Goal: Task Accomplishment & Management: Manage account settings

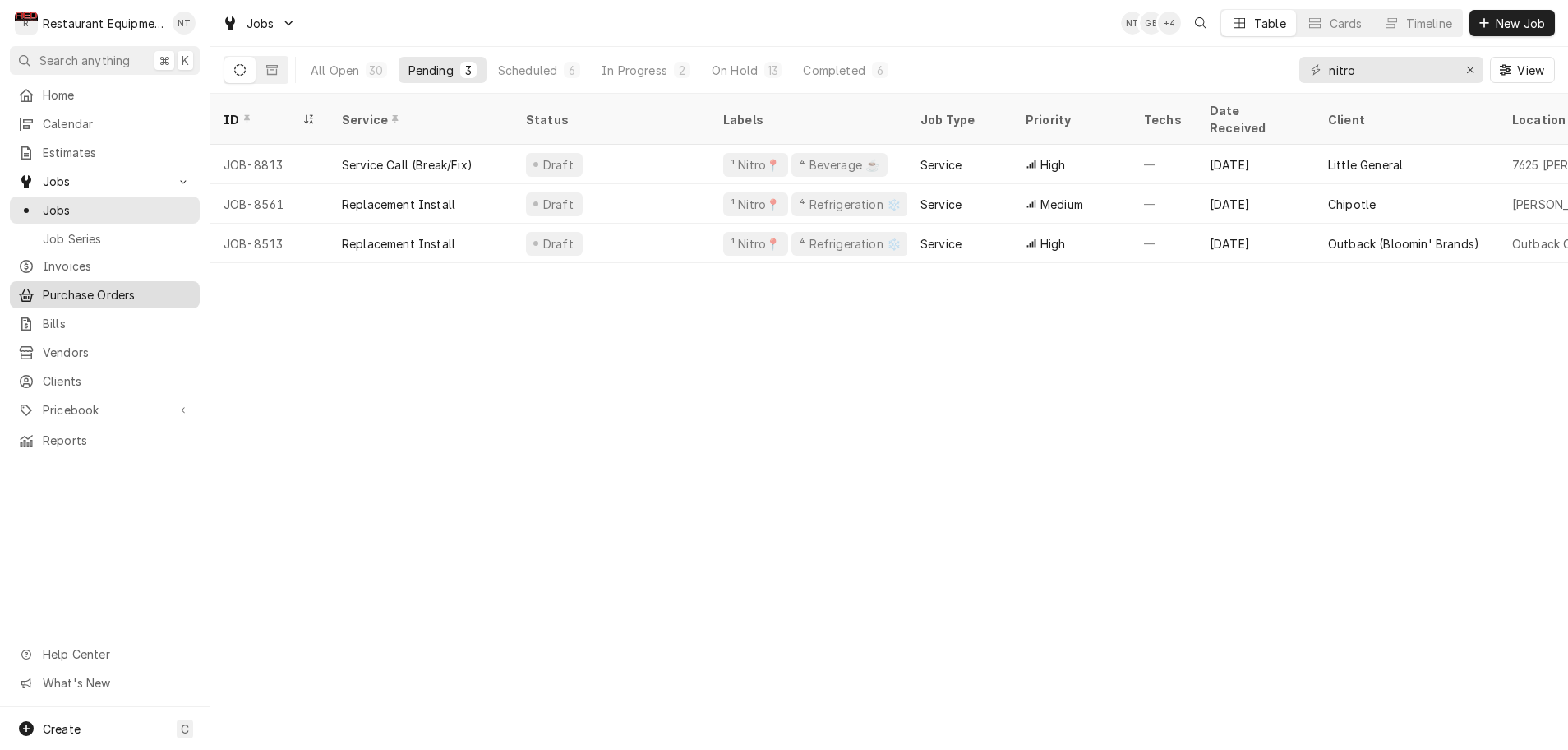
click at [77, 286] on span "Purchase Orders" at bounding box center [116, 295] width 148 height 17
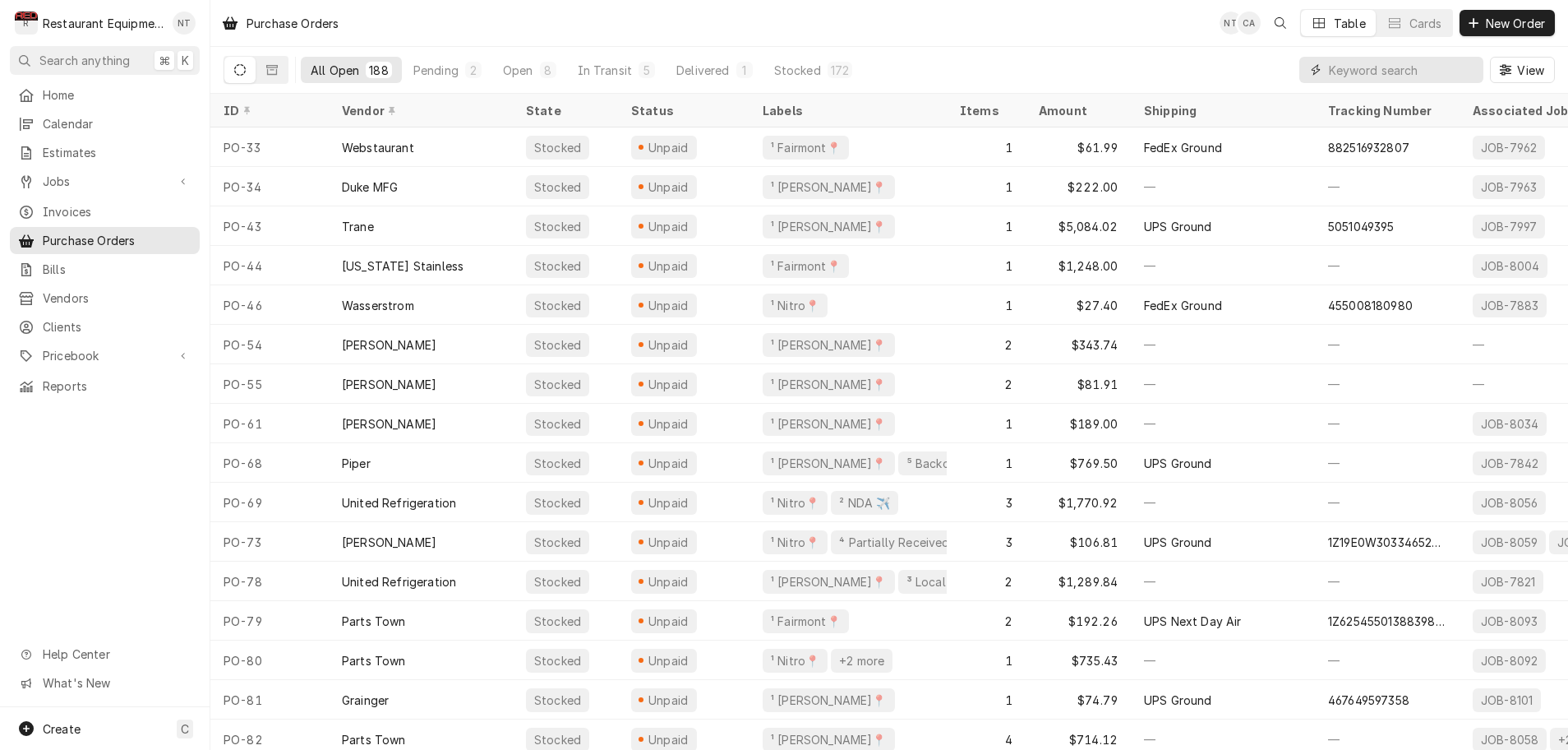
click at [1337, 80] on input "Dynamic Content Wrapper" at bounding box center [1402, 69] width 147 height 26
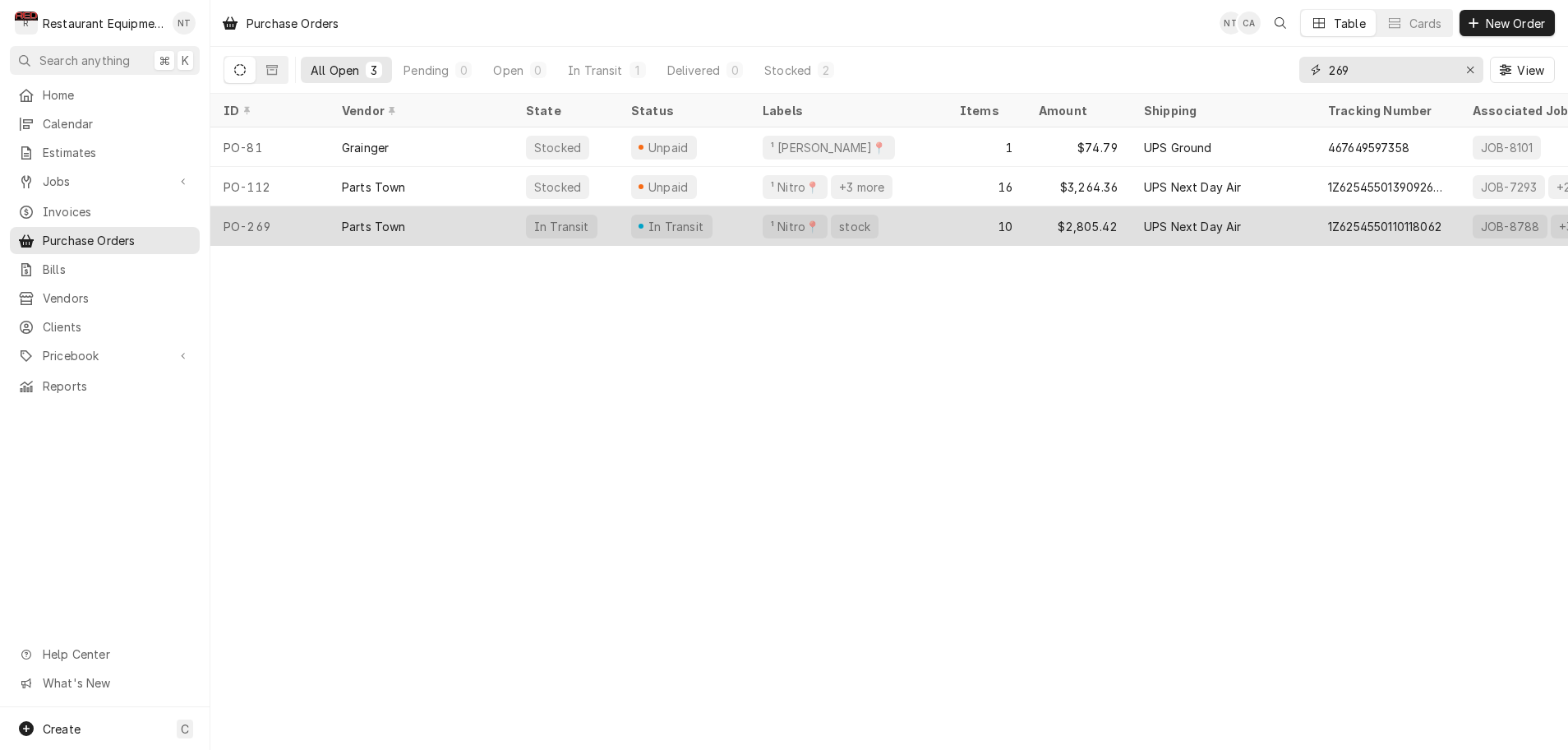
type input "269"
click at [904, 220] on div "¹ Nitro📍 stock" at bounding box center [848, 226] width 197 height 40
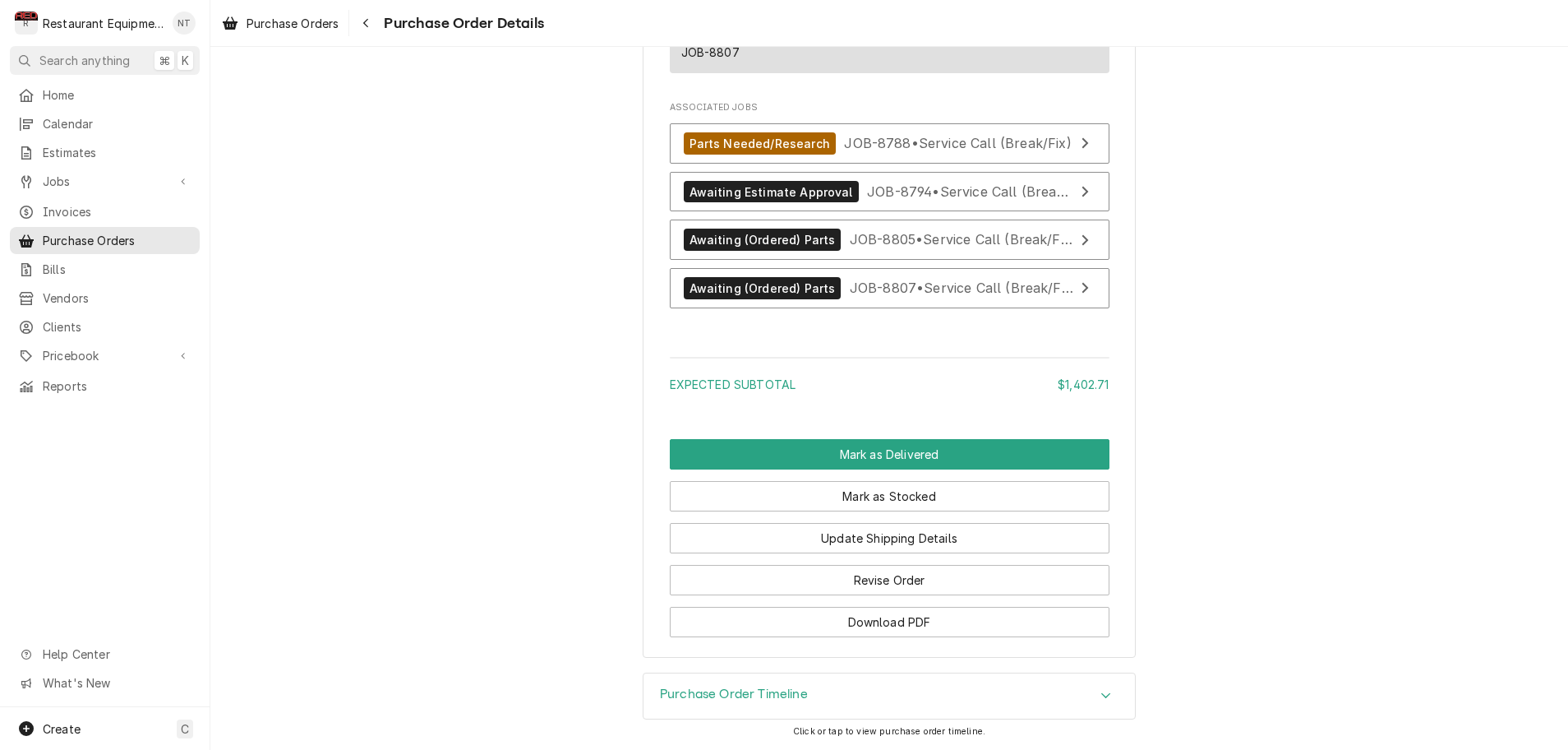
scroll to position [2448, 0]
click at [904, 452] on button "Mark as Delivered" at bounding box center [889, 453] width 440 height 30
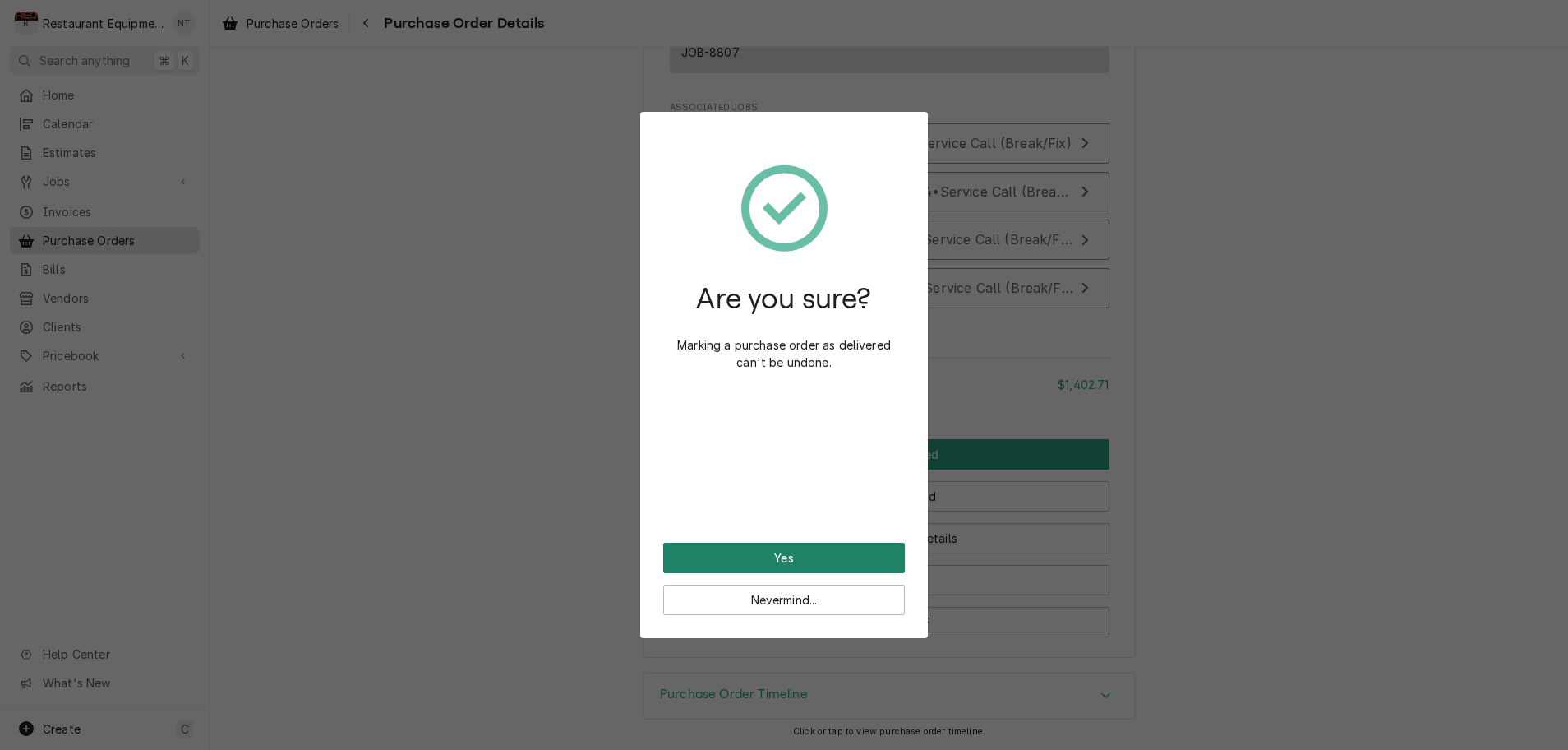
click at [809, 551] on button "Yes" at bounding box center [784, 557] width 242 height 30
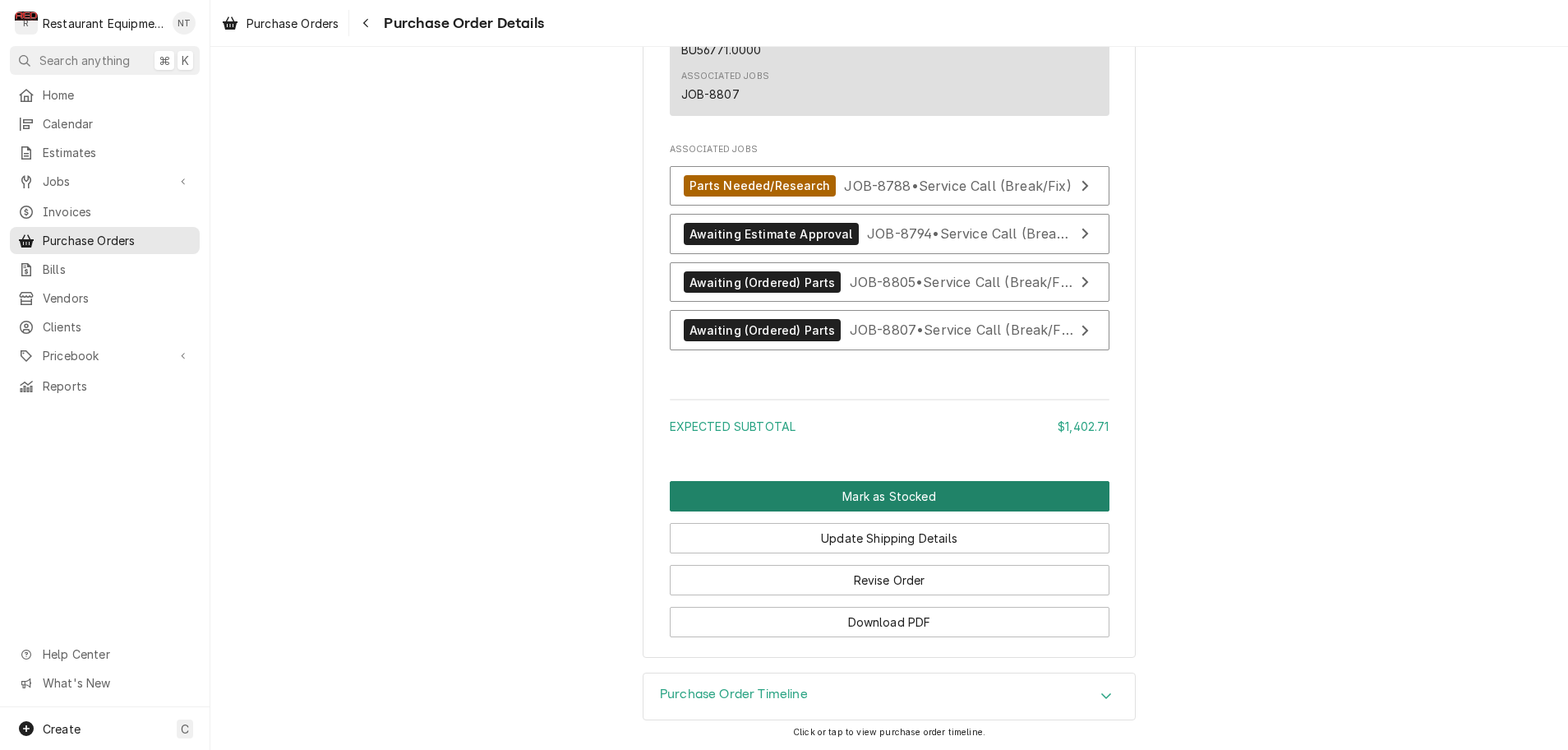
scroll to position [2352, 0]
click at [907, 489] on button "Mark as Stocked" at bounding box center [889, 496] width 440 height 30
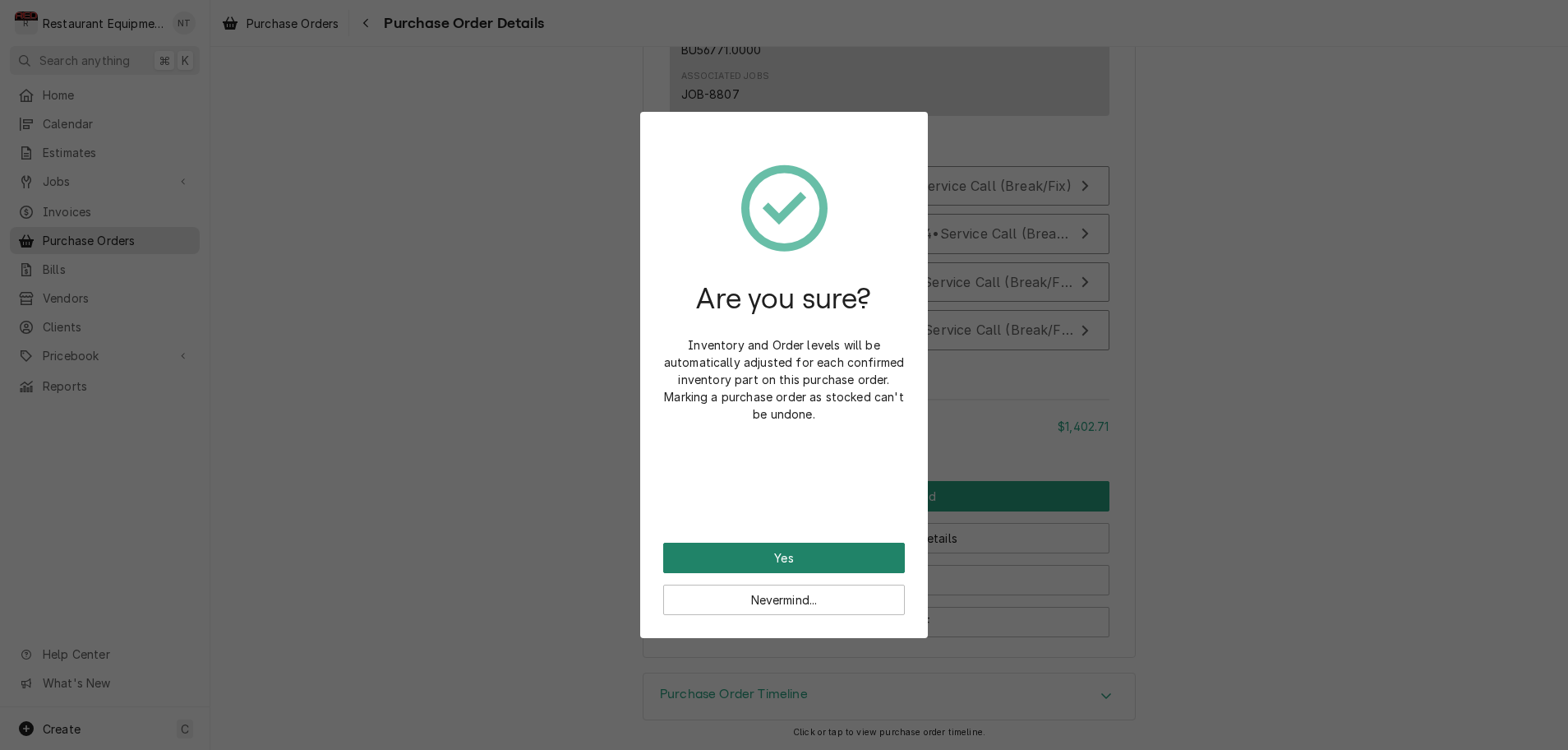
click at [839, 555] on button "Yes" at bounding box center [784, 557] width 242 height 30
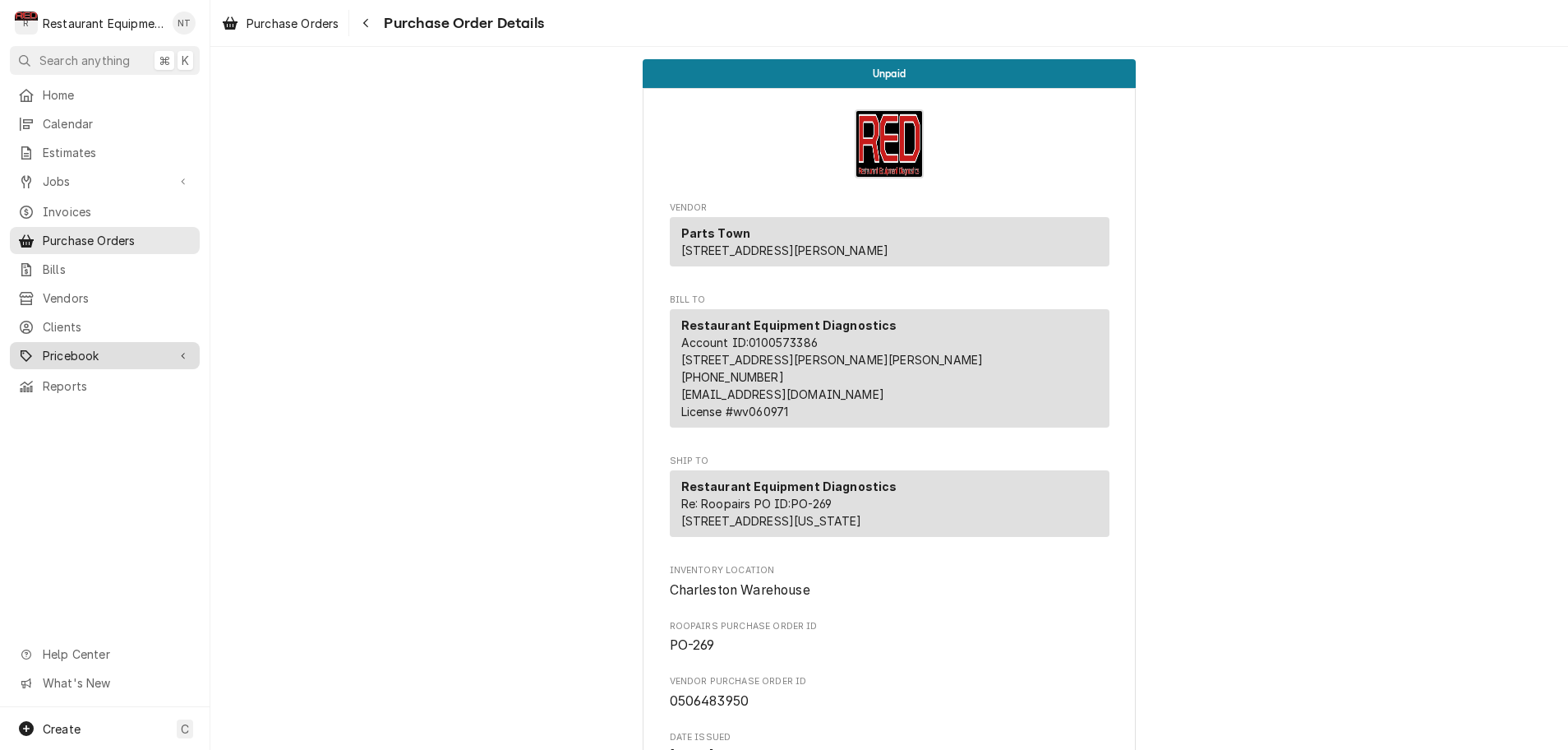
click at [85, 346] on span "Pricebook" at bounding box center [105, 355] width 124 height 17
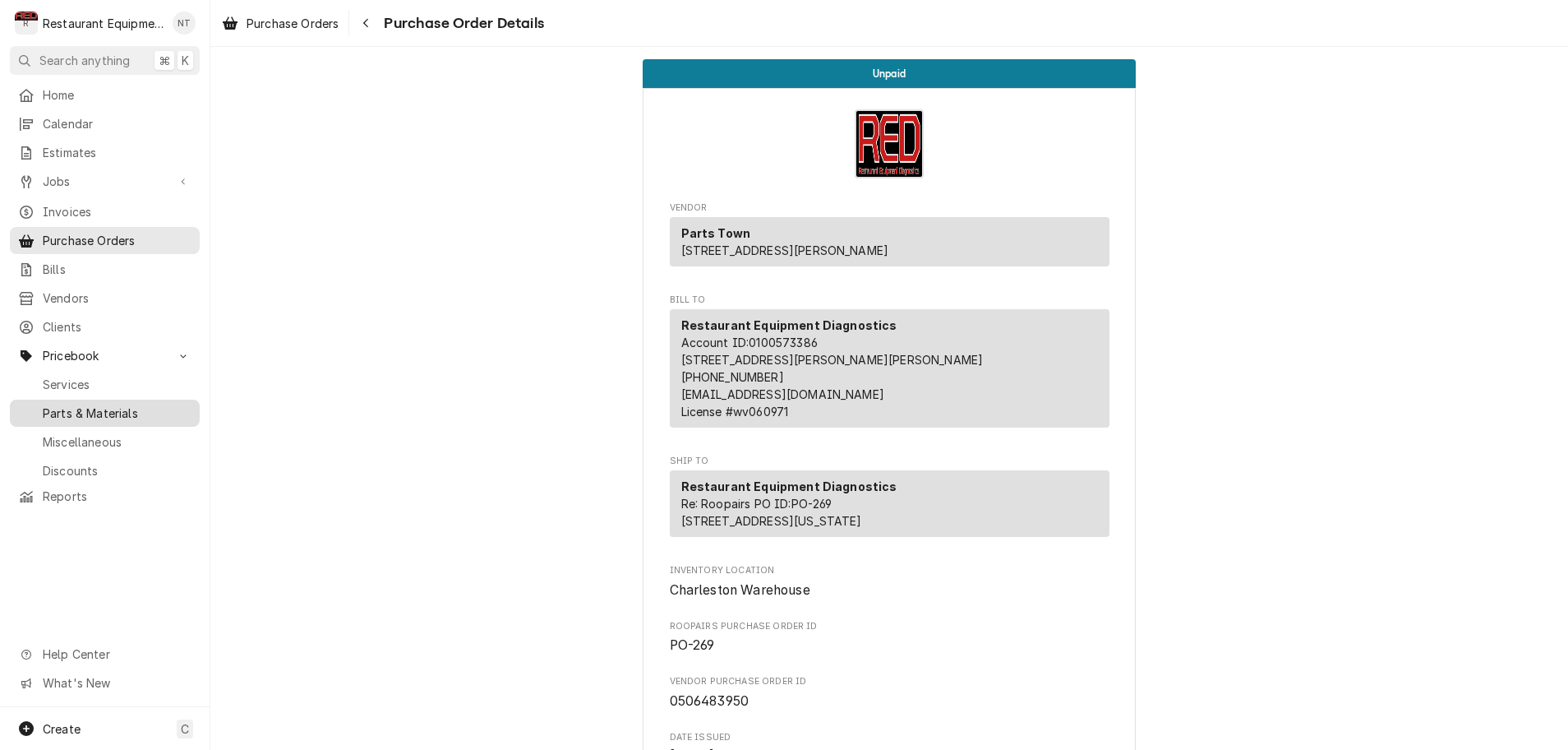
click at [118, 405] on span "Parts & Materials" at bounding box center [116, 413] width 148 height 17
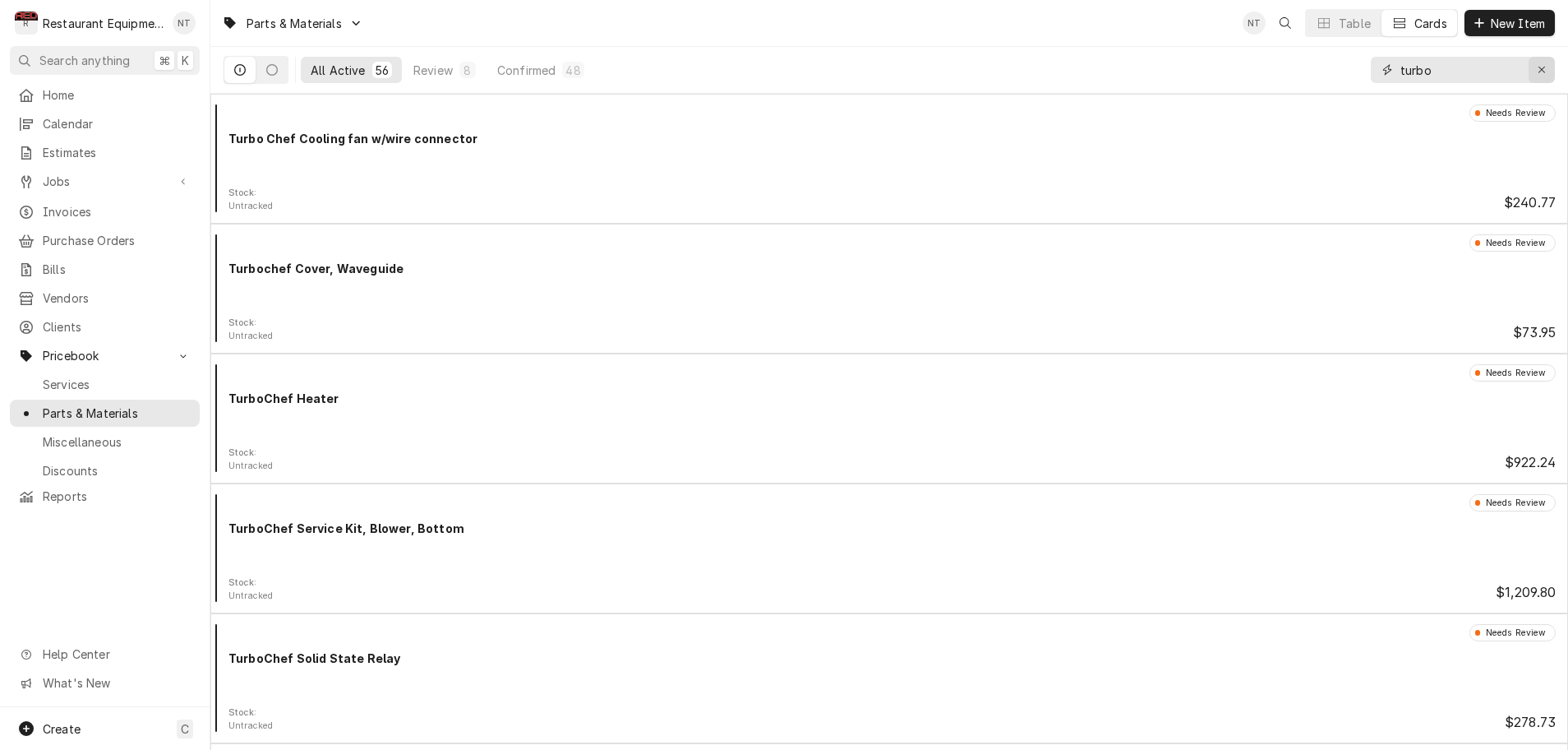
click at [1547, 73] on div "Erase input" at bounding box center [1542, 70] width 16 height 16
click at [101, 173] on span "Jobs" at bounding box center [105, 181] width 124 height 17
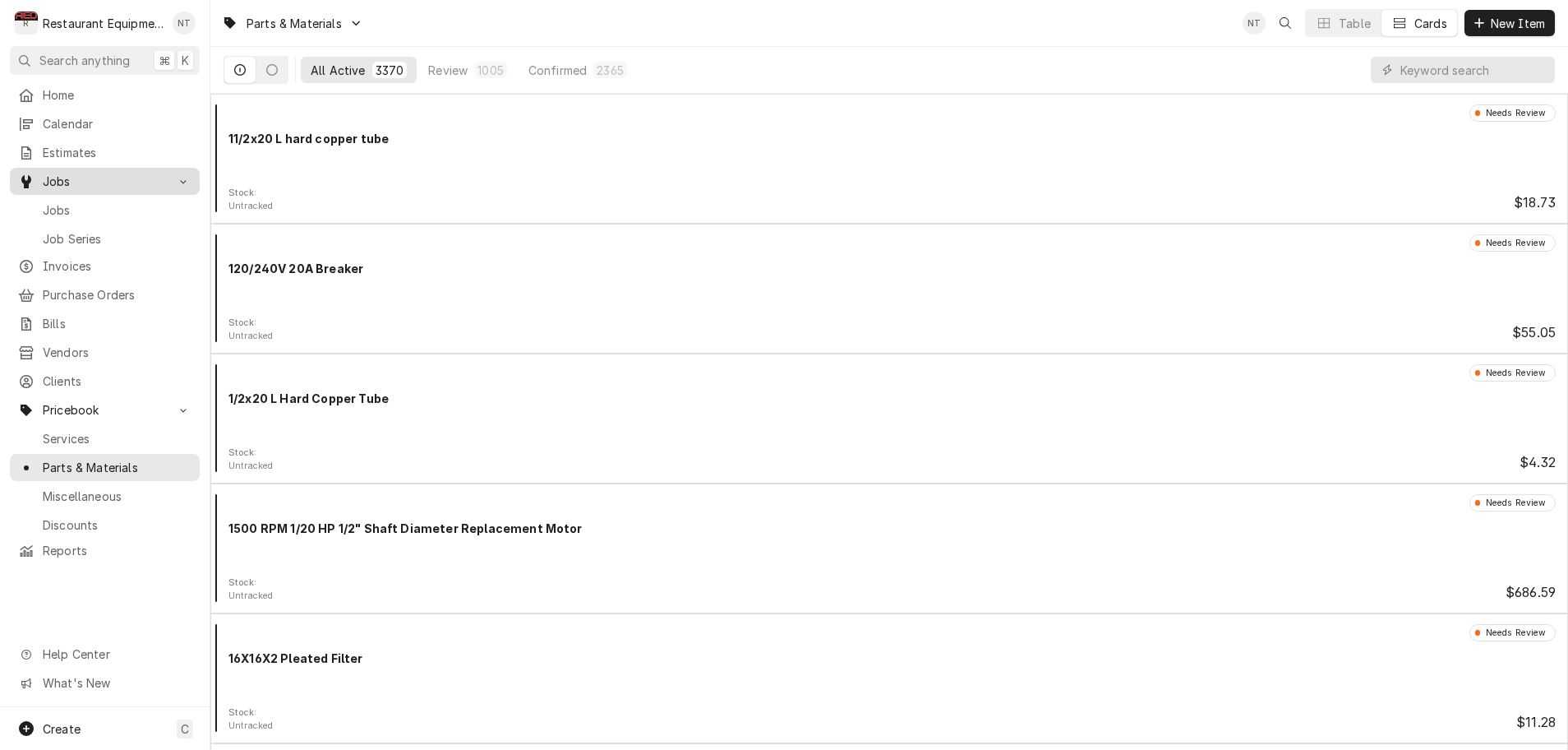
click at [101, 173] on span "Jobs" at bounding box center [105, 181] width 124 height 17
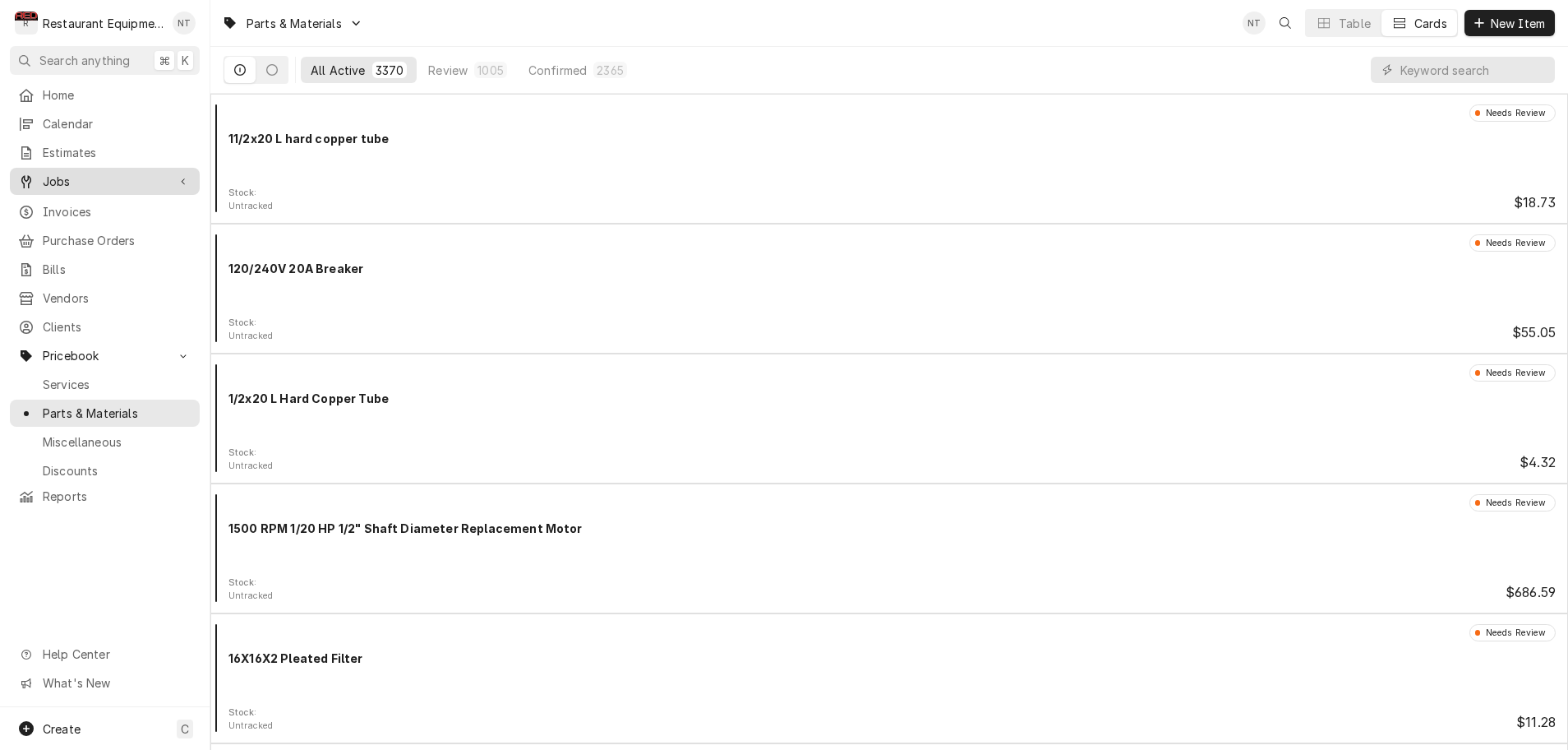
click at [75, 175] on span "Jobs" at bounding box center [105, 181] width 124 height 17
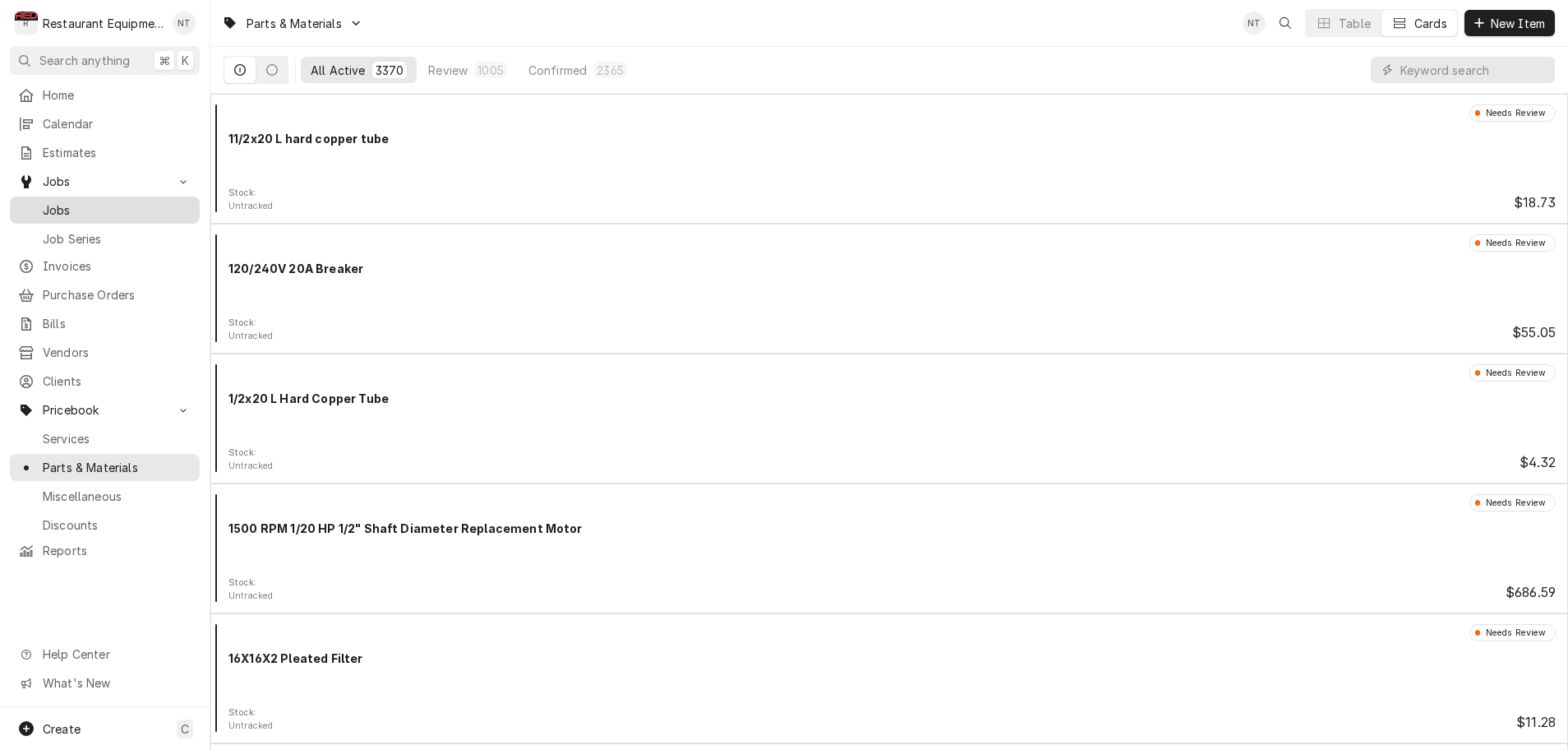
click at [84, 202] on span "Jobs" at bounding box center [116, 211] width 148 height 17
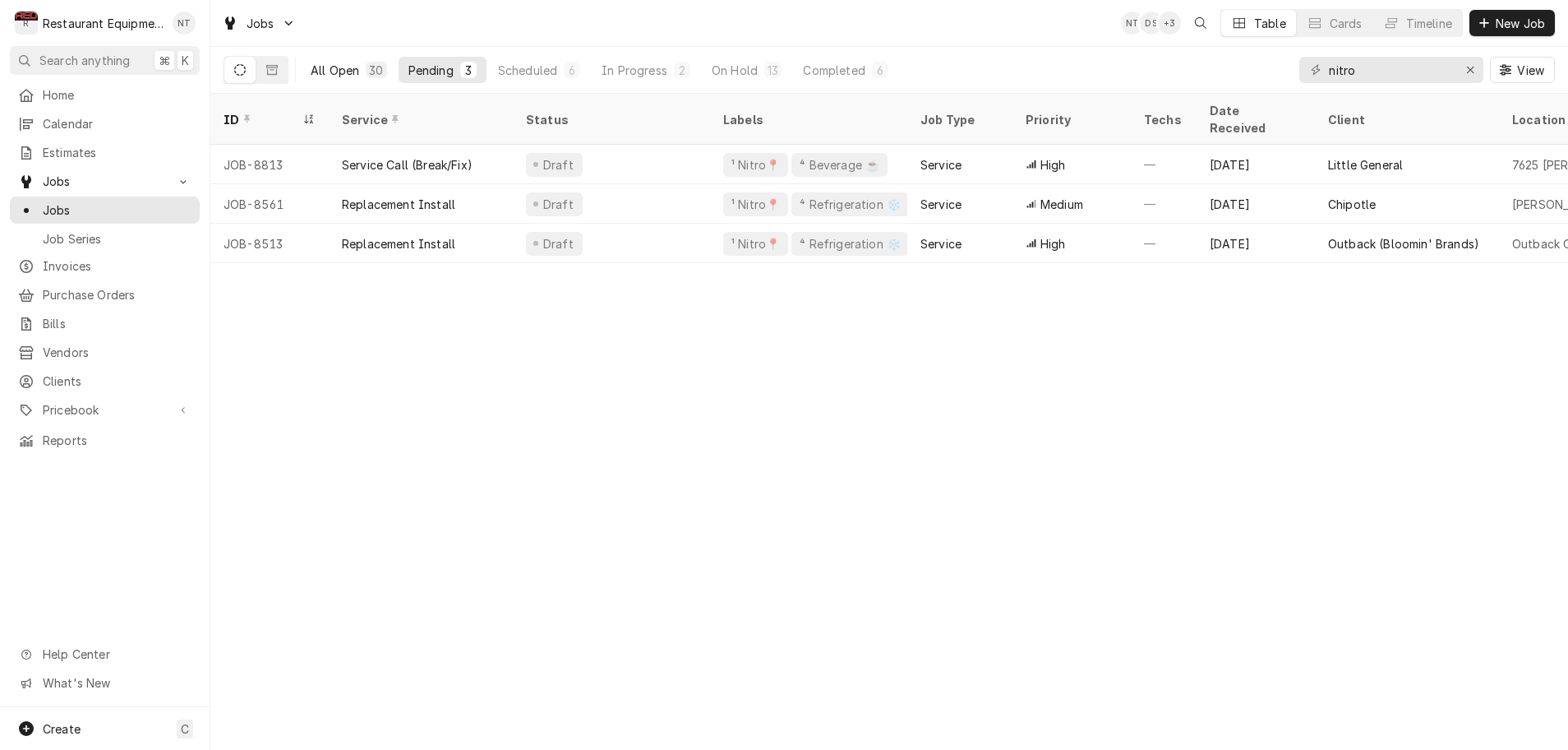
click at [354, 69] on div "All Open" at bounding box center [335, 71] width 49 height 17
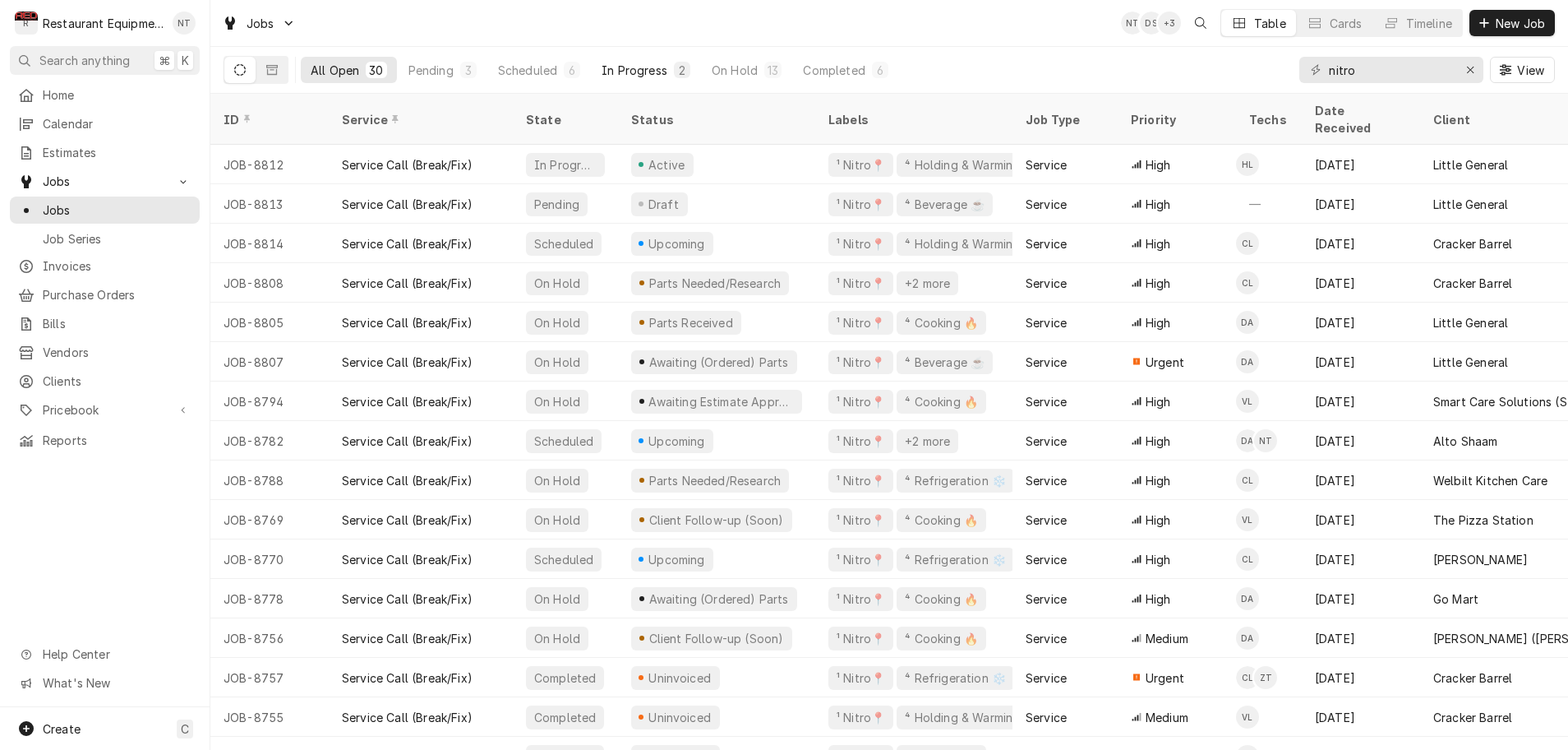
click at [640, 74] on div "In Progress" at bounding box center [635, 71] width 66 height 17
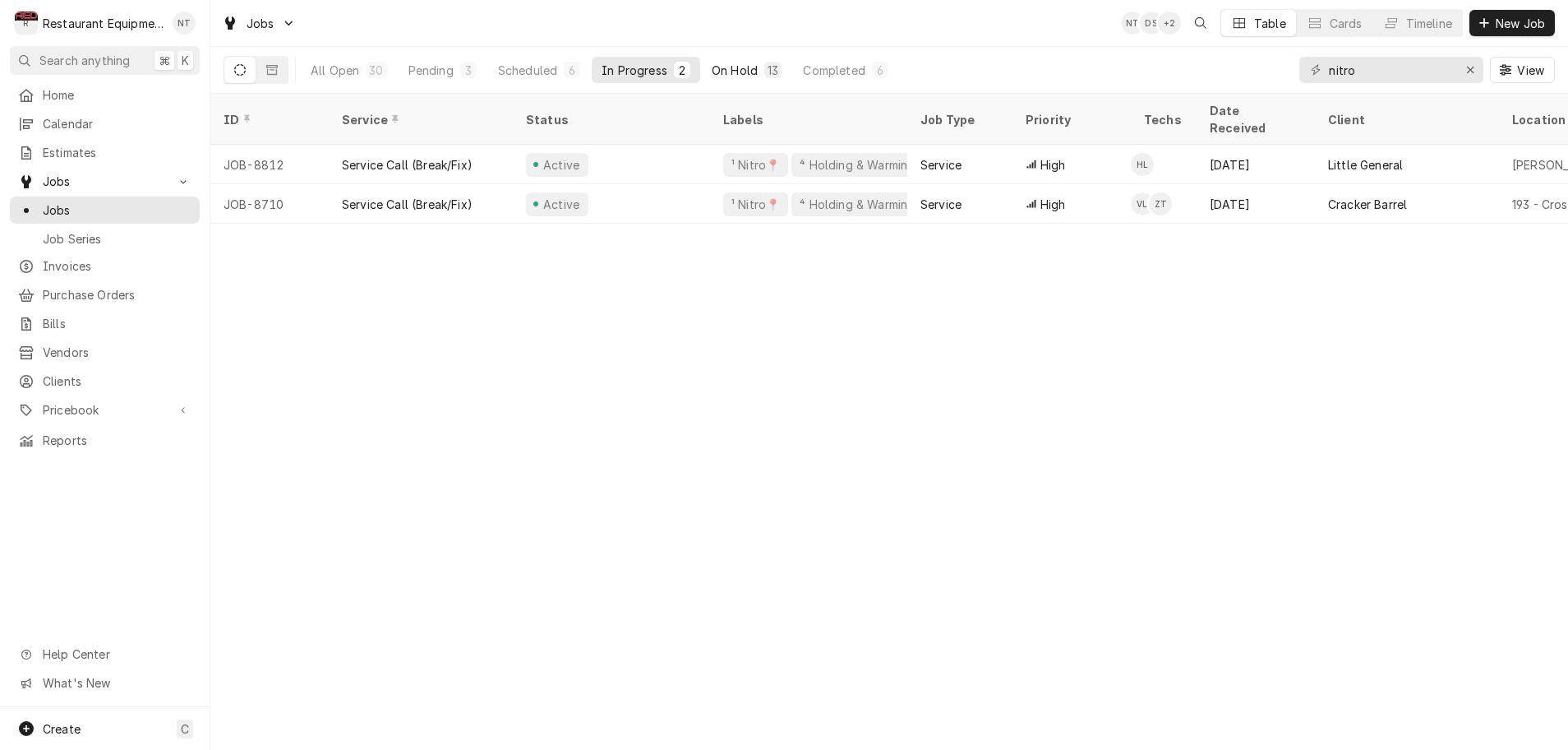
click at [756, 78] on button "On Hold 13" at bounding box center [746, 69] width 89 height 26
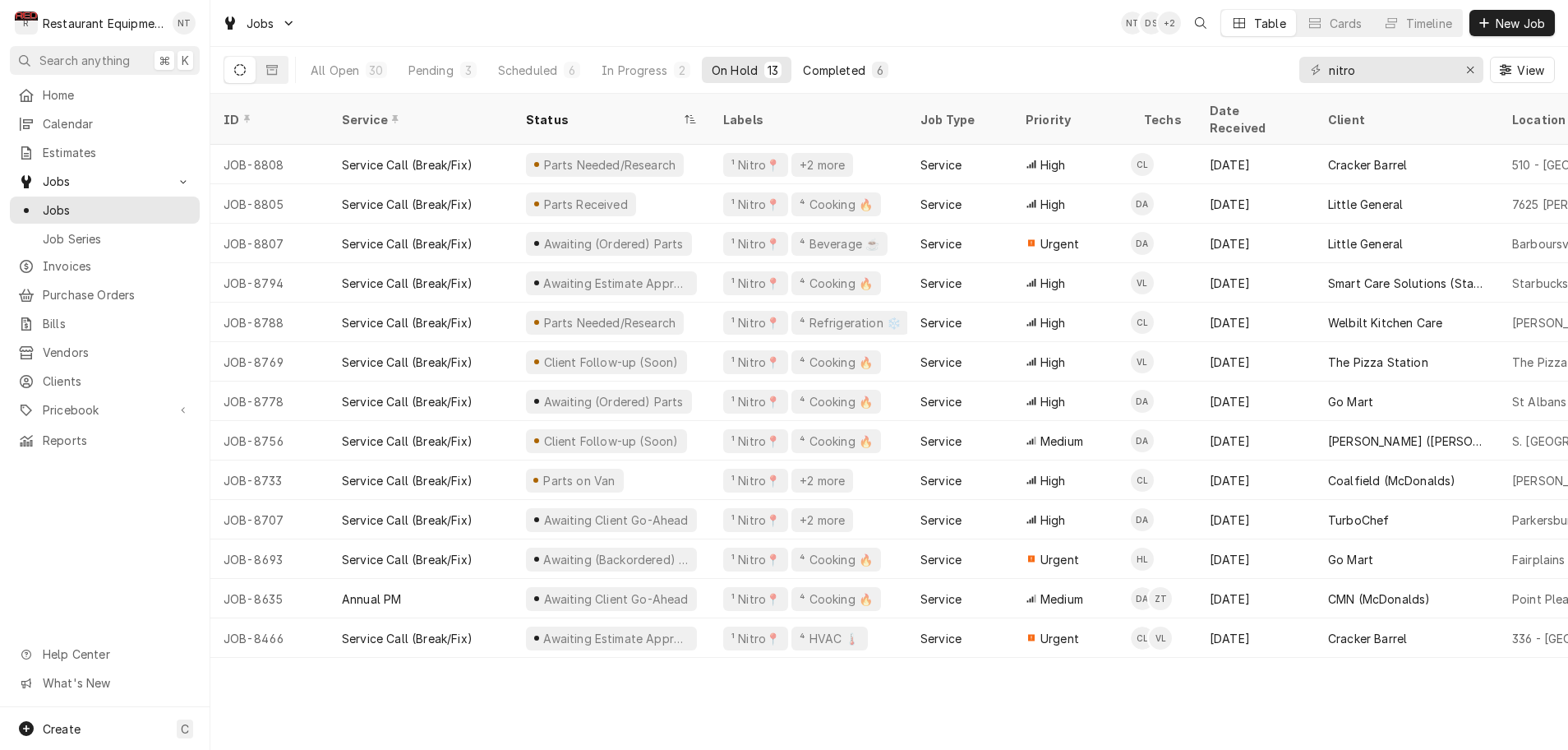
click at [810, 78] on button "Completed 6" at bounding box center [845, 69] width 105 height 26
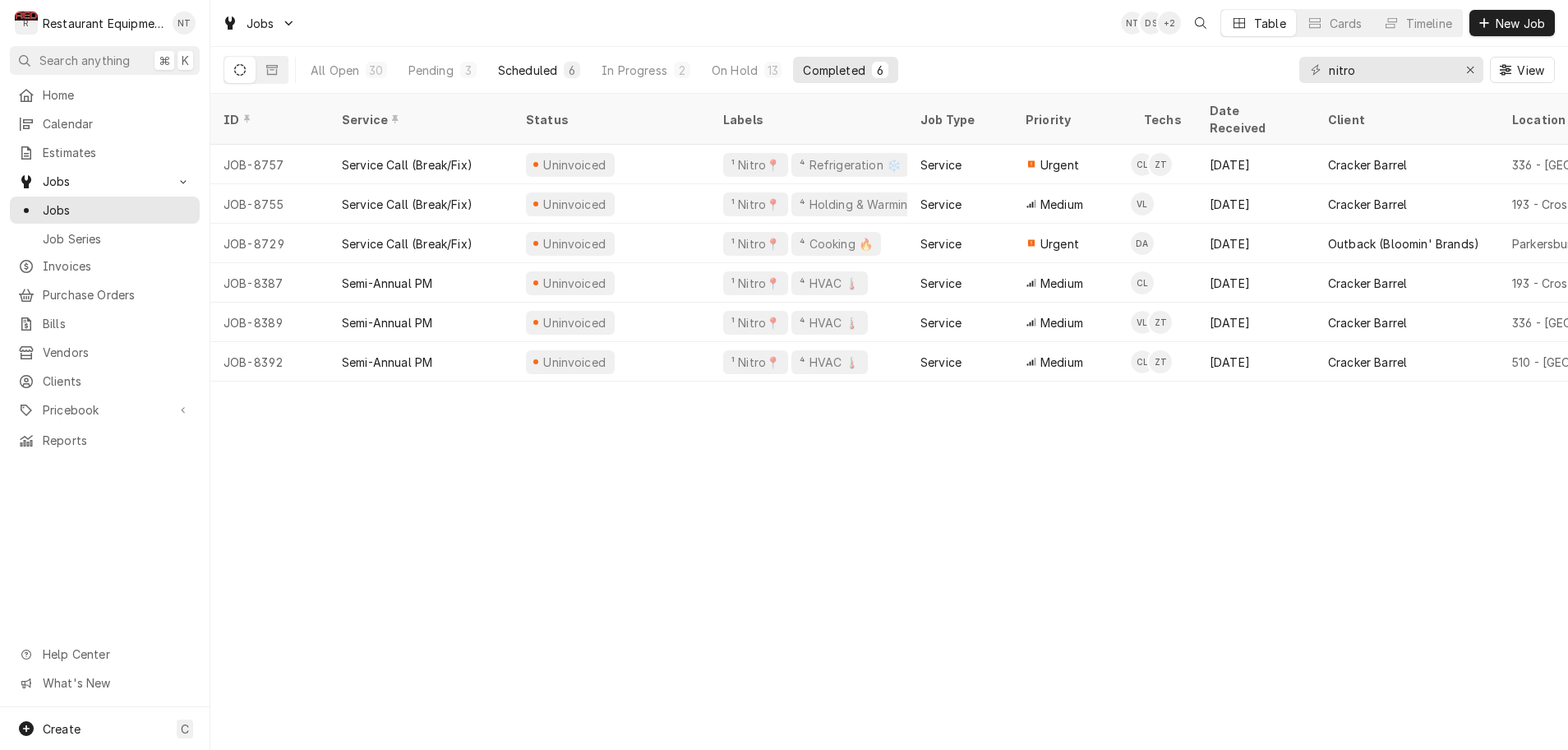
drag, startPoint x: 527, startPoint y: 70, endPoint x: 539, endPoint y: 70, distance: 12.0
click at [527, 70] on div "Scheduled" at bounding box center [527, 71] width 59 height 17
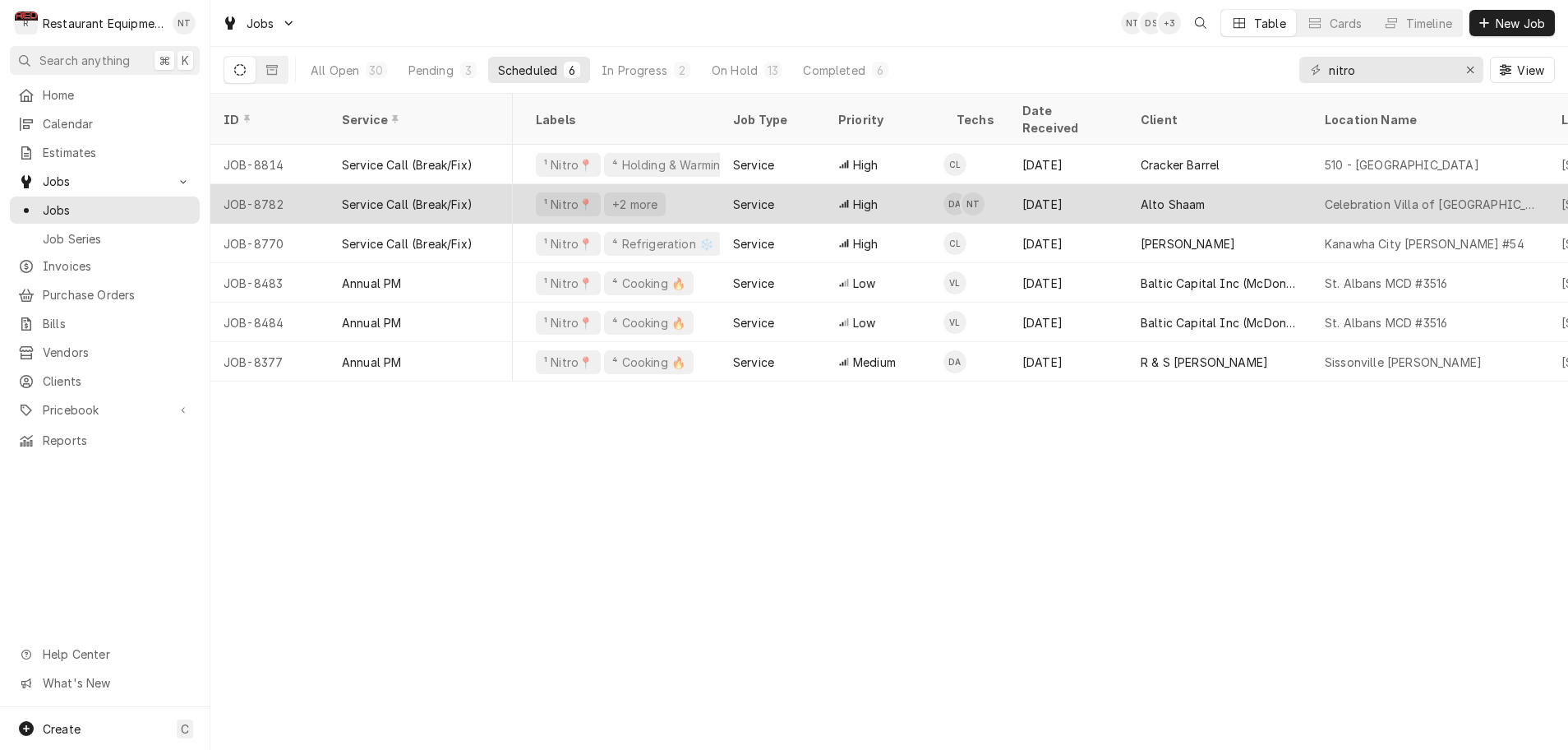
scroll to position [0, 189]
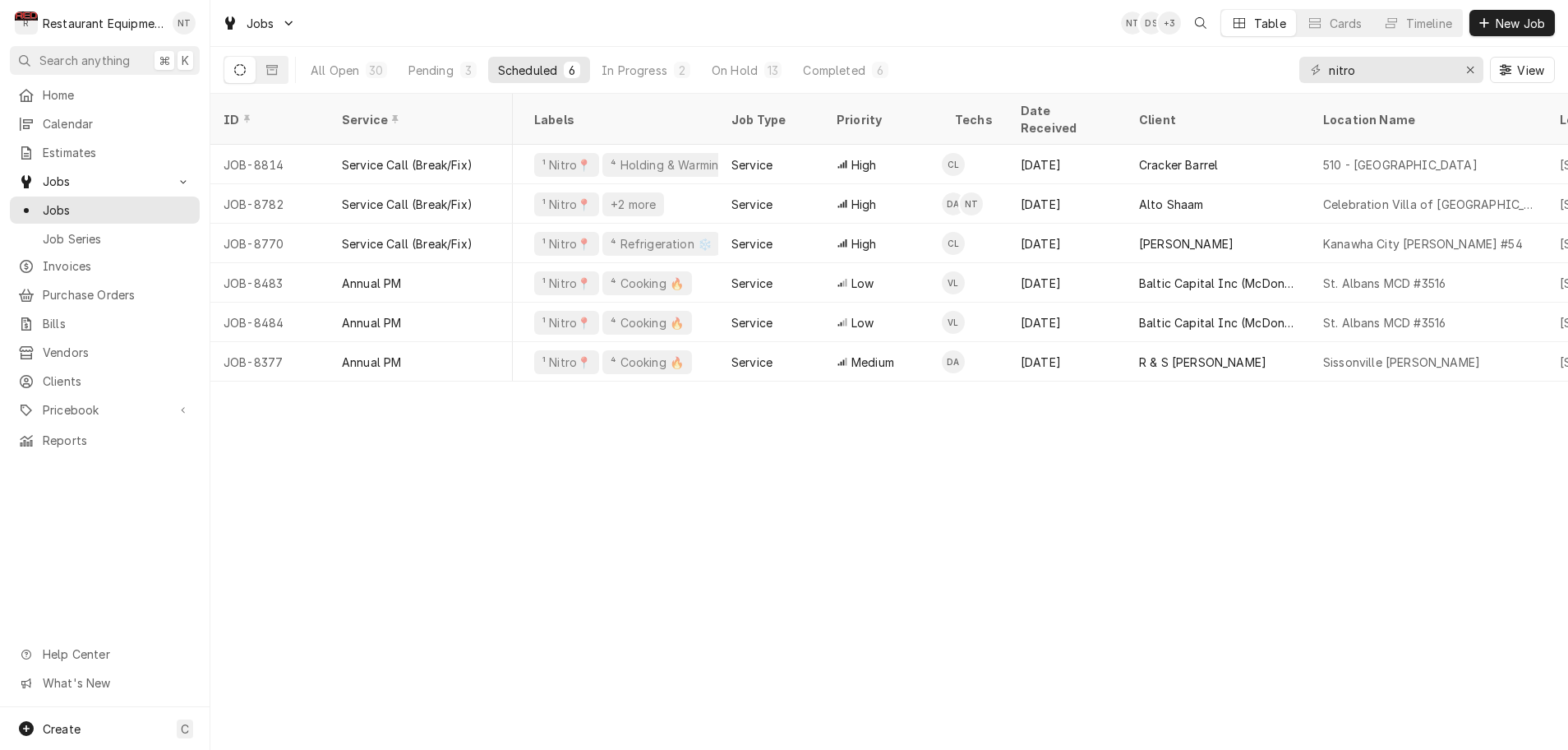
click at [443, 89] on div "All Open 30 Pending 3 Scheduled 6 In Progress 2 On Hold 13 Completed 6" at bounding box center [600, 69] width 598 height 46
click at [427, 75] on div "Pending" at bounding box center [431, 71] width 46 height 17
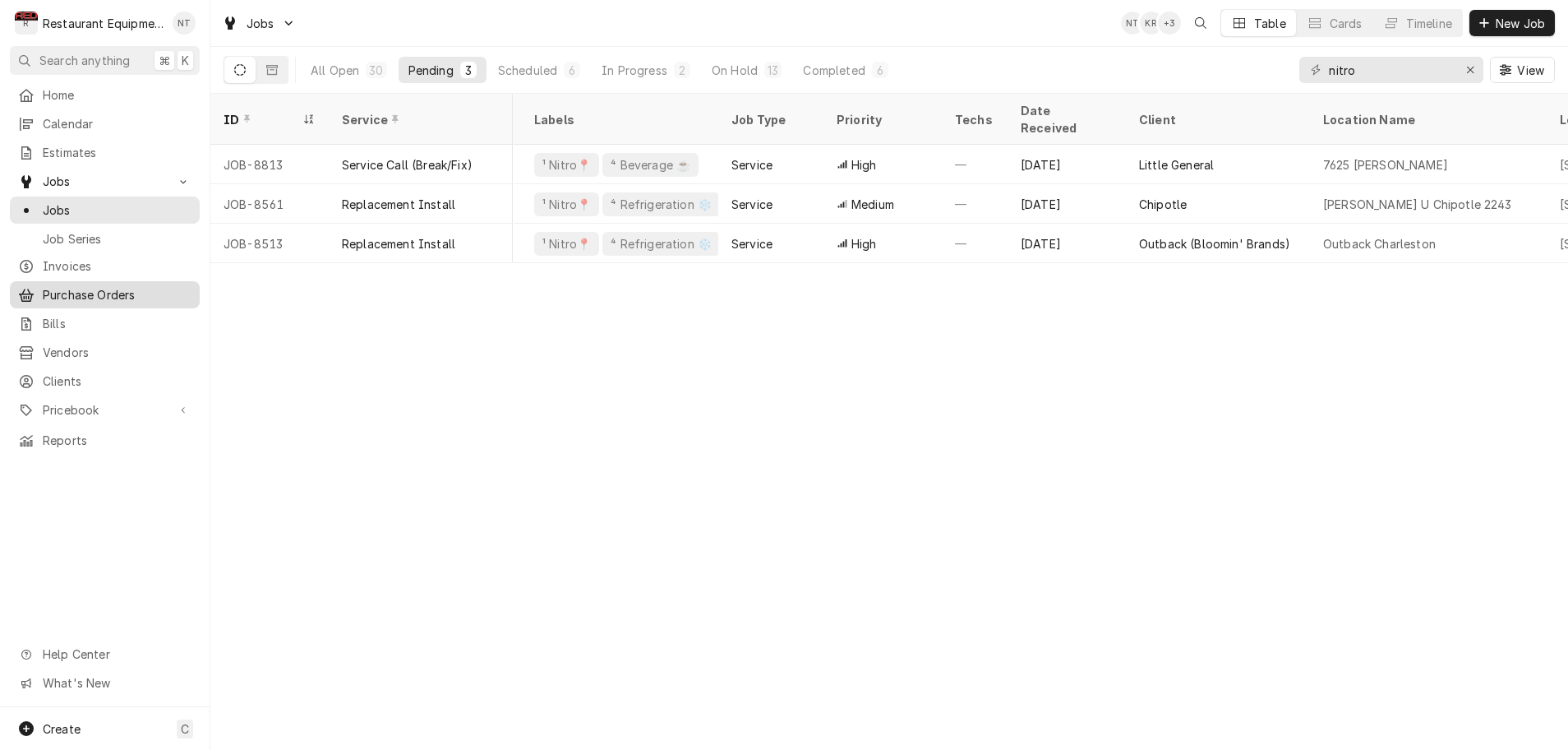
click at [132, 286] on span "Purchase Orders" at bounding box center [116, 295] width 148 height 17
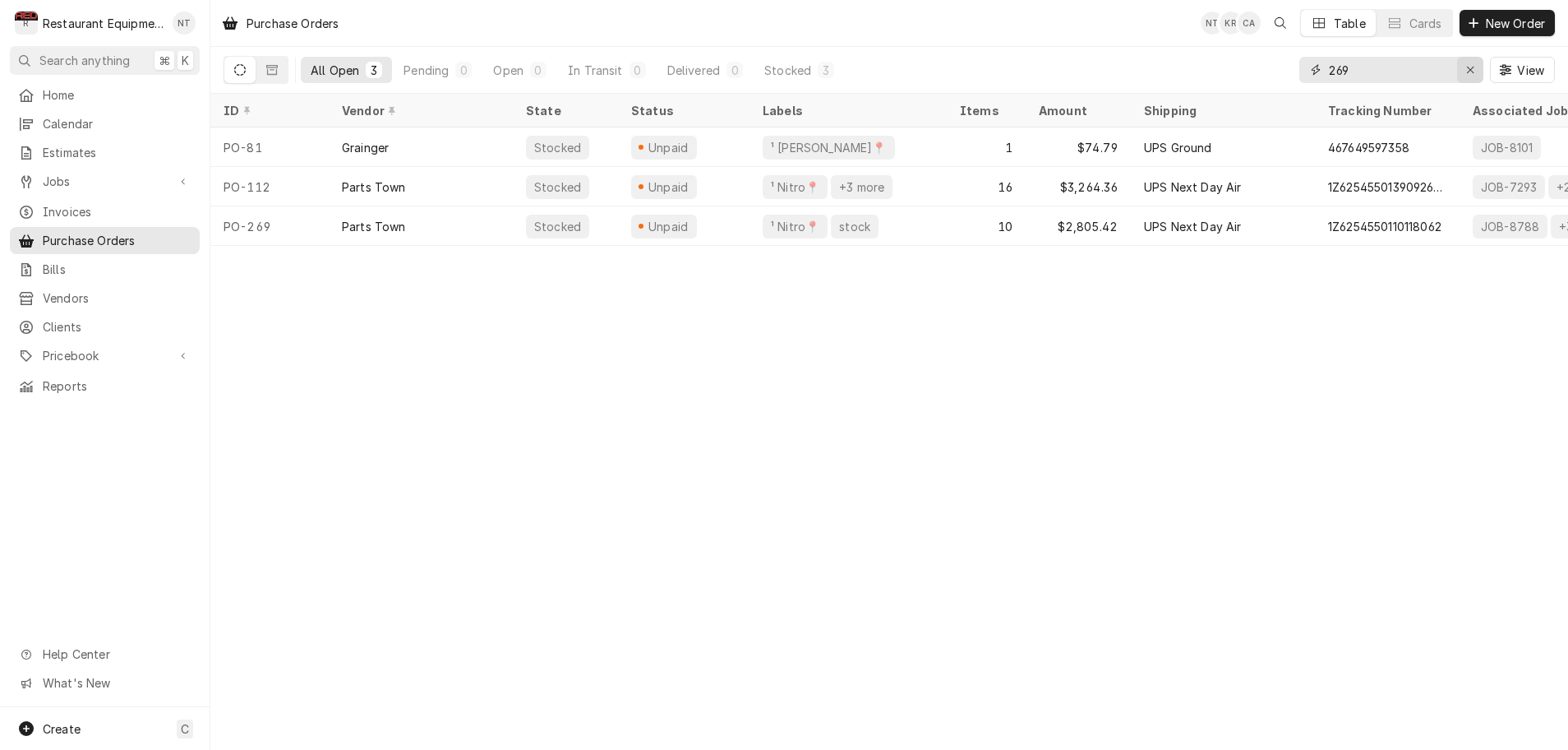
click at [1474, 71] on icon "Erase input" at bounding box center [1470, 70] width 9 height 12
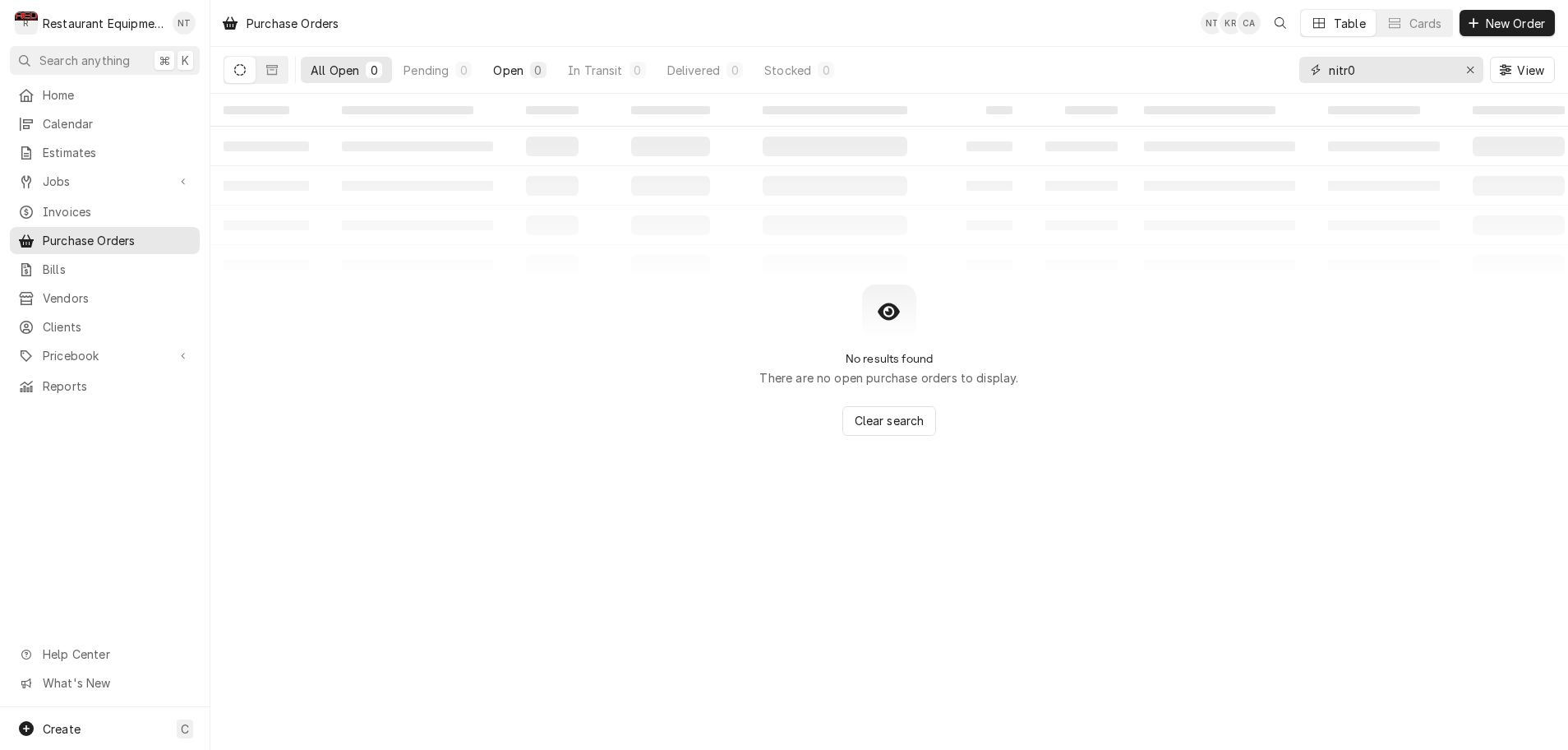
type input "nitr0"
click at [533, 66] on div "0" at bounding box center [538, 70] width 16 height 16
click at [357, 62] on div "All Open" at bounding box center [335, 71] width 49 height 17
click at [1430, 81] on input "nitr0" at bounding box center [1390, 69] width 123 height 26
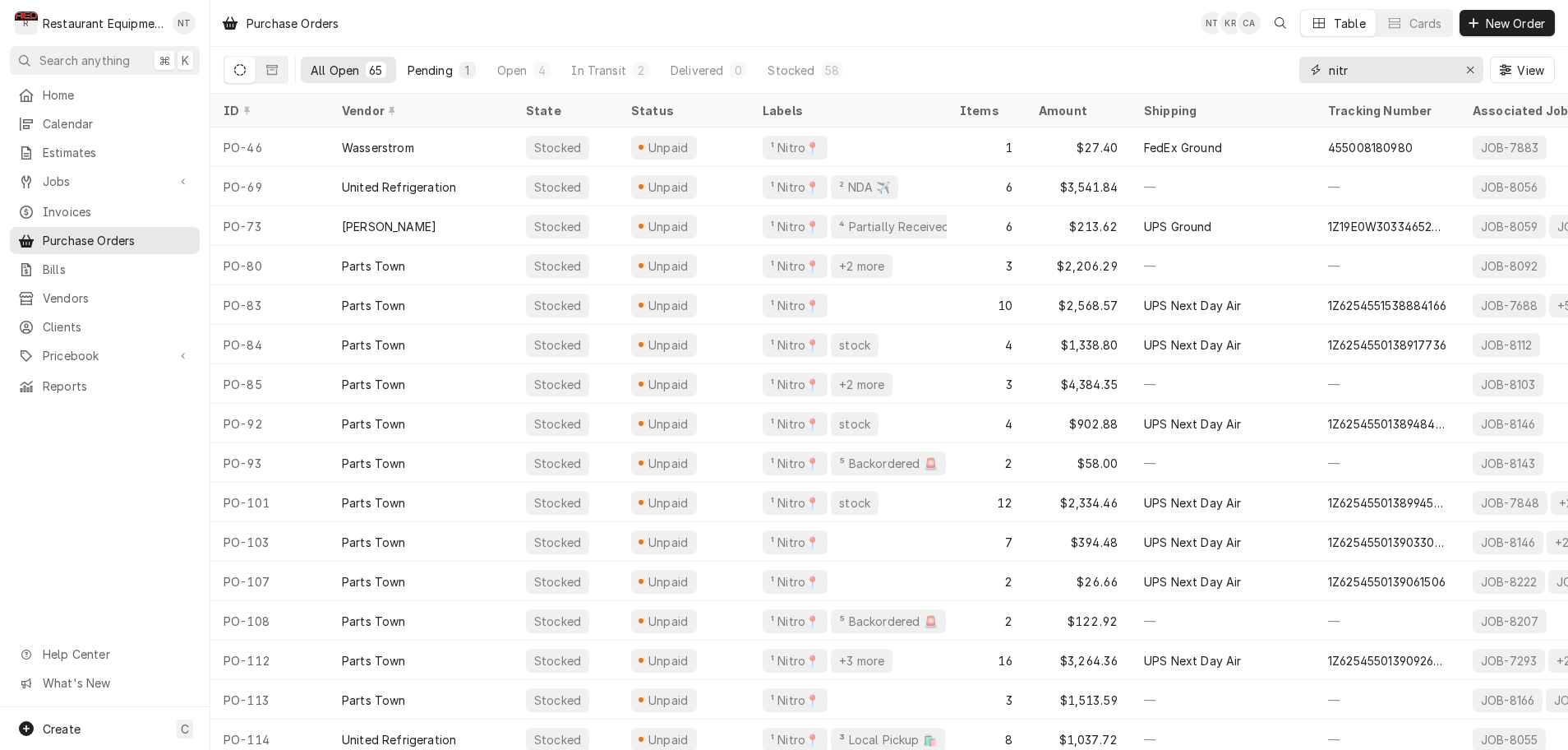
type input "nitr"
click at [453, 57] on button "Pending 1" at bounding box center [441, 69] width 88 height 26
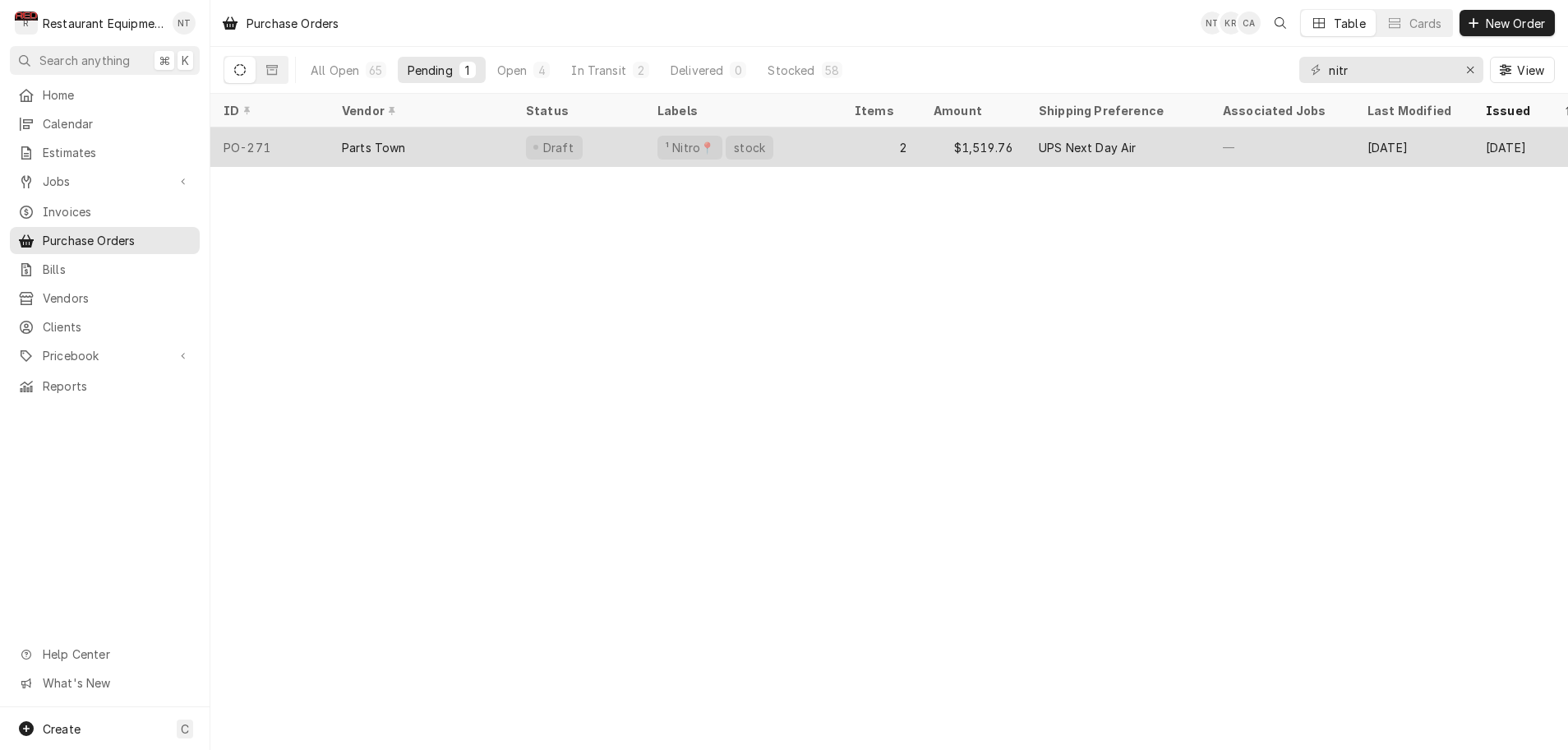
click at [462, 144] on div "Parts Town" at bounding box center [421, 147] width 184 height 40
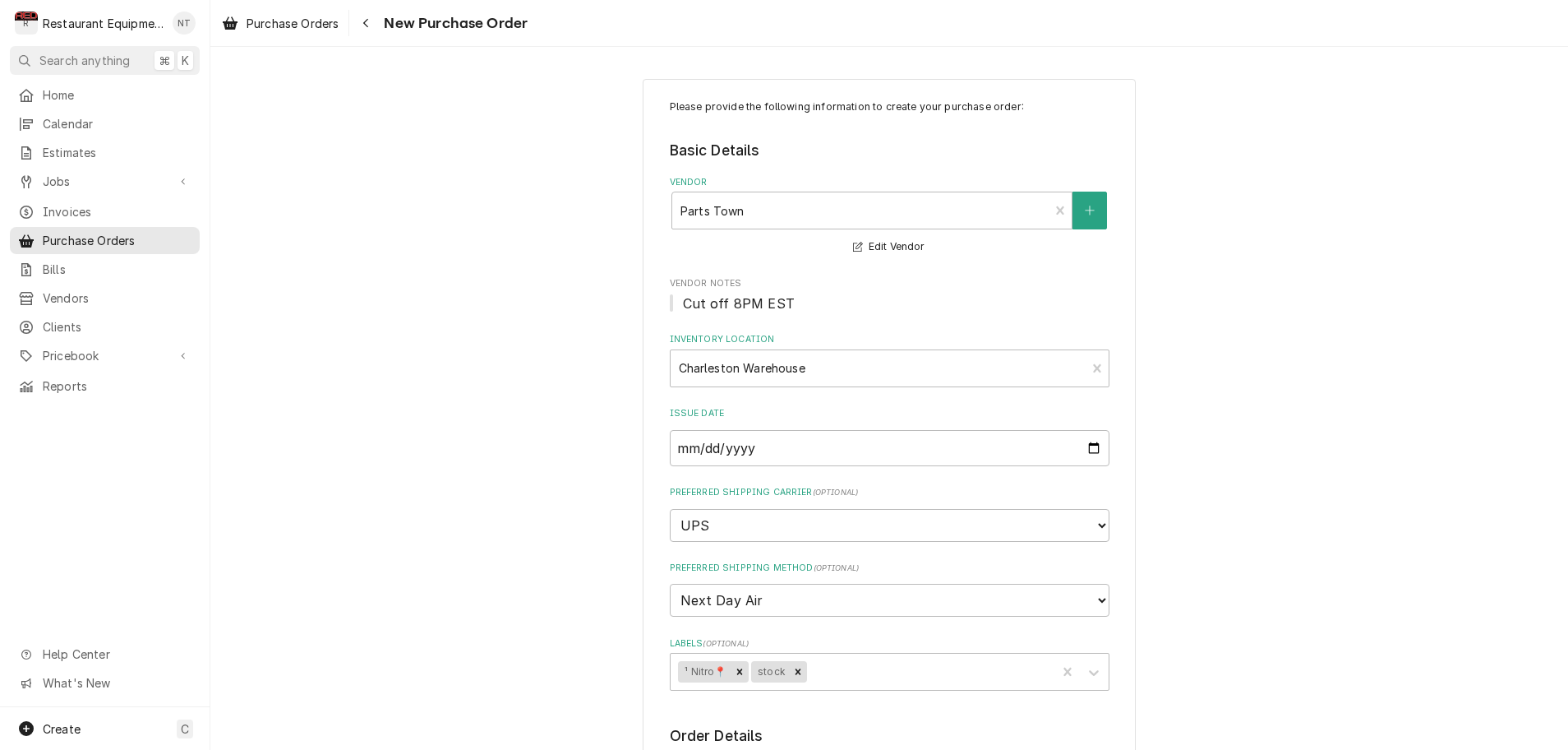
type textarea "x"
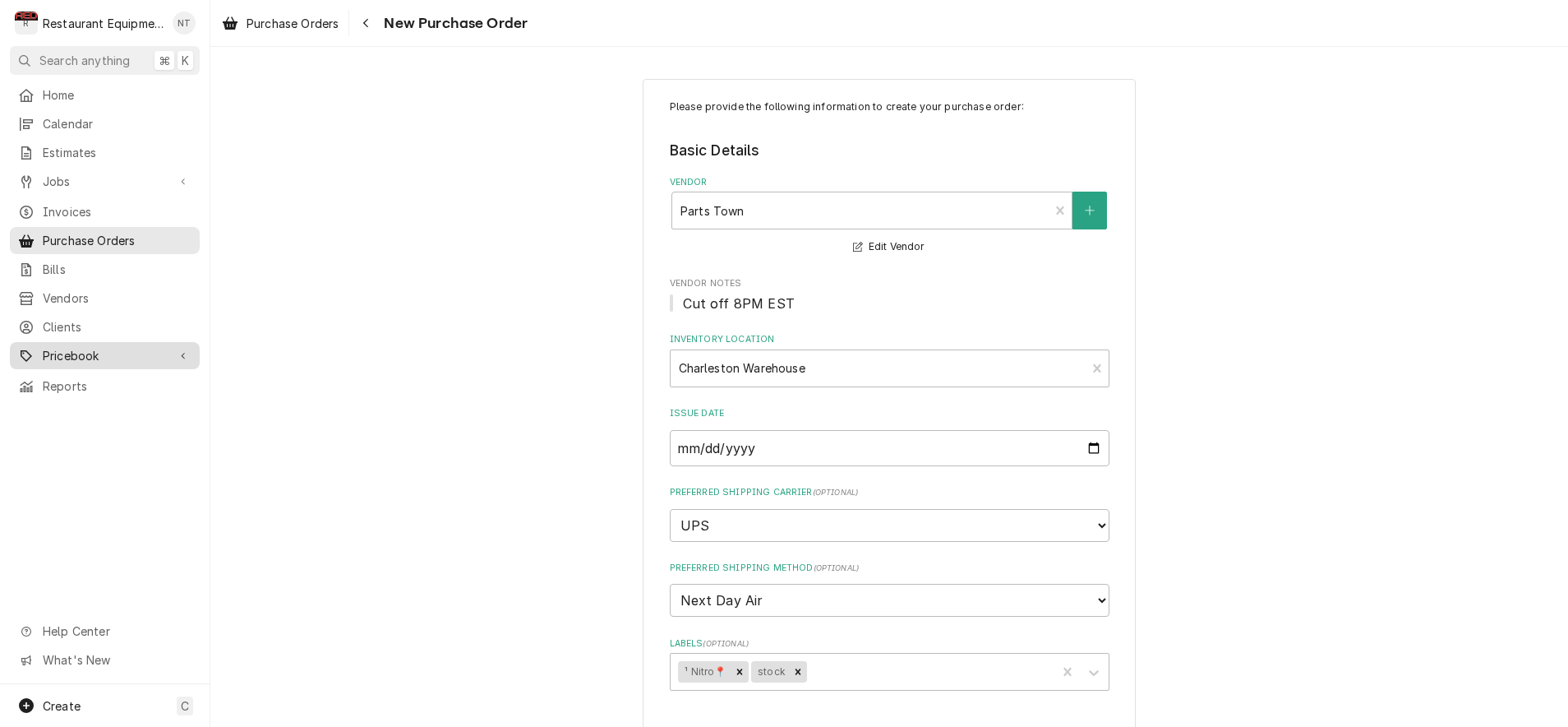
click at [94, 347] on span "Pricebook" at bounding box center [105, 355] width 124 height 17
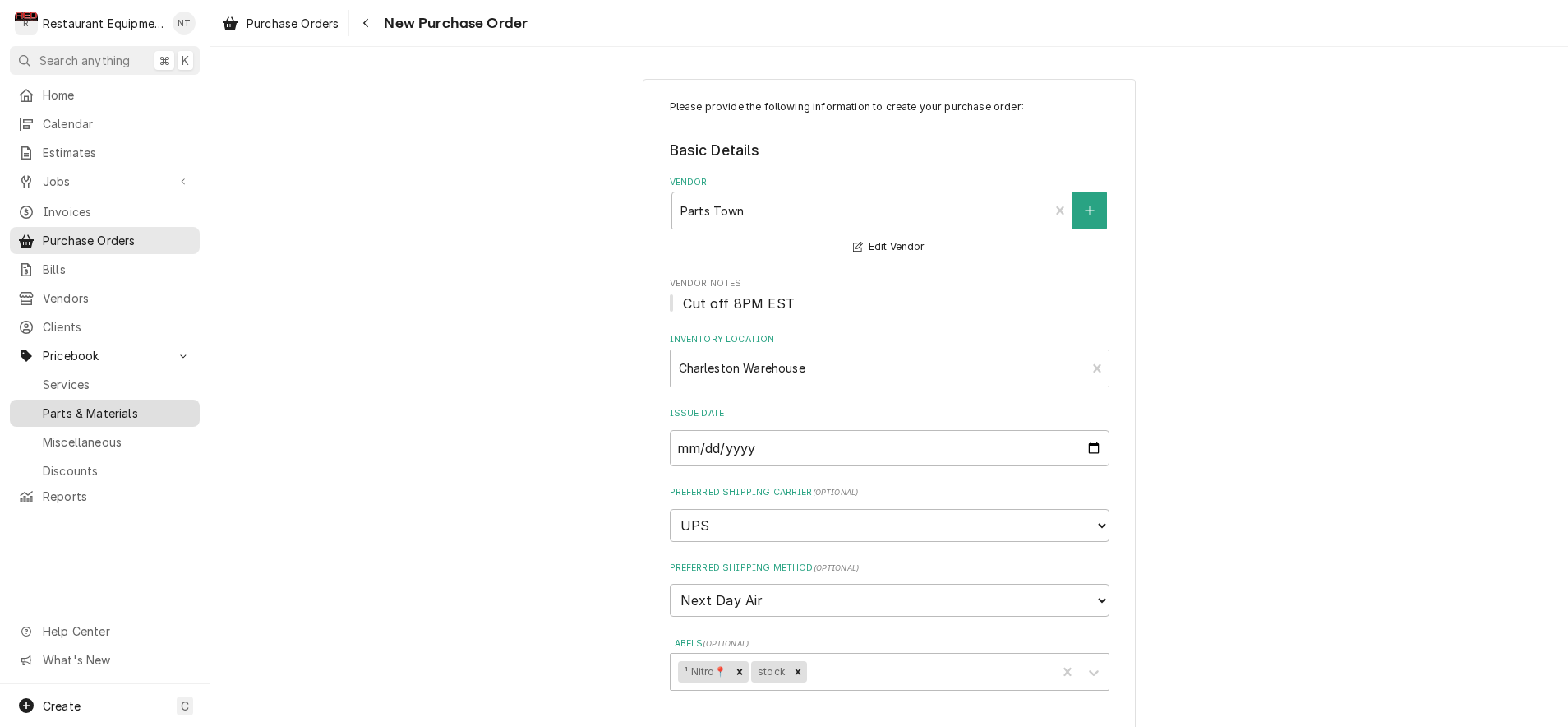
click at [106, 405] on span "Parts & Materials" at bounding box center [116, 413] width 148 height 17
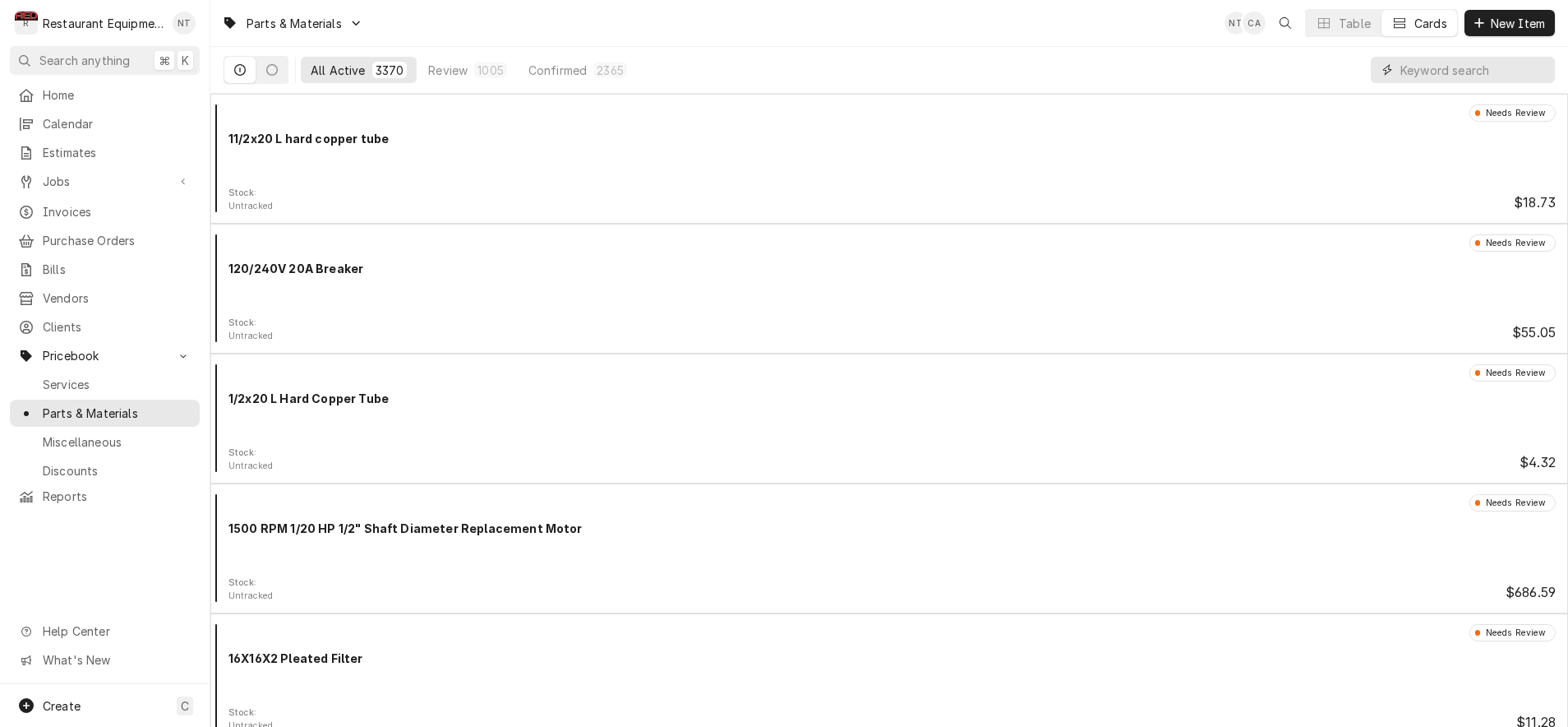
click at [1429, 72] on input "Dynamic Content Wrapper" at bounding box center [1473, 69] width 147 height 26
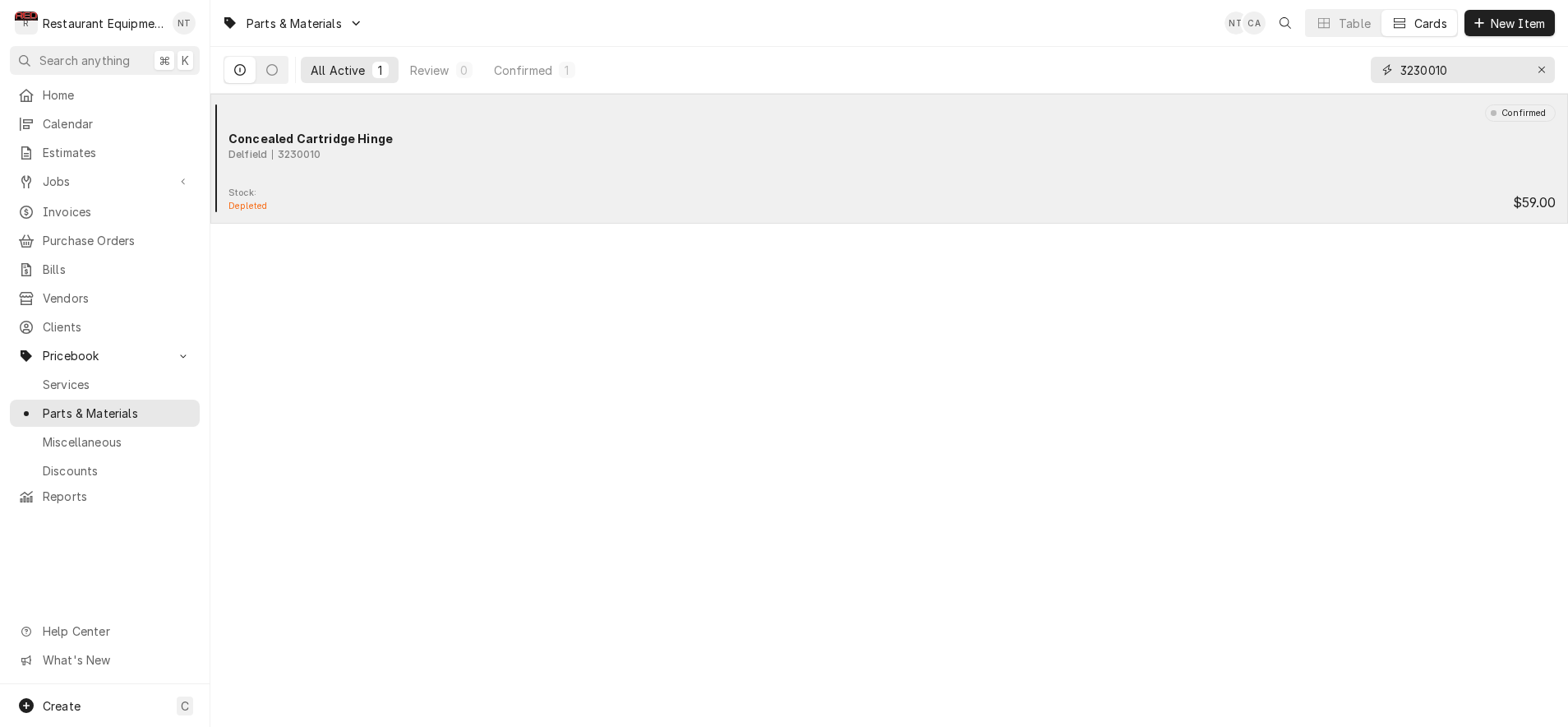
type input "3230010"
click at [1218, 161] on div "Delfield 3230010" at bounding box center [892, 154] width 1327 height 15
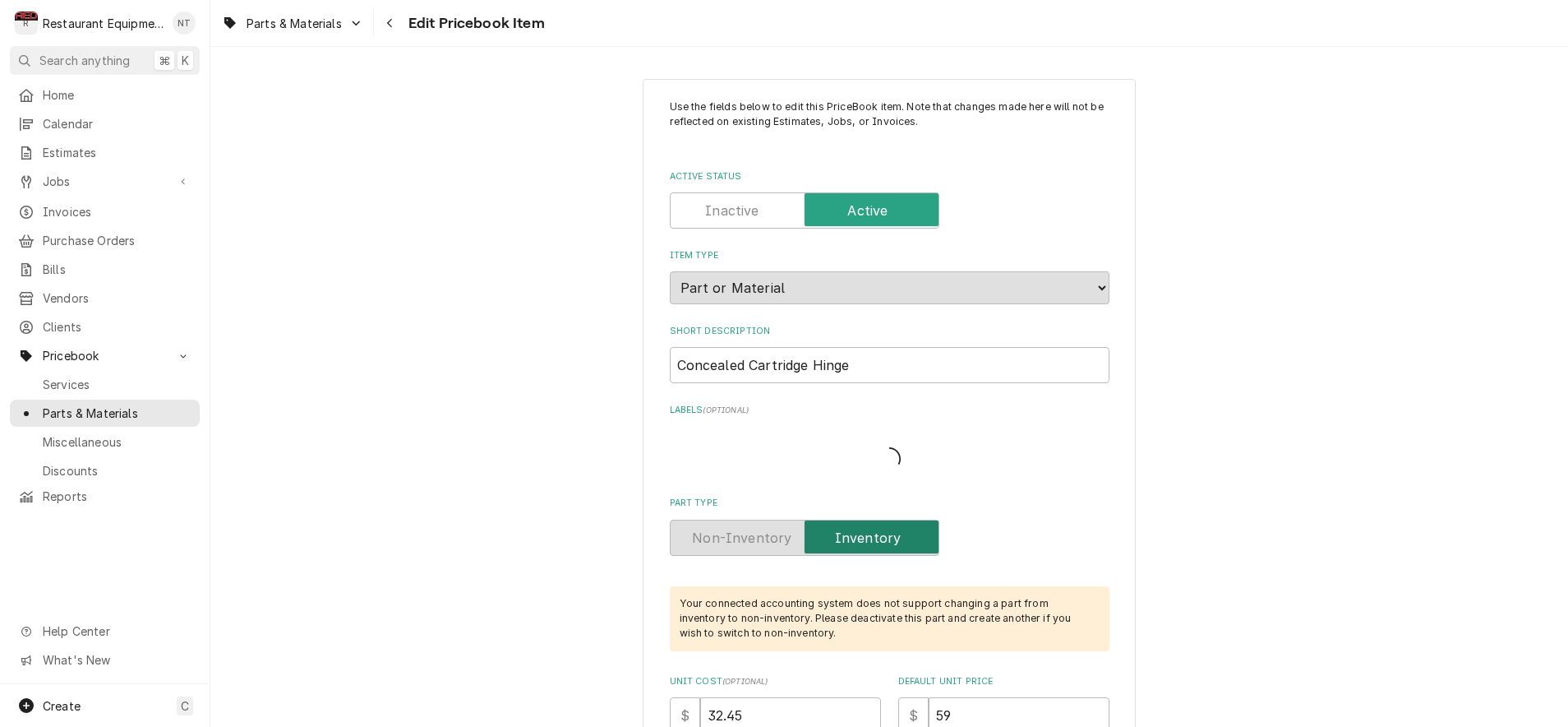
type textarea "x"
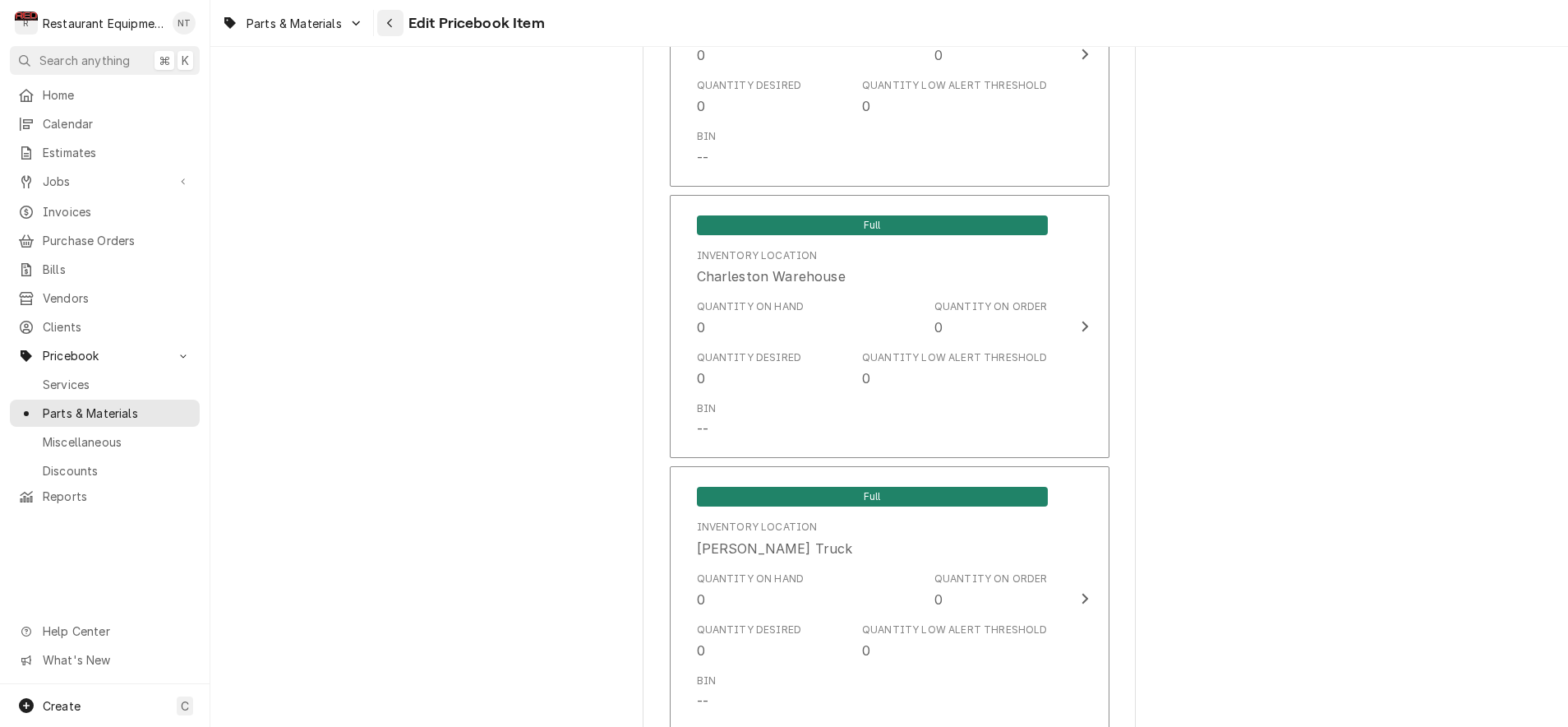
scroll to position [0, 2]
click at [392, 23] on icon "Navigate back" at bounding box center [390, 23] width 8 height 12
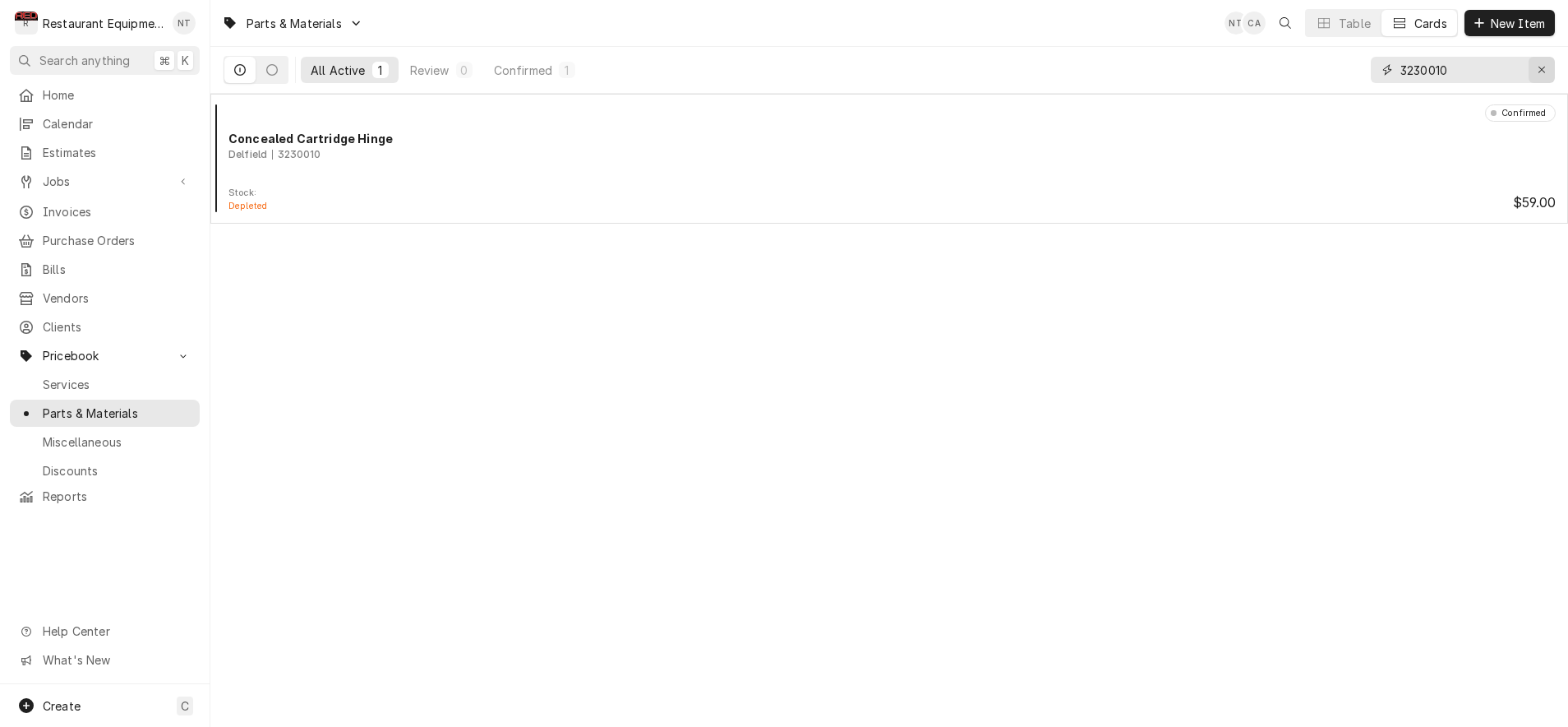
click at [1544, 65] on icon "Erase input" at bounding box center [1542, 70] width 9 height 12
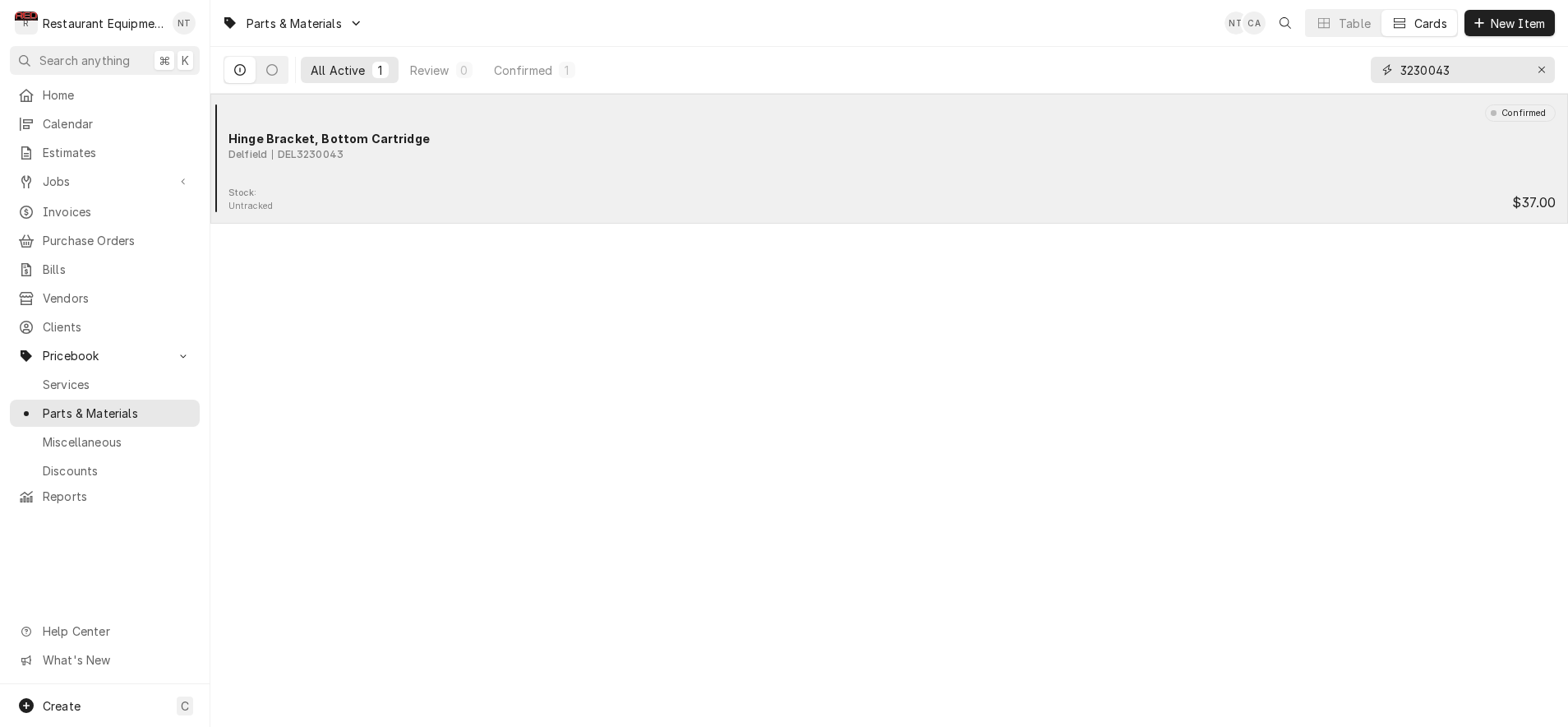
type input "3230043"
click at [988, 121] on div "Confirmed Hinge Bracket, Bottom Cartridge Delfield DEL3230043" at bounding box center [890, 146] width 1345 height 83
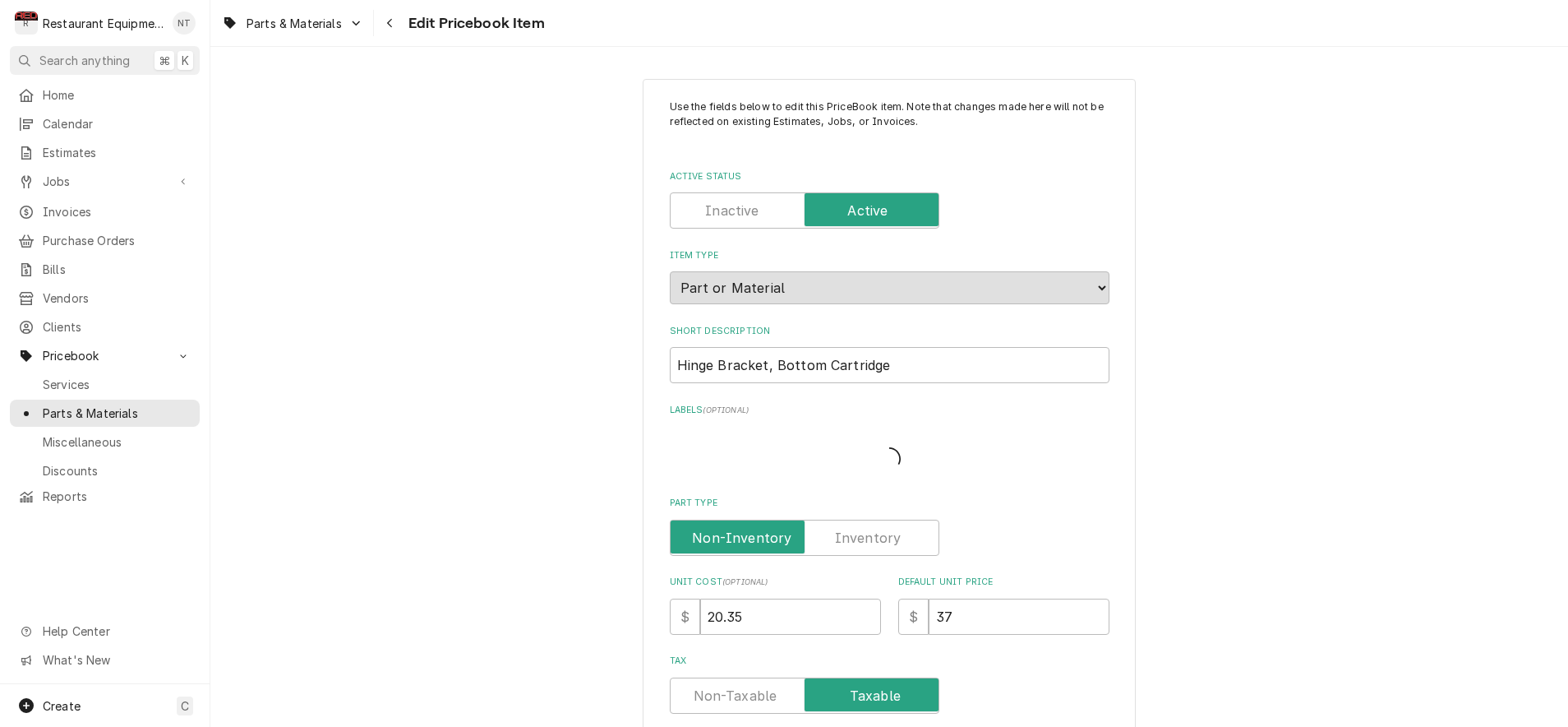
type textarea "x"
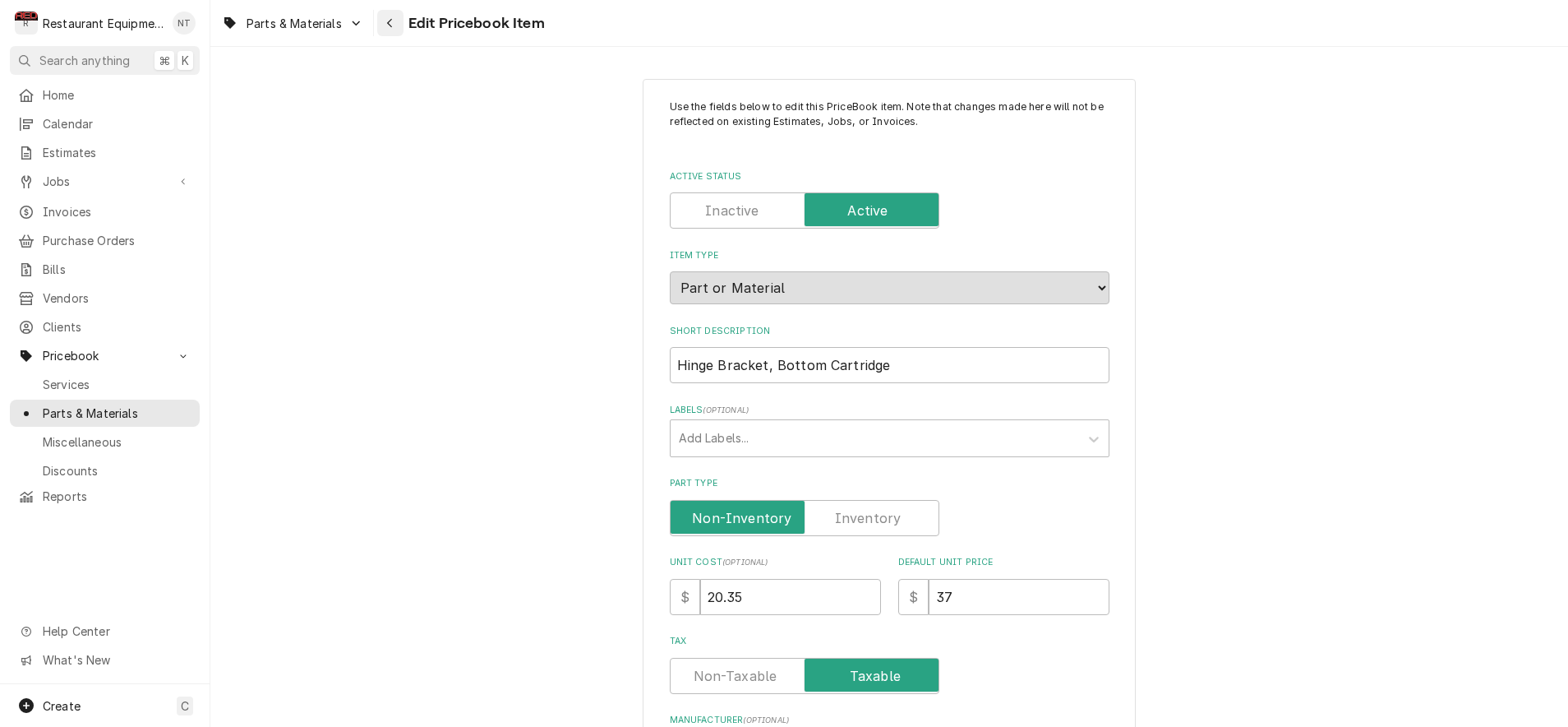
click at [402, 27] on button "Navigate back" at bounding box center [390, 22] width 26 height 26
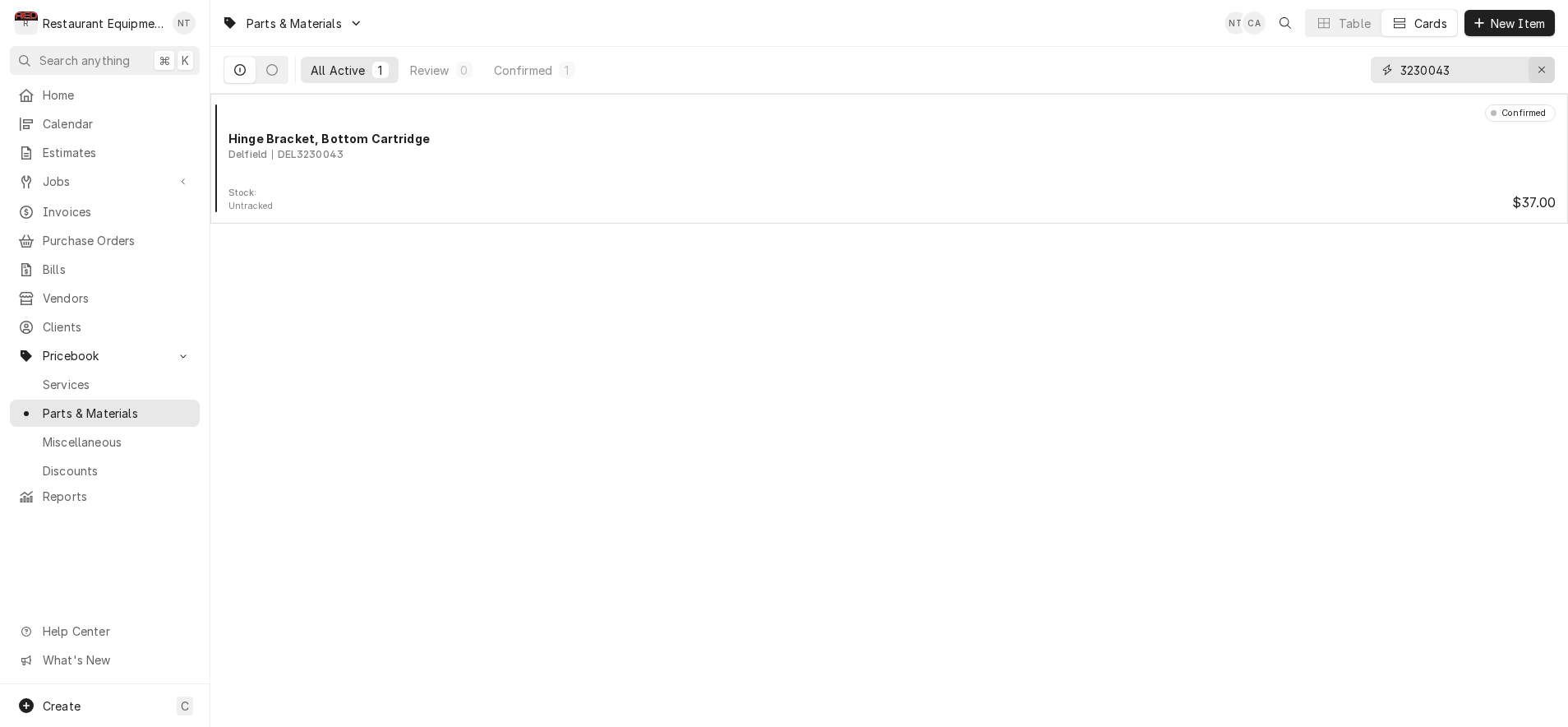
click at [1552, 73] on button "Erase input" at bounding box center [1542, 69] width 26 height 26
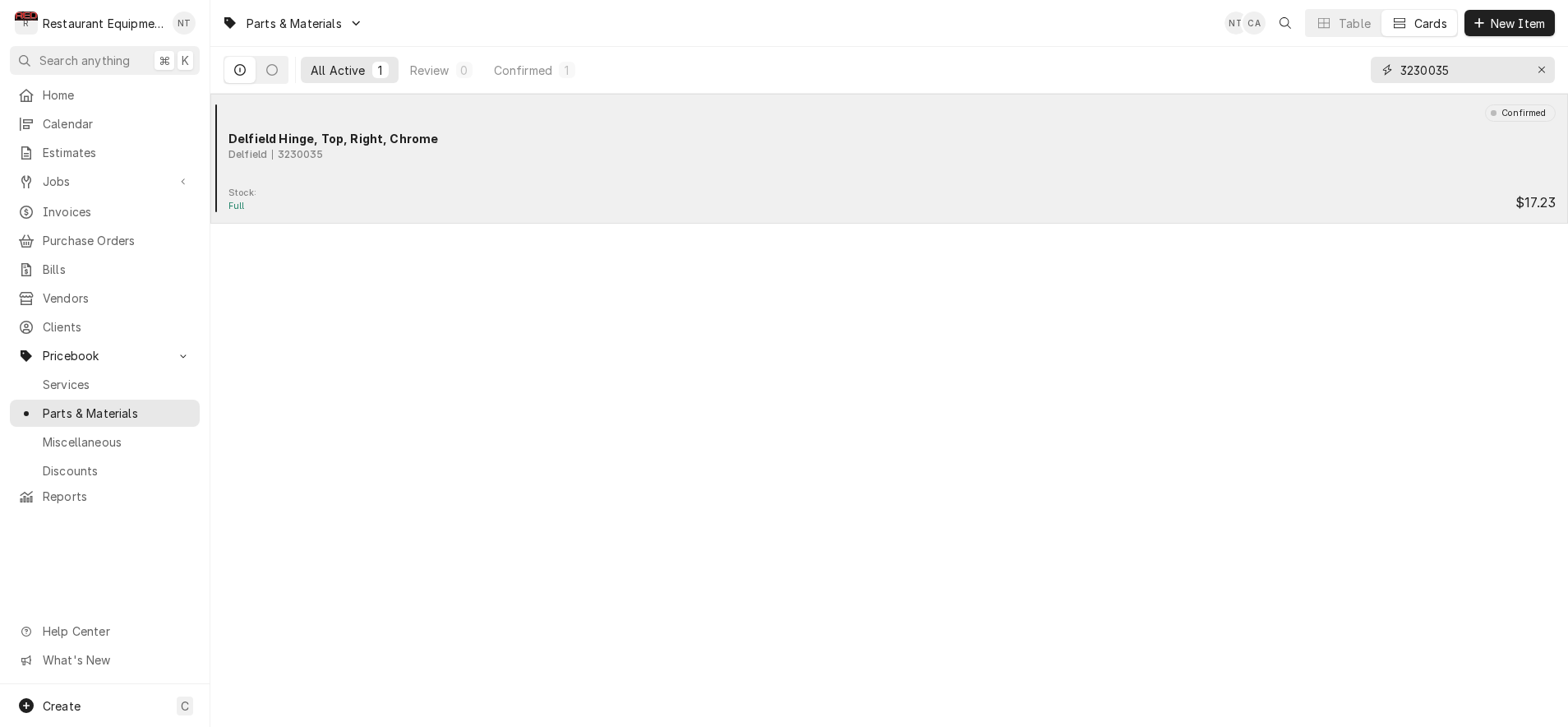
type input "3230035"
click at [1119, 140] on div "Delfield Hinge, Top, Right, Chrome" at bounding box center [892, 139] width 1327 height 17
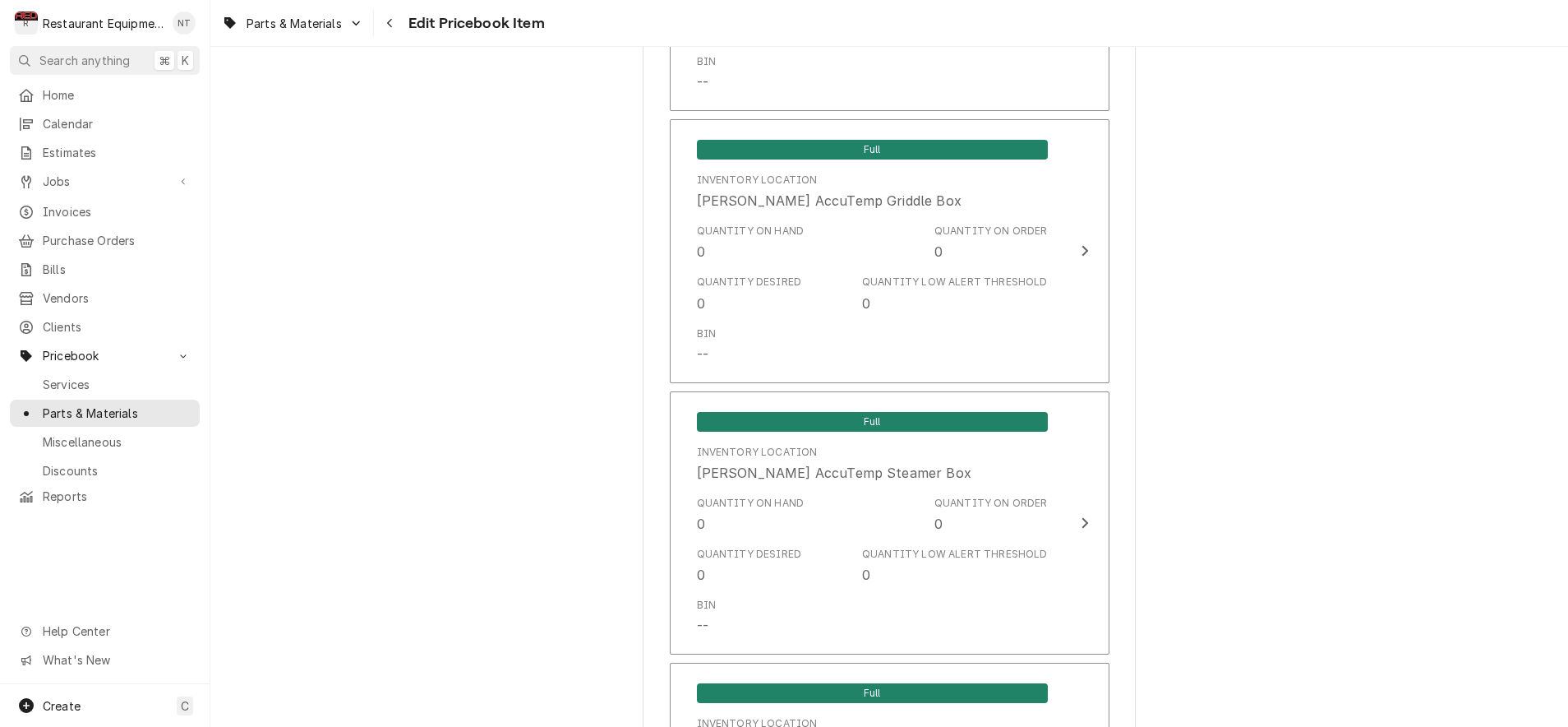
scroll to position [1451, 0]
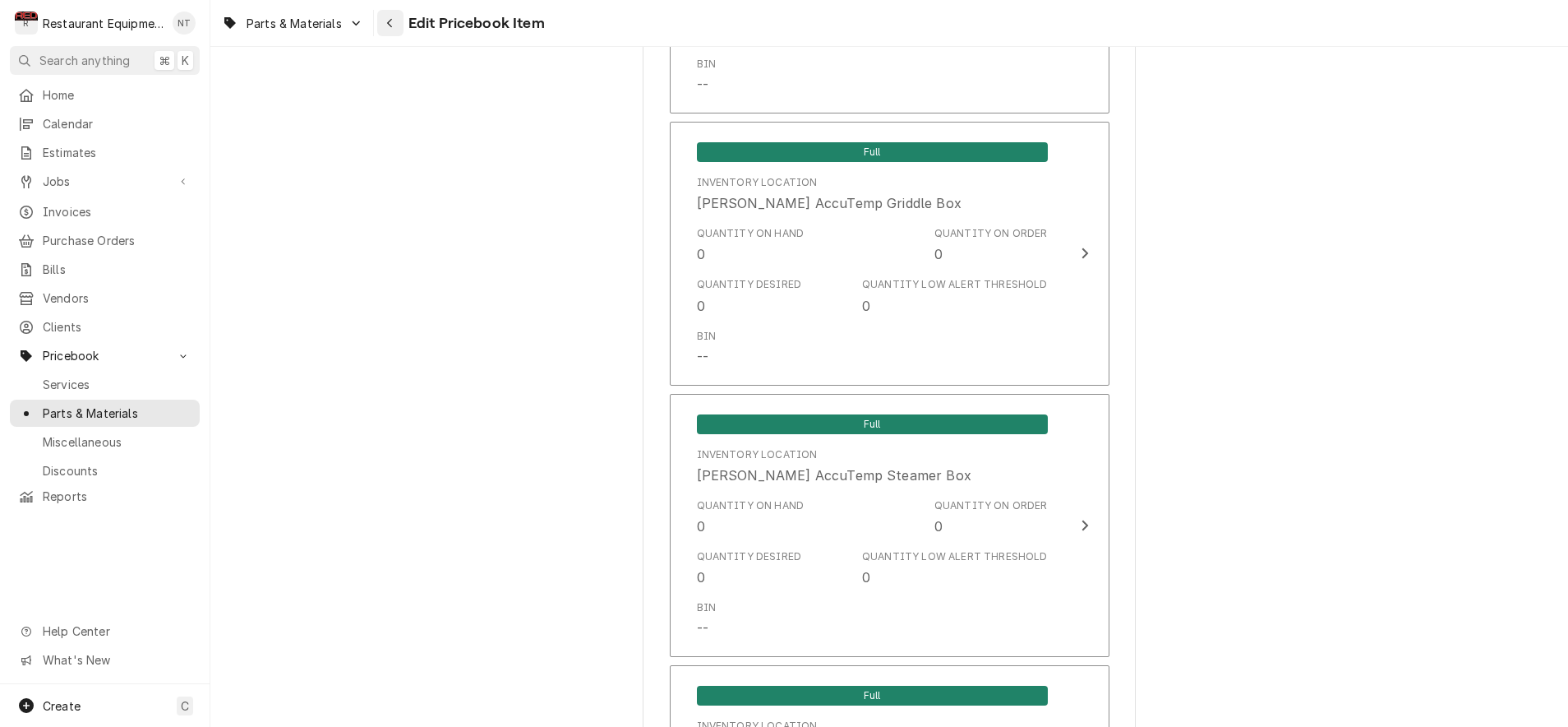
click at [393, 25] on icon "Navigate back" at bounding box center [390, 23] width 8 height 12
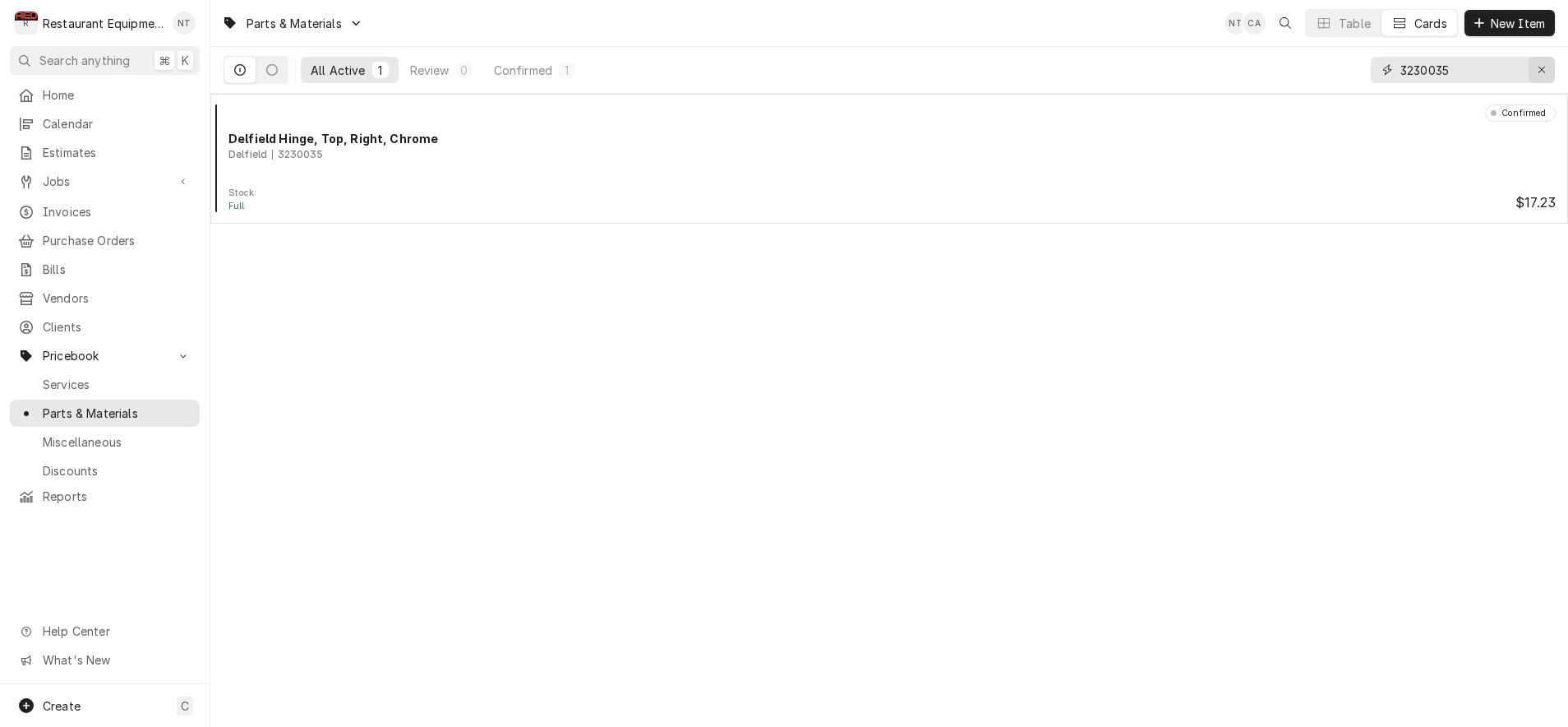
click at [1547, 69] on div "Erase input" at bounding box center [1542, 70] width 16 height 17
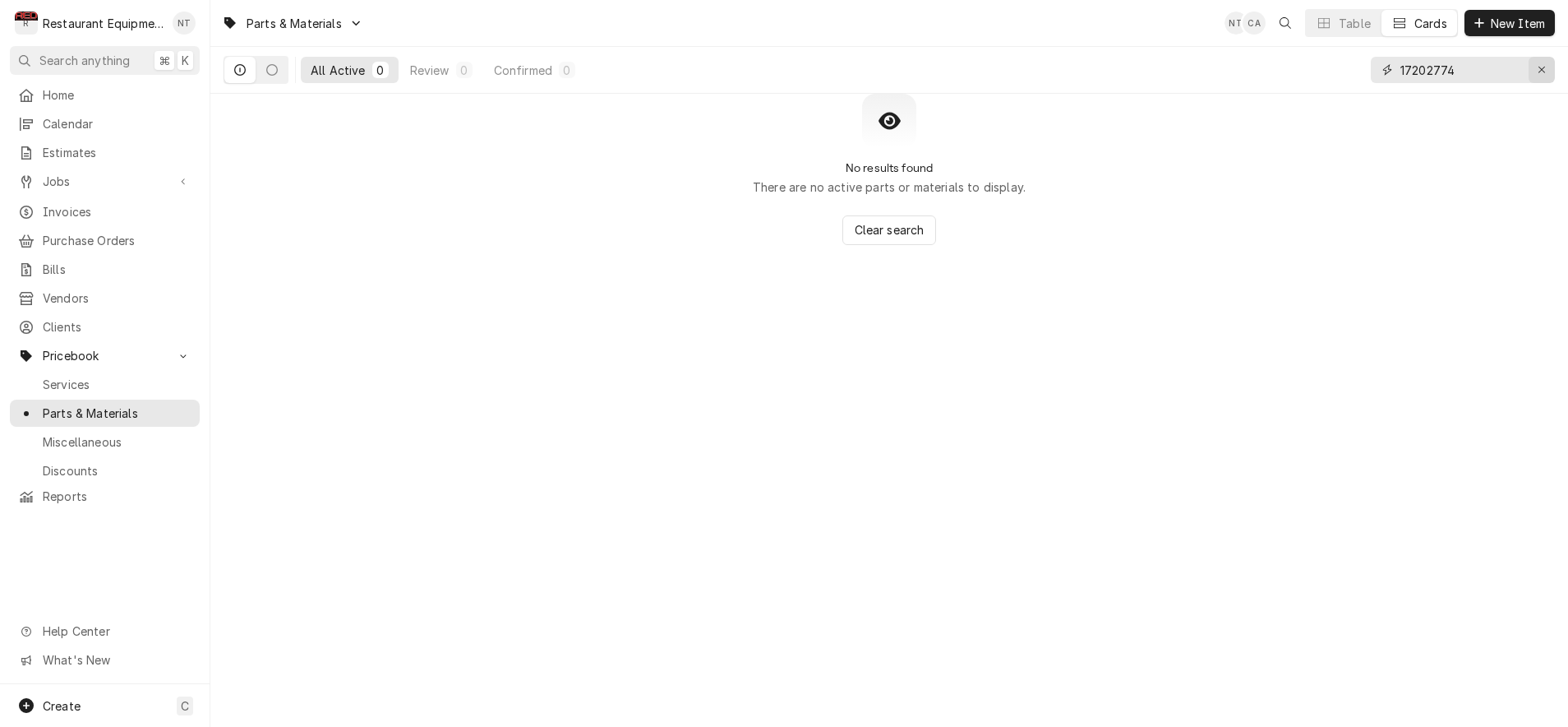
type input "17202774"
click at [1543, 65] on icon "Erase input" at bounding box center [1542, 70] width 9 height 12
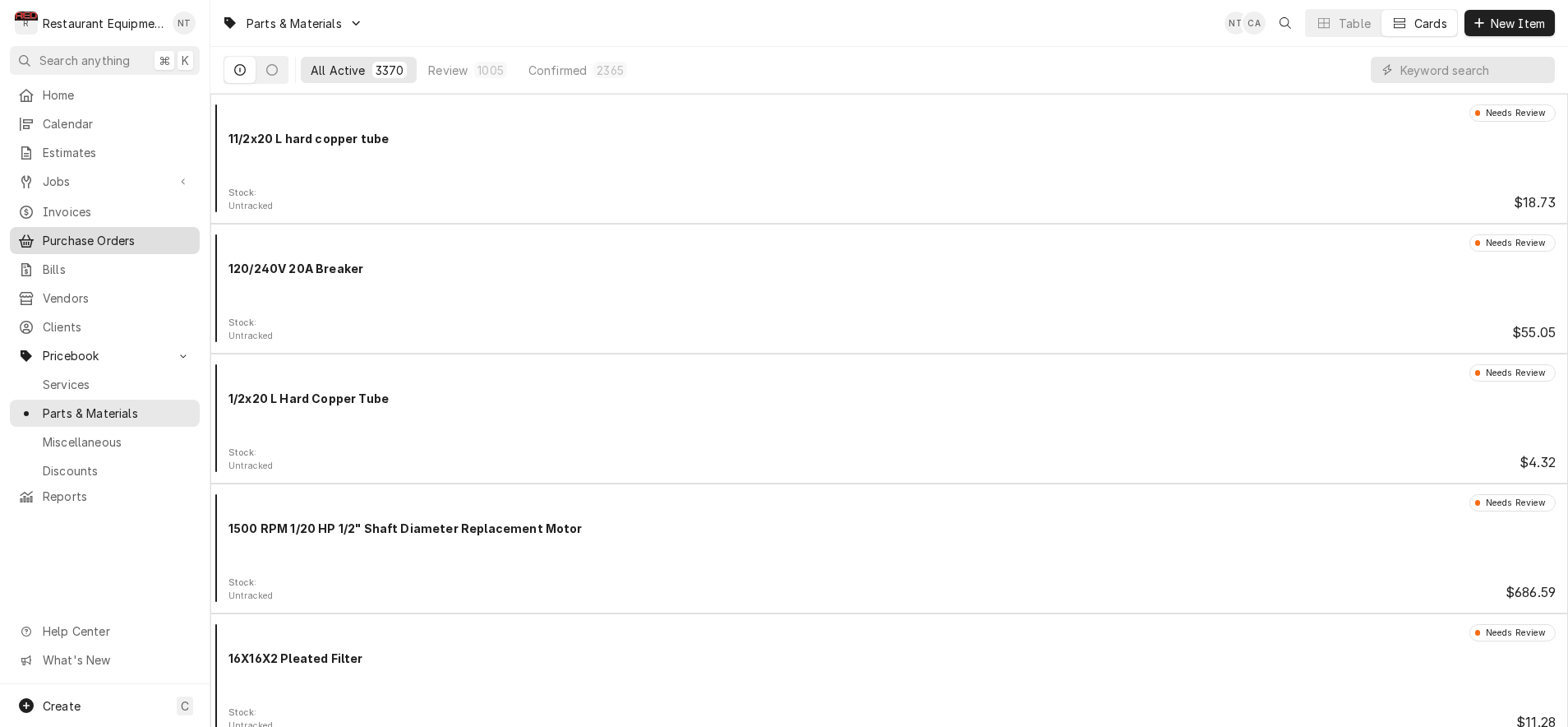
click at [160, 232] on span "Purchase Orders" at bounding box center [116, 241] width 148 height 17
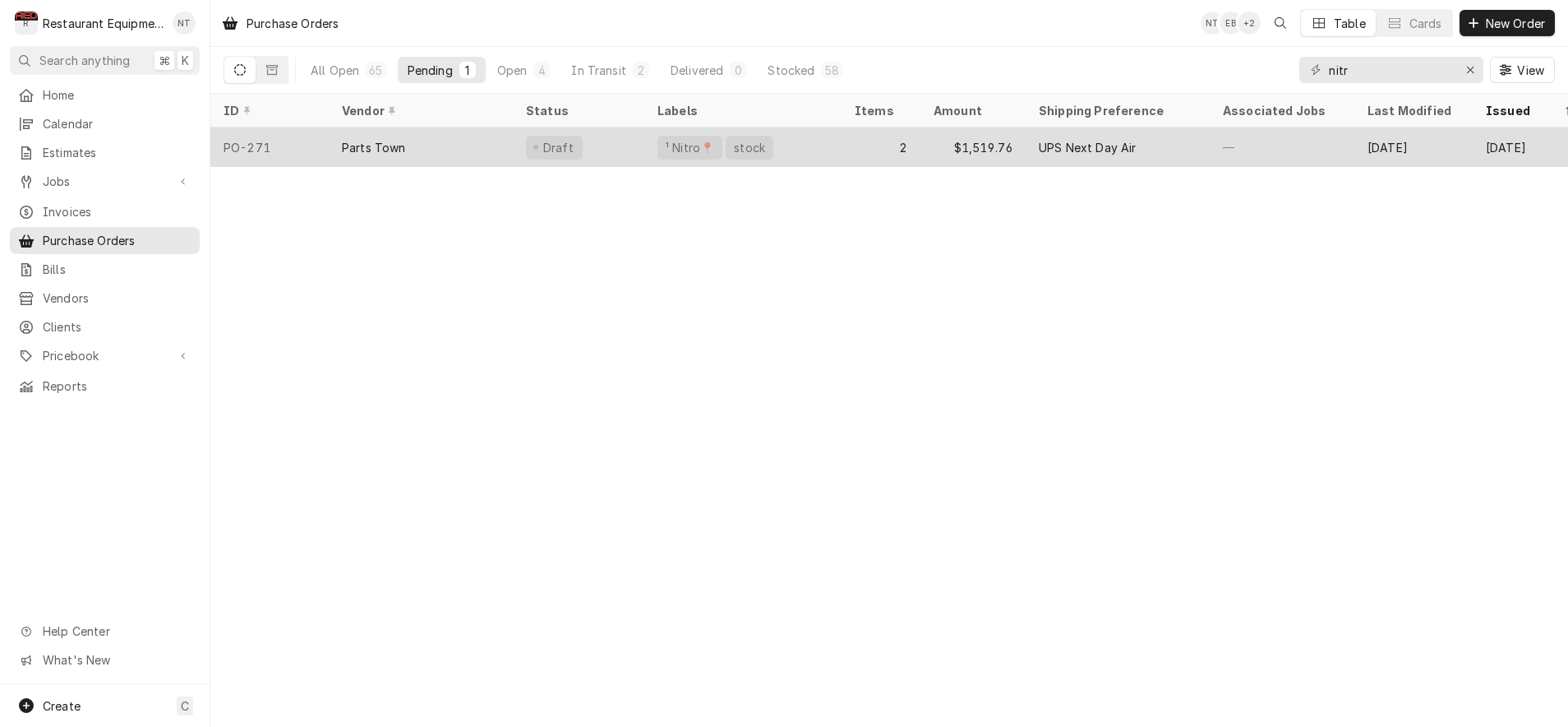
click at [460, 156] on div "Parts Town" at bounding box center [421, 147] width 184 height 40
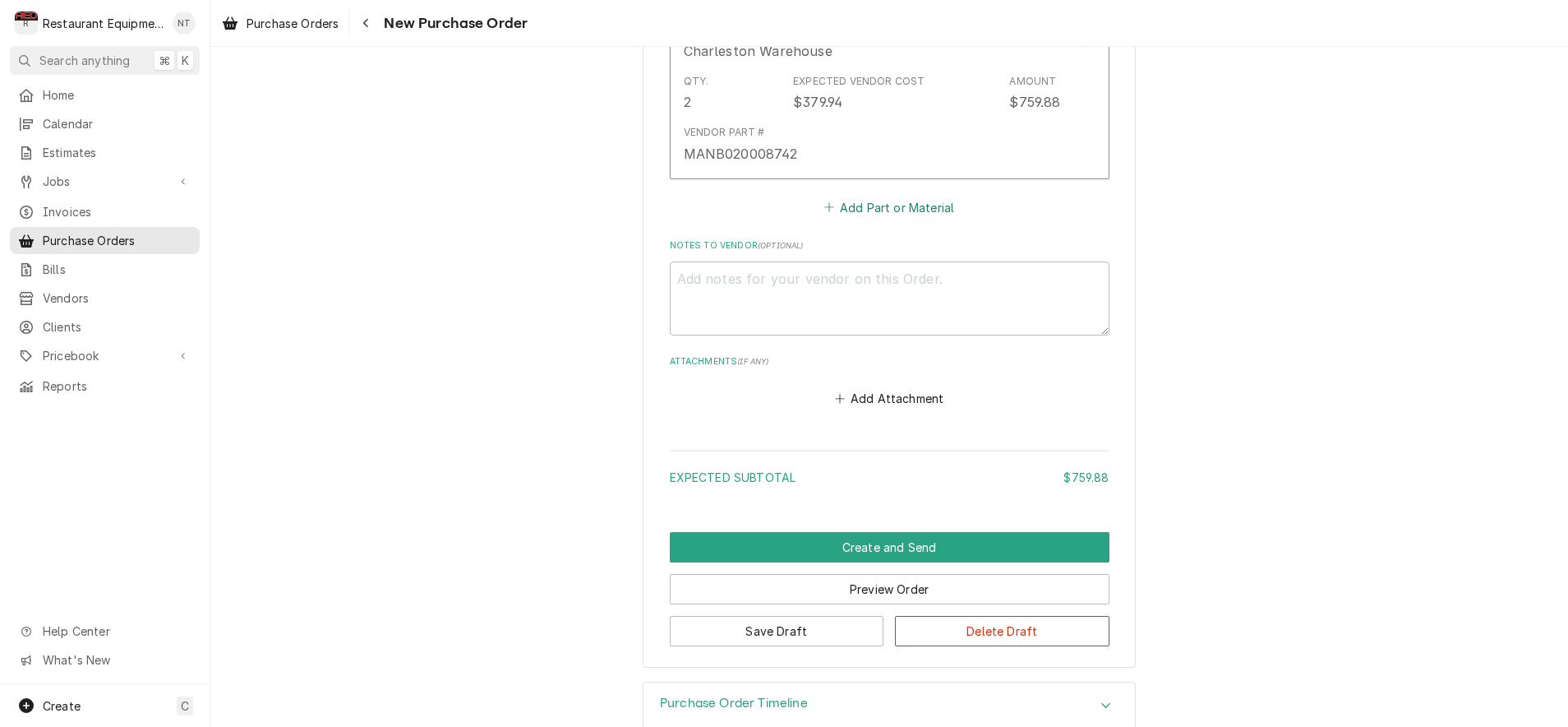
click at [868, 196] on button "Add Part or Material" at bounding box center [889, 208] width 136 height 23
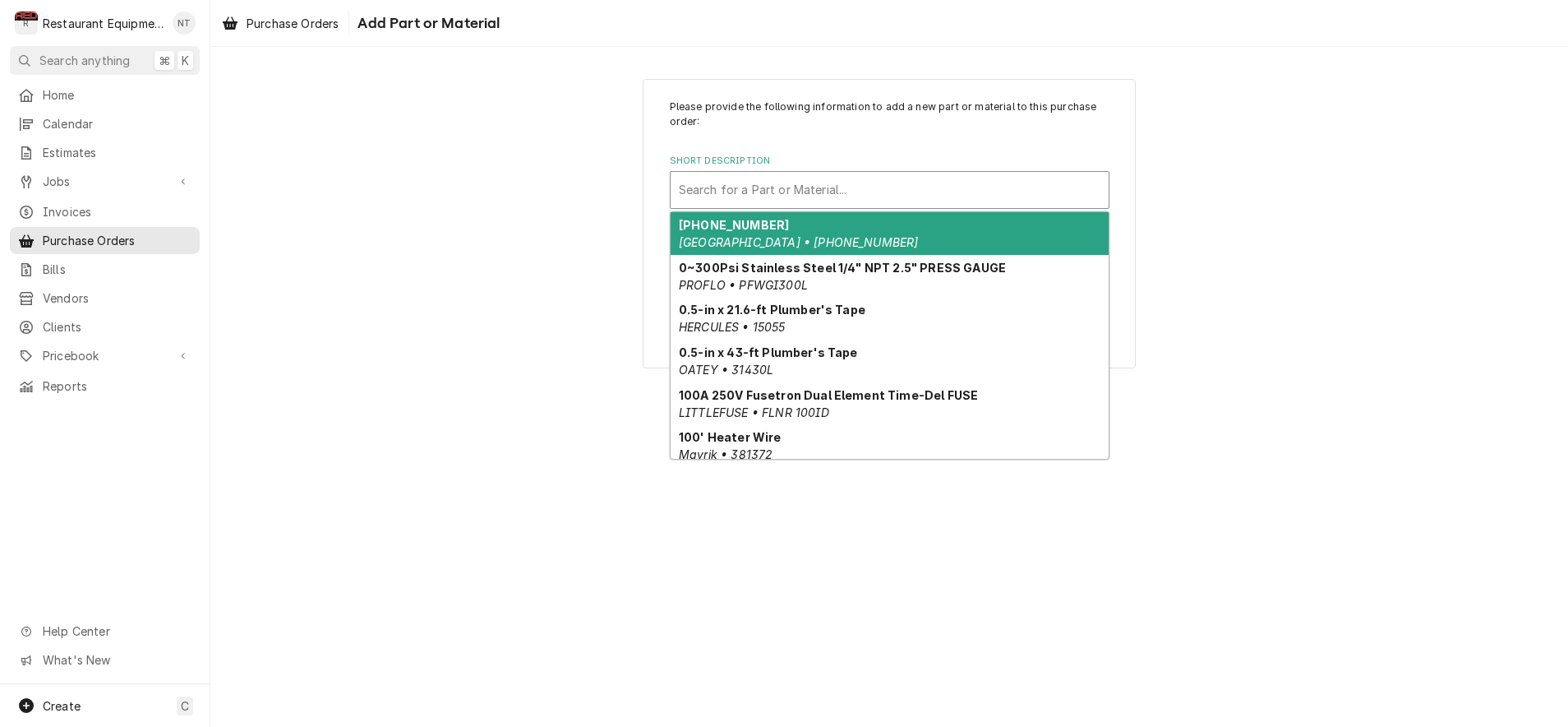
click at [857, 194] on div "Short Description" at bounding box center [890, 189] width 422 height 29
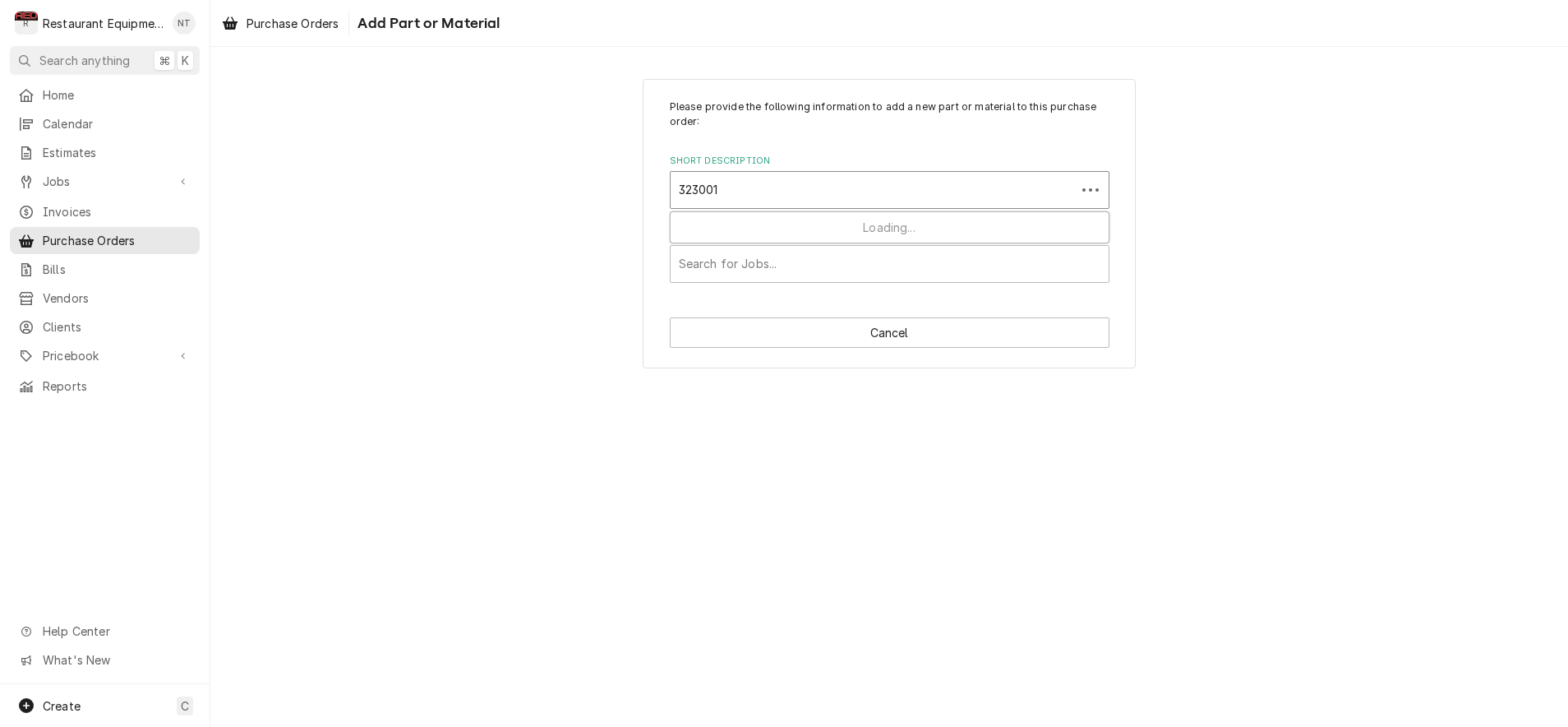
type input "3230010"
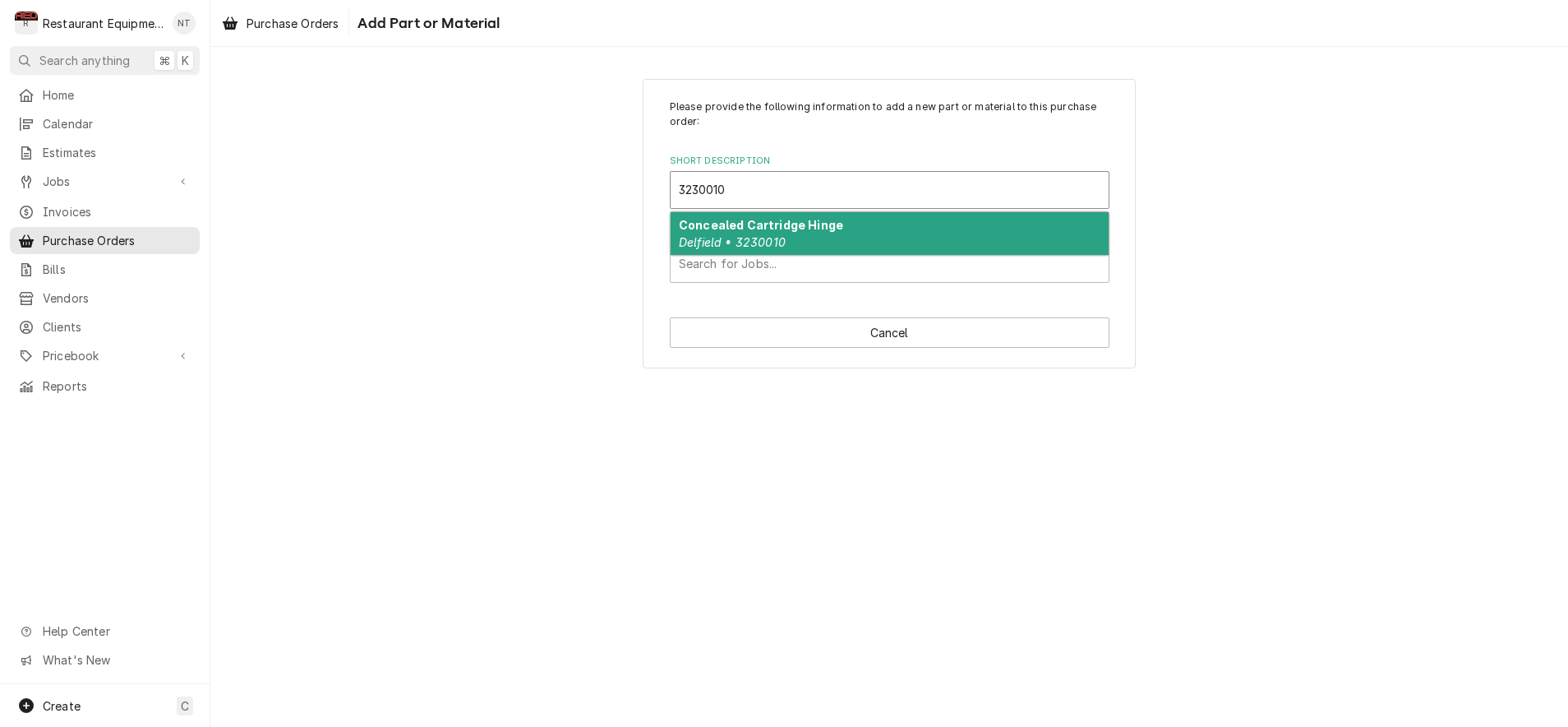
click at [851, 222] on div "Concealed Cartridge Hinge Delfield • 3230010" at bounding box center [889, 234] width 438 height 43
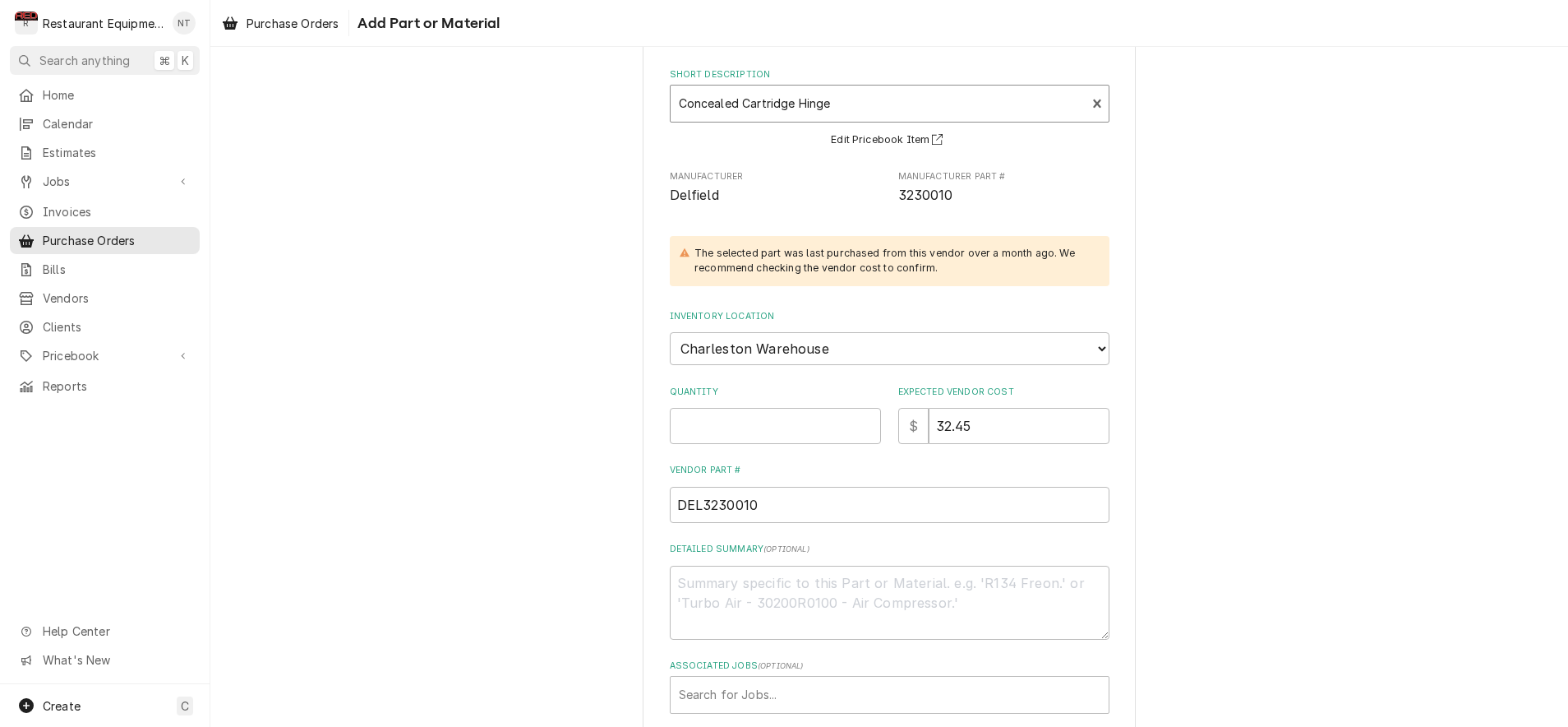
scroll to position [100, 0]
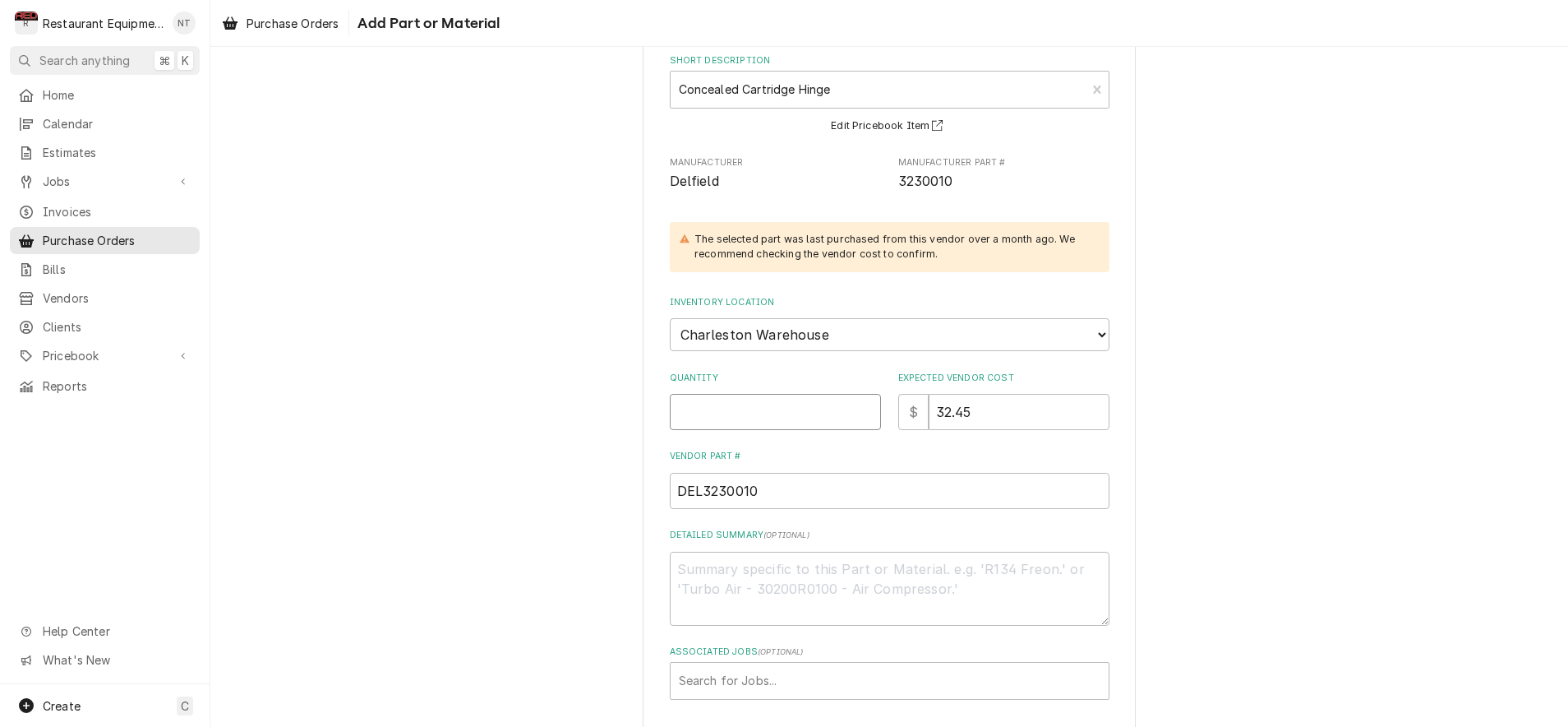
click at [785, 405] on input "Quantity" at bounding box center [775, 412] width 212 height 36
type textarea "x"
type input "1"
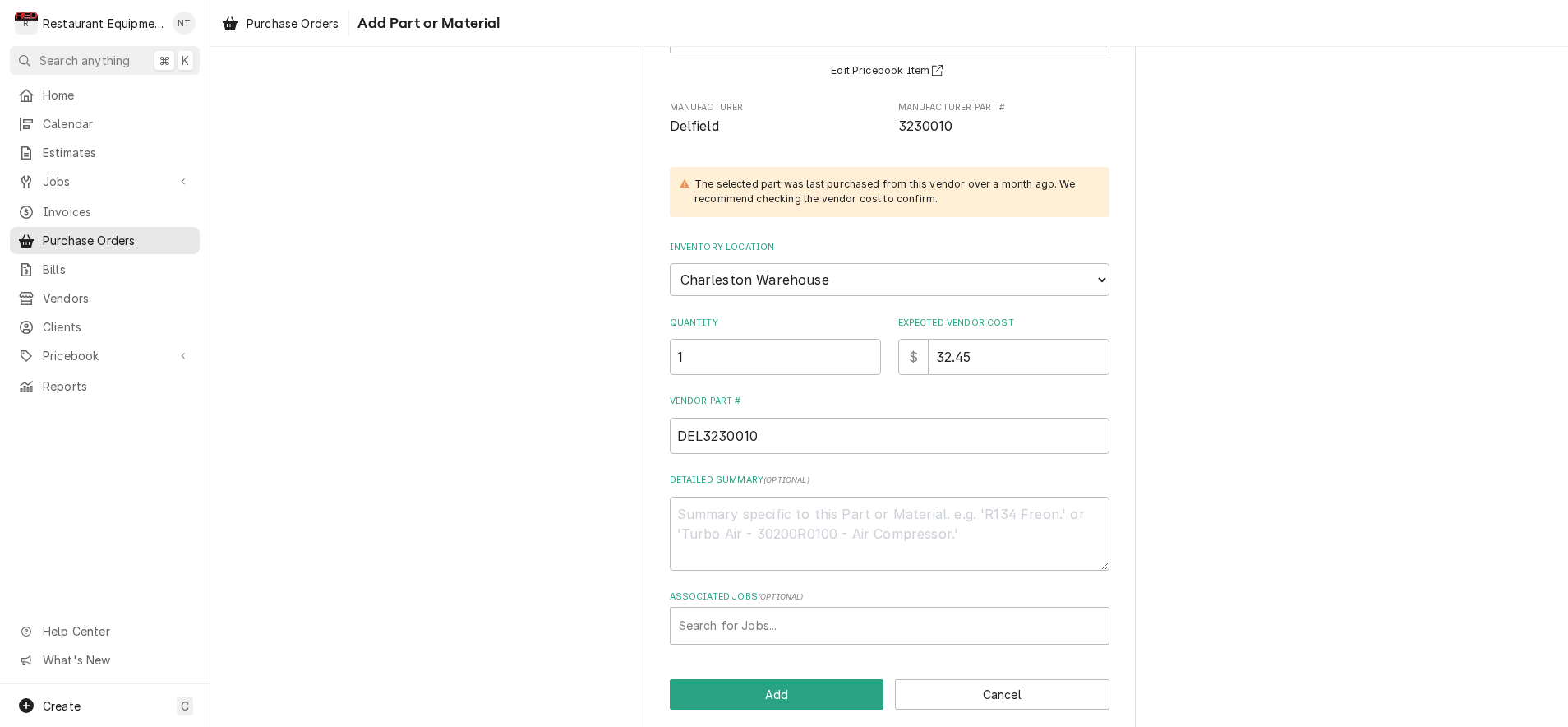
scroll to position [154, 0]
click at [776, 617] on div "Search for Jobs..." at bounding box center [890, 626] width 422 height 17
type input "8808"
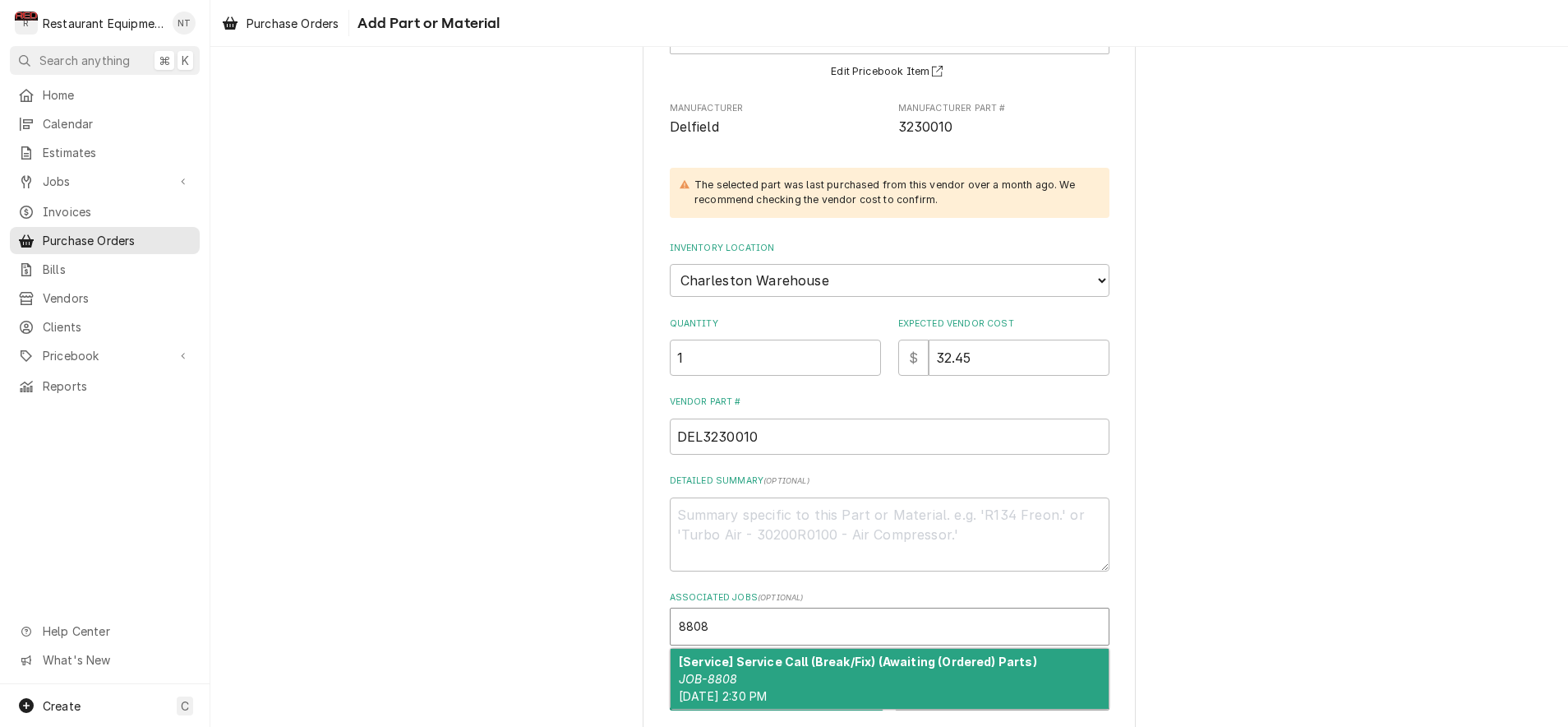
click at [848, 658] on div "[Service] Service Call (Break/Fix) (Awaiting (Ordered) Parts) JOB-8808 Sun, Sep…" at bounding box center [889, 678] width 438 height 60
type textarea "x"
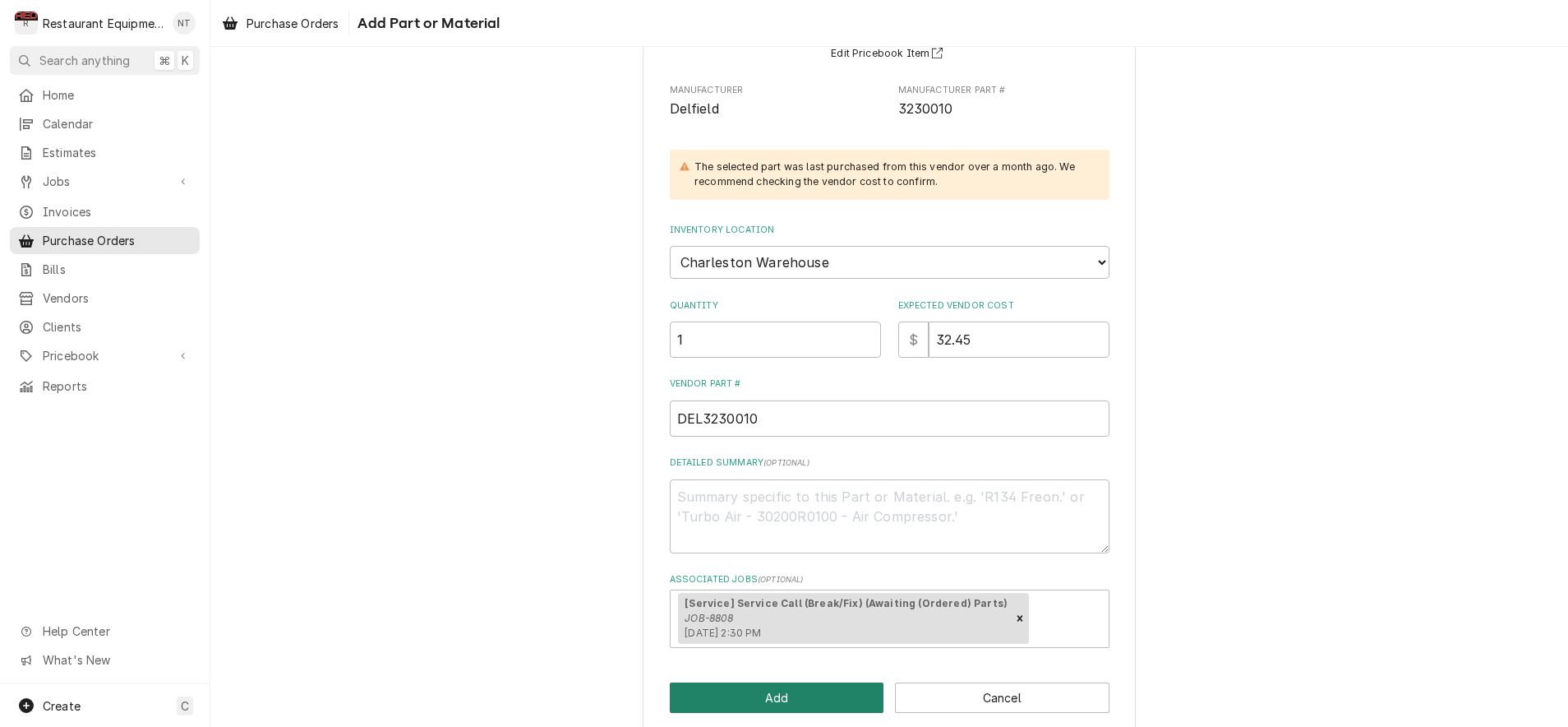
scroll to position [1, 0]
click at [826, 682] on button "Add" at bounding box center [776, 697] width 214 height 30
type textarea "x"
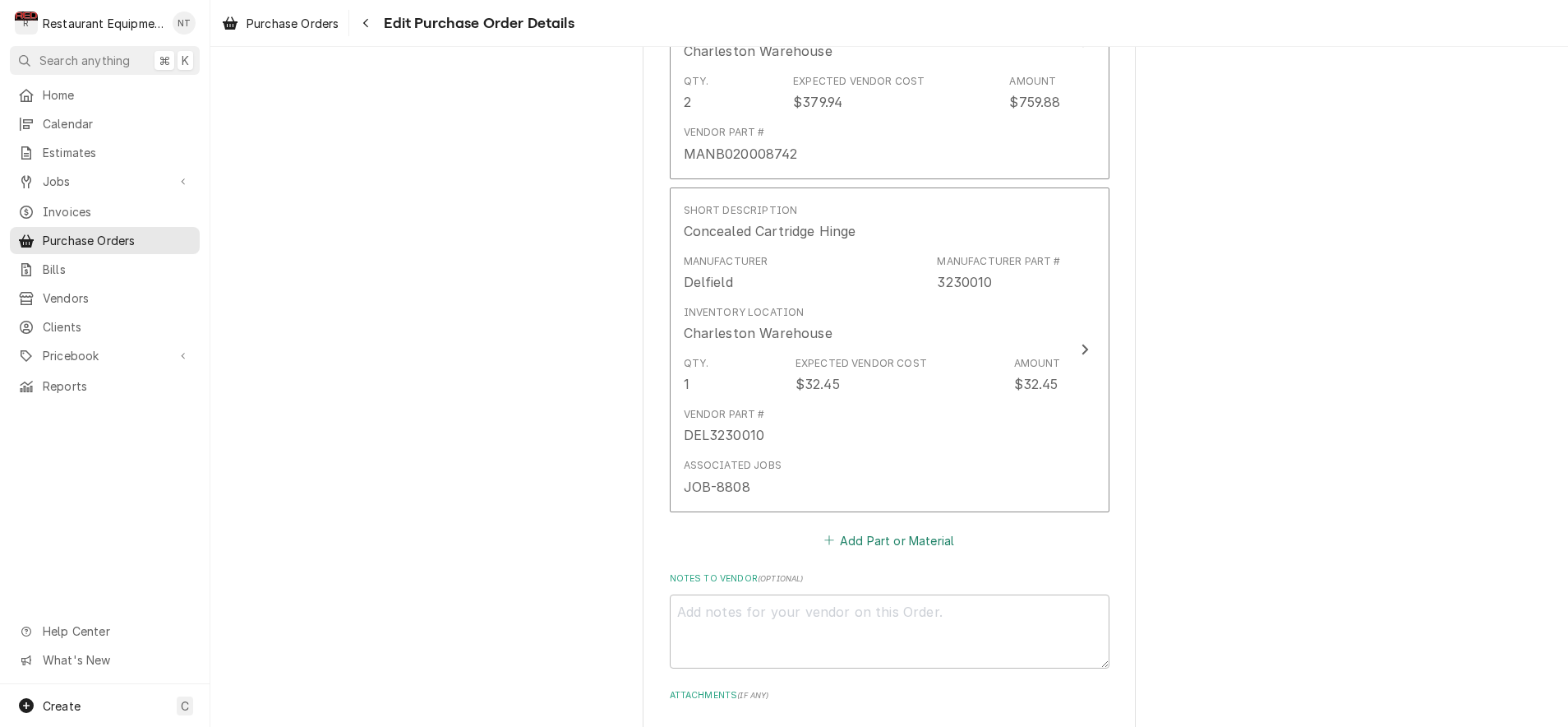
click at [909, 529] on button "Add Part or Material" at bounding box center [889, 541] width 136 height 23
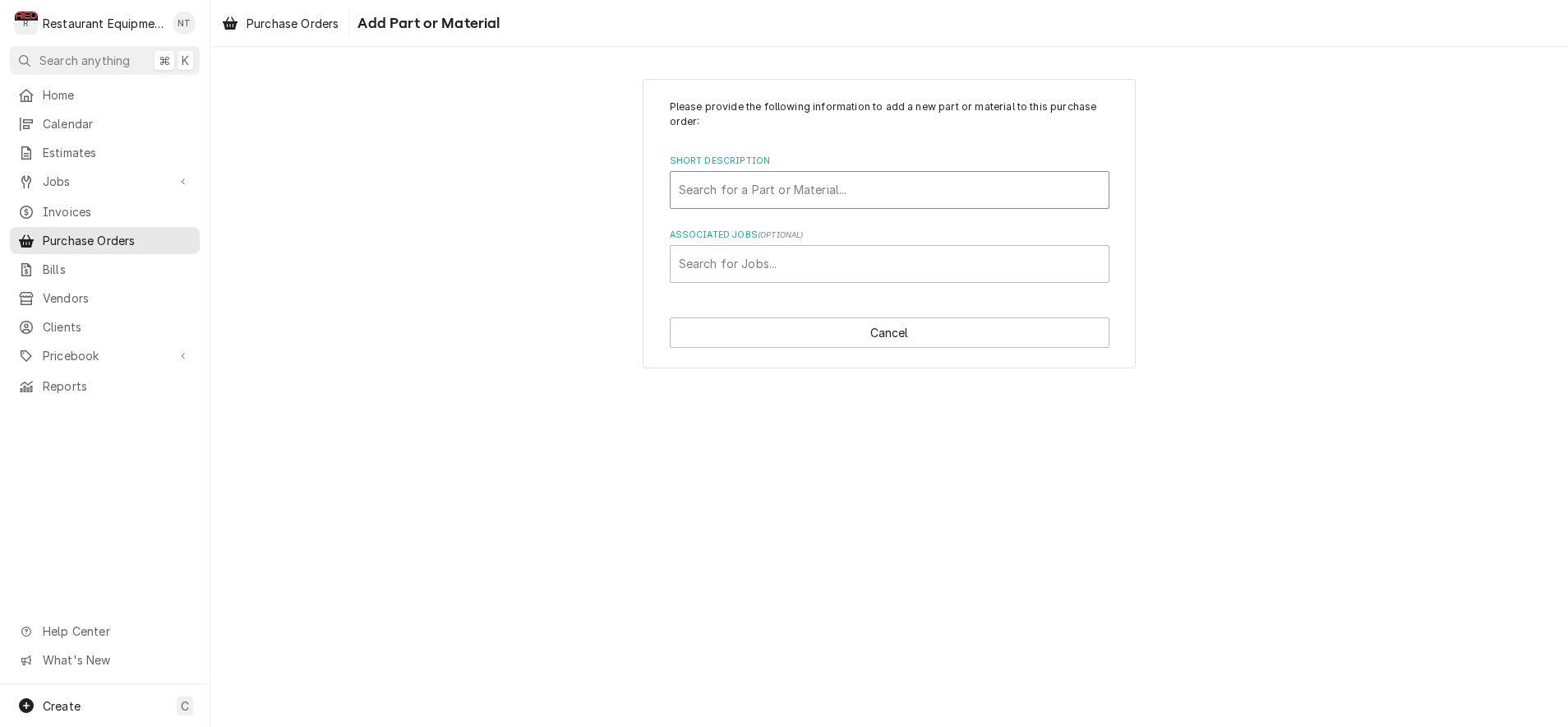
scroll to position [1, 0]
click at [834, 182] on div "Search for a Part or Material..." at bounding box center [890, 189] width 422 height 17
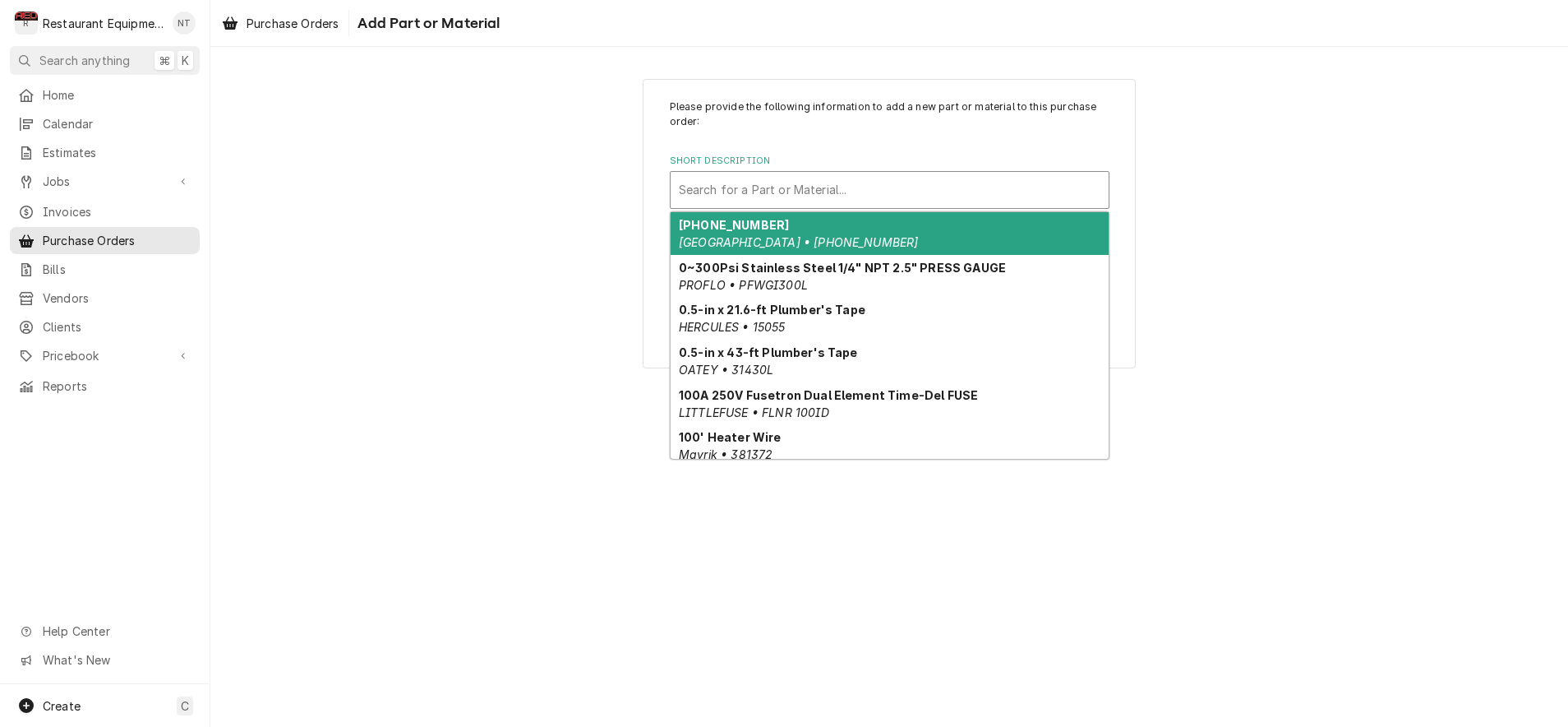
scroll to position [0, 0]
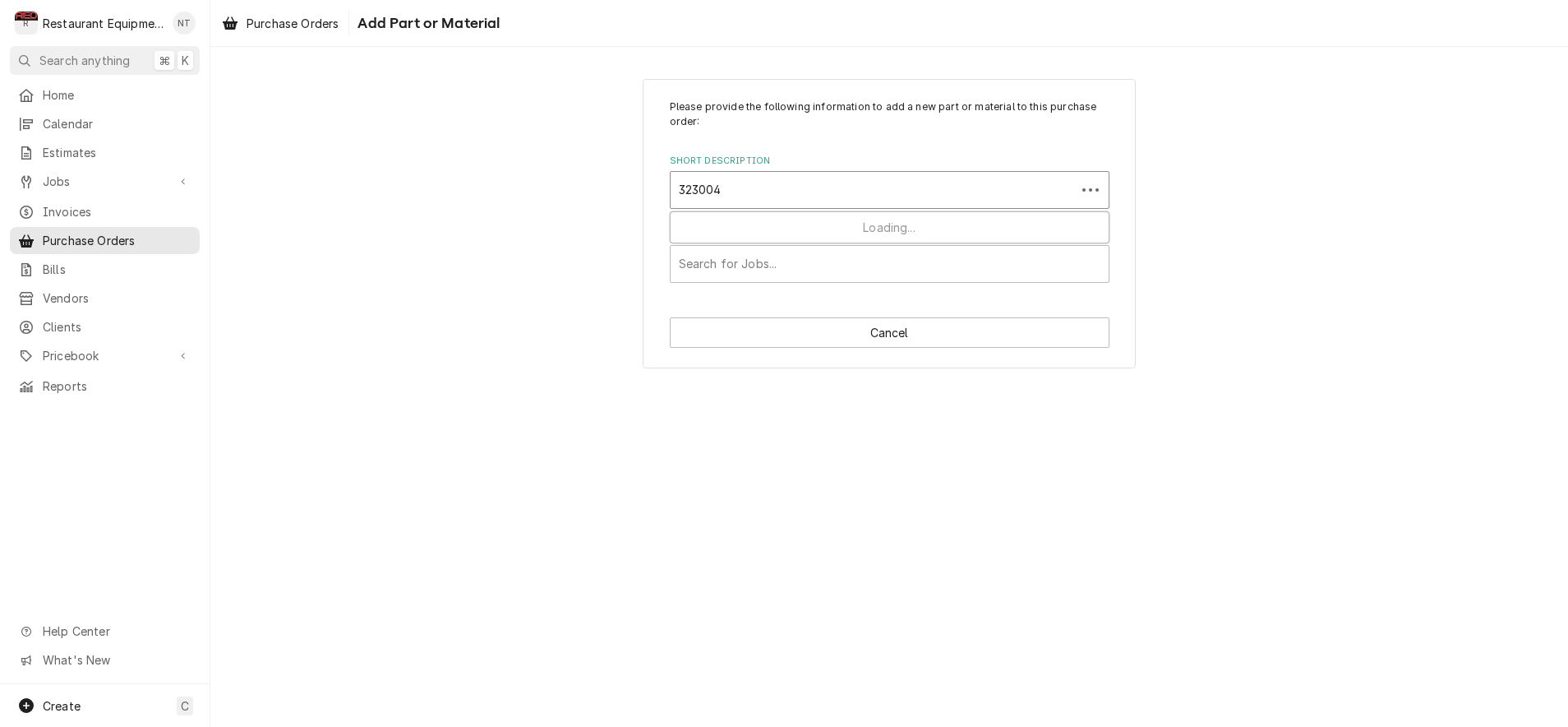
type input "3230043"
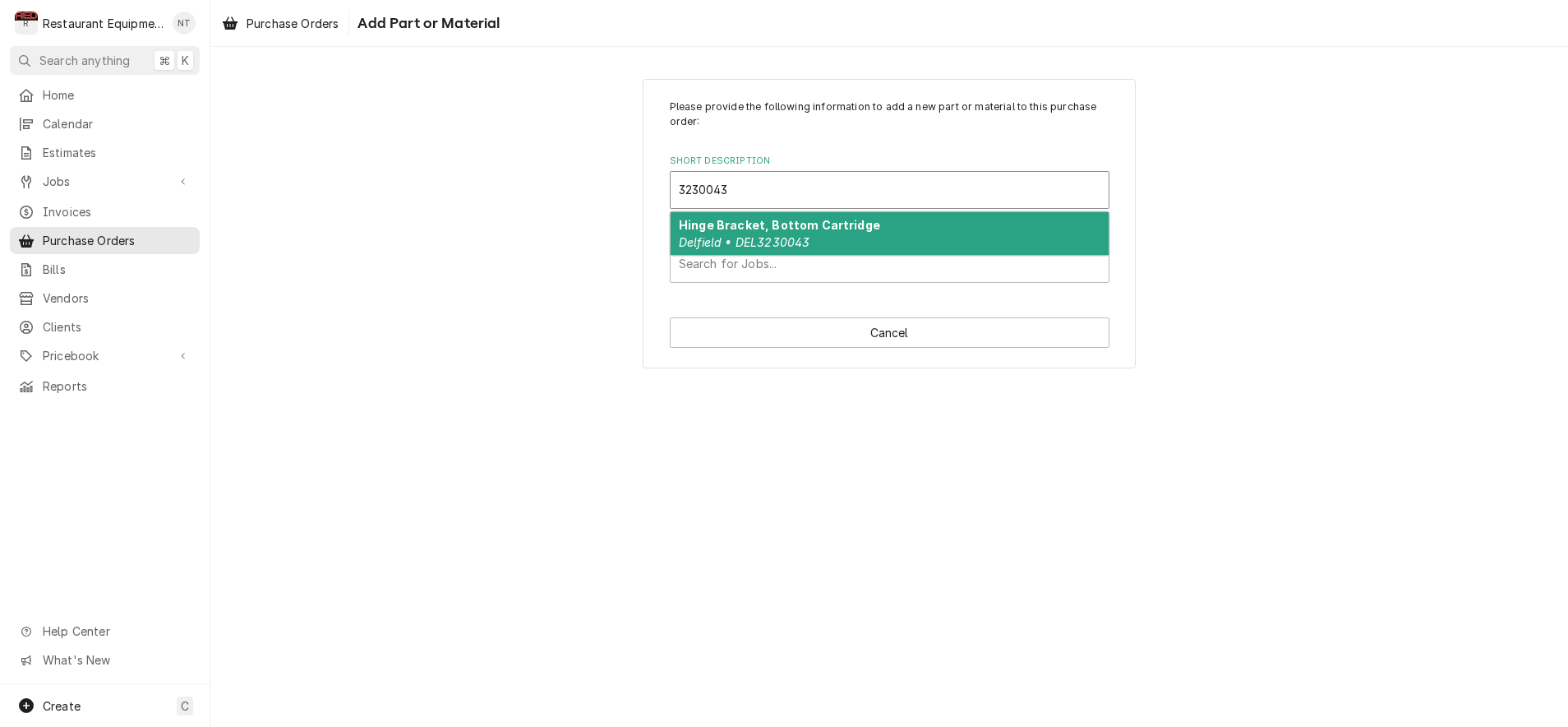
click at [826, 236] on div "Hinge Bracket, Bottom Cartridge Delfield • DEL3230043" at bounding box center [889, 234] width 438 height 43
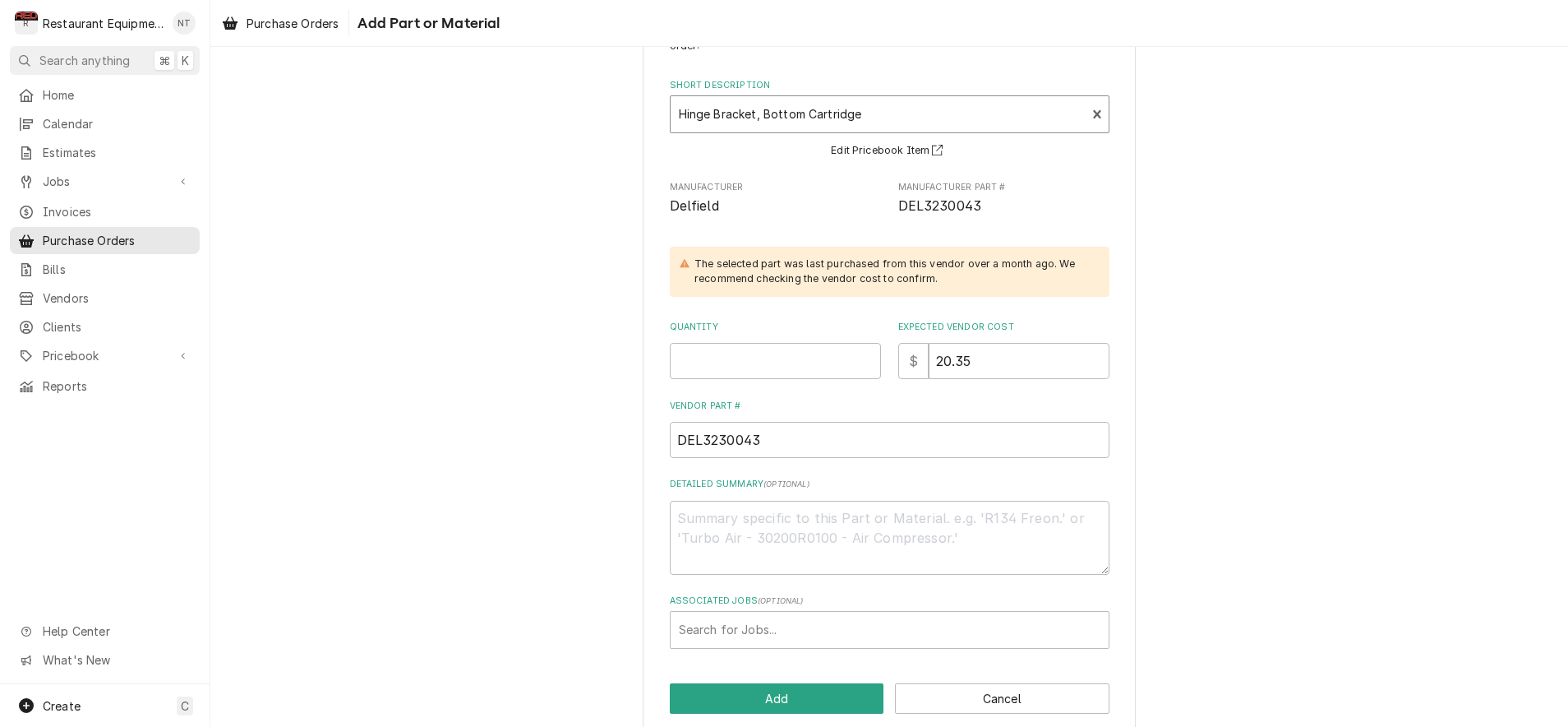
scroll to position [78, 0]
click at [801, 366] on input "Quantity" at bounding box center [775, 358] width 212 height 36
type textarea "x"
type input "2"
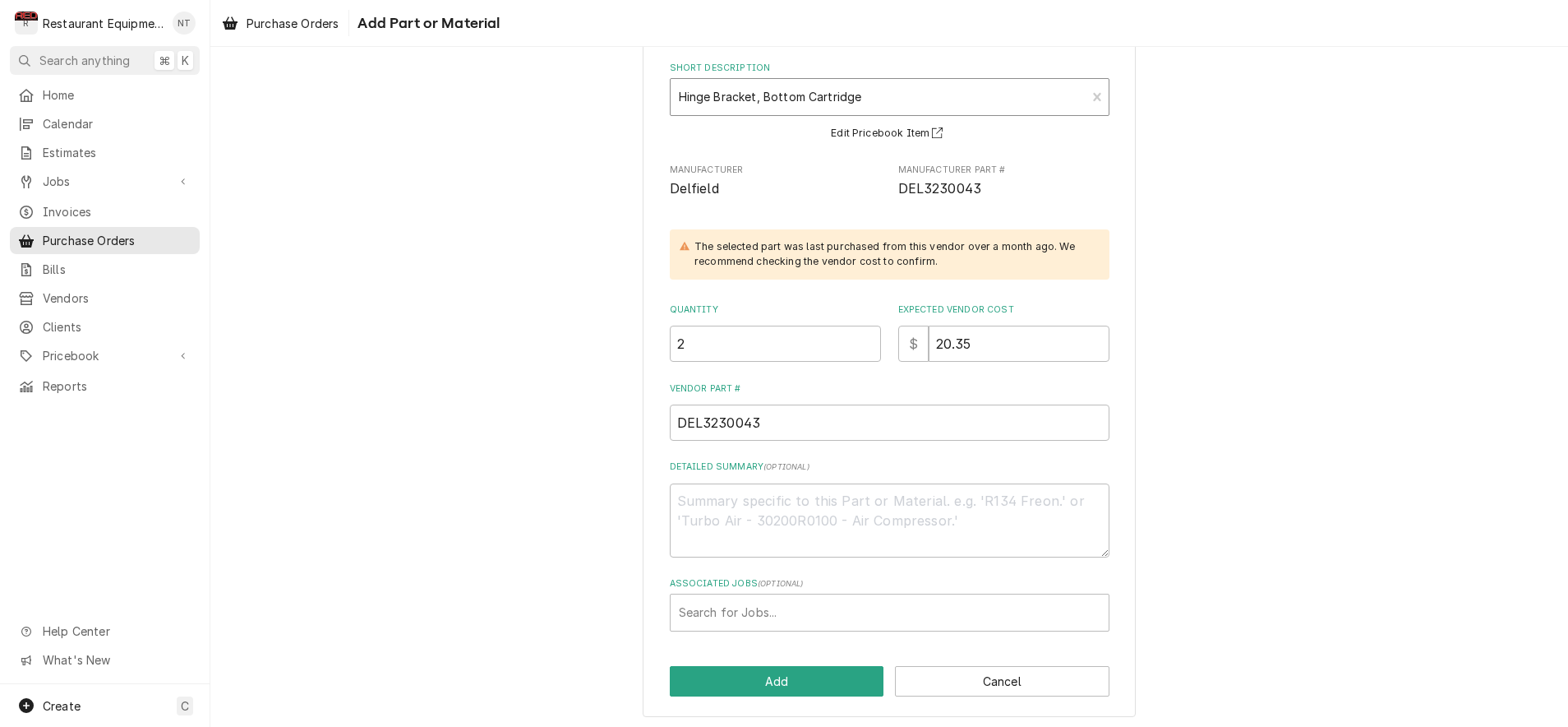
scroll to position [92, 0]
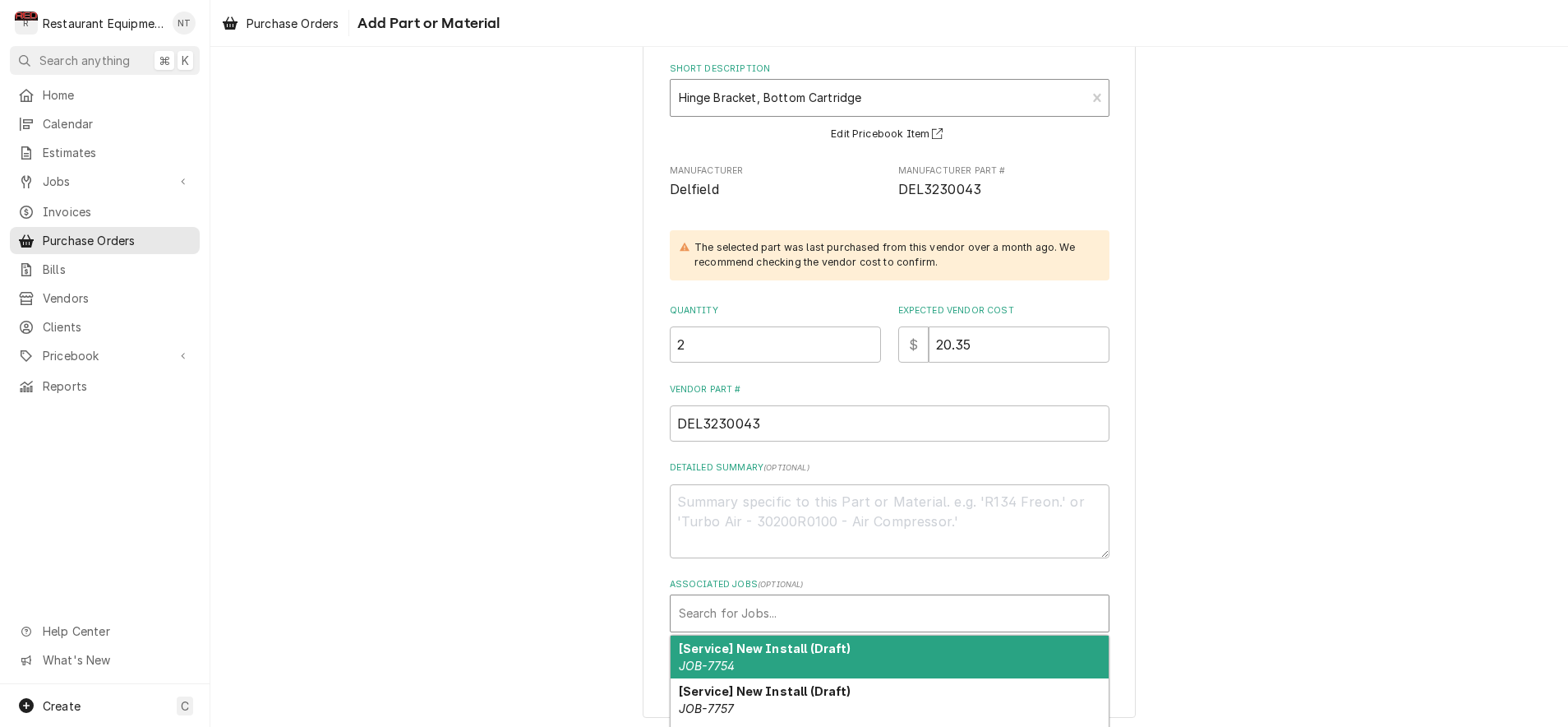
click at [874, 600] on div "Associated Jobs" at bounding box center [890, 613] width 422 height 29
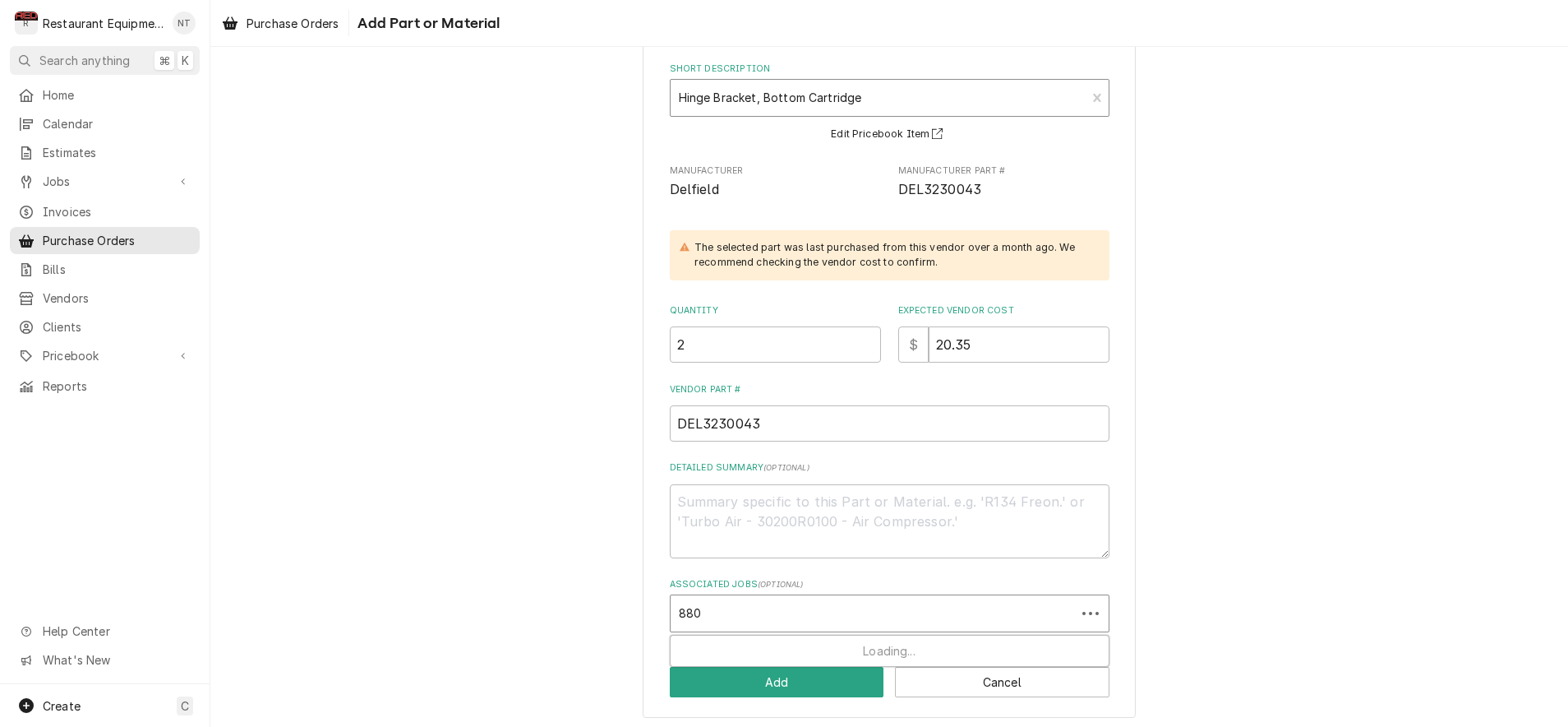
type input "8808"
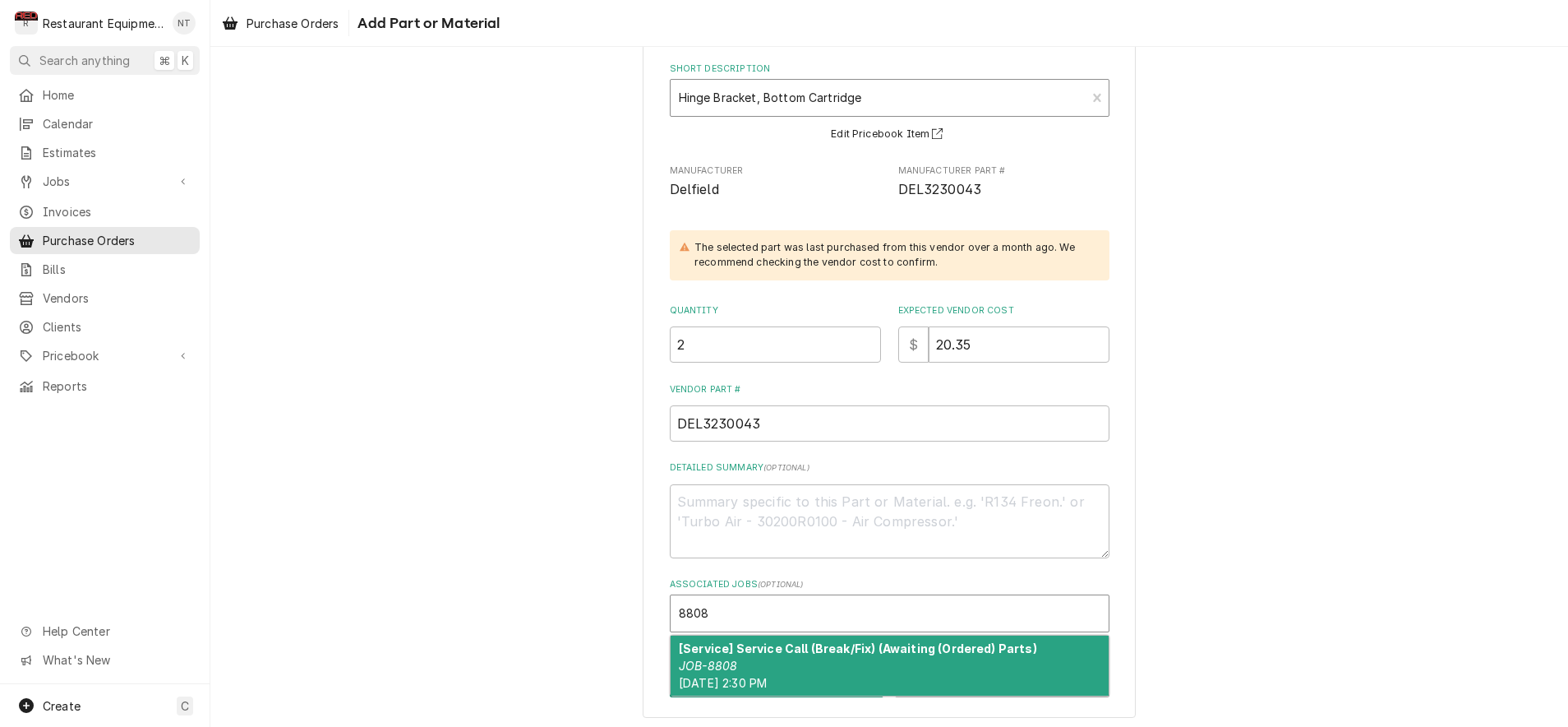
click at [854, 643] on strong "[Service] Service Call (Break/Fix) (Awaiting (Ordered) Parts)" at bounding box center [858, 648] width 358 height 14
type textarea "x"
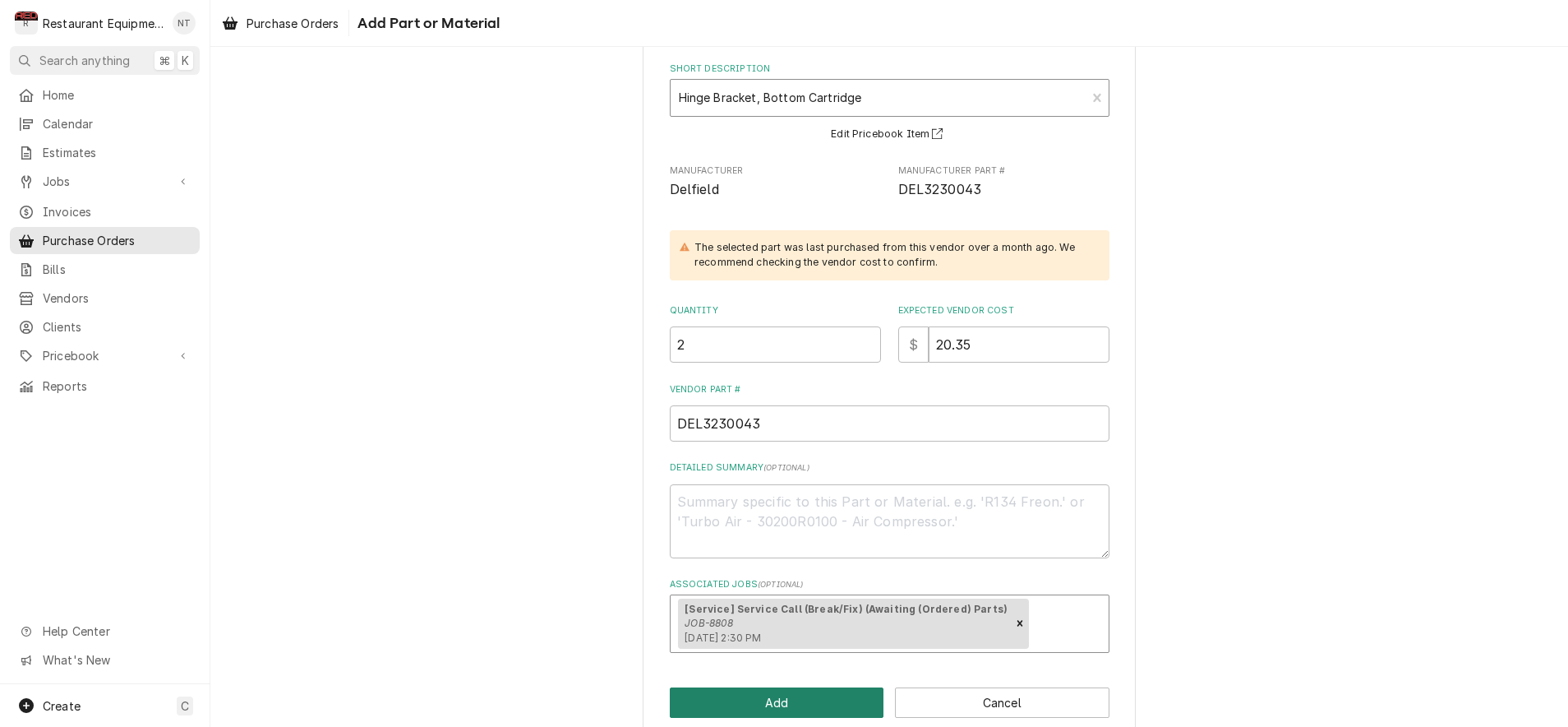
click at [823, 707] on button "Add" at bounding box center [776, 702] width 214 height 30
type textarea "x"
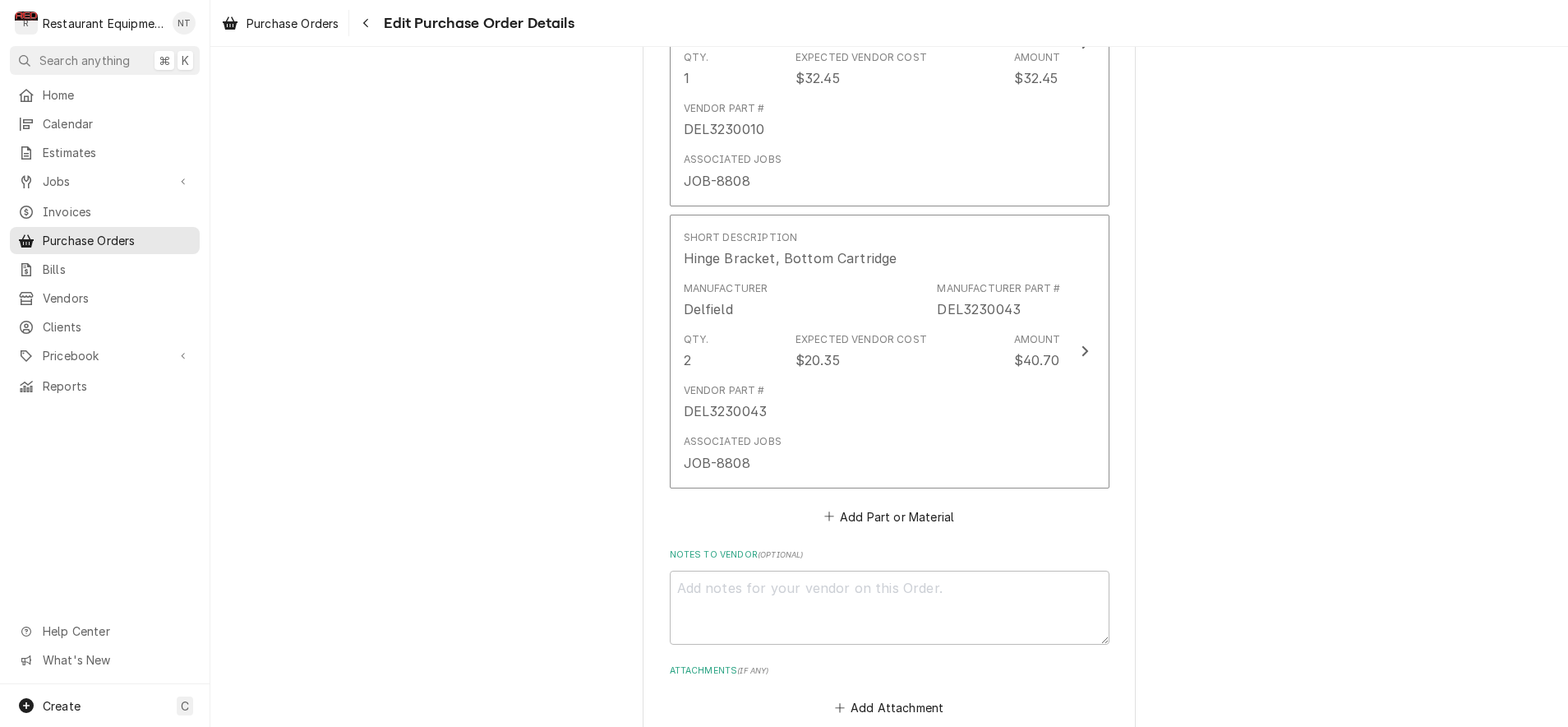
scroll to position [1185, 0]
click at [881, 504] on button "Add Part or Material" at bounding box center [889, 515] width 136 height 23
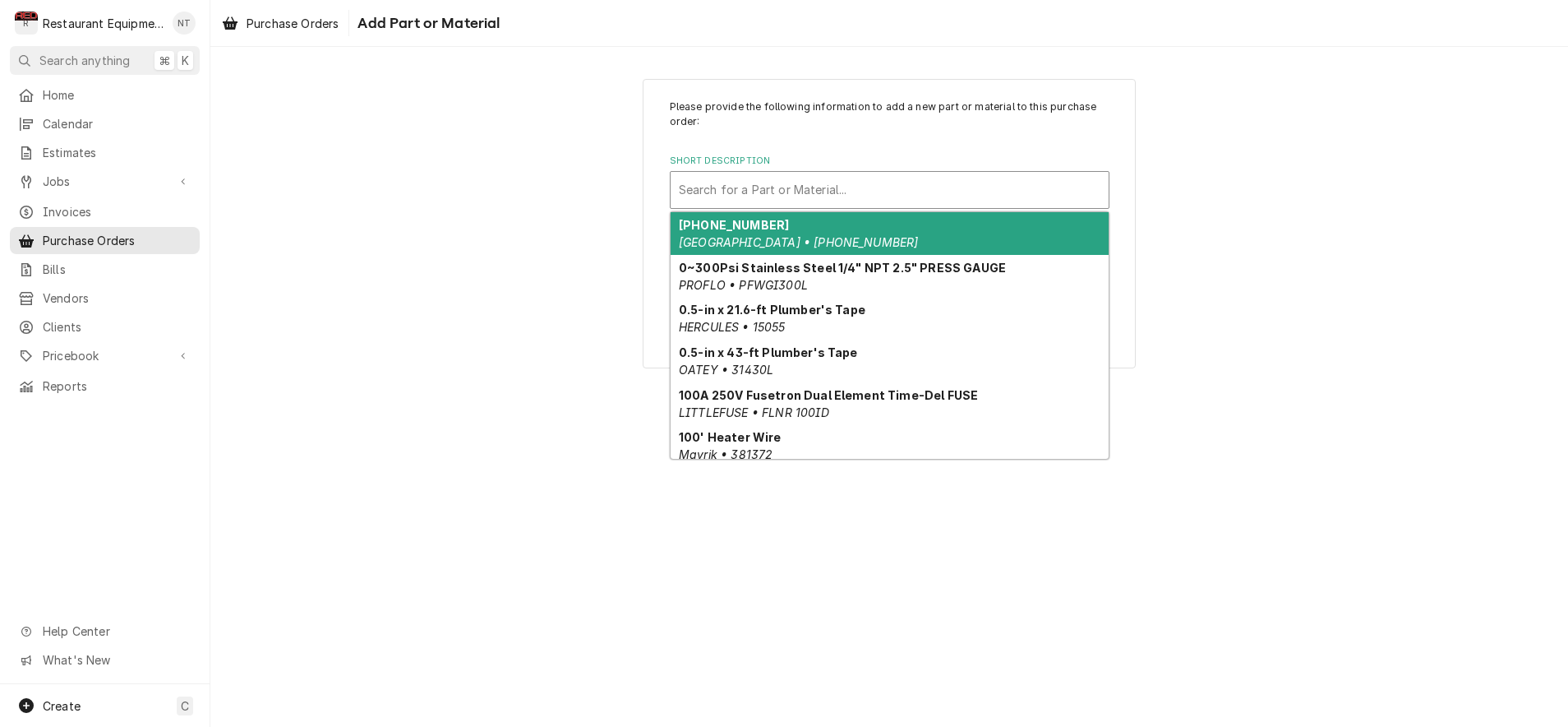
click at [882, 199] on div "Short Description" at bounding box center [890, 189] width 422 height 29
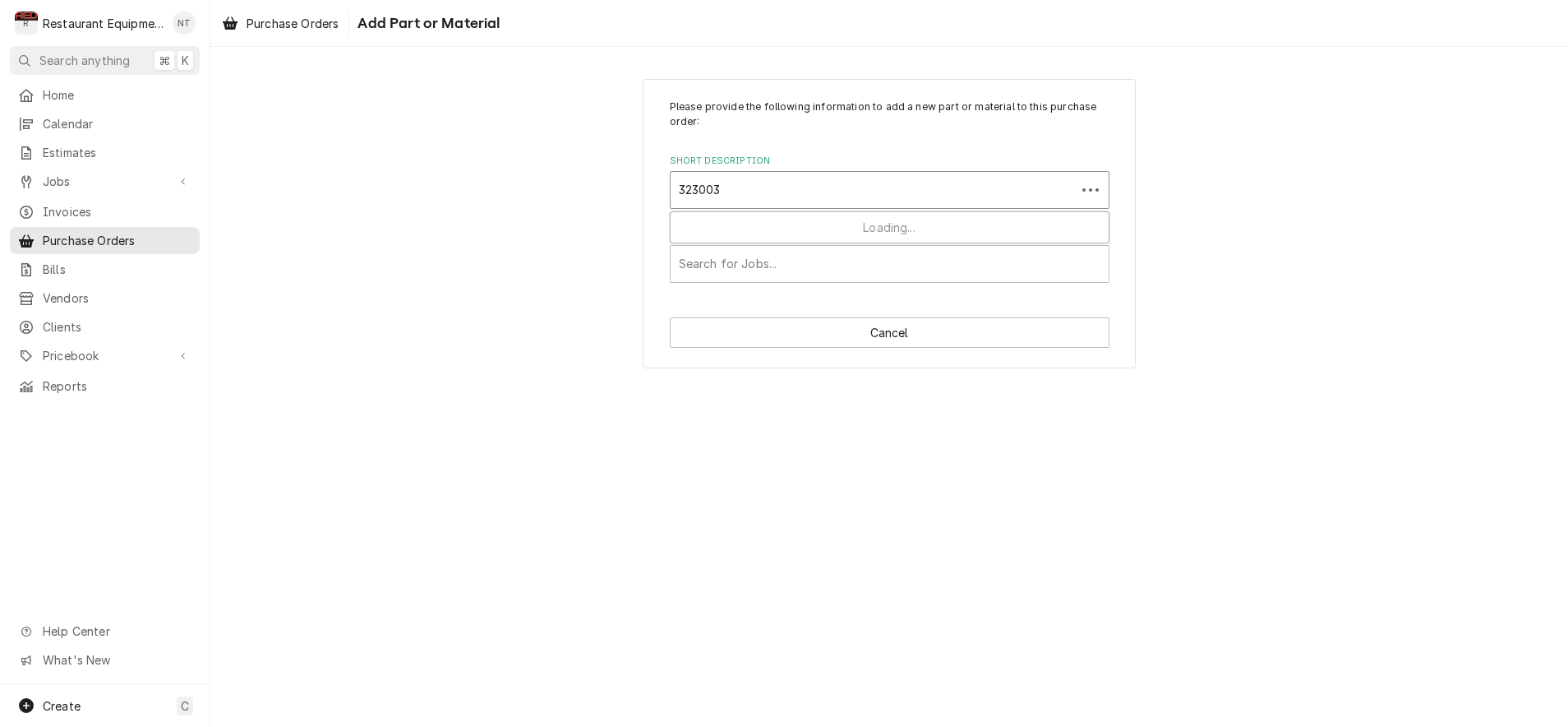
type input "3230035"
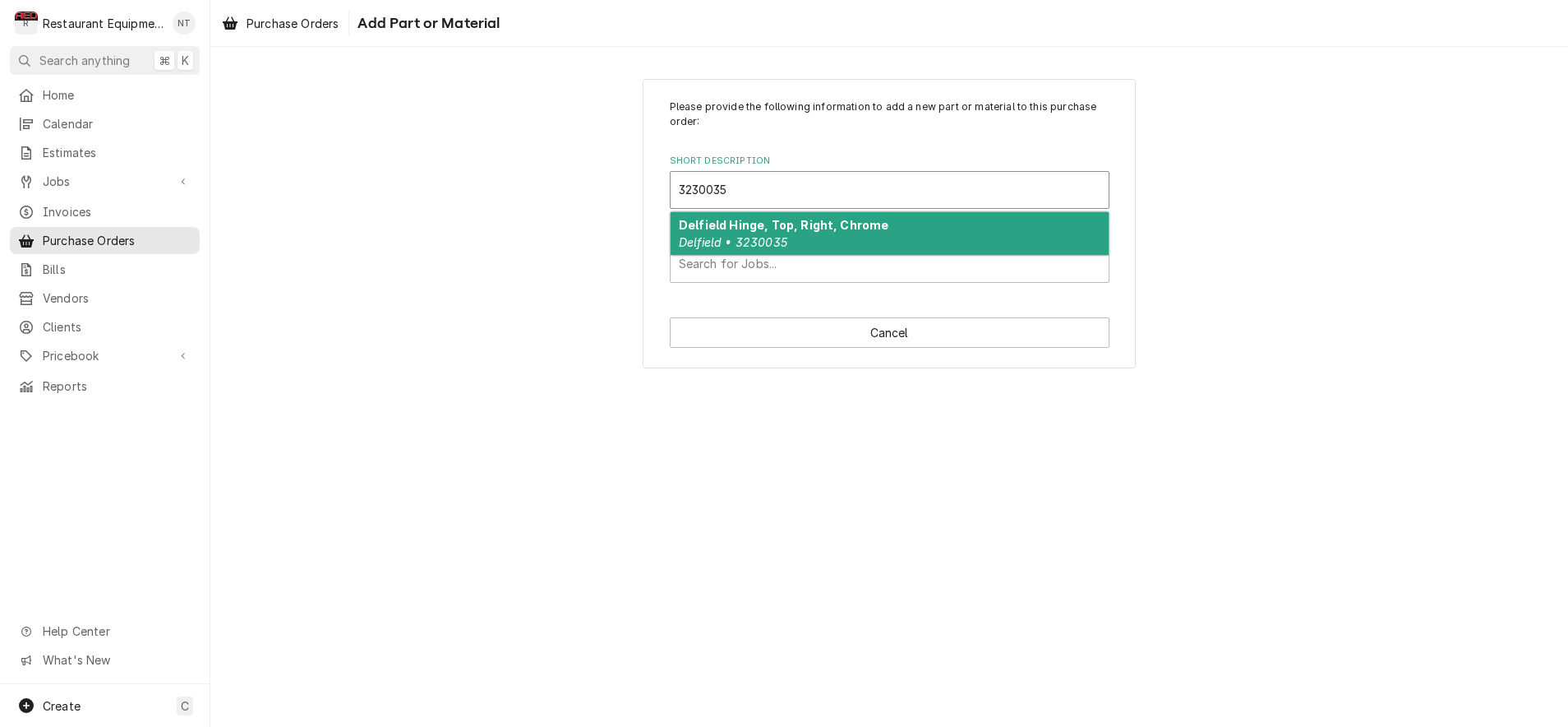
click at [849, 220] on strong "Delfield Hinge, Top, Right, Chrome" at bounding box center [784, 224] width 210 height 14
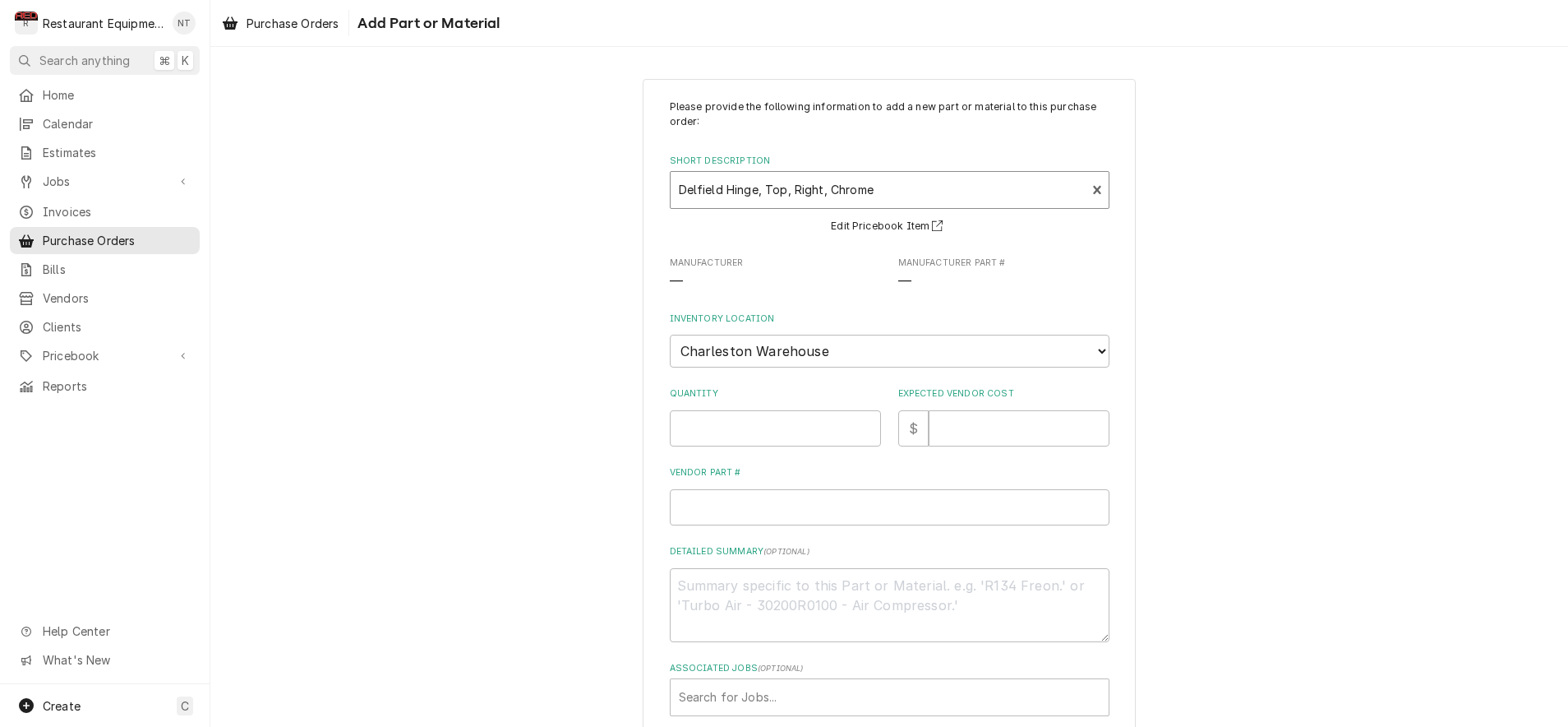
type textarea "x"
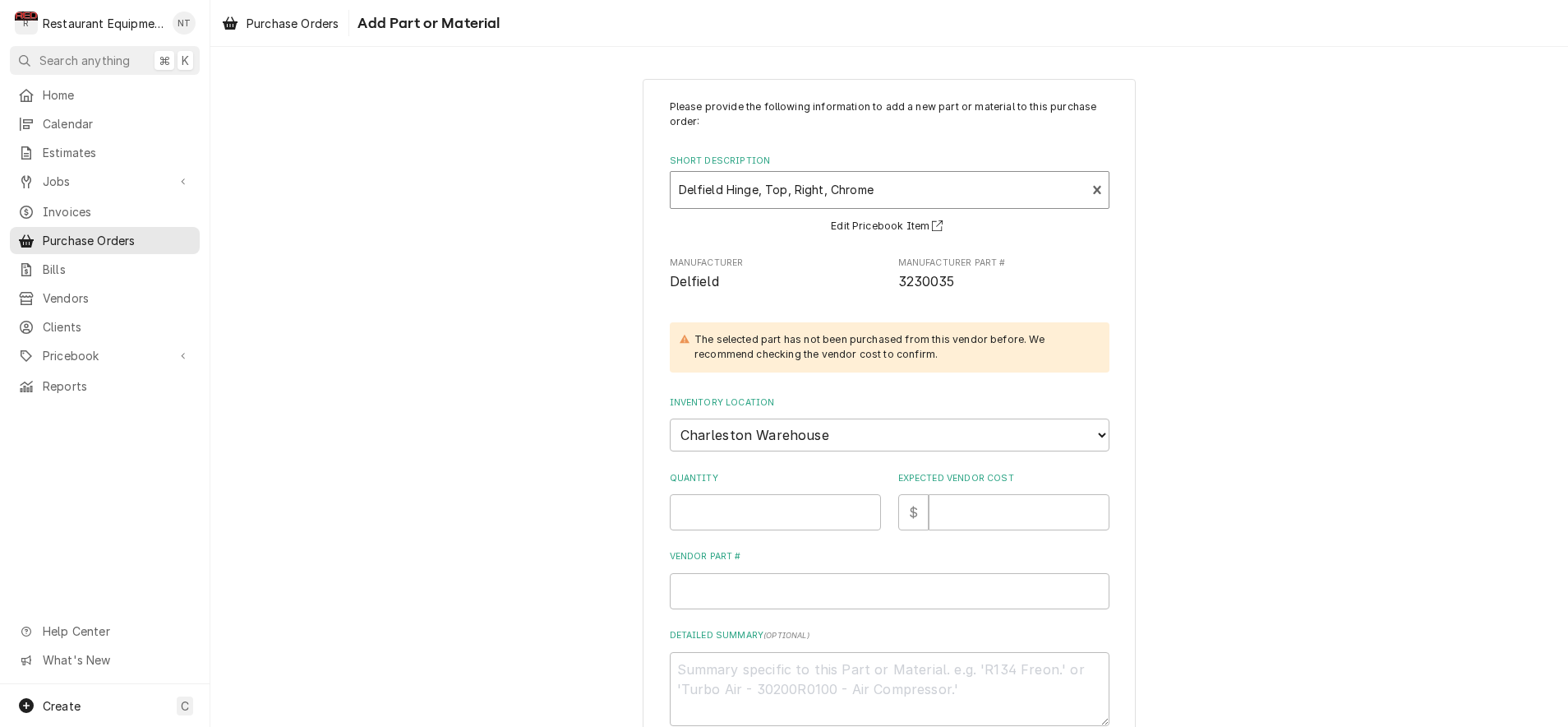
scroll to position [13, 0]
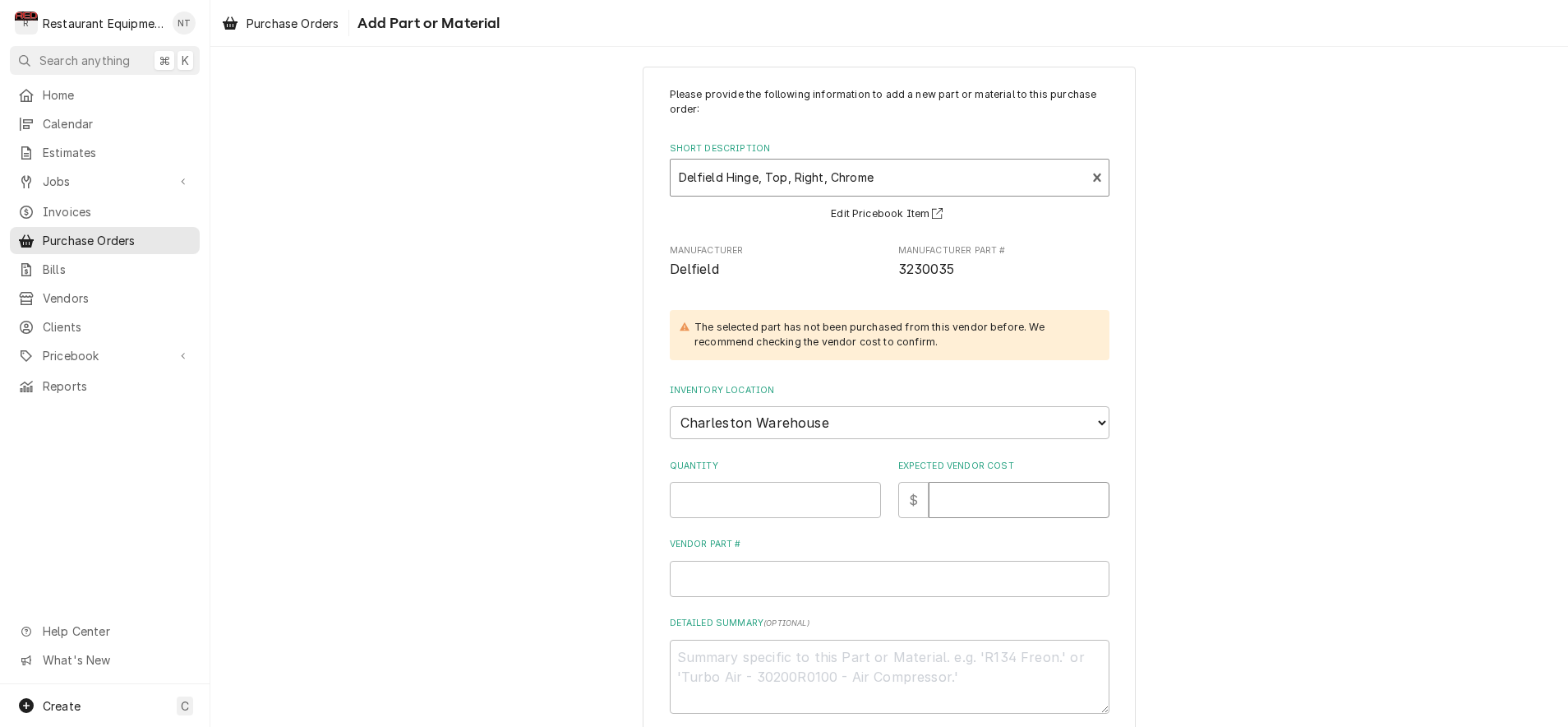
click at [992, 493] on input "Expected Vendor Cost" at bounding box center [1019, 499] width 180 height 36
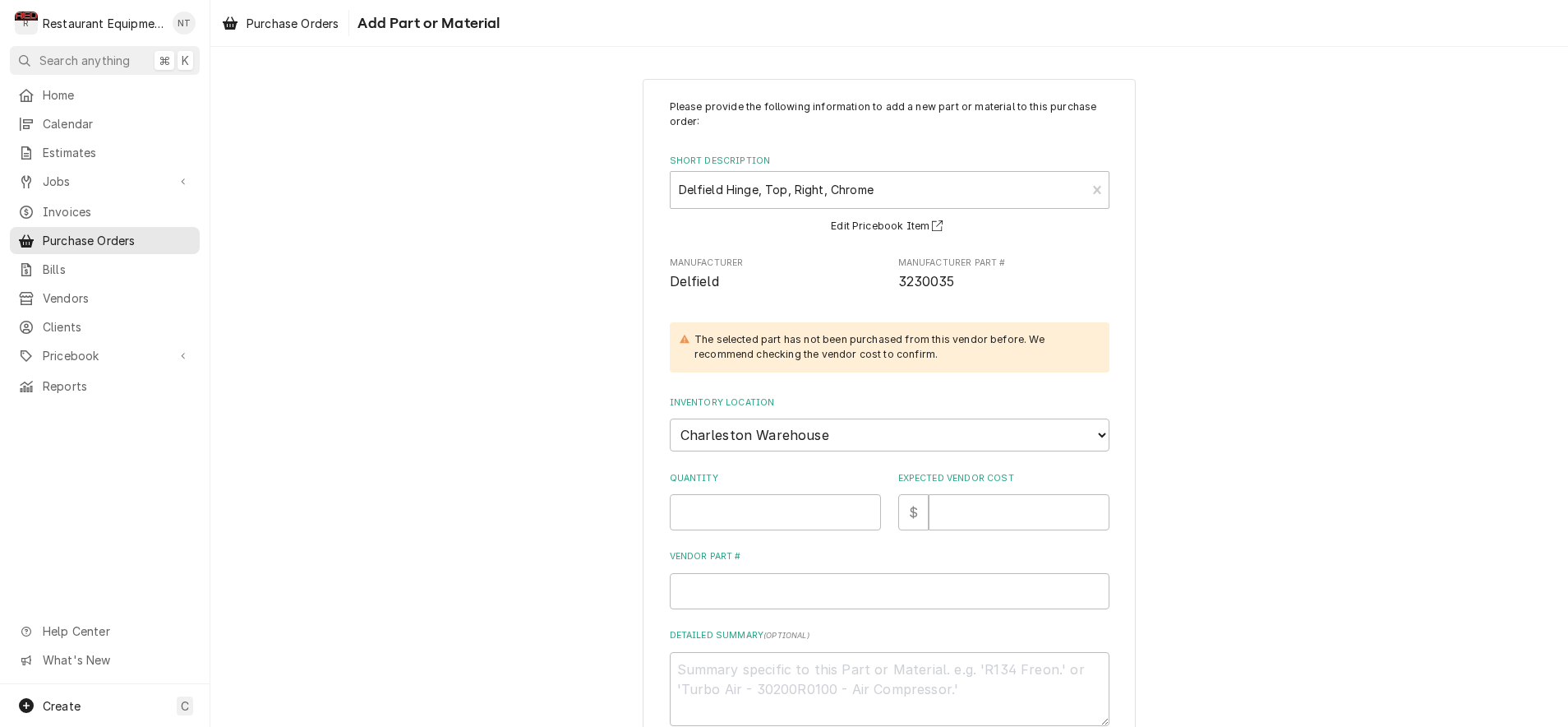
scroll to position [0, 0]
click at [286, 27] on span "Purchase Orders" at bounding box center [292, 23] width 92 height 17
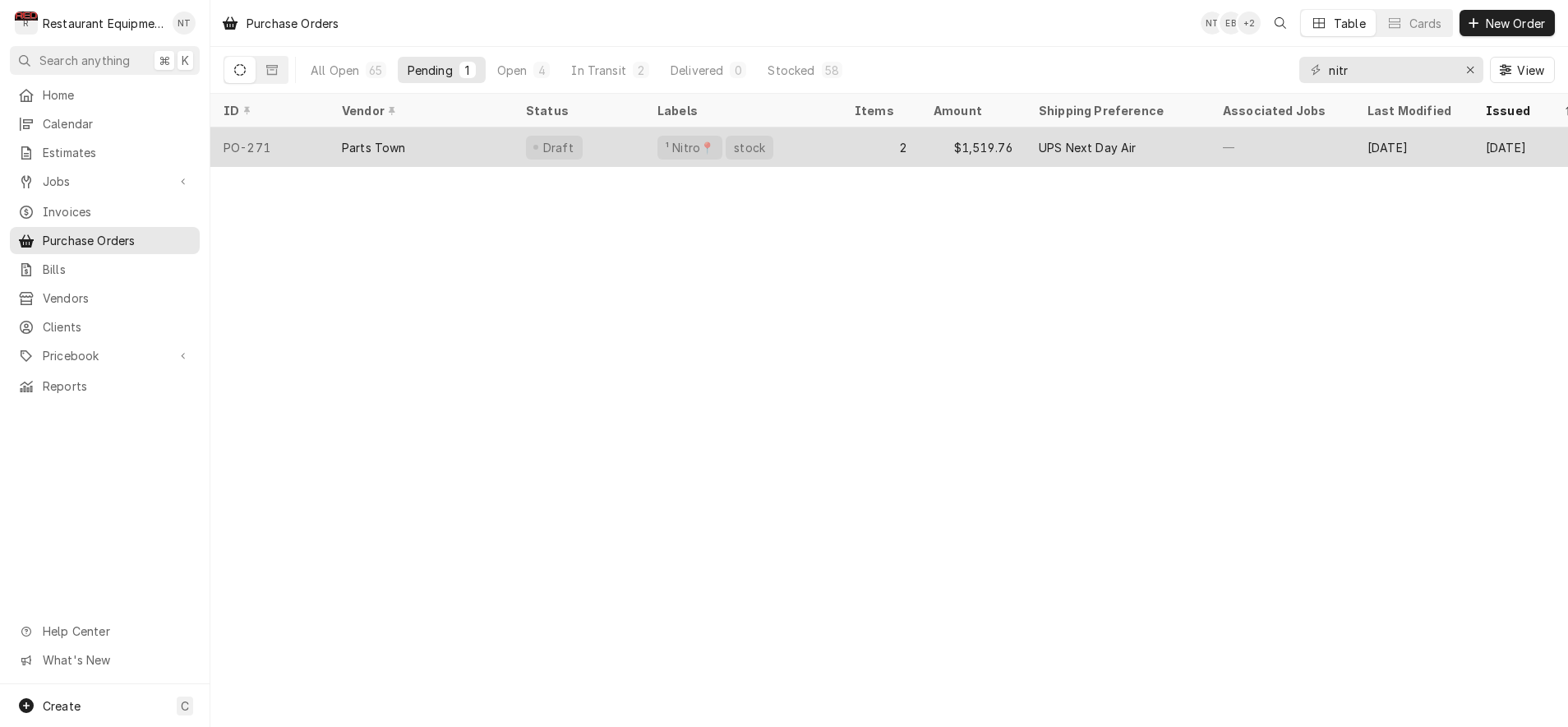
click at [597, 149] on div "Draft" at bounding box center [579, 147] width 132 height 40
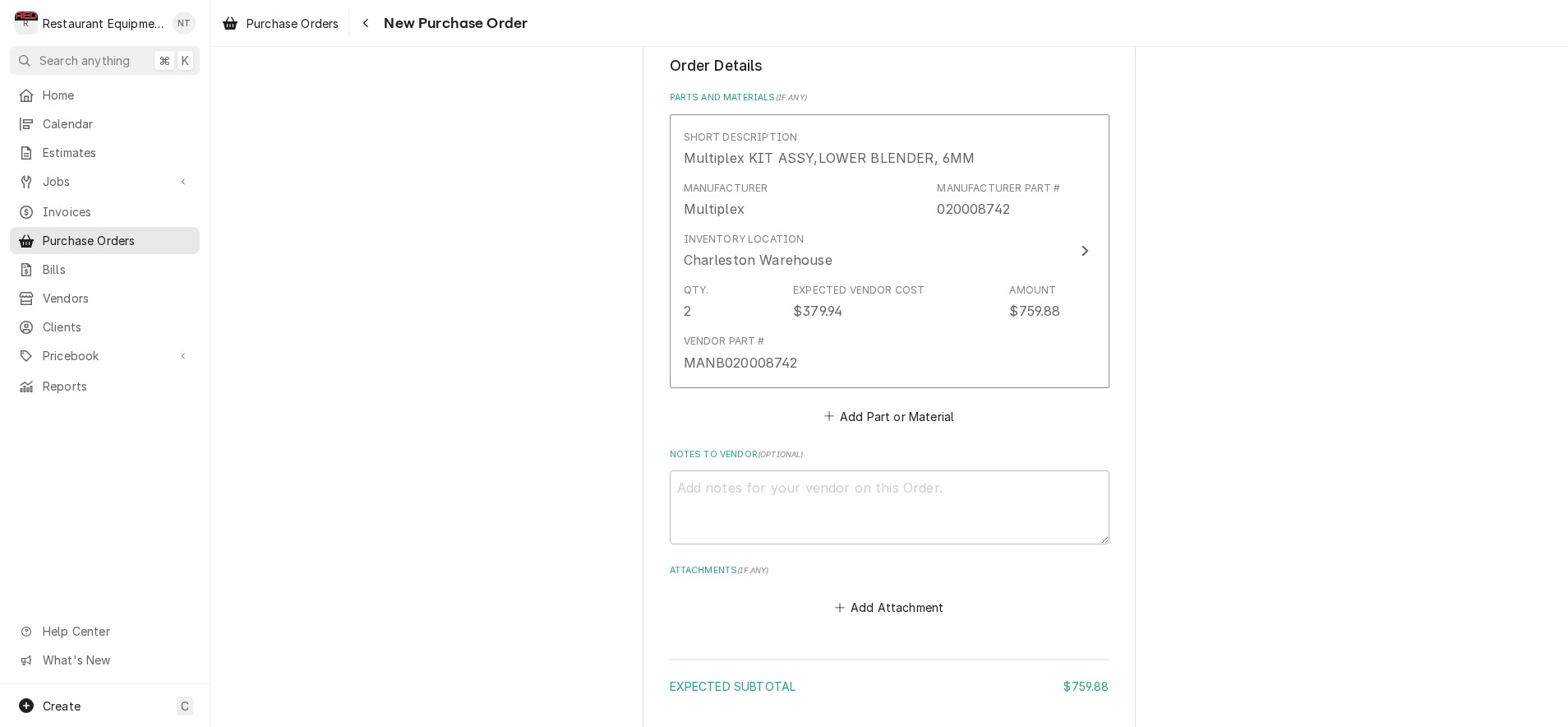
scroll to position [647, 0]
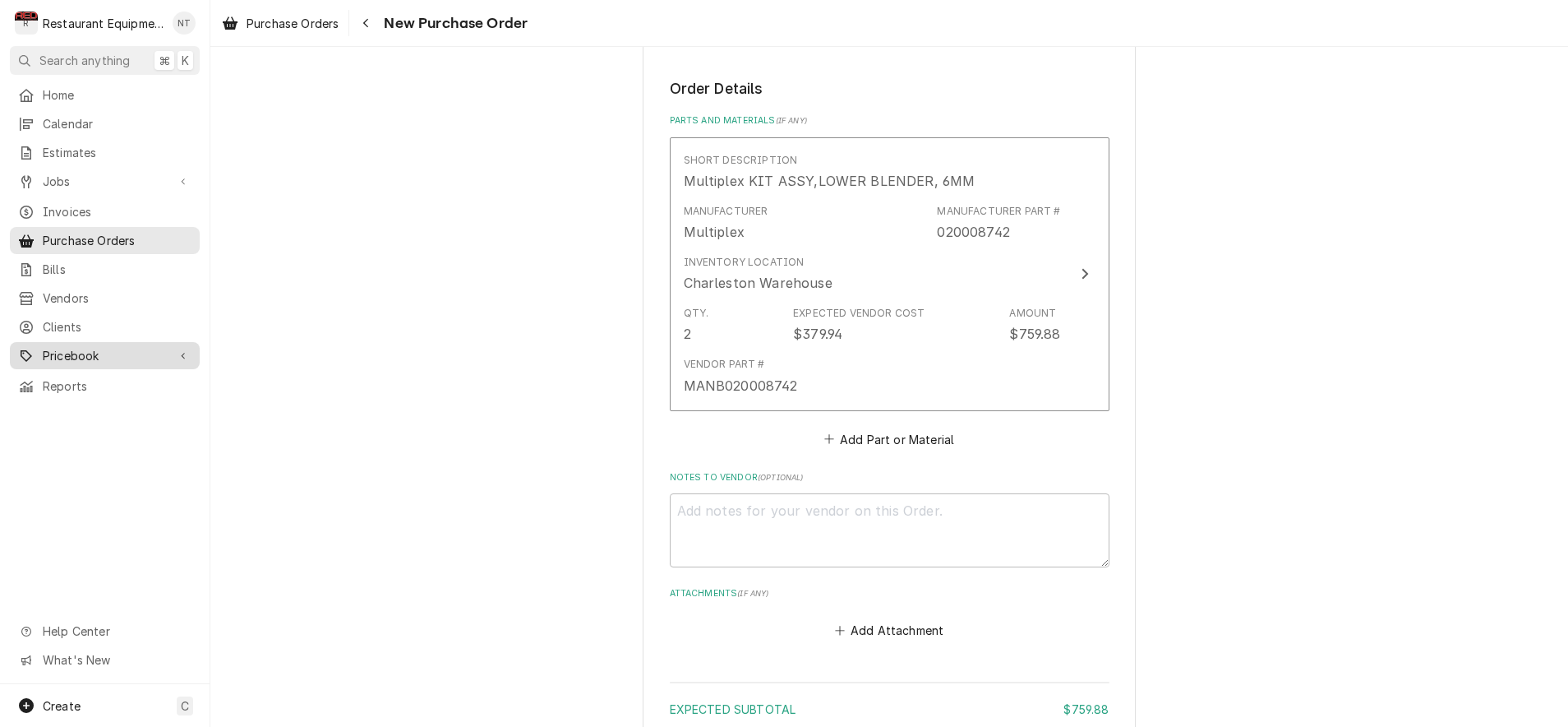
click at [134, 347] on span "Pricebook" at bounding box center [105, 355] width 124 height 17
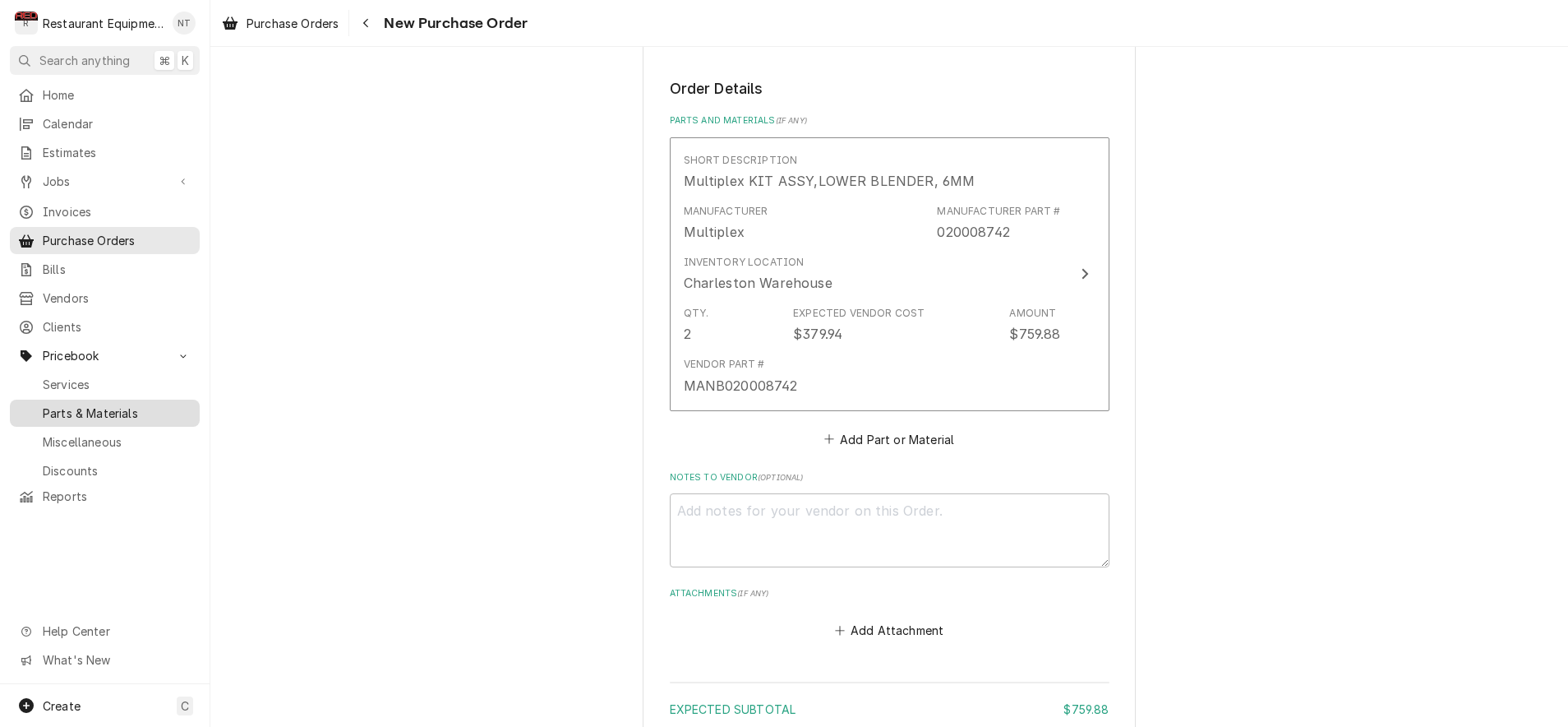
click at [129, 405] on span "Parts & Materials" at bounding box center [116, 413] width 148 height 17
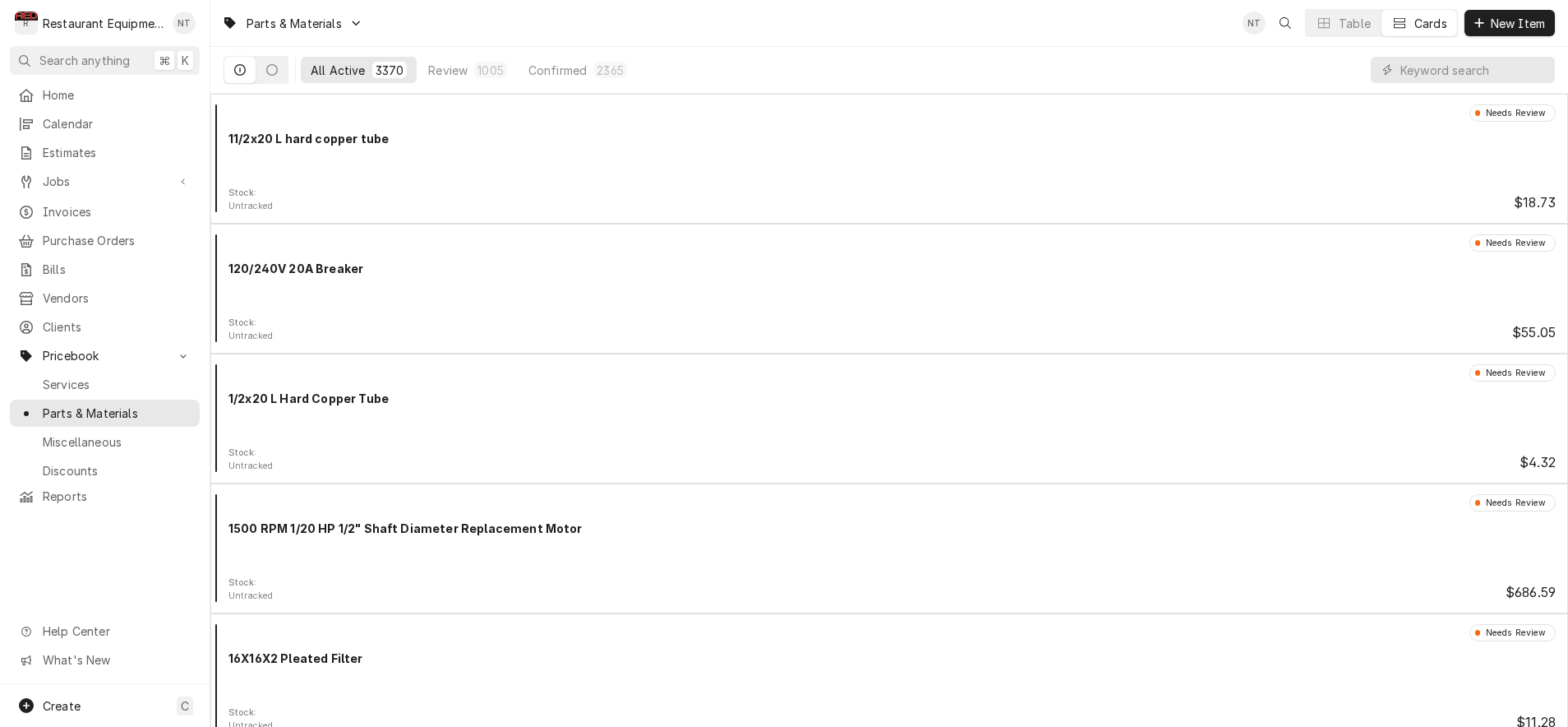
click at [1467, 83] on div "Dynamic Content Wrapper" at bounding box center [1463, 69] width 184 height 46
click at [1463, 75] on input "Dynamic Content Wrapper" at bounding box center [1473, 69] width 147 height 26
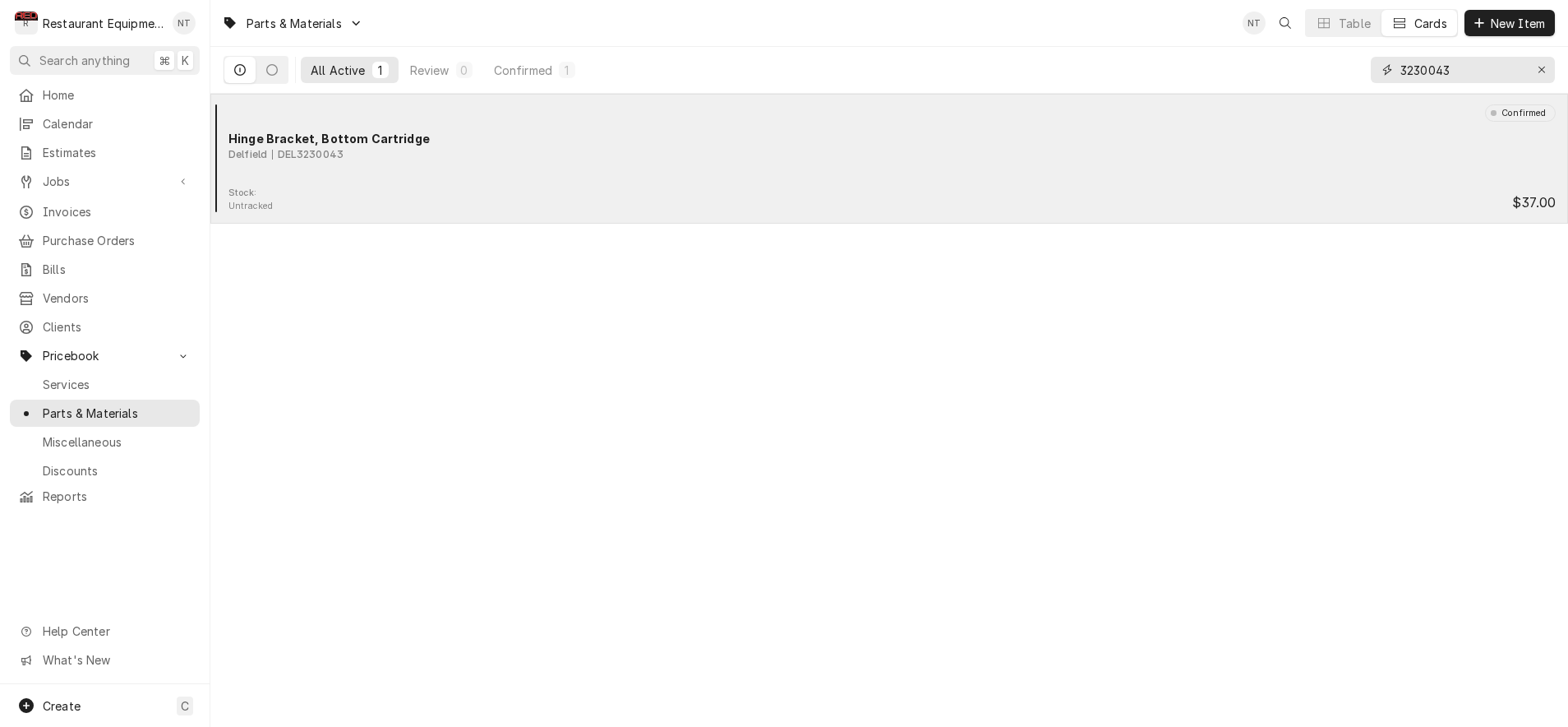
type input "3230043"
click at [972, 174] on div "Confirmed Hinge Bracket, Bottom Cartridge Delfield DEL3230043" at bounding box center [890, 146] width 1345 height 83
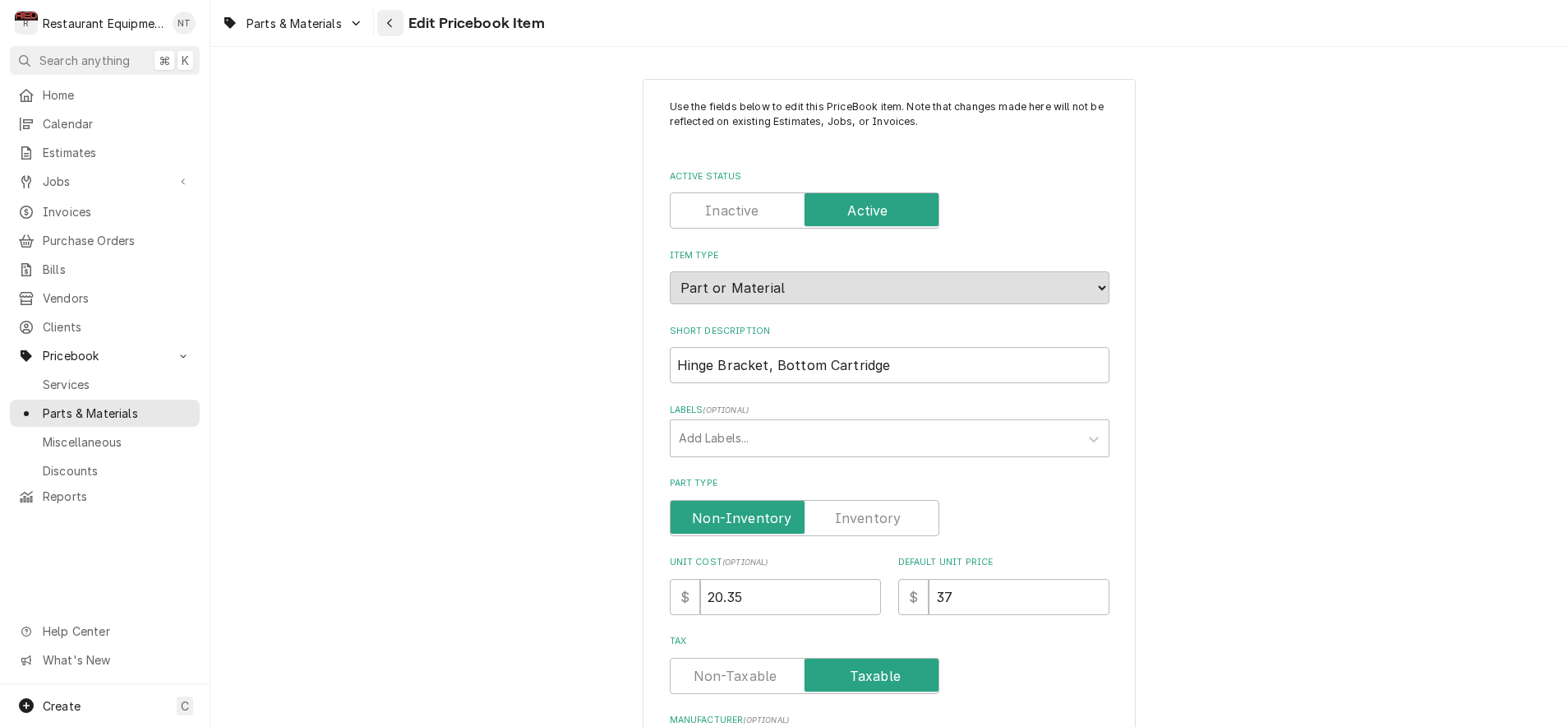
click at [392, 25] on icon "Navigate back" at bounding box center [390, 23] width 8 height 12
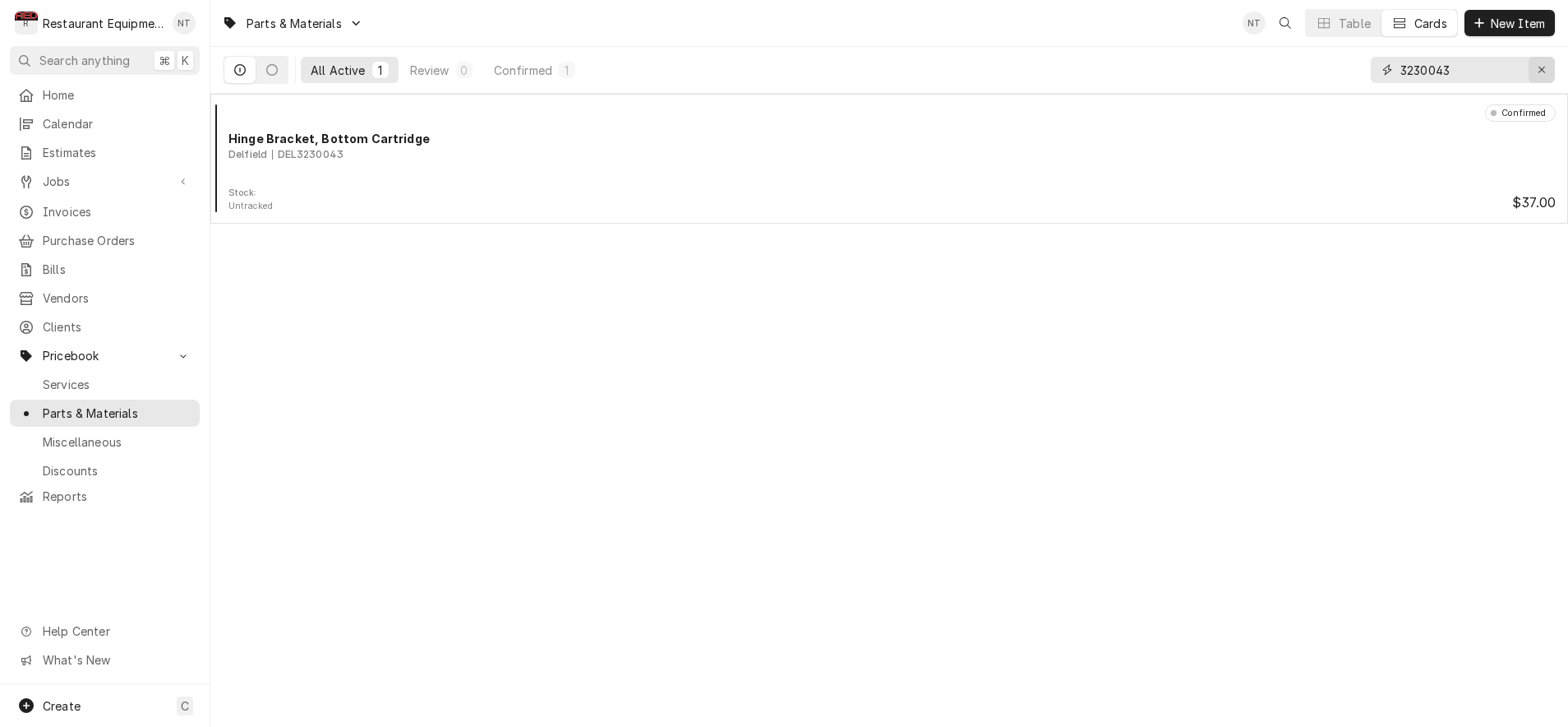
click at [1539, 70] on icon "Erase input" at bounding box center [1542, 70] width 9 height 12
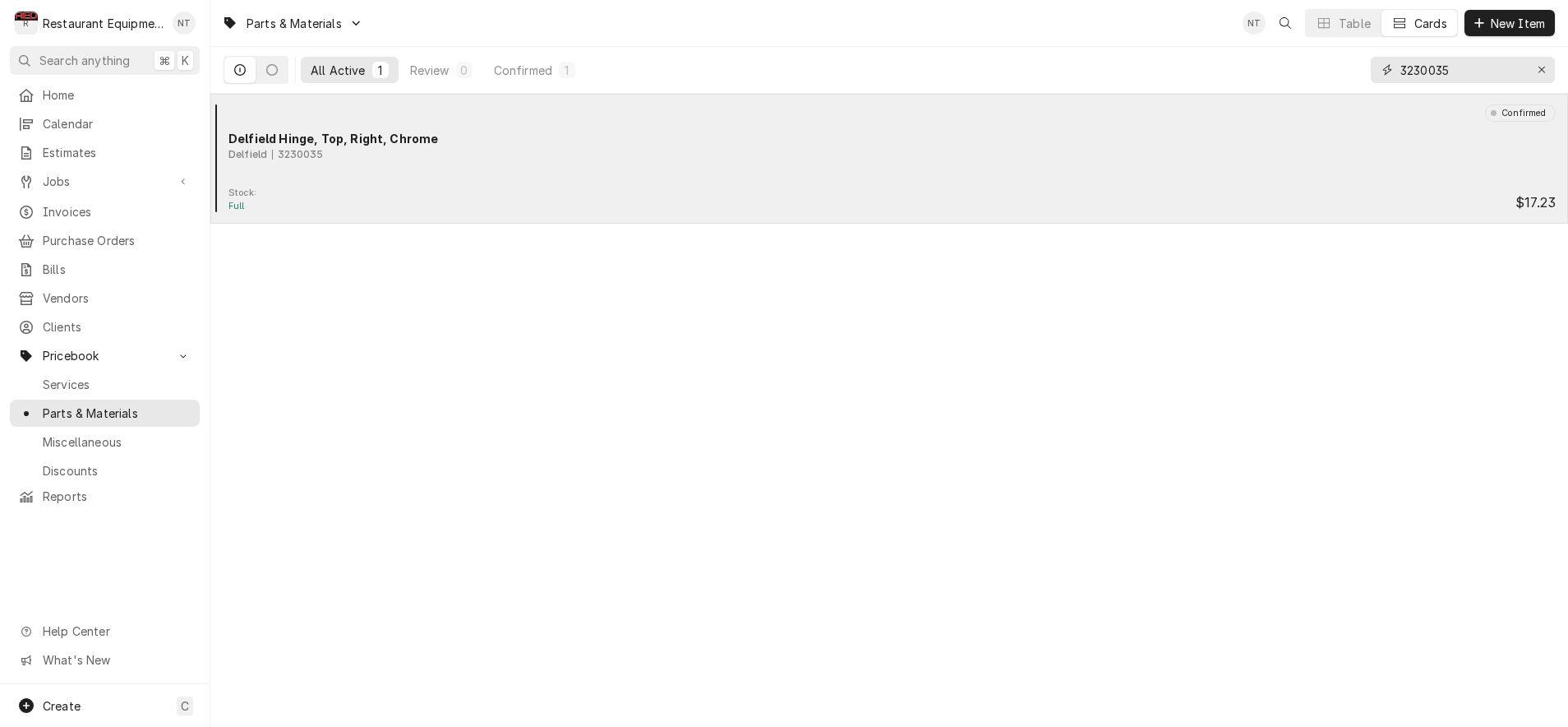
type input "3230035"
click at [923, 205] on div "Stock: Full $17.23" at bounding box center [890, 199] width 1345 height 26
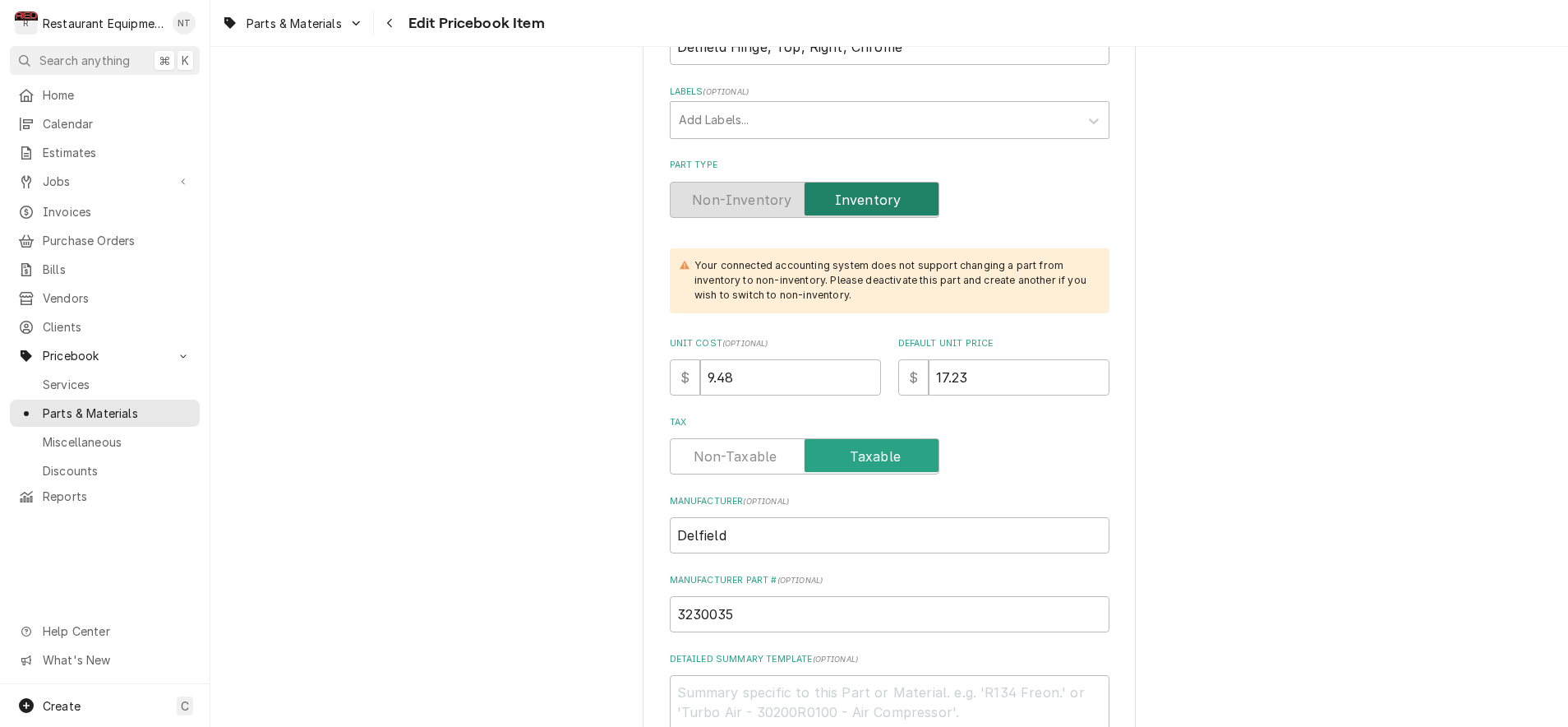
scroll to position [320, 0]
drag, startPoint x: 777, startPoint y: 374, endPoint x: 627, endPoint y: 380, distance: 150.1
drag, startPoint x: 734, startPoint y: 361, endPoint x: 656, endPoint y: 356, distance: 78.2
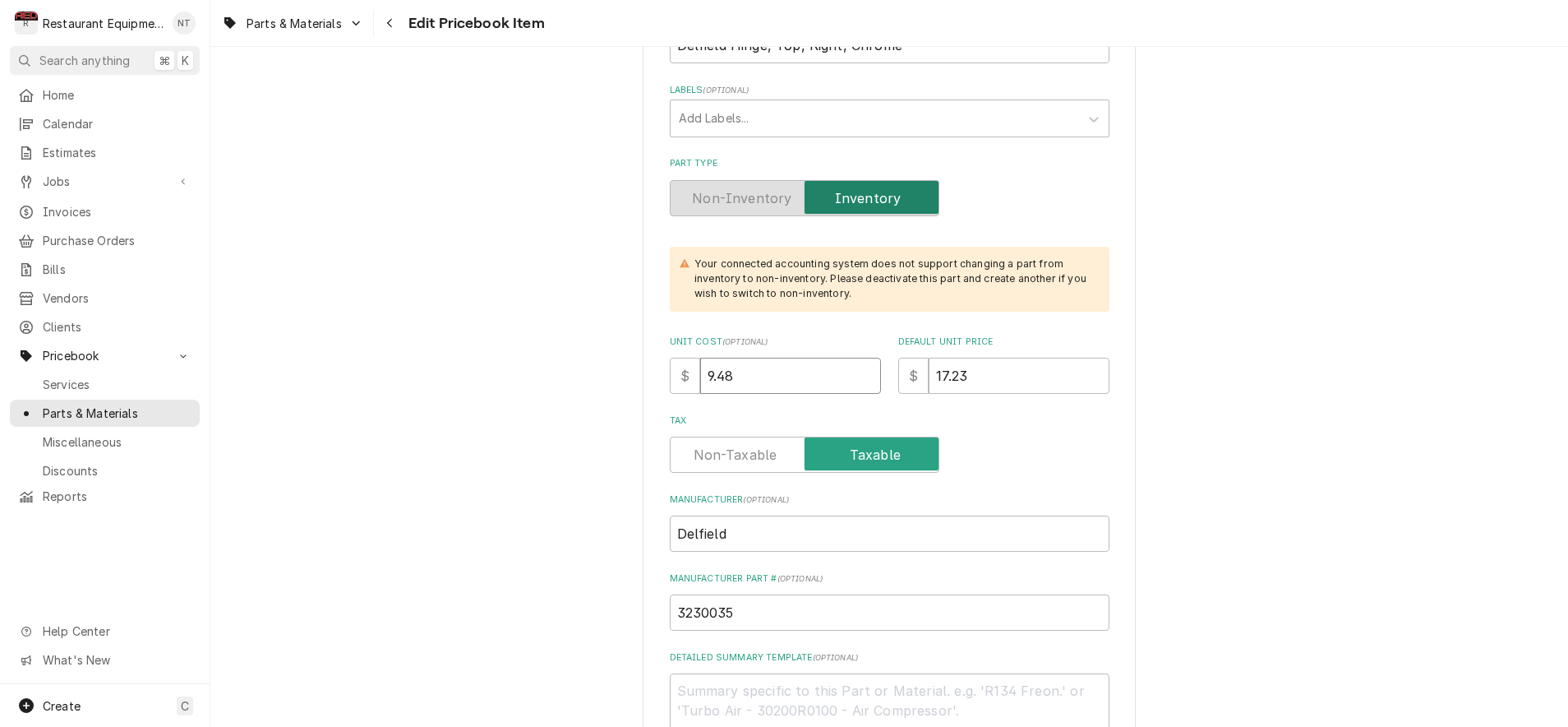
type textarea "x"
type input "1"
type textarea "x"
type input "10"
type textarea "x"
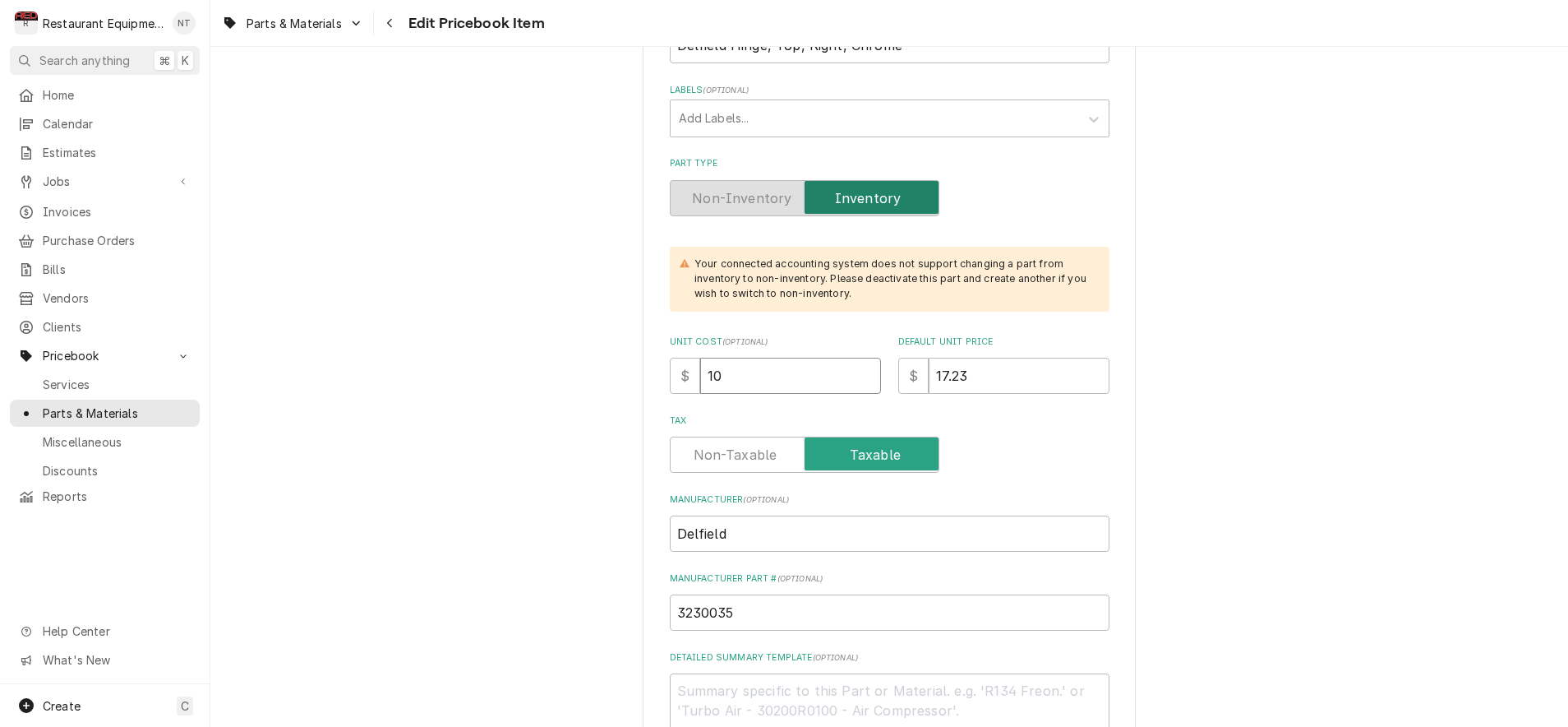
type input "10.4"
type textarea "x"
type input "10.45"
drag, startPoint x: 997, startPoint y: 351, endPoint x: 839, endPoint y: 357, distance: 158.1
click at [840, 357] on div "Unit Cost ( optional ) $ 10.45 Default Unit Price $ 17.23" at bounding box center [889, 365] width 440 height 58
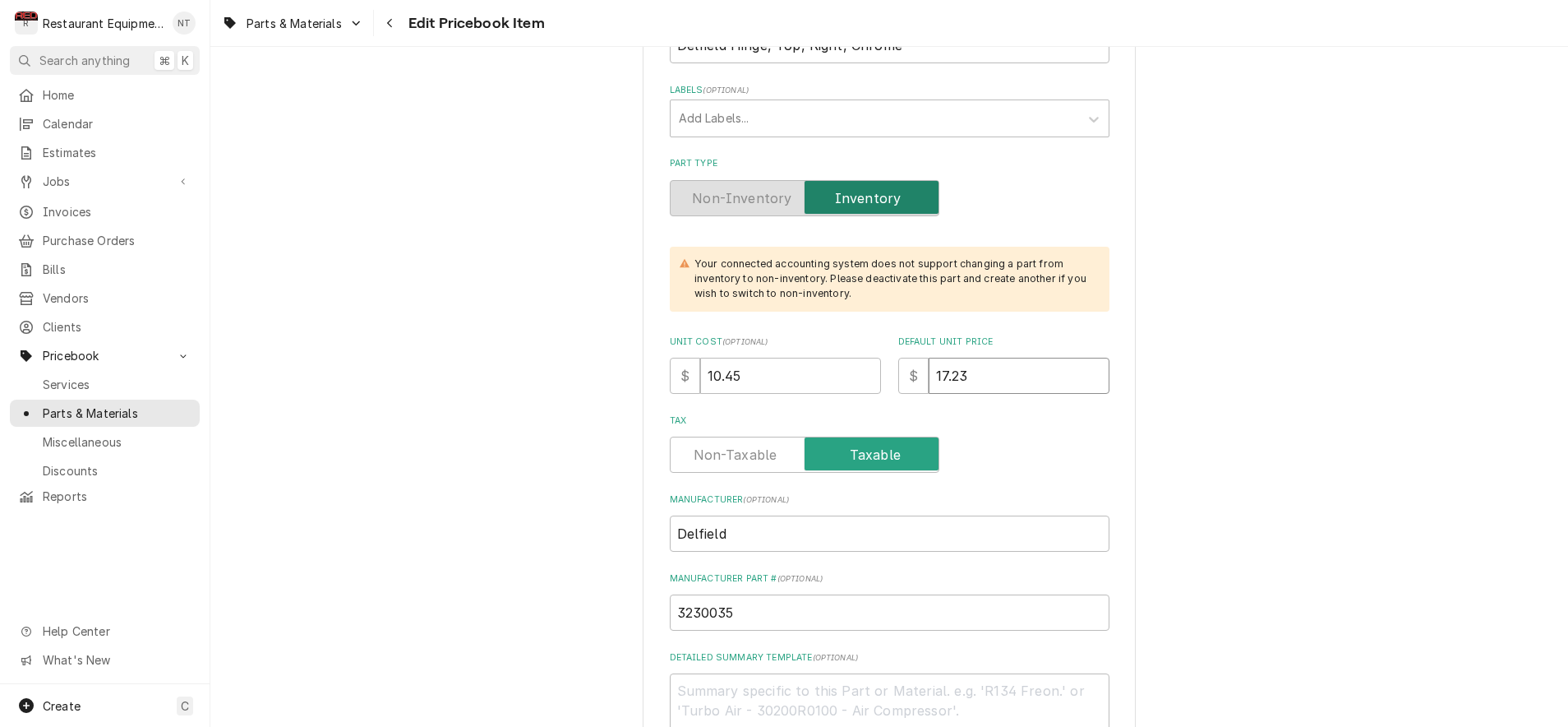
type textarea "x"
type input "1"
type textarea "x"
type input "19"
type textarea "x"
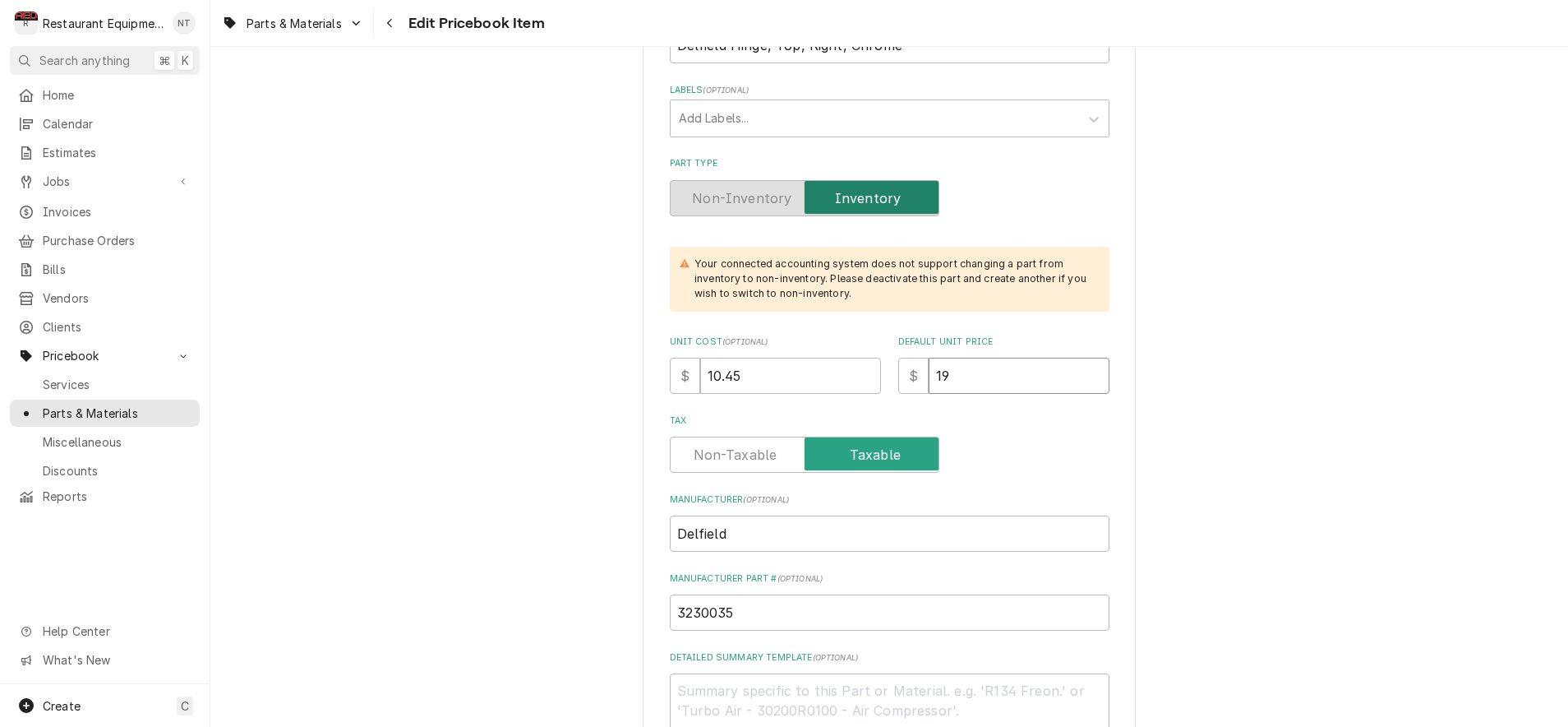
type input "19.0"
type textarea "x"
type input "19.00"
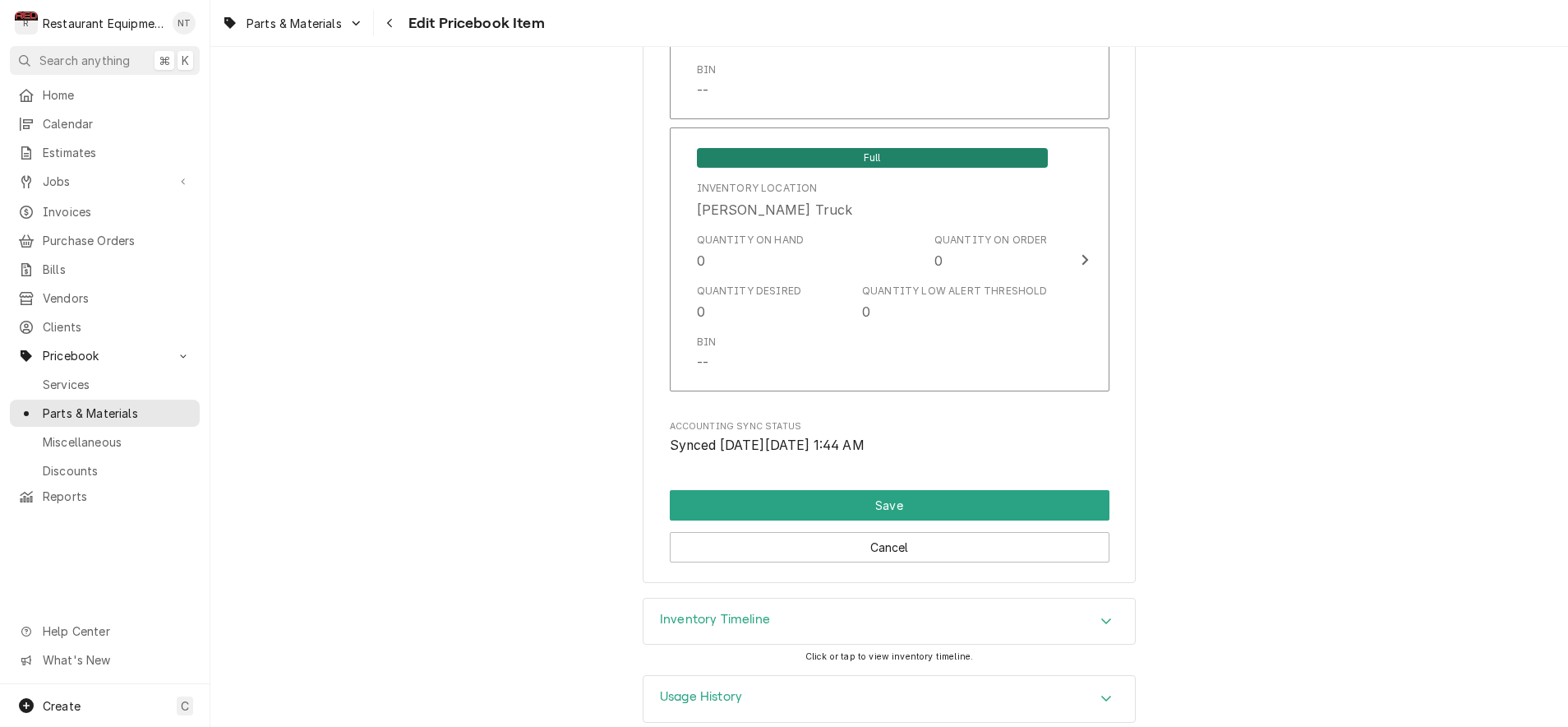
scroll to position [0, 0]
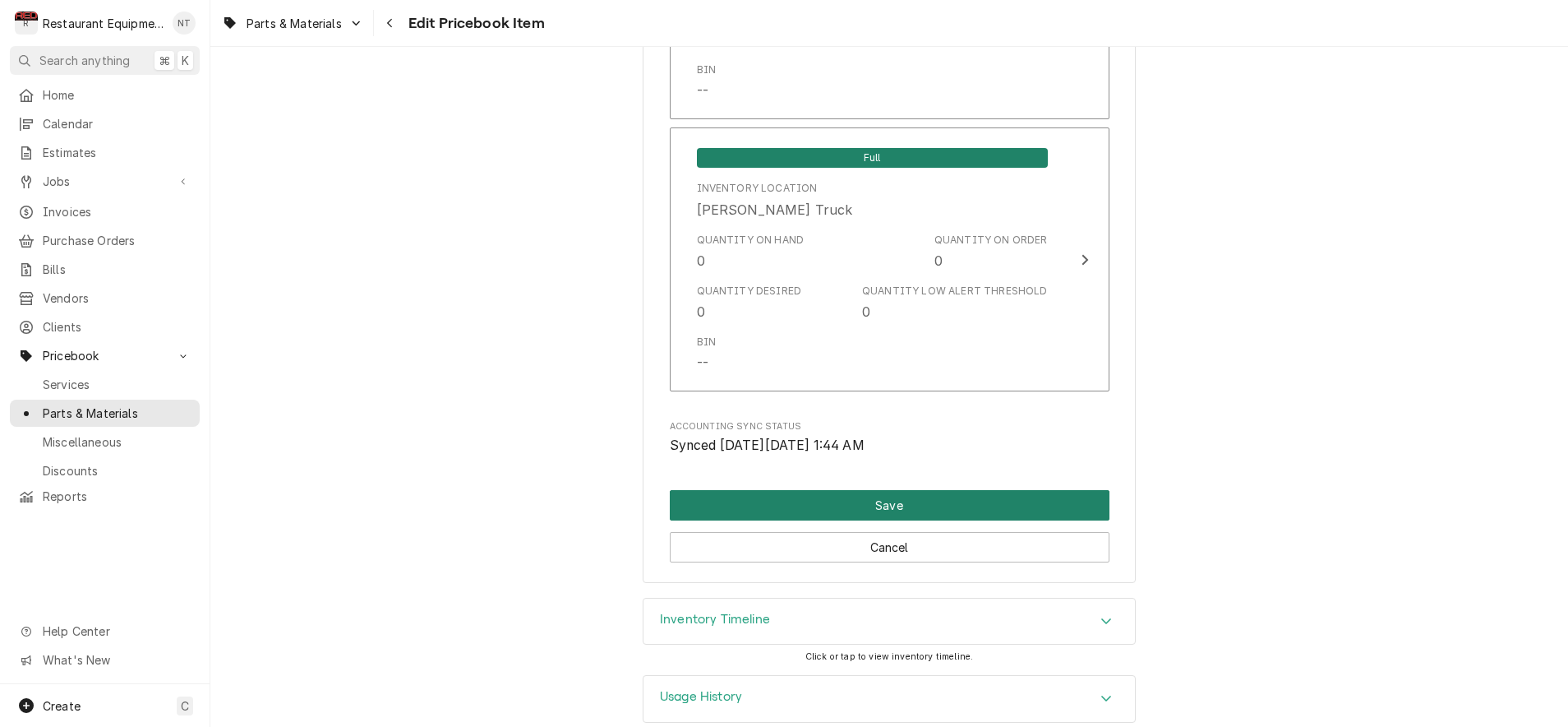
click at [967, 490] on button "Save" at bounding box center [889, 505] width 440 height 30
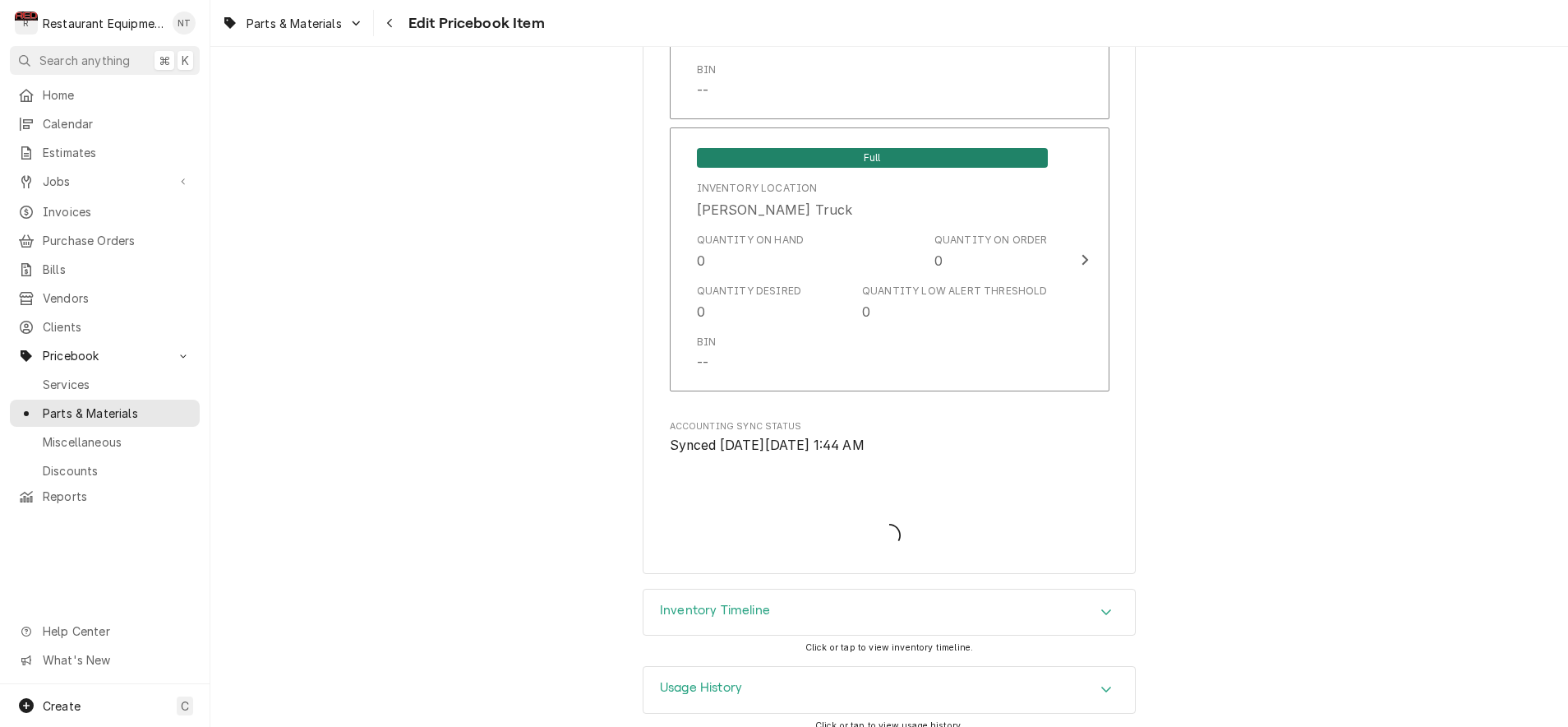
type textarea "x"
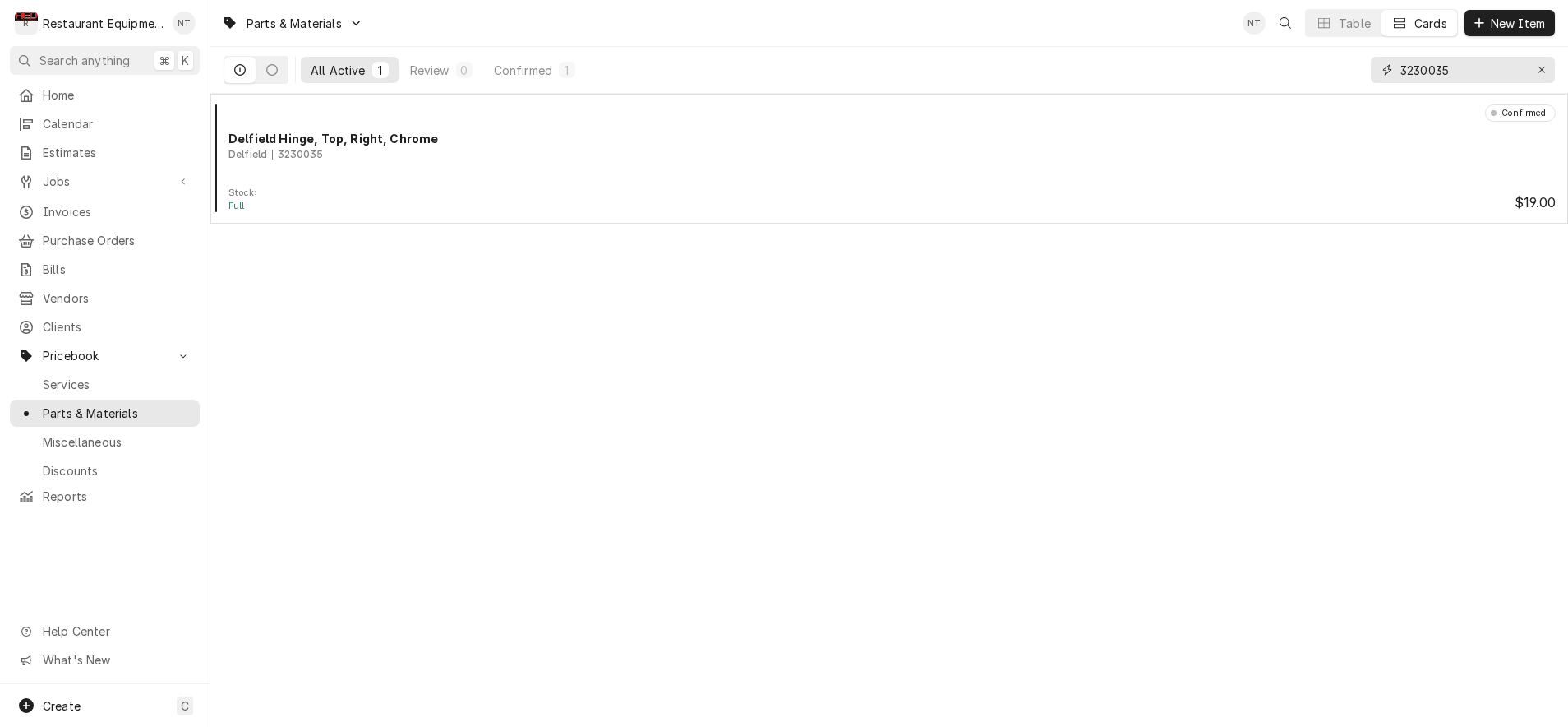
click at [1532, 69] on button "Erase input" at bounding box center [1542, 69] width 26 height 26
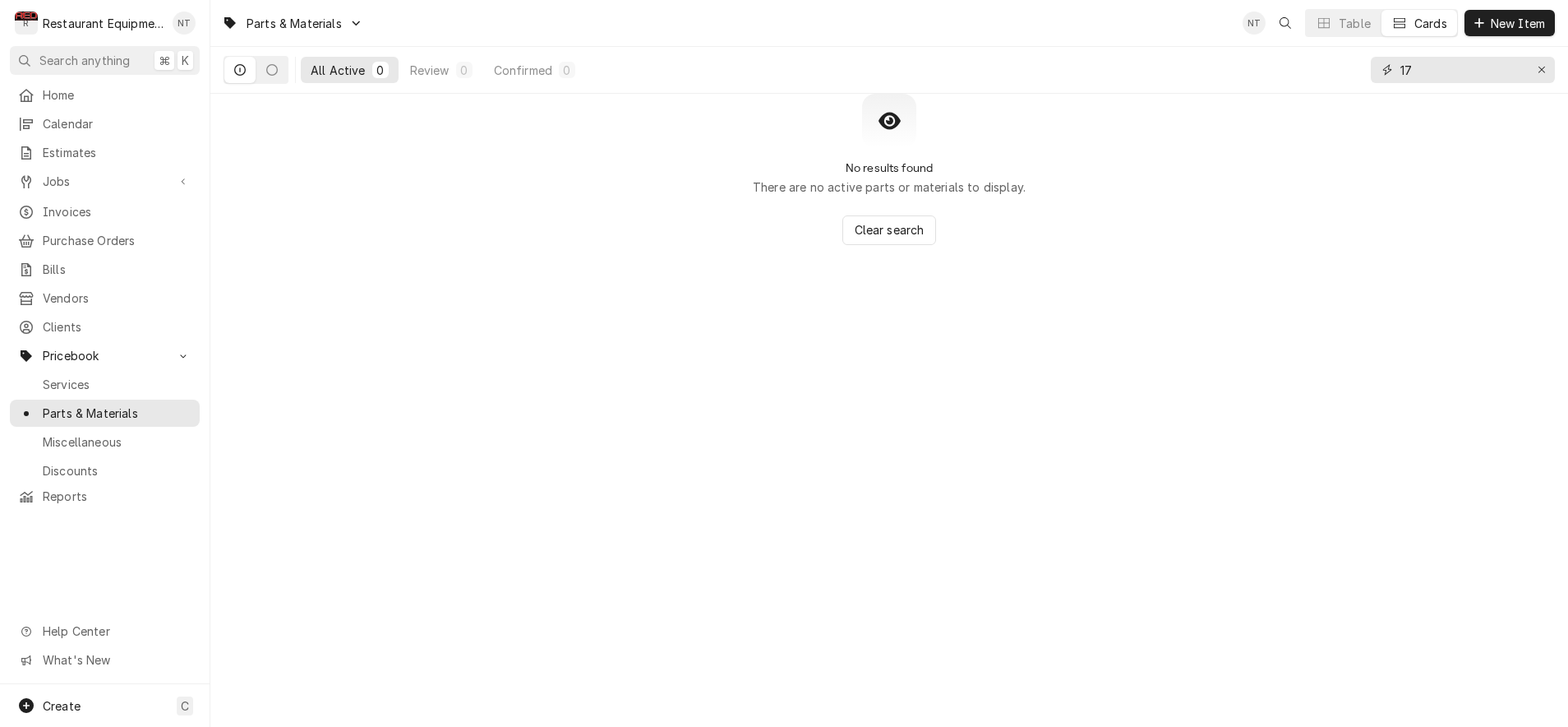
type input "1"
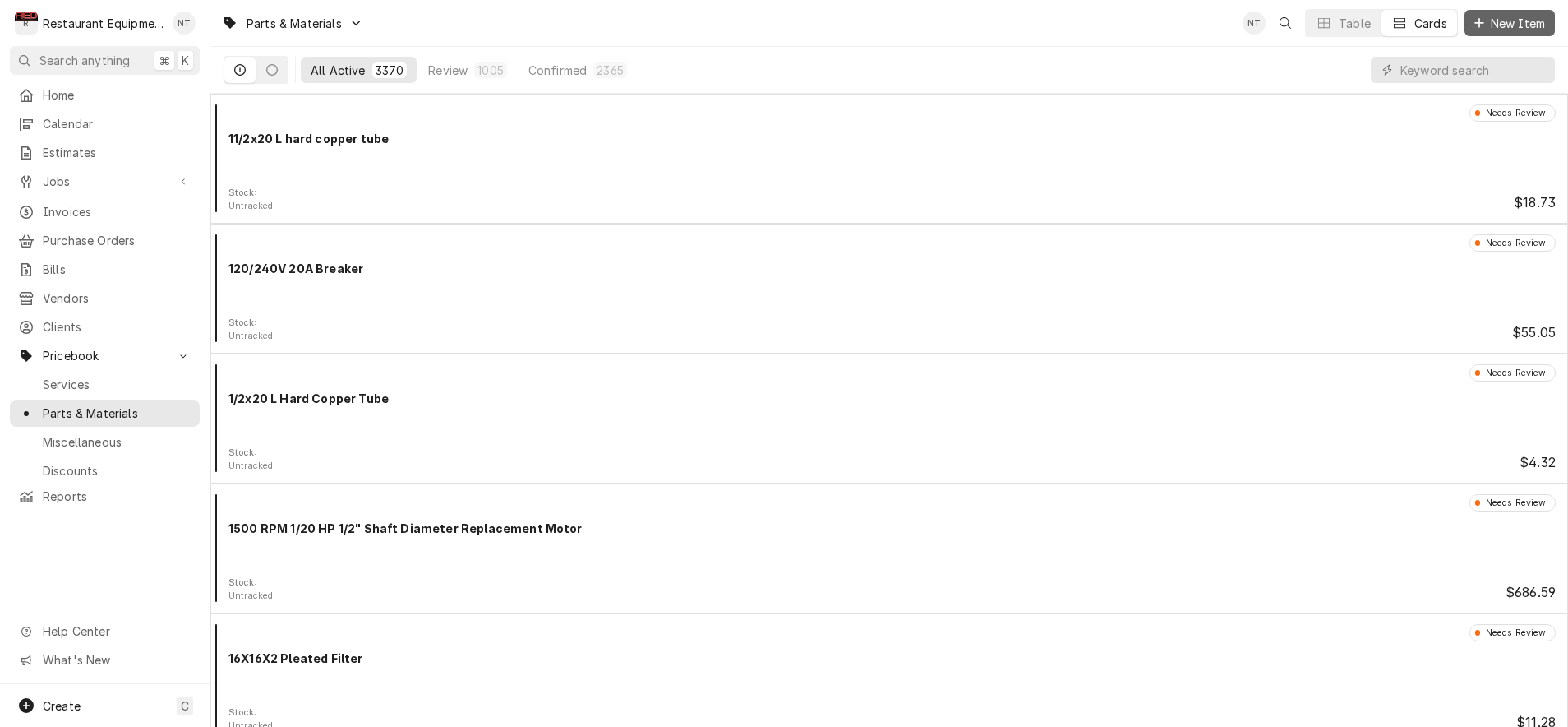
click at [1504, 24] on span "New Item" at bounding box center [1518, 23] width 61 height 17
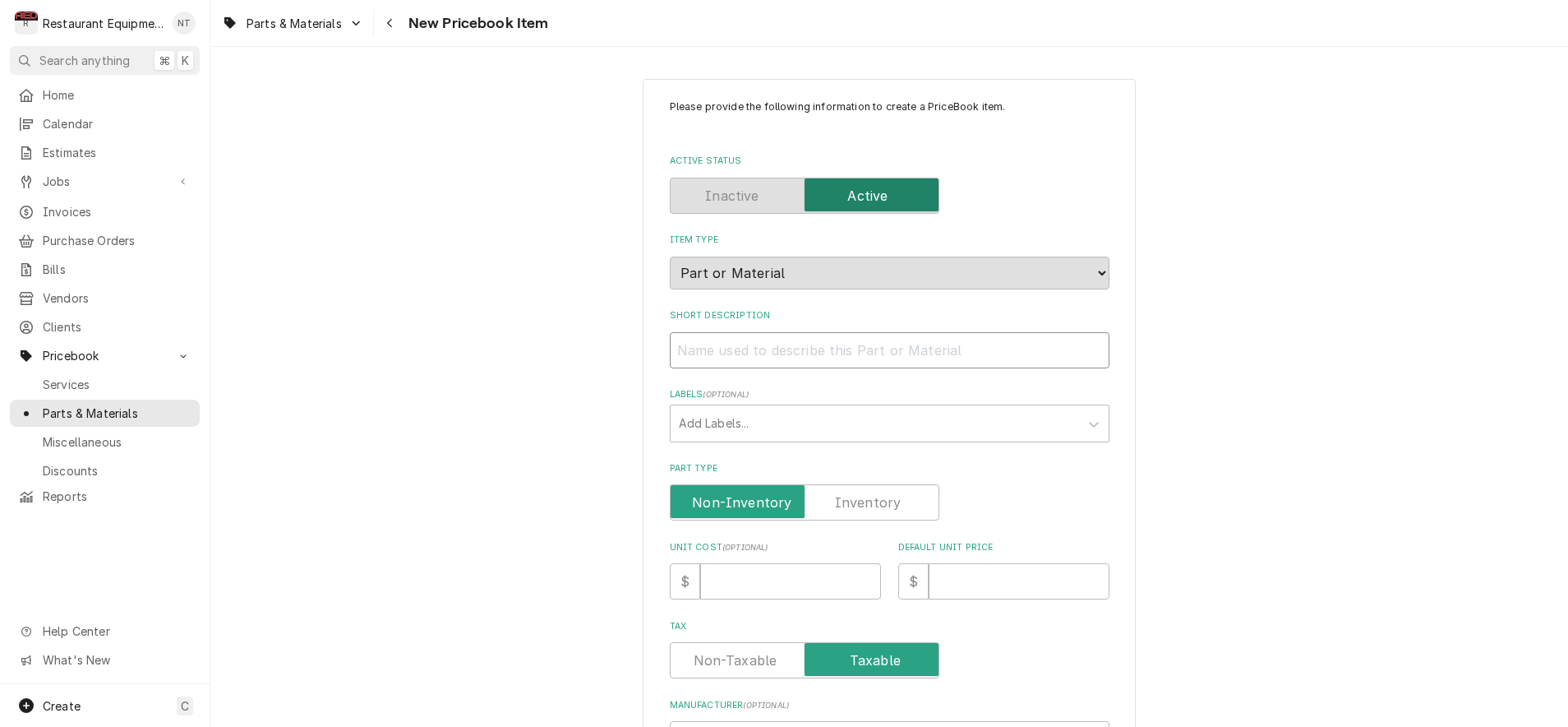
click at [734, 340] on input "Short Description" at bounding box center [889, 349] width 440 height 36
type textarea "x"
type input "D"
type textarea "x"
type input "Do"
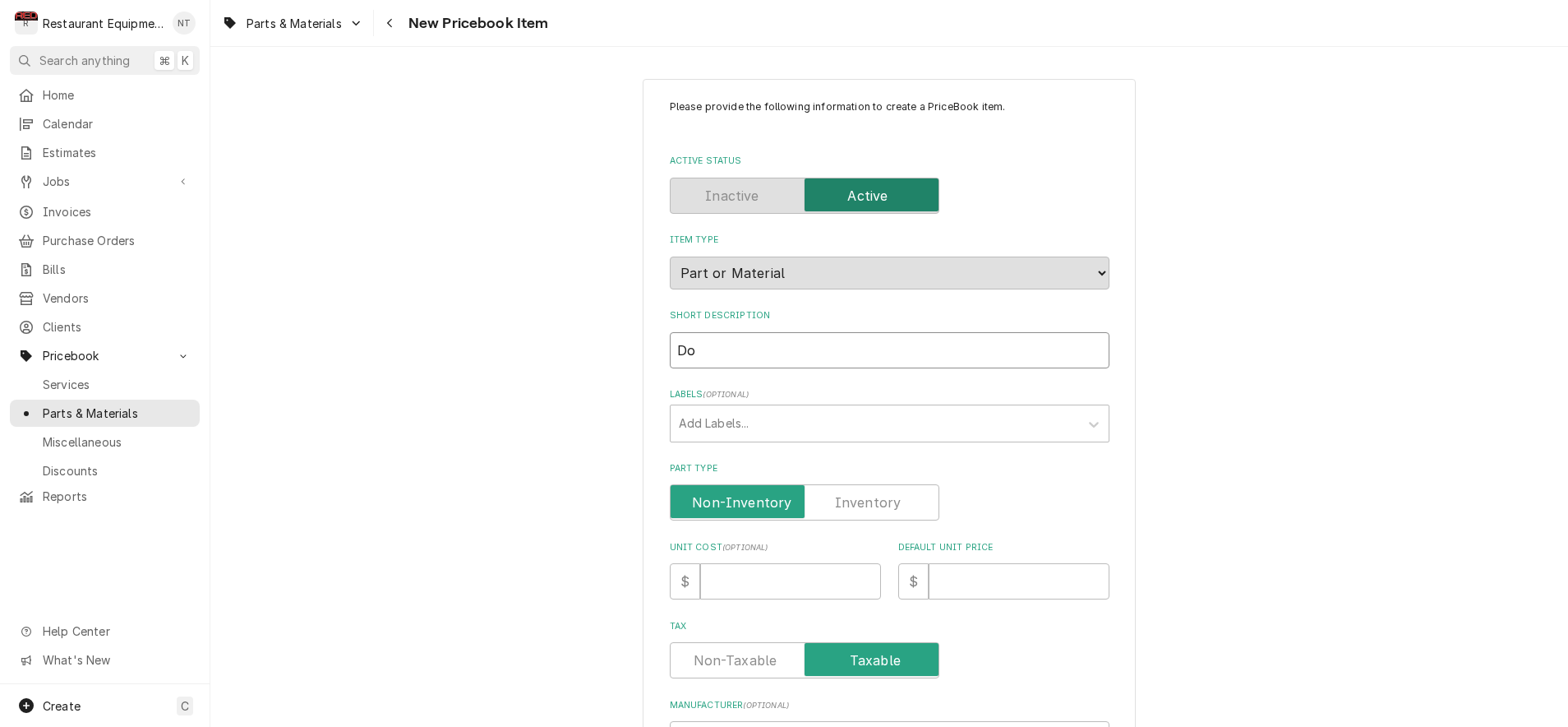
type textarea "x"
type input "Doo"
type textarea "x"
type input "Door"
type textarea "x"
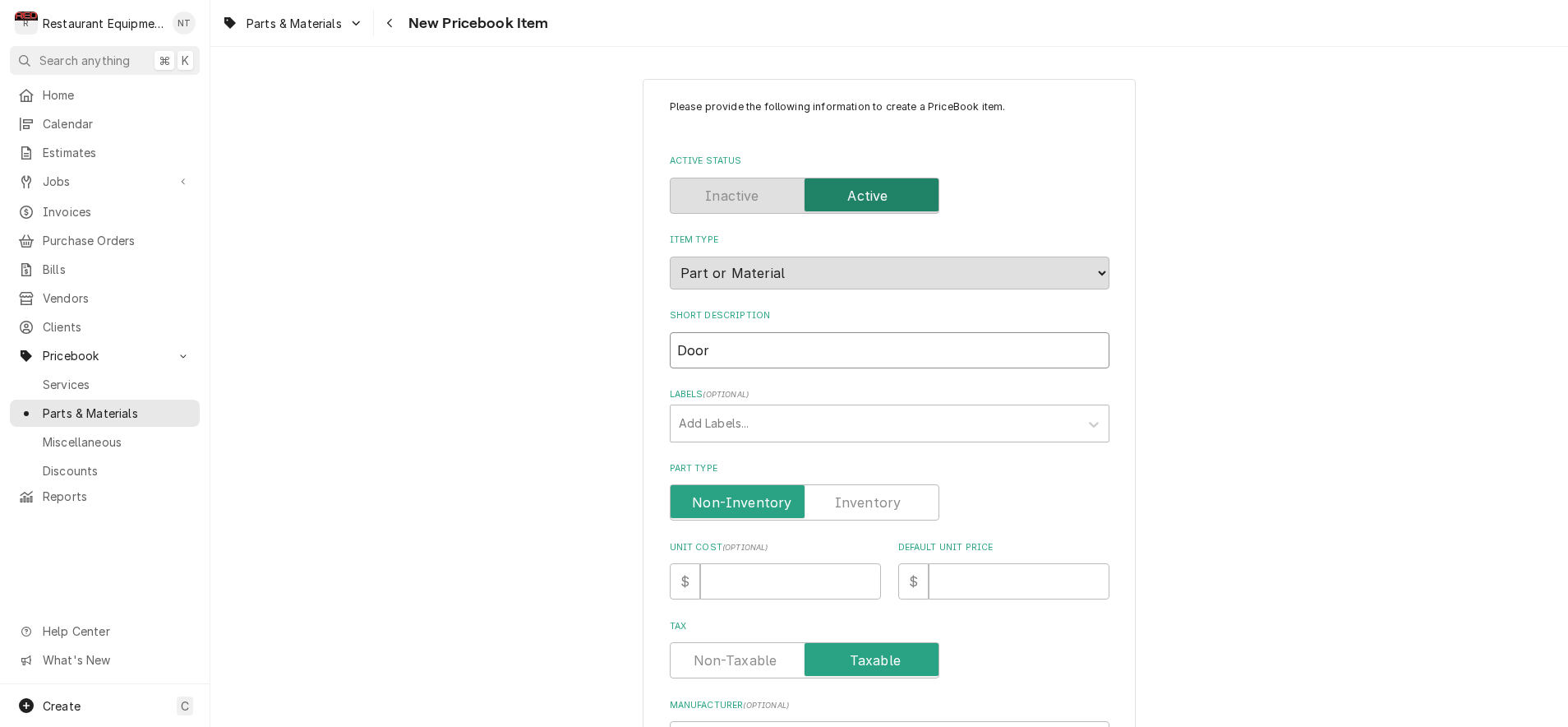
type input "Door"
type textarea "x"
type input "Door G"
type textarea "x"
type input "Door Ga"
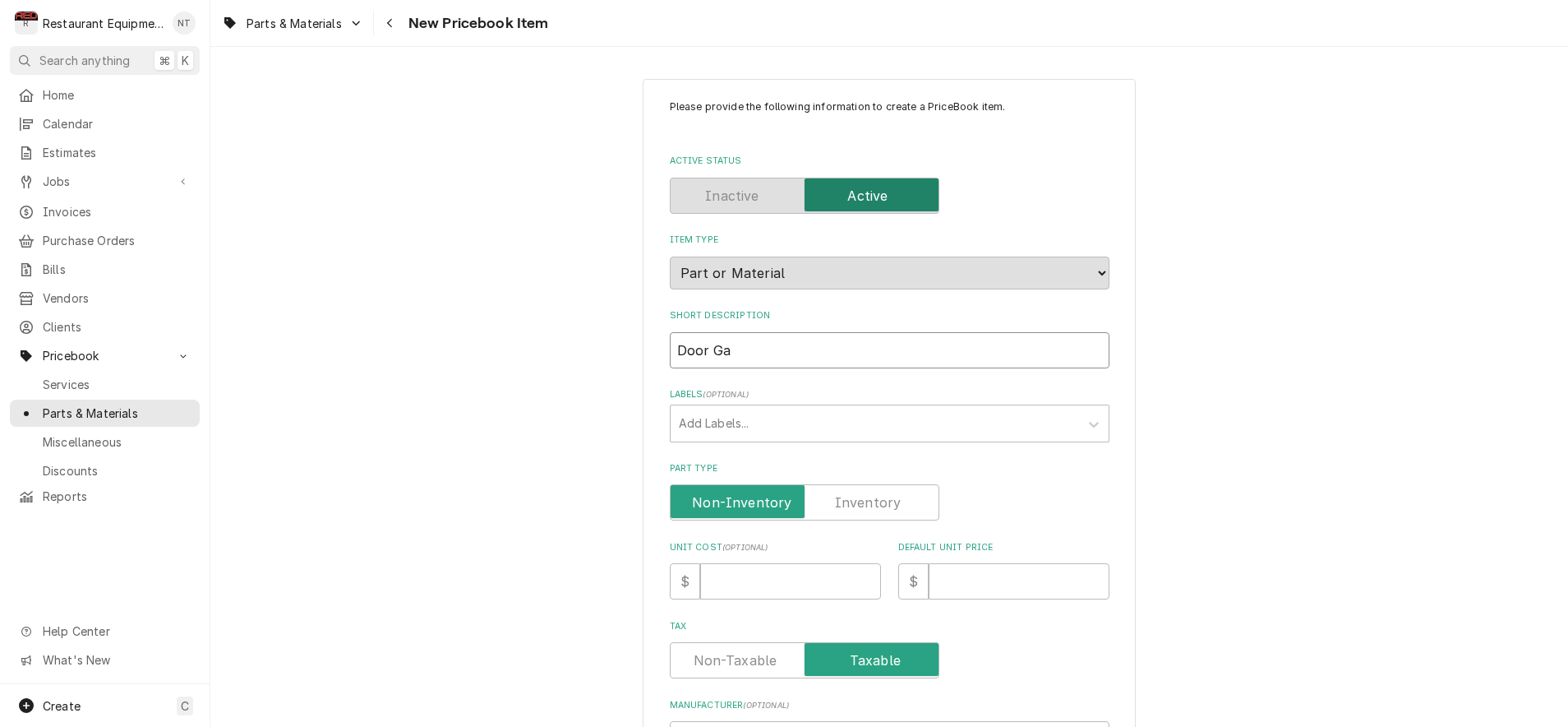
type textarea "x"
type input "Door Gas"
type textarea "x"
type input "Door Gask"
type textarea "x"
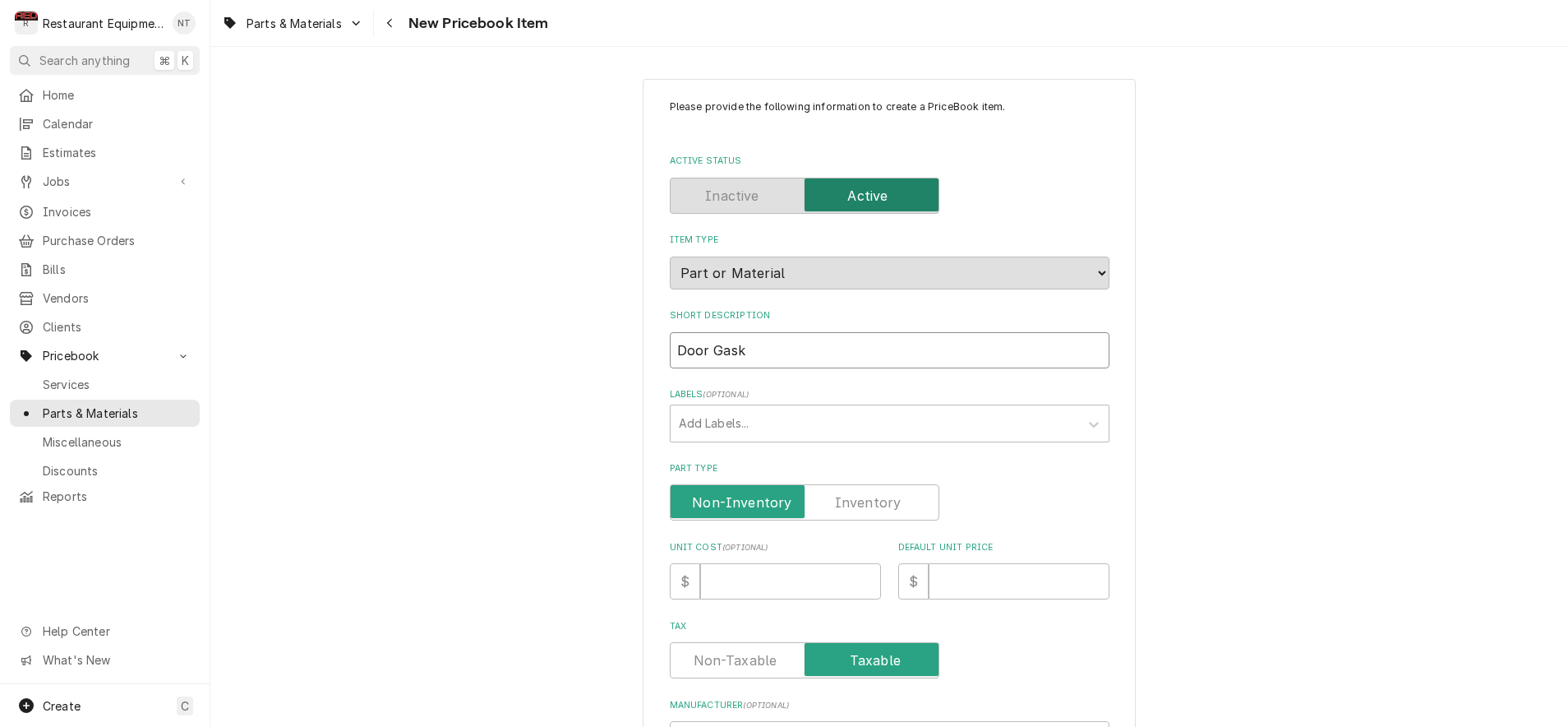
type input "Door Gaske"
type textarea "x"
type input "Door Gasket"
type textarea "x"
type input "Door Gasket,"
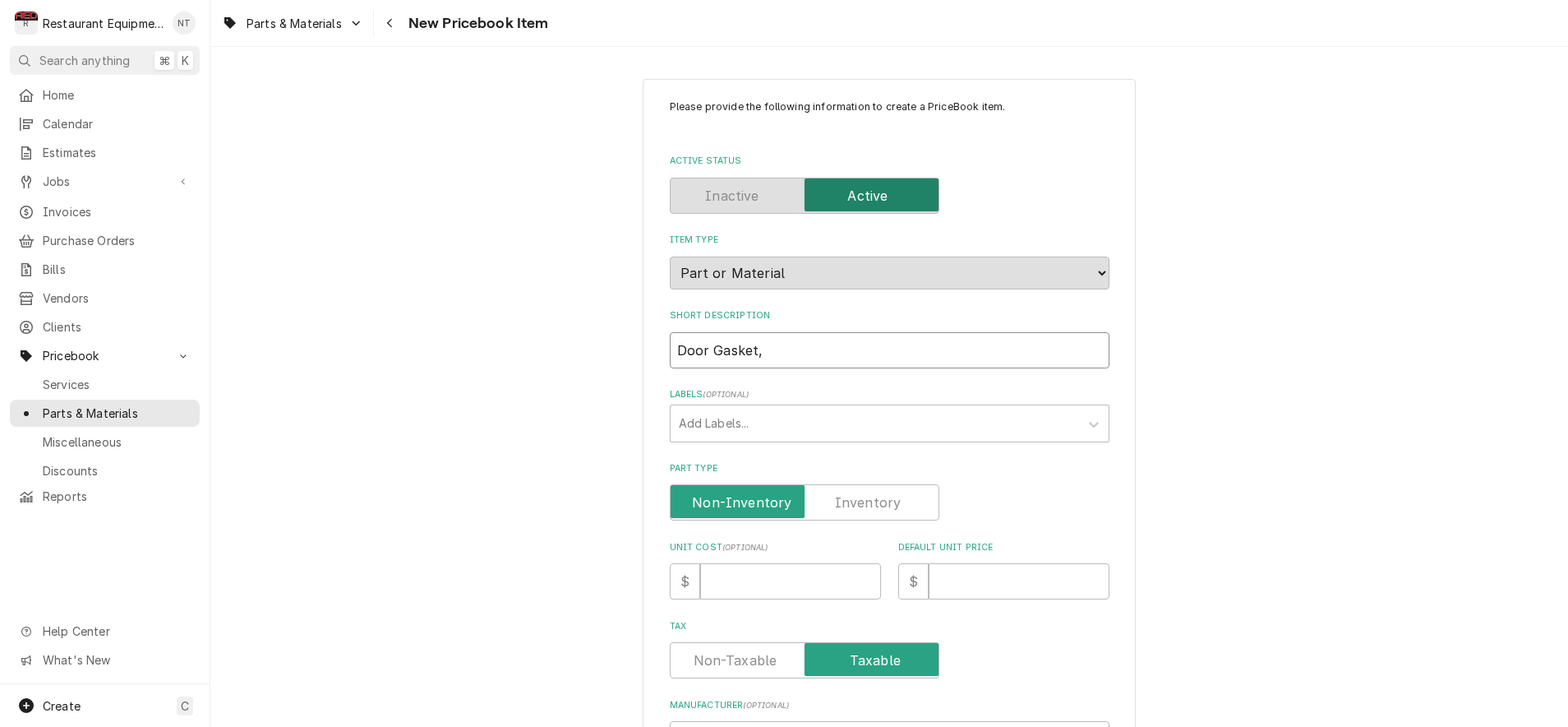
type textarea "x"
type input "Door Gasket,"
type textarea "x"
type input "Door Gasket, F"
type textarea "x"
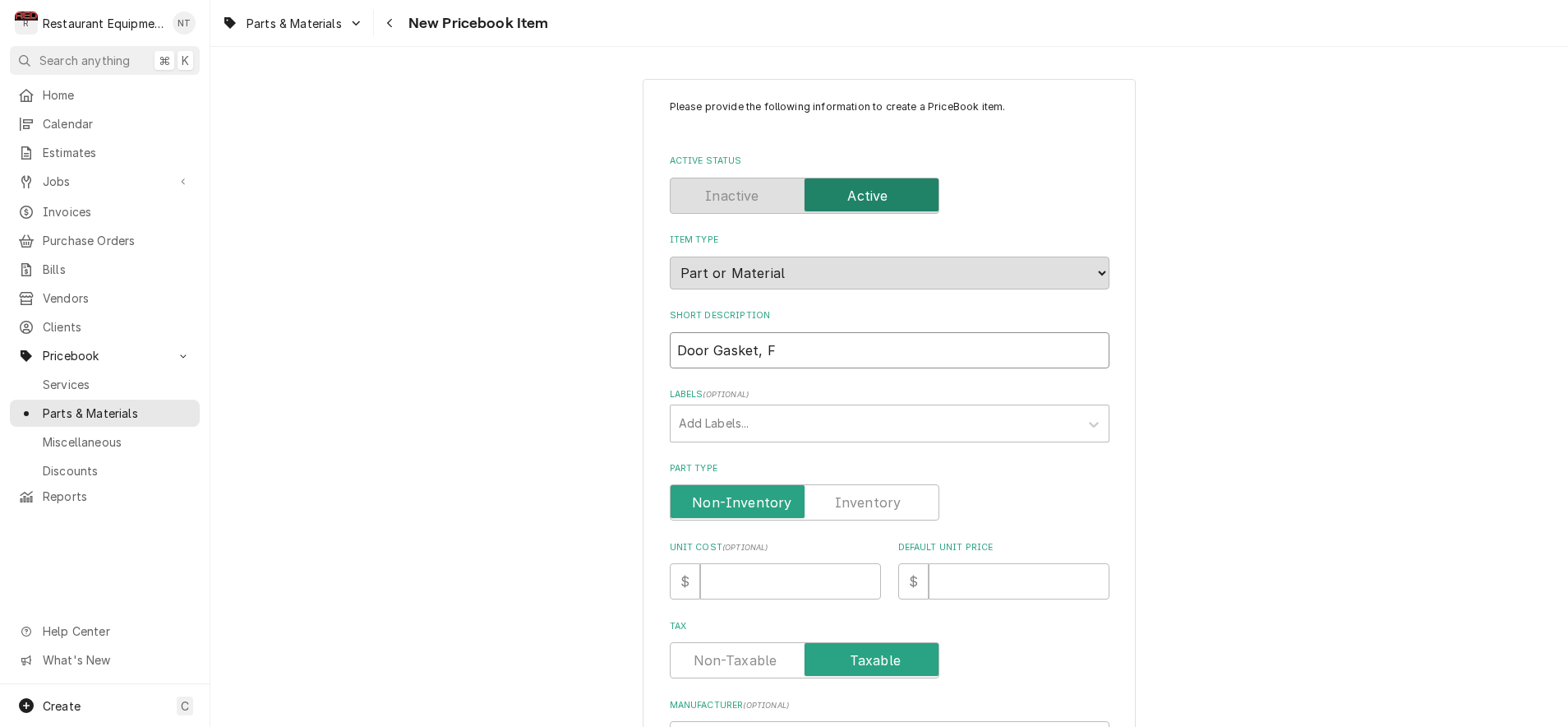
type input "Door Gasket, Fu"
type textarea "x"
type input "Door Gasket, Ful"
type textarea "x"
type input "Door Gasket, Full"
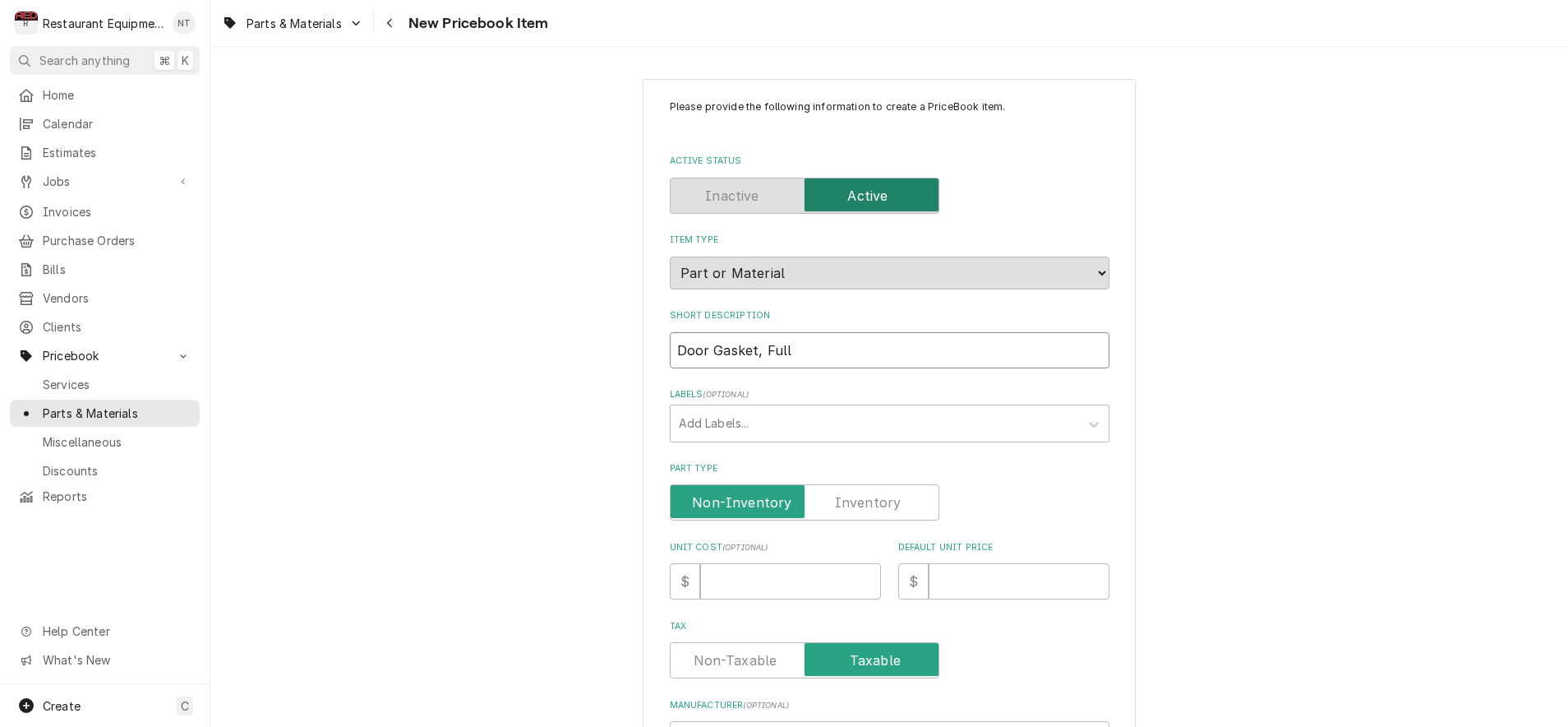
type textarea "x"
type input "Door Gasket, Full"
type textarea "x"
type input "Door Gasket, Full H"
type textarea "x"
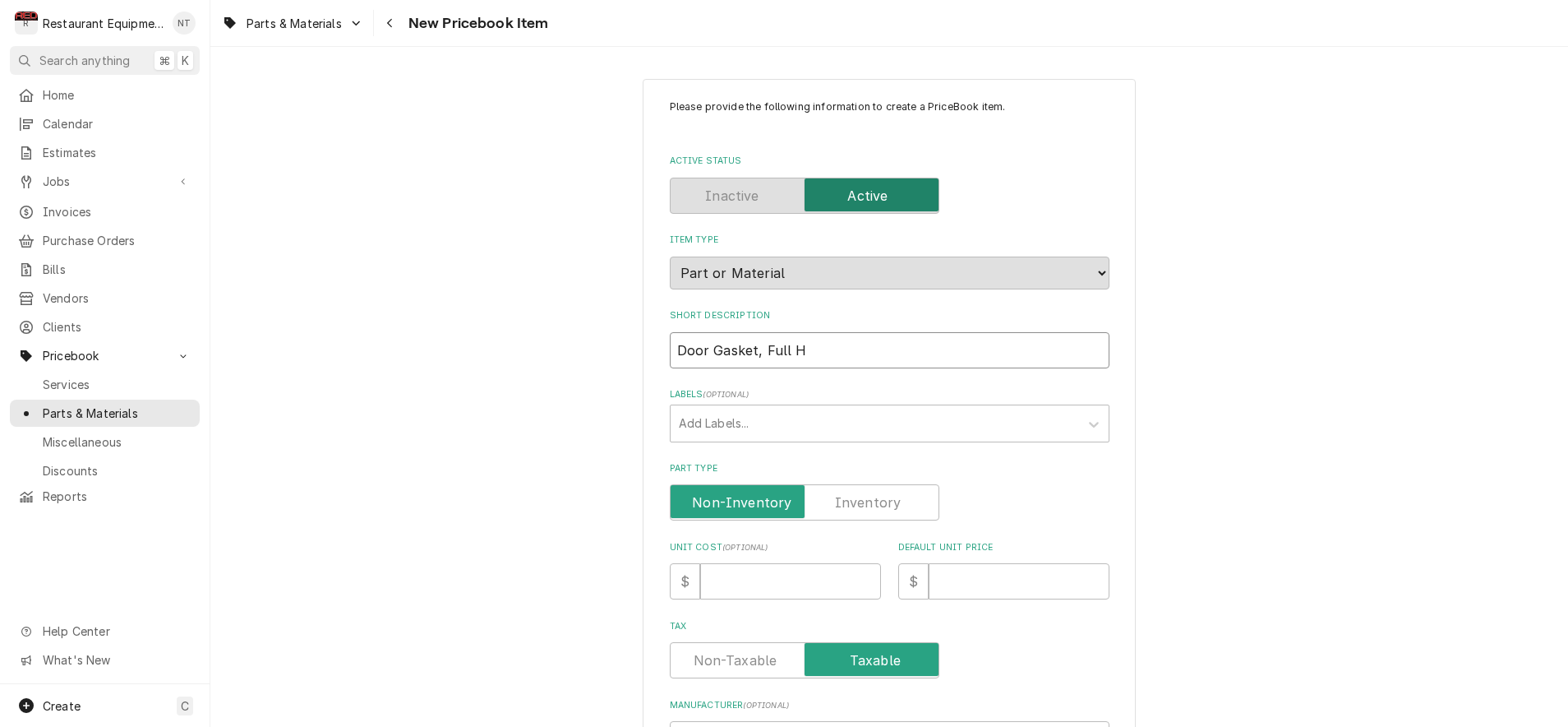
type input "Door Gasket, Full He"
type textarea "x"
type input "Door Gasket, Full Hei"
type textarea "x"
type input "Door Gasket, Full Heig"
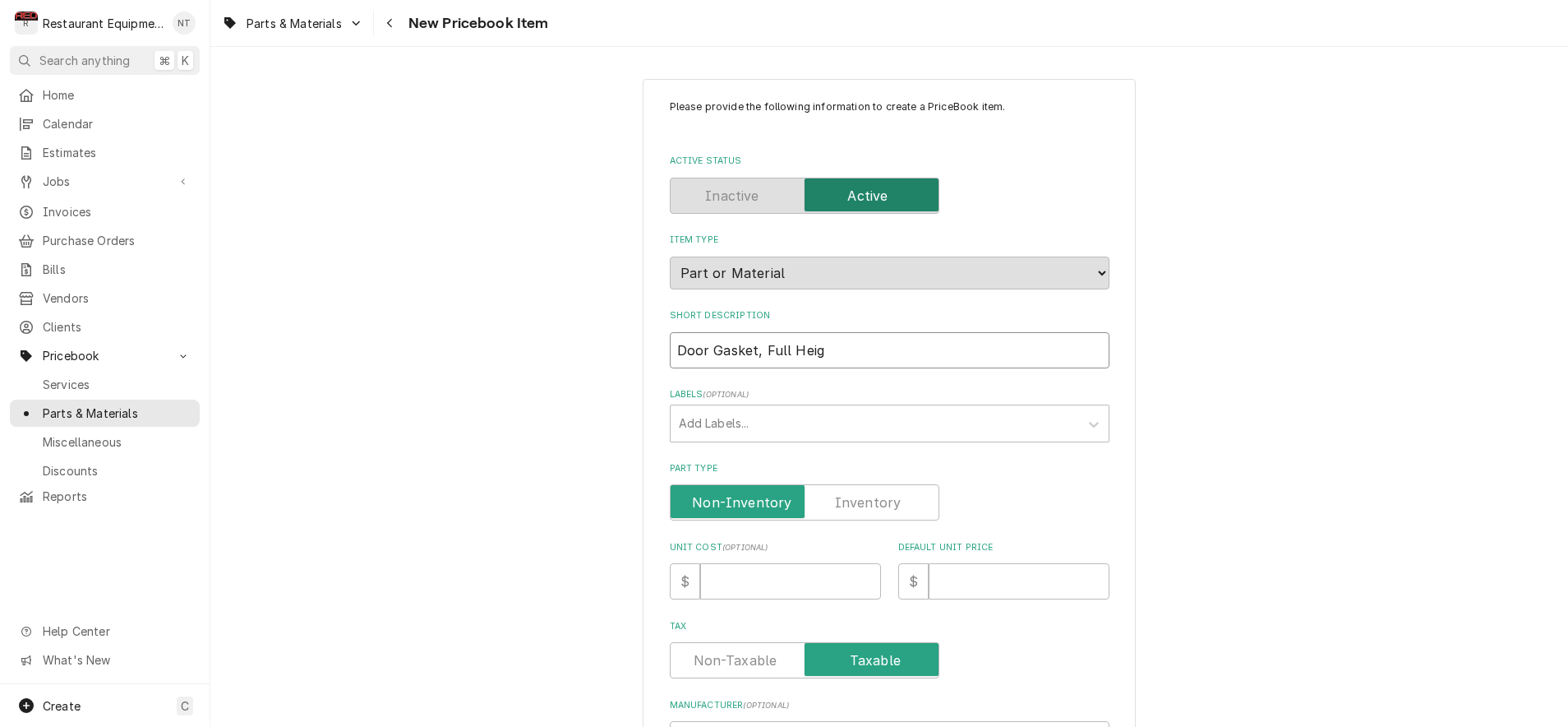
type textarea "x"
type input "Door Gasket, Full Heigh"
type textarea "x"
type input "Door Gasket, Full Height"
type textarea "x"
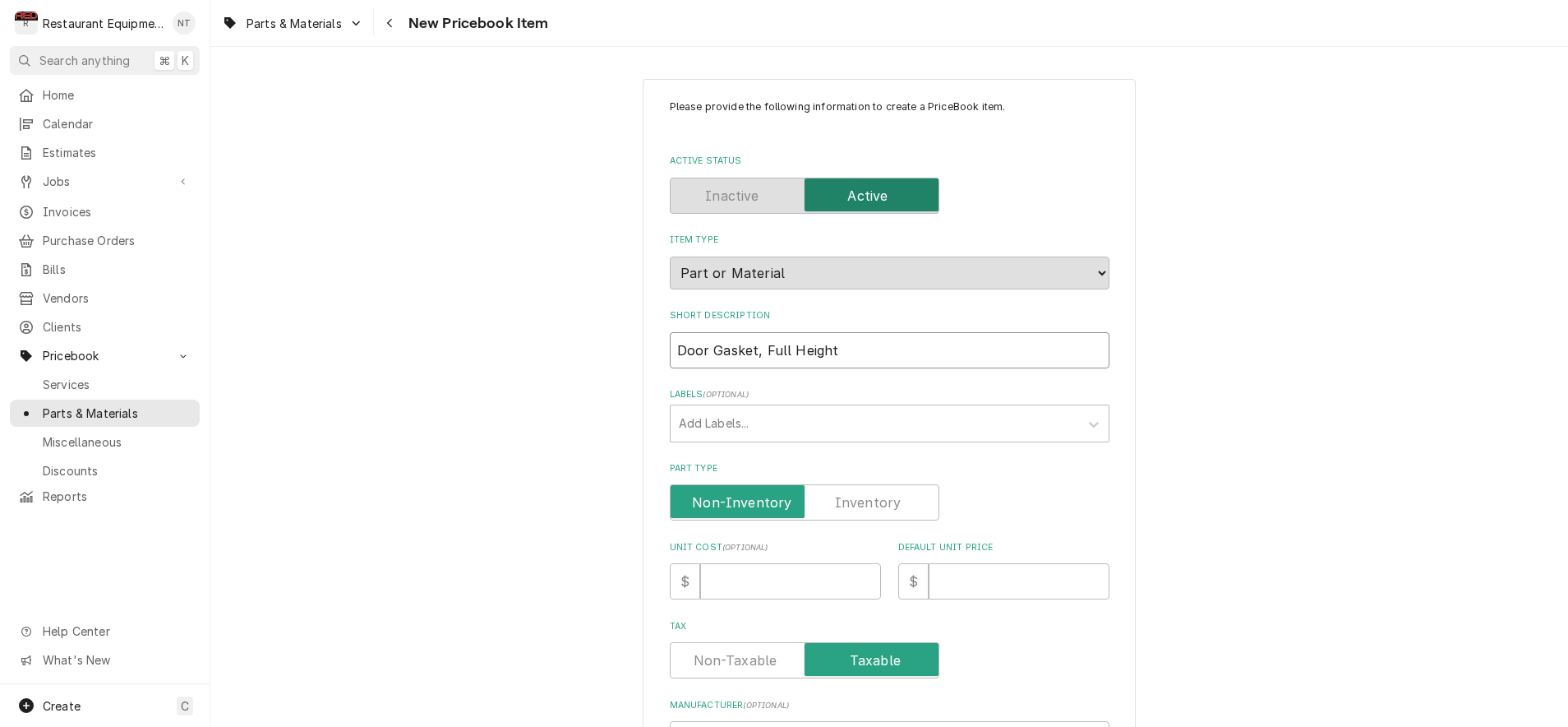
type input "Door Gasket, Full Height,"
type textarea "x"
type input "Door Gasket, Full Height,"
type textarea "x"
type input "Door Gasket, Full Height, H"
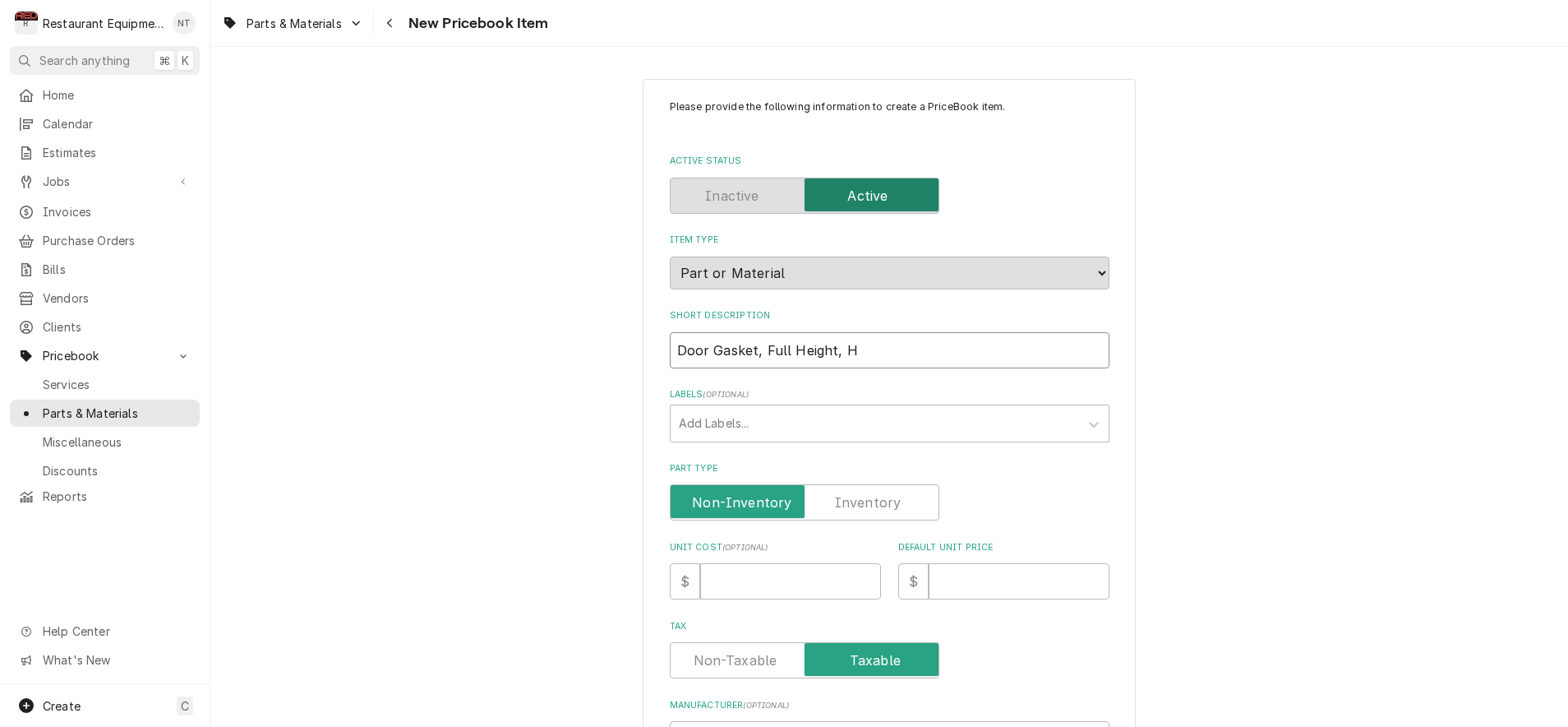
type textarea "x"
type input "Door Gasket, Full Height, HT"
type textarea "x"
type input "Door Gasket, Full Height, HTD"
type textarea "x"
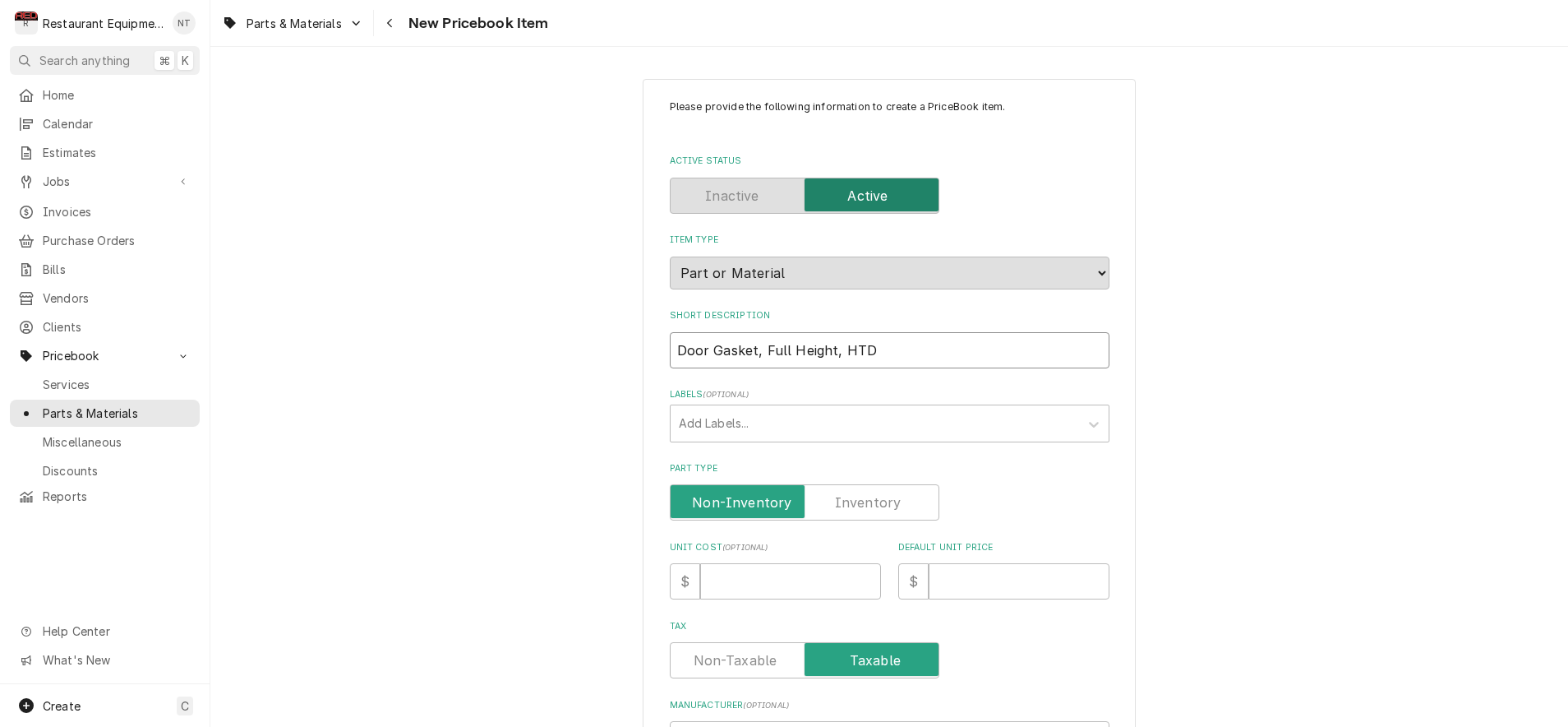
type input "Door Gasket, Full Height, HTD,"
type textarea "x"
type input "Door Gasket, Full Height, HTD,"
type textarea "x"
type input "Door Gasket, Full Height, HTD, G"
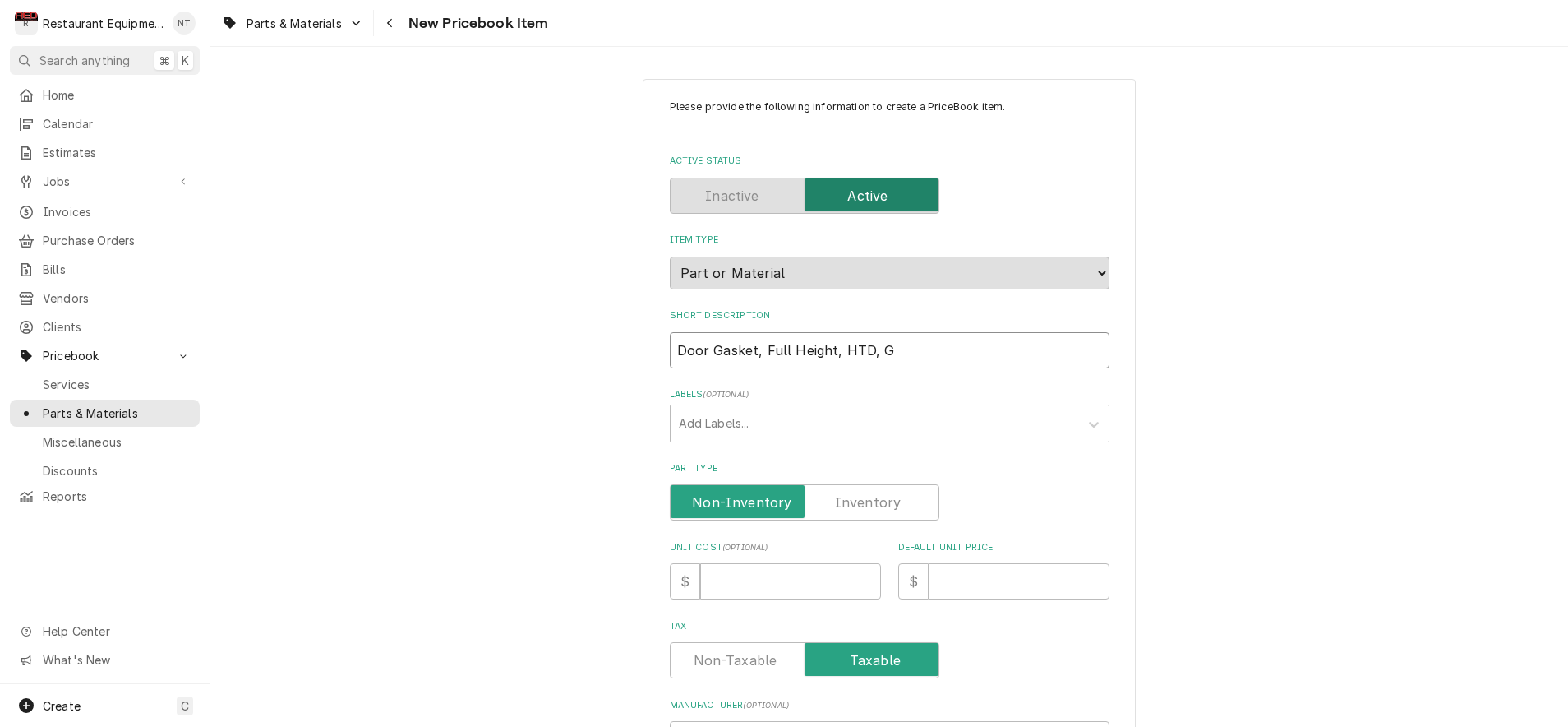
type textarea "x"
type input "Door Gasket, Full Height, HTD, GA"
click at [775, 409] on div "Labels" at bounding box center [875, 423] width 392 height 29
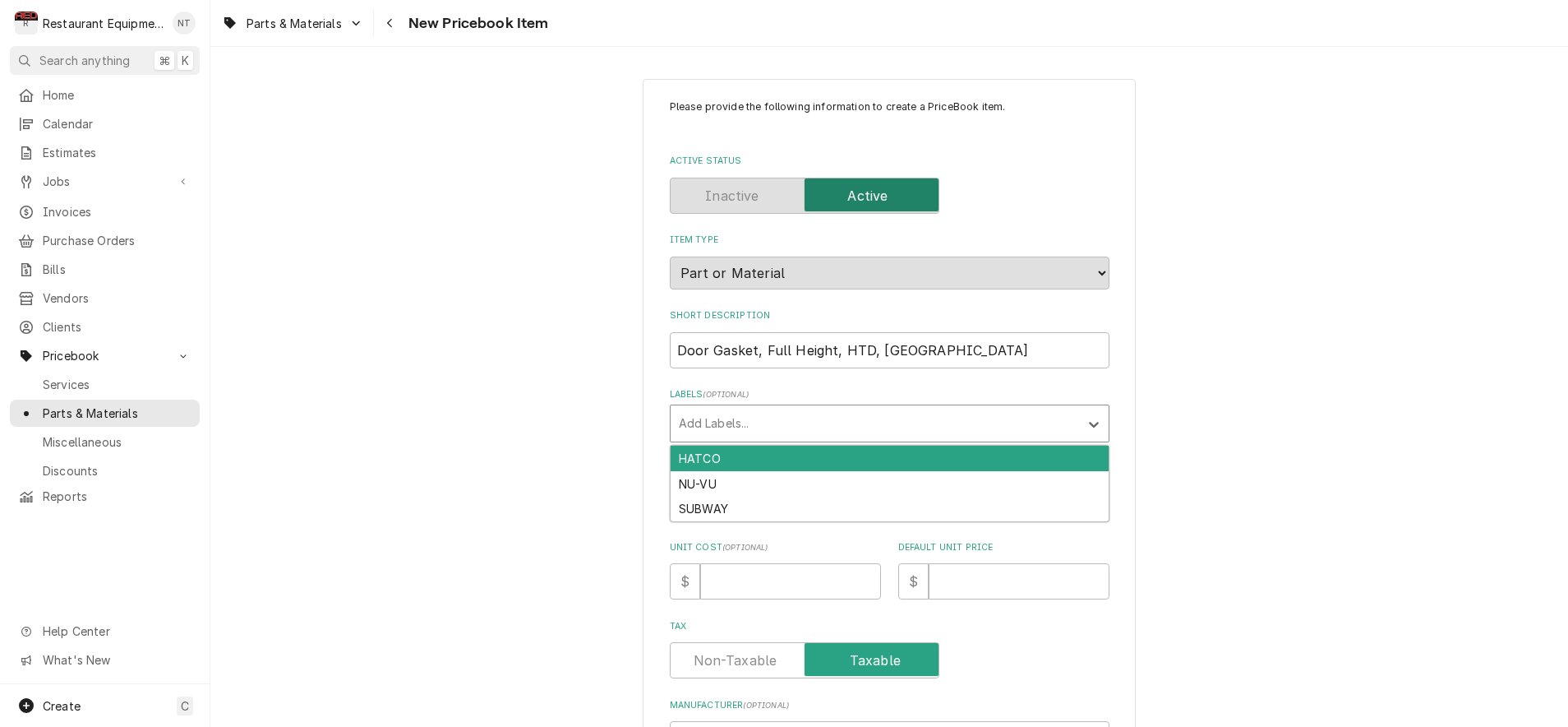
click at [587, 375] on div "Please provide the following information to create a PriceBook item. Active Sta…" at bounding box center [889, 654] width 1357 height 1180
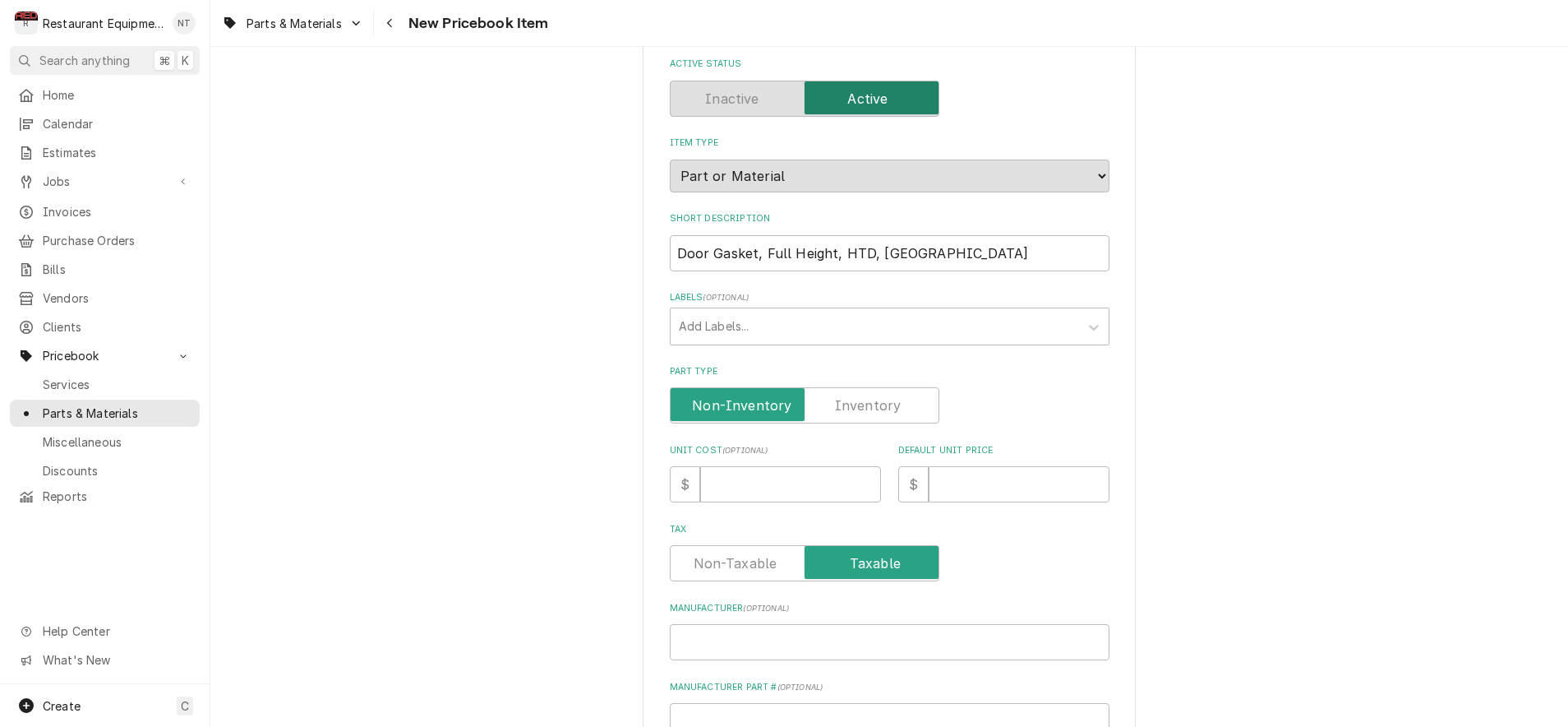
scroll to position [98, 0]
click at [793, 465] on input "Unit Cost ( optional )" at bounding box center [791, 482] width 180 height 36
type textarea "x"
type input "7"
type textarea "x"
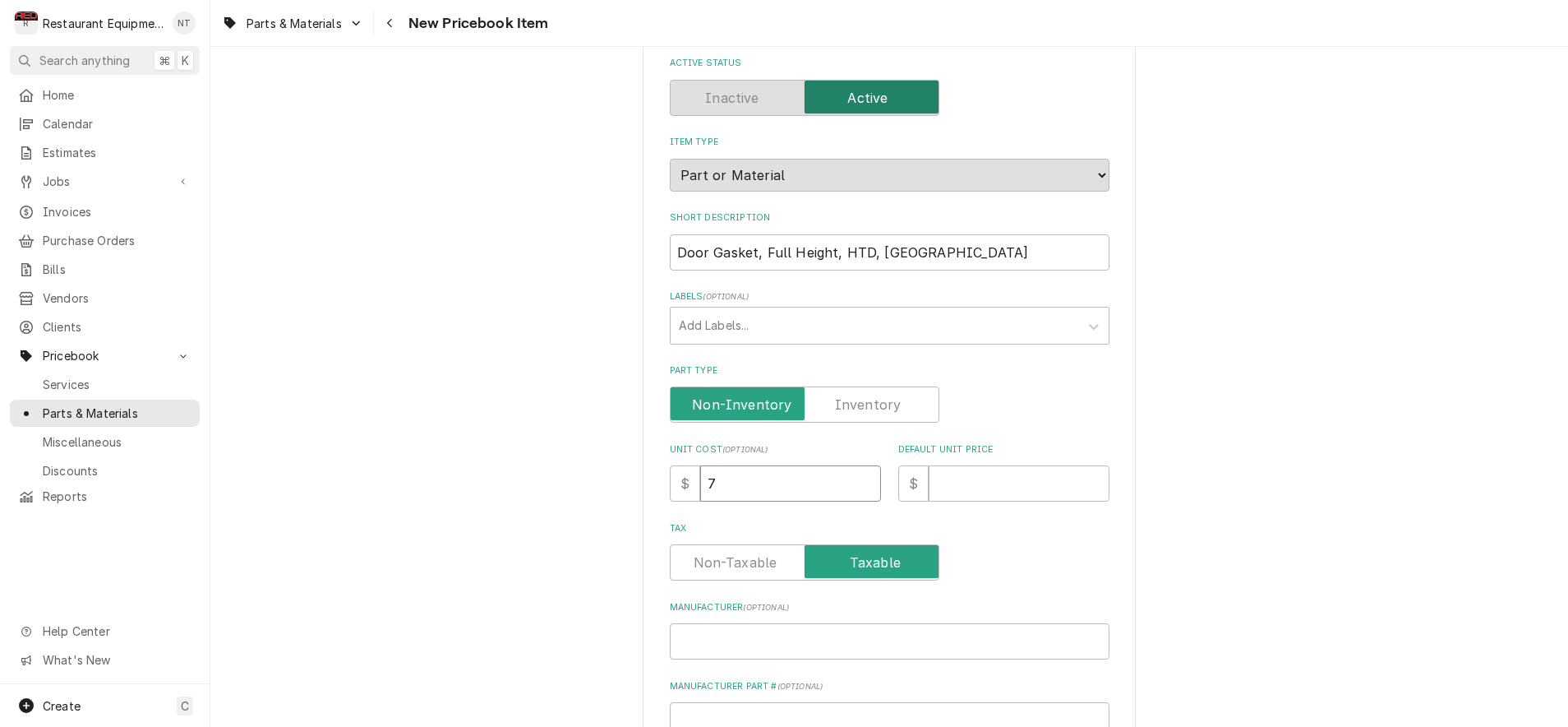
type input "71"
type textarea "x"
type input "71.5"
type textarea "x"
type input "71.50"
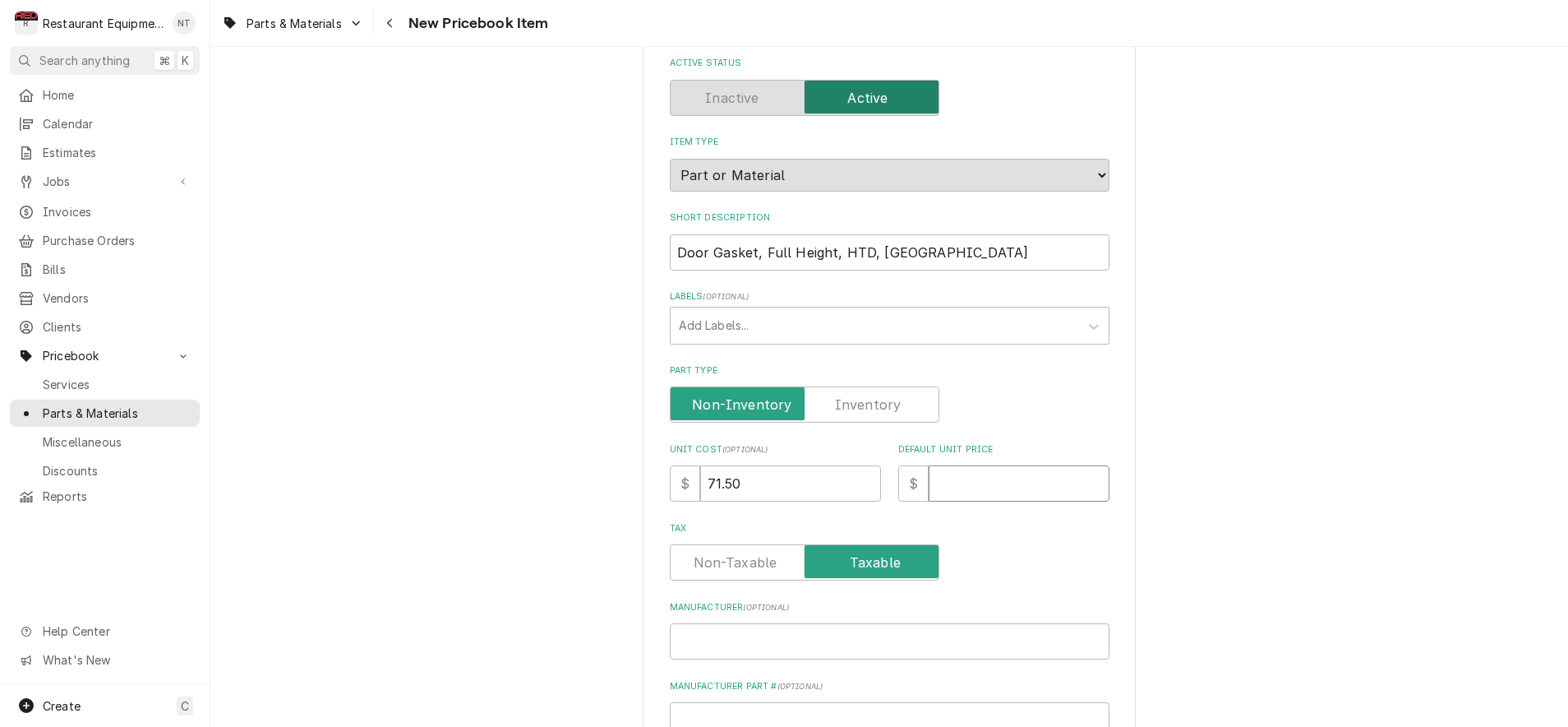
click at [939, 465] on input "Default Unit Price" at bounding box center [1019, 482] width 180 height 36
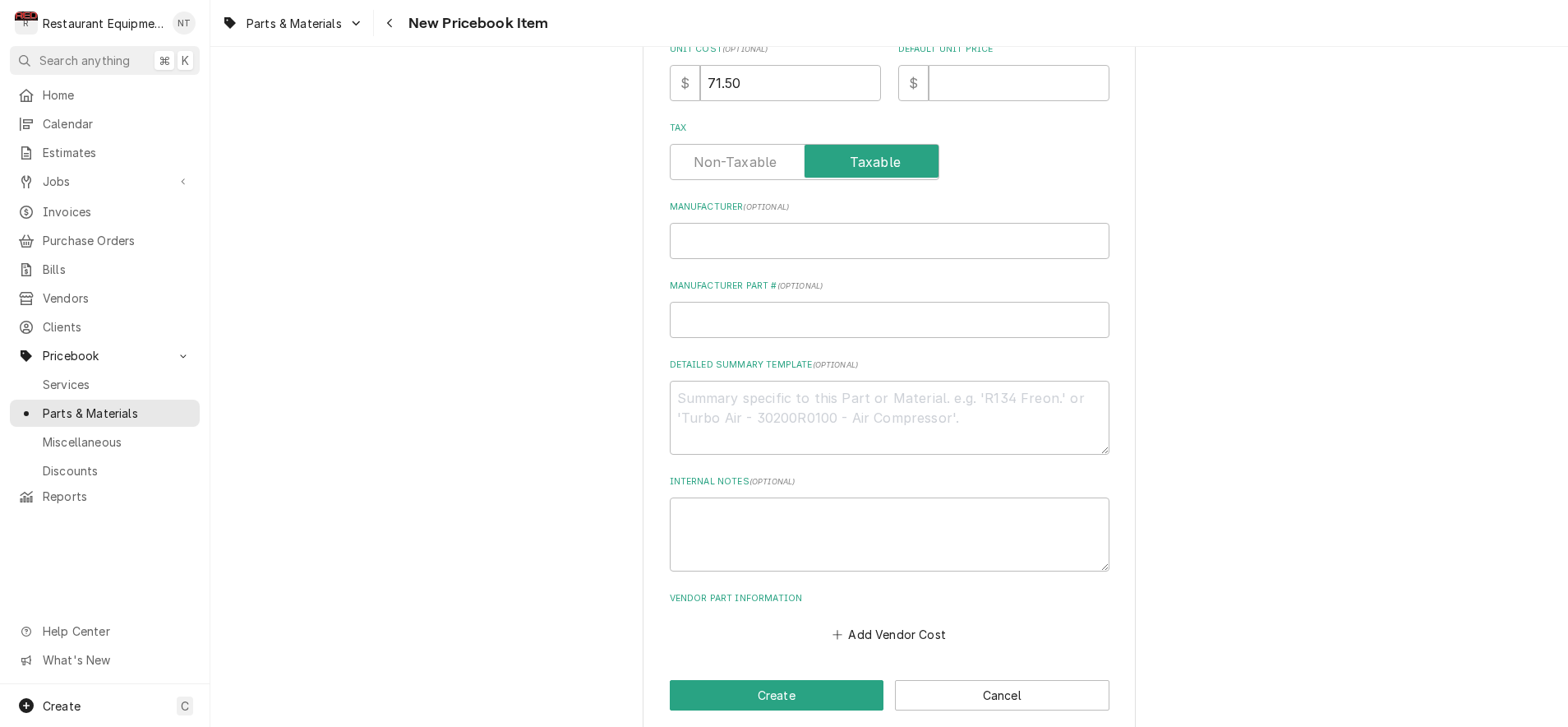
scroll to position [497, 0]
click at [766, 223] on input "Manufacturer ( optional )" at bounding box center [889, 241] width 440 height 36
type textarea "x"
type input "D"
type textarea "x"
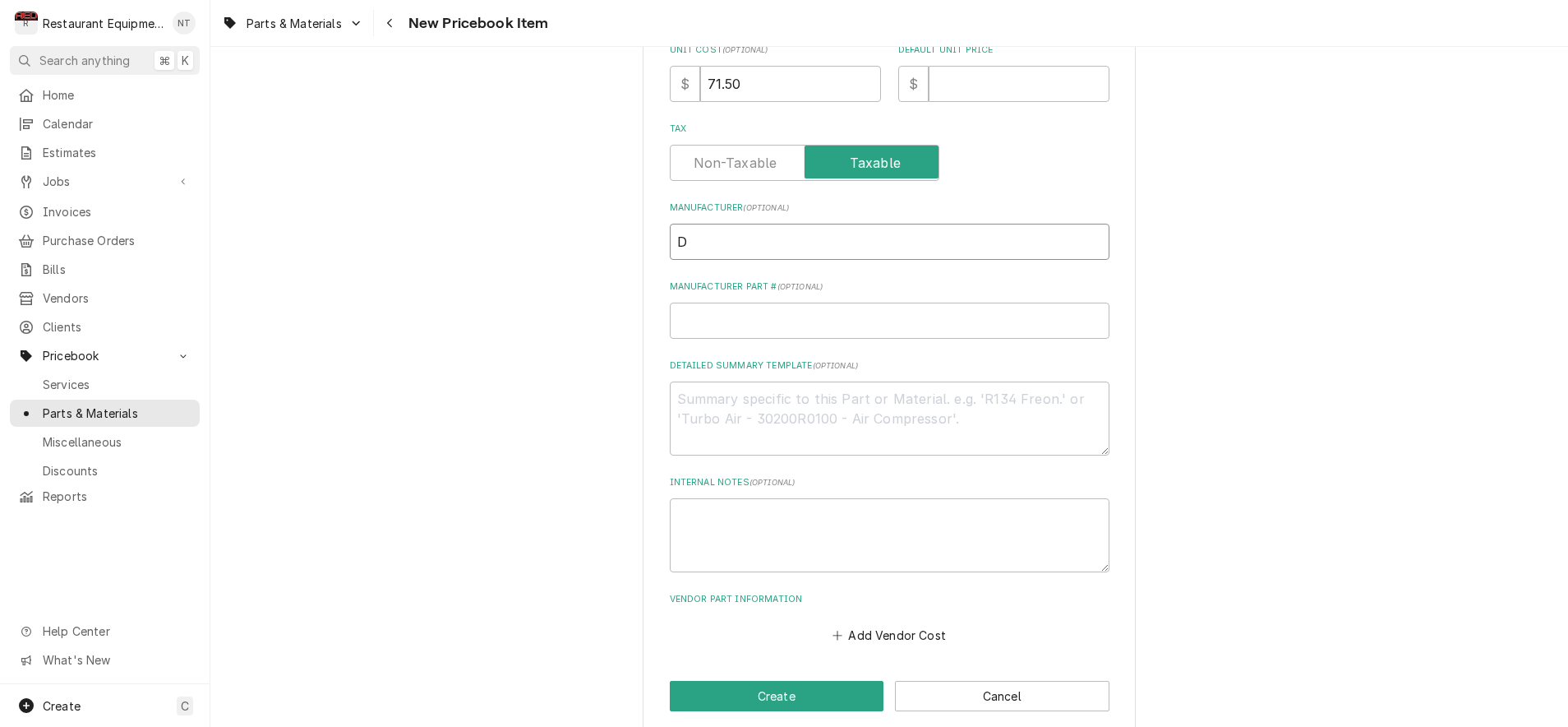
type input "De"
type textarea "x"
type input "Del"
type textarea "x"
type input "Delf"
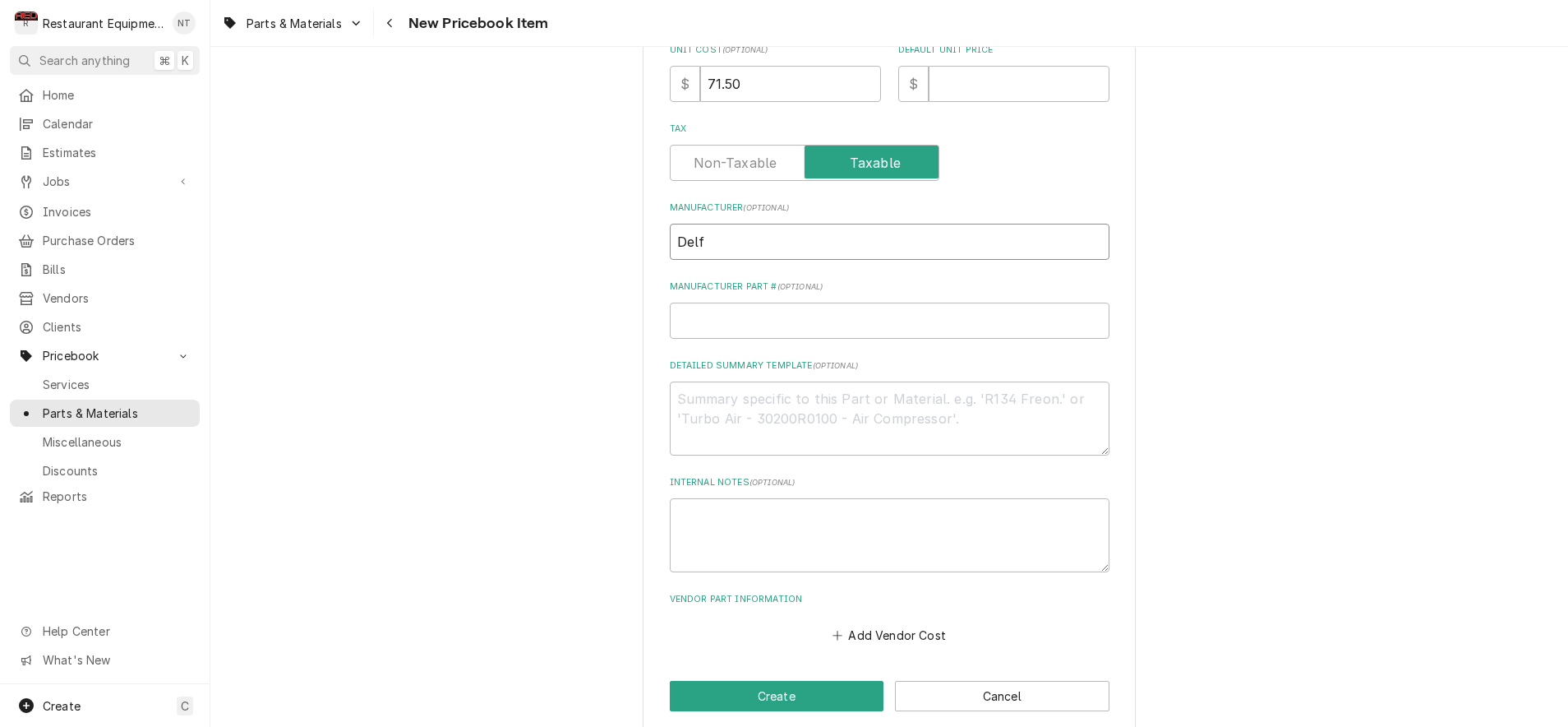
type textarea "x"
type input "Delfi"
type textarea "x"
type input "Delfie"
type textarea "x"
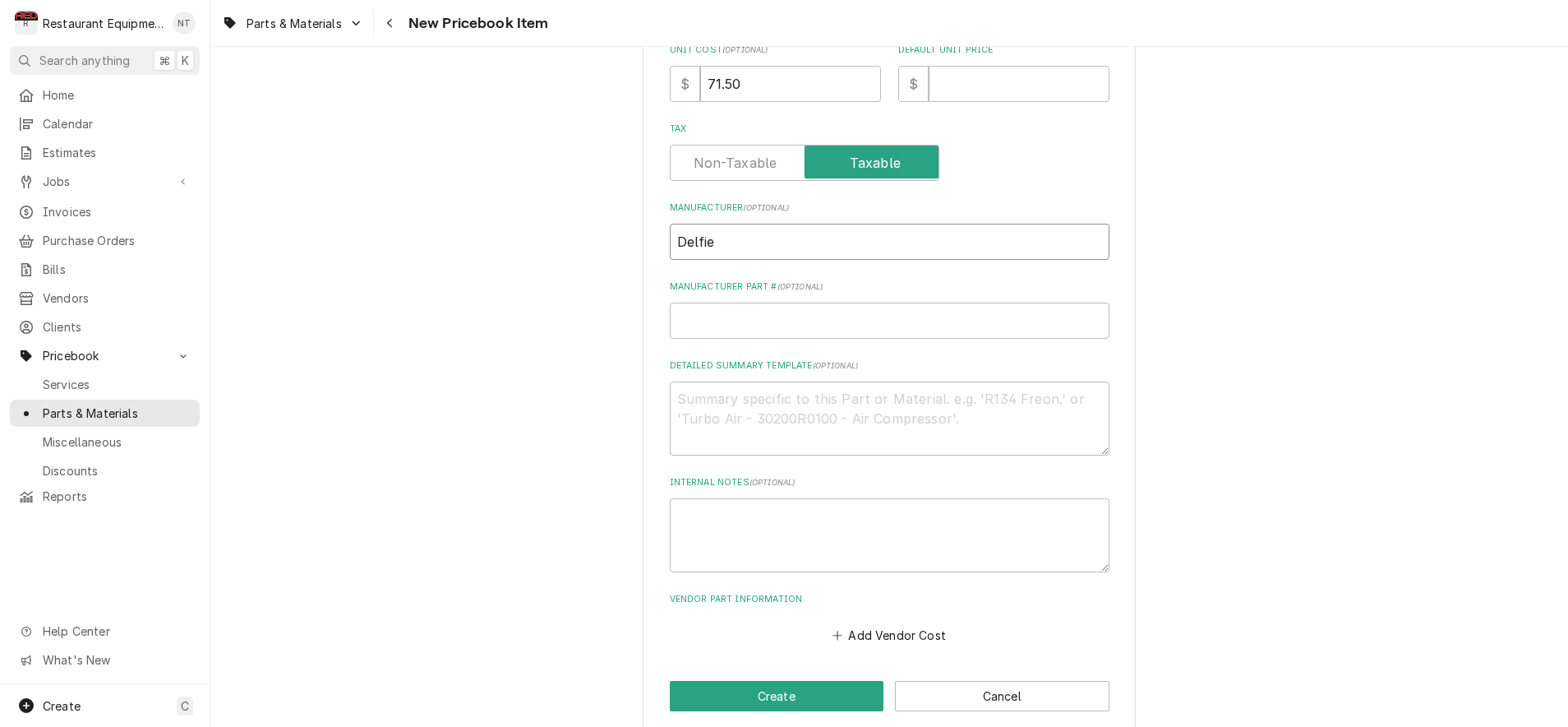
type input "Delfiel"
type textarea "x"
type input "Delfield"
drag, startPoint x: 928, startPoint y: 307, endPoint x: 963, endPoint y: 162, distance: 149.2
click at [928, 307] on input "Manufacturer Part # ( optional )" at bounding box center [889, 320] width 440 height 36
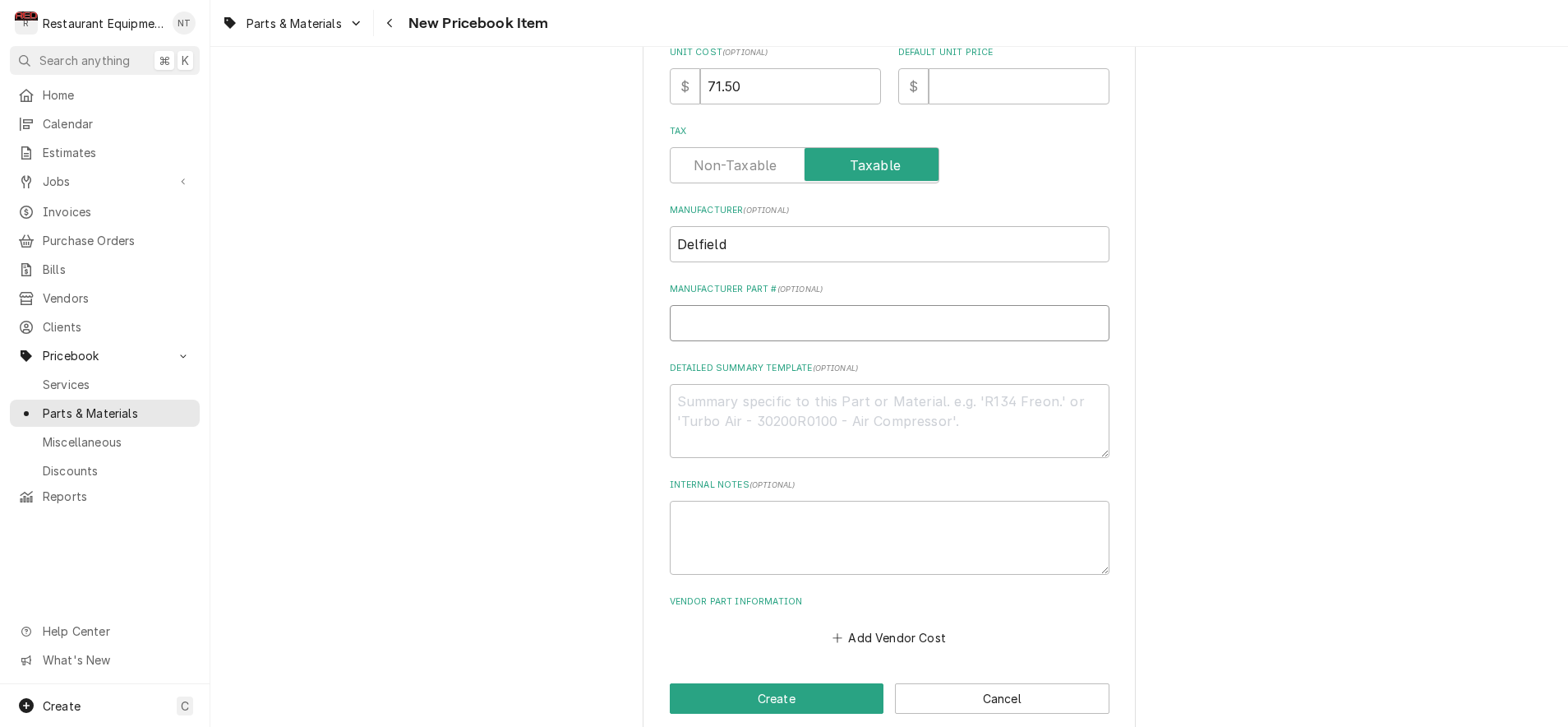
scroll to position [0, 0]
type textarea "x"
type input "!"
type textarea "x"
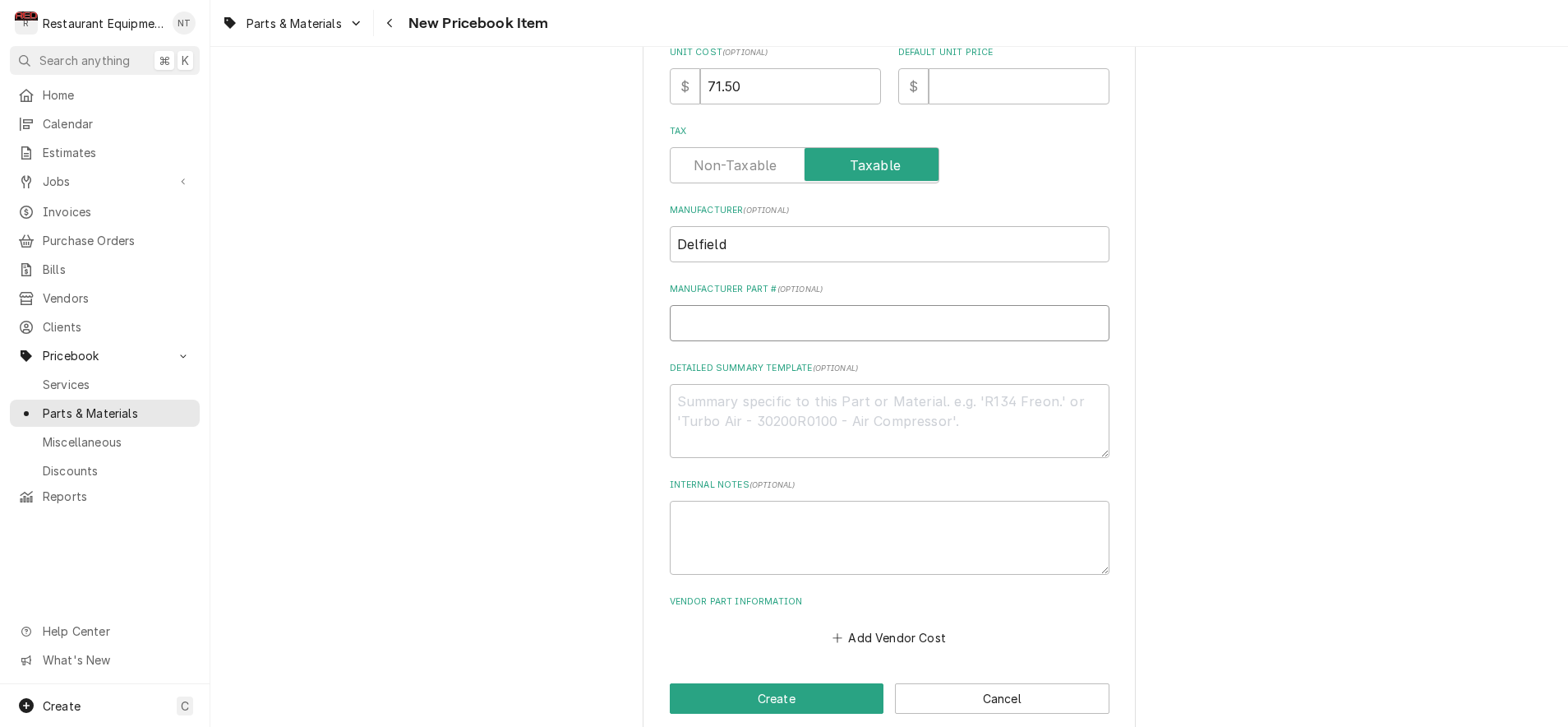
type input "1"
type textarea "x"
type input "17"
type textarea "x"
type input "170"
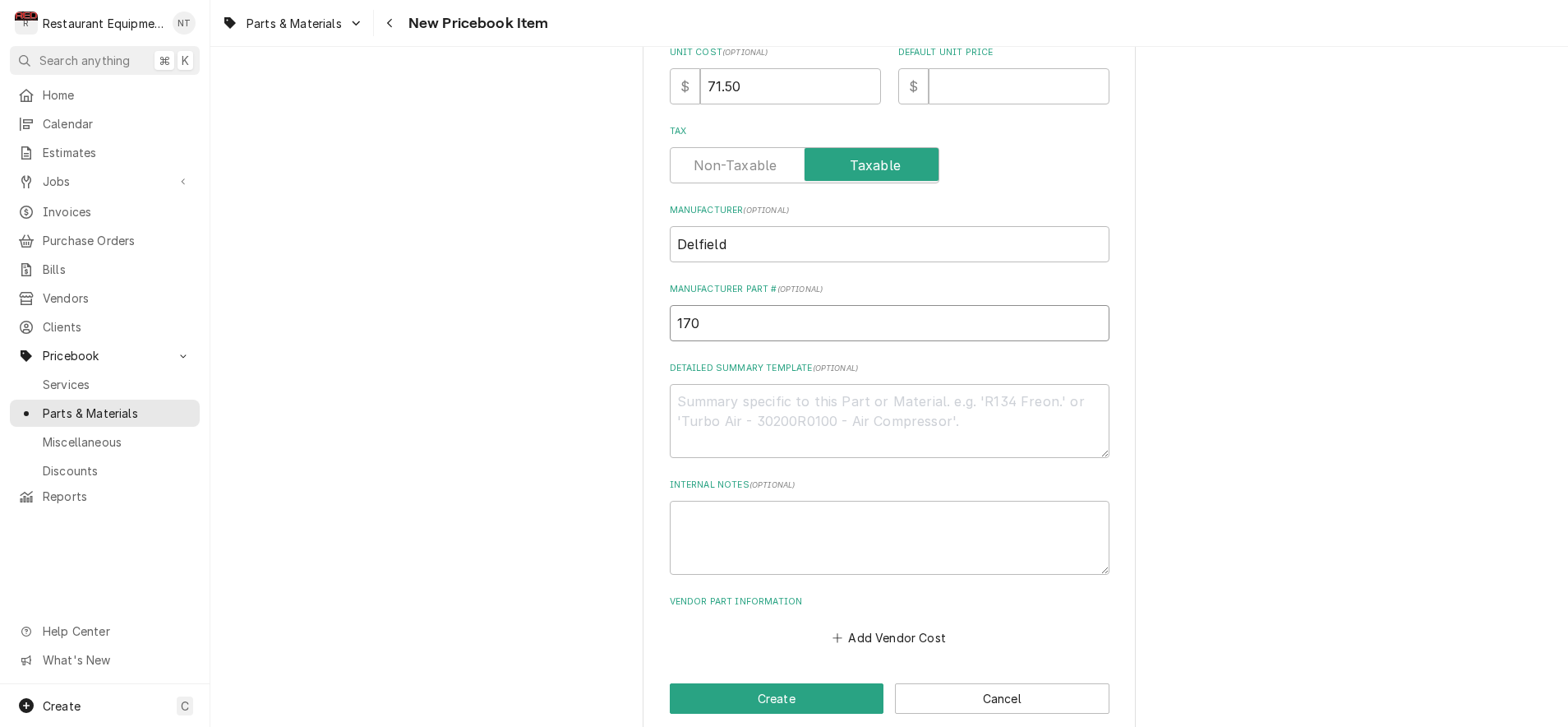
type textarea "x"
type input "1702"
type textarea "x"
type input "17027"
type textarea "x"
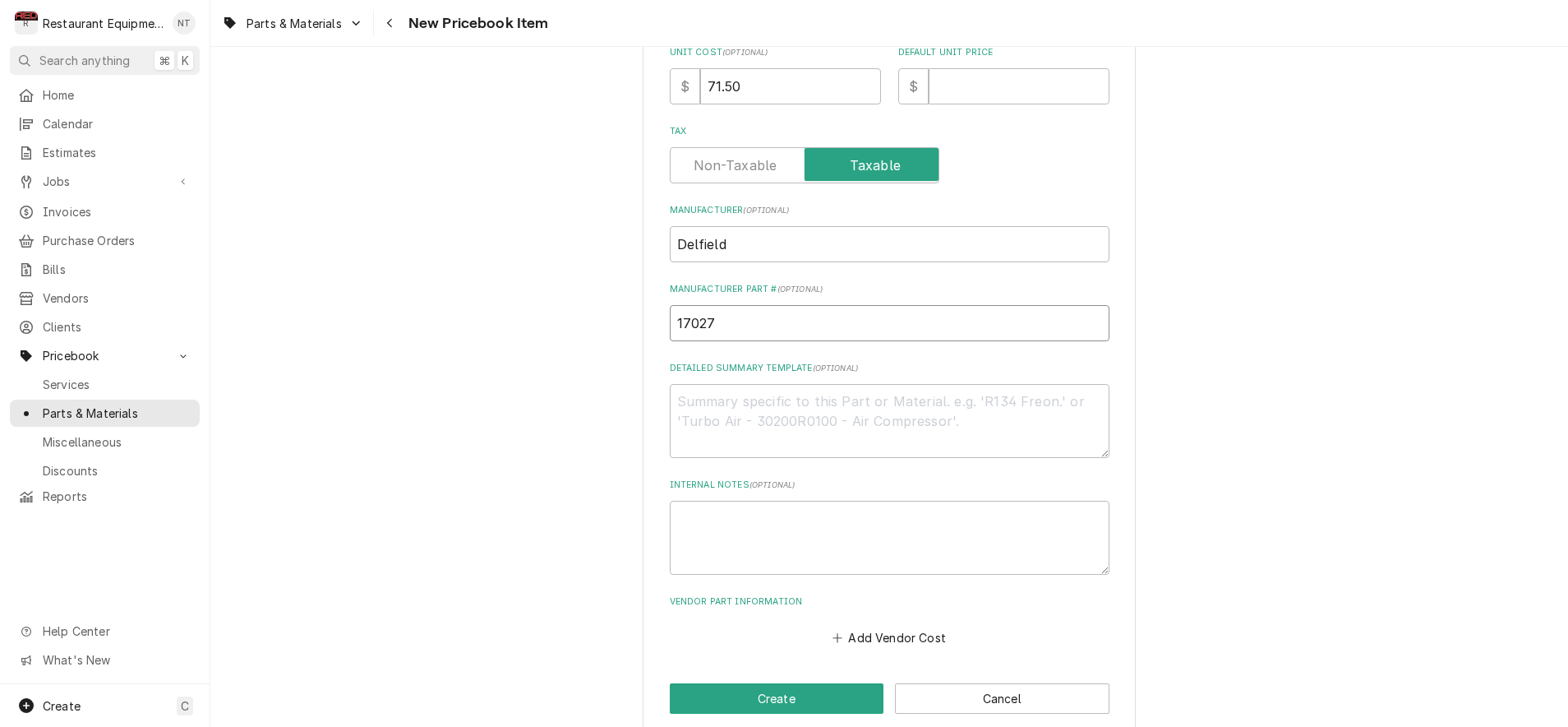
type input "170277"
type textarea "x"
type input "1702774"
click at [873, 626] on button "Add Vendor Cost" at bounding box center [890, 638] width 119 height 23
type textarea "x"
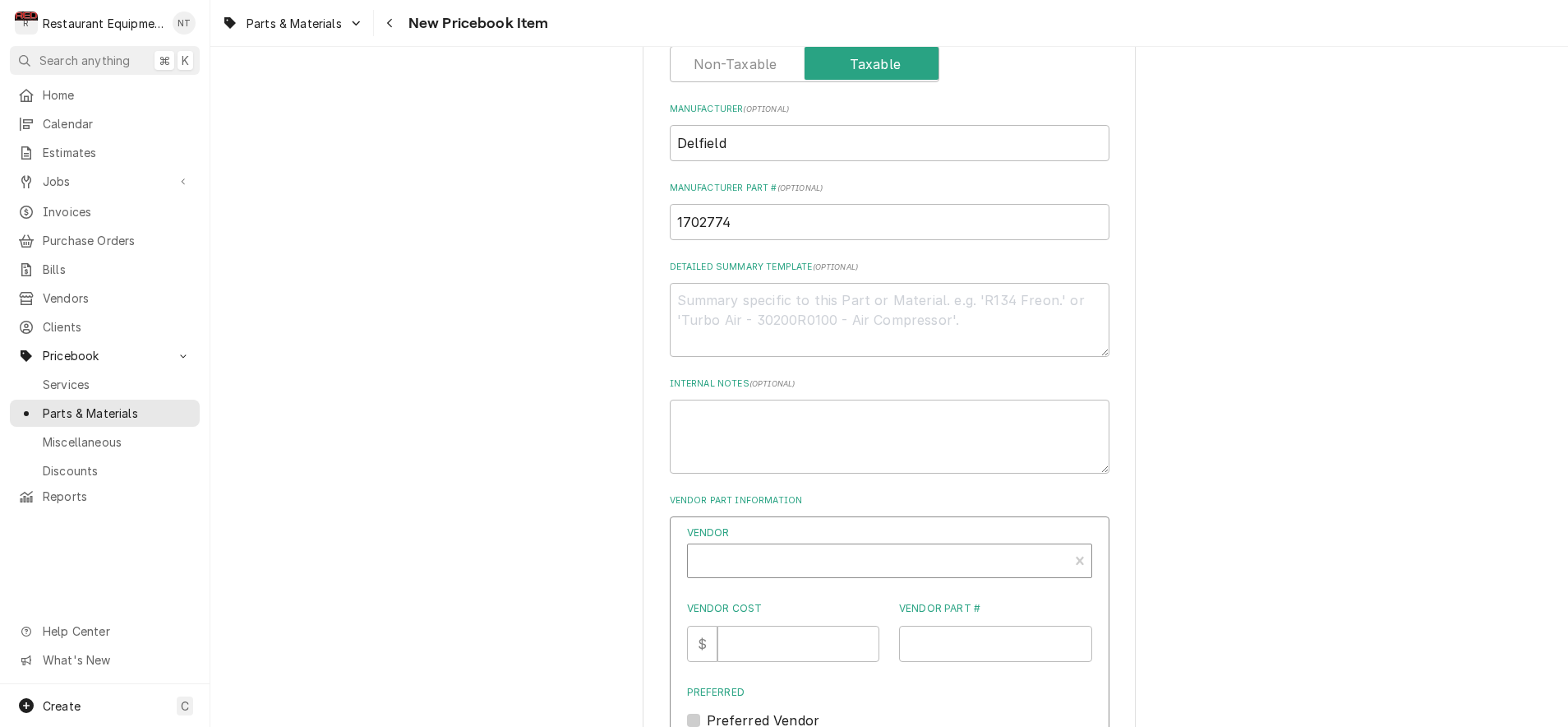
scroll to position [597, 0]
click at [870, 546] on div "Vendor" at bounding box center [877, 566] width 364 height 40
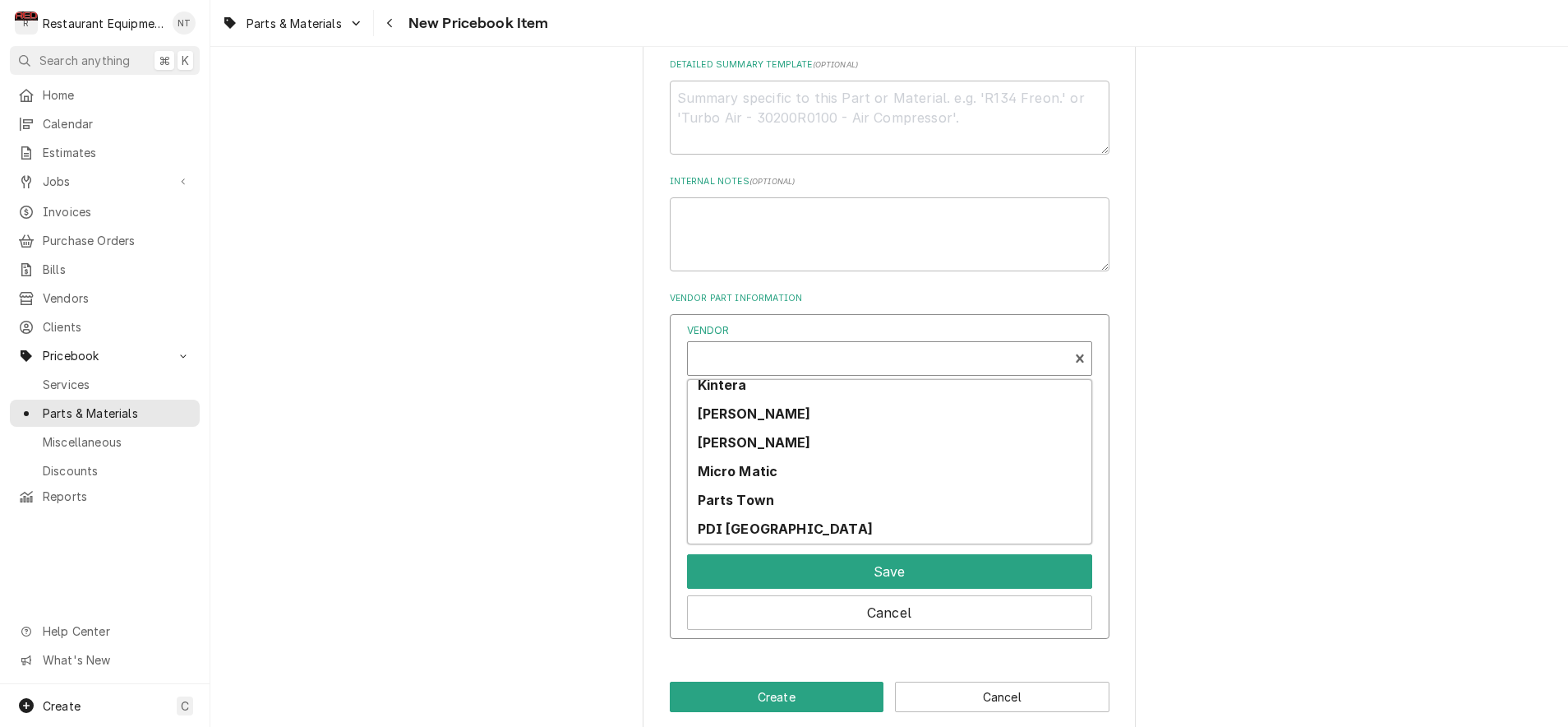
scroll to position [592, 0]
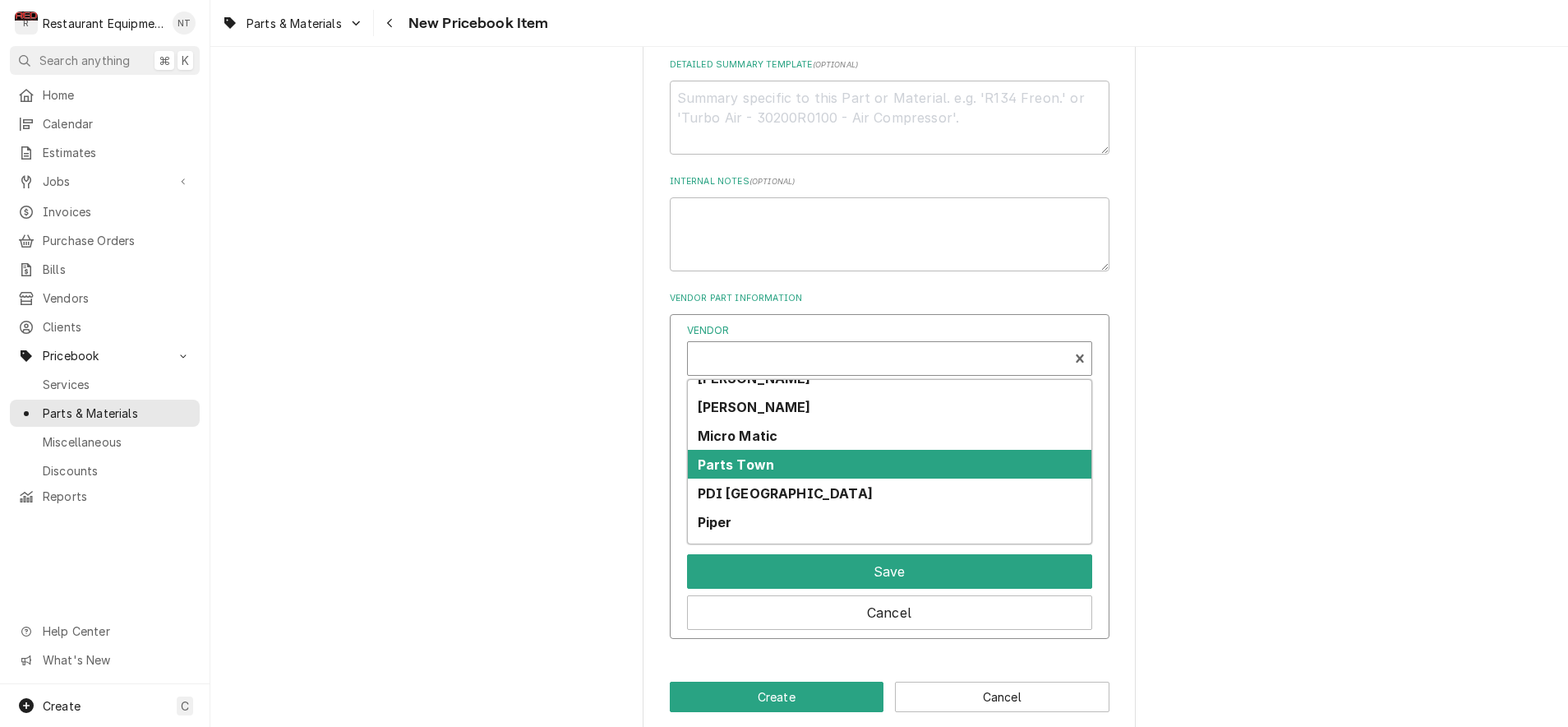
click at [782, 449] on div "Parts Town" at bounding box center [890, 464] width 404 height 29
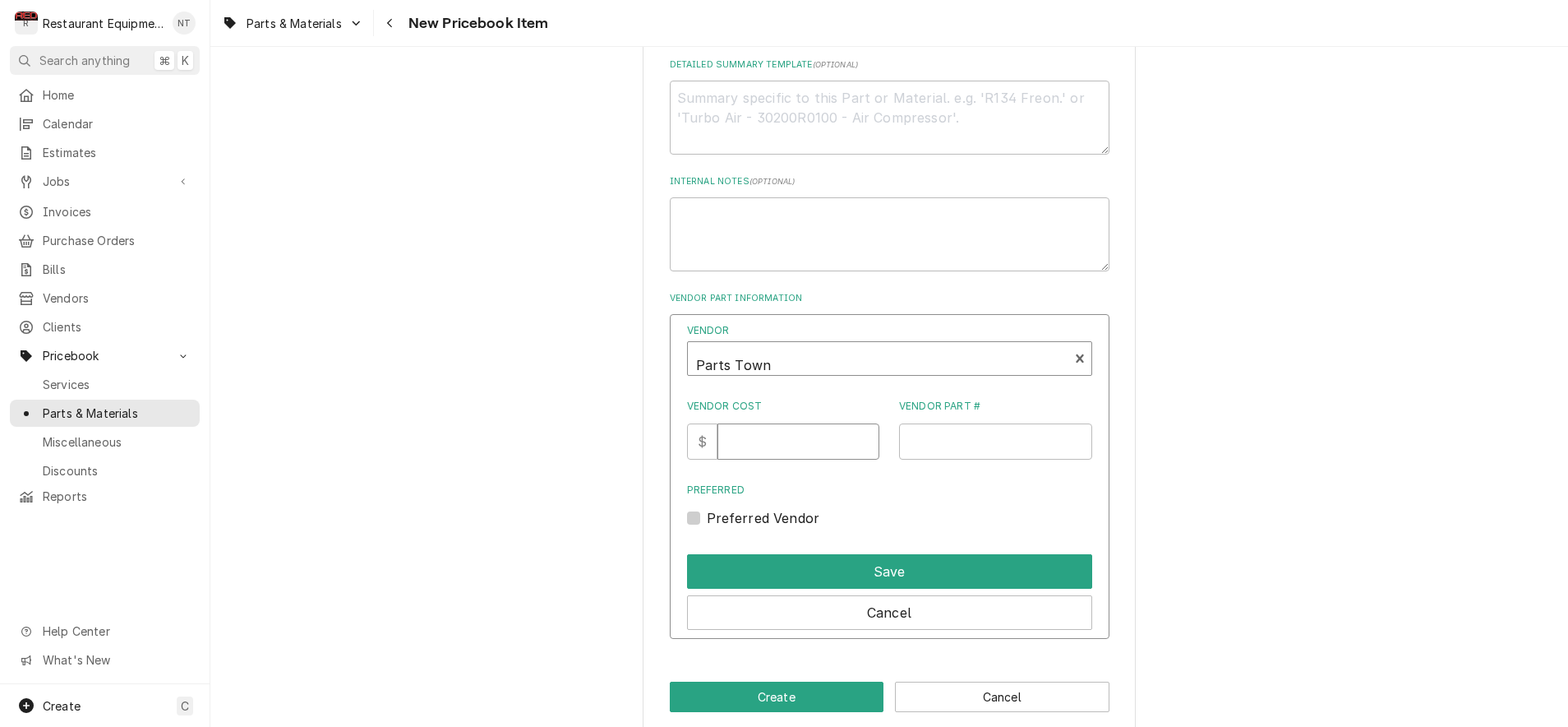
click at [781, 423] on input "Vendor Cost" at bounding box center [798, 441] width 162 height 36
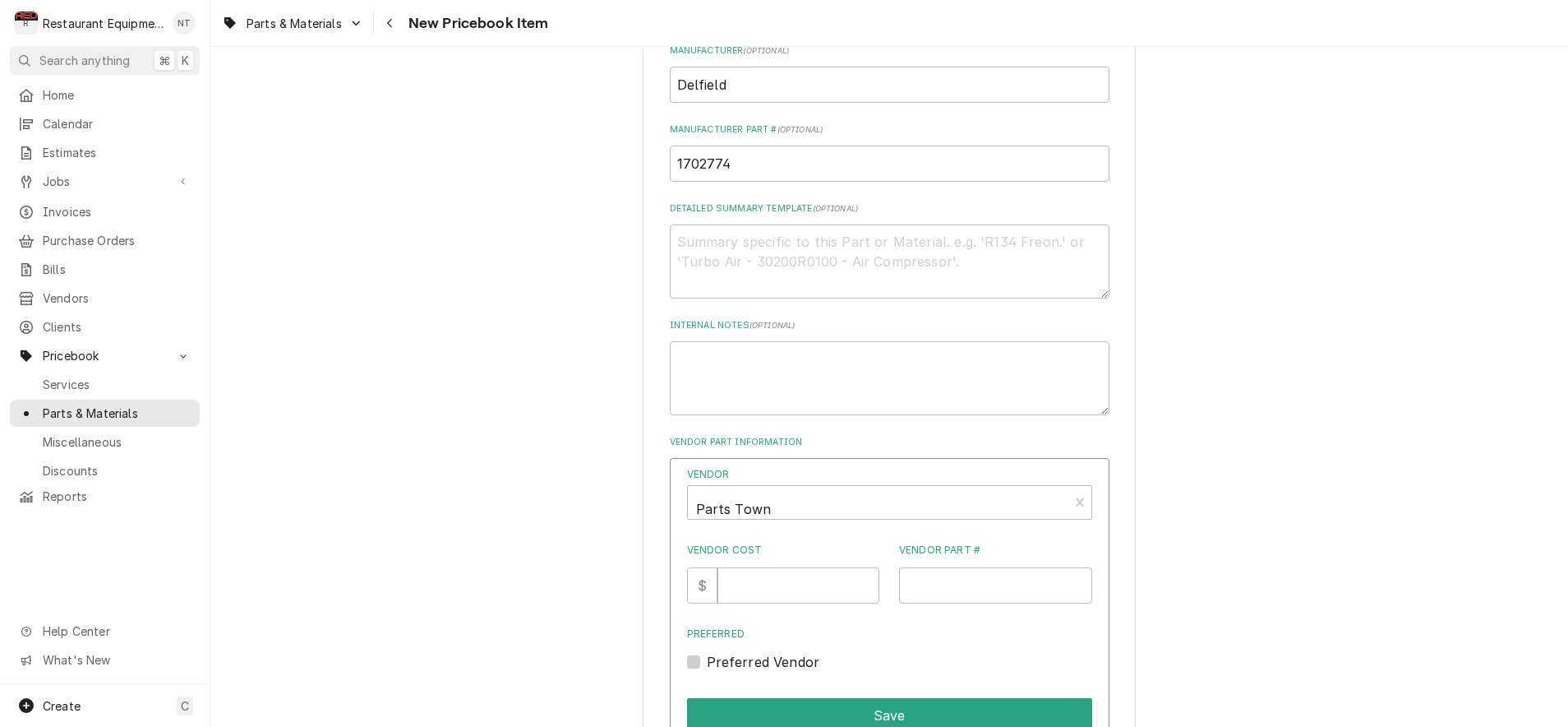
scroll to position [658, 0]
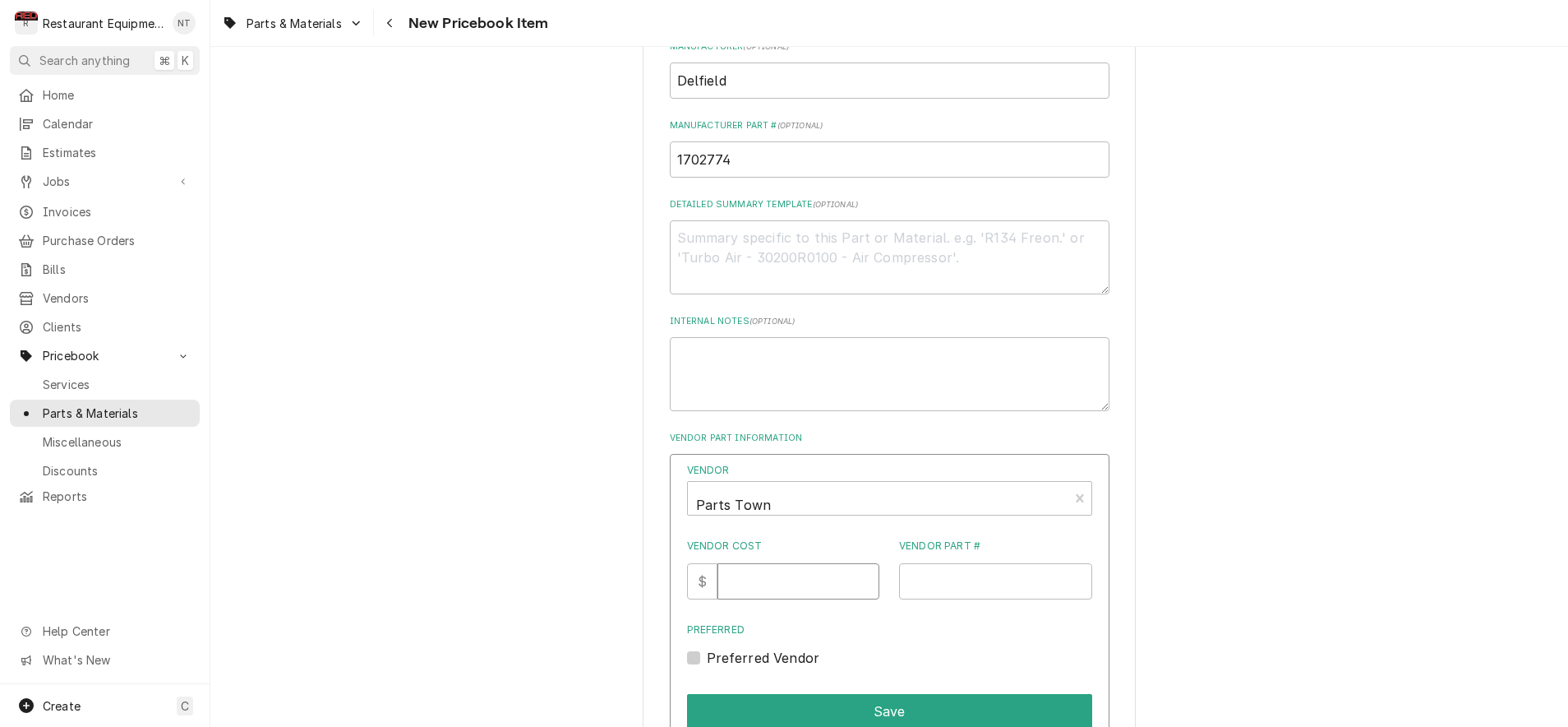
click at [761, 563] on input "Vendor Cost" at bounding box center [798, 580] width 162 height 36
type input "71.50"
click at [907, 563] on input "Vendor Part #" at bounding box center [996, 580] width 193 height 36
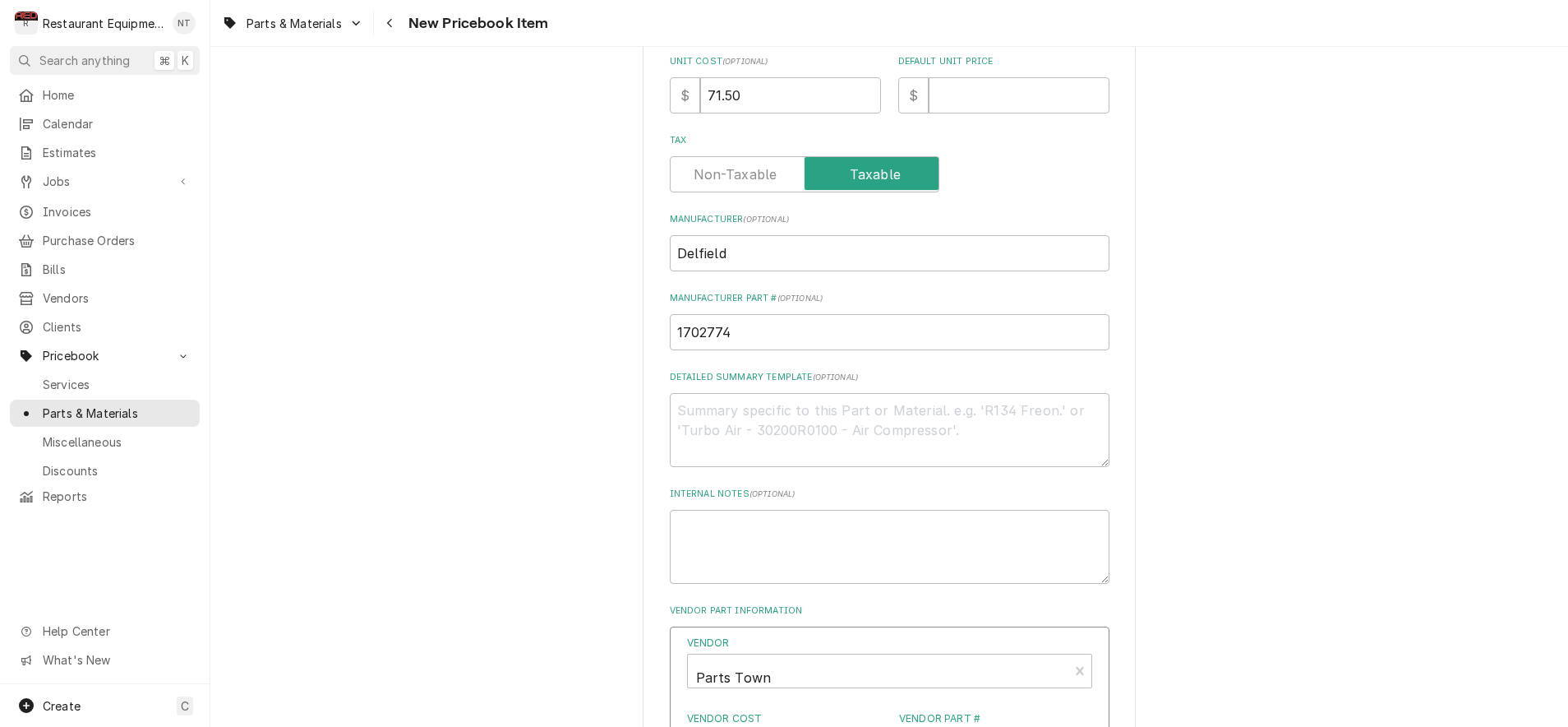
scroll to position [481, 0]
type input "DEL1702774"
click at [969, 99] on input "Default Unit Price" at bounding box center [1019, 100] width 180 height 36
type textarea "x"
type input "1"
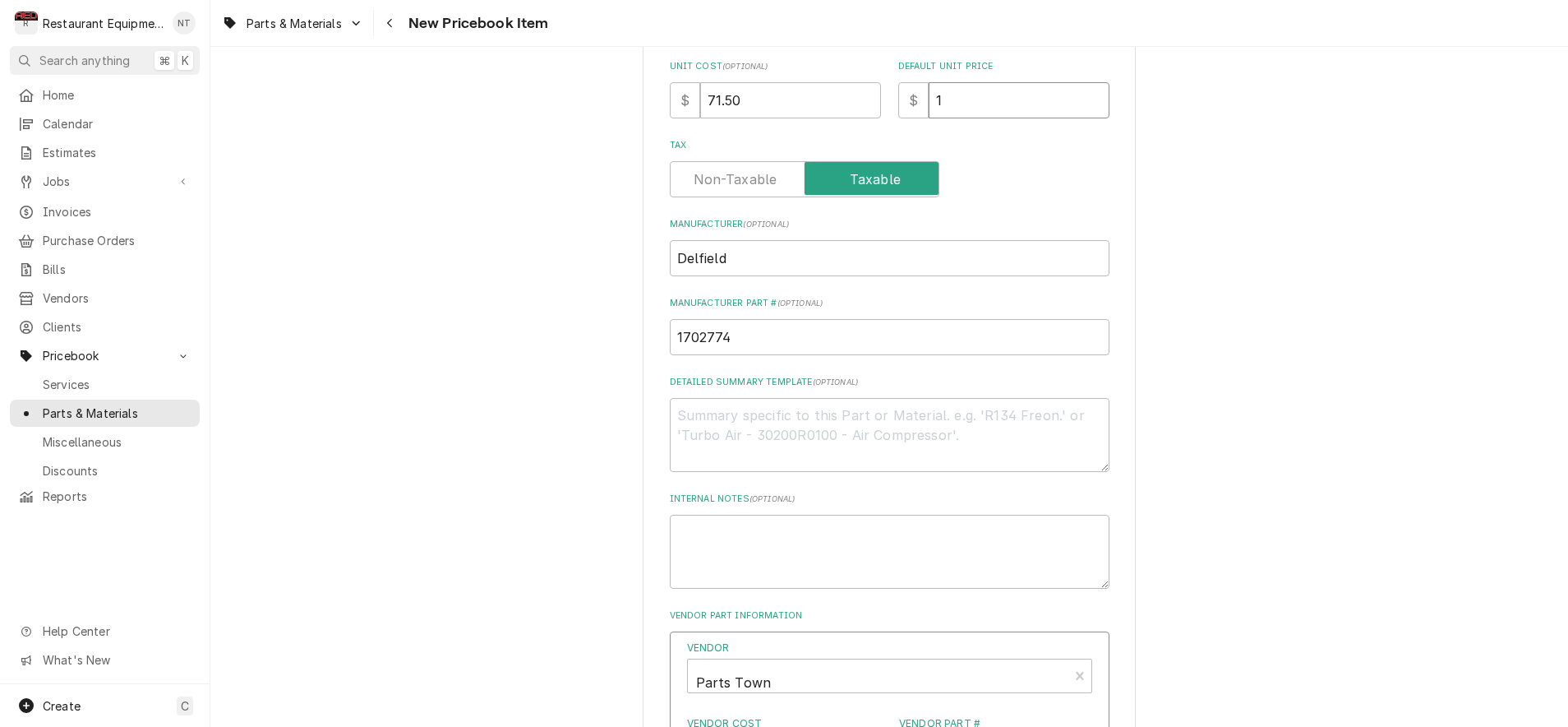
type textarea "x"
type input "13"
type textarea "x"
type input "130"
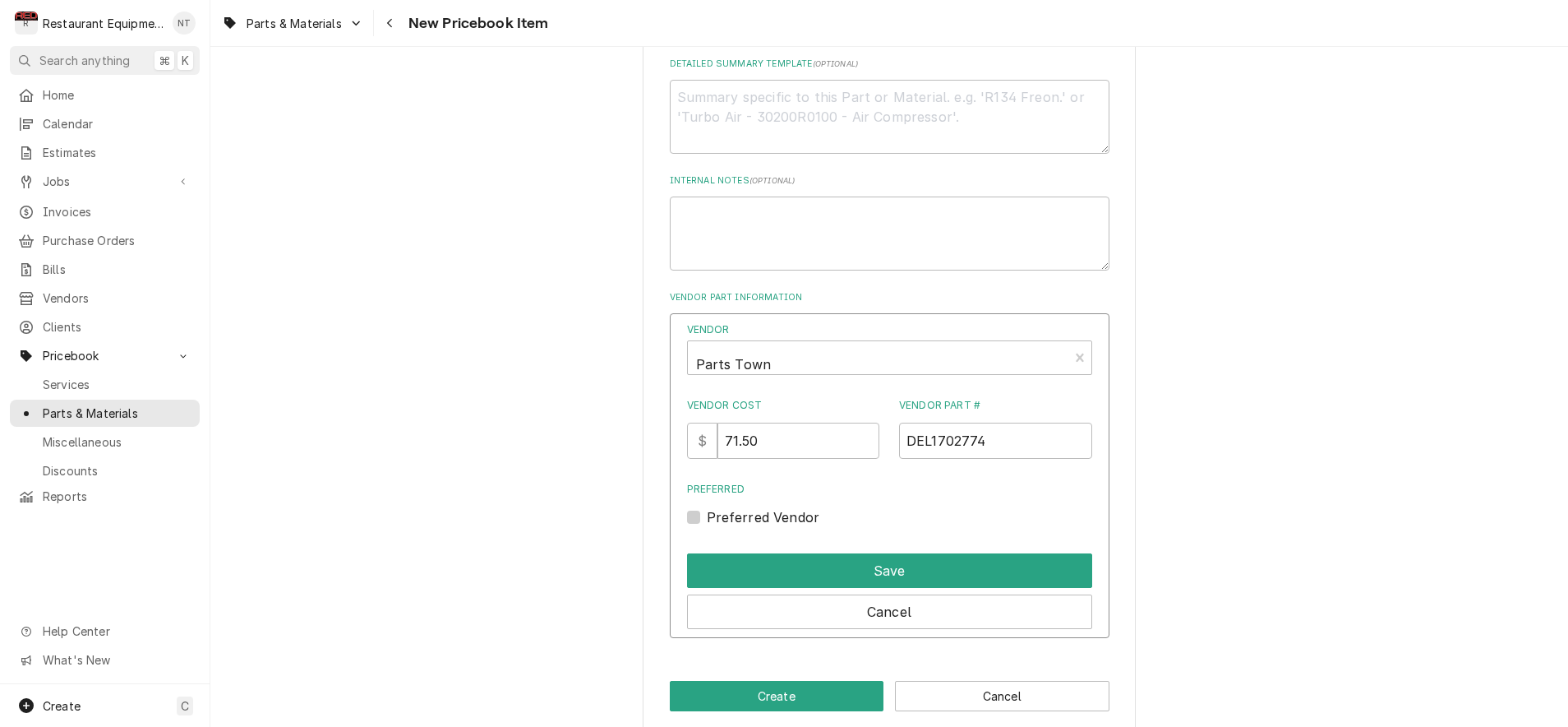
scroll to position [798, 0]
click at [705, 508] on div "Preferred Vendor" at bounding box center [890, 517] width 406 height 19
drag, startPoint x: 690, startPoint y: 493, endPoint x: 748, endPoint y: 497, distance: 58.1
click at [706, 508] on label "Preferred Vendor" at bounding box center [763, 517] width 114 height 19
click at [706, 508] on input "Preferred" at bounding box center [909, 525] width 406 height 36
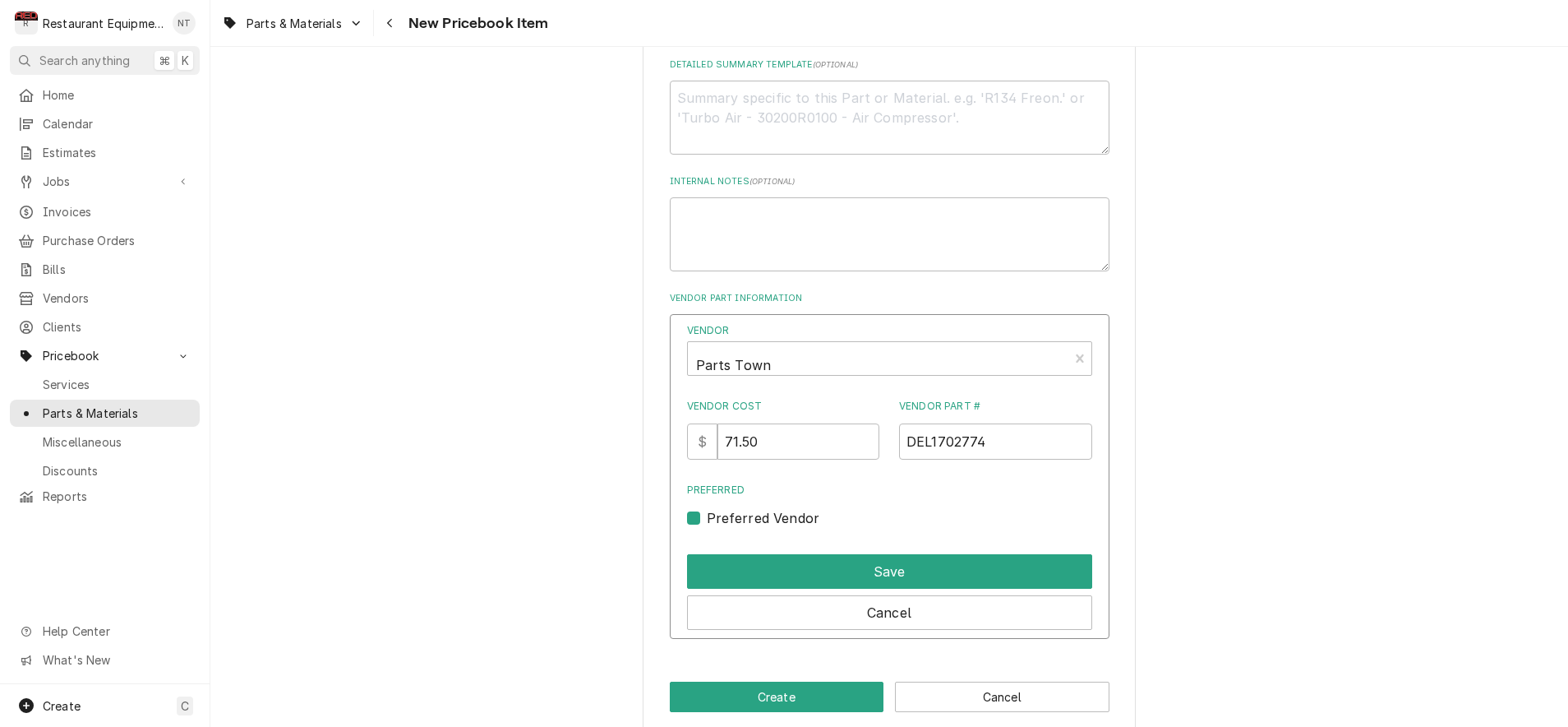
checkbox input "true"
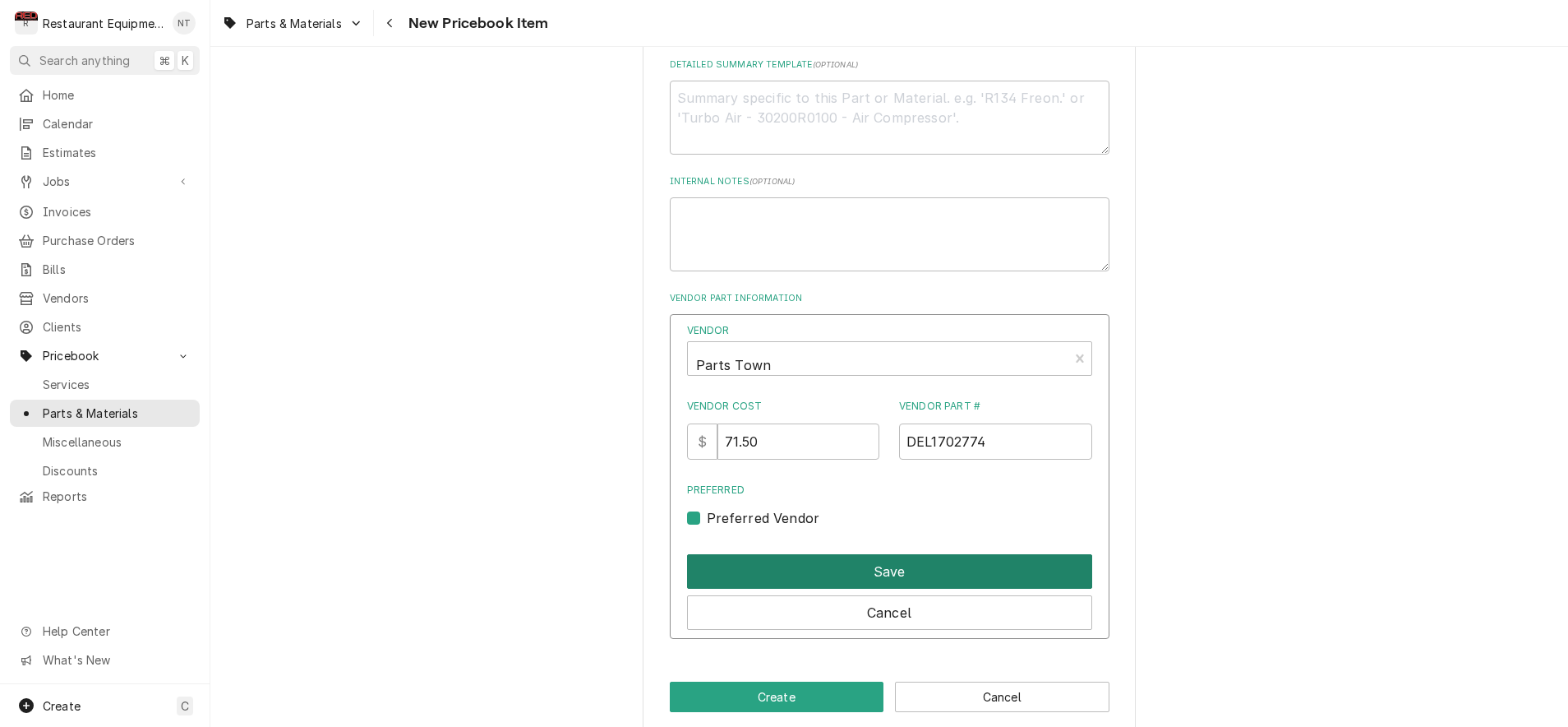
click at [896, 554] on button "Save" at bounding box center [890, 572] width 406 height 35
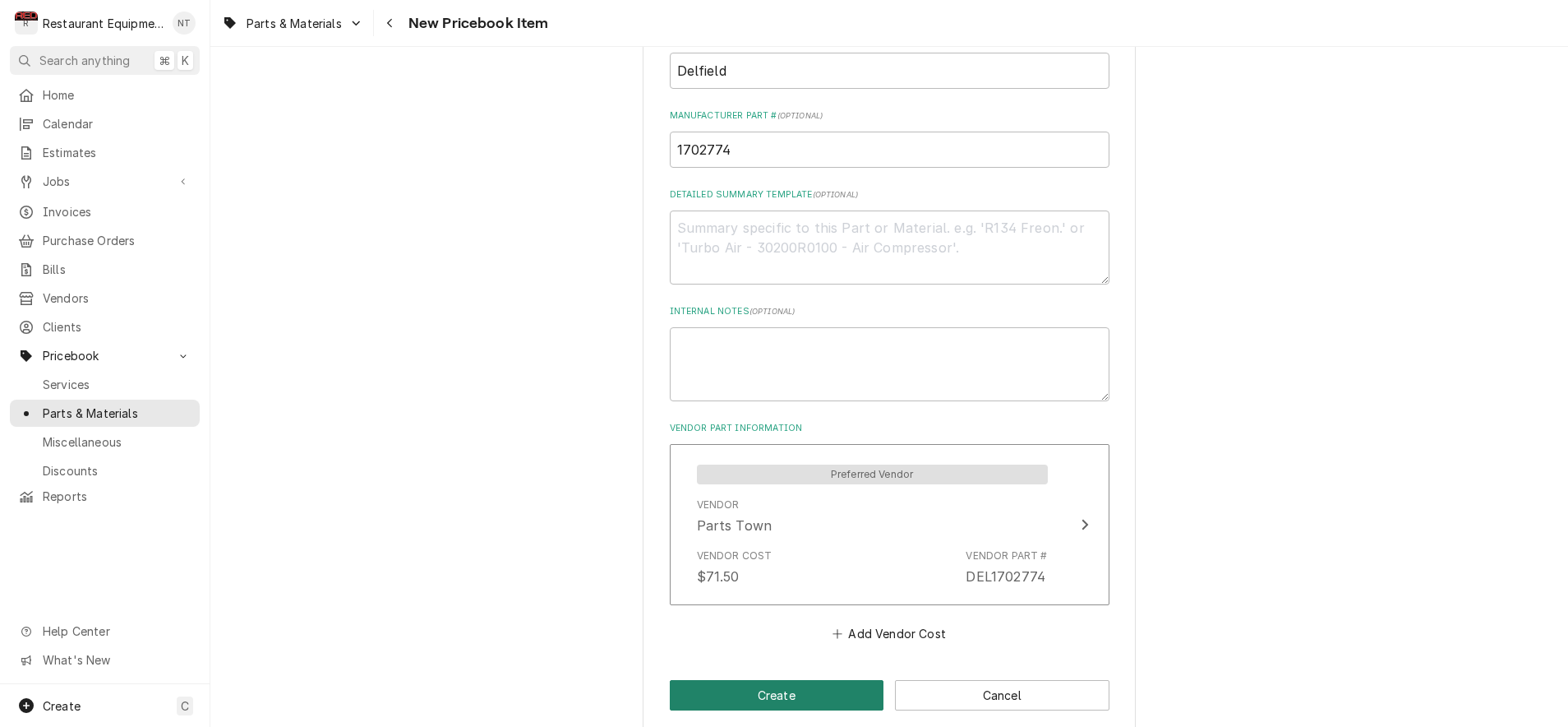
scroll to position [667, 0]
click at [853, 681] on button "Create" at bounding box center [776, 696] width 214 height 30
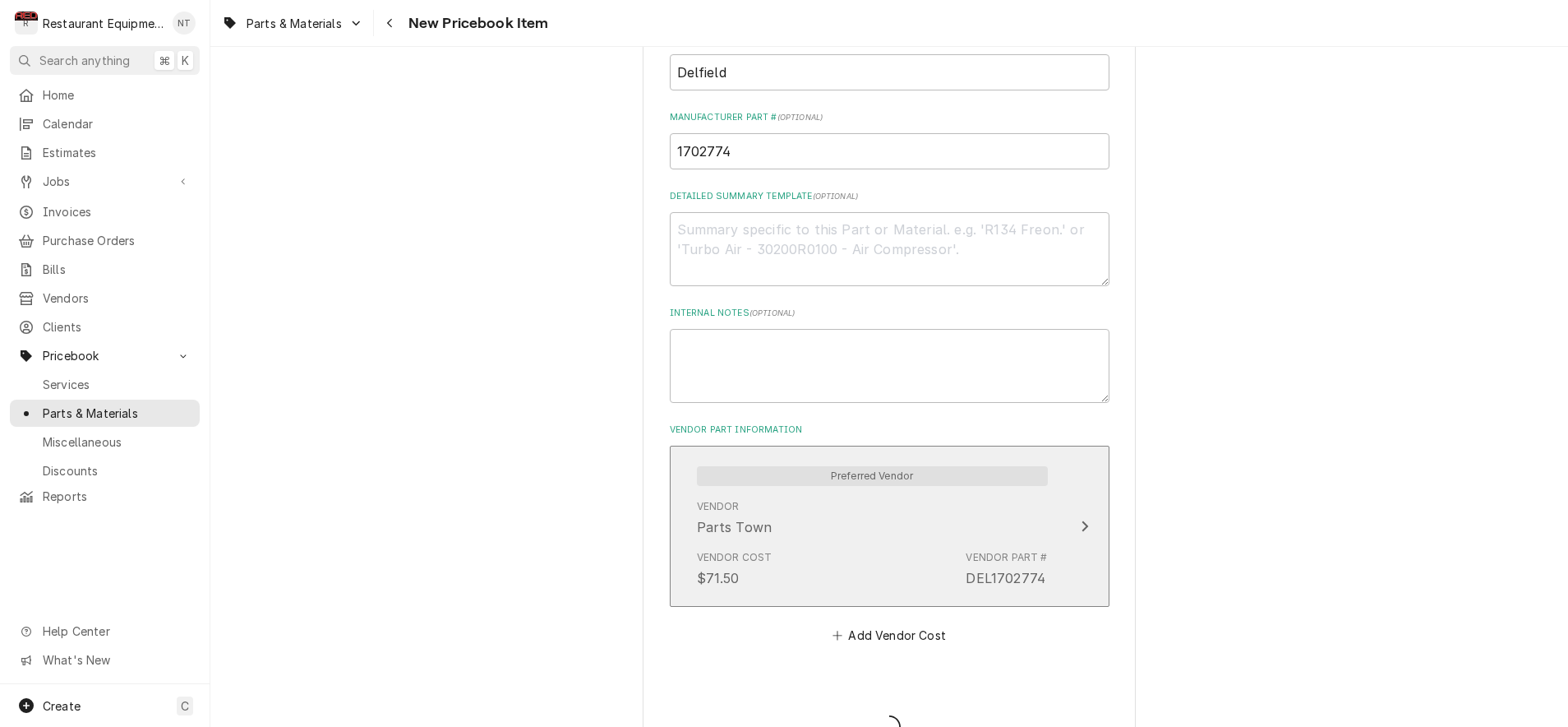
type textarea "x"
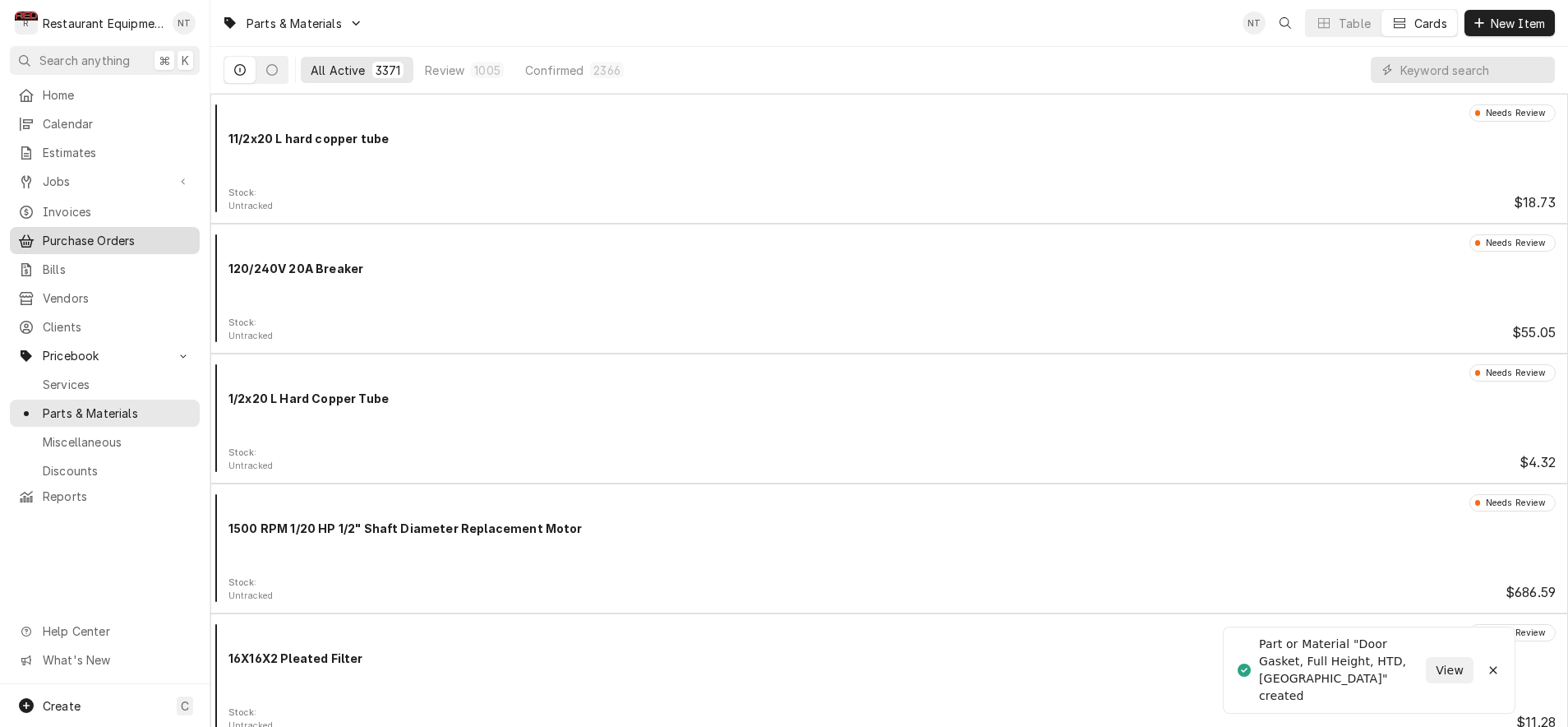
click at [134, 232] on span "Purchase Orders" at bounding box center [116, 241] width 148 height 17
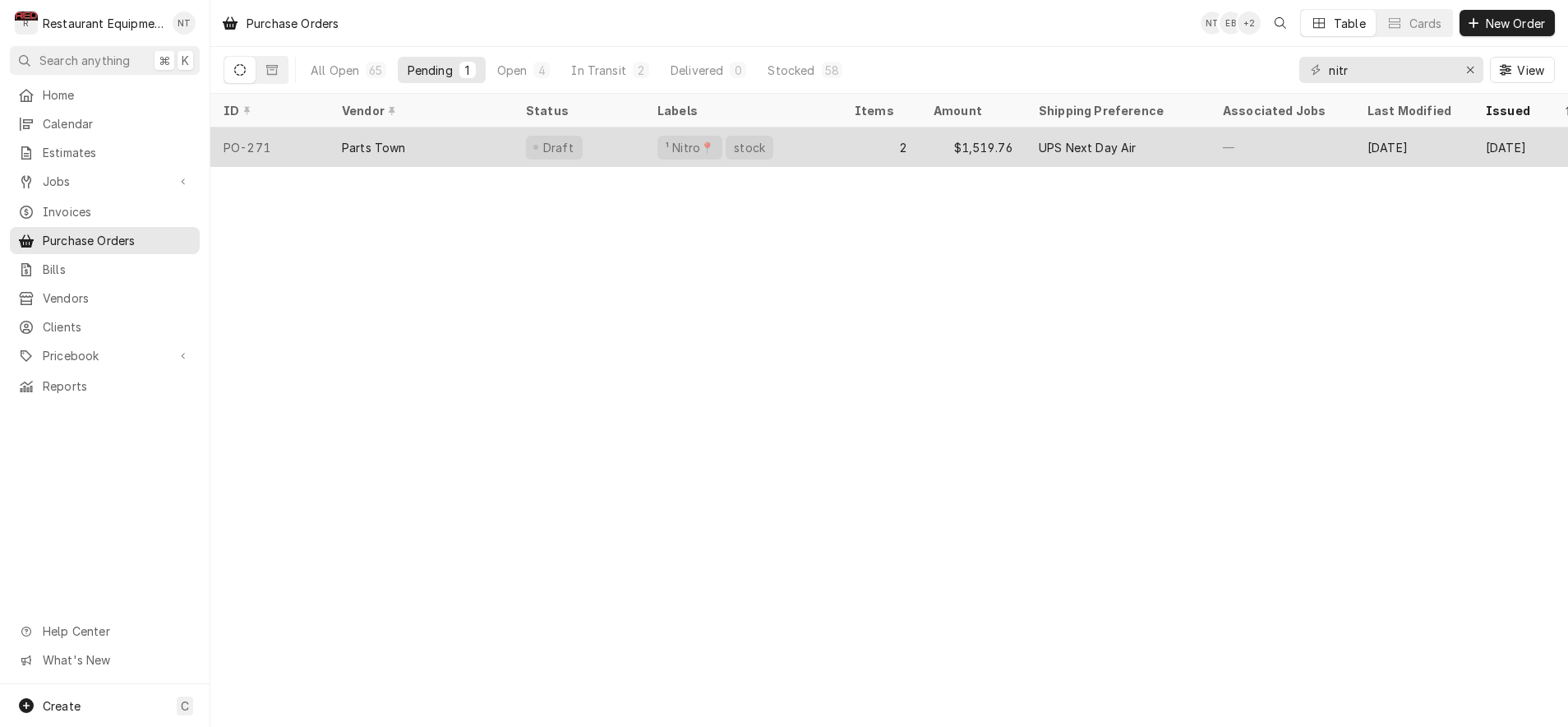
click at [439, 158] on div "Parts Town" at bounding box center [421, 147] width 184 height 40
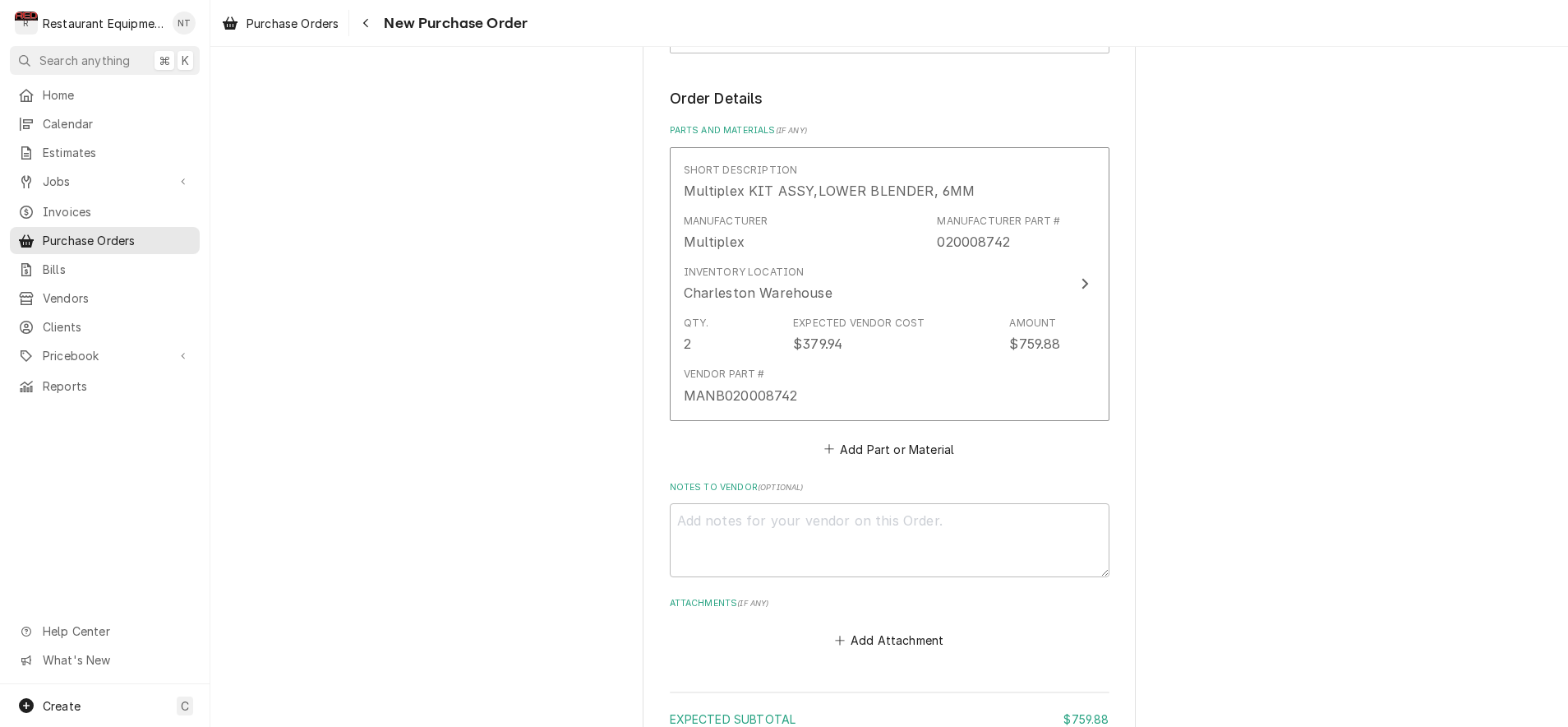
scroll to position [644, 0]
click at [905, 431] on button "Add Part or Material" at bounding box center [889, 443] width 136 height 23
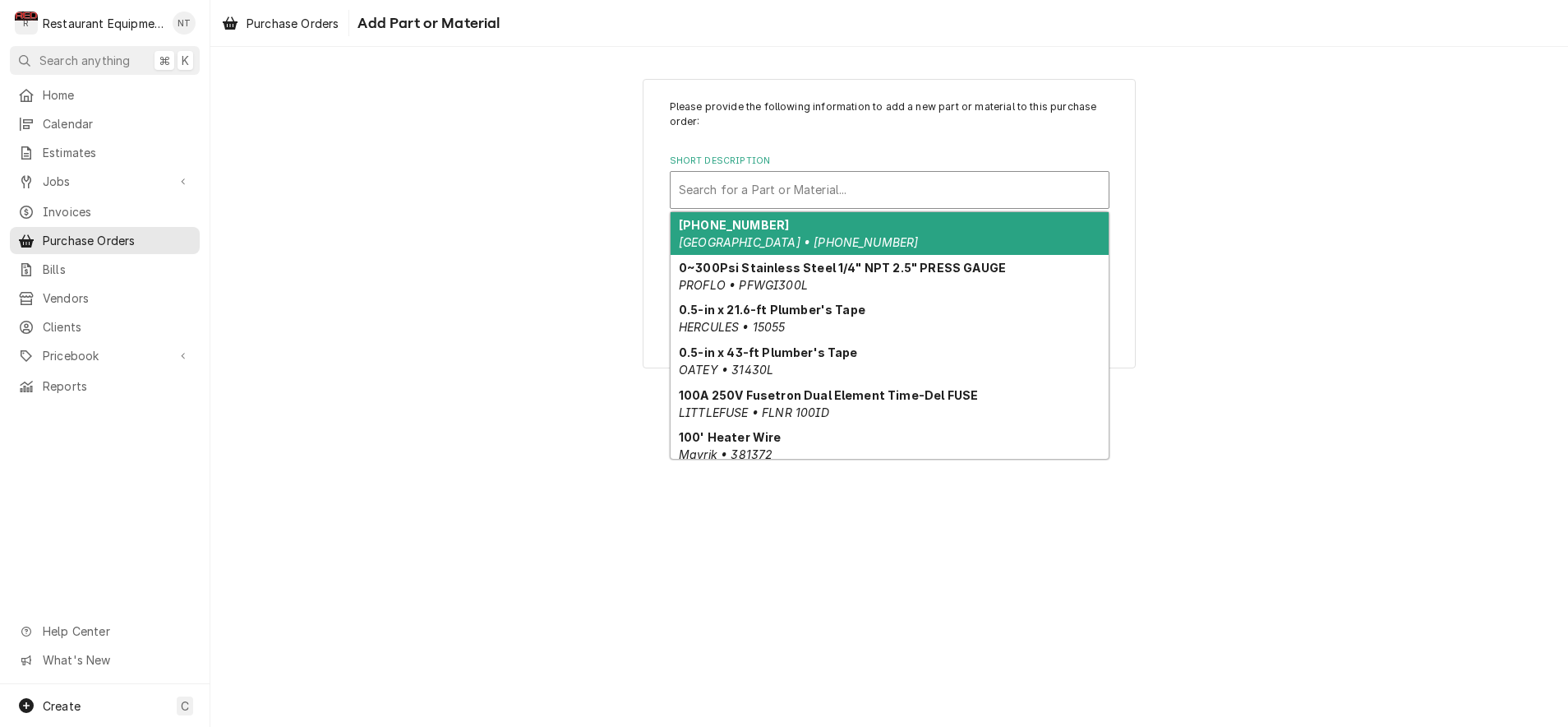
click at [771, 180] on div "Short Description" at bounding box center [890, 189] width 422 height 29
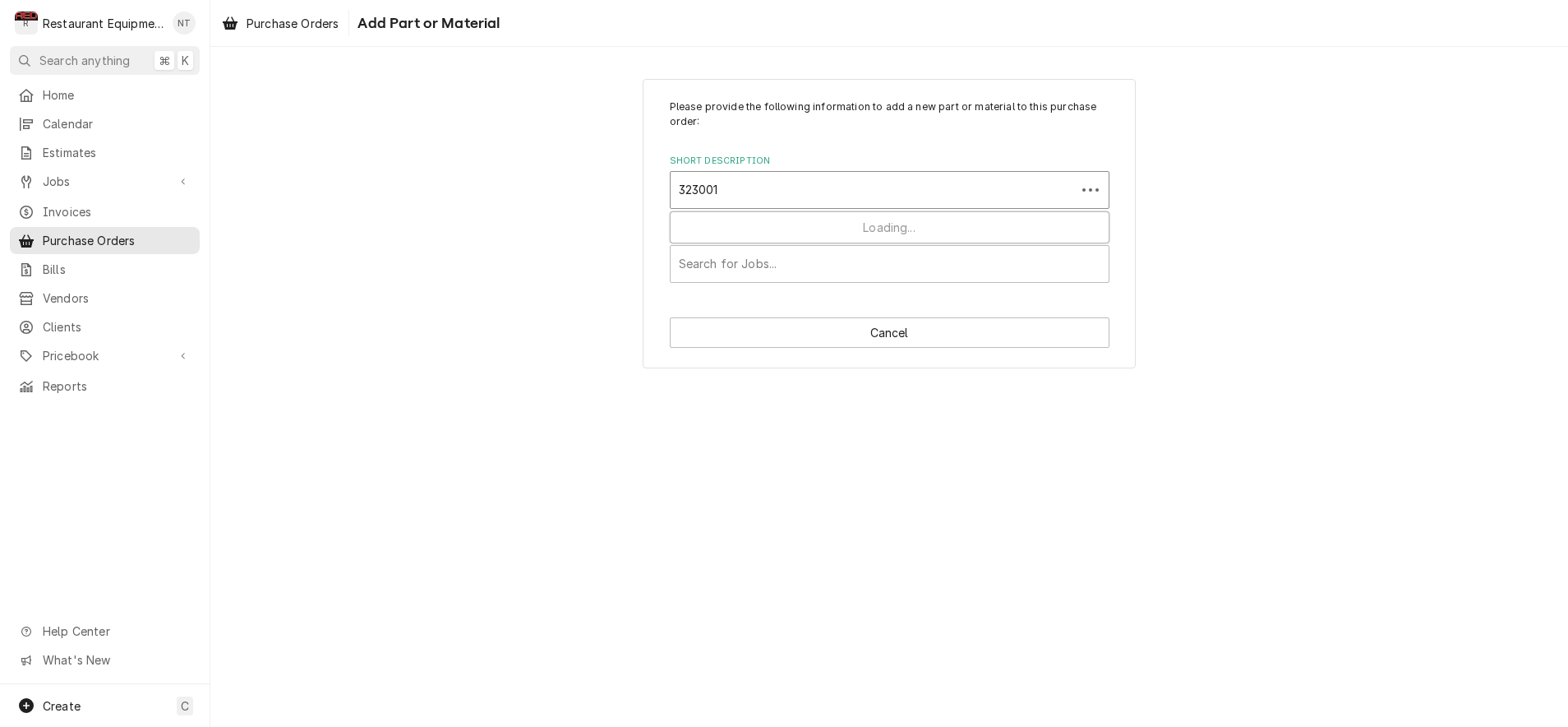
type input "3230010"
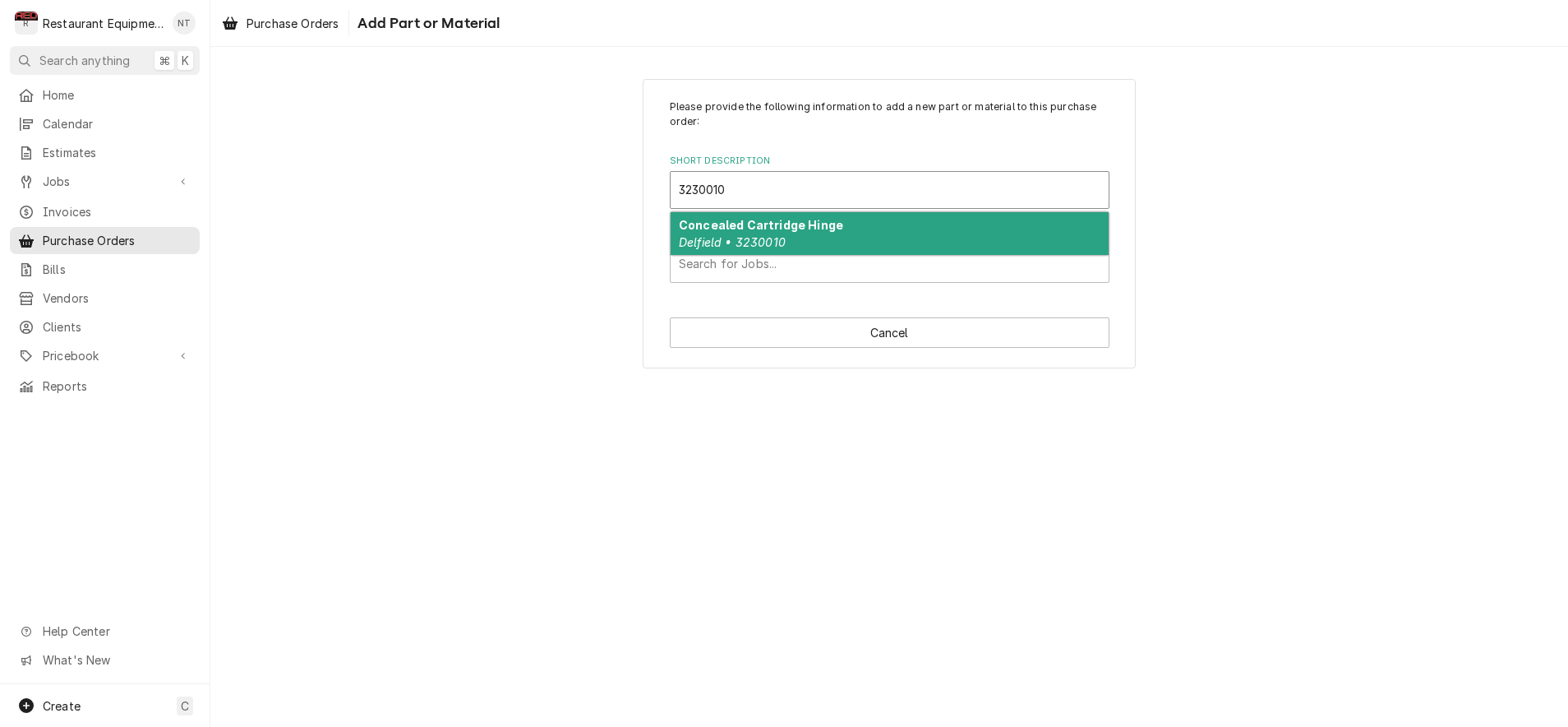
click at [778, 213] on div "Concealed Cartridge Hinge Delfield • 3230010" at bounding box center [889, 234] width 438 height 43
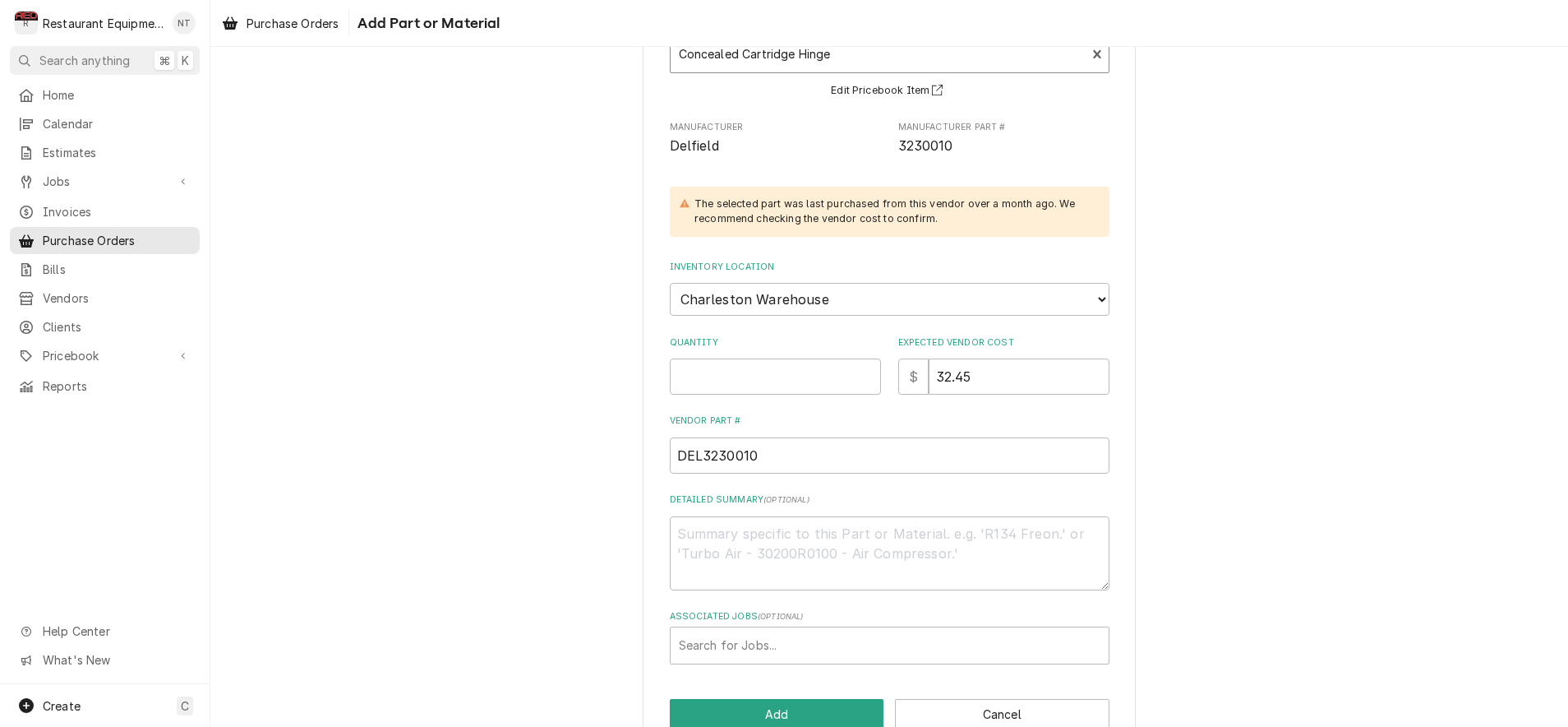
scroll to position [138, 0]
click at [790, 356] on input "Quantity" at bounding box center [775, 374] width 212 height 36
type textarea "x"
type input "2"
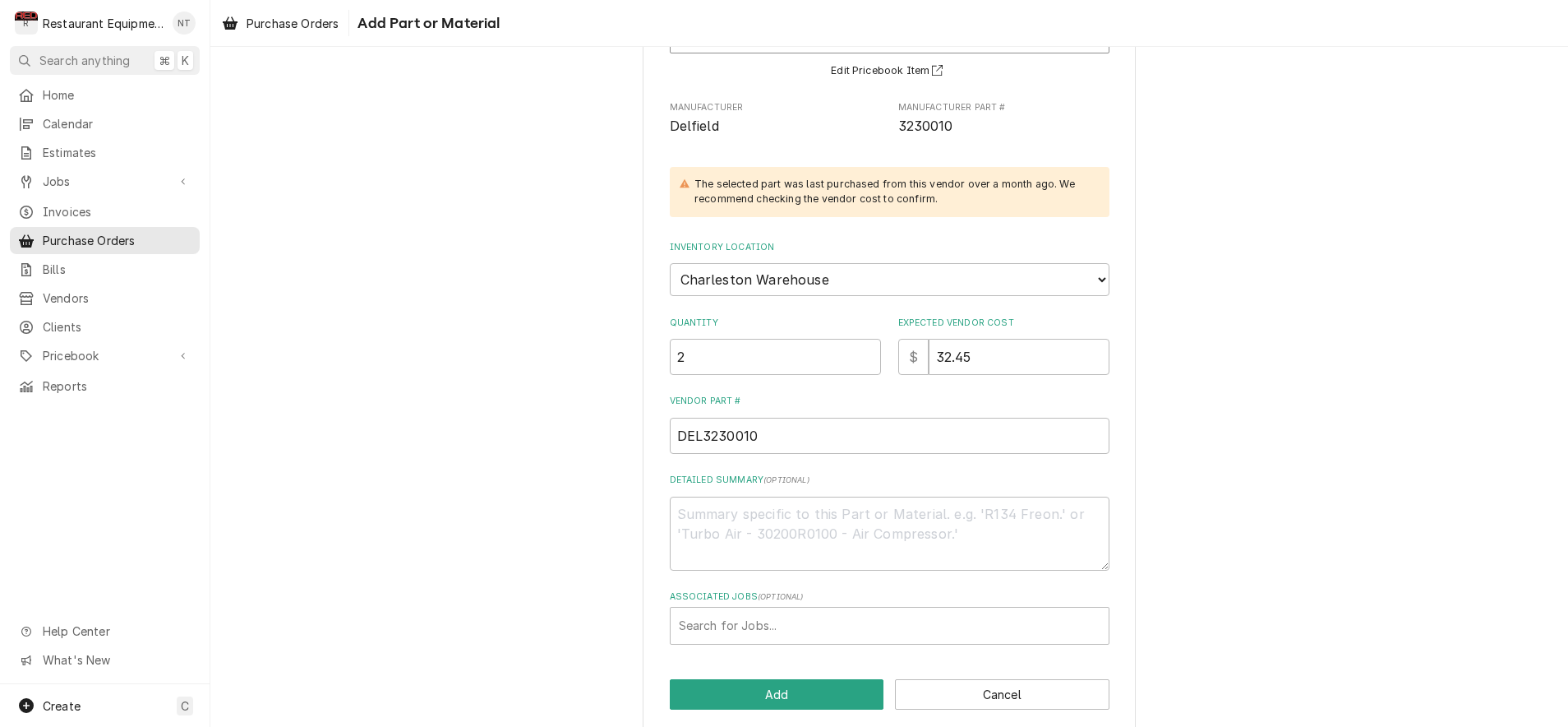
scroll to position [154, 0]
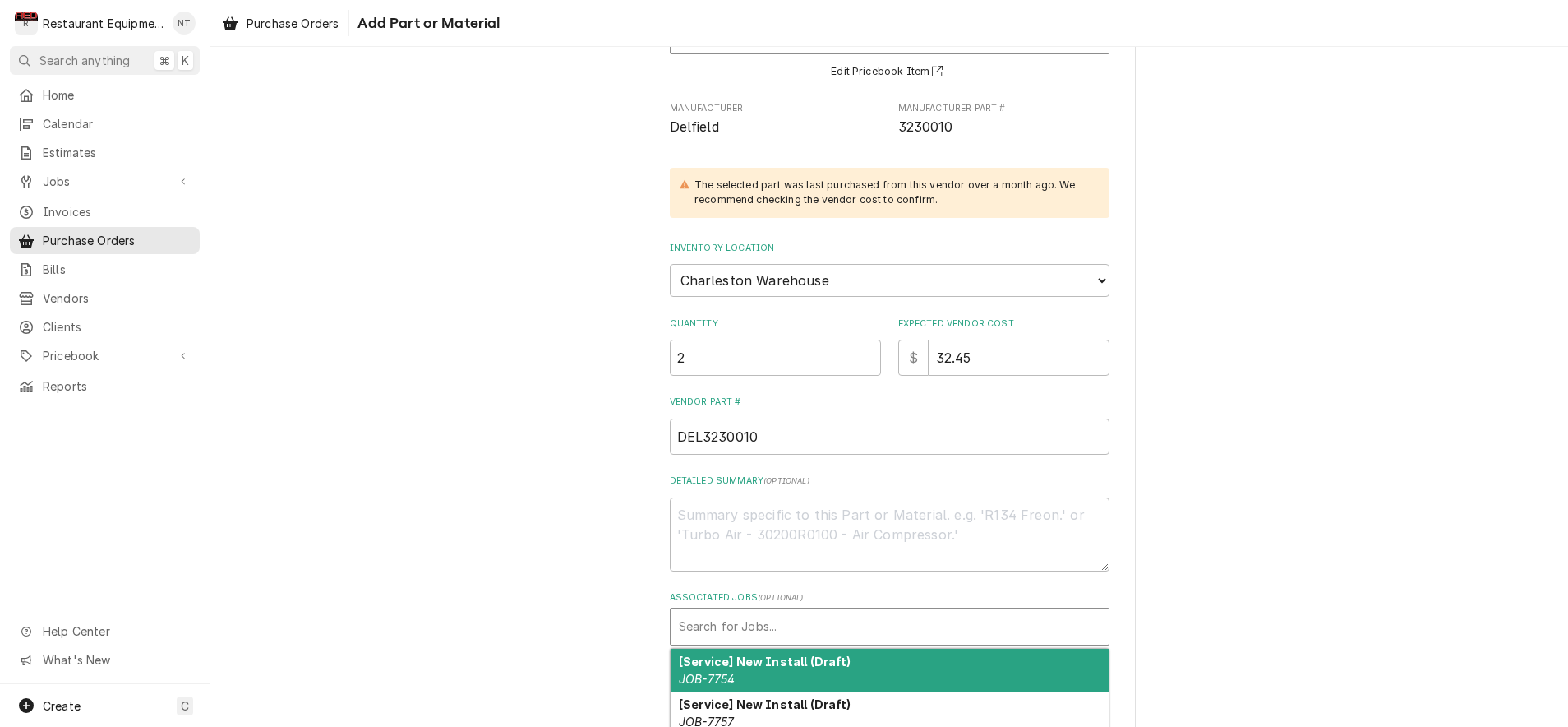
click at [850, 611] on div "Associated Jobs" at bounding box center [890, 626] width 422 height 29
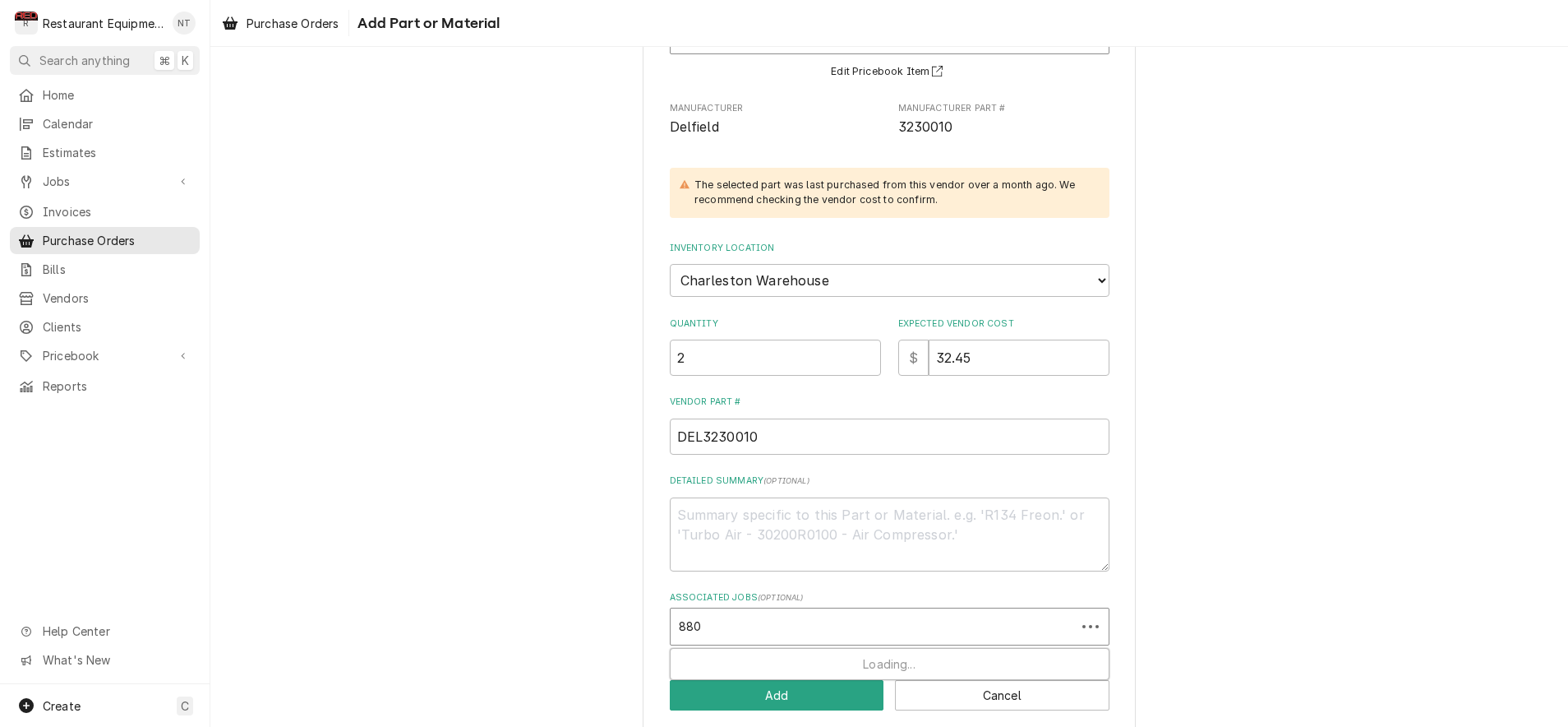
type input "8808"
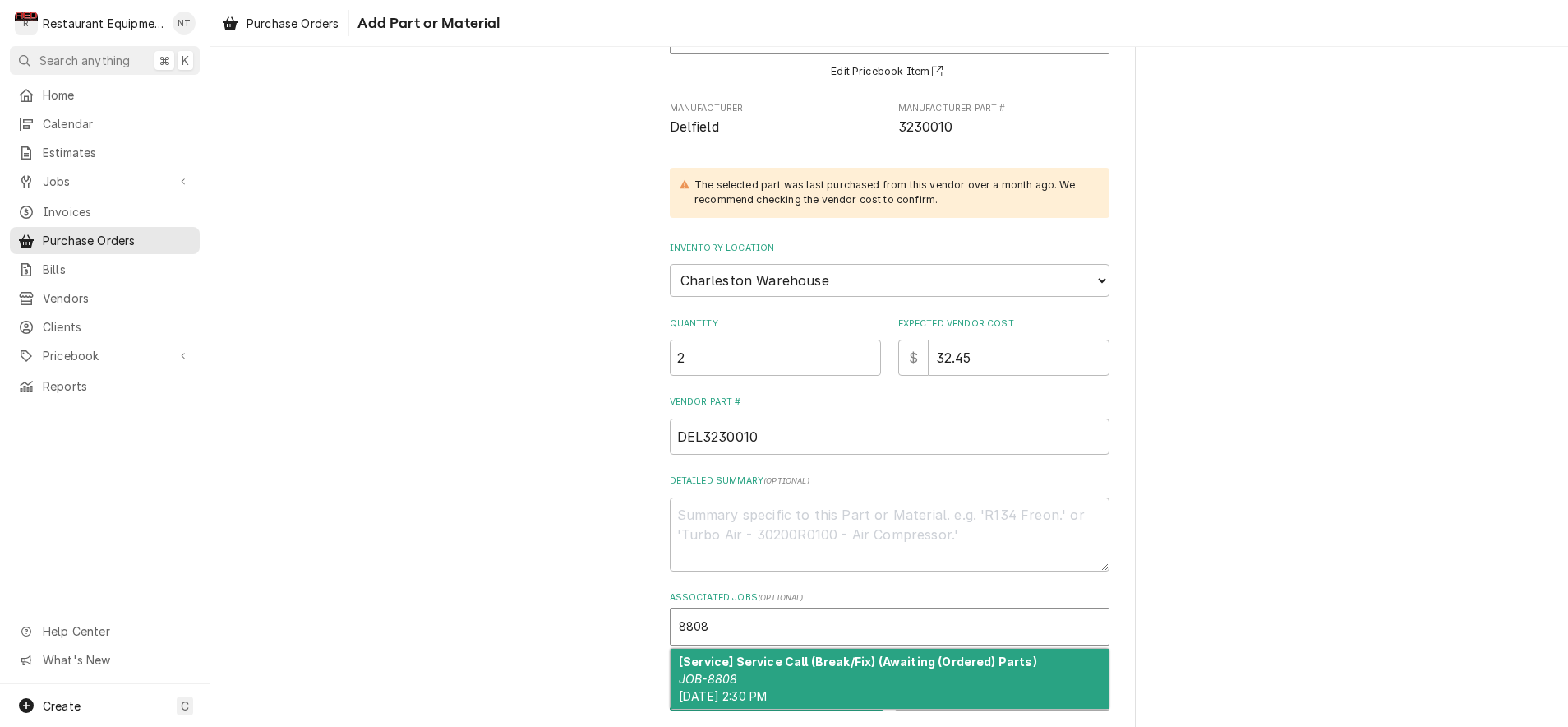
click at [842, 670] on div "[Service] Service Call (Break/Fix) (Awaiting (Ordered) Parts) JOB-8808 [DATE] 2…" at bounding box center [889, 678] width 438 height 60
type textarea "x"
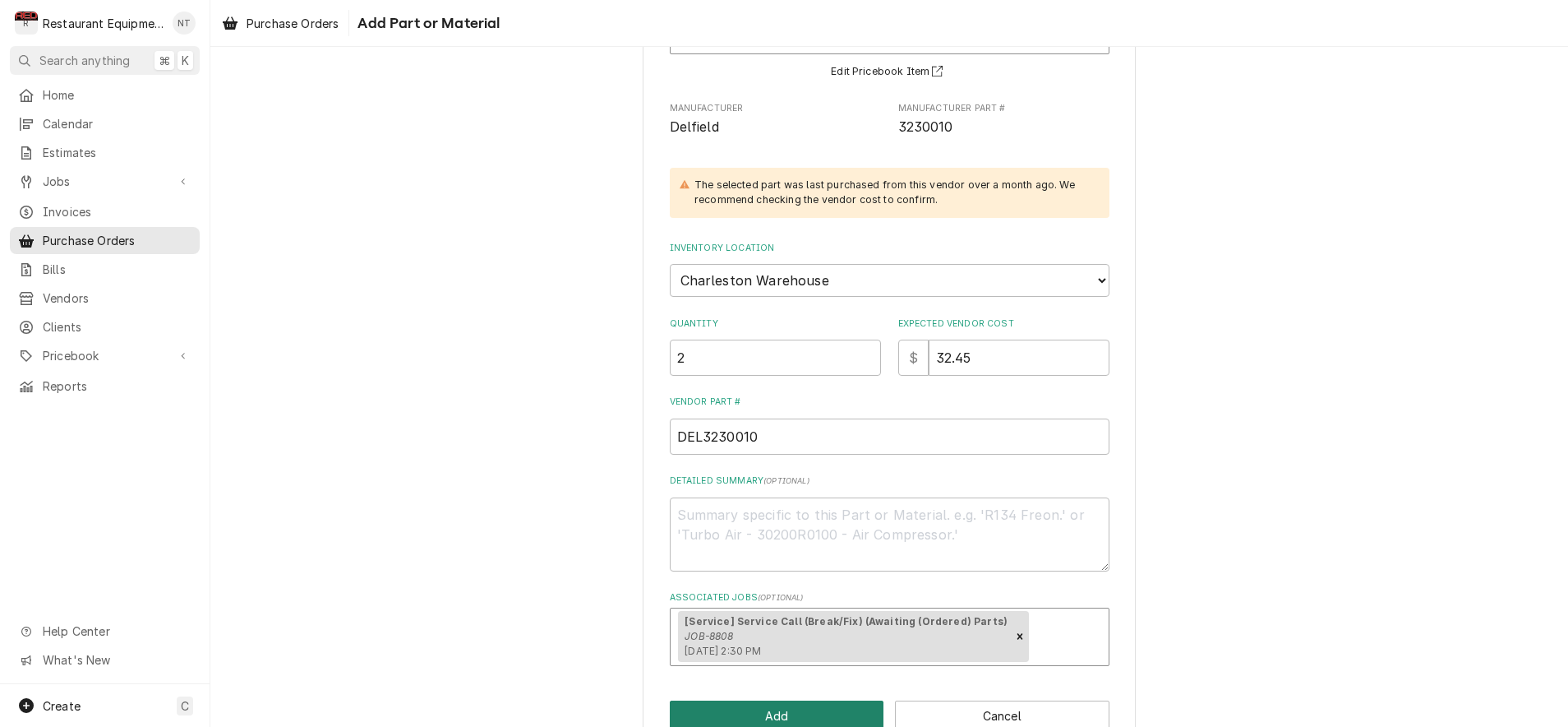
click at [835, 701] on button "Add" at bounding box center [776, 715] width 214 height 30
type textarea "x"
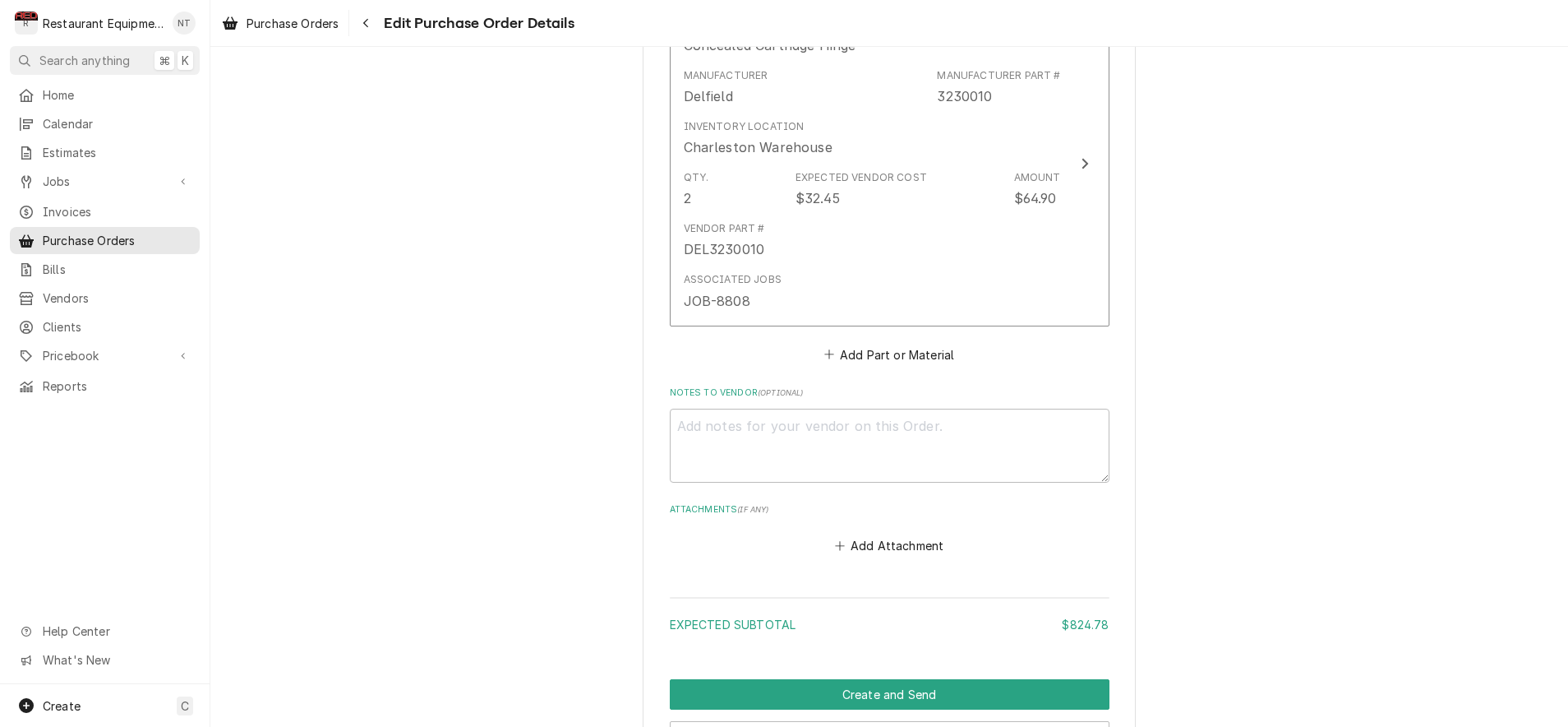
scroll to position [1066, 0]
click at [905, 342] on button "Add Part or Material" at bounding box center [889, 353] width 136 height 23
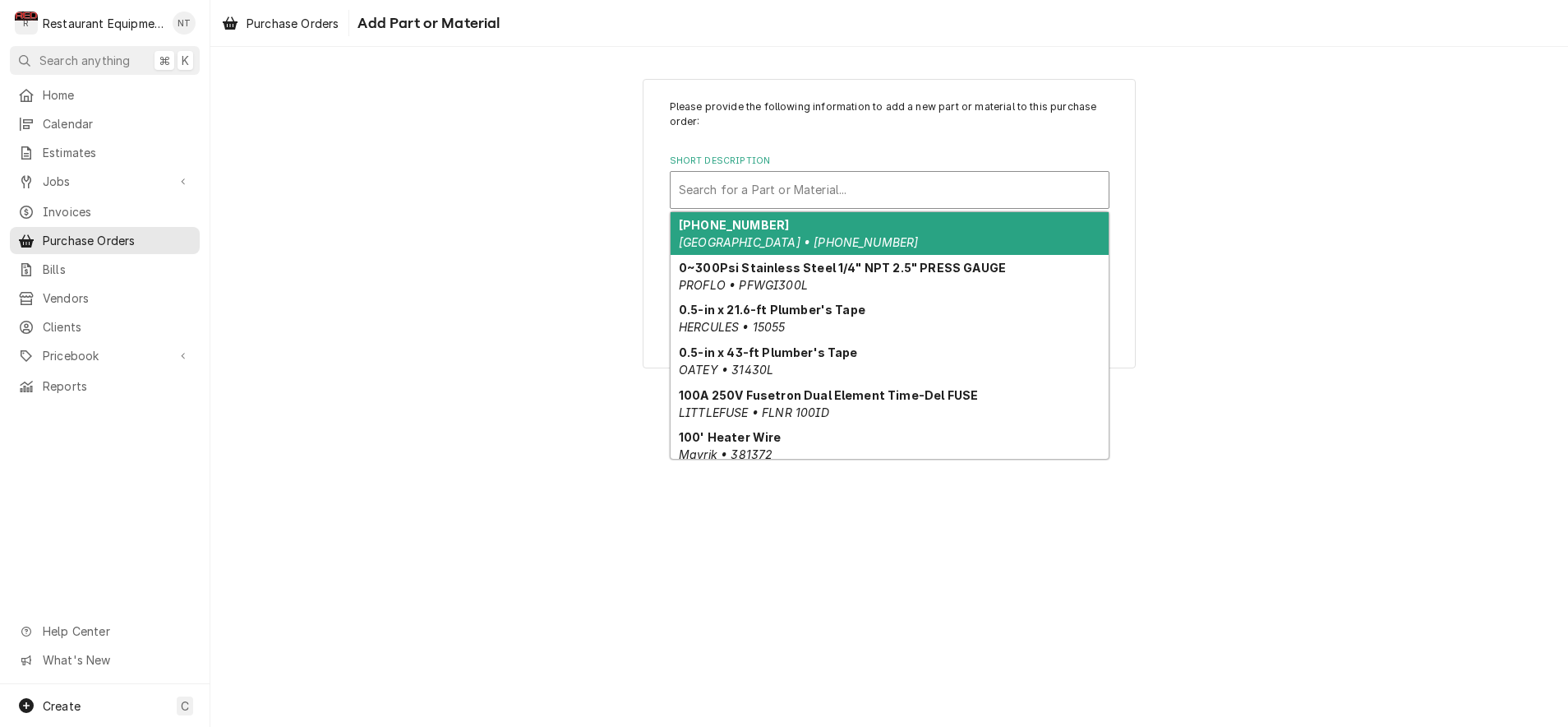
click at [846, 196] on div "Short Description" at bounding box center [890, 189] width 422 height 29
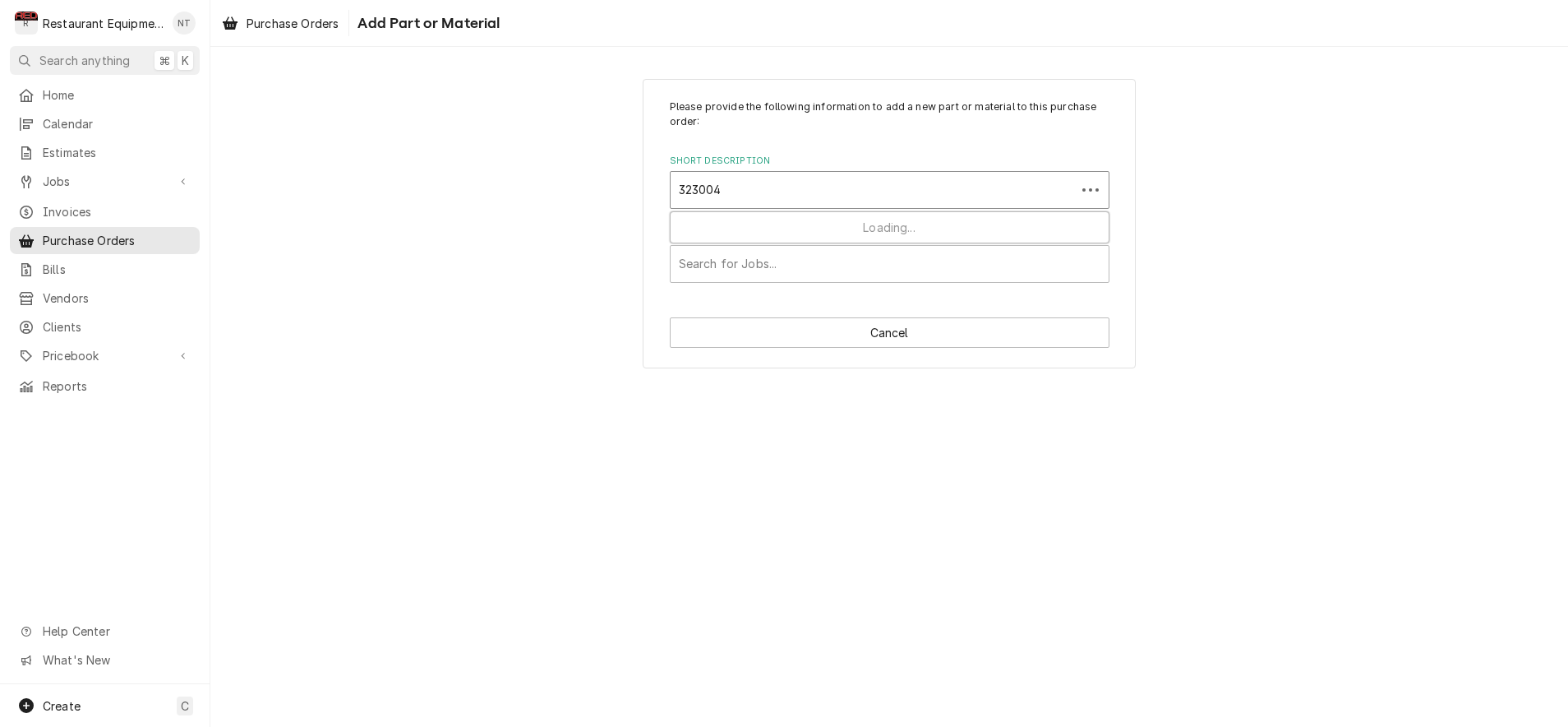
type input "3230043"
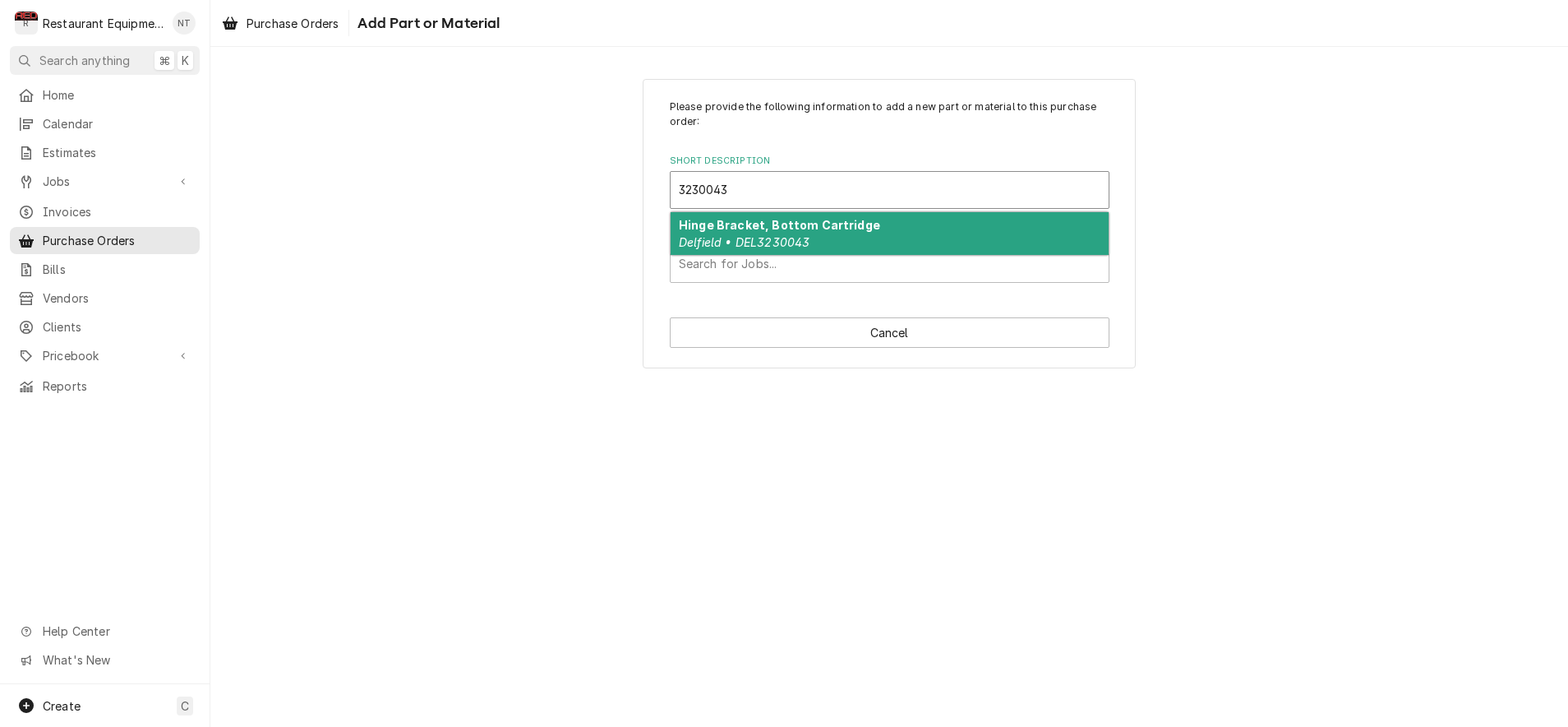
click at [842, 226] on strong "Hinge Bracket, Bottom Cartridge" at bounding box center [780, 224] width 202 height 14
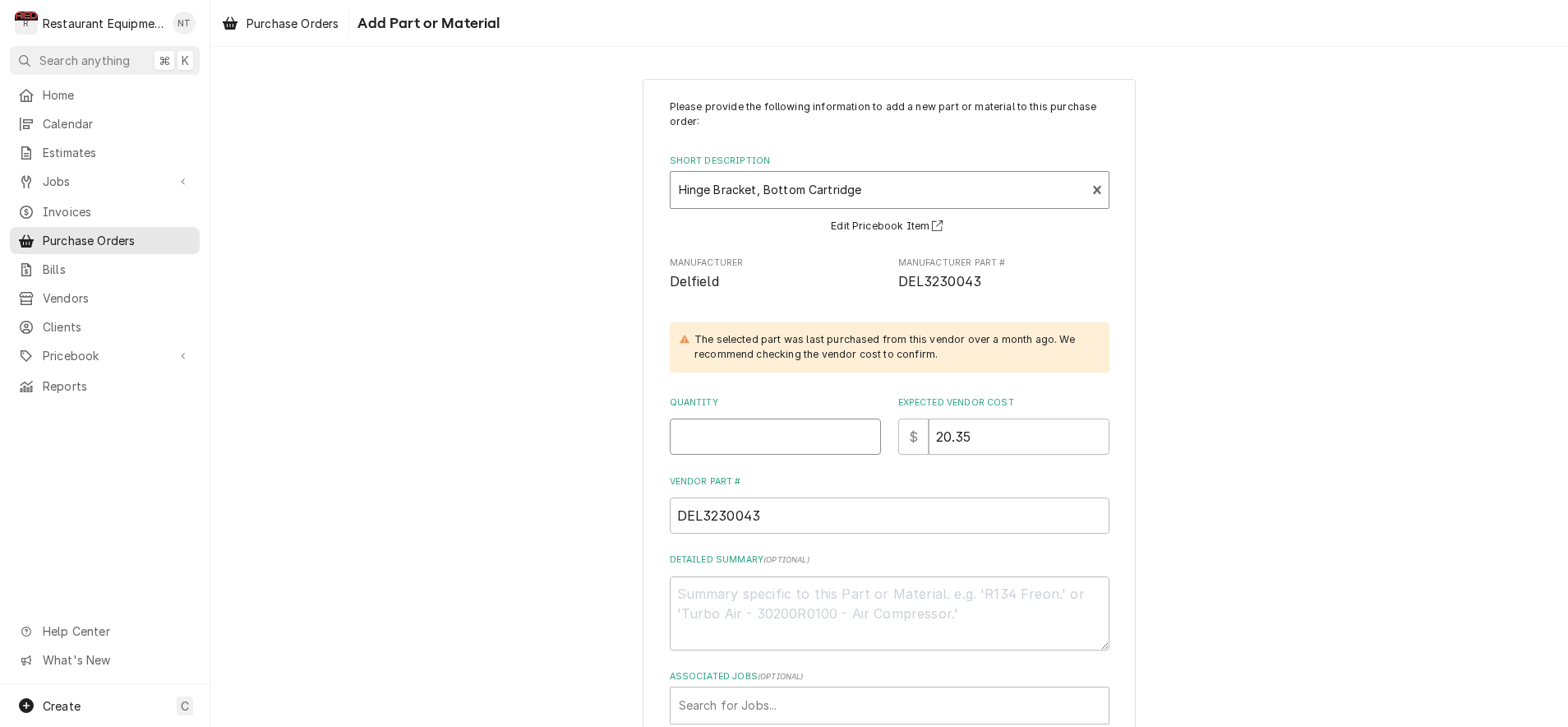
click at [820, 439] on input "Quantity" at bounding box center [775, 436] width 212 height 36
type textarea "x"
type input "2"
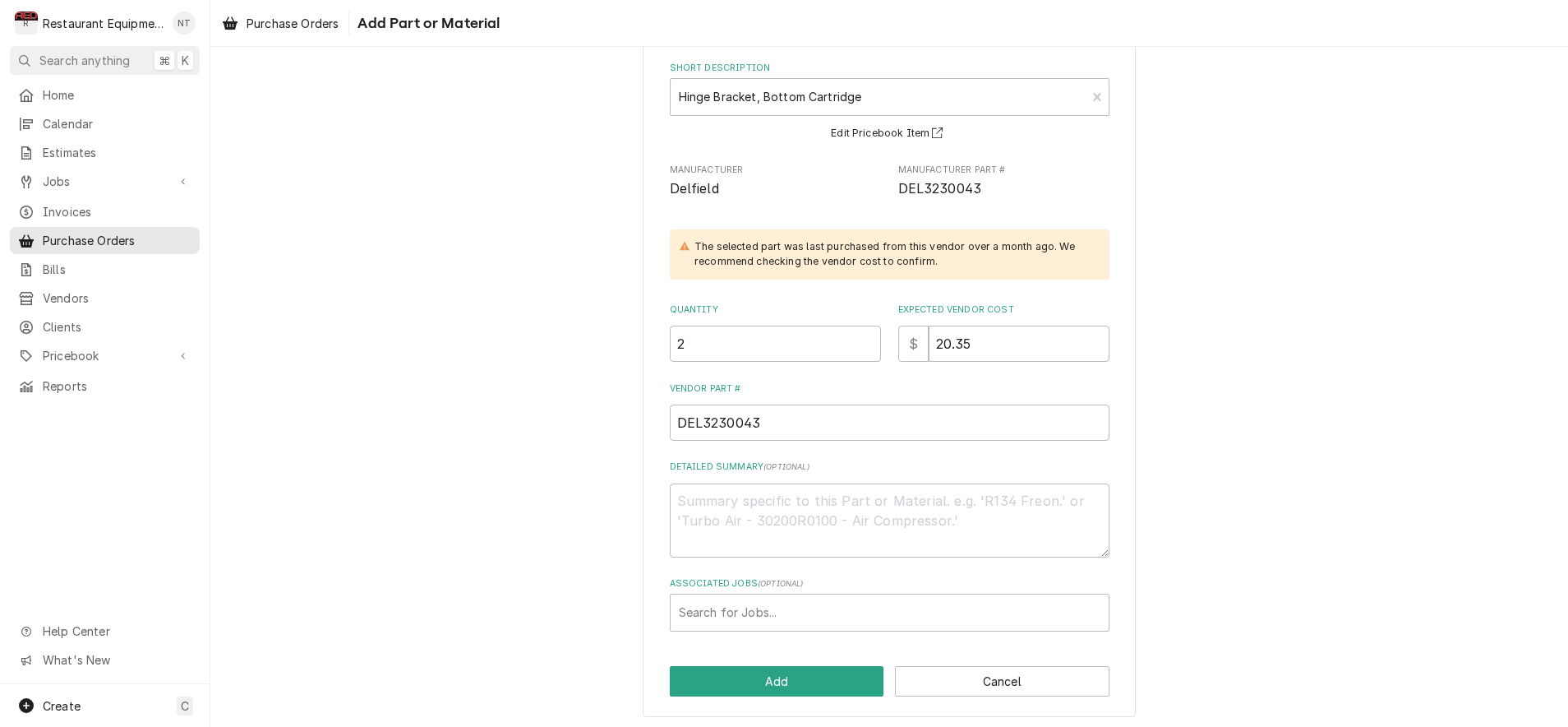
scroll to position [92, 0]
click at [839, 599] on div "Associated Jobs" at bounding box center [890, 613] width 422 height 29
type input "8808"
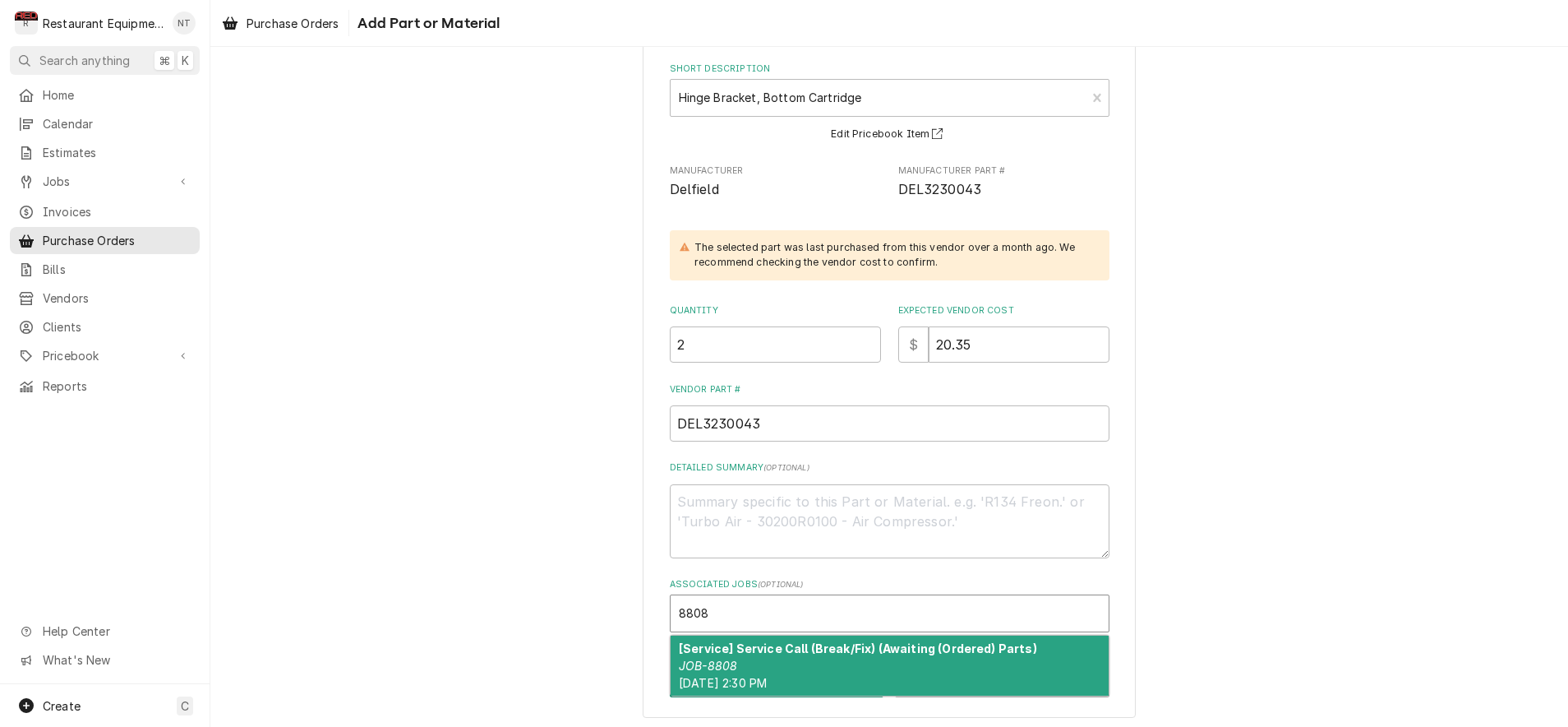
click at [832, 652] on div "[Service] Service Call (Break/Fix) (Awaiting (Ordered) Parts) JOB-8808 Sun, Sep…" at bounding box center [889, 666] width 438 height 60
type textarea "x"
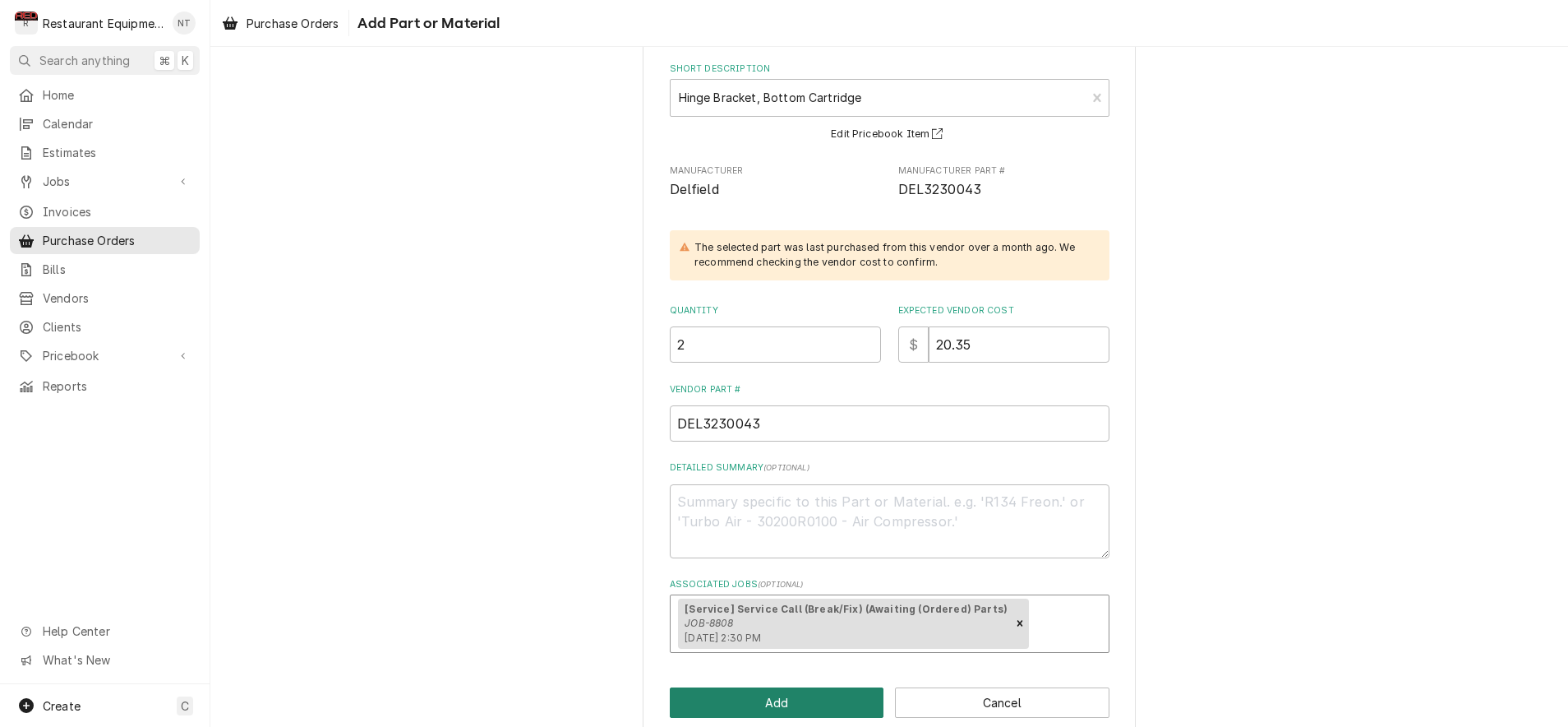
click at [828, 696] on button "Add" at bounding box center [776, 702] width 214 height 30
type textarea "x"
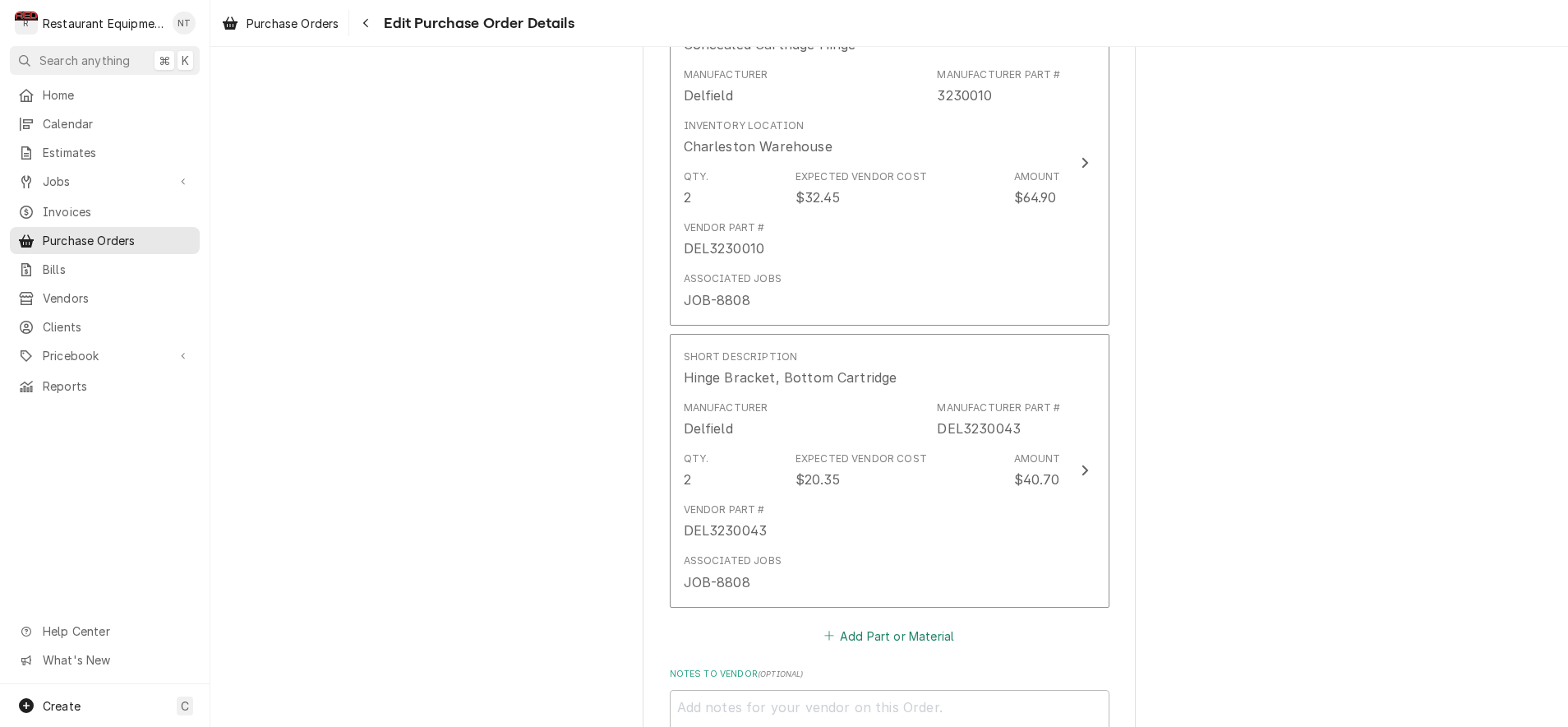
click at [889, 624] on button "Add Part or Material" at bounding box center [889, 636] width 136 height 23
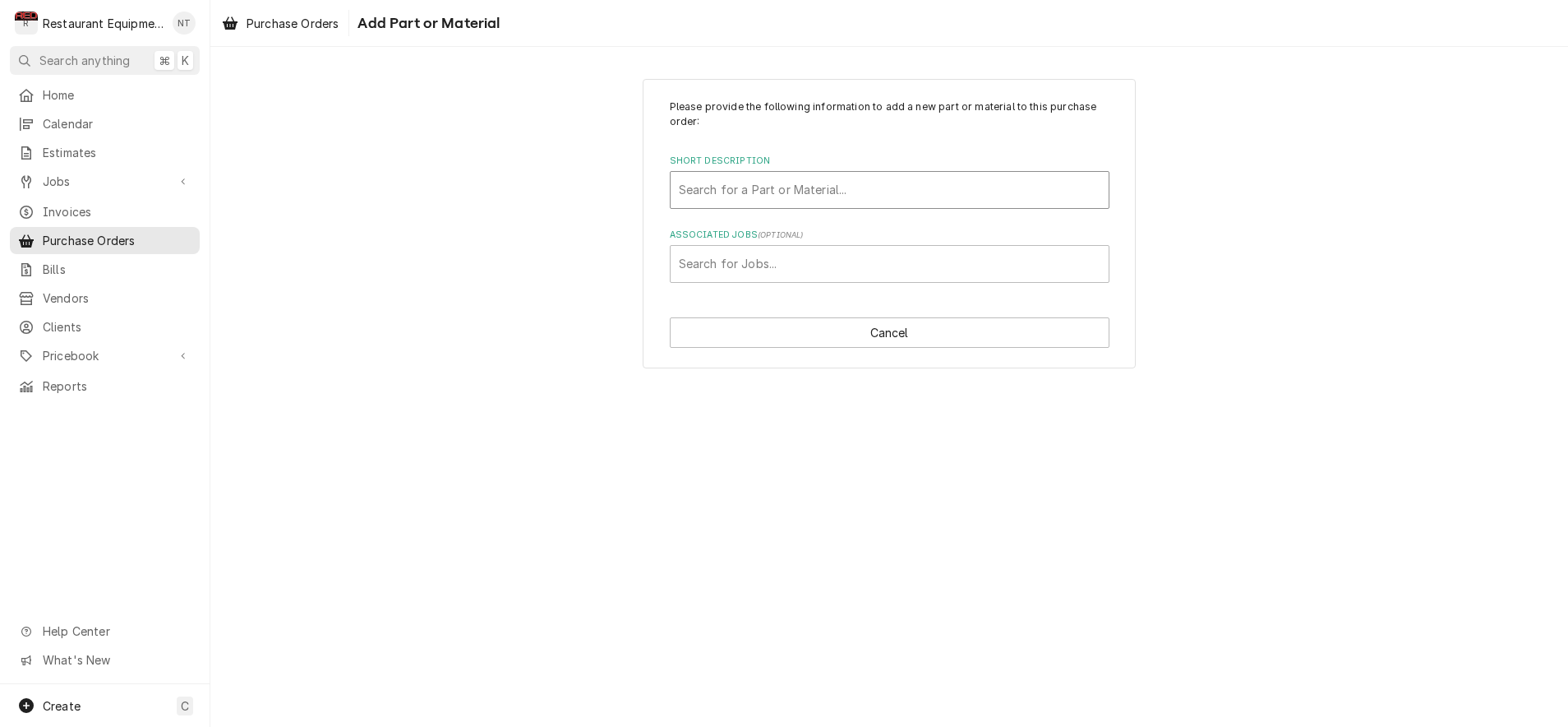
click at [761, 199] on div "Short Description" at bounding box center [890, 189] width 422 height 29
type input "3230035"
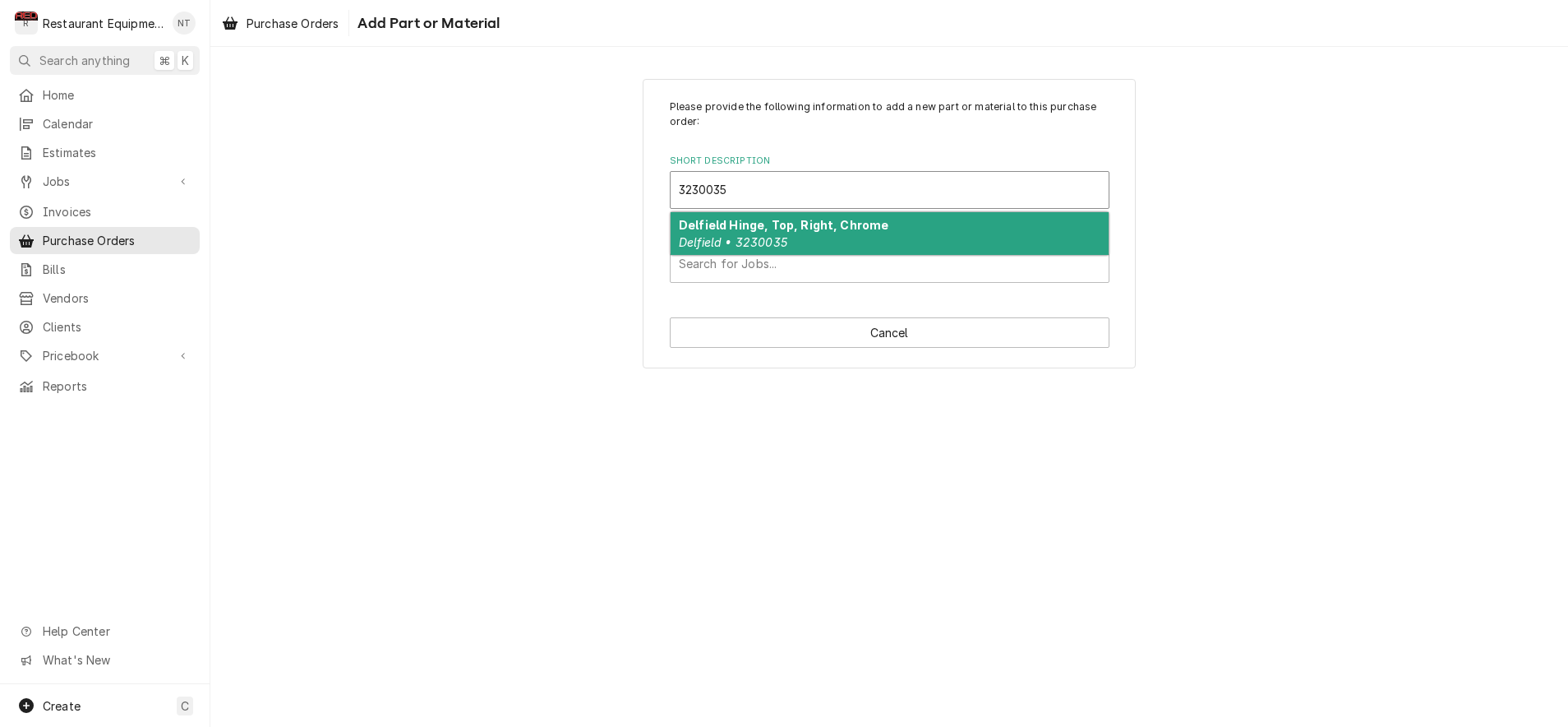
click at [788, 234] on div "Delfield Hinge, Top, Right, Chrome Delfield • 3230035" at bounding box center [889, 234] width 438 height 43
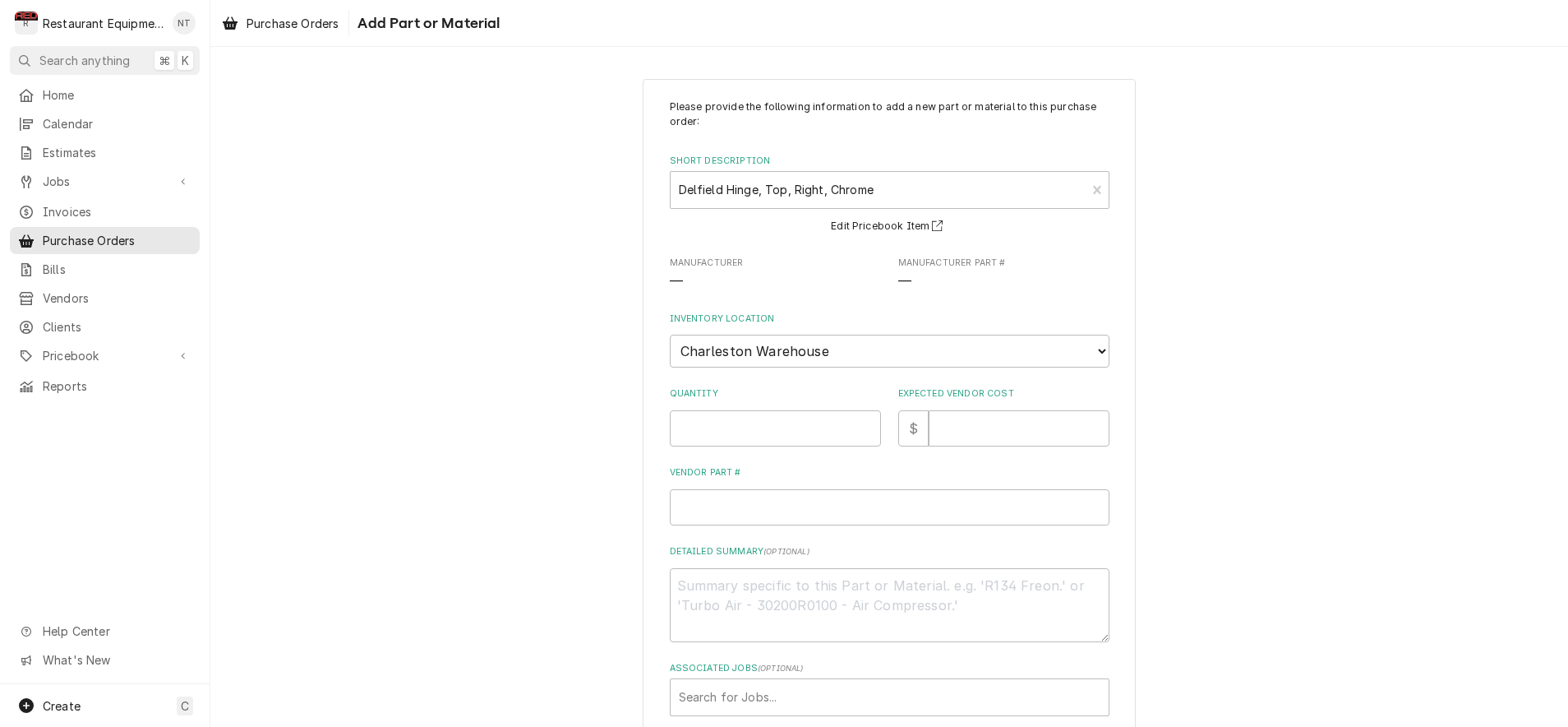
click at [779, 263] on span "Manufacturer" at bounding box center [775, 263] width 212 height 14
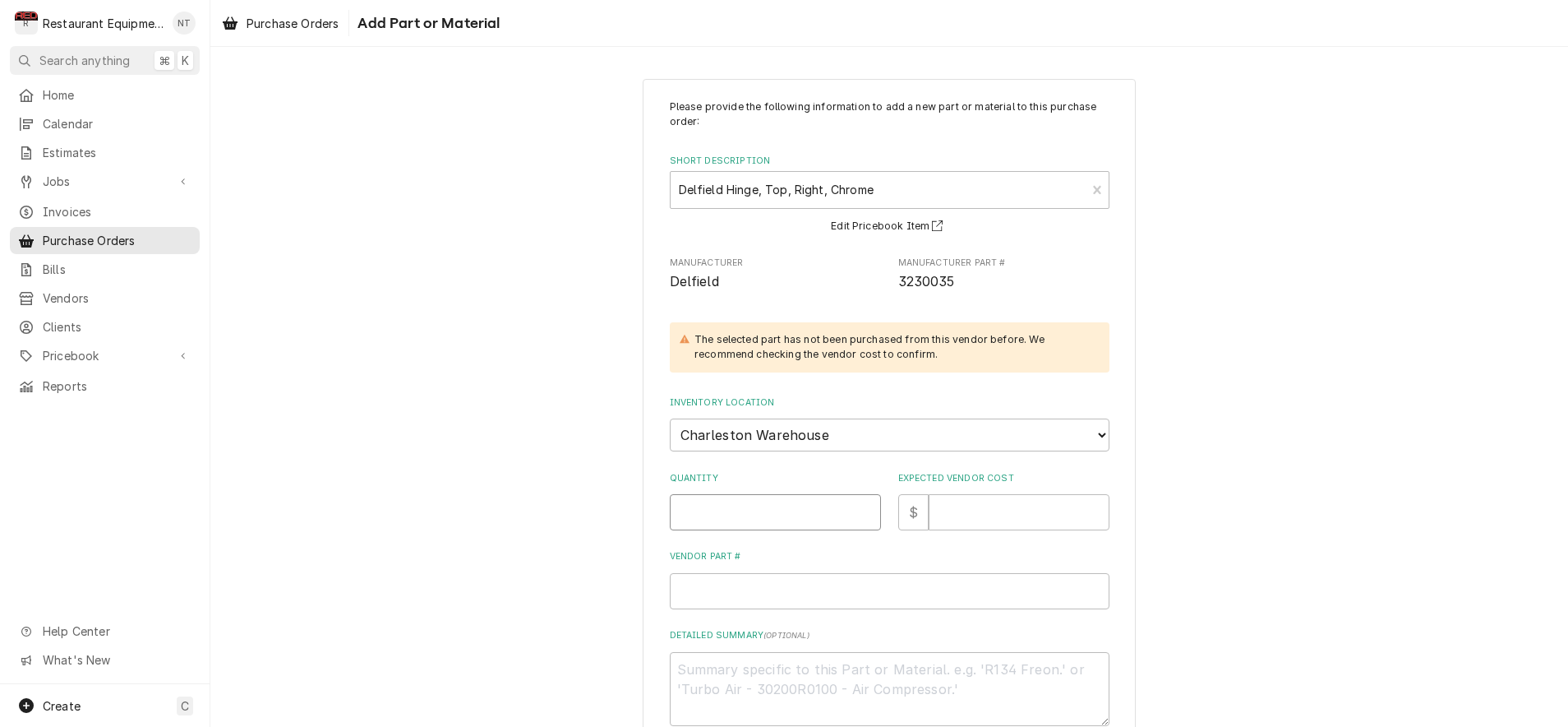
click at [827, 506] on input "Quantity" at bounding box center [775, 512] width 212 height 36
type textarea "x"
type input "1"
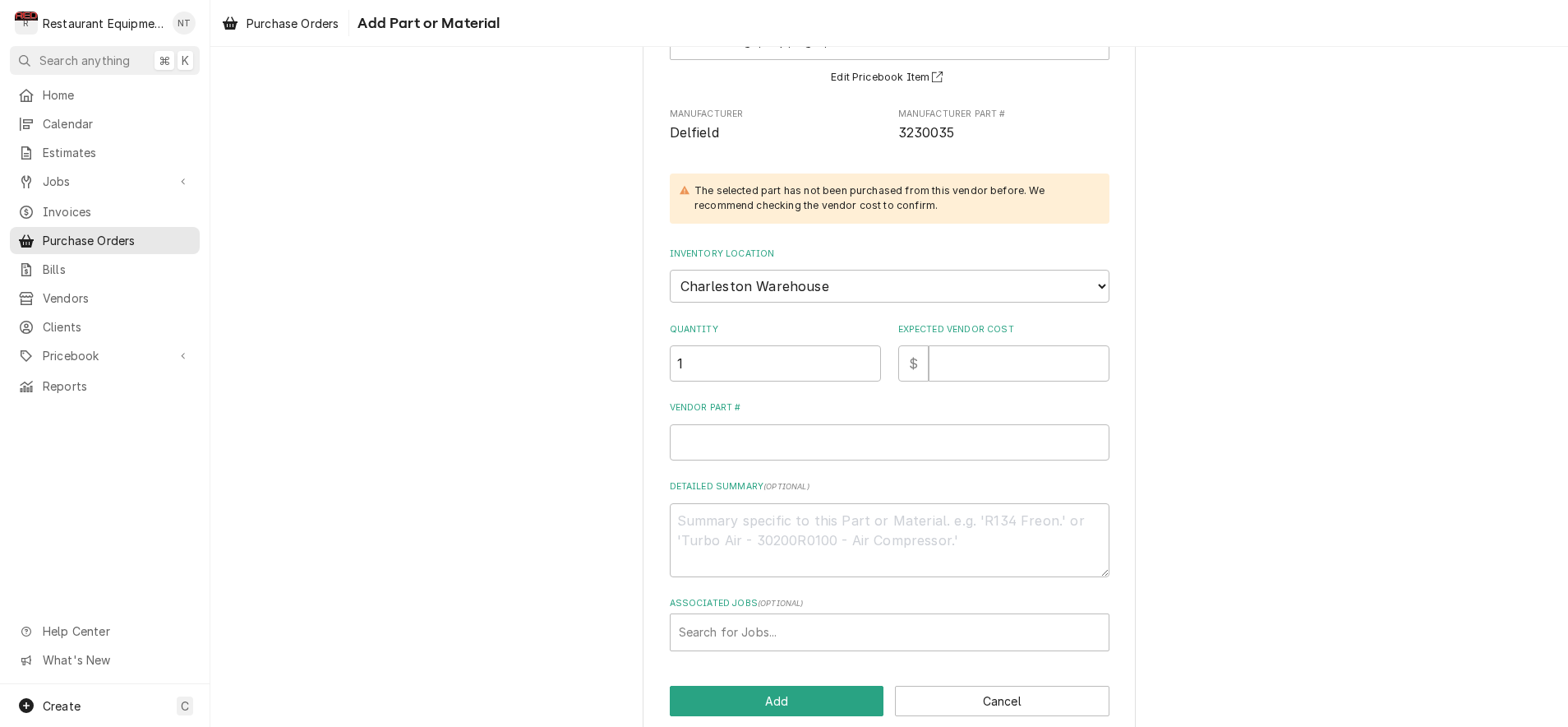
scroll to position [149, 0]
click at [996, 347] on input "Expected Vendor Cost" at bounding box center [1019, 362] width 180 height 36
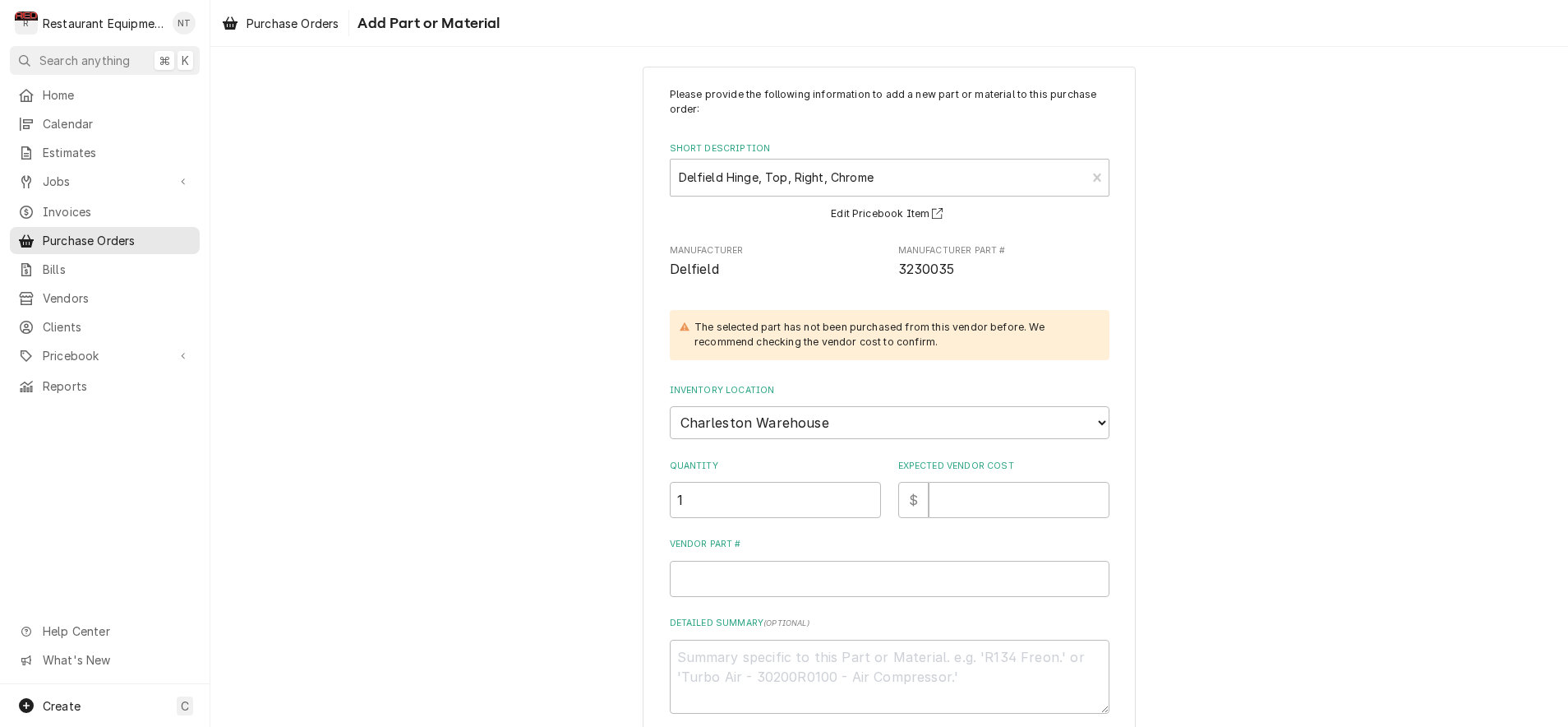
scroll to position [14, 0]
click at [983, 490] on input "Expected Vendor Cost" at bounding box center [1019, 499] width 180 height 36
type textarea "x"
type input "1"
type textarea "x"
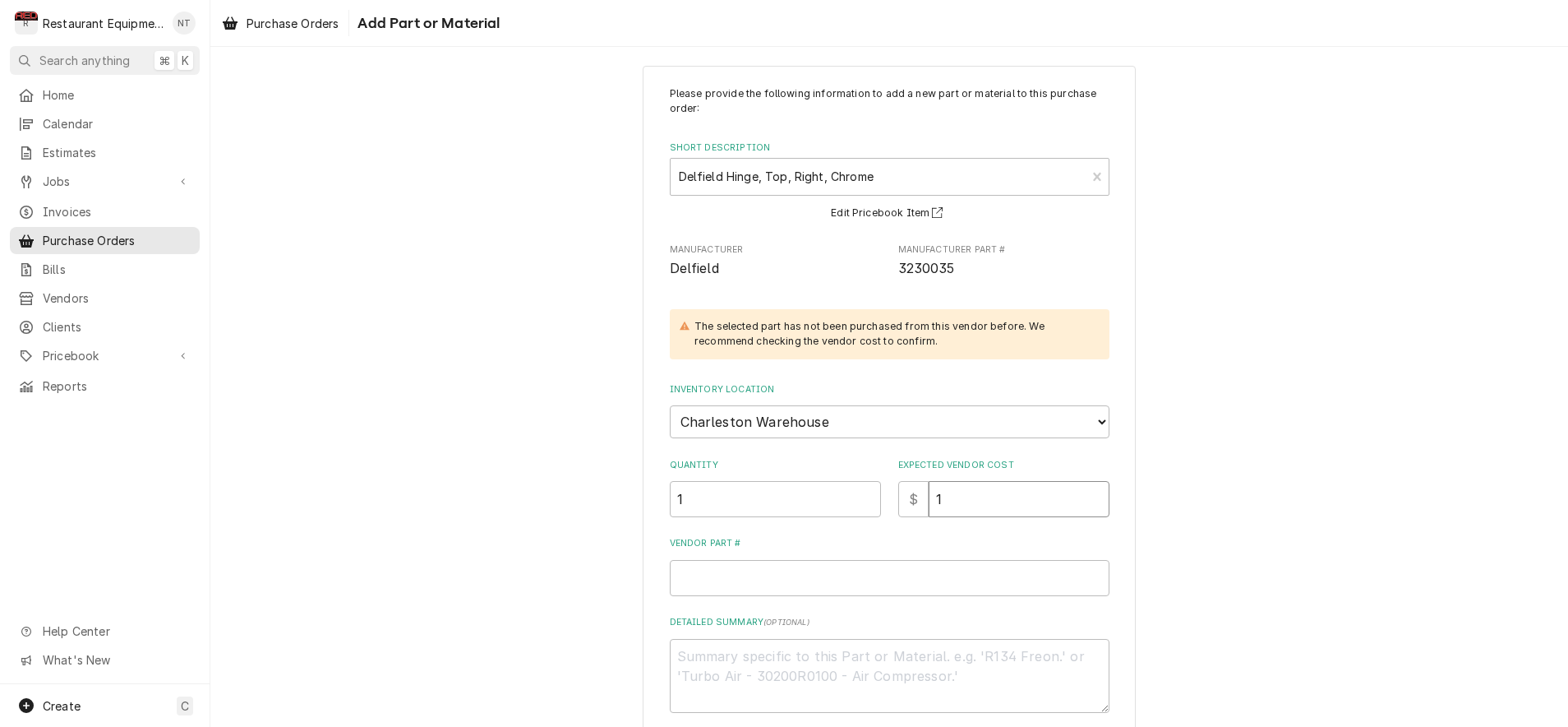
type input "10"
type textarea "x"
type input "10.4"
type textarea "x"
type input "10.45"
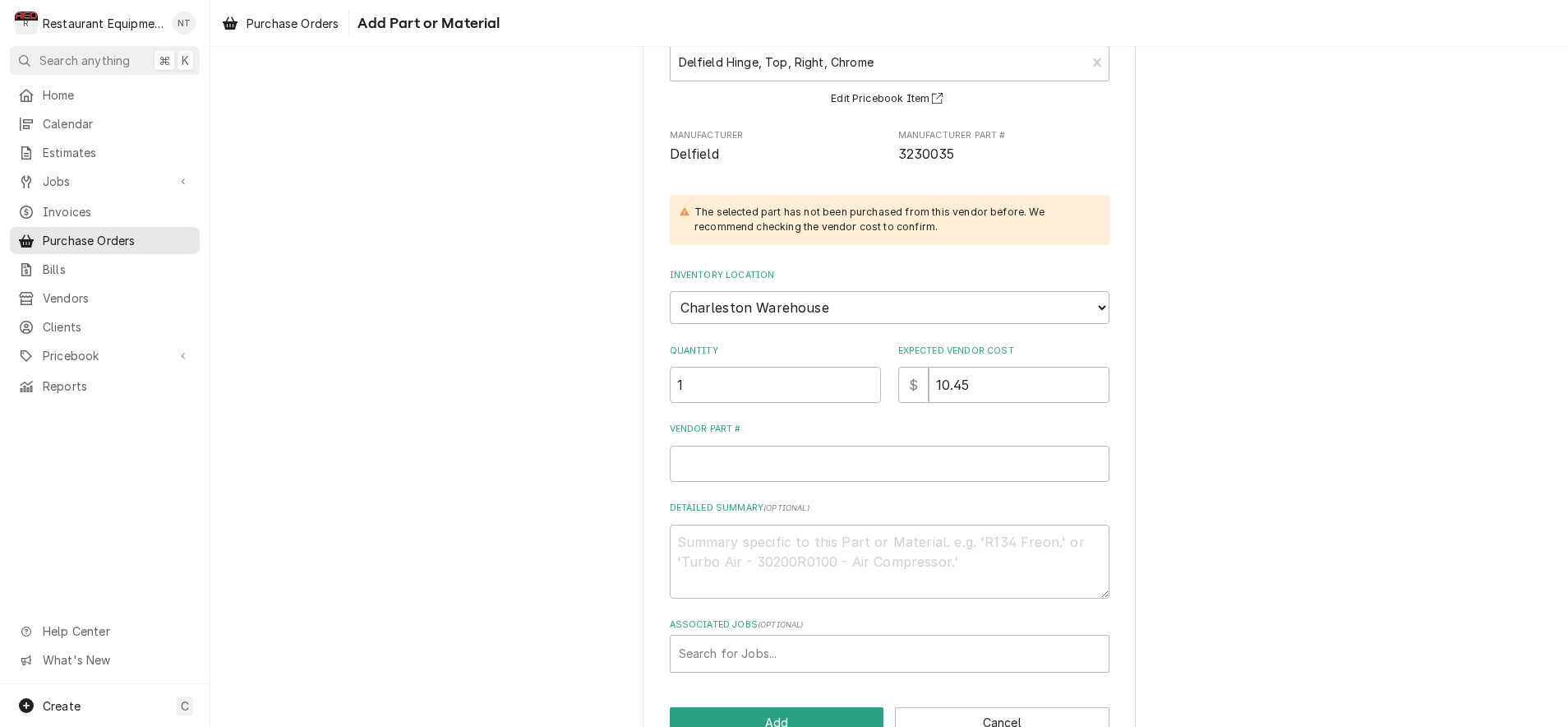
scroll to position [131, 0]
click at [787, 452] on input "Vendor Part #" at bounding box center [889, 460] width 440 height 36
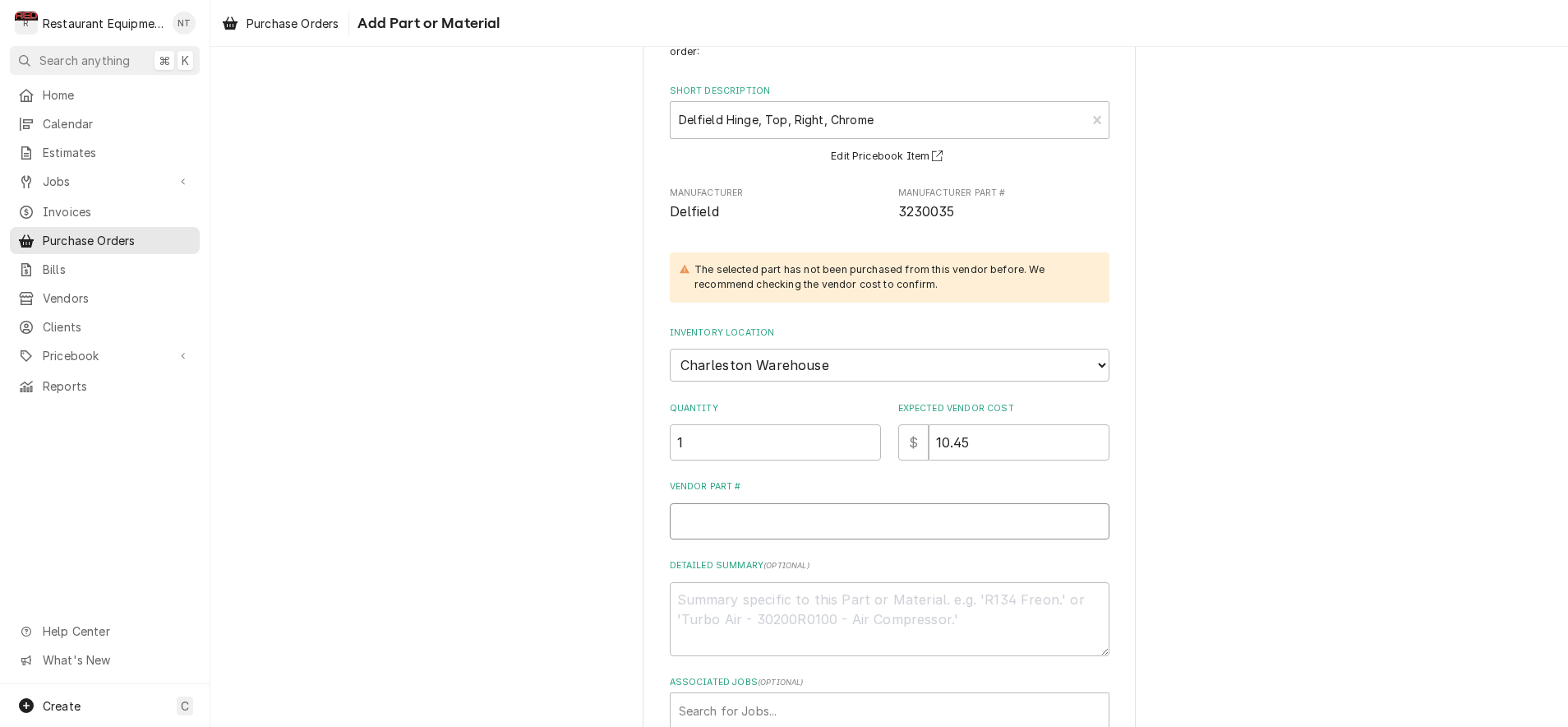
scroll to position [74, 0]
type textarea "x"
type input "D"
type textarea "x"
type input "DE"
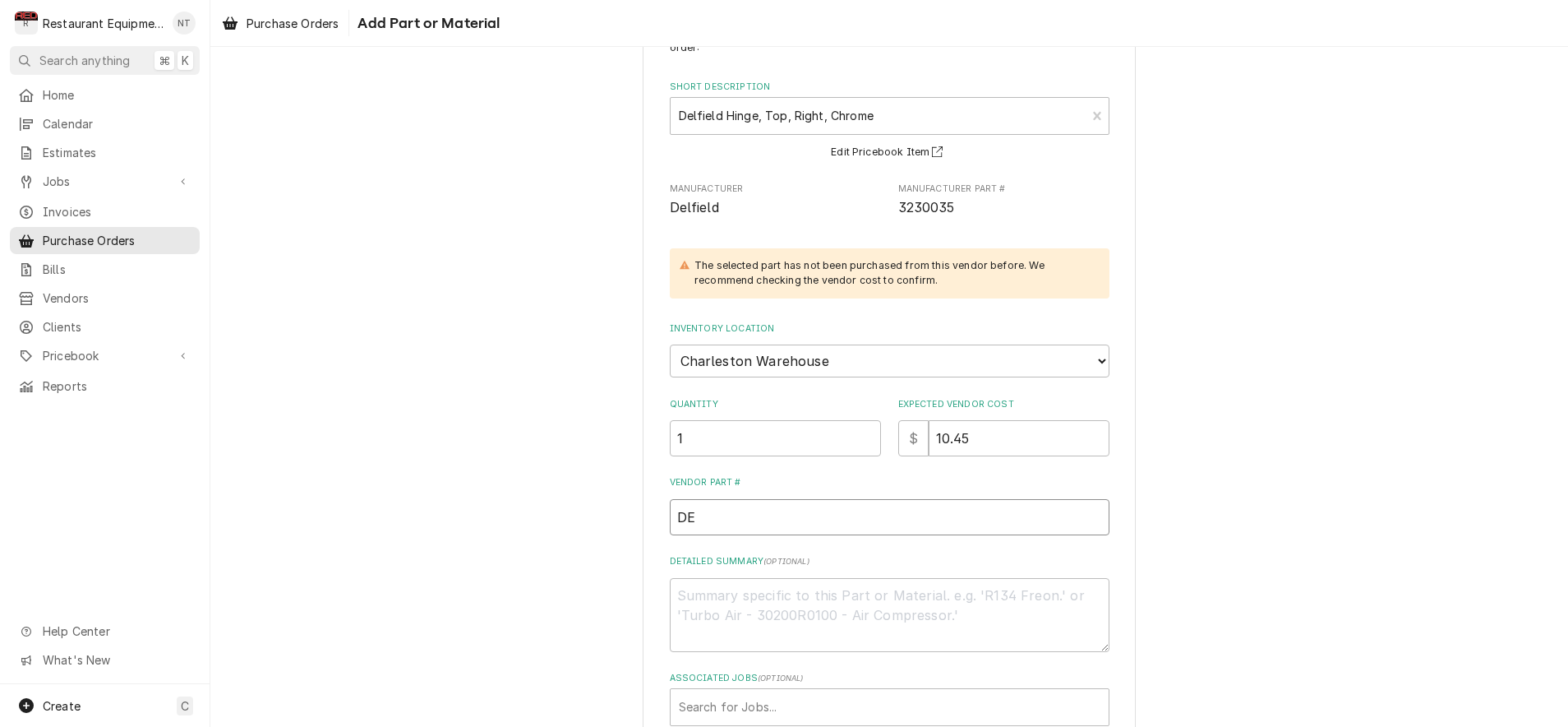
type textarea "x"
type input "DEK"
type textarea "x"
type input "DEK3"
type textarea "x"
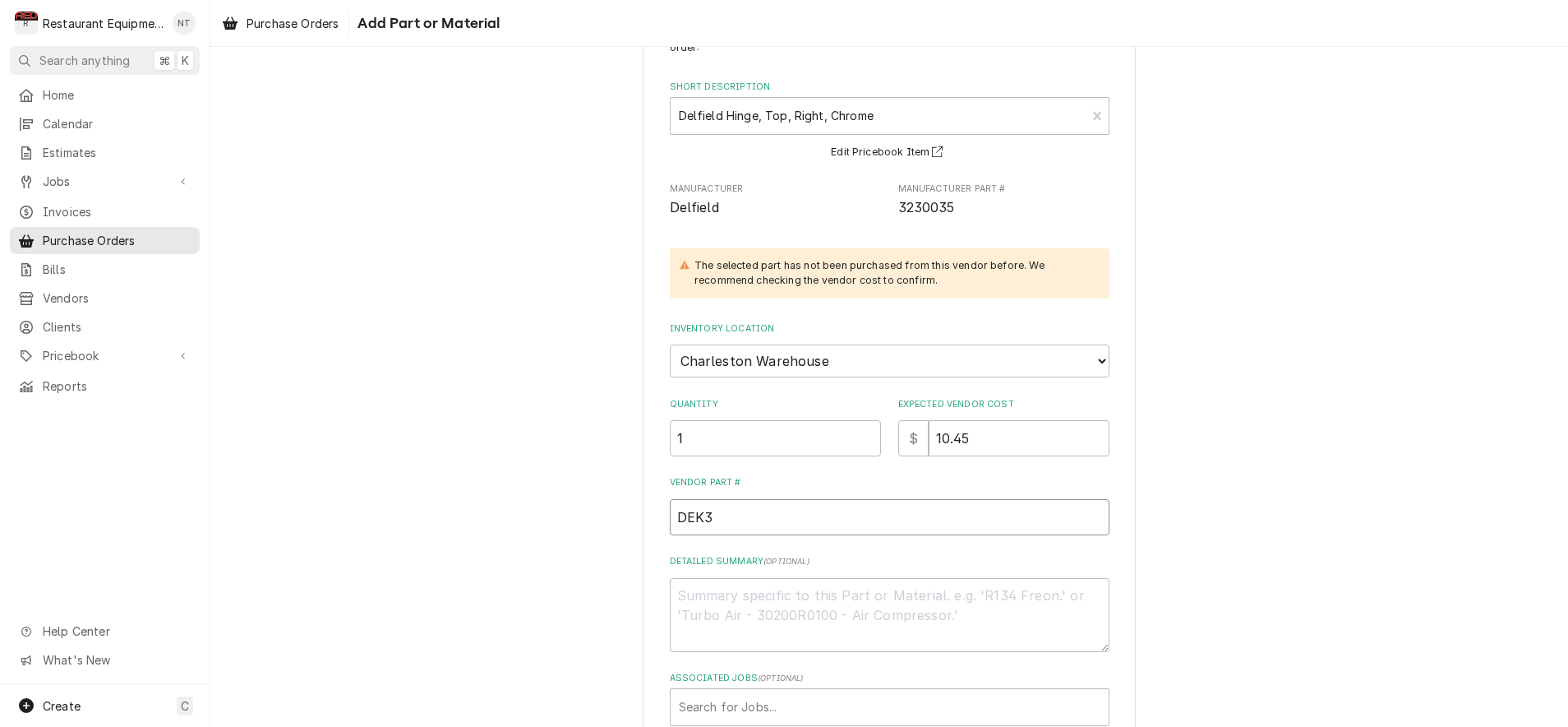
type input "DEK32"
type textarea "x"
type input "DEK323"
type textarea "x"
type input "DEK3230"
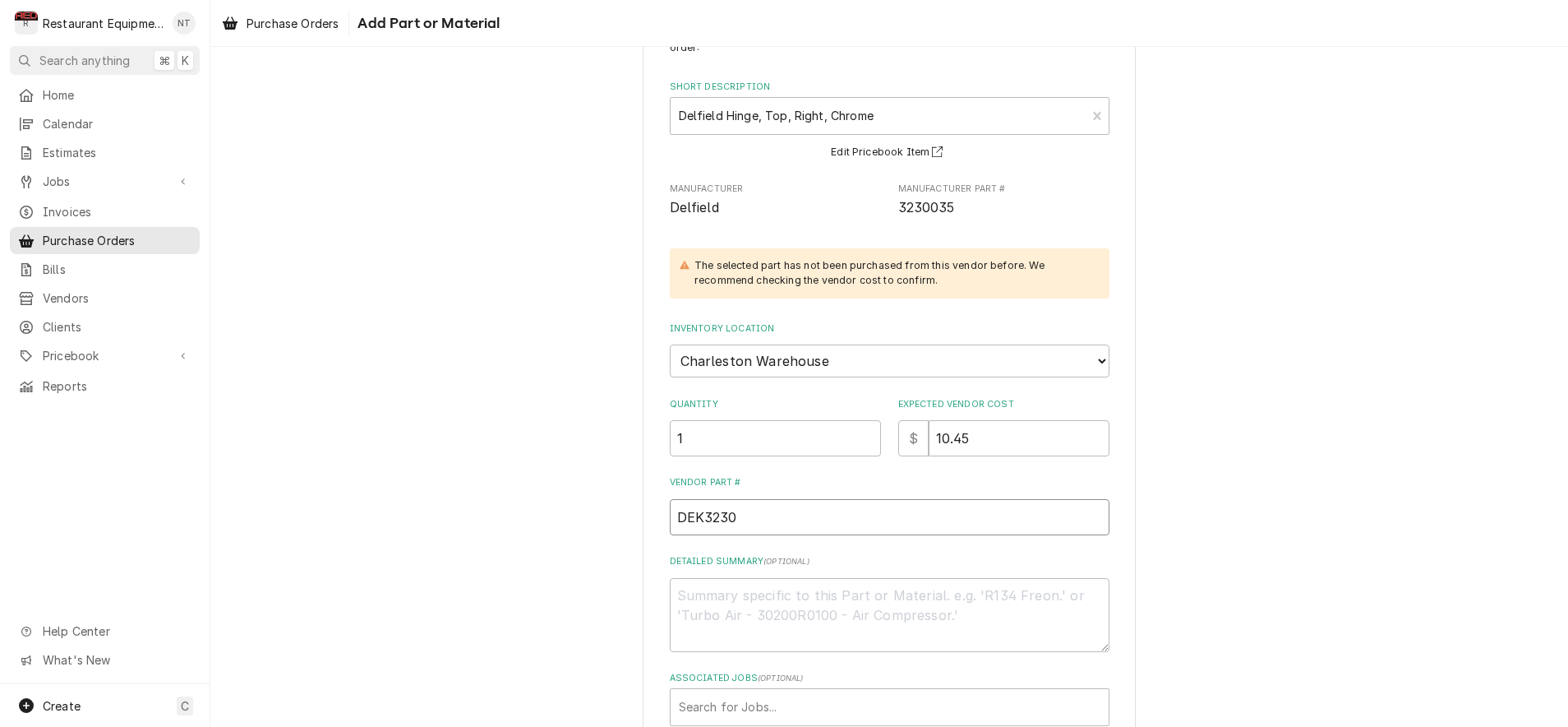
type textarea "x"
type input "DEK32300"
type textarea "x"
type input "DEK323003"
type textarea "x"
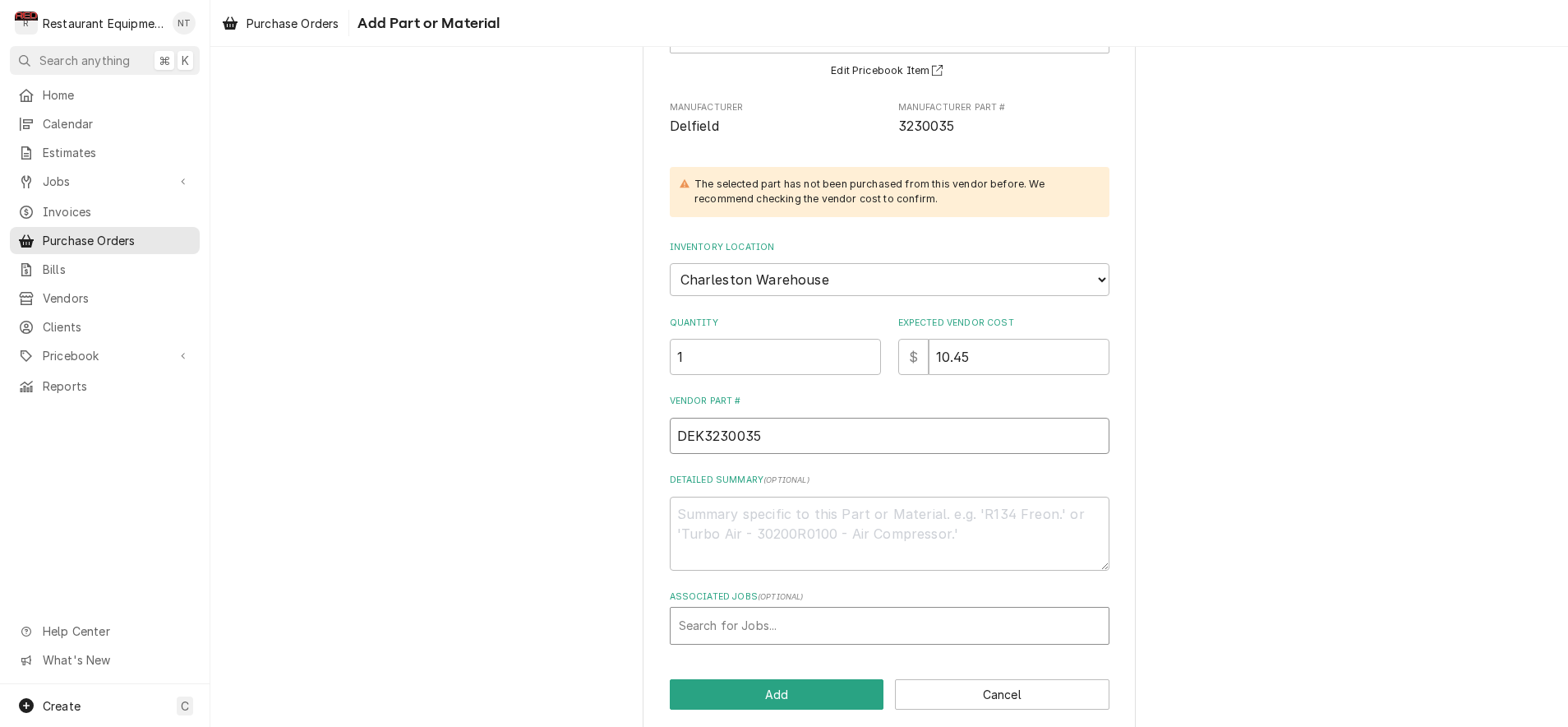
scroll to position [154, 0]
type input "DEK3230035"
click at [904, 611] on div "Associated Jobs" at bounding box center [890, 626] width 422 height 29
type input "8808"
click at [857, 680] on button "Add" at bounding box center [776, 695] width 214 height 30
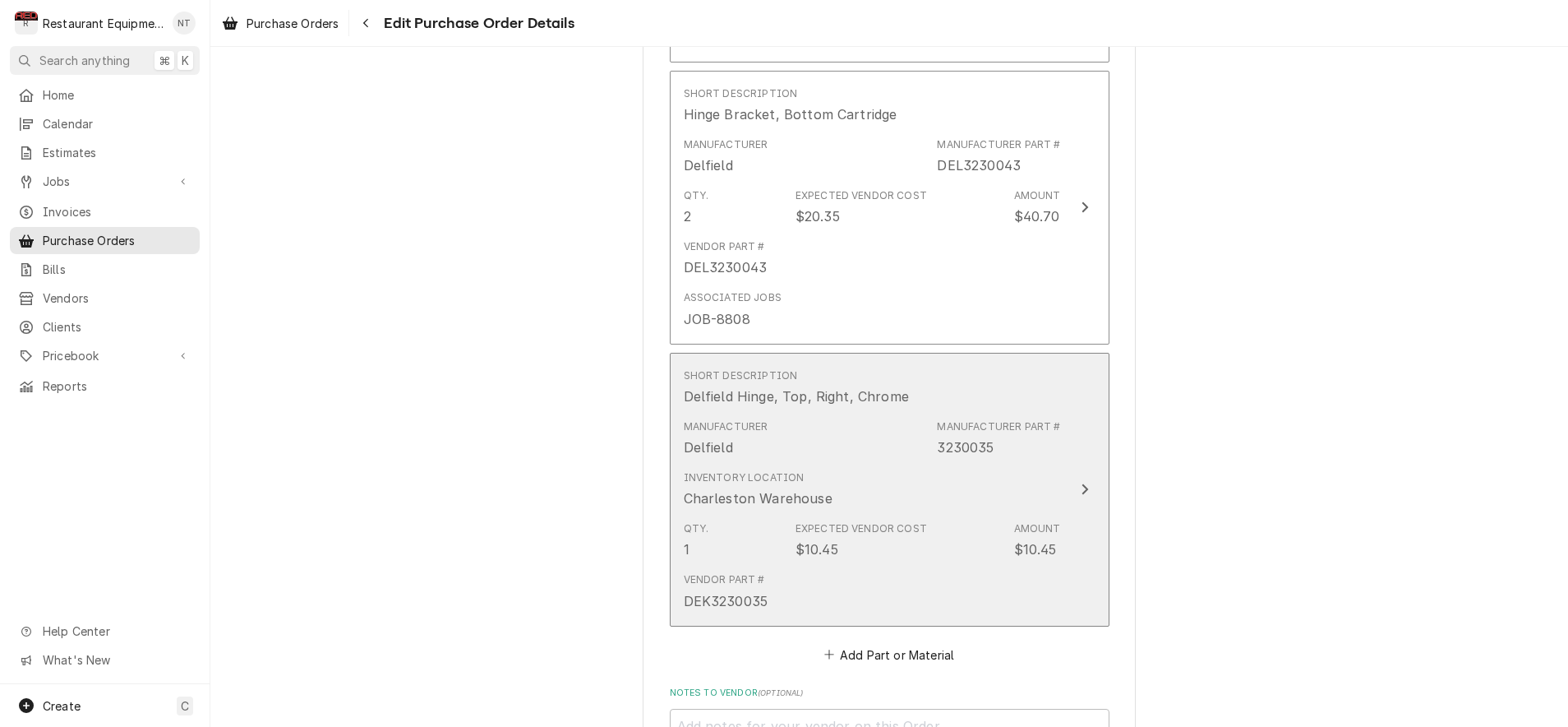
scroll to position [1330, 0]
click at [892, 412] on div "Manufacturer Delfield Manufacturer Part # 3230035" at bounding box center [872, 437] width 377 height 51
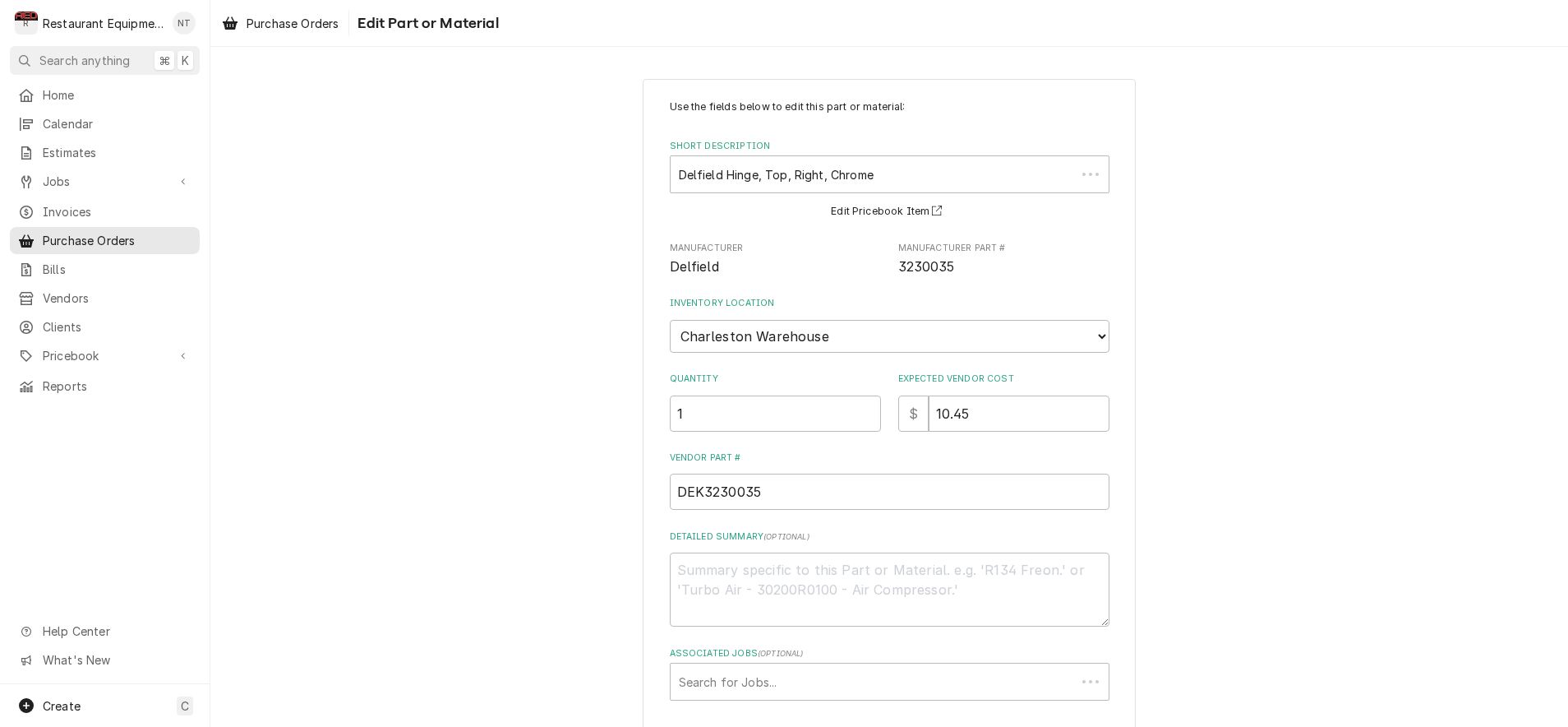
type textarea "x"
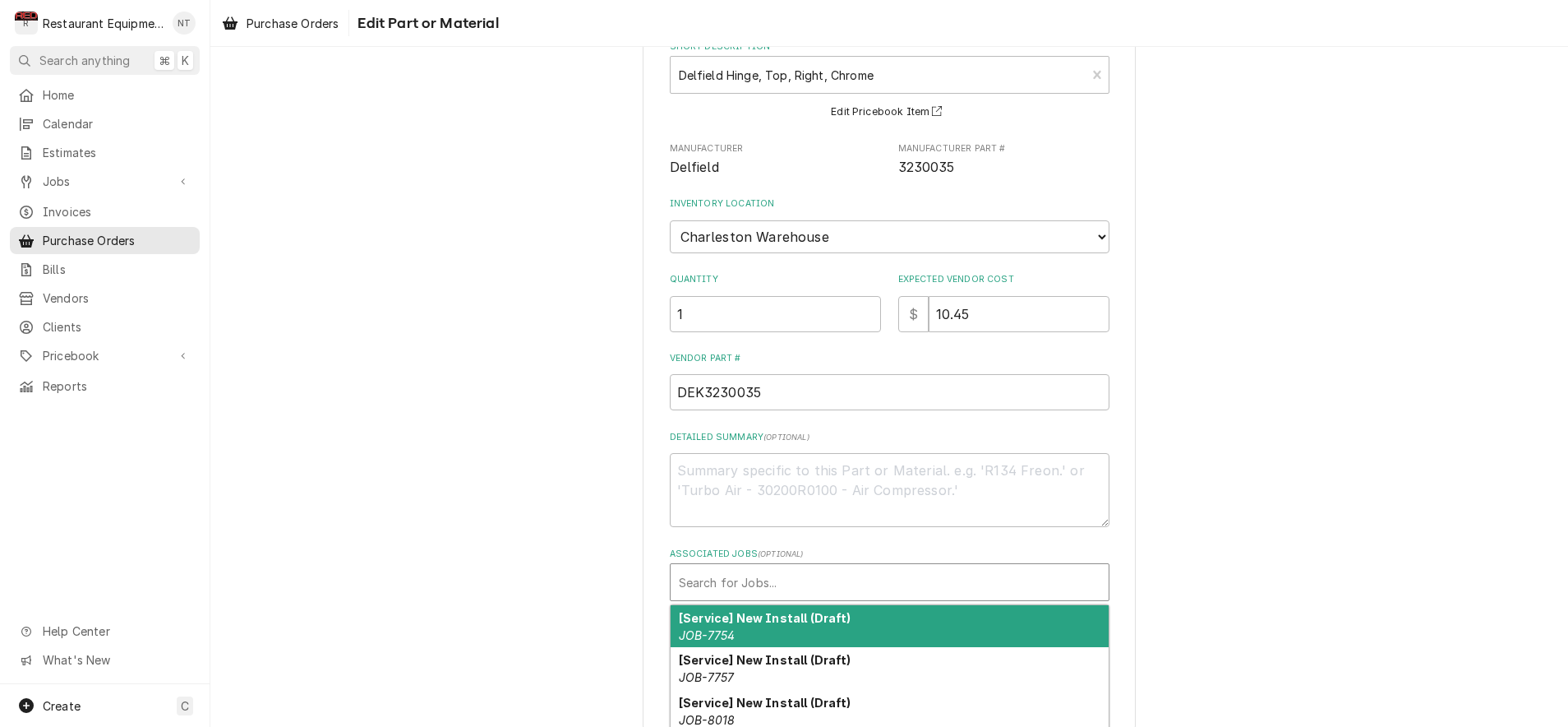
click at [825, 567] on div "Associated Jobs" at bounding box center [890, 581] width 422 height 29
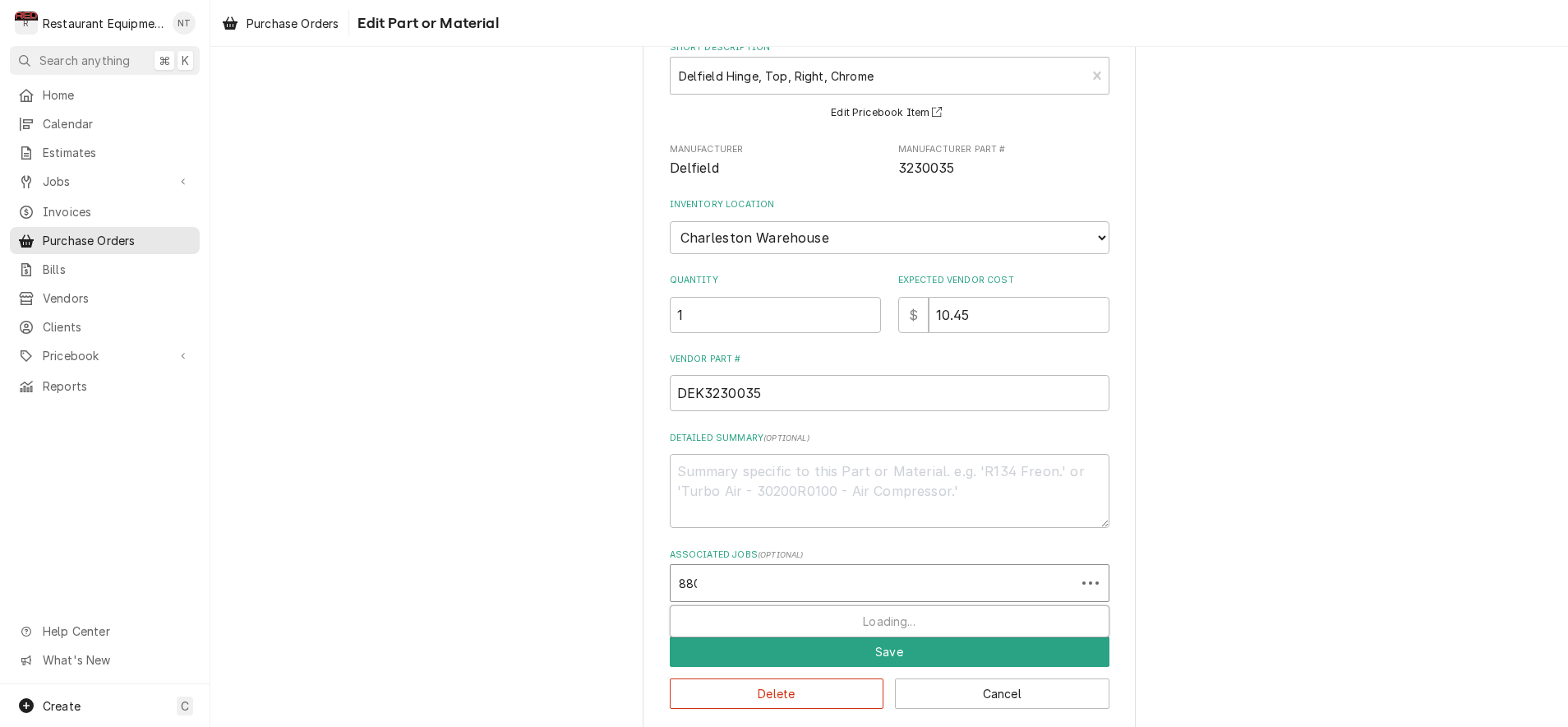
type input "8808"
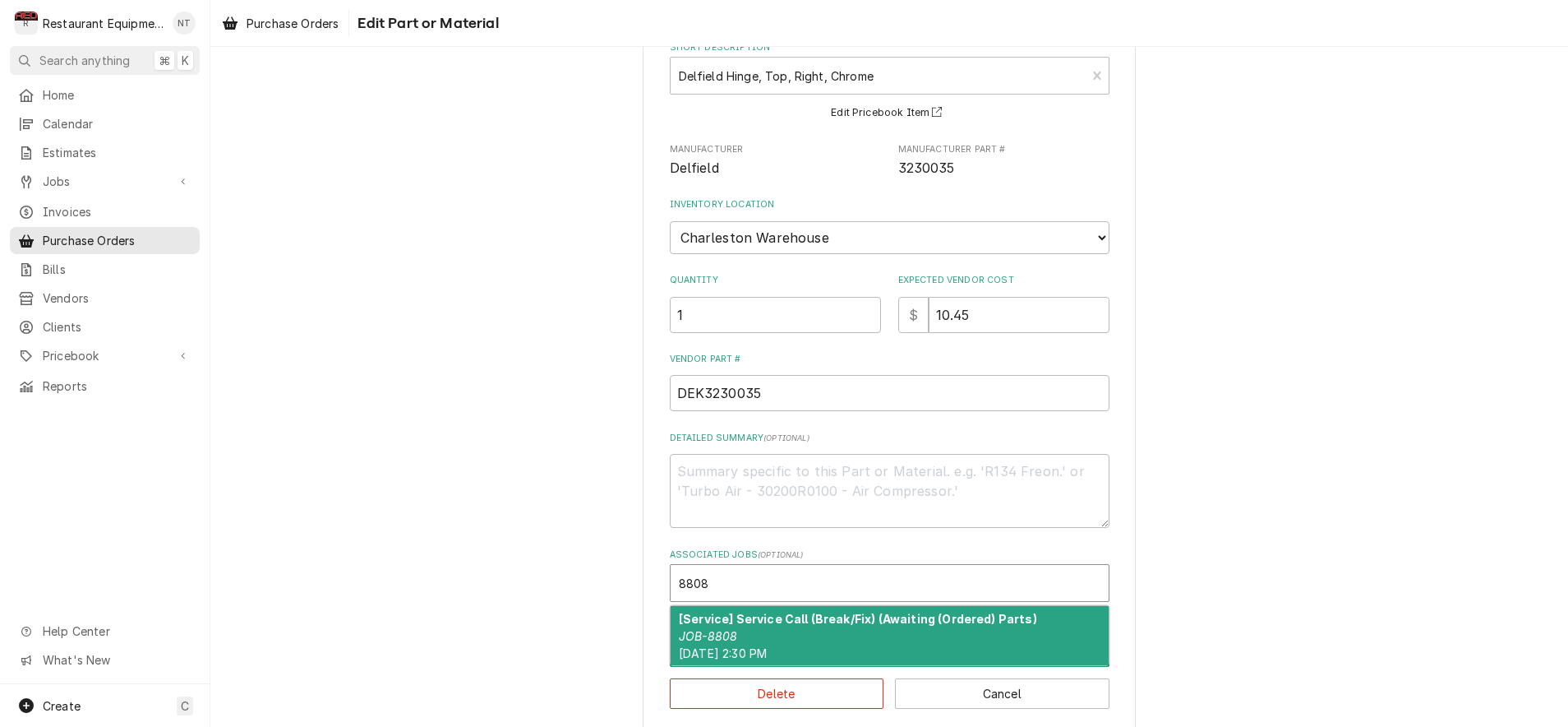
click at [827, 611] on strong "[Service] Service Call (Break/Fix) (Awaiting (Ordered) Parts)" at bounding box center [858, 618] width 358 height 14
type textarea "x"
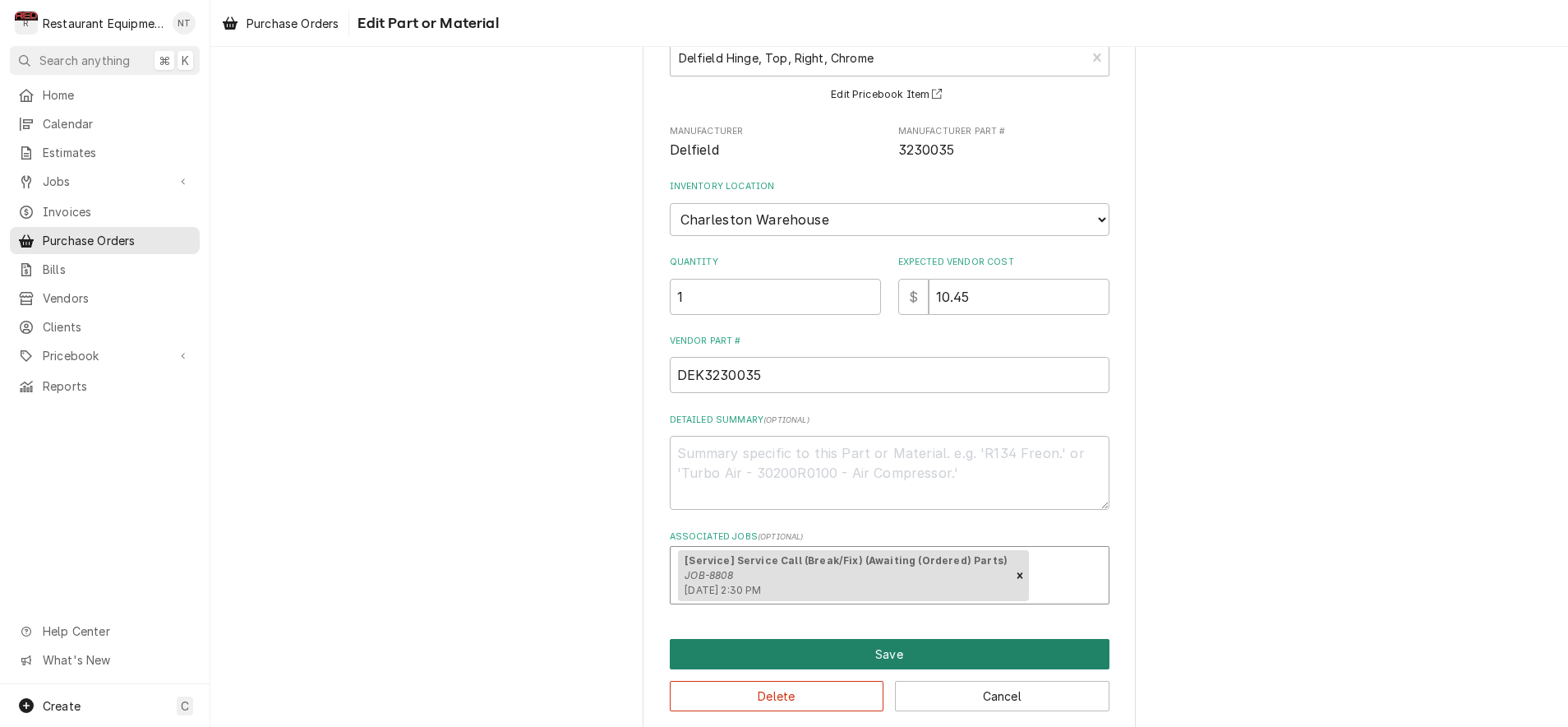
click at [827, 639] on button "Save" at bounding box center [889, 653] width 440 height 30
type textarea "x"
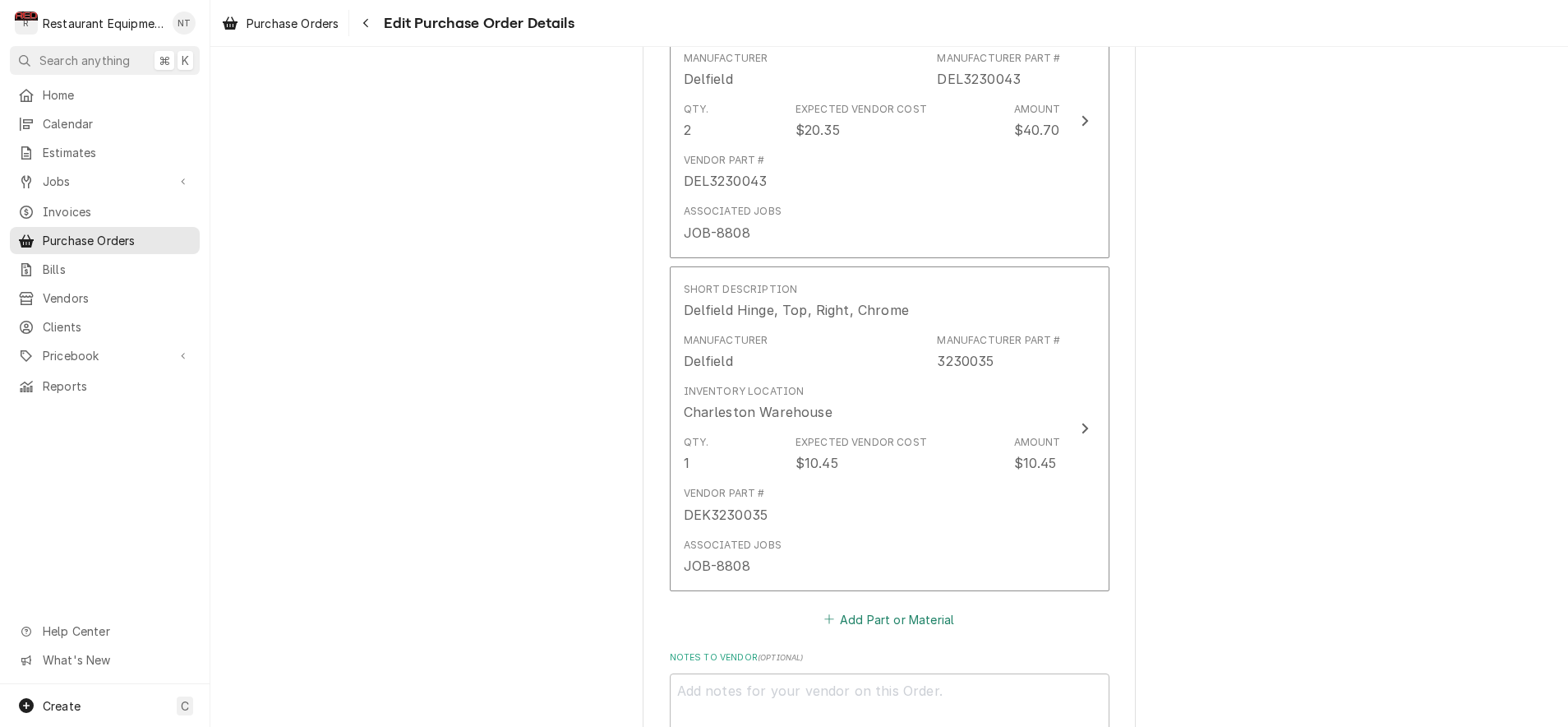
scroll to position [1416, 0]
click at [853, 607] on button "Add Part or Material" at bounding box center [889, 618] width 136 height 23
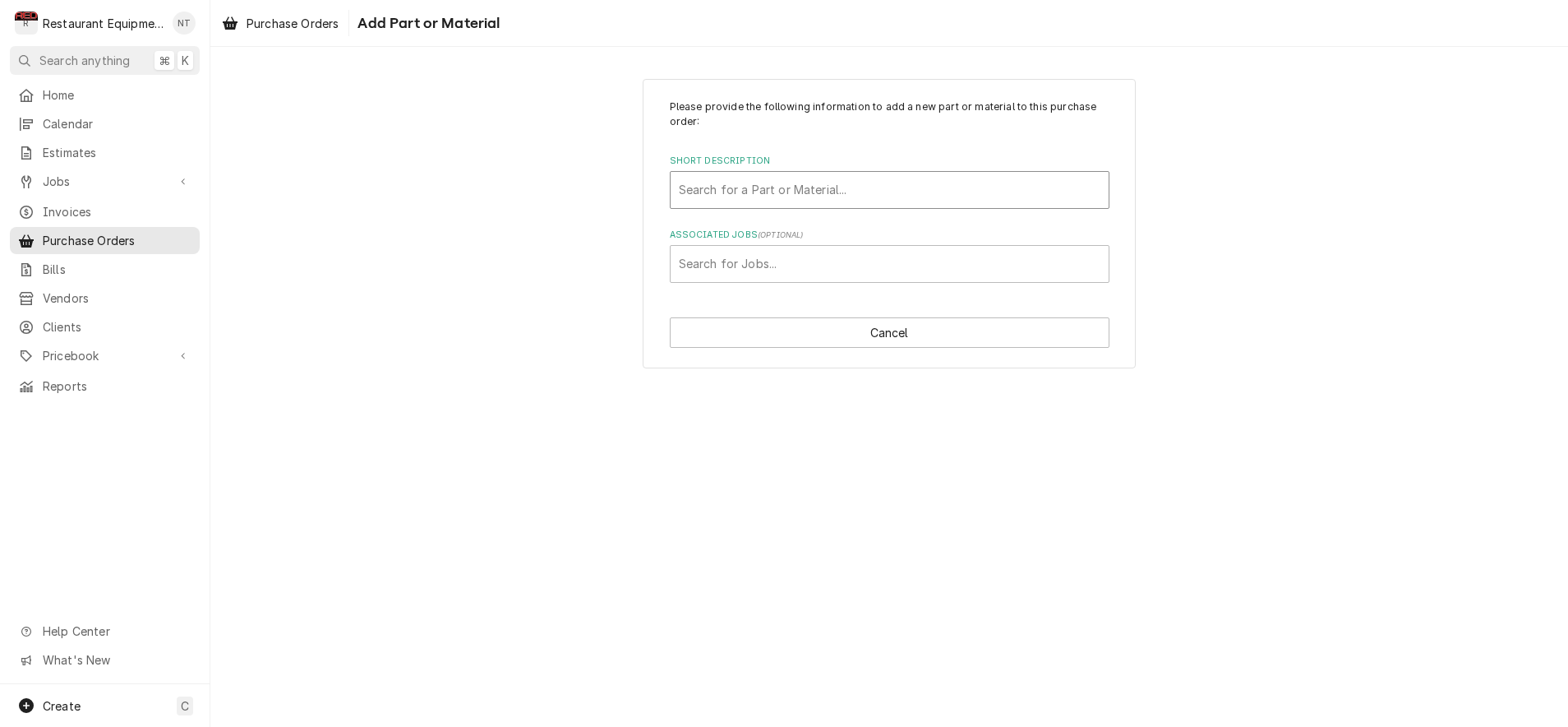
click at [895, 182] on div "Short Description" at bounding box center [890, 189] width 422 height 29
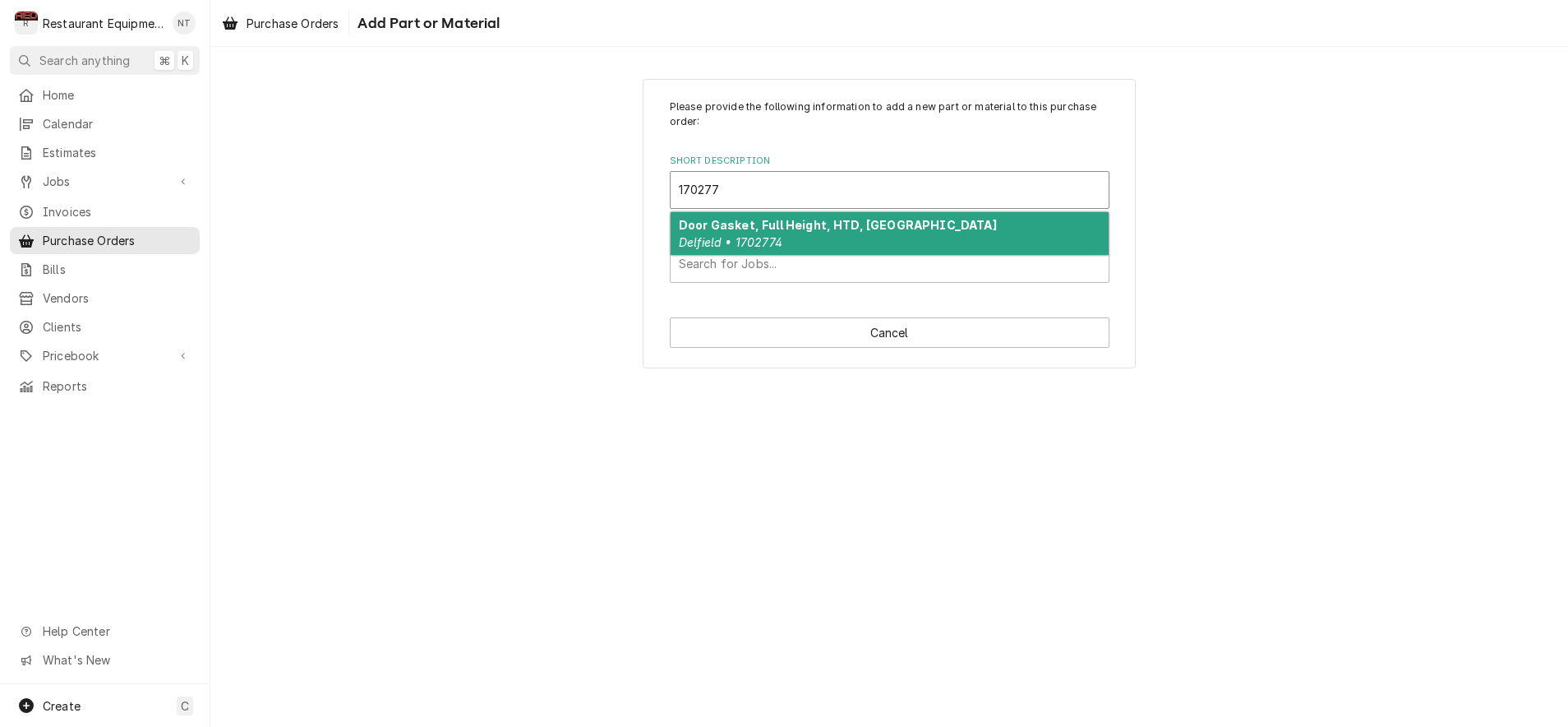
type input "1702774"
click at [874, 228] on div "Door Gasket, Full Height, HTD, GA Delfield • 1702774" at bounding box center [889, 234] width 438 height 43
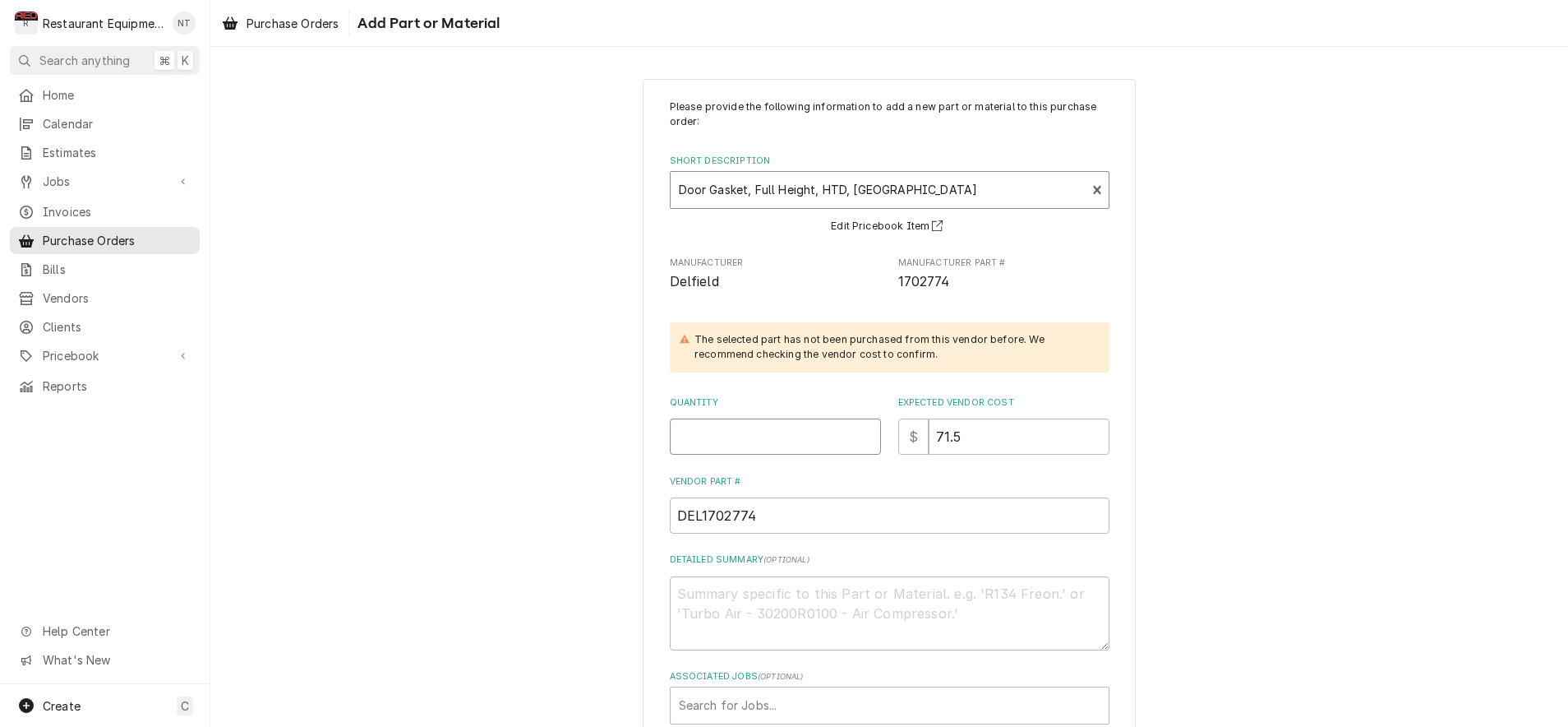
click at [778, 433] on input "Quantity" at bounding box center [775, 436] width 212 height 36
type textarea "x"
type input "1"
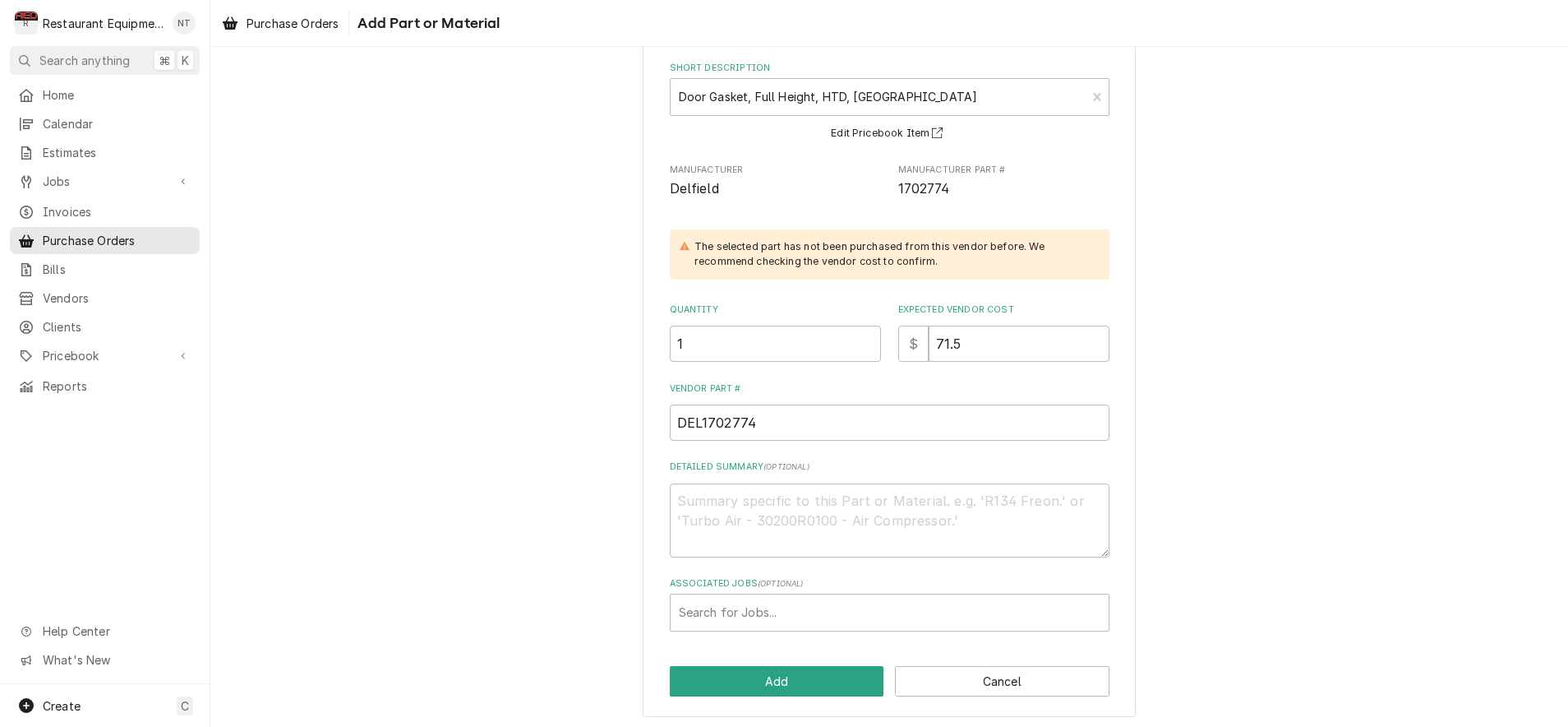
scroll to position [92, 0]
click at [810, 587] on div "Associated Jobs ( optional ) Search for Jobs..." at bounding box center [889, 604] width 440 height 53
click at [820, 600] on div "Associated Jobs" at bounding box center [890, 613] width 422 height 29
type input "8808"
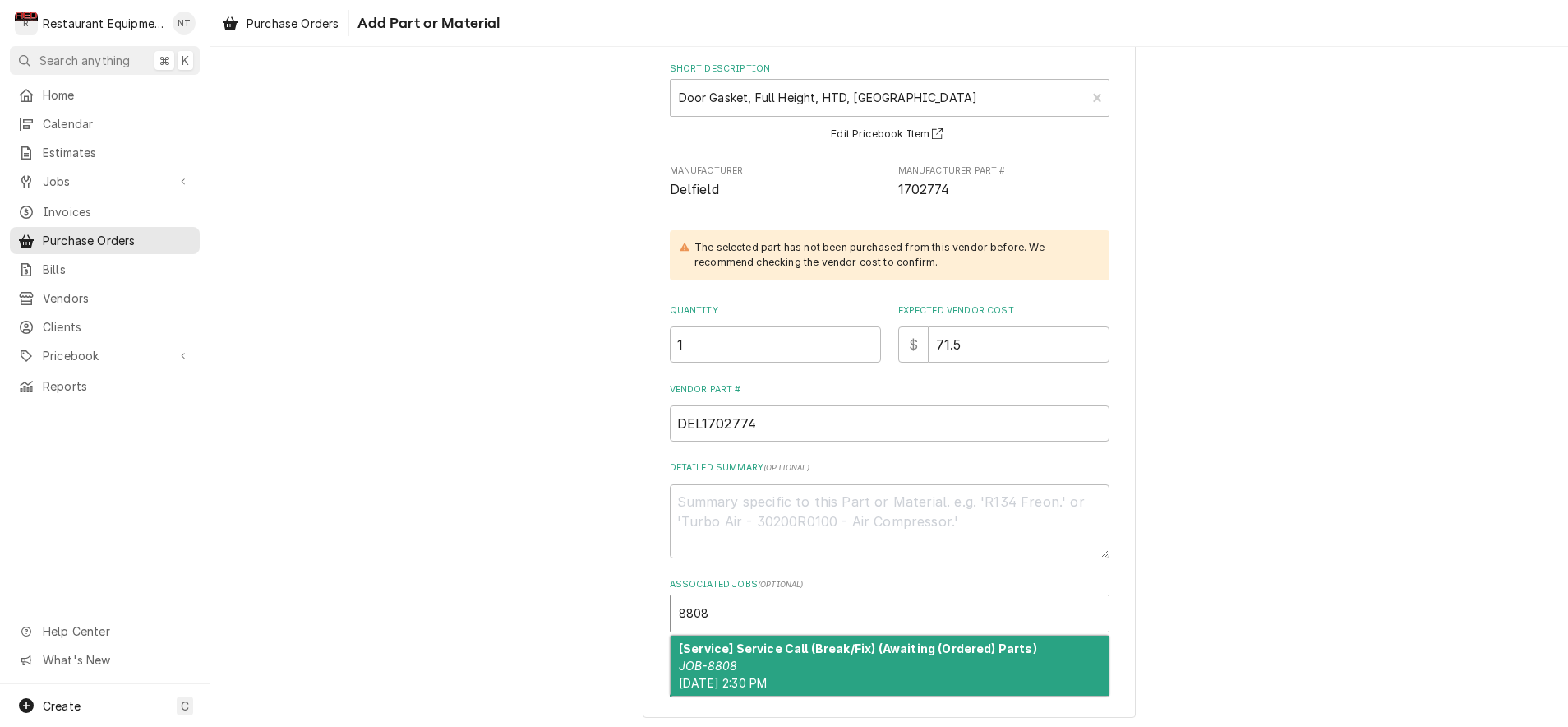
click at [844, 644] on strong "[Service] Service Call (Break/Fix) (Awaiting (Ordered) Parts)" at bounding box center [858, 648] width 358 height 14
type textarea "x"
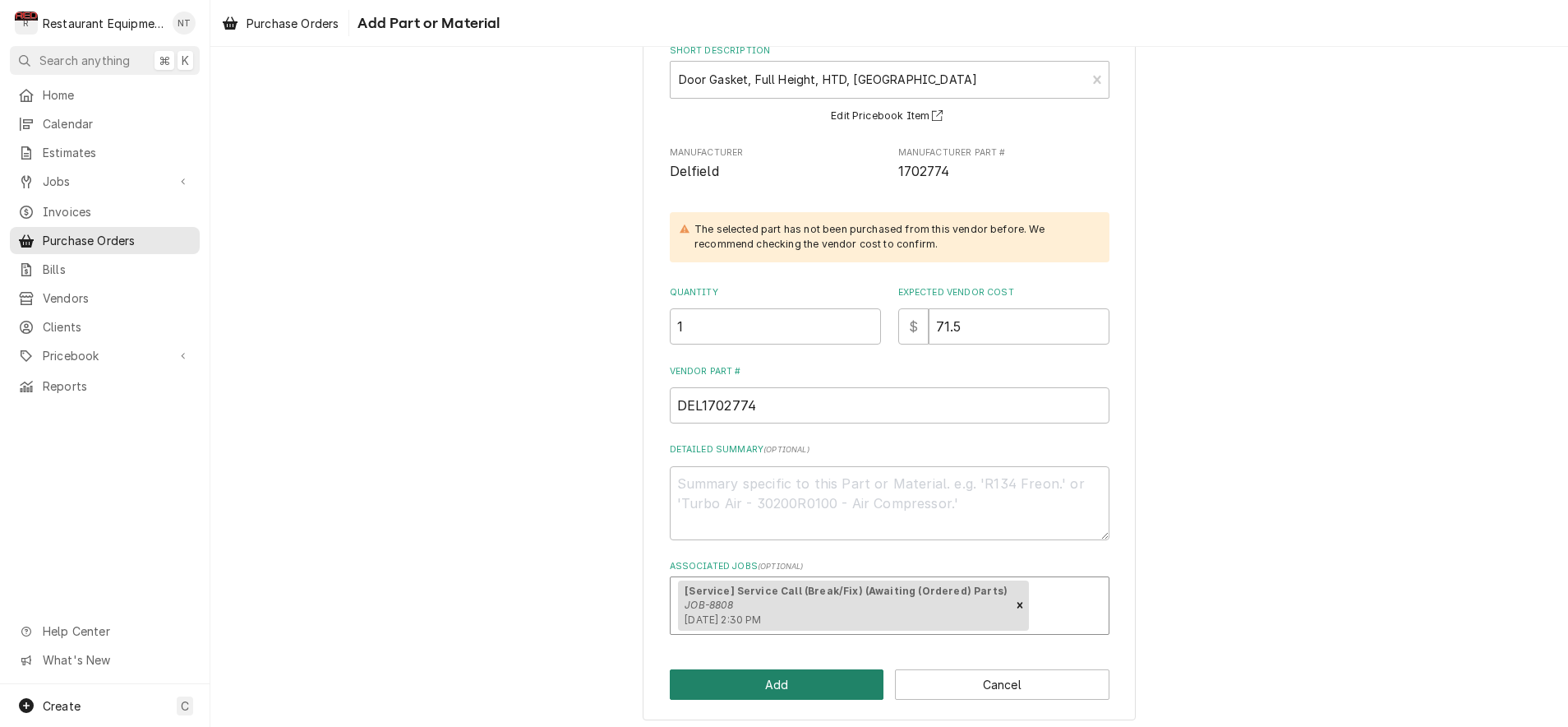
click at [798, 679] on button "Add" at bounding box center [776, 684] width 214 height 30
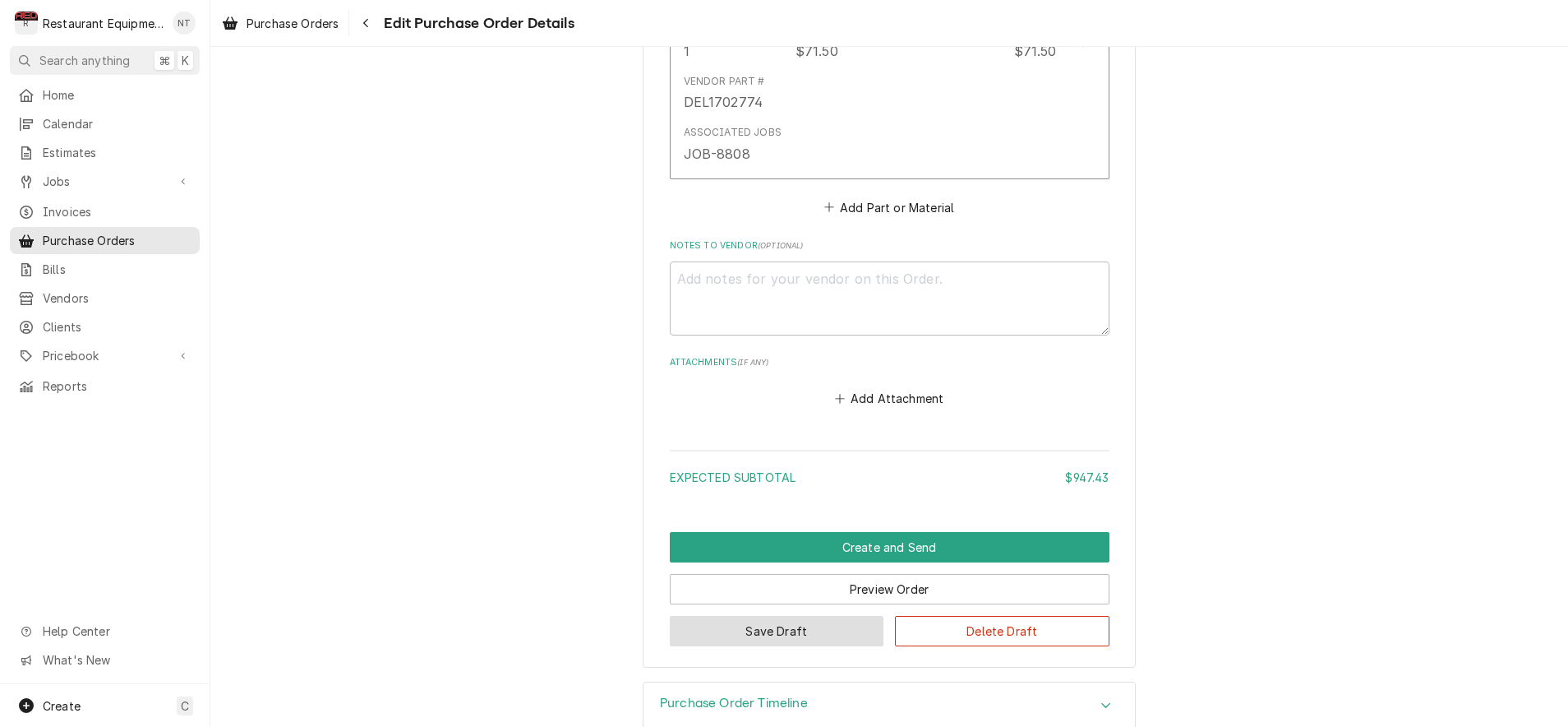
click at [800, 615] on button "Save Draft" at bounding box center [776, 630] width 214 height 30
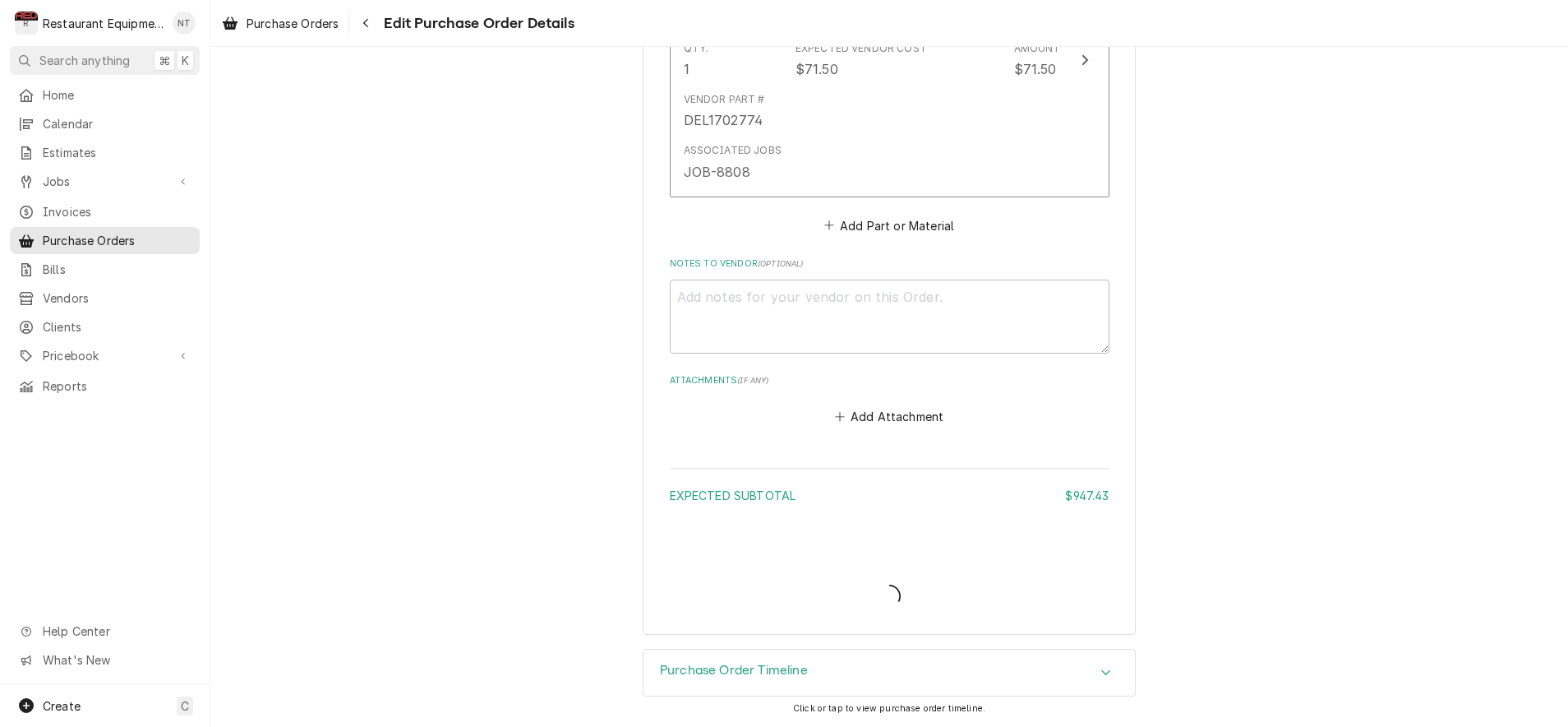
scroll to position [2058, 0]
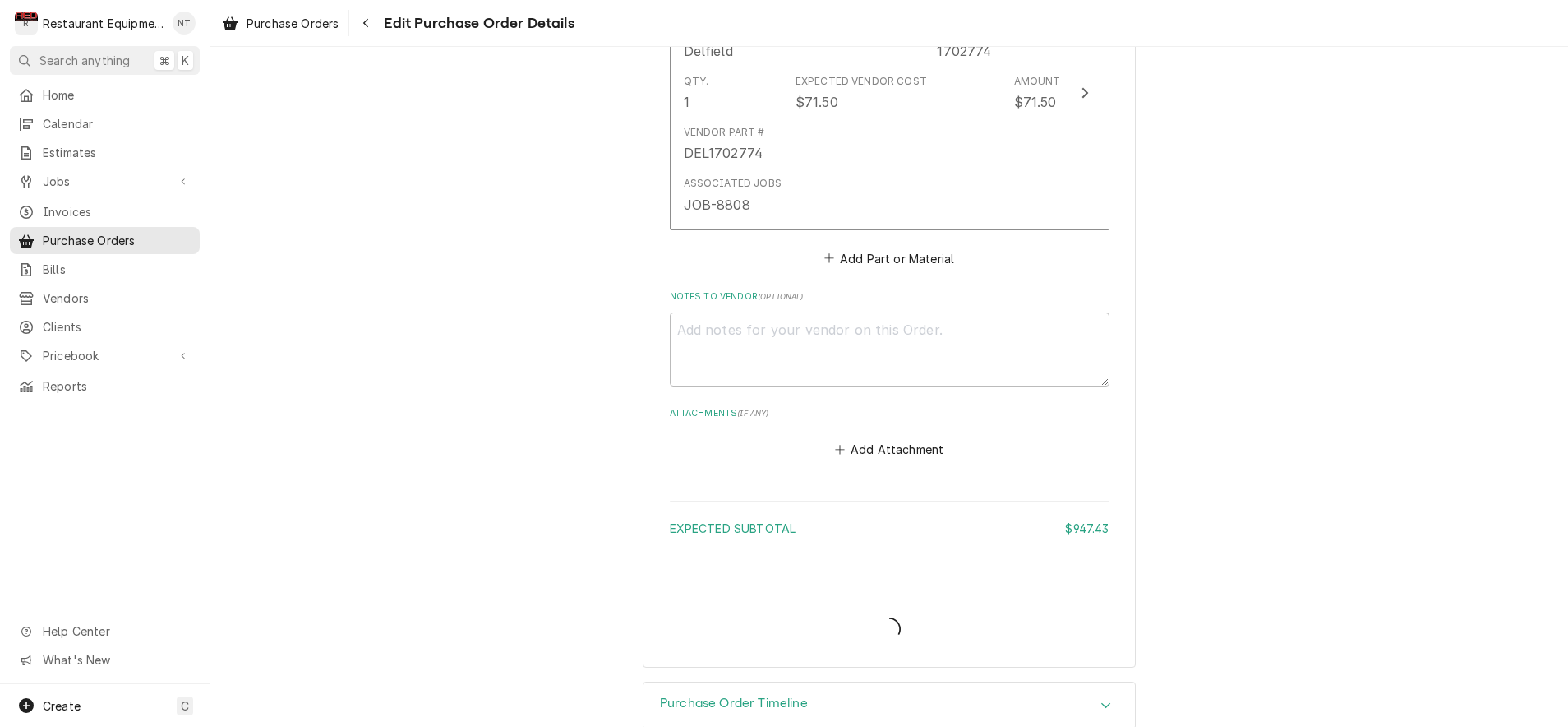
type textarea "x"
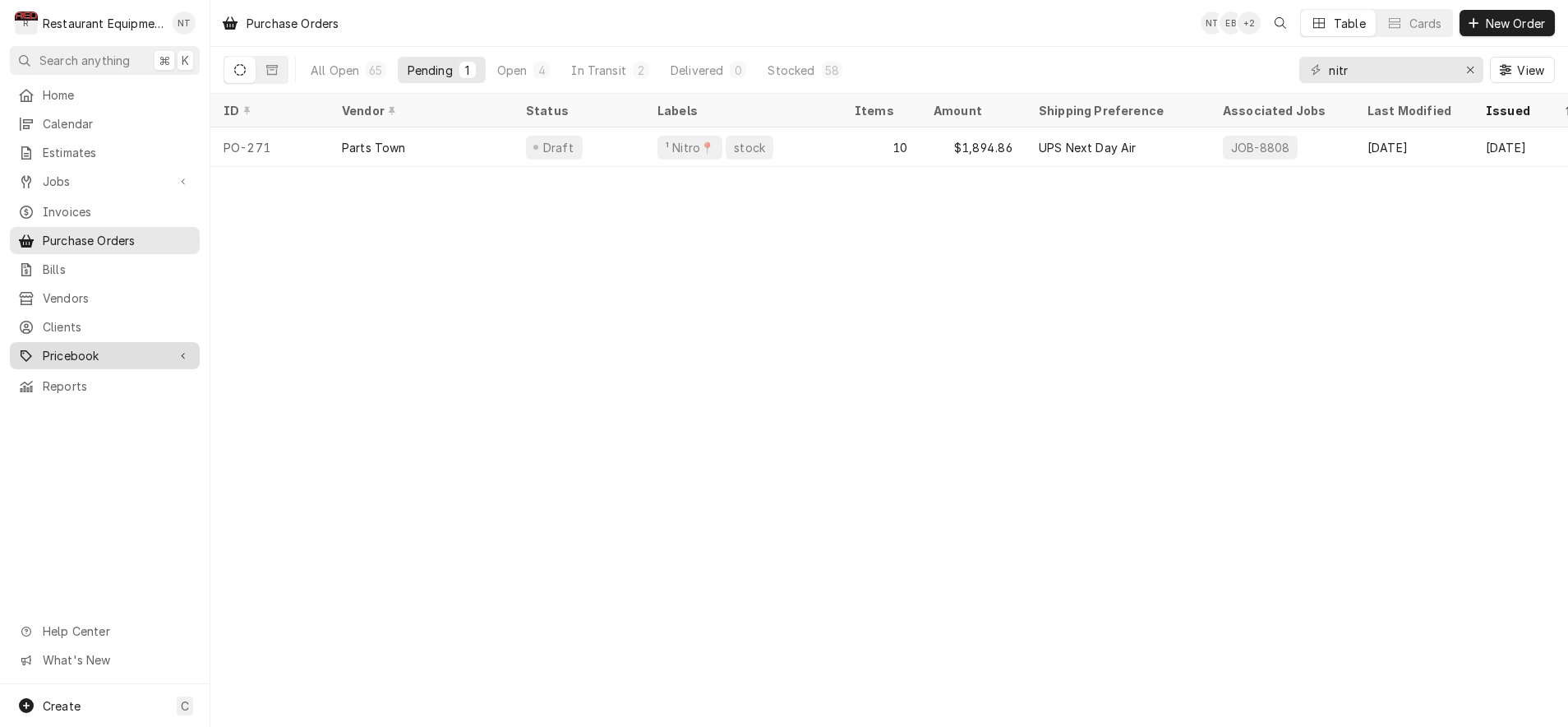
click at [174, 347] on div "Pricebook" at bounding box center [105, 355] width 183 height 20
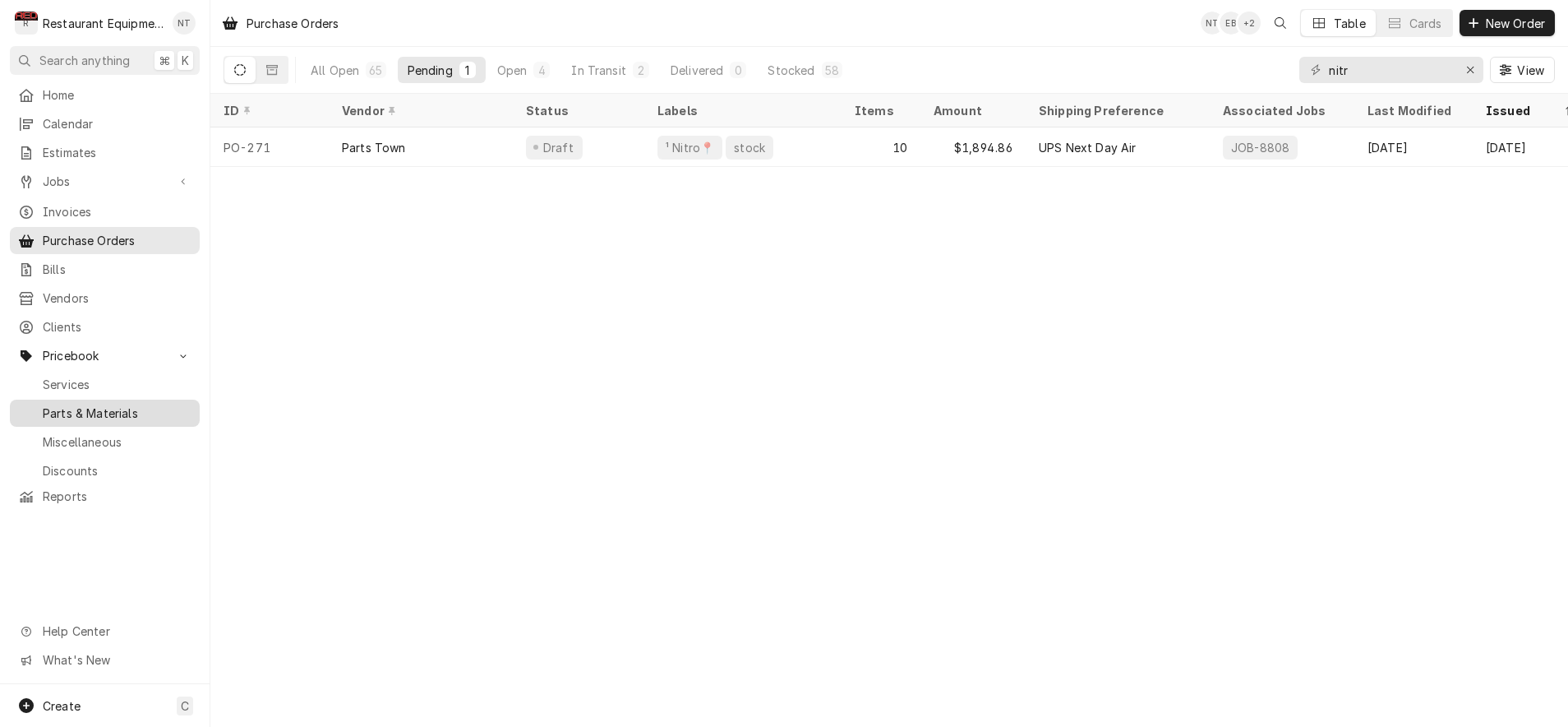
click at [129, 405] on span "Parts & Materials" at bounding box center [116, 413] width 148 height 17
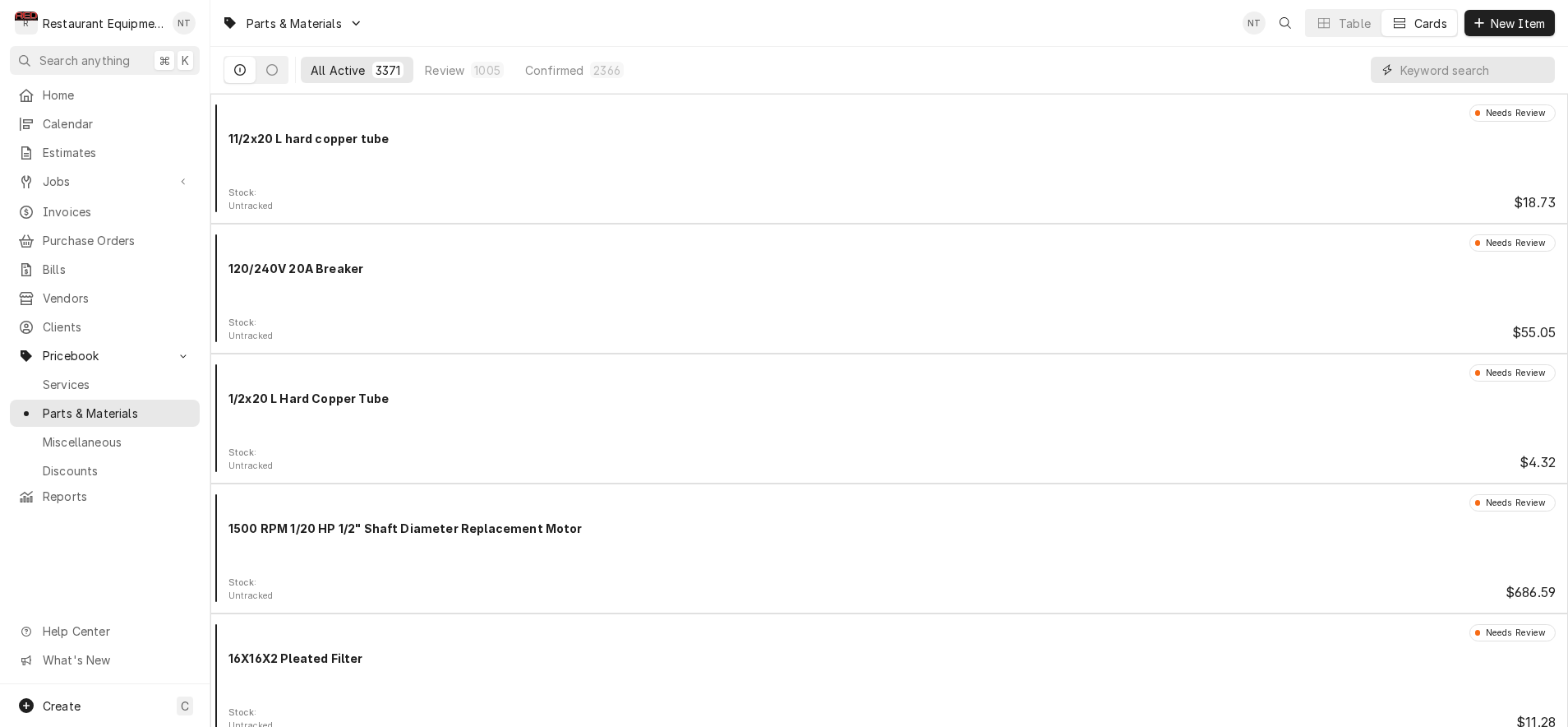
drag, startPoint x: 1435, startPoint y: 65, endPoint x: 1439, endPoint y: 73, distance: 8.9
click at [1436, 65] on input "Dynamic Content Wrapper" at bounding box center [1473, 69] width 147 height 26
click at [1447, 66] on input "Dynamic Content Wrapper" at bounding box center [1473, 69] width 147 height 26
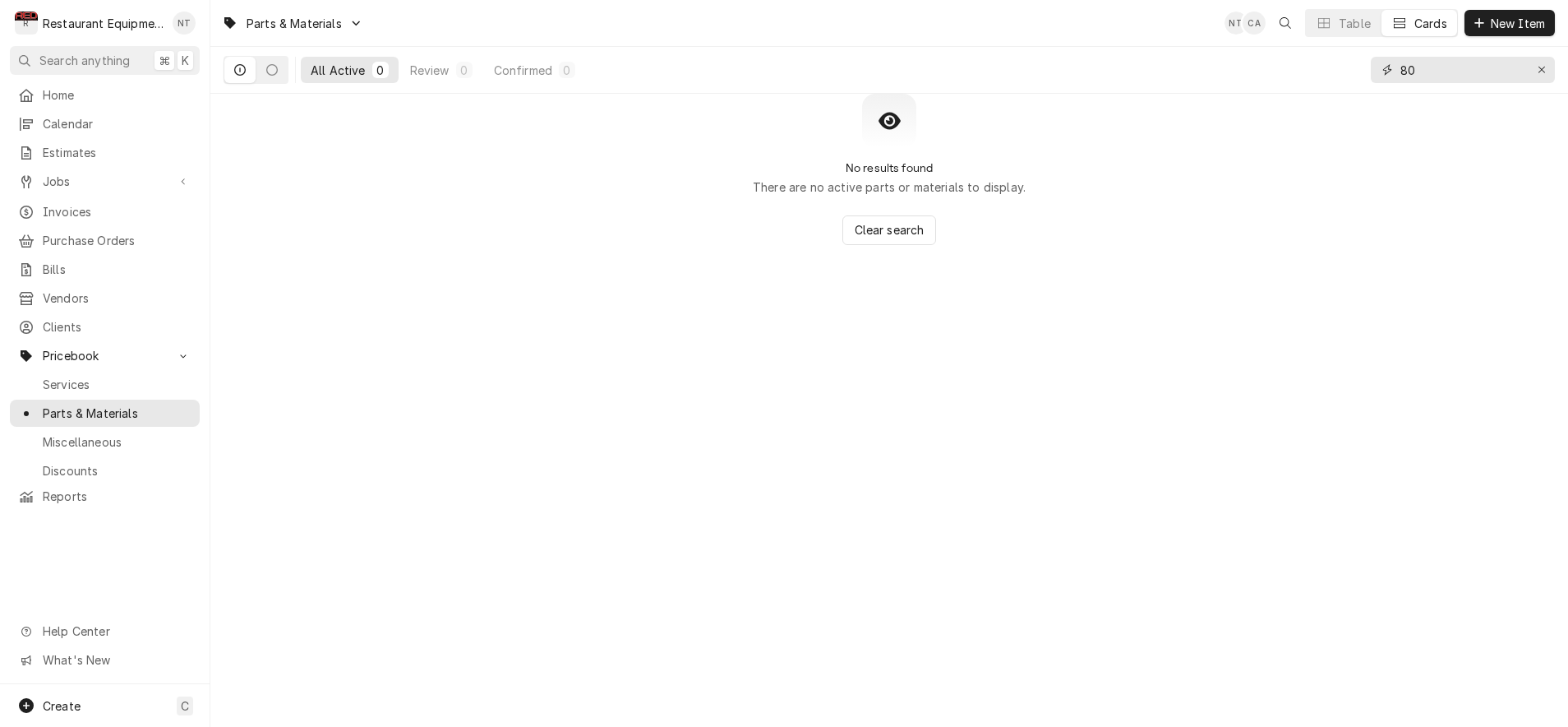
type input "8"
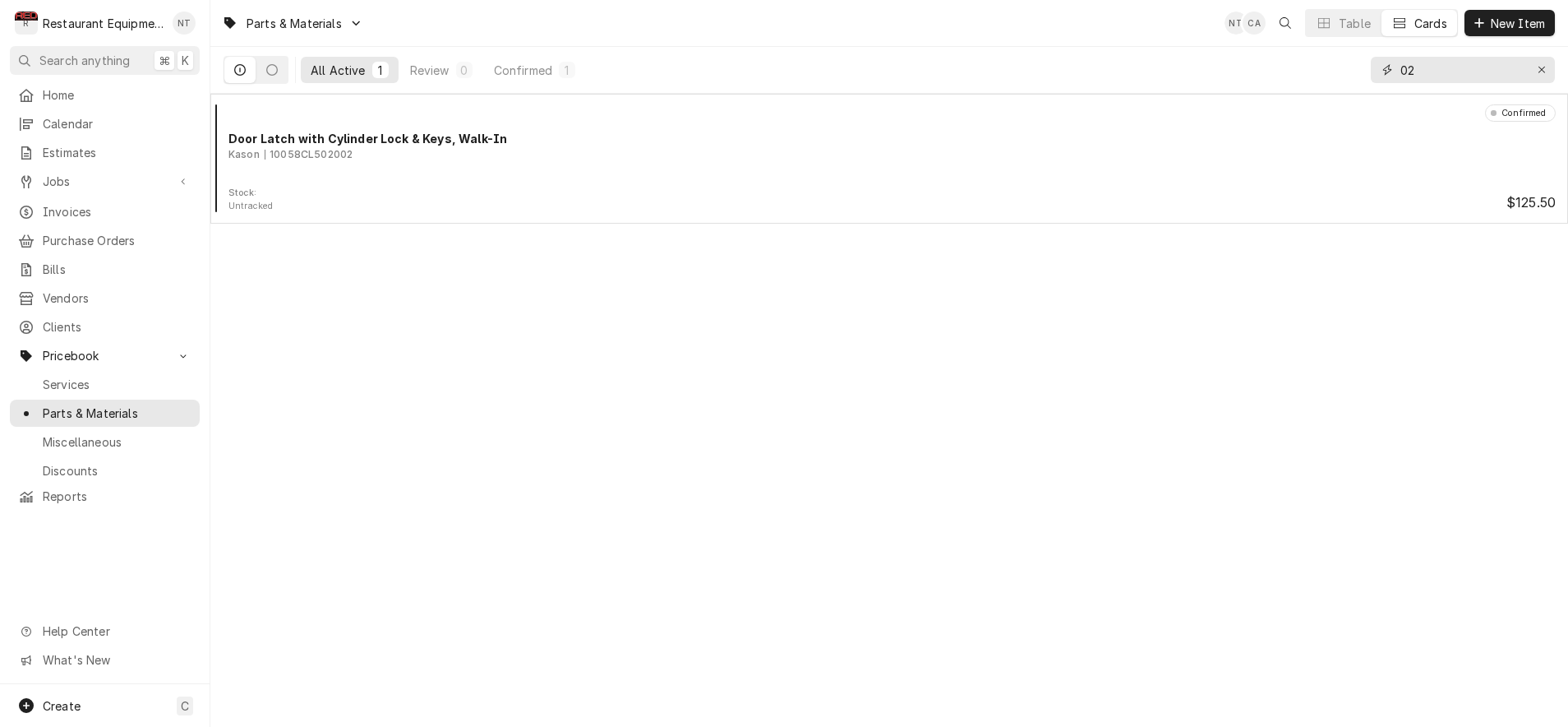
type input "0"
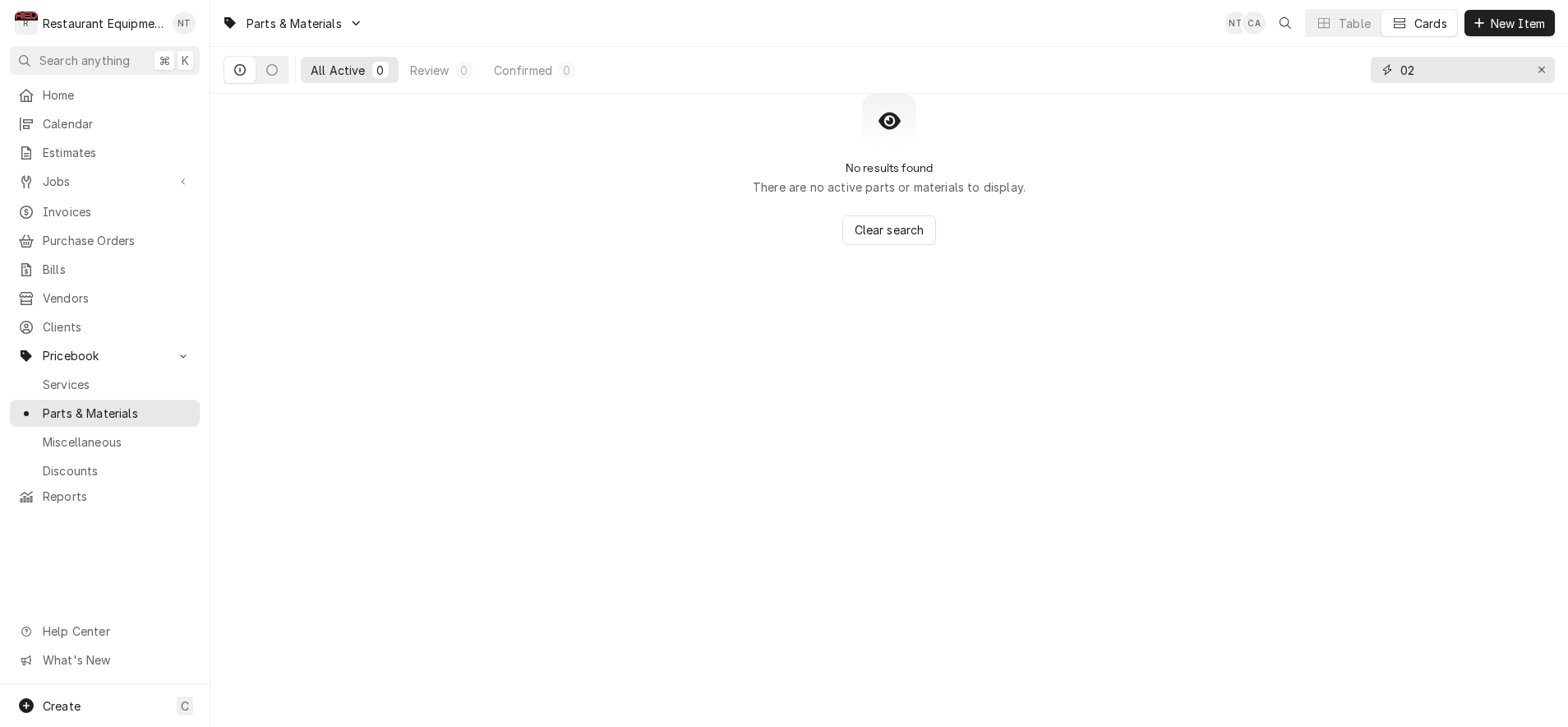
type input "0"
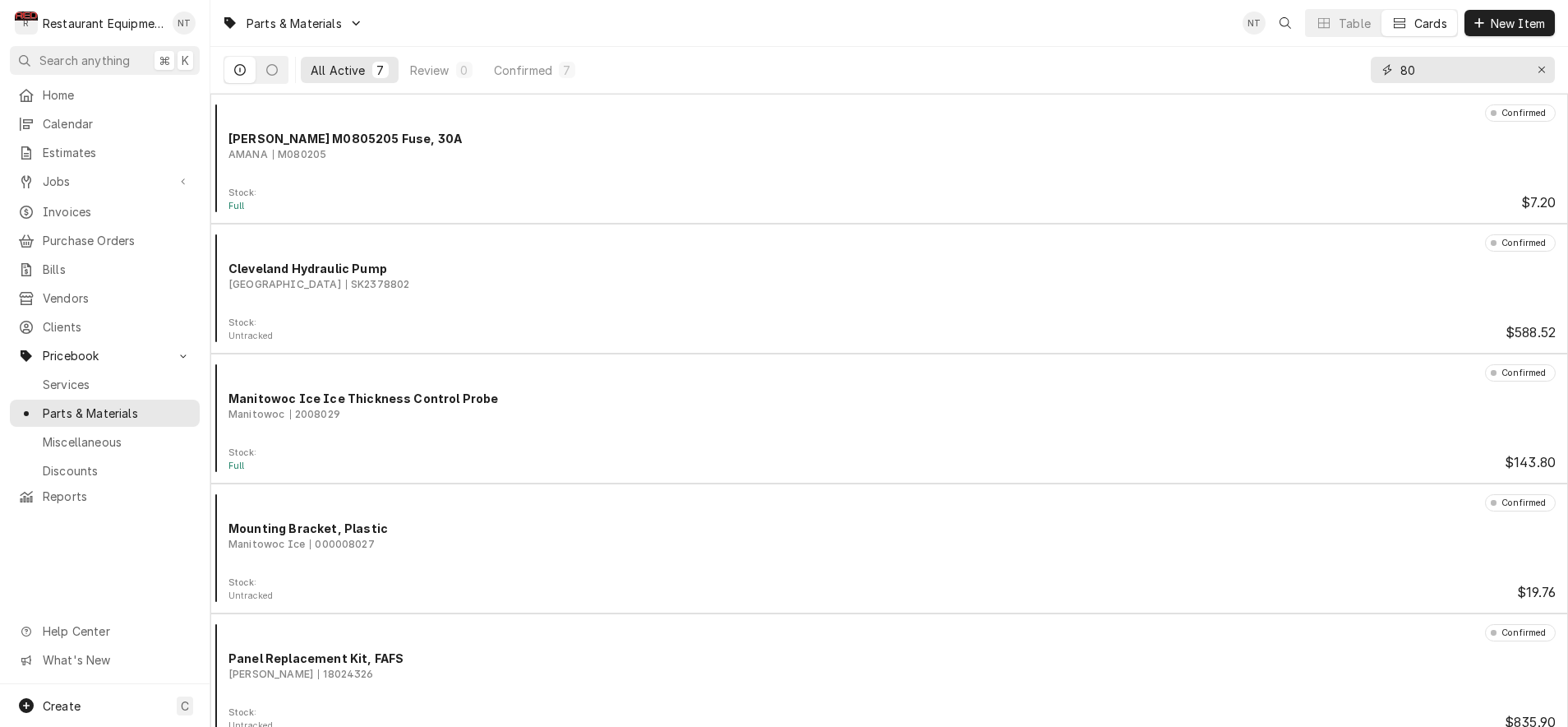
type input "8"
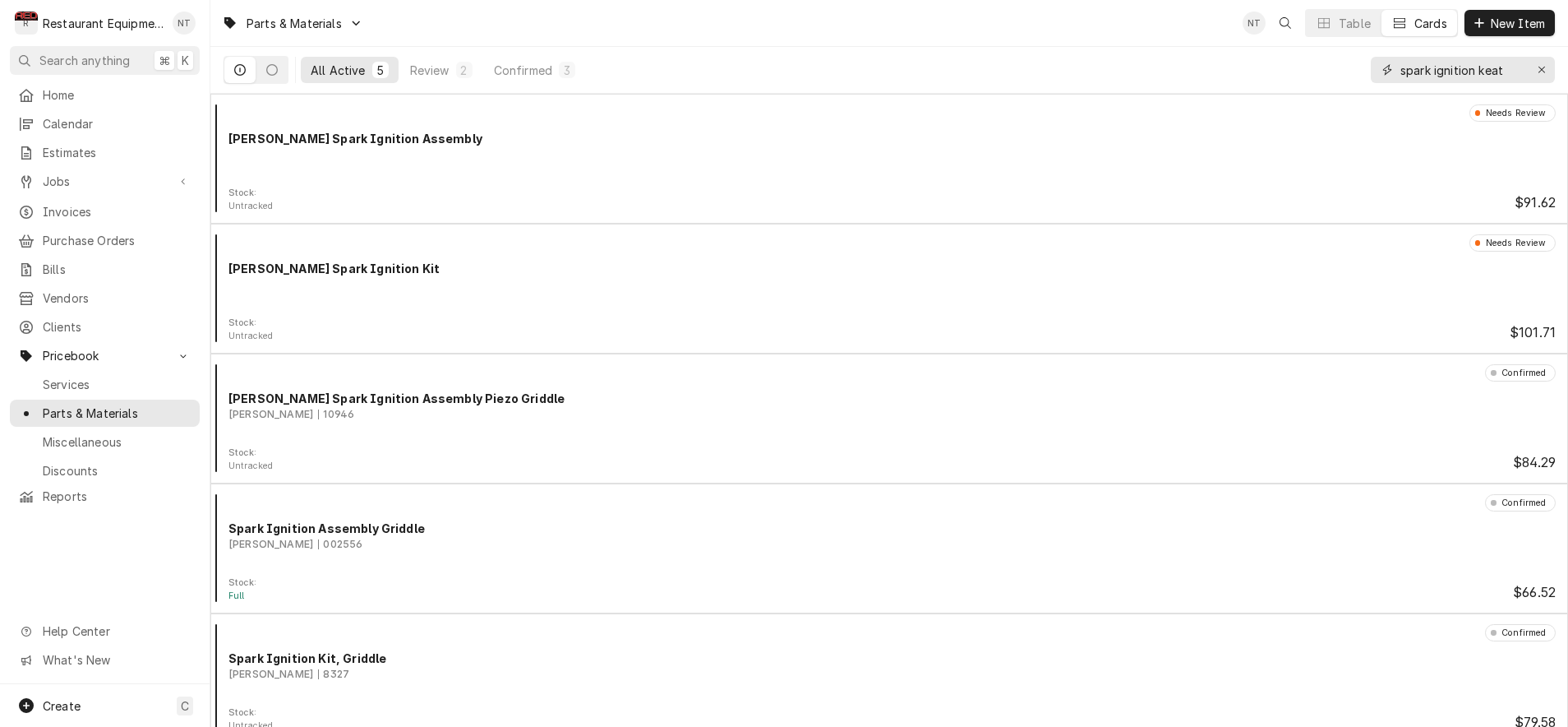
type input "spark ignition heat"
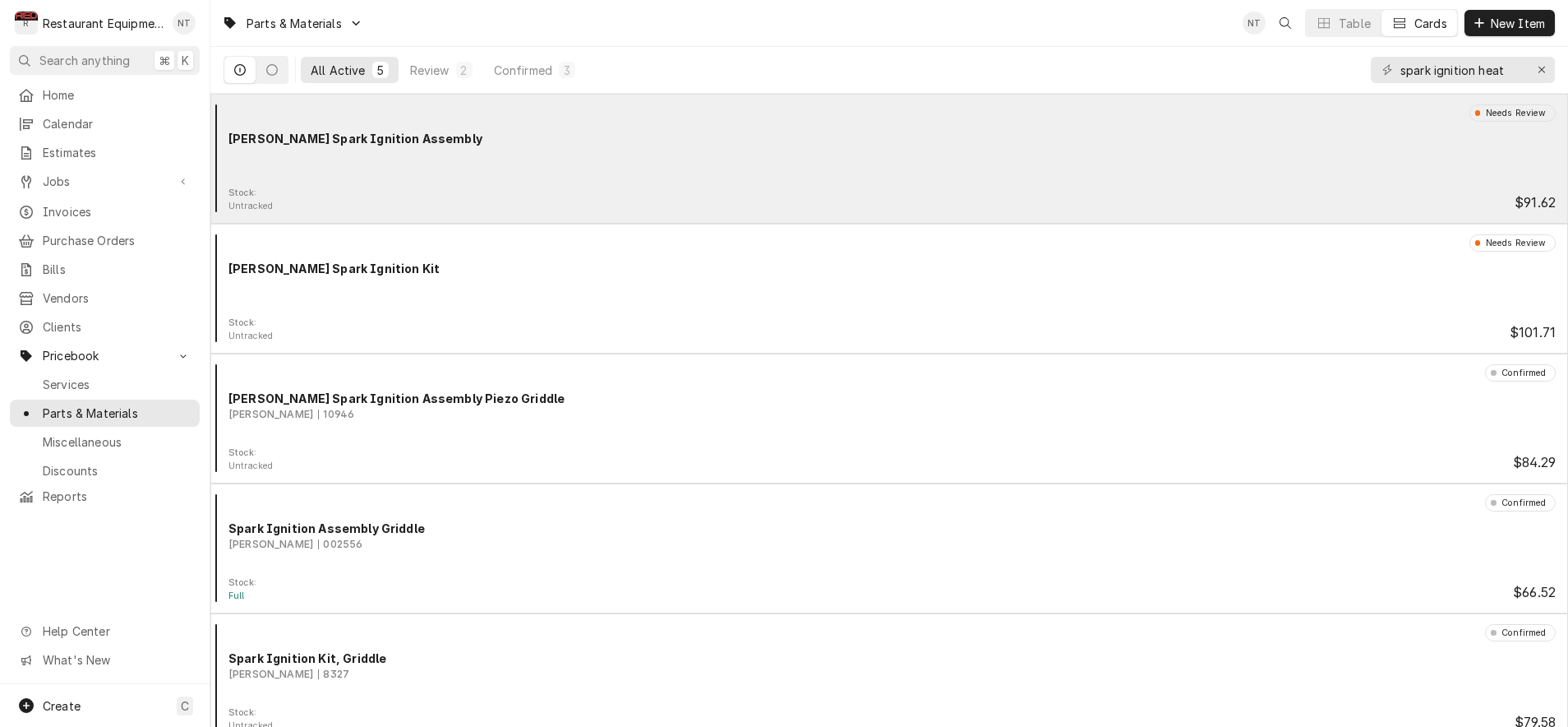
drag, startPoint x: 1453, startPoint y: 74, endPoint x: 637, endPoint y: 151, distance: 819.6
click at [637, 151] on div "Needs Review Keating Spark Ignition Assembly" at bounding box center [890, 146] width 1345 height 83
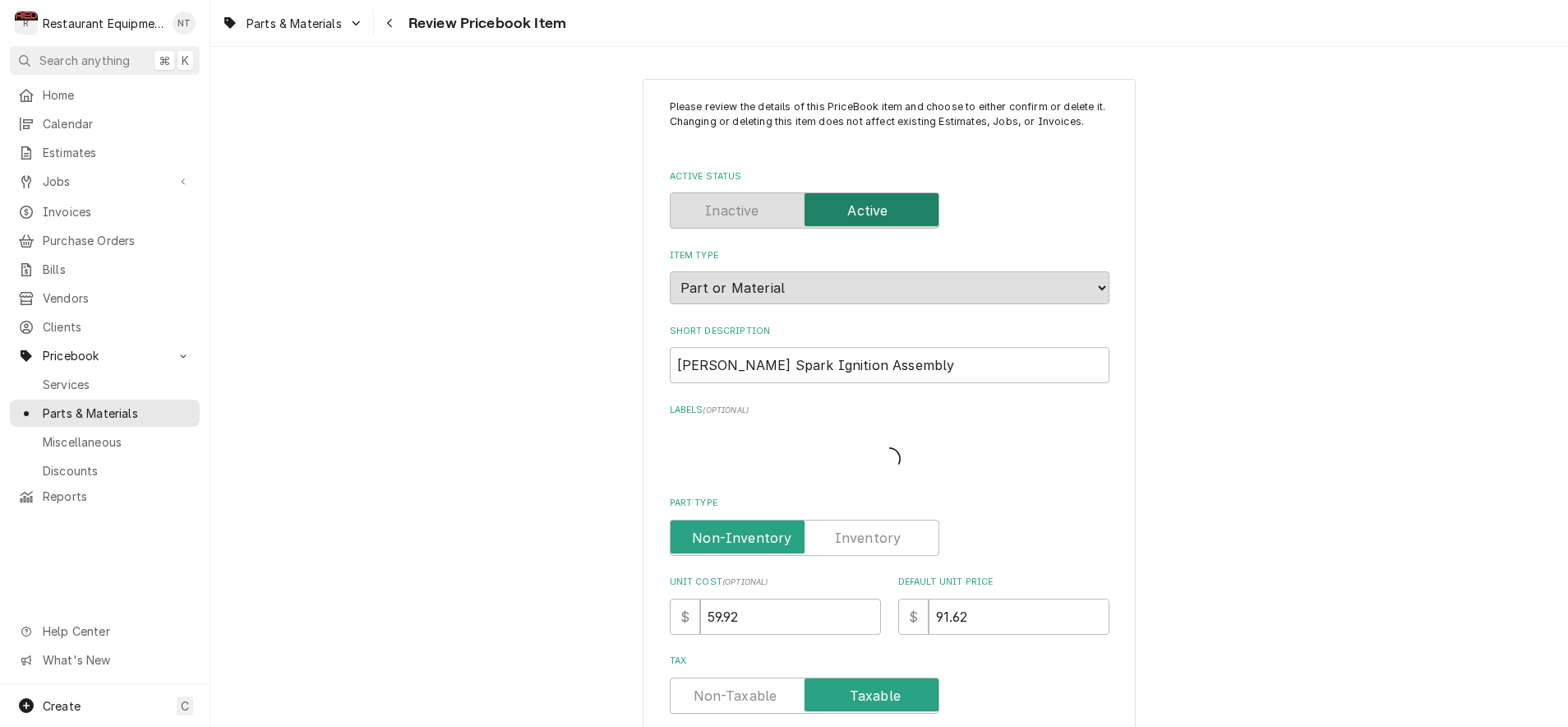
type textarea "x"
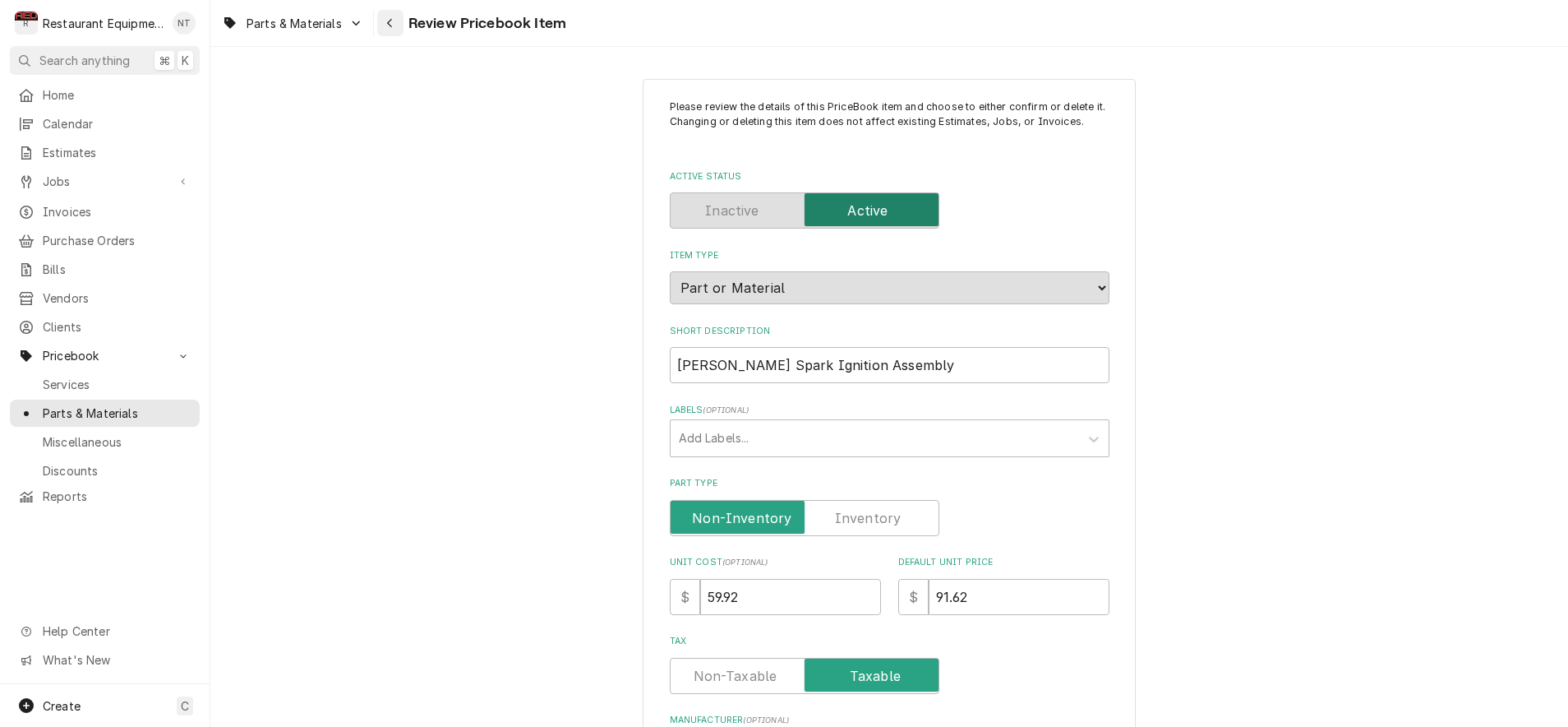
click at [398, 26] on div "Navigate back" at bounding box center [390, 22] width 16 height 17
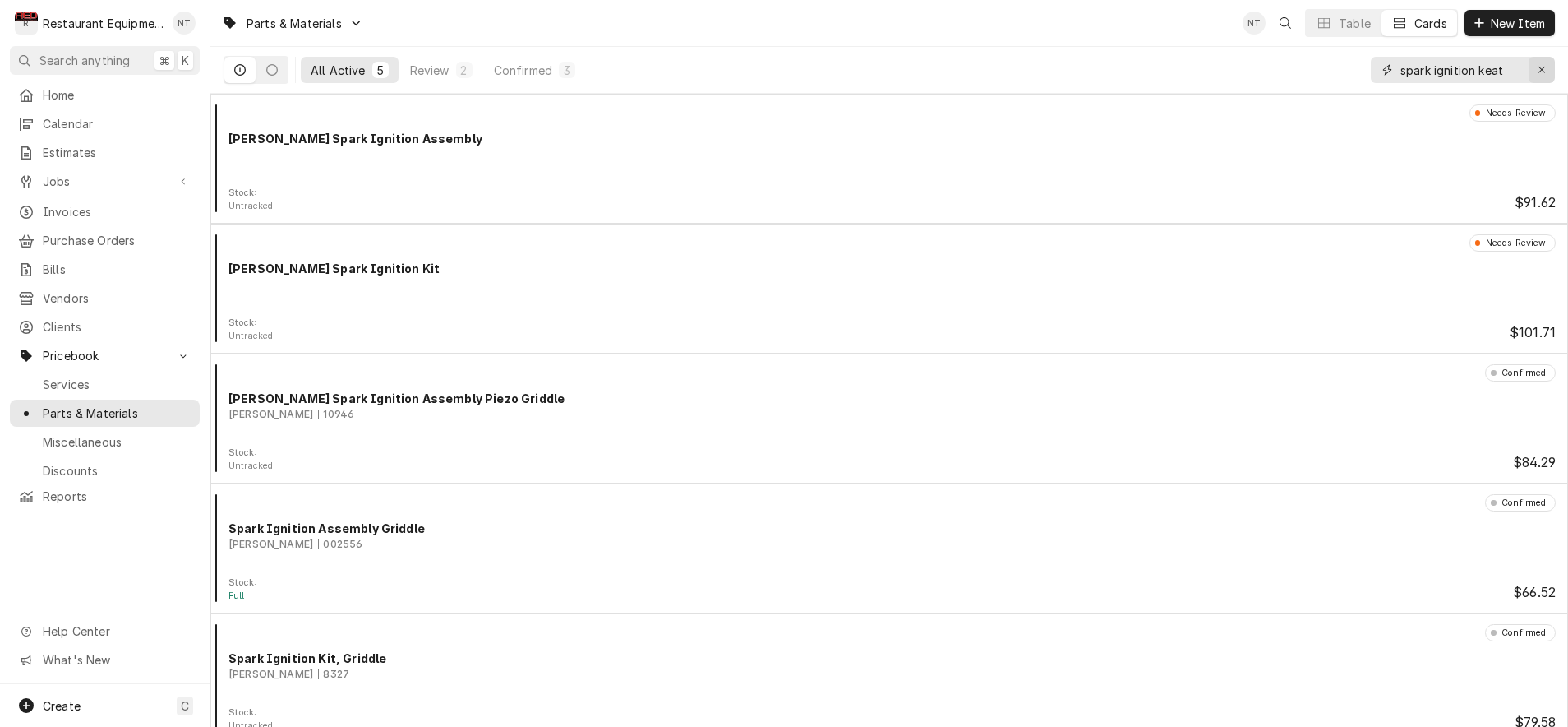
click at [1539, 67] on icon "Erase input" at bounding box center [1542, 70] width 9 height 12
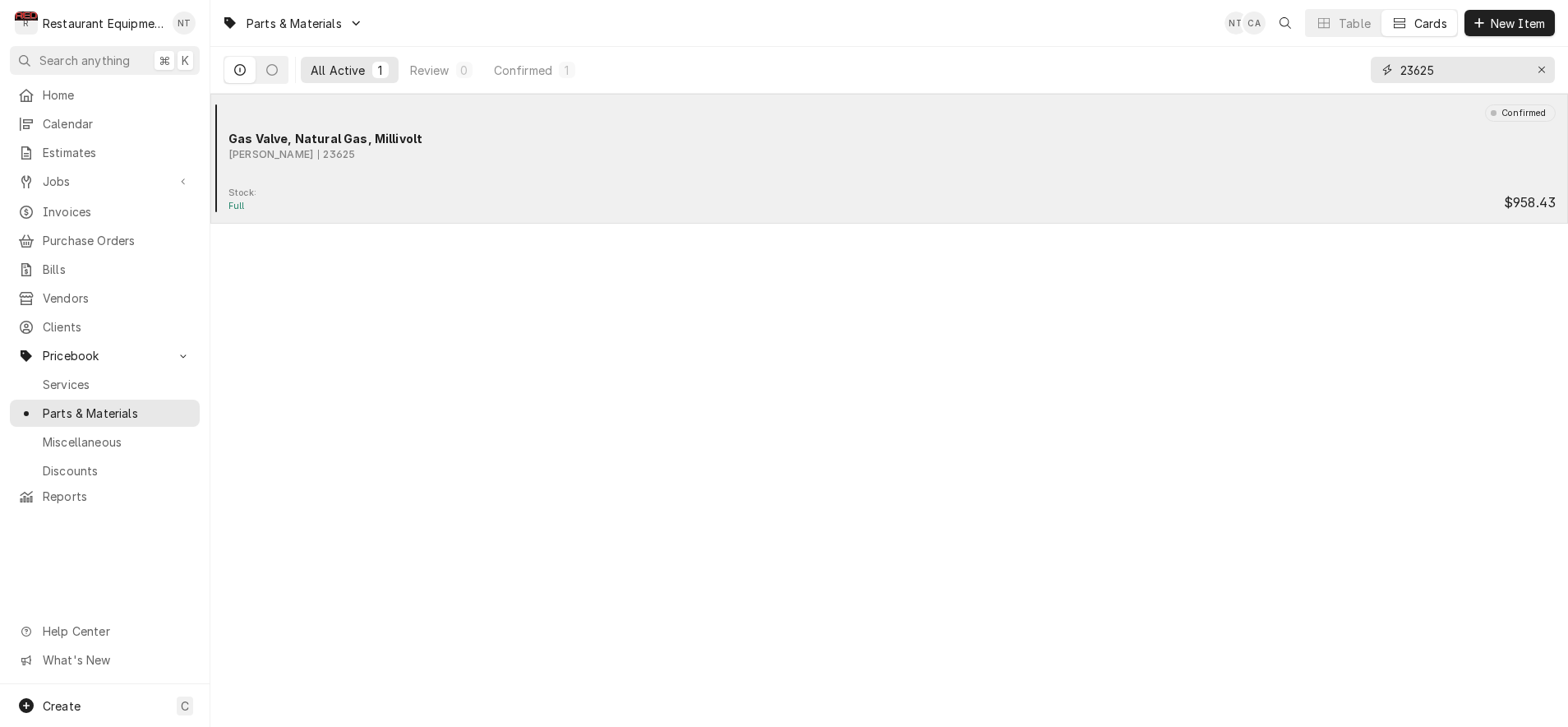
type input "23625"
click at [1340, 133] on div "Gas Valve, Natural Gas, Millivolt" at bounding box center [892, 139] width 1327 height 17
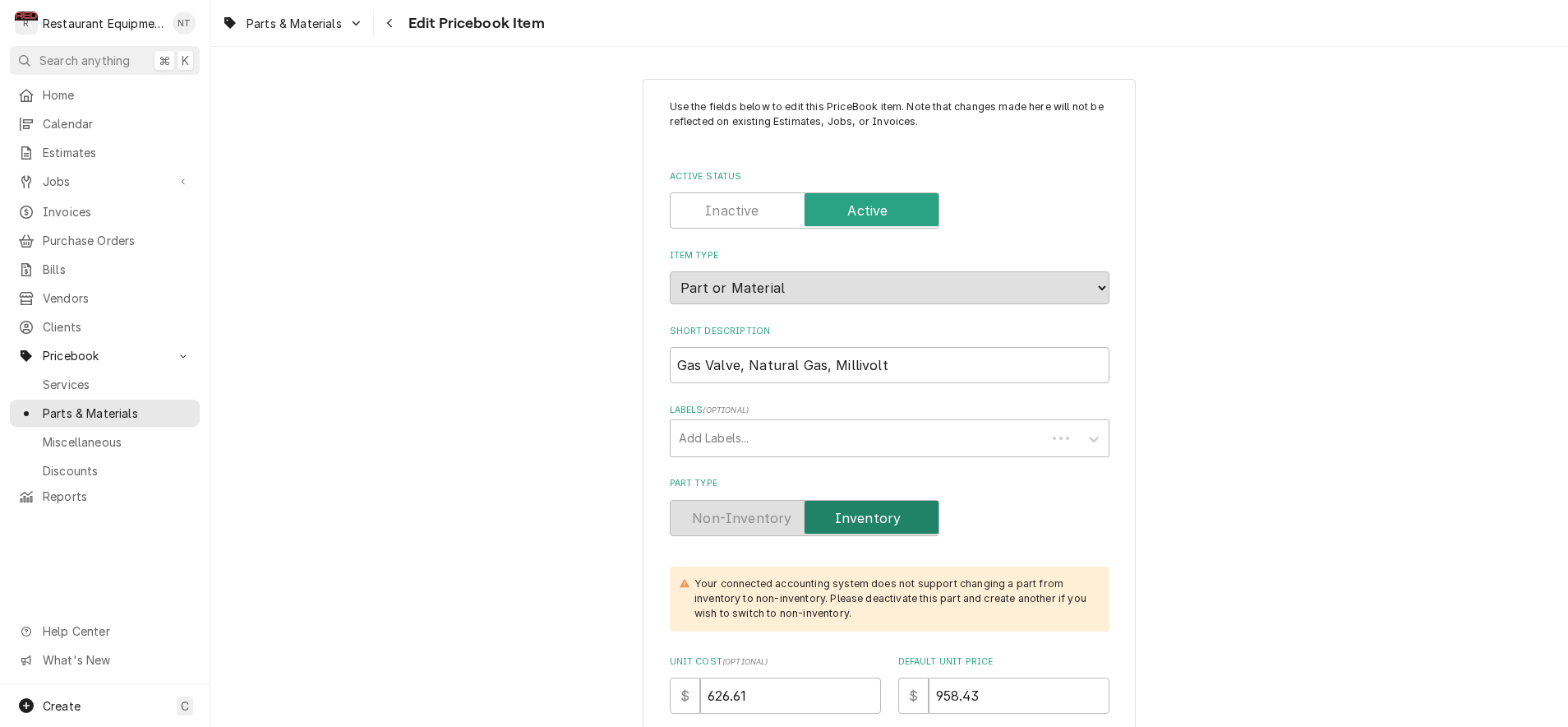
type textarea "x"
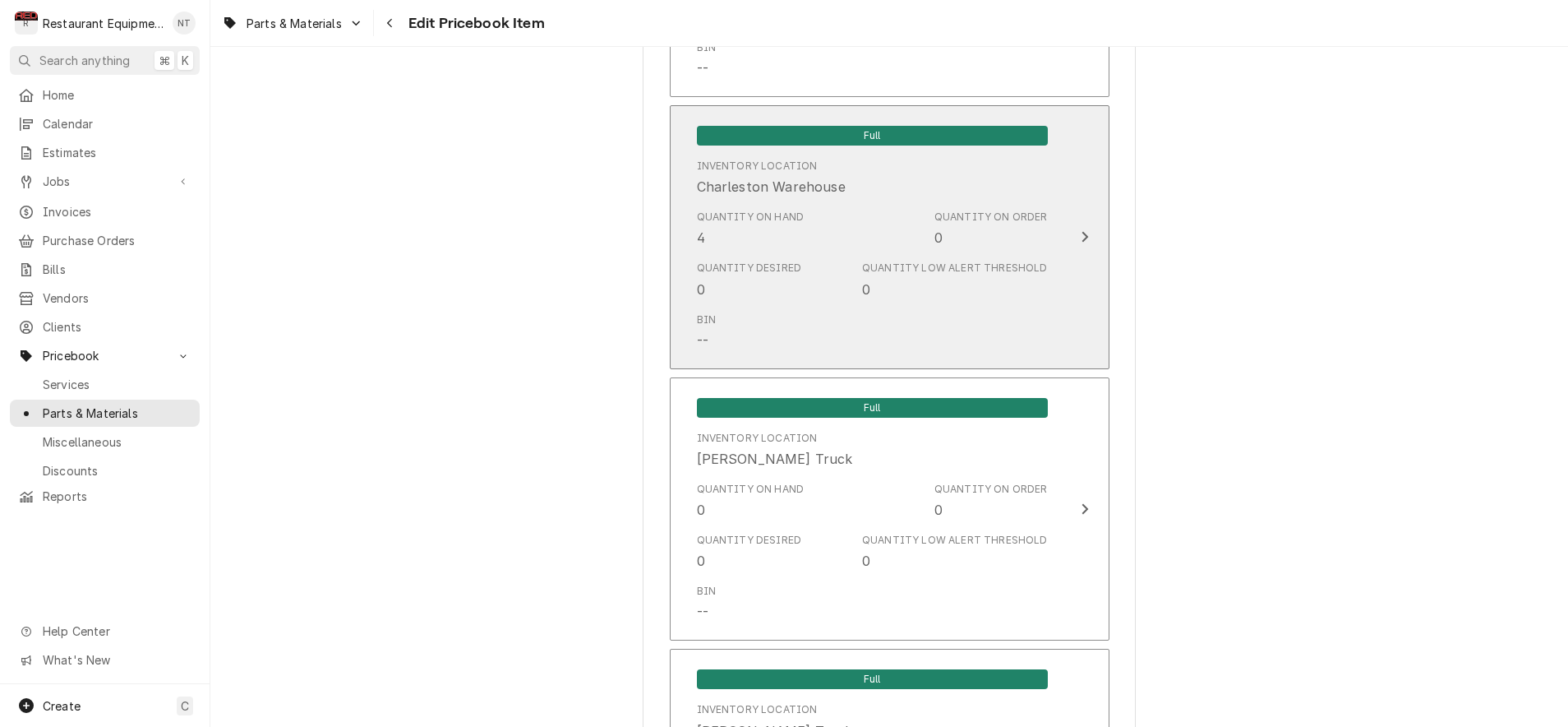
scroll to position [3712, 0]
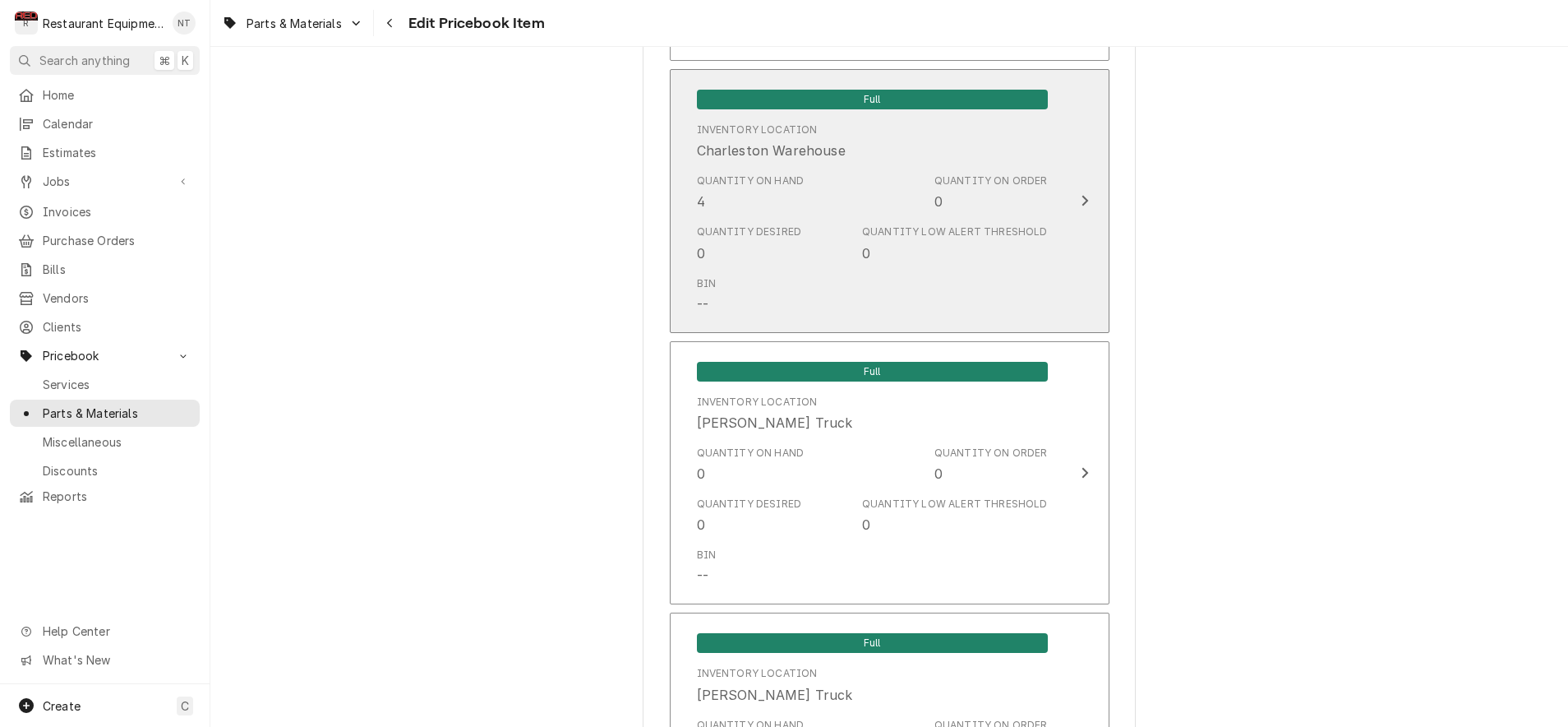
click at [1076, 191] on button "Full Inventory Location [GEOGRAPHIC_DATA] Quantity on Hand 4 Quantity on Order …" at bounding box center [889, 201] width 440 height 264
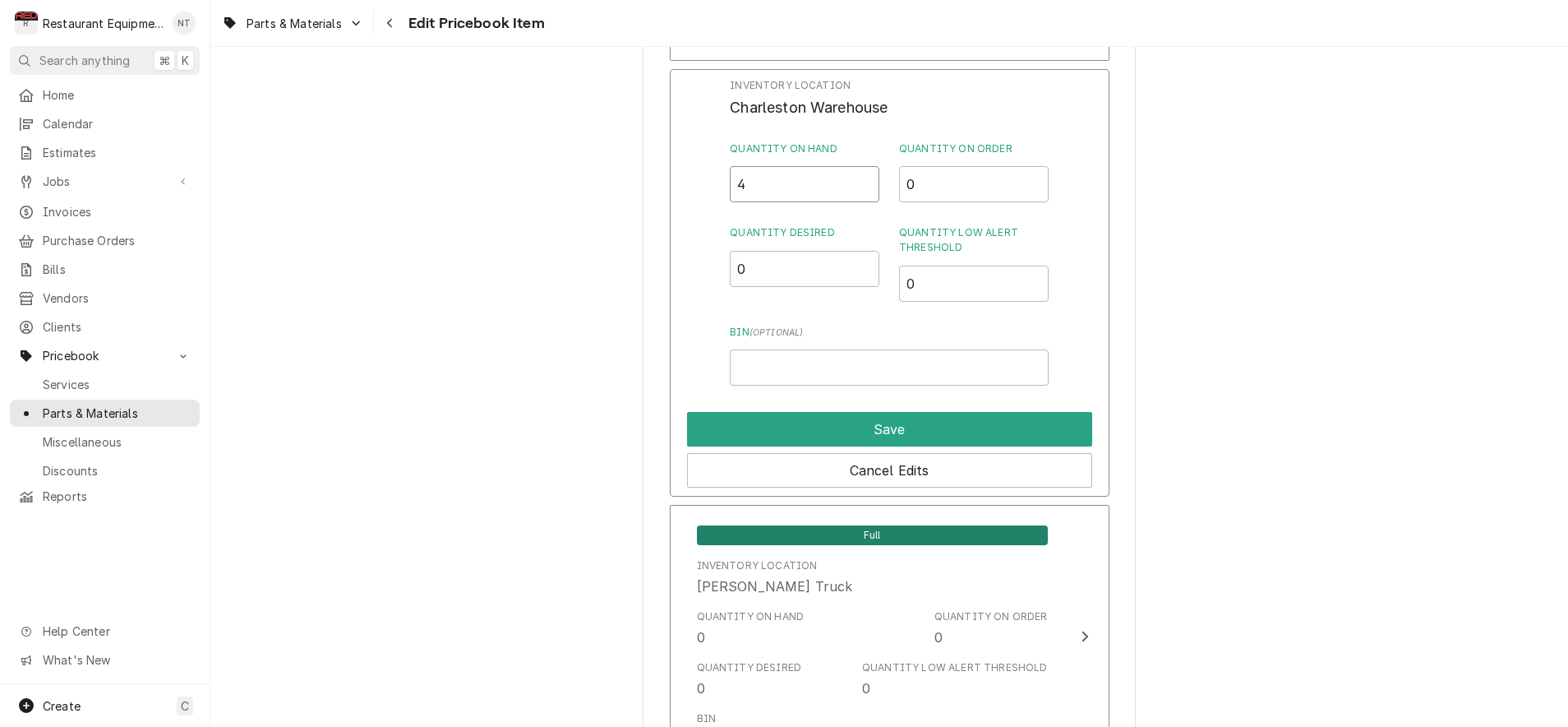
click at [833, 166] on input "4" at bounding box center [804, 183] width 149 height 36
type input "2"
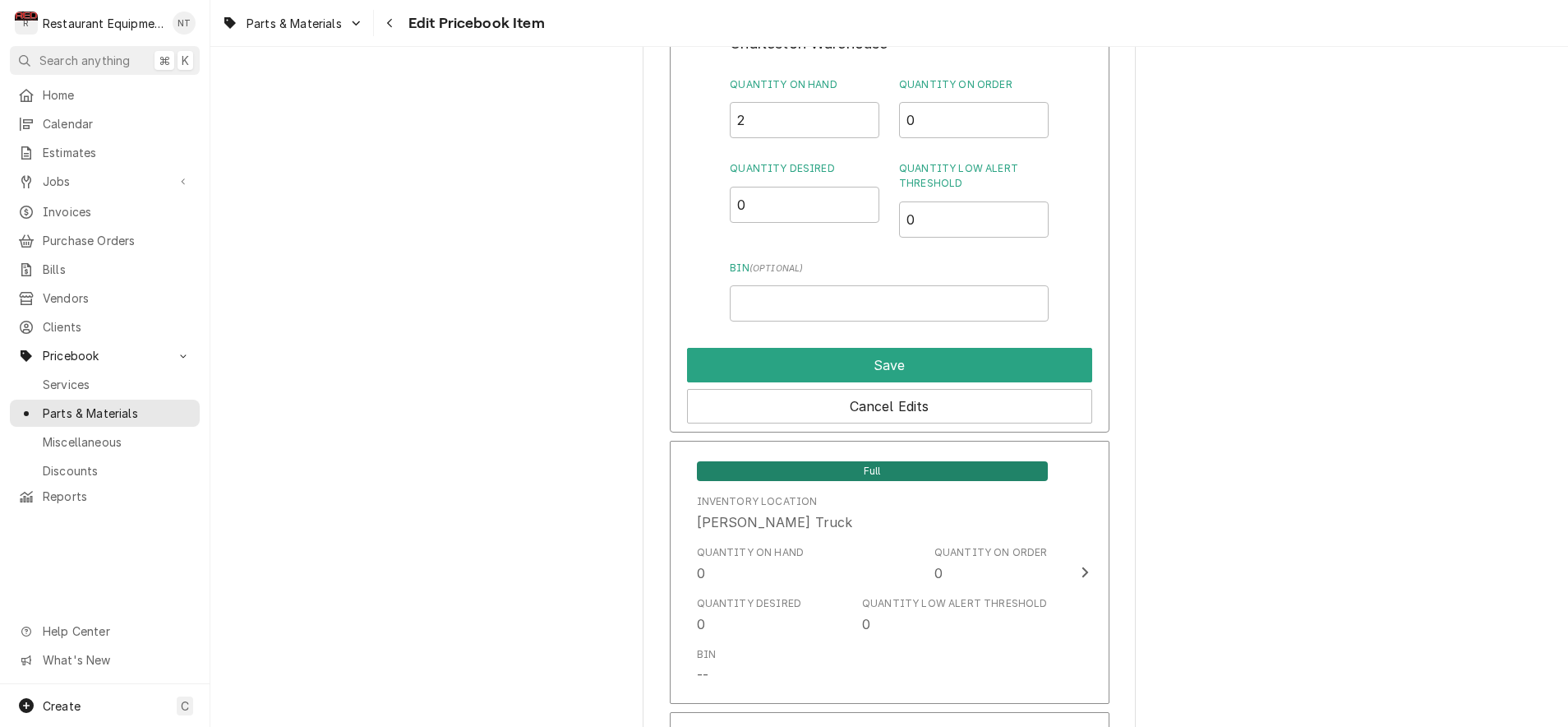
scroll to position [3779, 0]
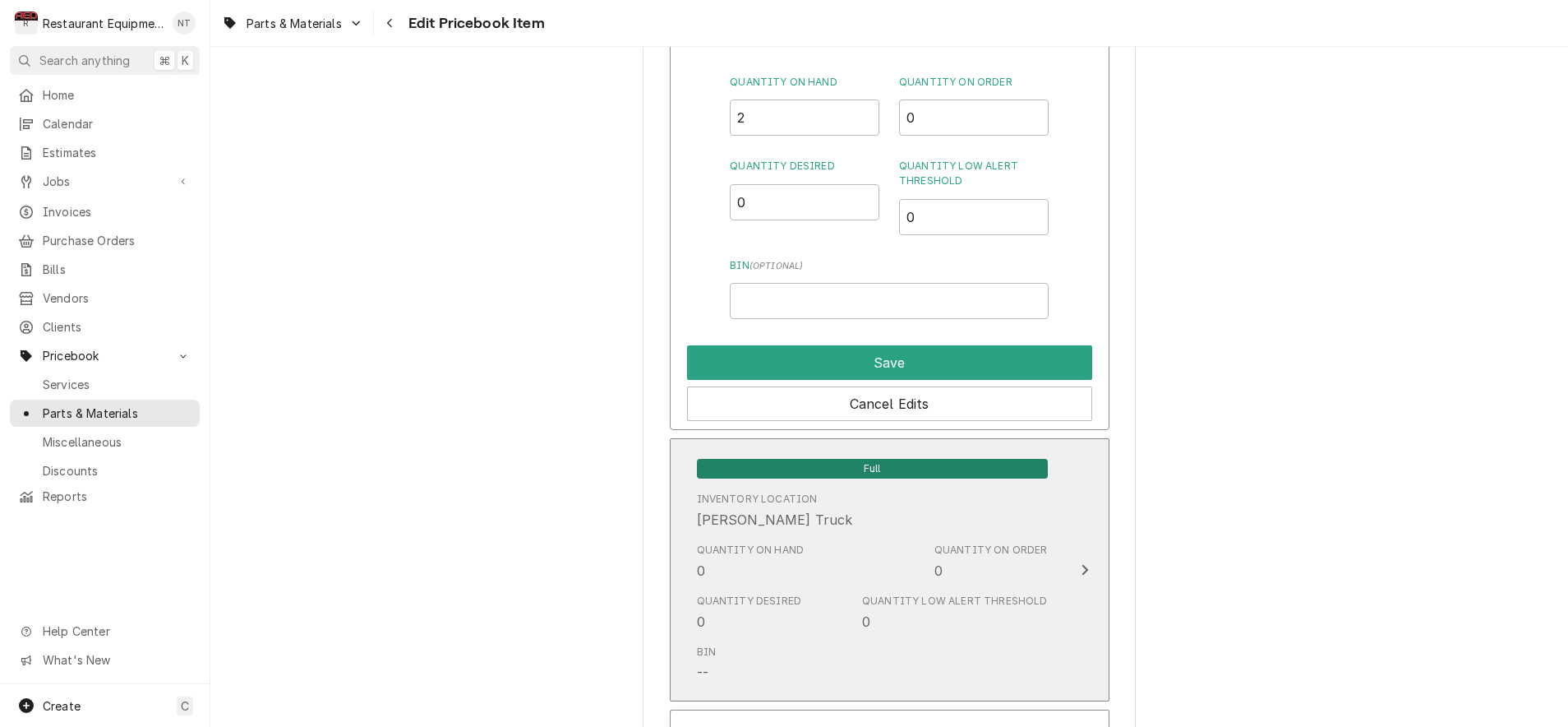
click at [975, 346] on button "Save" at bounding box center [890, 363] width 406 height 35
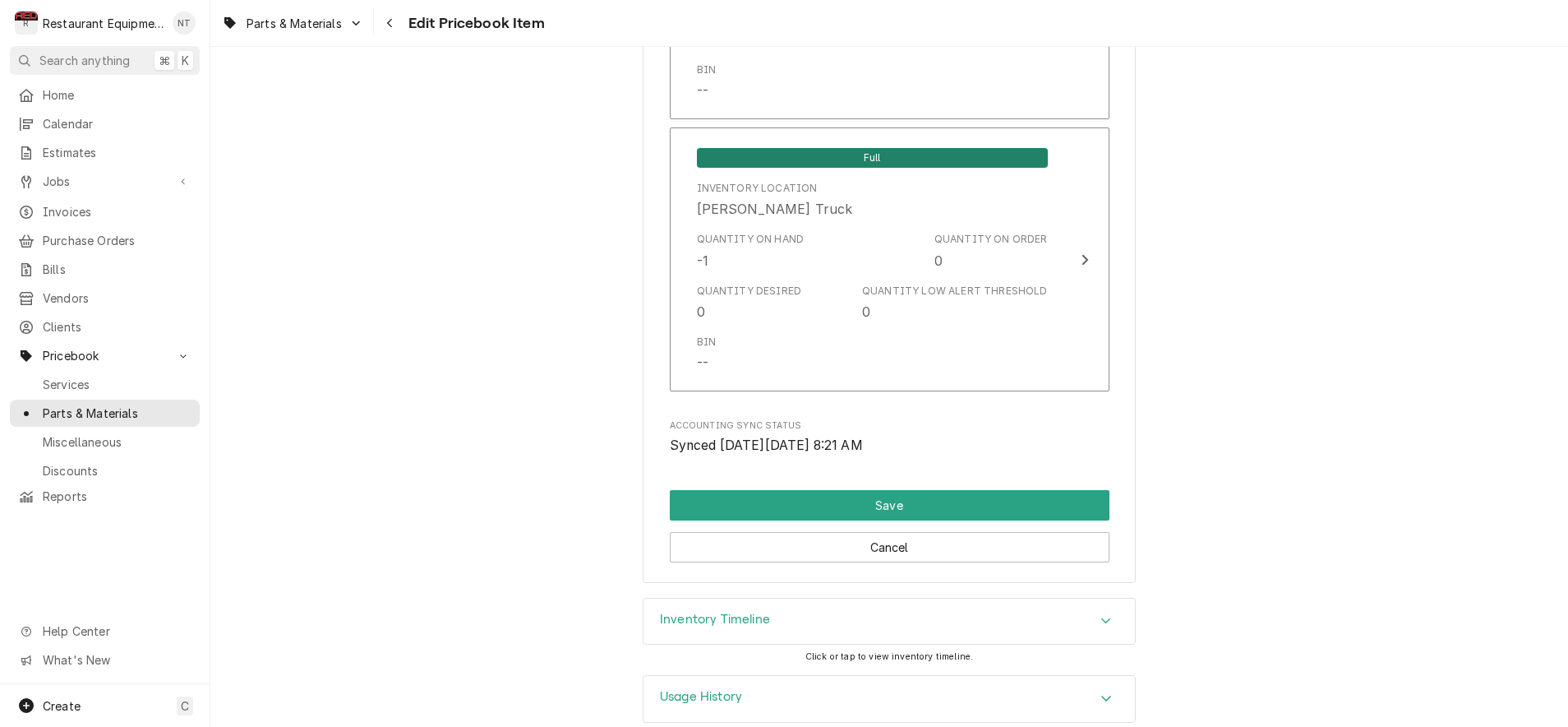
scroll to position [0, 0]
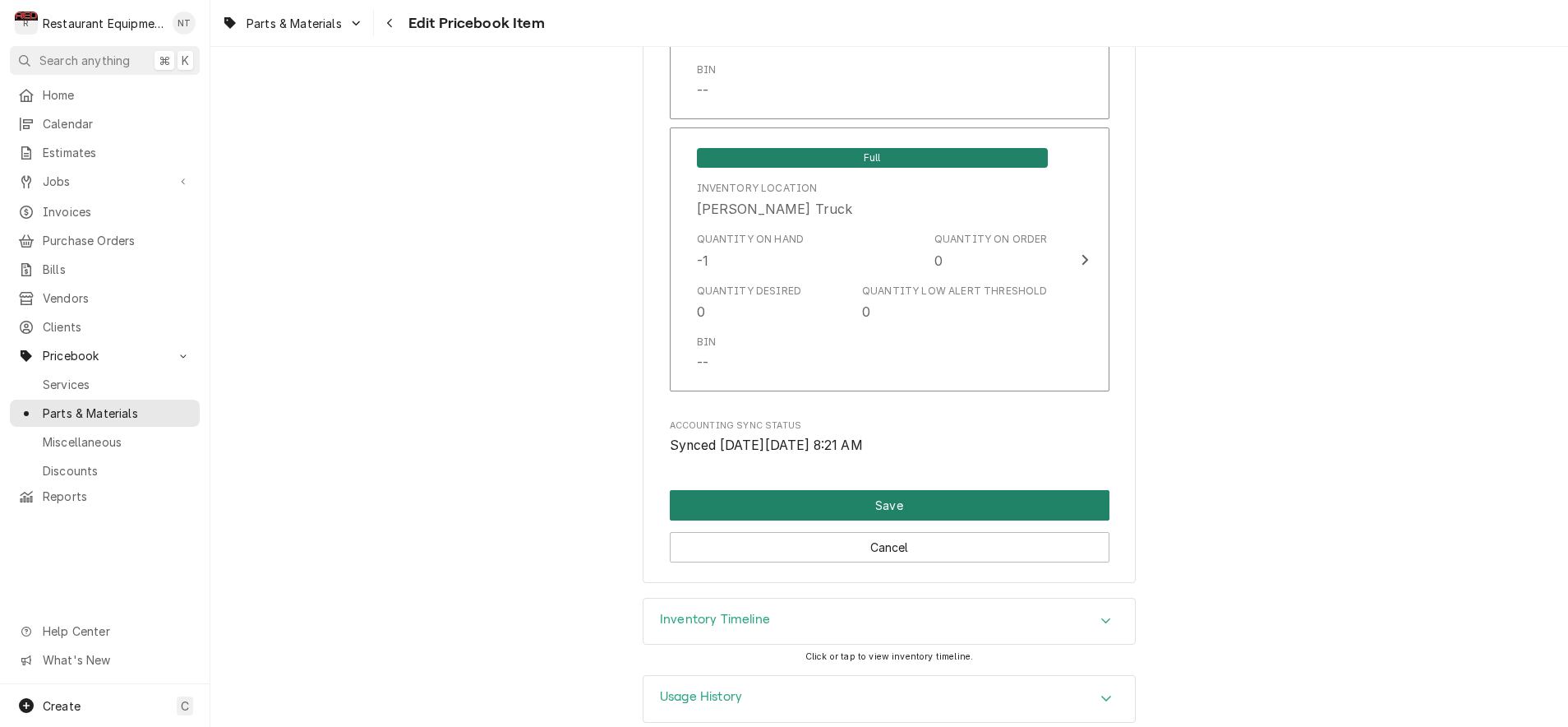
click at [1028, 490] on button "Save" at bounding box center [889, 505] width 440 height 30
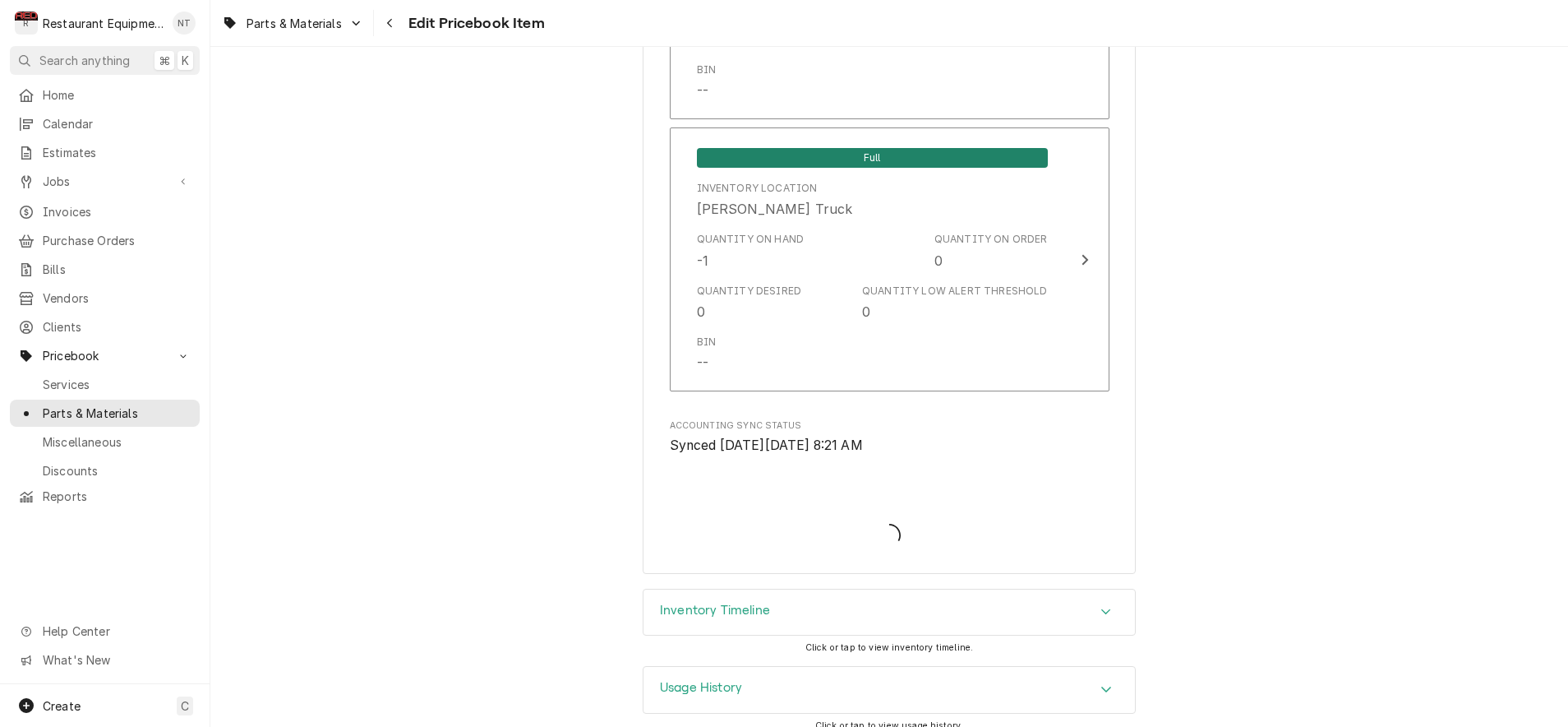
type textarea "x"
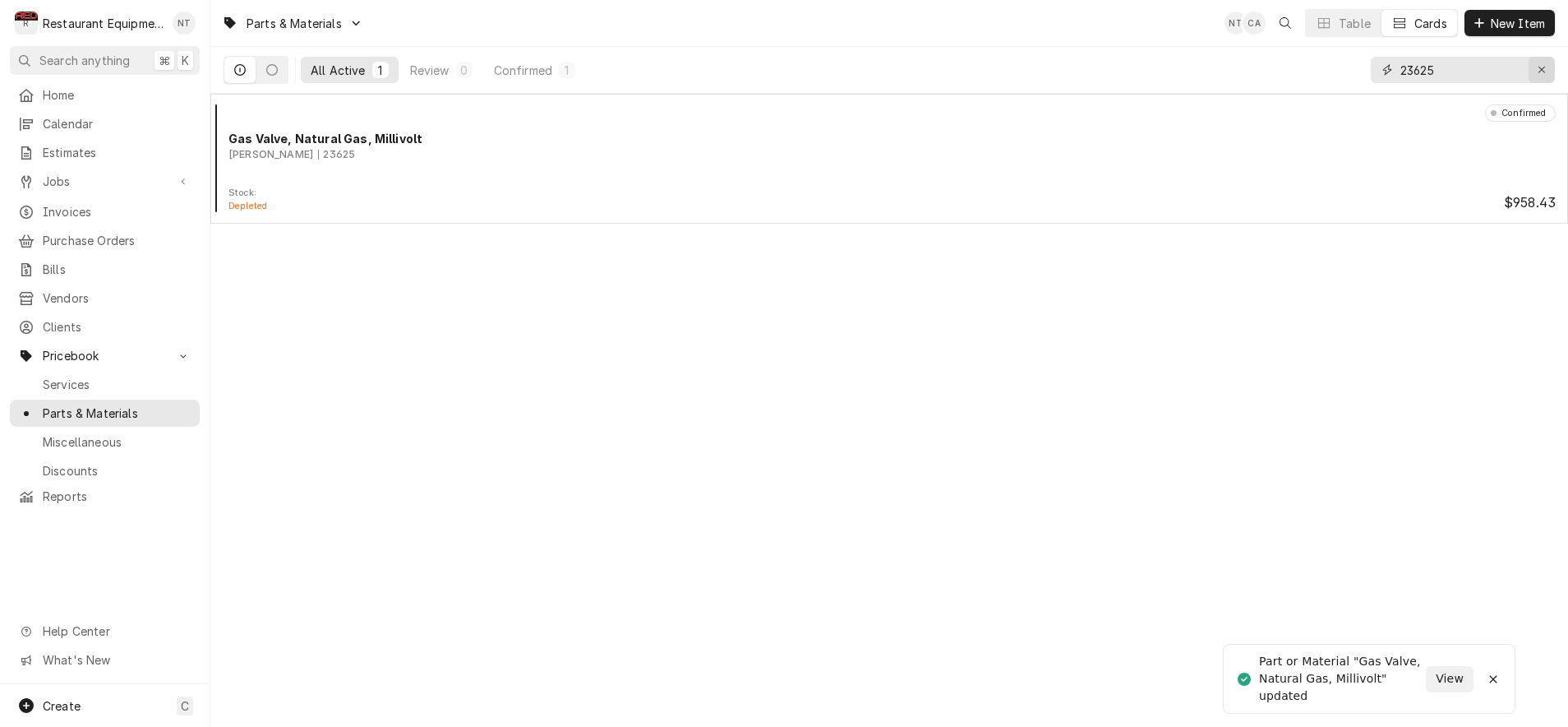
click at [1538, 66] on icon "Erase input" at bounding box center [1542, 70] width 9 height 12
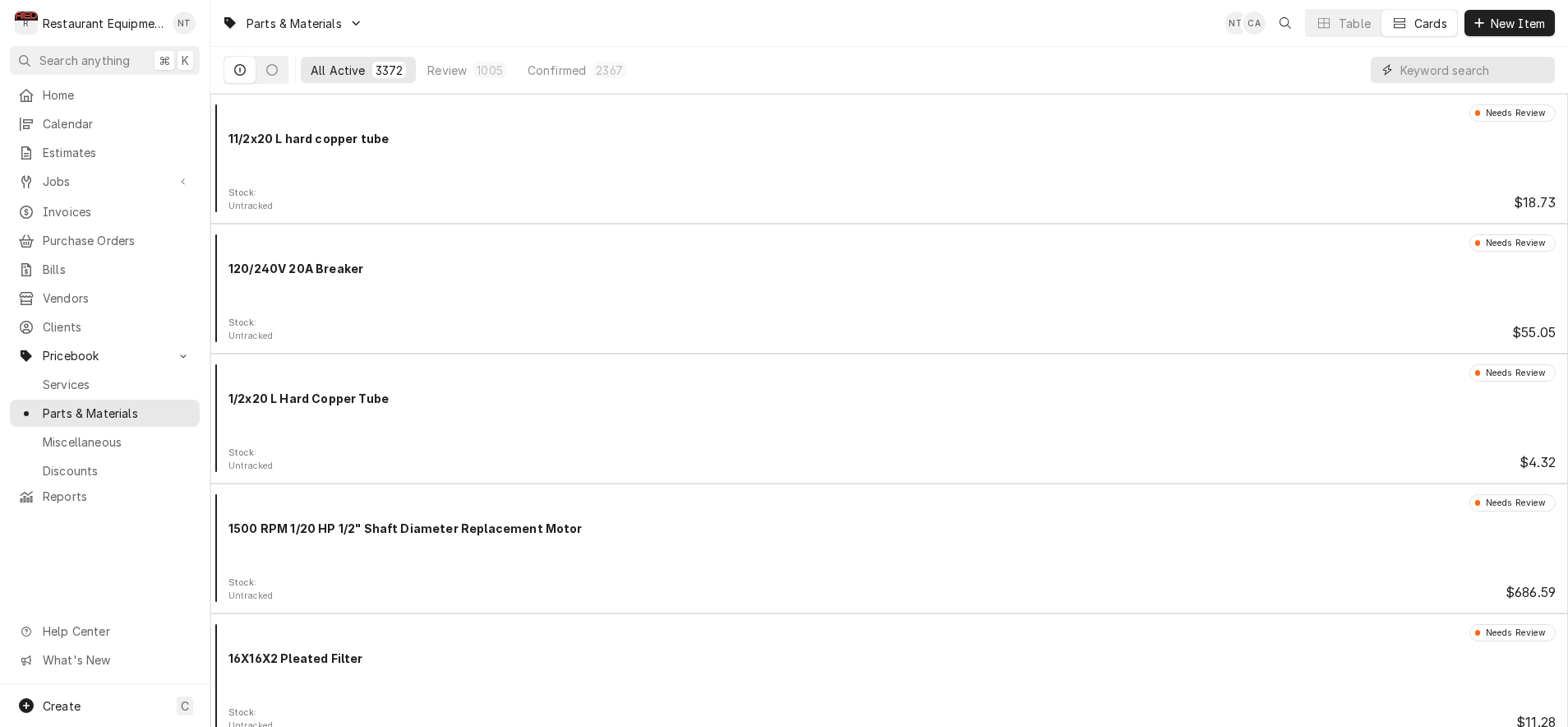
click at [1507, 73] on input "Dynamic Content Wrapper" at bounding box center [1473, 69] width 147 height 26
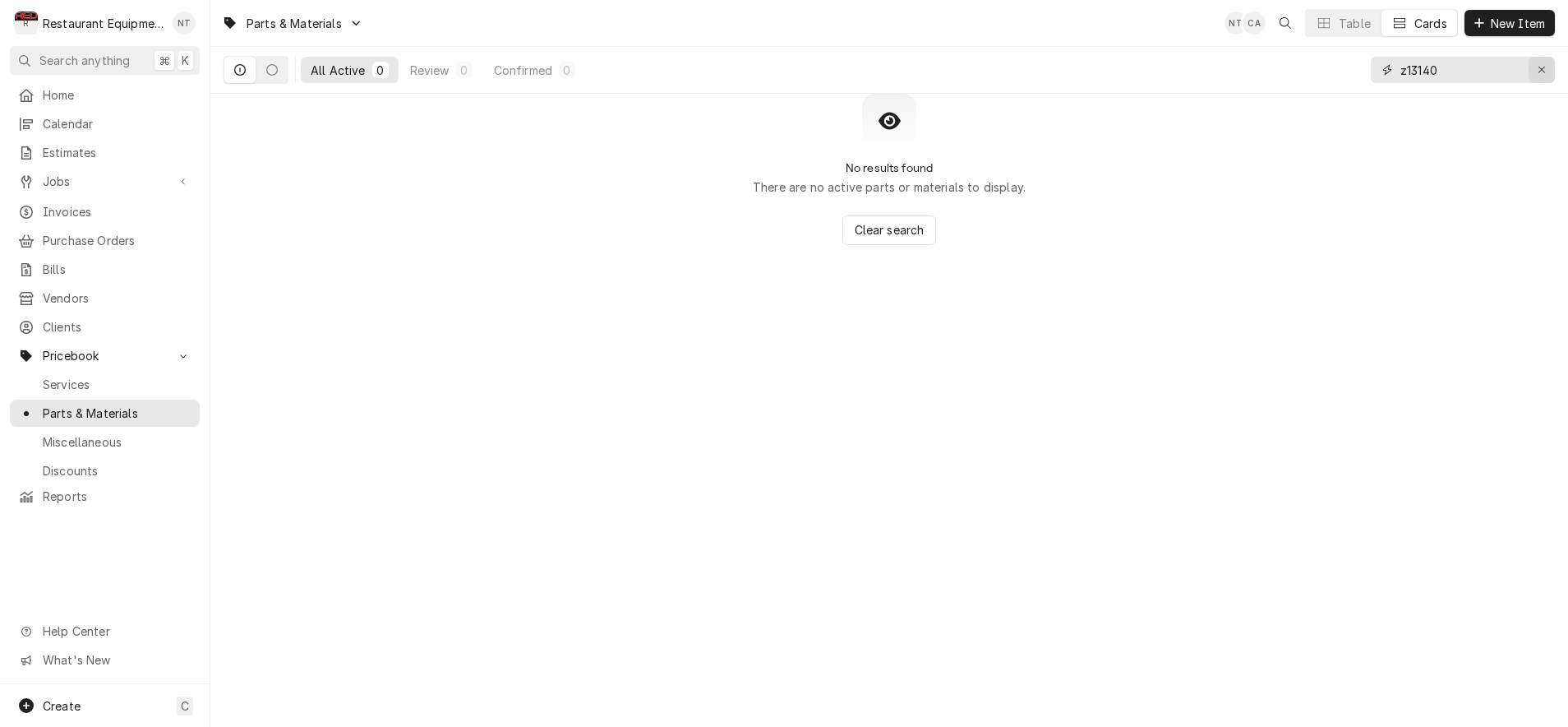
type input "z13140"
click at [1553, 70] on button "Erase input" at bounding box center [1542, 69] width 26 height 26
type input "Z13140"
click at [1533, 31] on button "New Item" at bounding box center [1509, 22] width 90 height 26
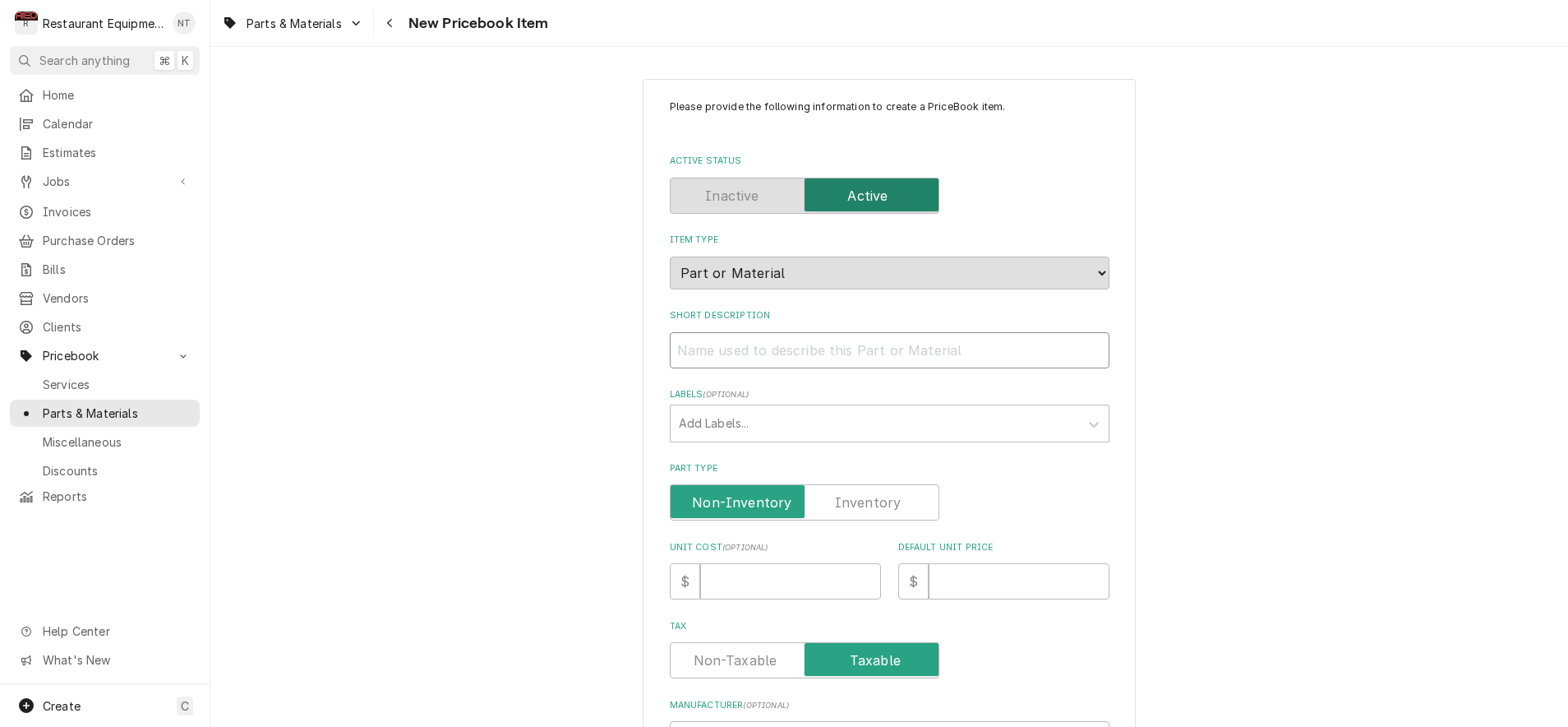
click at [814, 332] on input "Short Description" at bounding box center [889, 349] width 440 height 36
type textarea "x"
type input "D"
type textarea "x"
type input "Di"
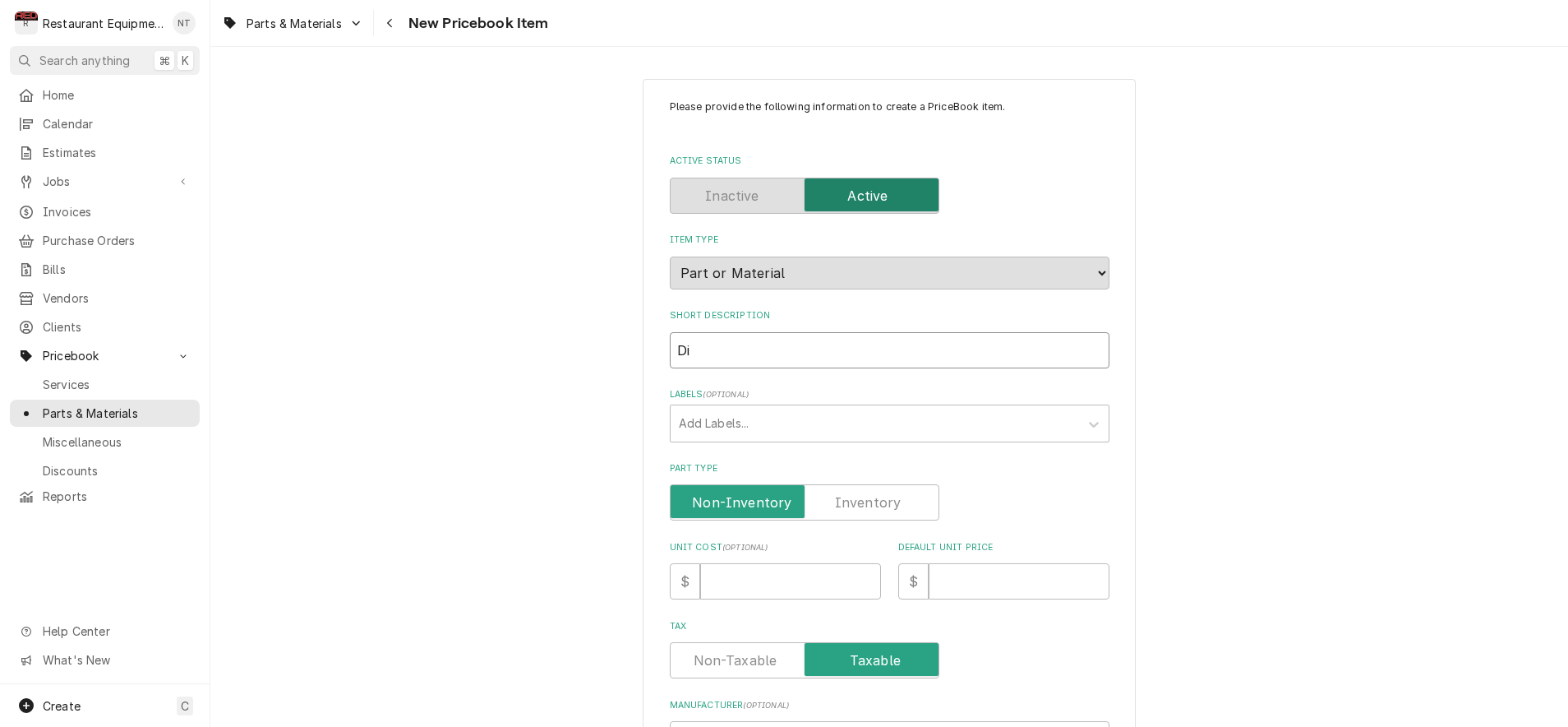
type textarea "x"
type input "Dig"
type textarea "x"
type input "Digi"
type textarea "x"
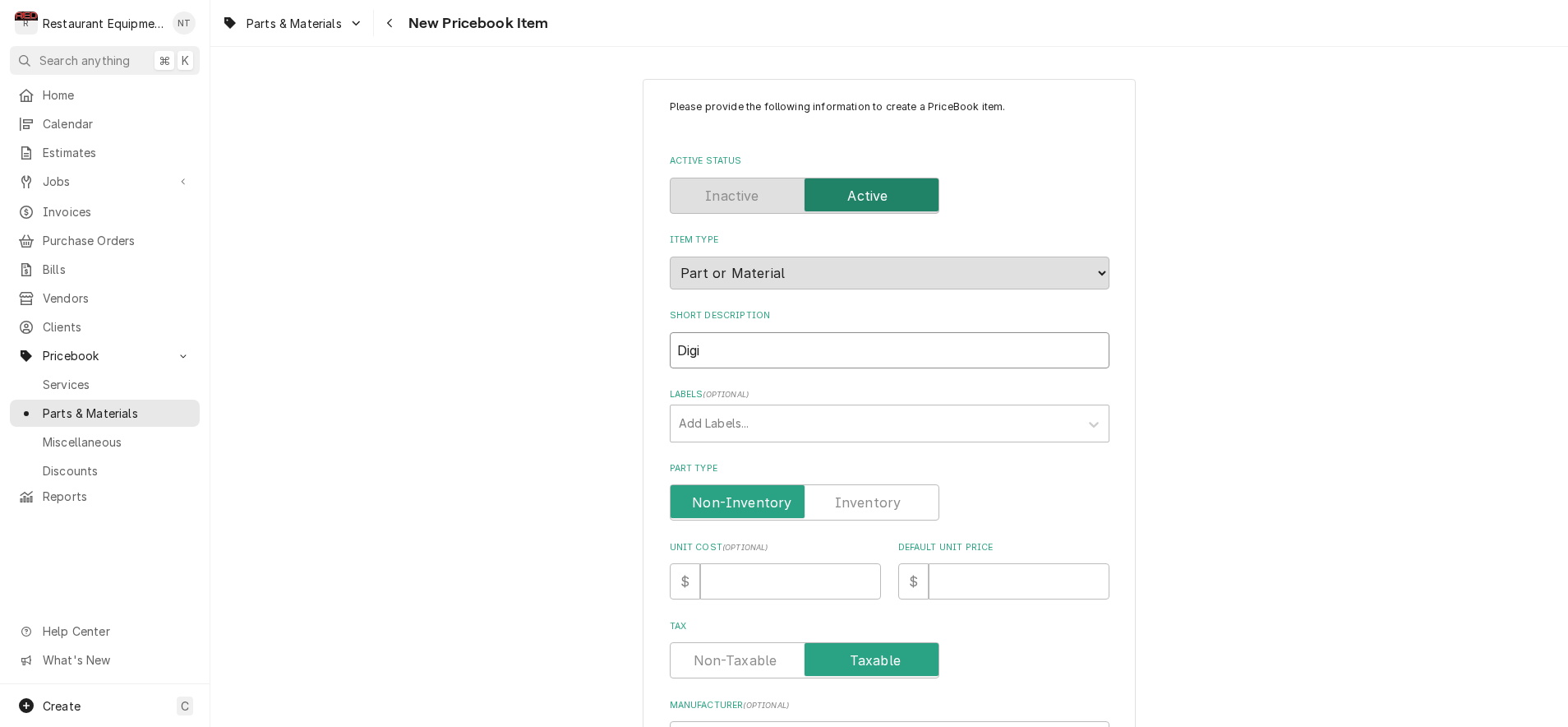
type input "Digit"
type textarea "x"
type input "Digita"
type textarea "x"
type input "Digital"
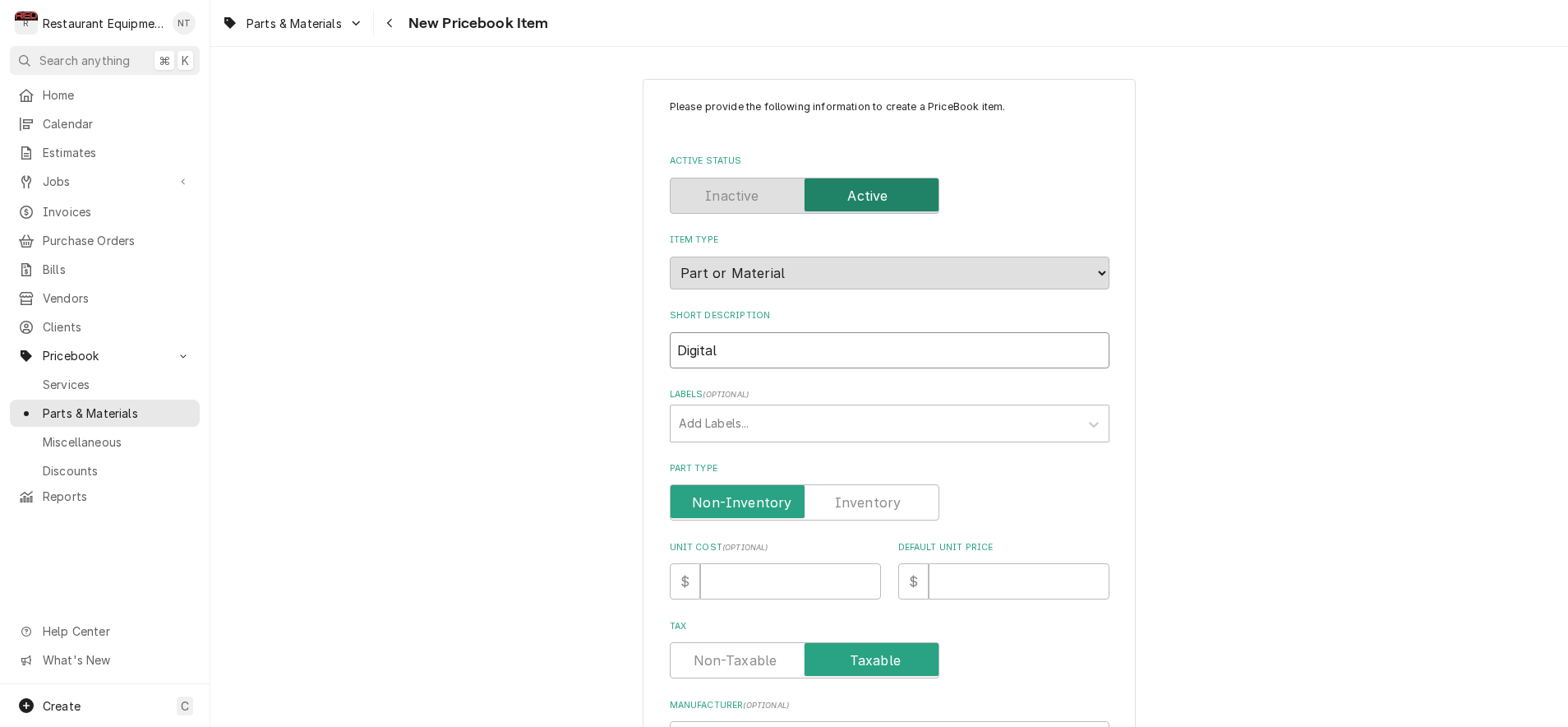
type textarea "x"
type input "Digital"
type textarea "x"
type input "Digital C"
type textarea "x"
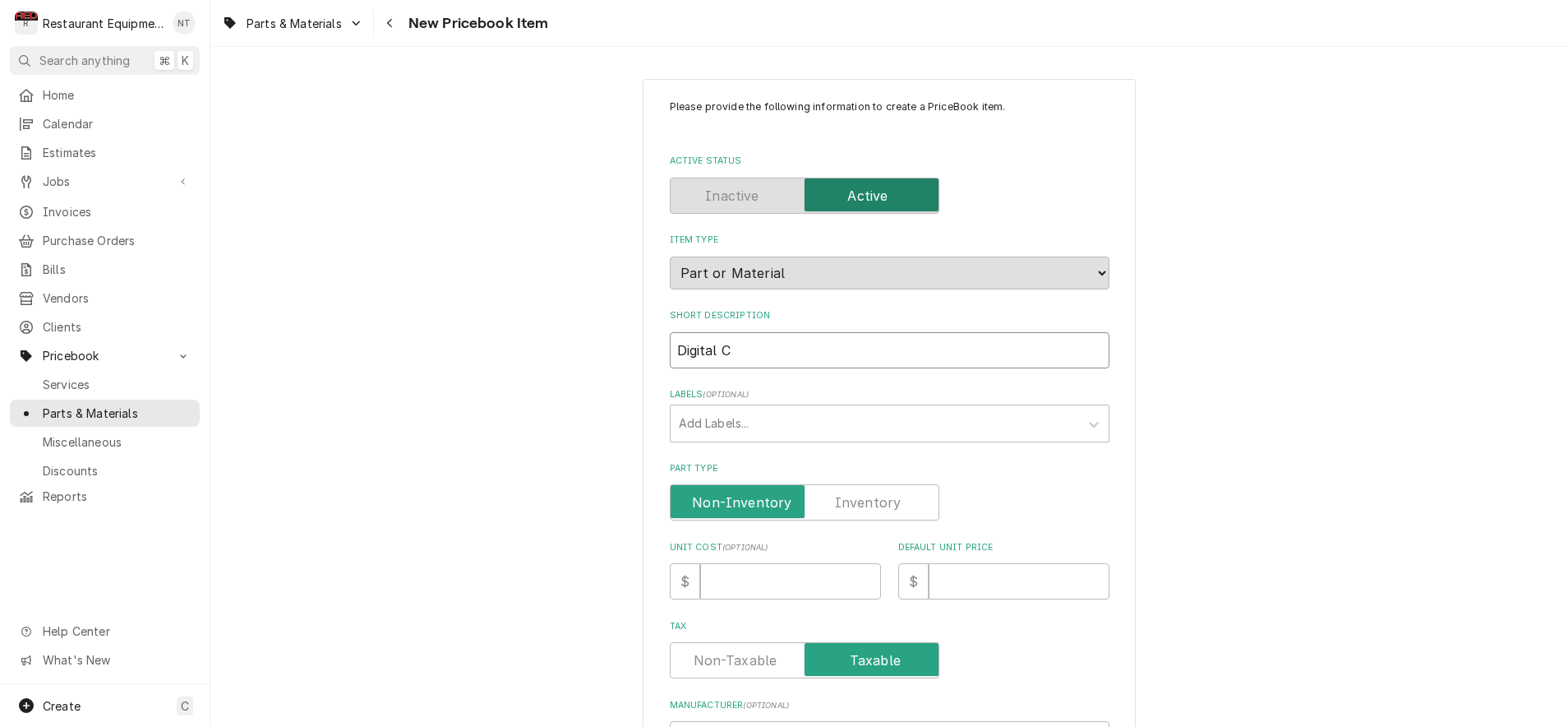
type input "Digital Co"
type textarea "x"
type input "Digital Con"
type textarea "x"
type input "Digital Cont"
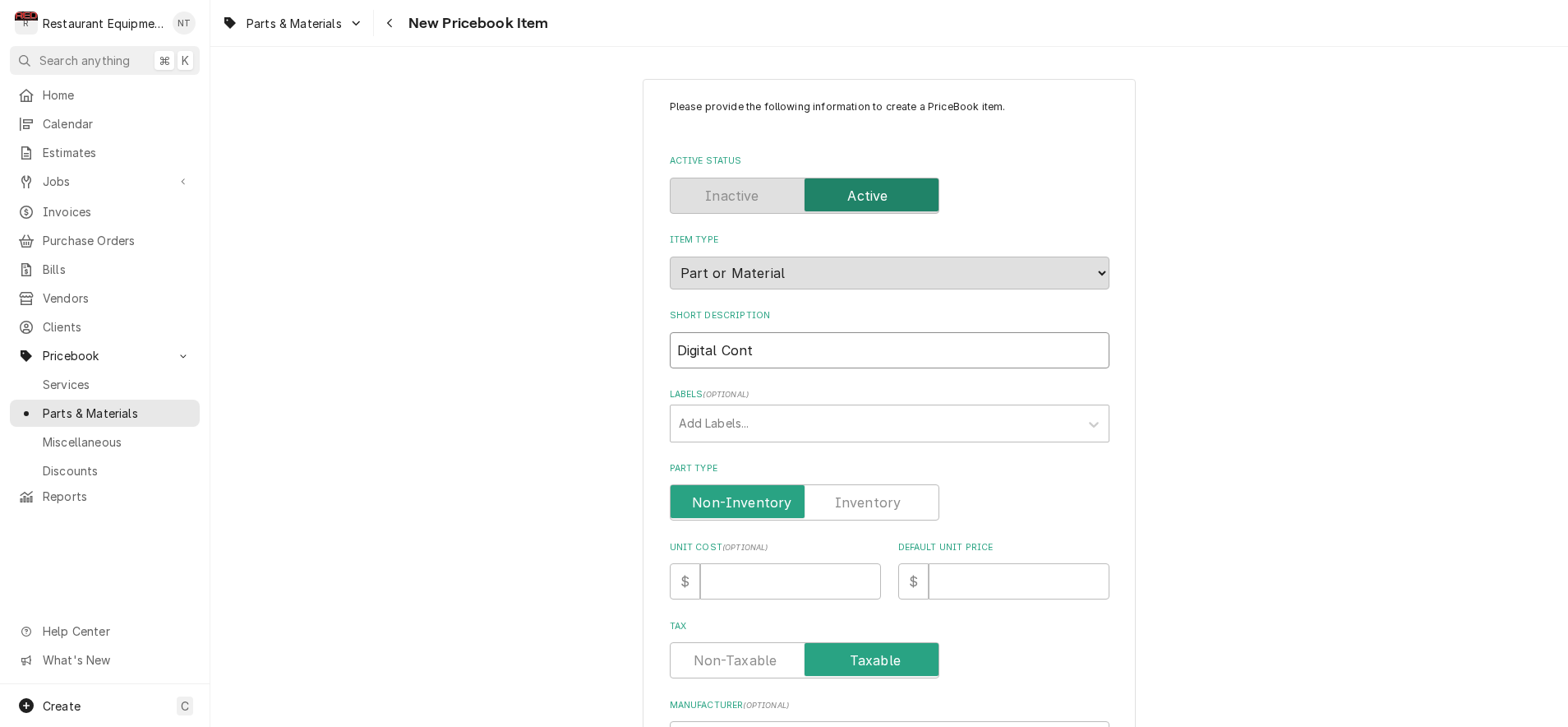
type textarea "x"
type input "Digital Contr"
type textarea "x"
type input "Digital Contro"
type textarea "x"
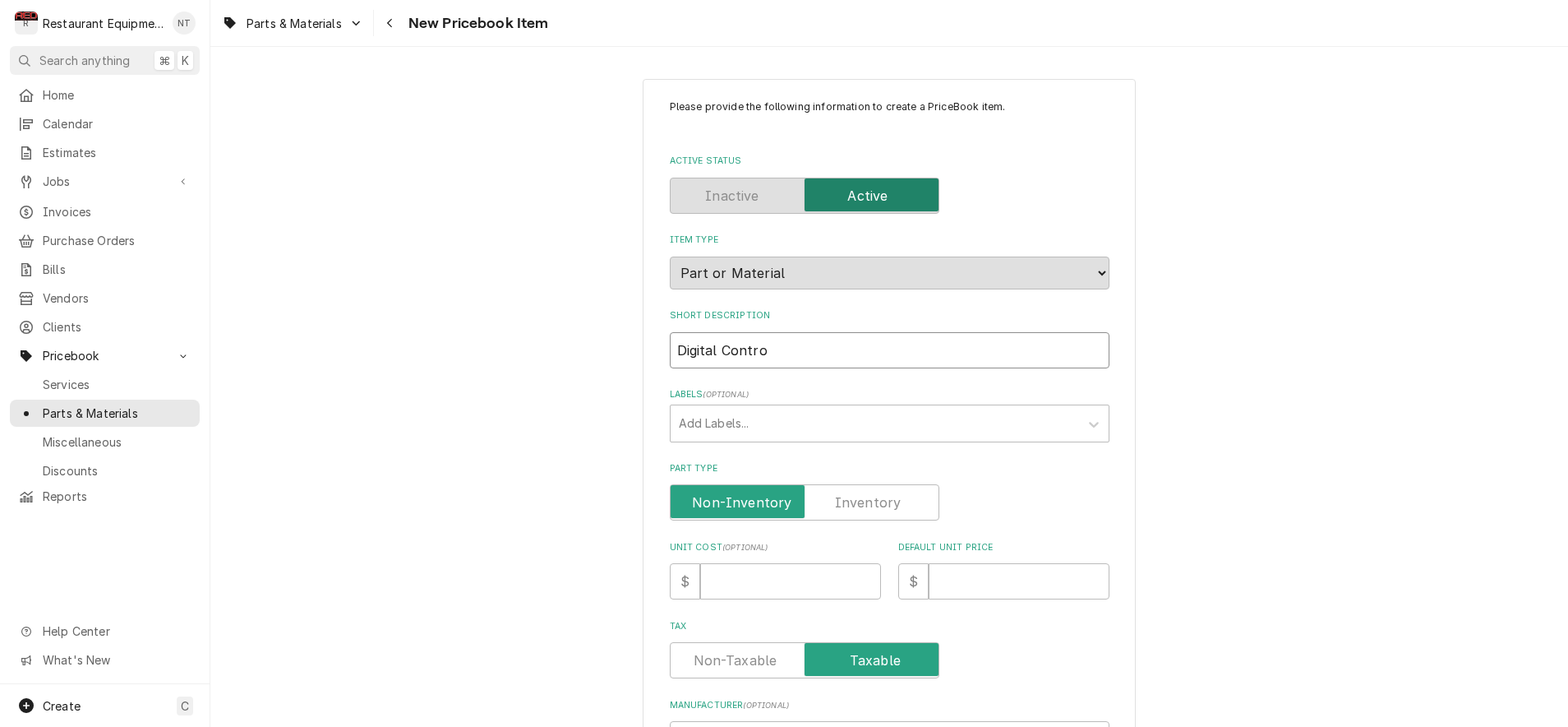
type input "Digital Control"
type textarea "x"
type input "Digital Controll"
type textarea "x"
type input "Digital Controlle"
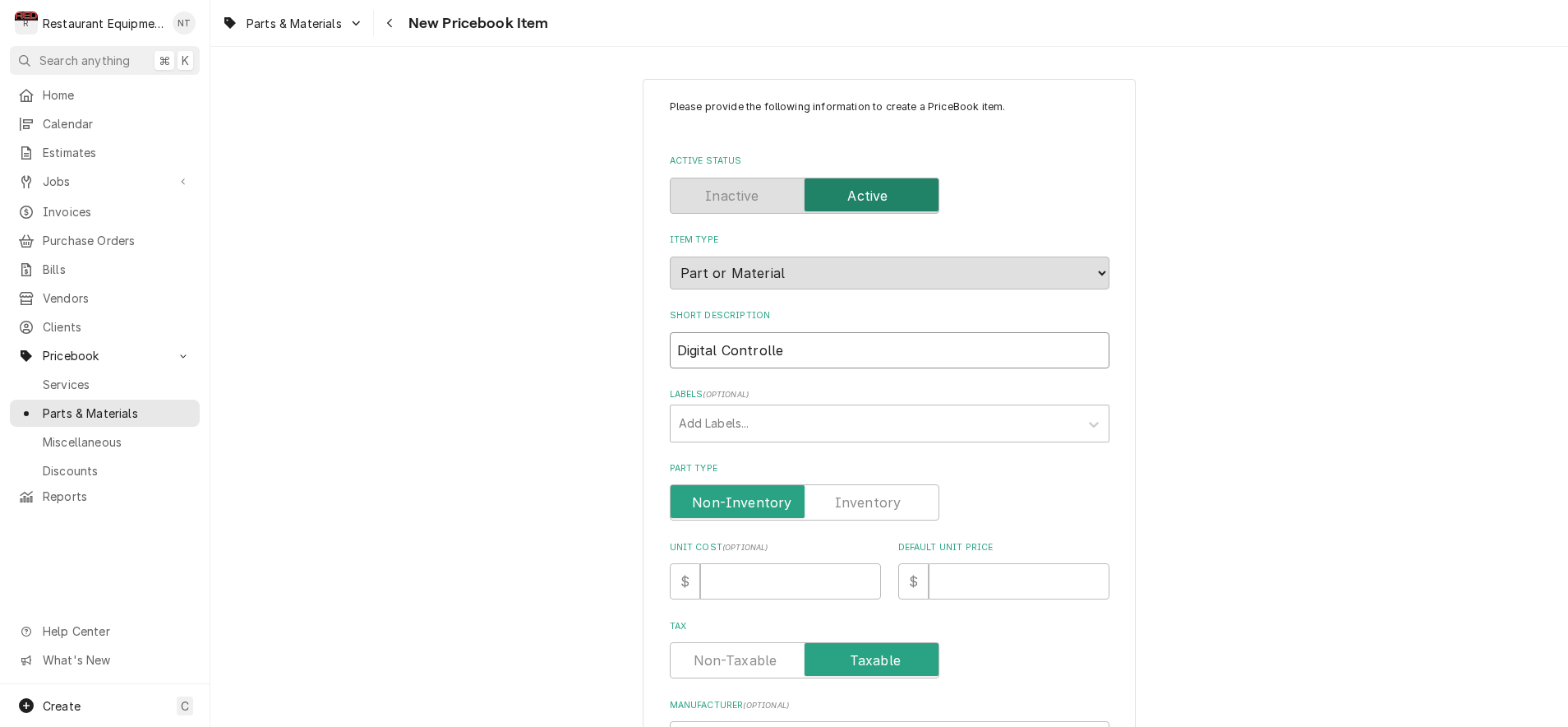
type textarea "x"
type input "Digital Controller"
type textarea "x"
type input "Digital Controller"
type textarea "x"
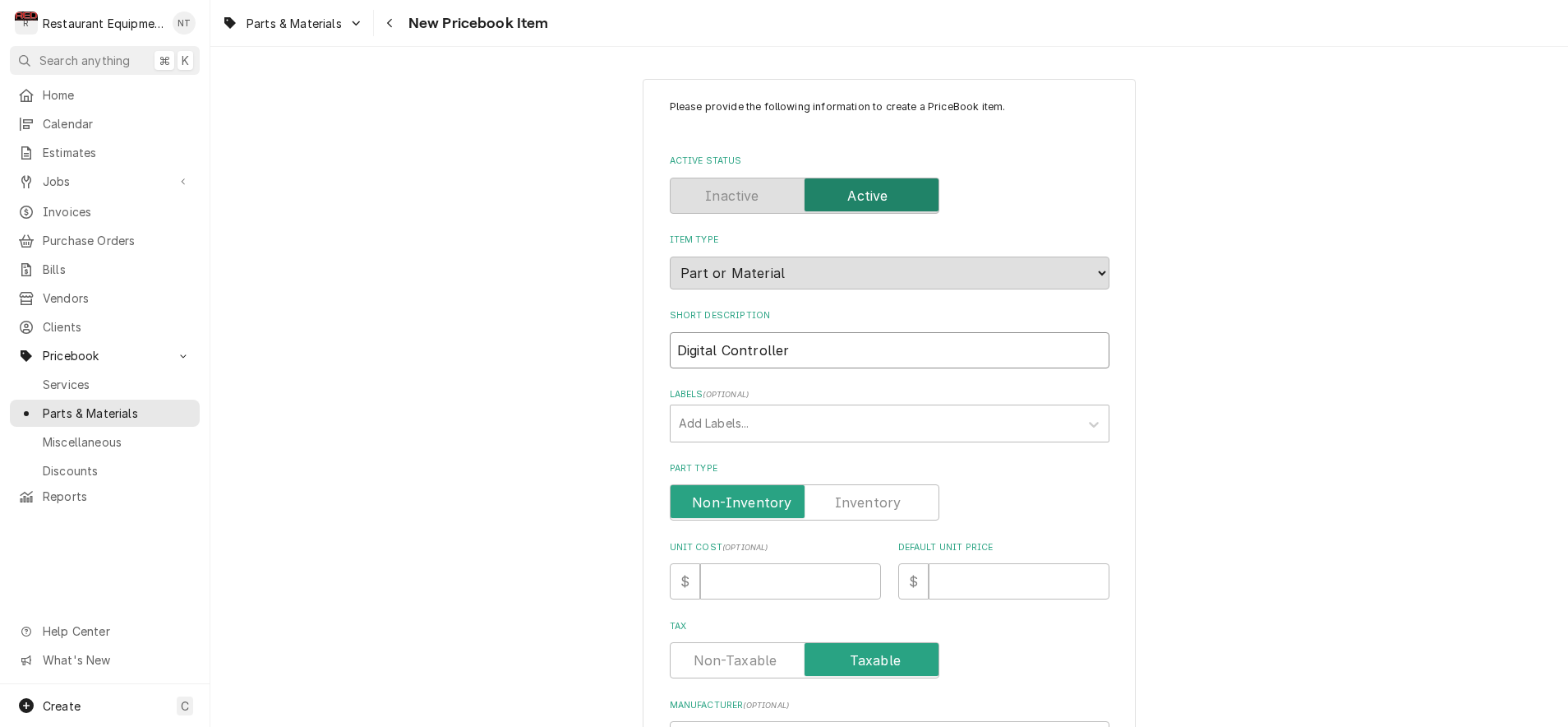
type input "Digital Controller"
type textarea "x"
type input "Digital Controller,"
click at [872, 332] on input "Digital Controller," at bounding box center [889, 349] width 440 height 36
click at [870, 332] on input "Digital Controller," at bounding box center [889, 349] width 440 height 36
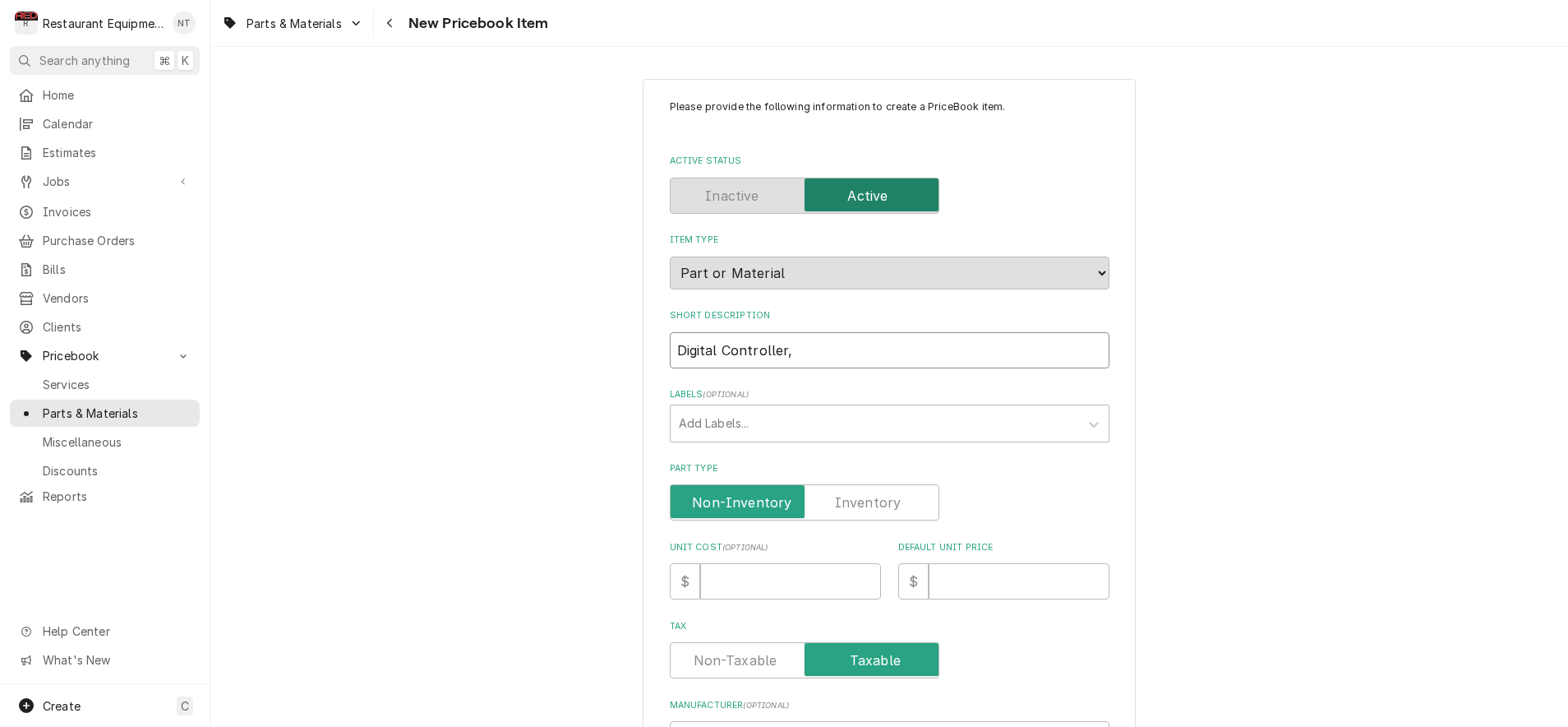
type textarea "x"
type input "Digital Controller,"
type textarea "x"
type input "Digital Controller, 1"
type textarea "x"
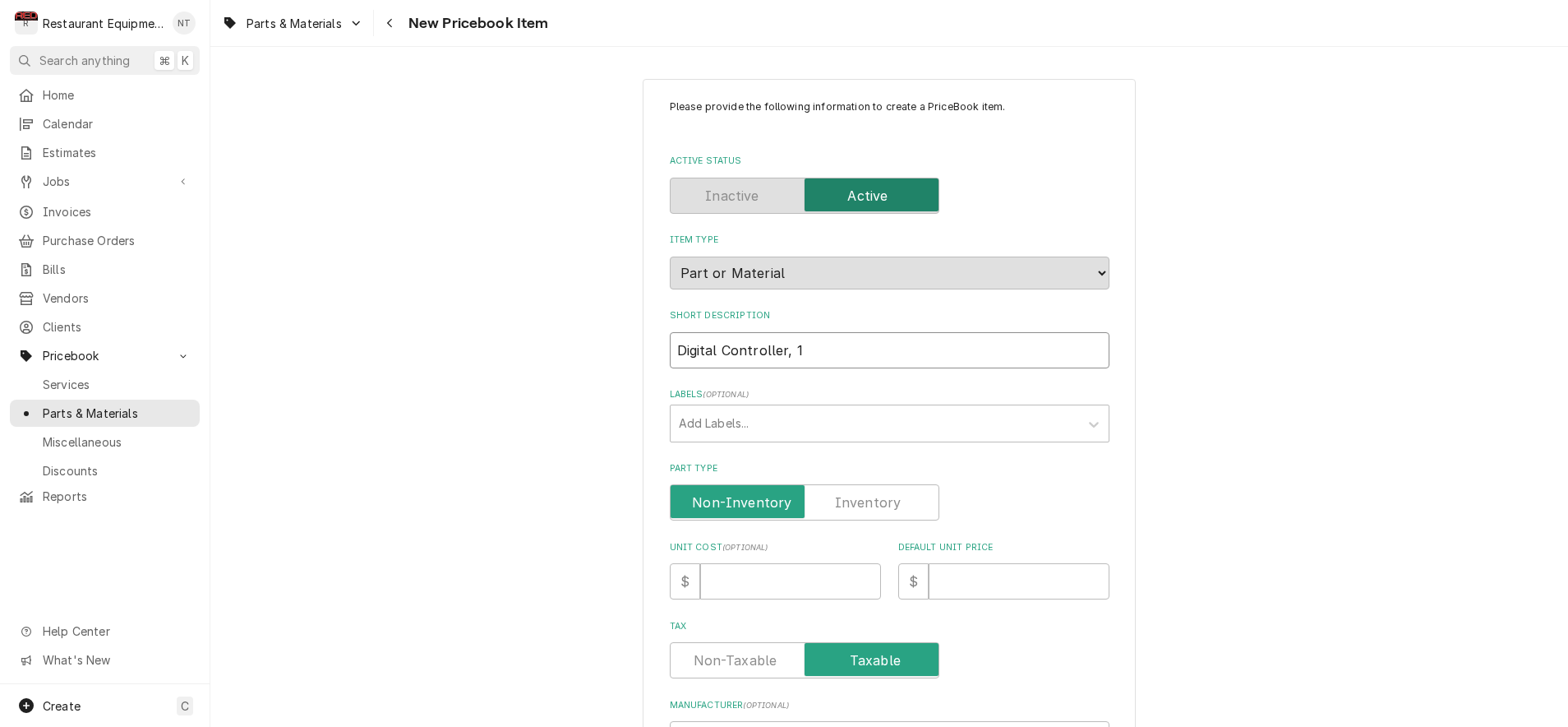
type input "Digital Controller, 12"
type textarea "x"
type input "Digital Controller, 120"
type textarea "x"
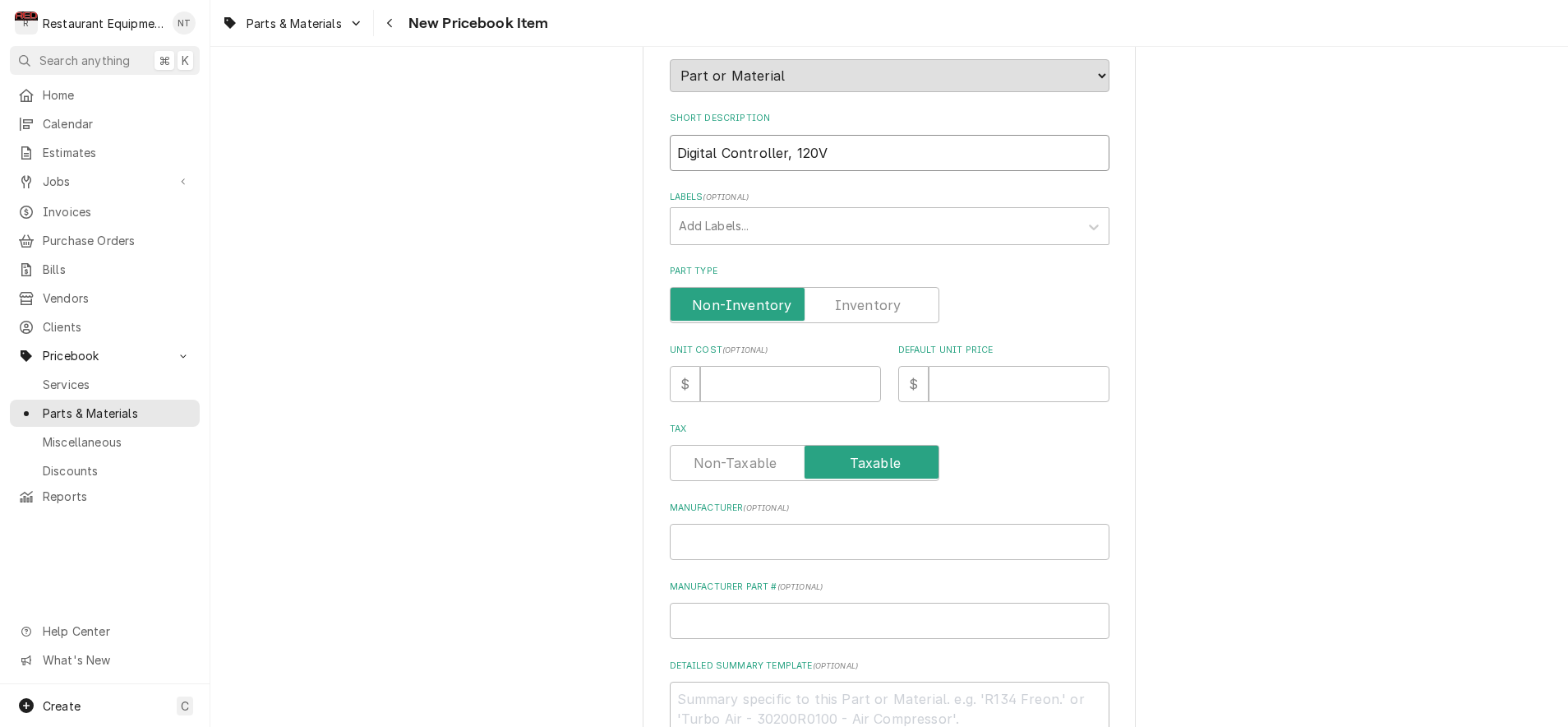
scroll to position [201, 0]
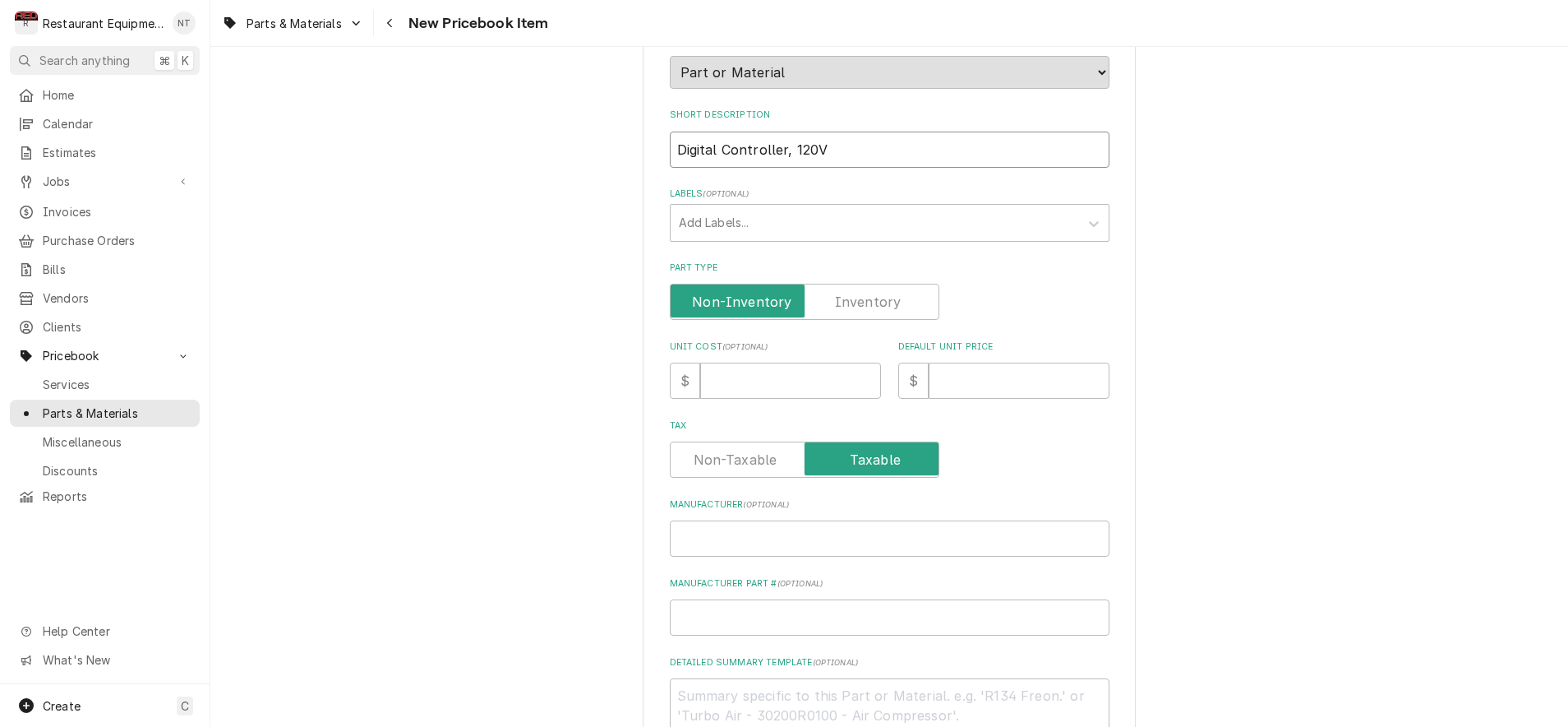
type input "Digital Controller, 120V"
click at [795, 363] on input "Unit Cost ( optional )" at bounding box center [791, 380] width 180 height 36
type textarea "x"
type input "3"
type textarea "x"
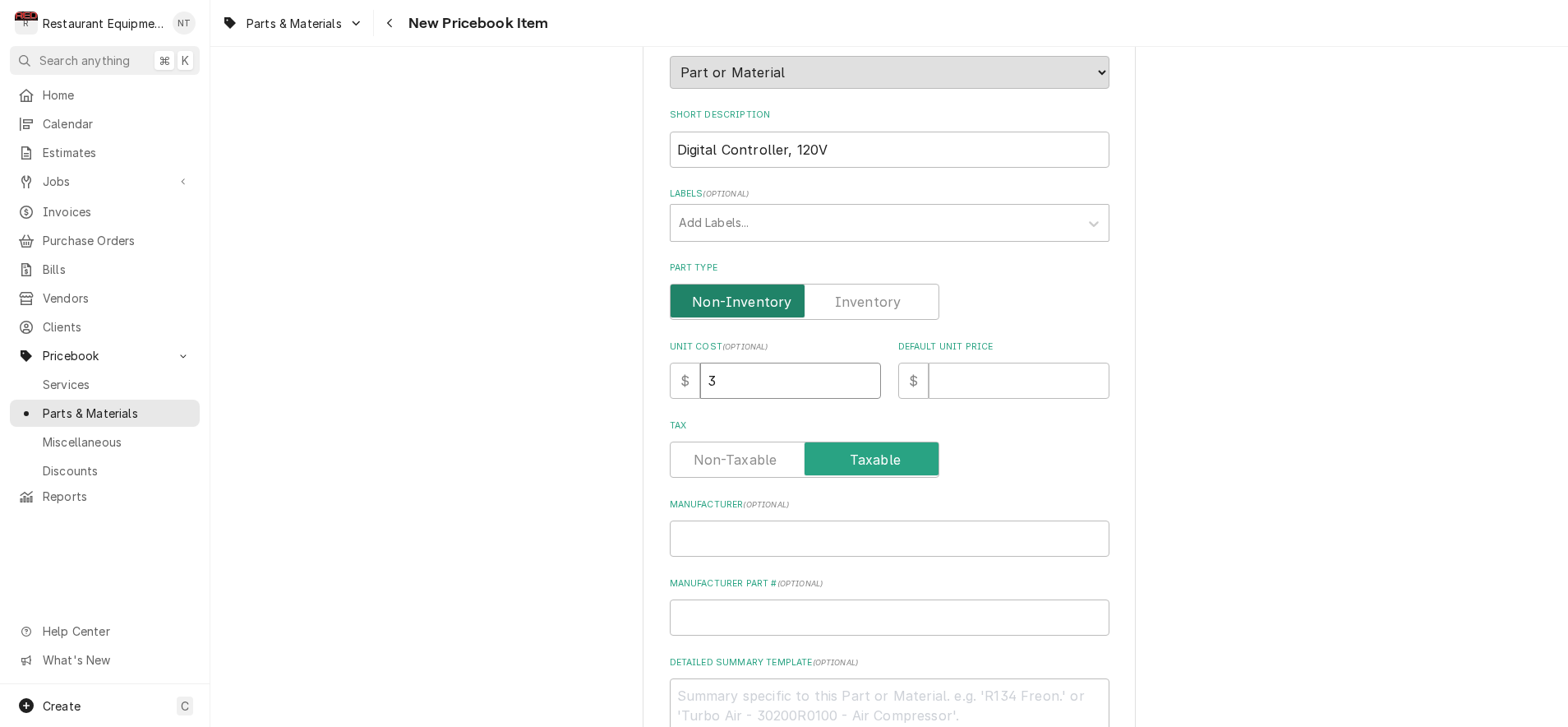
type input "32"
type textarea "x"
type input "329"
type textarea "x"
type input "329.9"
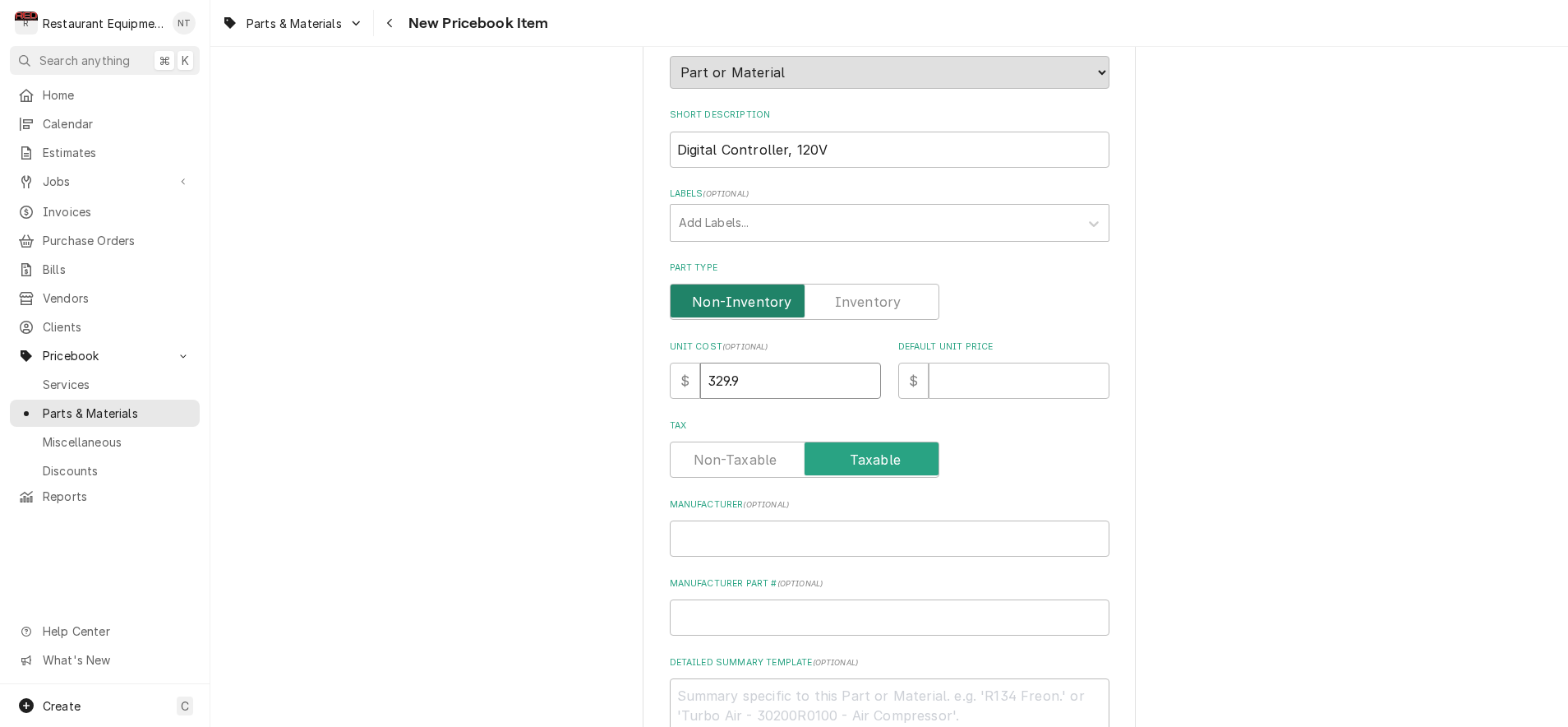
type textarea "x"
type input "329.95"
click at [1004, 375] on input "Default Unit Price" at bounding box center [1019, 380] width 180 height 36
type textarea "x"
type input "5"
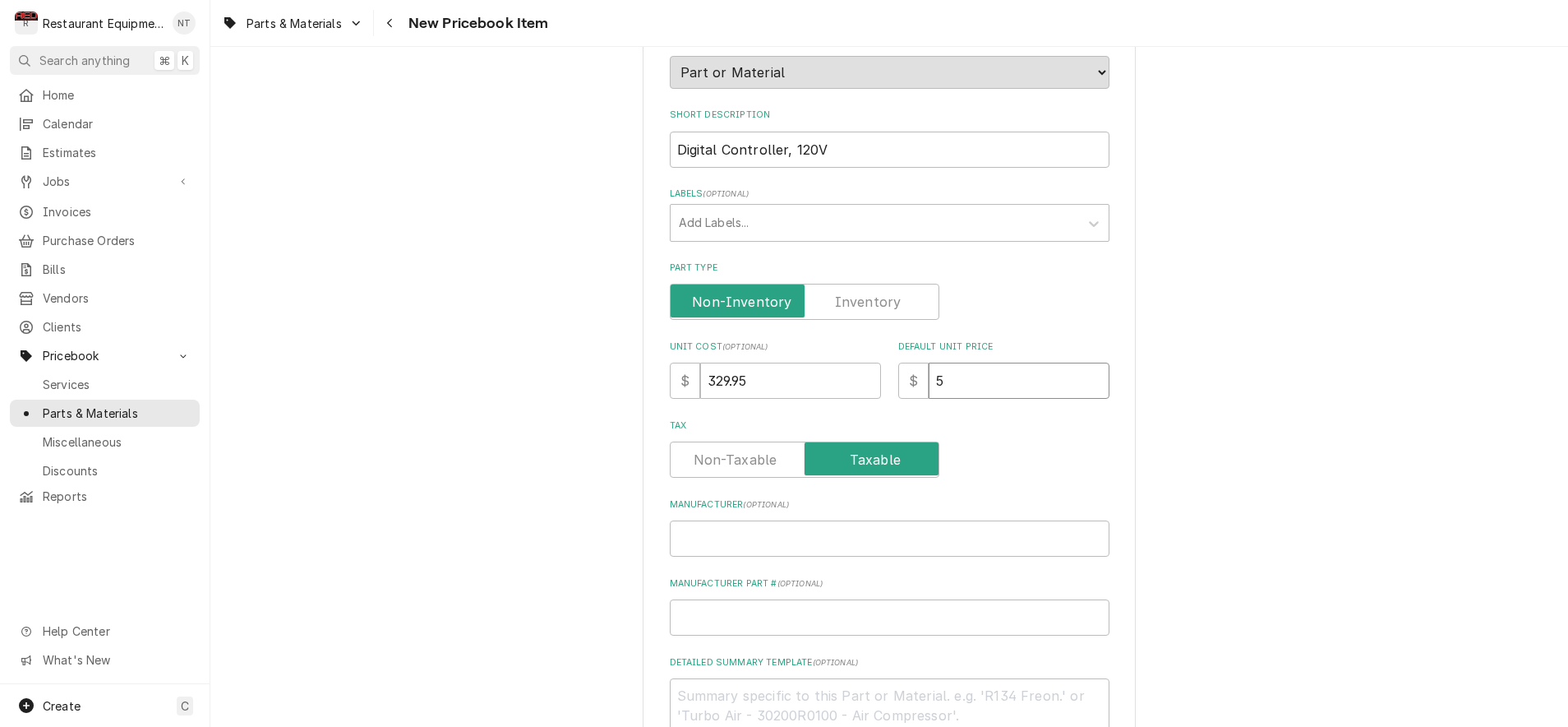
type textarea "x"
type input "50"
type textarea "x"
type input "504"
type textarea "x"
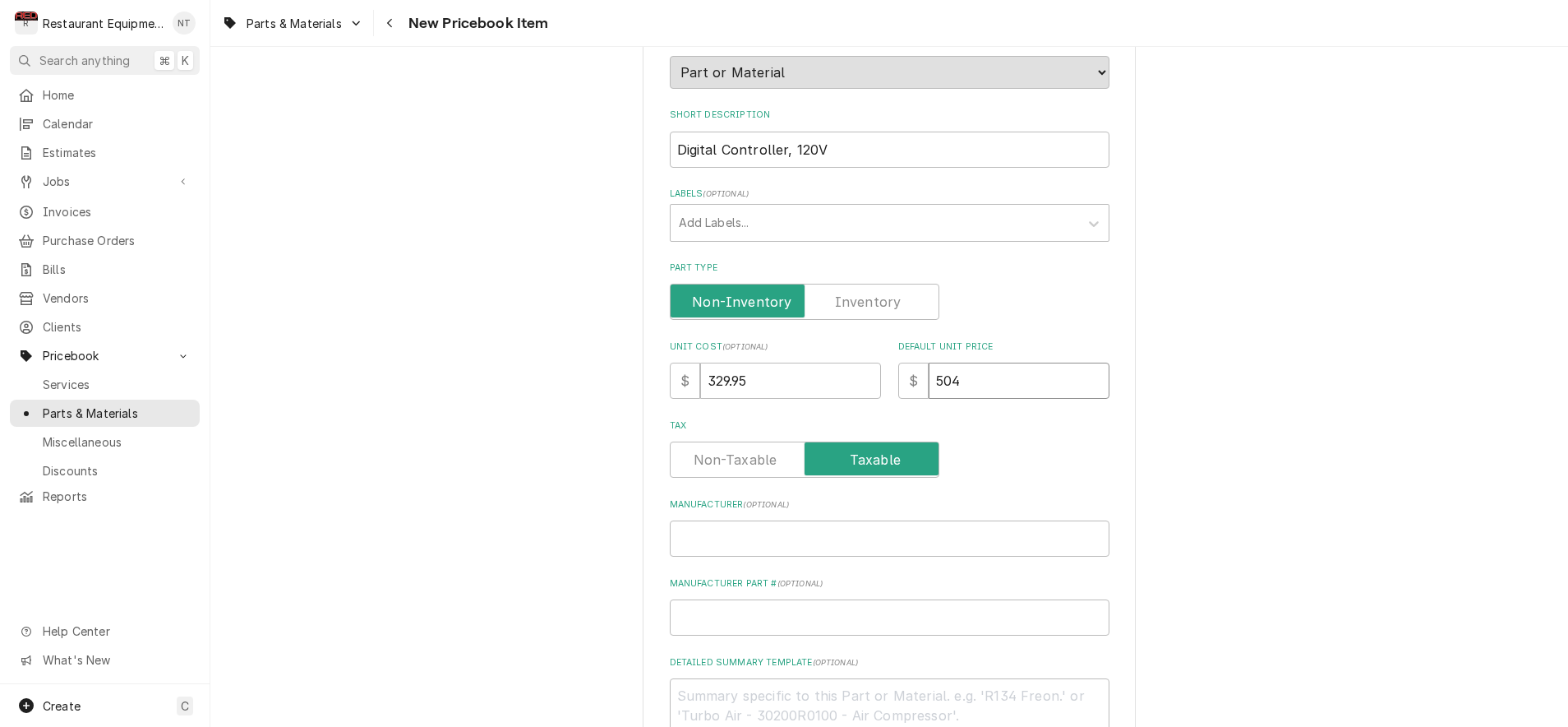
type input "504.5"
type textarea "x"
type input "504.51"
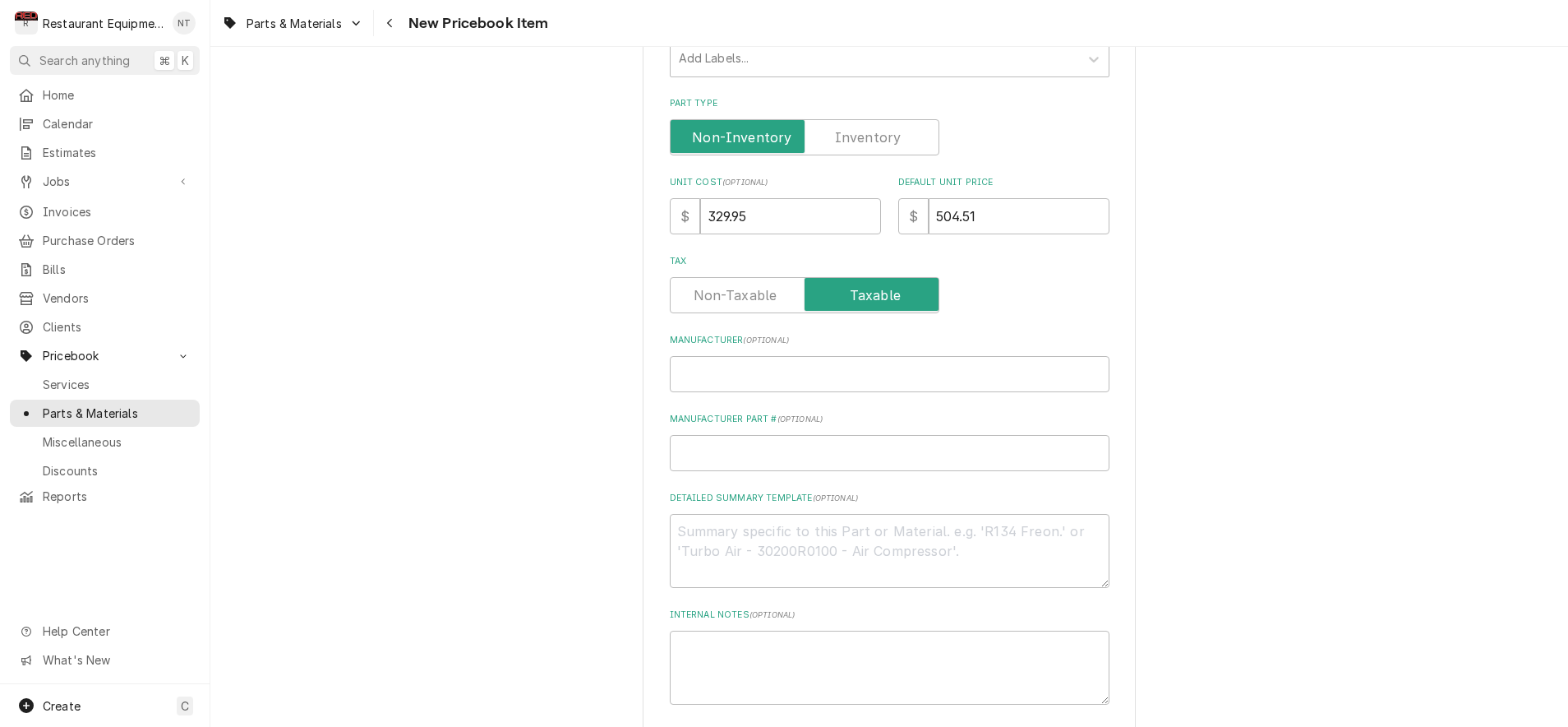
scroll to position [373, 0]
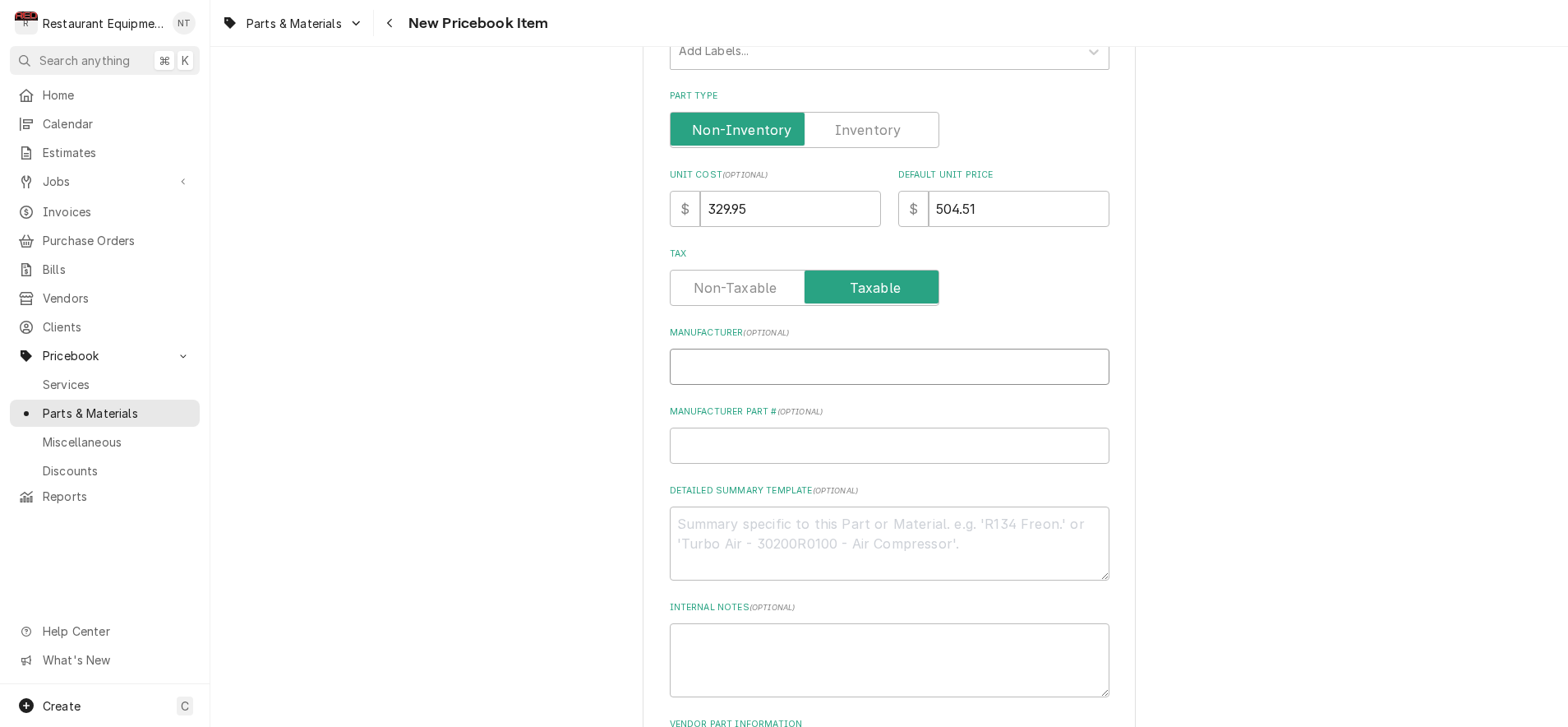
click at [857, 348] on input "Manufacturer ( optional )" at bounding box center [889, 366] width 440 height 36
type textarea "x"
type input "S"
type textarea "x"
type input "St"
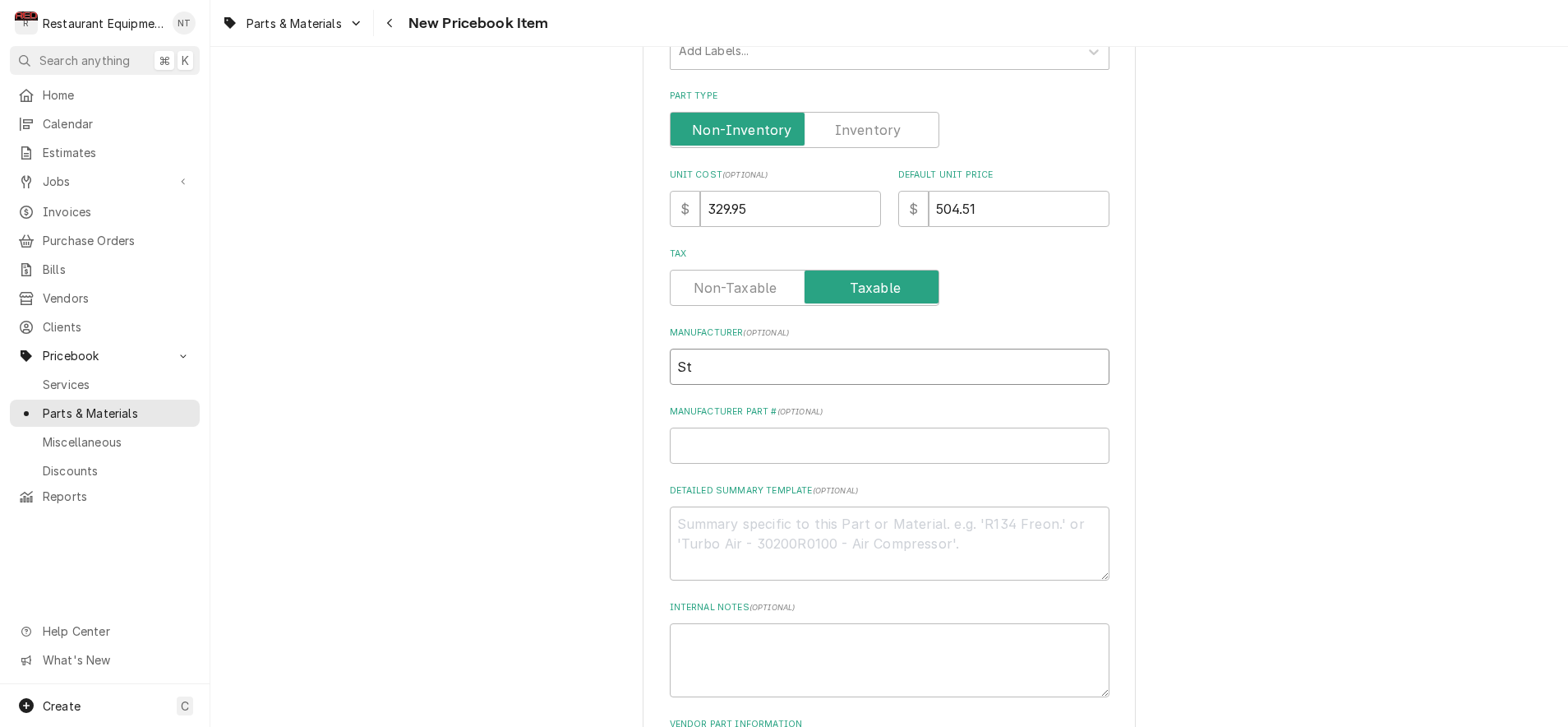
type textarea "x"
type input "Sta"
type textarea "x"
type input "Stas"
type textarea "x"
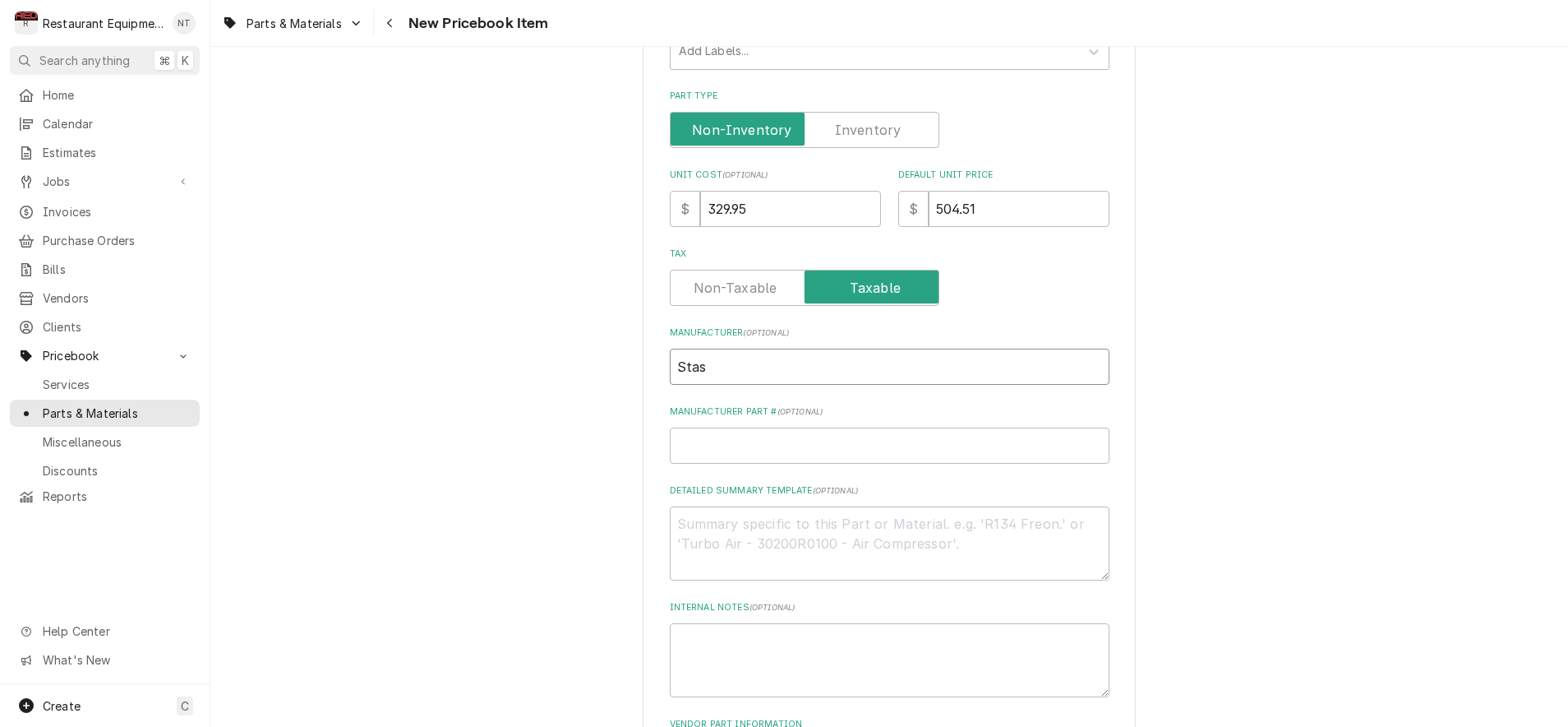
type input "Stasr"
type textarea "x"
type input "Stas"
type textarea "x"
type input "Sta"
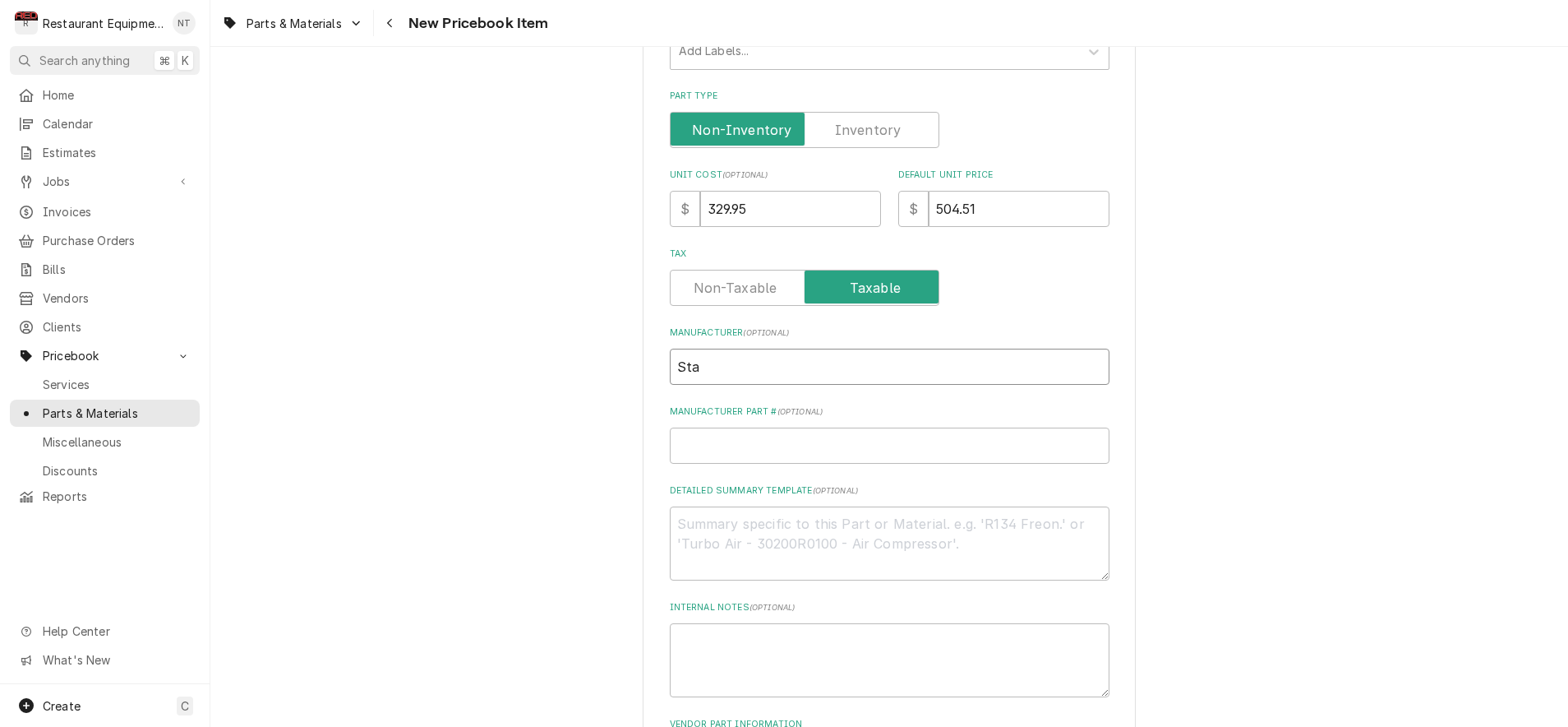
type textarea "x"
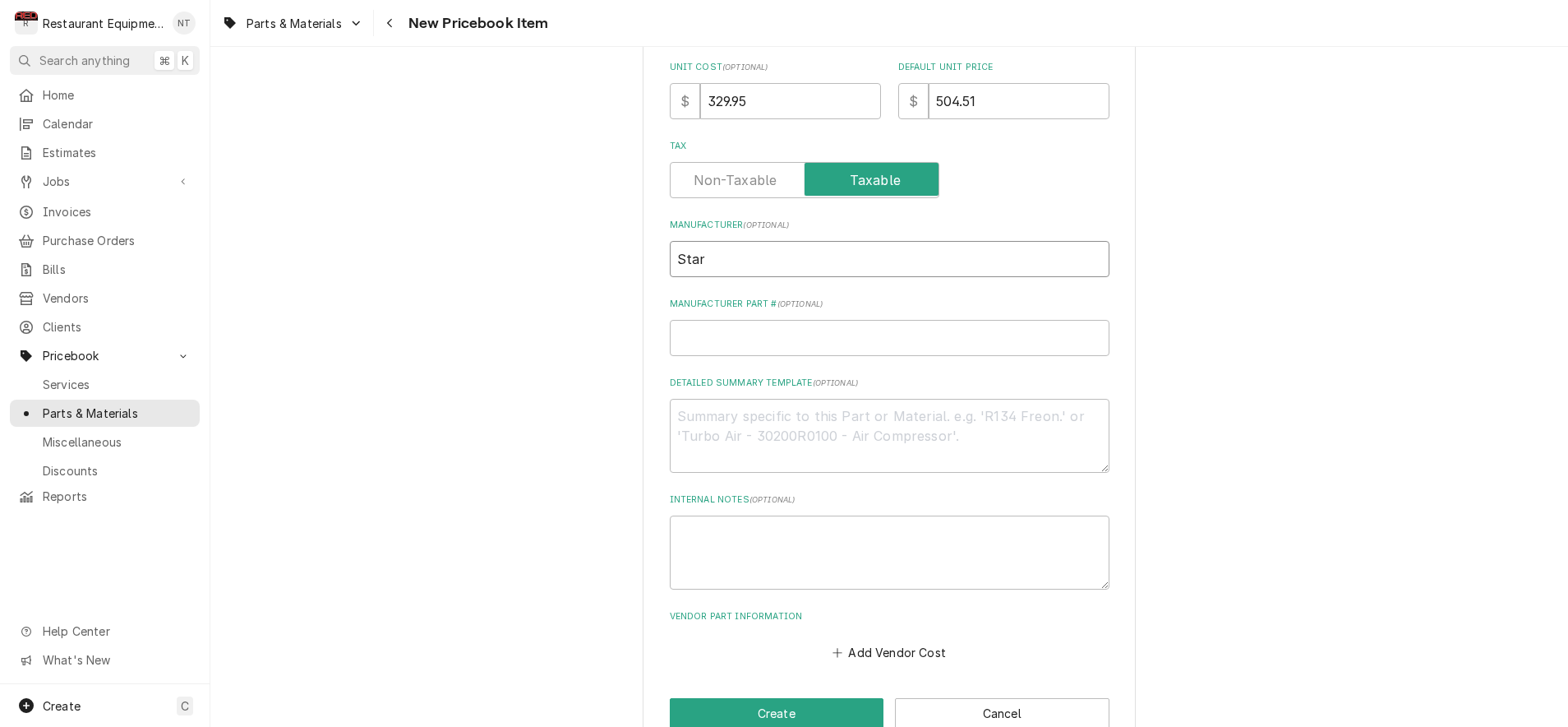
scroll to position [481, 0]
type input "Star"
click at [884, 319] on input "Manufacturer Part # ( optional )" at bounding box center [889, 337] width 440 height 36
click at [712, 319] on input "Manufacturer Part # ( optional )" at bounding box center [889, 337] width 440 height 36
type textarea "x"
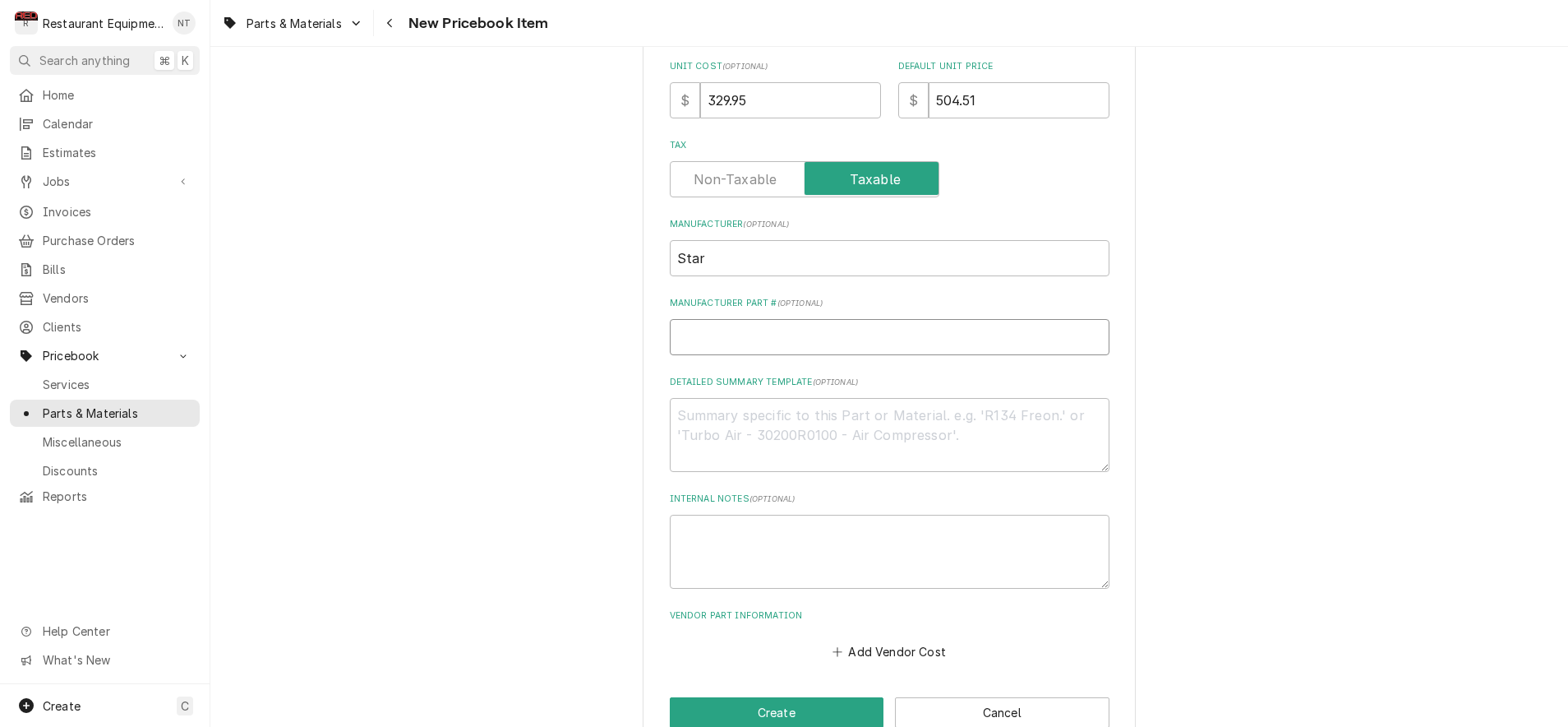
type input "S"
type textarea "x"
type input "ST"
type textarea "x"
type input "STA"
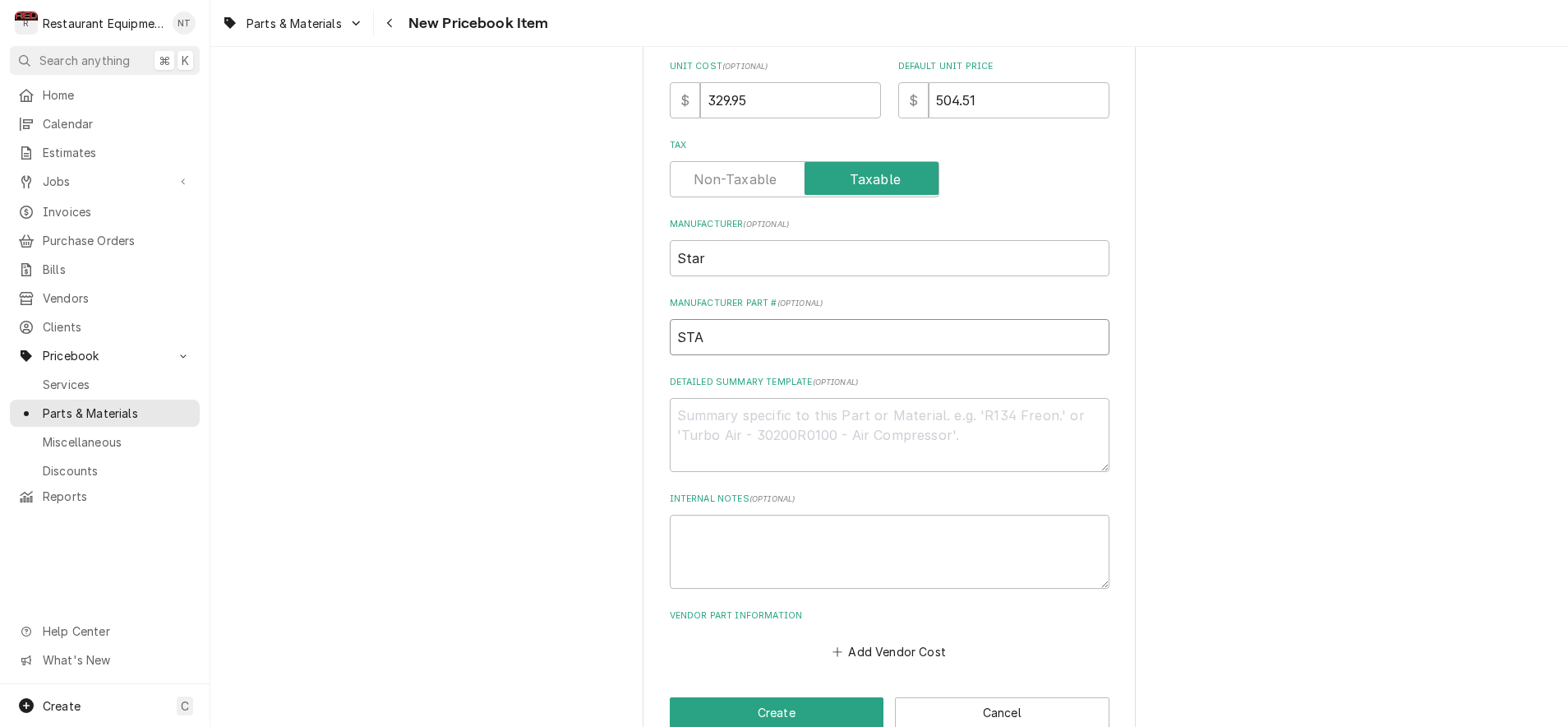
type textarea "x"
type input "STA2"
type textarea "x"
type input "STA2E"
type textarea "x"
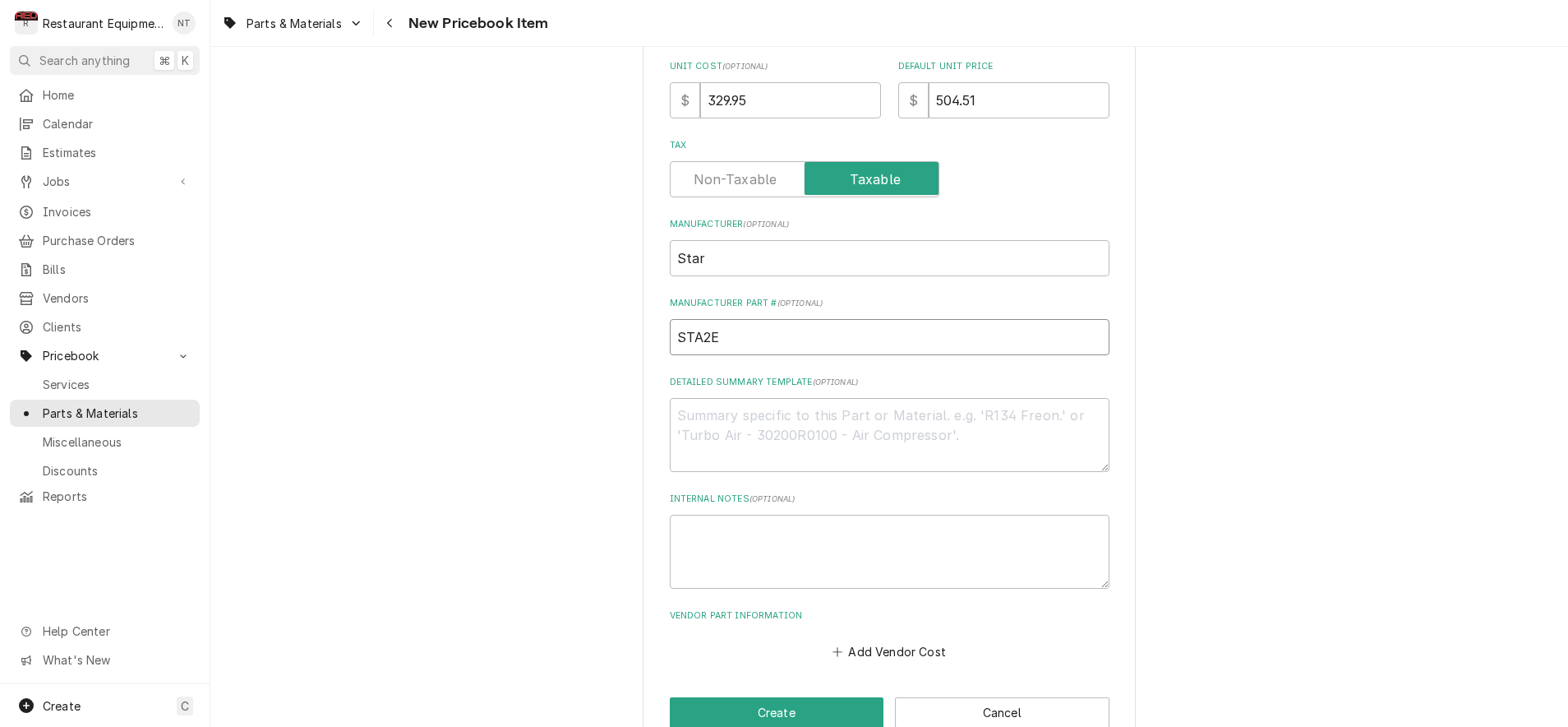
type input "STA2E-"
type textarea "x"
type input "STA2E-Z"
type textarea "x"
type input "STA2E-Z1"
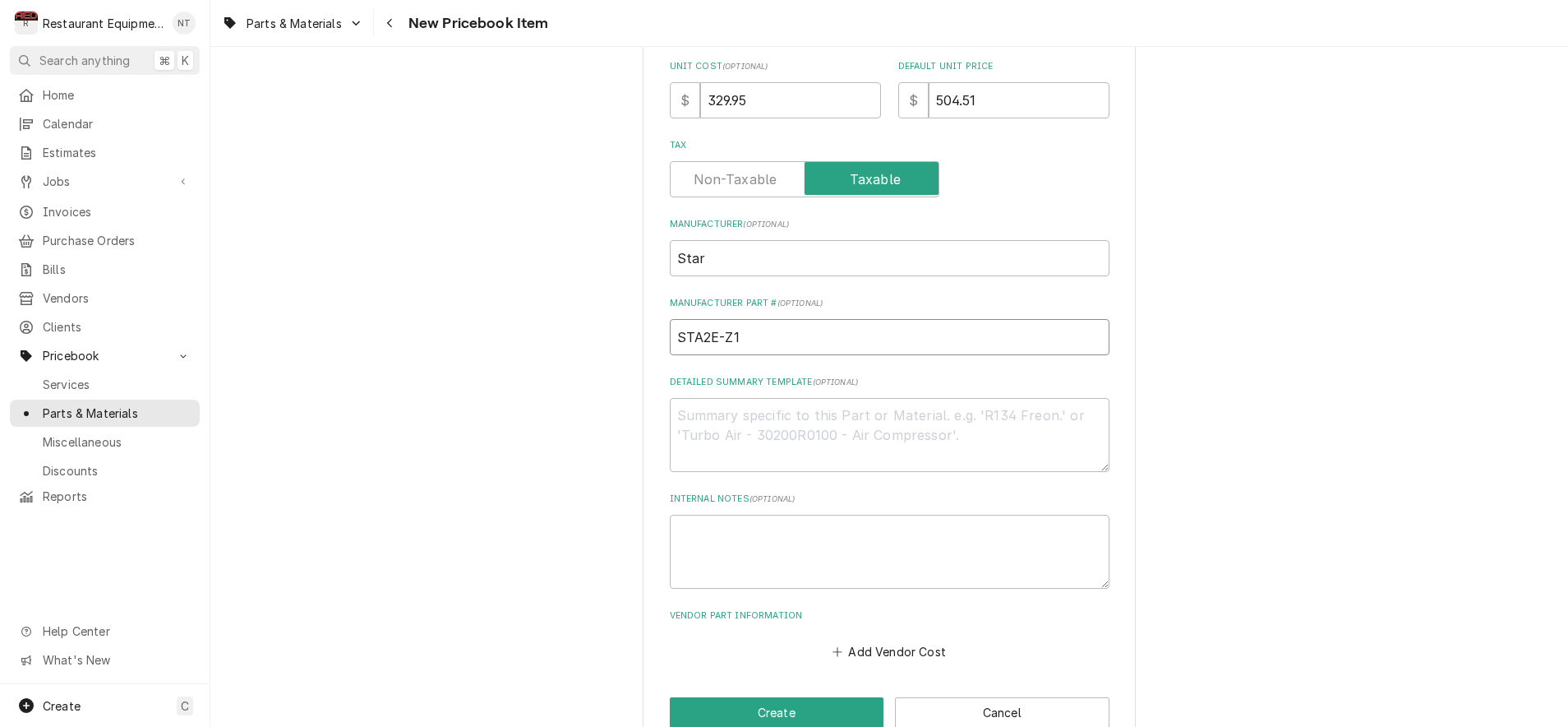
type textarea "x"
type input "STA2E-Z13"
type textarea "x"
type input "STA2E-Z131"
type textarea "x"
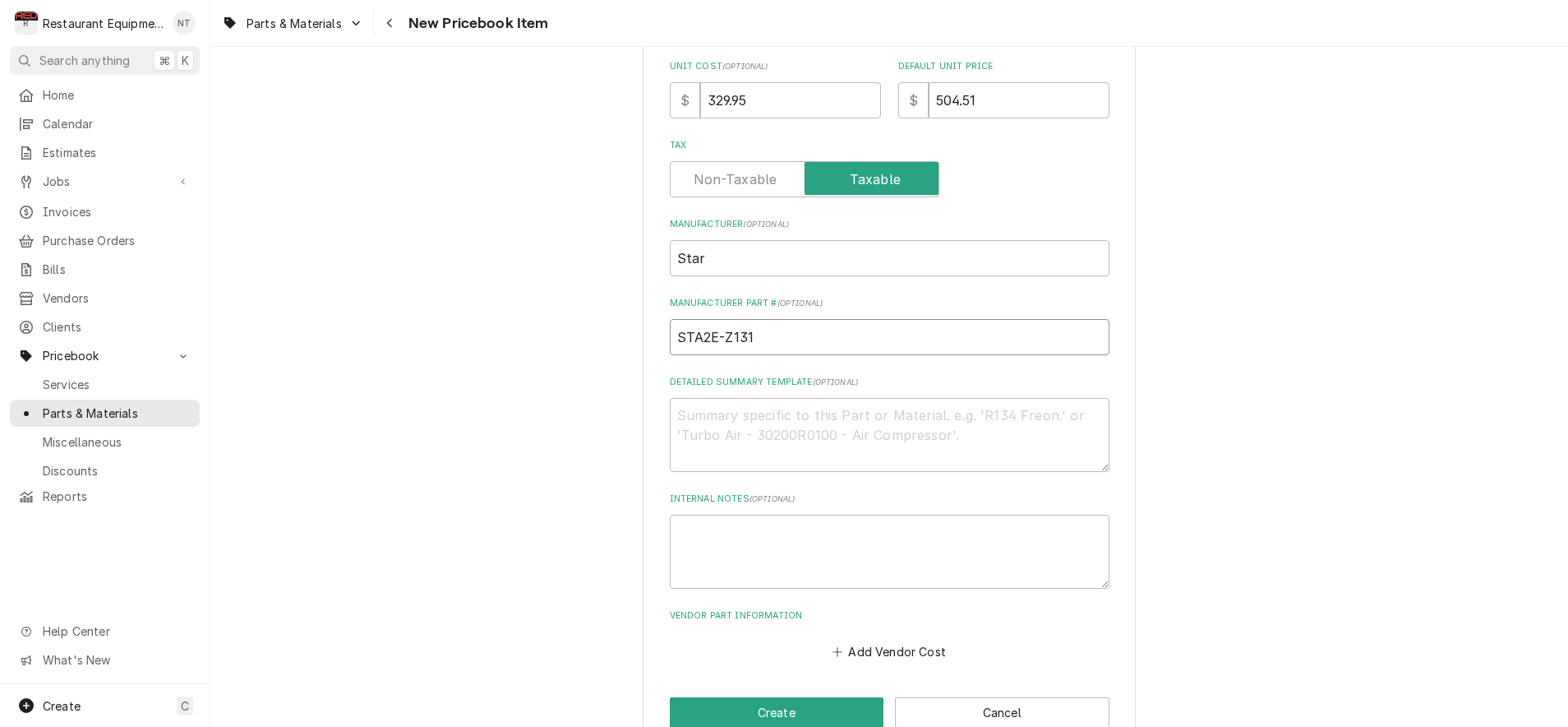
type input "STA2E-Z1314"
type textarea "x"
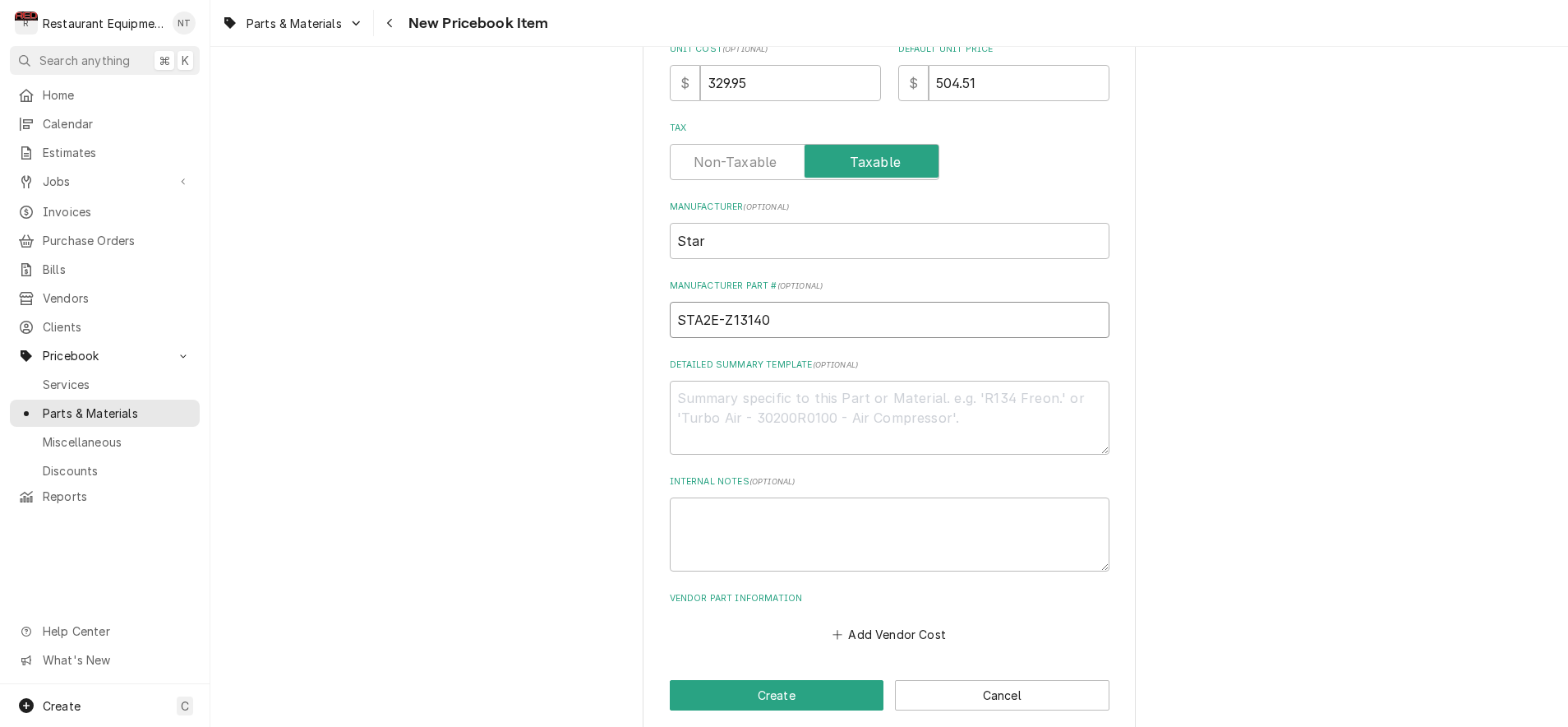
scroll to position [497, 0]
type input "STA2E-Z13140"
click at [883, 623] on button "Add Vendor Cost" at bounding box center [890, 635] width 119 height 23
type textarea "x"
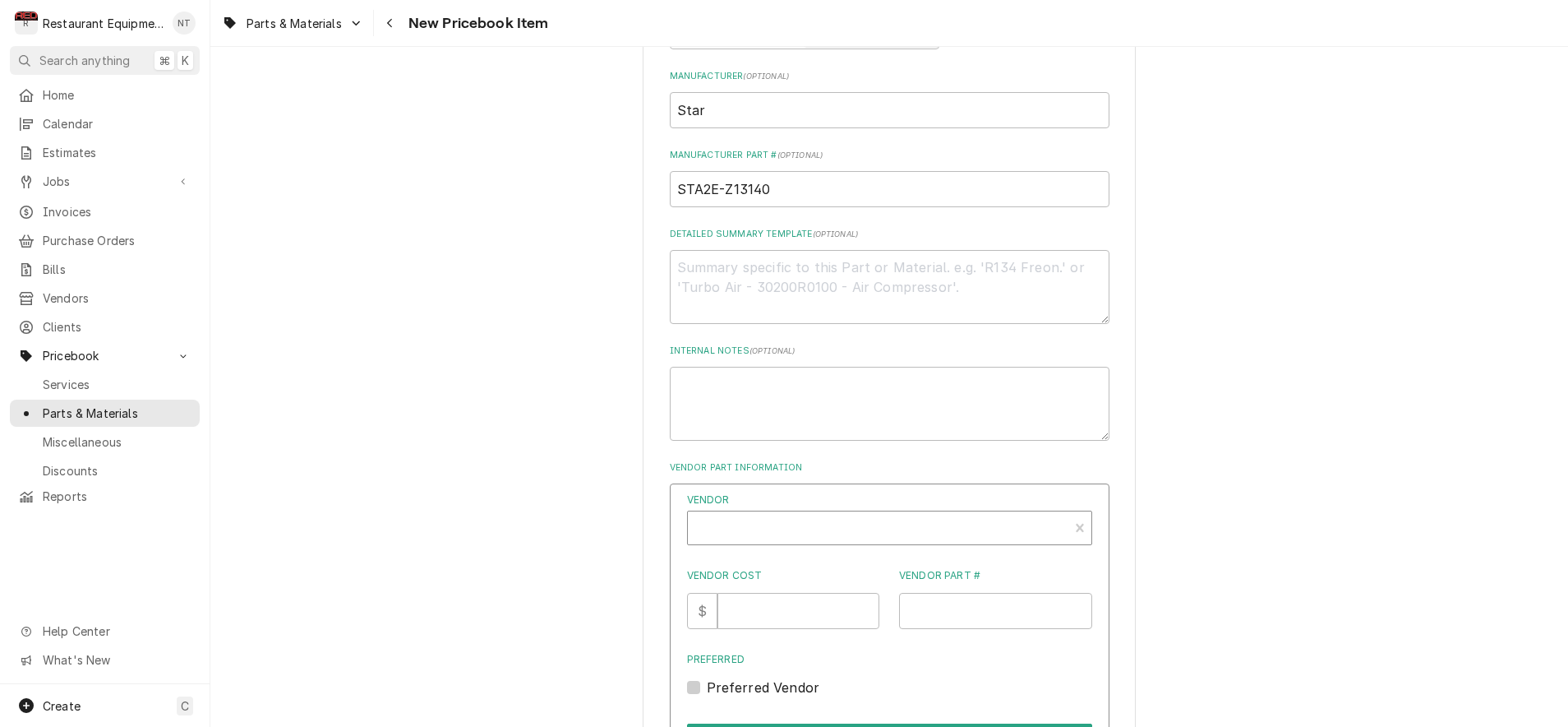
scroll to position [633, 0]
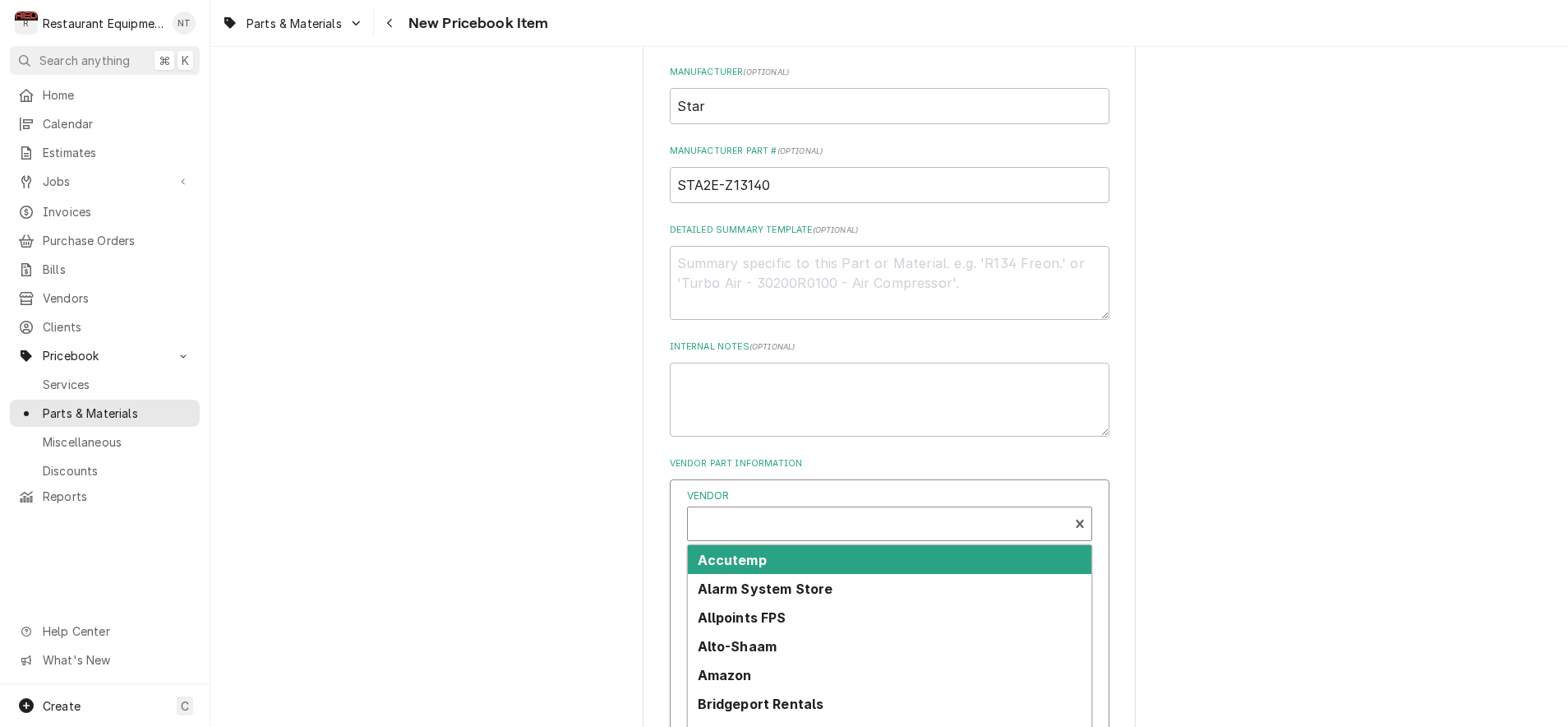
click at [782, 511] on div "Vendor" at bounding box center [877, 530] width 364 height 40
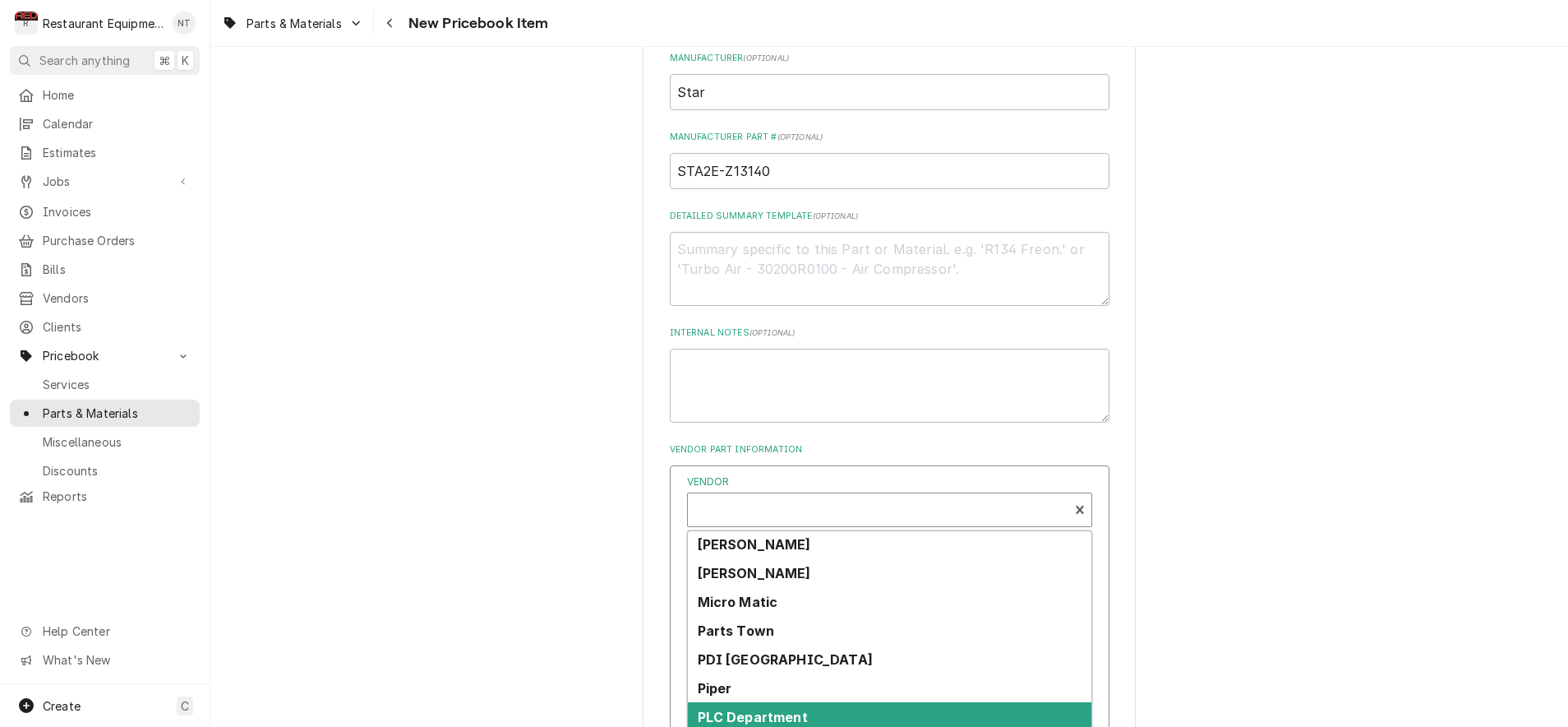
scroll to position [576, 0]
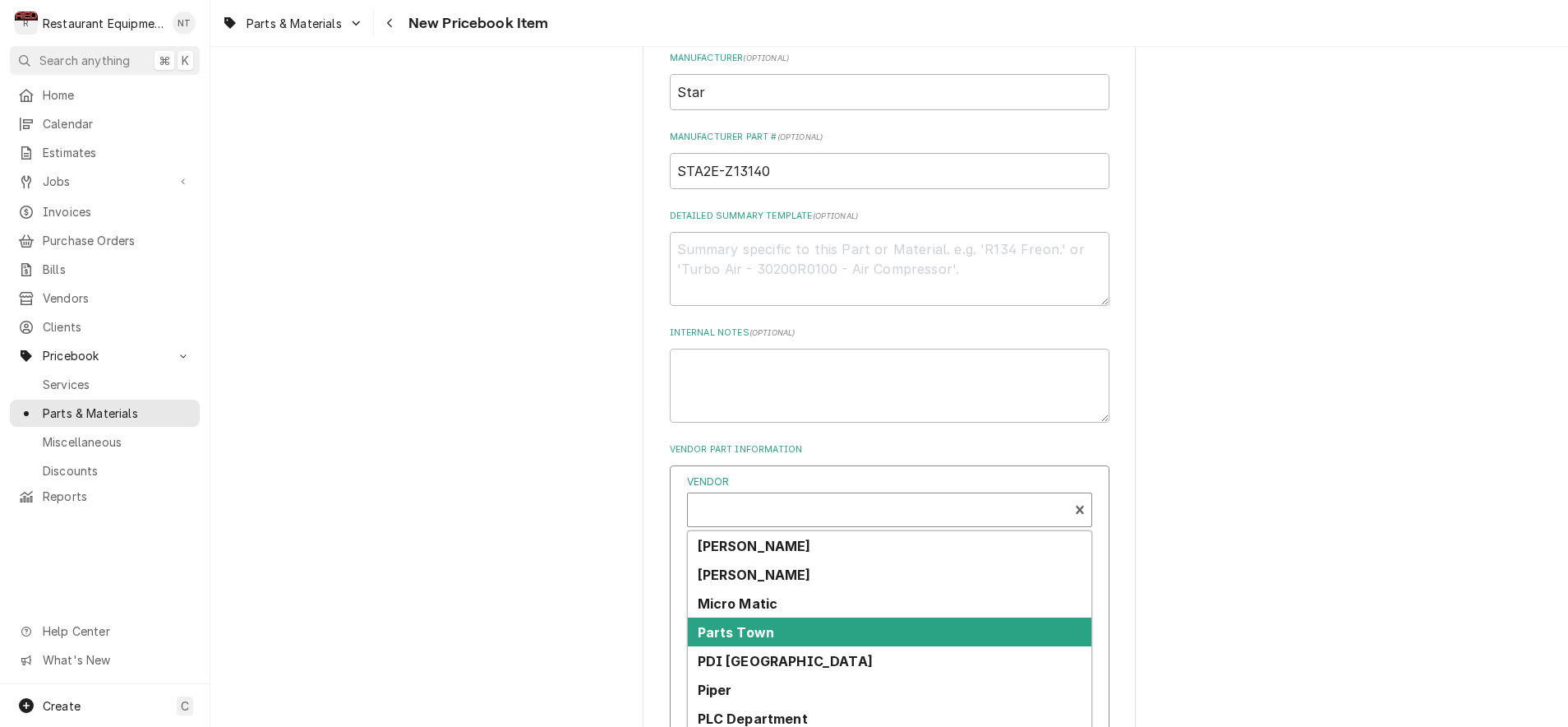
click at [759, 624] on strong "Parts Town" at bounding box center [736, 632] width 78 height 17
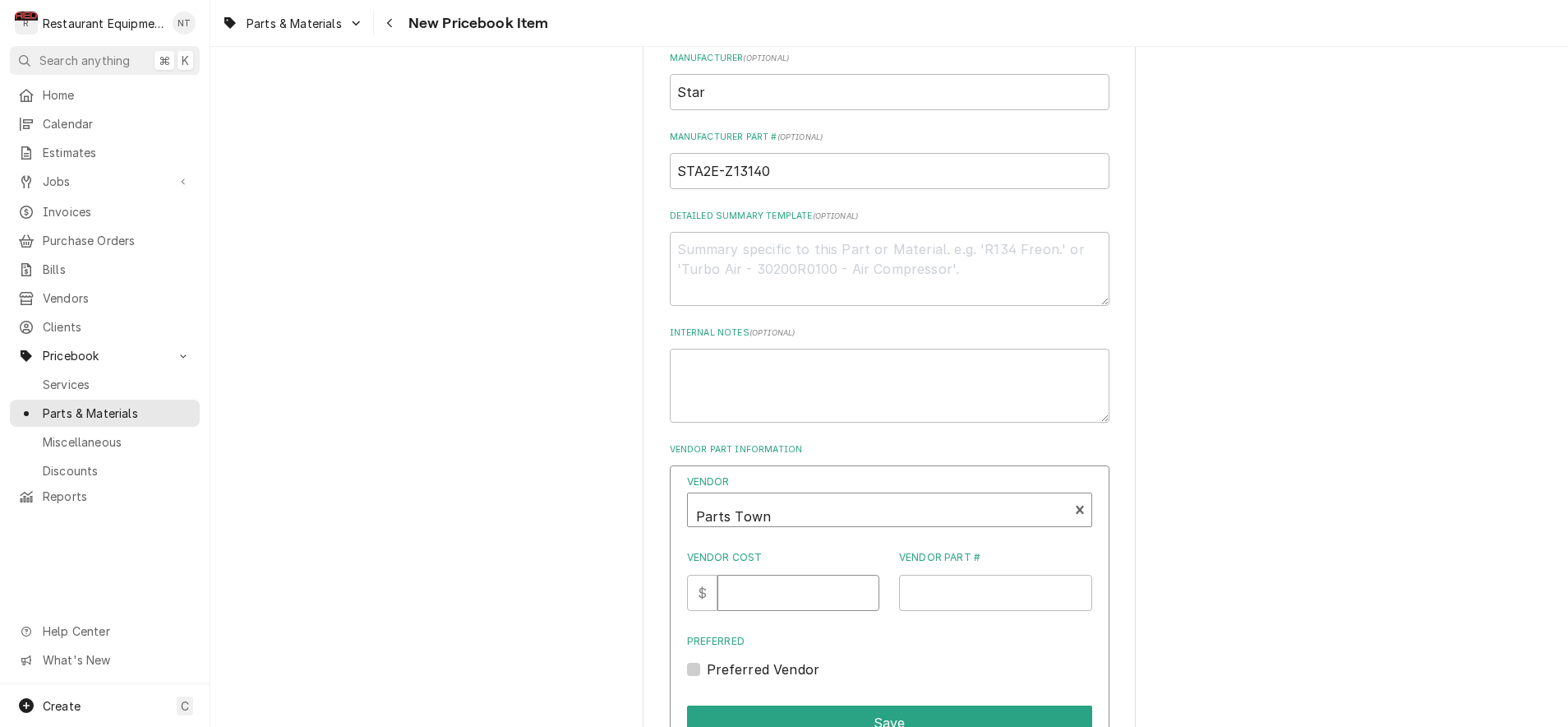
click at [782, 575] on input "Vendor Cost" at bounding box center [798, 592] width 162 height 36
type input "329.95"
click at [922, 579] on input "Vendor Part #" at bounding box center [996, 592] width 193 height 36
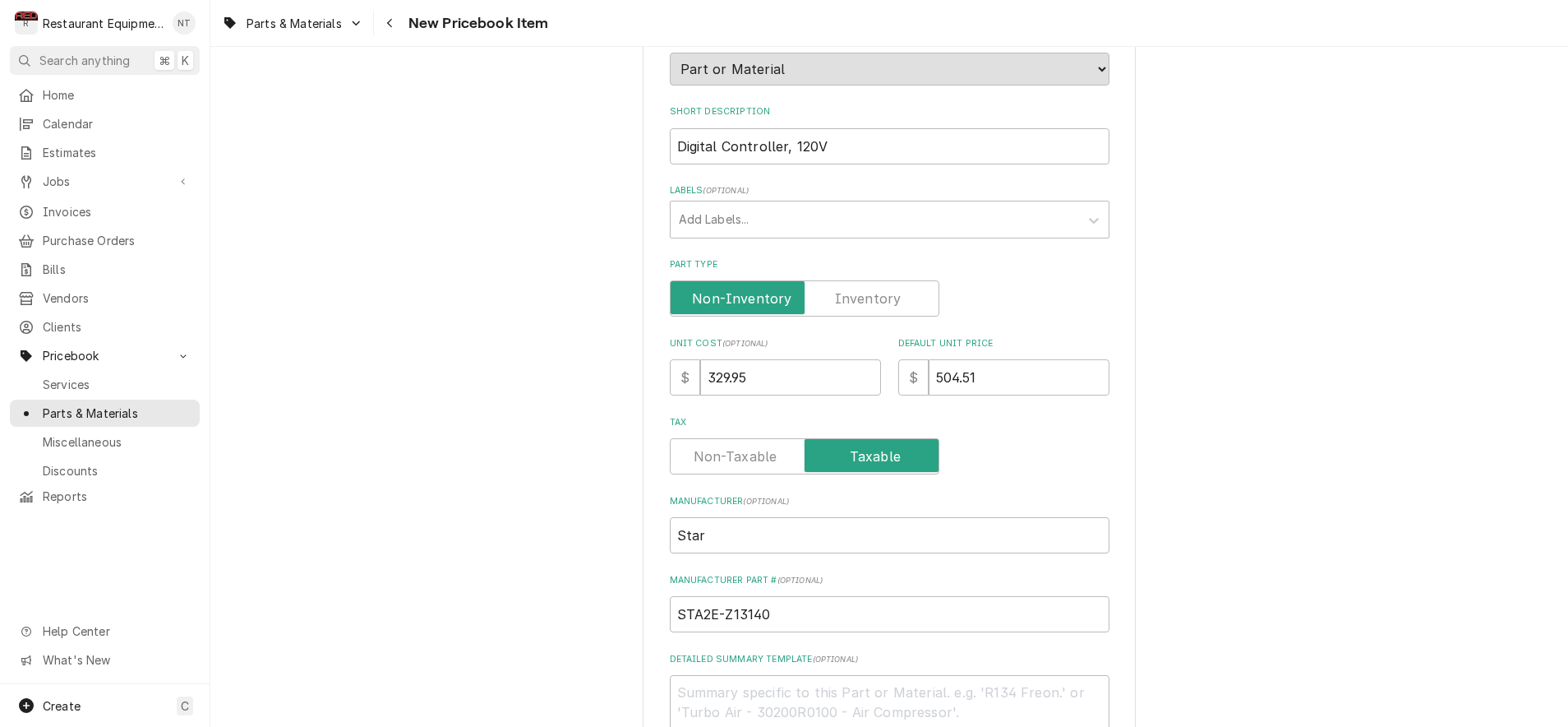
scroll to position [214, 0]
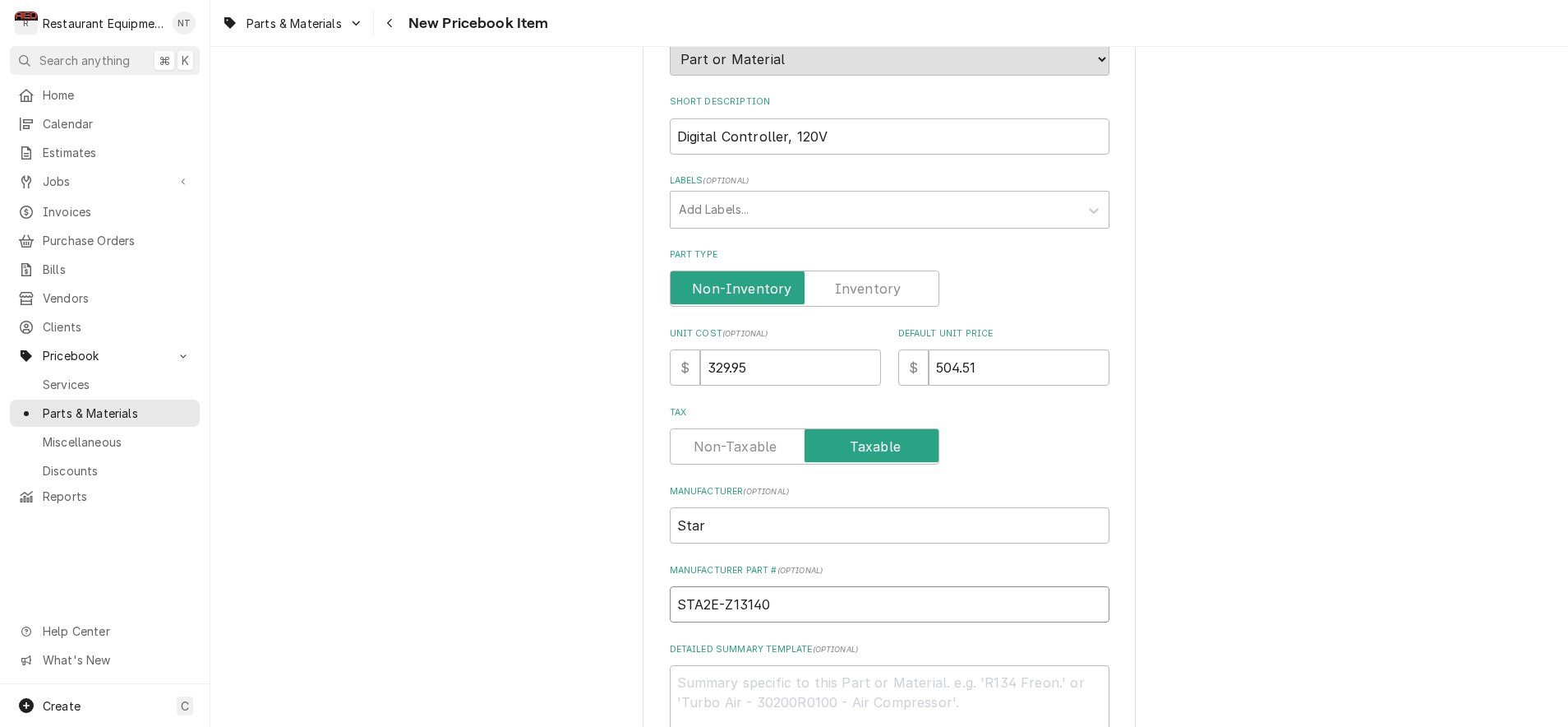
drag, startPoint x: 792, startPoint y: 591, endPoint x: 640, endPoint y: 583, distance: 152.2
click at [628, 578] on div "Please provide the following information to create a PriceBook item. Active Sta…" at bounding box center [889, 591] width 1357 height 1481
click at [753, 589] on input "STA2E-Z13140" at bounding box center [889, 604] width 440 height 36
drag, startPoint x: 770, startPoint y: 587, endPoint x: 604, endPoint y: 573, distance: 166.6
click at [604, 573] on div "Please provide the following information to create a PriceBook item. Active Sta…" at bounding box center [889, 591] width 1357 height 1481
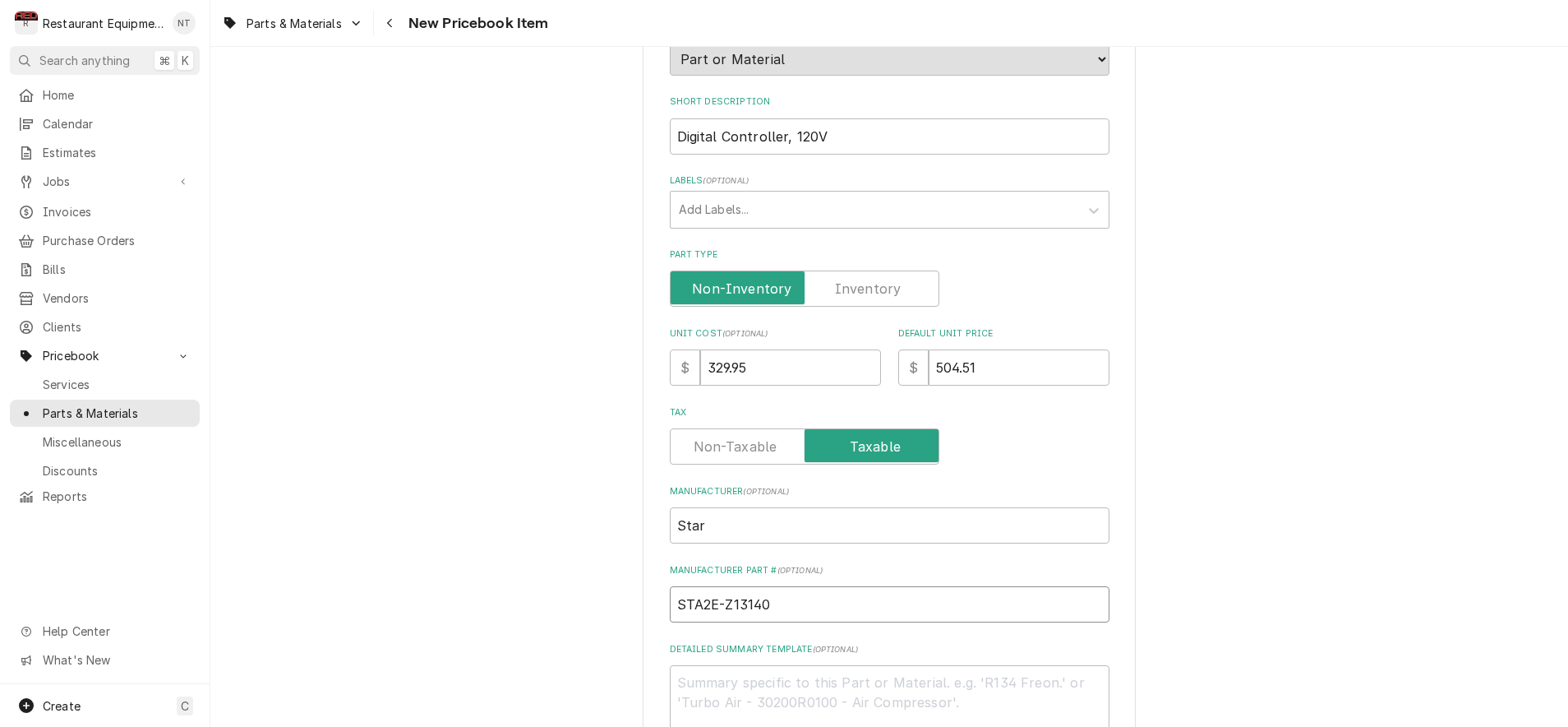
type textarea "x"
type input "2"
type textarea "x"
type input "2E"
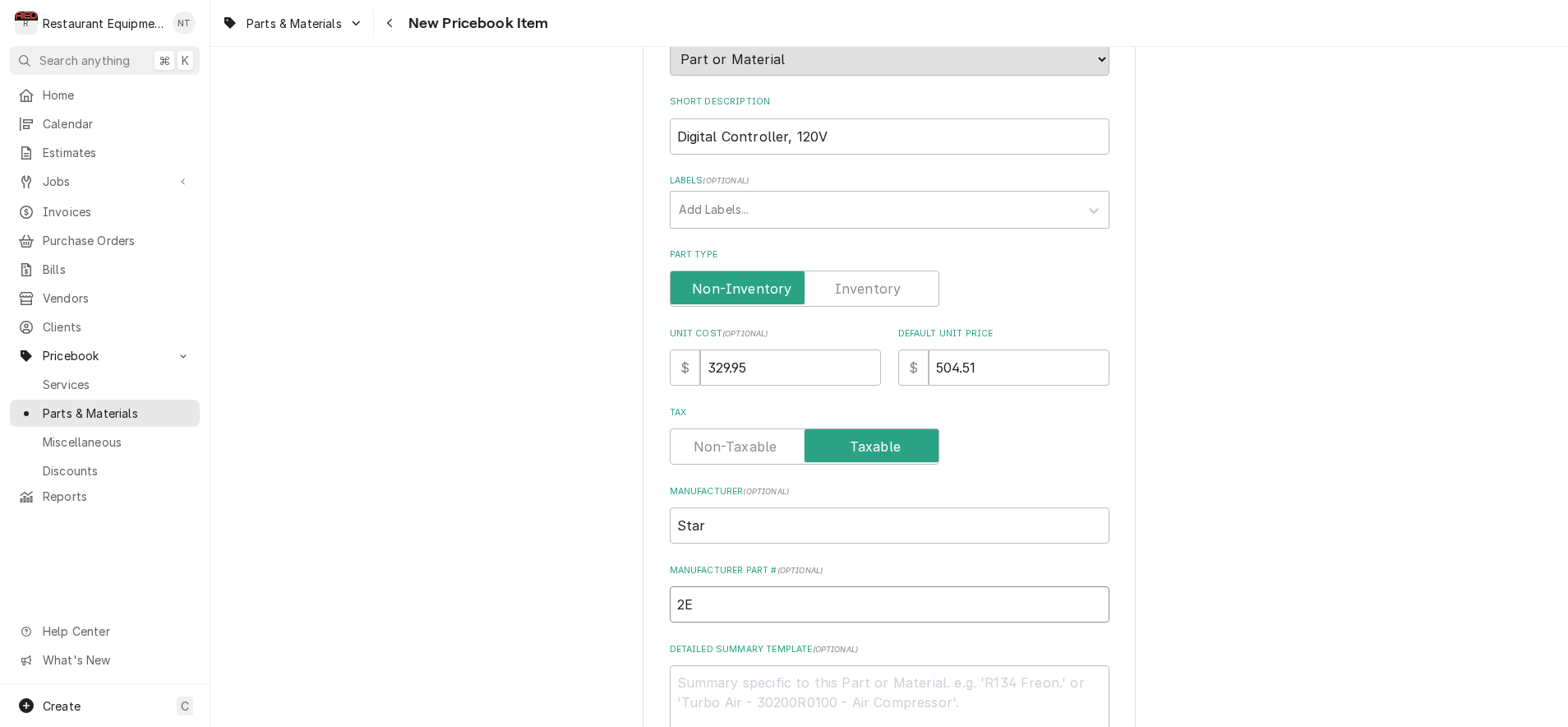
type textarea "x"
type input "2E-"
type textarea "x"
type input "2E-Z"
type textarea "x"
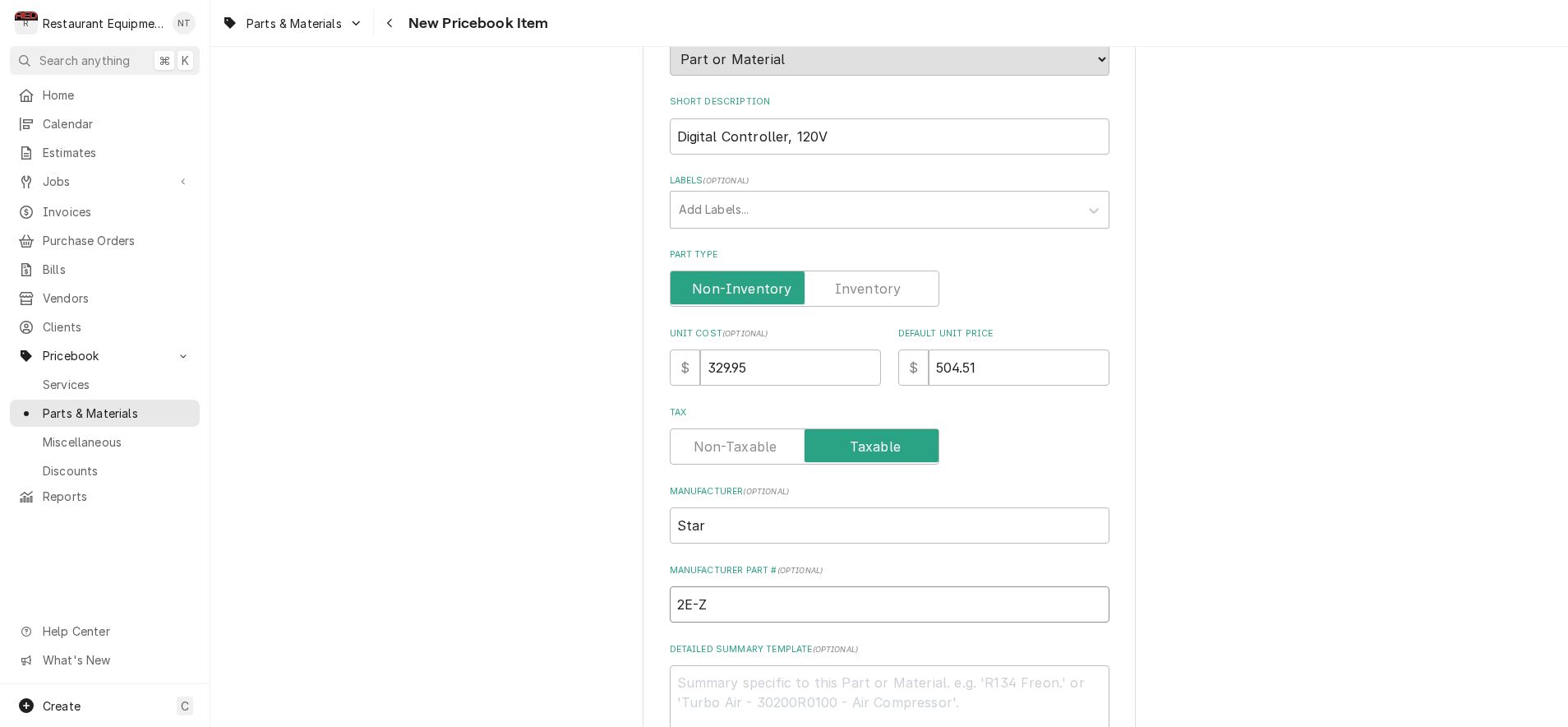
type input "2E-Z1"
type textarea "x"
type input "2E-Z13"
type textarea "x"
type input "2E-Z131"
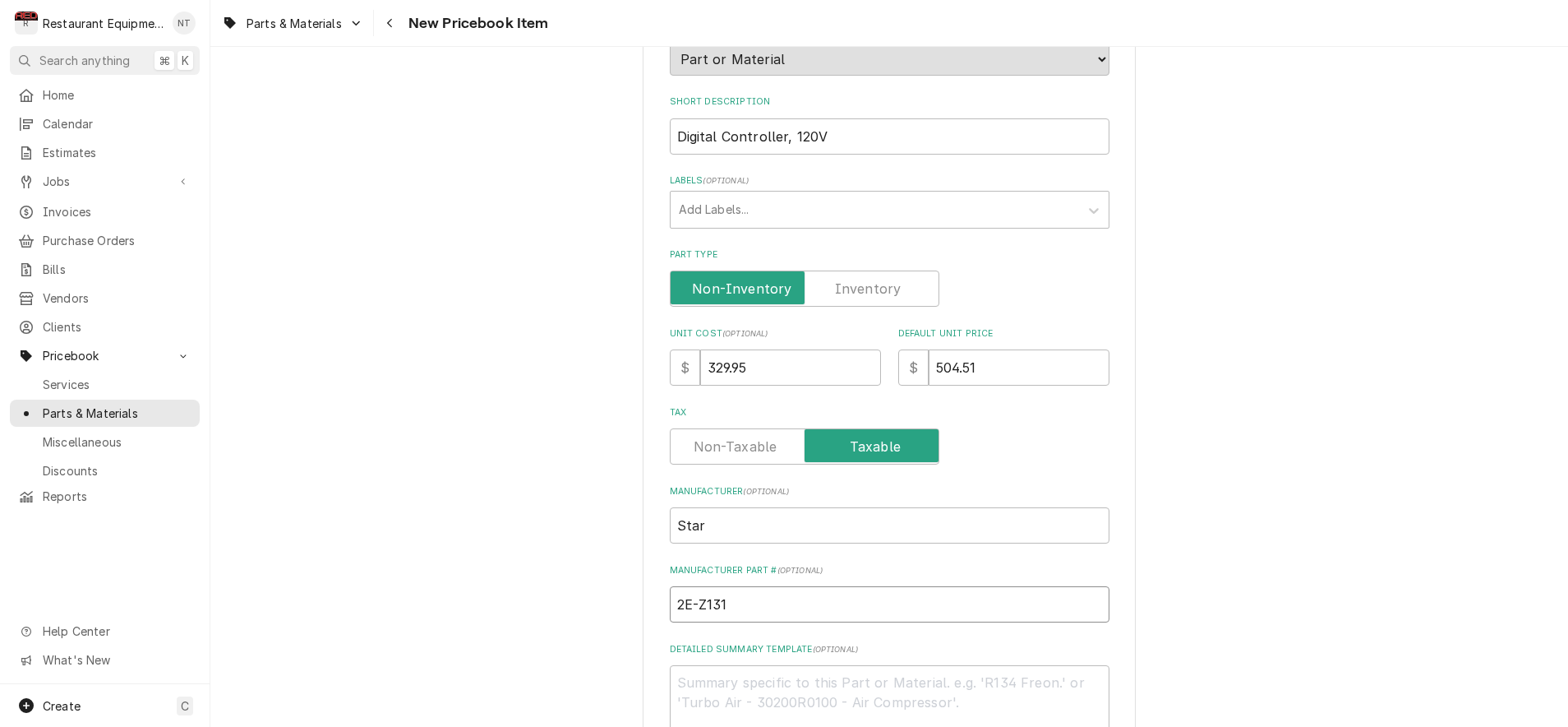
type textarea "x"
type input "2E-Z1314"
type textarea "x"
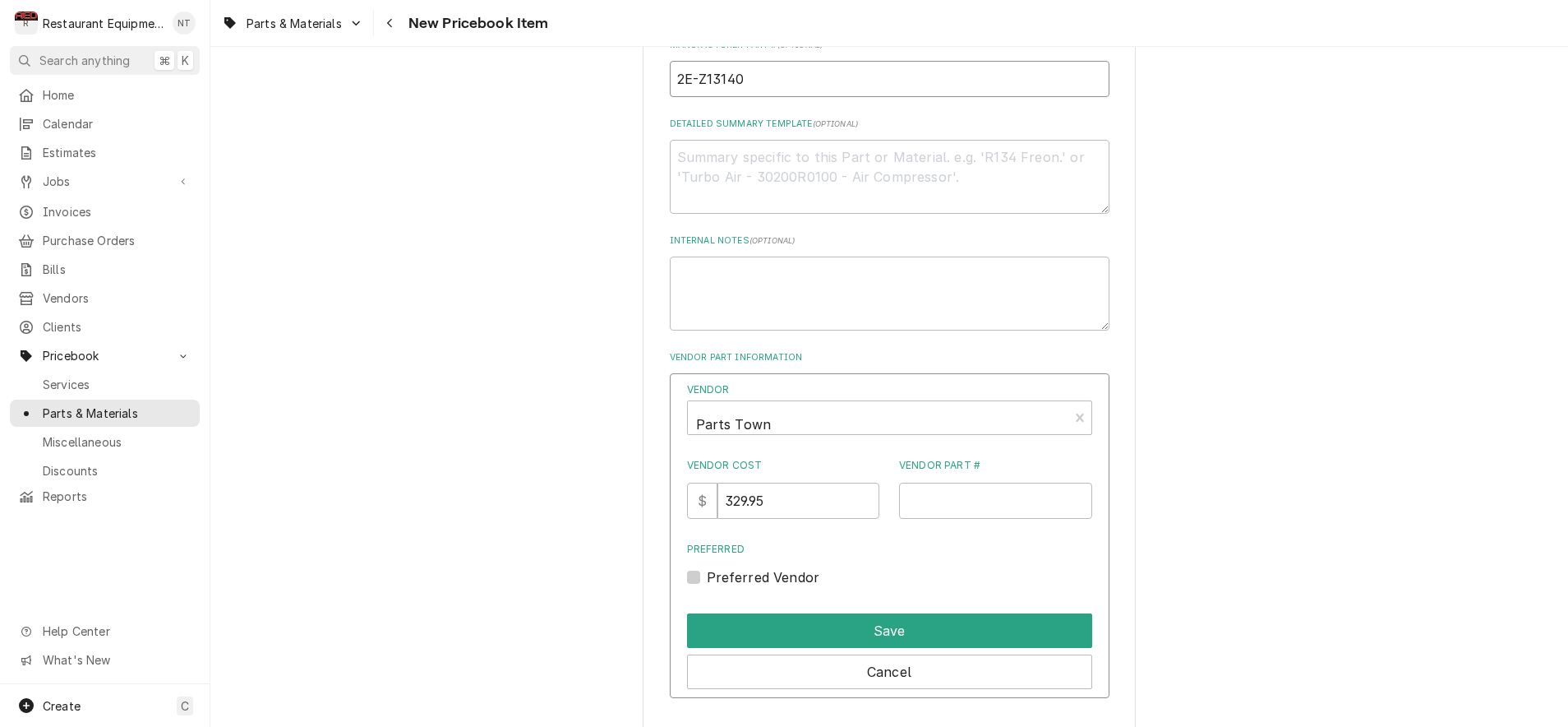
scroll to position [741, 0]
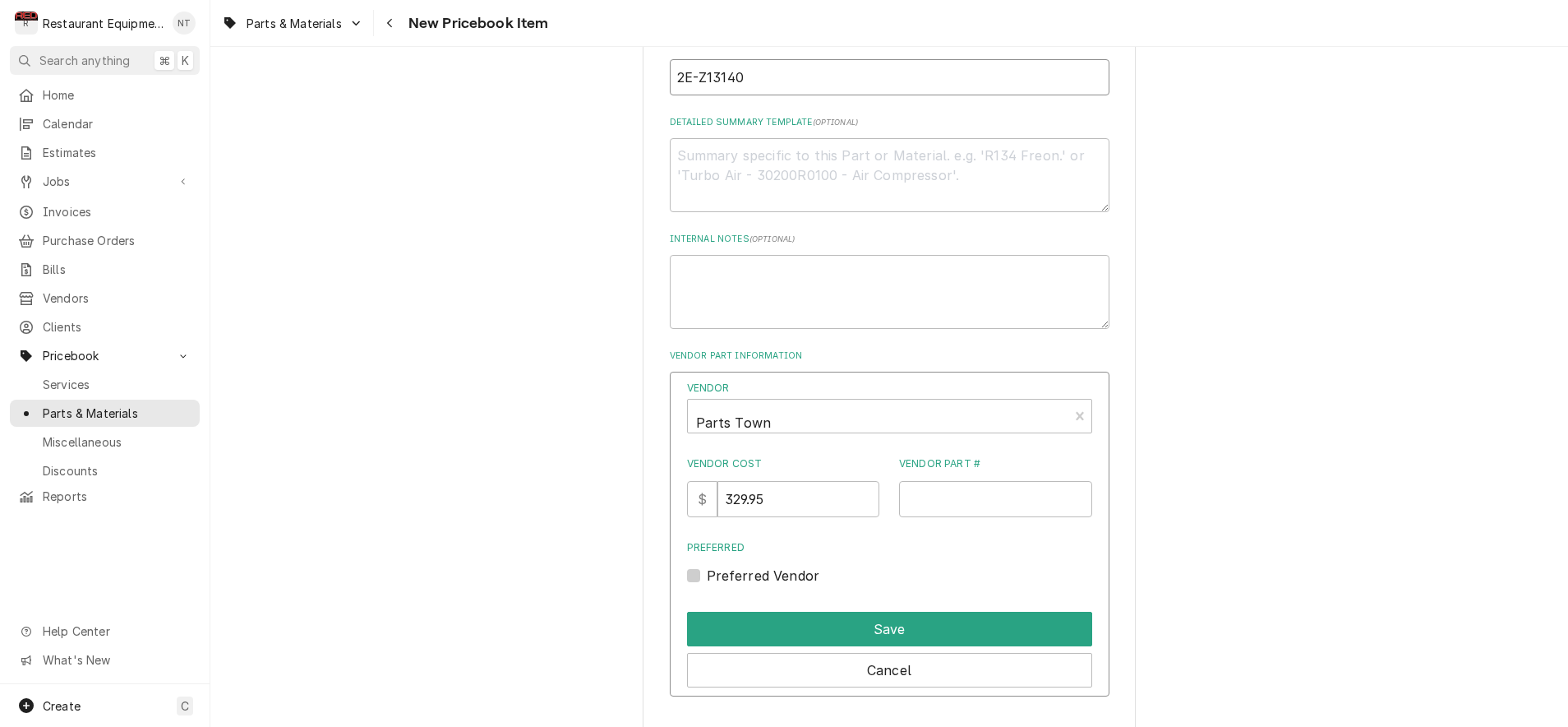
type input "2E-Z13140"
click at [964, 486] on input "Vendor Part #" at bounding box center [996, 499] width 193 height 36
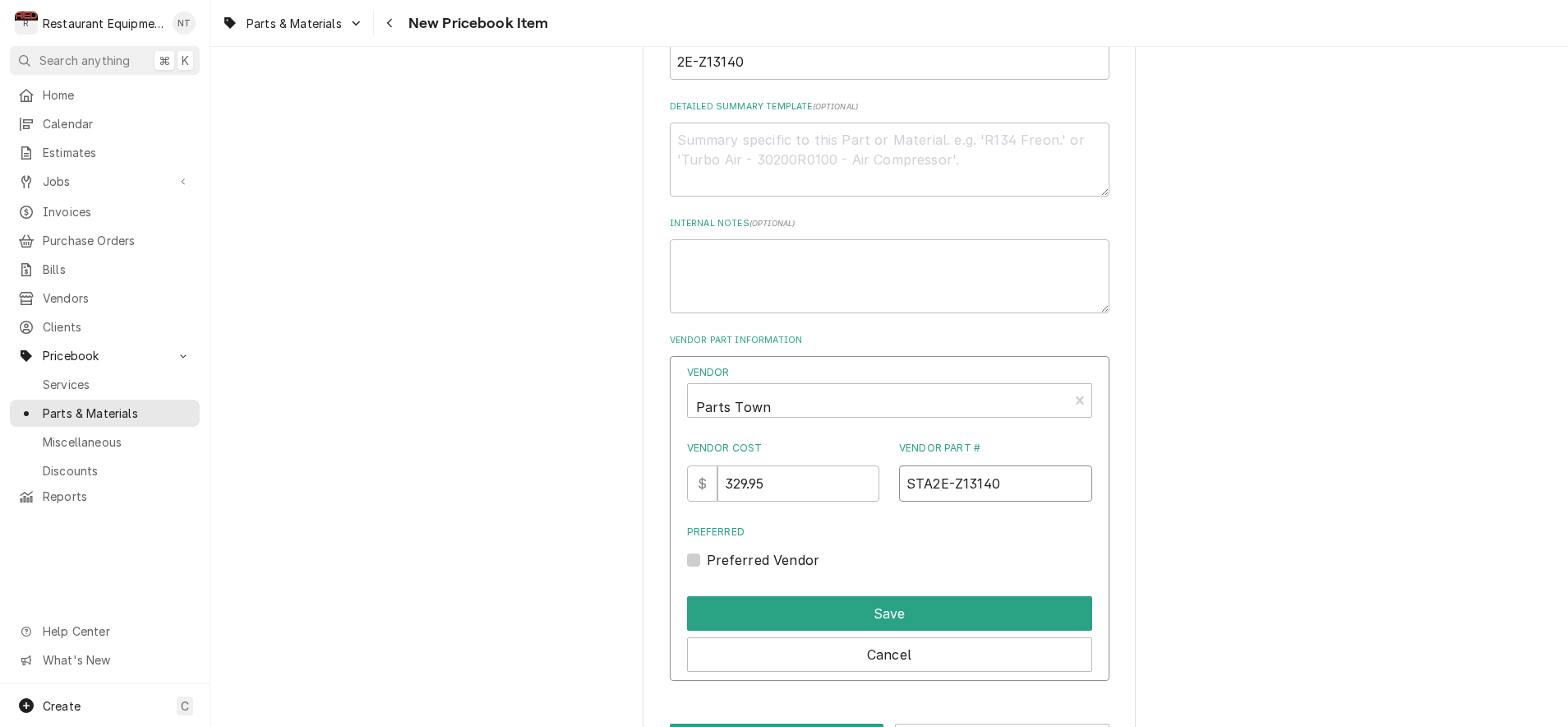
type input "STA2E-Z13140"
click at [706, 550] on label "Preferred Vendor" at bounding box center [763, 560] width 114 height 19
click at [706, 550] on input "Preferred" at bounding box center [909, 568] width 406 height 36
checkbox input "true"
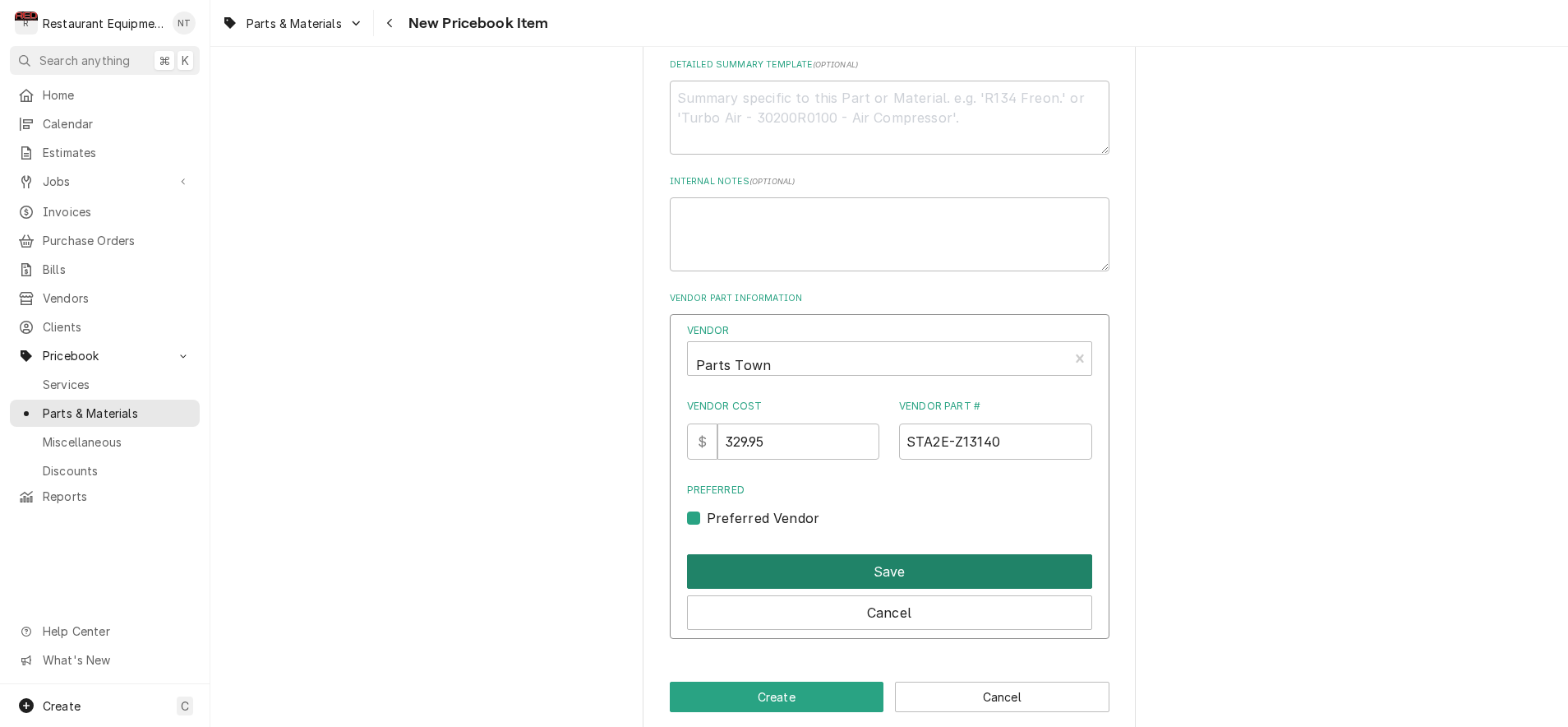
click at [867, 554] on button "Save" at bounding box center [890, 572] width 406 height 35
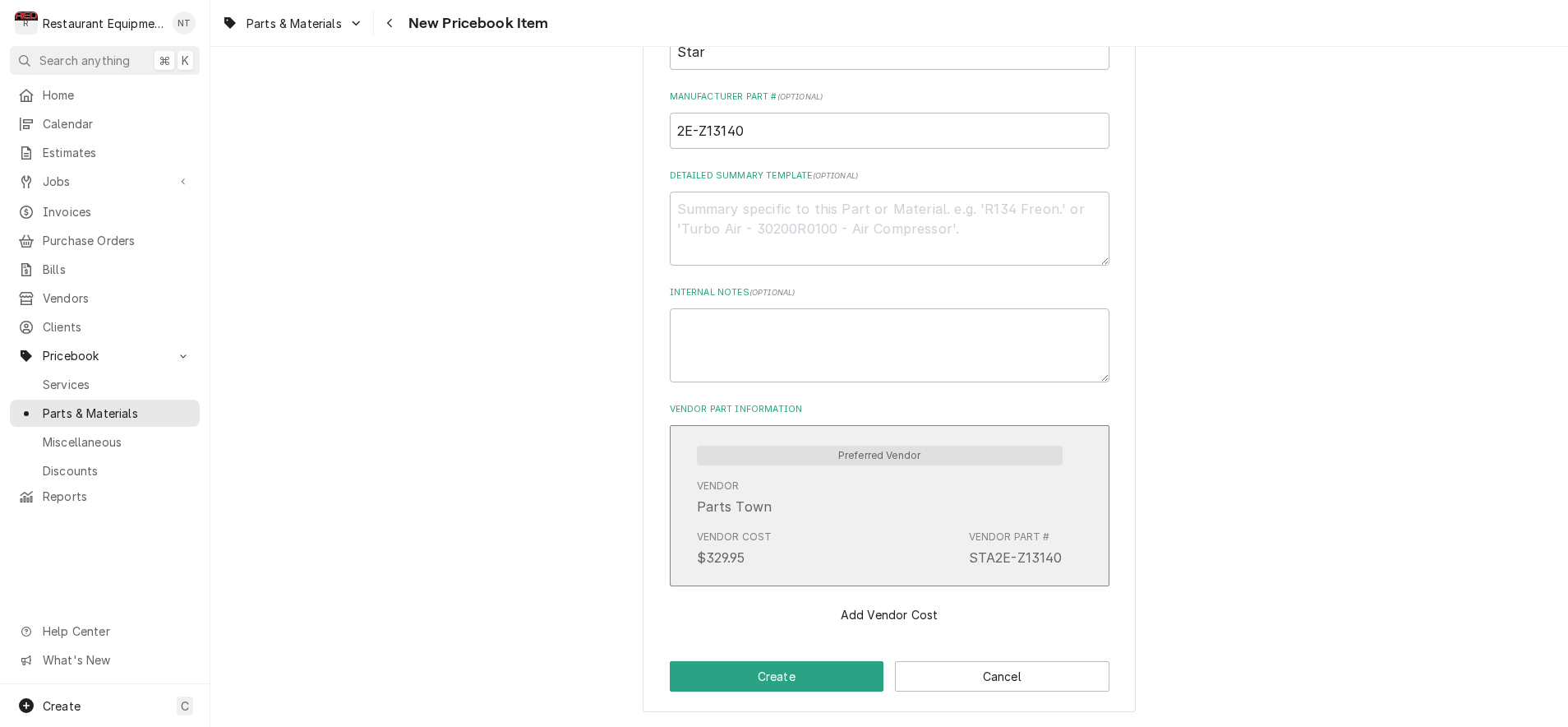
scroll to position [667, 0]
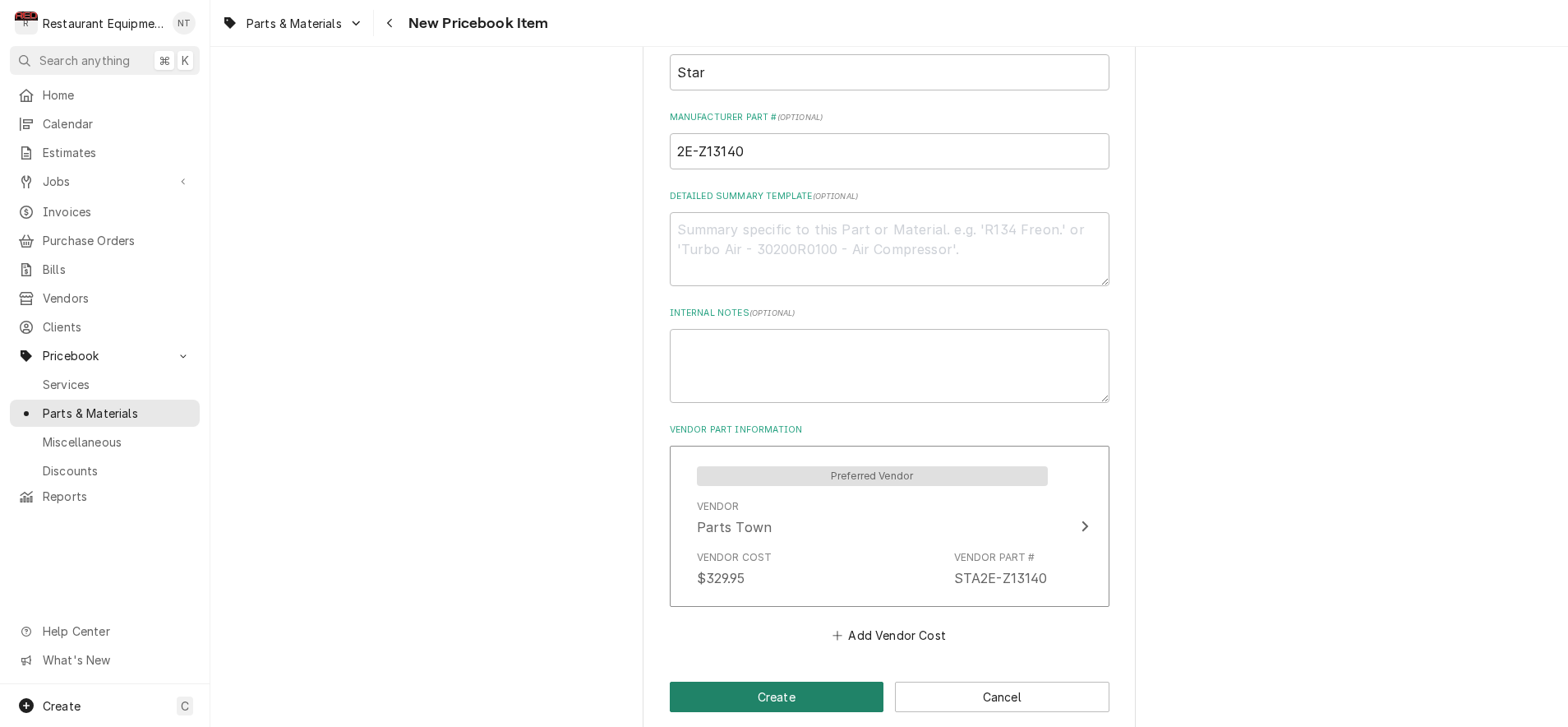
click at [796, 681] on button "Create" at bounding box center [776, 696] width 214 height 30
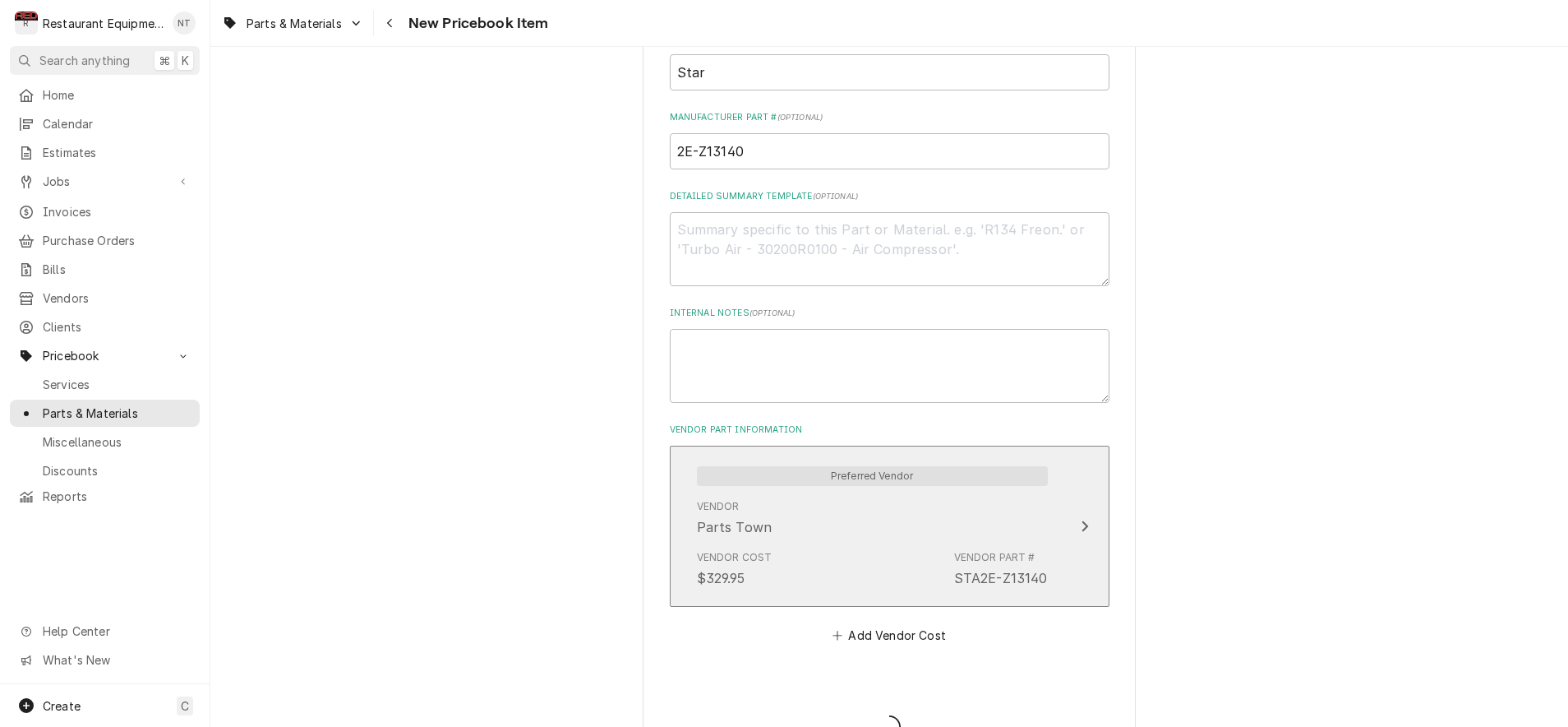
type textarea "x"
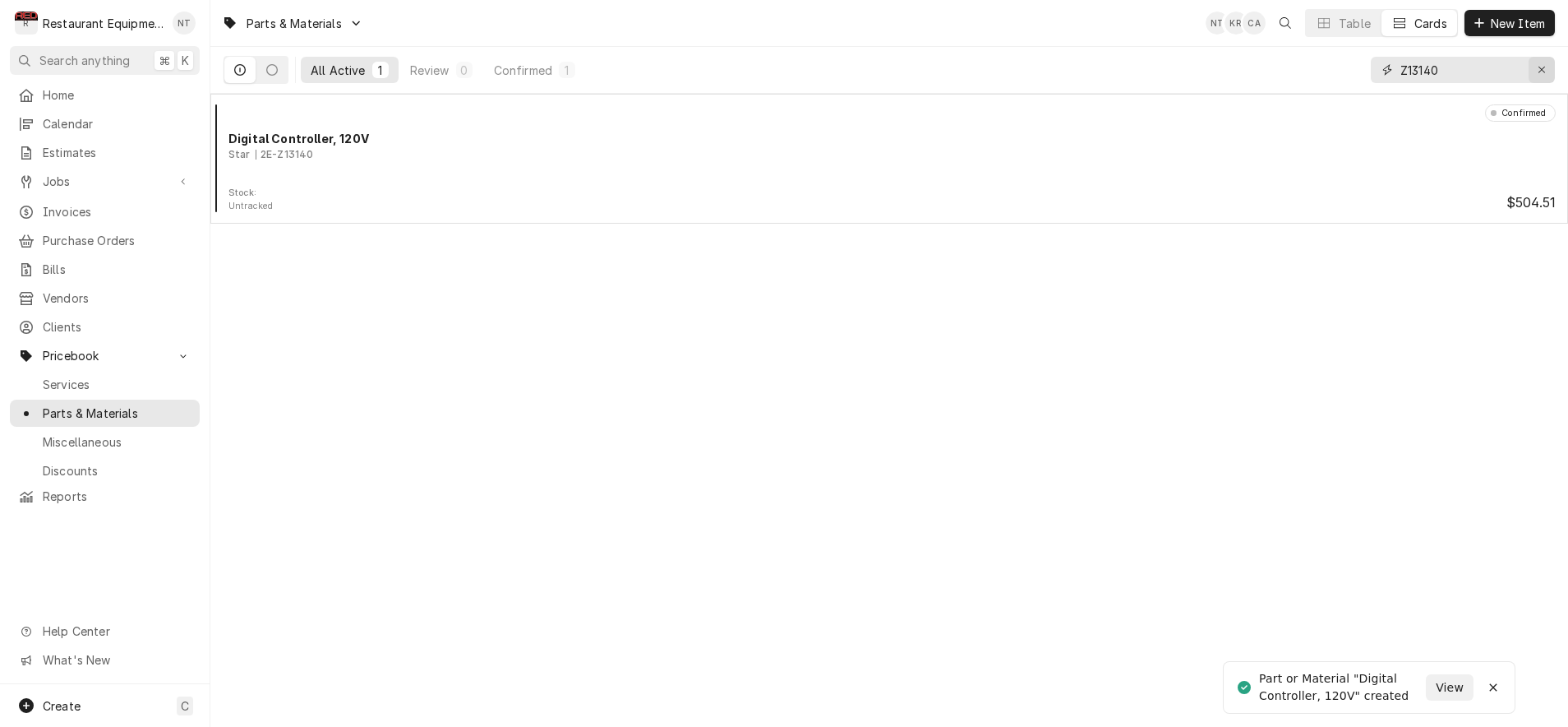
click at [1541, 68] on icon "Erase input" at bounding box center [1542, 70] width 9 height 12
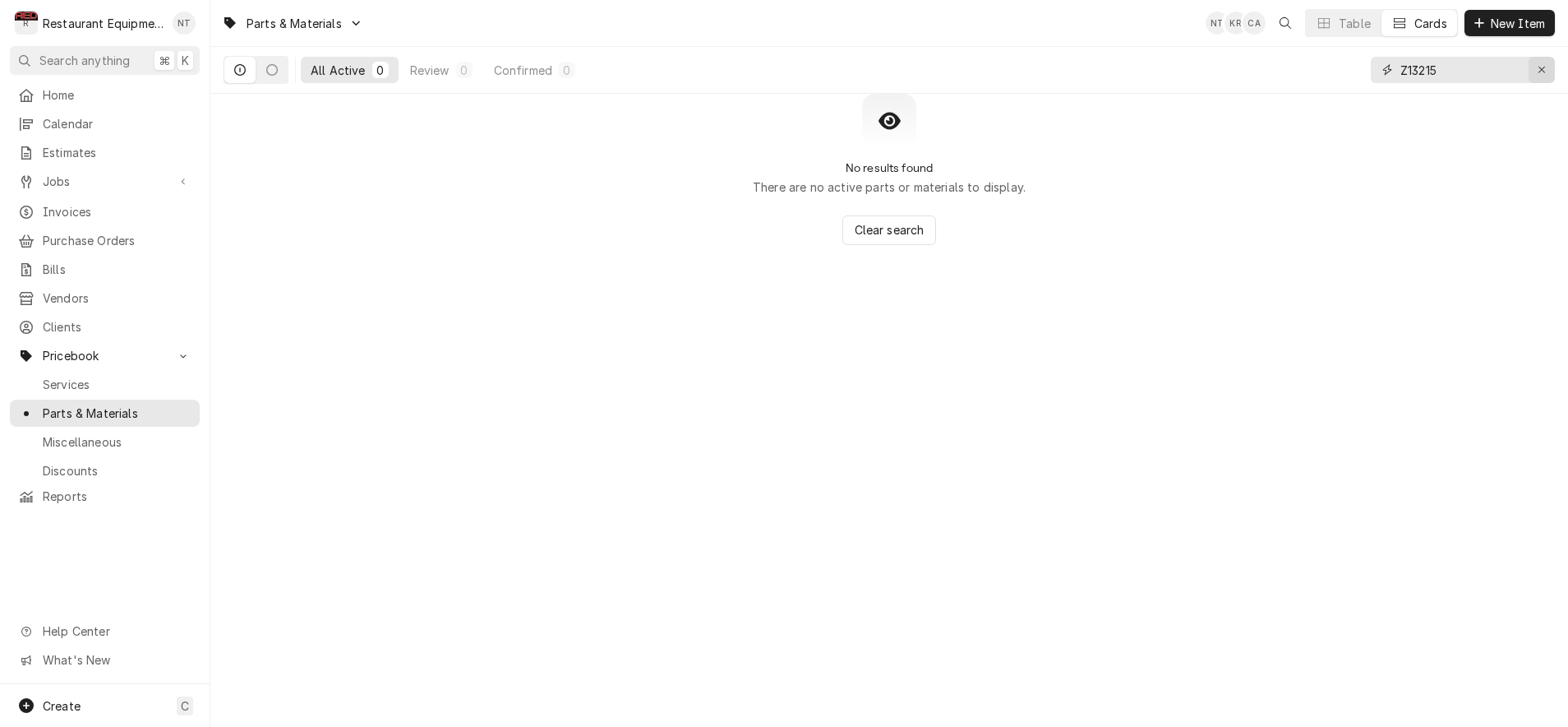
type input "Z13215"
drag, startPoint x: 1541, startPoint y: 69, endPoint x: 1533, endPoint y: 48, distance: 22.5
click at [1541, 68] on icon "Erase input" at bounding box center [1542, 70] width 9 height 12
click at [1530, 30] on span "New Item" at bounding box center [1518, 23] width 61 height 17
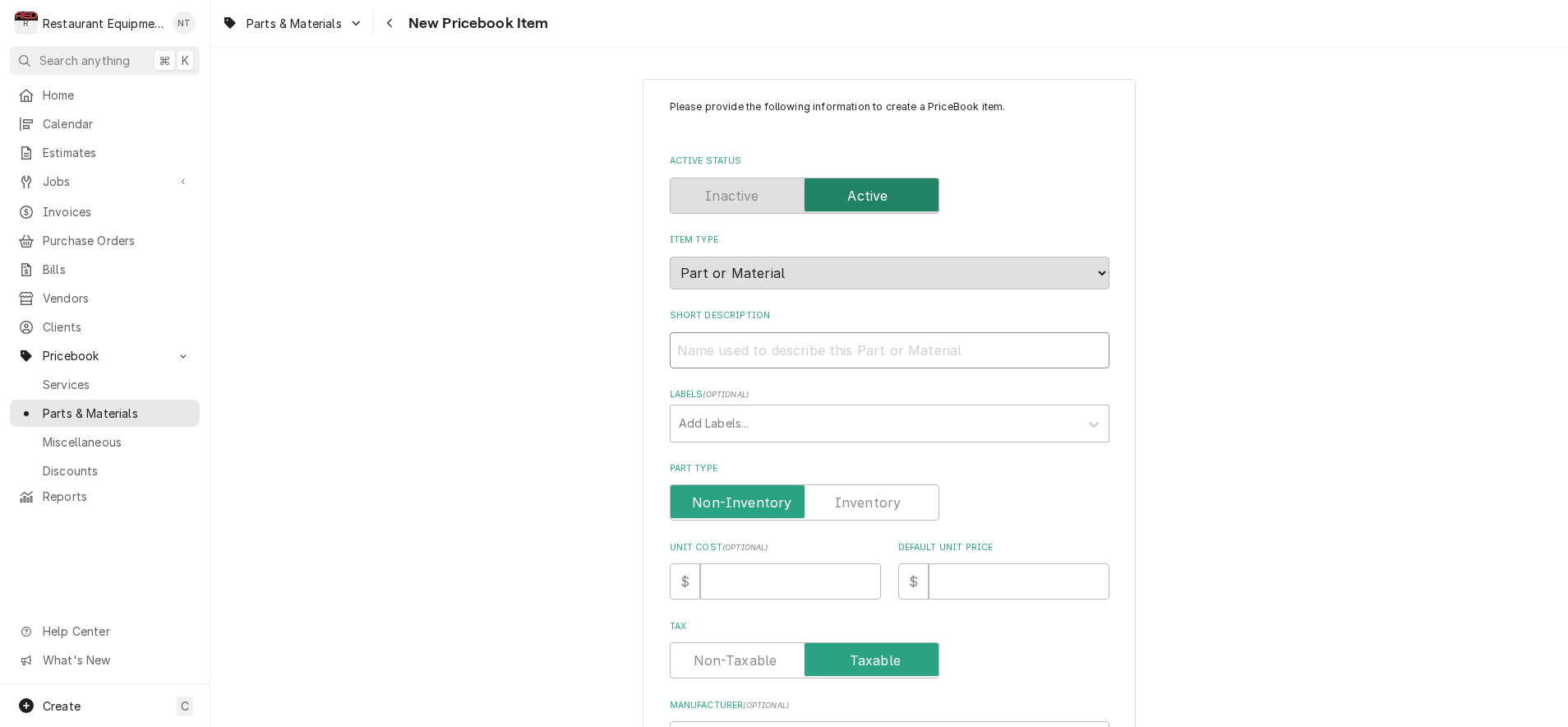
click at [729, 332] on input "Short Description" at bounding box center [889, 349] width 440 height 36
type textarea "x"
type input "S"
type textarea "x"
type input "SE"
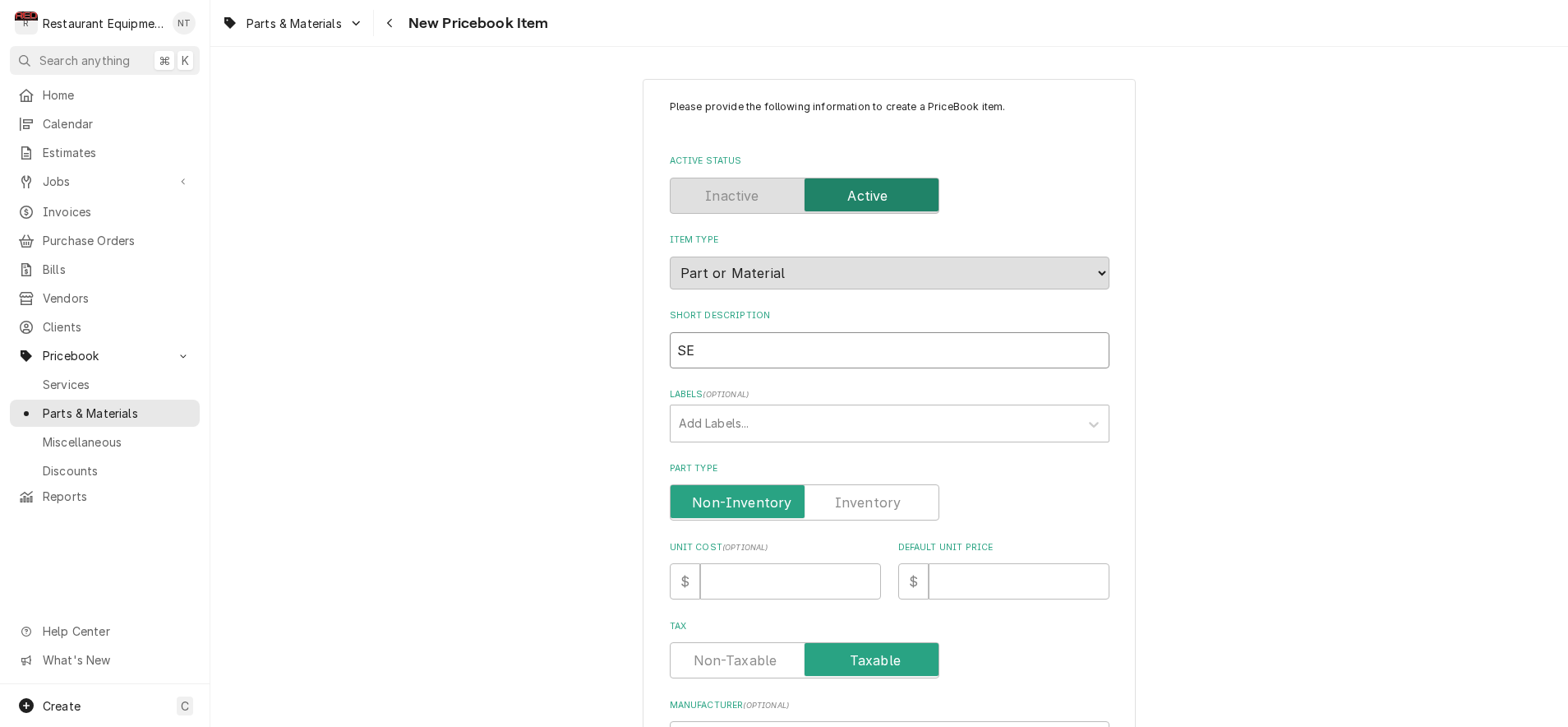
type textarea "x"
type input "S"
type textarea "x"
type input "Se"
type textarea "x"
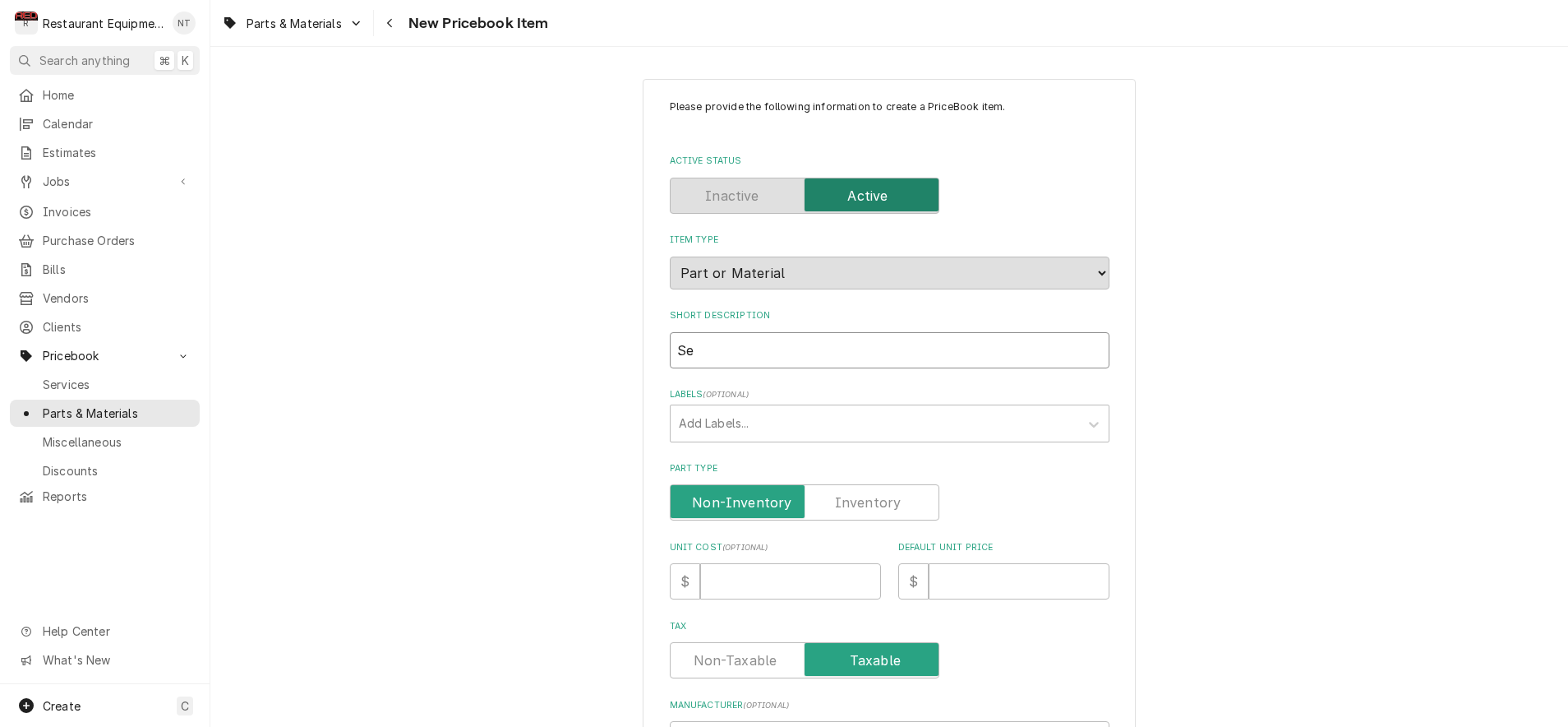
type input "Sen"
type textarea "x"
type input "Sens"
type textarea "x"
type input "Sensi"
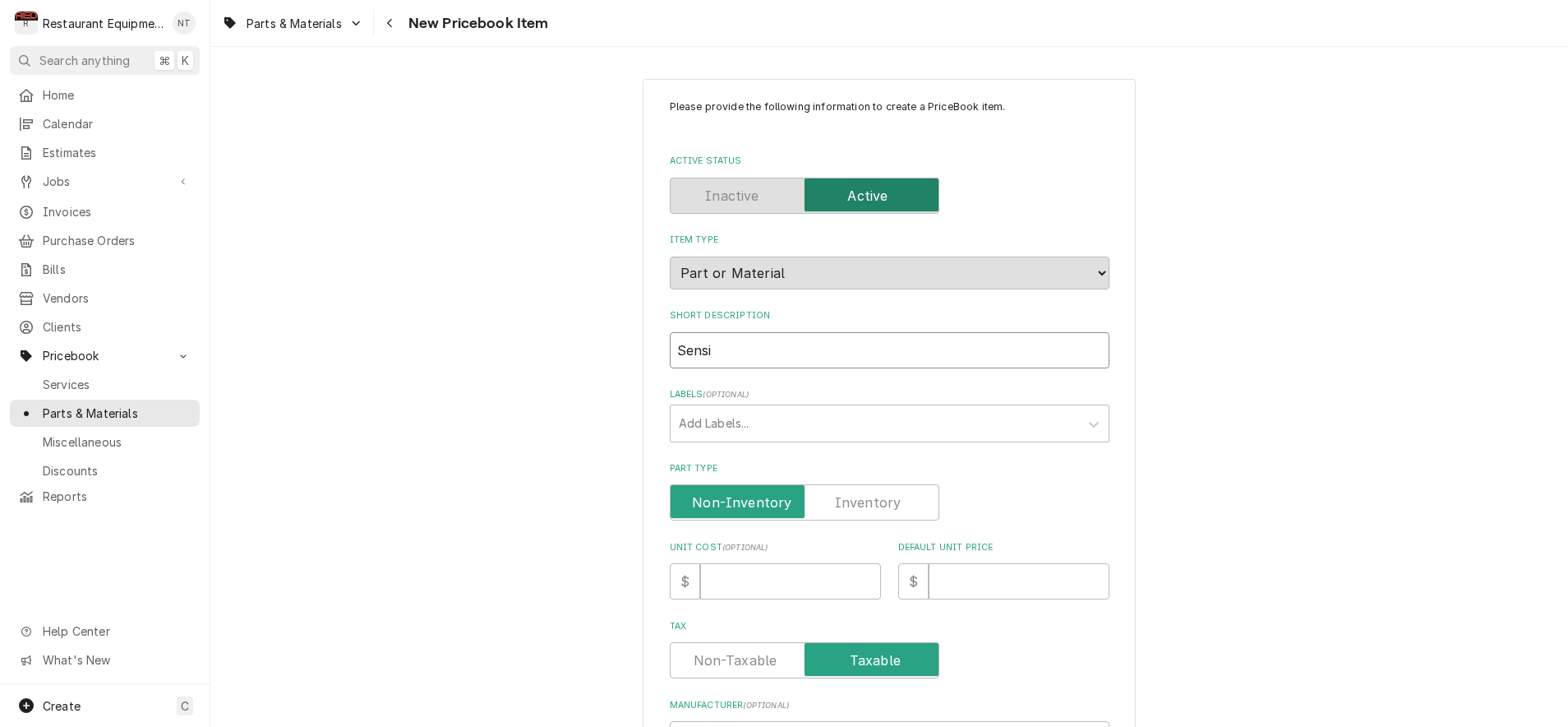
type textarea "x"
type input "Sensin"
type textarea "x"
type input "Sensing"
type textarea "x"
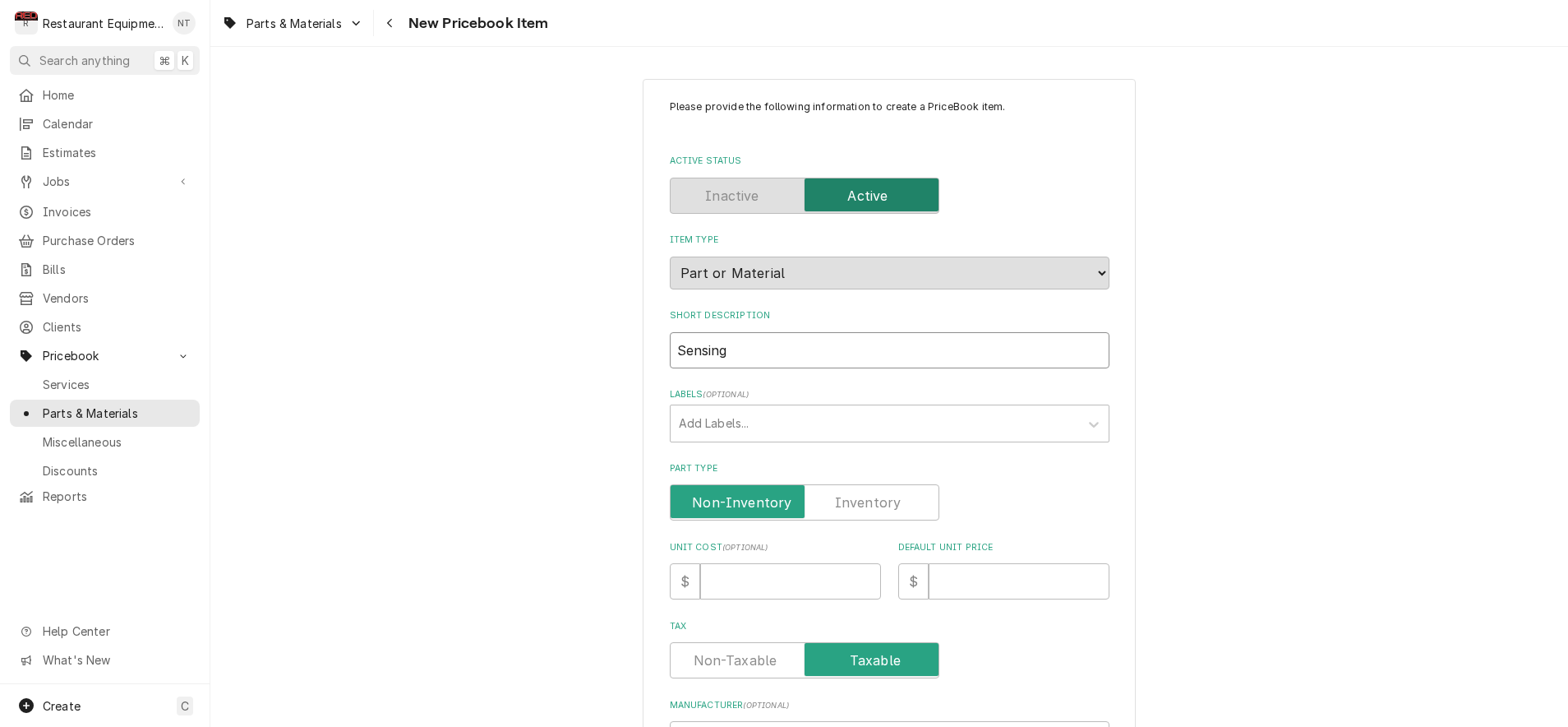
type input "Sensing"
type textarea "x"
type input "Sensing P"
type textarea "x"
type input "Sensing Pr"
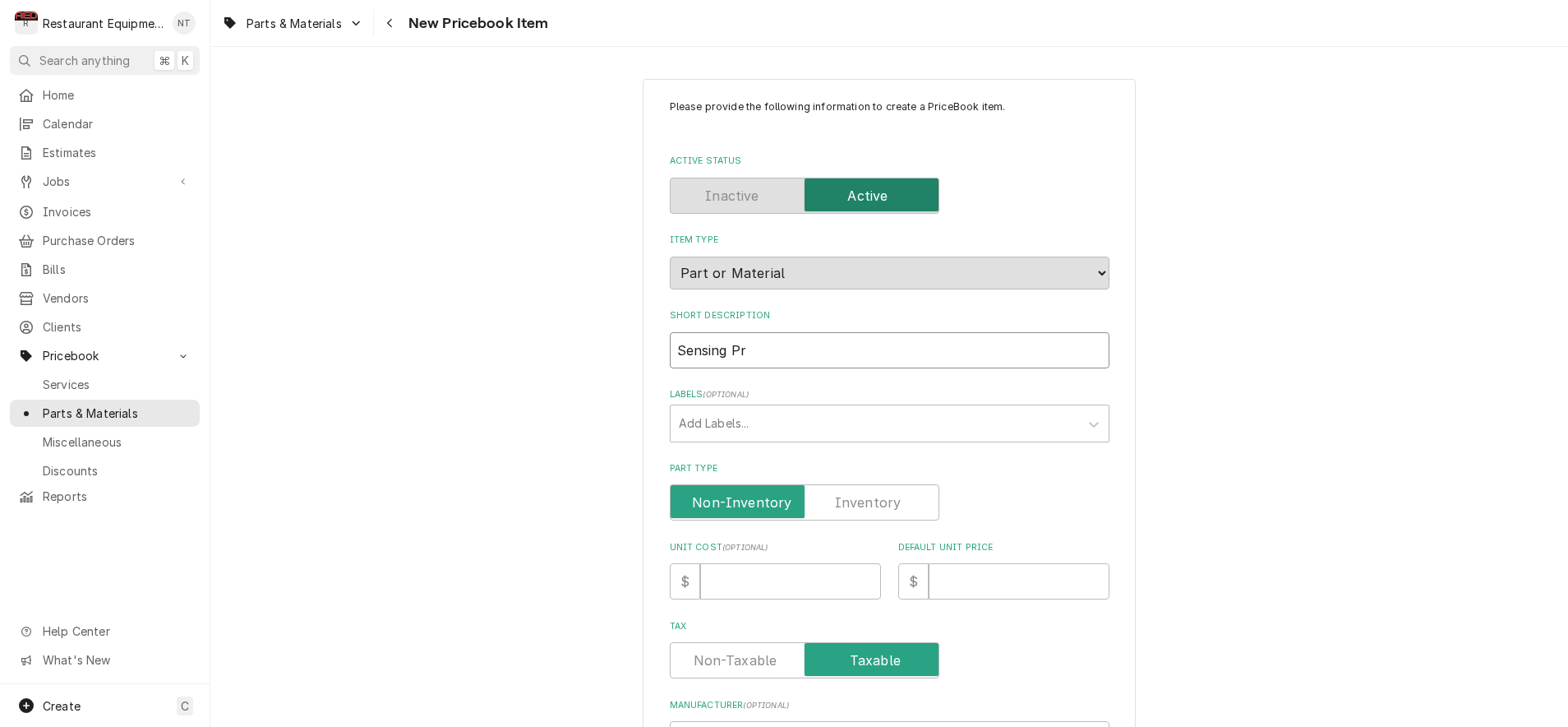
type textarea "x"
type input "Sensing Pro"
type textarea "x"
type input "Sensing Prob"
type textarea "x"
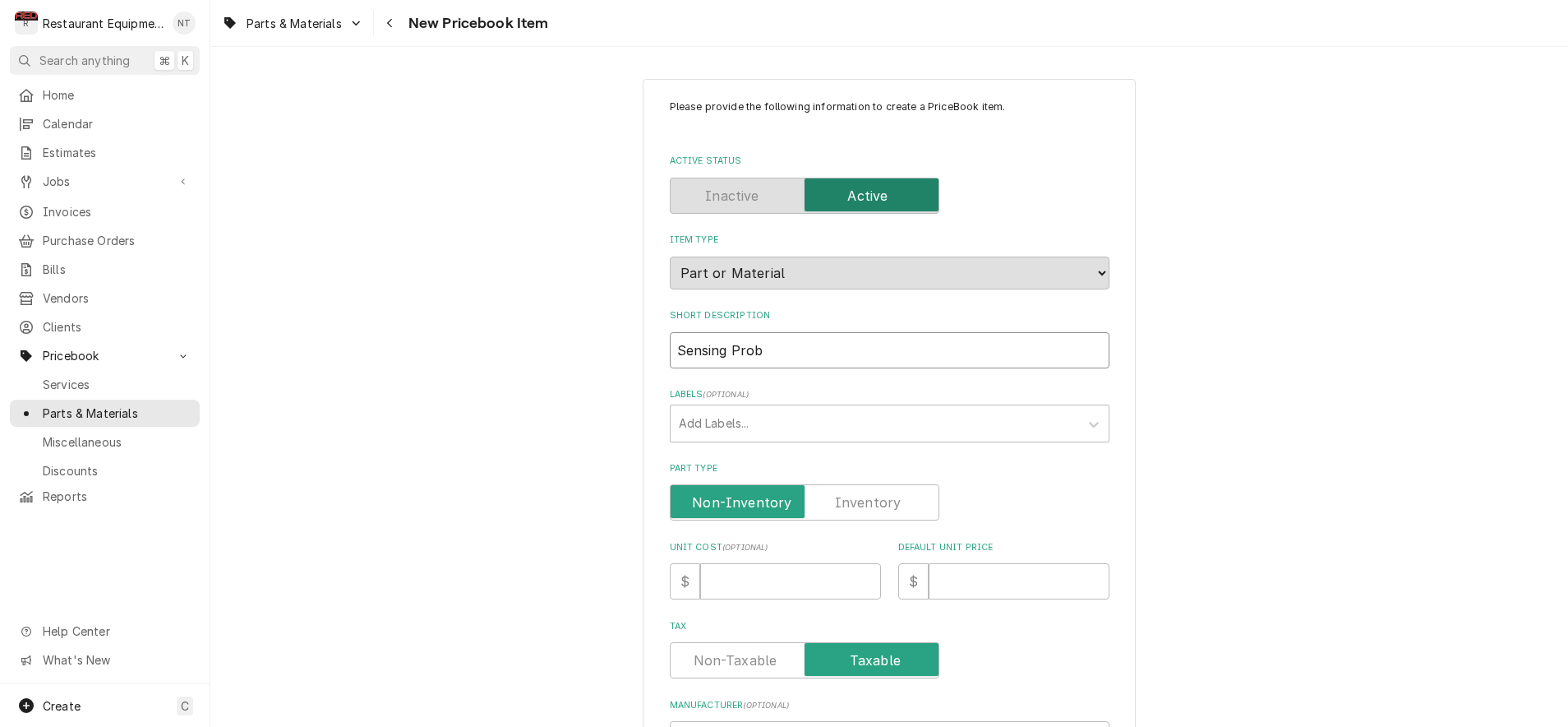
type input "Sensing Probe"
type textarea "x"
type input "Sensing Probe"
type textarea "x"
type input "Sensing Probe"
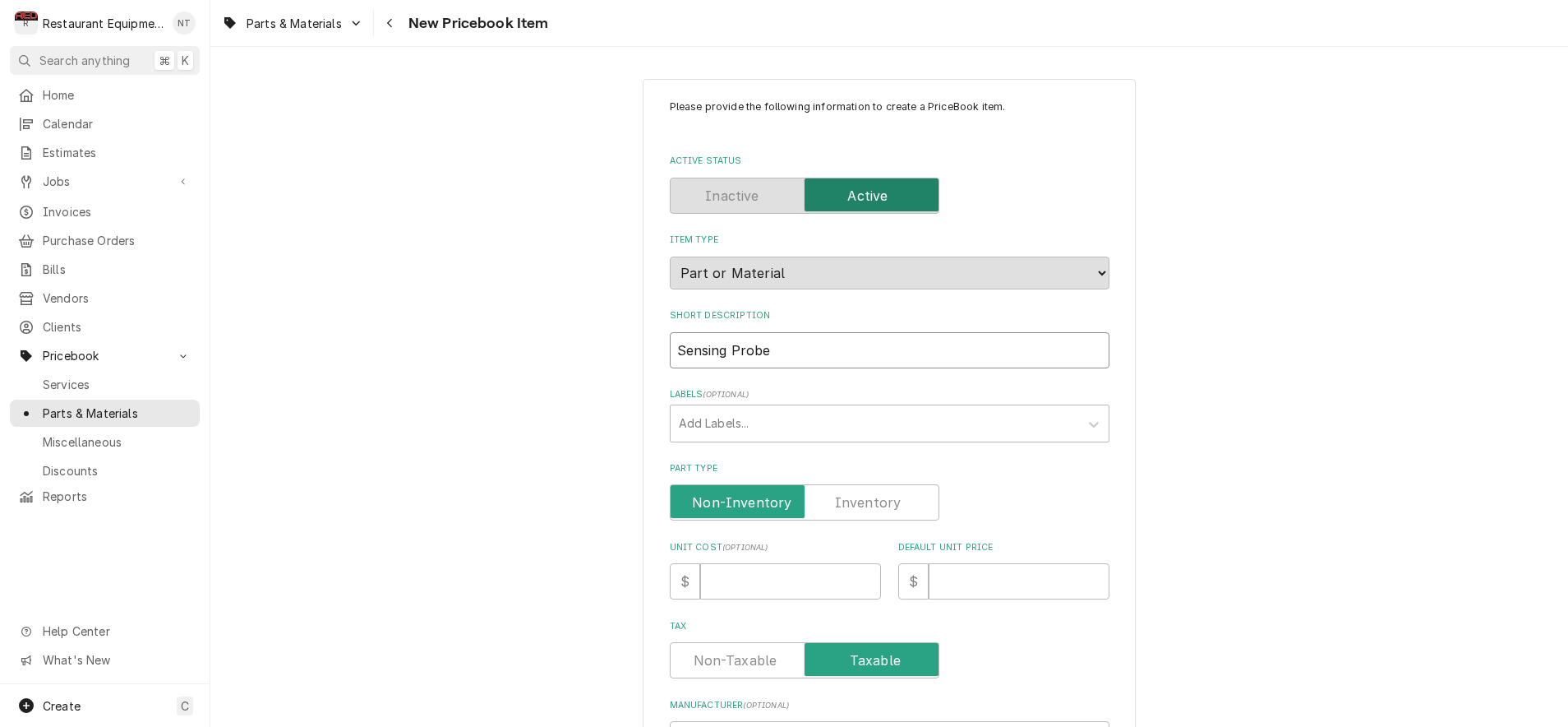
type textarea "x"
type input "Sensing Probe,"
type textarea "x"
type input "Sensing Probe,"
type textarea "x"
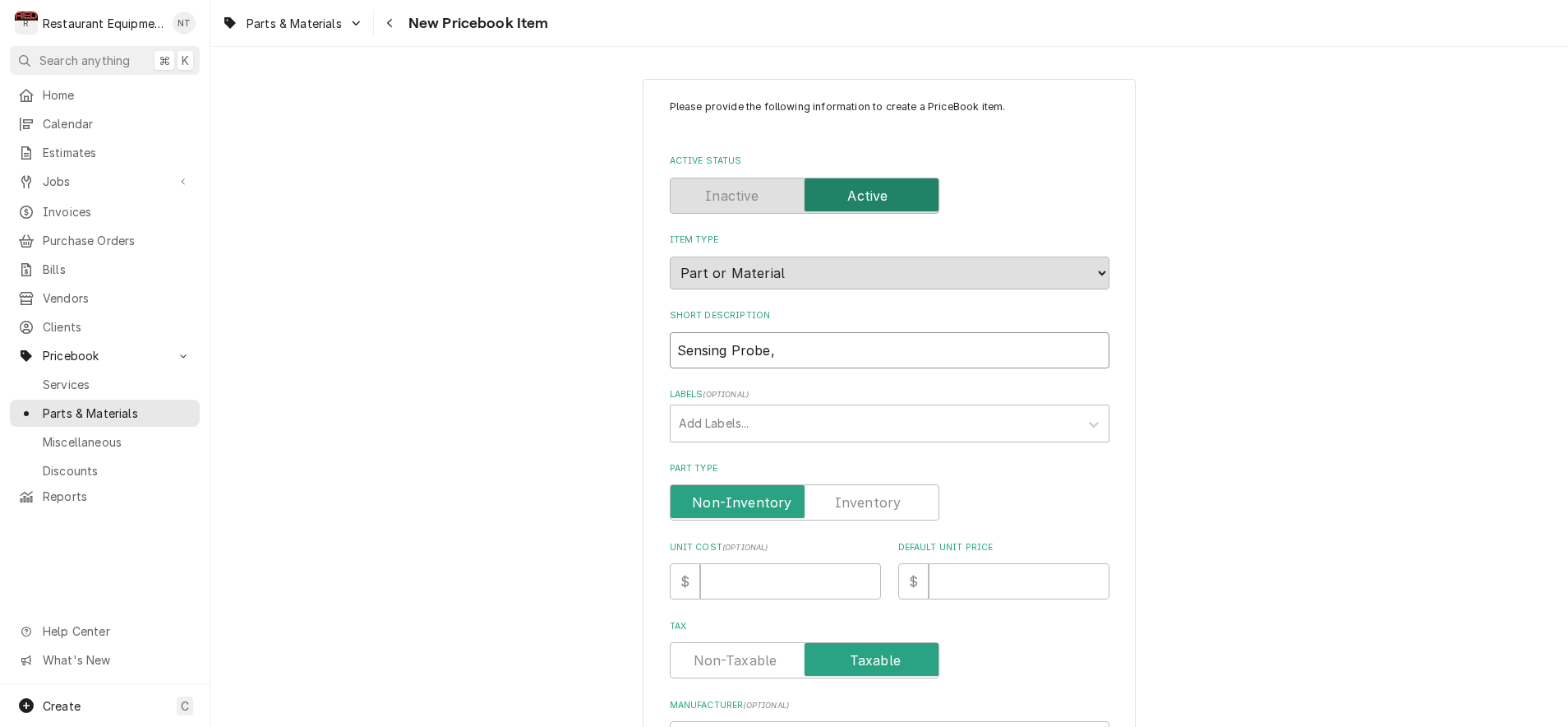
type input "Sensing Probe, C"
type textarea "x"
type input "Sensing Probe, Co"
type textarea "x"
type input "Sensing Probe, Con"
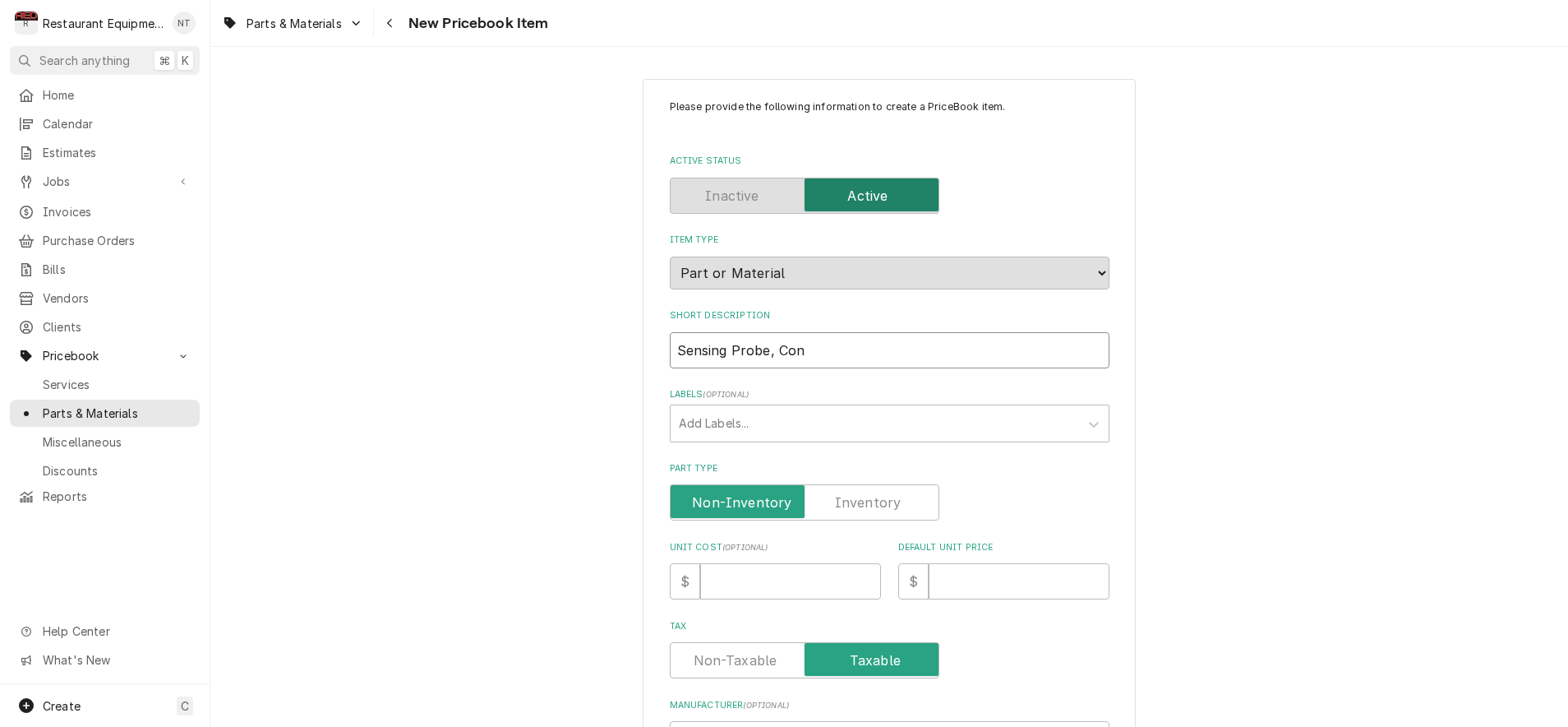
type textarea "x"
type input "Sensing Probe, Cont"
type textarea "x"
type input "Sensing Probe, Contr"
type textarea "x"
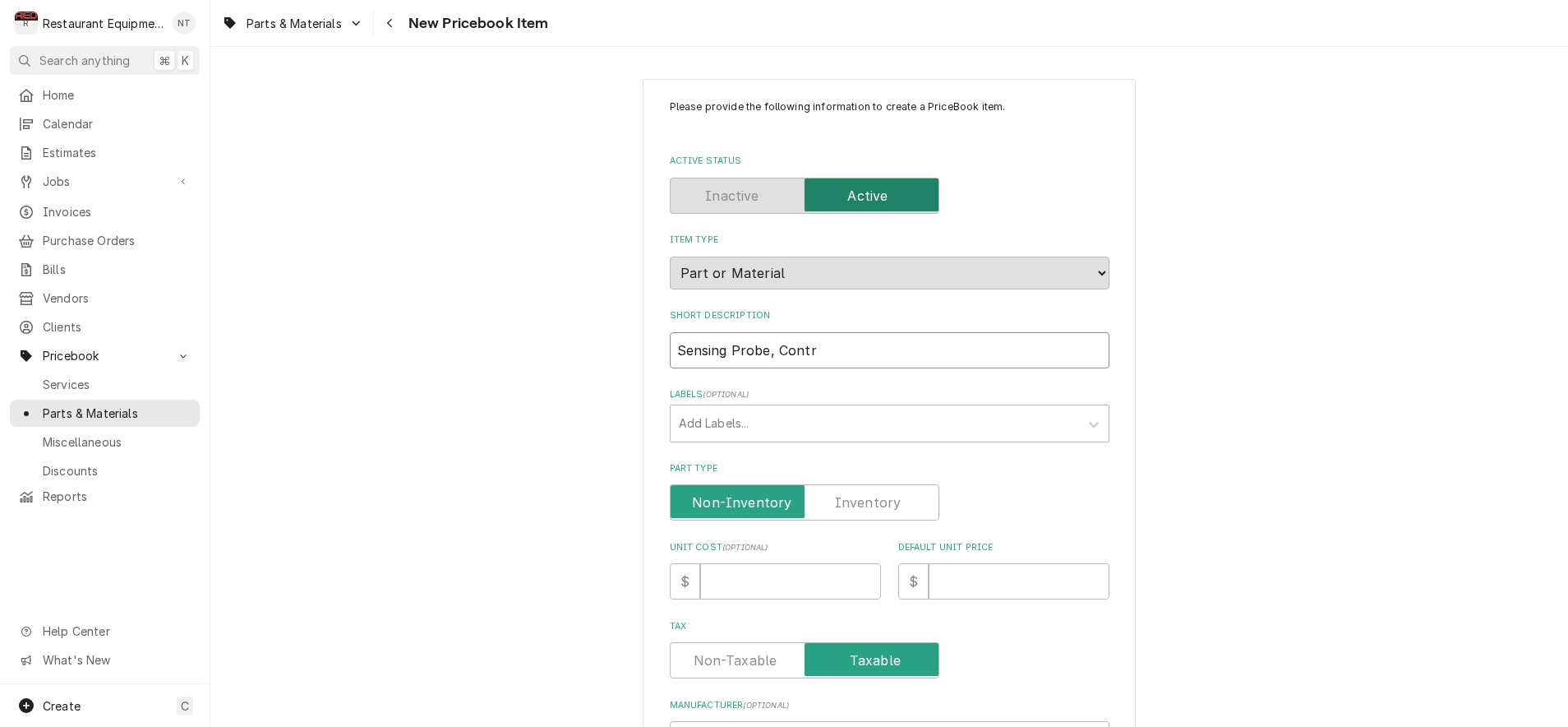
type input "Sensing Probe, Contro"
type textarea "x"
type input "Sensing Probe, Control"
type textarea "x"
type input "Sensing Probe, Control,"
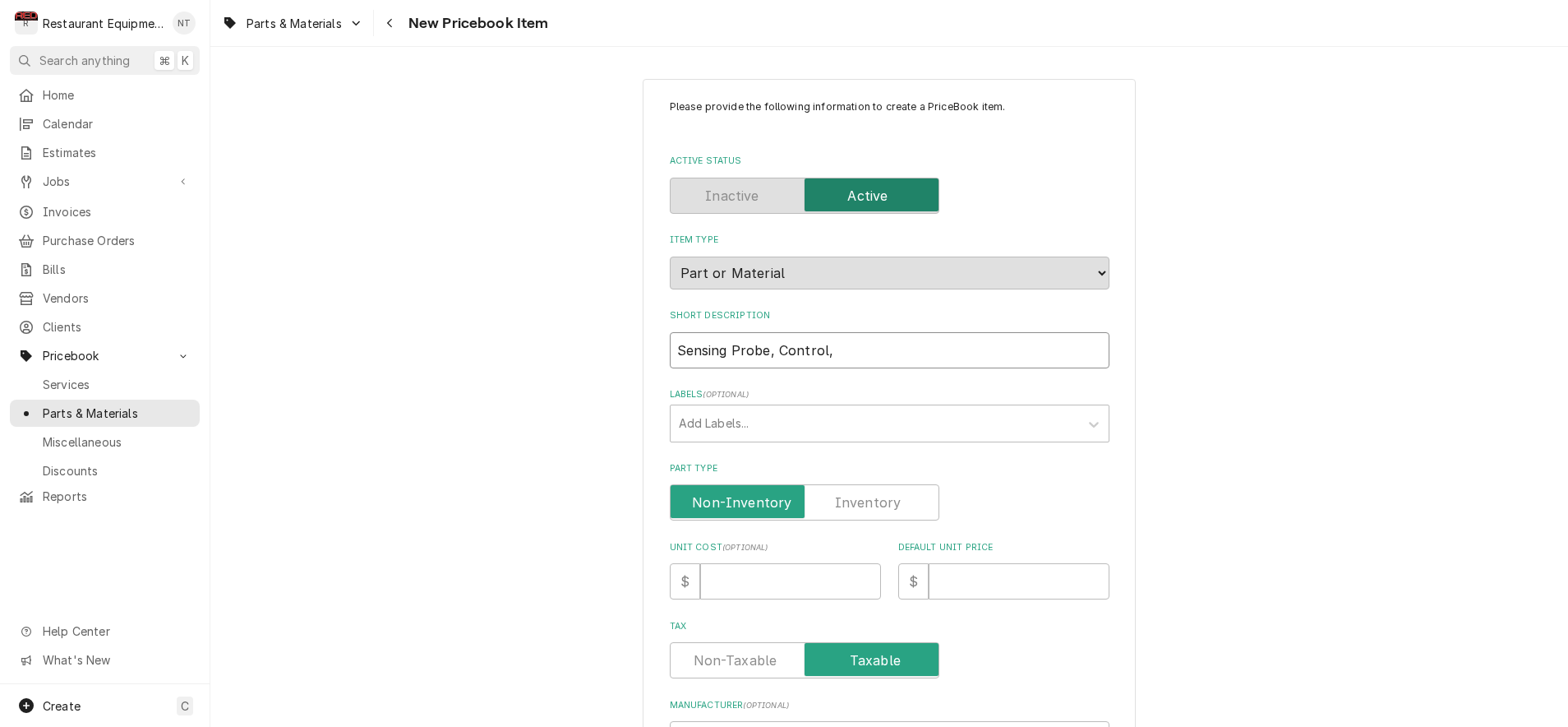
type textarea "x"
type input "Sensing Probe, Control,"
type textarea "x"
type input "Sensing Probe, Control, N"
type textarea "x"
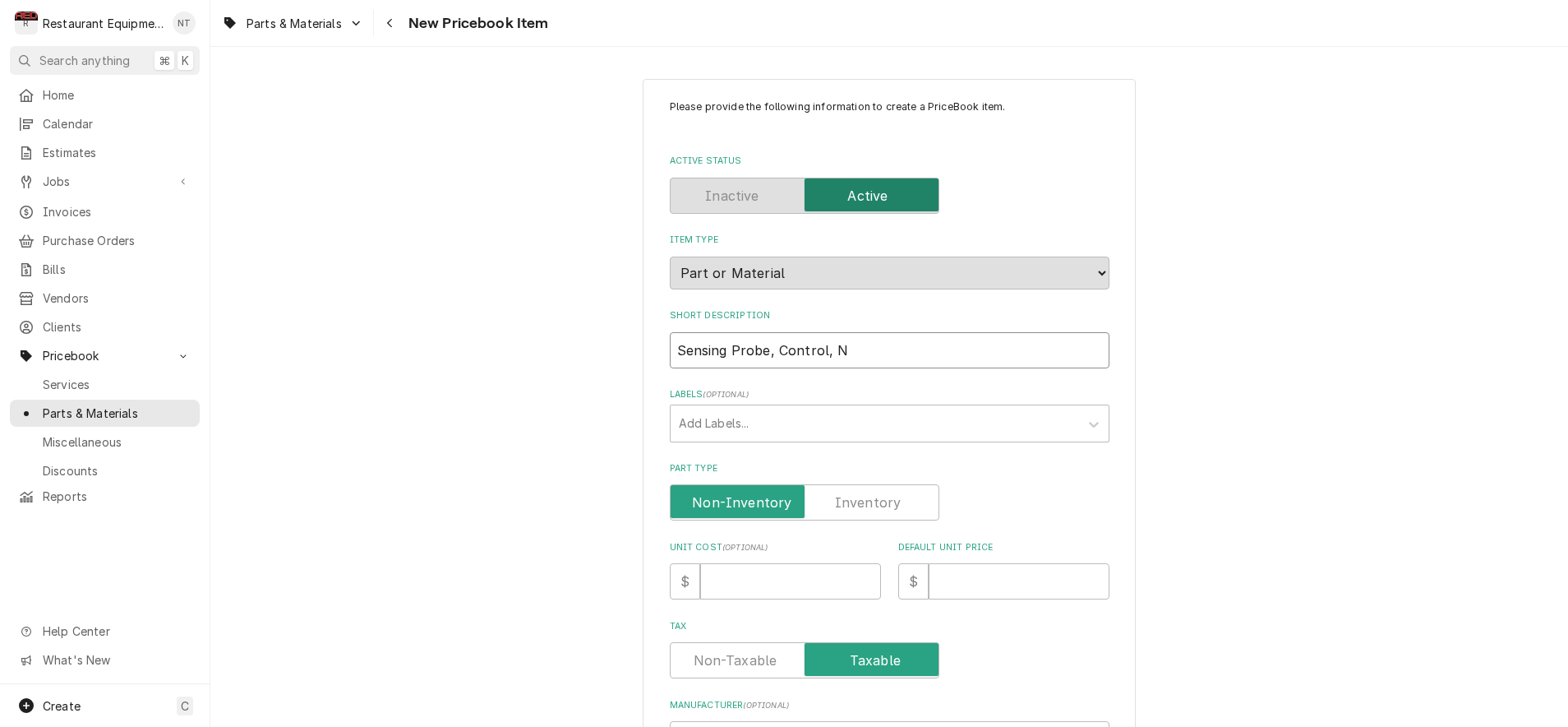
type input "Sensing Probe, Control, Ne"
type textarea "x"
type input "Sensing Probe, Control, New"
type textarea "x"
type input "Sensing Probe, Control, NewS"
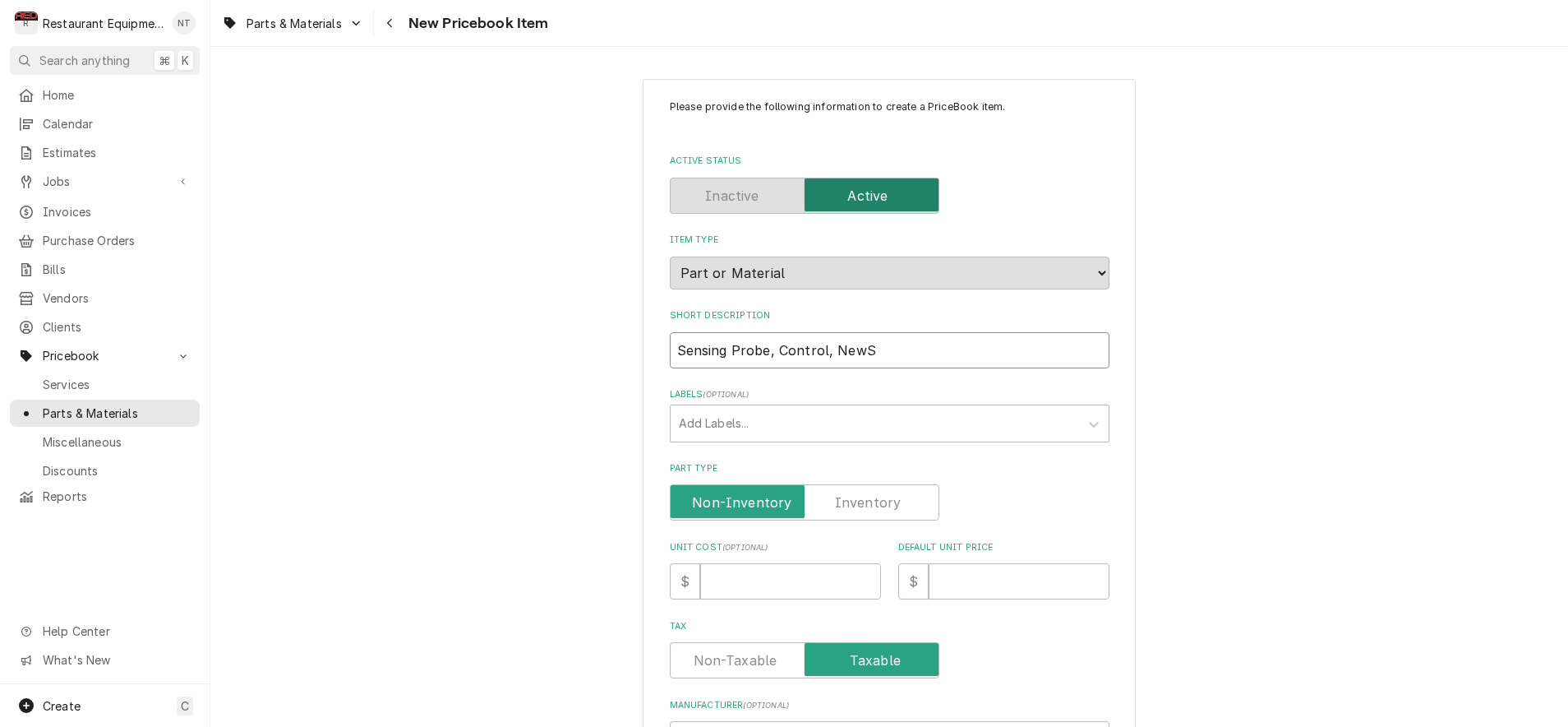
type textarea "x"
type input "Sensing Probe, Control, NewSt"
type textarea "x"
type input "Sensing Probe, Control, NewSty"
type textarea "x"
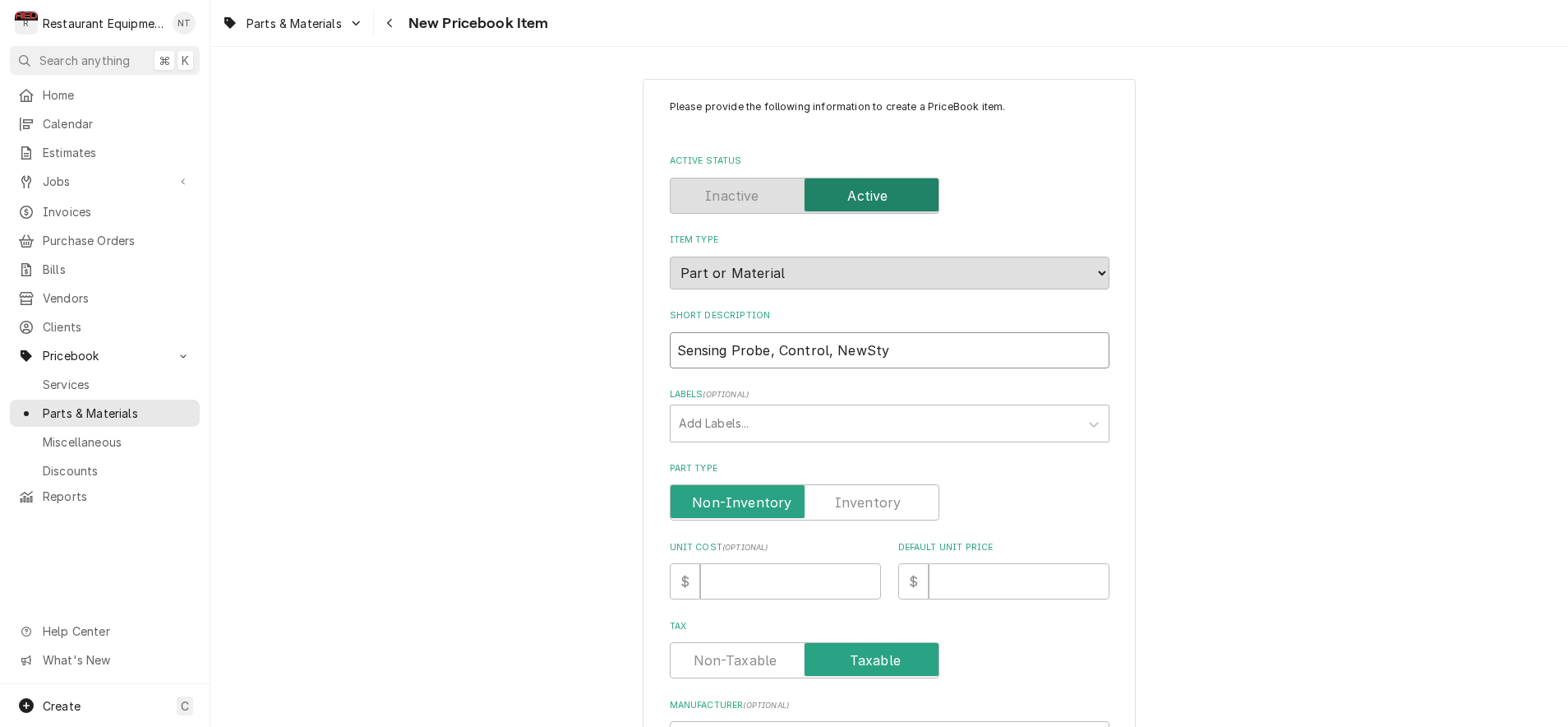
type input "Sensing Probe, Control, NewStyl"
type textarea "x"
type input "Sensing Probe, Control, NewStyle"
type textarea "x"
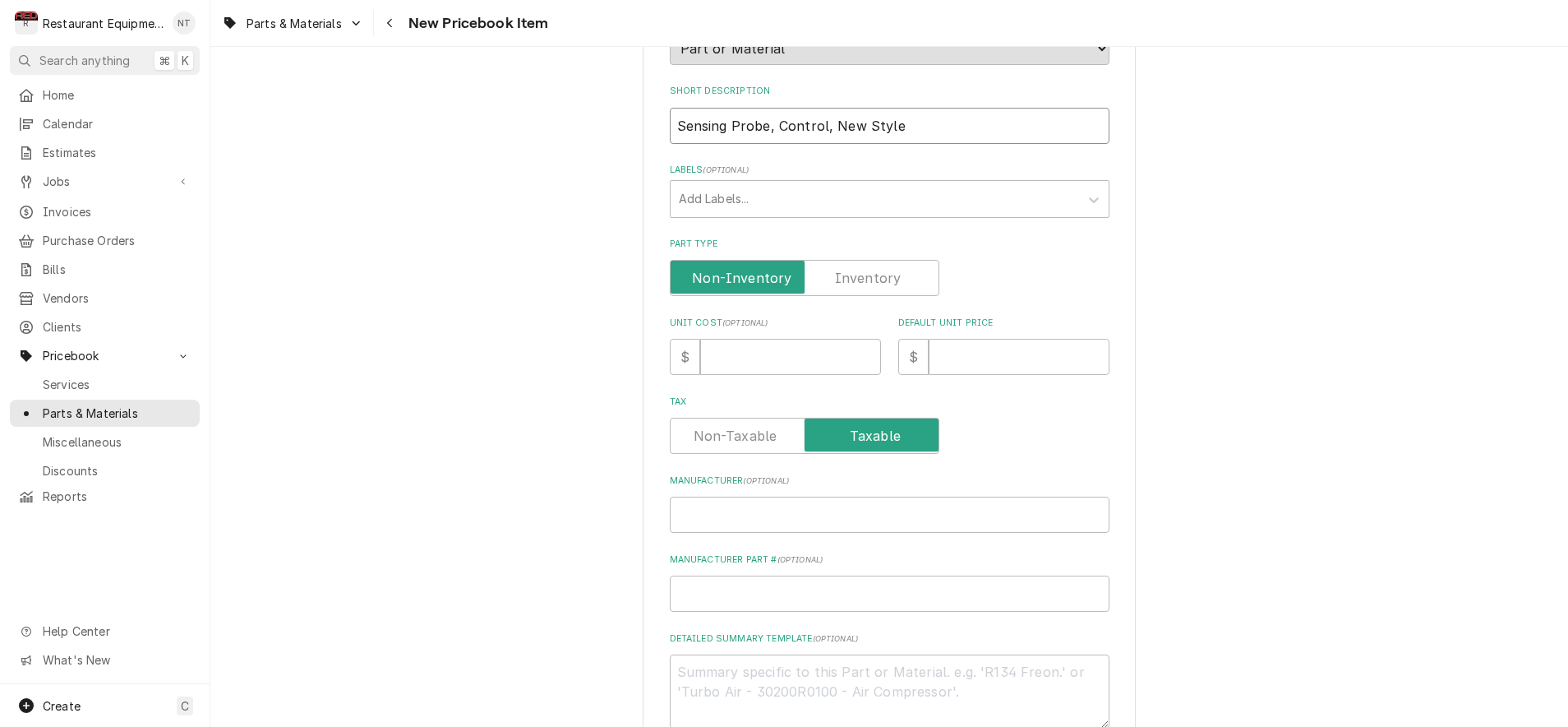
type input "Sensing Probe, Control, New Style"
click at [756, 321] on div "Unit Cost ( optional ) $" at bounding box center [775, 346] width 212 height 58
click at [754, 341] on input "Unit Cost ( optional )" at bounding box center [791, 358] width 180 height 36
type textarea "x"
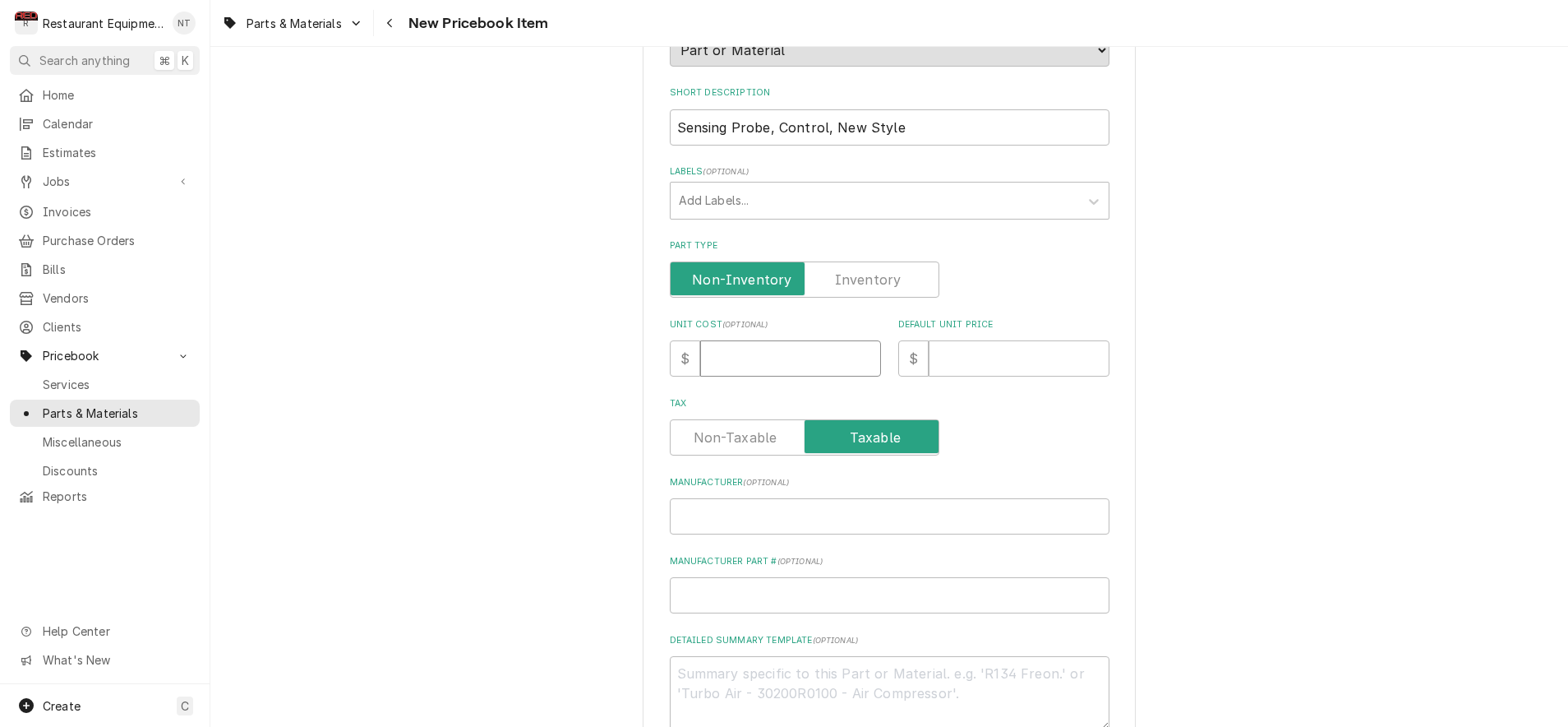
type input "2"
type textarea "x"
type input "23"
type textarea "x"
type input "23.4"
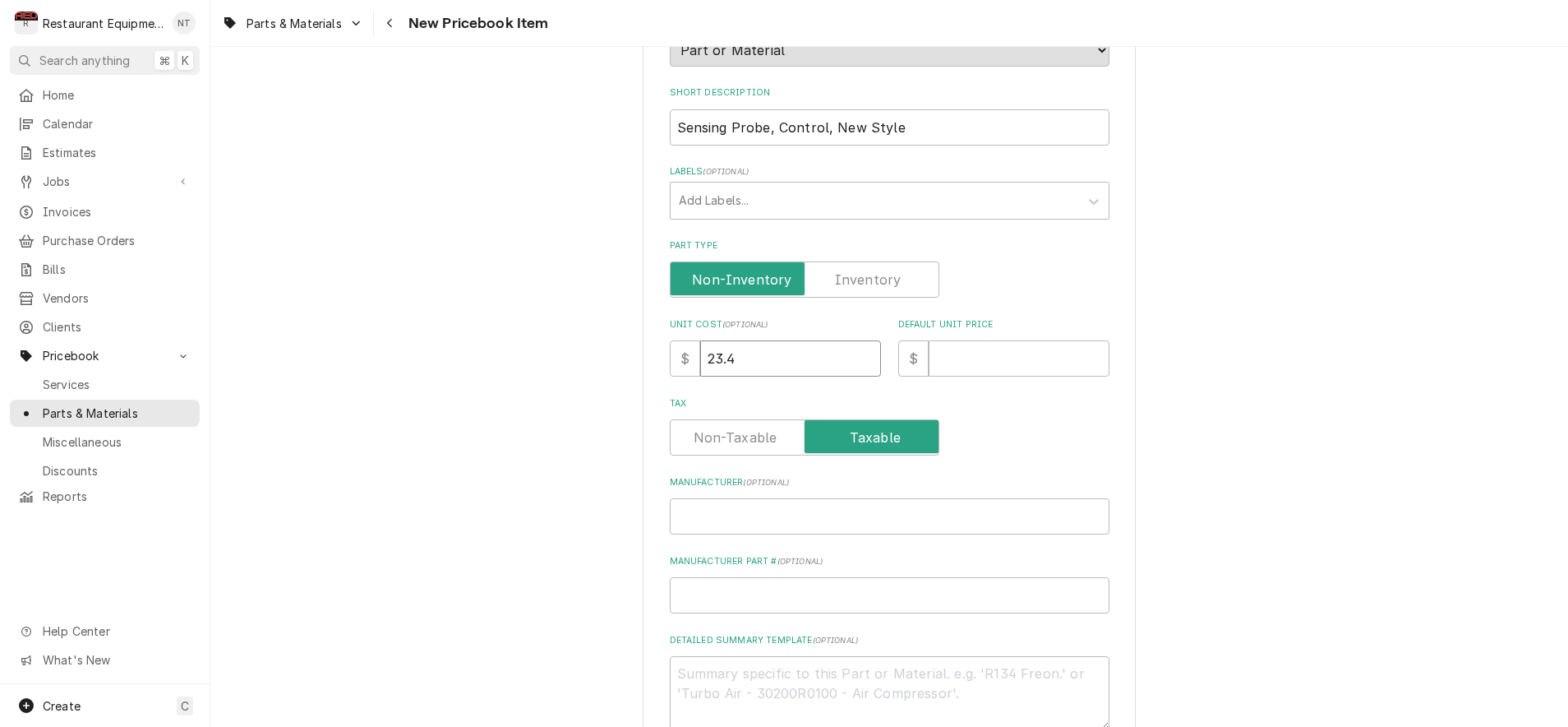
type textarea "x"
type input "23.44"
click at [954, 341] on input "Default Unit Price" at bounding box center [1019, 358] width 180 height 36
type textarea "x"
type input "3"
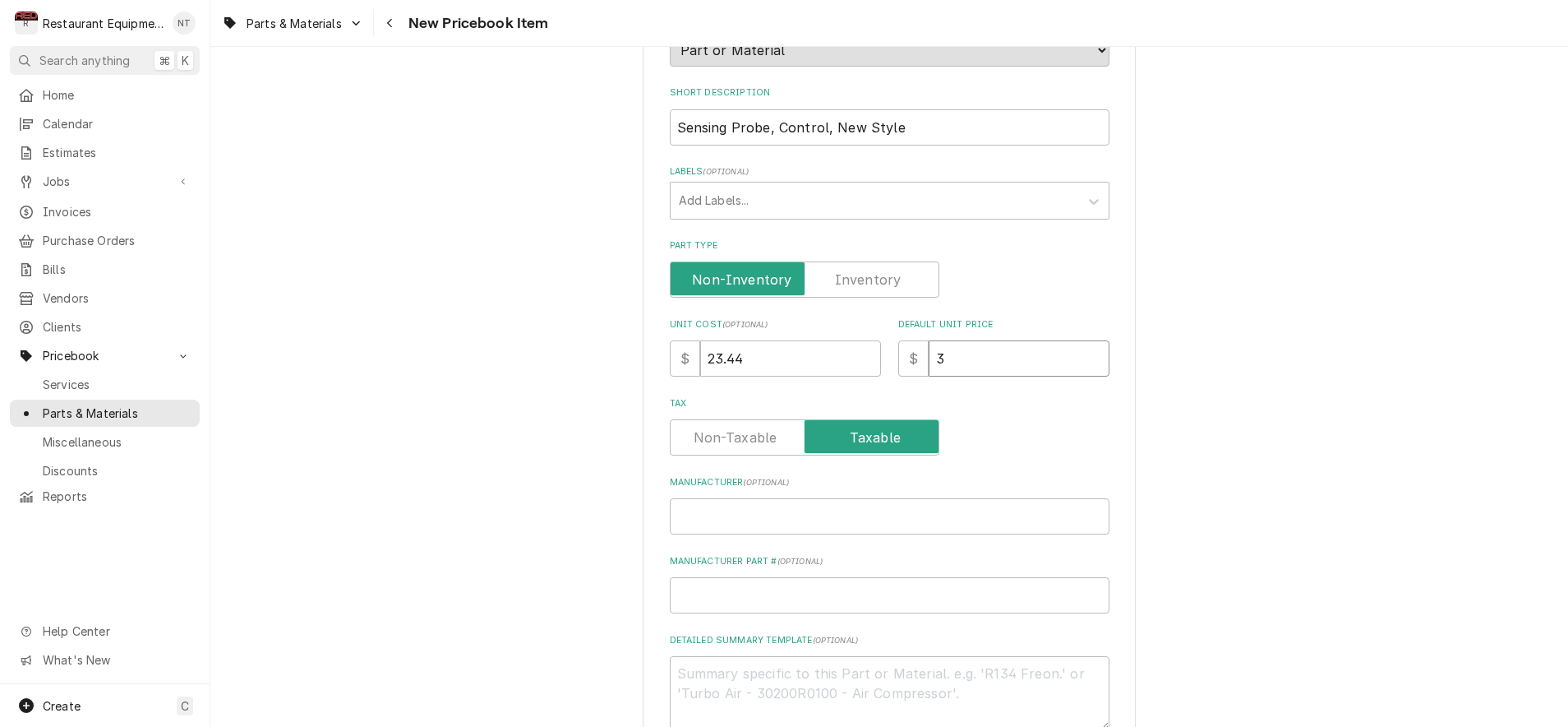
type textarea "x"
type input "35"
type textarea "x"
type input "35.8"
type textarea "x"
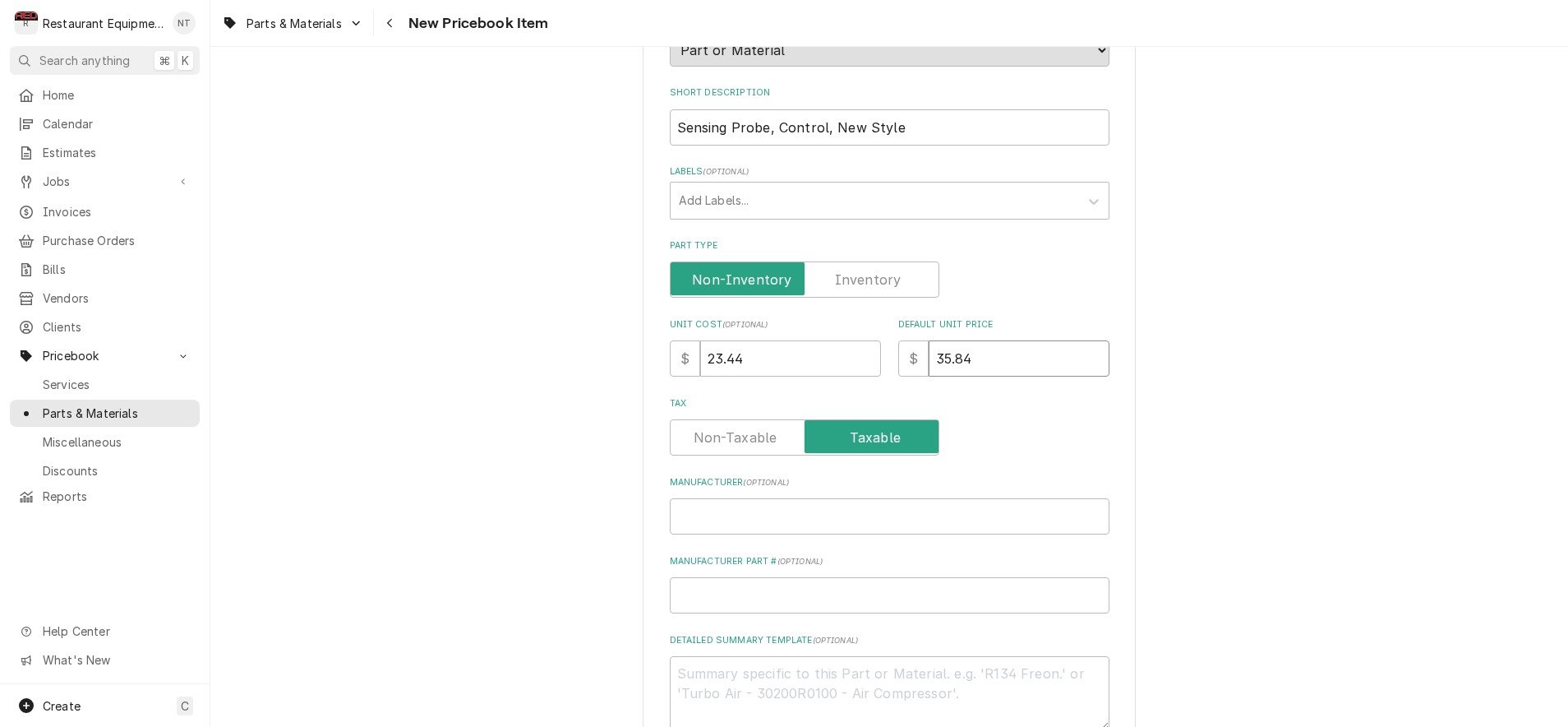
type input "35.84"
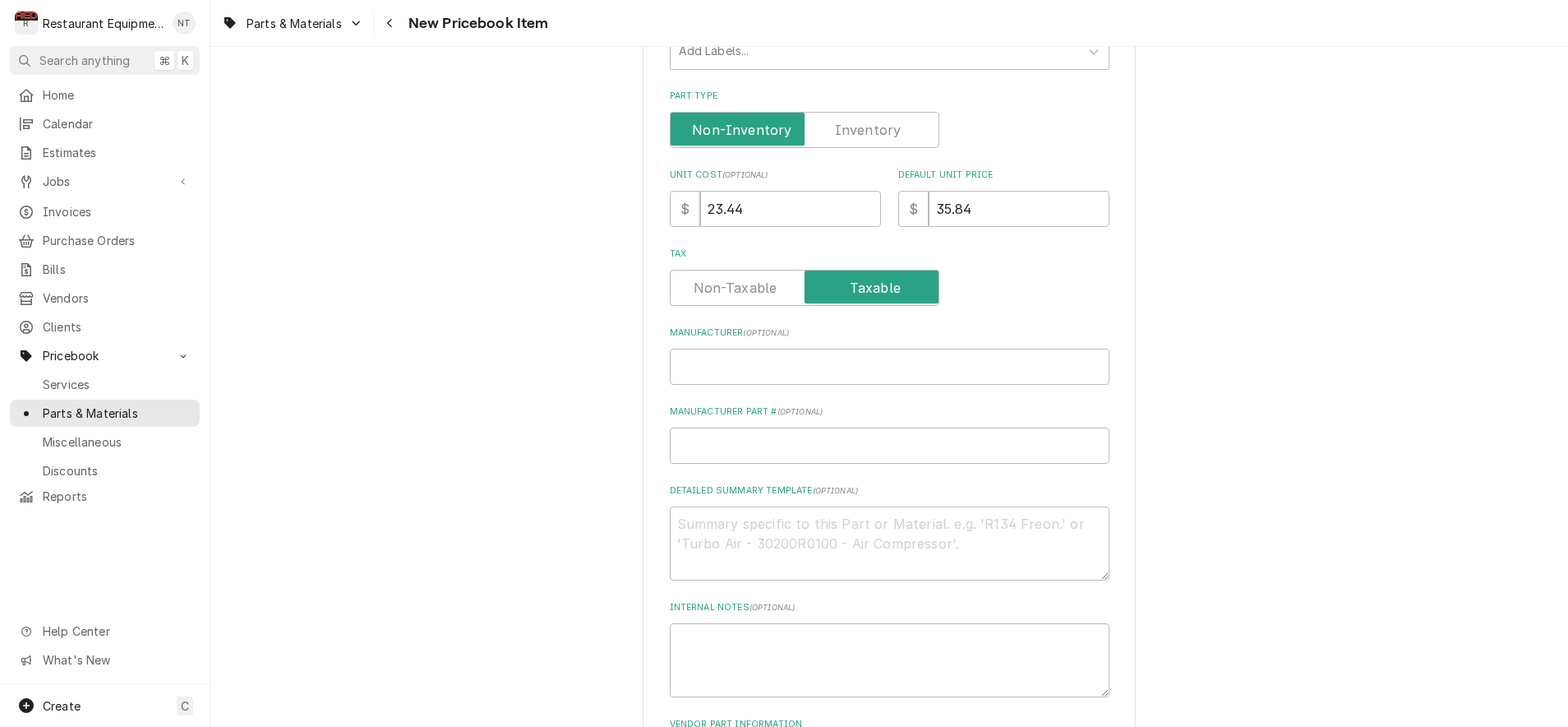
scroll to position [374, 0]
click at [883, 369] on div "Please provide the following information to create a PriceBook item. Active Sta…" at bounding box center [889, 248] width 440 height 1044
click at [809, 347] on input "Manufacturer ( optional )" at bounding box center [889, 365] width 440 height 36
type textarea "x"
type input "S"
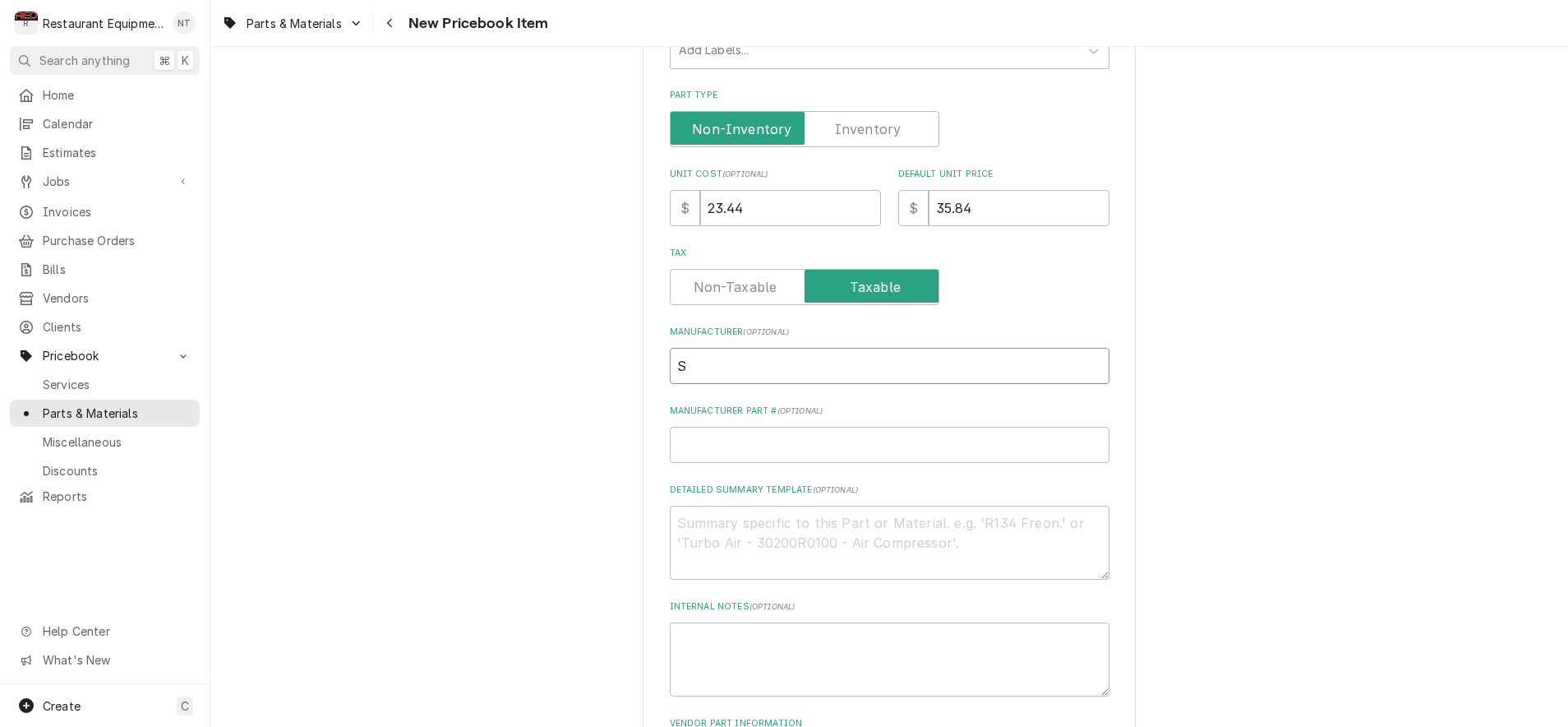
type textarea "x"
type input "St"
type textarea "x"
type input "Sta"
type textarea "x"
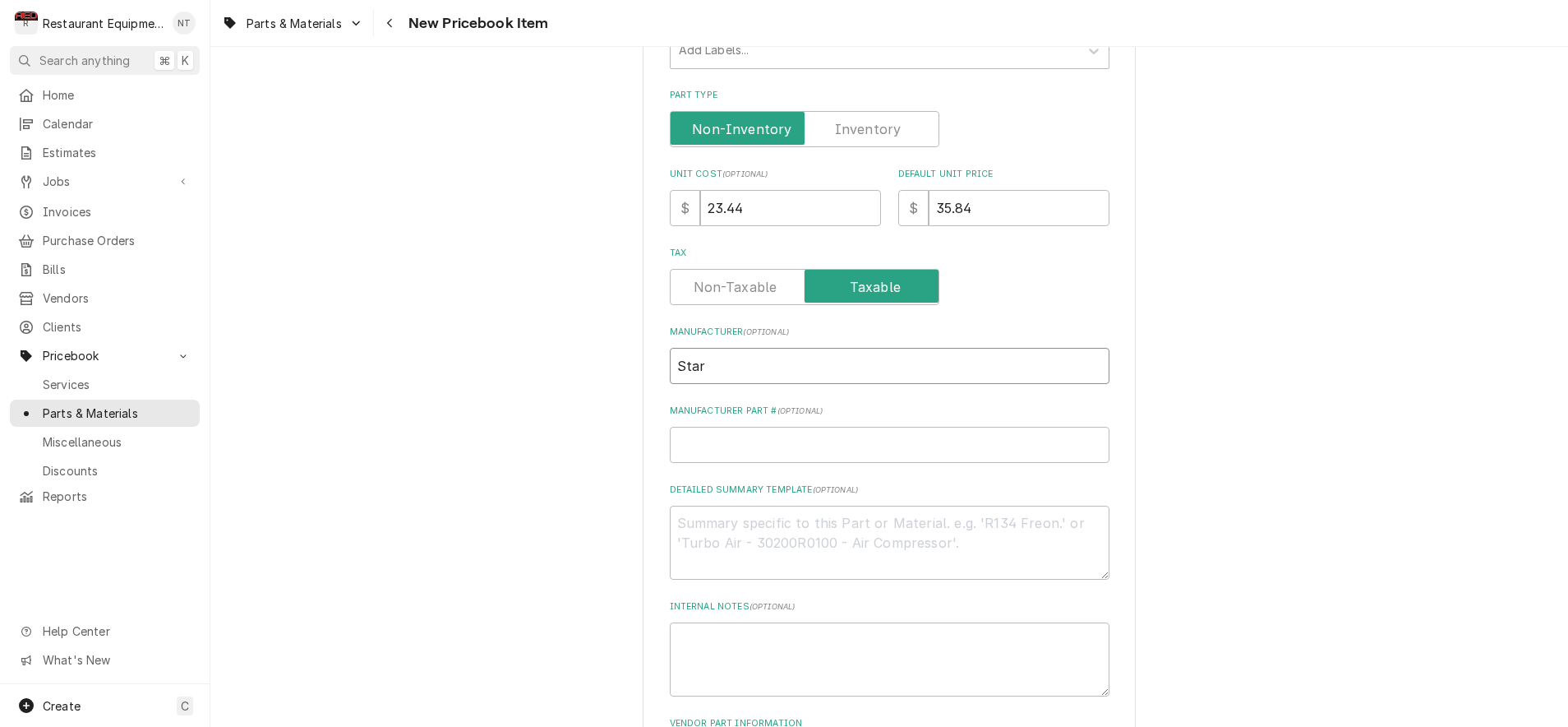
type input "Star"
type textarea "x"
type input "2"
type textarea "x"
type input "2E"
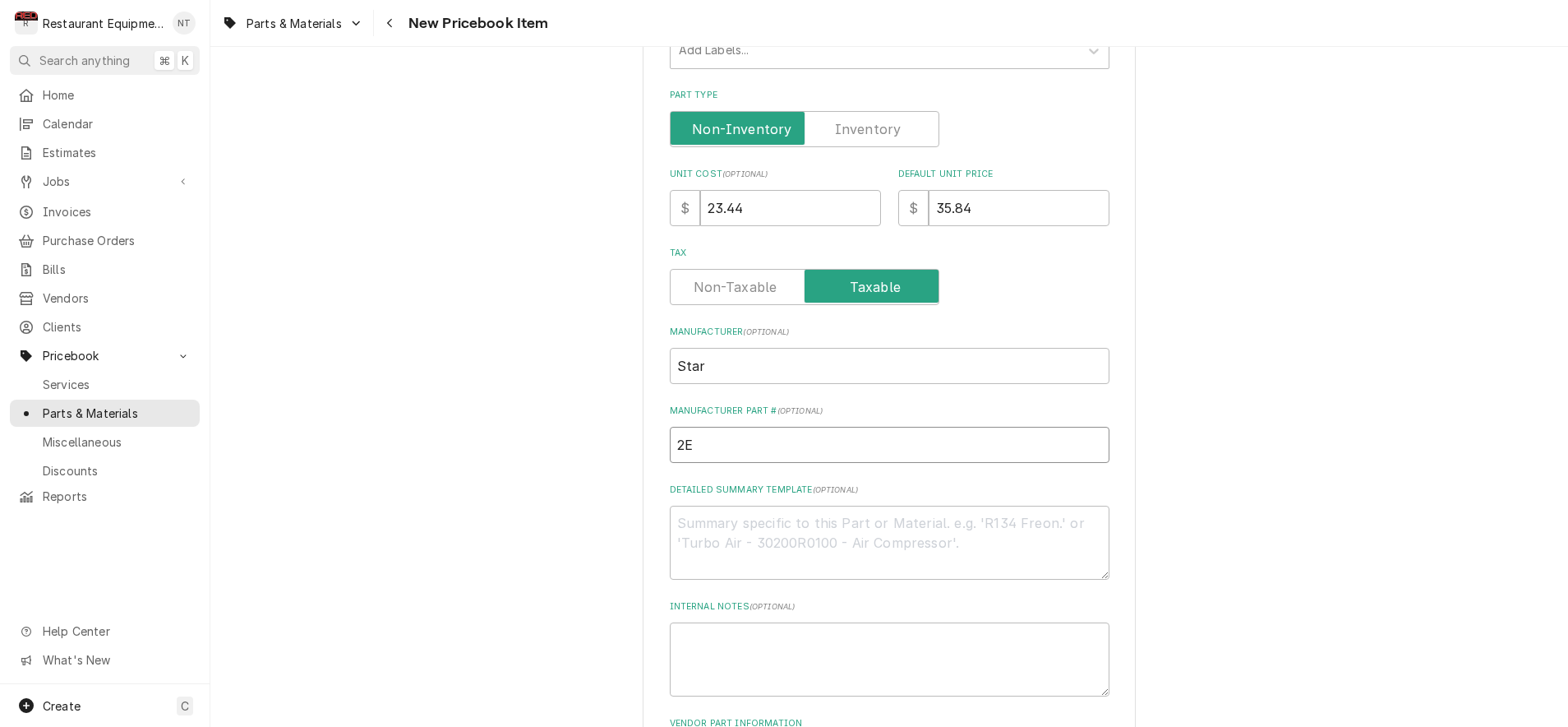
type textarea "x"
type input "2E-"
type textarea "x"
type input "2E-Z"
type textarea "x"
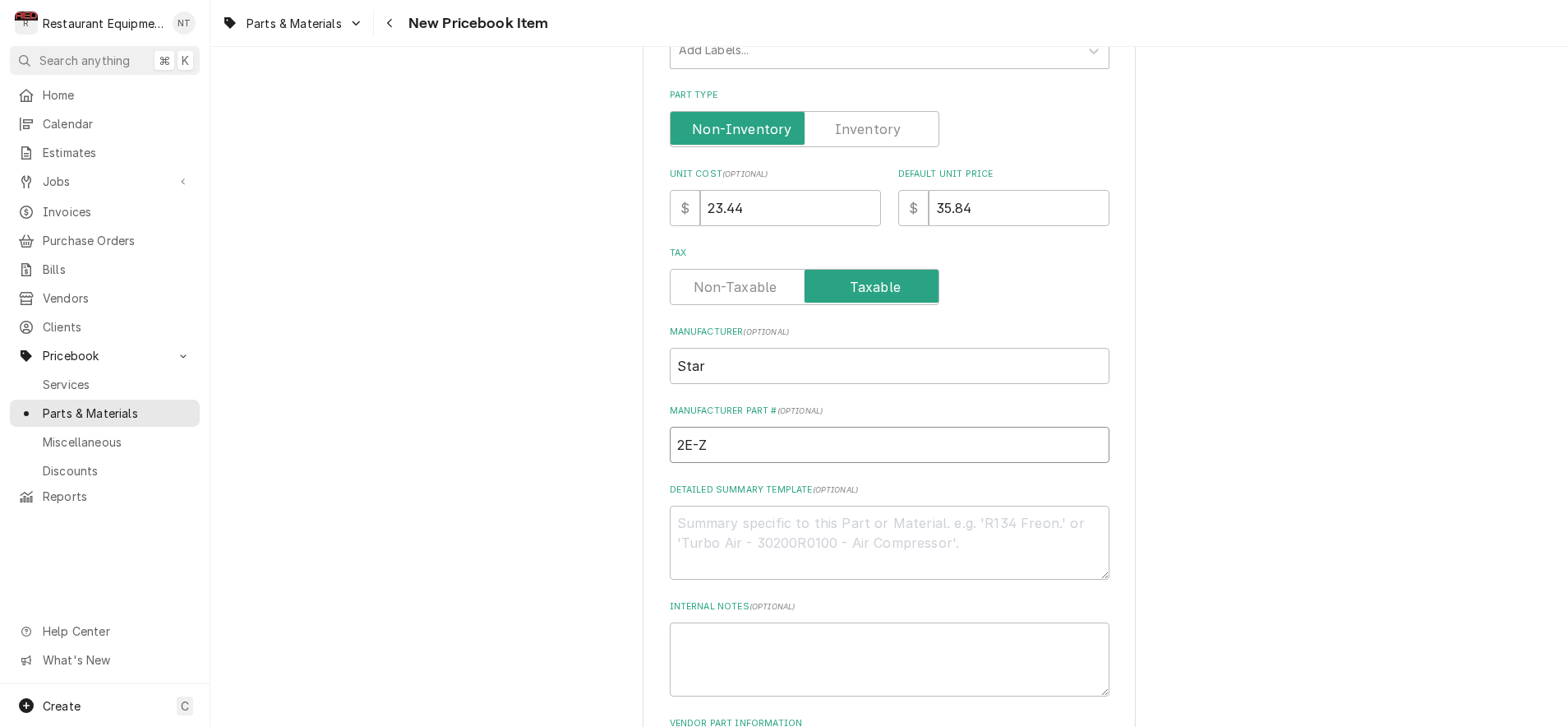
type input "2E-Z1"
type textarea "x"
type input "2E-Z13"
type textarea "x"
type input "2E-Z132"
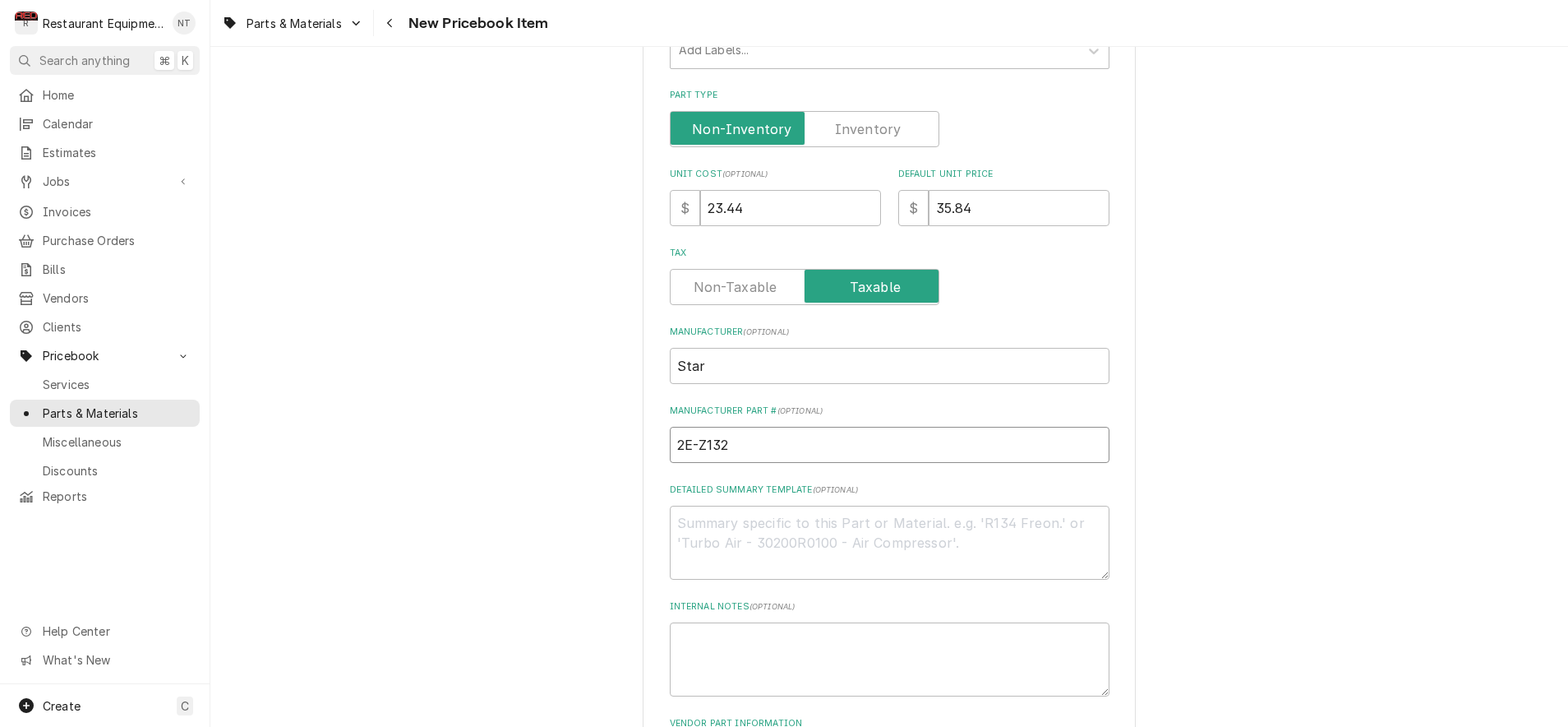
type textarea "x"
type input "2E-Z1321"
type textarea "x"
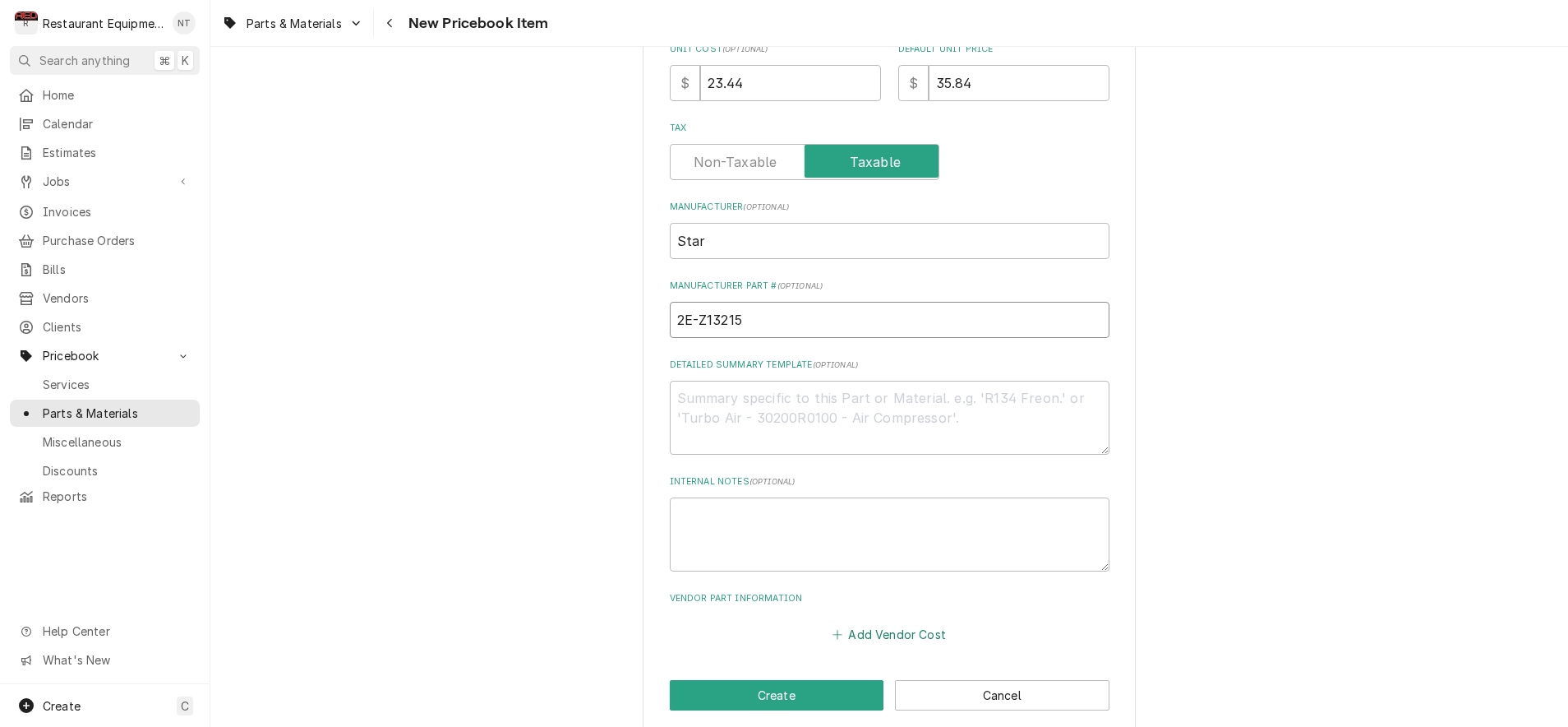
scroll to position [497, 0]
type input "2E-Z13215"
click at [902, 623] on button "Add Vendor Cost" at bounding box center [890, 635] width 119 height 23
type textarea "x"
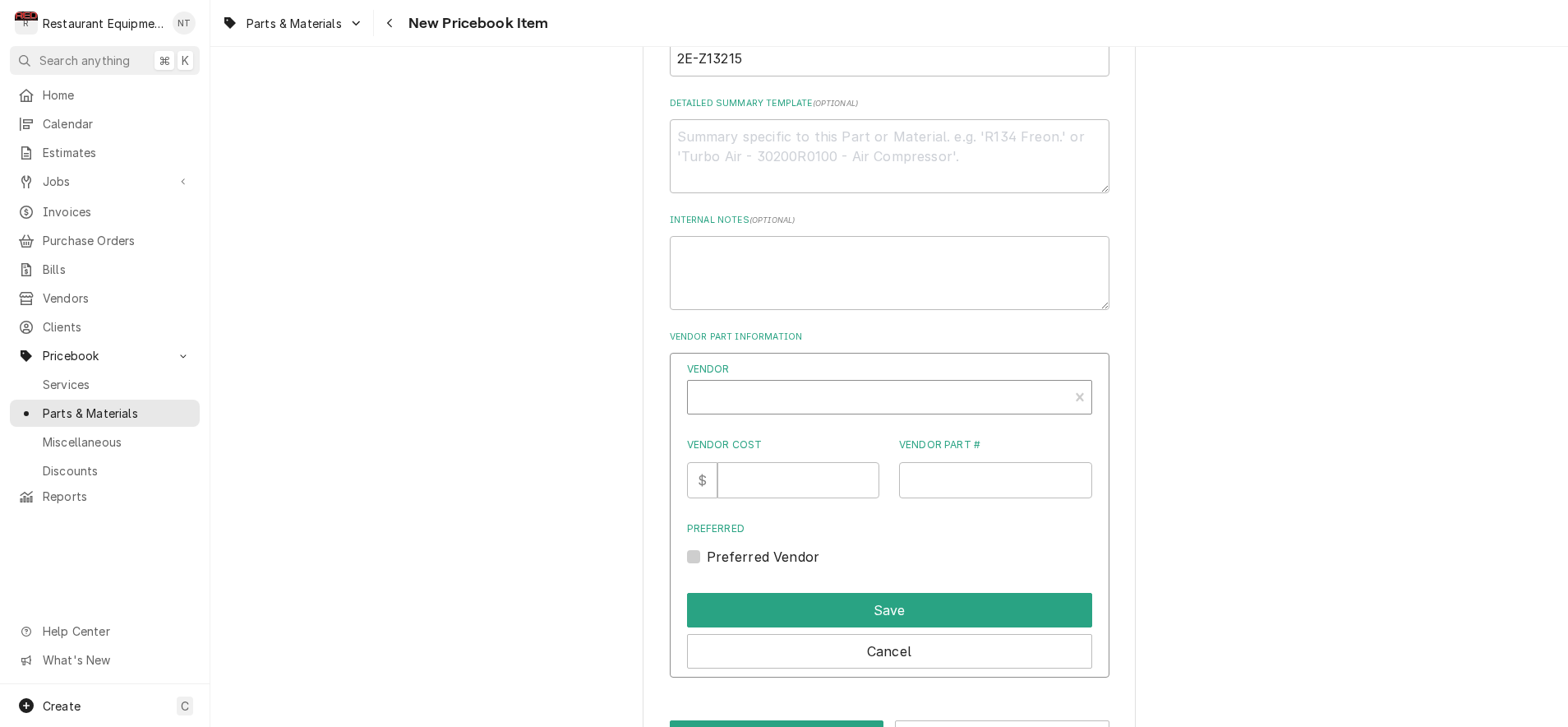
scroll to position [762, 0]
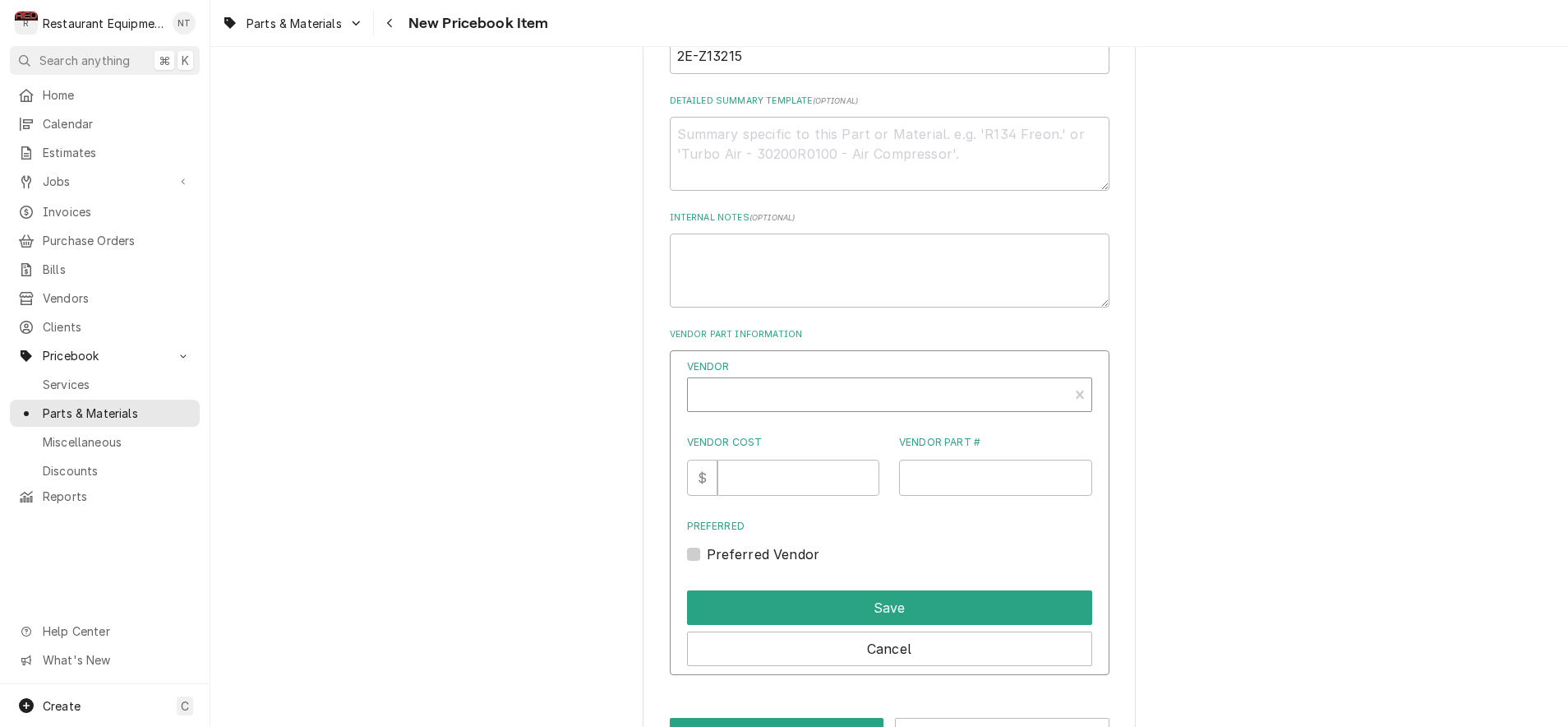
click at [762, 381] on div "Vendor" at bounding box center [877, 401] width 364 height 40
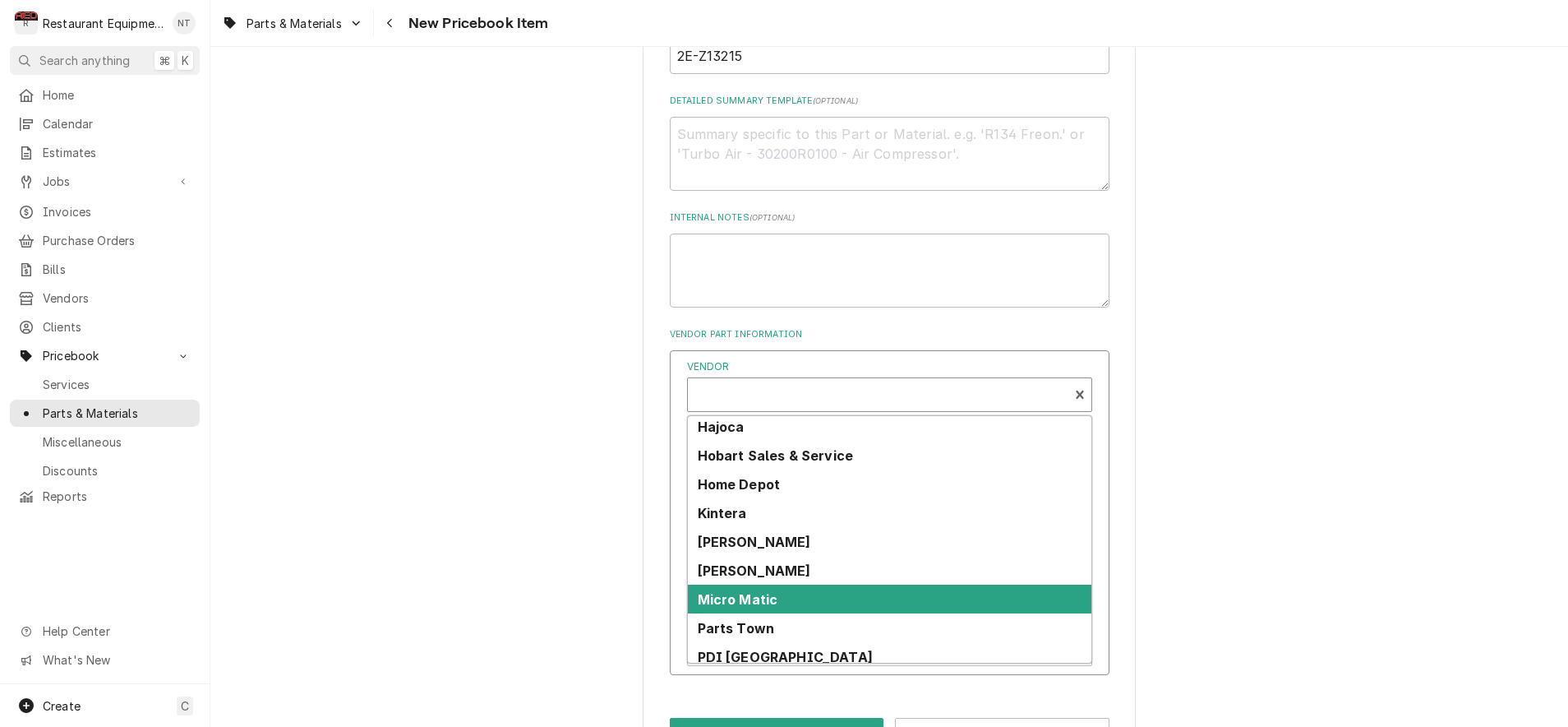
scroll to position [488, 0]
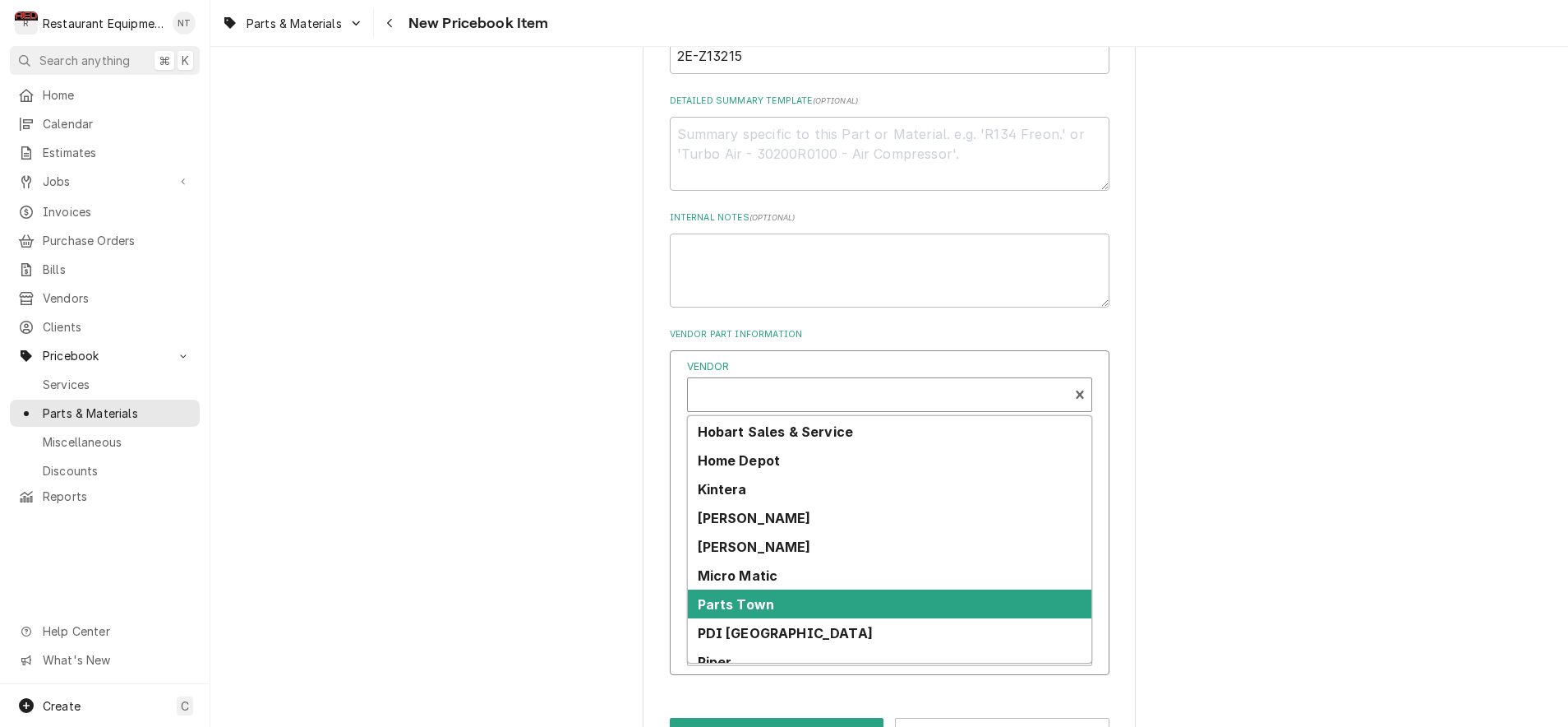
click at [839, 589] on div "Parts Town" at bounding box center [890, 604] width 404 height 29
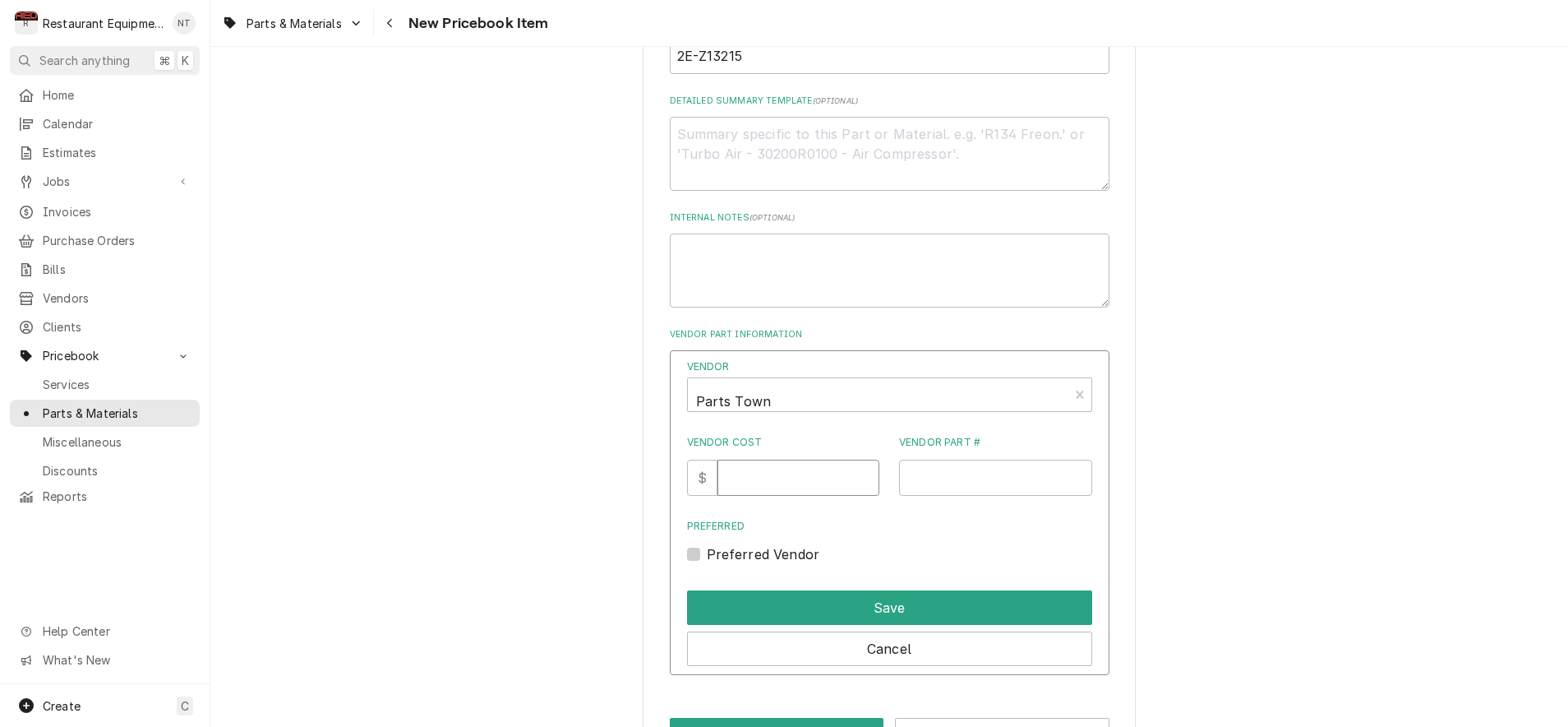
click at [786, 467] on input "Vendor Cost" at bounding box center [798, 478] width 162 height 36
type input "23.44"
type input "STA2E-Z13215"
click at [706, 545] on label "Preferred Vendor" at bounding box center [763, 554] width 114 height 19
click at [706, 545] on input "Preferred" at bounding box center [909, 562] width 406 height 36
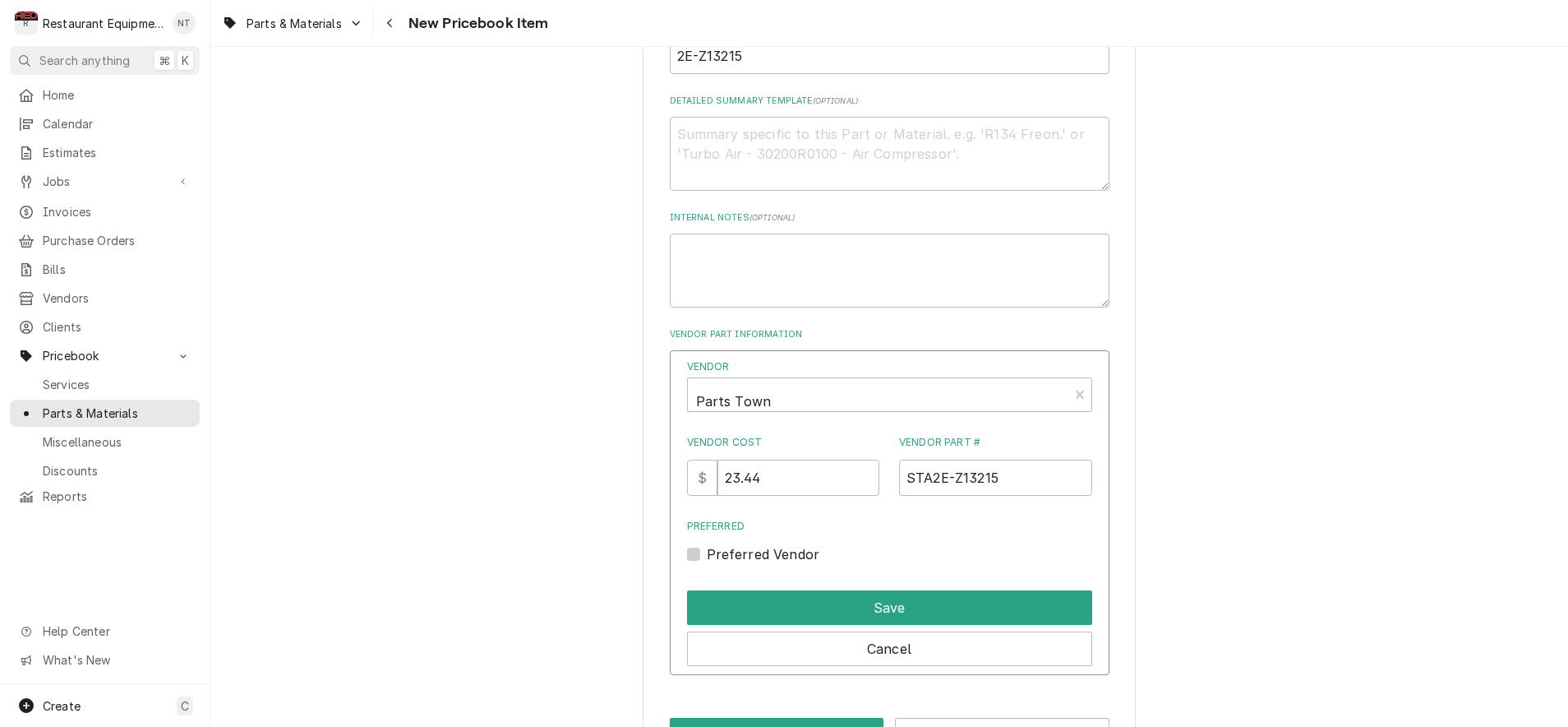
checkbox input "true"
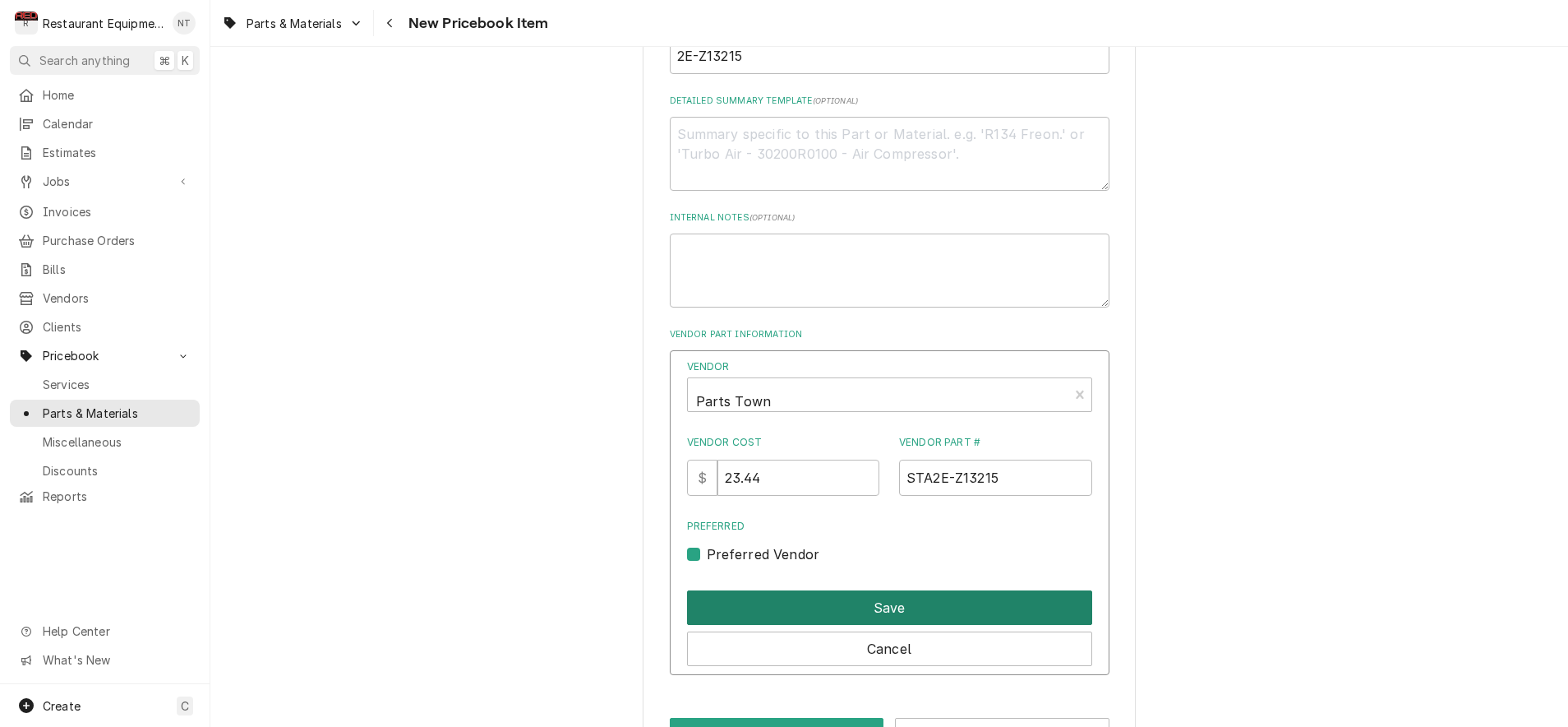
click at [826, 590] on button "Save" at bounding box center [890, 608] width 406 height 35
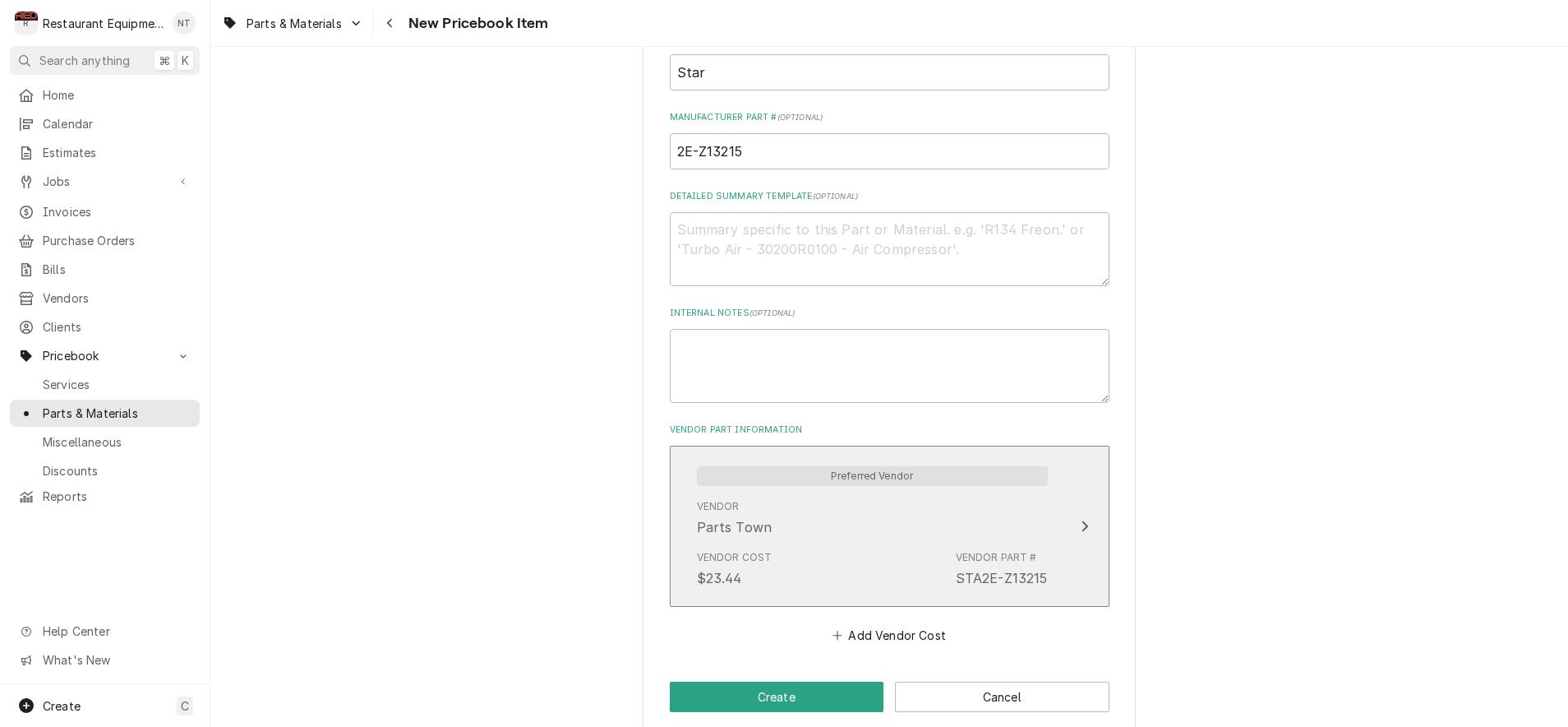
scroll to position [0, 0]
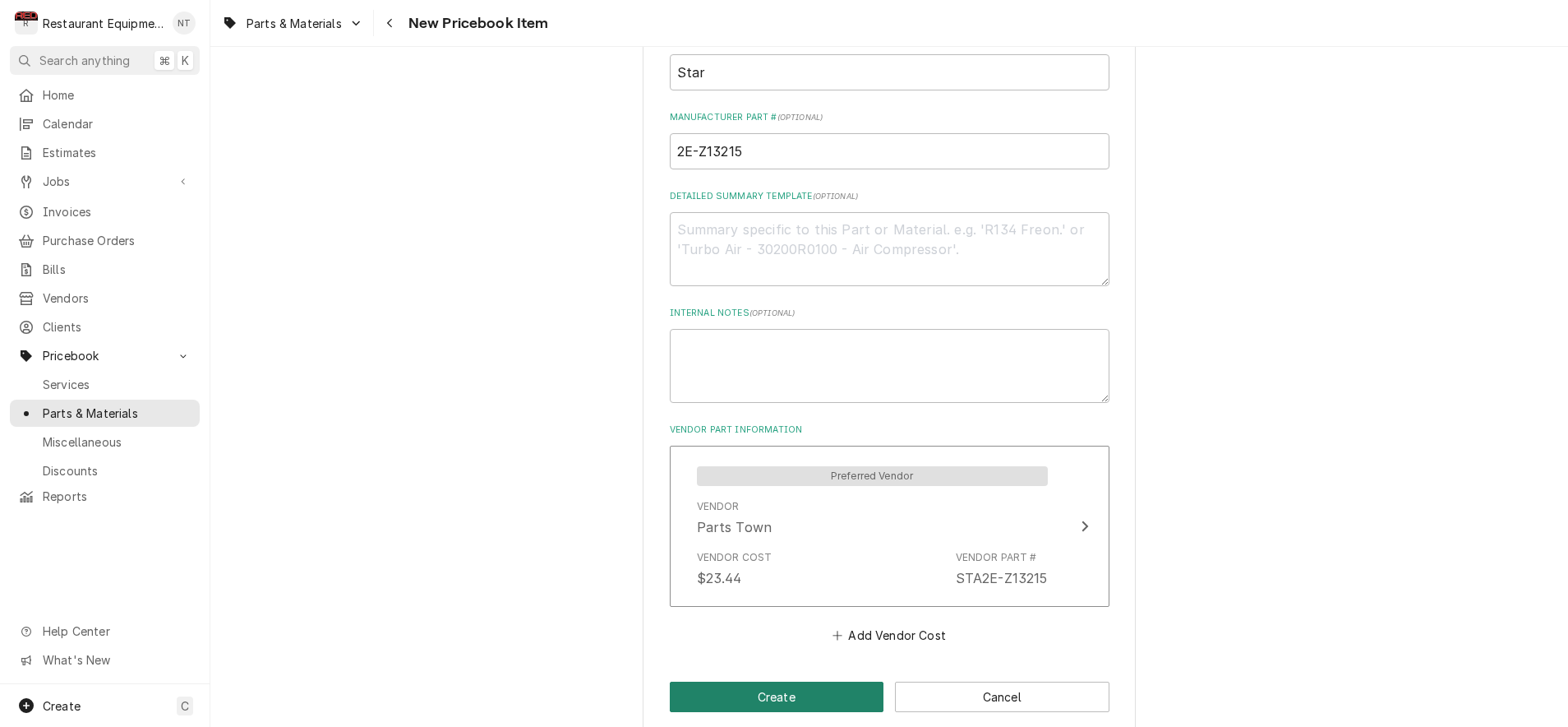
click at [833, 681] on button "Create" at bounding box center [776, 696] width 214 height 30
type textarea "x"
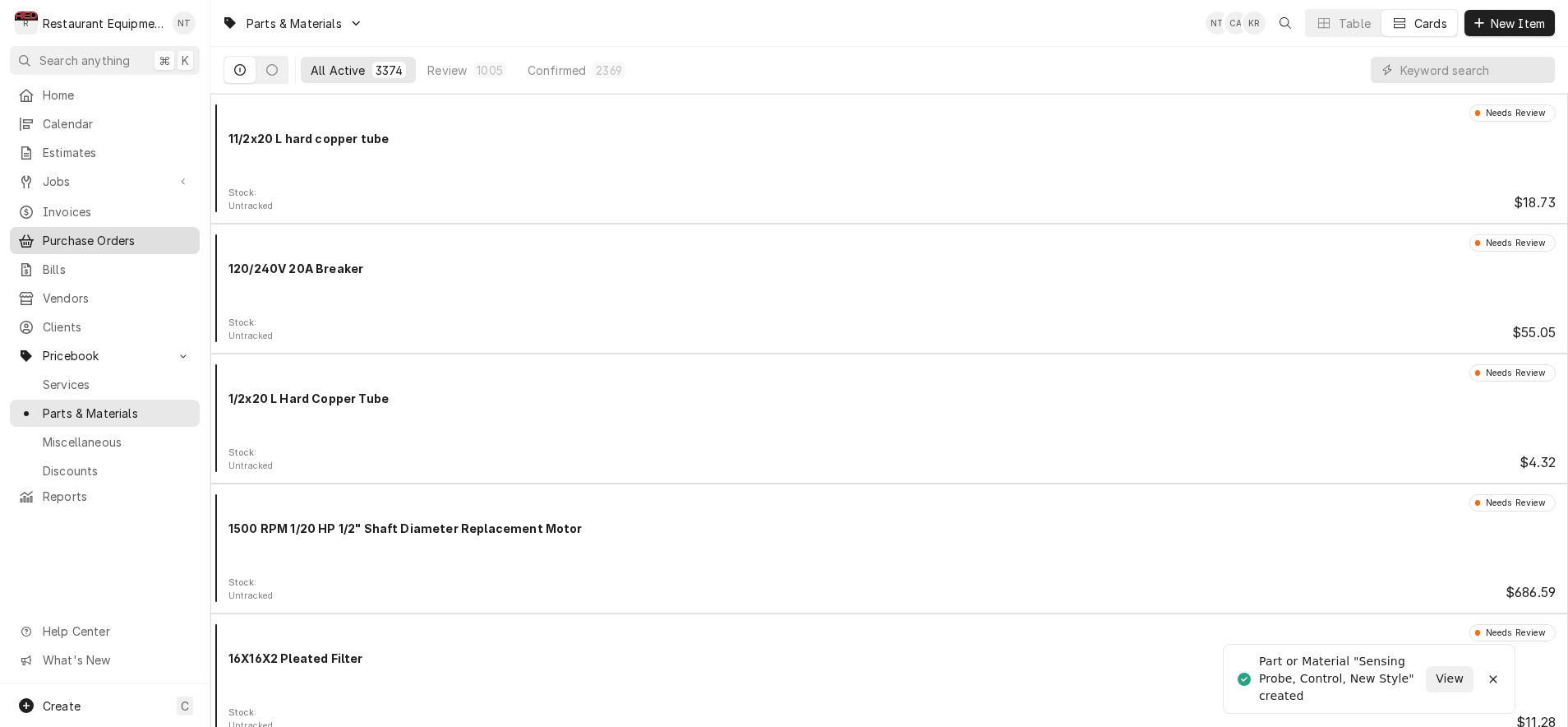
click at [121, 232] on span "Purchase Orders" at bounding box center [116, 241] width 148 height 17
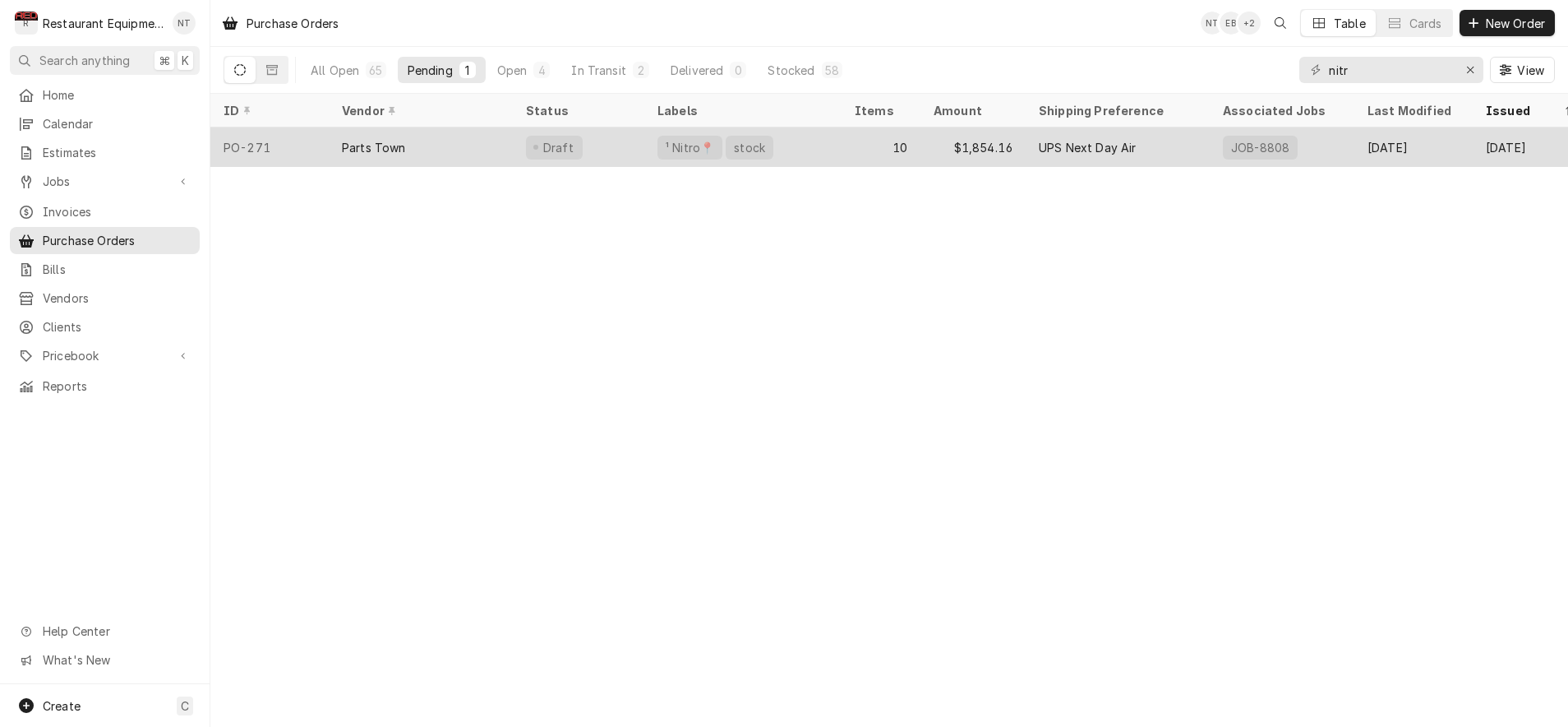
click at [426, 149] on div "Parts Town" at bounding box center [421, 147] width 184 height 40
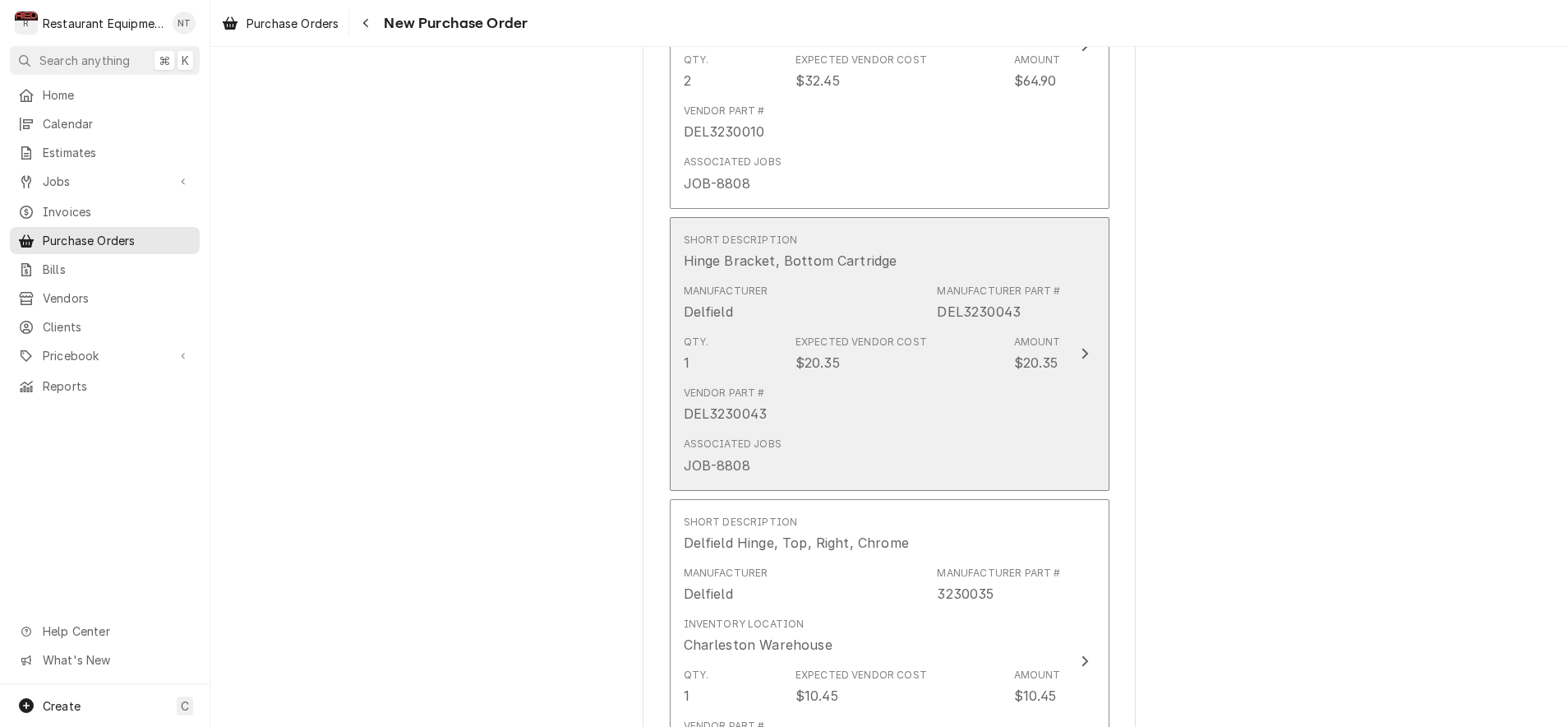
scroll to position [1181, 0]
click at [814, 380] on div "Vendor Part # DEL3230043" at bounding box center [872, 405] width 377 height 51
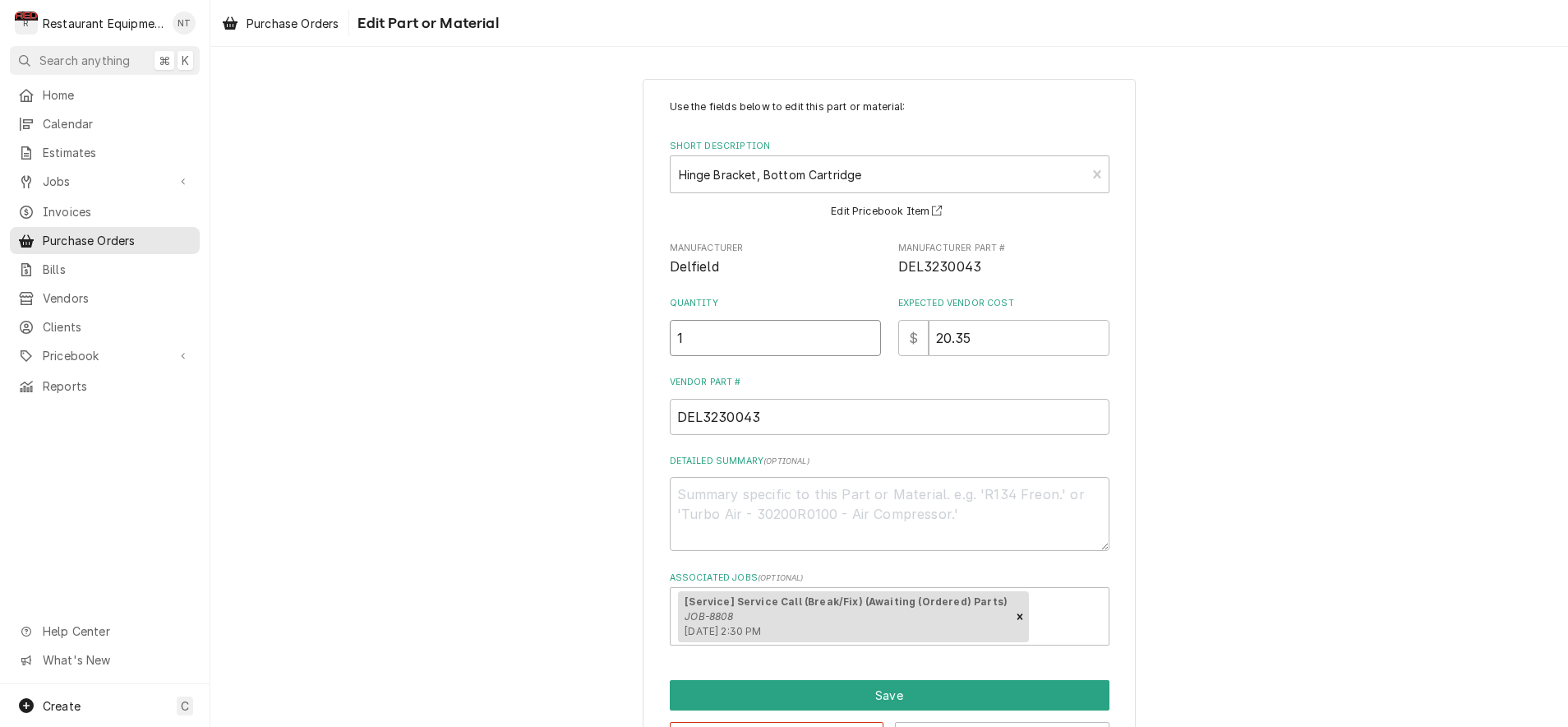
drag, startPoint x: 738, startPoint y: 342, endPoint x: 680, endPoint y: 342, distance: 58.0
click at [680, 342] on input "1" at bounding box center [775, 338] width 212 height 36
type textarea "x"
type input "2"
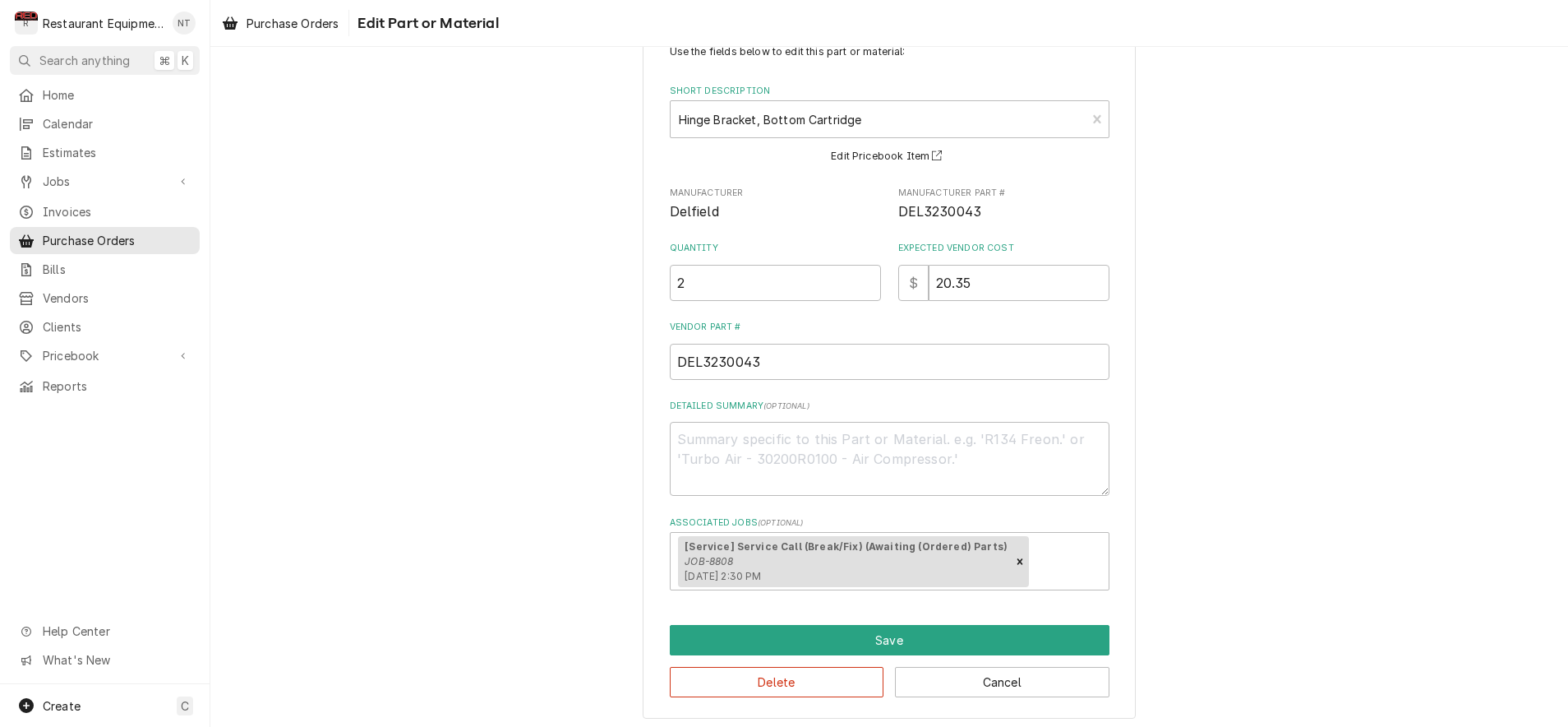
scroll to position [54, 0]
click at [978, 635] on button "Save" at bounding box center [889, 641] width 440 height 30
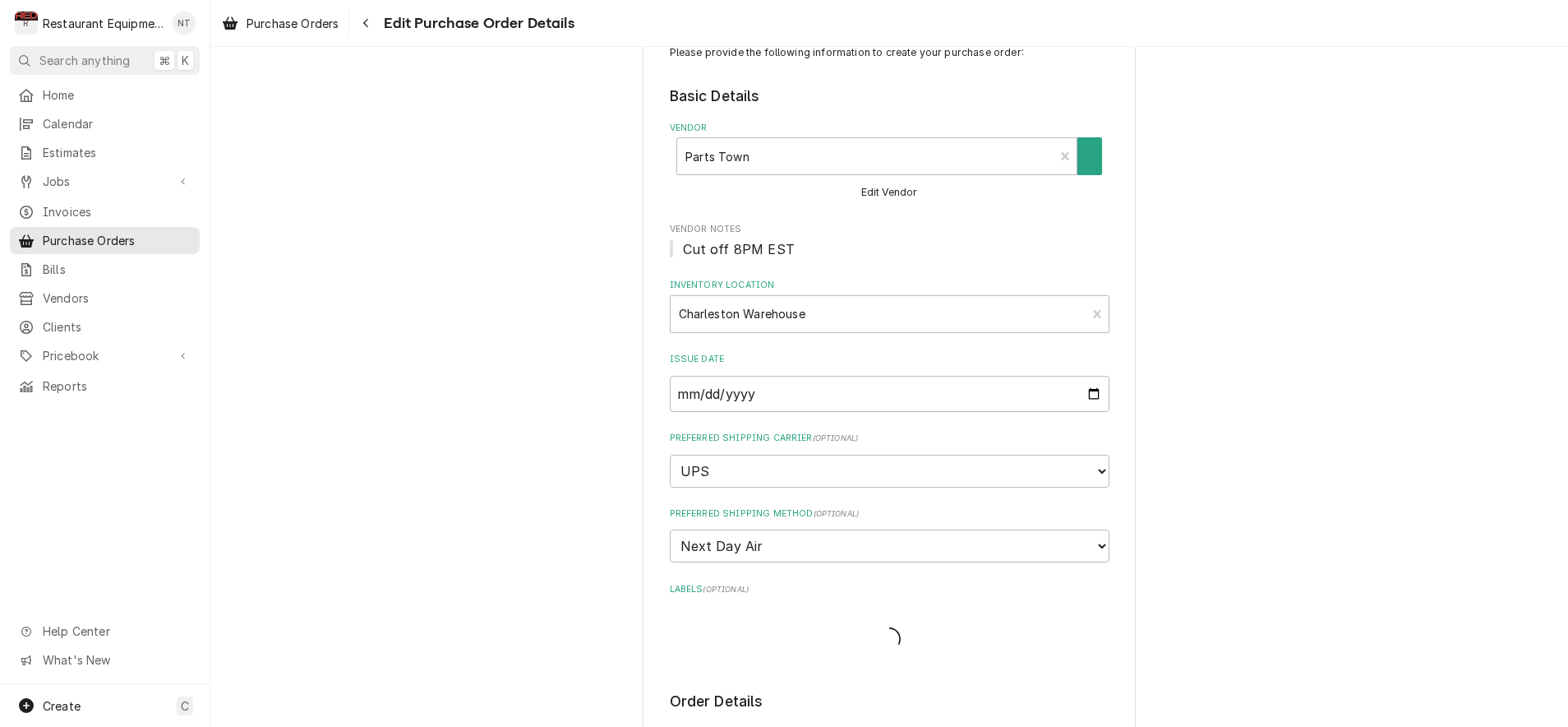
type textarea "x"
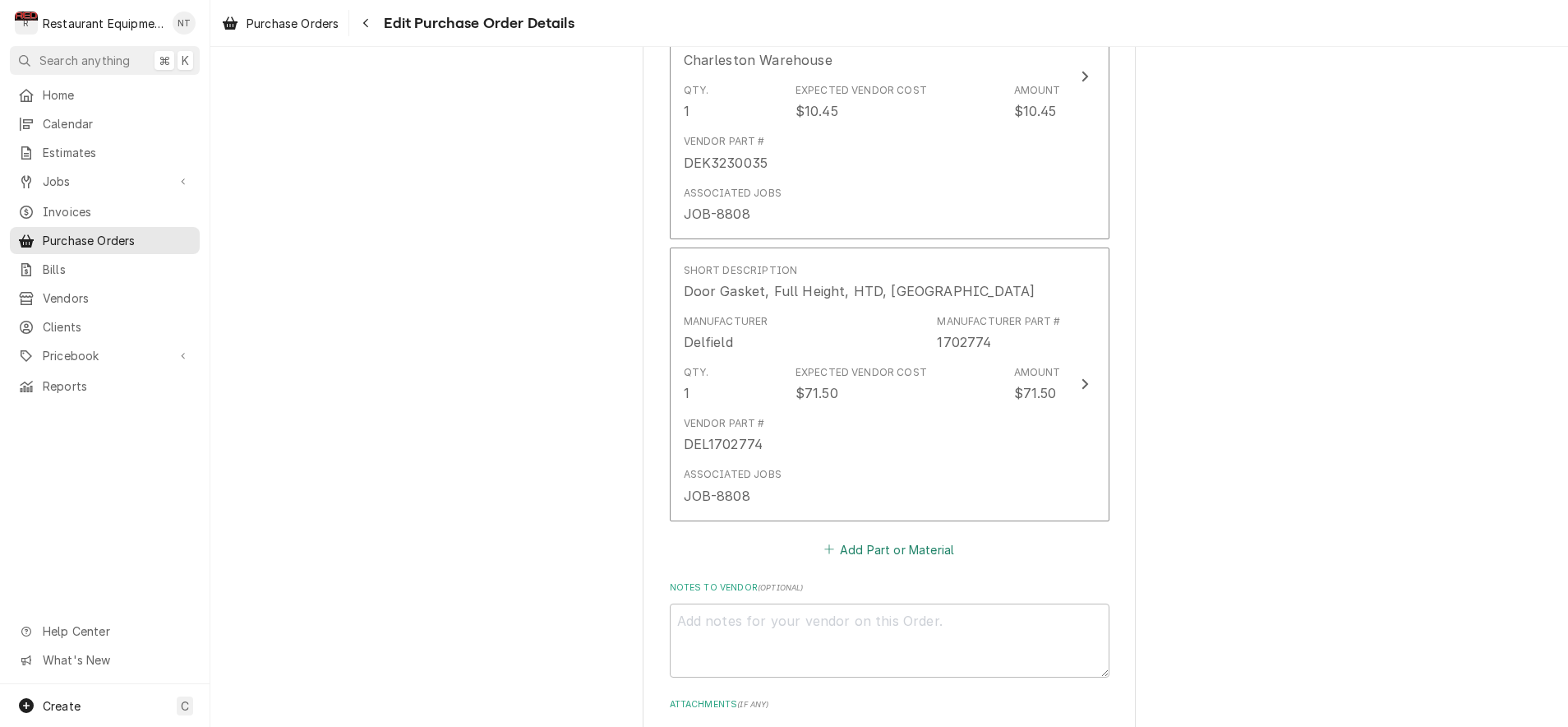
scroll to position [1771, 0]
click at [866, 533] on button "Add Part or Material" at bounding box center [889, 545] width 136 height 23
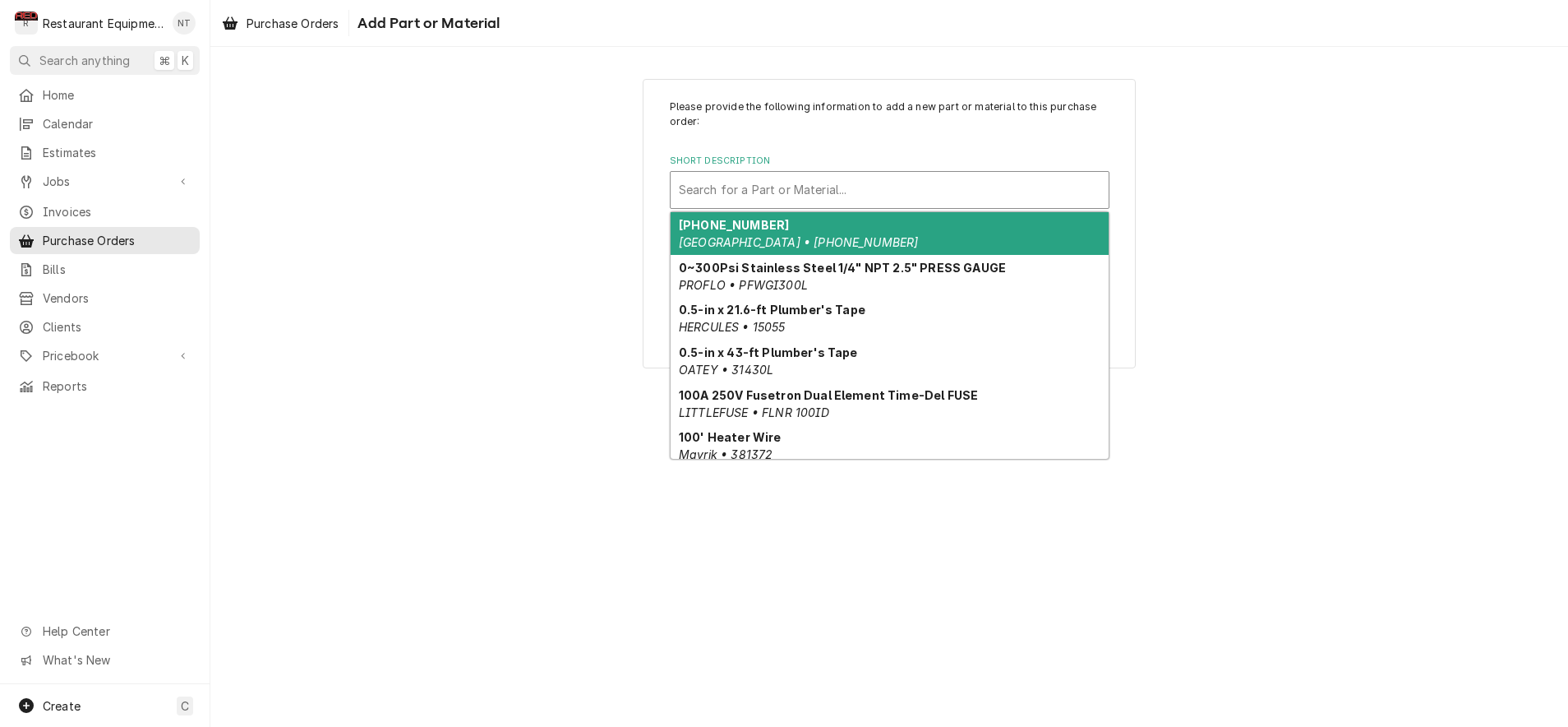
click at [776, 186] on div "Search for a Part or Material..." at bounding box center [890, 189] width 422 height 17
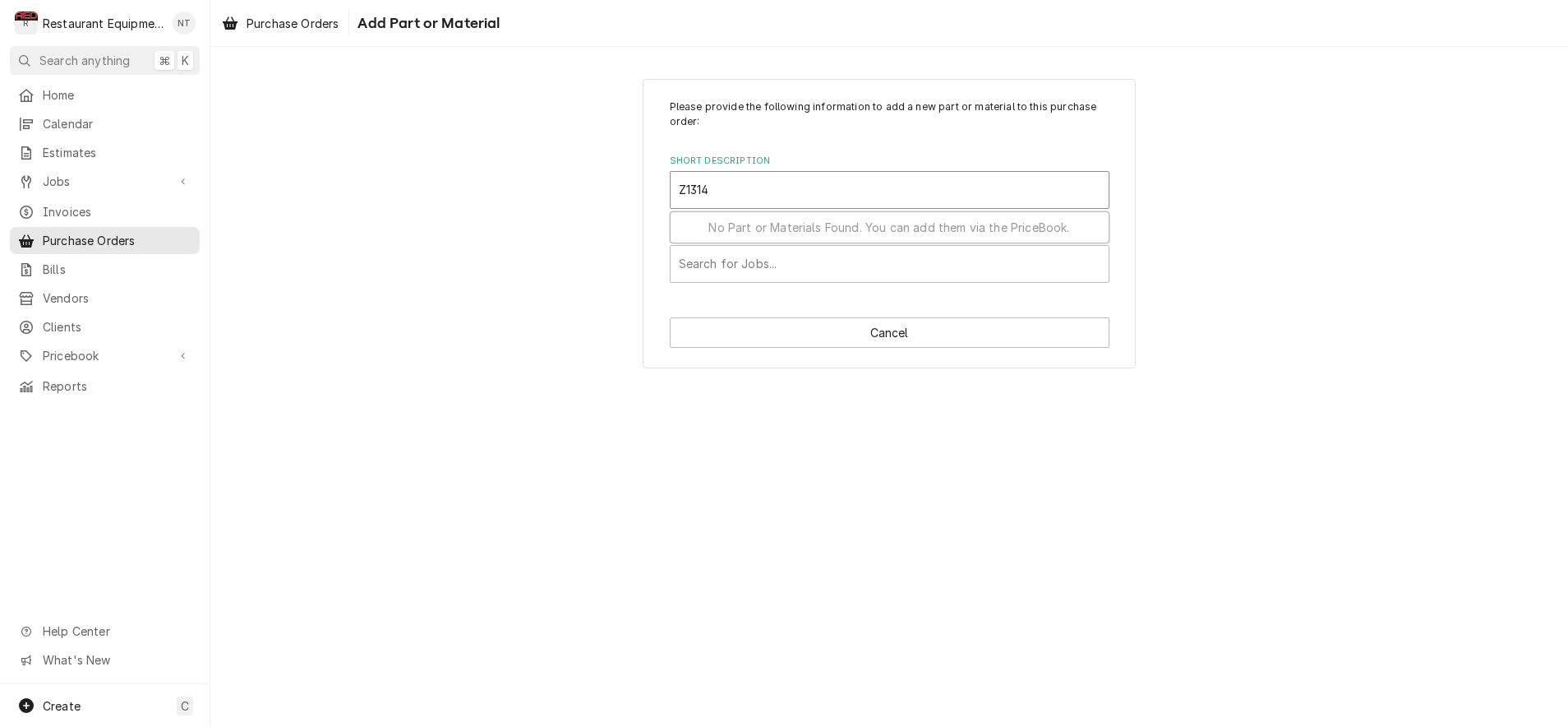
type input "Z13140"
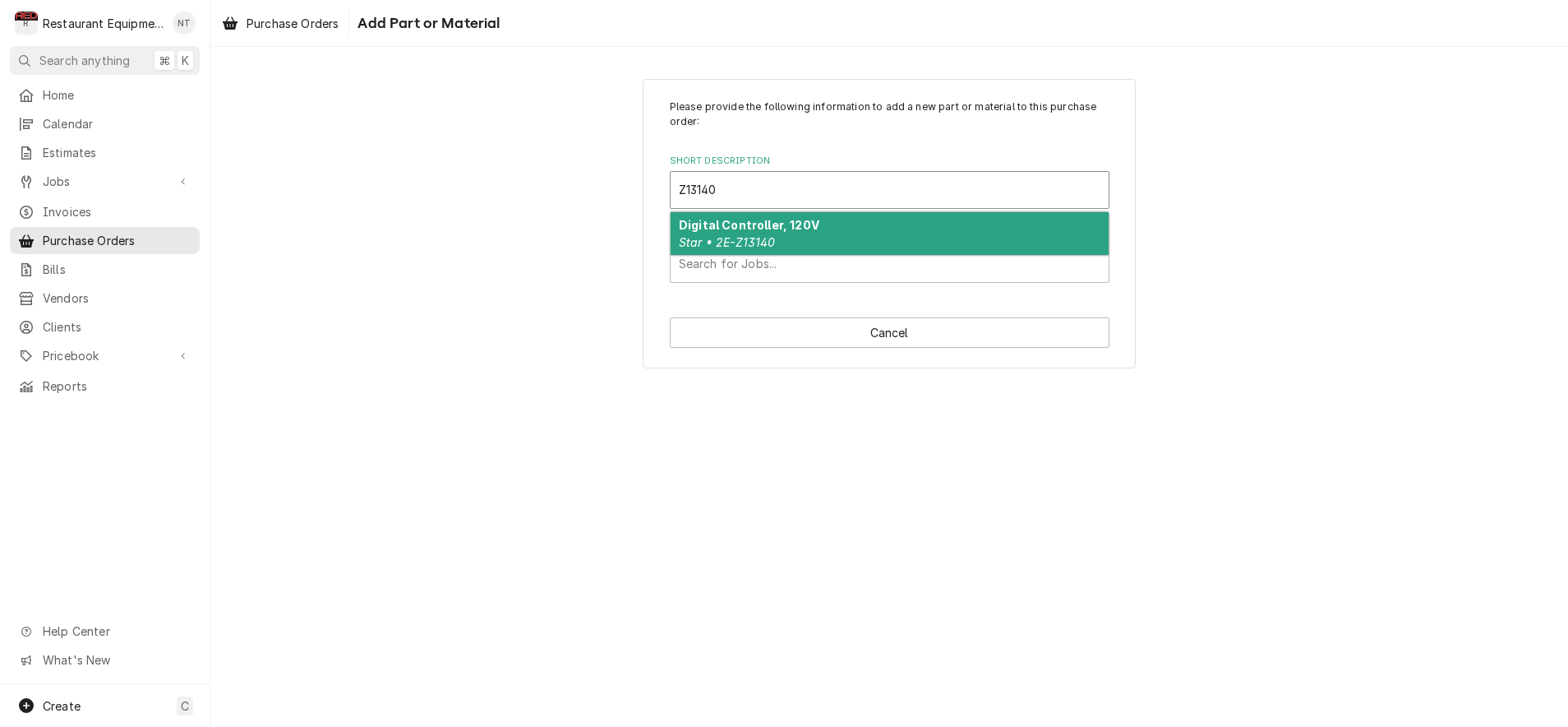
click at [809, 233] on div "Digital Controller, 120V Star • 2E-Z13140" at bounding box center [889, 234] width 438 height 43
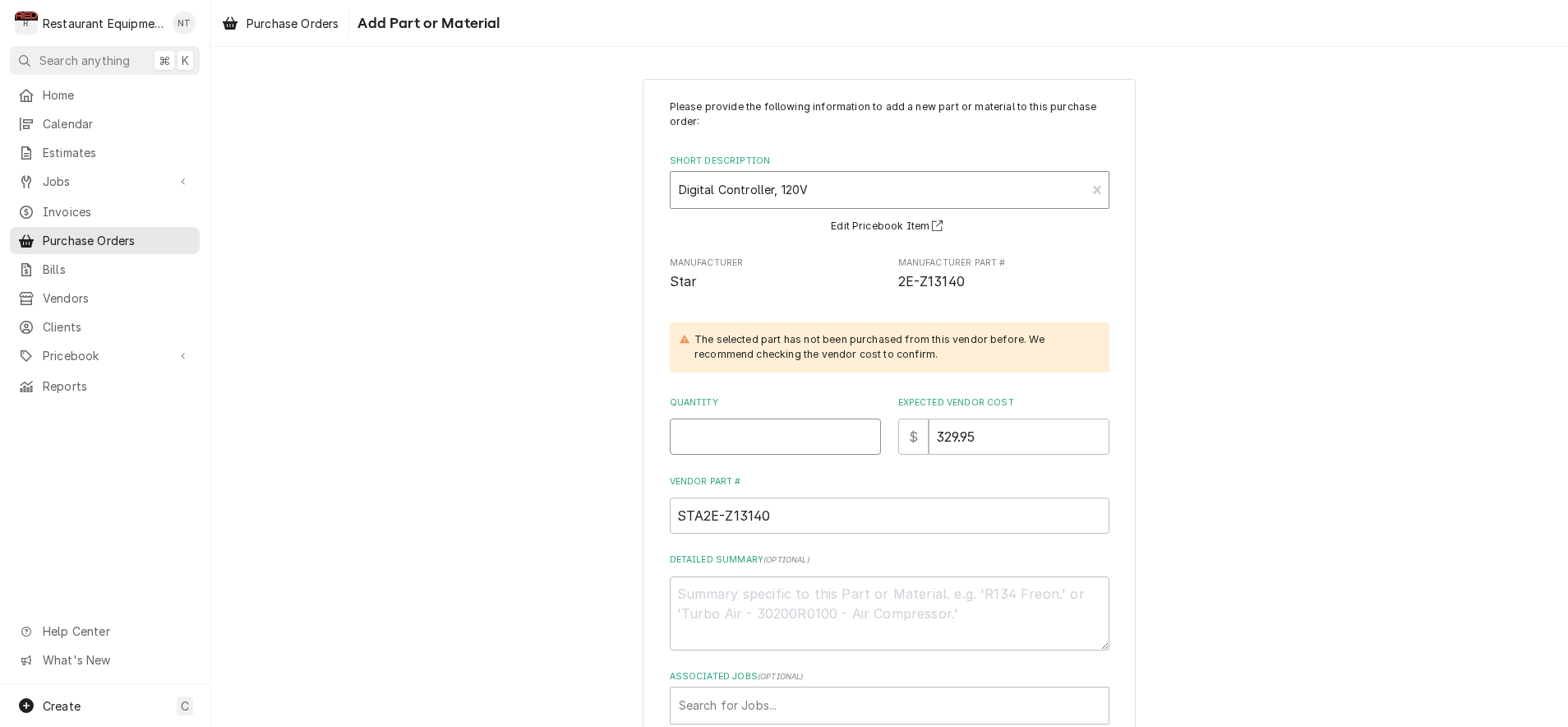
click at [771, 427] on input "Quantity" at bounding box center [775, 436] width 212 height 36
type textarea "x"
type input "1"
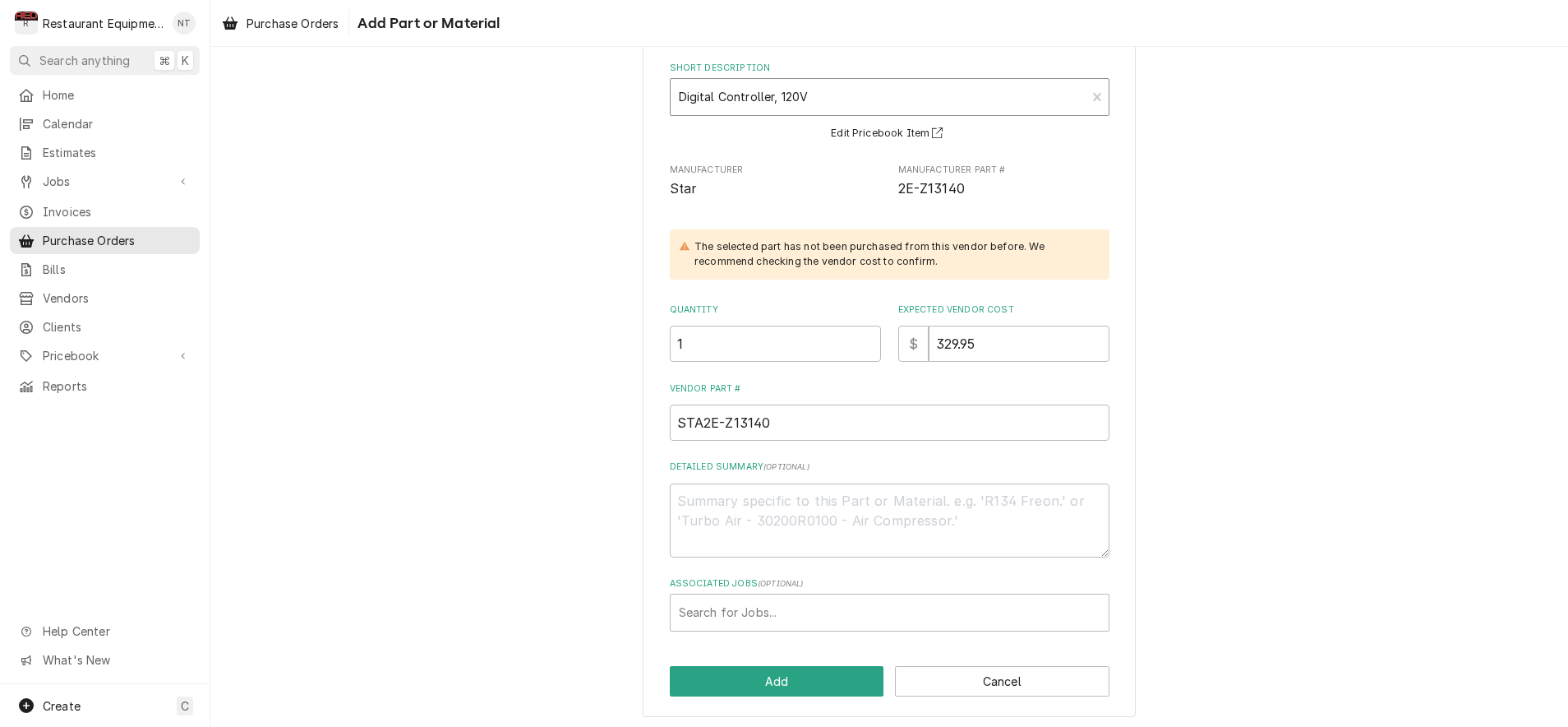
scroll to position [92, 0]
drag, startPoint x: 849, startPoint y: 608, endPoint x: 835, endPoint y: 600, distance: 16.1
click at [846, 605] on div "Associated Jobs" at bounding box center [890, 613] width 422 height 29
type input "8812"
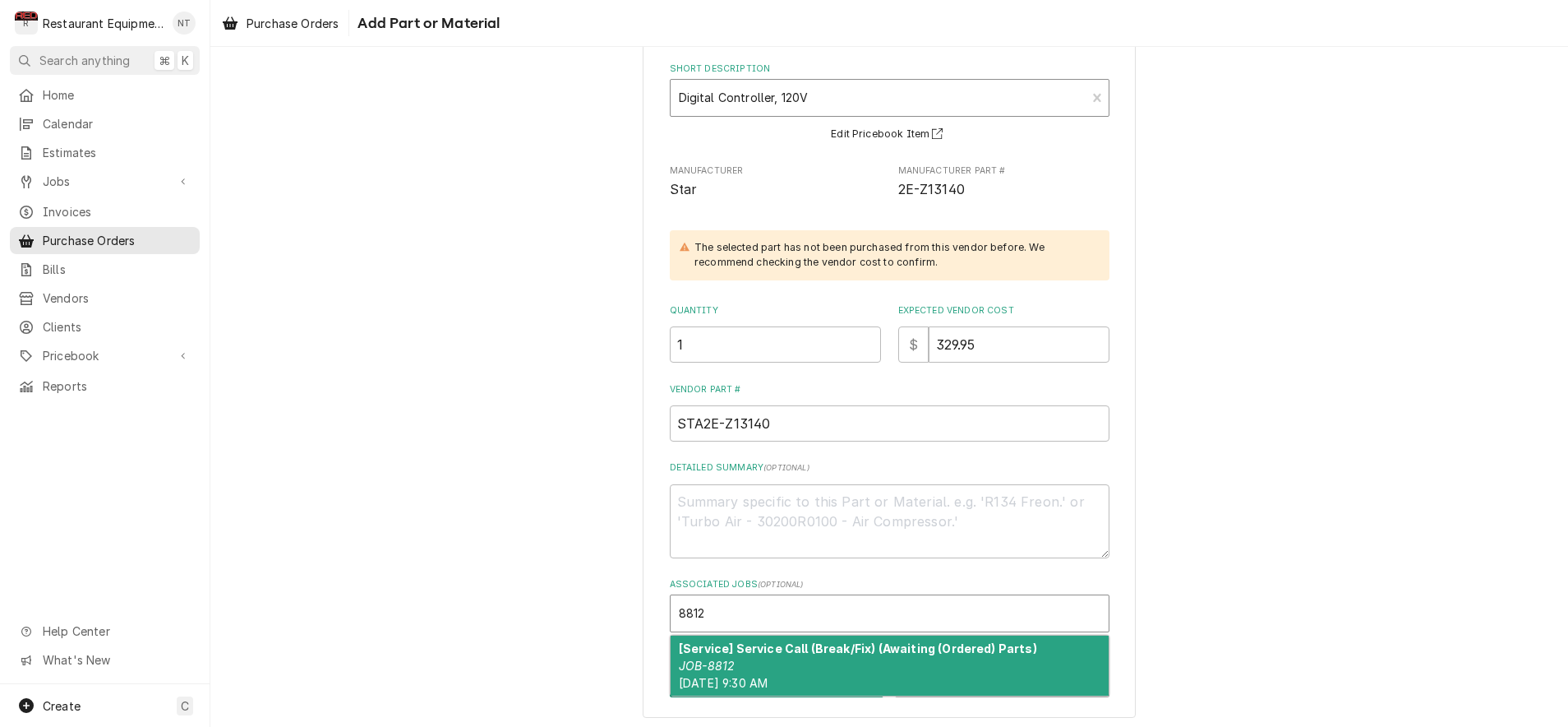
click at [871, 636] on div "[Service] Service Call (Break/Fix) (Awaiting (Ordered) Parts) JOB-8812 Mon, Sep…" at bounding box center [889, 666] width 438 height 60
type textarea "x"
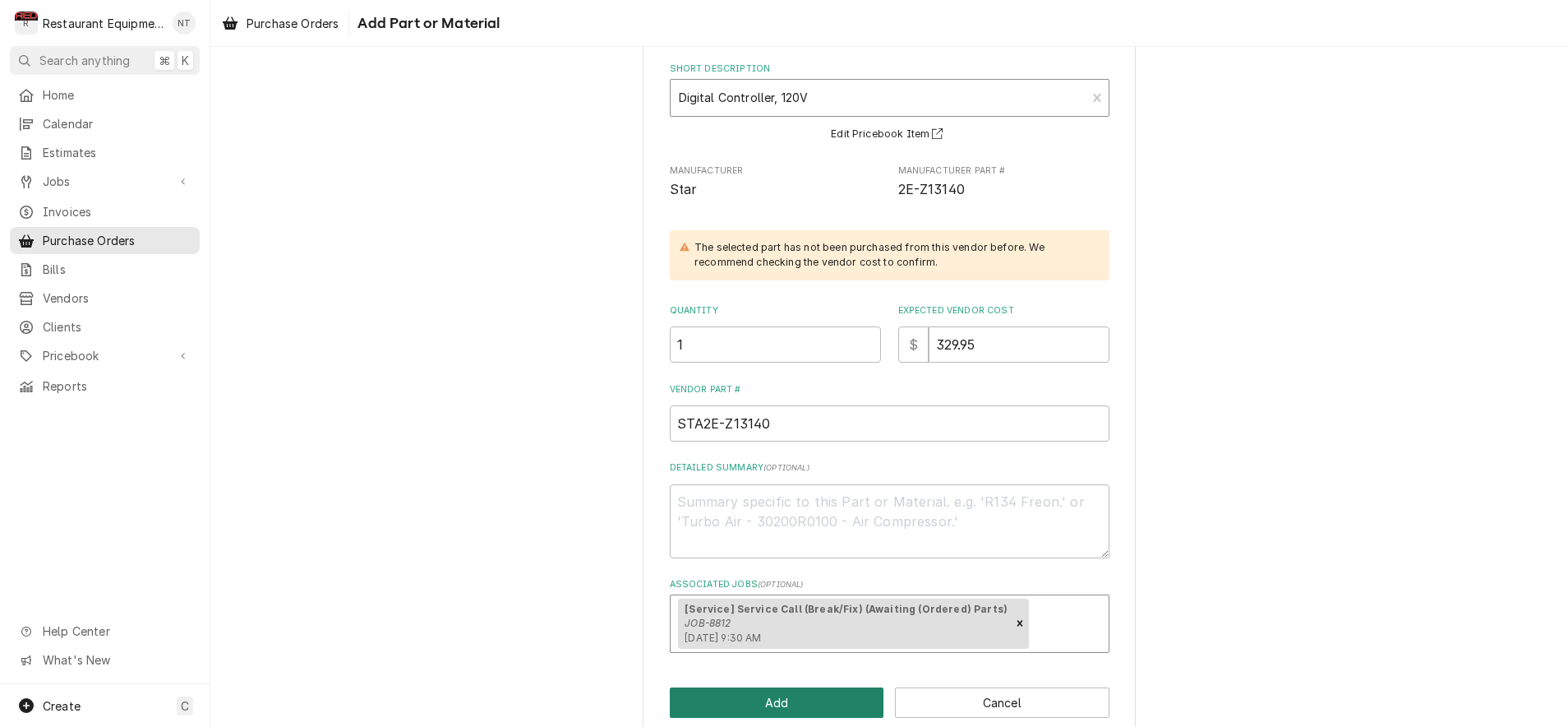
click at [809, 696] on button "Add" at bounding box center [776, 702] width 214 height 30
type textarea "x"
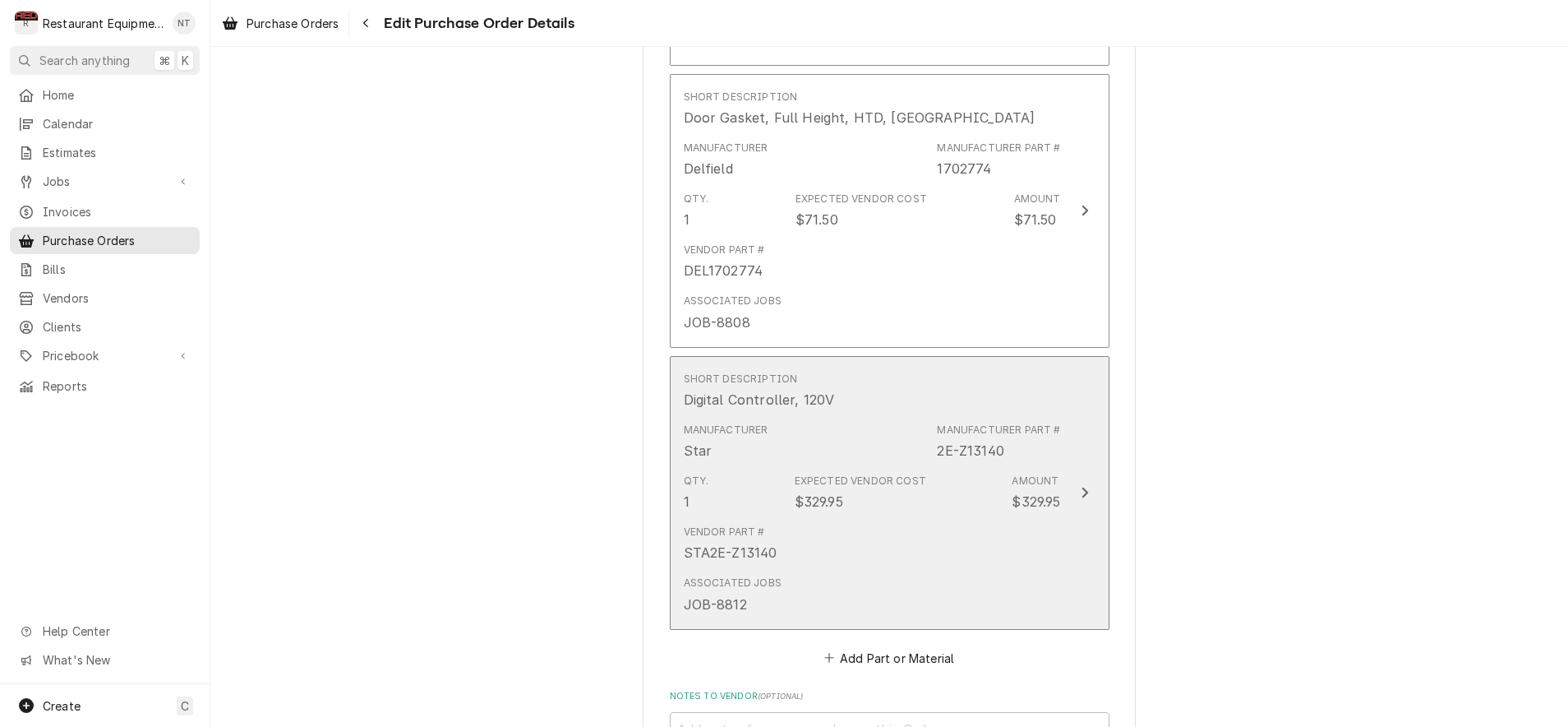
scroll to position [1957, 0]
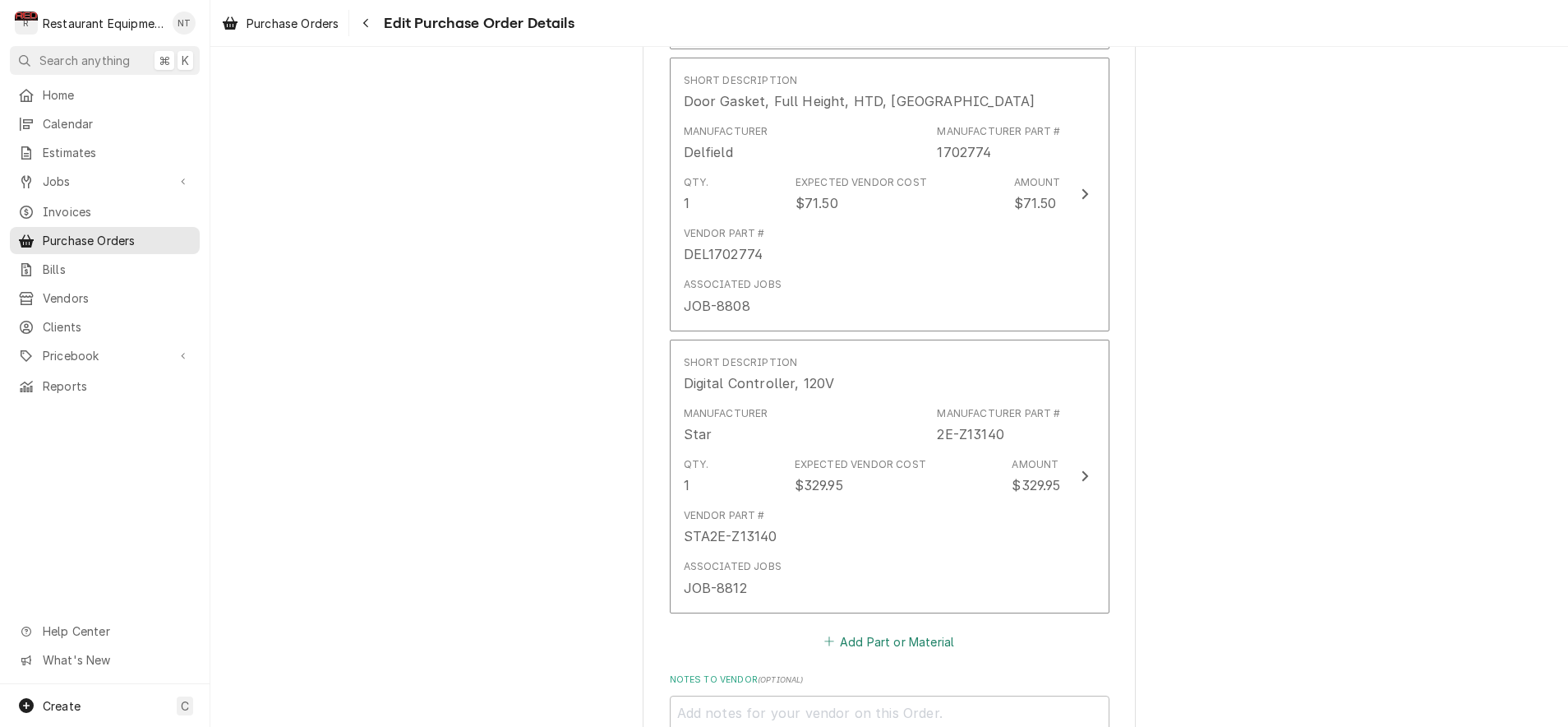
click at [867, 630] on button "Add Part or Material" at bounding box center [889, 642] width 136 height 23
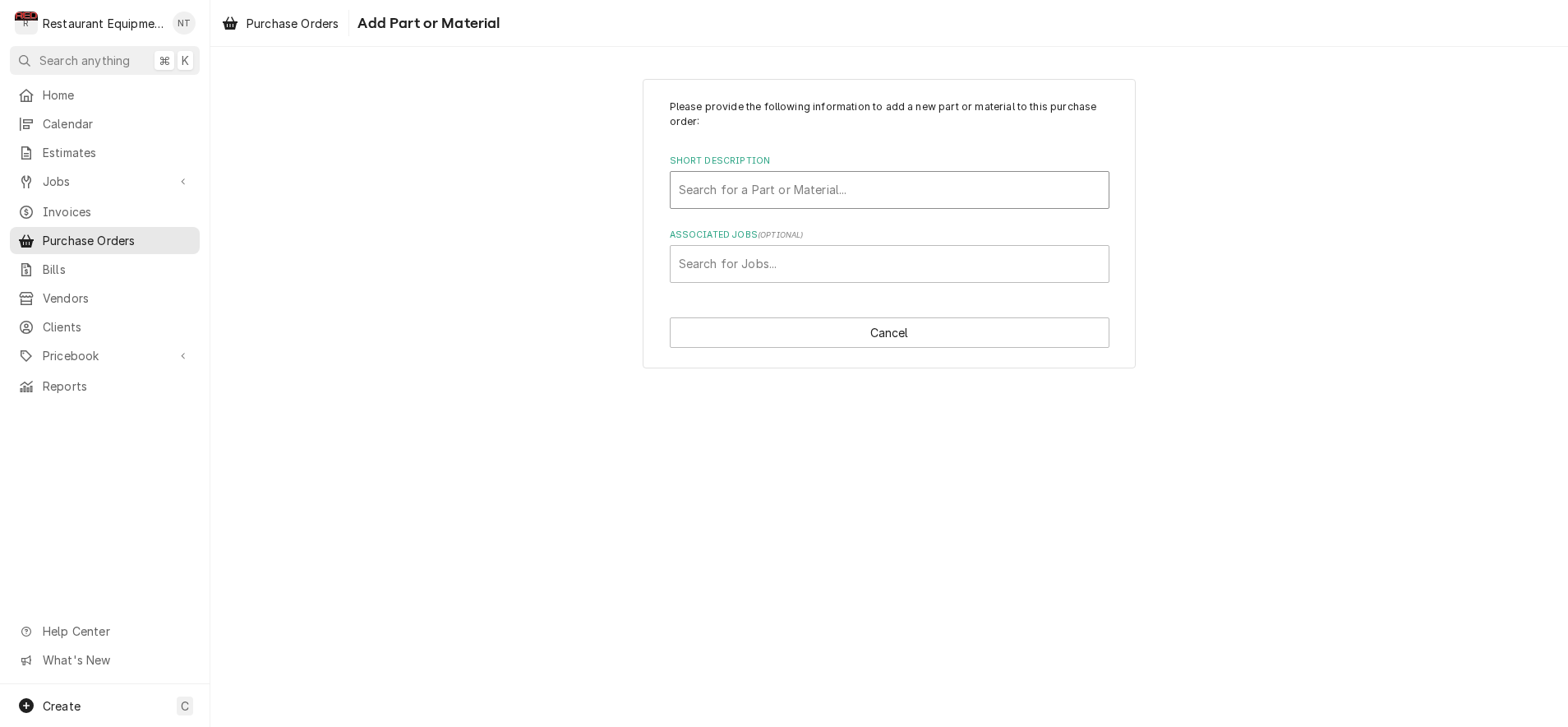
click at [854, 181] on div "Short Description" at bounding box center [890, 189] width 422 height 29
type input "Z132"
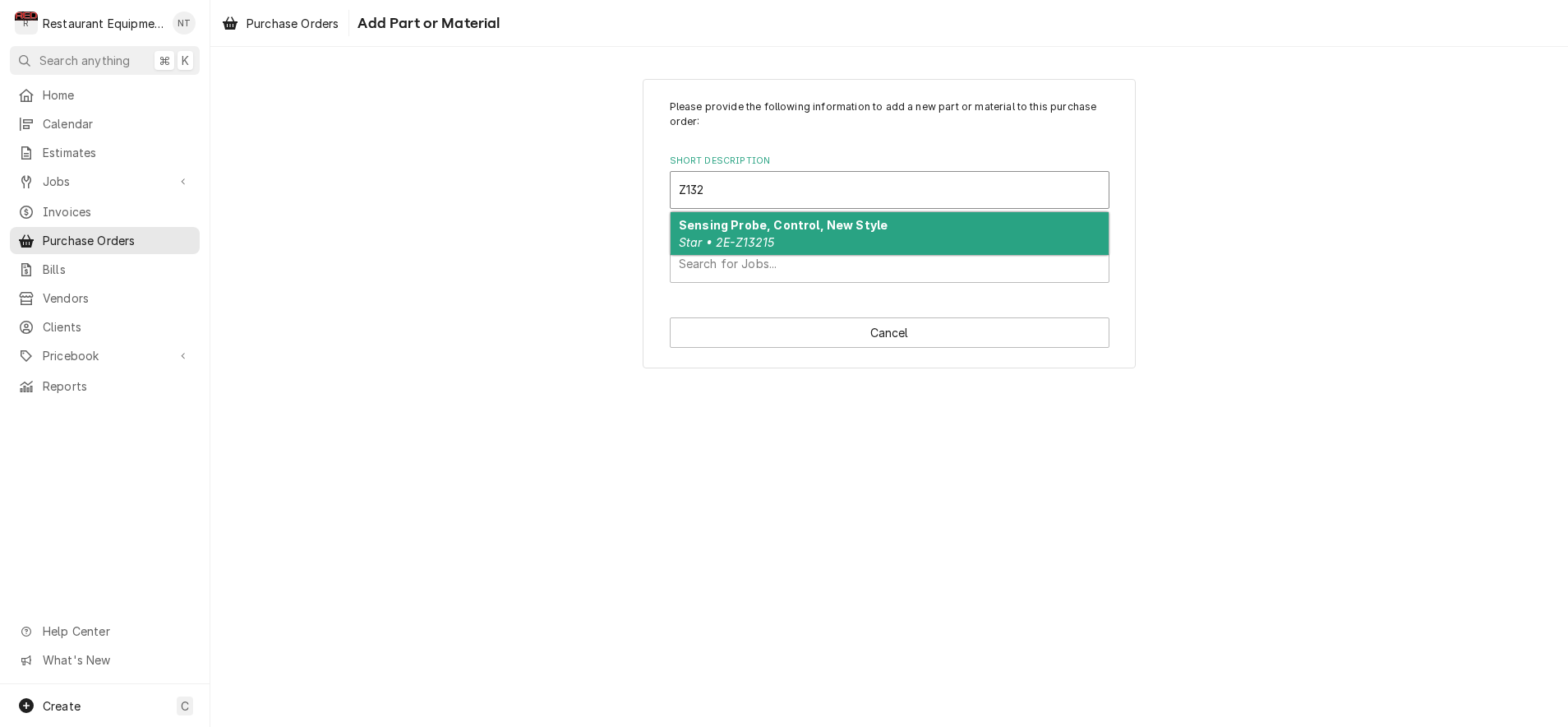
click at [857, 239] on div "Sensing Probe, Control, New Style Star • 2E-Z13215" at bounding box center [889, 234] width 438 height 43
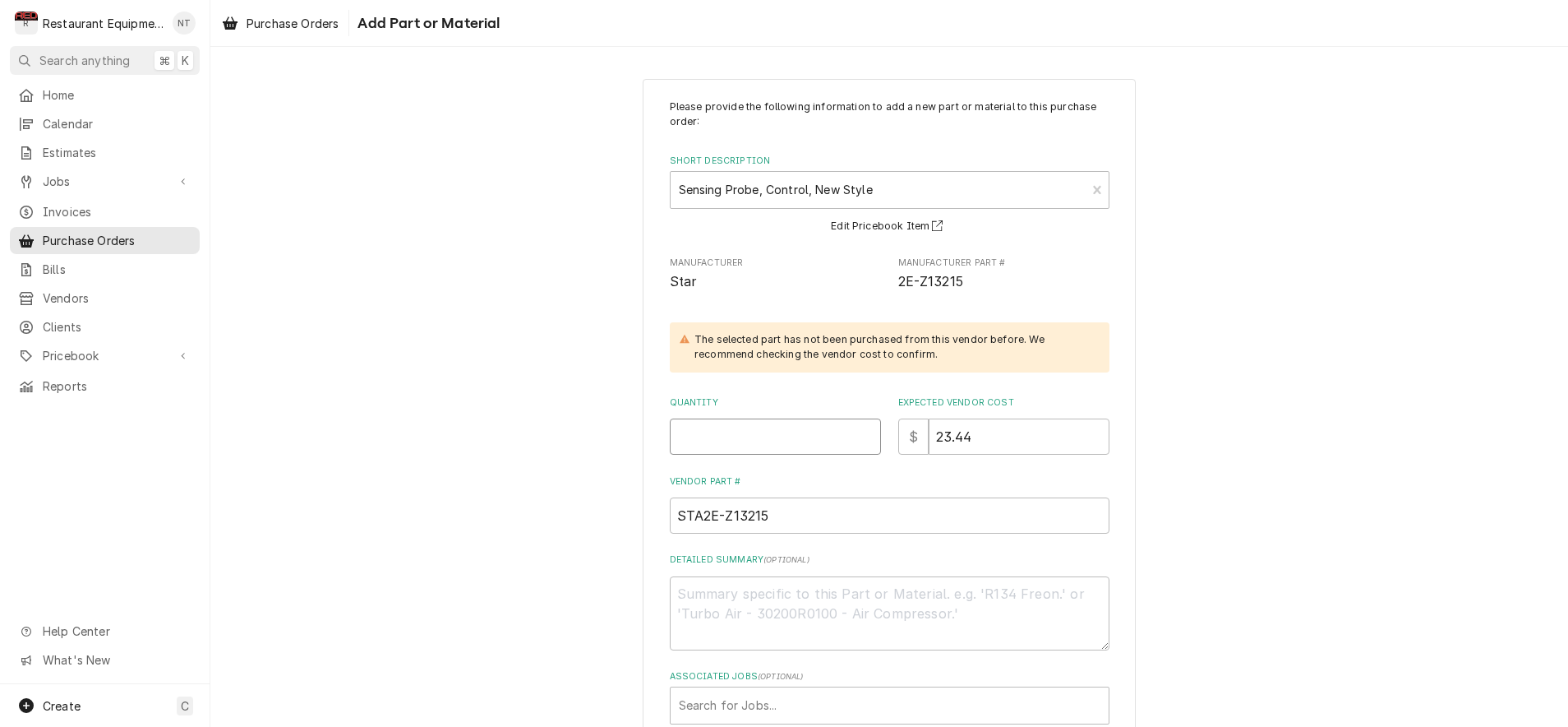
click at [723, 438] on input "Quantity" at bounding box center [775, 436] width 212 height 36
type textarea "x"
type input "1"
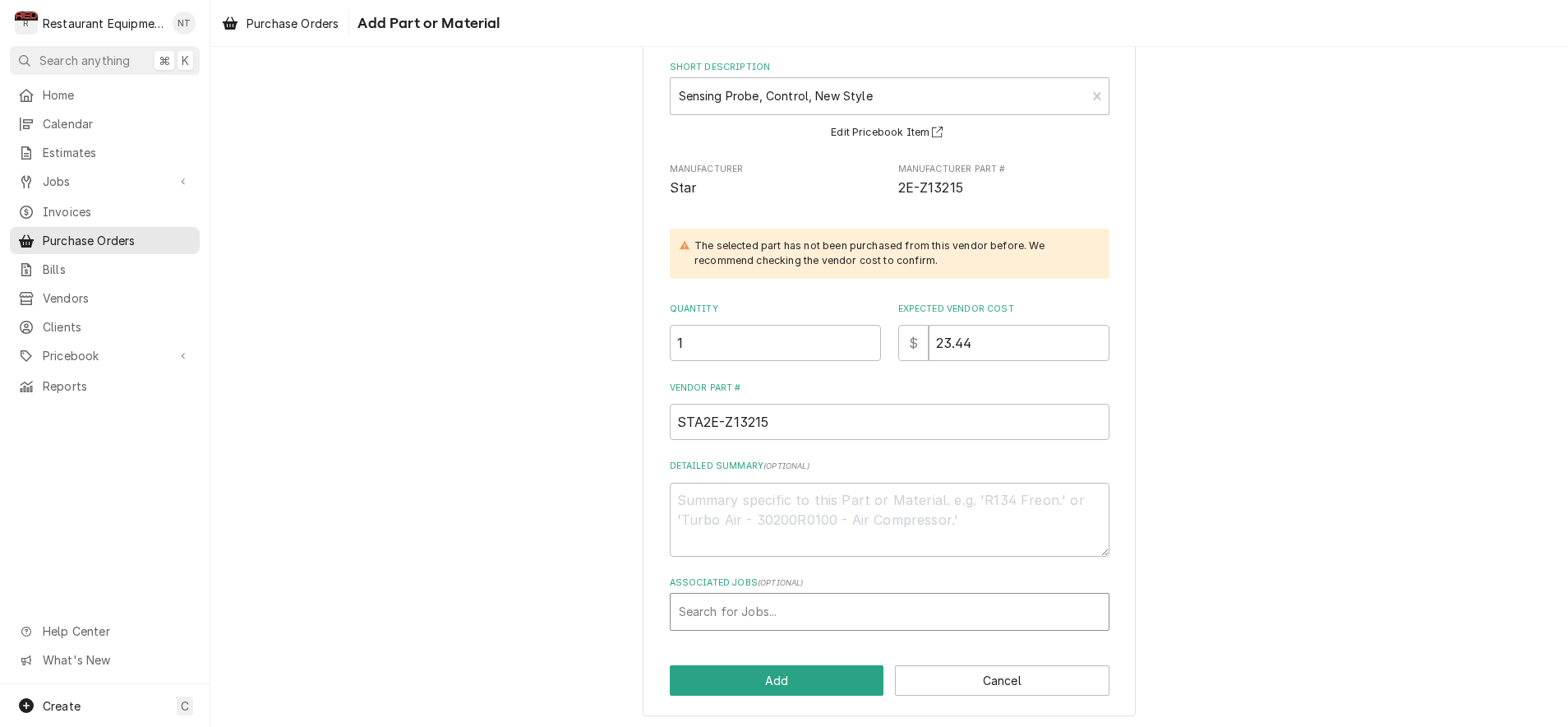
scroll to position [92, 0]
click at [838, 604] on div "Associated Jobs" at bounding box center [890, 613] width 422 height 29
type input "8812"
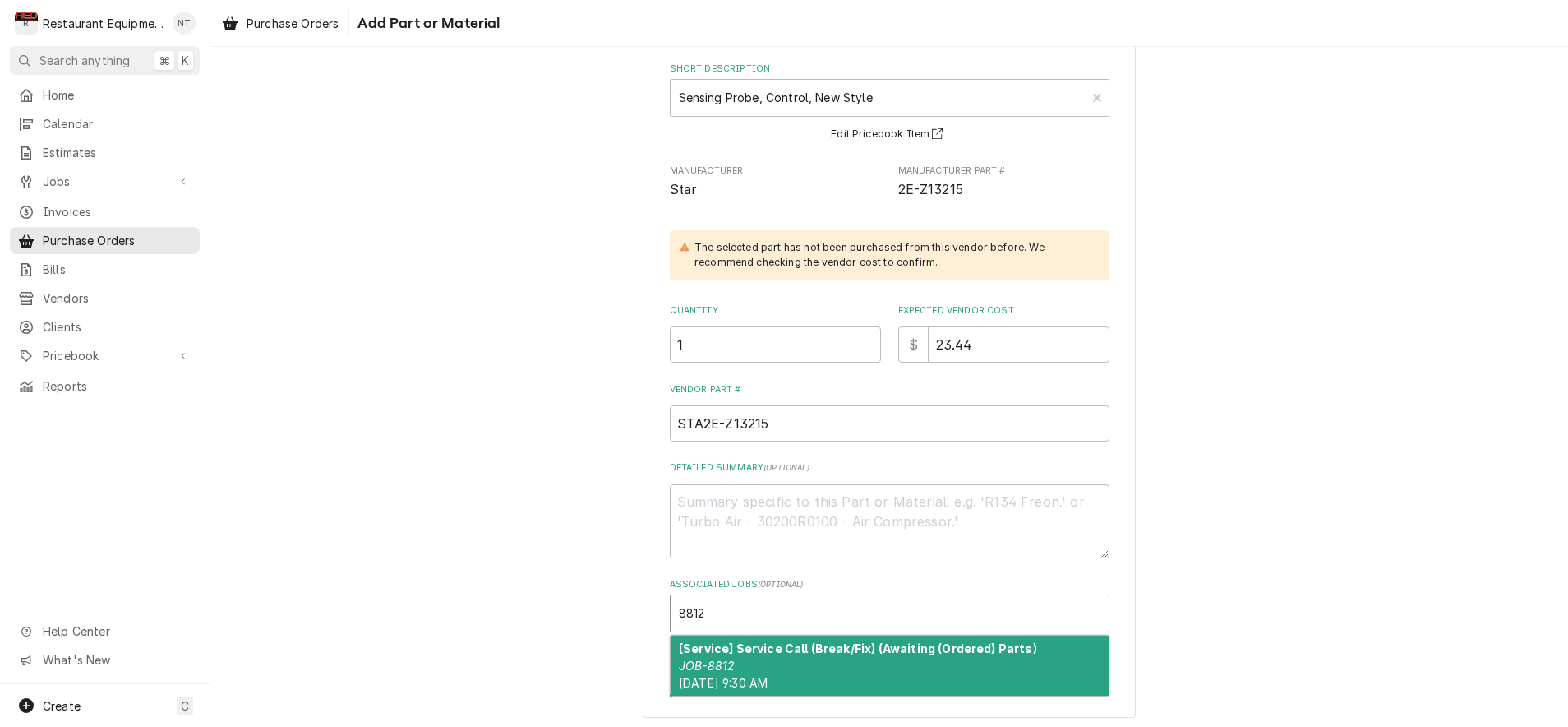
click at [786, 659] on div "[Service] Service Call (Break/Fix) (Awaiting (Ordered) Parts) JOB-8812 Mon, Sep…" at bounding box center [889, 666] width 438 height 60
type textarea "x"
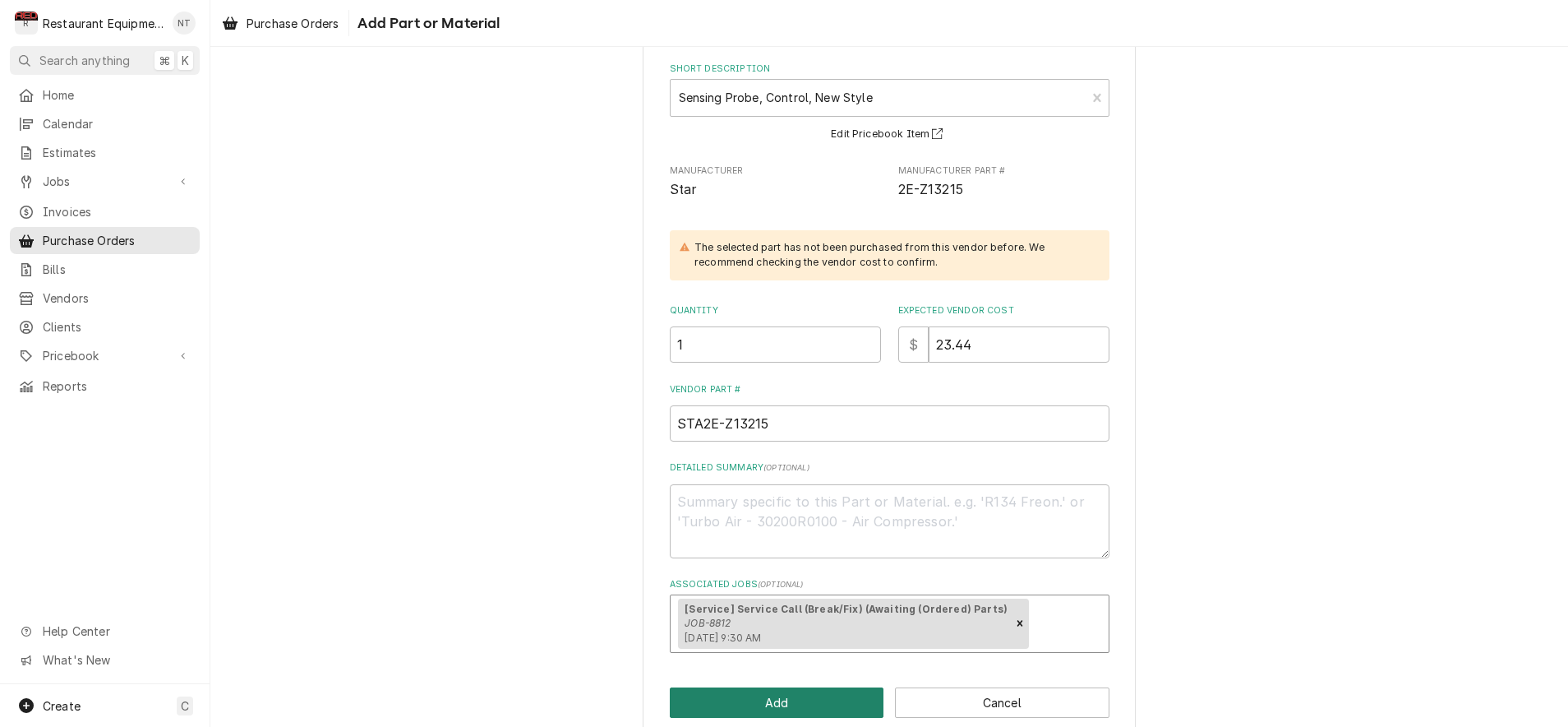
click at [848, 693] on button "Add" at bounding box center [776, 702] width 214 height 30
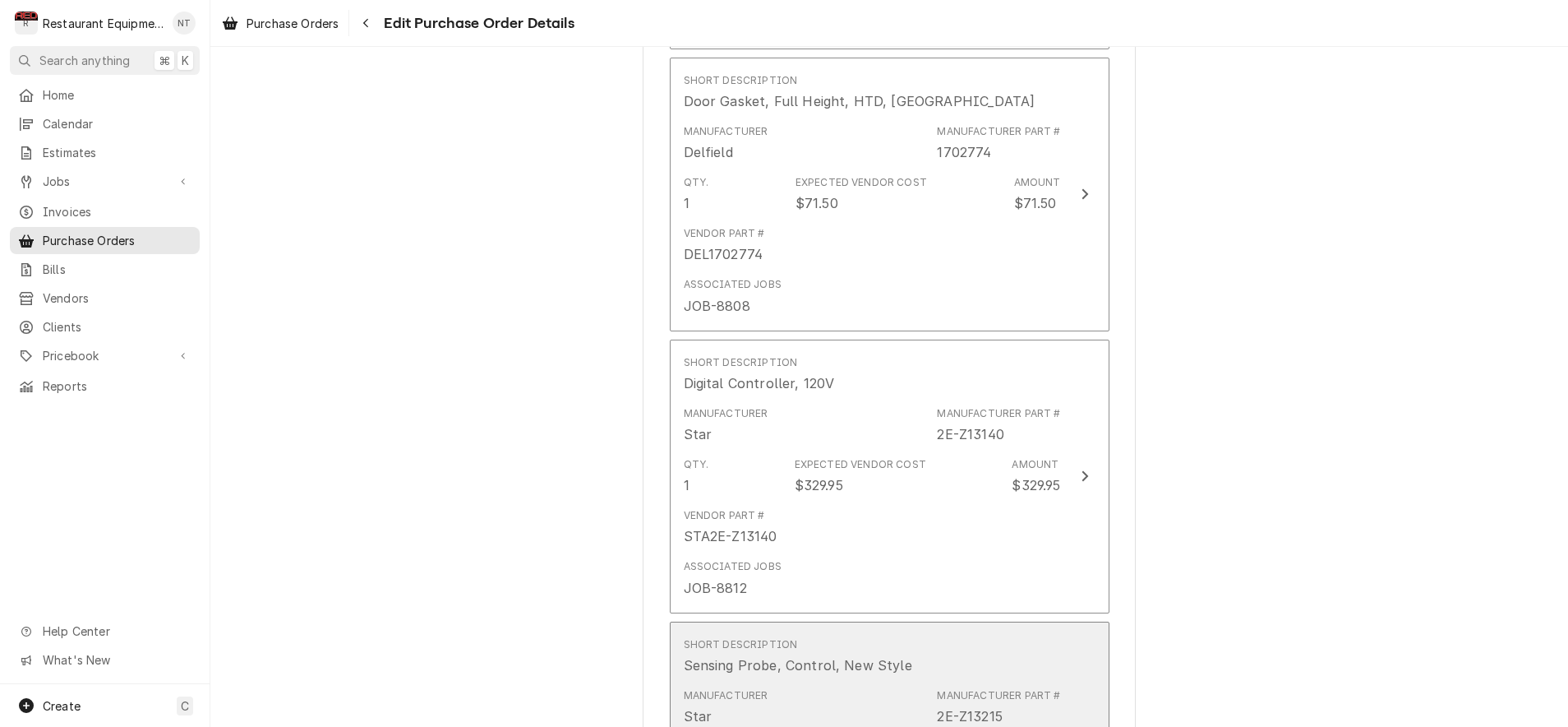
click at [846, 681] on div "Manufacturer Star Manufacturer Part # 2E-Z13215" at bounding box center [872, 707] width 377 height 51
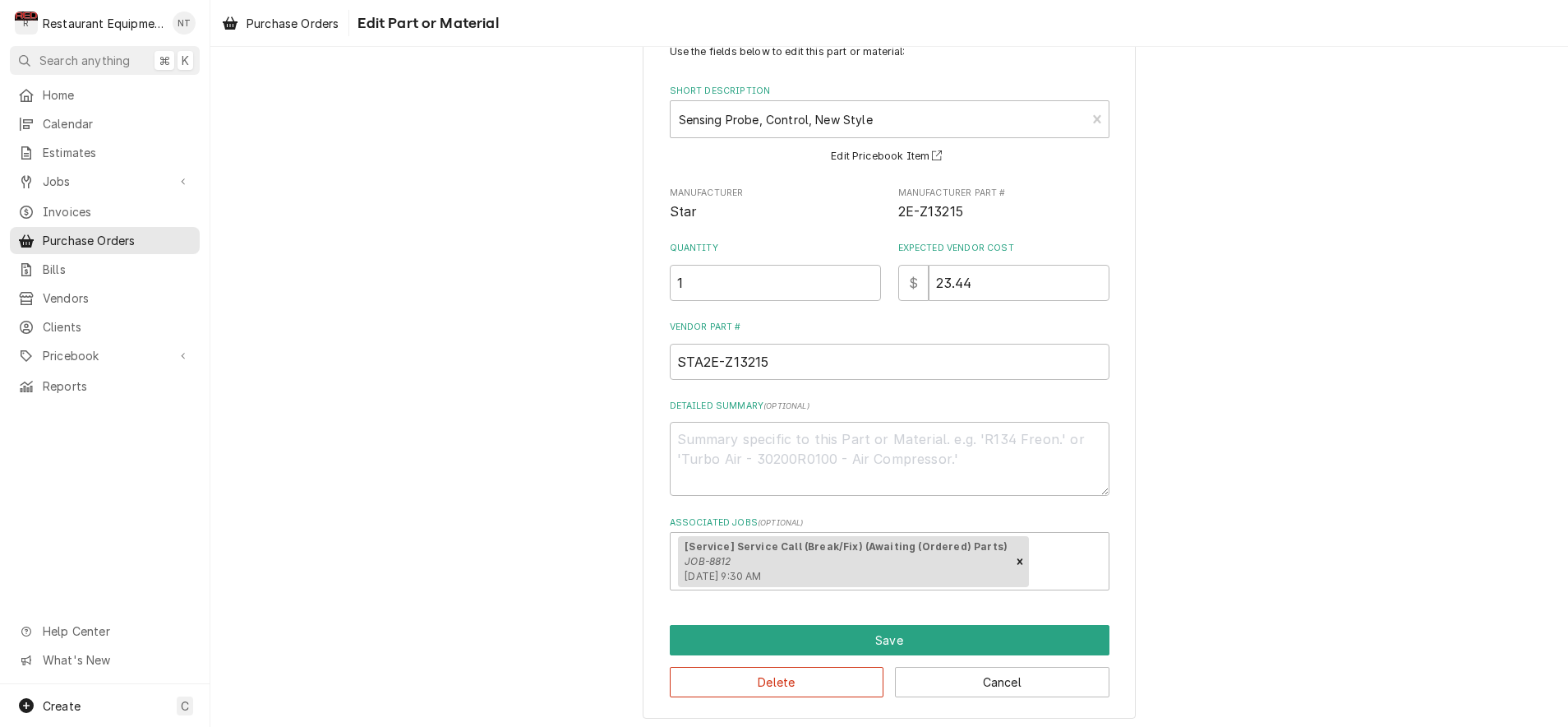
scroll to position [54, 0]
click at [755, 642] on button "Save" at bounding box center [889, 641] width 440 height 30
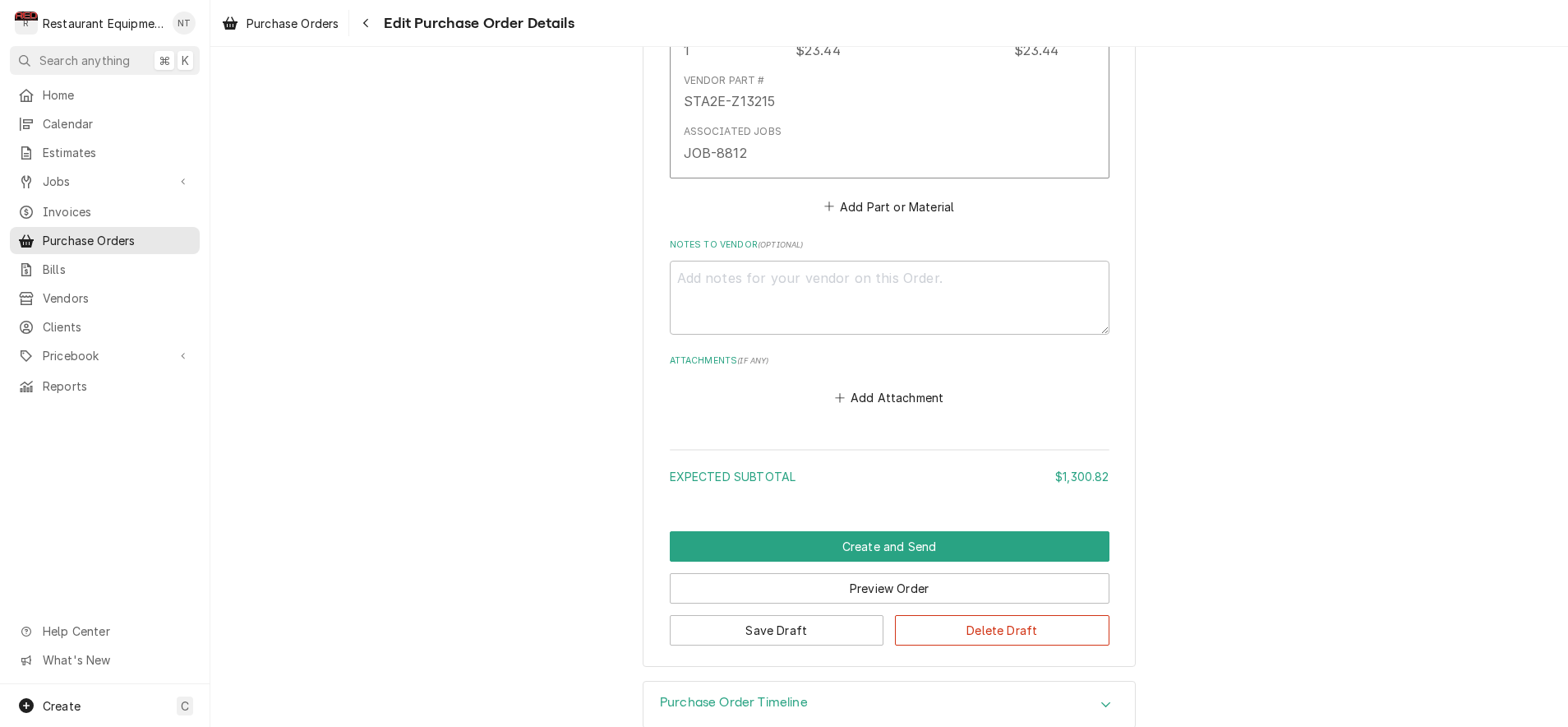
scroll to position [2673, 0]
click at [759, 615] on button "Save Draft" at bounding box center [776, 630] width 214 height 30
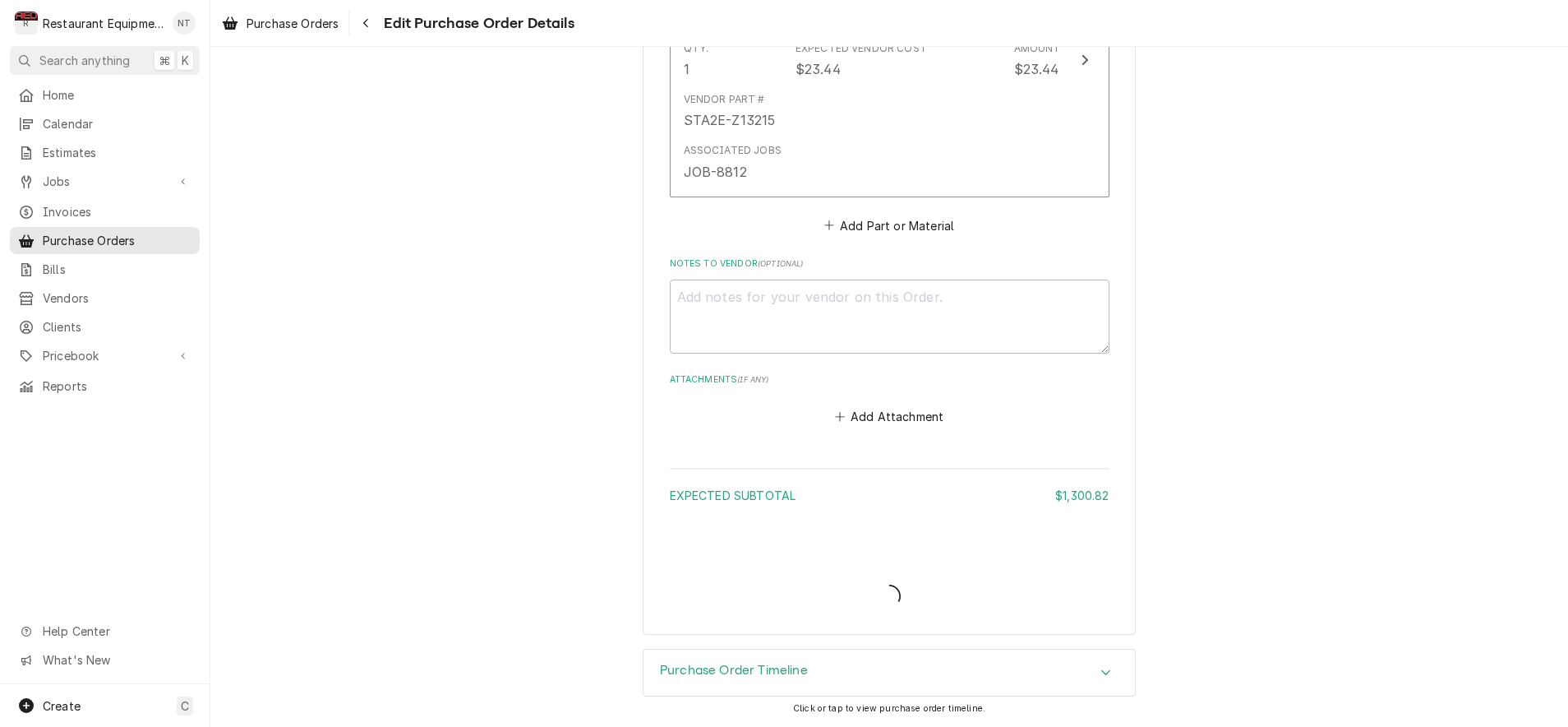
scroll to position [2622, 0]
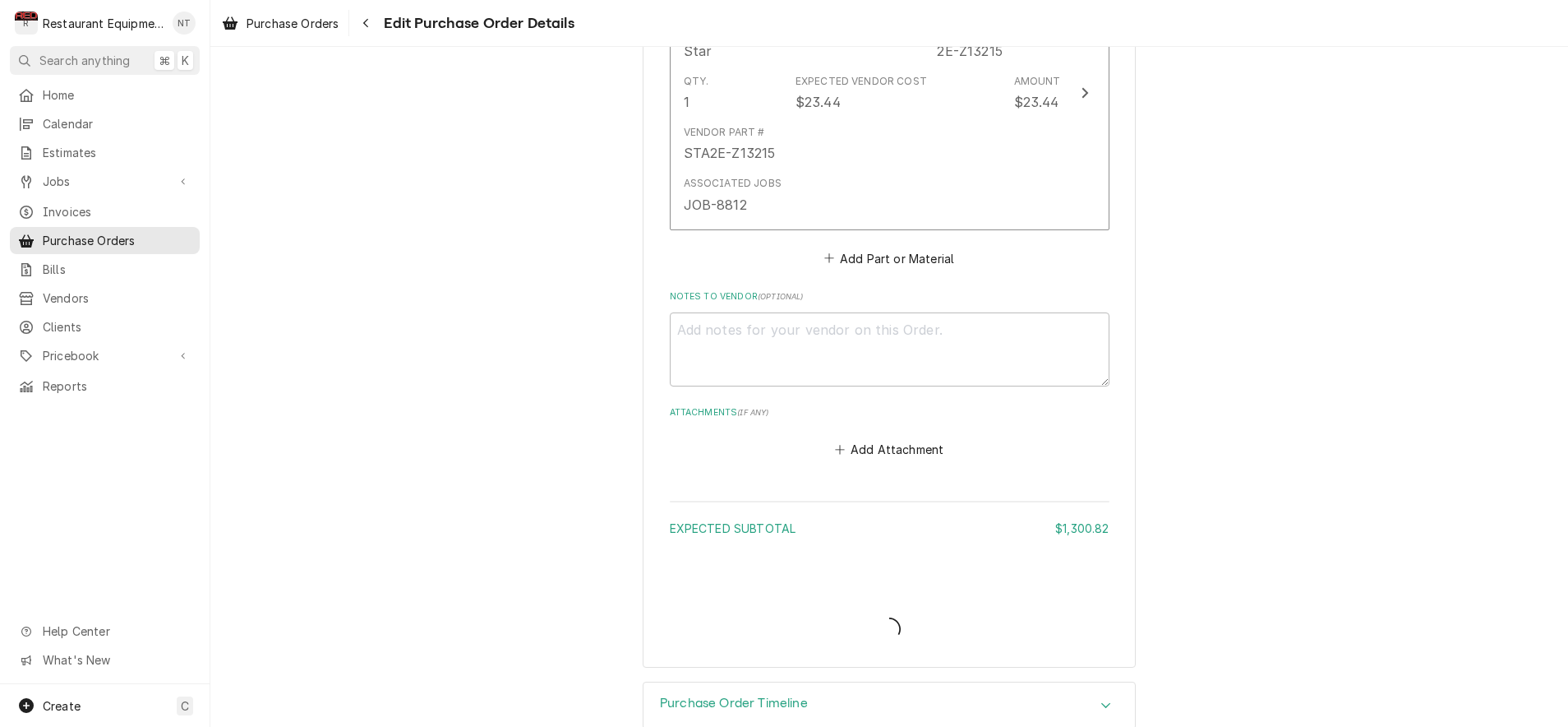
type textarea "x"
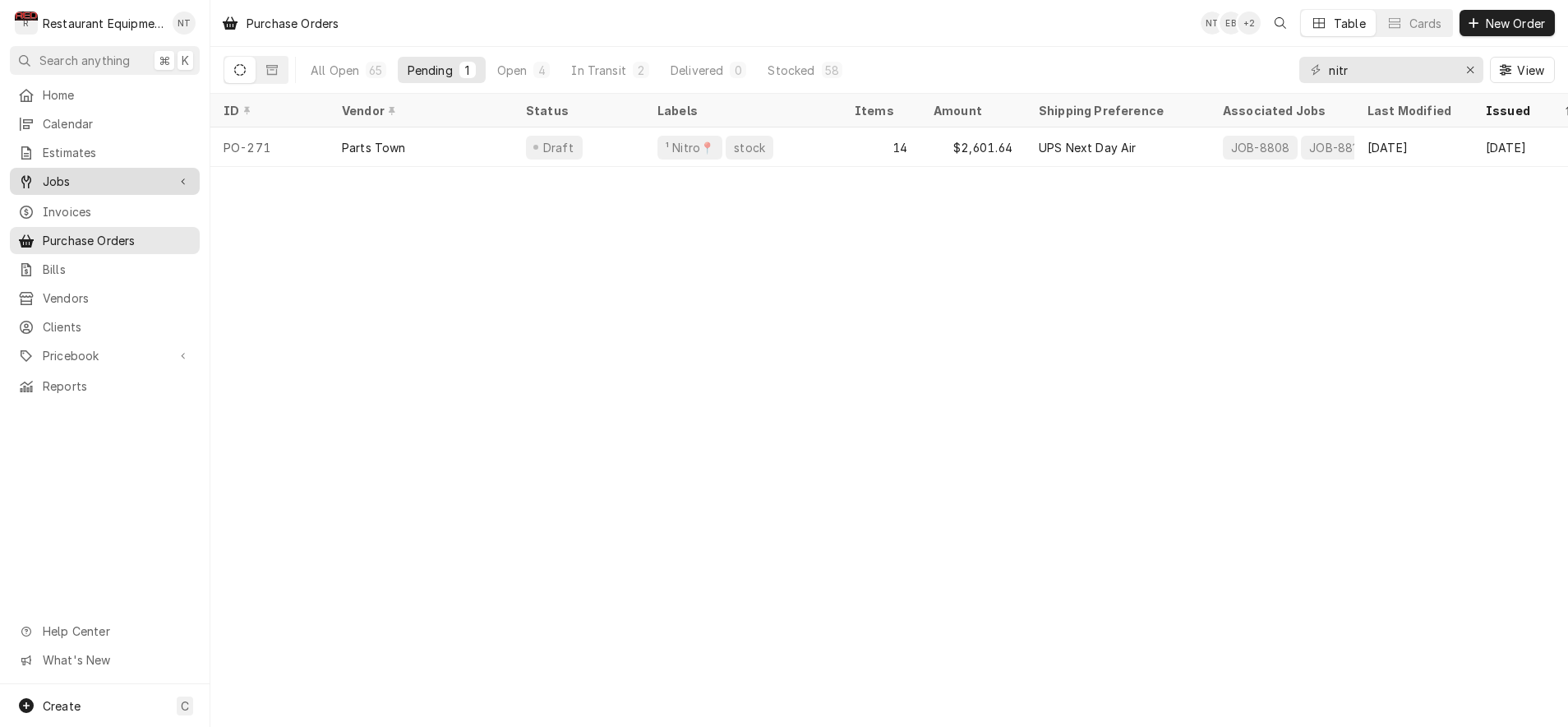
click at [99, 181] on span "Jobs" at bounding box center [105, 182] width 124 height 17
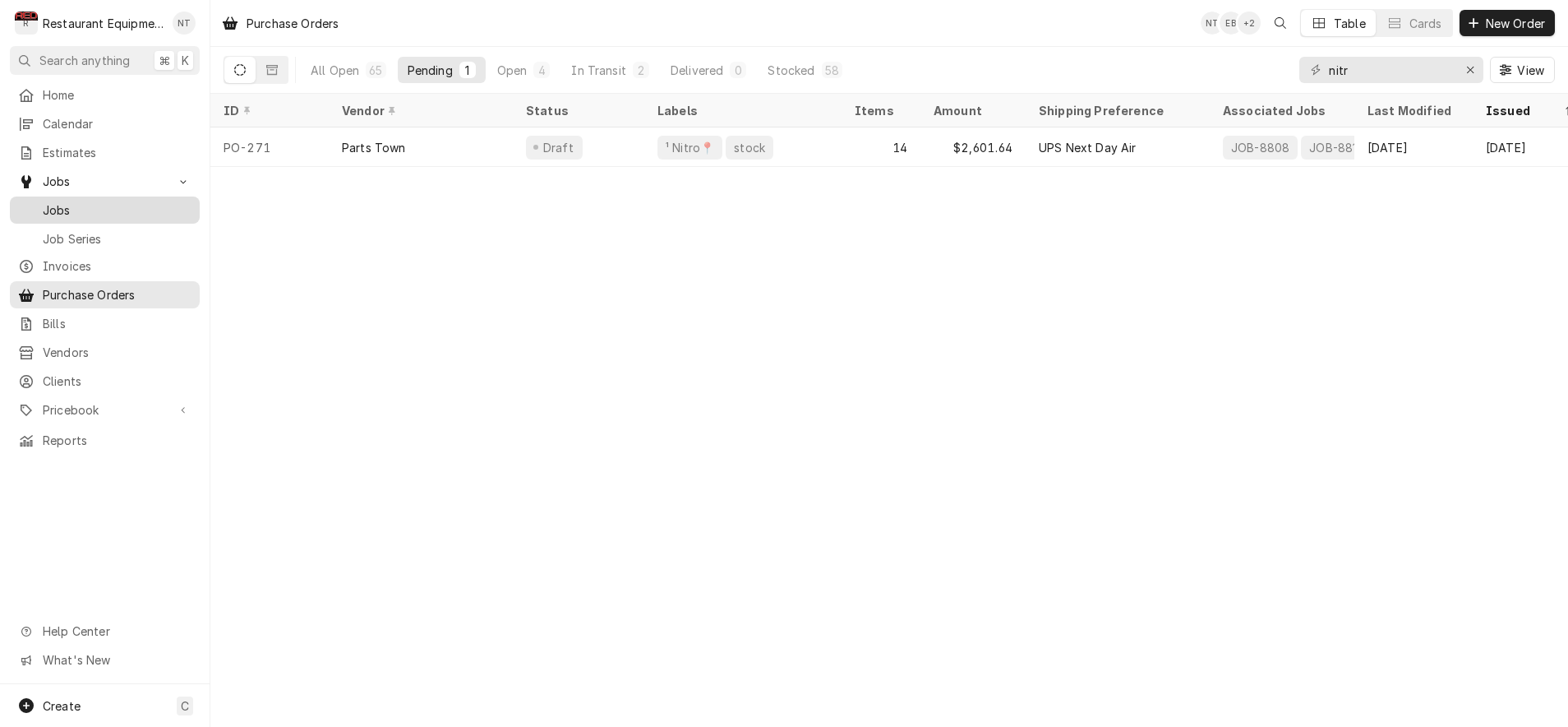
click at [97, 206] on span "Jobs" at bounding box center [116, 211] width 148 height 17
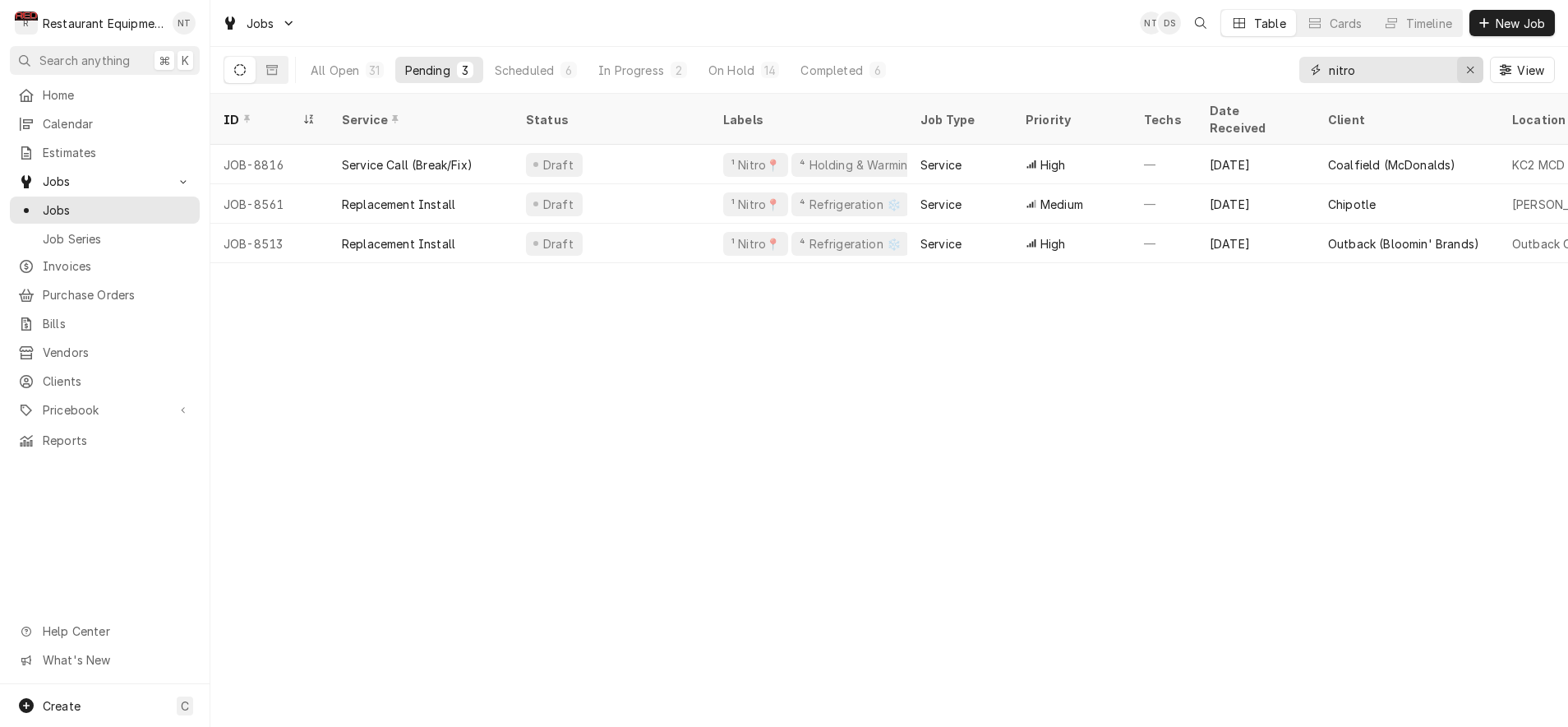
click at [1466, 73] on icon "Erase input" at bounding box center [1470, 70] width 9 height 12
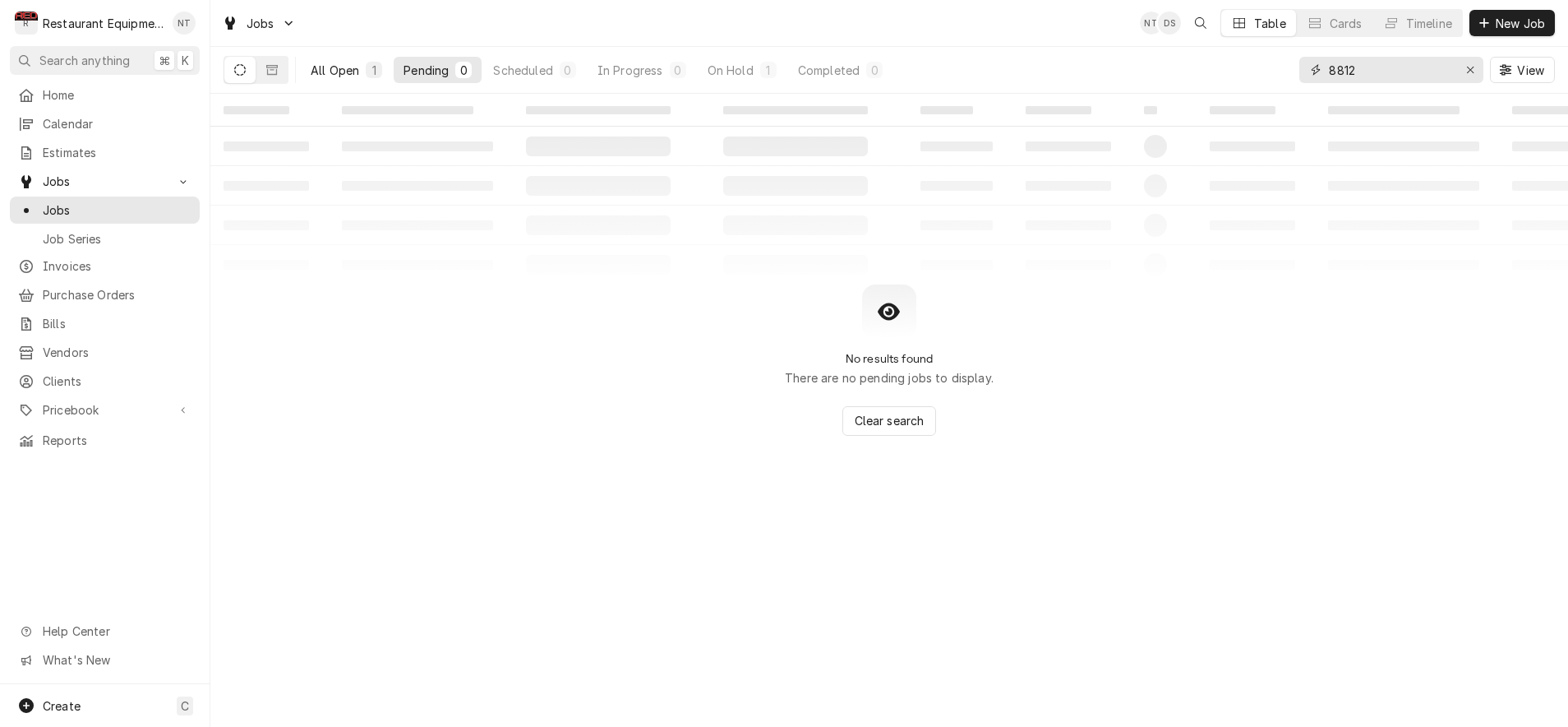
type input "8812"
click at [331, 77] on div "All Open" at bounding box center [335, 71] width 49 height 17
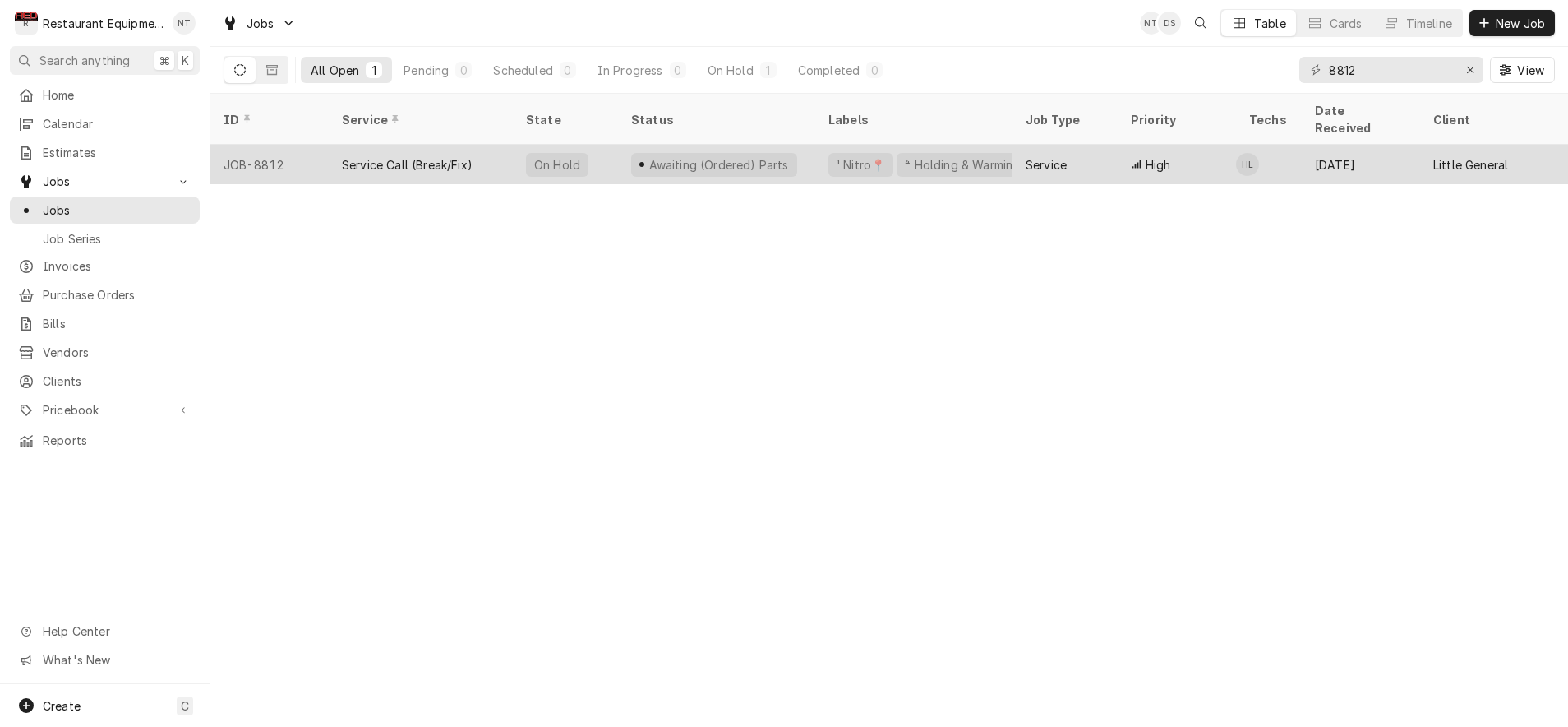
scroll to position [0, -1]
click at [489, 145] on div "Service Call (Break/Fix)" at bounding box center [421, 164] width 184 height 40
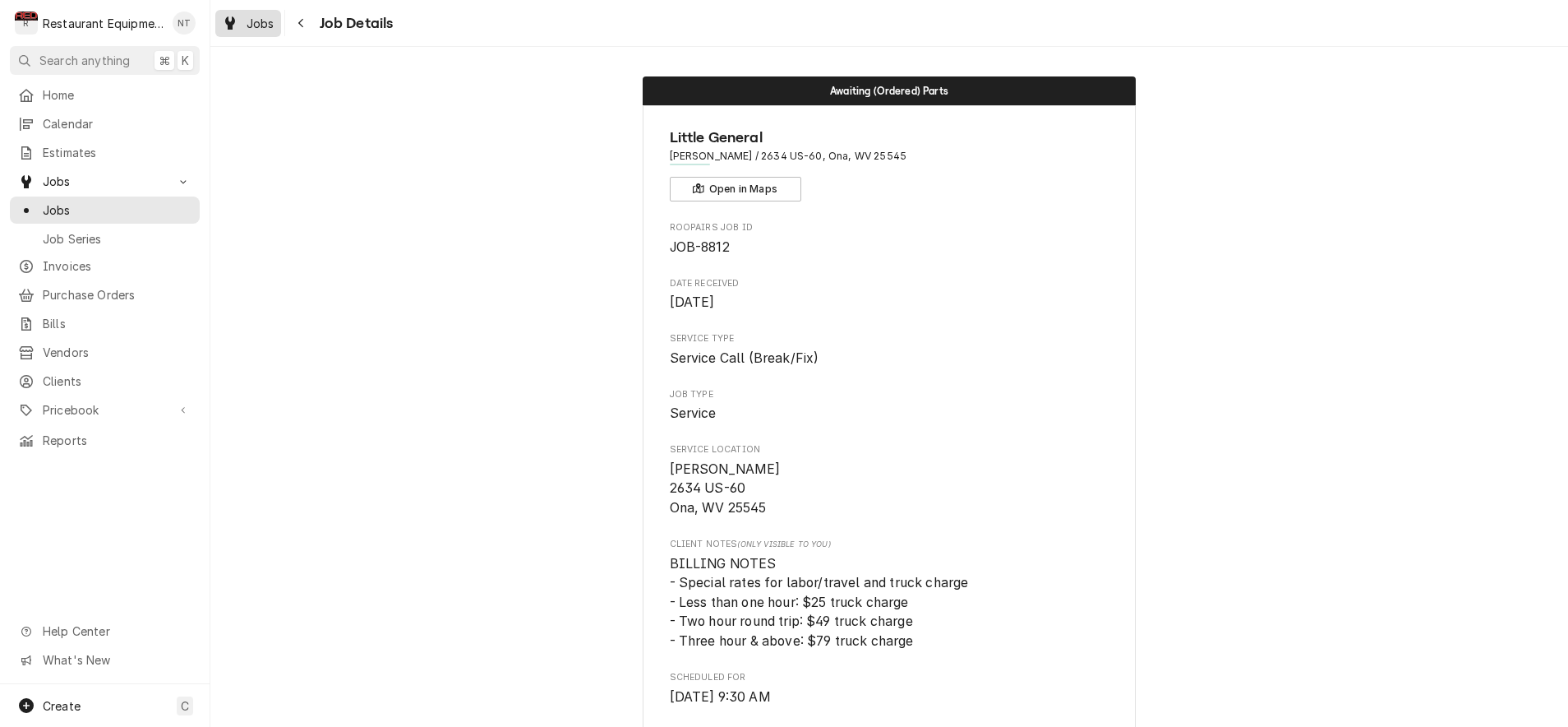
click at [261, 19] on span "Jobs" at bounding box center [260, 23] width 28 height 17
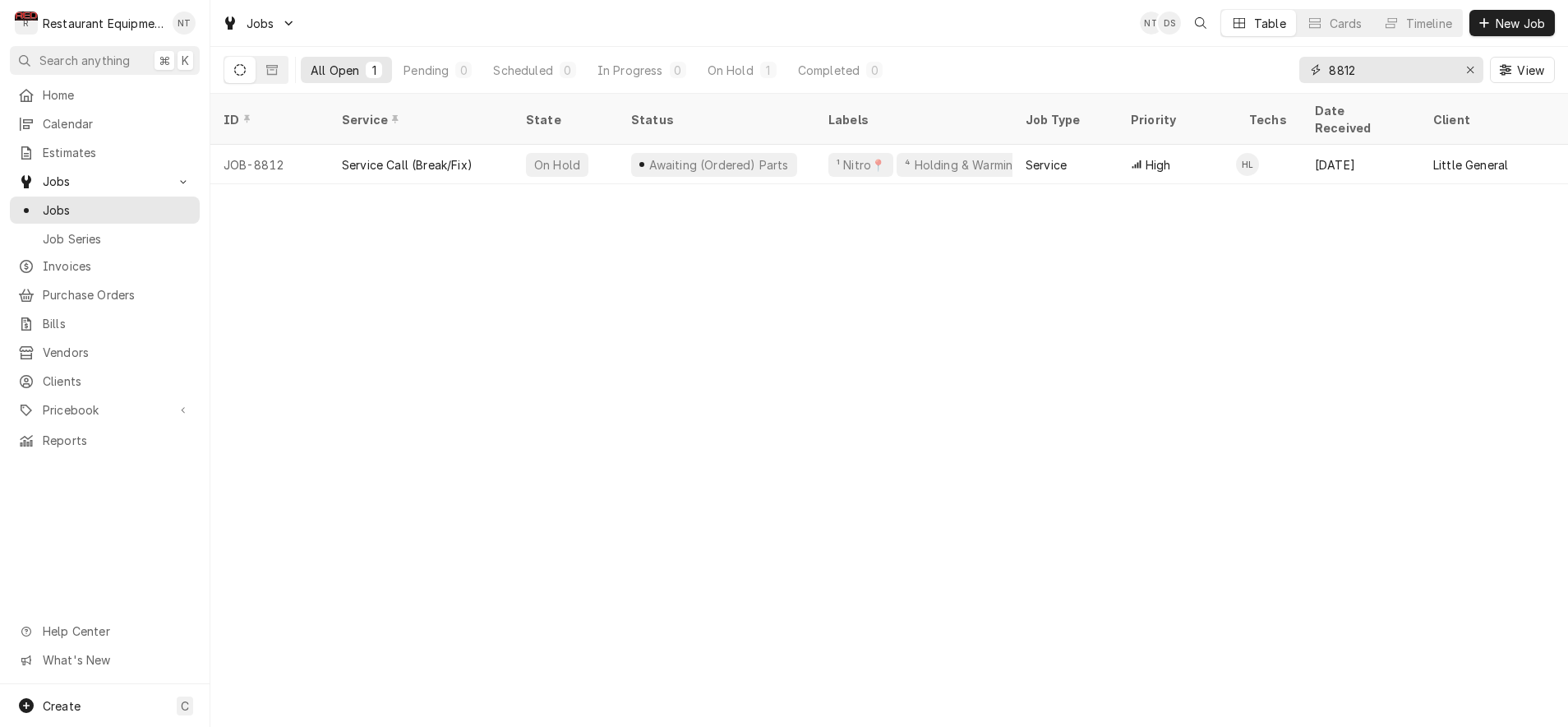
click at [1463, 72] on div "Erase input" at bounding box center [1470, 70] width 16 height 17
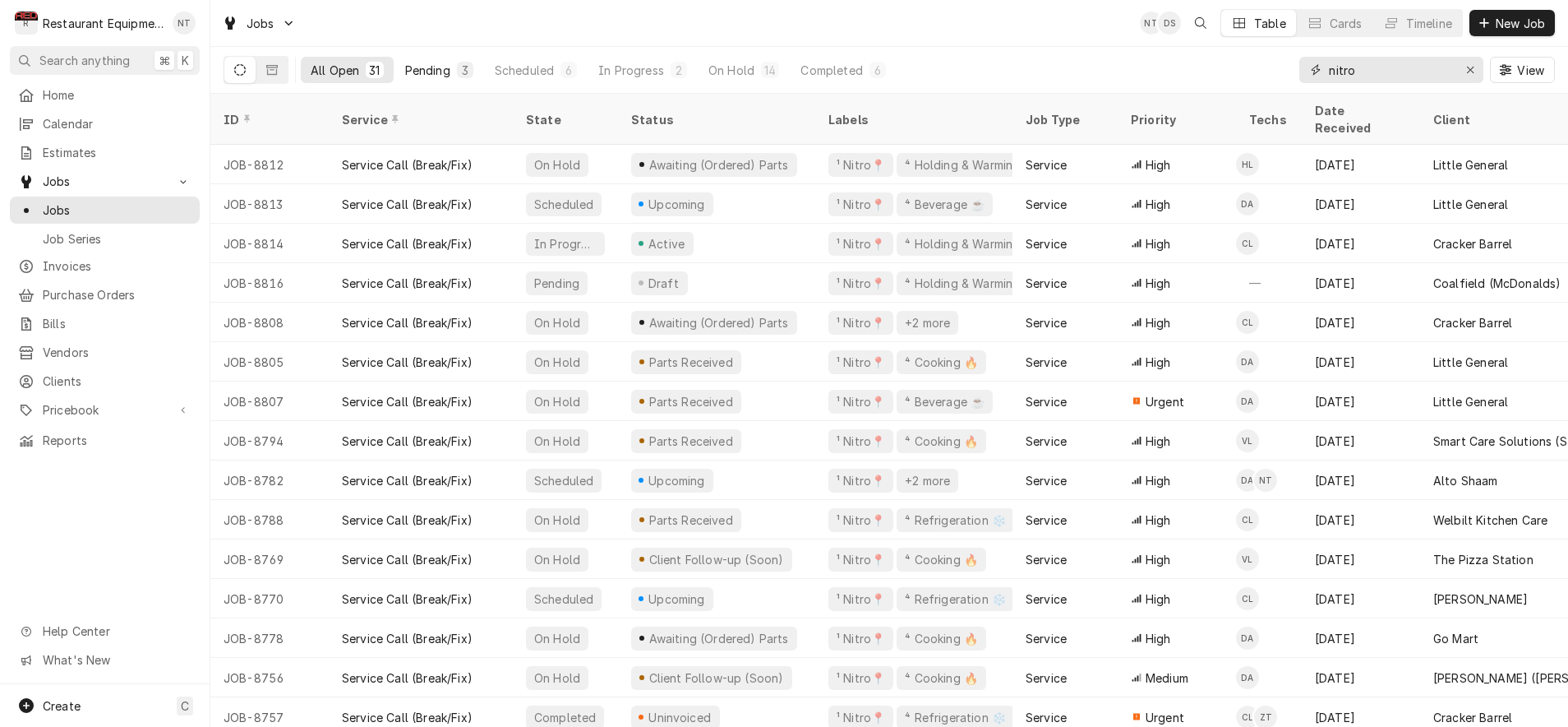
type input "nitro"
click at [445, 64] on div "Pending" at bounding box center [428, 71] width 46 height 17
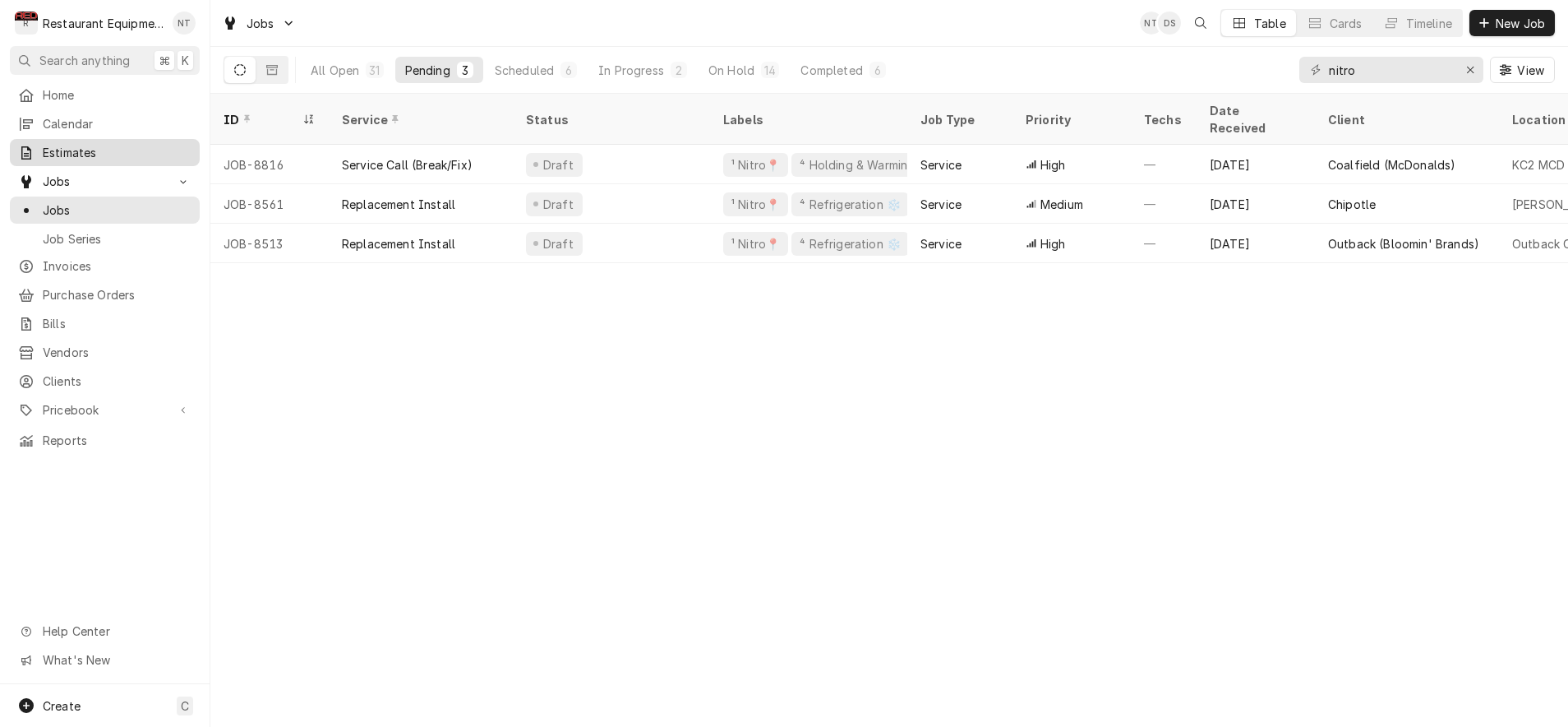
click at [103, 145] on span "Estimates" at bounding box center [116, 152] width 148 height 17
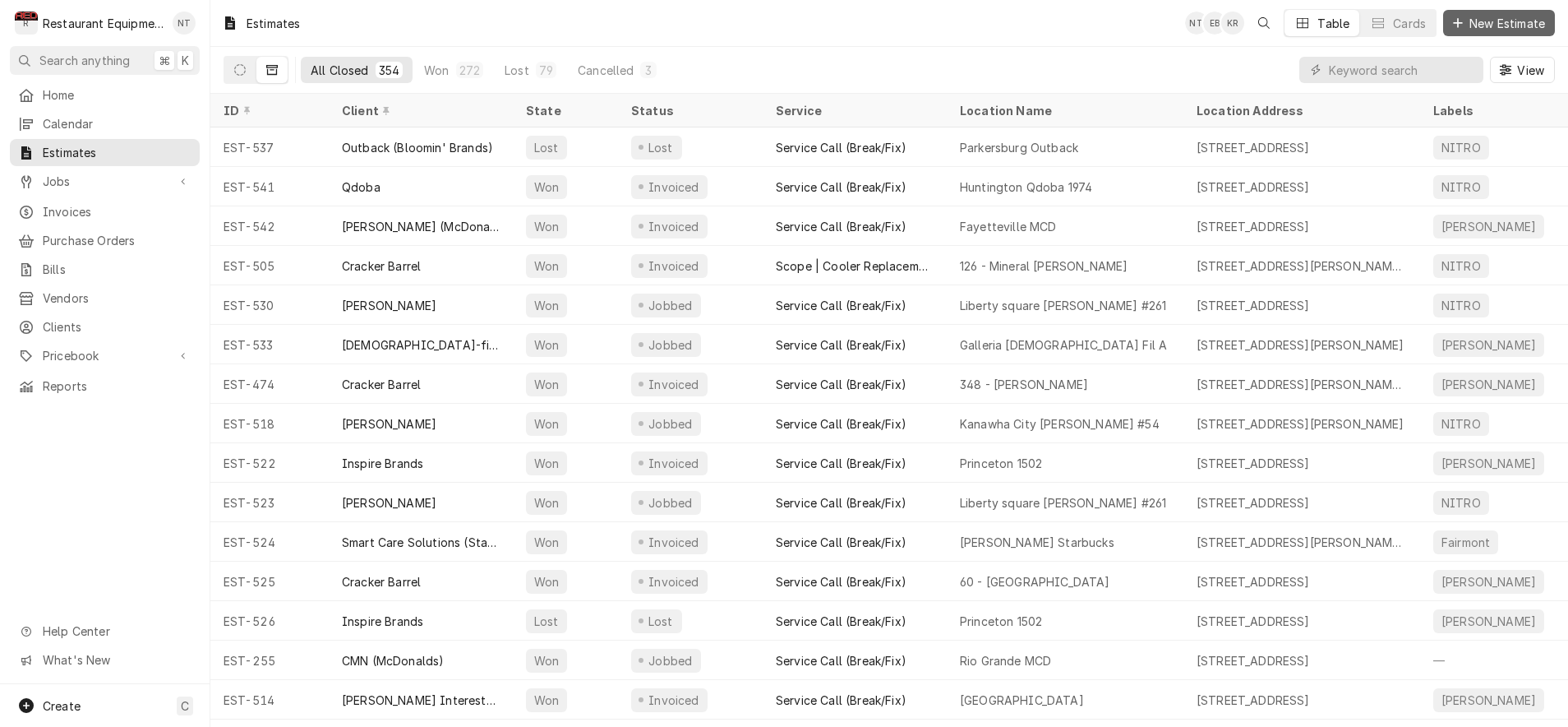
click at [1522, 18] on span "New Estimate" at bounding box center [1507, 23] width 82 height 17
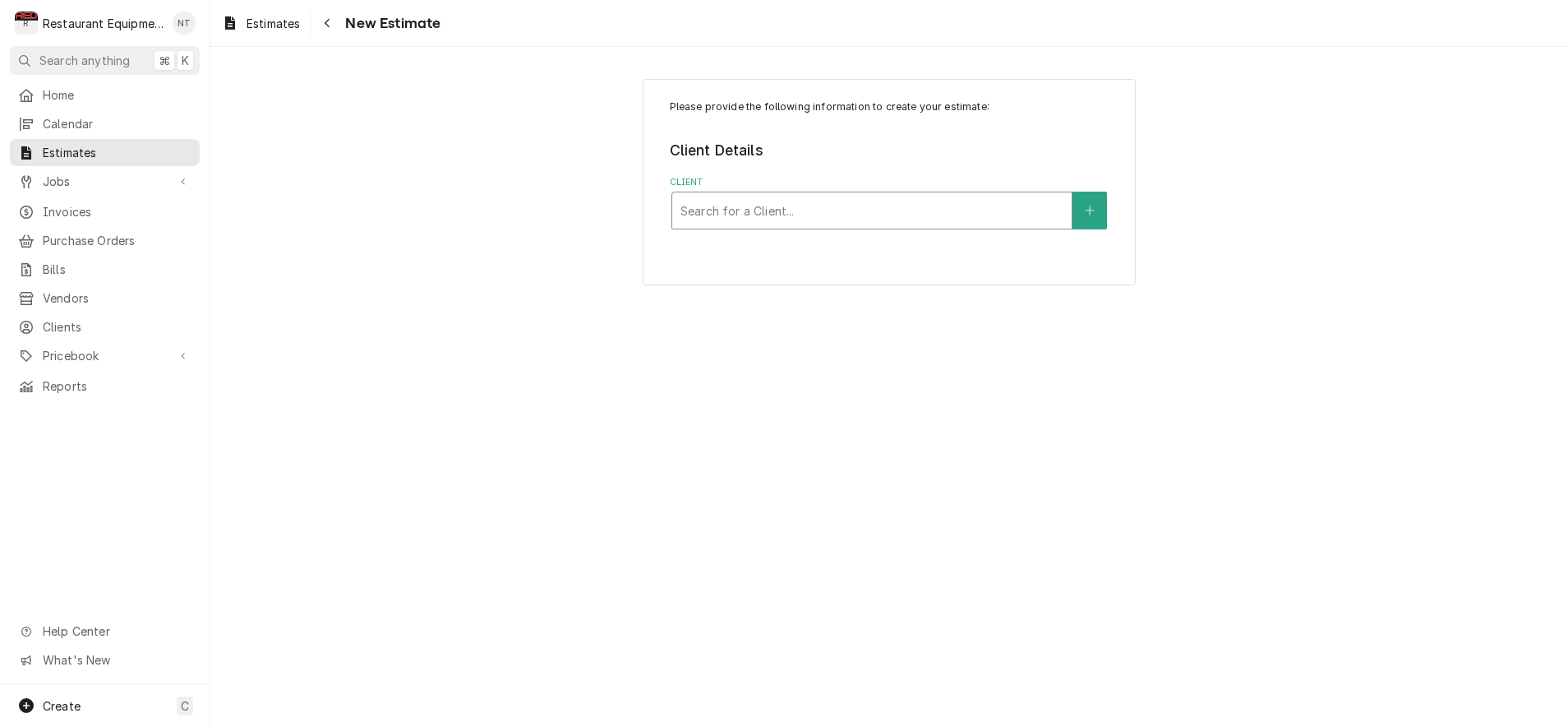
click at [873, 196] on div "Client" at bounding box center [871, 211] width 383 height 29
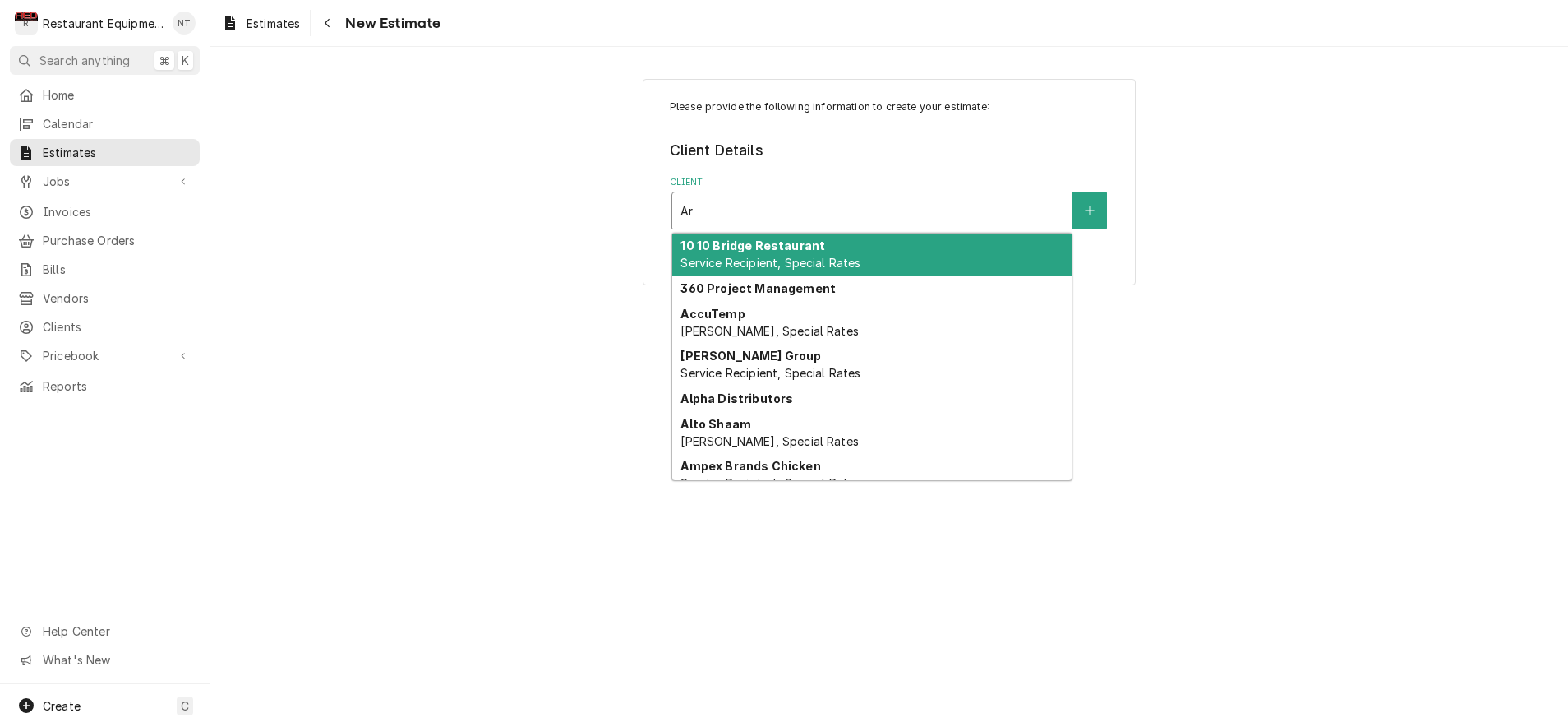
type input "A"
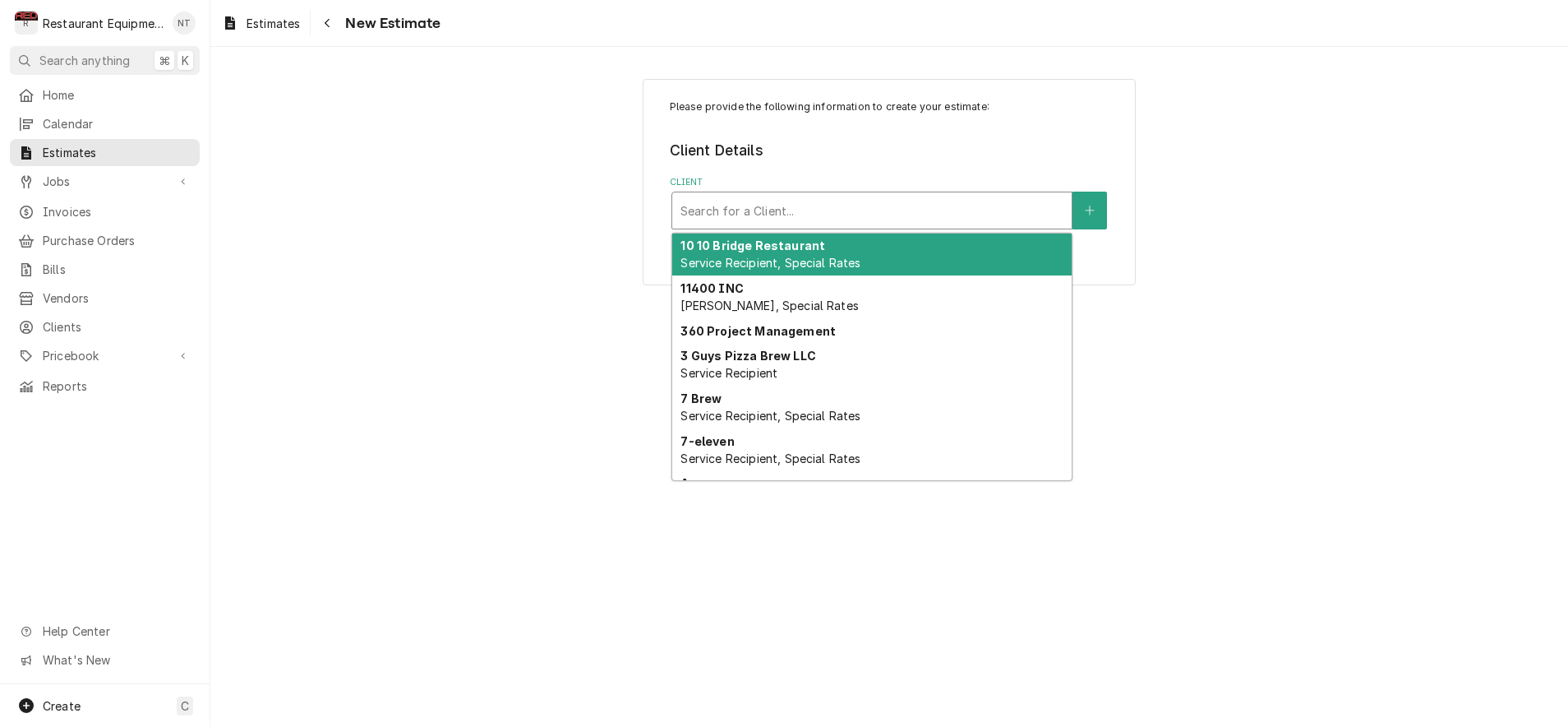
click at [816, 214] on div "Client" at bounding box center [871, 211] width 383 height 29
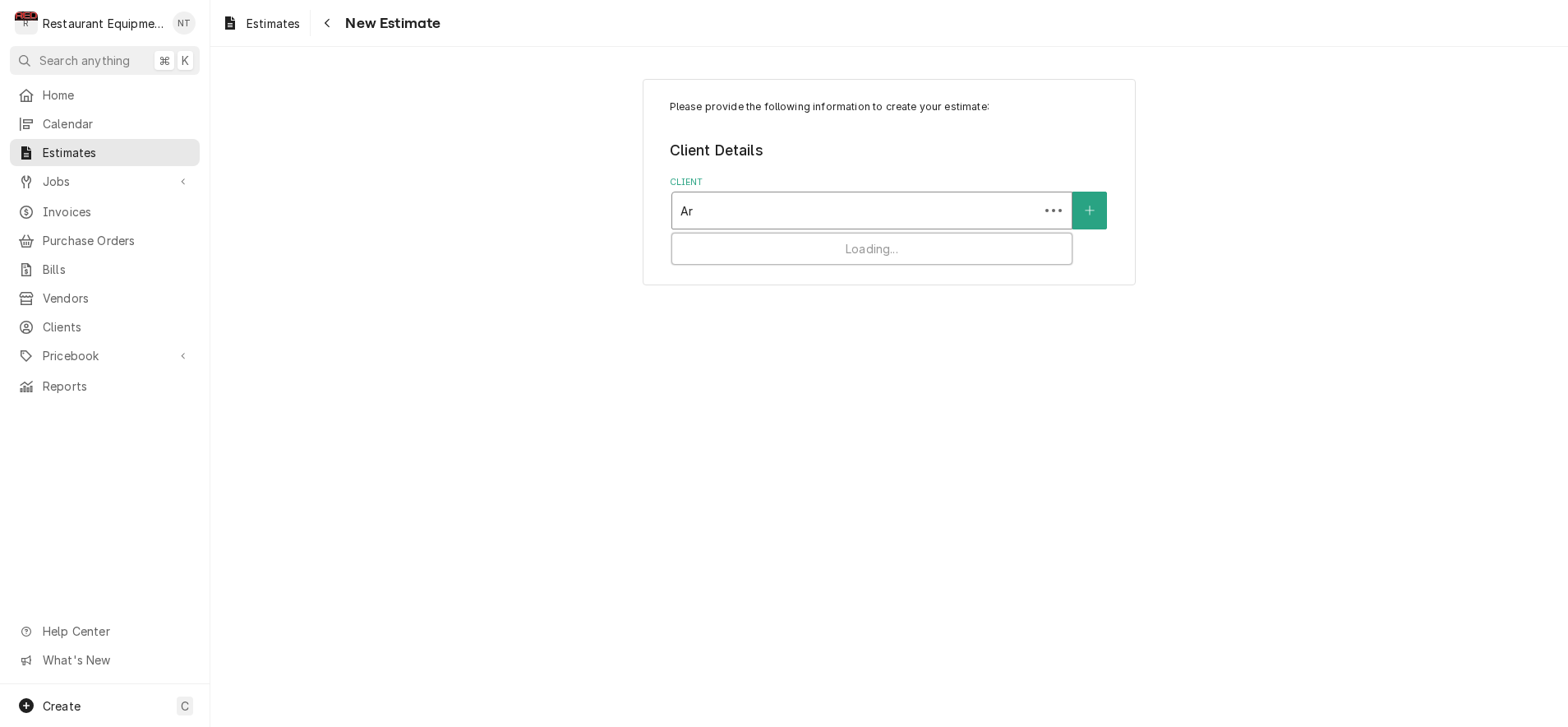
type input "A"
type input "Little"
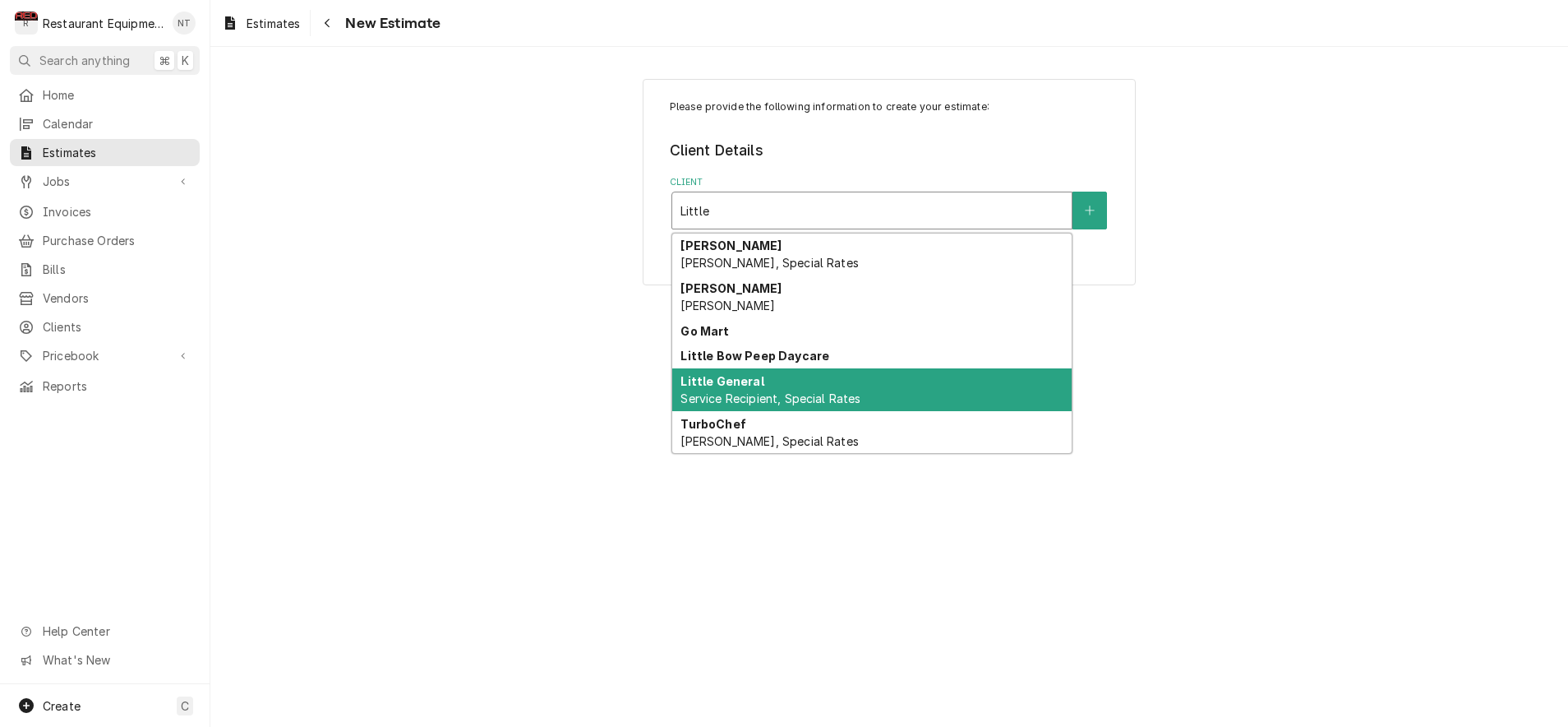
click at [804, 387] on div "Little General Service Recipient, Special Rates" at bounding box center [872, 389] width 400 height 43
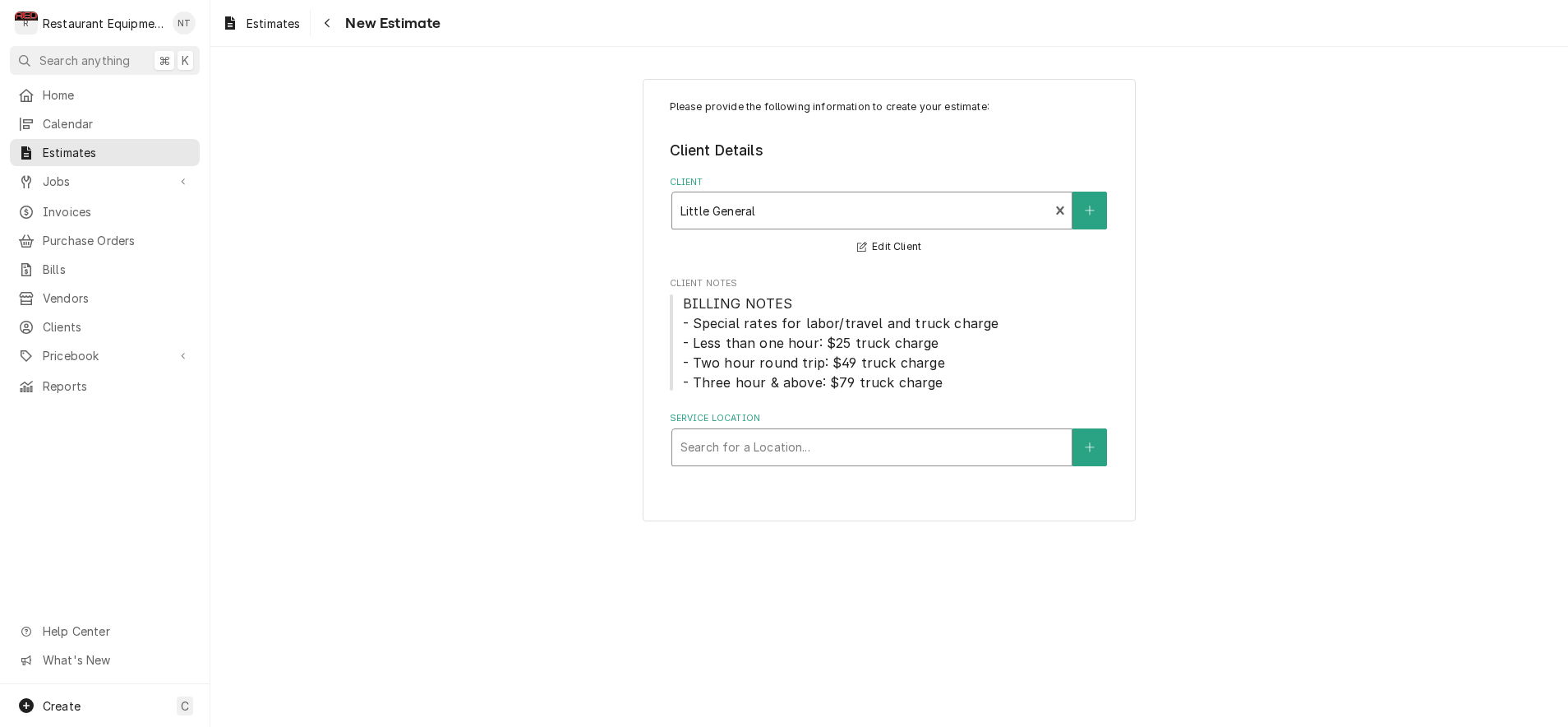
click at [796, 444] on div "Search for a Location..." at bounding box center [871, 446] width 383 height 17
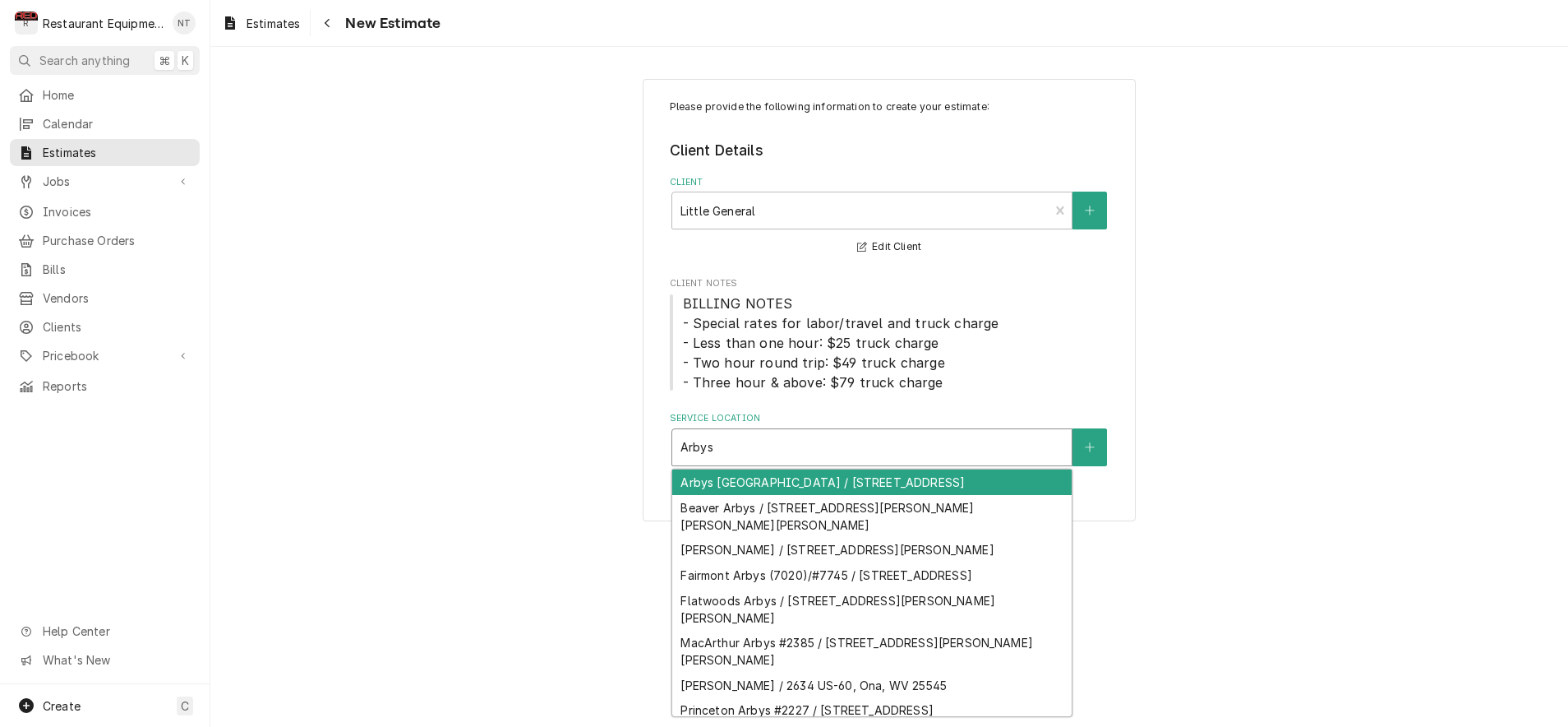
type input "Arbys"
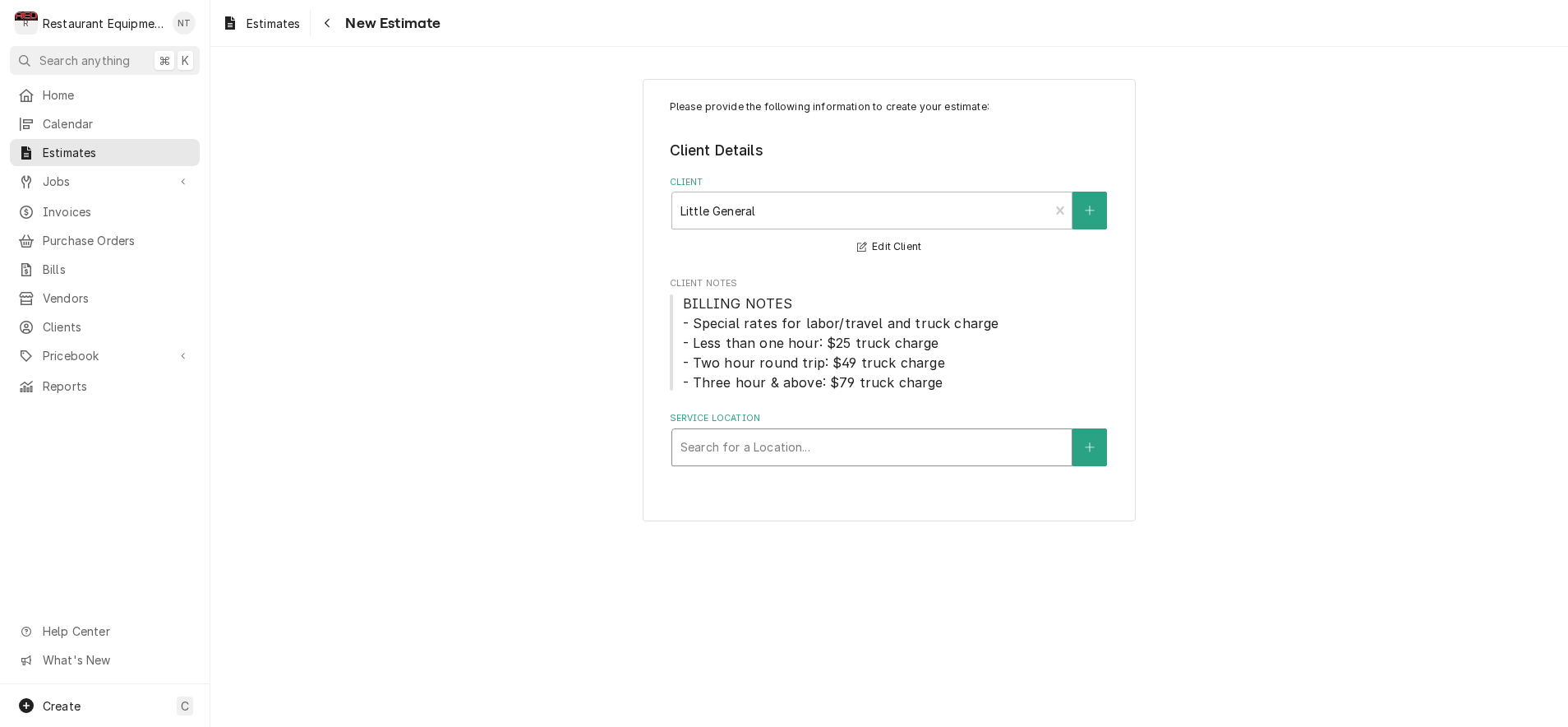
click at [1092, 0] on div "Estimates New Estimate" at bounding box center [889, 22] width 1357 height 46
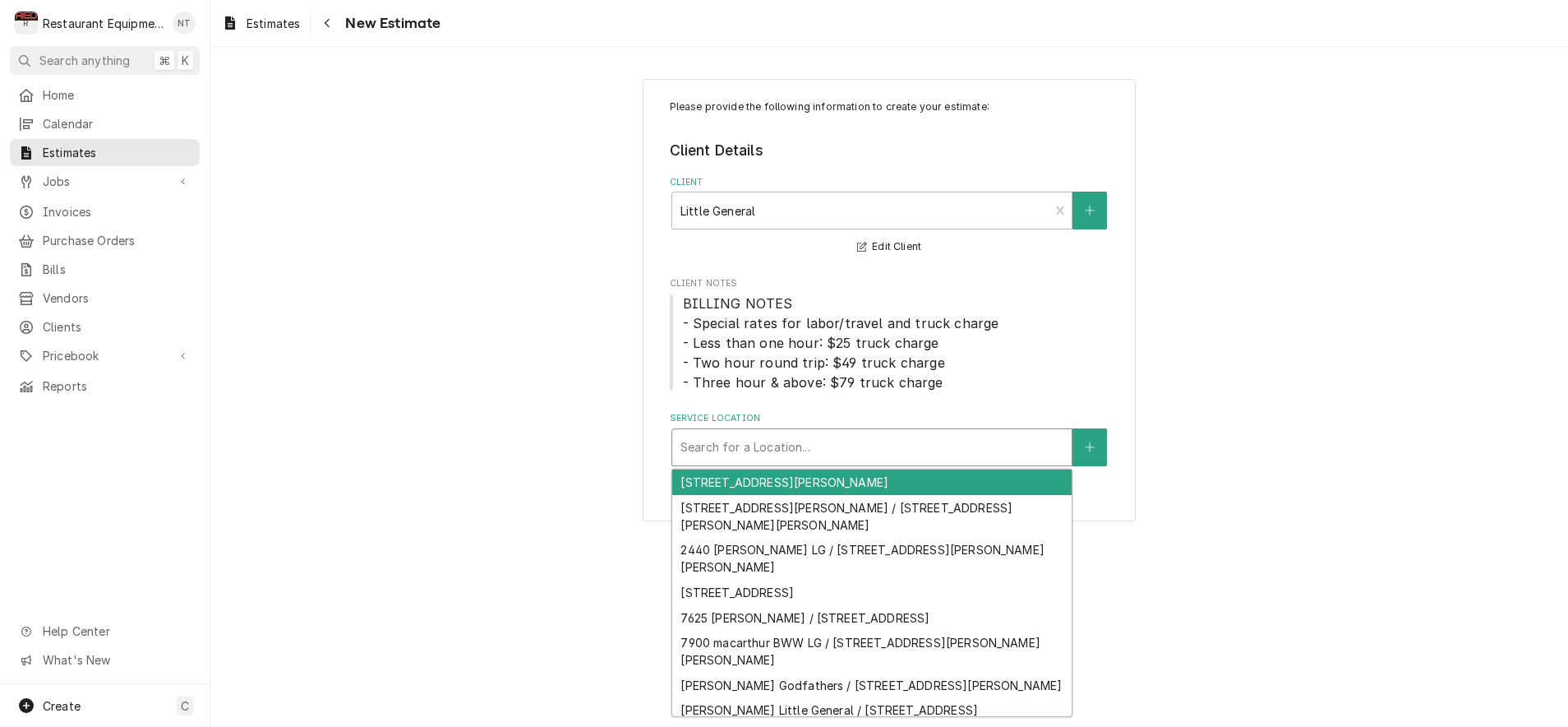
click at [848, 440] on div "Service Location" at bounding box center [871, 447] width 383 height 29
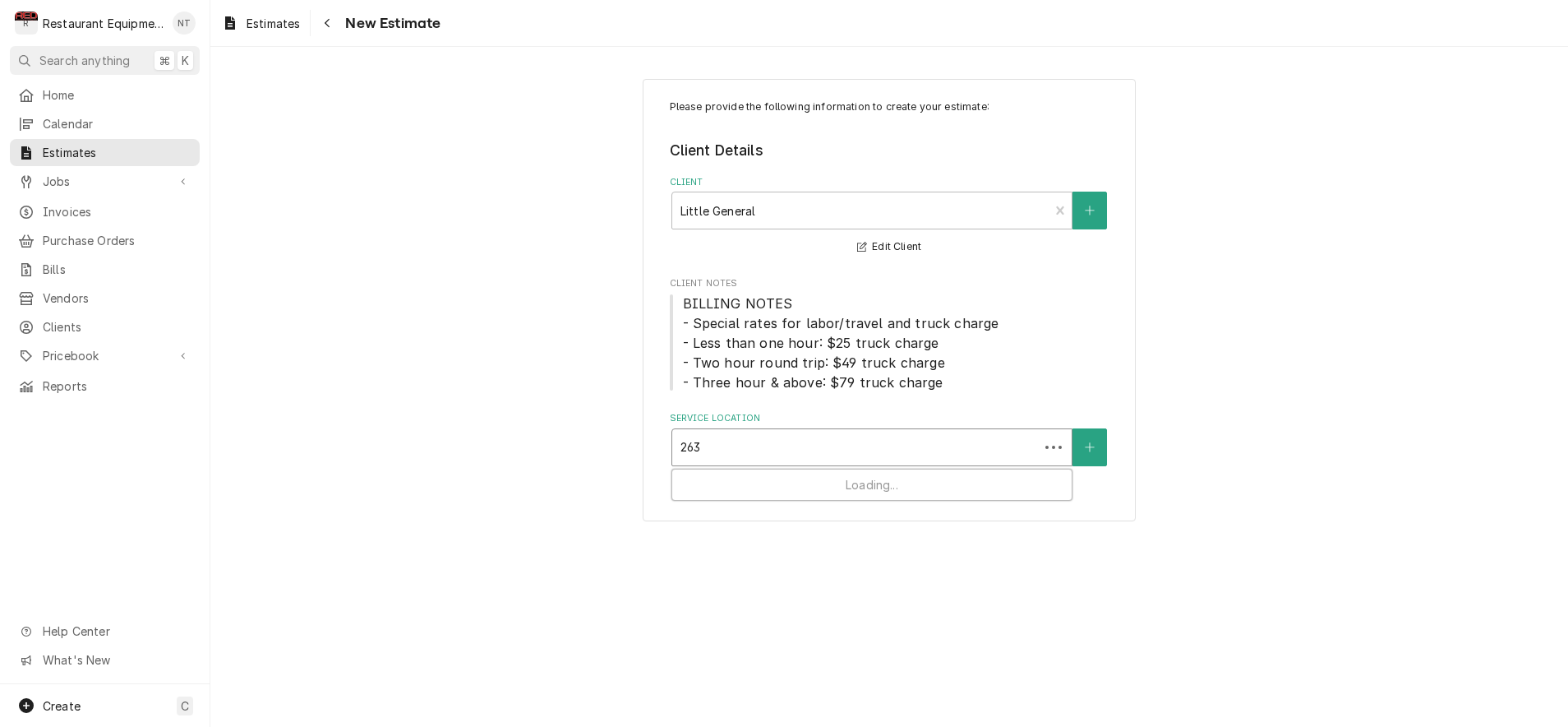
type input "2634"
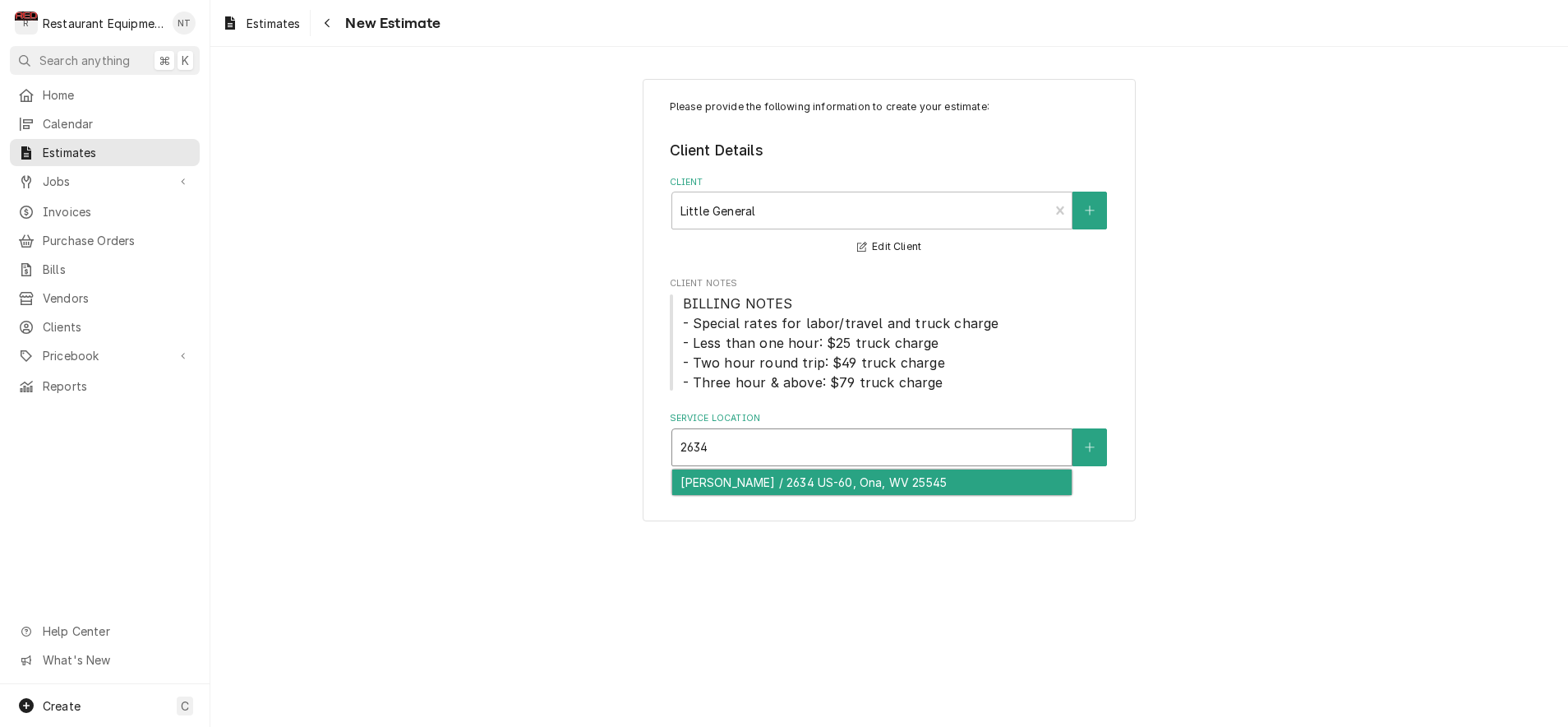
click at [889, 485] on div "[PERSON_NAME] / 2634 US-60, Ona, WV 25545" at bounding box center [872, 482] width 400 height 25
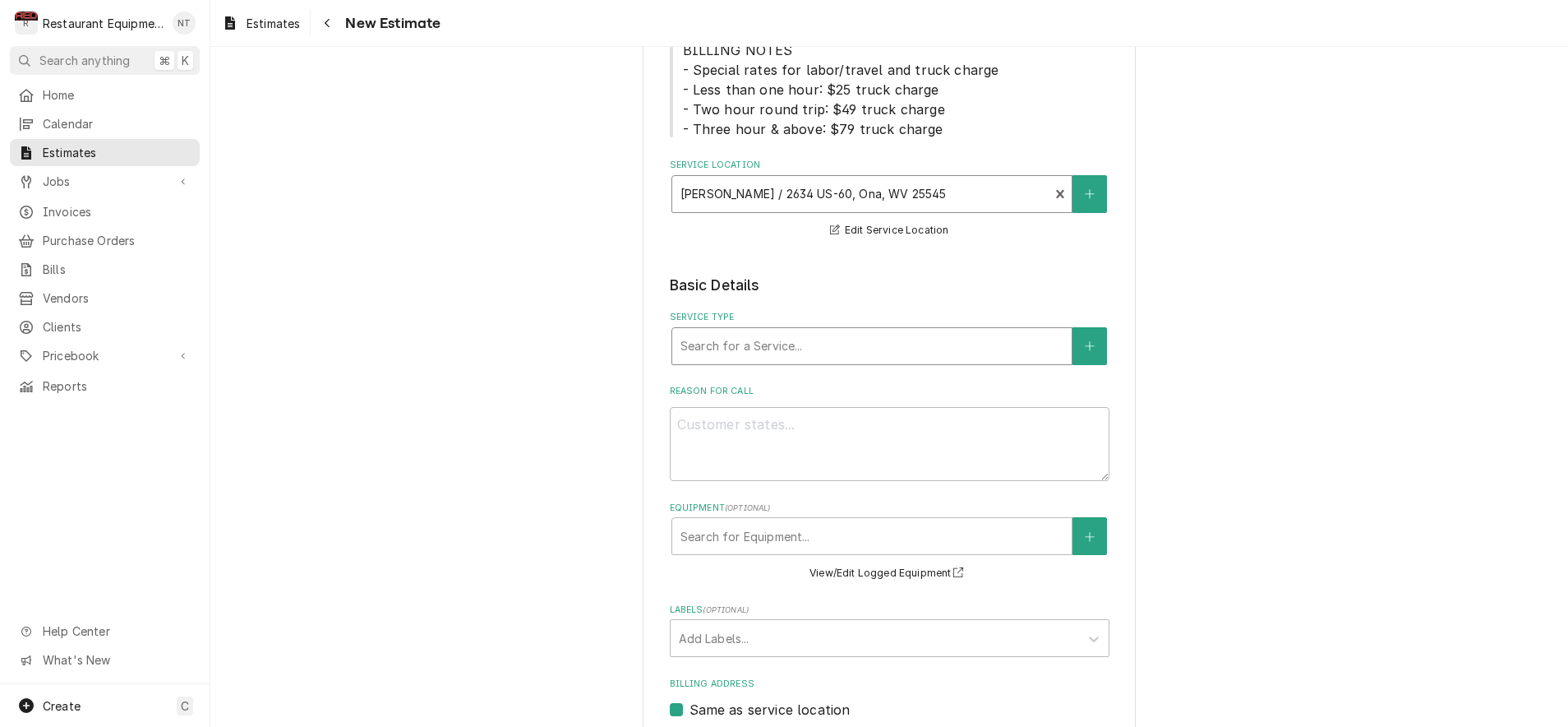
scroll to position [255, 0]
click at [804, 337] on div "Service Type" at bounding box center [871, 345] width 383 height 29
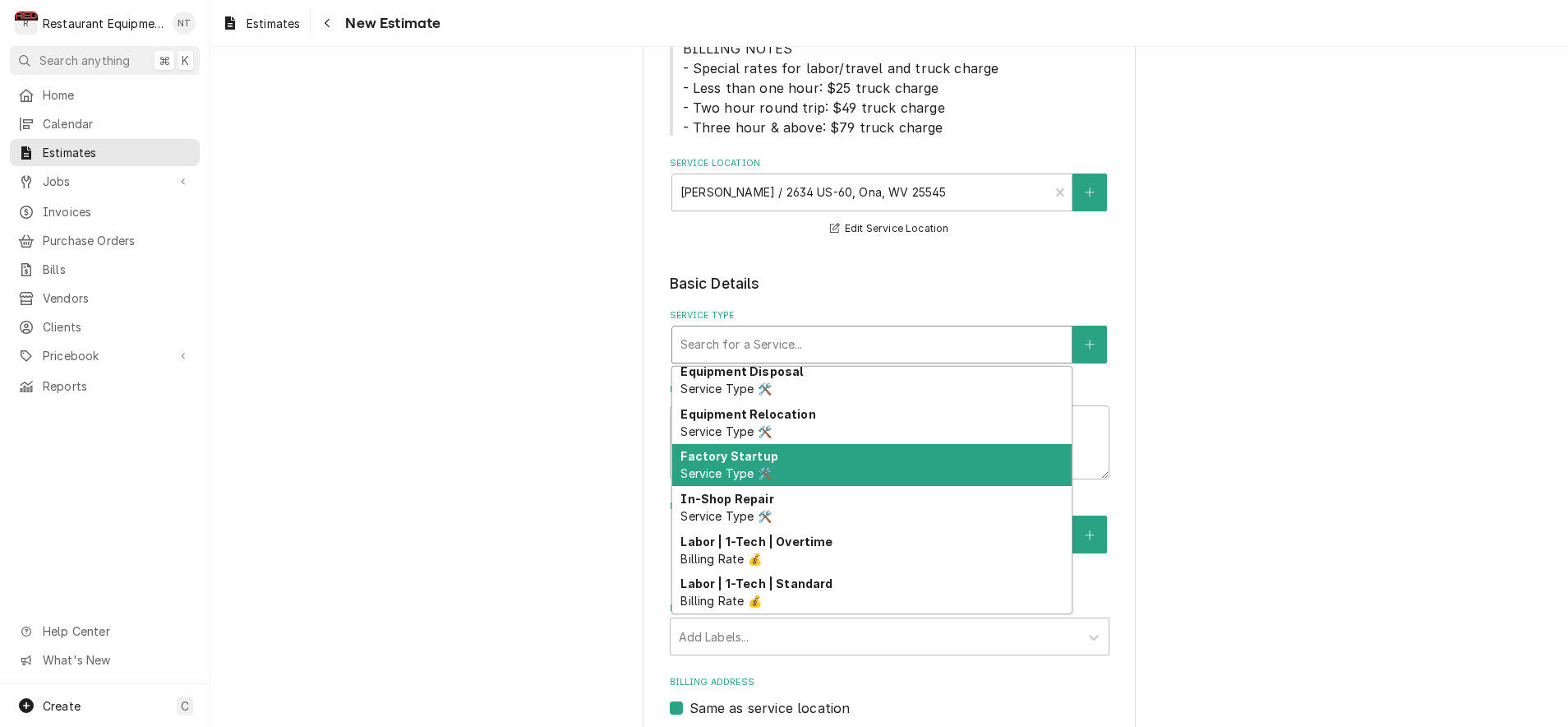
scroll to position [94, 0]
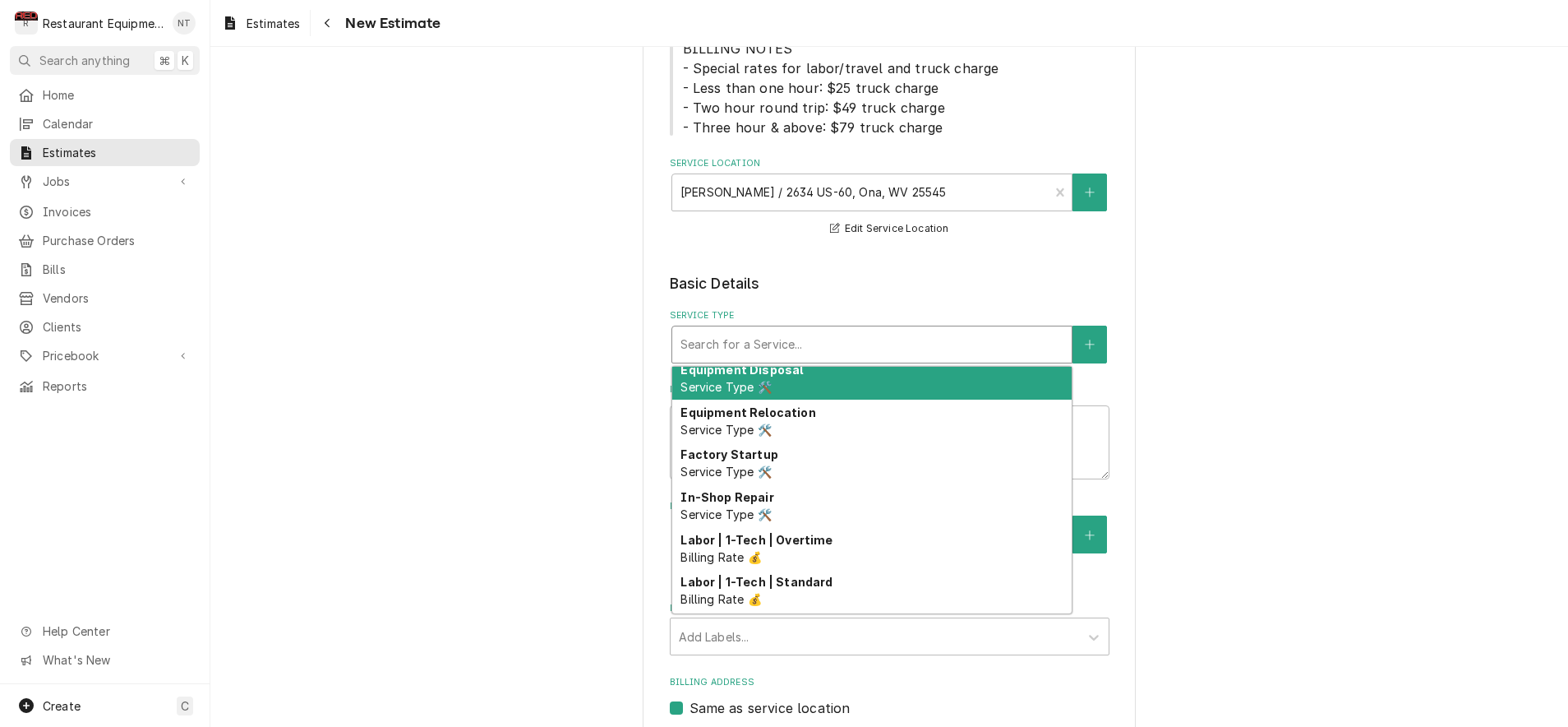
type textarea "x"
type input "b"
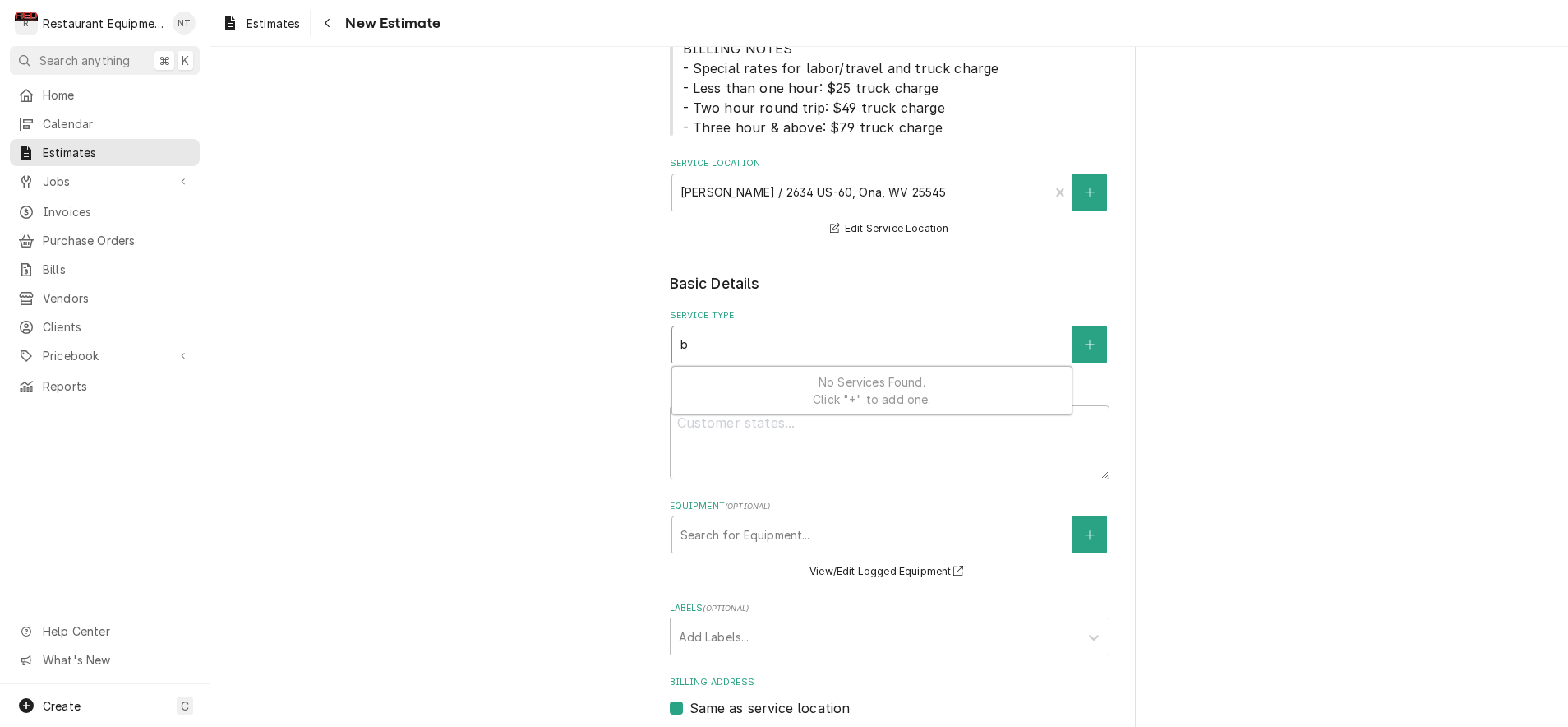
scroll to position [0, 0]
type textarea "x"
type input "be"
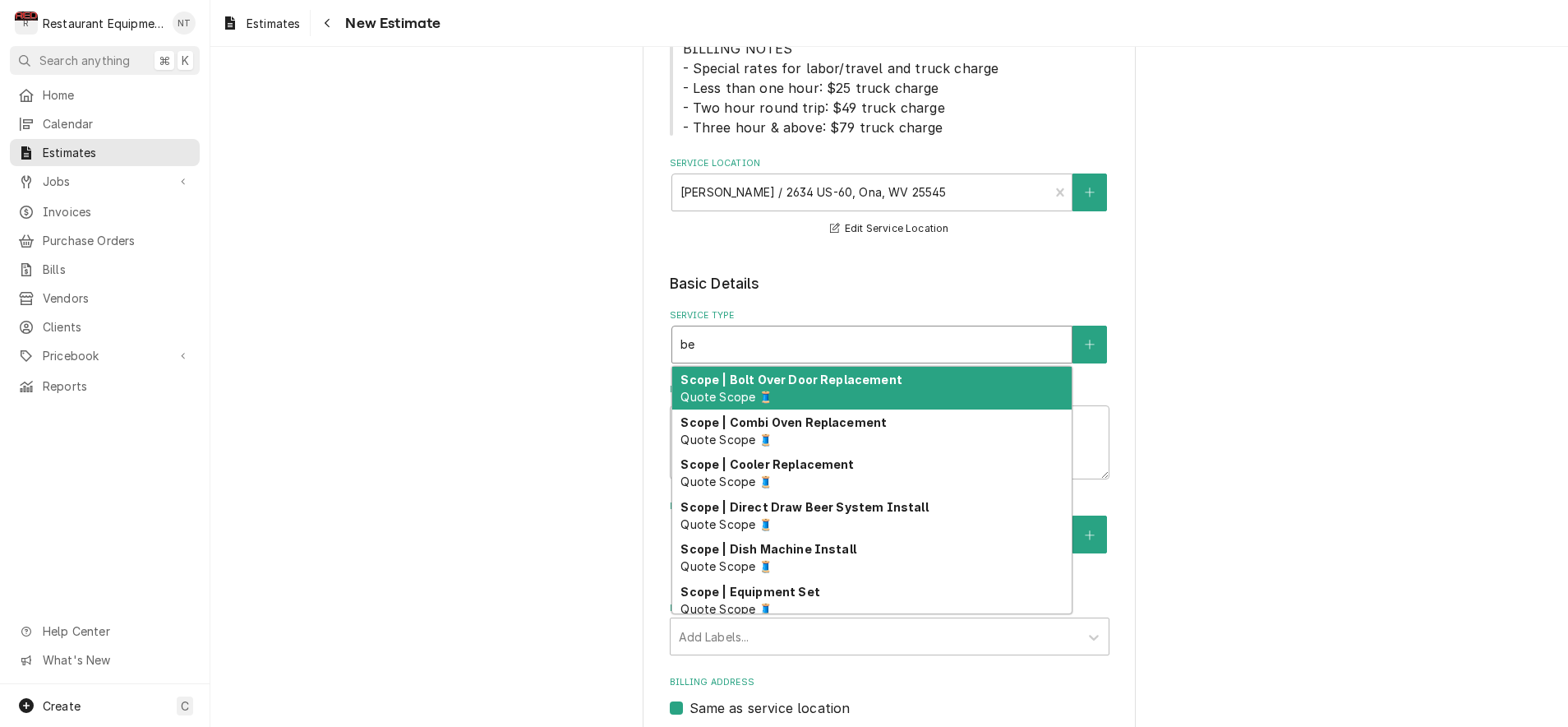
type textarea "x"
type input "b"
type textarea "x"
type input "br"
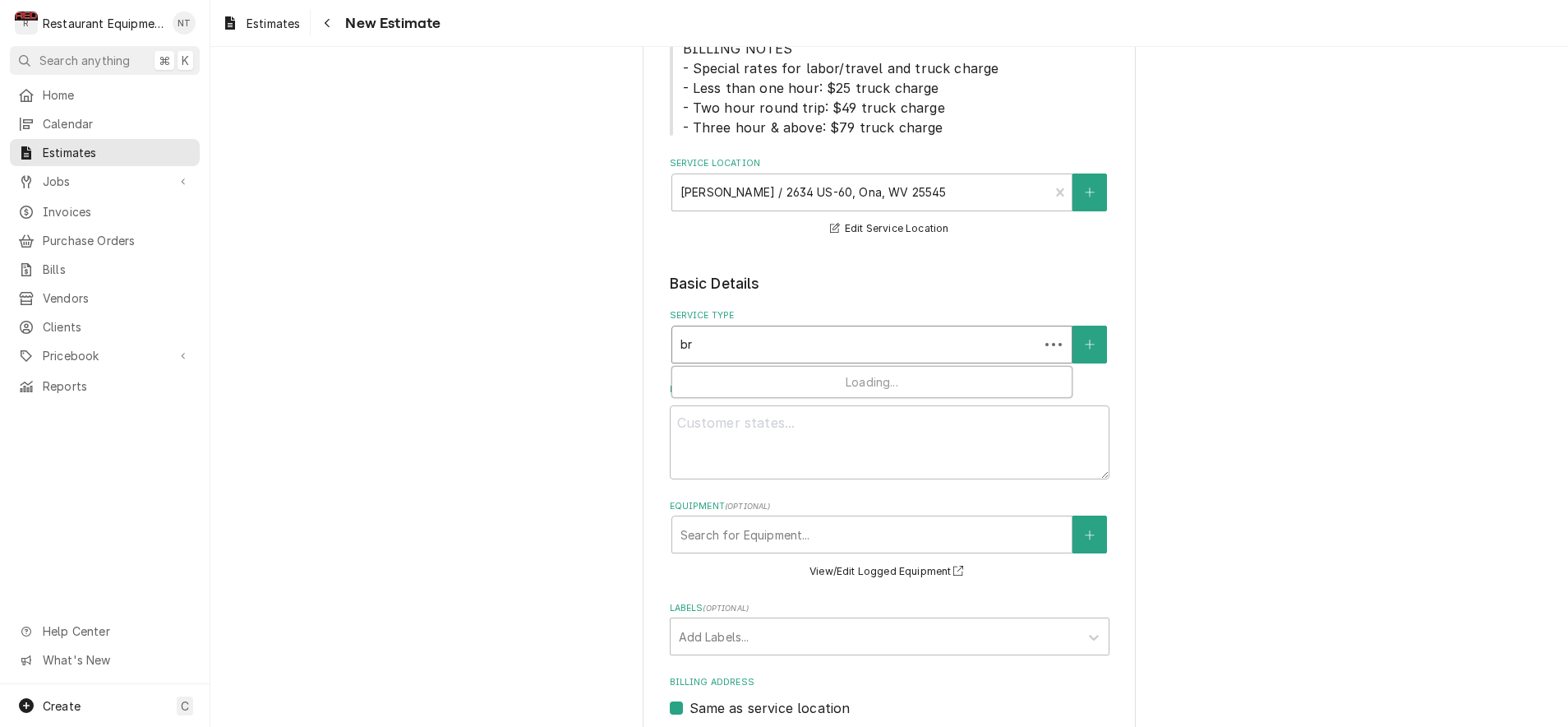
type textarea "x"
type input "bre"
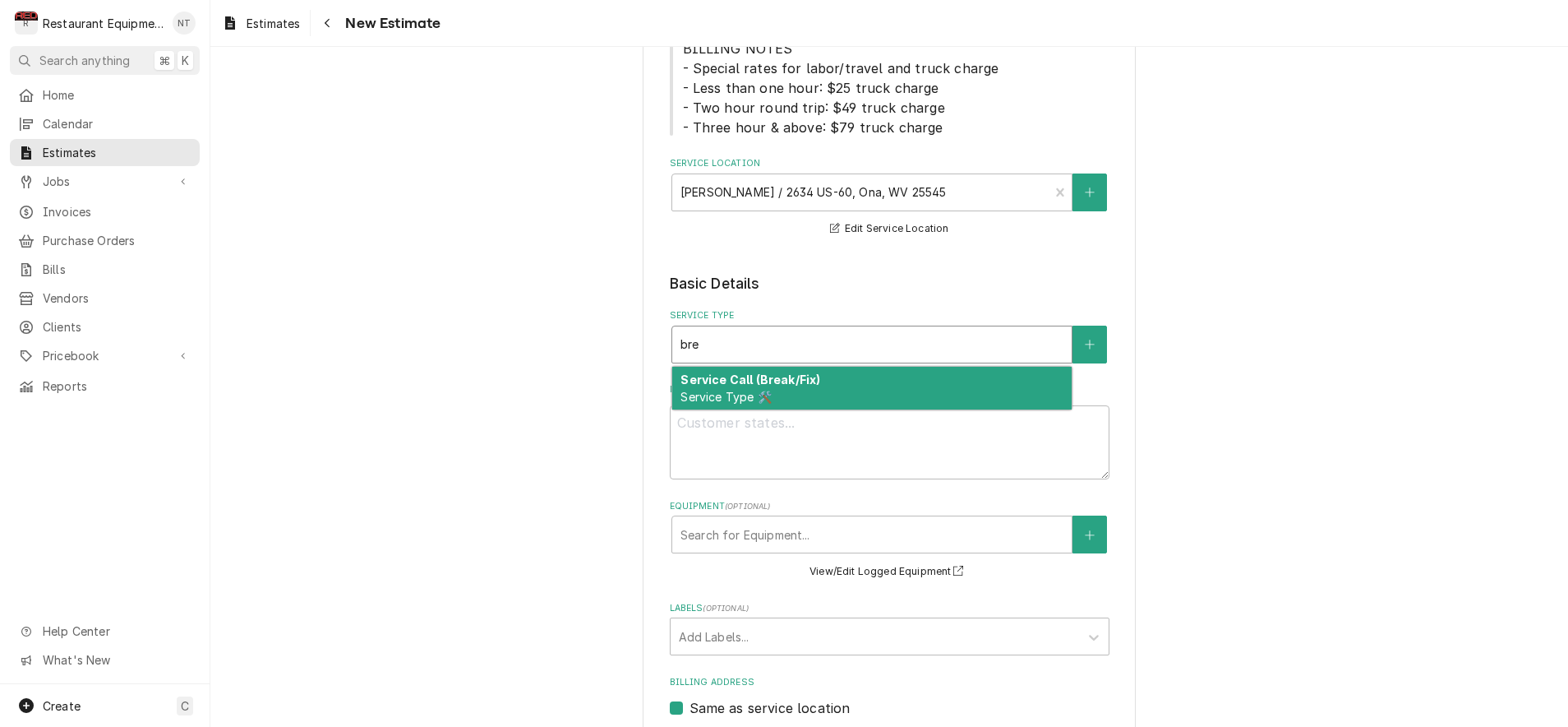
click at [883, 385] on div "Service Call (Break/Fix) Service Type 🛠️" at bounding box center [872, 388] width 400 height 43
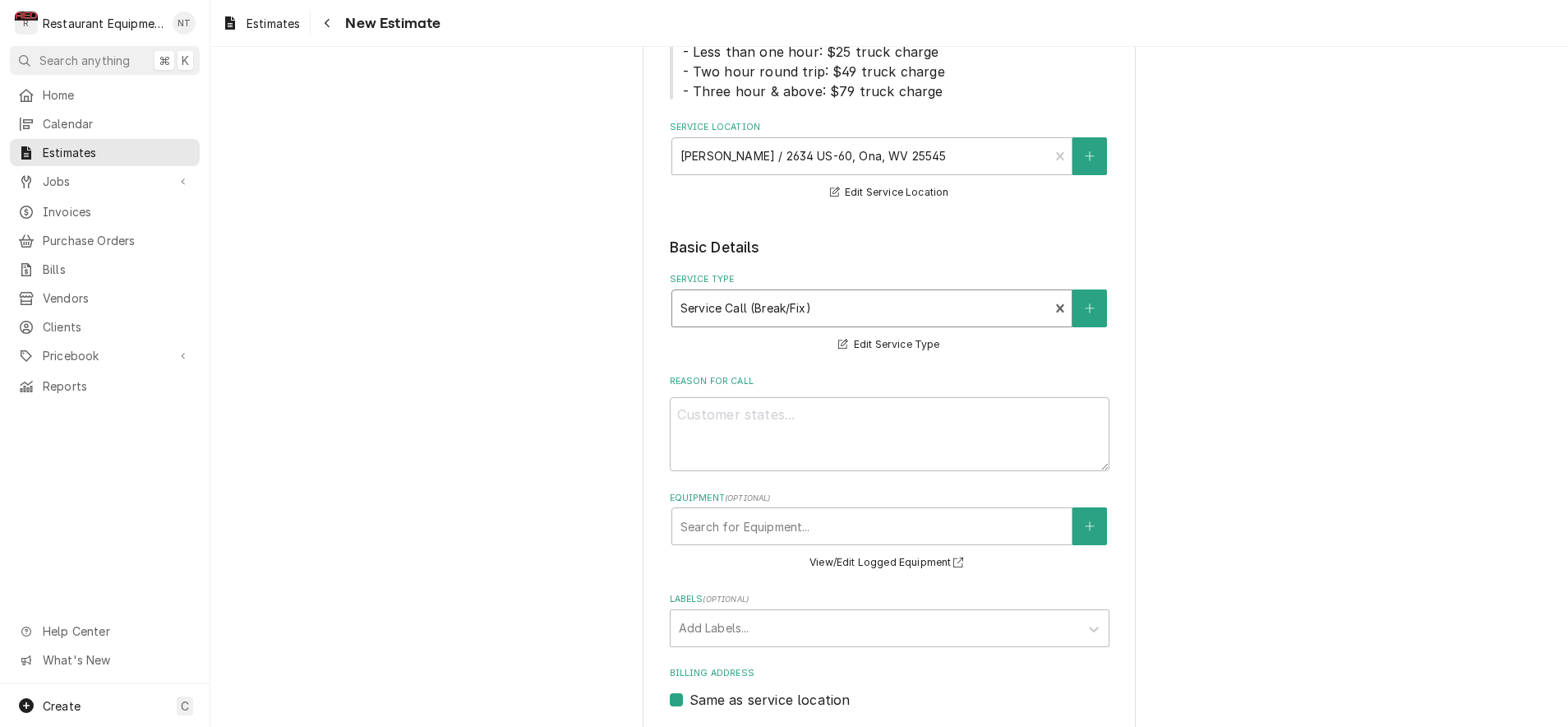
scroll to position [293, 0]
click at [975, 325] on div "Service Type option [object Object], selected. Service Call (Break/Fix) Service…" at bounding box center [889, 312] width 440 height 82
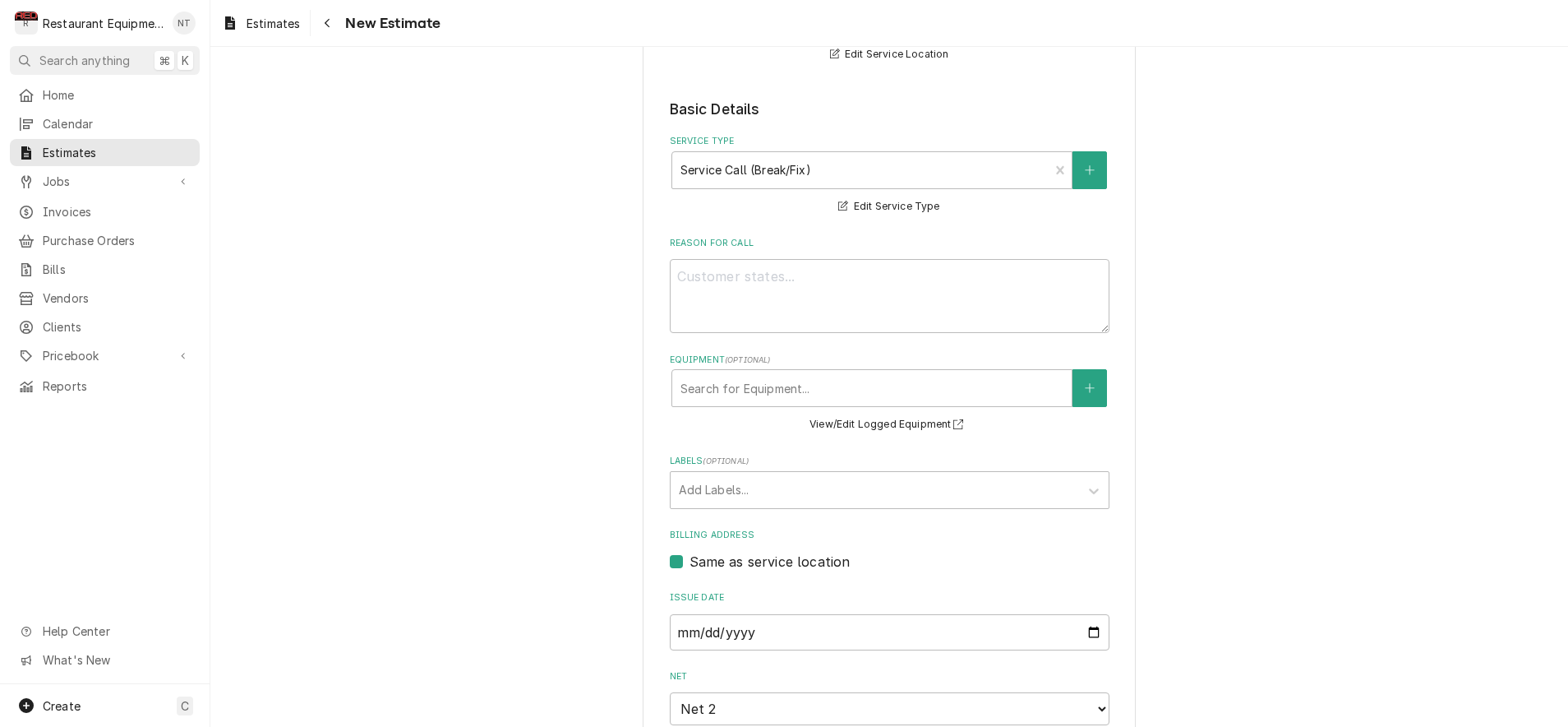
scroll to position [444, 0]
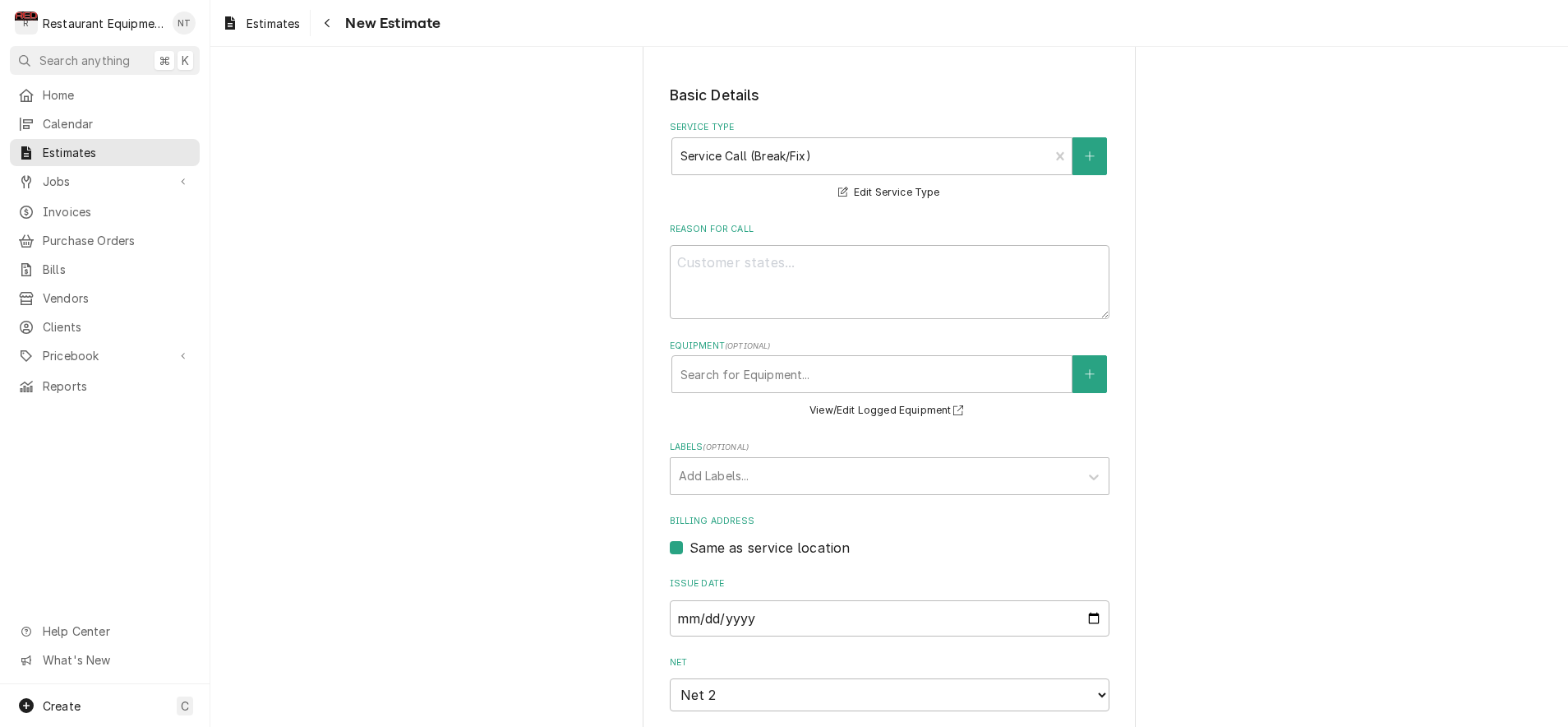
click at [967, 448] on div "Labels ( optional ) Add Labels..." at bounding box center [889, 467] width 440 height 53
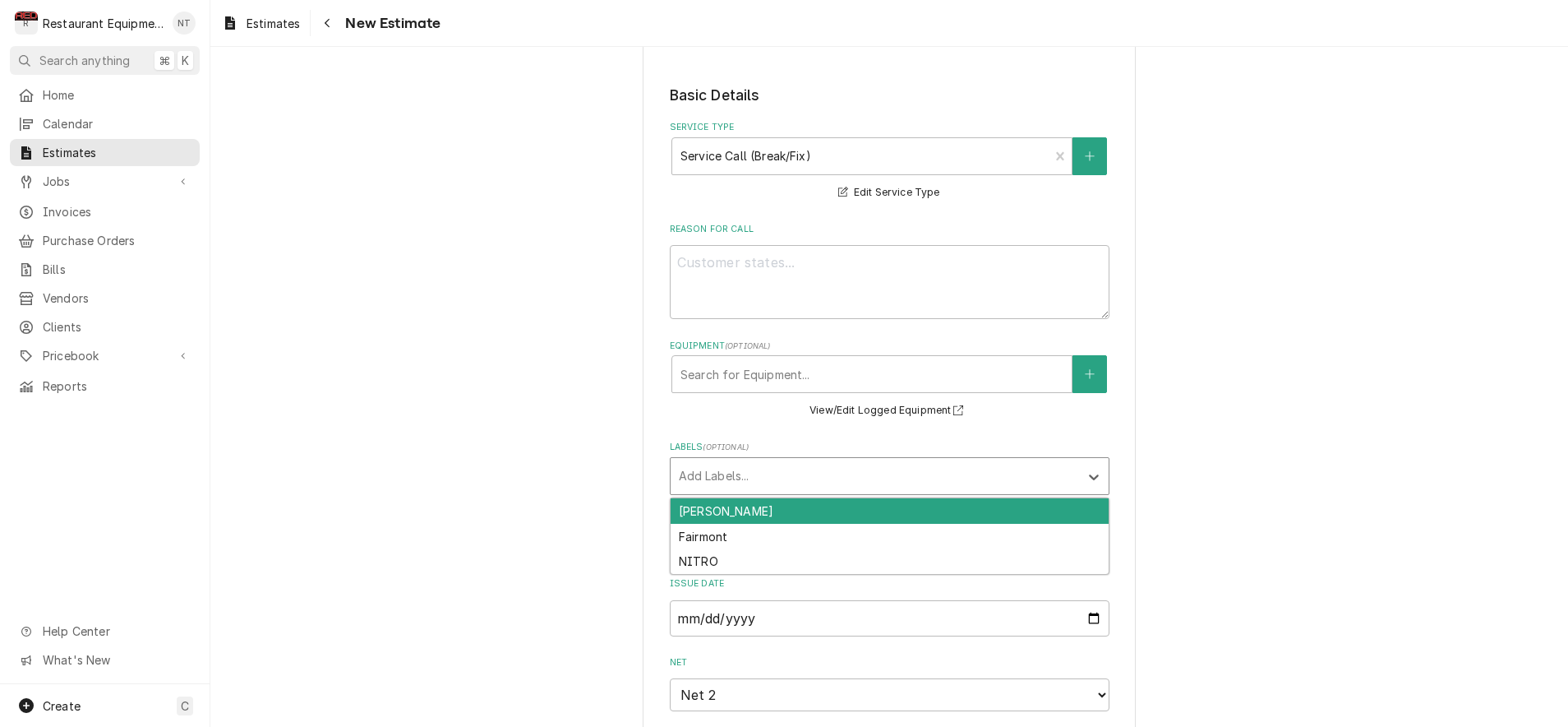
drag, startPoint x: 946, startPoint y: 481, endPoint x: 939, endPoint y: 475, distance: 9.2
click at [945, 481] on div "Labels" at bounding box center [875, 476] width 392 height 29
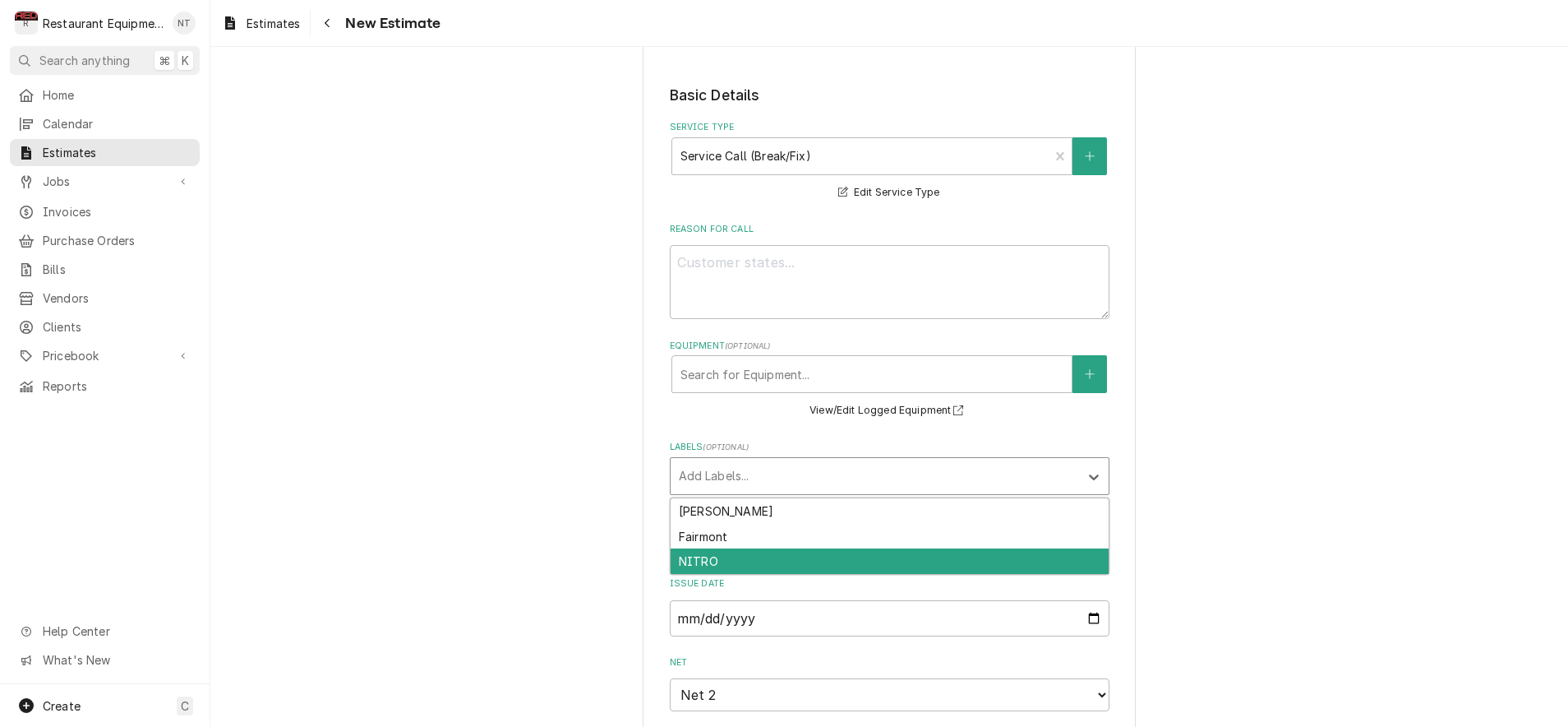
click at [887, 552] on div "NITRO" at bounding box center [889, 561] width 438 height 25
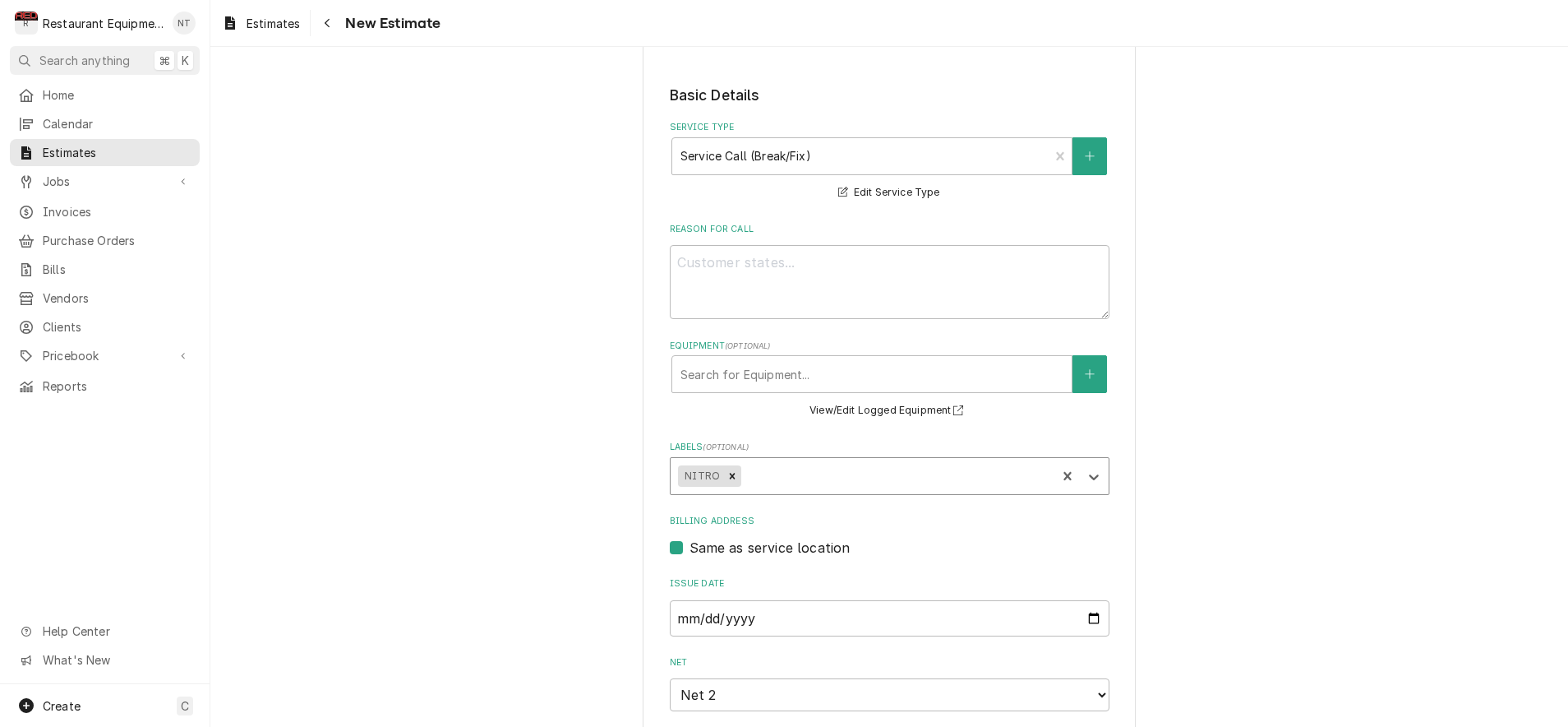
type textarea "x"
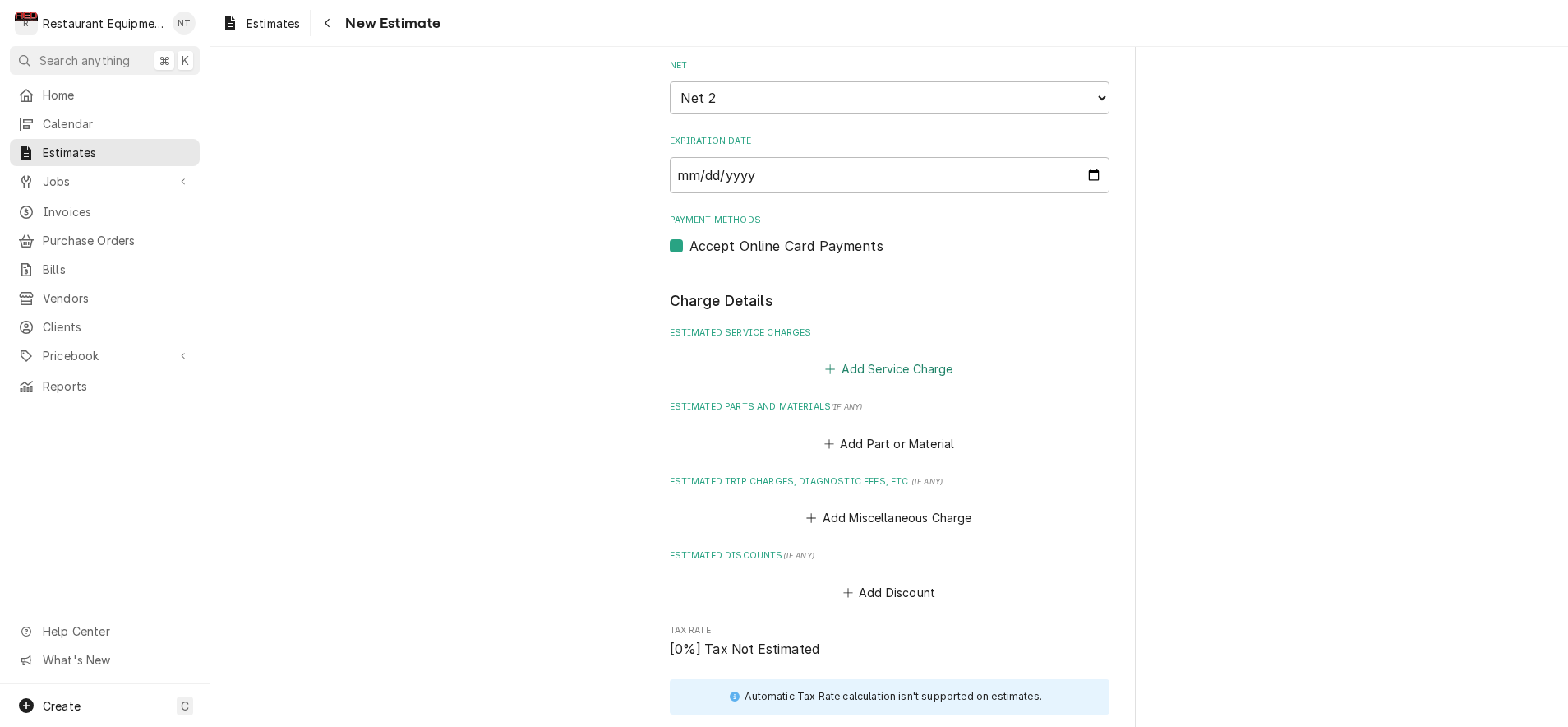
scroll to position [1041, 0]
click at [875, 357] on button "Add Service Charge" at bounding box center [889, 369] width 133 height 23
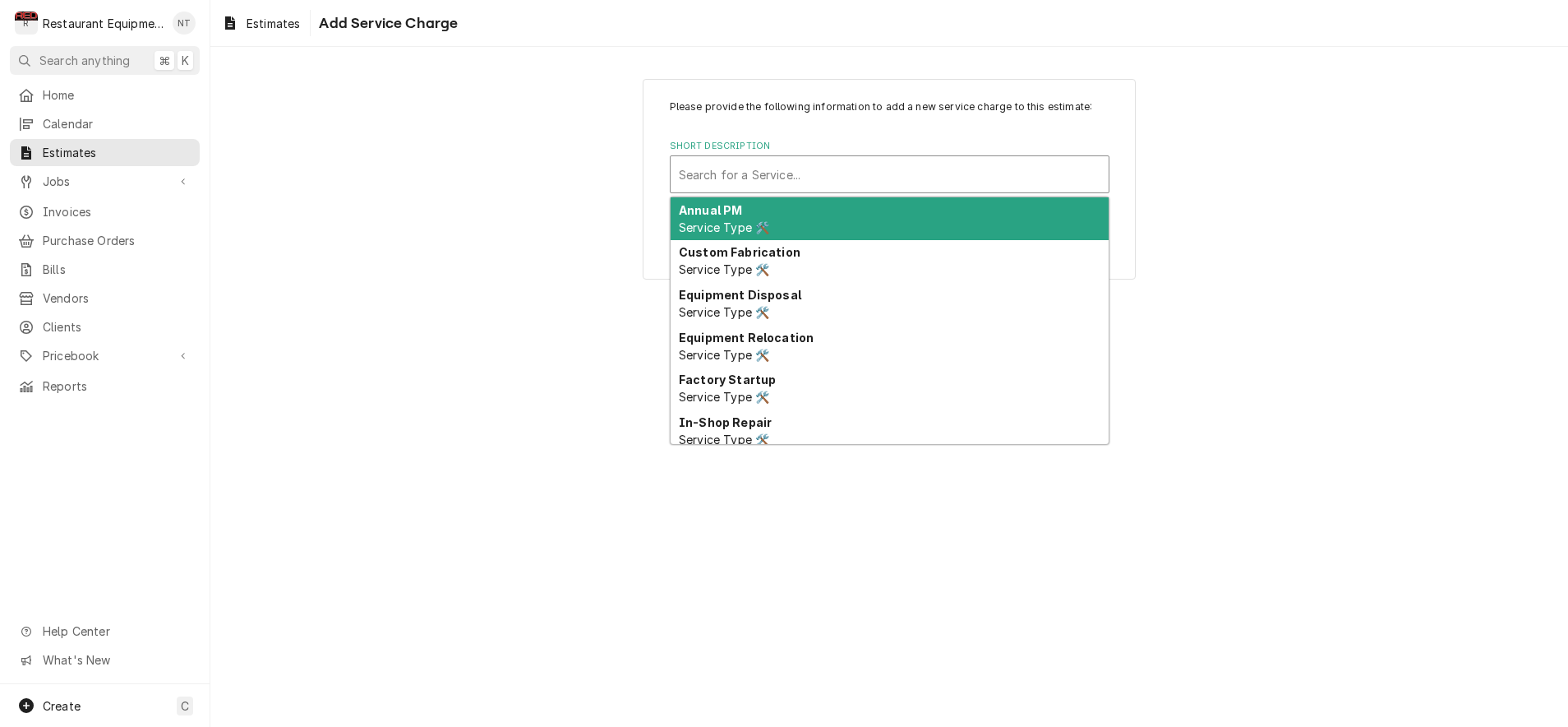
click at [798, 170] on div "Search for a Service..." at bounding box center [890, 175] width 422 height 17
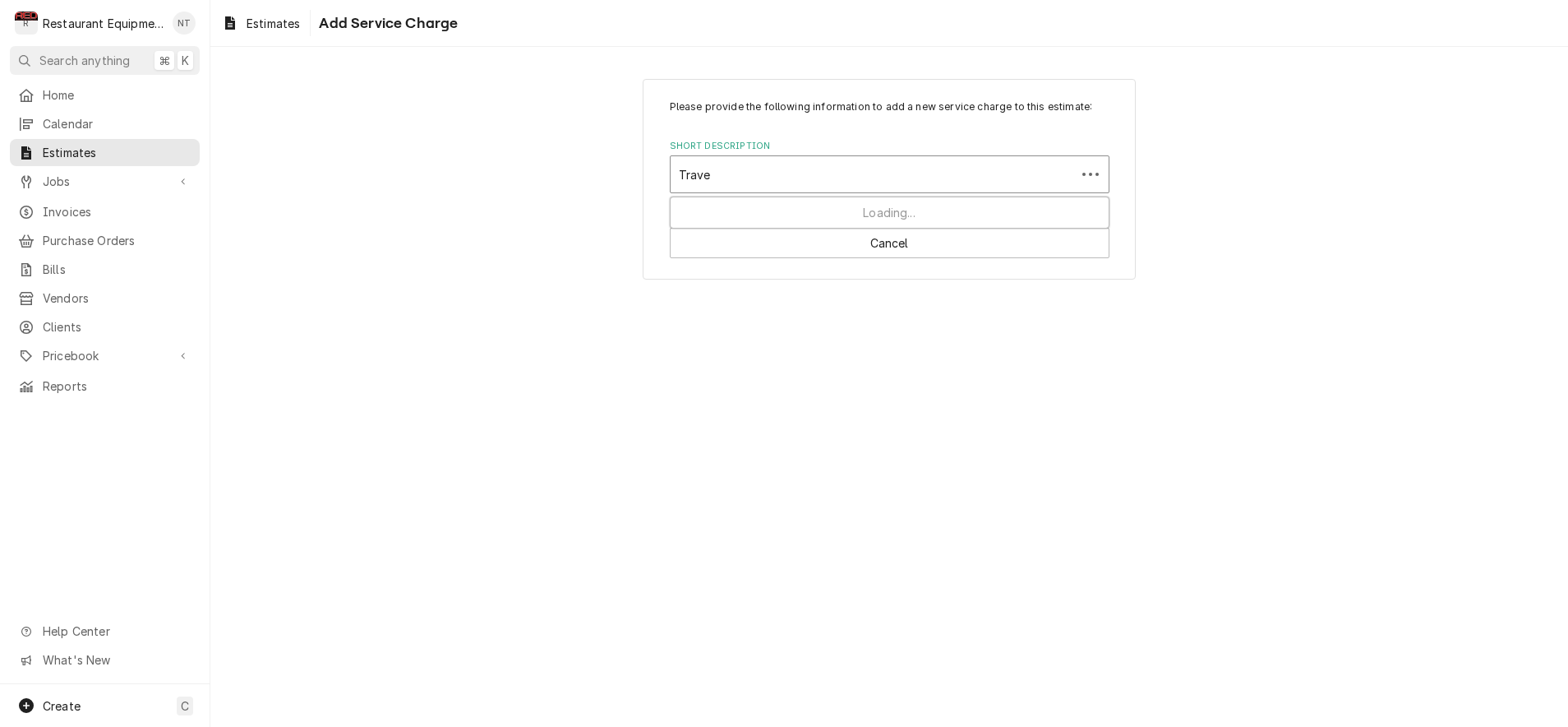
type input "Travel"
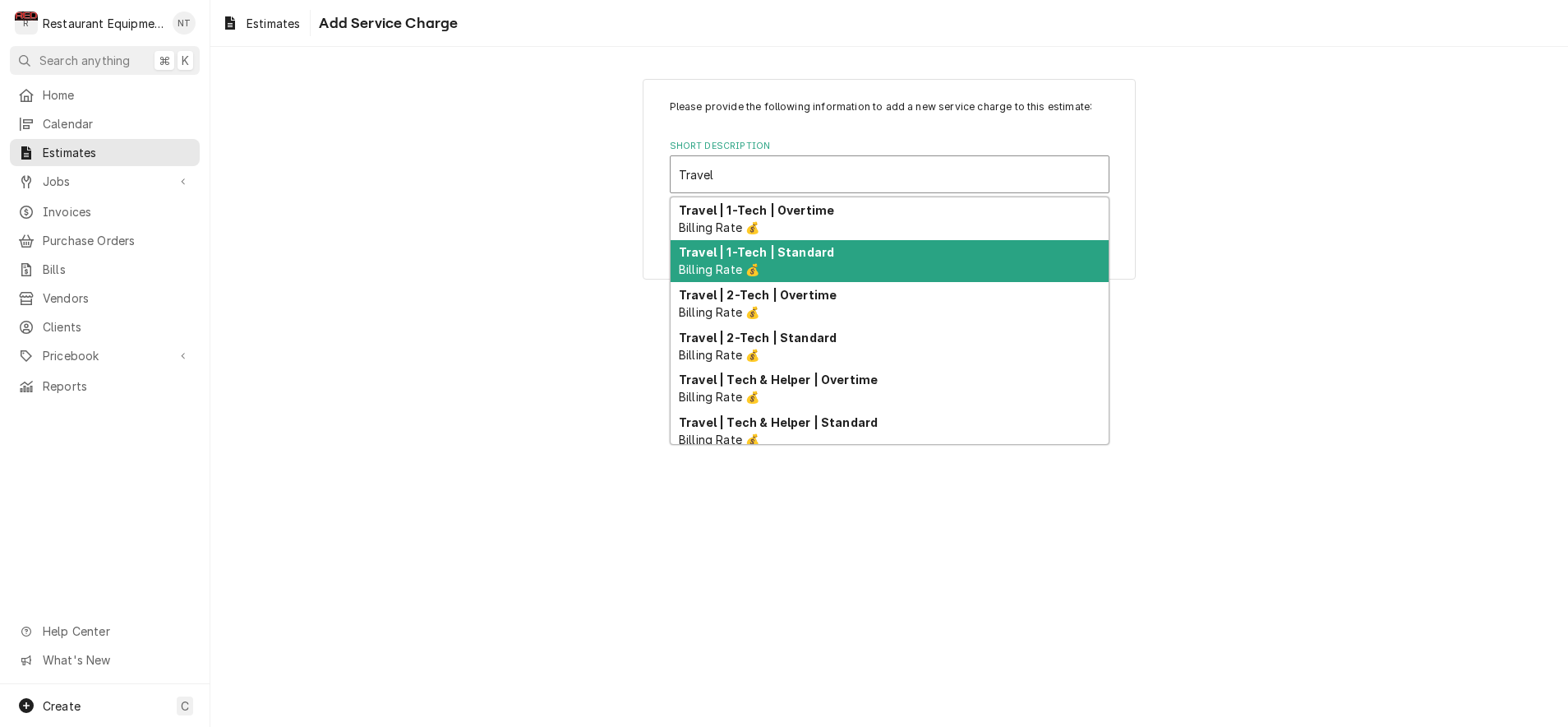
click at [850, 253] on div "Travel | 1-Tech | Standard Billing Rate 💰" at bounding box center [889, 261] width 438 height 43
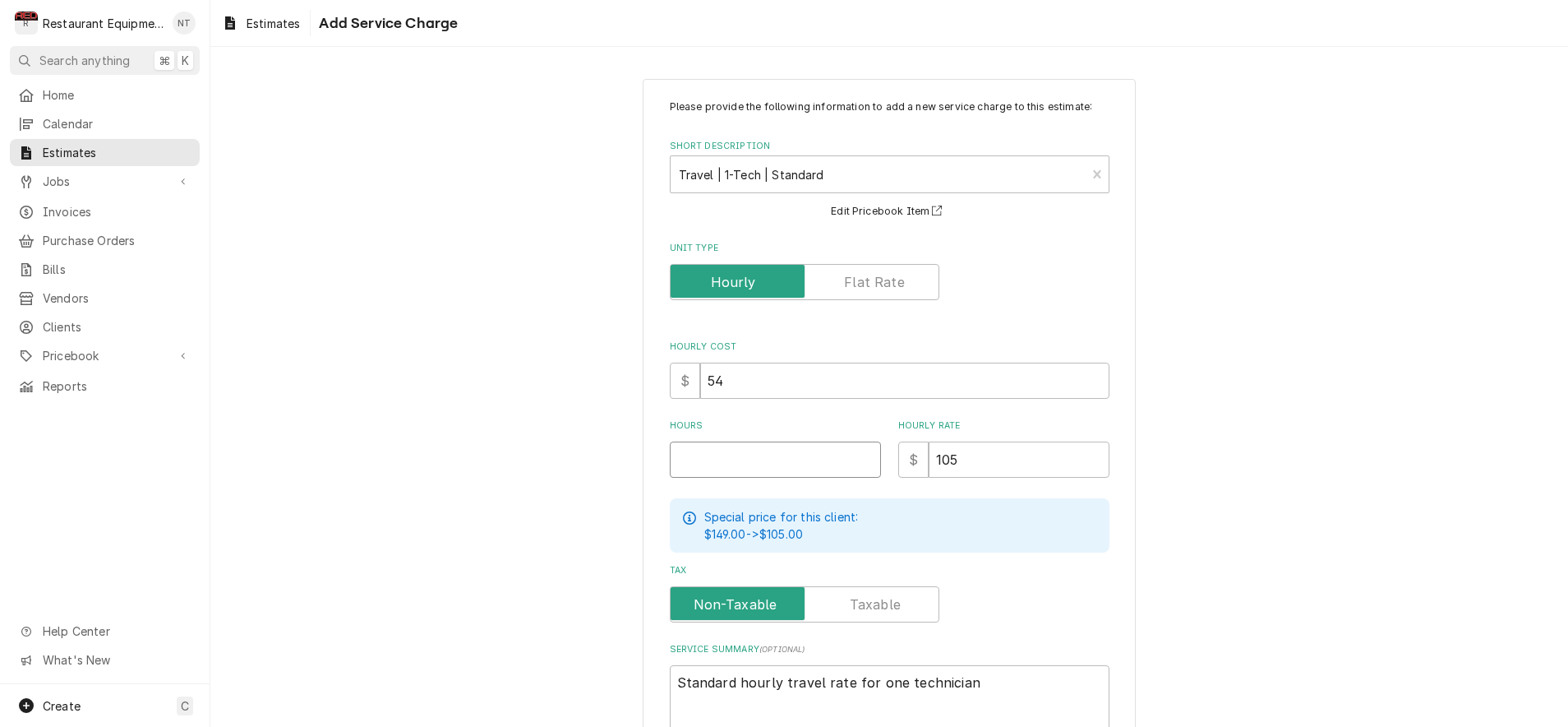
click at [764, 458] on input "Hours" at bounding box center [775, 459] width 212 height 36
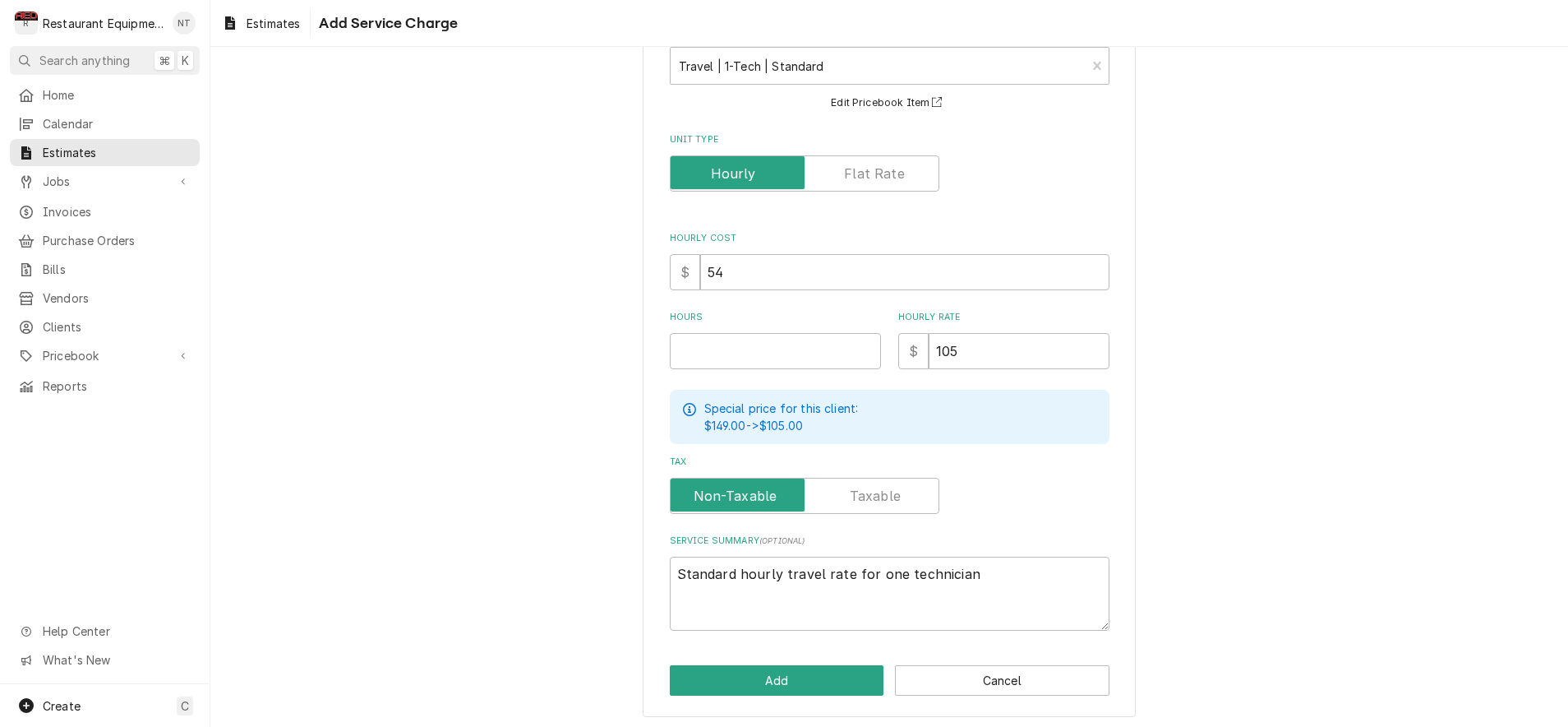
scroll to position [107, 0]
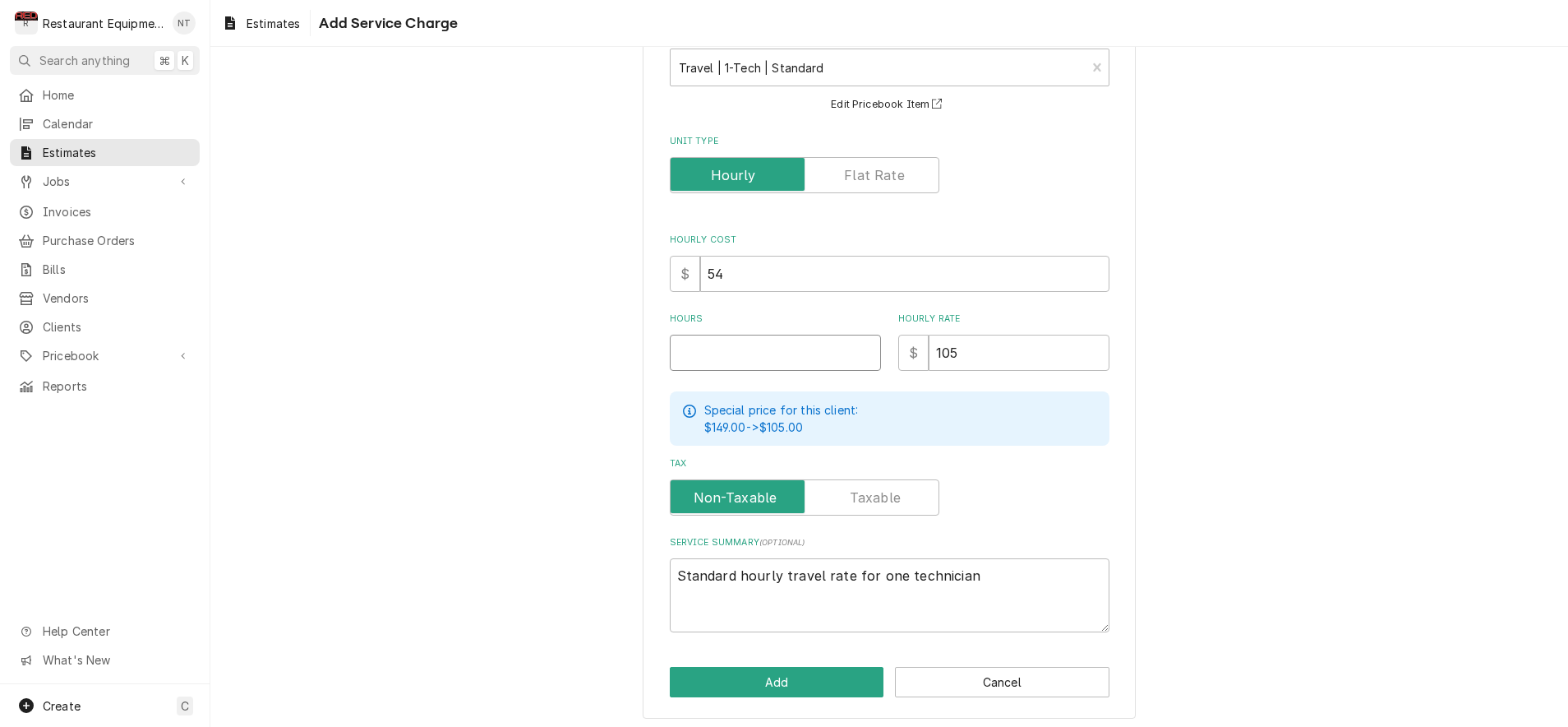
click at [739, 353] on input "Hours" at bounding box center [775, 352] width 212 height 36
type textarea "x"
type input "2"
type textarea "x"
type input "2"
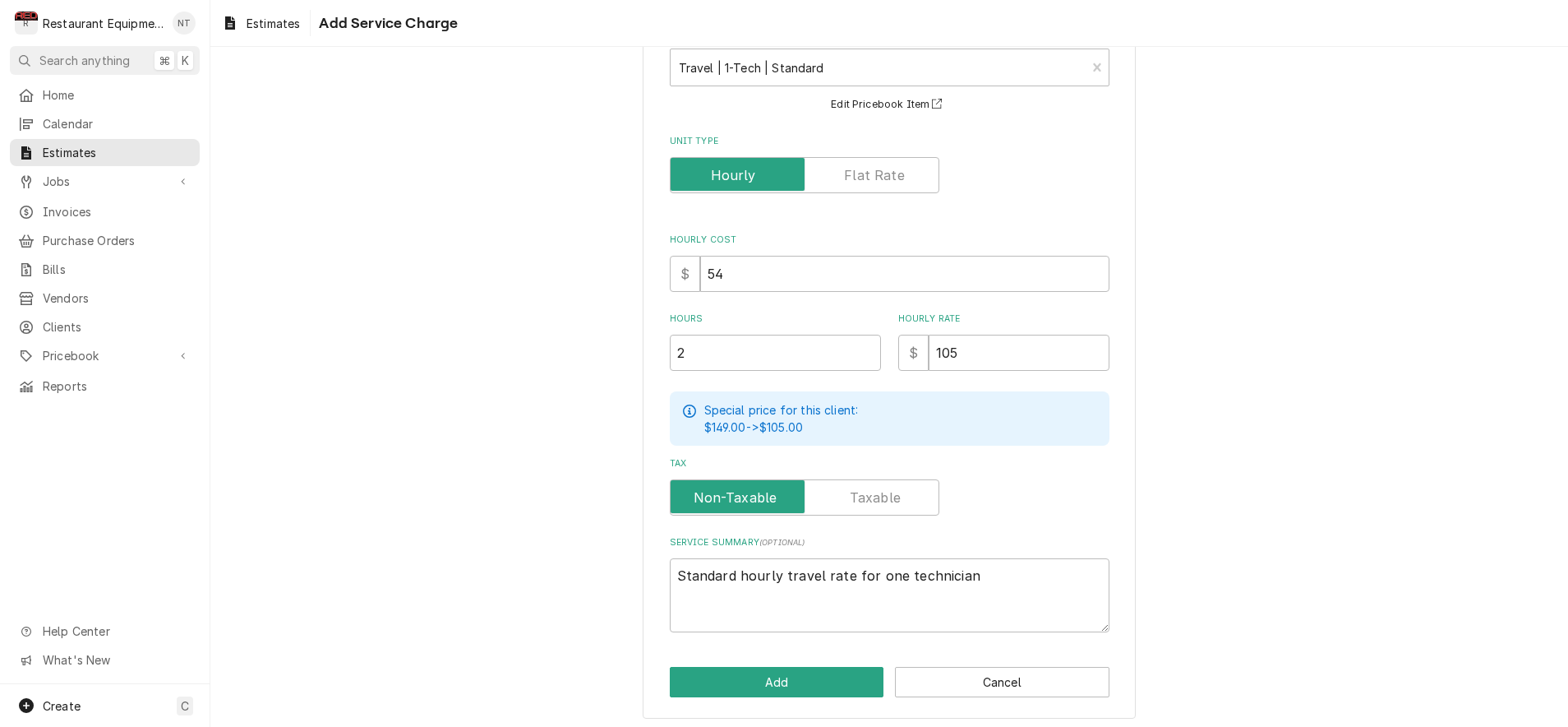
scroll to position [0, 0]
click at [823, 670] on button "Add" at bounding box center [776, 681] width 214 height 30
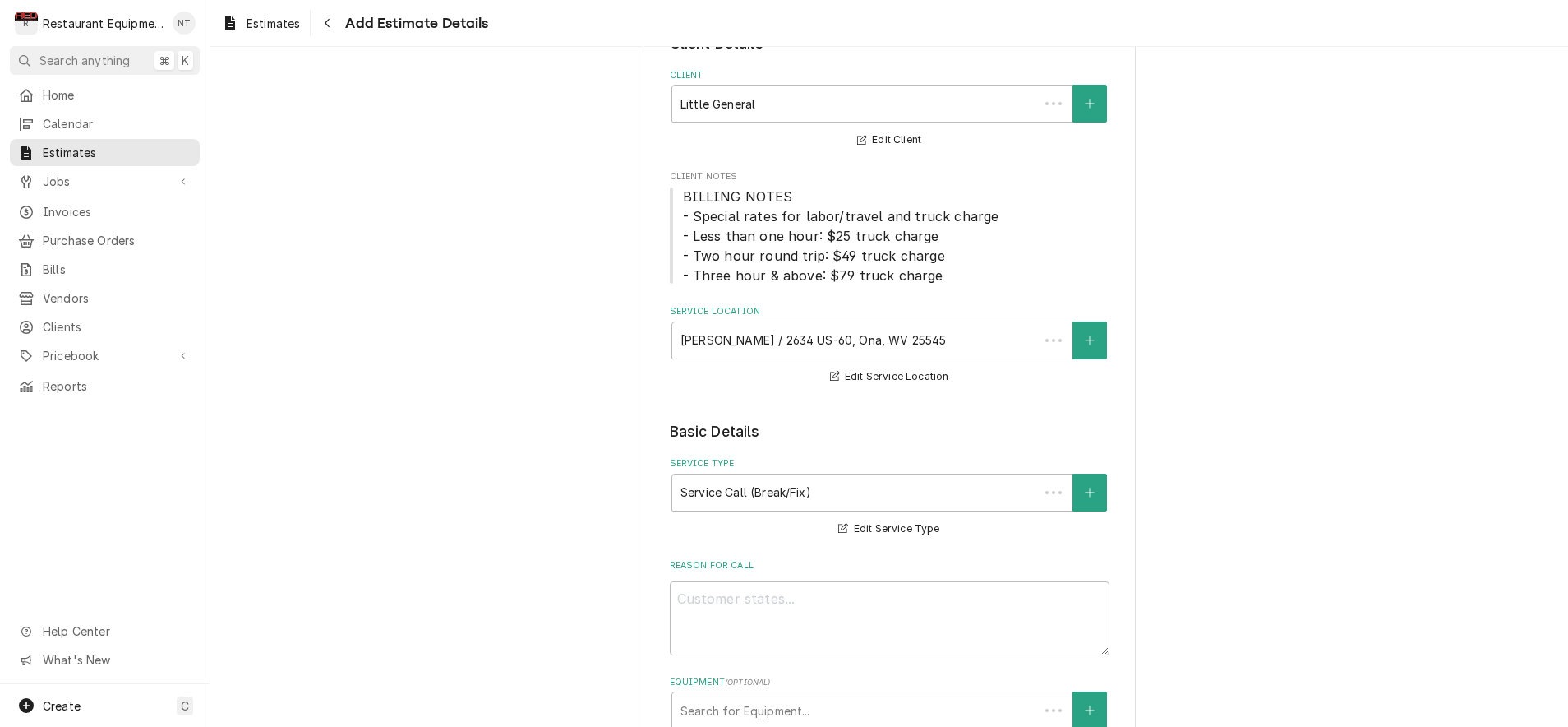
scroll to position [1041, 0]
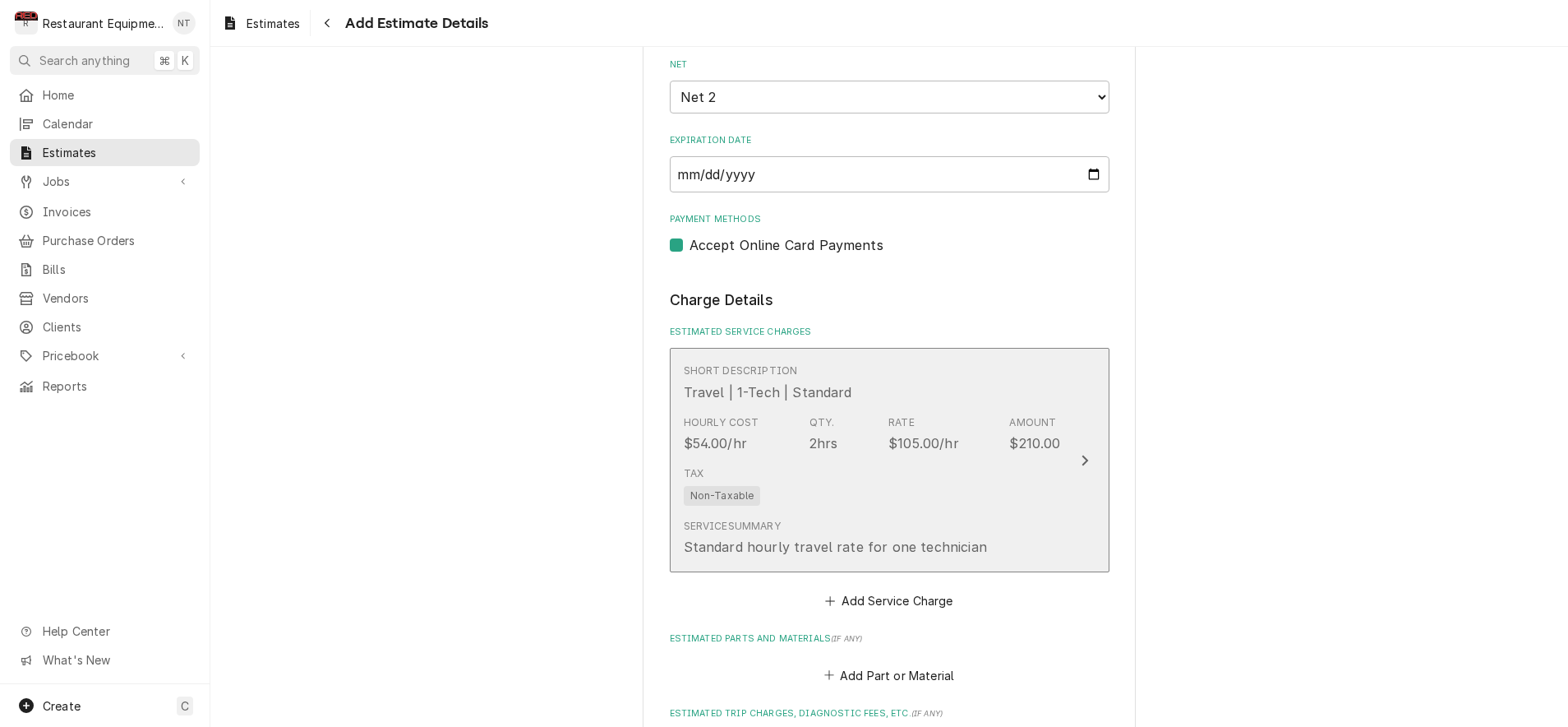
type textarea "x"
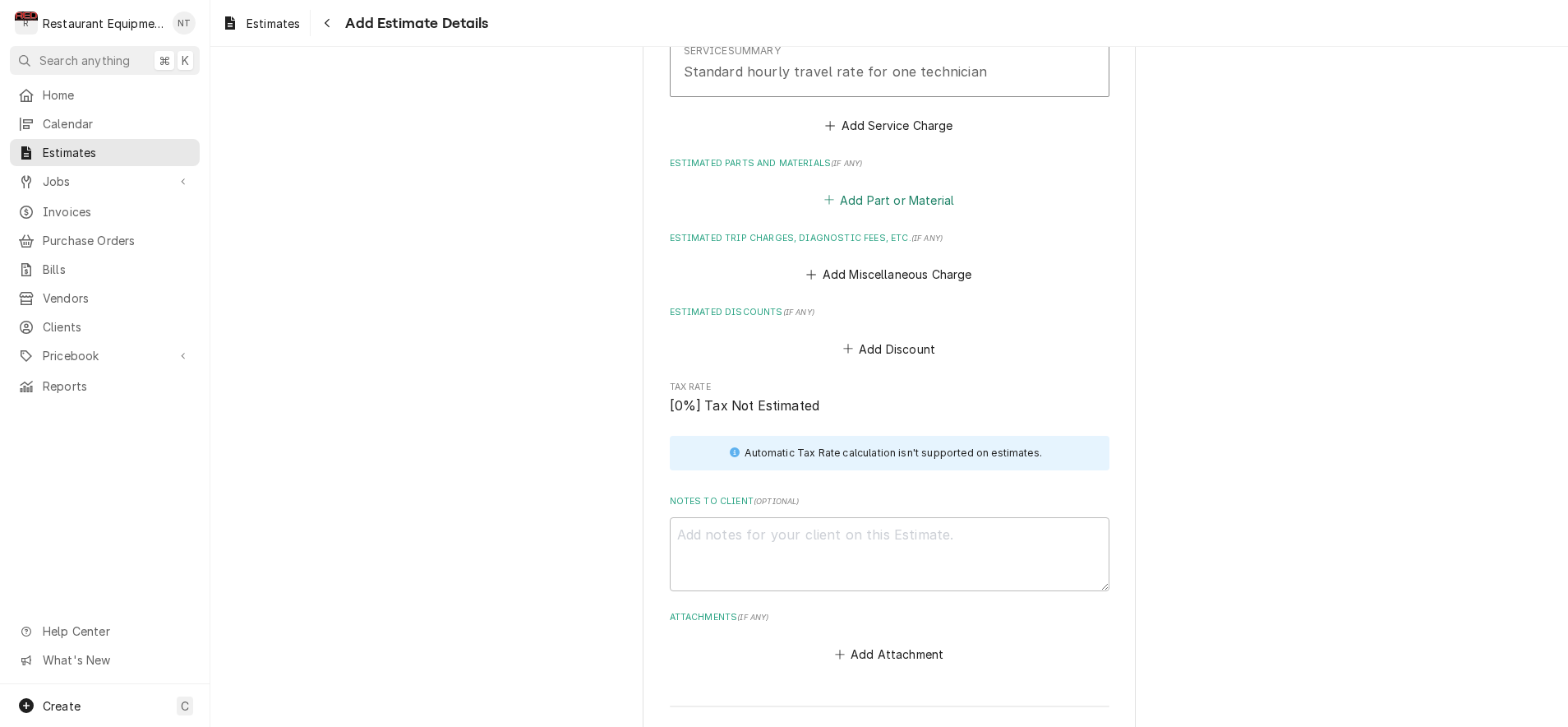
scroll to position [1465, 0]
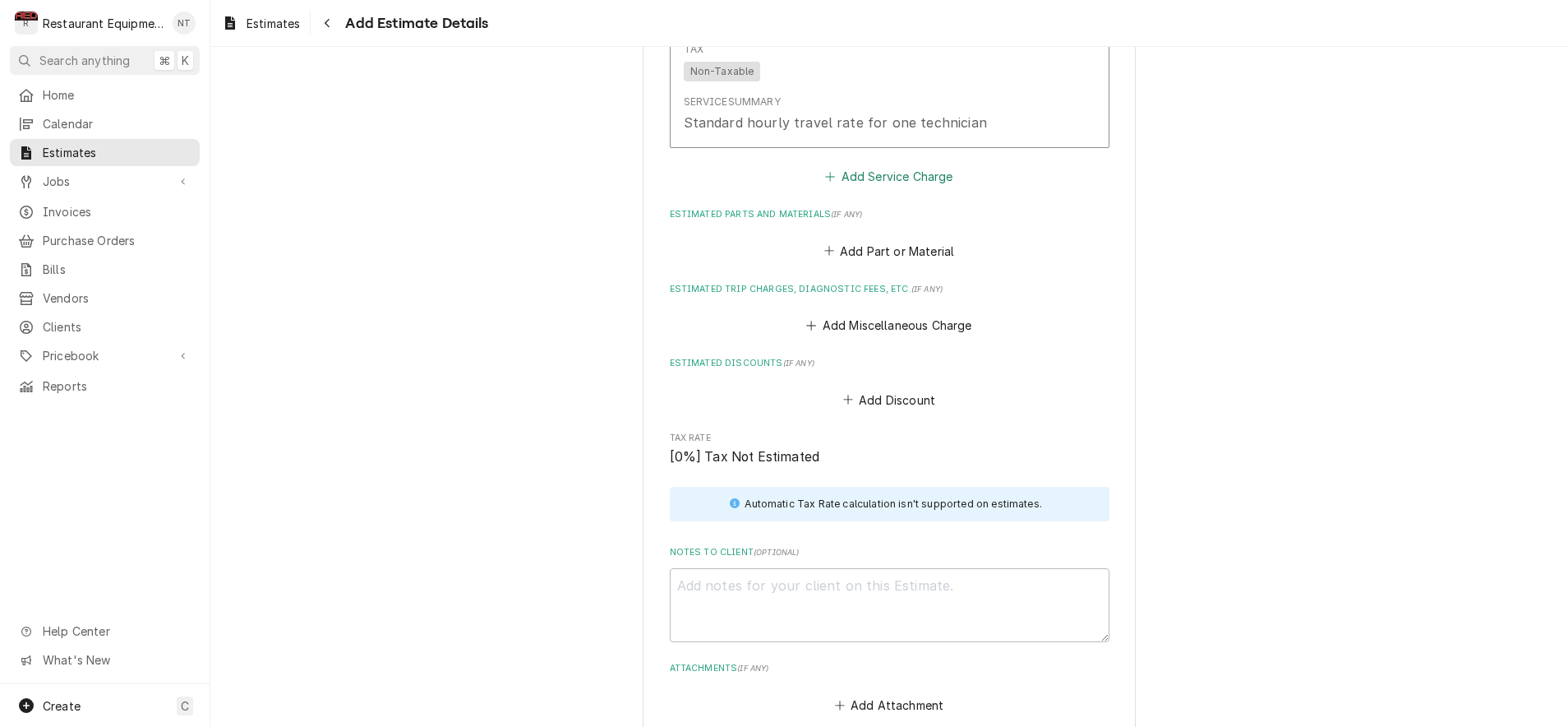
click at [871, 165] on button "Add Service Charge" at bounding box center [889, 177] width 133 height 23
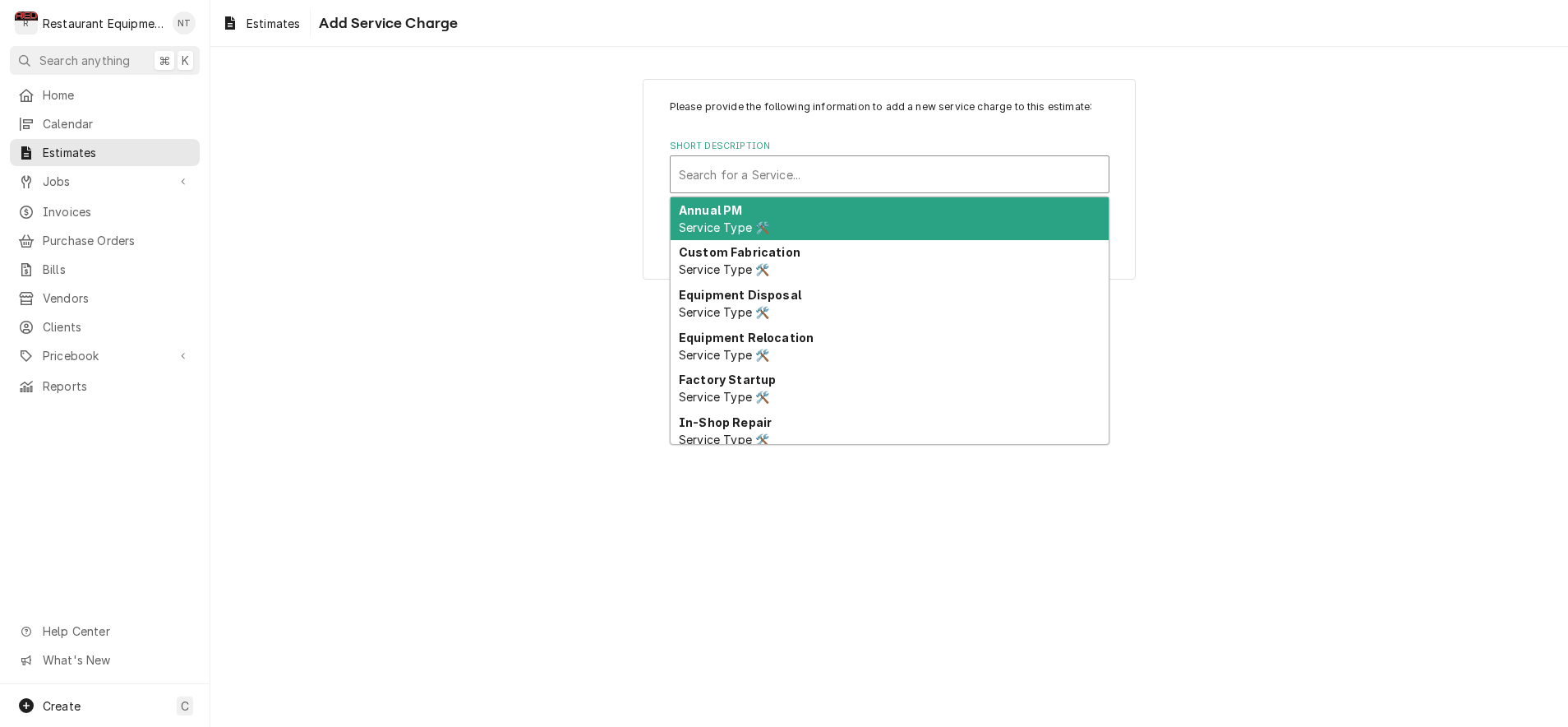
click at [833, 179] on div "Short Description" at bounding box center [890, 174] width 422 height 29
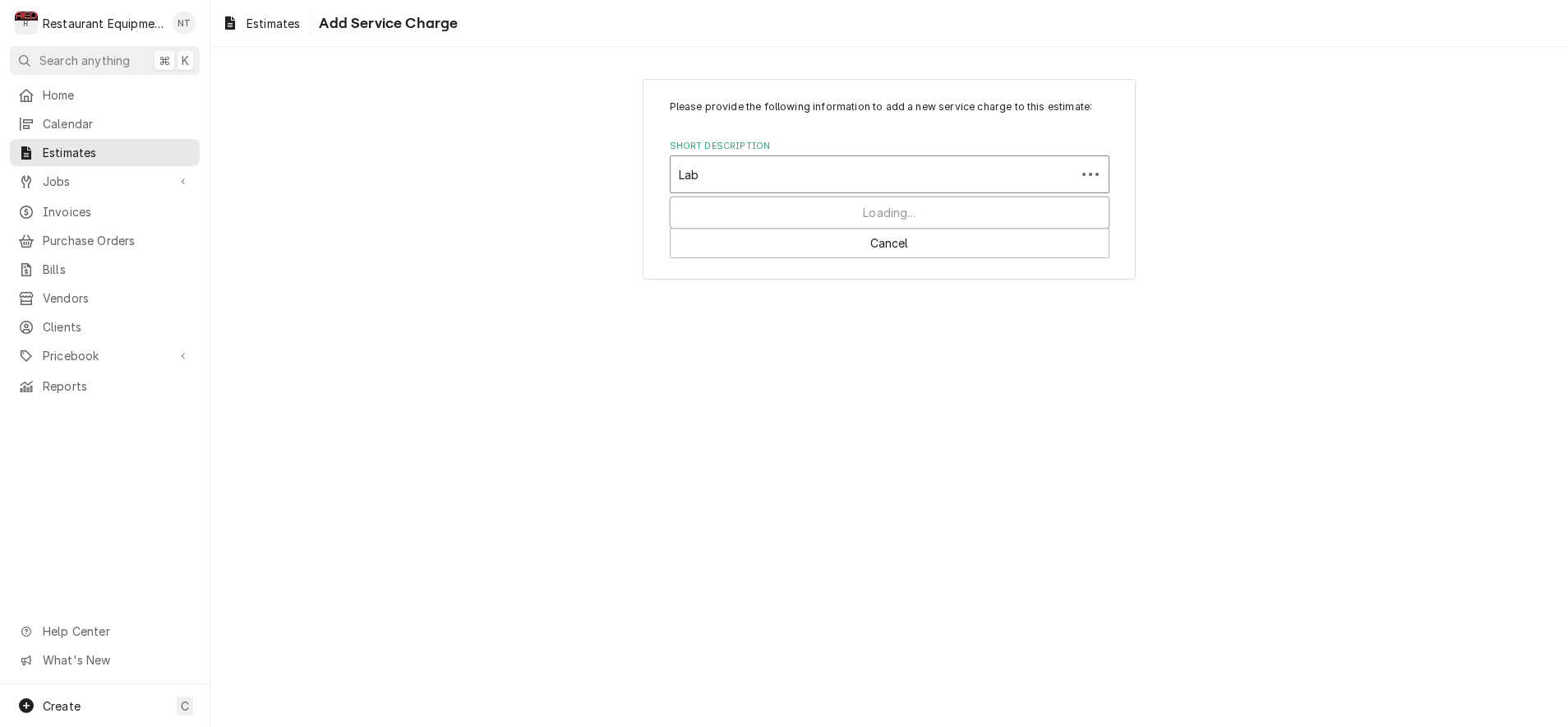
type input "Labo"
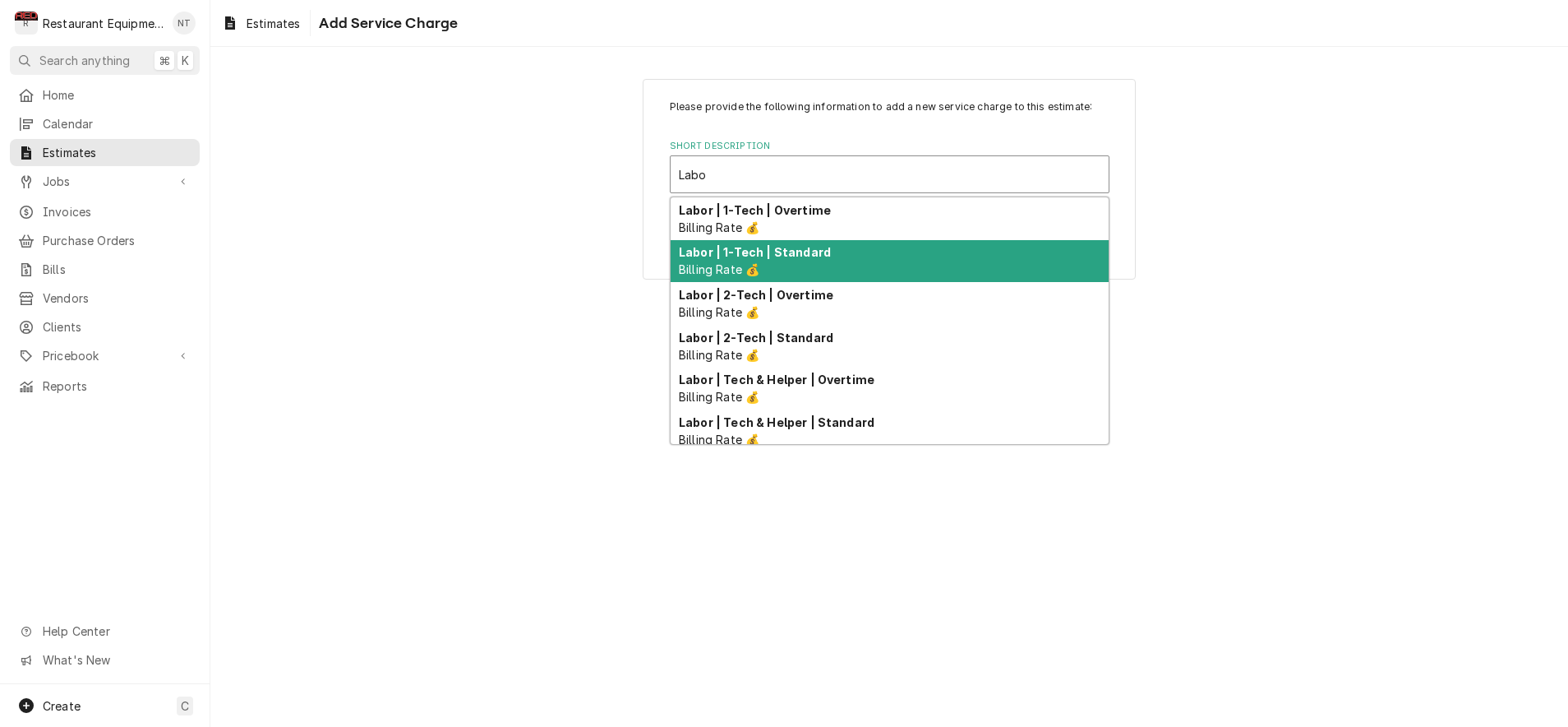
scroll to position [3, 0]
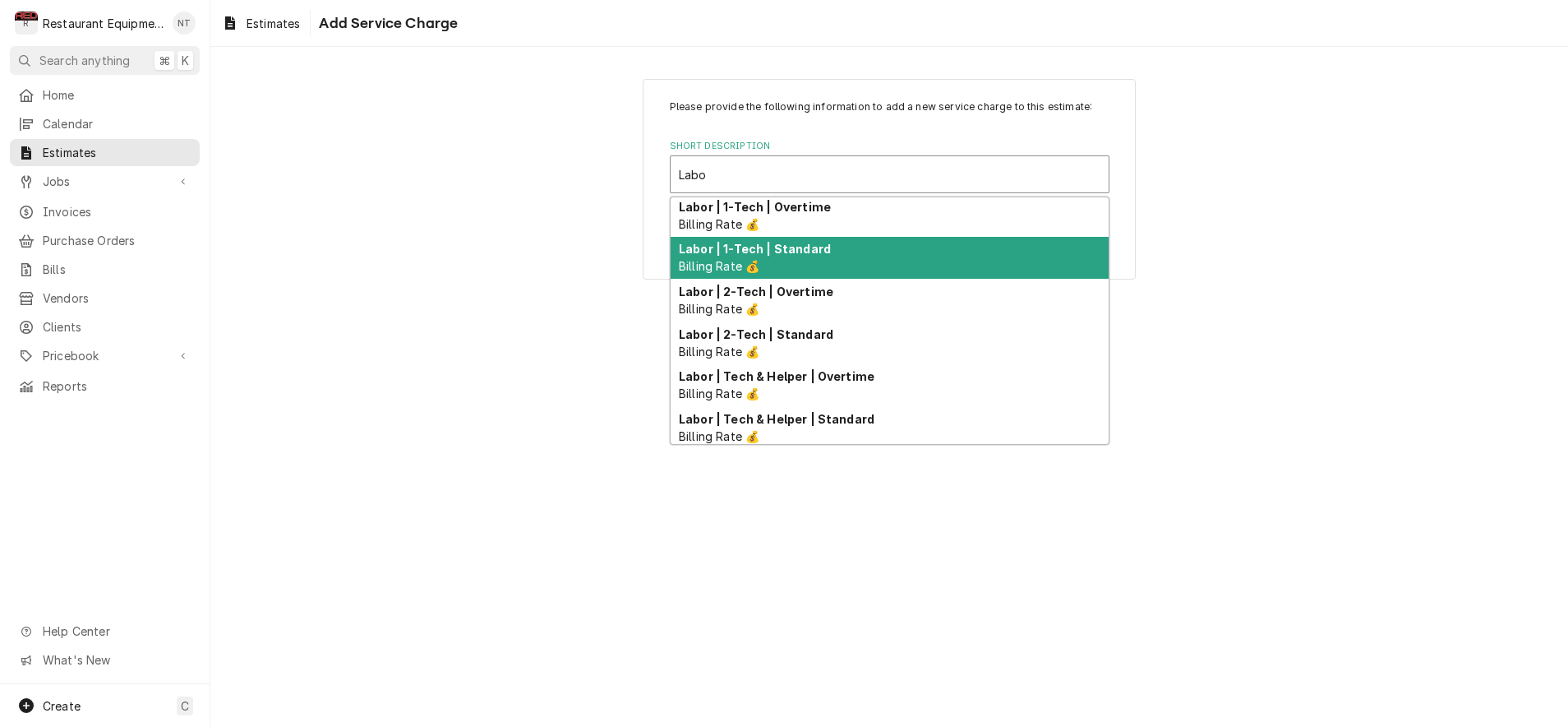
click at [835, 252] on div "Labor | 1-Tech | Standard Billing Rate 💰" at bounding box center [889, 258] width 438 height 43
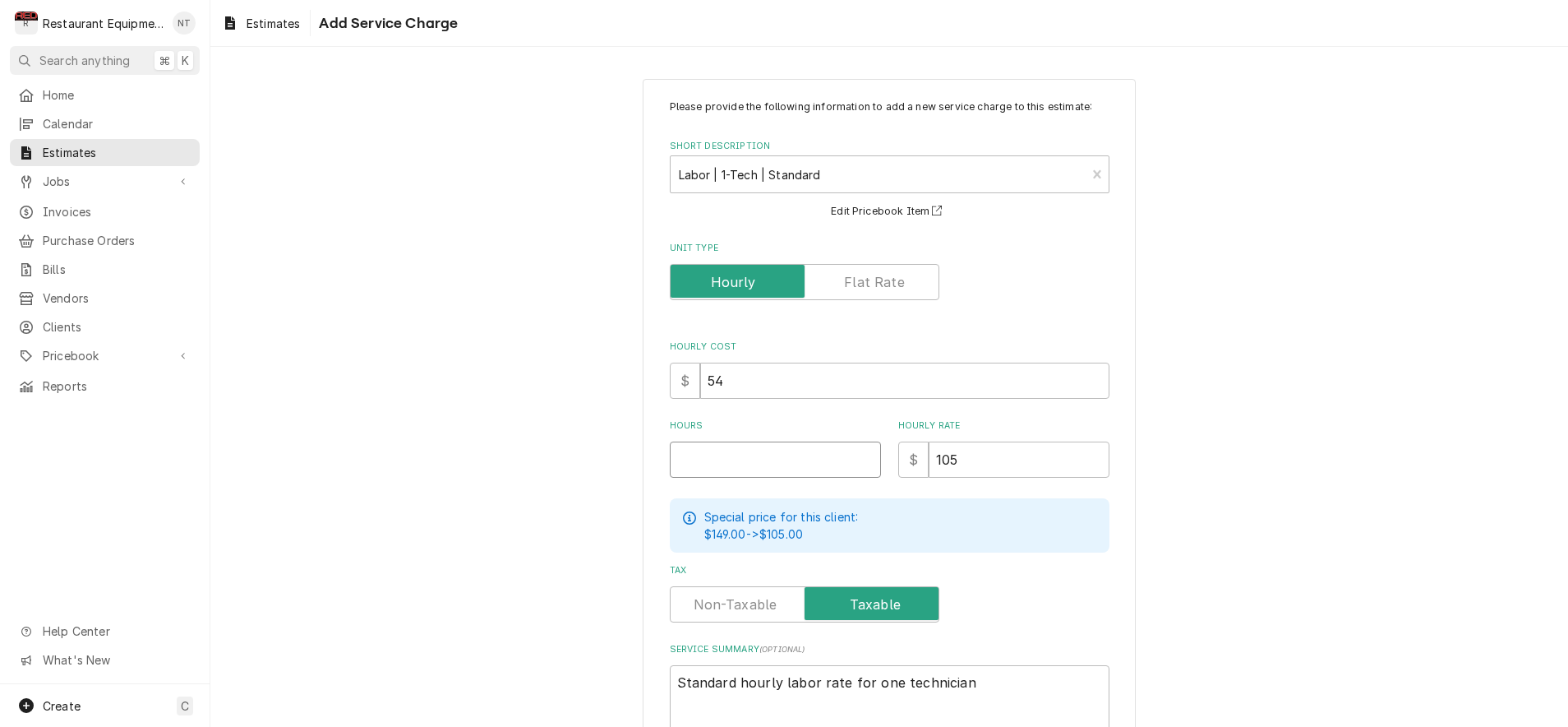
click at [776, 454] on input "Hours" at bounding box center [775, 459] width 212 height 36
type textarea "x"
type input "1"
type textarea "x"
type input "1"
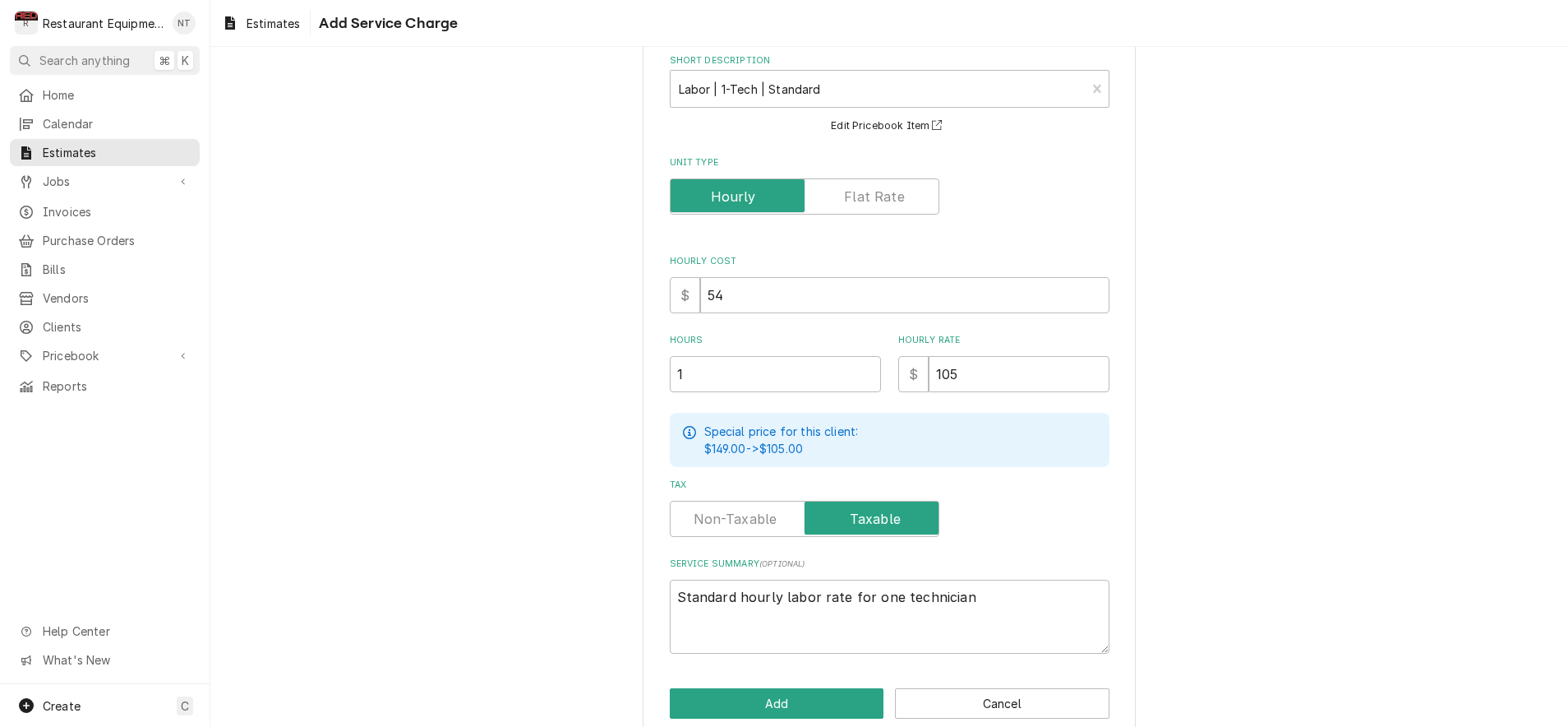
scroll to position [94, 0]
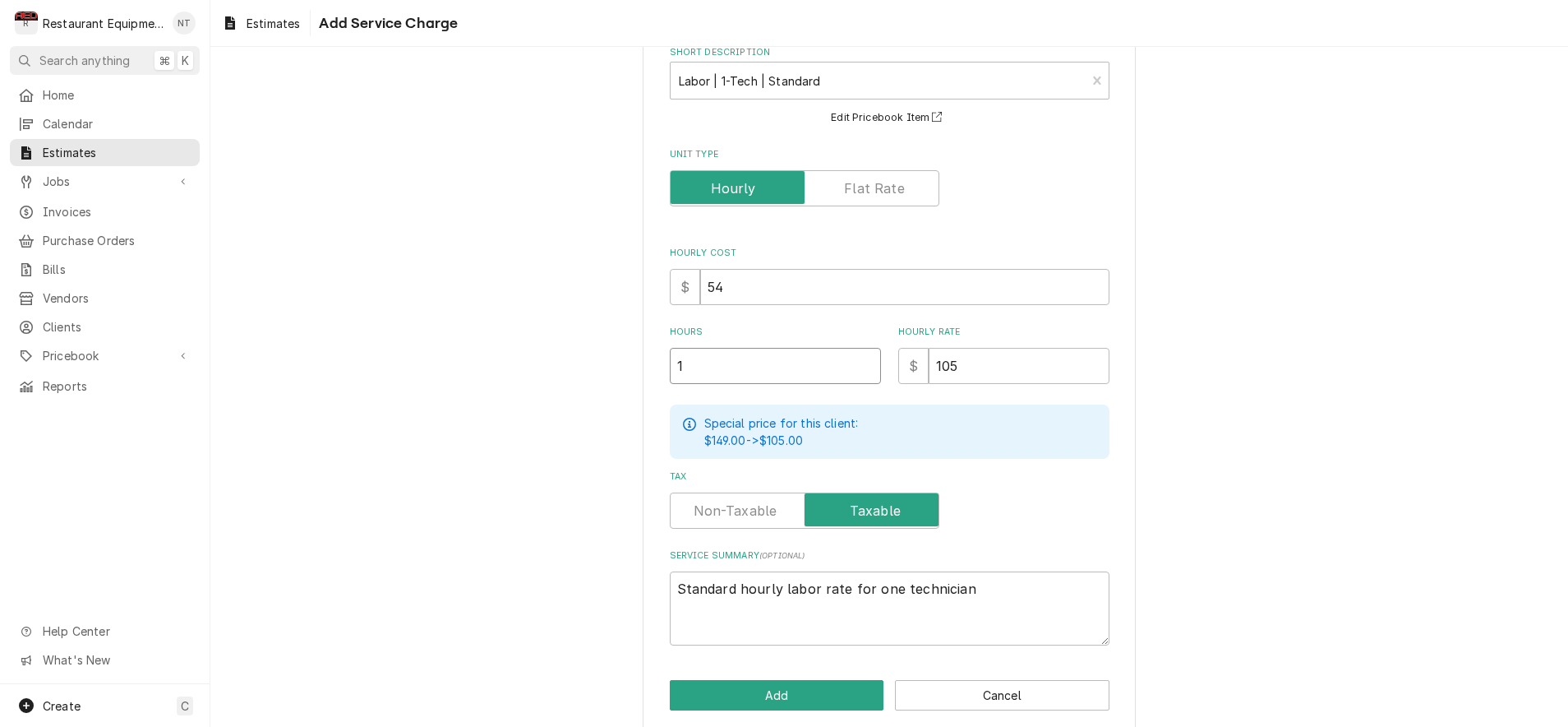
click at [830, 374] on input "1" at bounding box center [775, 365] width 212 height 36
type textarea "x"
type input "2"
type textarea "x"
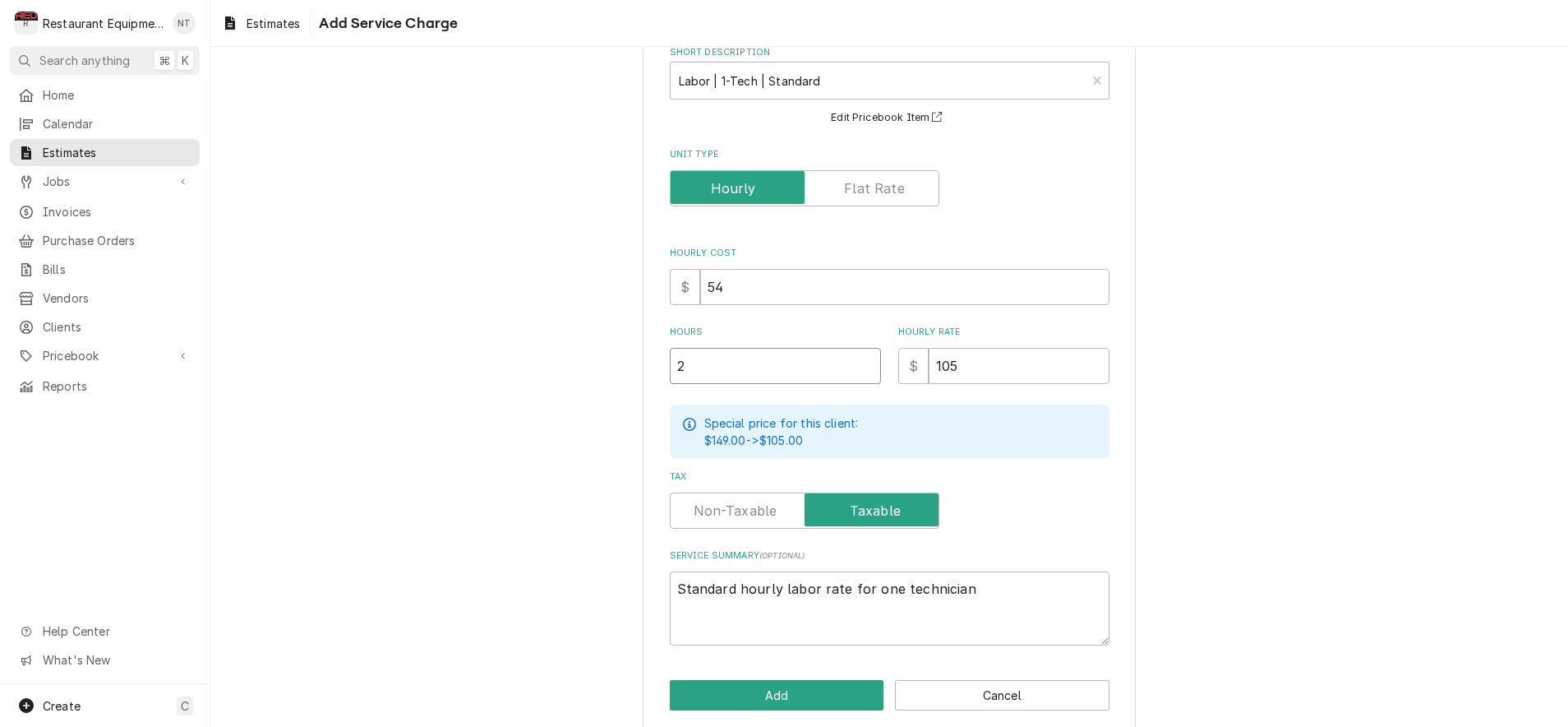
type input "2"
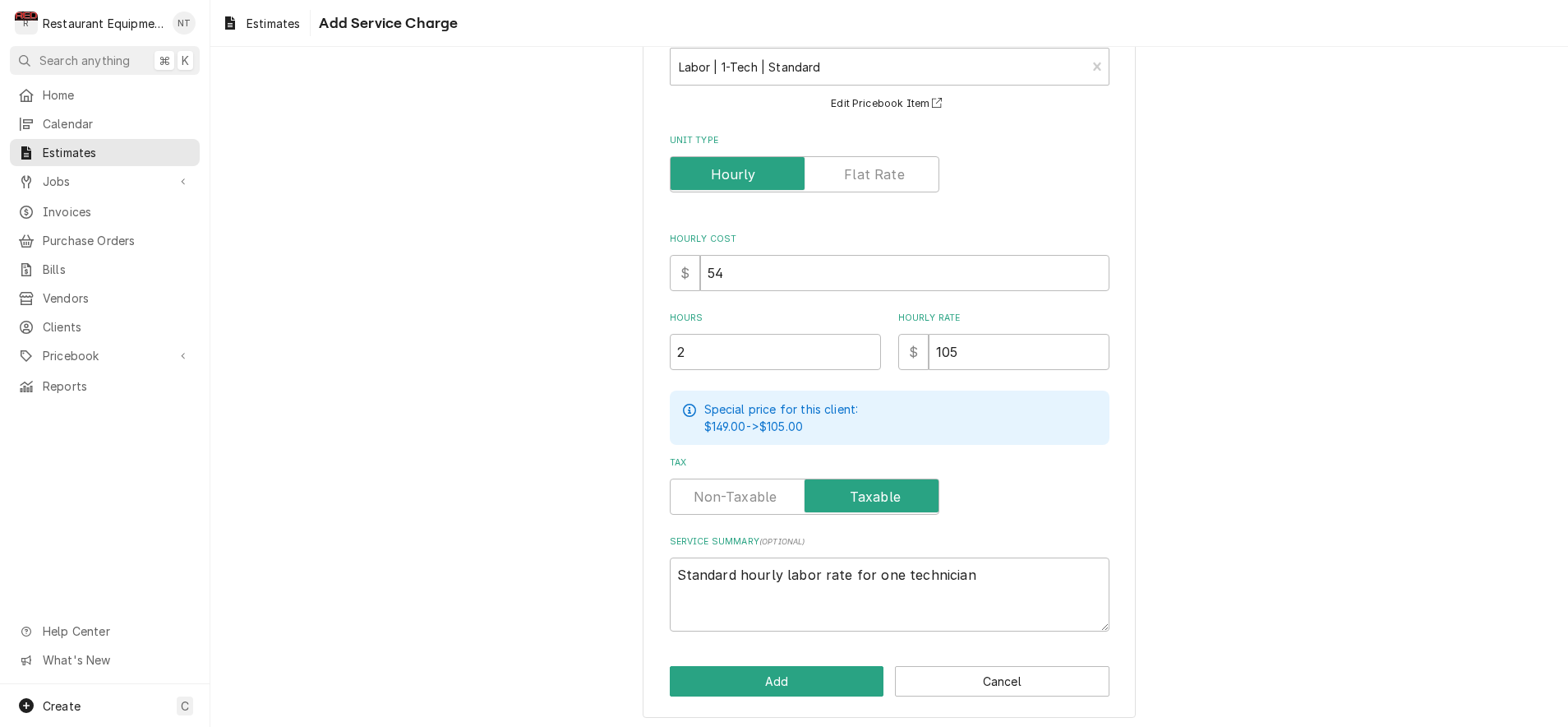
scroll to position [107, 0]
click at [826, 667] on button "Add" at bounding box center [776, 681] width 214 height 30
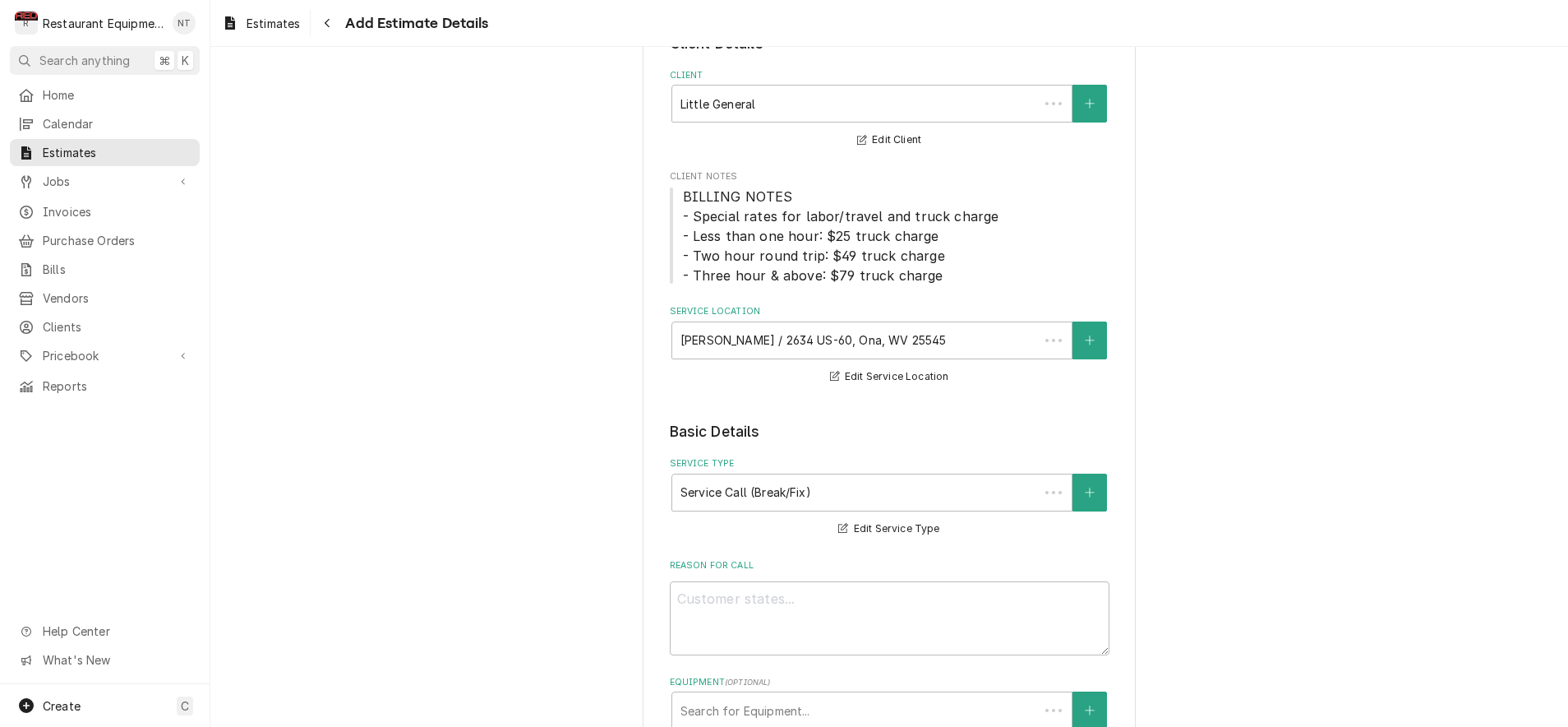
scroll to position [1465, 0]
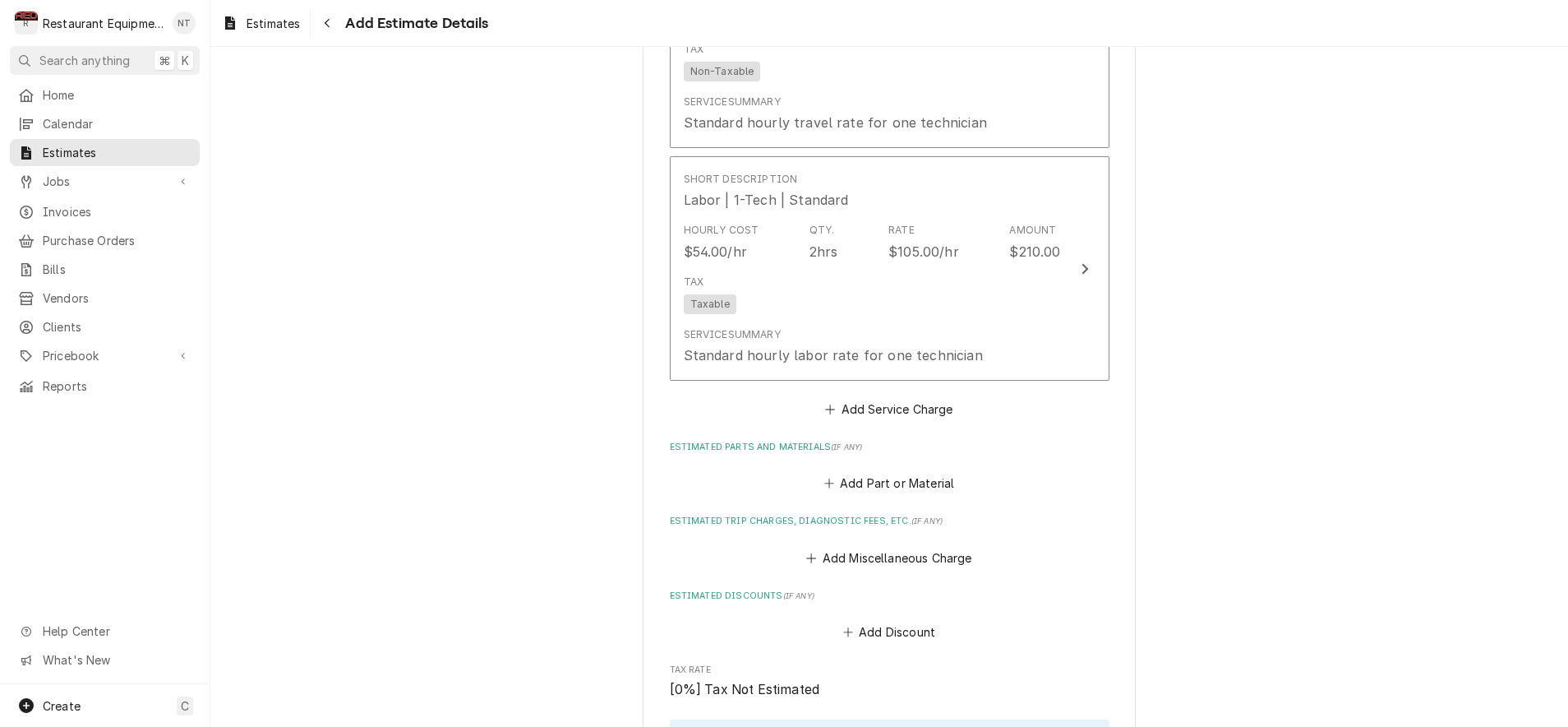
type textarea "x"
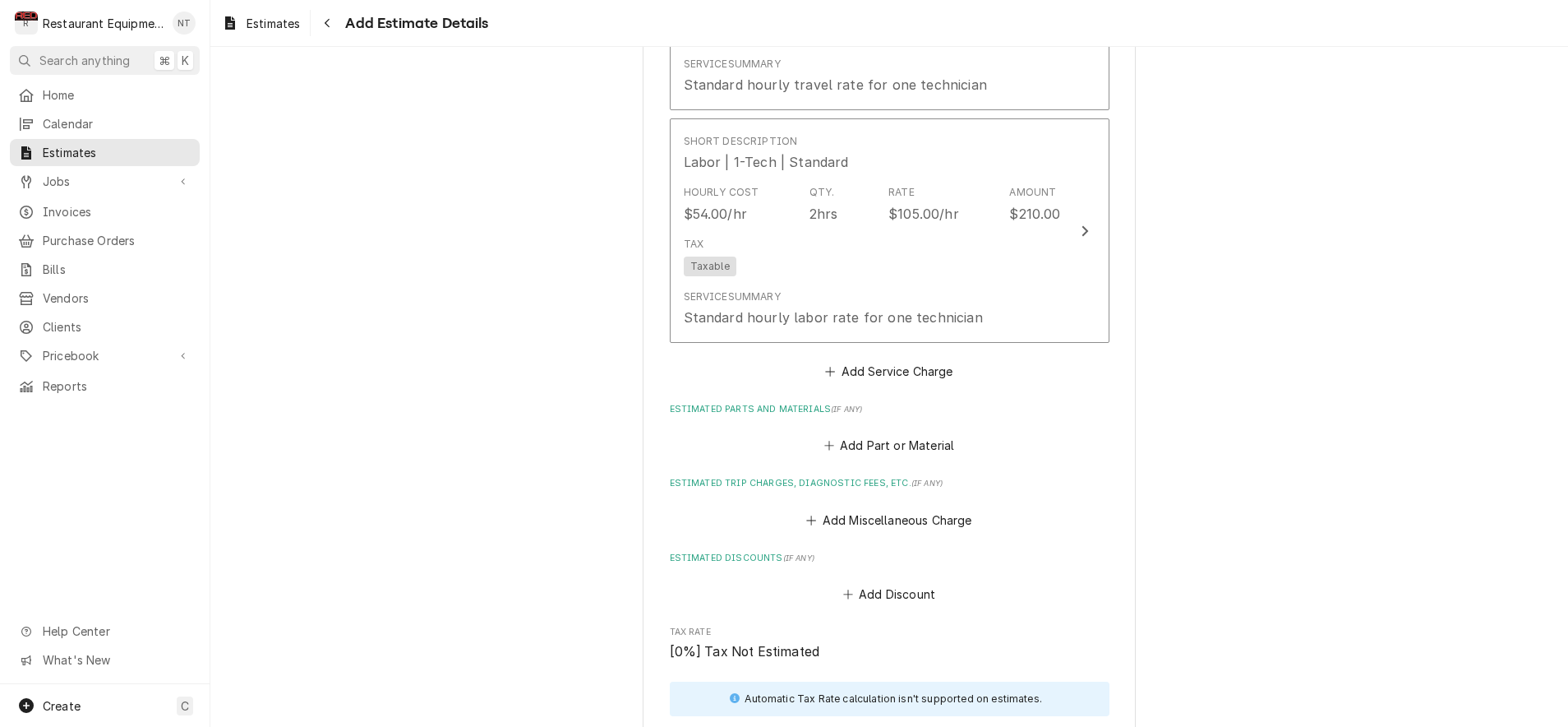
scroll to position [1497, 0]
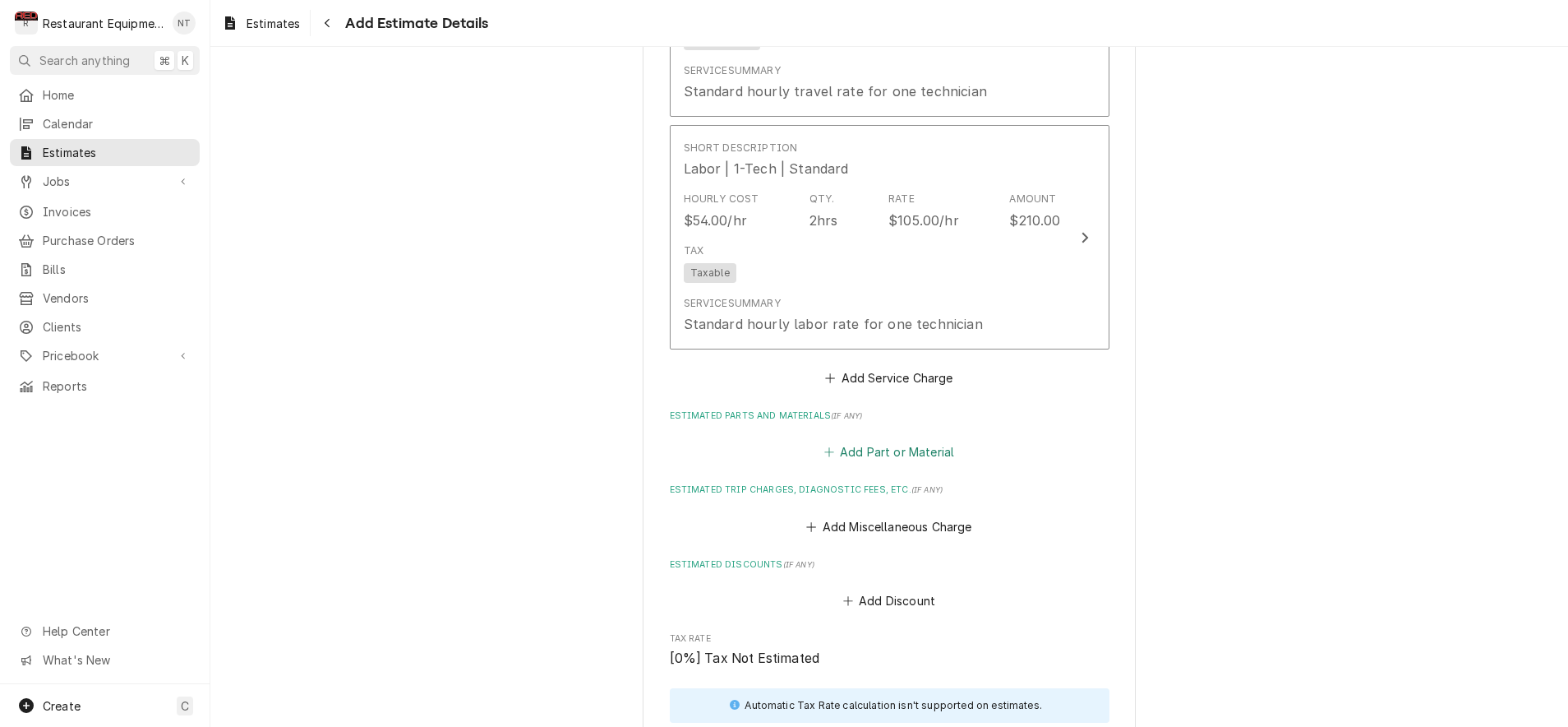
click at [933, 441] on button "Add Part or Material" at bounding box center [889, 452] width 136 height 23
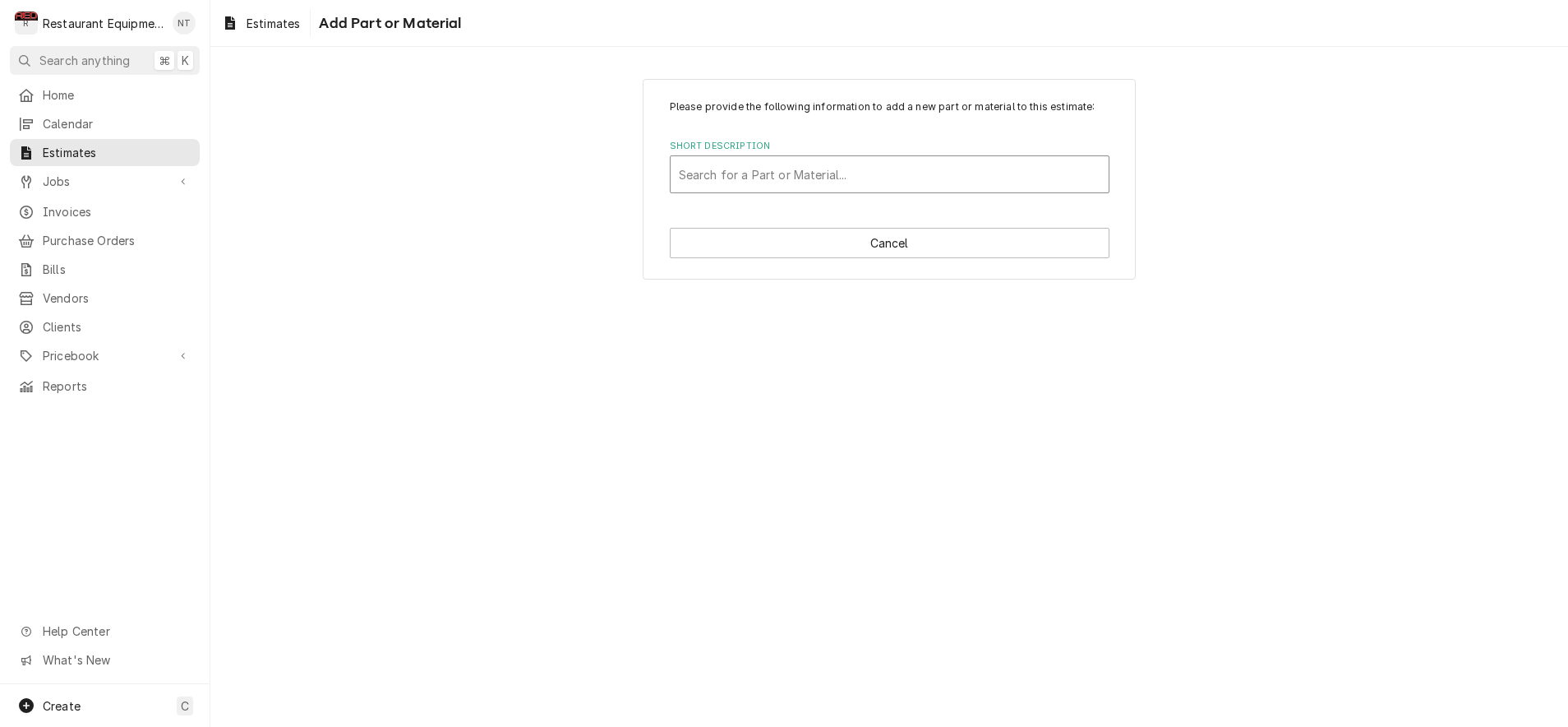
click at [922, 164] on div "Short Description" at bounding box center [890, 174] width 422 height 29
type input "Z13140"
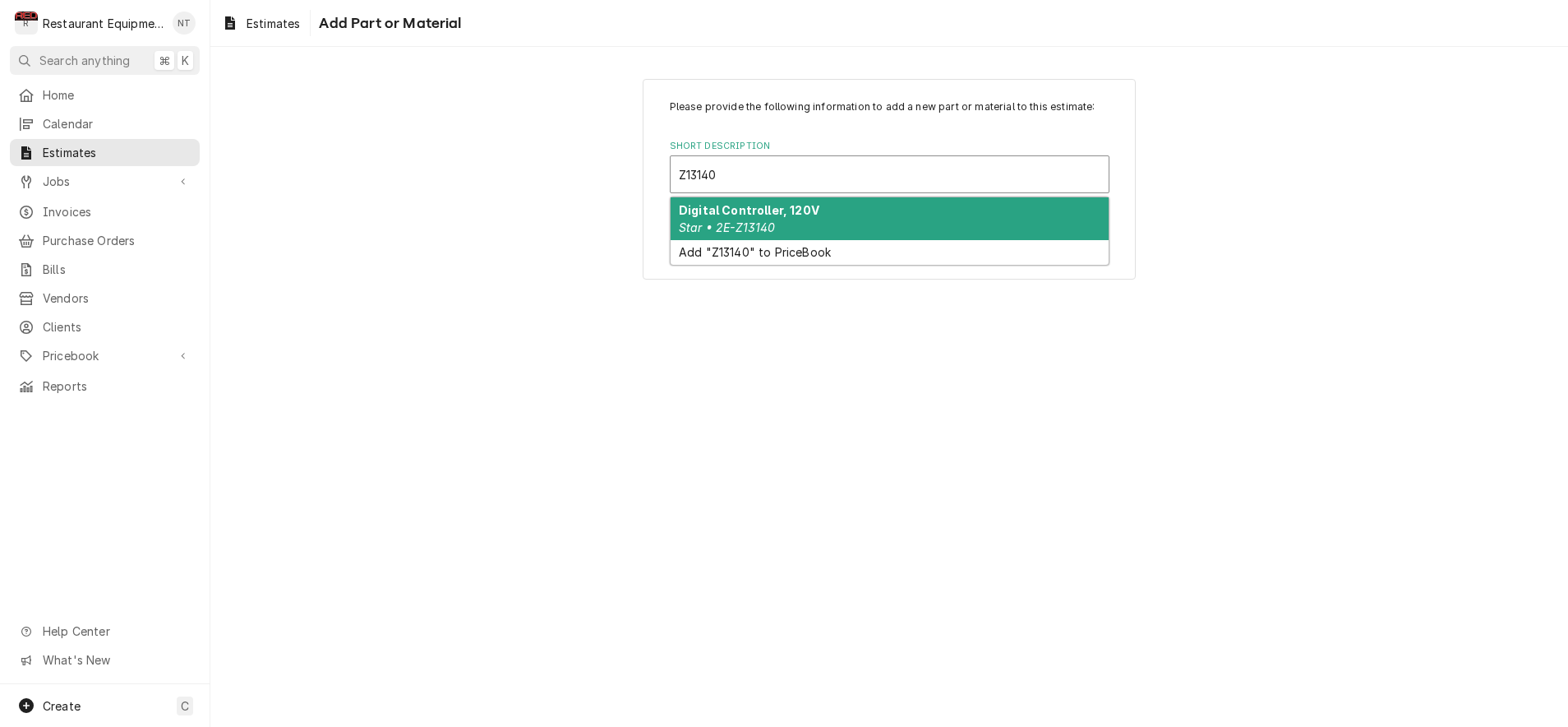
click at [931, 207] on div "Digital Controller, 120V Star • 2E-Z13140" at bounding box center [889, 218] width 438 height 43
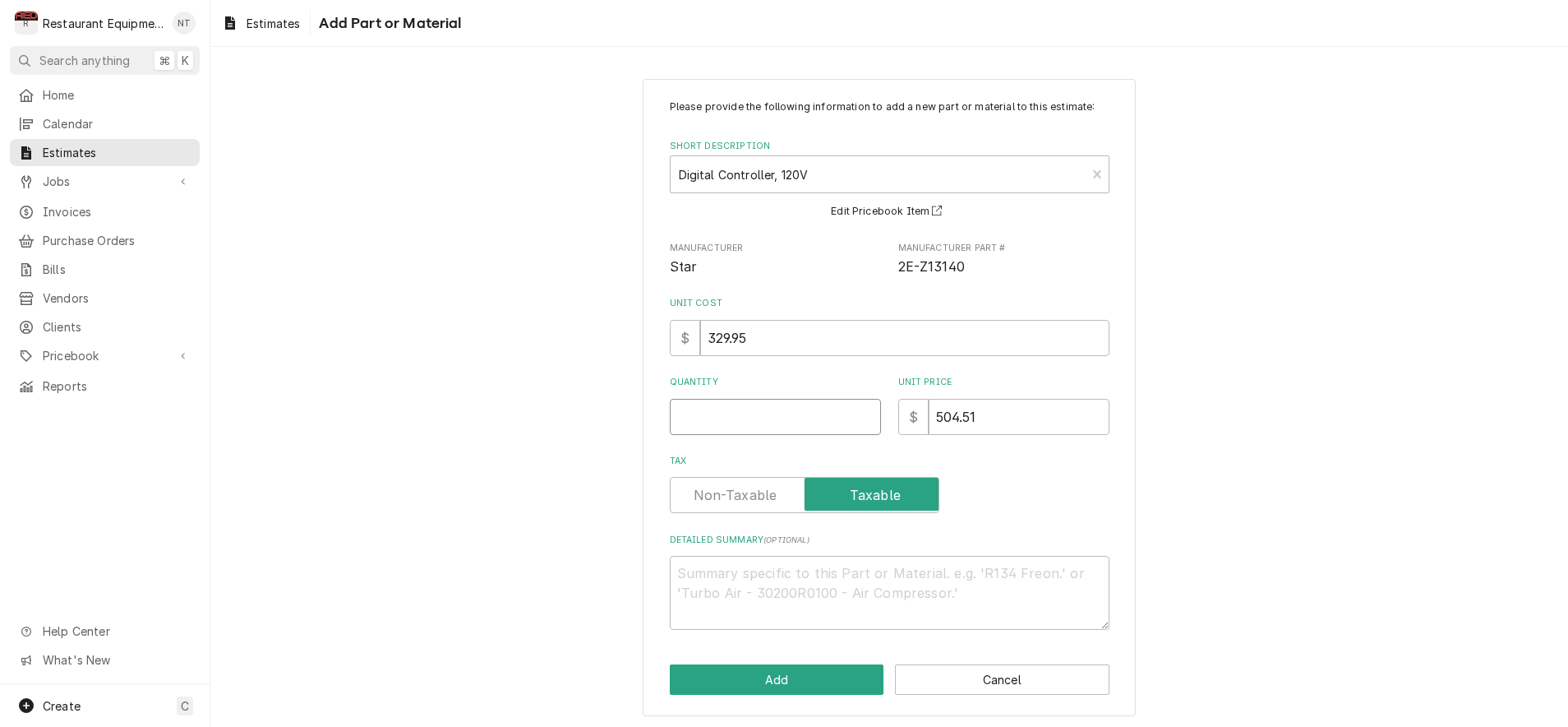
click at [824, 411] on input "Quantity" at bounding box center [775, 416] width 212 height 36
click at [798, 416] on input "Quantity" at bounding box center [775, 416] width 212 height 36
type textarea "x"
type input "1"
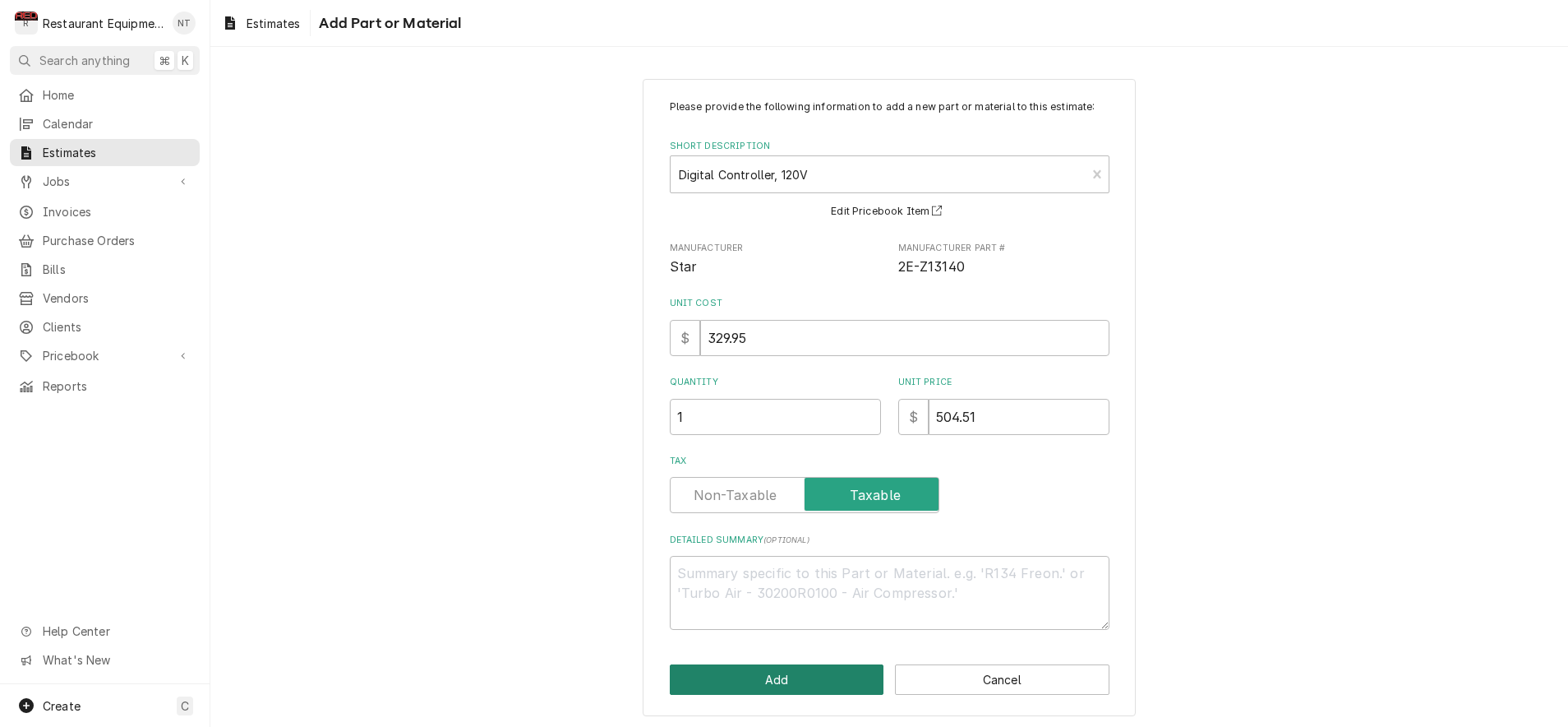
click at [857, 680] on button "Add" at bounding box center [776, 678] width 214 height 30
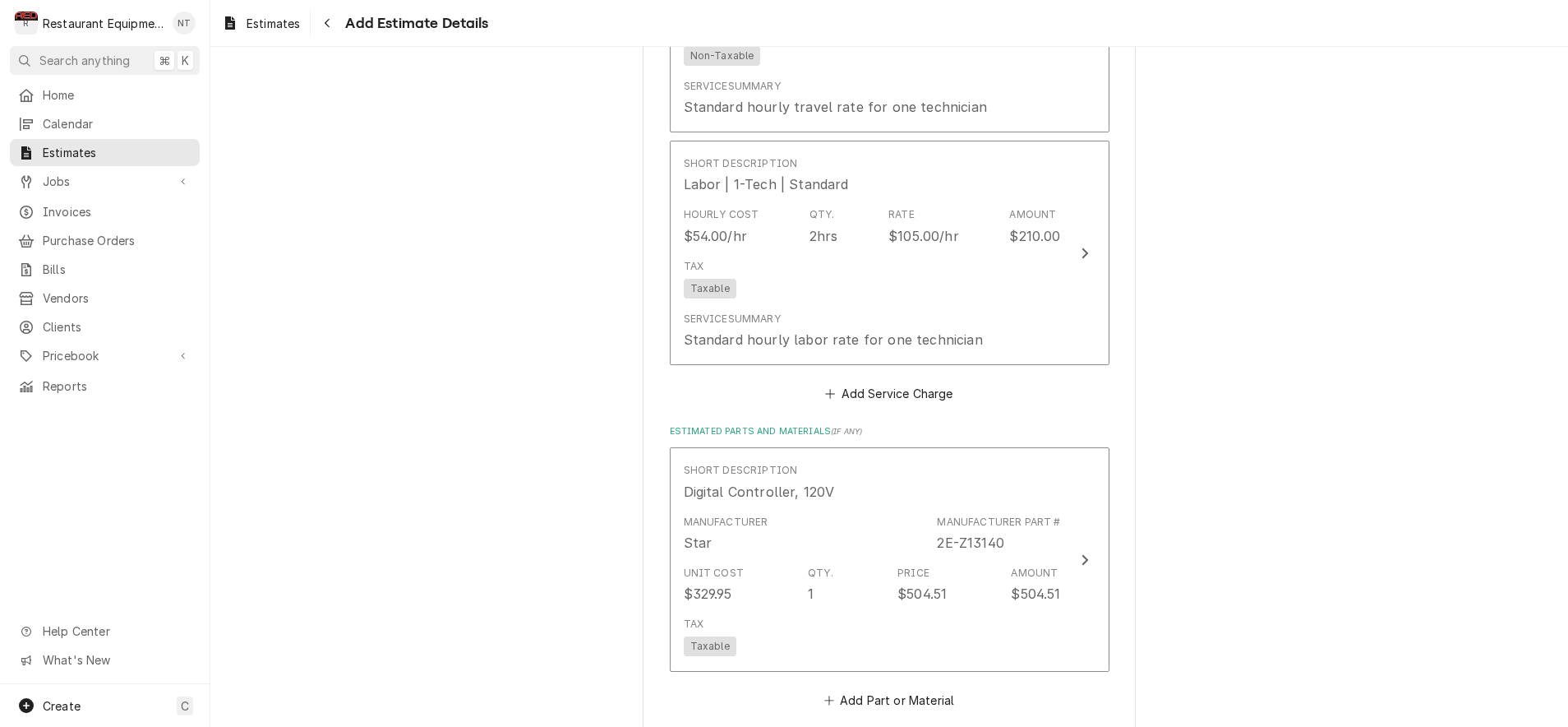
scroll to position [1503, 0]
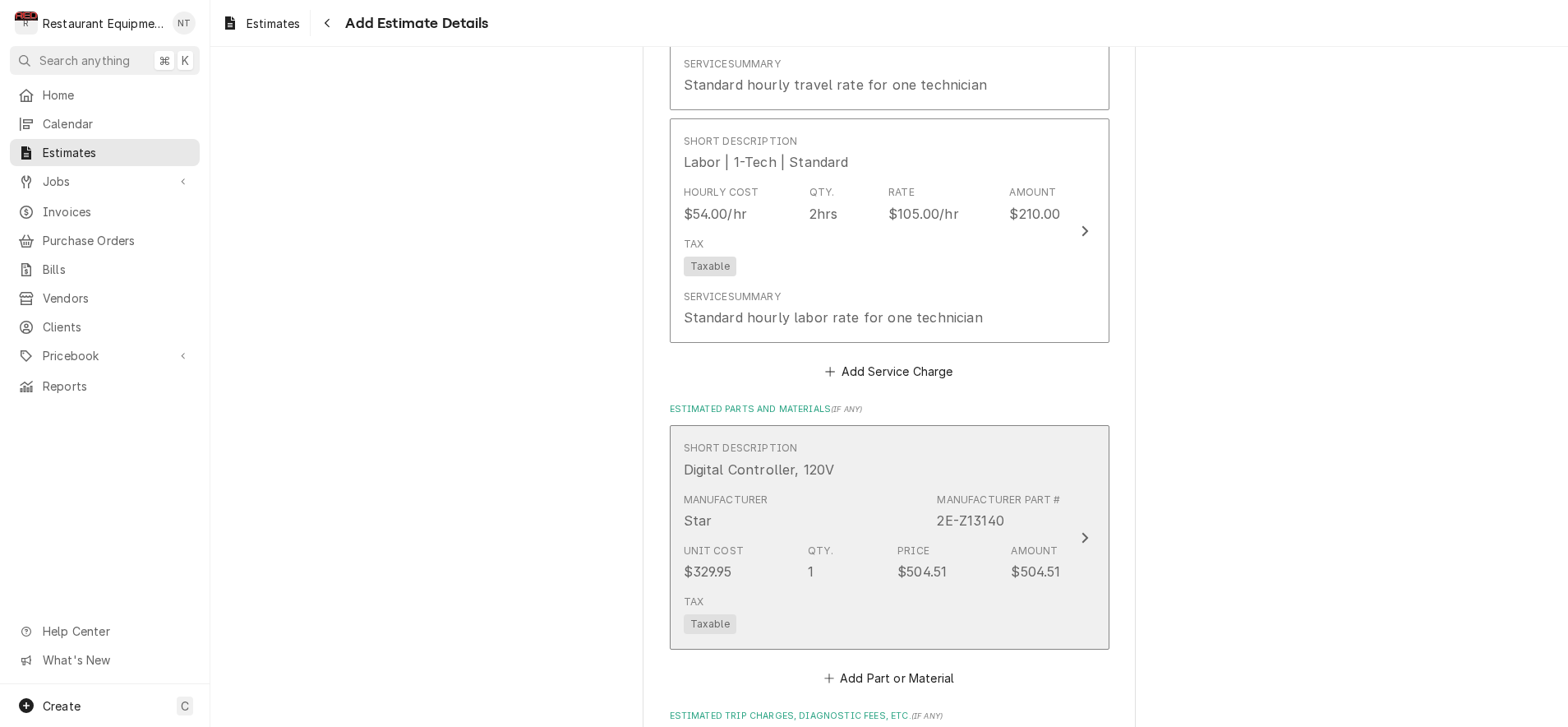
type textarea "x"
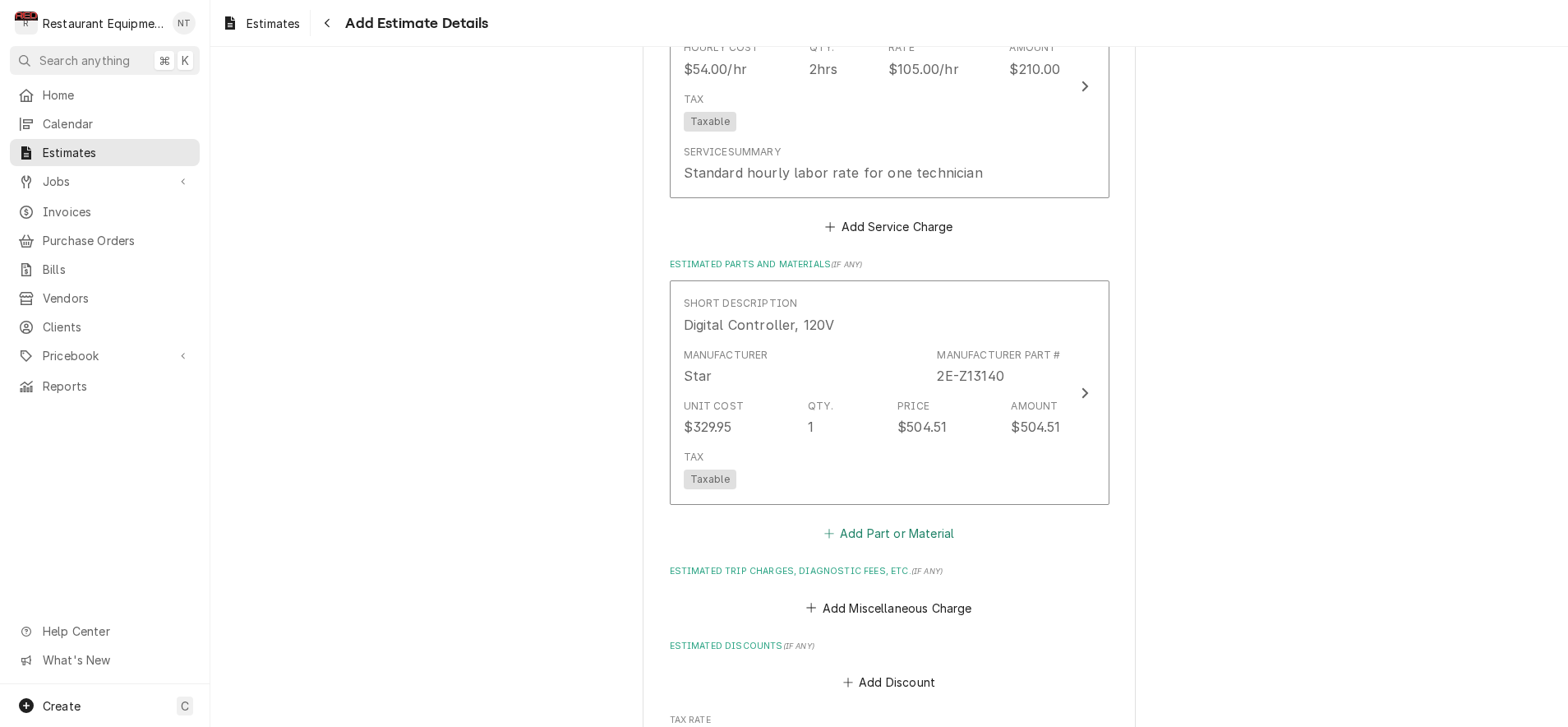
scroll to position [1664, 0]
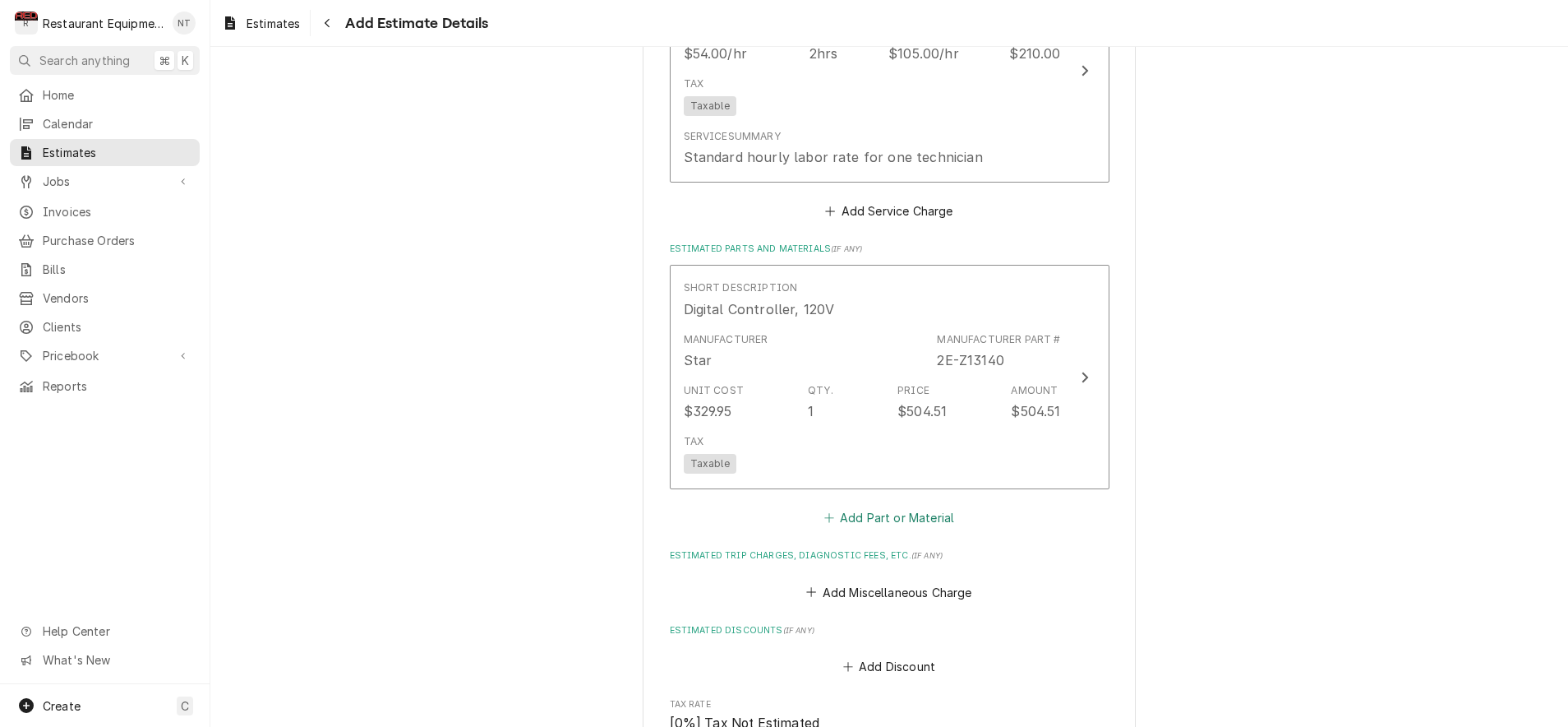
click at [898, 507] on button "Add Part or Material" at bounding box center [889, 518] width 136 height 23
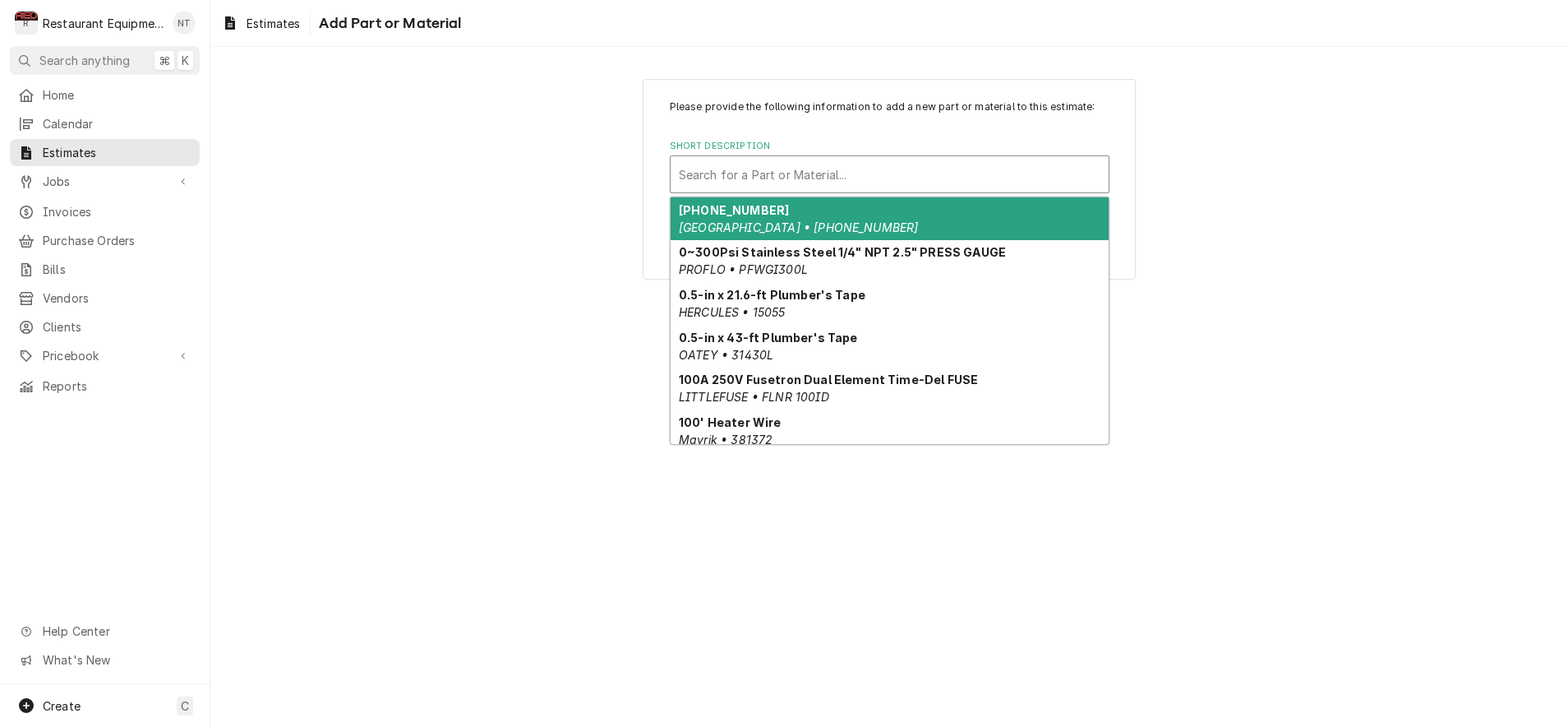
click at [821, 166] on div "Search for a Part or Material..." at bounding box center [890, 175] width 422 height 17
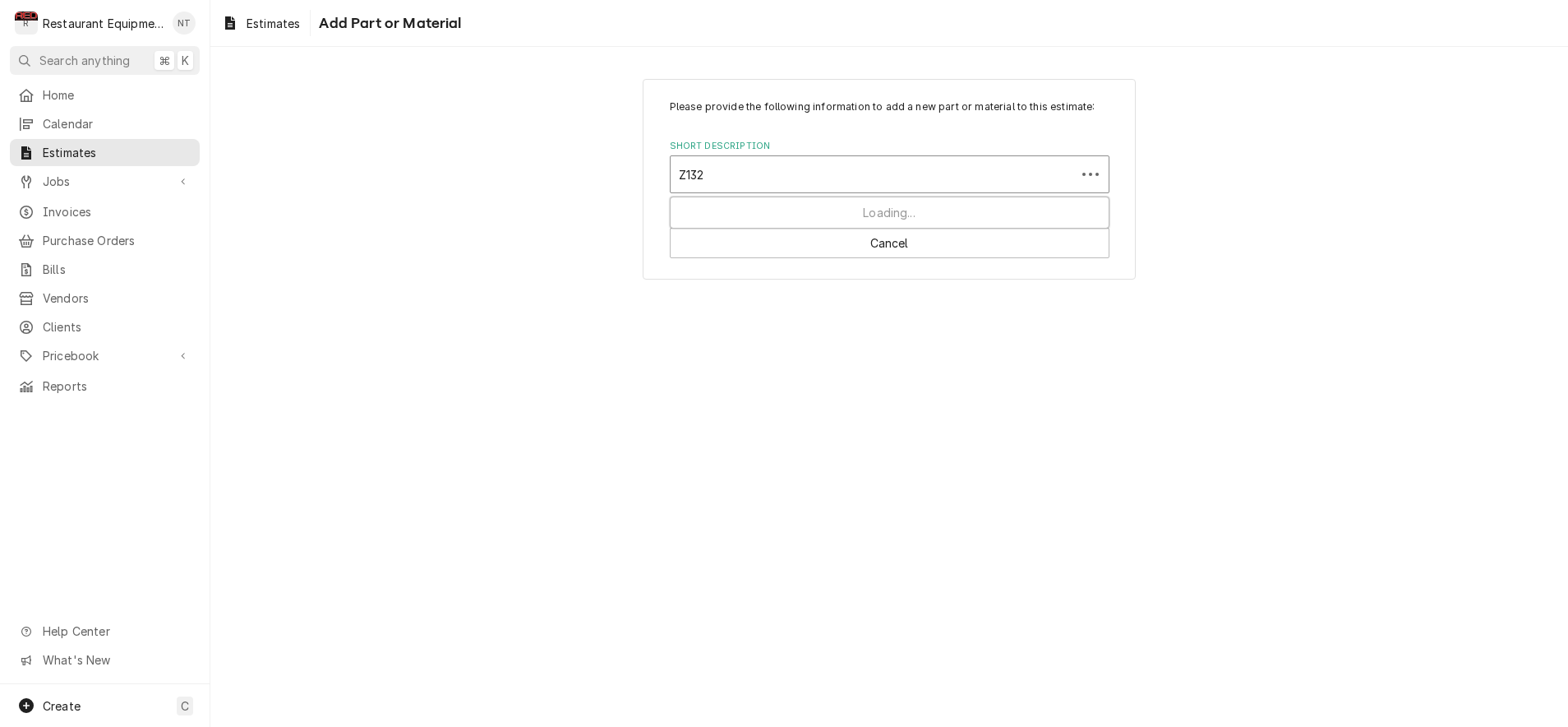
type input "Z1321"
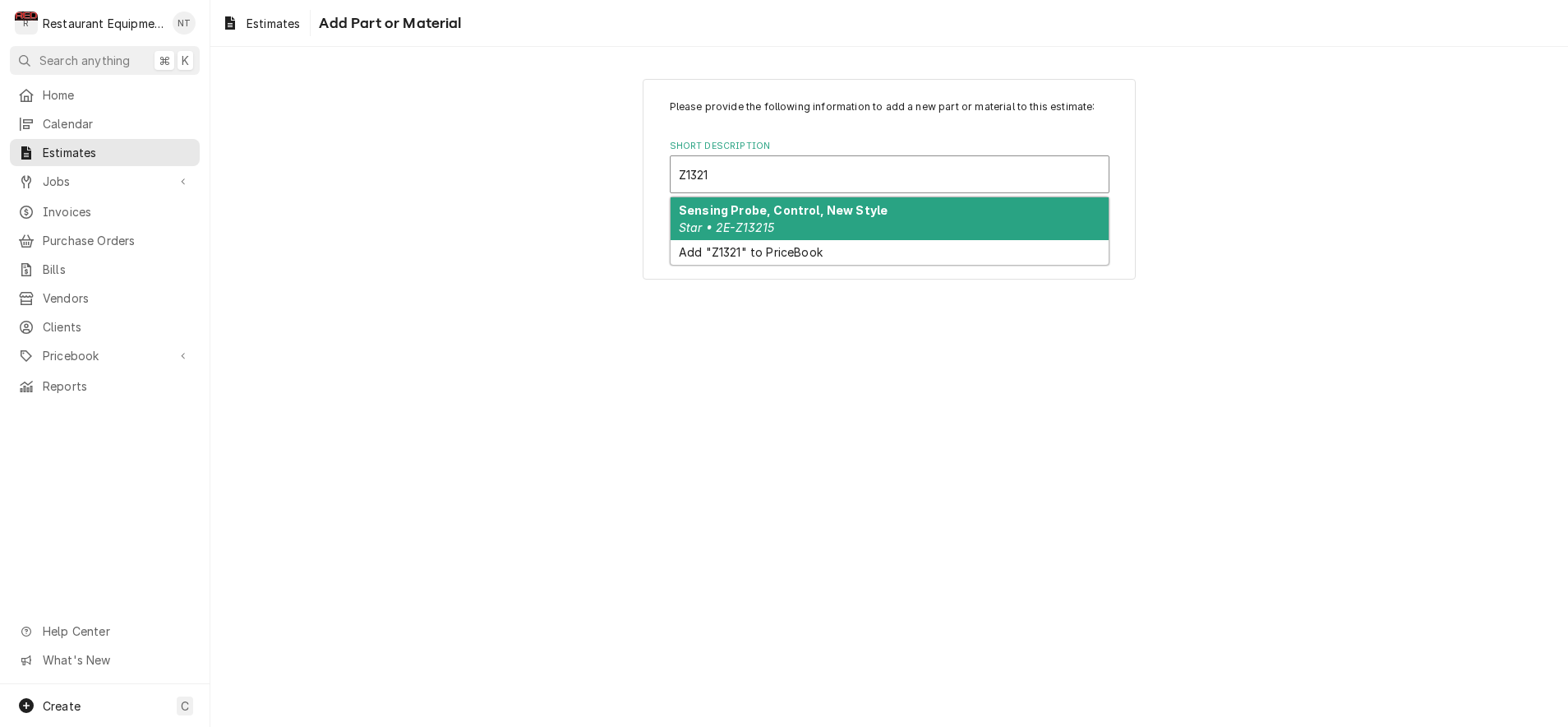
click at [852, 214] on strong "Sensing Probe, Control, New Style" at bounding box center [783, 210] width 209 height 14
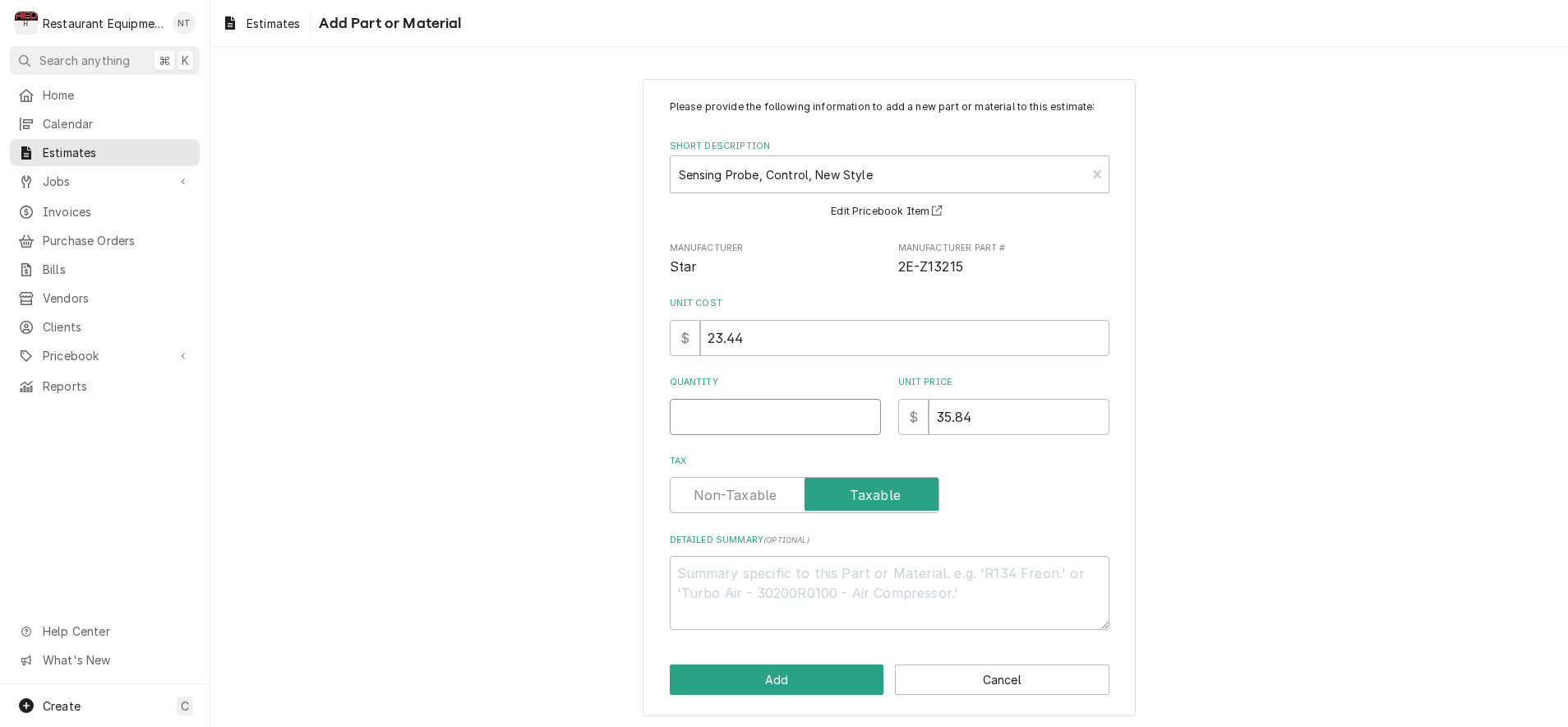
click at [763, 412] on input "Quantity" at bounding box center [775, 416] width 212 height 36
type textarea "x"
type input "1"
type textarea "x"
type input "1"
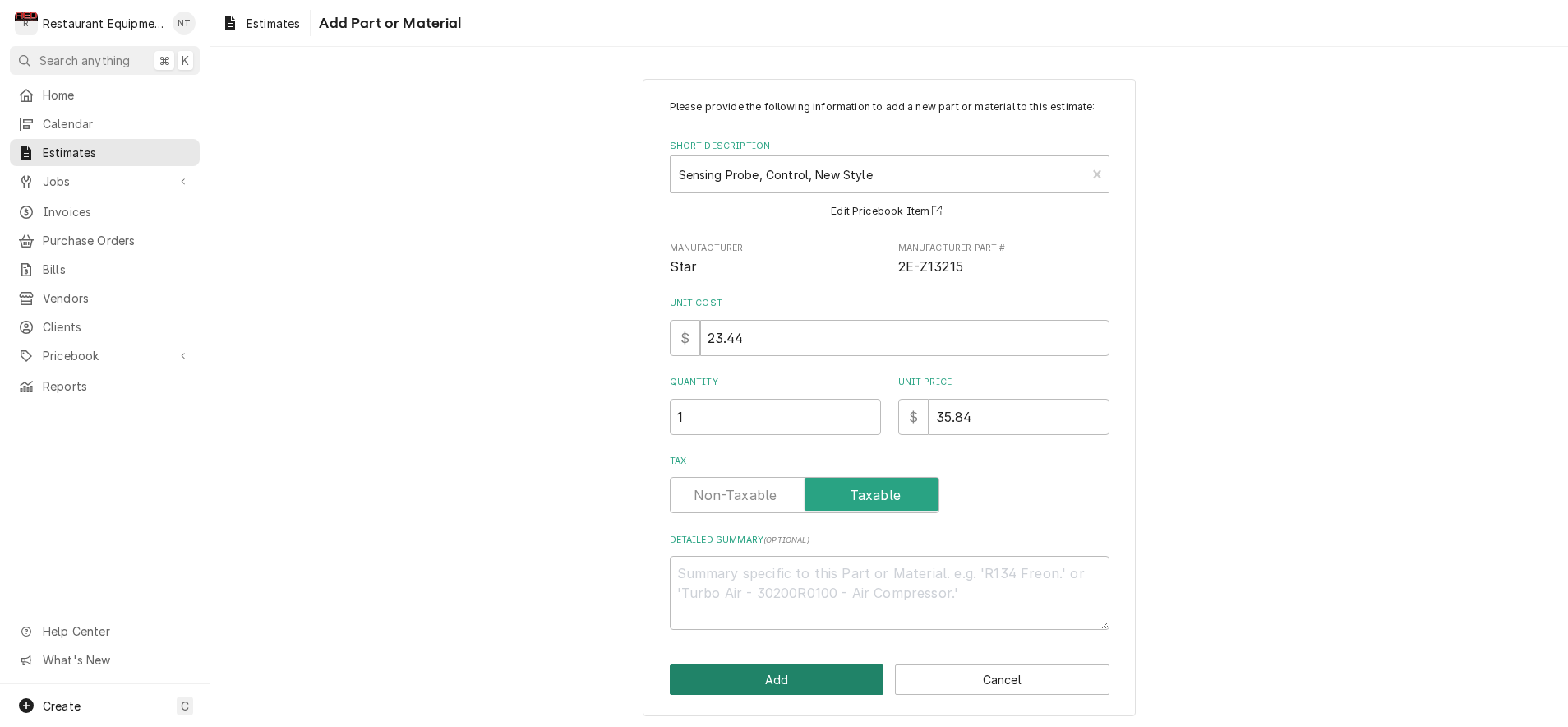
click at [825, 664] on button "Add" at bounding box center [776, 678] width 214 height 30
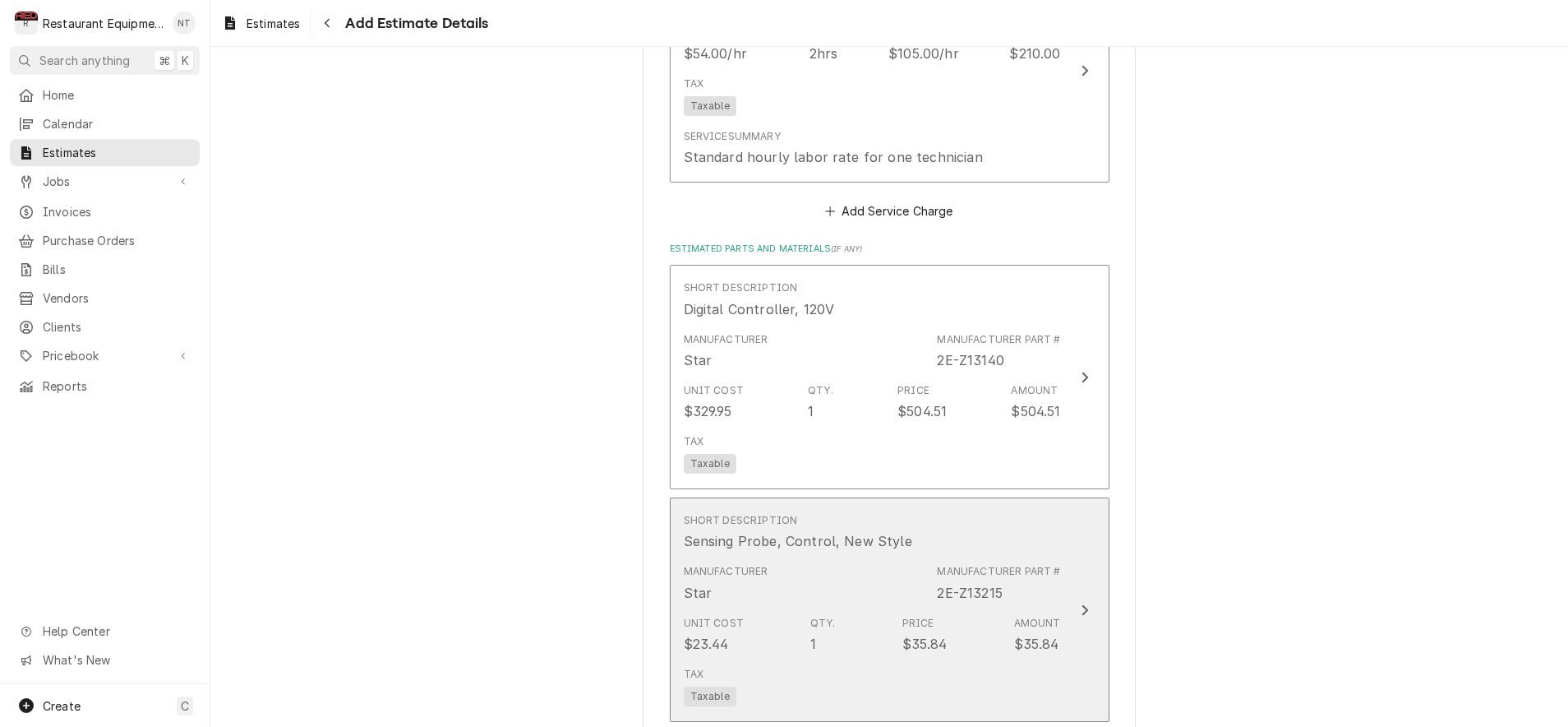
type textarea "x"
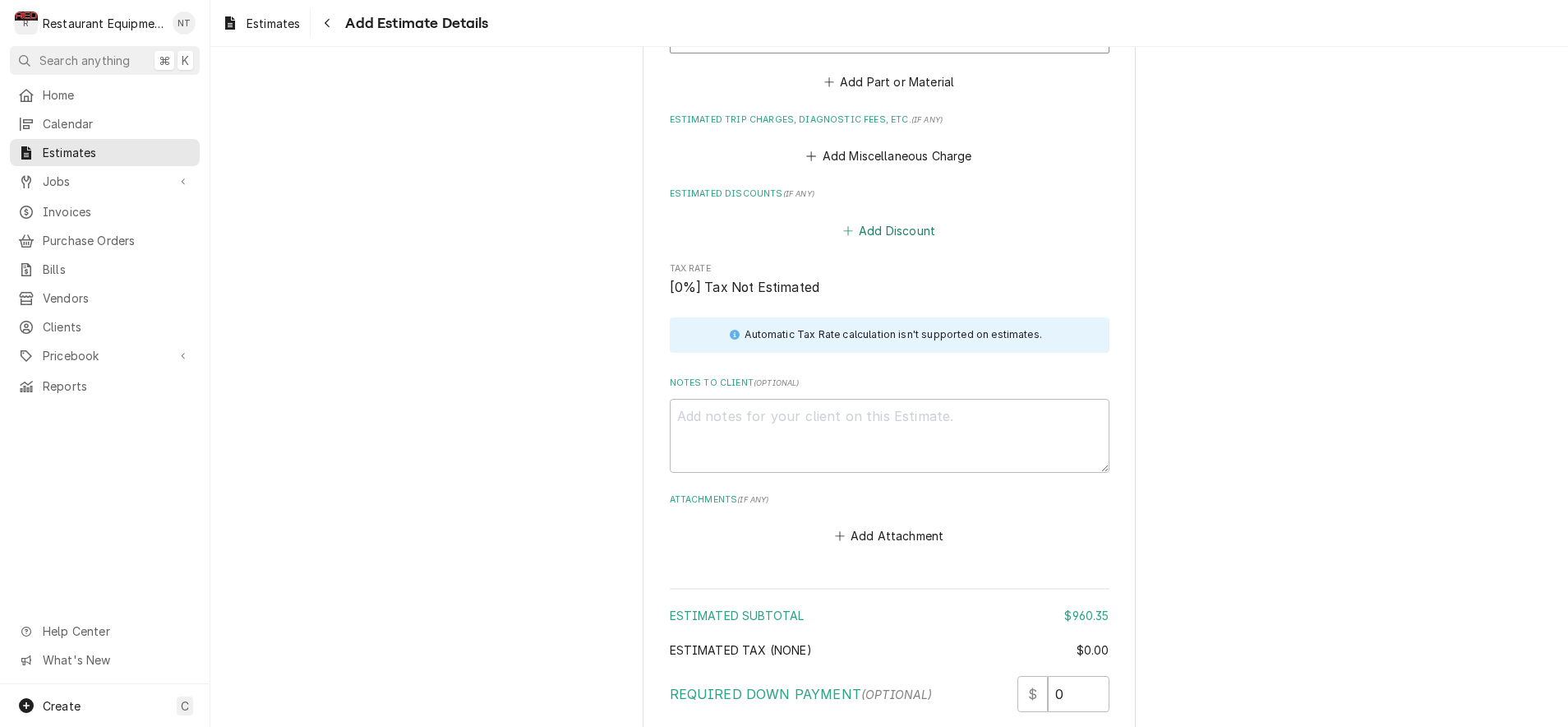
scroll to position [2330, 0]
click at [878, 146] on button "Add Miscellaneous Charge" at bounding box center [889, 157] width 171 height 23
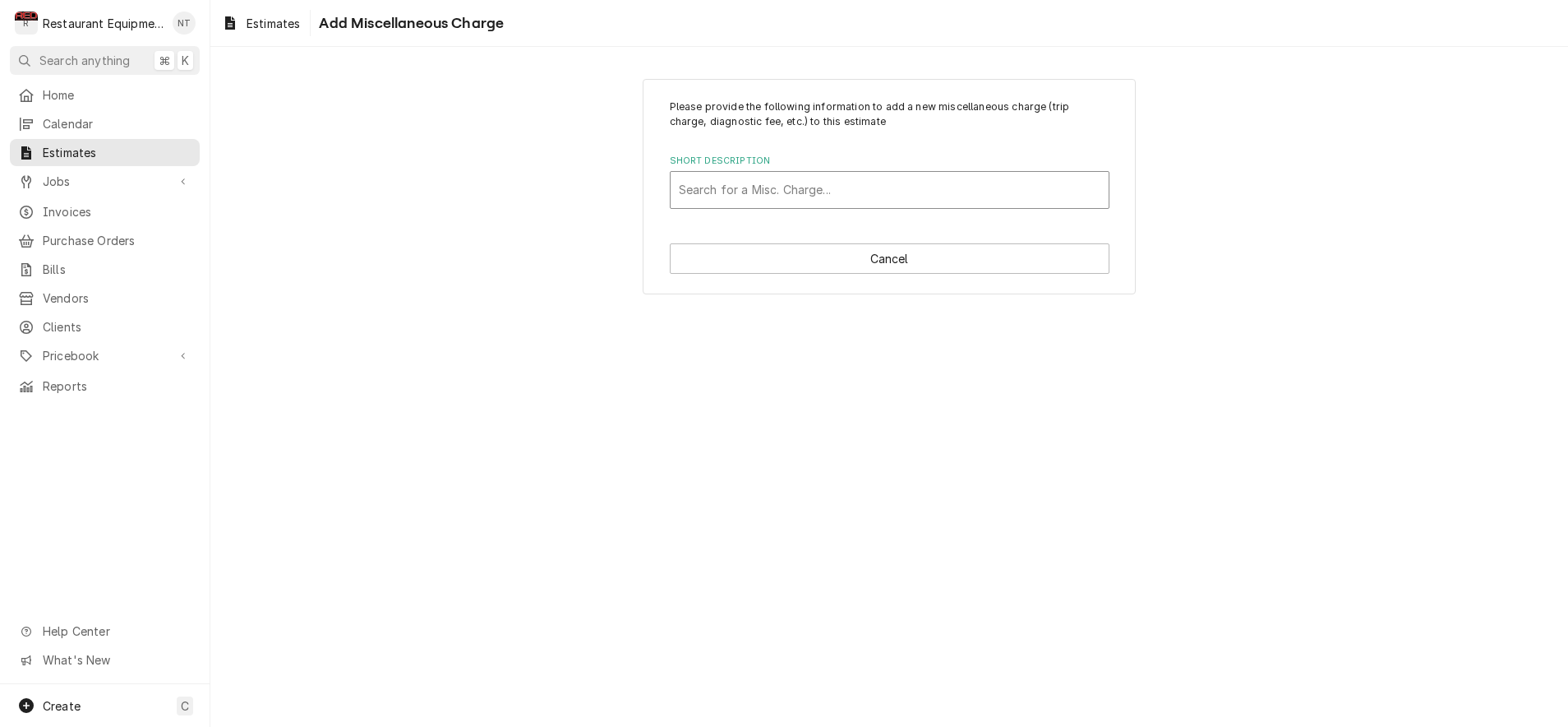
click at [849, 196] on div "Short Description" at bounding box center [890, 189] width 422 height 29
type input "Truck"
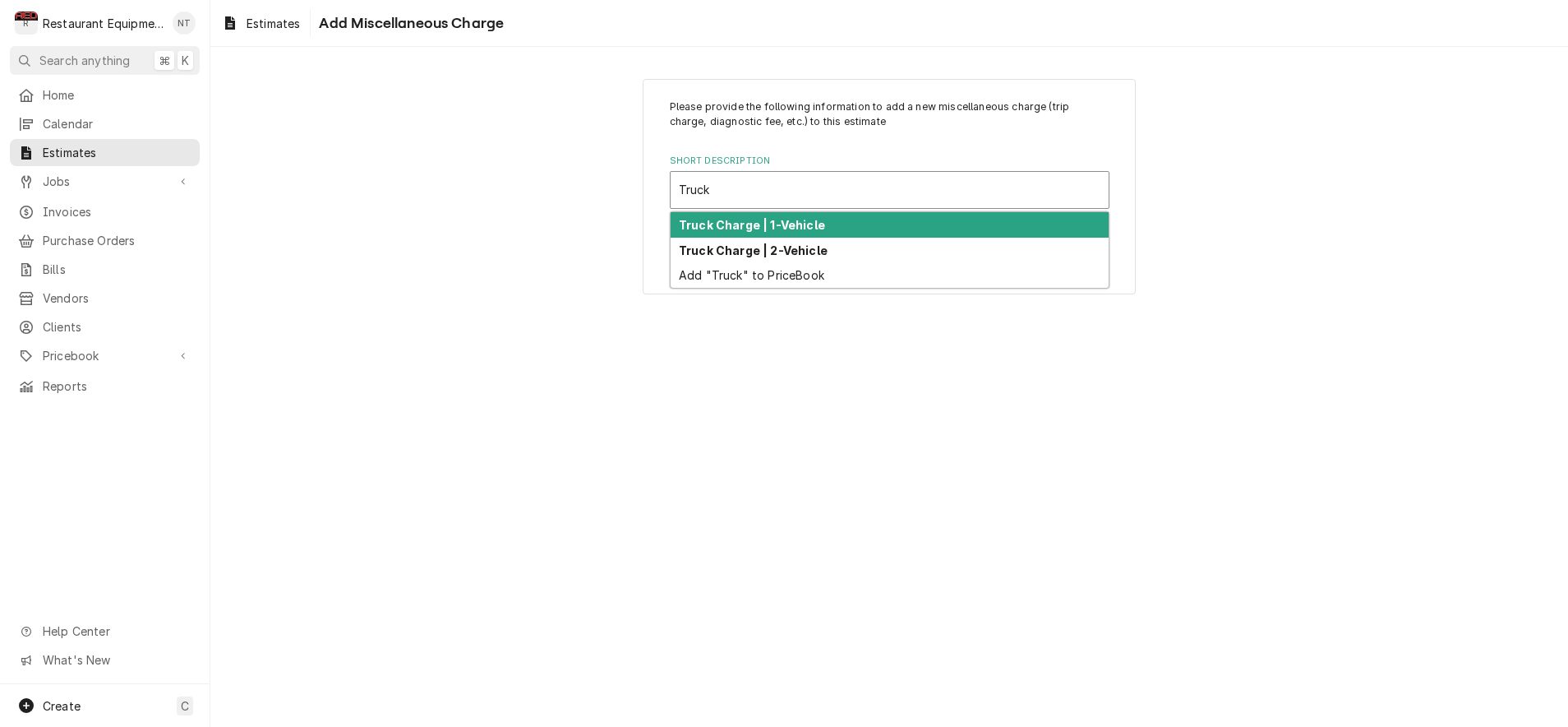
click at [844, 222] on div "Truck Charge | 1-Vehicle" at bounding box center [889, 225] width 438 height 25
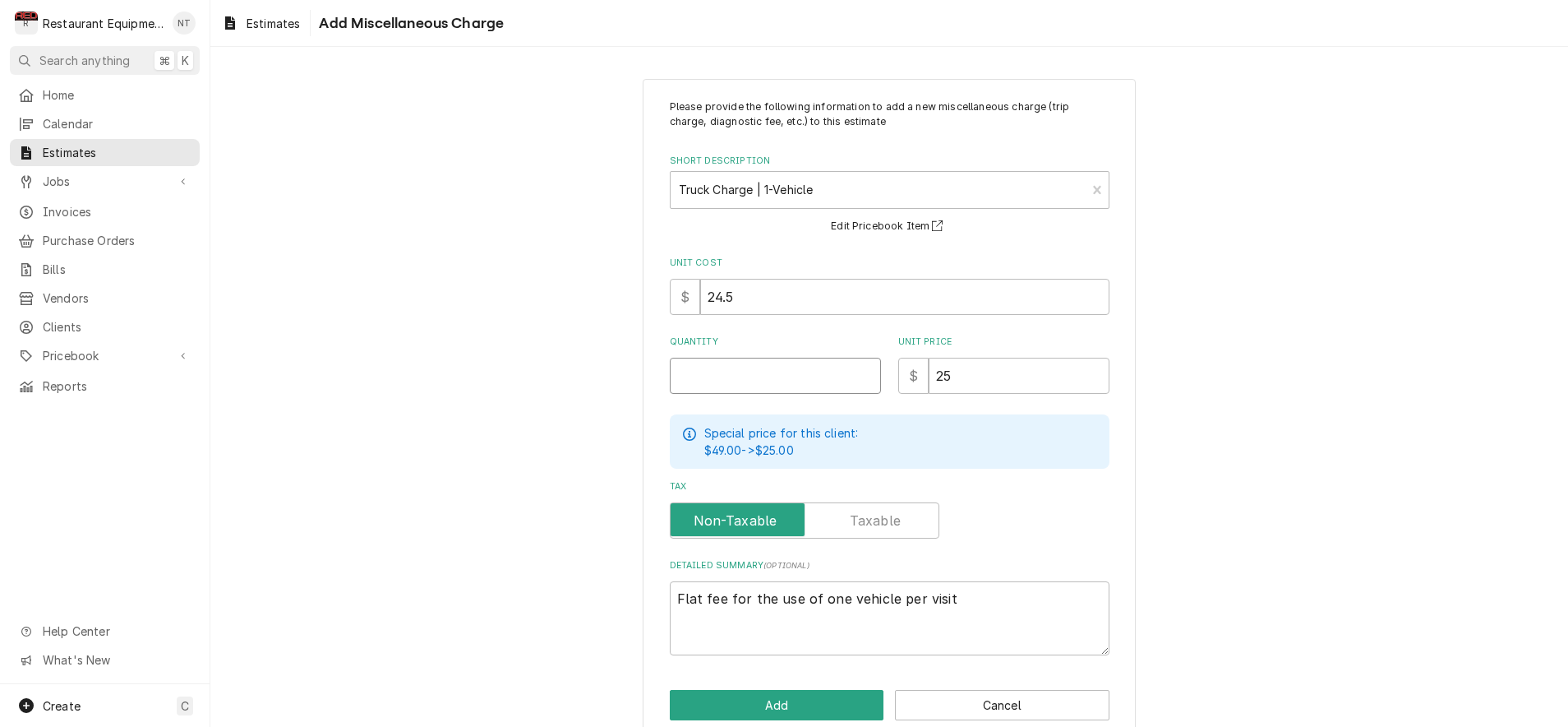
click at [806, 380] on input "Quantity" at bounding box center [775, 375] width 212 height 36
type textarea "x"
type input "1"
type textarea "x"
type input "1"
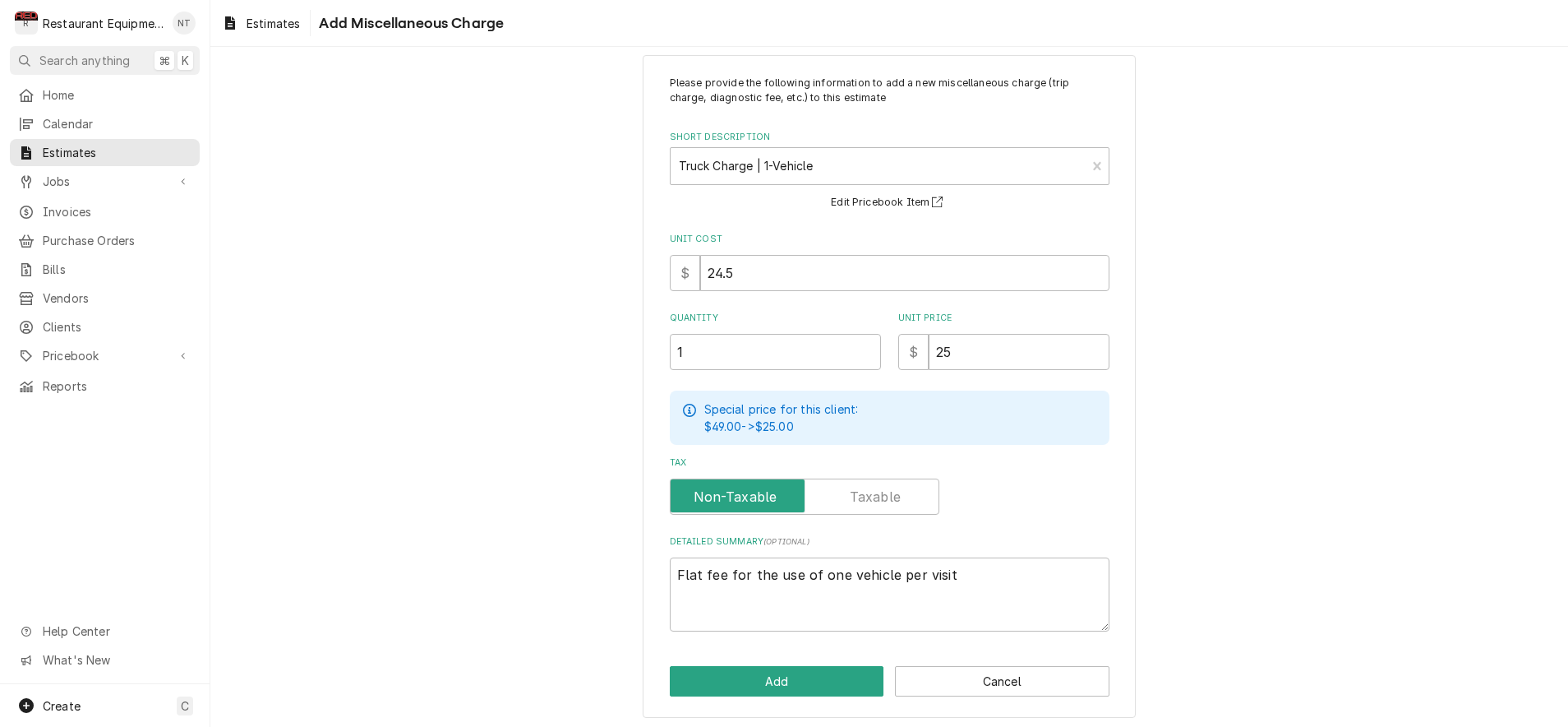
scroll to position [23, 0]
click at [821, 684] on button "Add" at bounding box center [776, 681] width 214 height 30
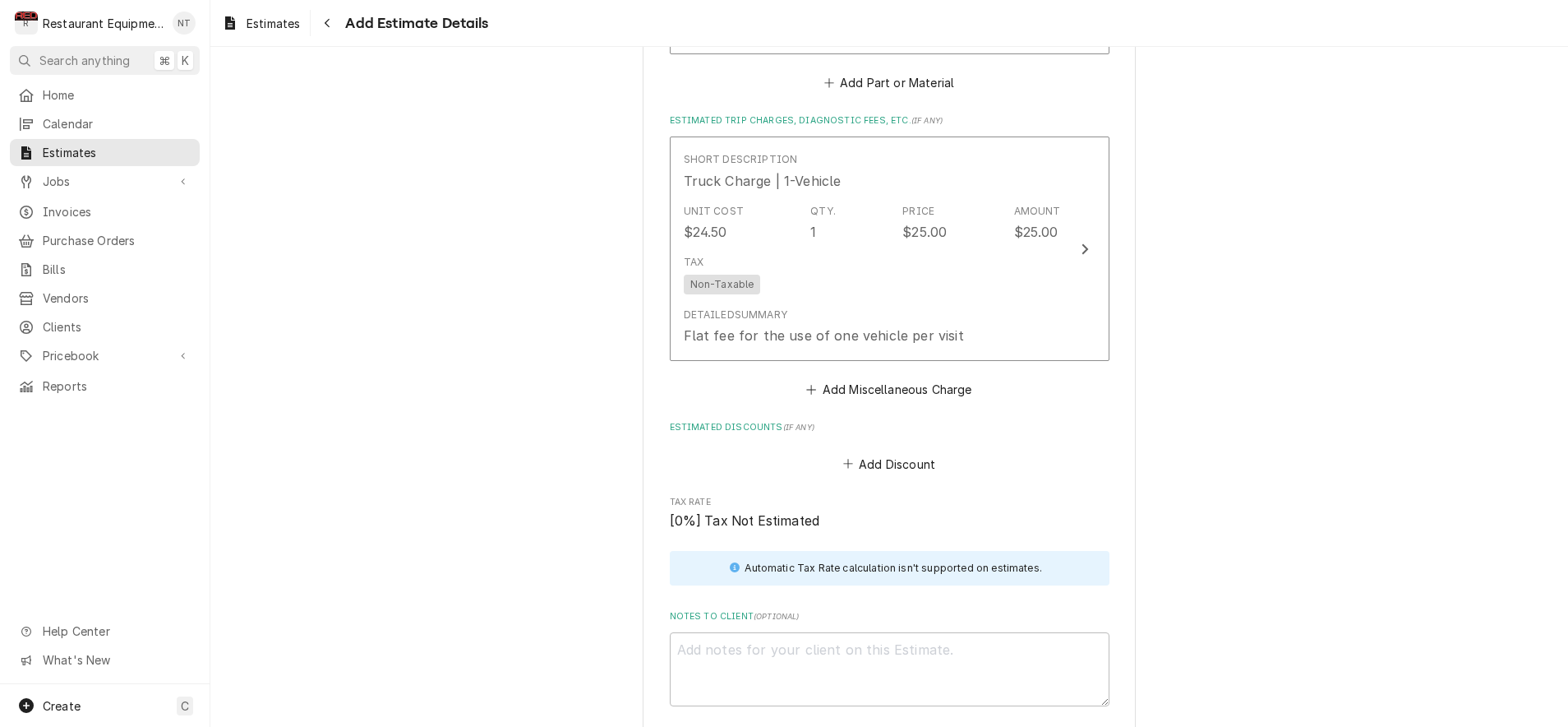
type textarea "x"
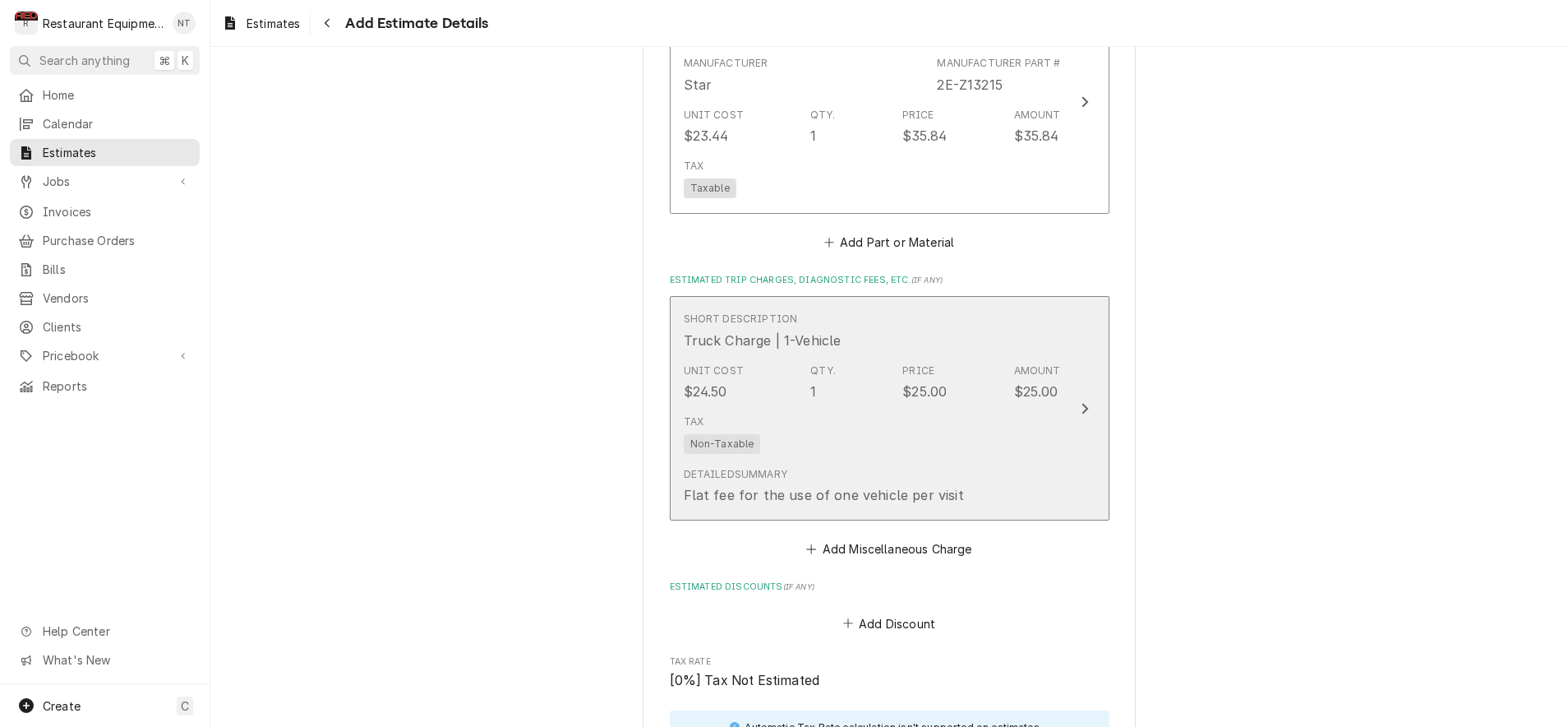
scroll to position [2175, 0]
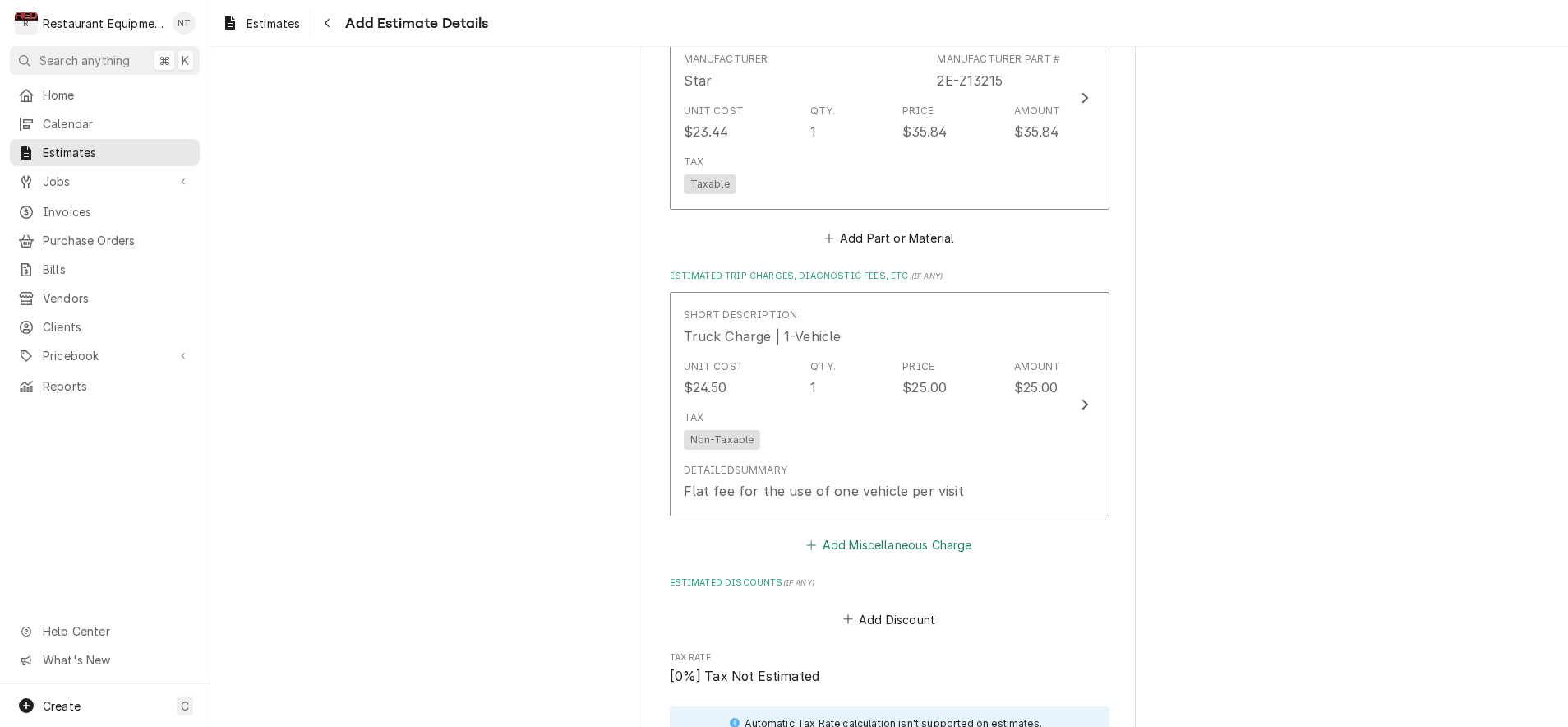
click at [927, 534] on button "Add Miscellaneous Charge" at bounding box center [889, 545] width 171 height 23
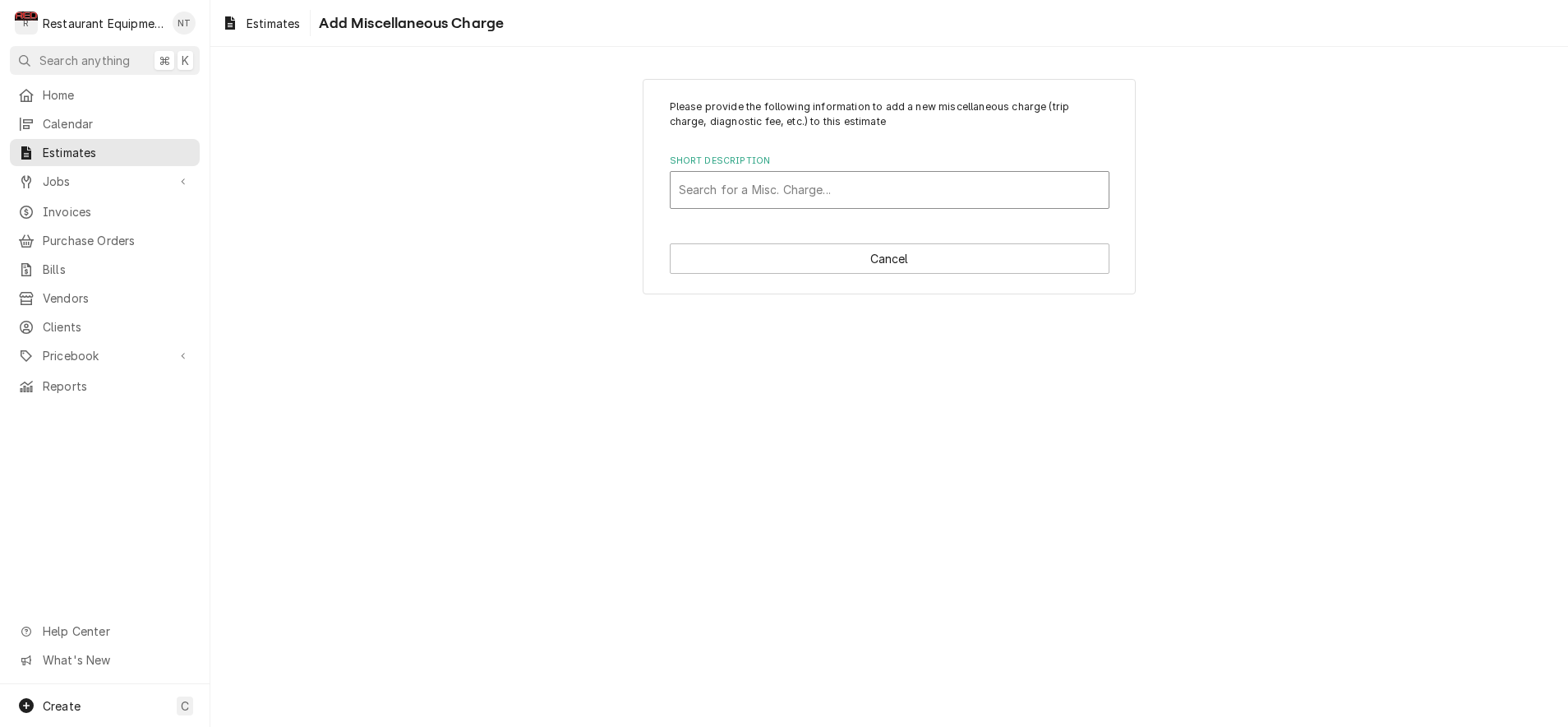
click at [856, 205] on div "Search for a Misc. Charge..." at bounding box center [889, 189] width 438 height 36
type input "shi"
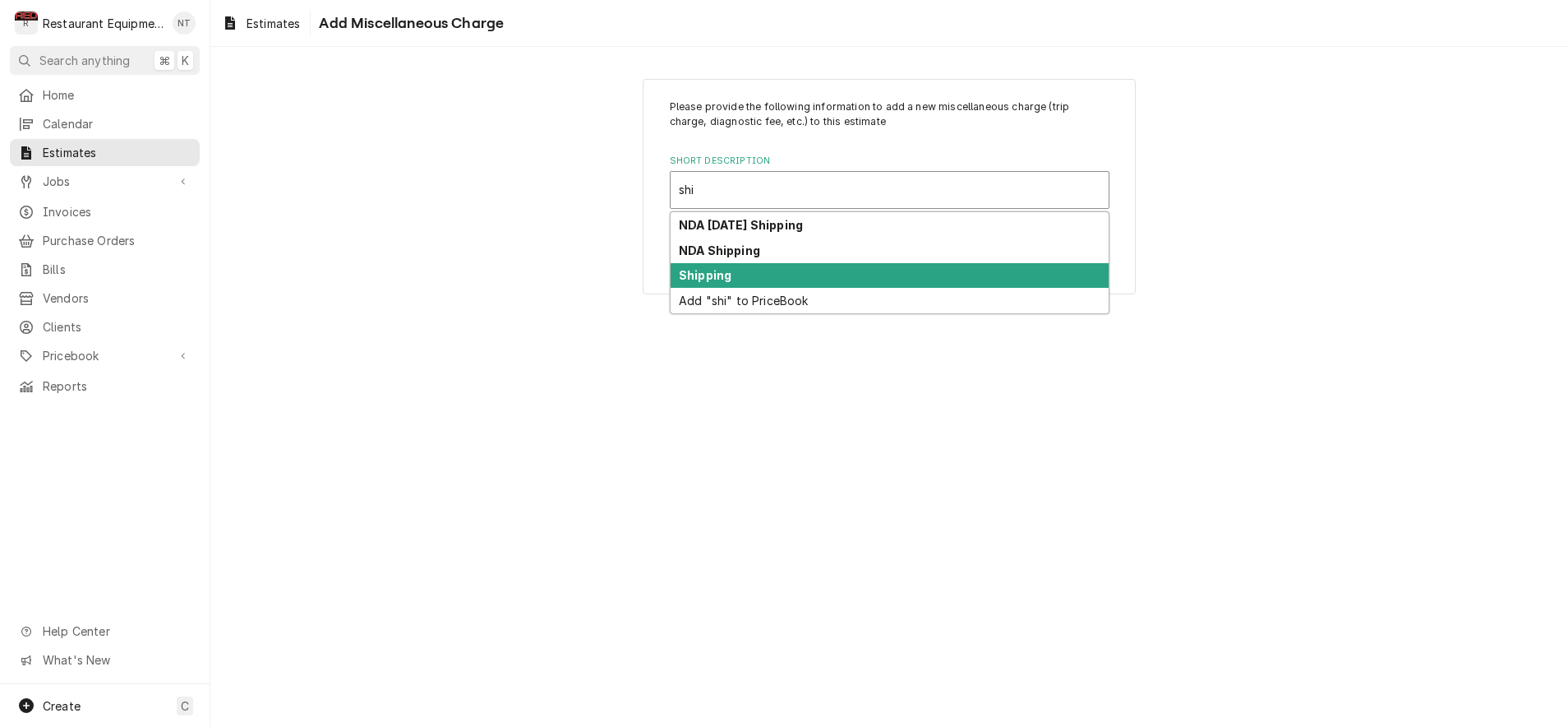
click at [835, 273] on div "Shipping" at bounding box center [889, 276] width 438 height 25
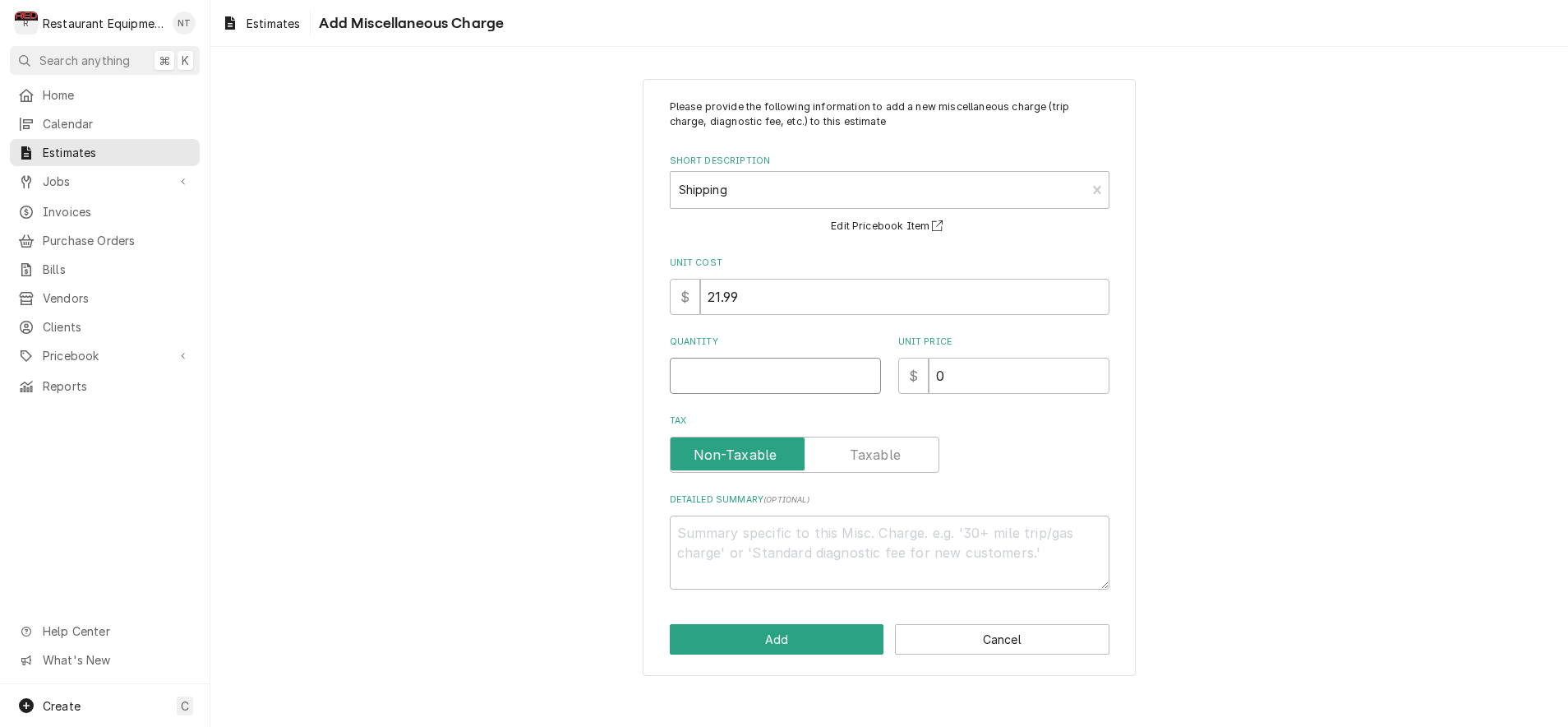
click at [831, 380] on input "Quantity" at bounding box center [775, 375] width 212 height 36
type textarea "x"
type input "1"
type textarea "x"
type input "1"
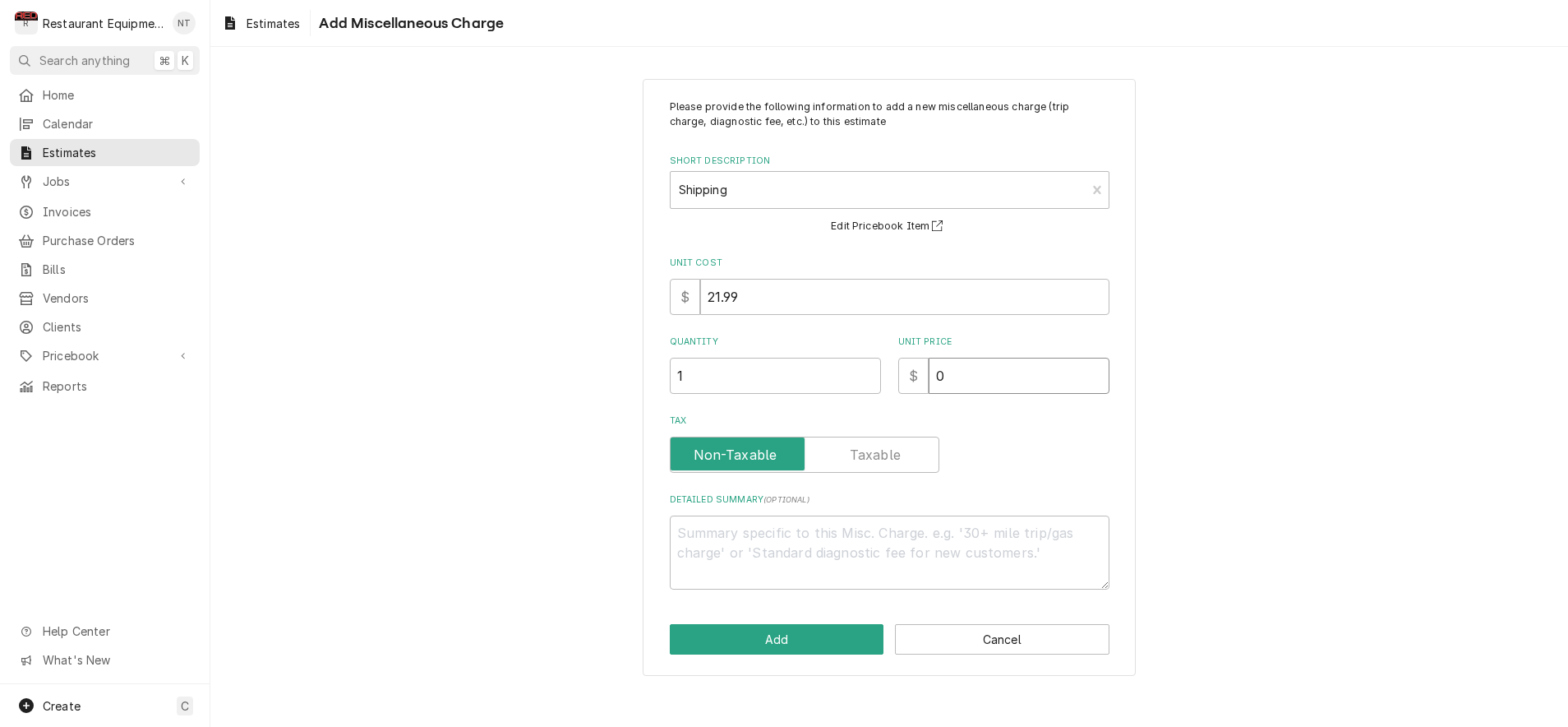
drag, startPoint x: 898, startPoint y: 376, endPoint x: 889, endPoint y: 377, distance: 9.1
click at [889, 377] on div "Quantity 1 Unit Price $ 0" at bounding box center [889, 365] width 440 height 58
type textarea "x"
type input "7"
type textarea "x"
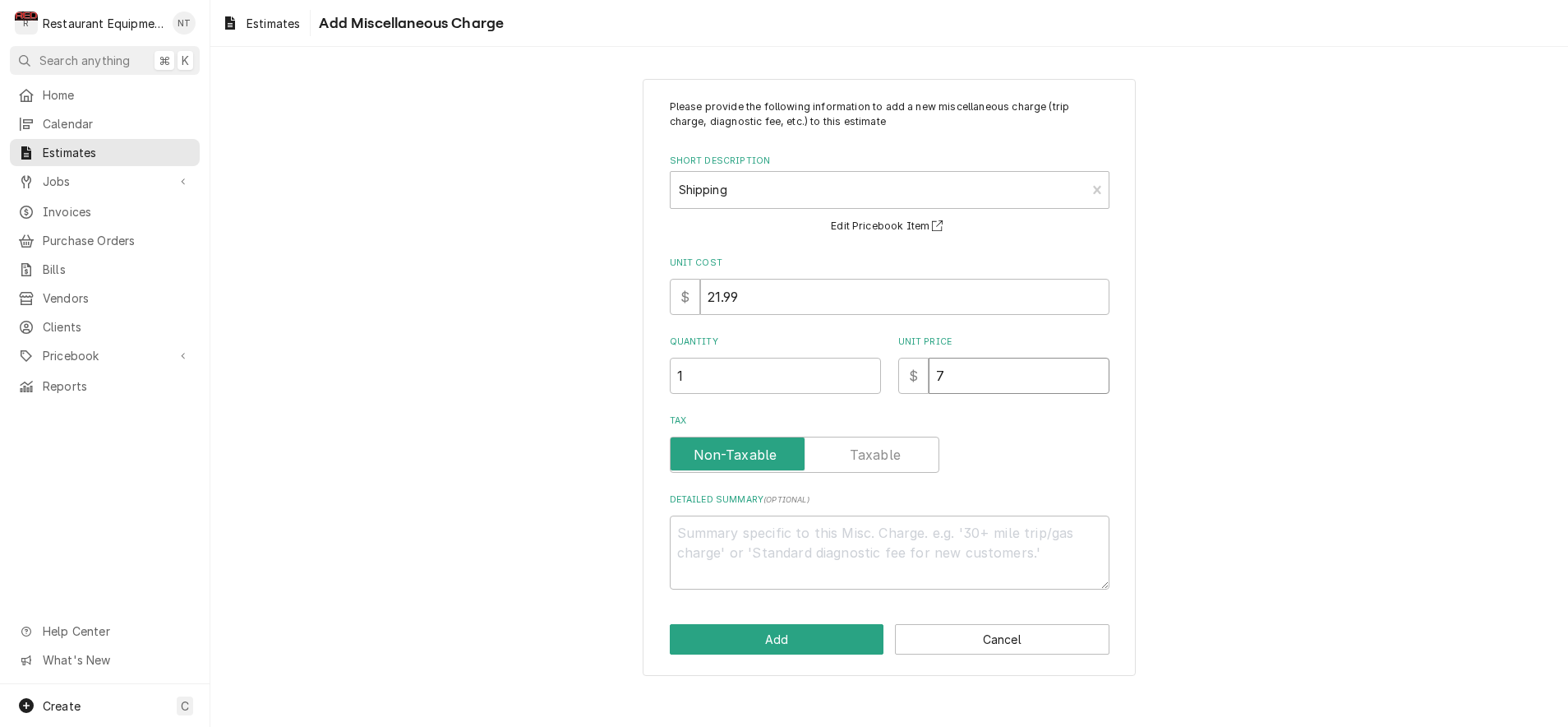
type input "75"
type textarea "x"
type input "75.4"
type textarea "x"
type input "75.48"
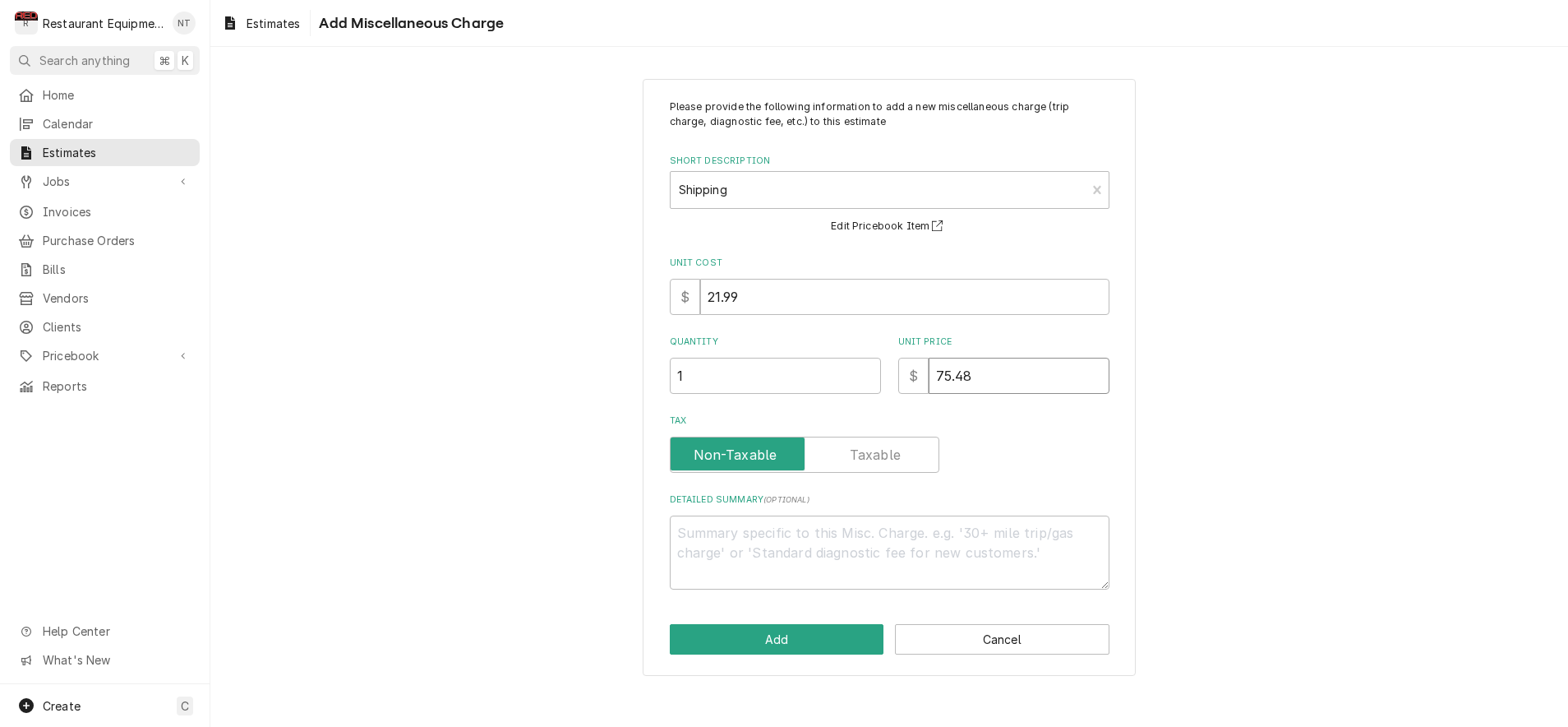
click at [953, 375] on input "75.48" at bounding box center [1019, 375] width 180 height 36
type textarea "x"
type input "7548"
type textarea "x"
type input "748"
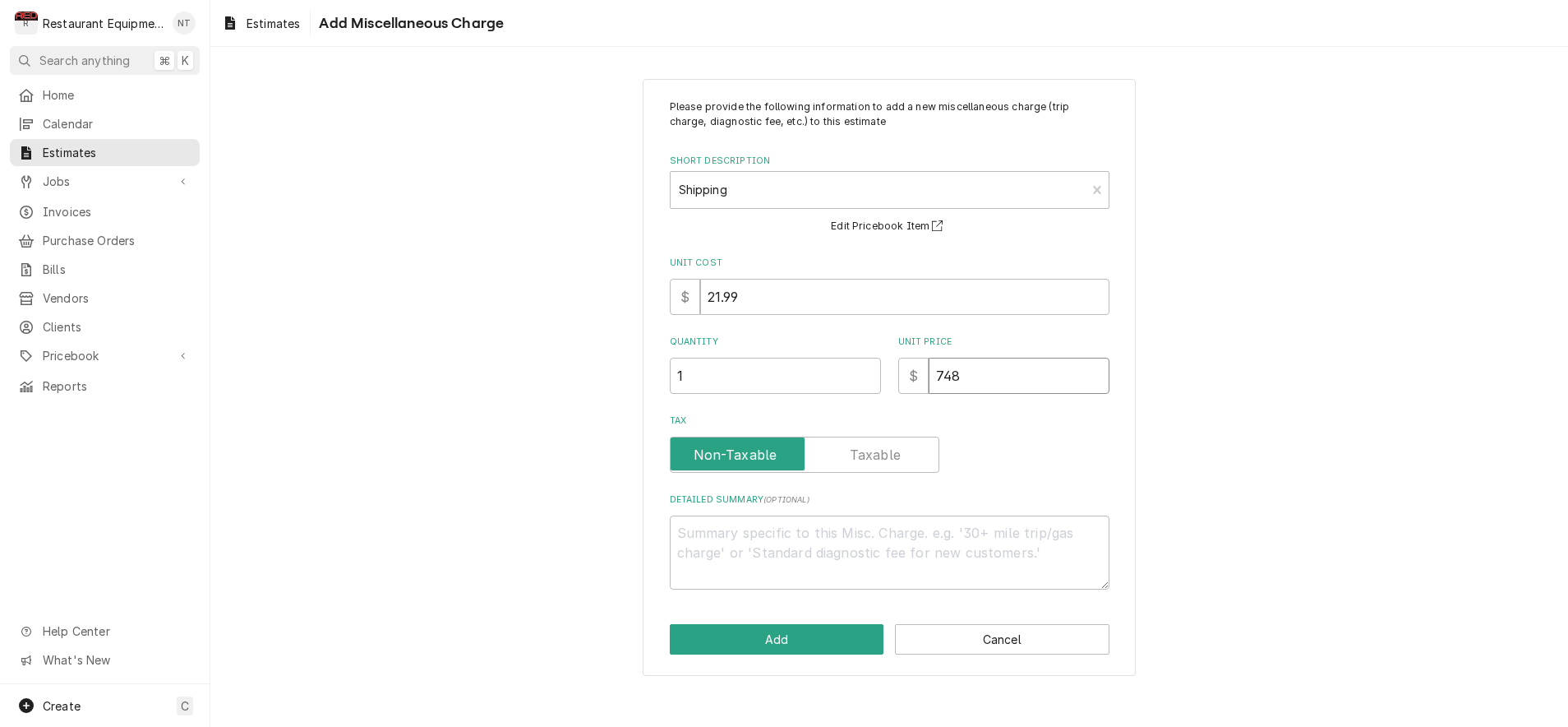
type textarea "x"
type input "7648"
type textarea "x"
type input "76.48"
type textarea "x"
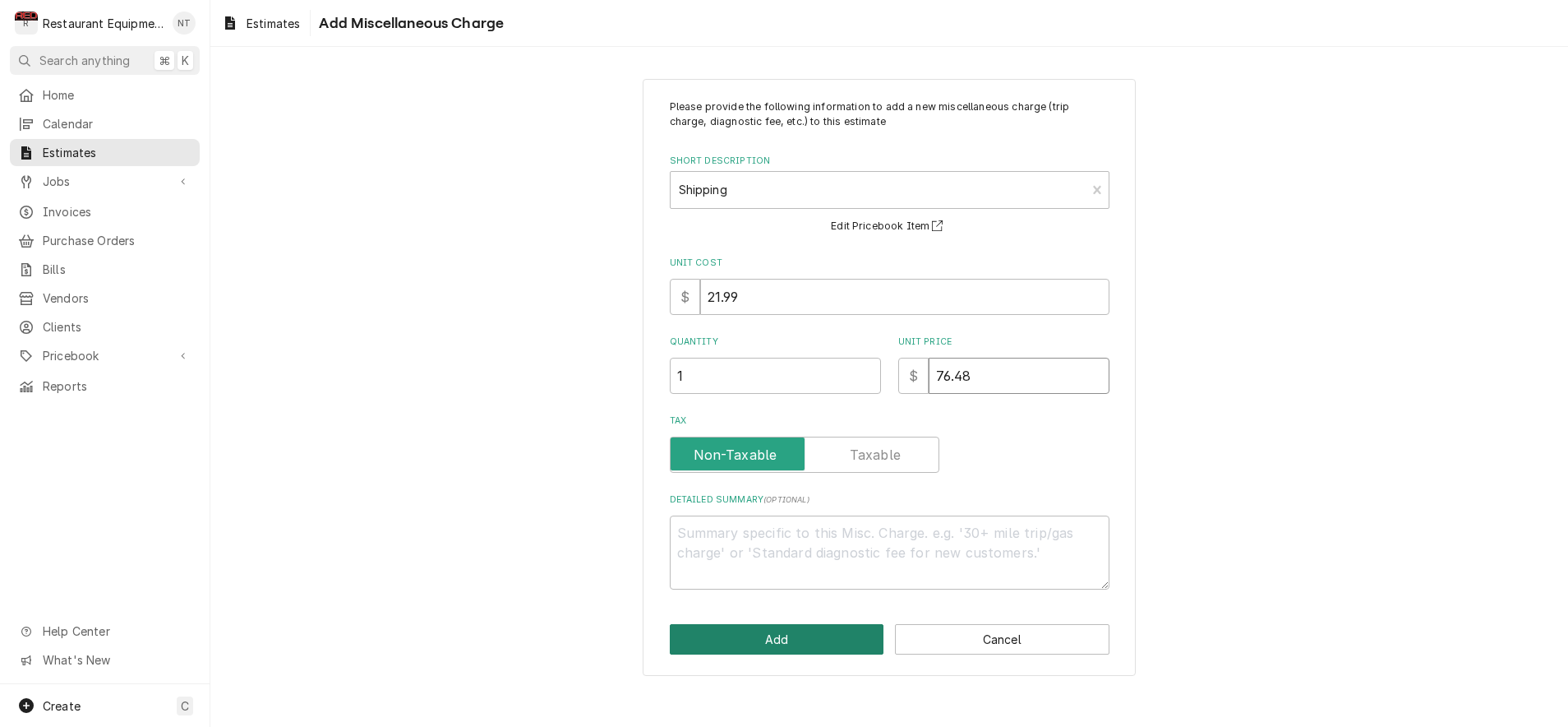
type input "76.48"
click at [837, 624] on button "Add" at bounding box center [776, 639] width 214 height 30
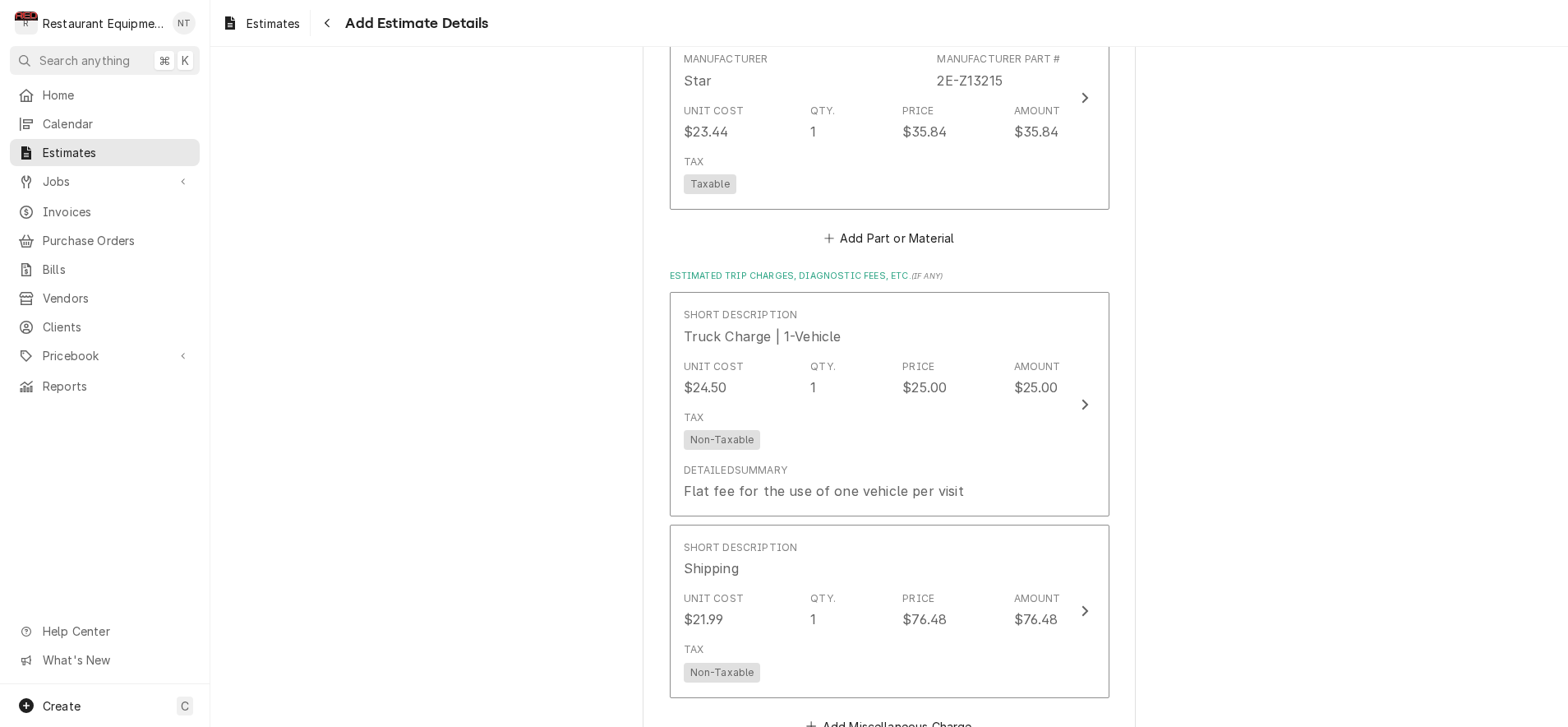
type textarea "x"
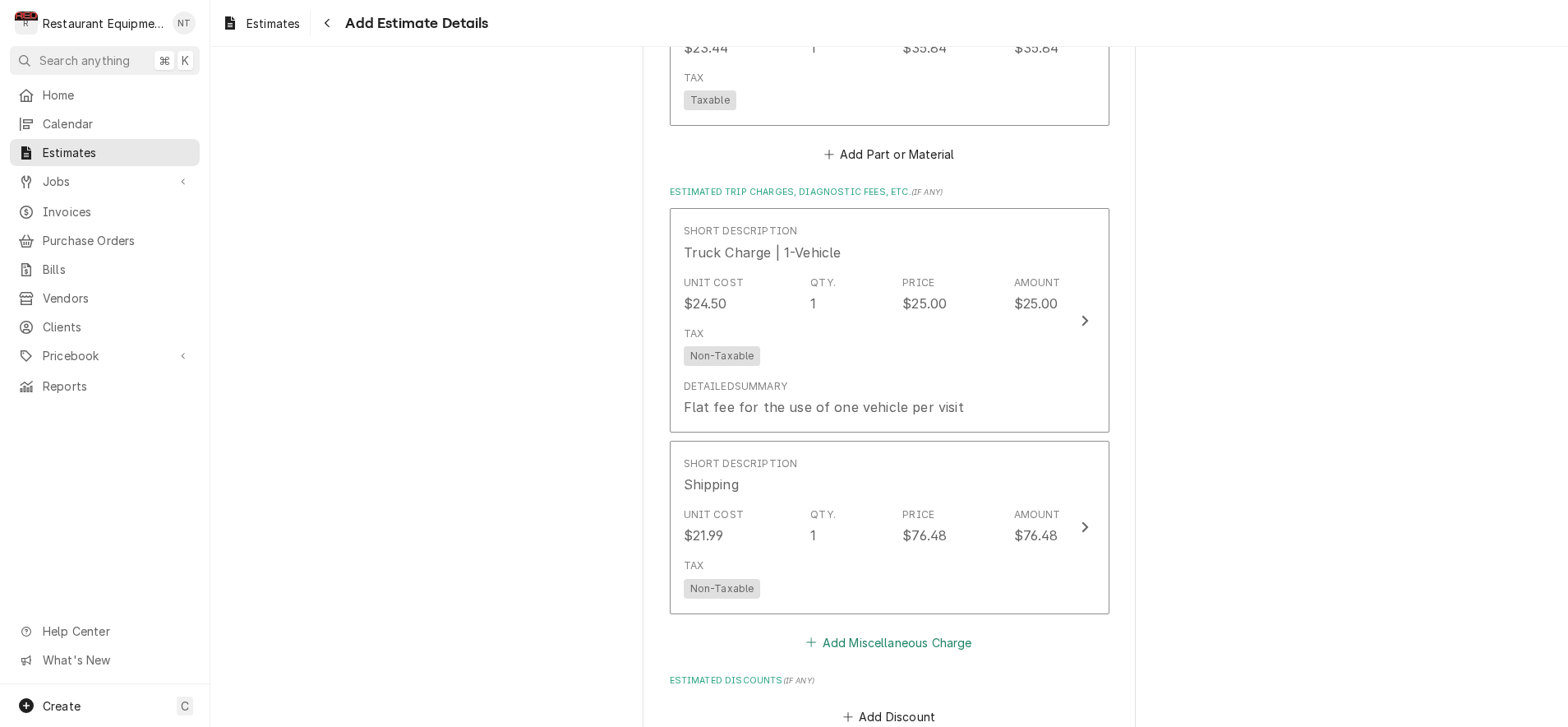
scroll to position [2261, 0]
click at [890, 629] on button "Add Miscellaneous Charge" at bounding box center [889, 641] width 171 height 23
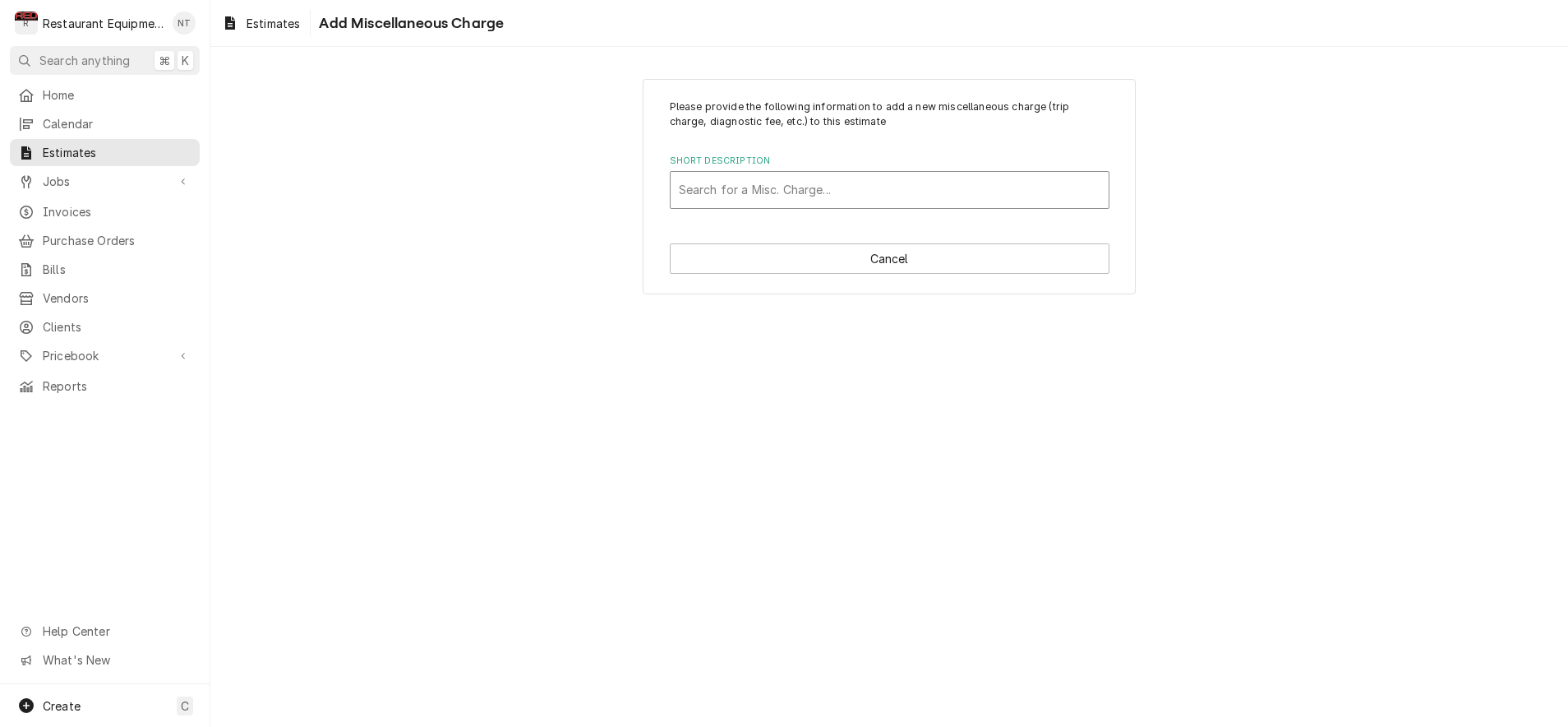
click at [863, 185] on div "Short Description" at bounding box center [890, 189] width 422 height 29
type input "tax"
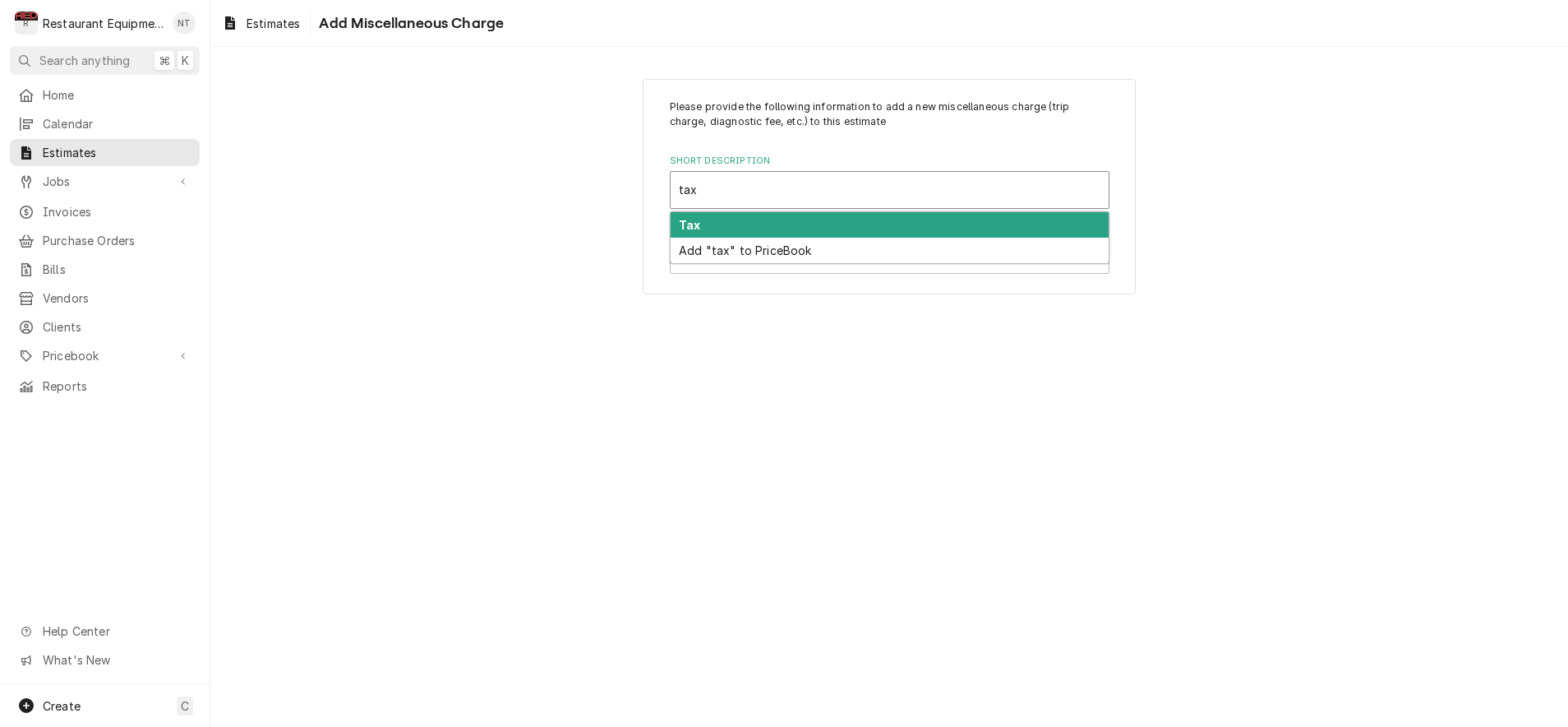
click at [862, 217] on div "Tax" at bounding box center [889, 225] width 438 height 25
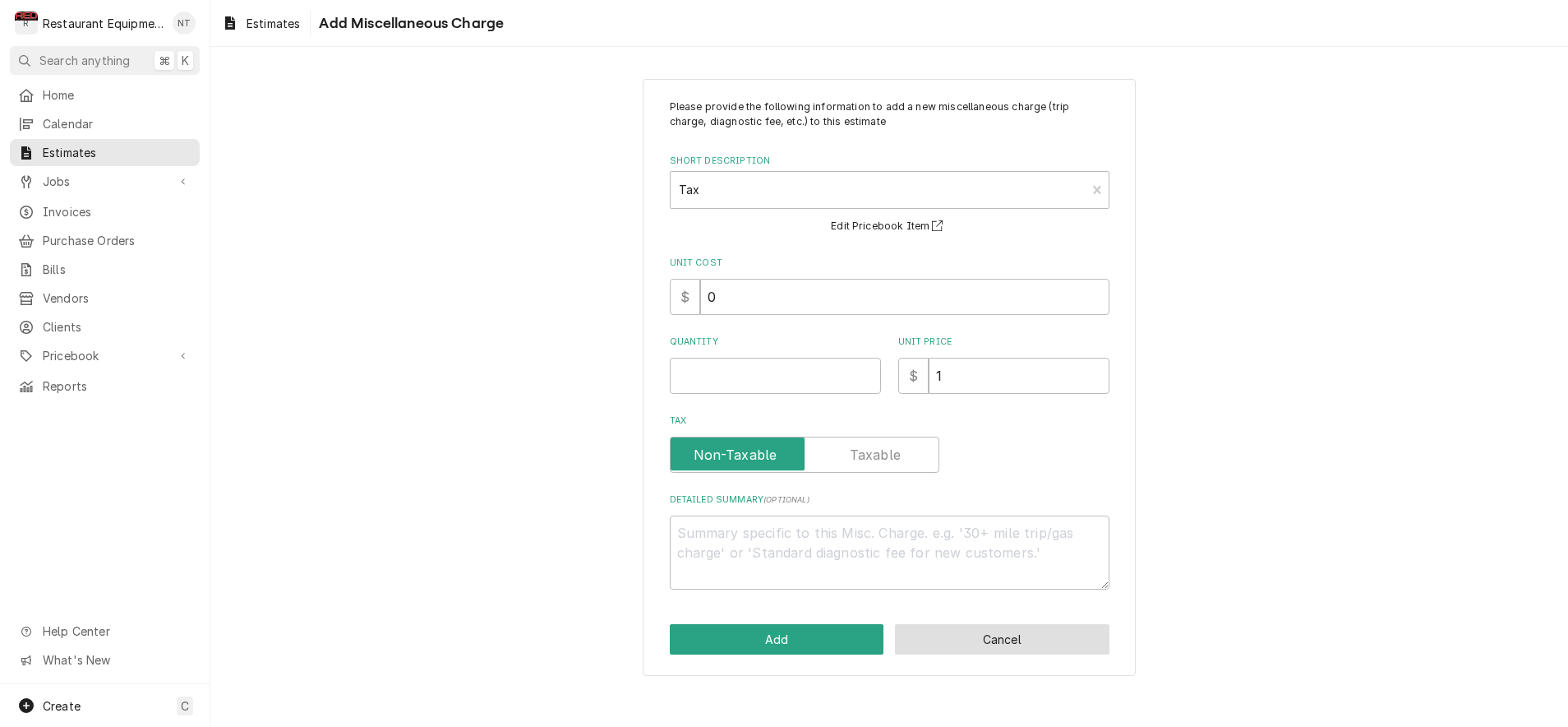
click at [1033, 624] on button "Cancel" at bounding box center [1001, 639] width 214 height 30
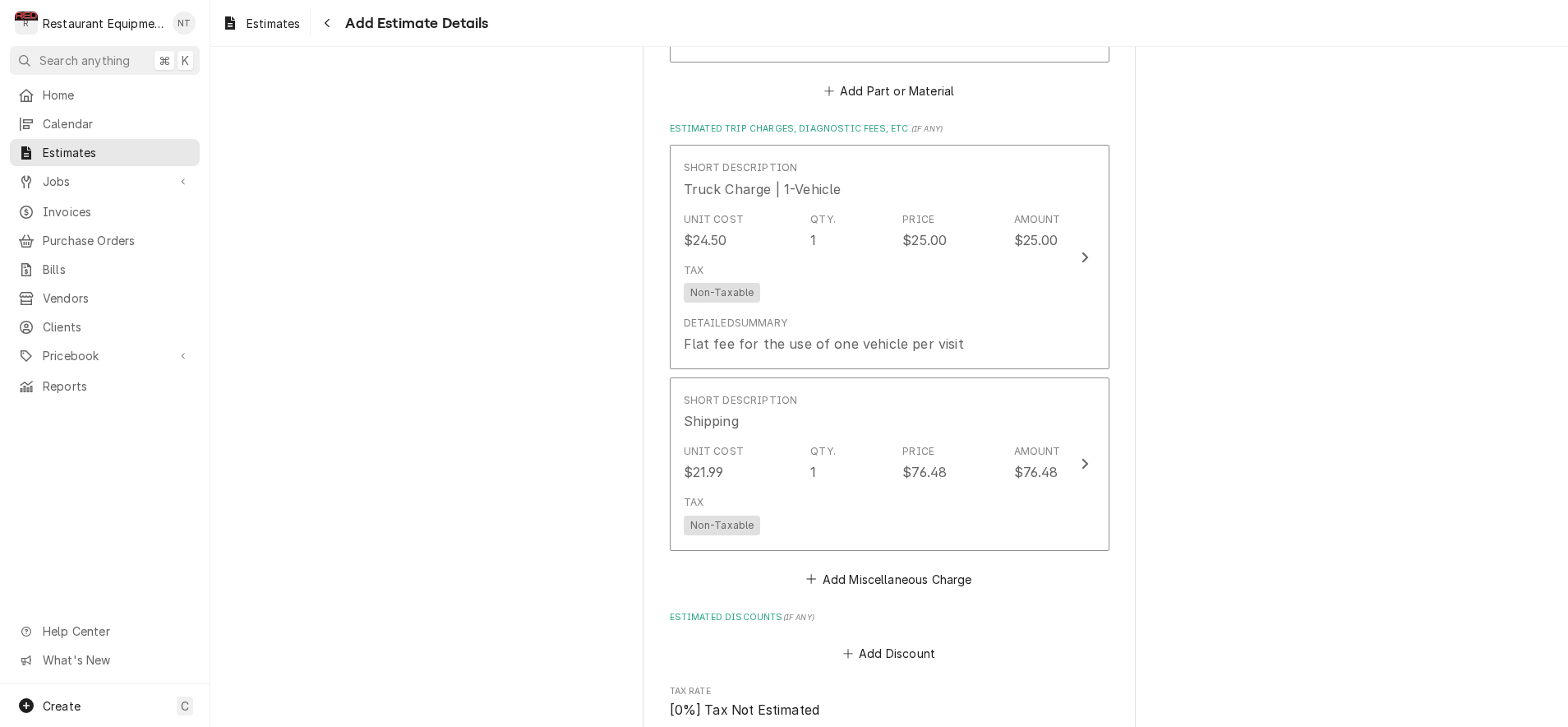
scroll to position [2320, 0]
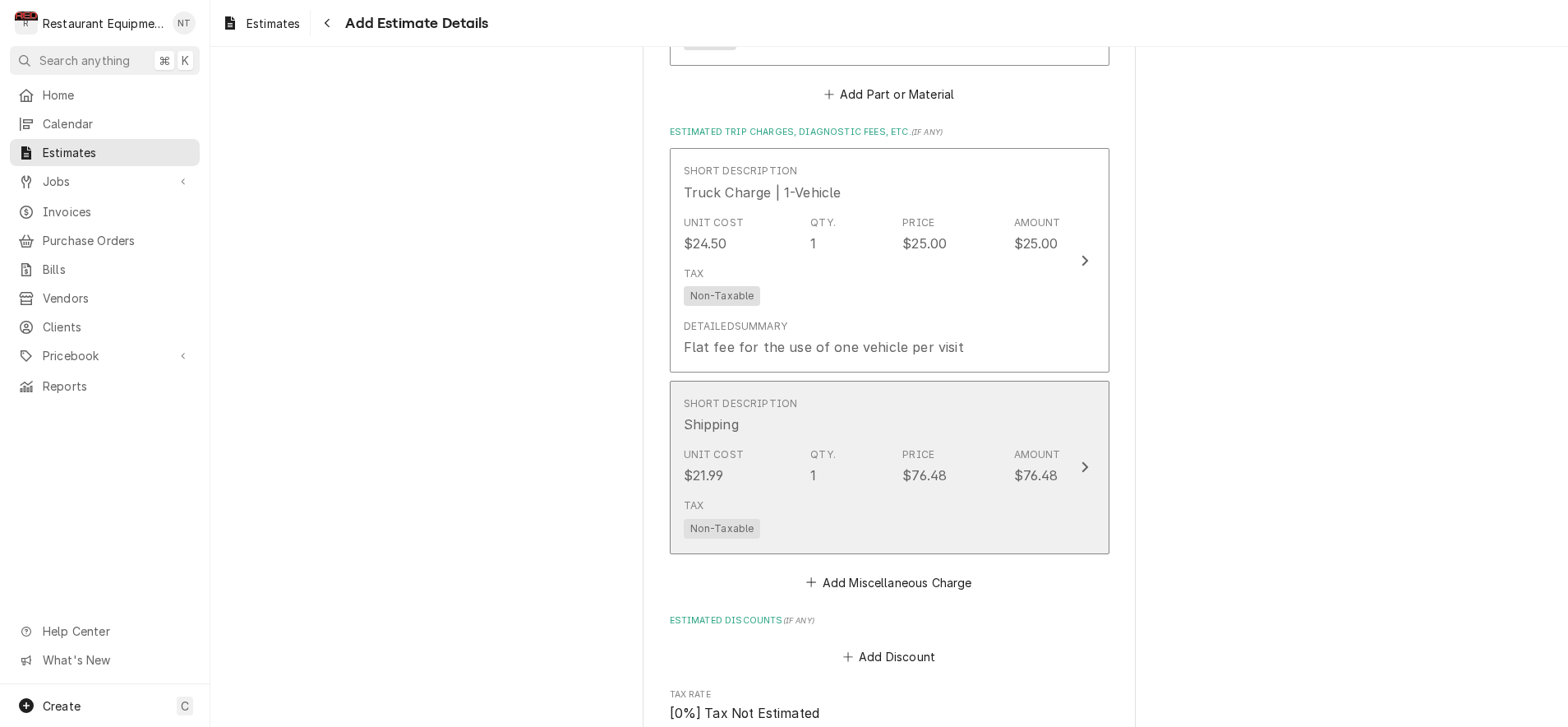
click at [1102, 448] on button "Short Description Shipping Unit Cost $21.99 Qty. 1 Price $76.48 Amount $76.48 T…" at bounding box center [889, 467] width 440 height 174
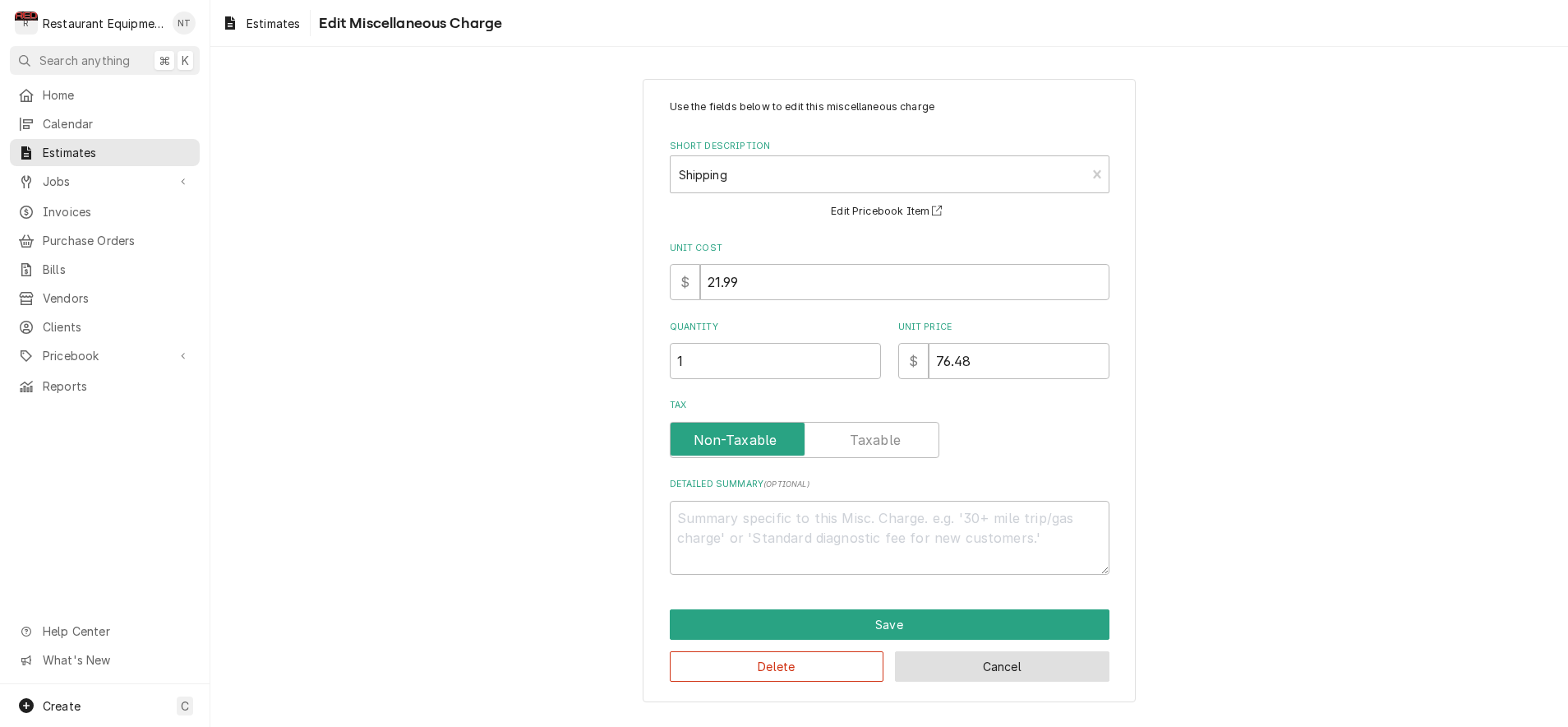
click at [954, 670] on button "Cancel" at bounding box center [1001, 666] width 214 height 30
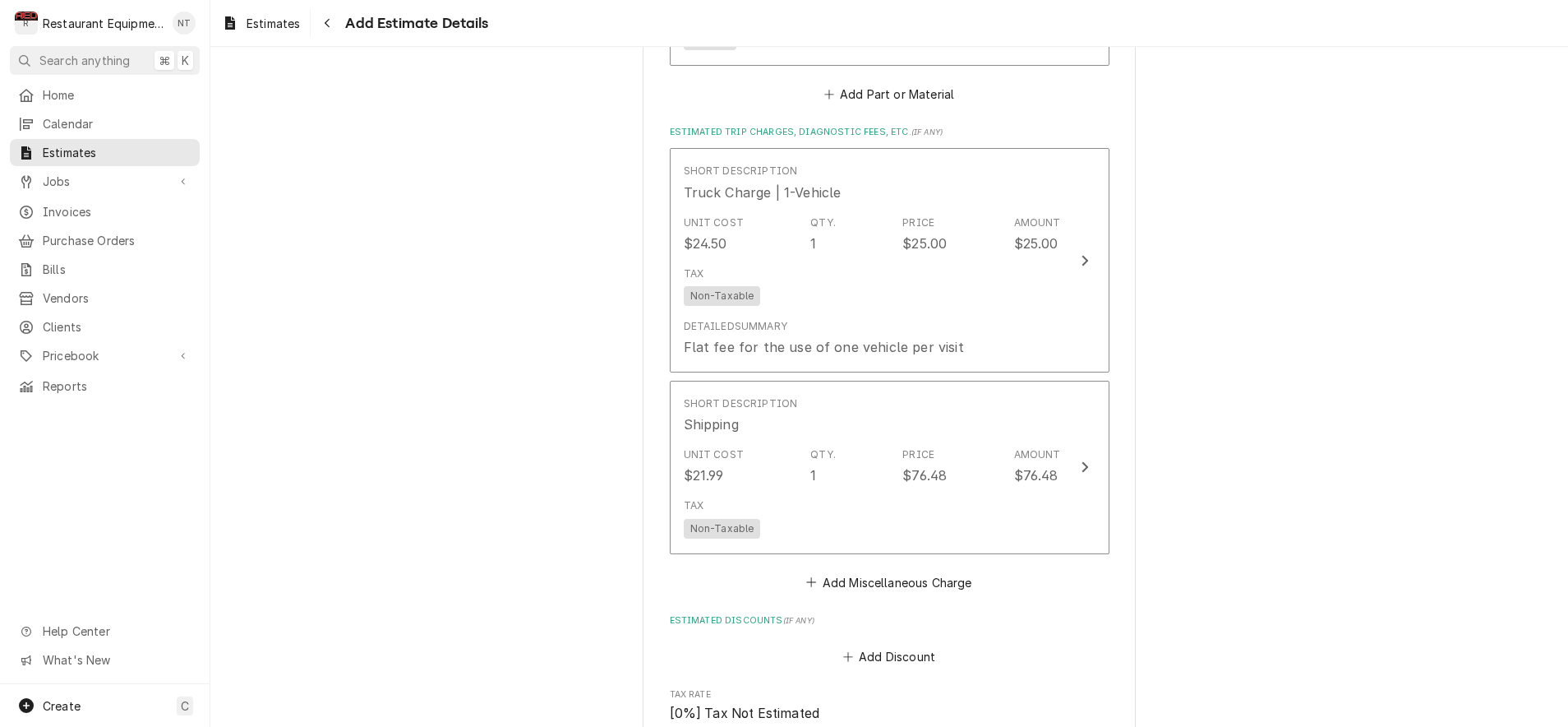
type textarea "x"
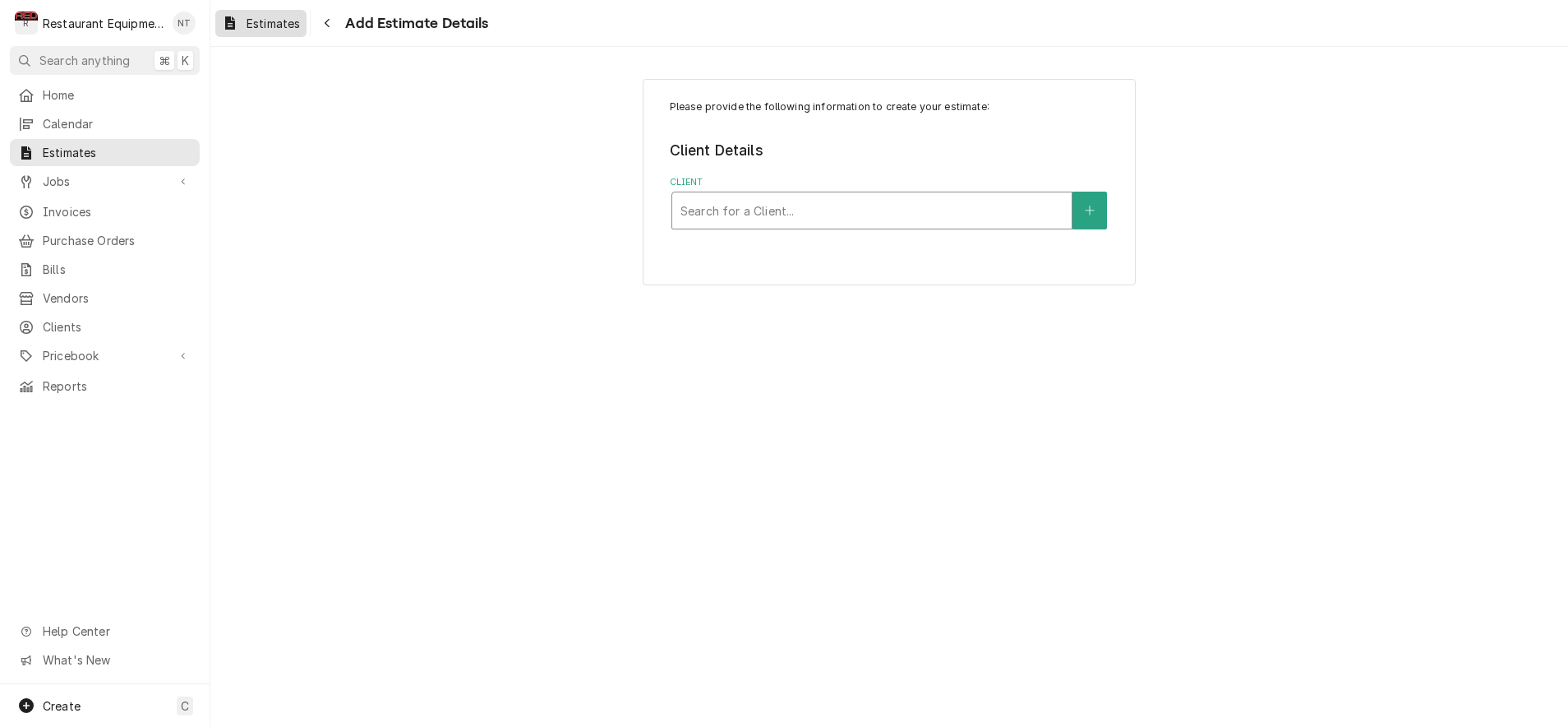
click at [282, 33] on link "Estimates" at bounding box center [261, 23] width 91 height 27
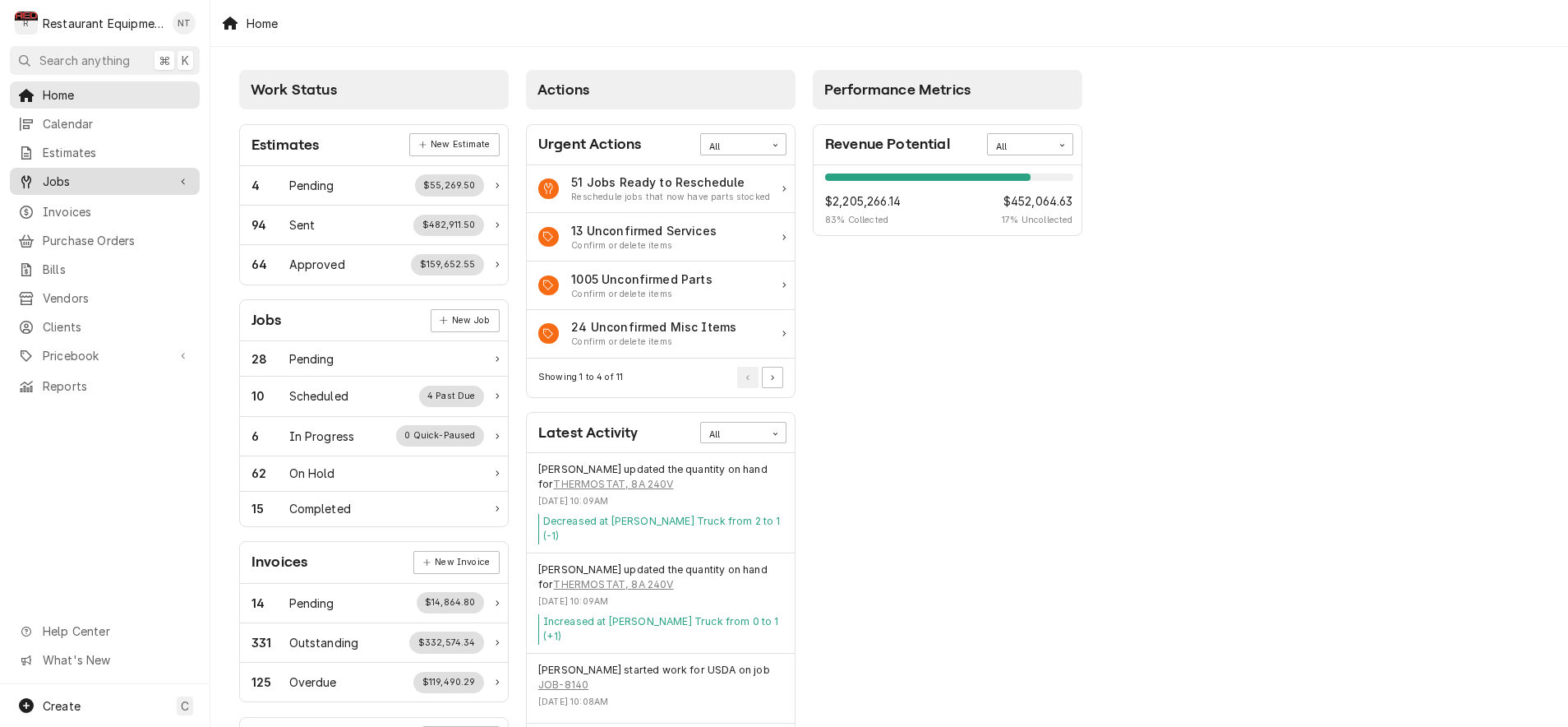
click at [110, 173] on span "Jobs" at bounding box center [105, 182] width 124 height 17
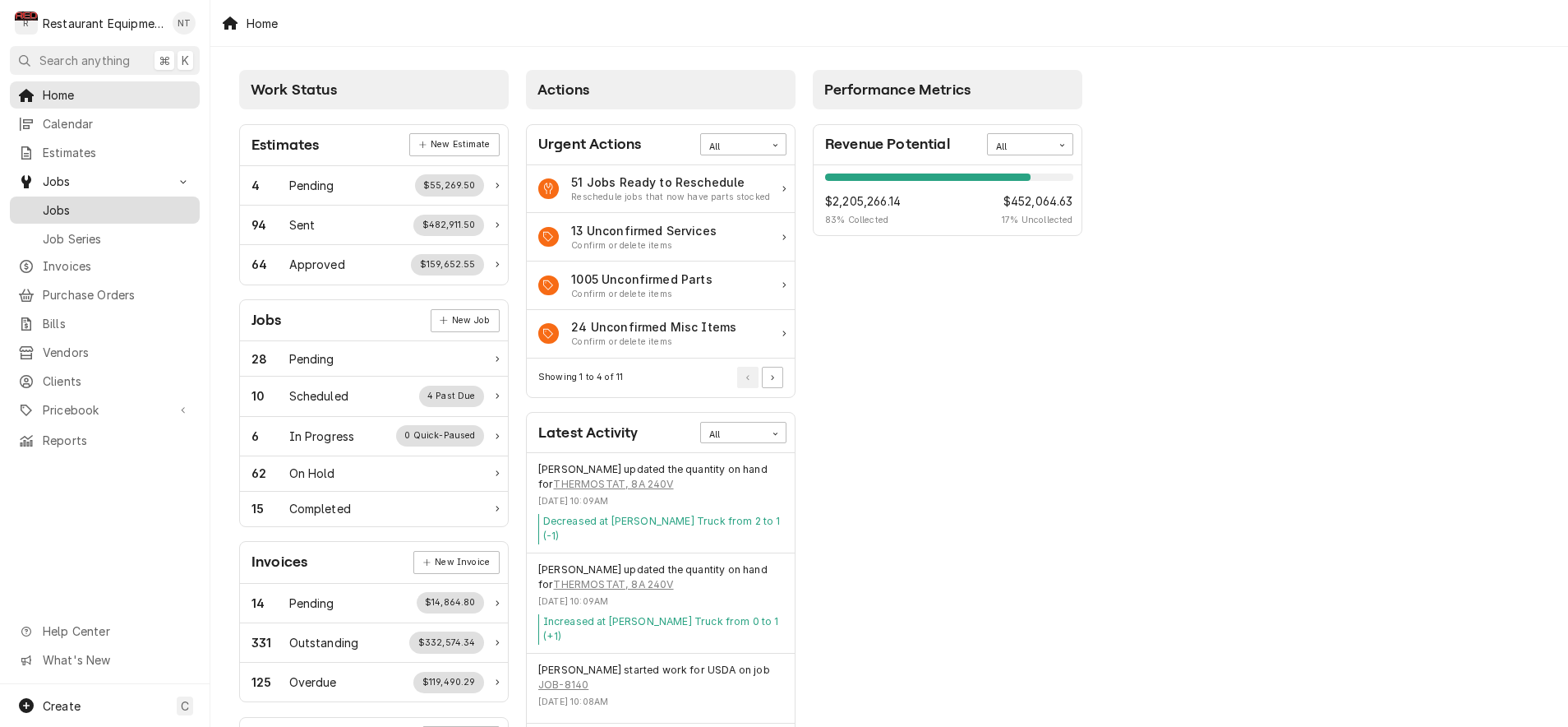
click at [88, 202] on span "Jobs" at bounding box center [116, 211] width 148 height 17
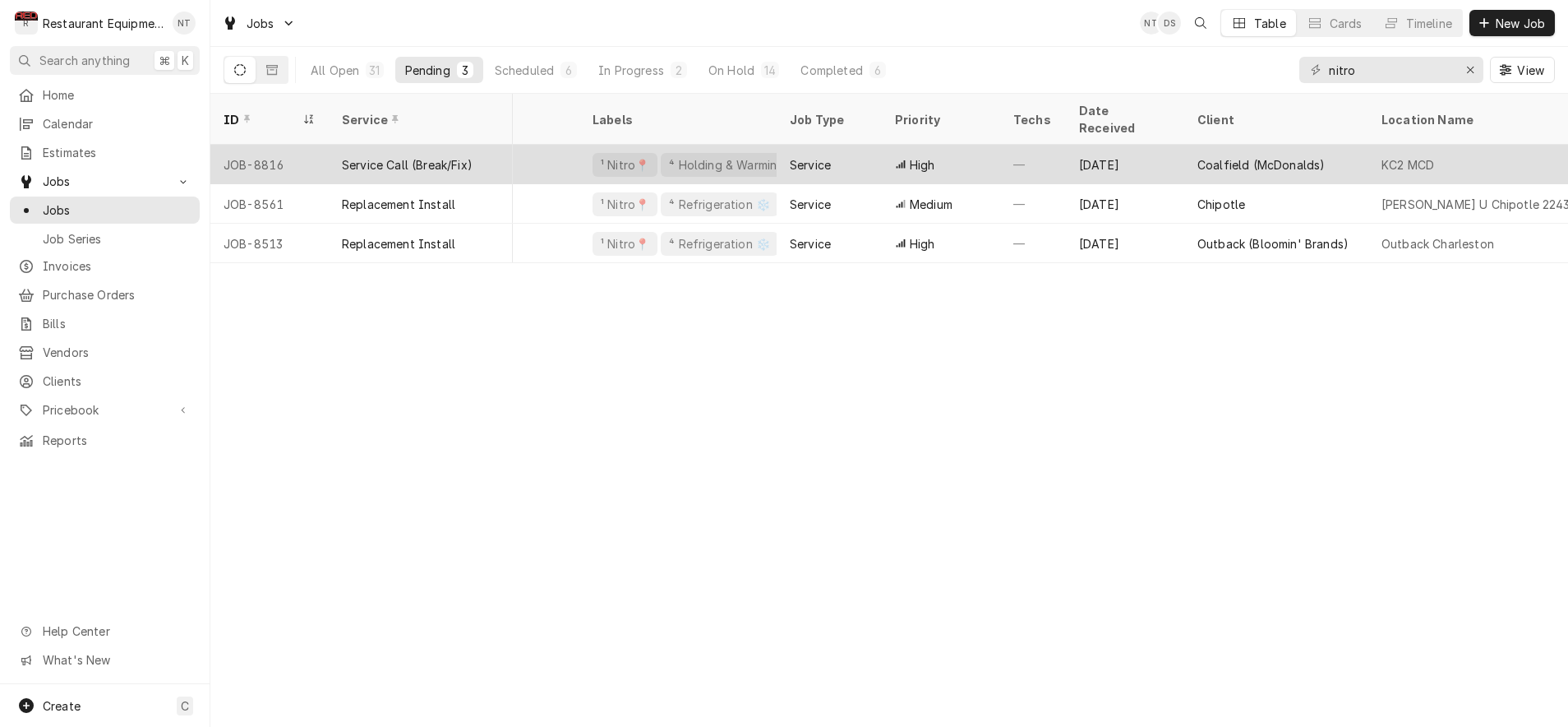
scroll to position [0, 133]
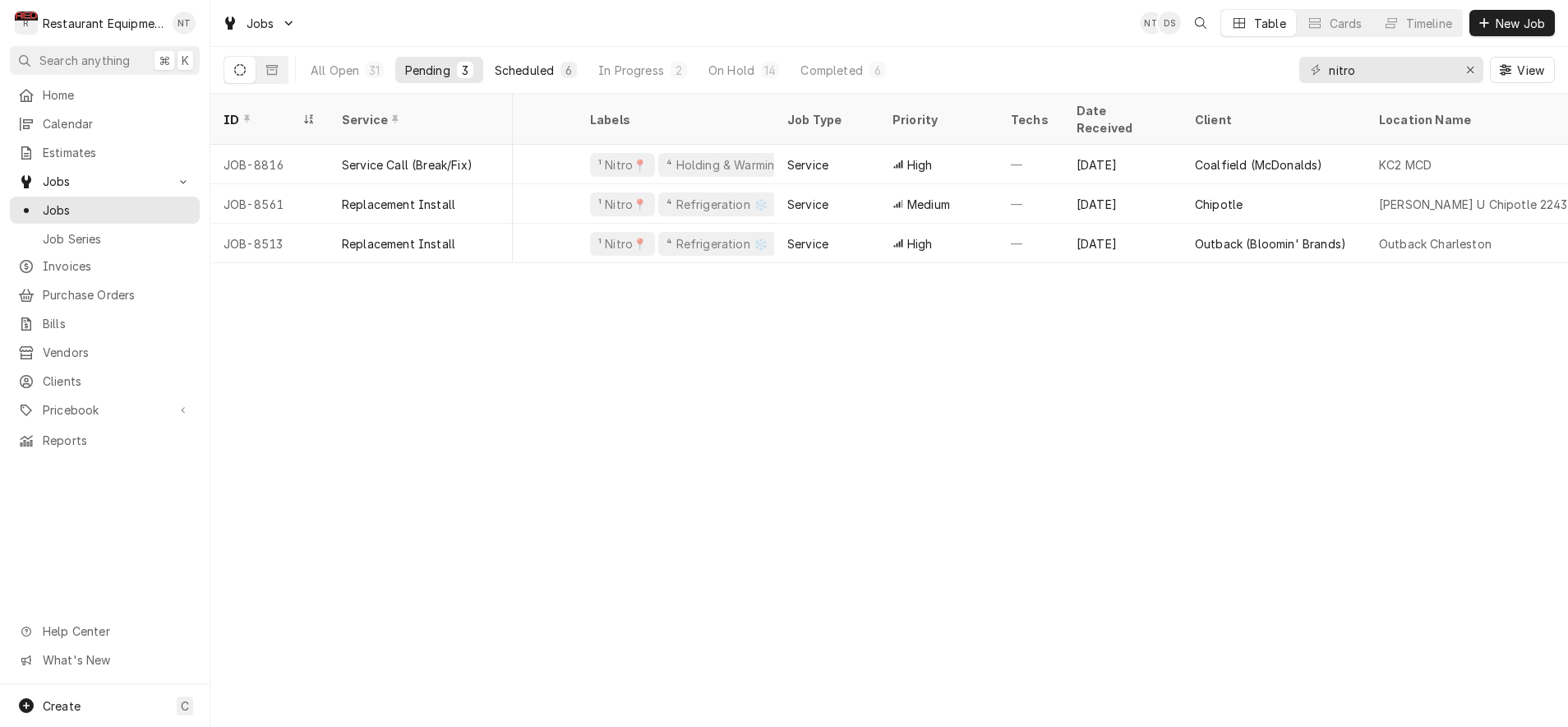
click at [556, 75] on button "Scheduled 6" at bounding box center [536, 69] width 102 height 26
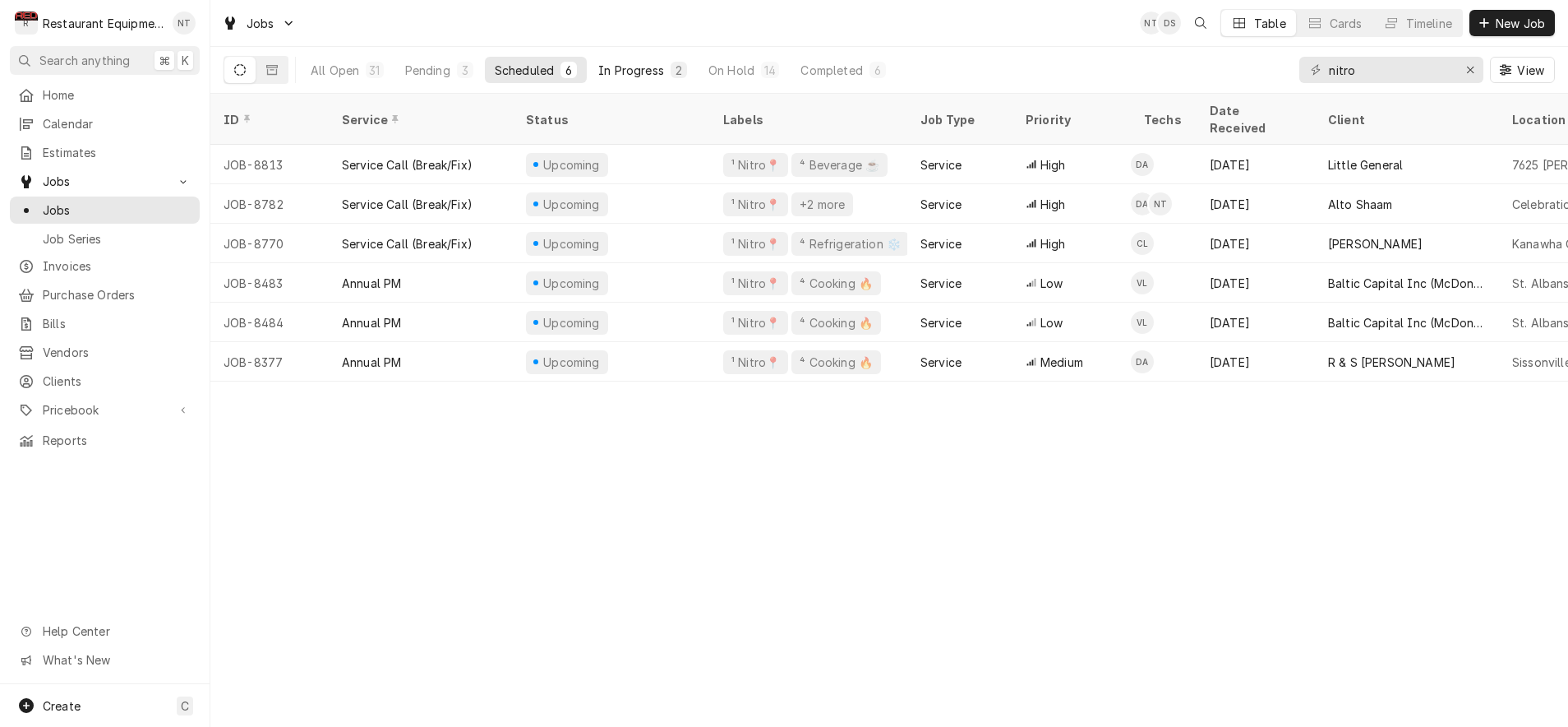
click at [648, 77] on div "In Progress" at bounding box center [632, 71] width 66 height 17
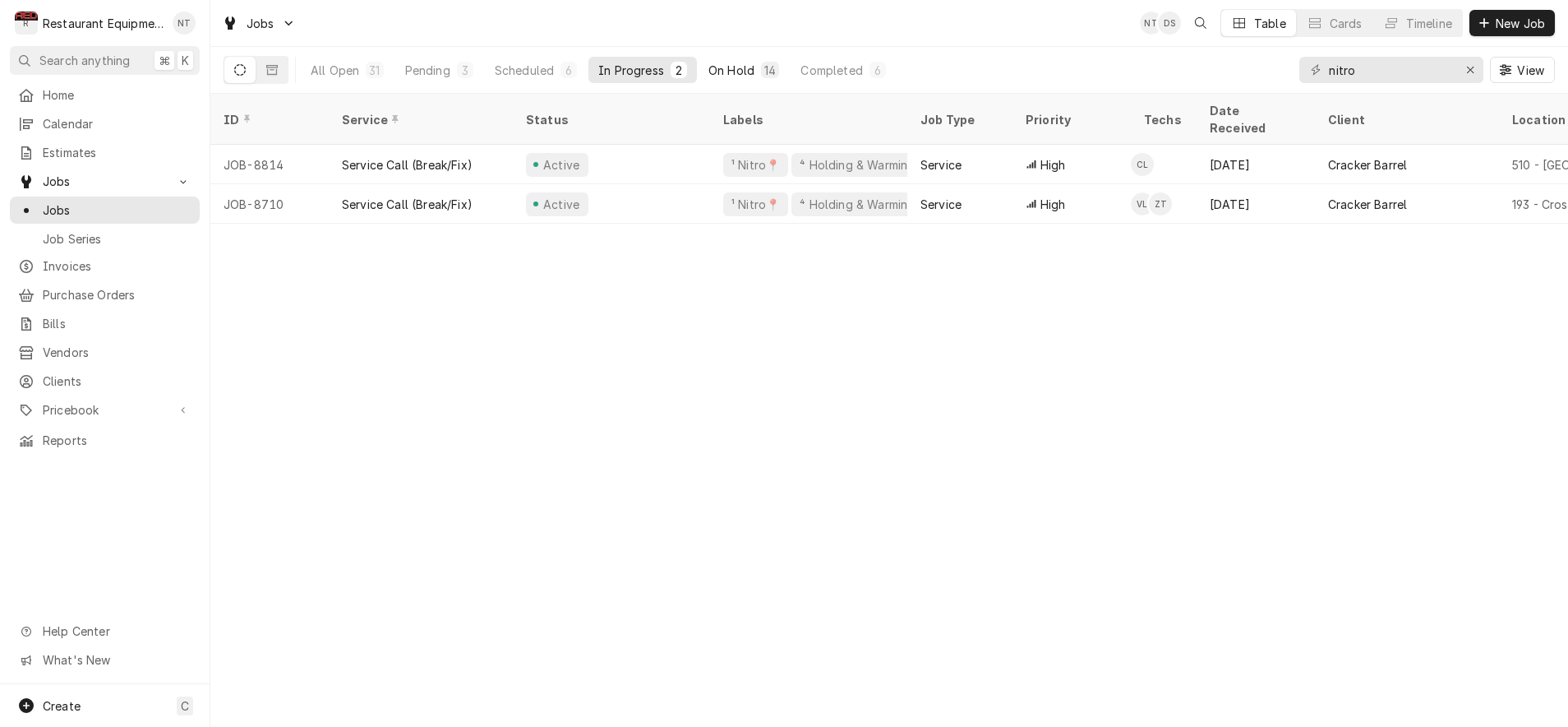
click at [767, 73] on div "14" at bounding box center [770, 71] width 12 height 17
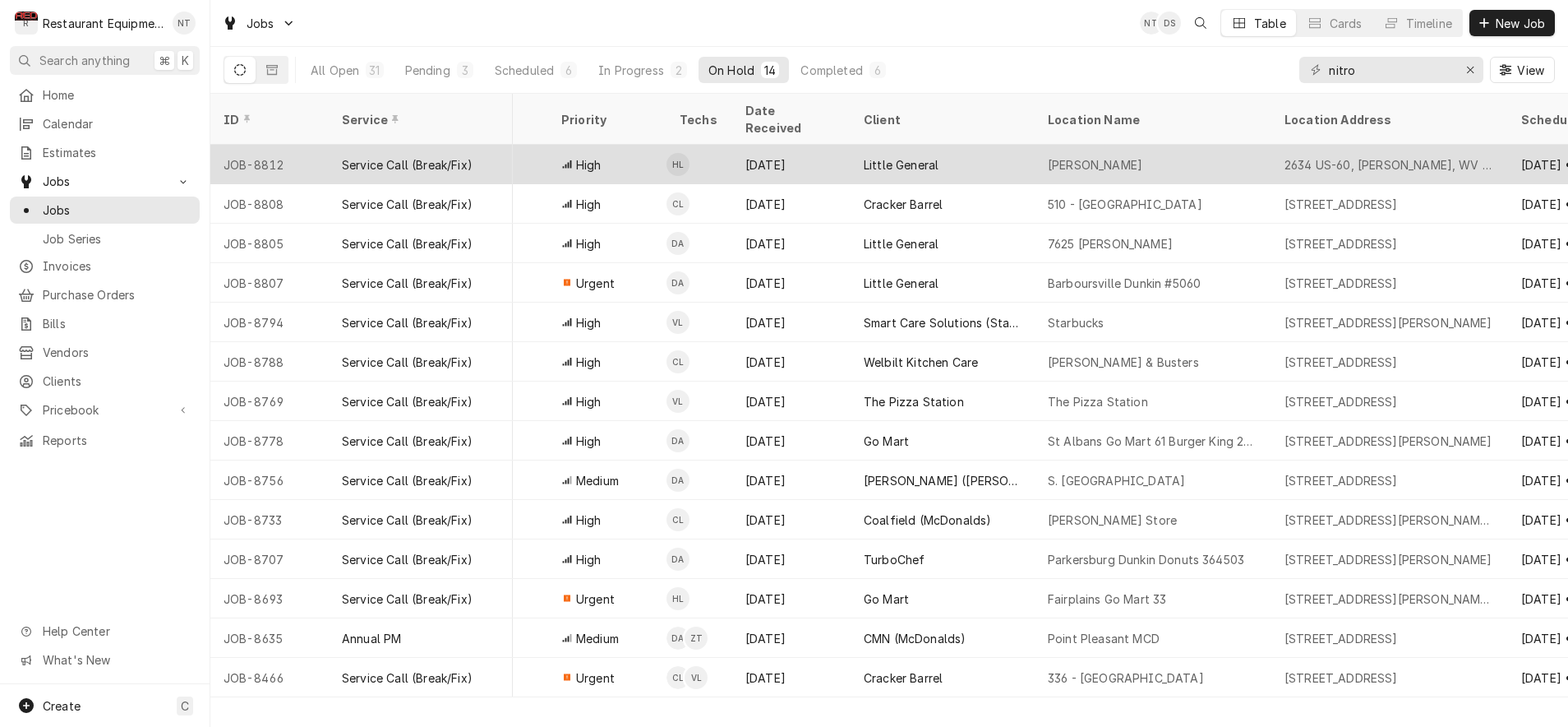
scroll to position [0, 467]
click at [981, 145] on div "Little General" at bounding box center [940, 164] width 184 height 40
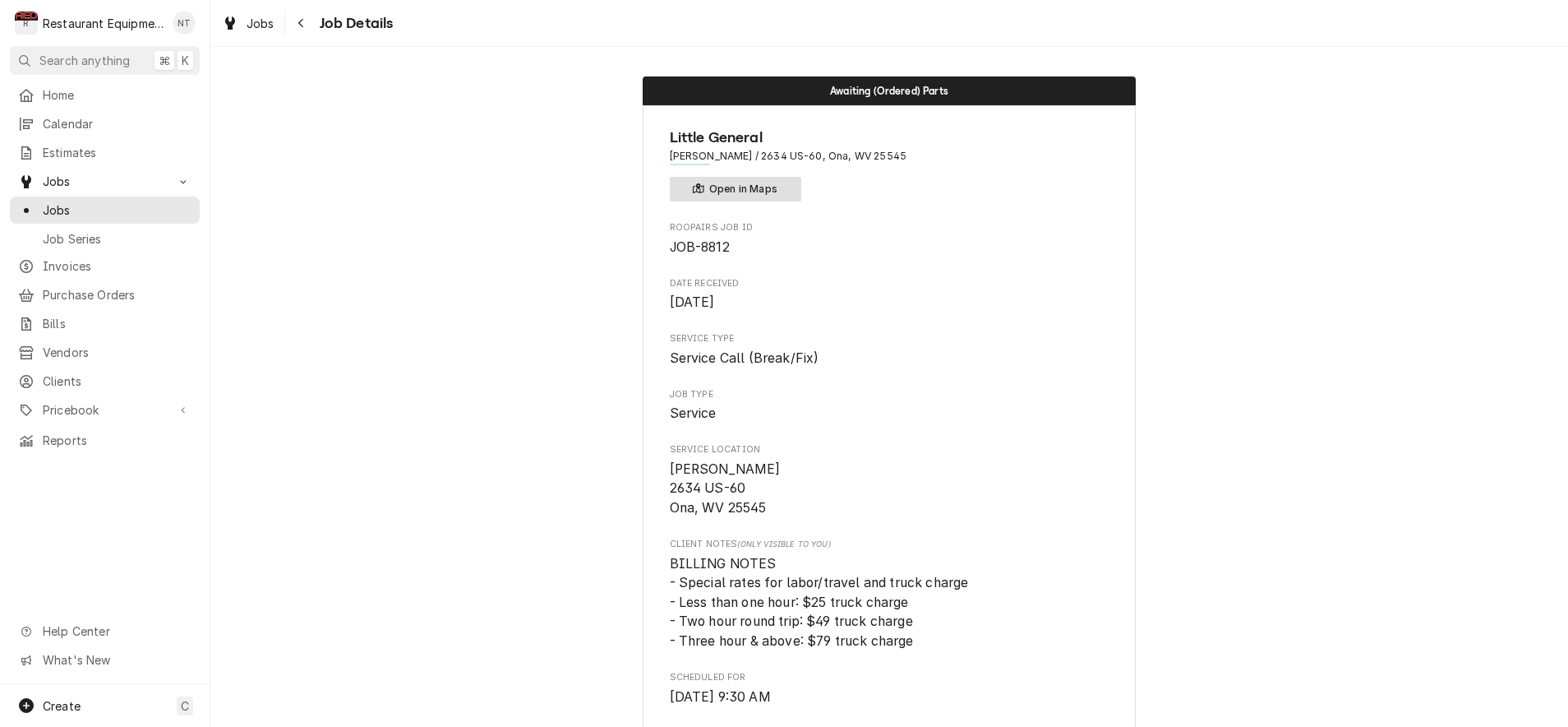
click at [761, 188] on button "Open in Maps" at bounding box center [735, 188] width 132 height 24
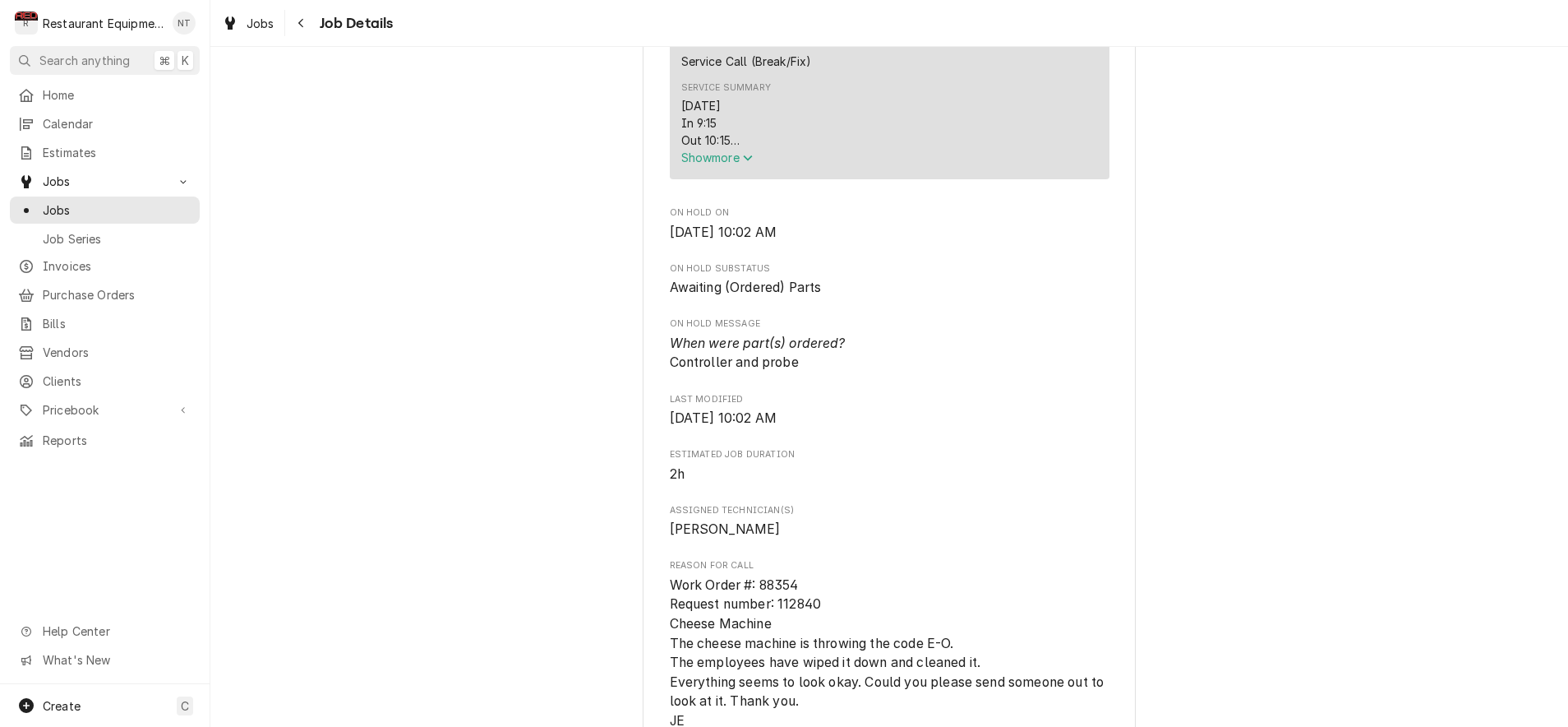
scroll to position [776, 0]
click at [750, 151] on icon "Service Summary" at bounding box center [748, 157] width 10 height 12
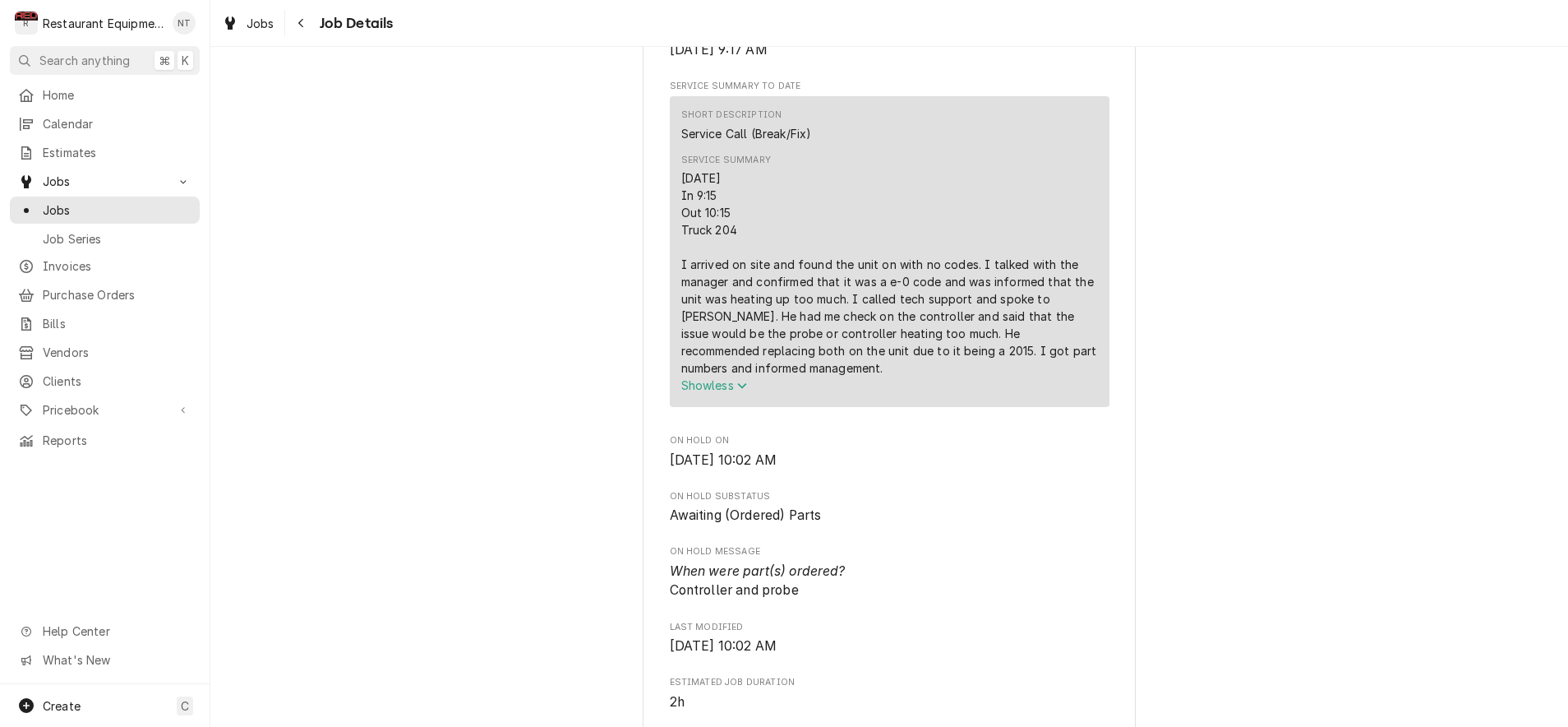
scroll to position [696, 0]
click at [507, 3] on div "Jobs Job Details" at bounding box center [889, 22] width 1357 height 46
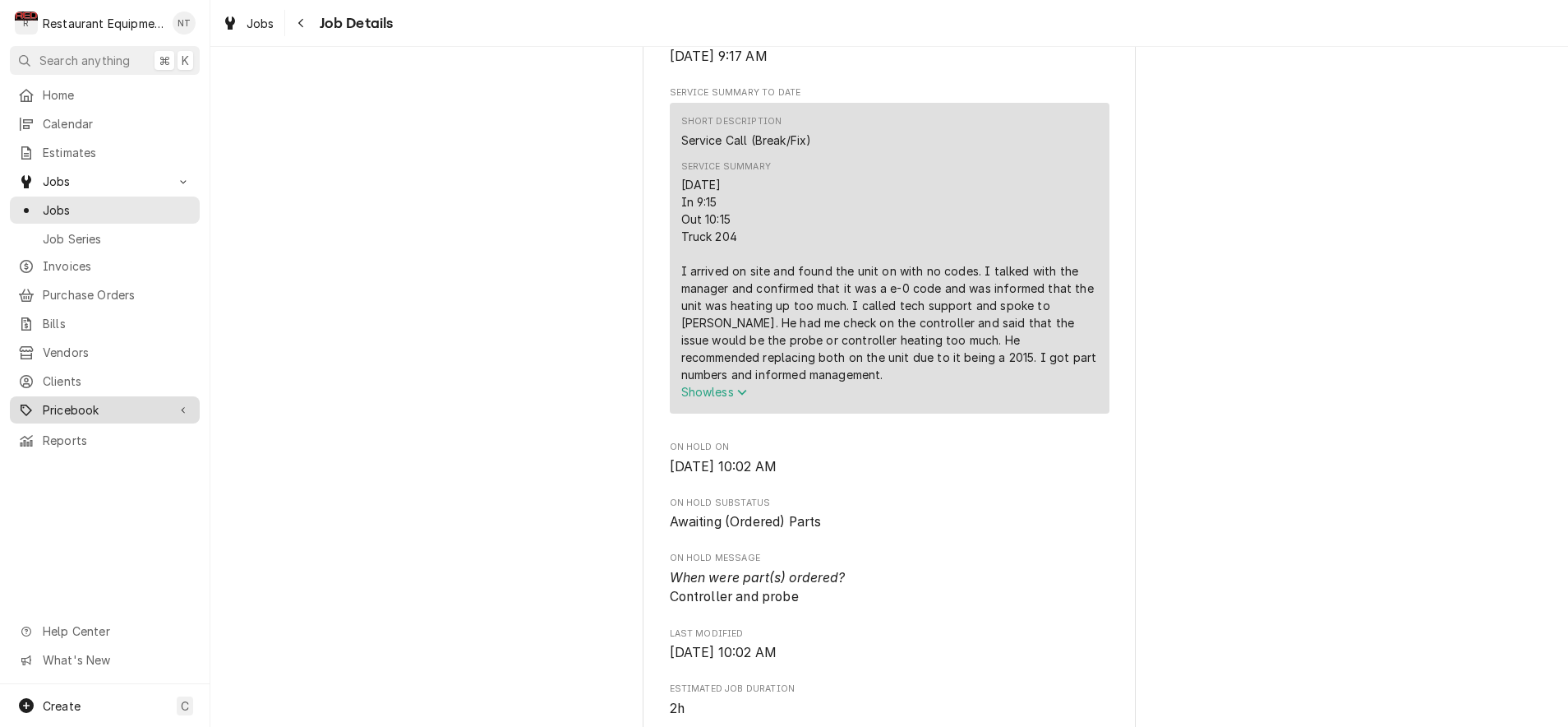
click at [128, 402] on span "Pricebook" at bounding box center [105, 410] width 124 height 17
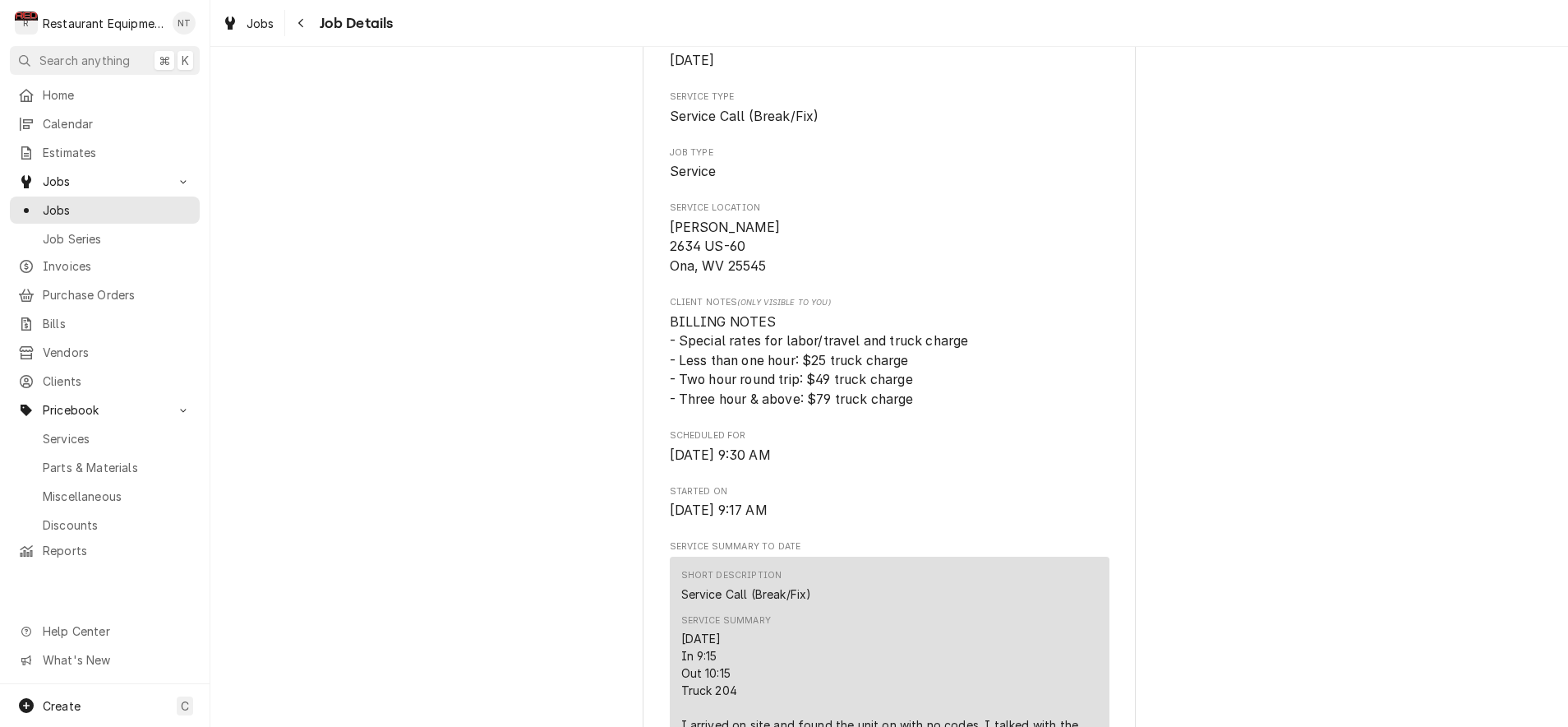
scroll to position [239, 0]
click at [265, 32] on div "Jobs" at bounding box center [247, 23] width 59 height 20
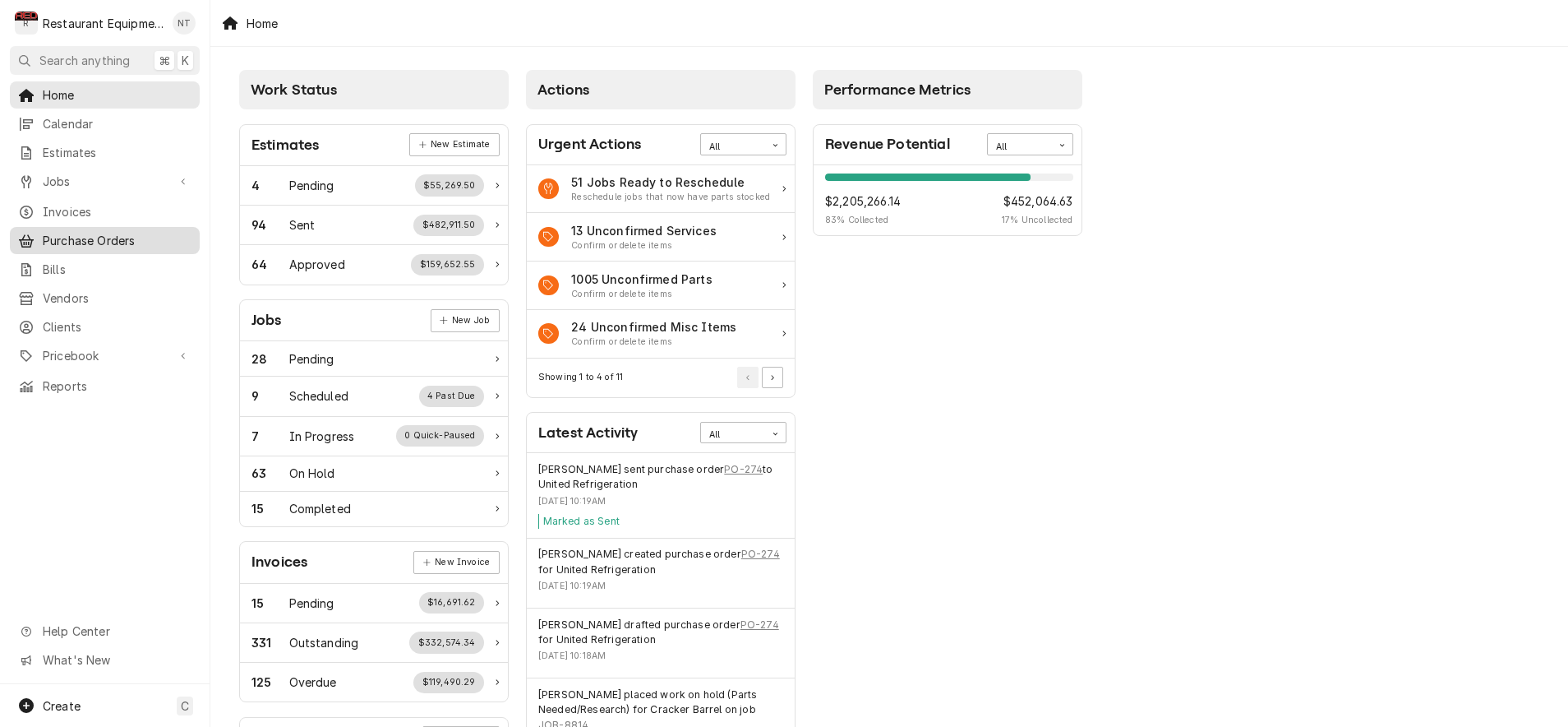
click at [148, 234] on span "Purchase Orders" at bounding box center [116, 241] width 148 height 17
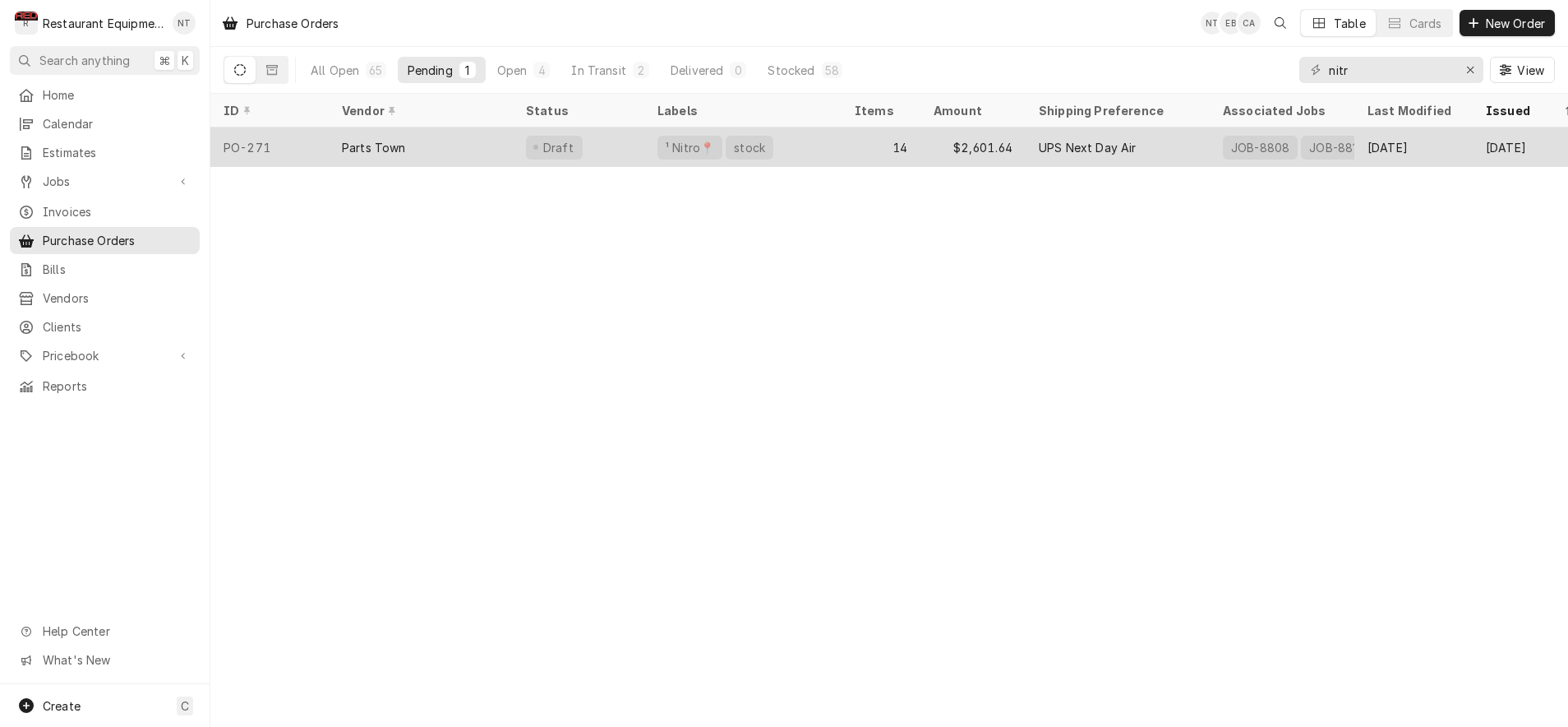
click at [943, 151] on div "$2,601.64" at bounding box center [973, 147] width 105 height 40
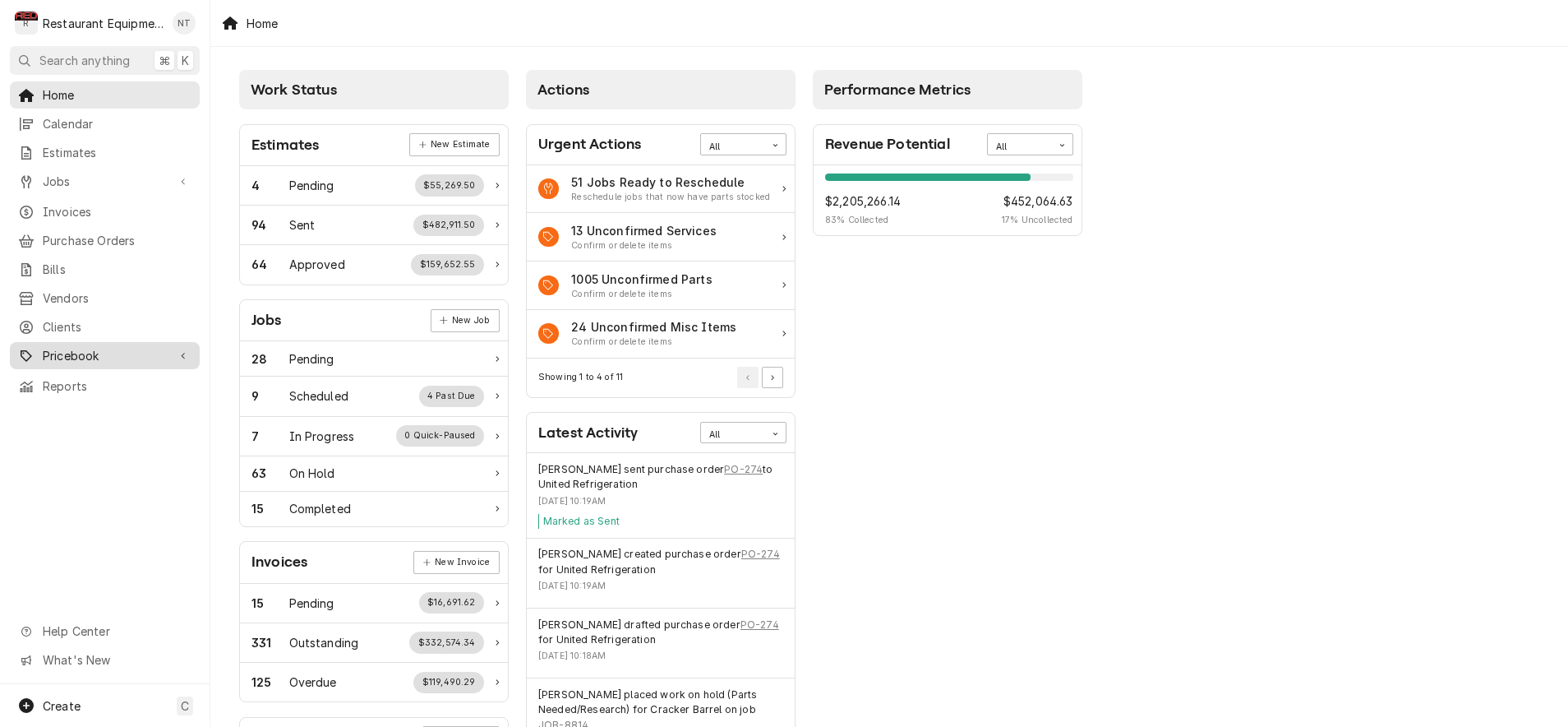
click at [147, 350] on span "Pricebook" at bounding box center [105, 355] width 124 height 17
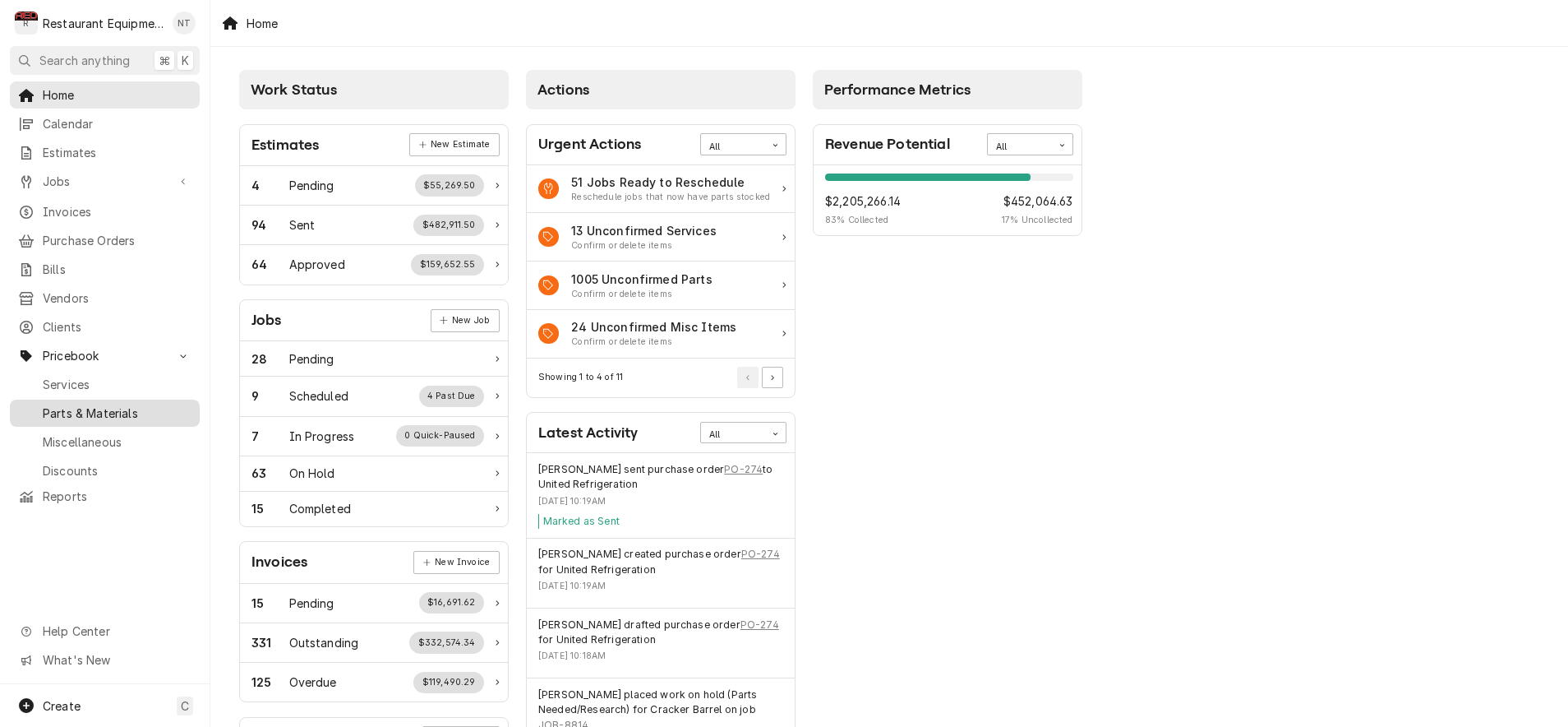
click at [139, 400] on link "Parts & Materials" at bounding box center [105, 413] width 190 height 27
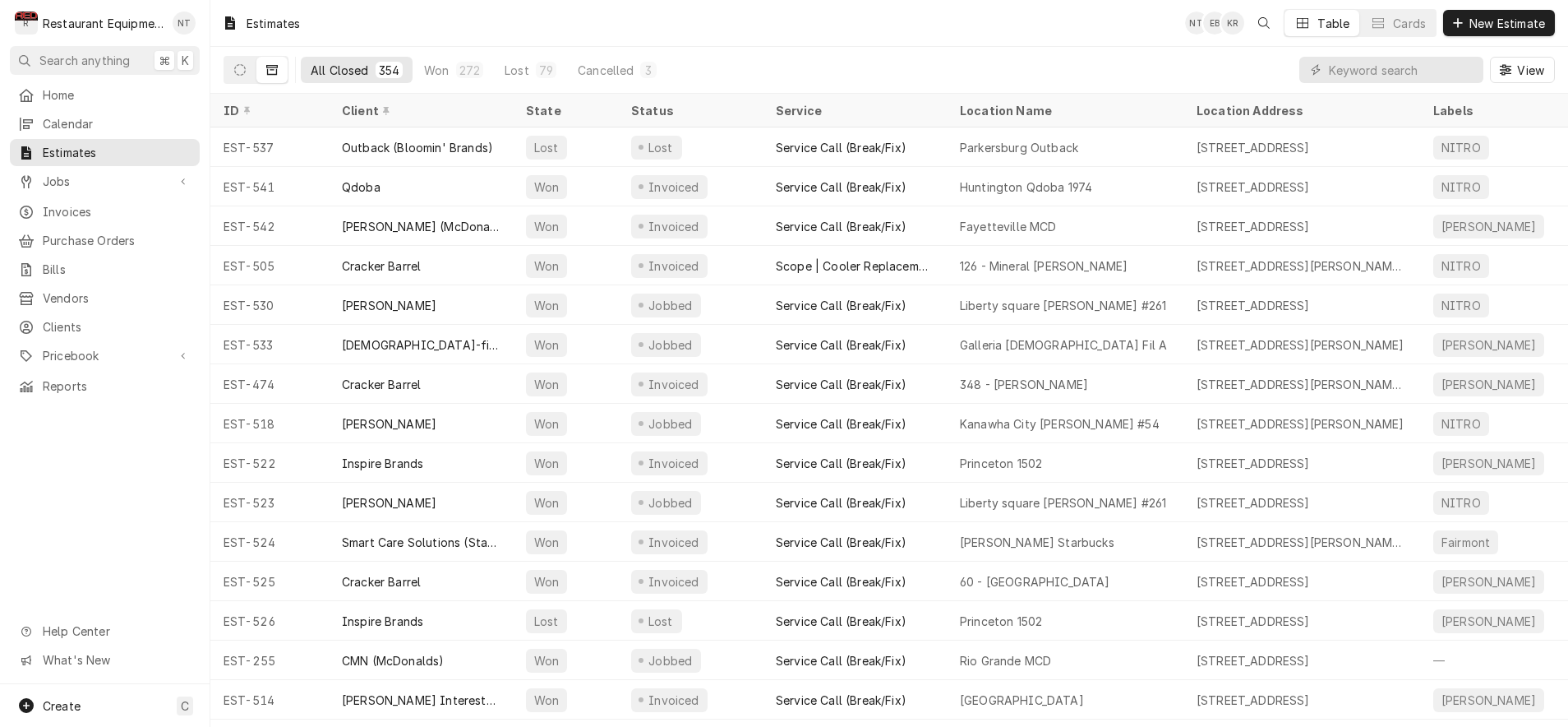
click at [1382, 56] on div "View" at bounding box center [1426, 69] width 255 height 46
click at [1379, 68] on input "Dynamic Content Wrapper" at bounding box center [1402, 69] width 147 height 26
click at [1523, 20] on span "New Estimate" at bounding box center [1507, 23] width 82 height 17
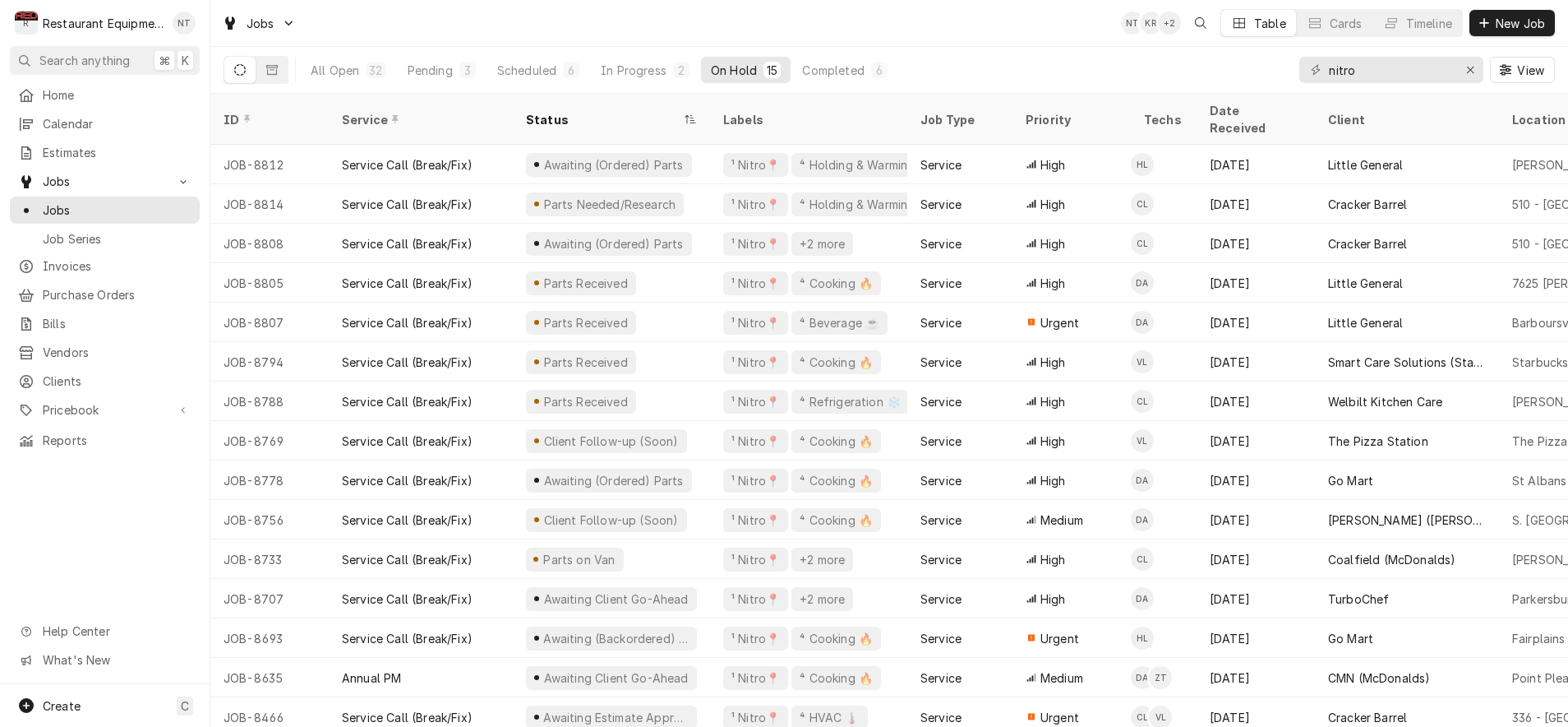
click at [1486, 68] on div "nitro View" at bounding box center [1426, 69] width 255 height 46
click at [1475, 70] on div "Erase input" at bounding box center [1470, 70] width 16 height 17
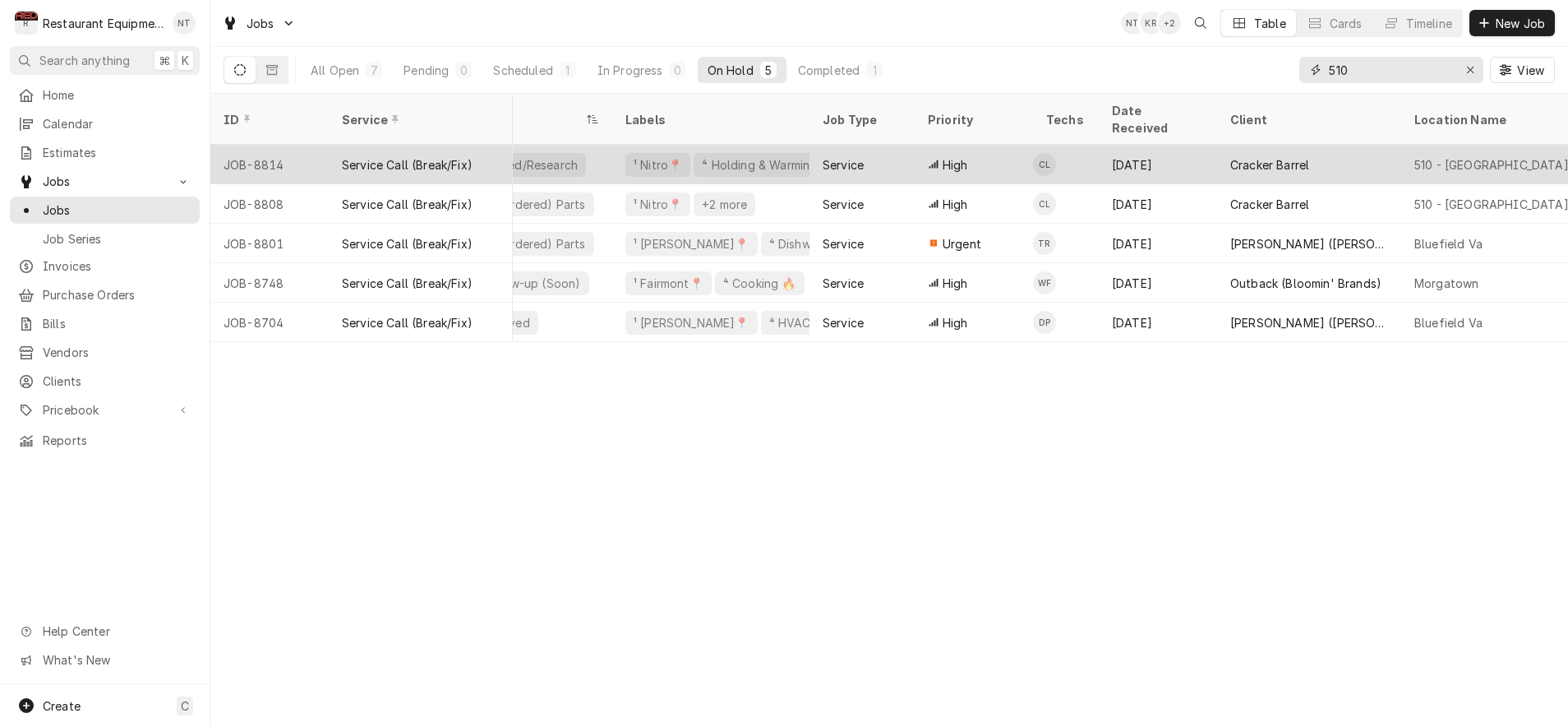
scroll to position [0, 112]
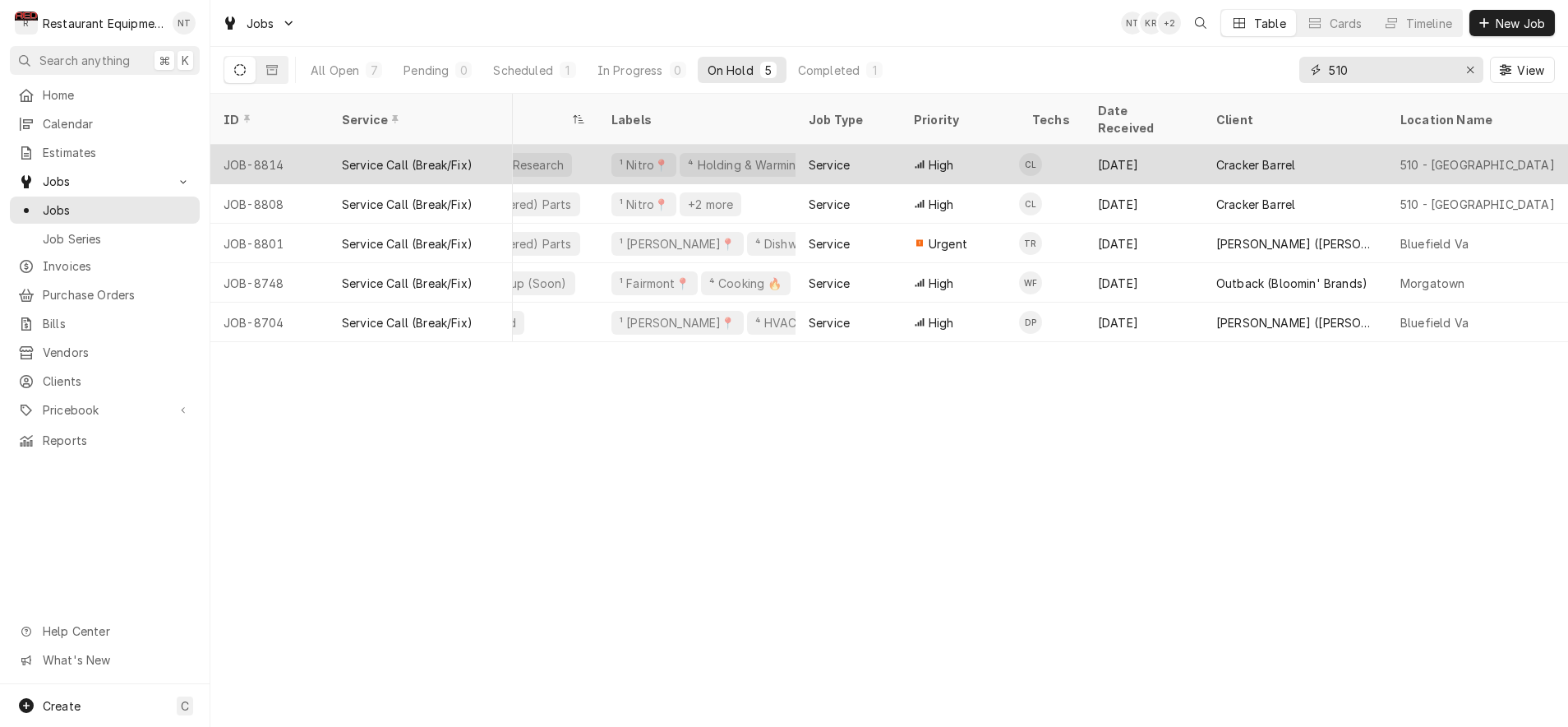
type input "510"
click at [1326, 157] on div "Cracker Barrel" at bounding box center [1295, 164] width 184 height 40
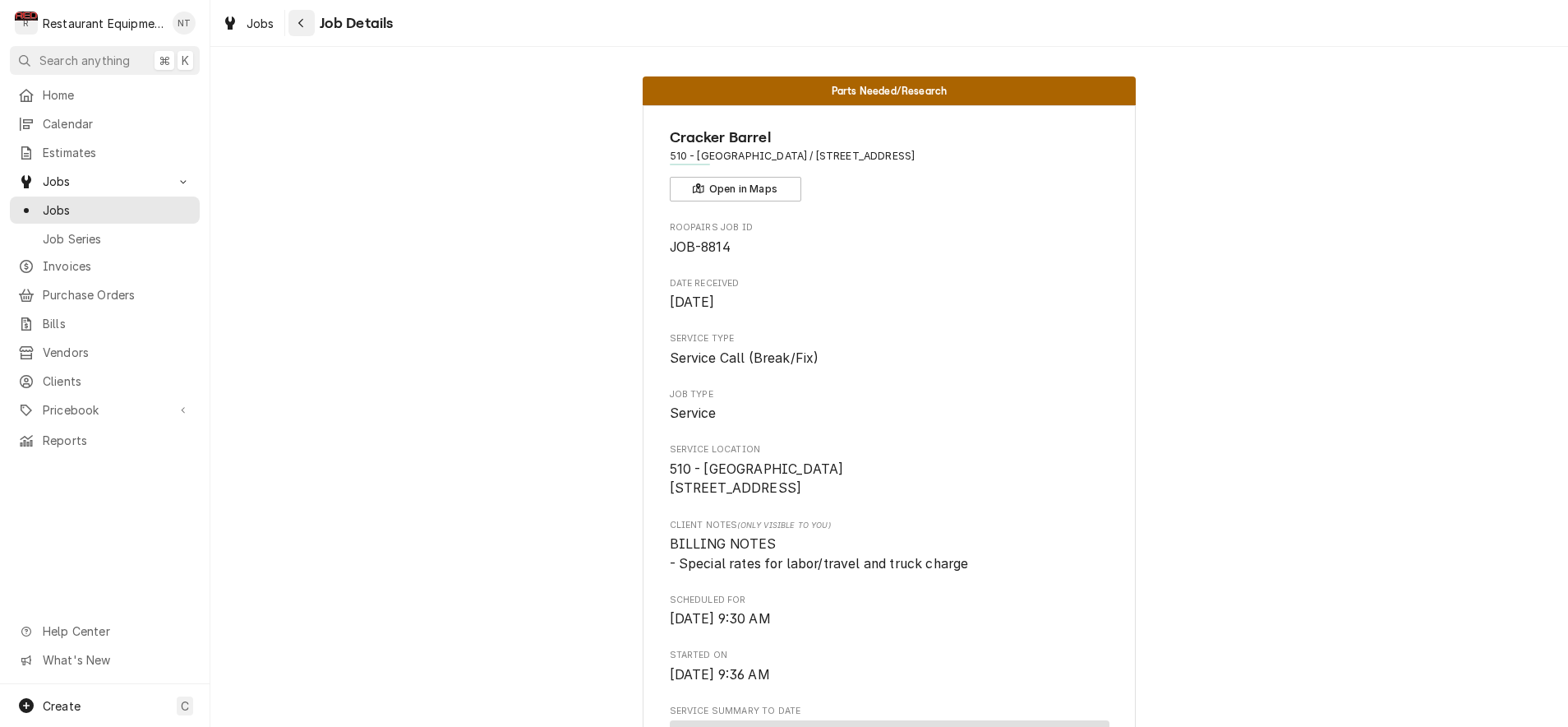
click at [302, 26] on icon "Navigate back" at bounding box center [302, 23] width 8 height 12
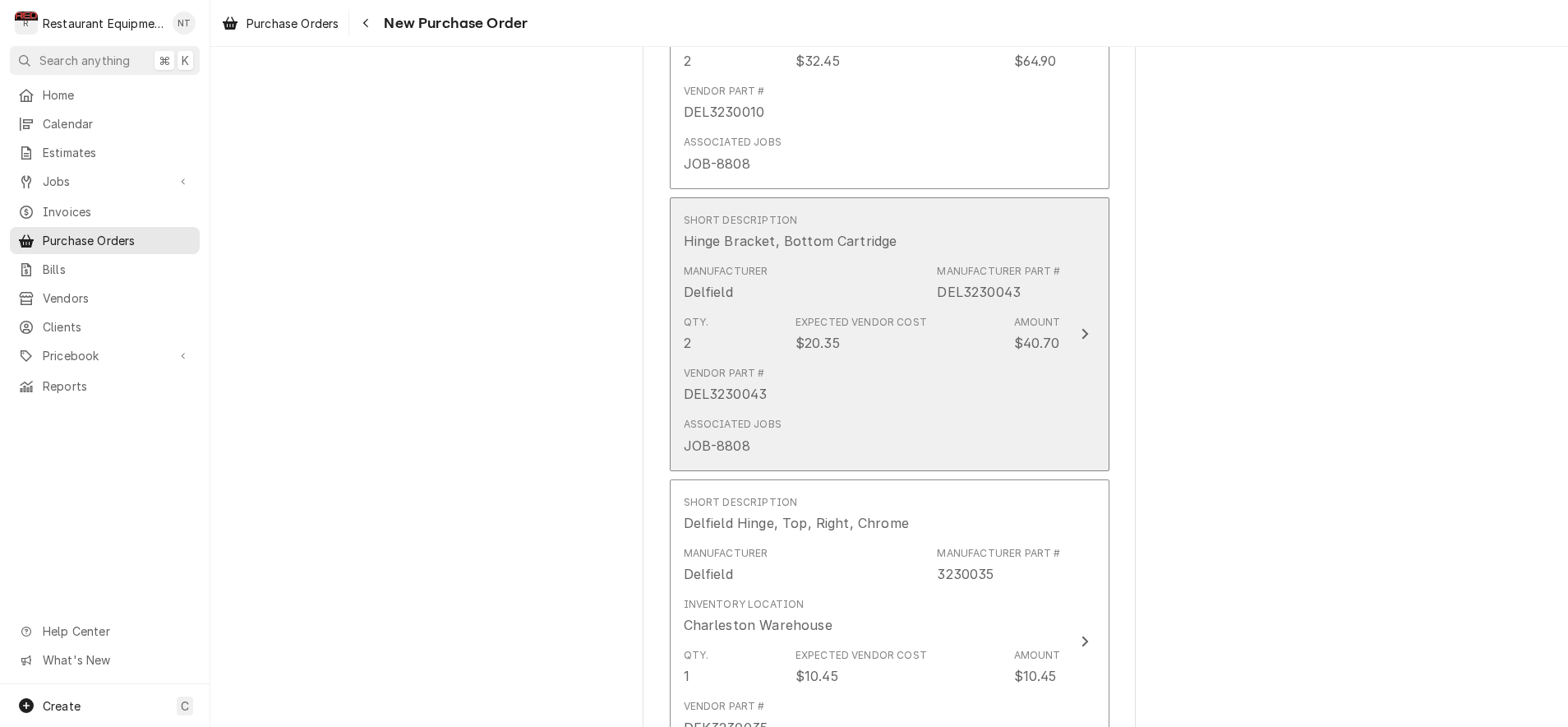
scroll to position [1205, 0]
click at [1082, 311] on button "Short Description Hinge Bracket, Bottom Cartridge Manufacturer Delfield Manufac…" at bounding box center [889, 332] width 440 height 274
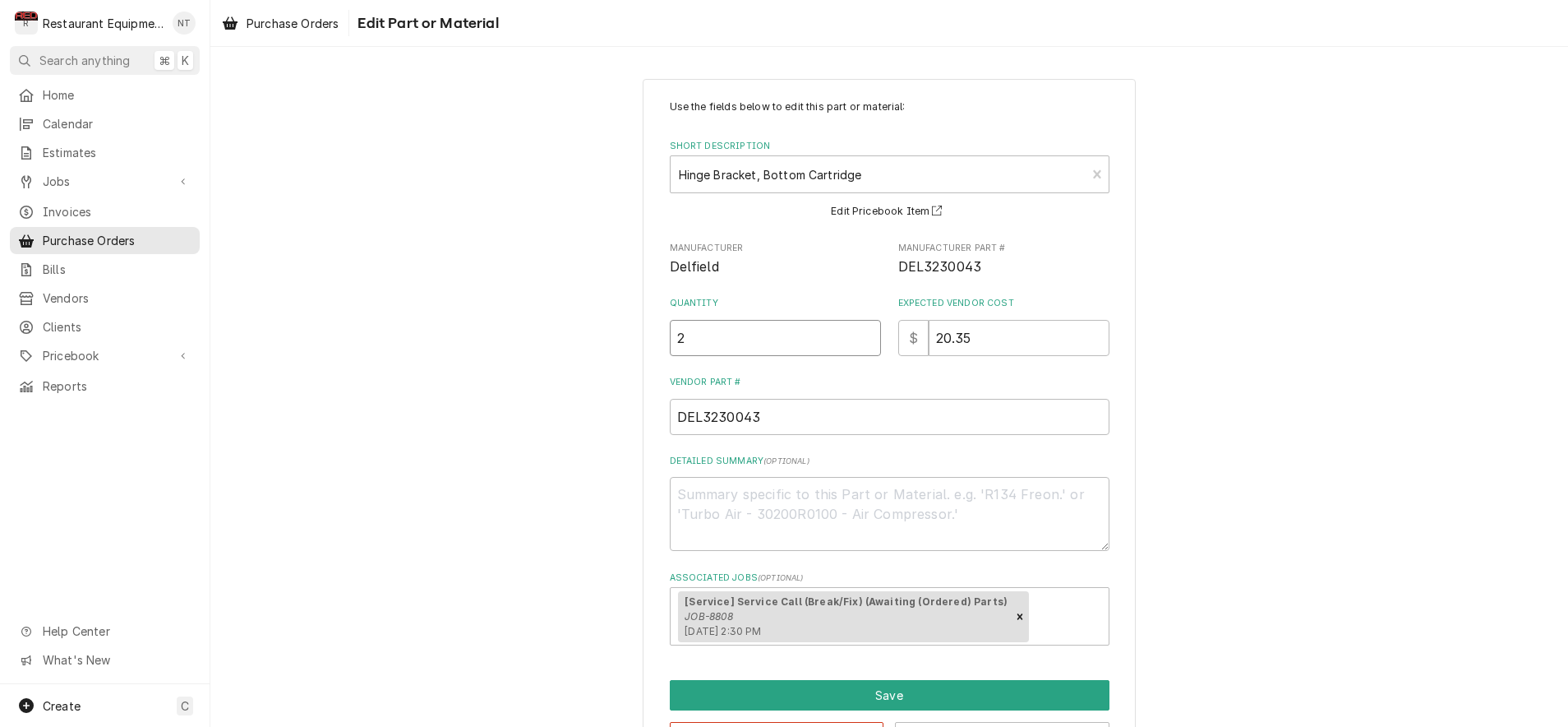
click at [787, 342] on input "2" at bounding box center [775, 338] width 212 height 36
type textarea "x"
type input "1"
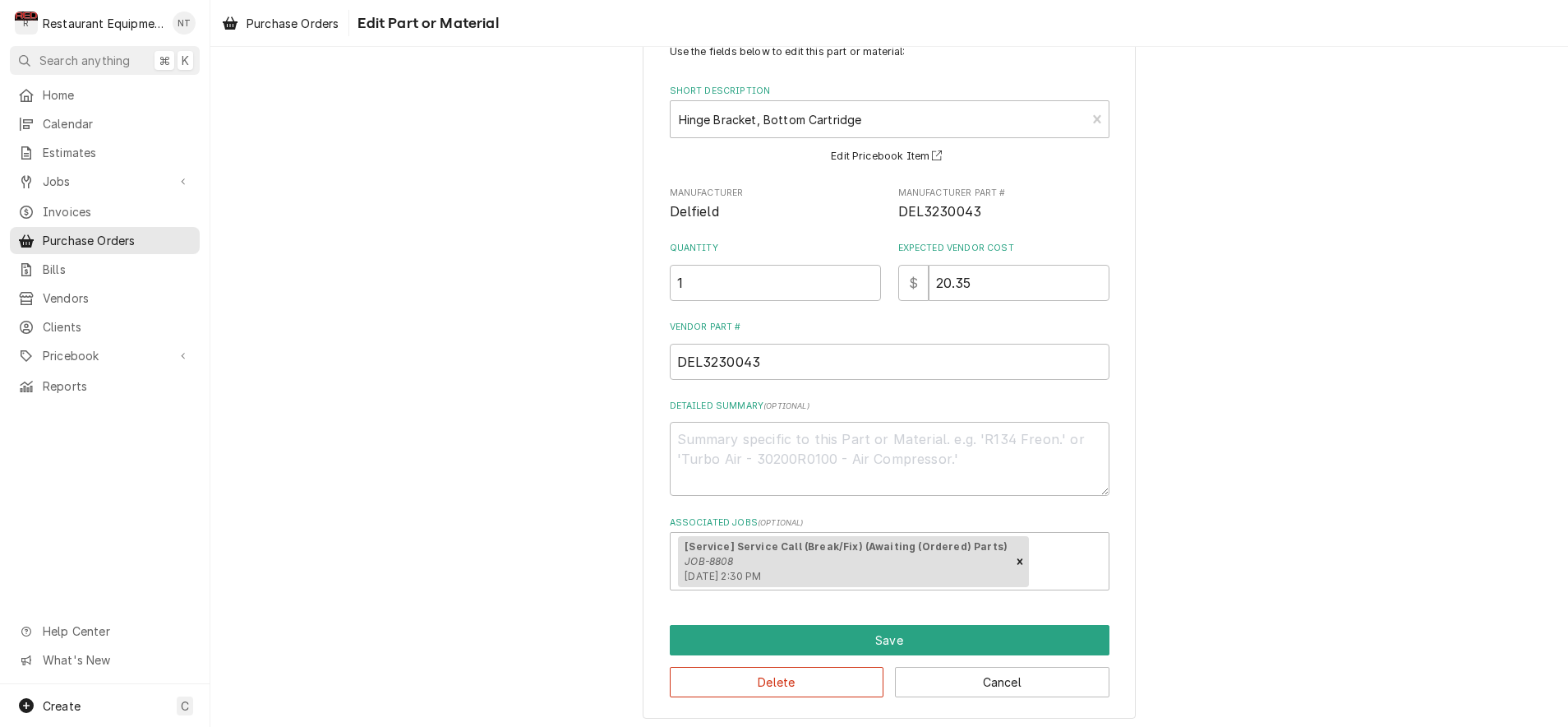
scroll to position [54, 0]
click at [792, 280] on input "1" at bounding box center [775, 283] width 212 height 36
type textarea "x"
type input "2"
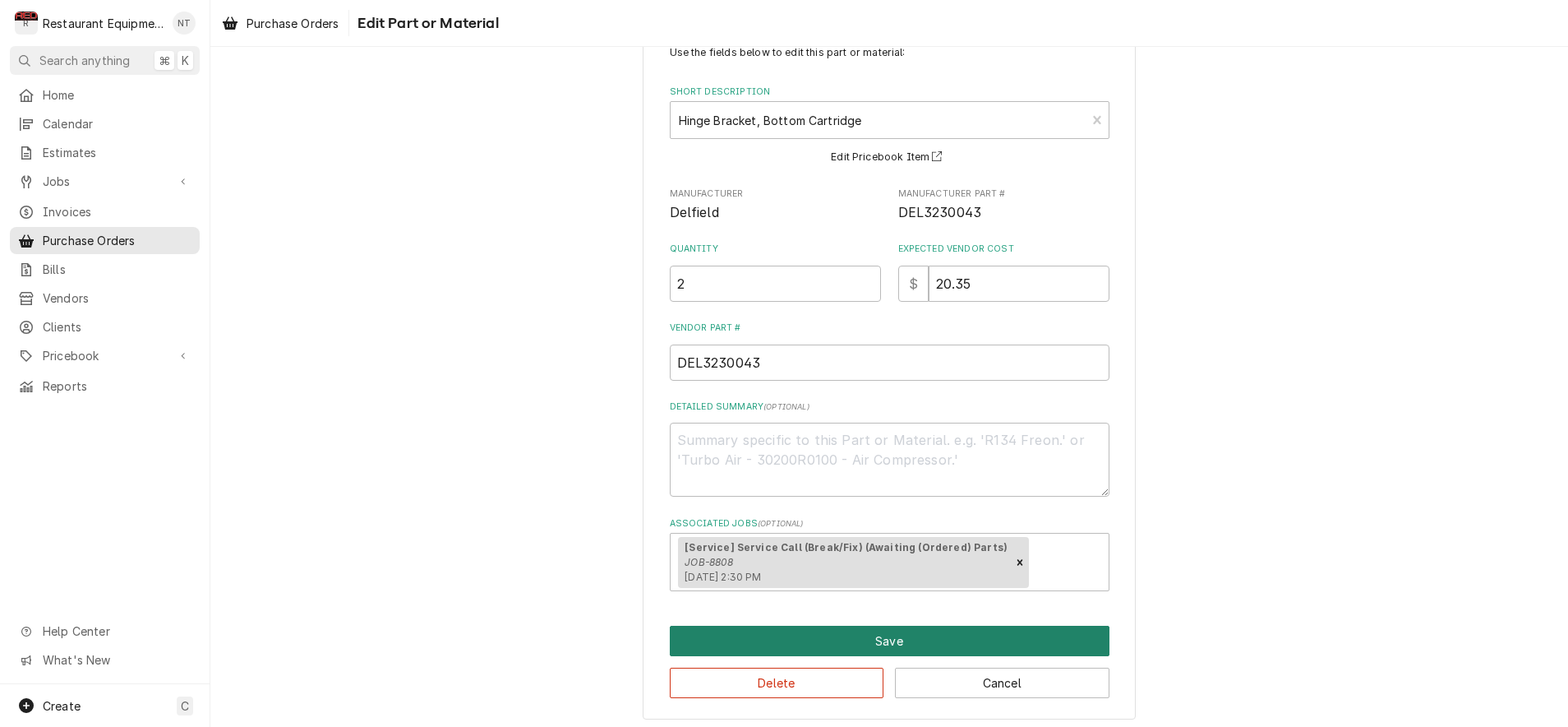
click at [1040, 634] on button "Save" at bounding box center [889, 641] width 440 height 30
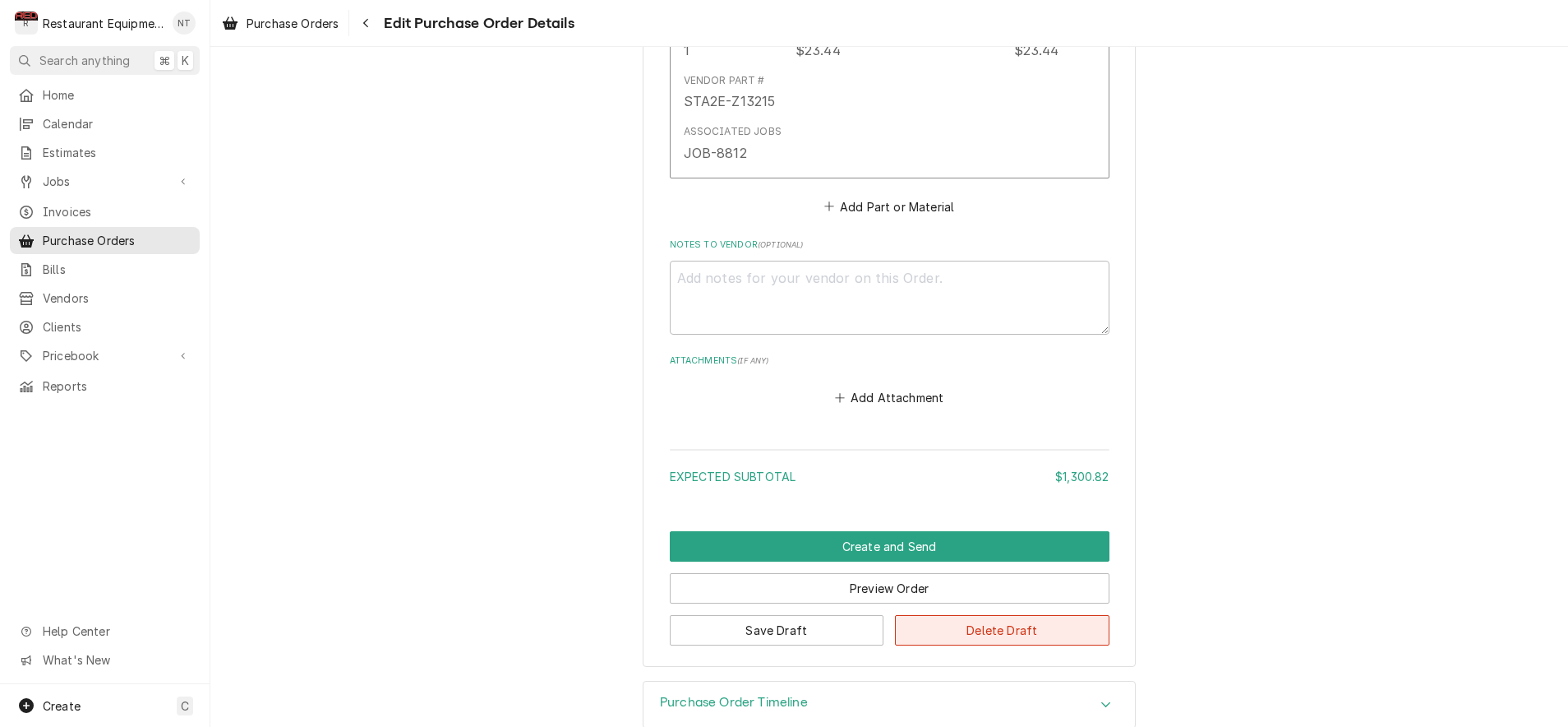
scroll to position [2673, 0]
click at [854, 615] on button "Save Draft" at bounding box center [776, 630] width 214 height 30
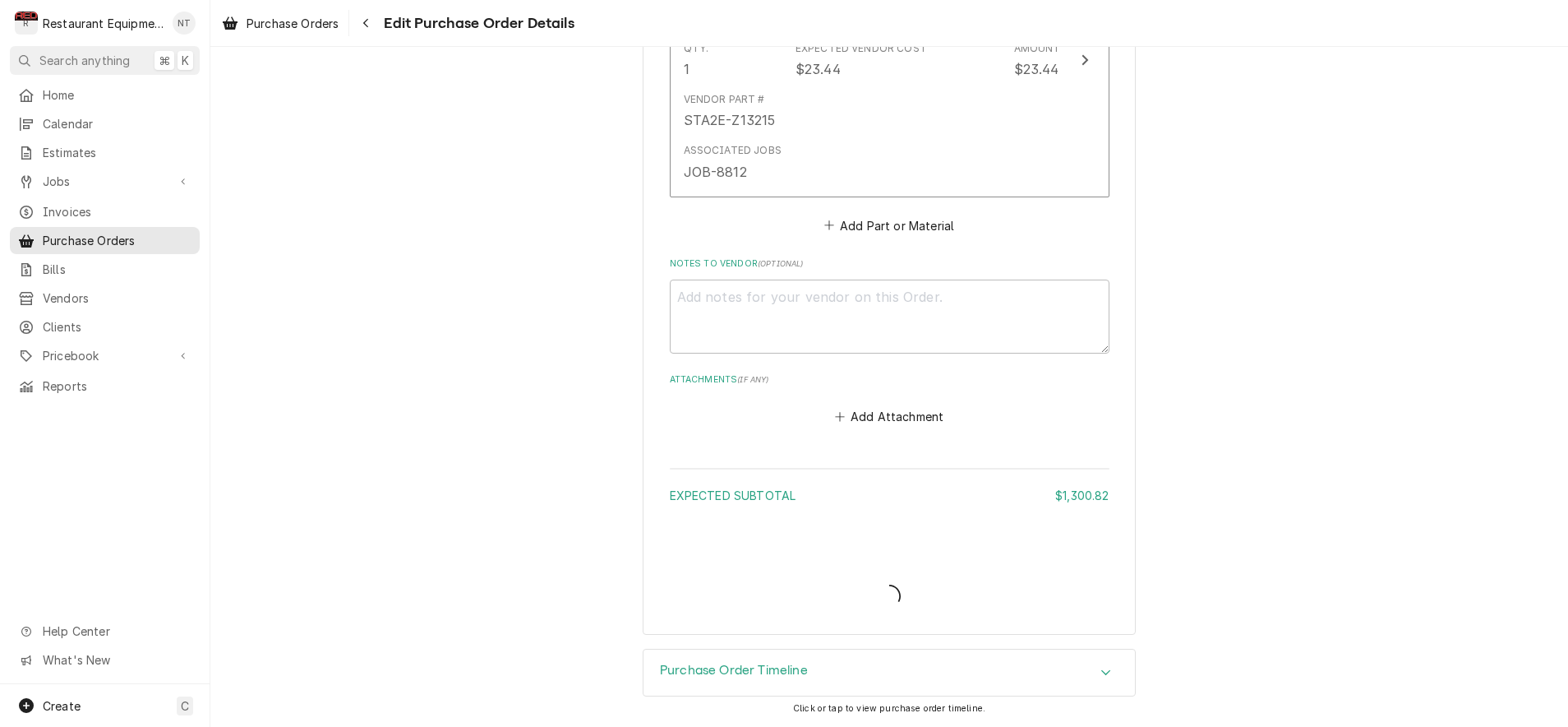
scroll to position [2622, 0]
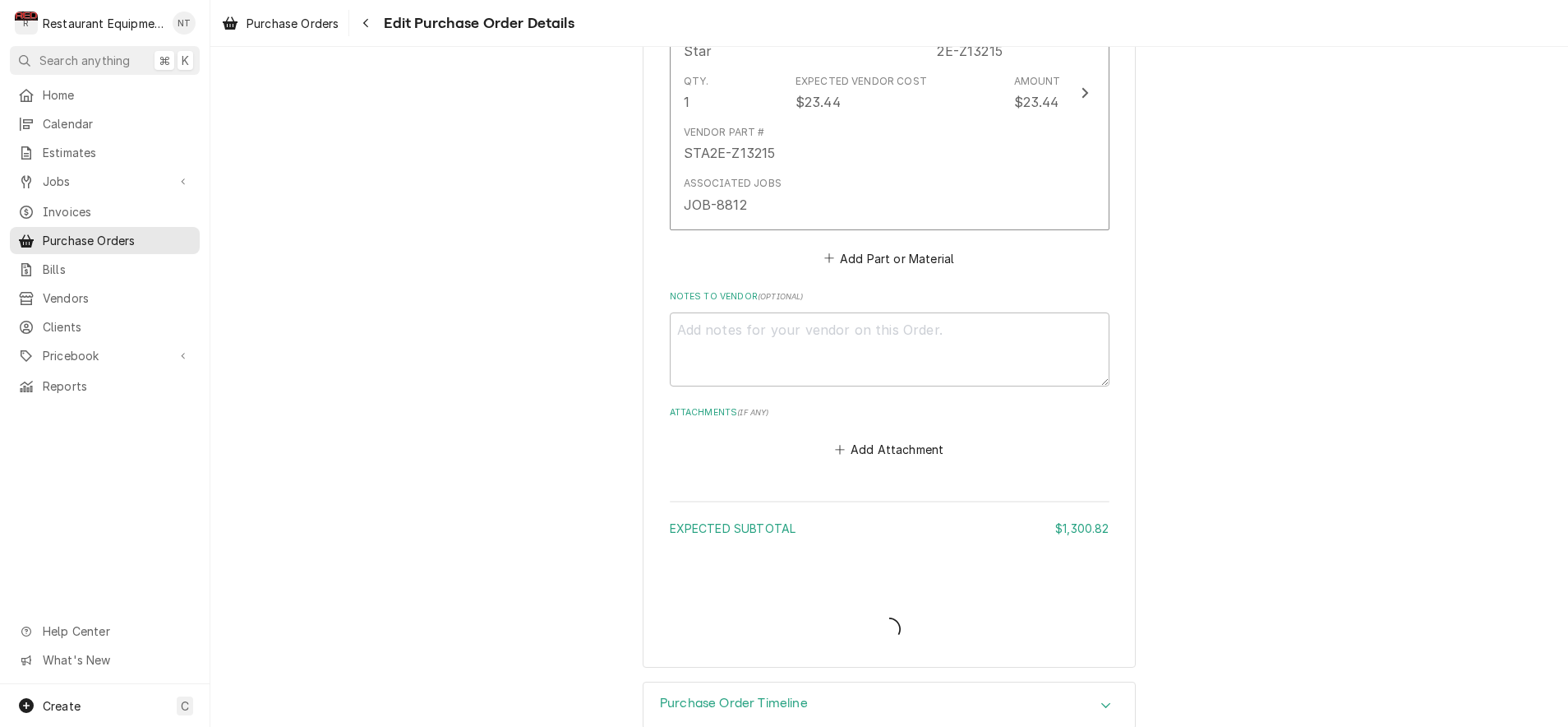
type textarea "x"
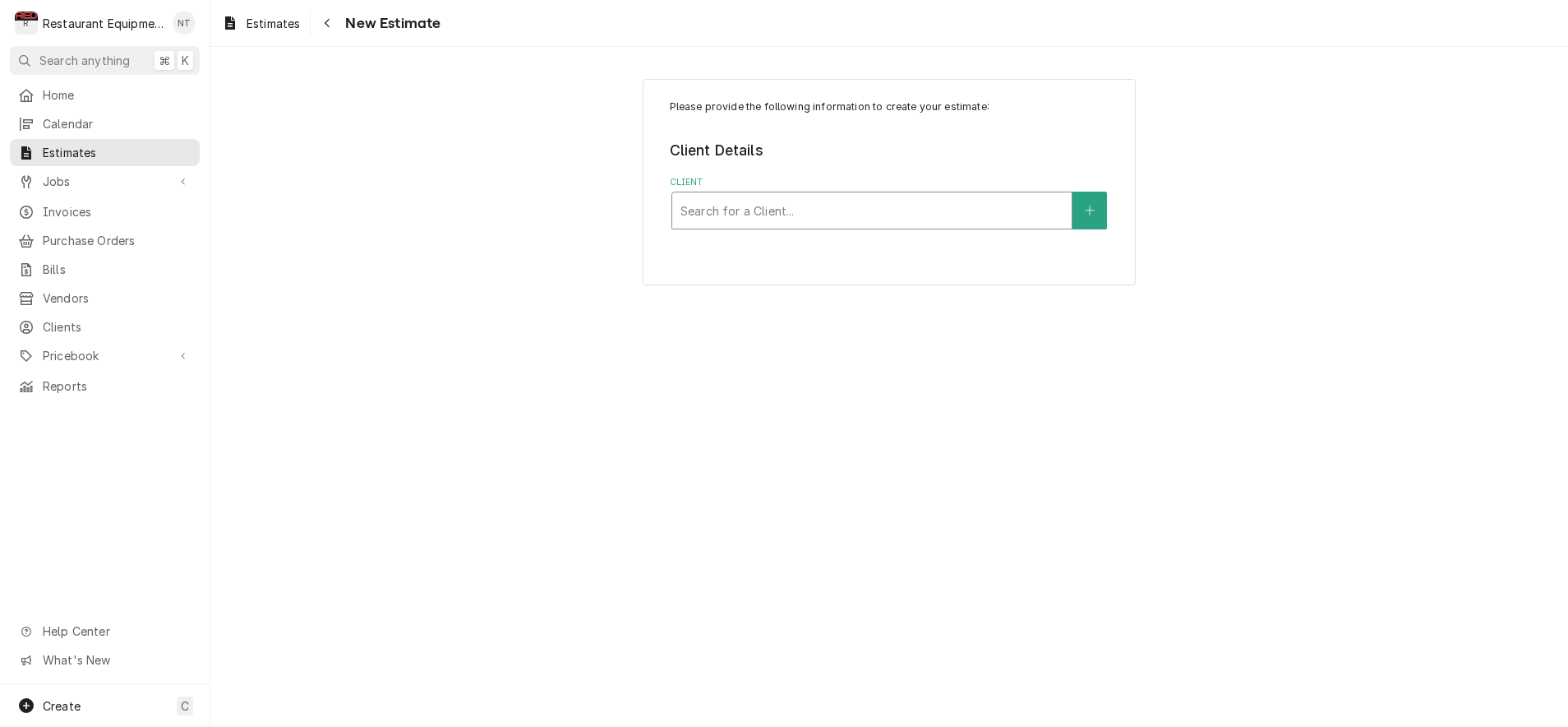
click at [900, 211] on div "Client" at bounding box center [871, 211] width 383 height 29
type input "c"
type input "510"
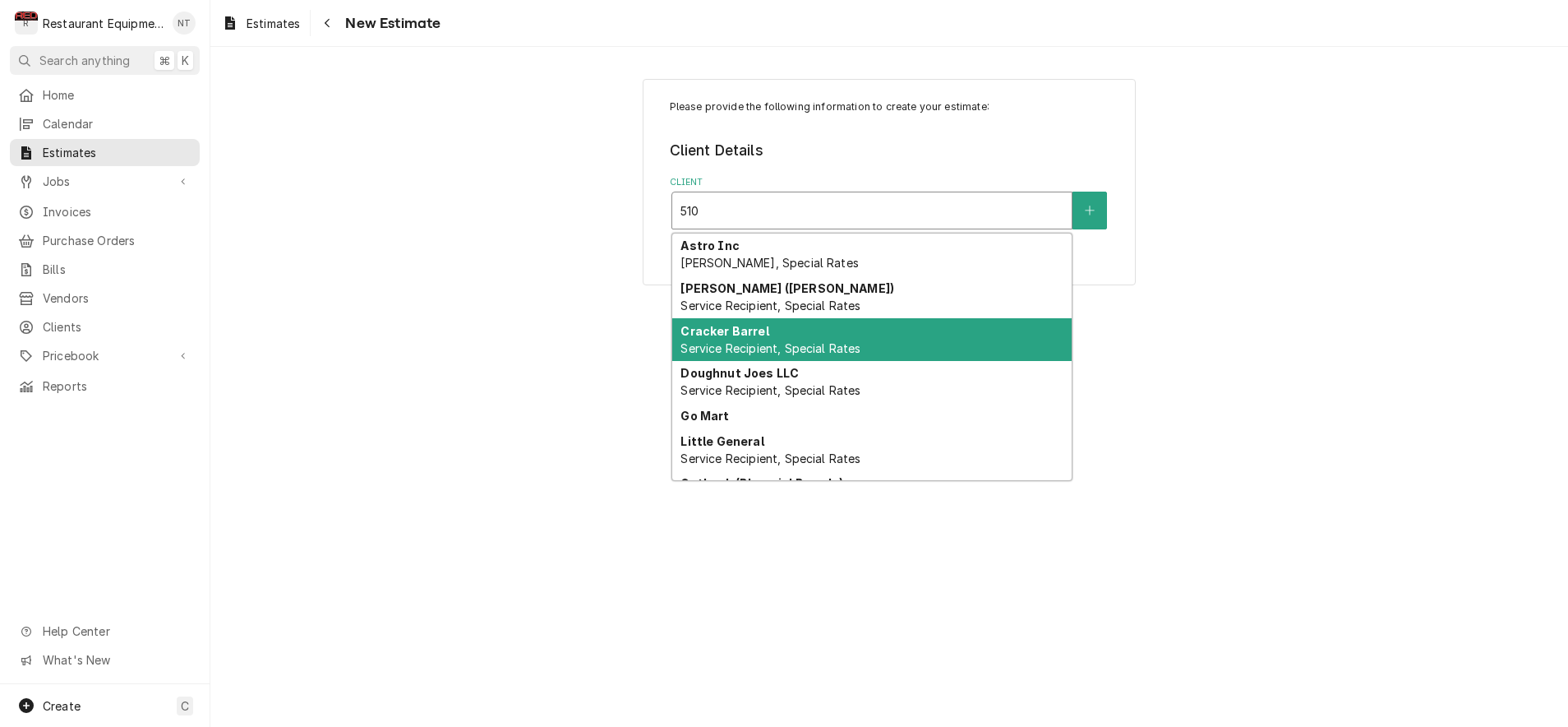
click at [957, 328] on div "Cracker Barrel Service Recipient, Special Rates" at bounding box center [872, 340] width 400 height 43
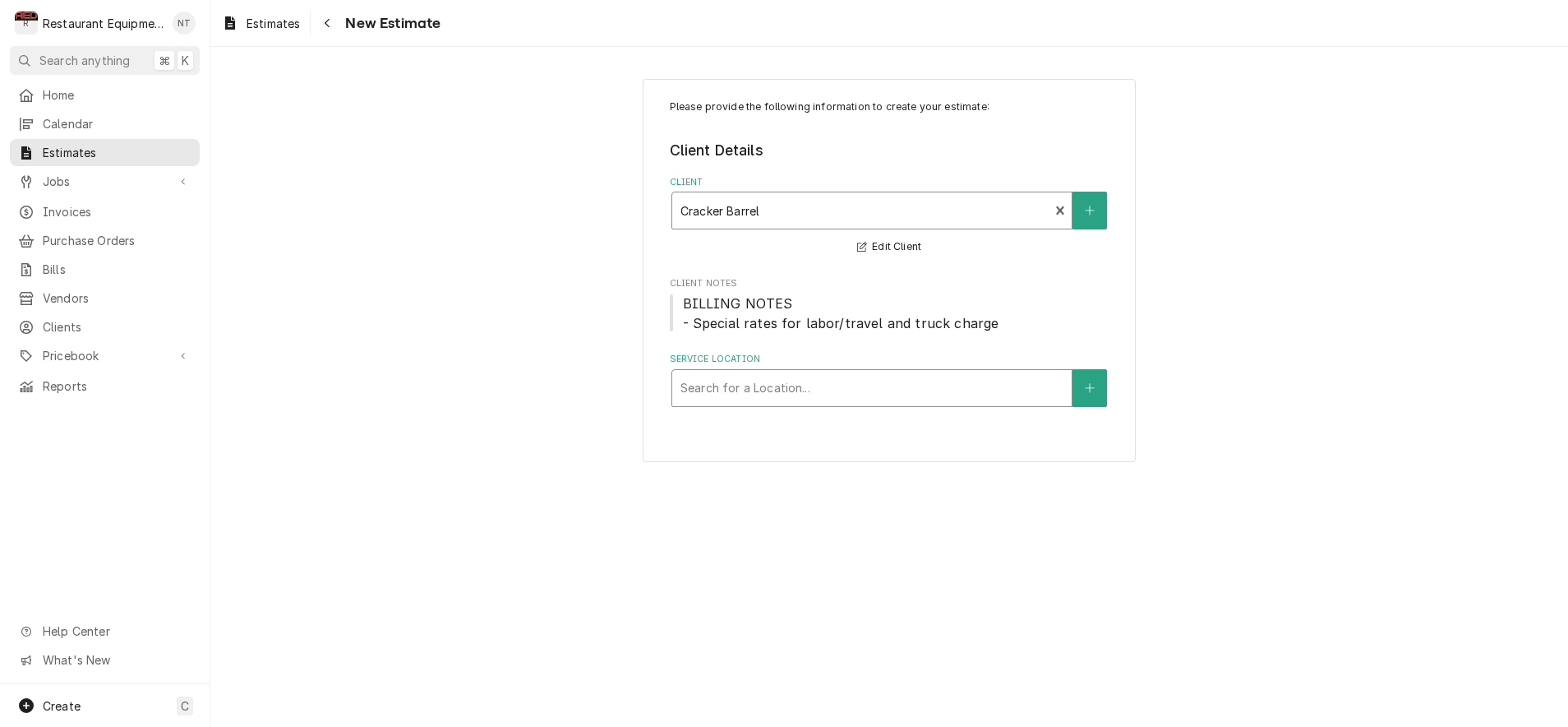
click at [941, 374] on div "Service Location" at bounding box center [871, 388] width 383 height 29
type input "51"
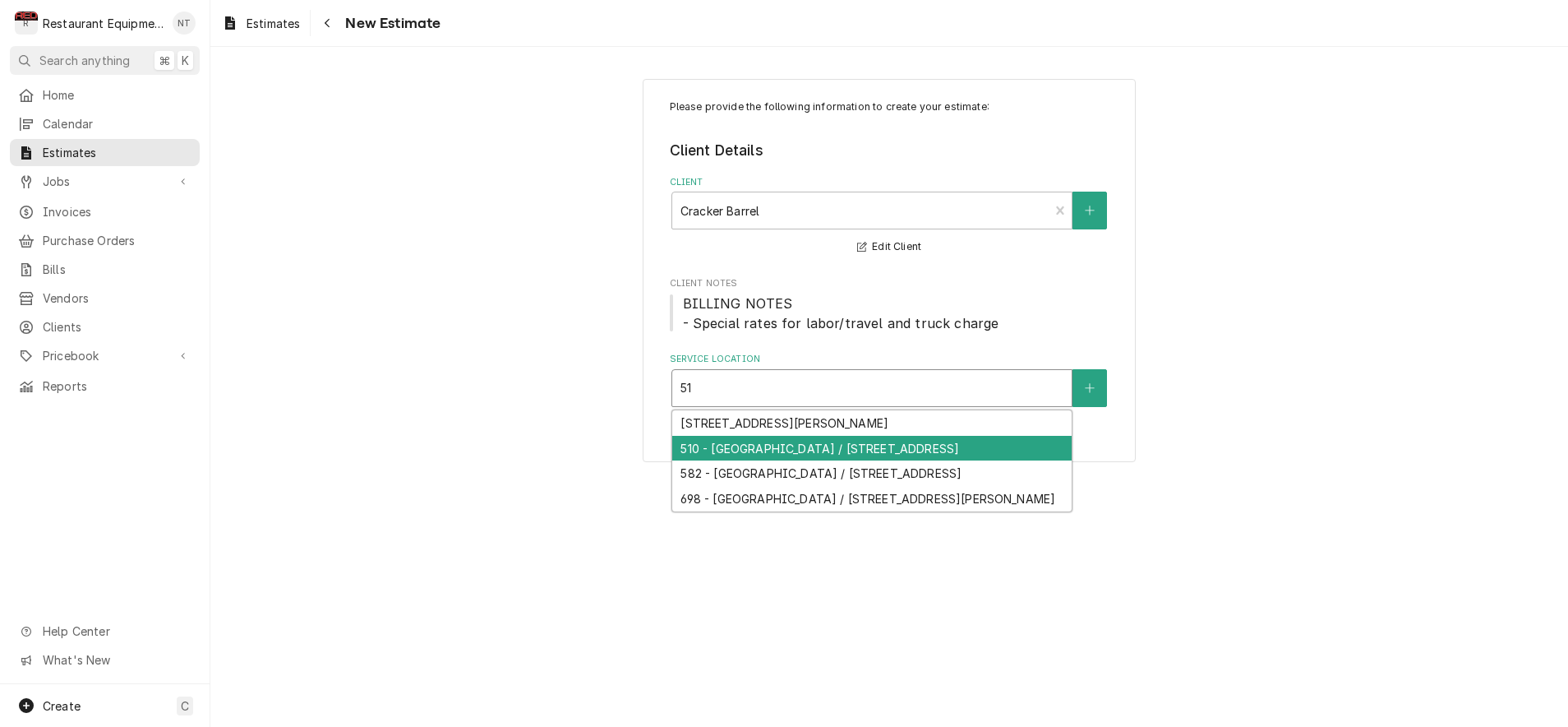
click at [907, 440] on div "510 - [GEOGRAPHIC_DATA] / [STREET_ADDRESS]" at bounding box center [872, 448] width 400 height 25
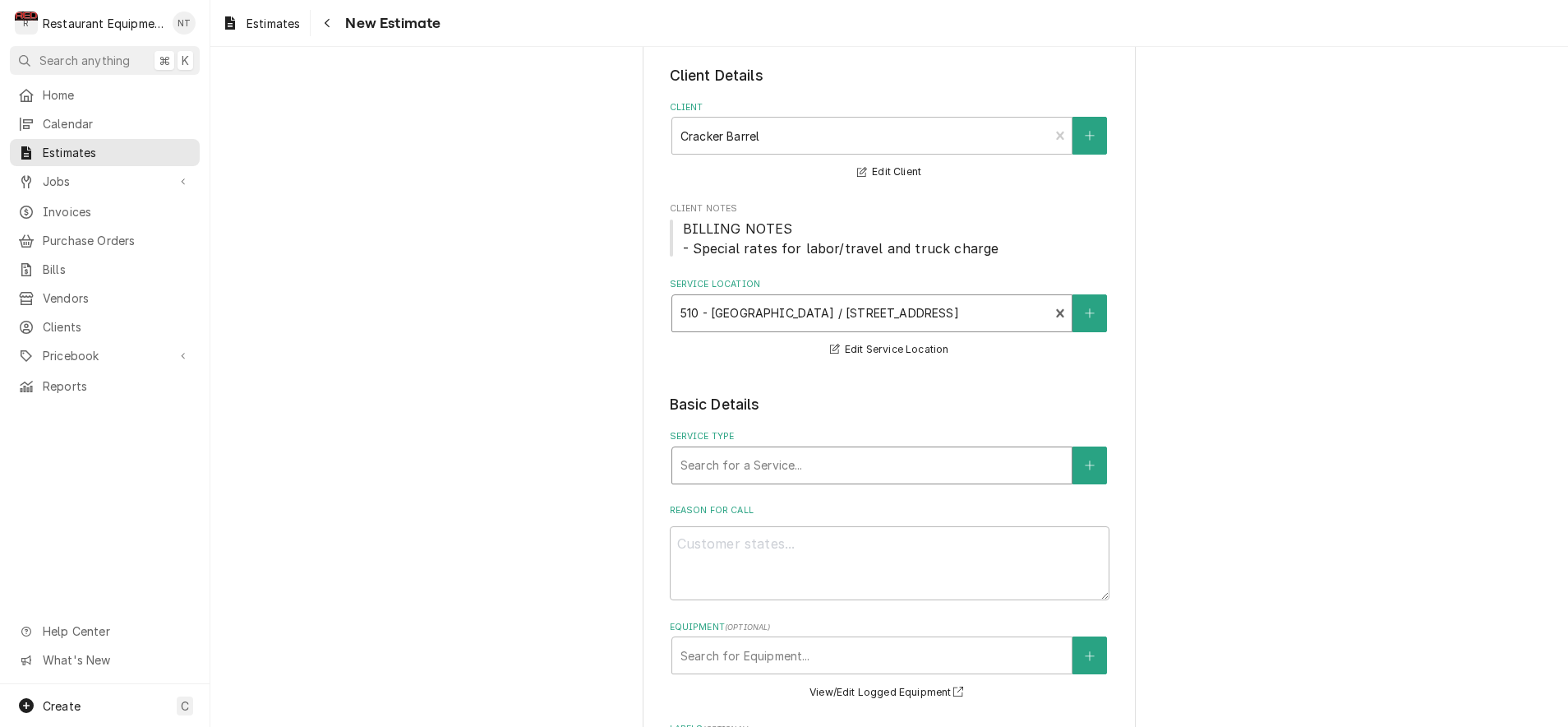
scroll to position [83, 0]
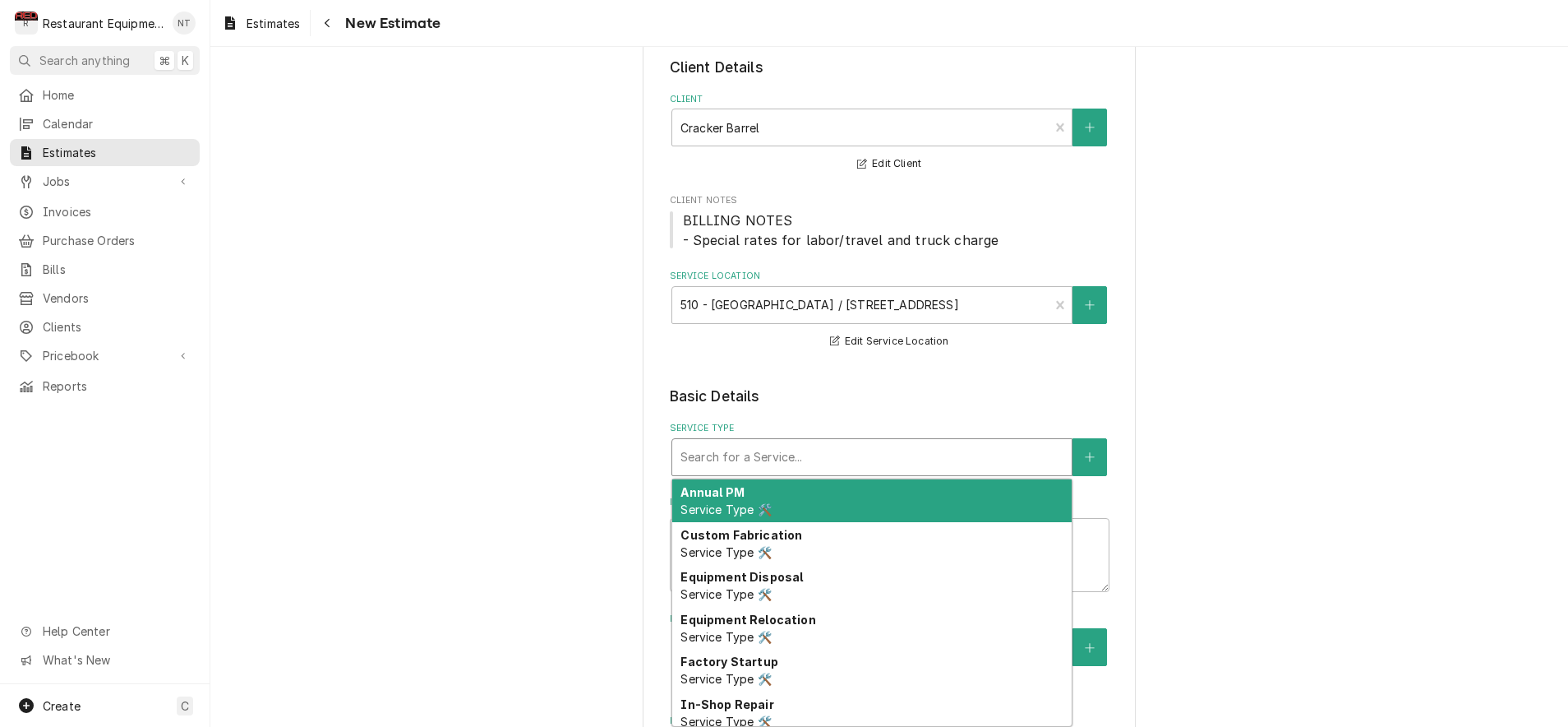
click at [865, 443] on div "Service Type" at bounding box center [871, 457] width 383 height 29
type textarea "x"
type input "b"
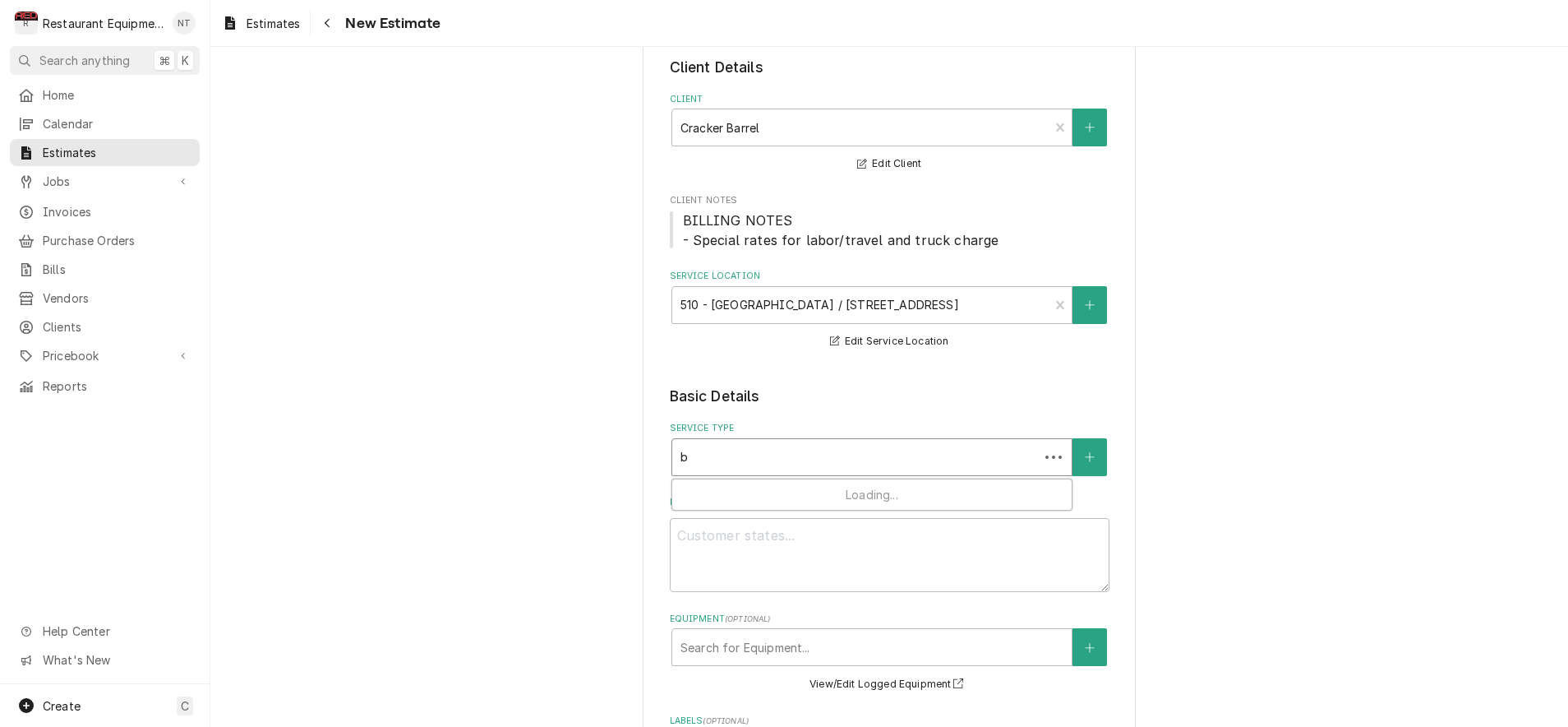
type textarea "x"
type input "br"
type textarea "x"
type input "bre"
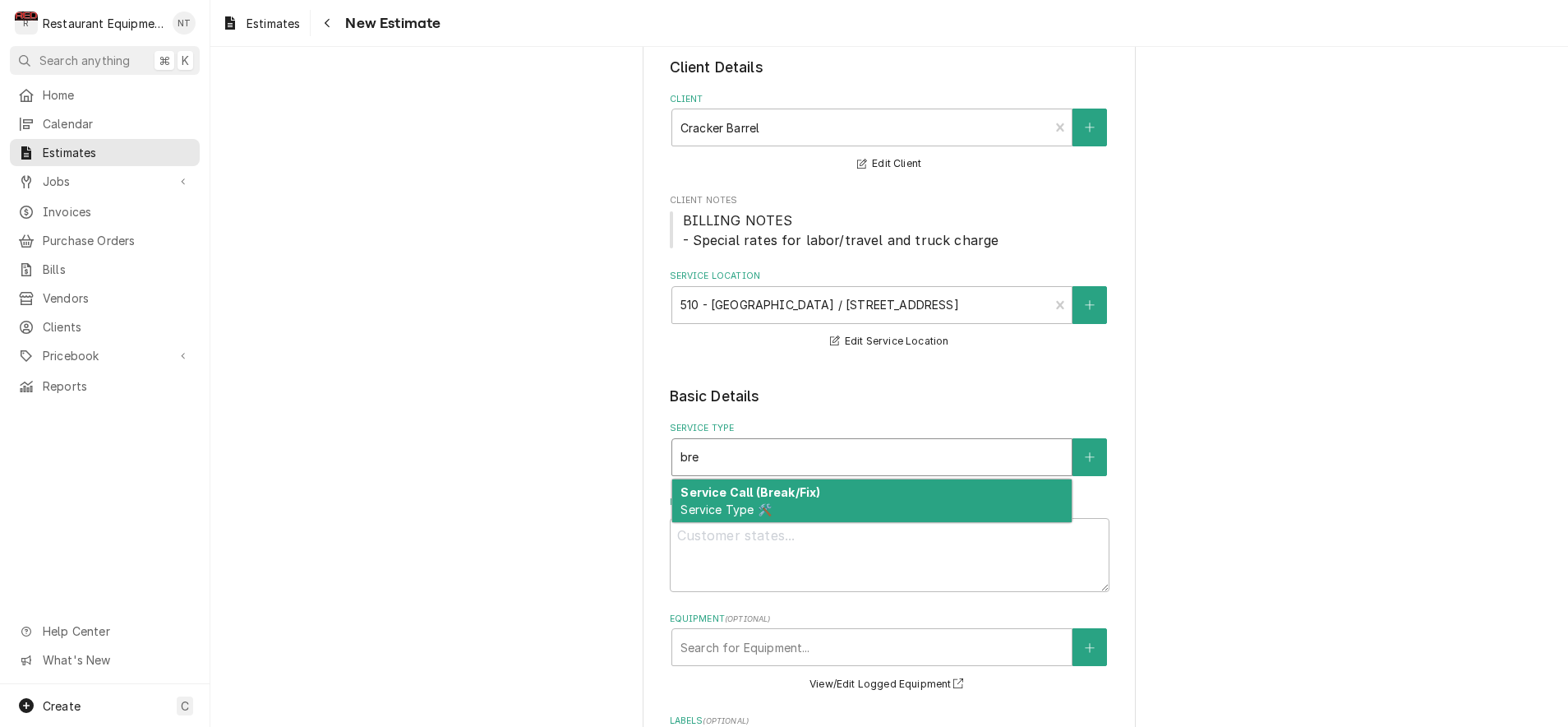
click at [892, 483] on div "Service Call (Break/Fix) Service Type 🛠️" at bounding box center [872, 501] width 400 height 43
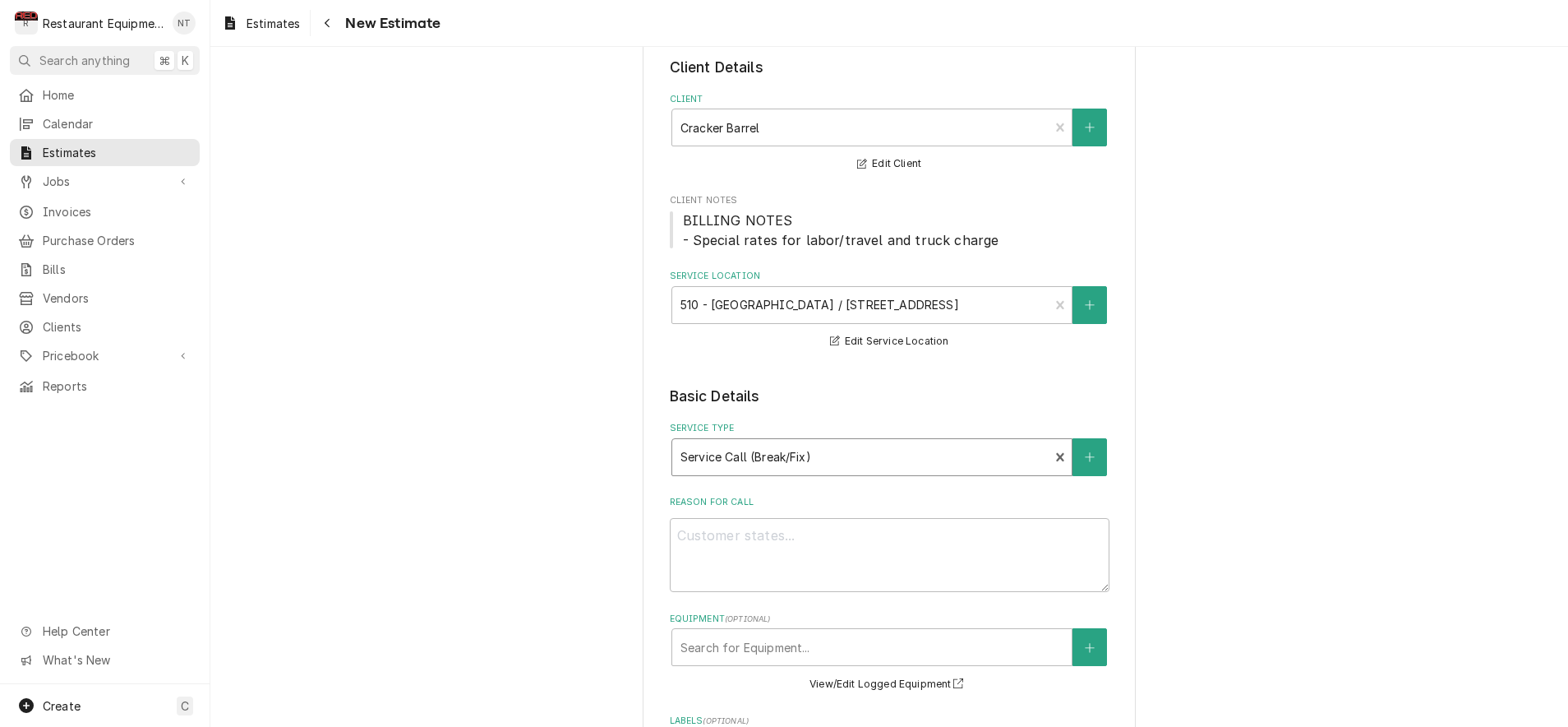
type textarea "x"
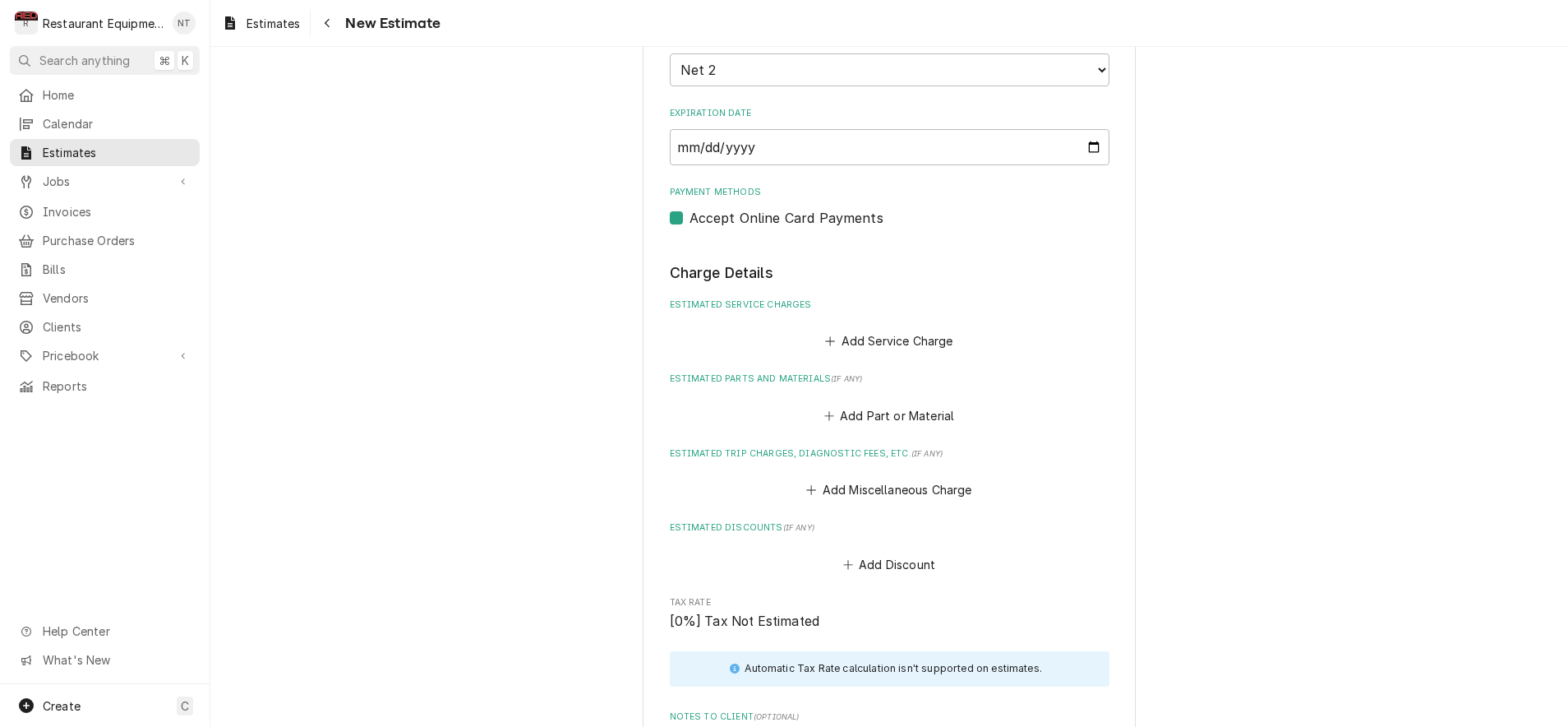
scroll to position [976, 0]
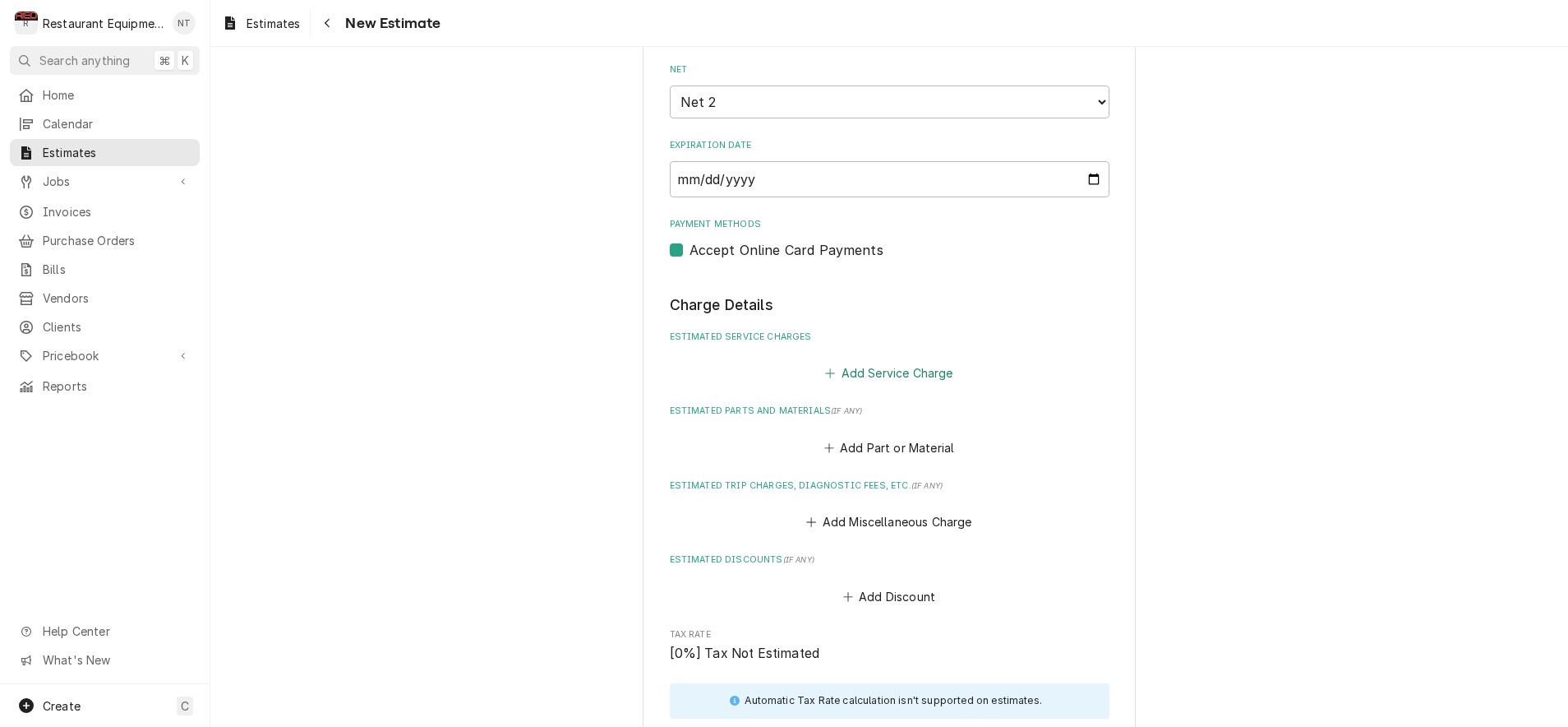
click at [902, 362] on button "Add Service Charge" at bounding box center [889, 374] width 133 height 23
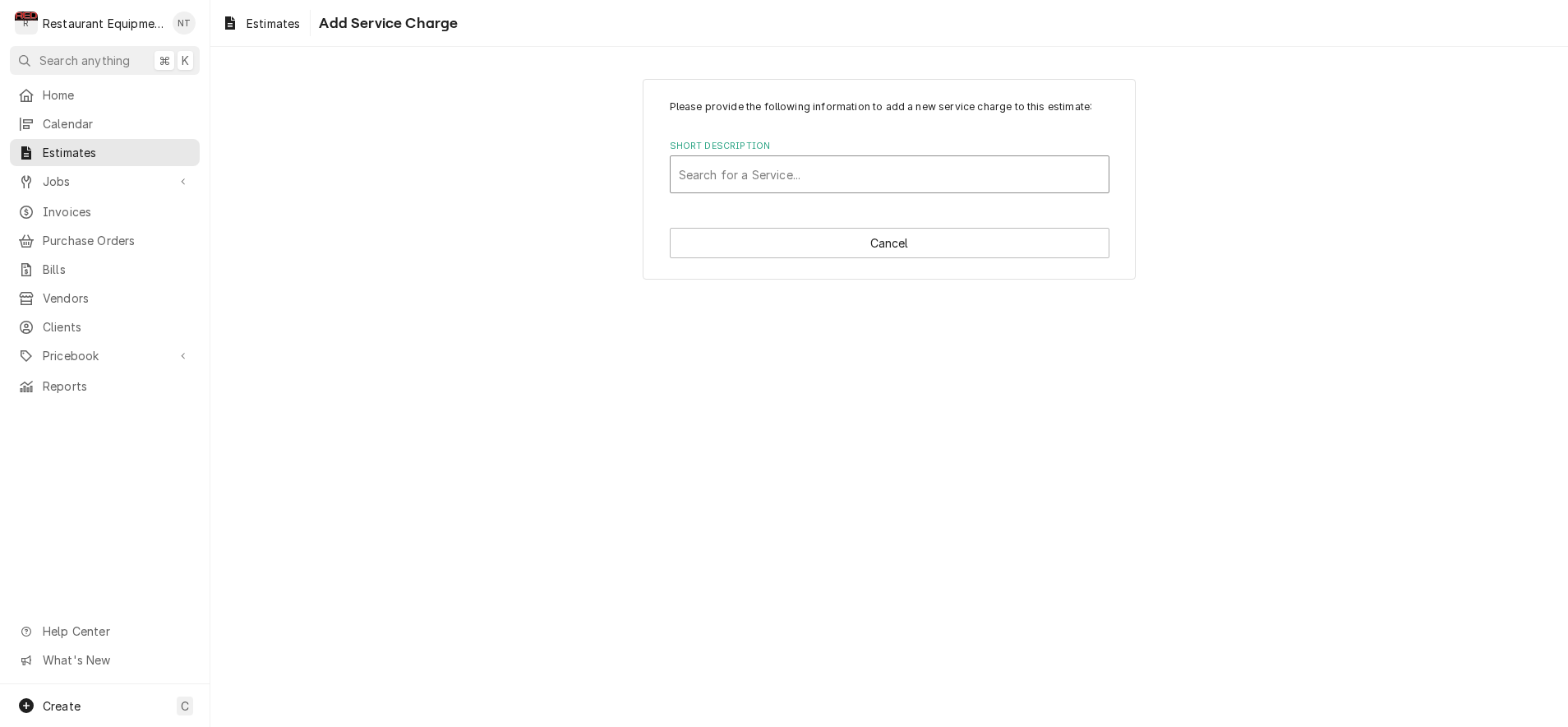
click at [809, 161] on div "Short Description" at bounding box center [890, 174] width 422 height 29
type input "trav"
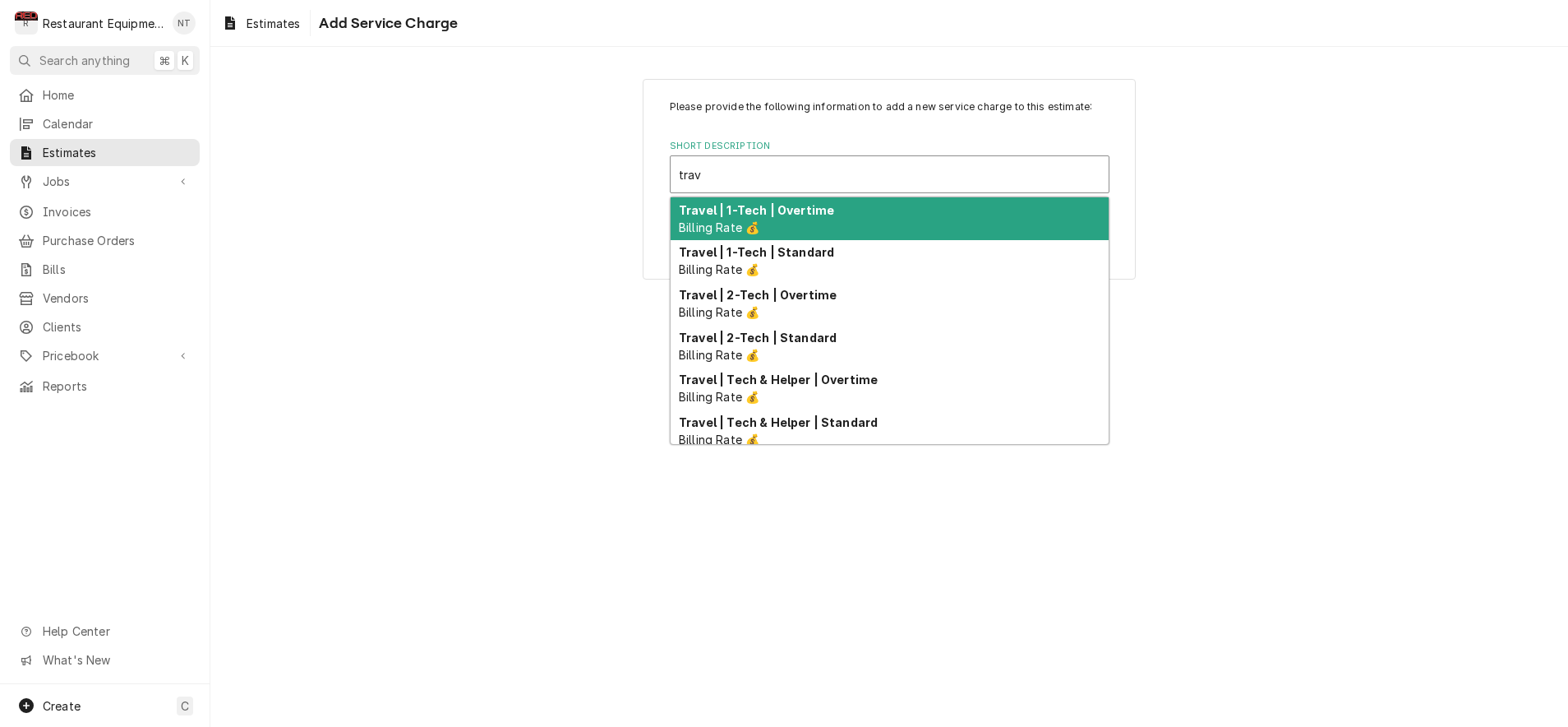
click at [859, 223] on div "Travel | 1-Tech | Overtime Billing Rate 💰" at bounding box center [889, 218] width 438 height 43
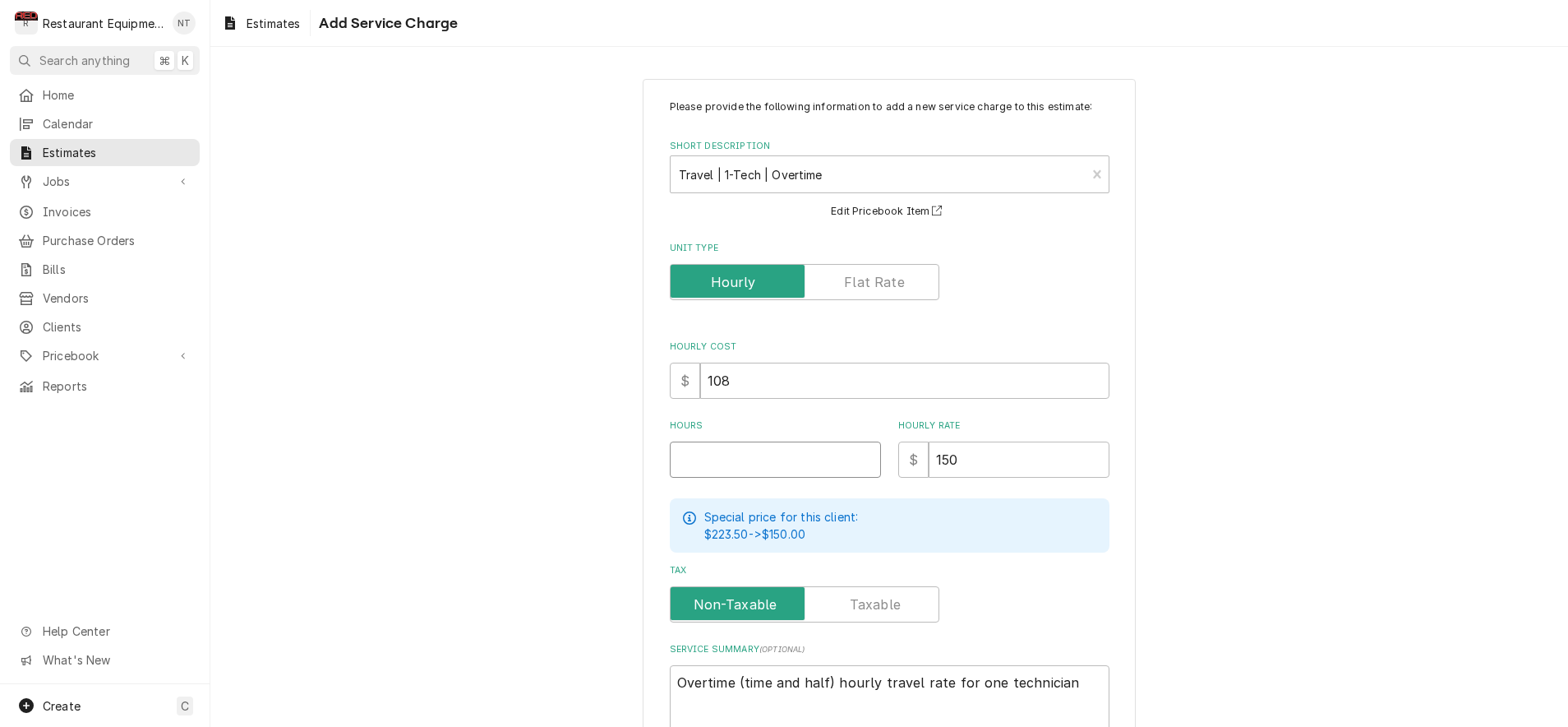
click at [803, 458] on input "Hours" at bounding box center [775, 459] width 212 height 36
type textarea "x"
type input "1"
type textarea "x"
type input "1"
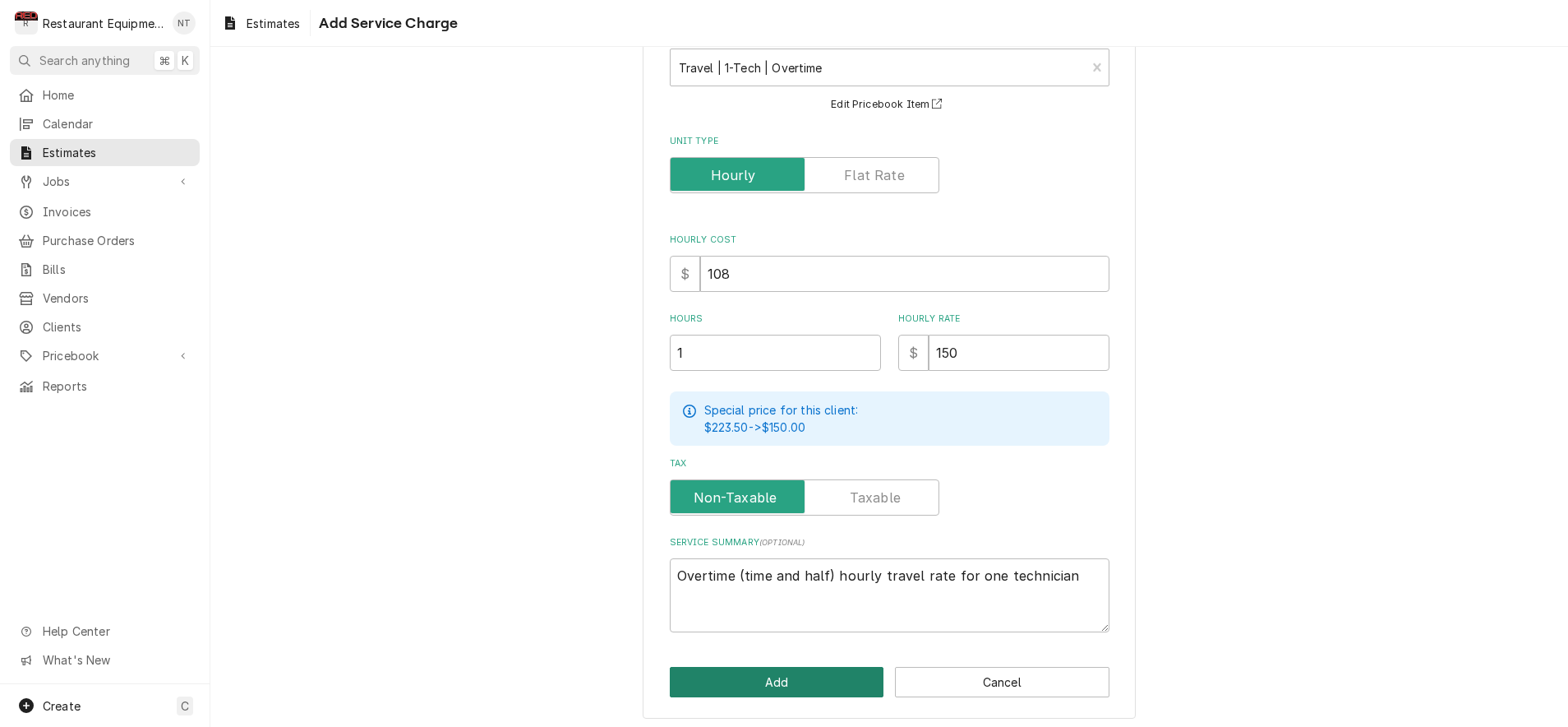
click at [840, 672] on button "Add" at bounding box center [776, 681] width 214 height 30
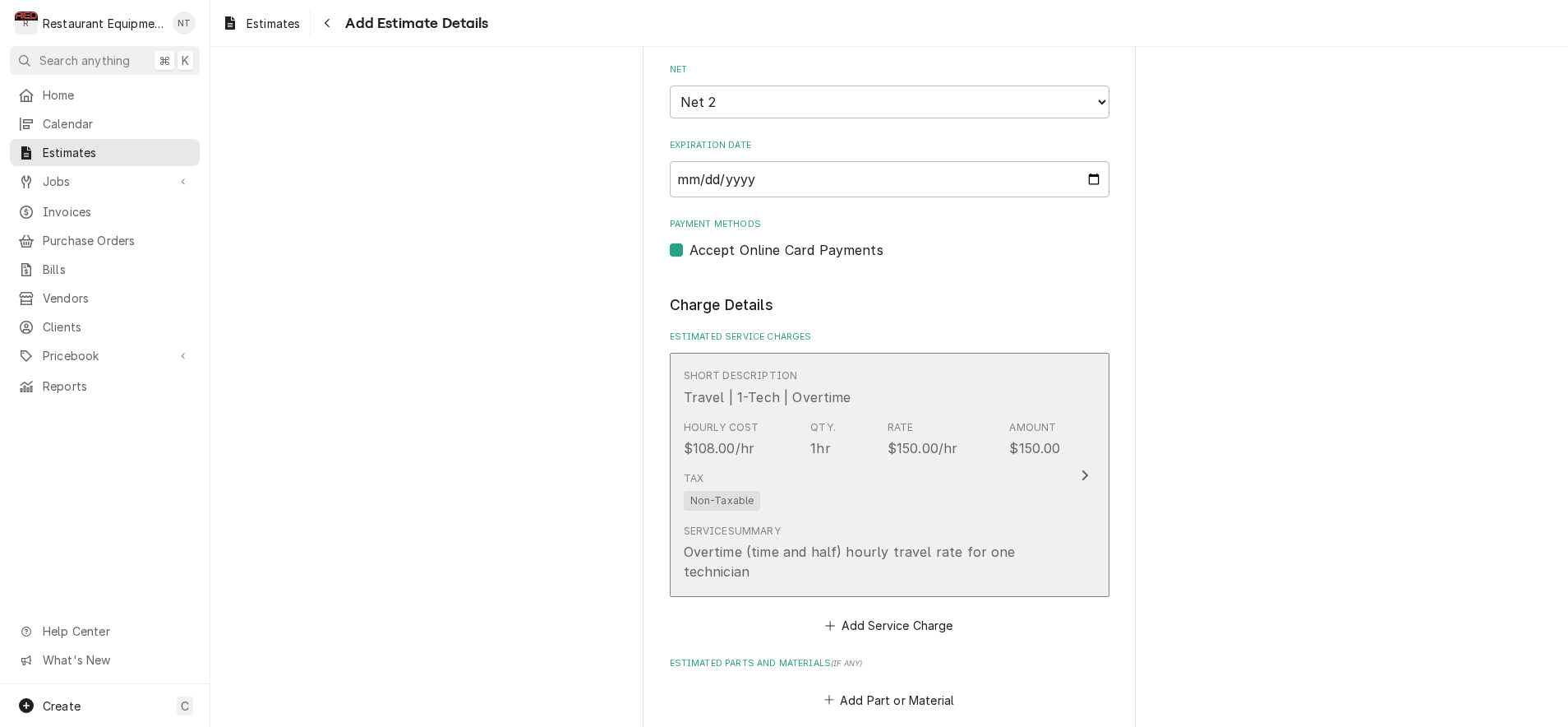
type textarea "x"
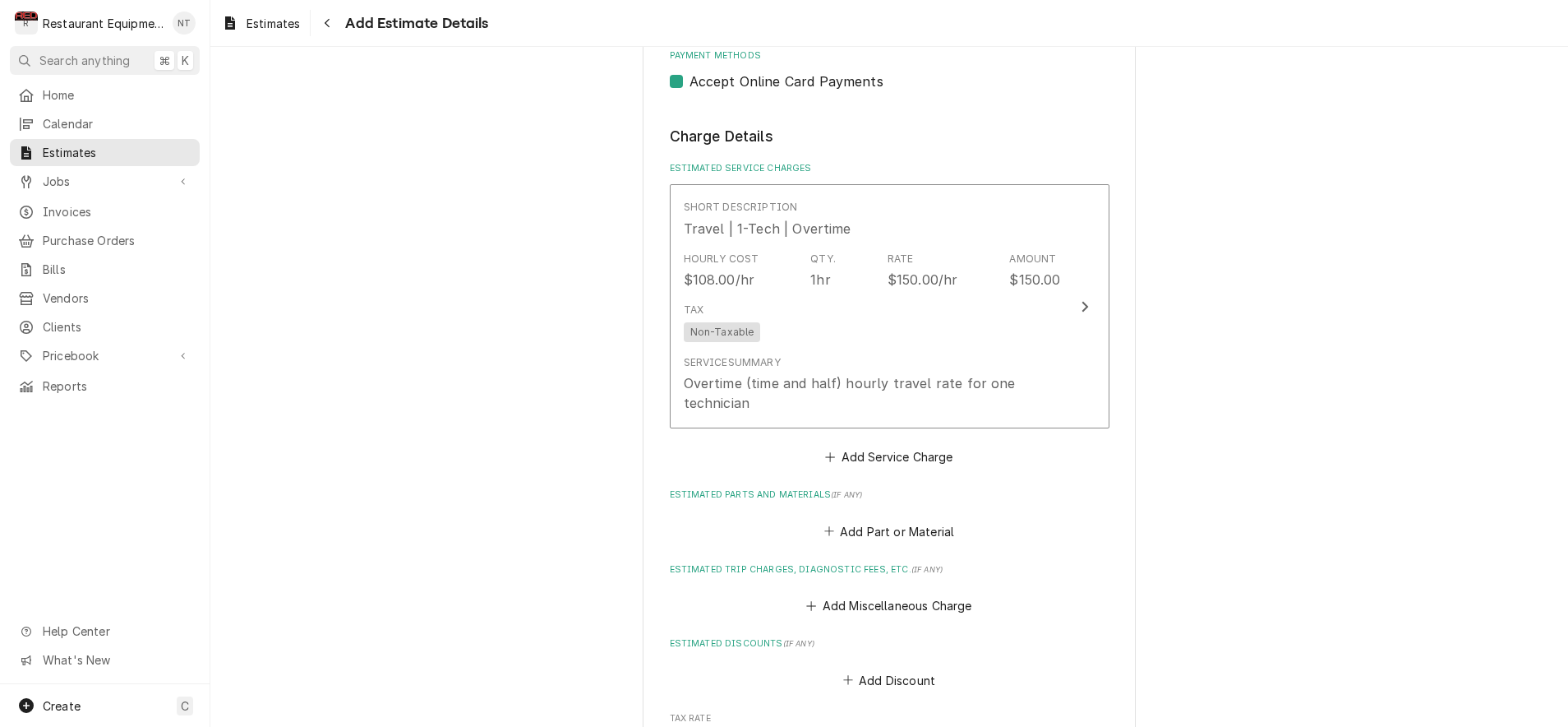
scroll to position [1147, 0]
click at [912, 444] on button "Add Service Charge" at bounding box center [889, 455] width 133 height 23
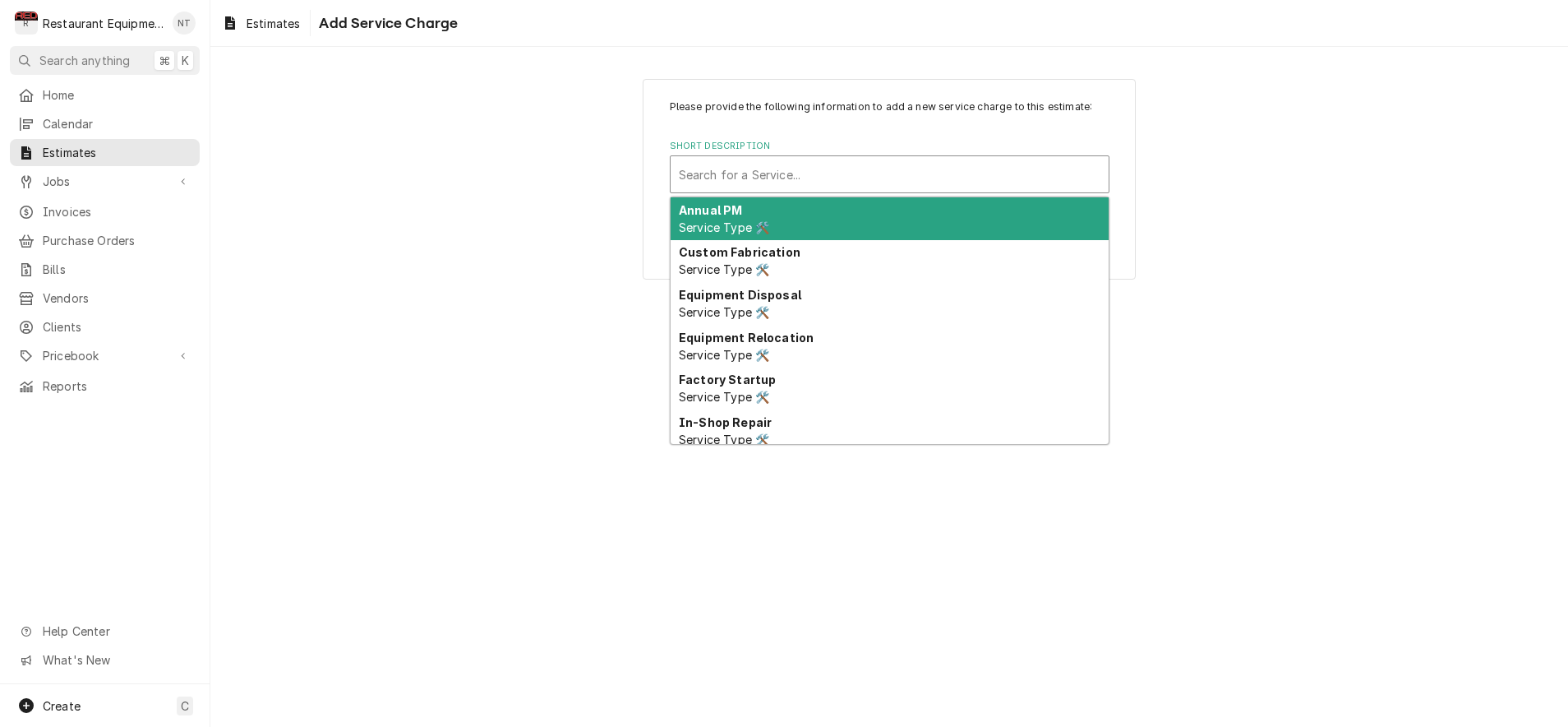
click at [720, 182] on div "Short Description" at bounding box center [890, 174] width 422 height 29
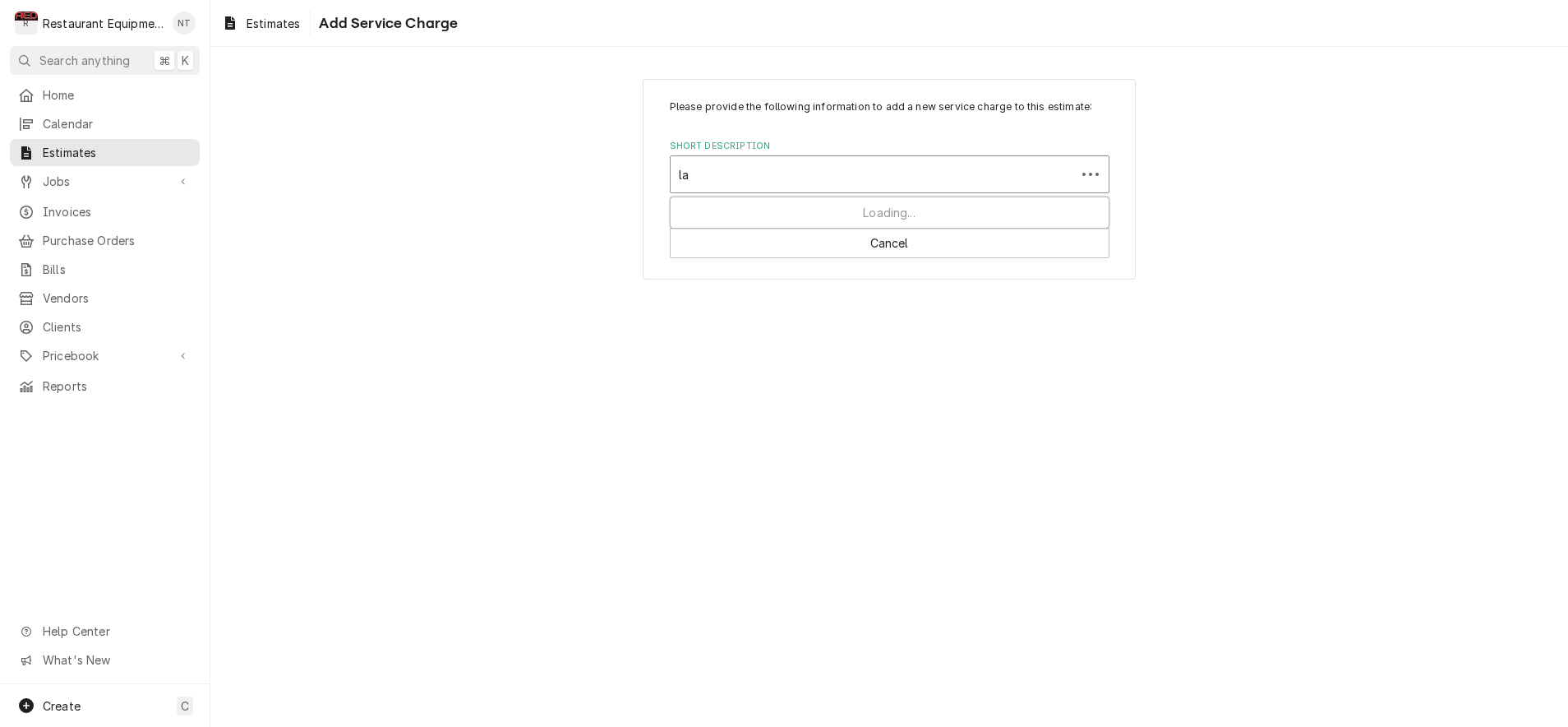
type input "lab"
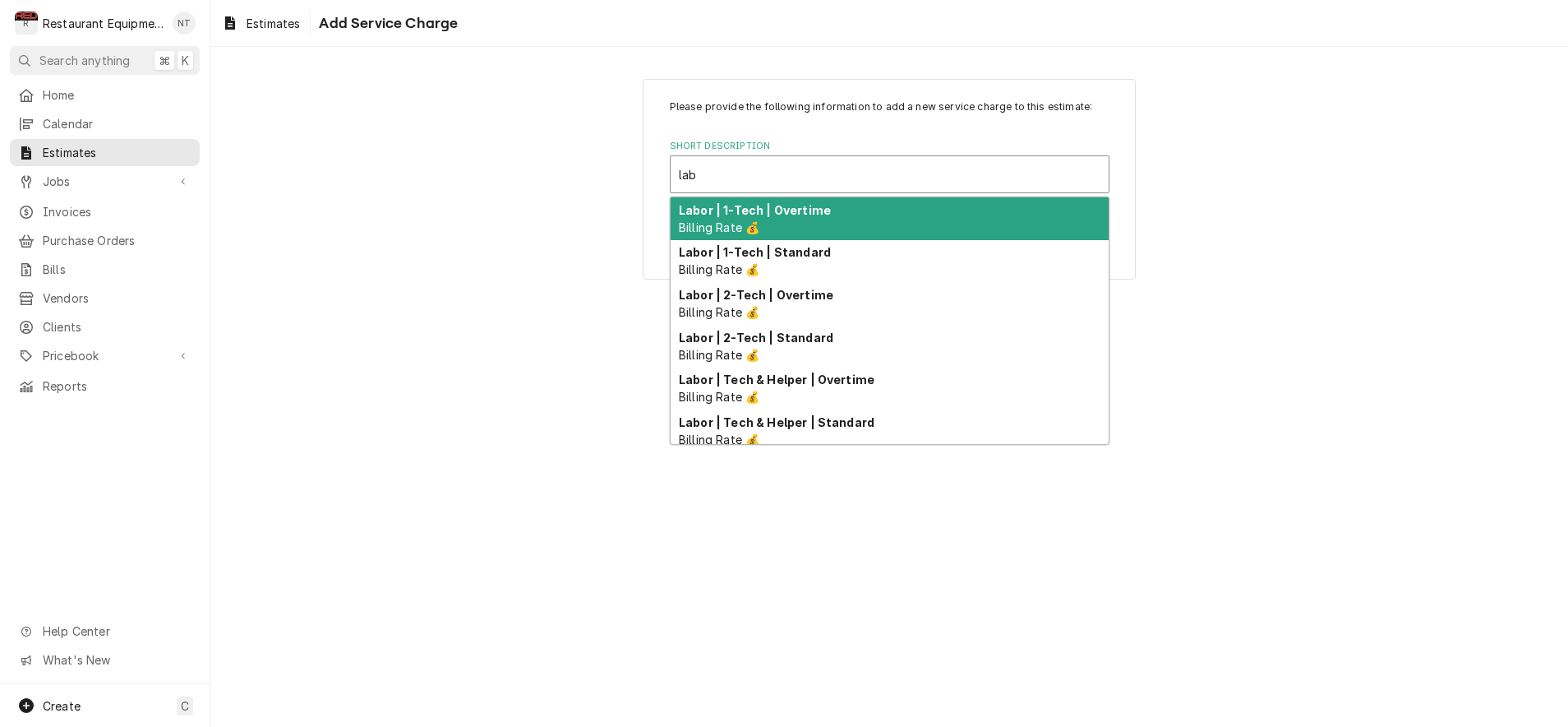
click at [815, 209] on strong "Labor | 1-Tech | Overtime" at bounding box center [755, 210] width 152 height 14
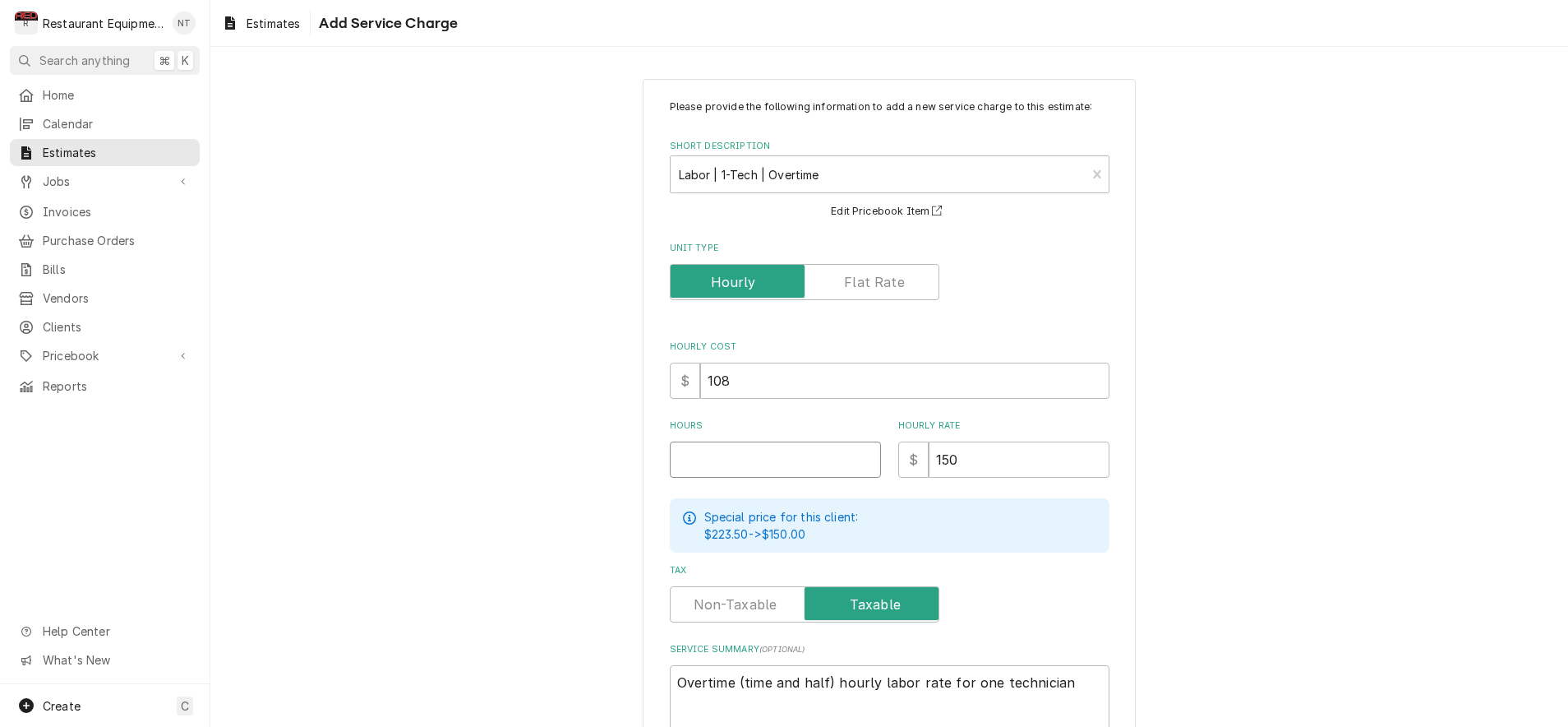
click at [744, 454] on input "Hours" at bounding box center [775, 459] width 212 height 36
type textarea "x"
type input "1"
type textarea "x"
type input "1"
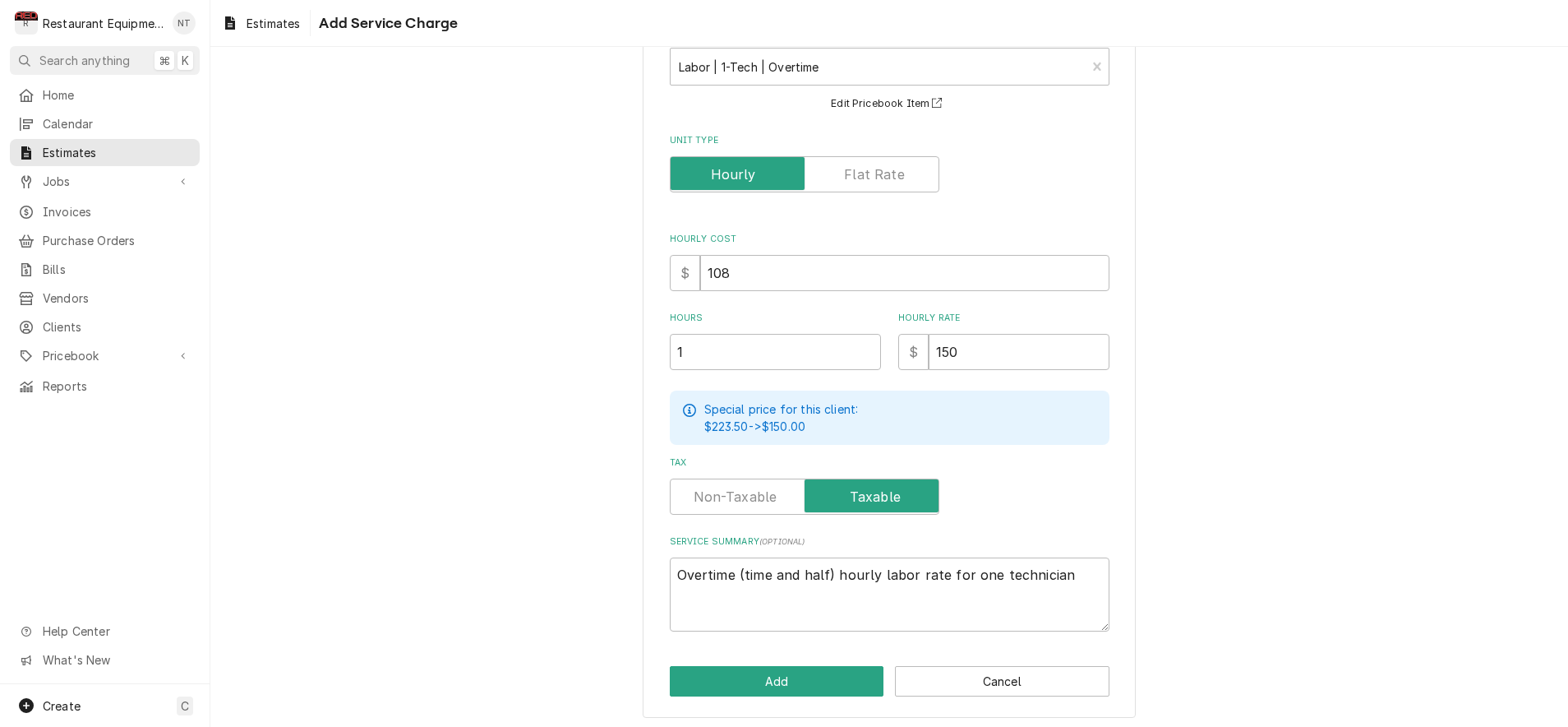
scroll to position [107, 0]
click at [819, 667] on button "Add" at bounding box center [776, 681] width 214 height 30
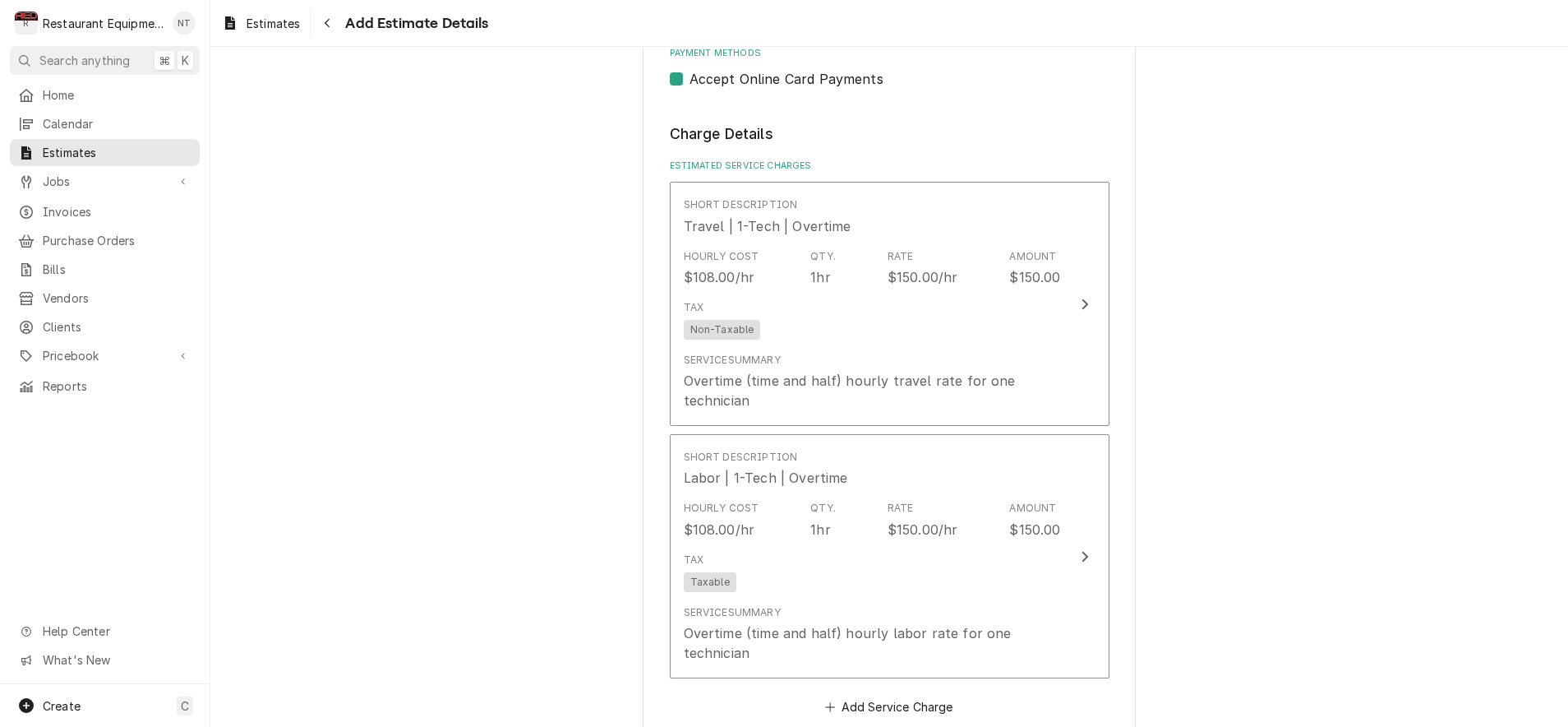
type textarea "x"
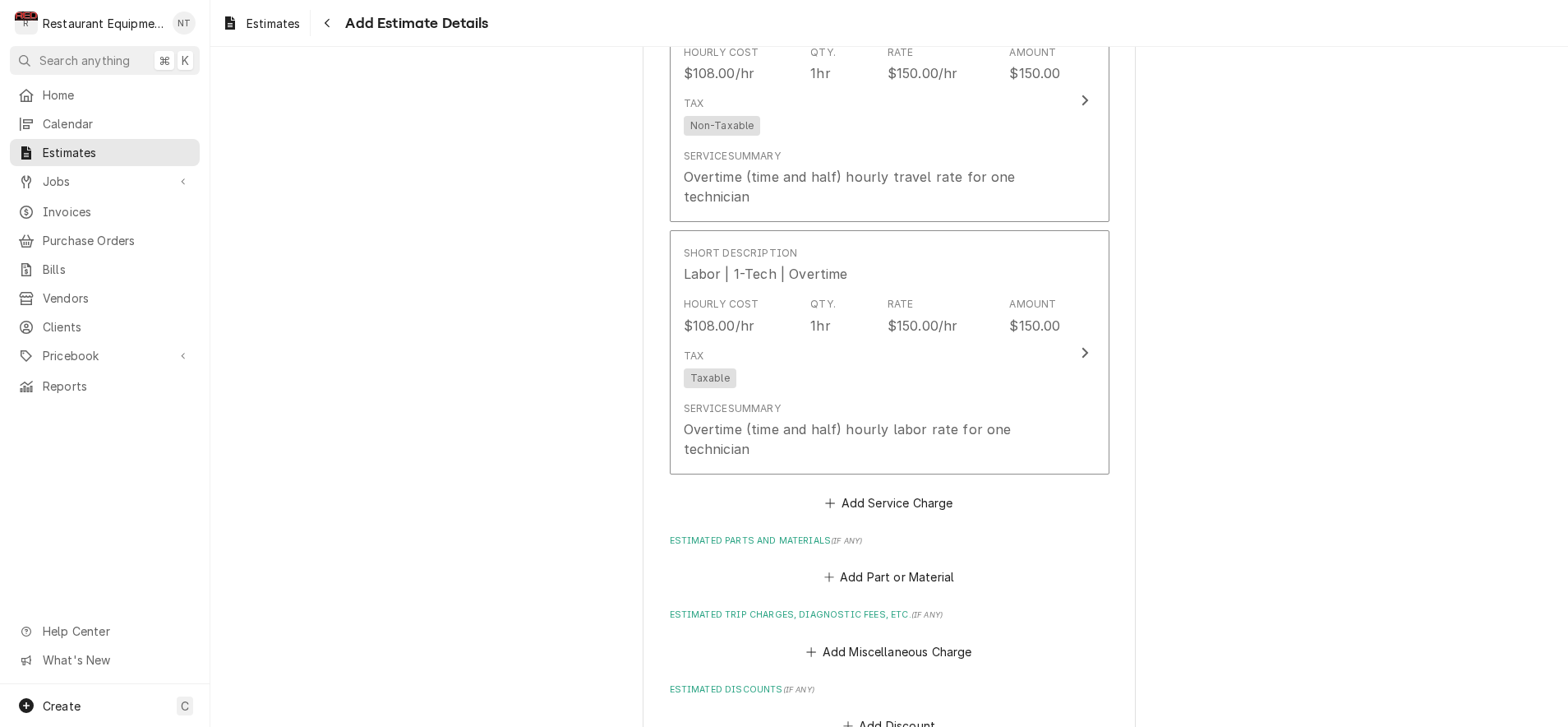
scroll to position [1352, 0]
click at [867, 565] on button "Add Part or Material" at bounding box center [889, 577] width 136 height 23
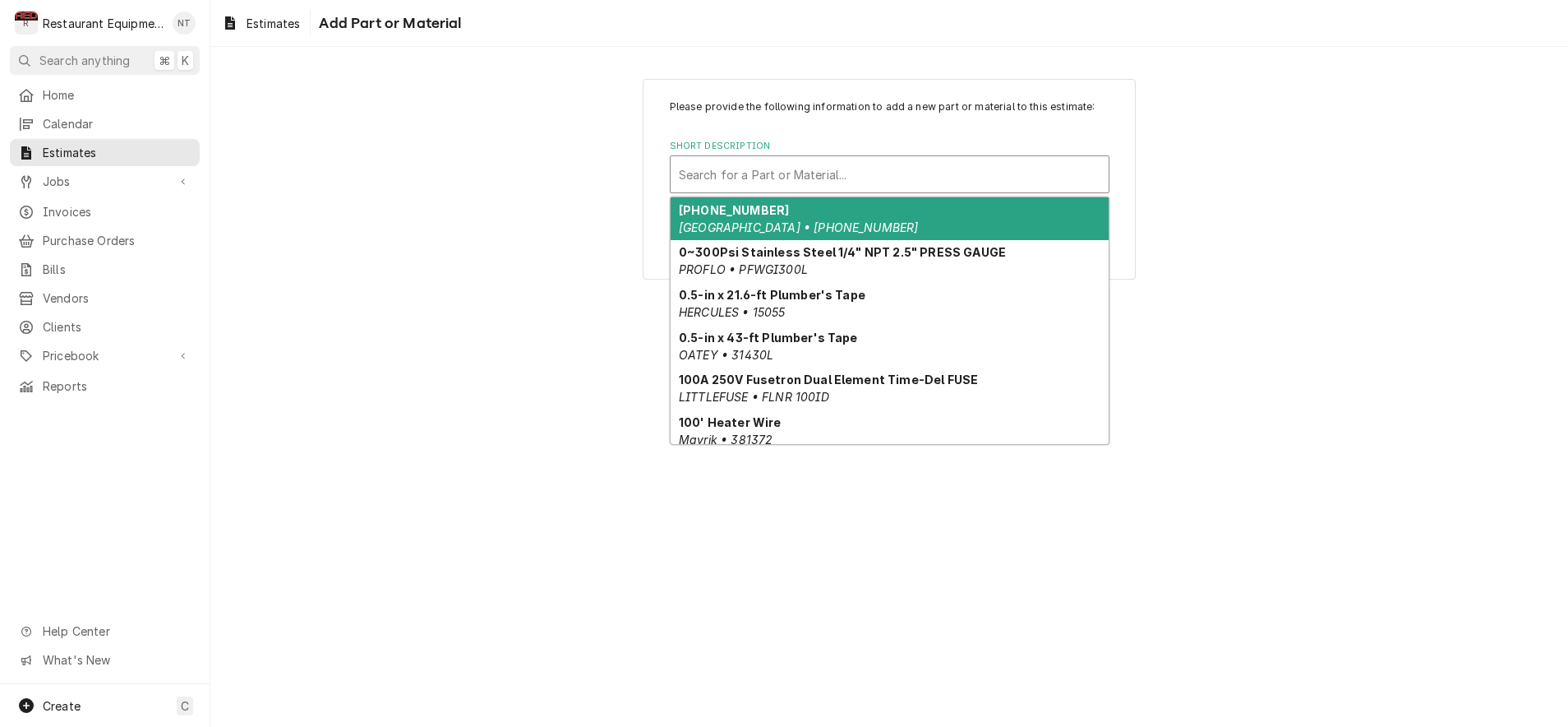
click at [801, 181] on div "Short Description" at bounding box center [890, 174] width 422 height 29
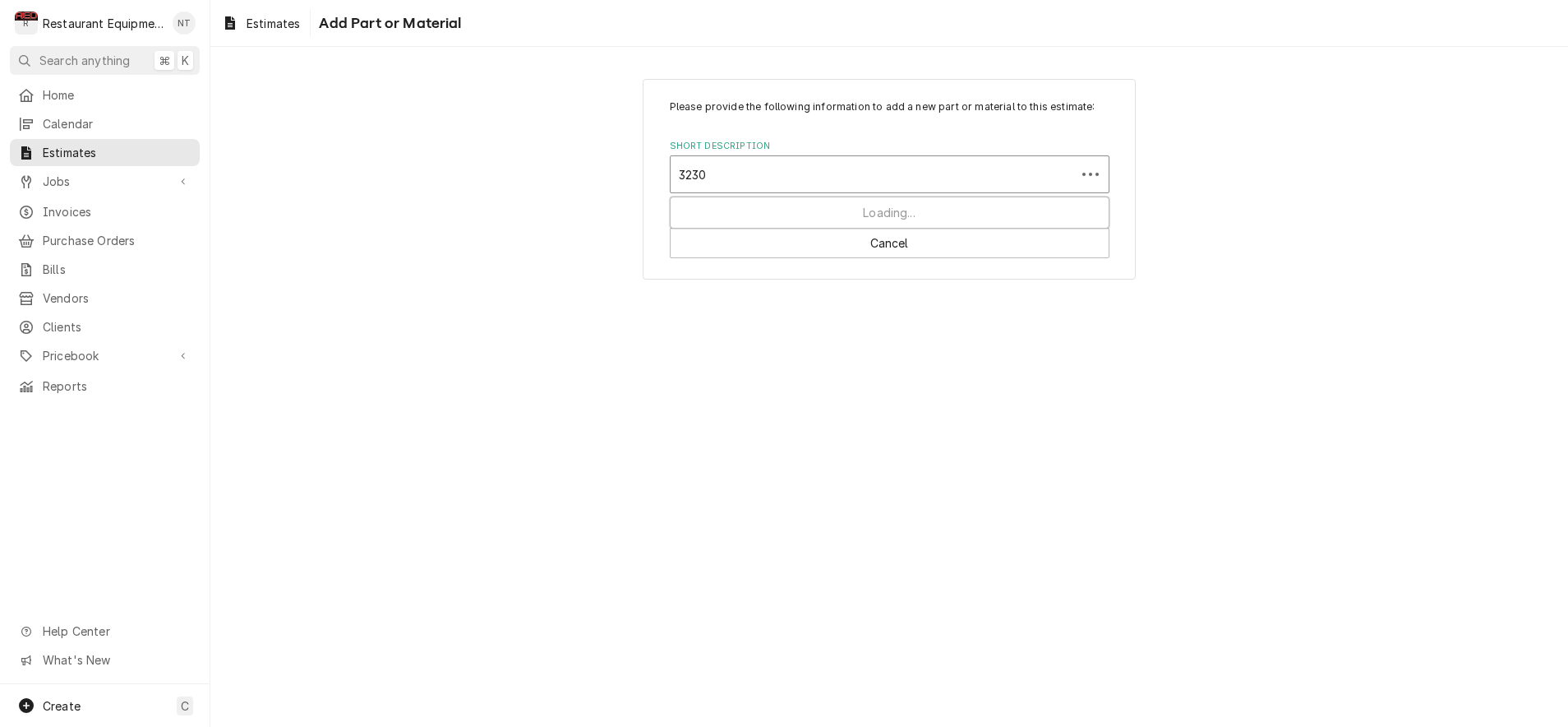
type input "32300"
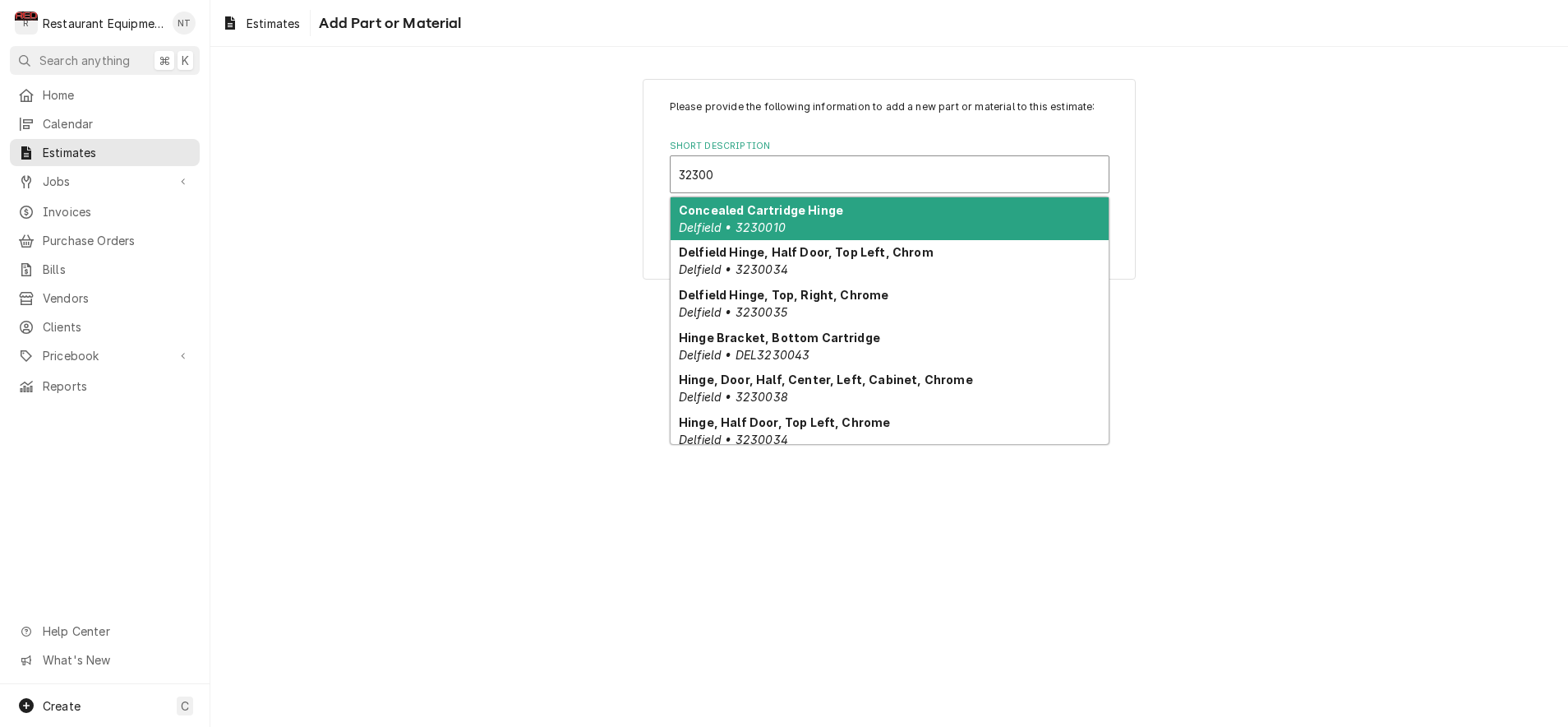
click at [880, 207] on div "Concealed Cartridge Hinge Delfield • 3230010" at bounding box center [889, 218] width 438 height 43
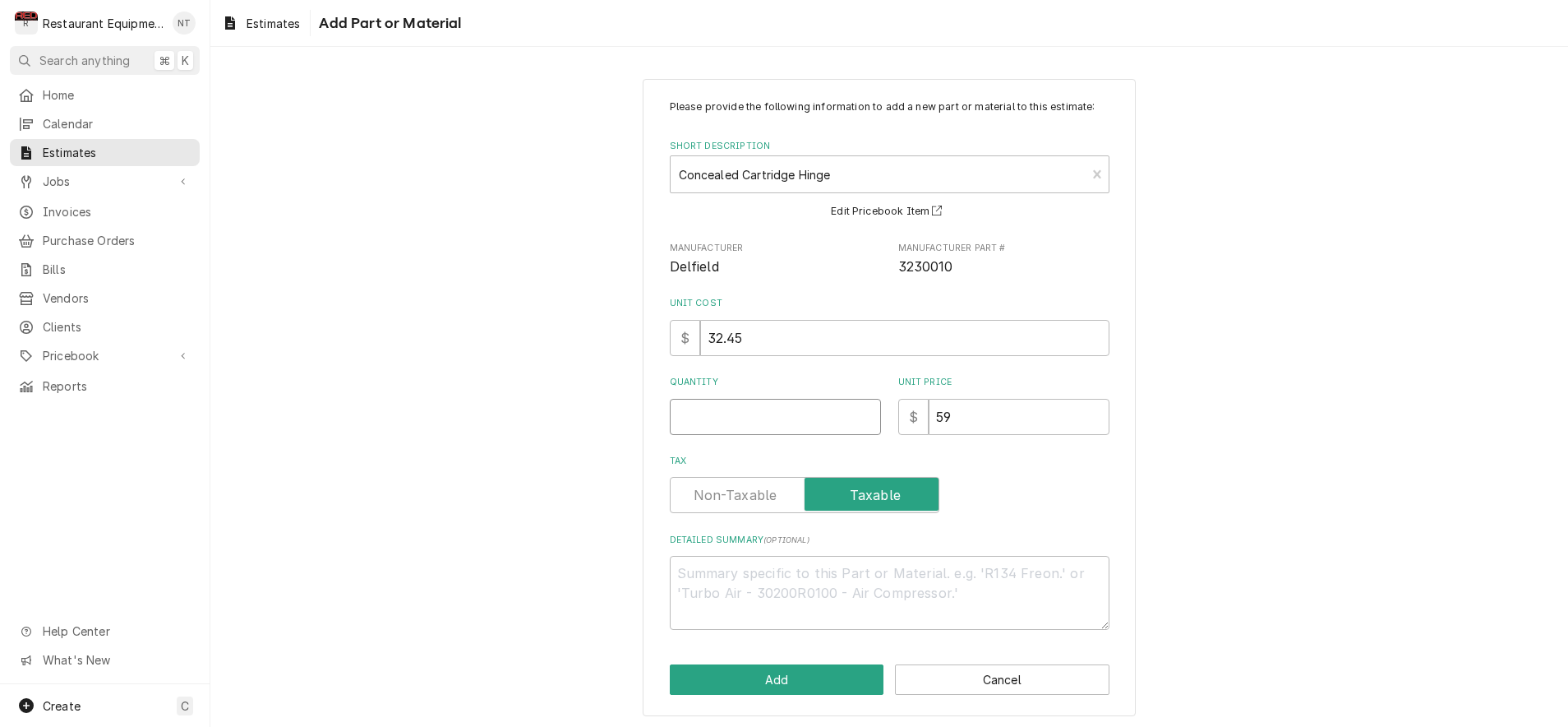
click at [774, 402] on input "Quantity" at bounding box center [775, 416] width 212 height 36
type textarea "x"
type input "2"
type textarea "x"
type input "2"
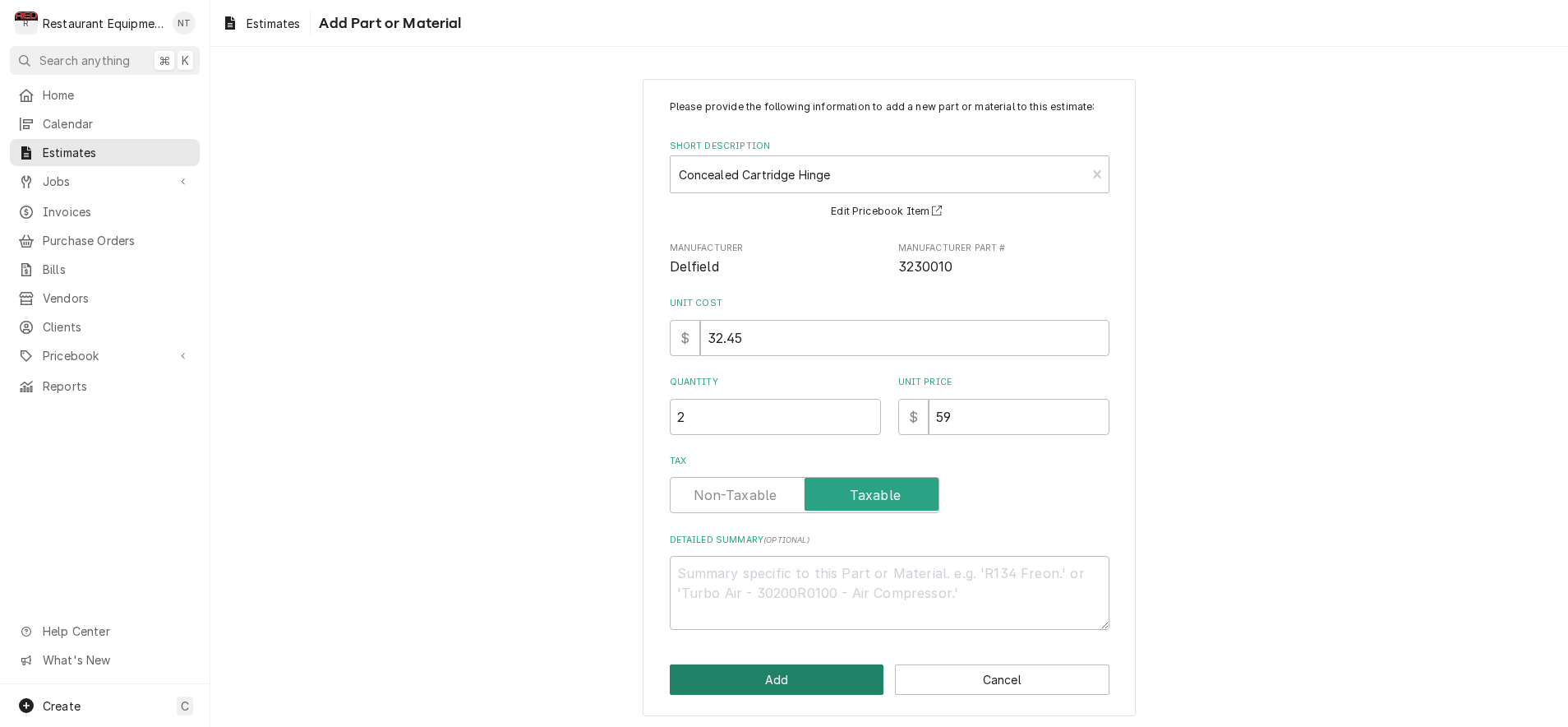
click at [810, 684] on button "Add" at bounding box center [776, 678] width 214 height 30
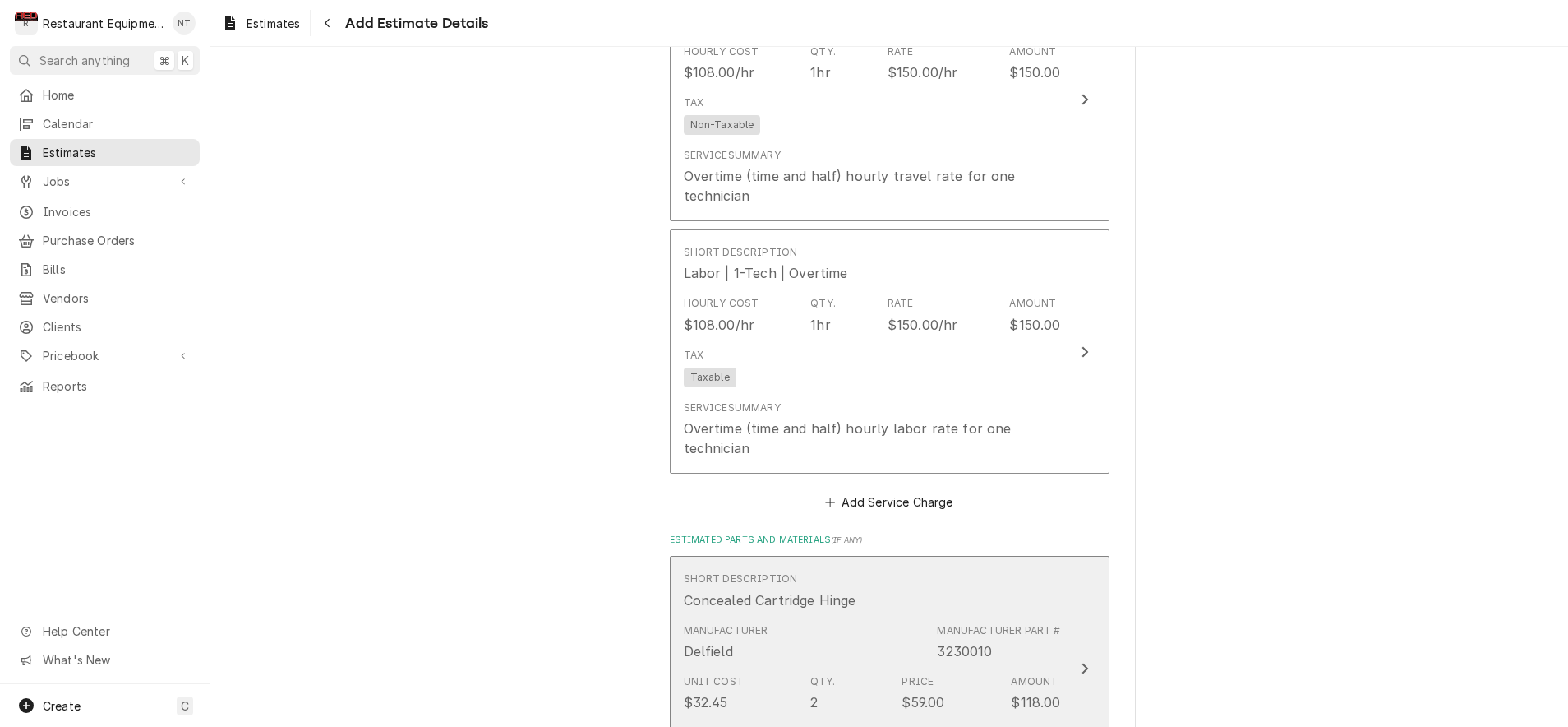
type textarea "x"
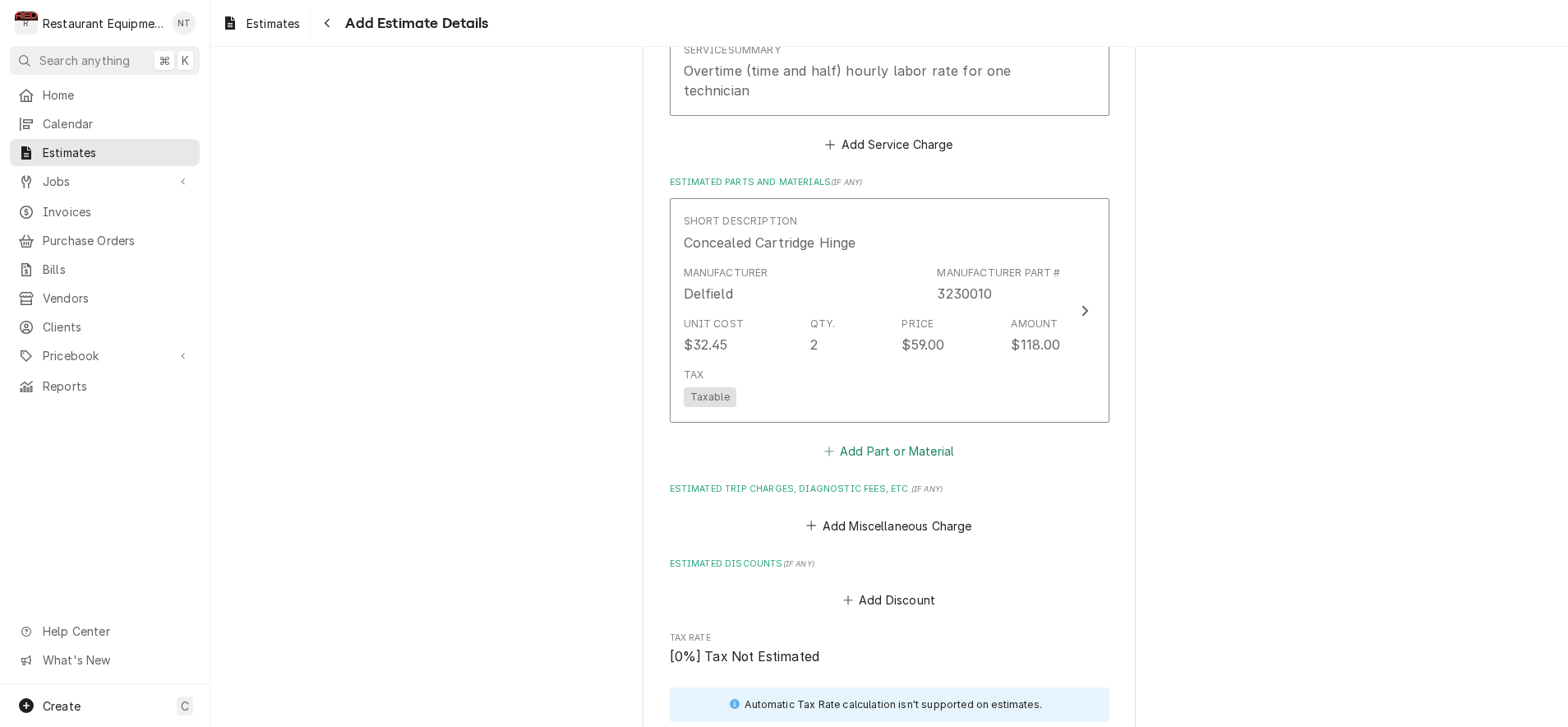
scroll to position [1714, 0]
click at [855, 436] on button "Add Part or Material" at bounding box center [889, 447] width 136 height 23
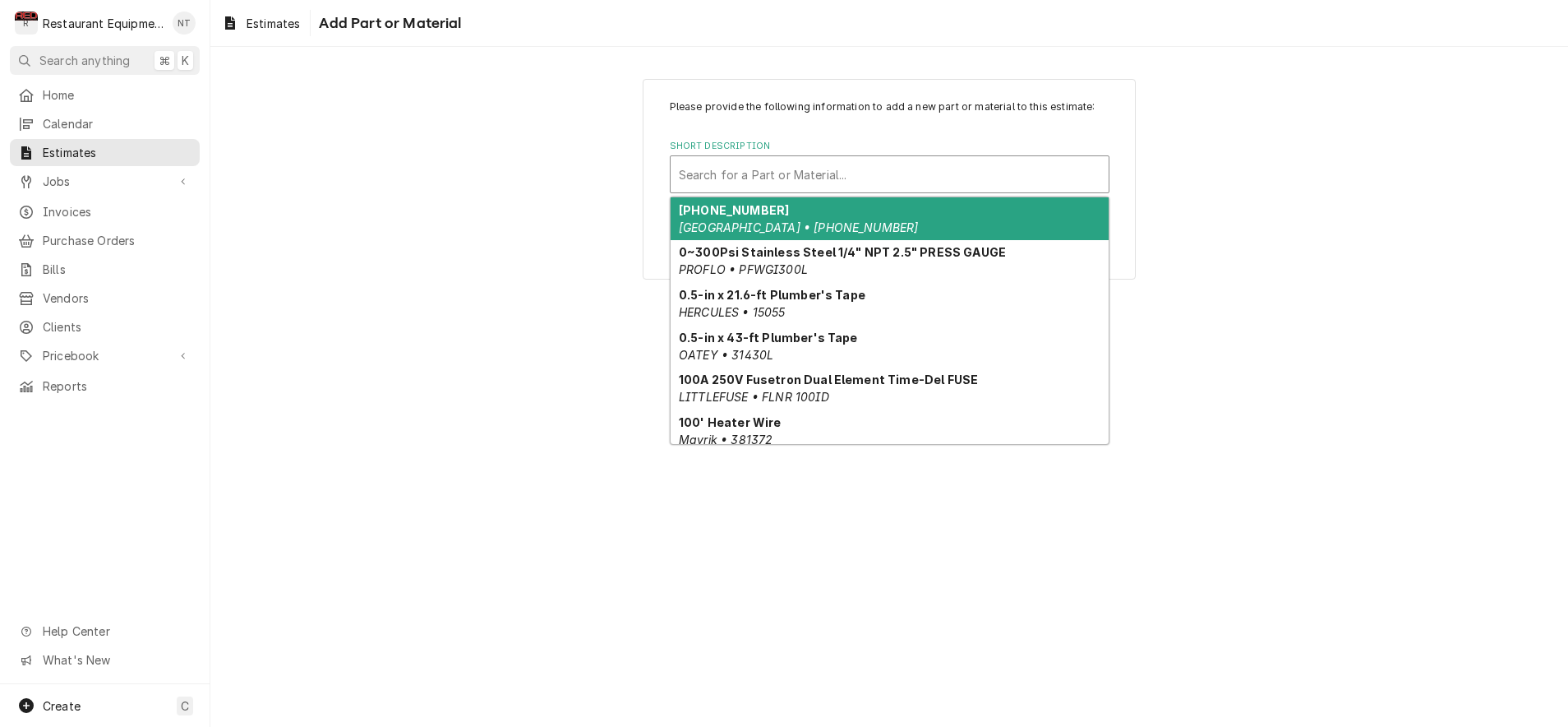
click at [886, 179] on div "Short Description" at bounding box center [890, 174] width 422 height 29
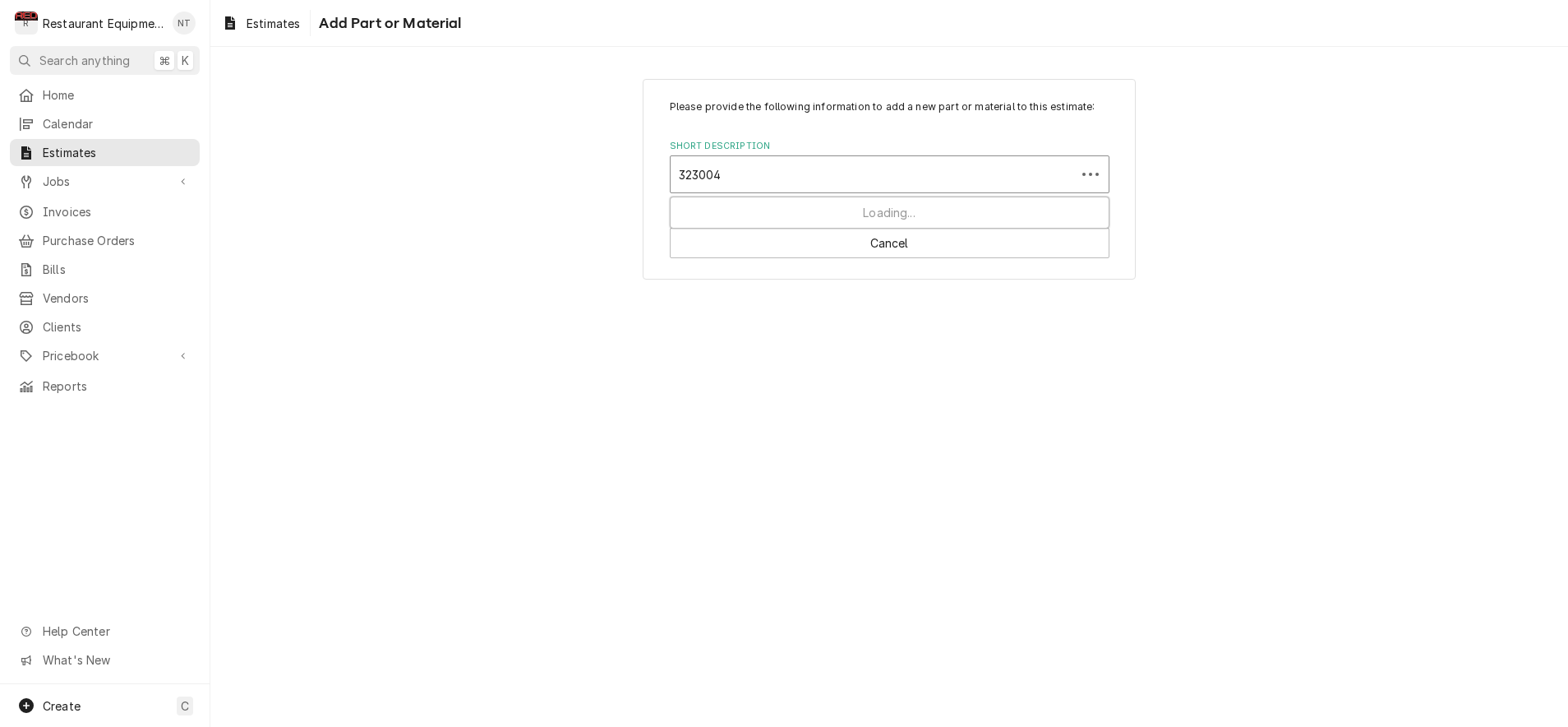
type input "3230043"
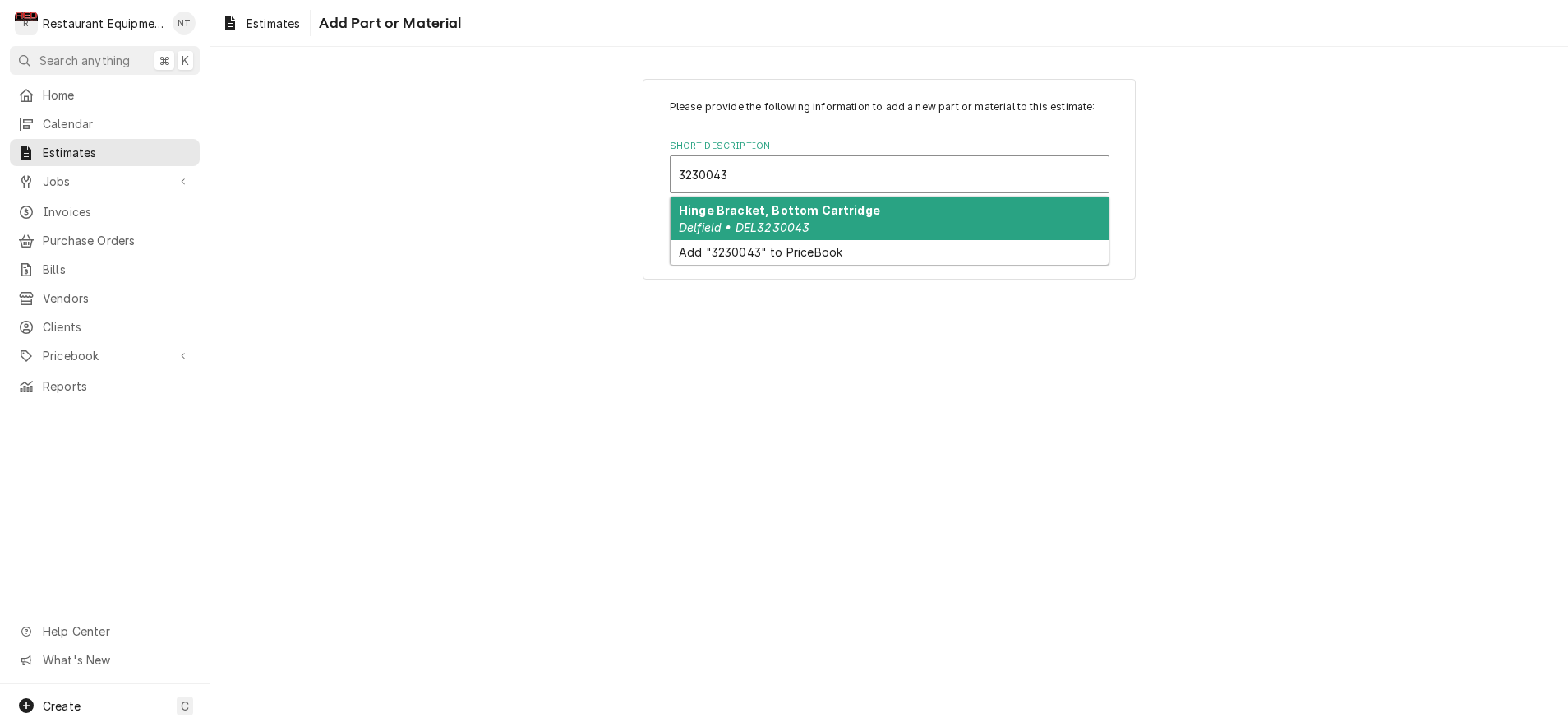
click at [878, 207] on div "Hinge Bracket, Bottom Cartridge Delfield • DEL3230043" at bounding box center [889, 218] width 438 height 43
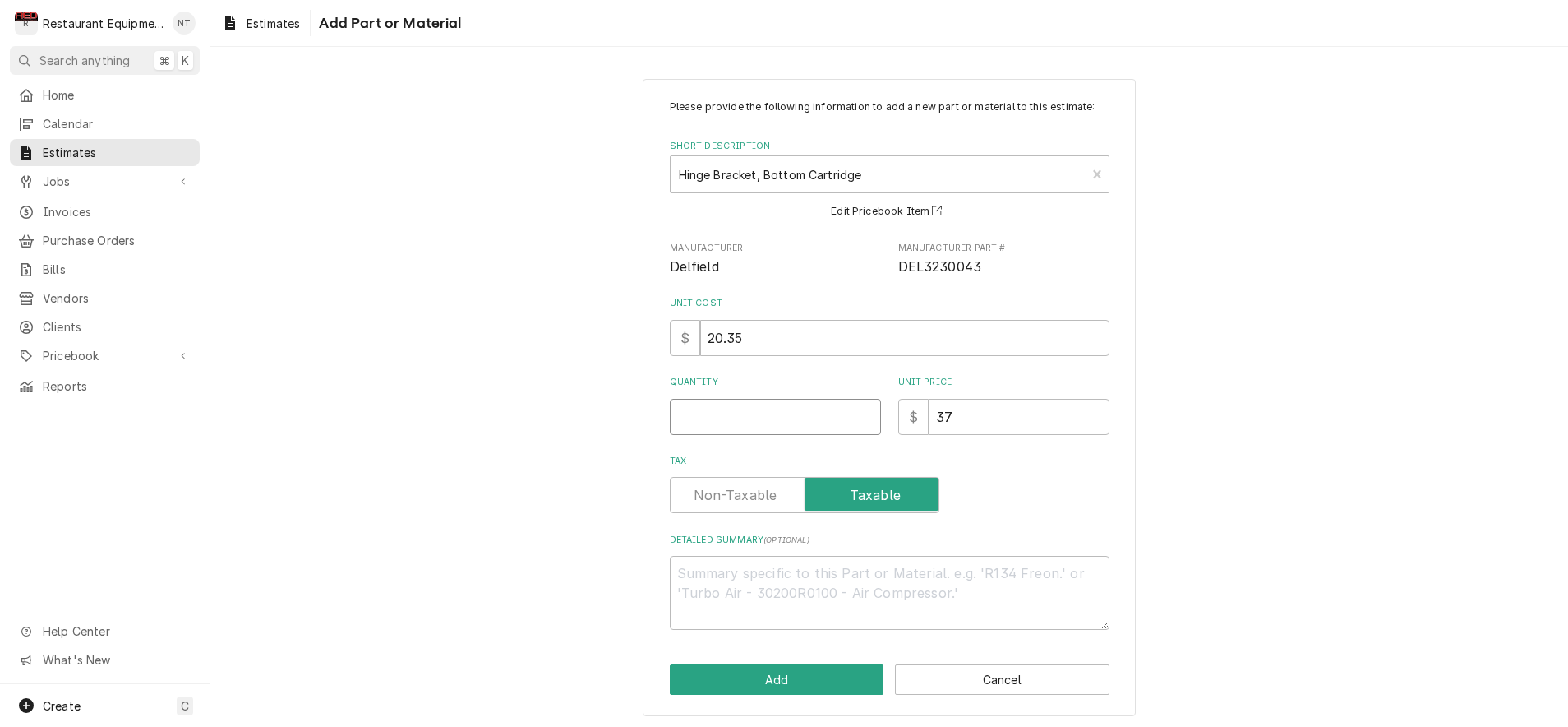
click at [767, 413] on input "Quantity" at bounding box center [775, 416] width 212 height 36
type textarea "x"
type input "2"
click at [833, 685] on button "Add" at bounding box center [776, 678] width 214 height 30
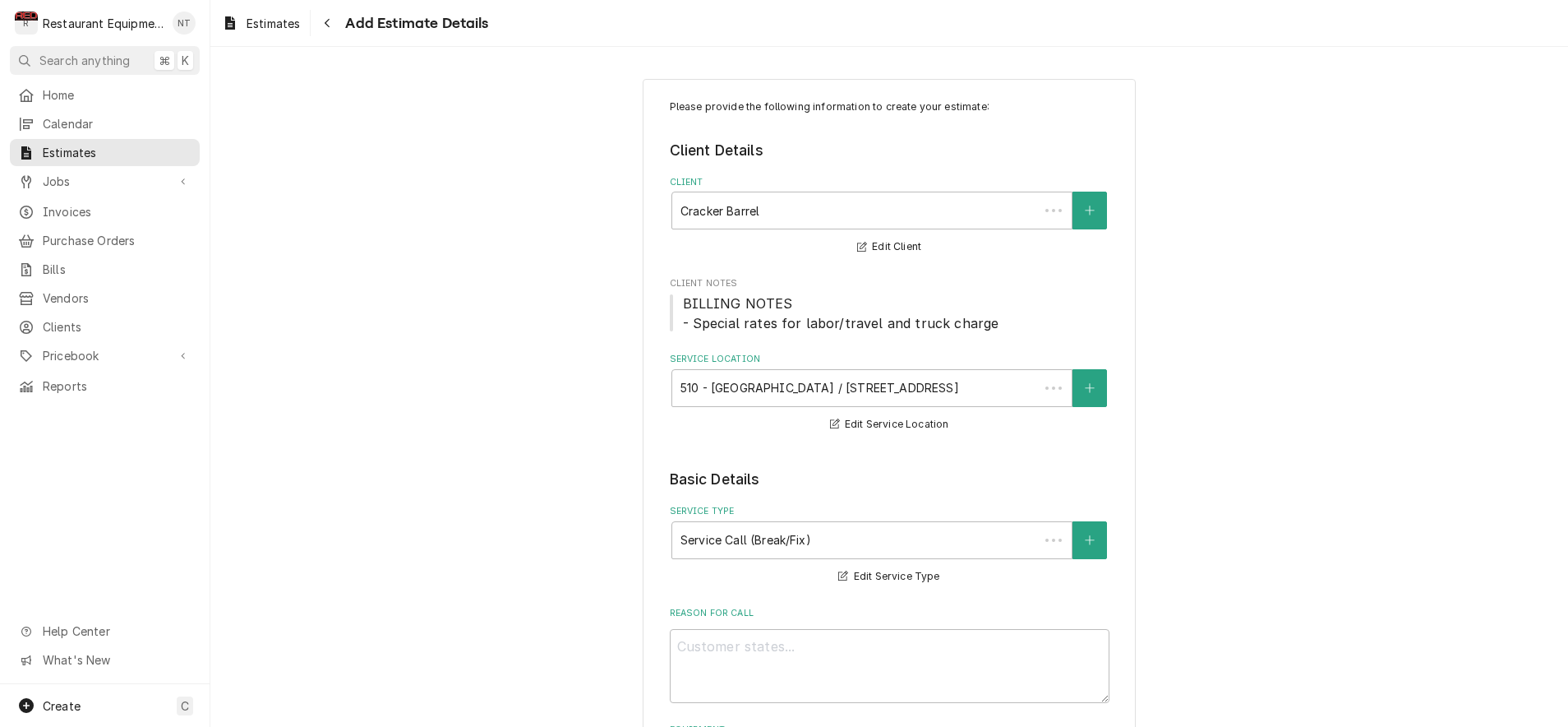
scroll to position [1714, 0]
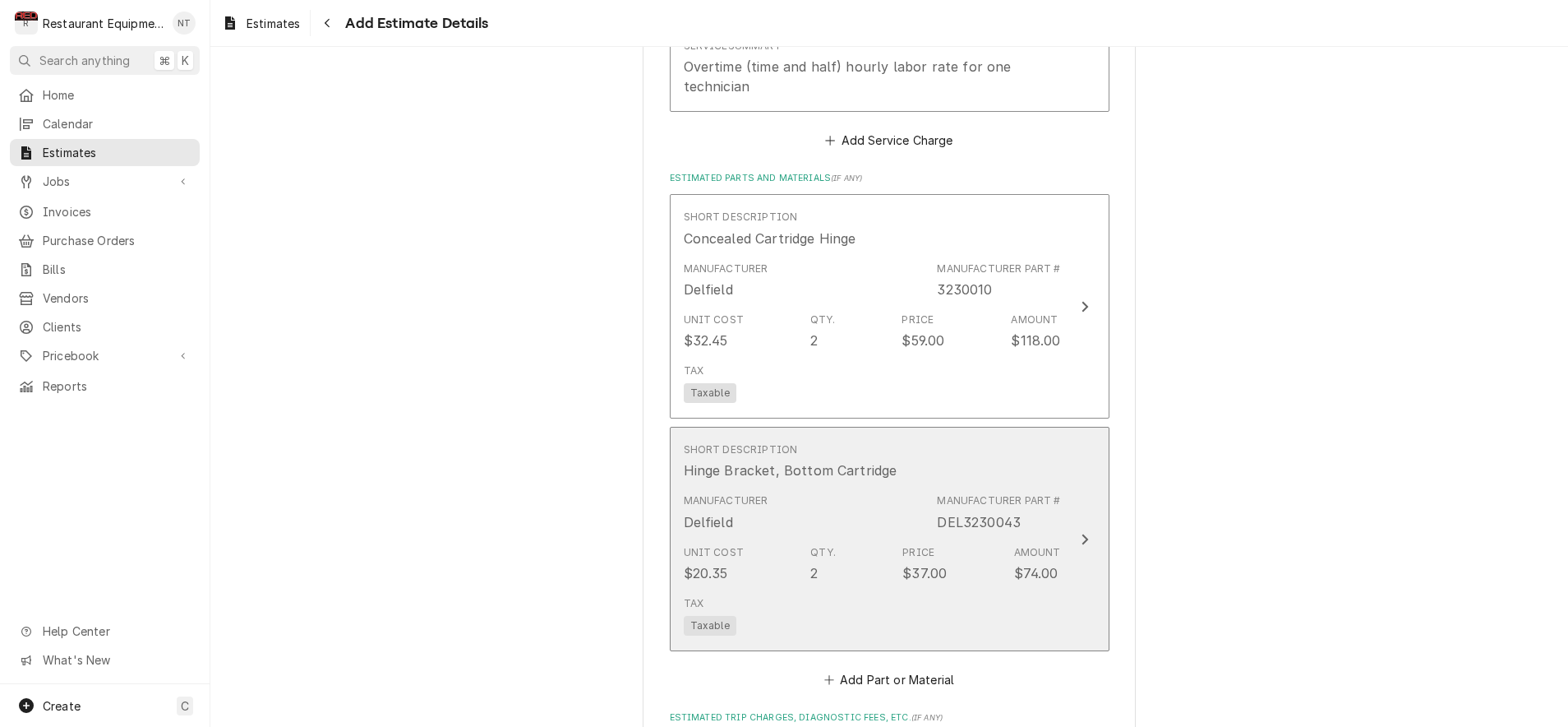
type textarea "x"
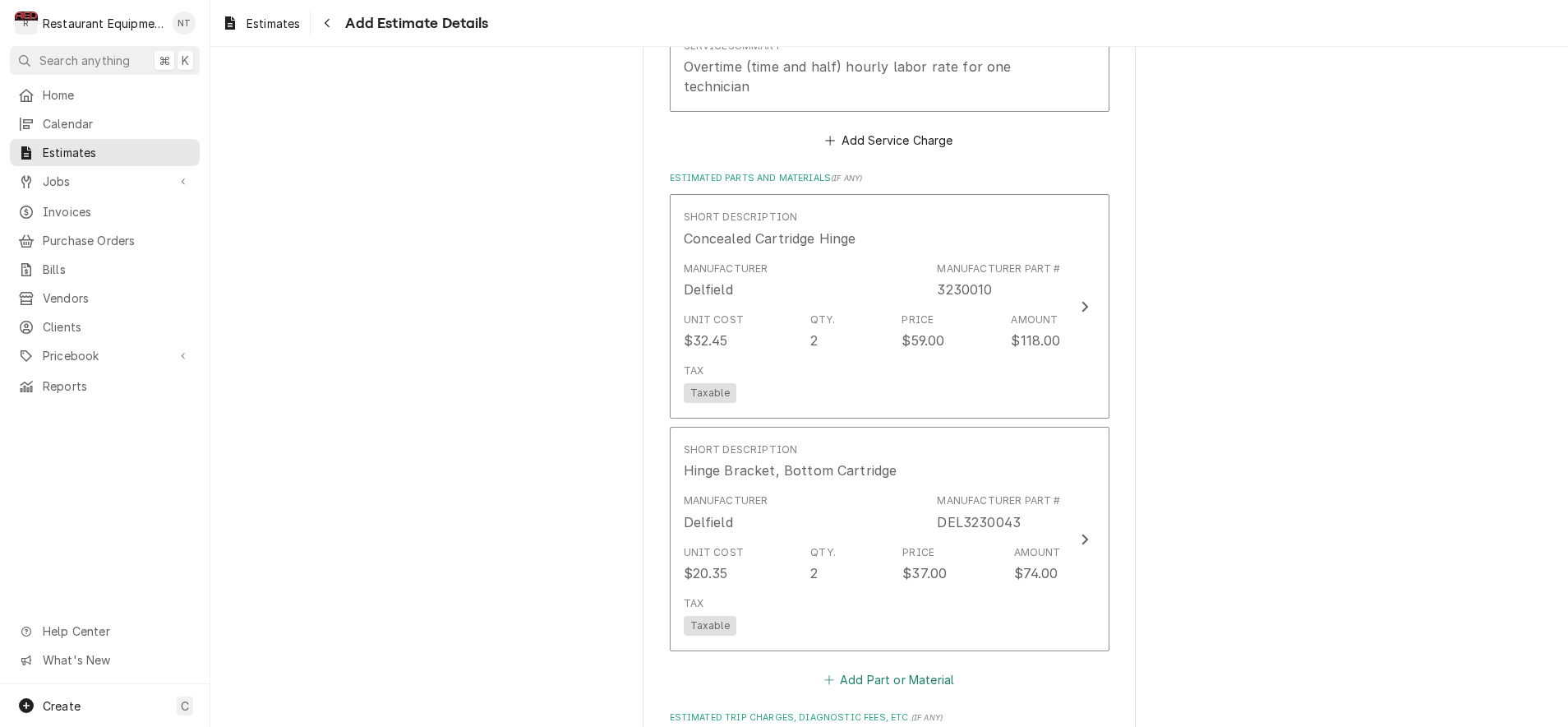
click at [900, 668] on button "Add Part or Material" at bounding box center [889, 679] width 136 height 23
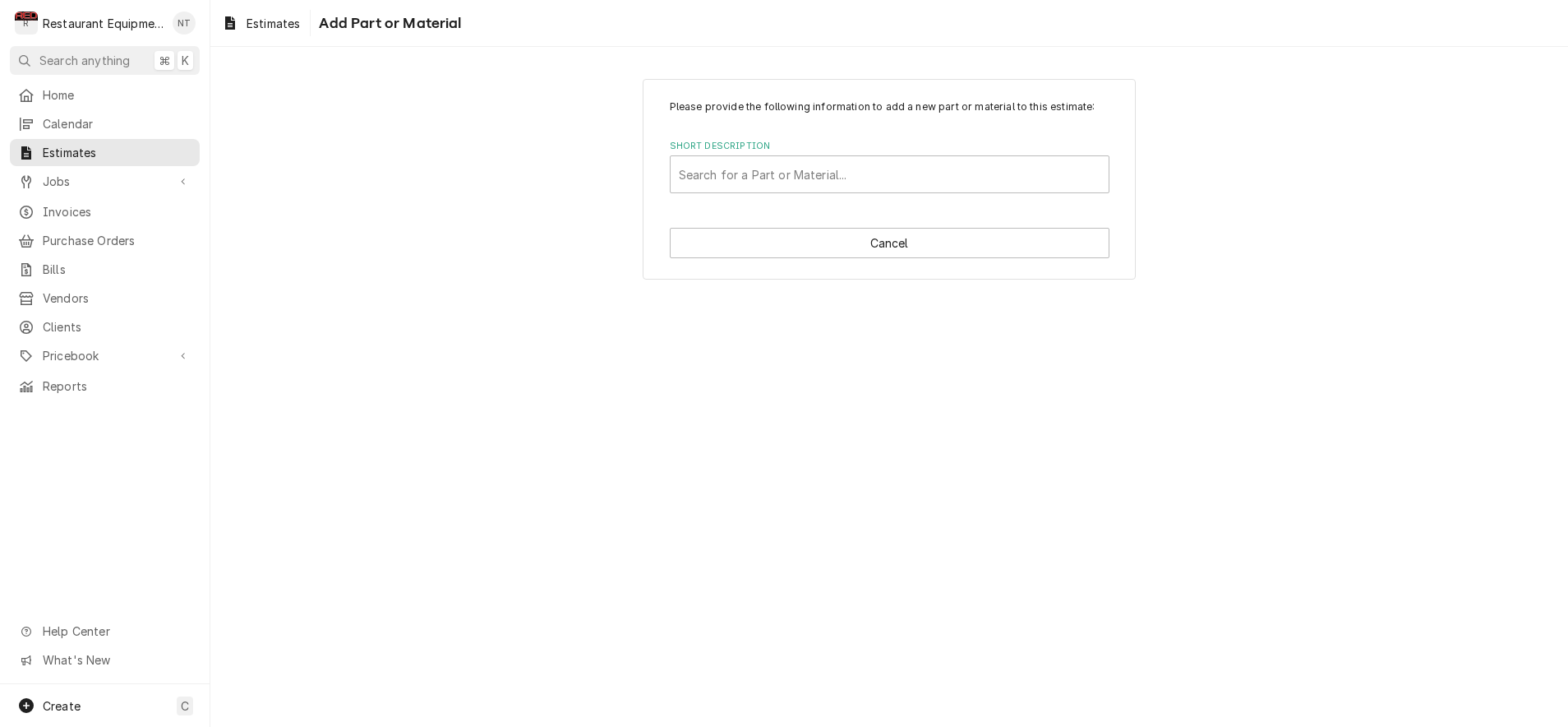
click at [803, 196] on div "Please provide the following information to add a new part or material to this …" at bounding box center [889, 179] width 493 height 201
click at [802, 182] on div "Short Description" at bounding box center [890, 174] width 422 height 29
type input "3230035"
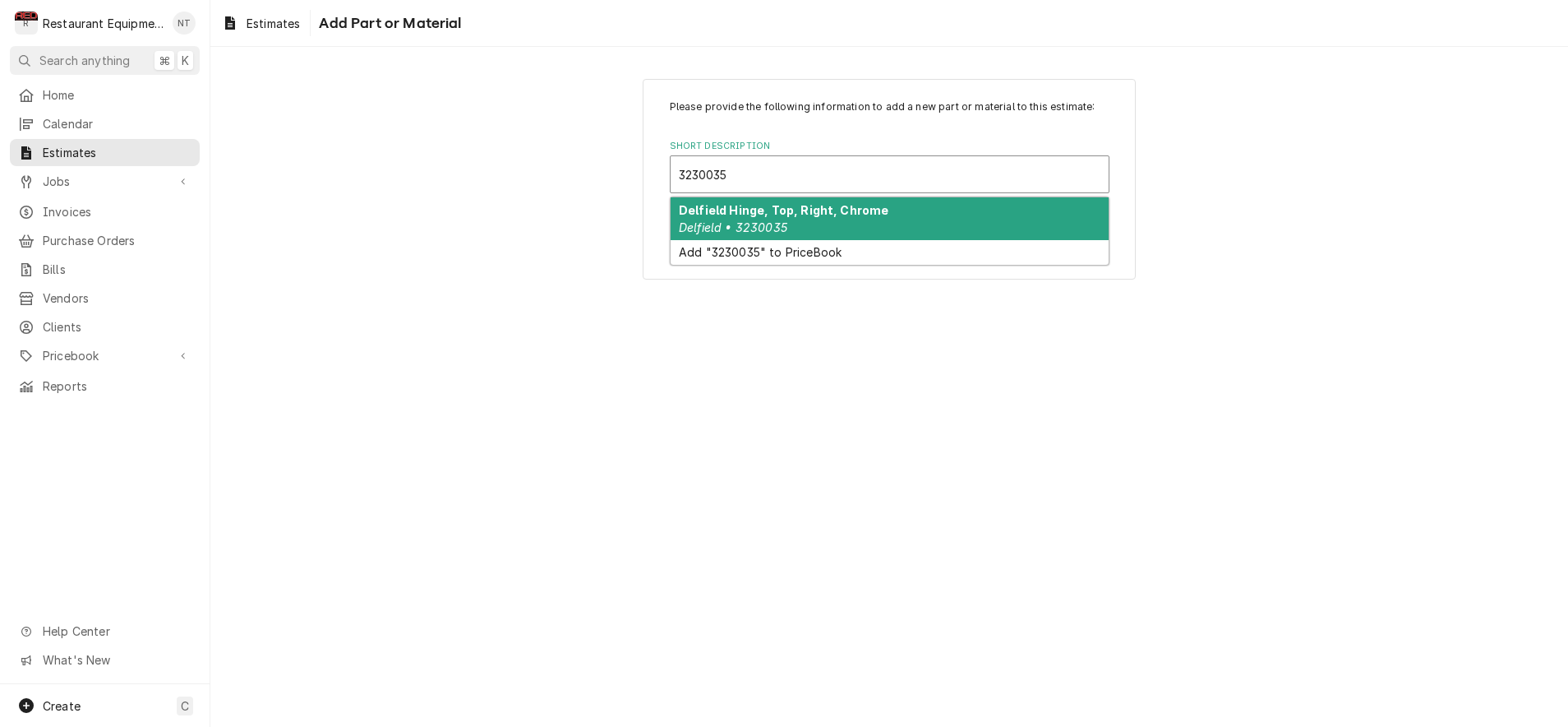
click at [803, 216] on div "Delfield Hinge, Top, Right, Chrome Delfield • 3230035" at bounding box center [889, 218] width 438 height 43
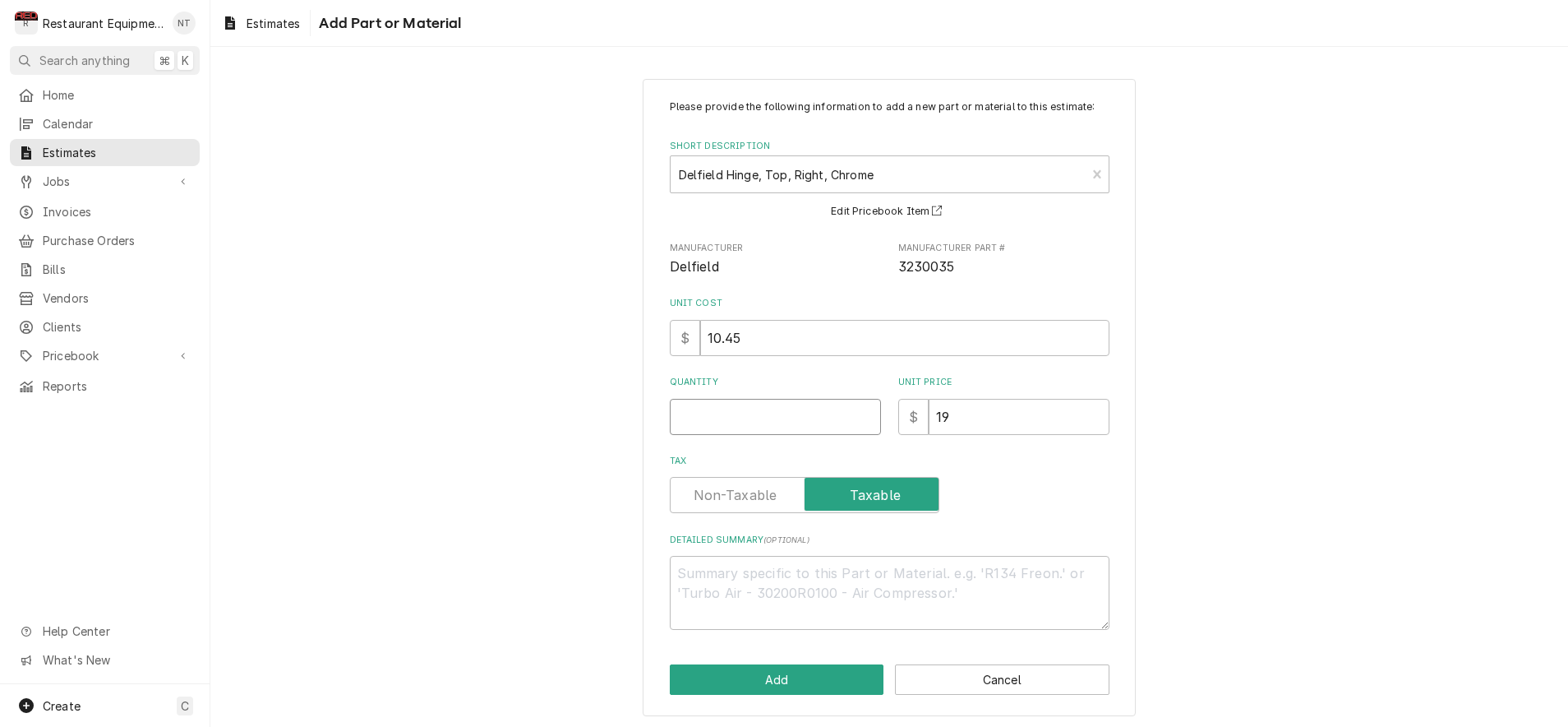
click at [791, 410] on input "Quantity" at bounding box center [775, 416] width 212 height 36
type textarea "x"
type input "1"
type textarea "x"
type input "1"
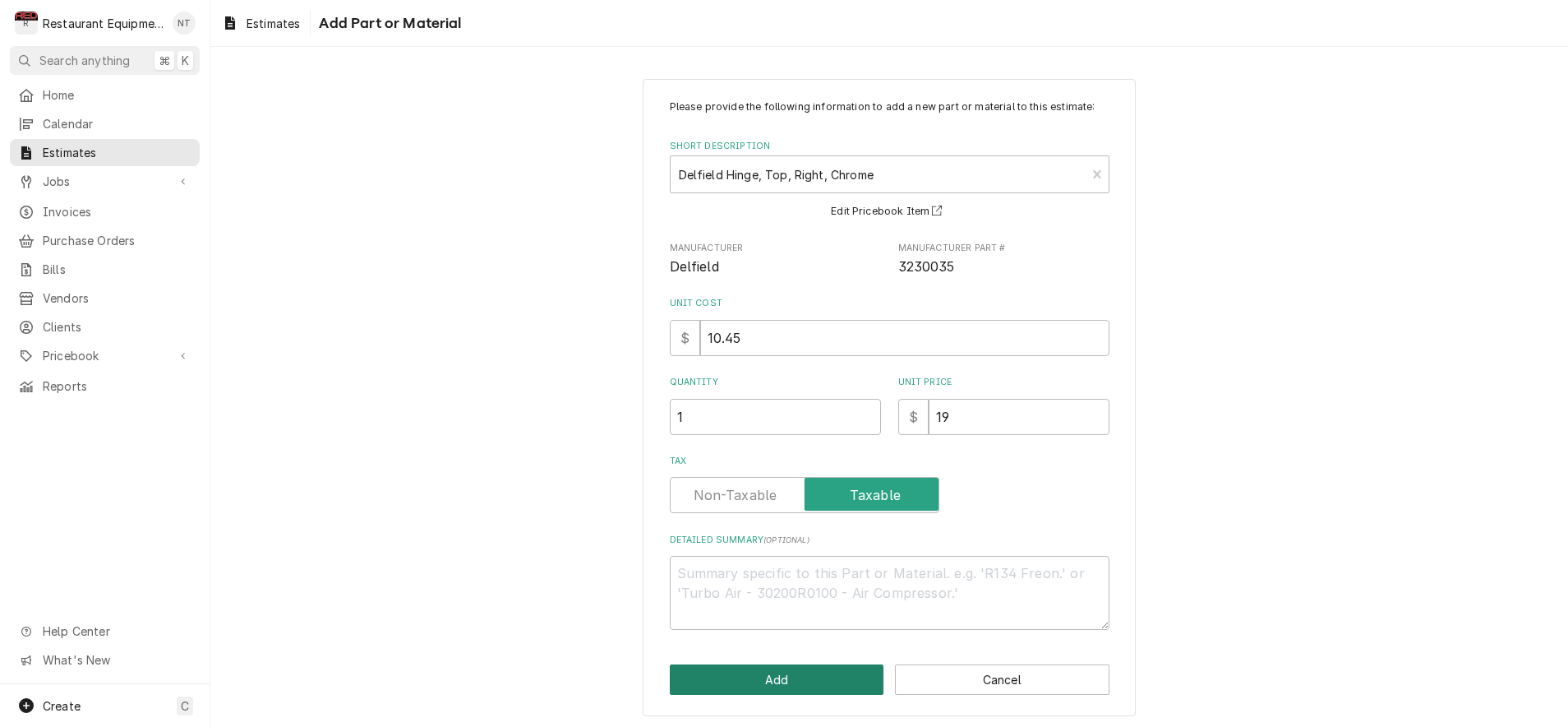
click at [820, 677] on button "Add" at bounding box center [776, 678] width 214 height 30
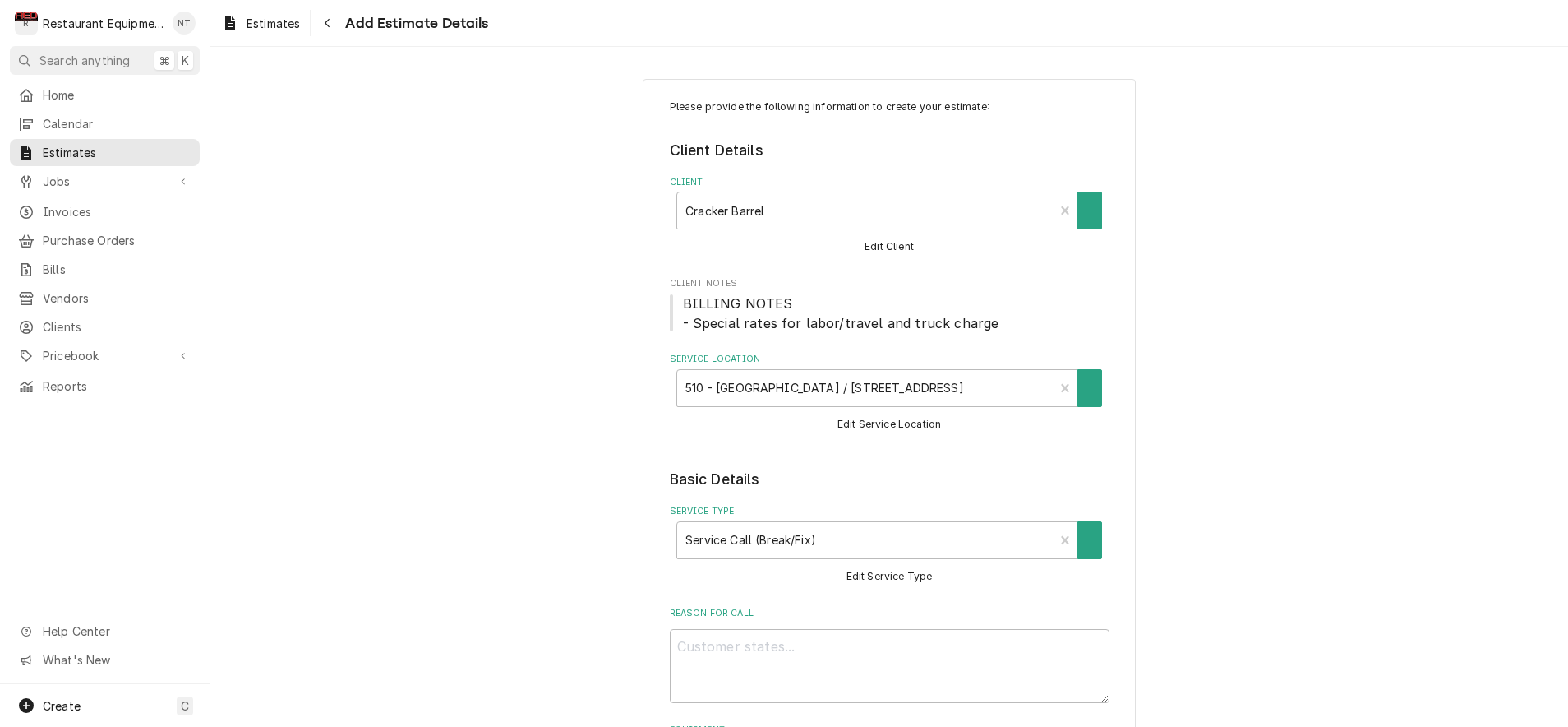
scroll to position [1714, 0]
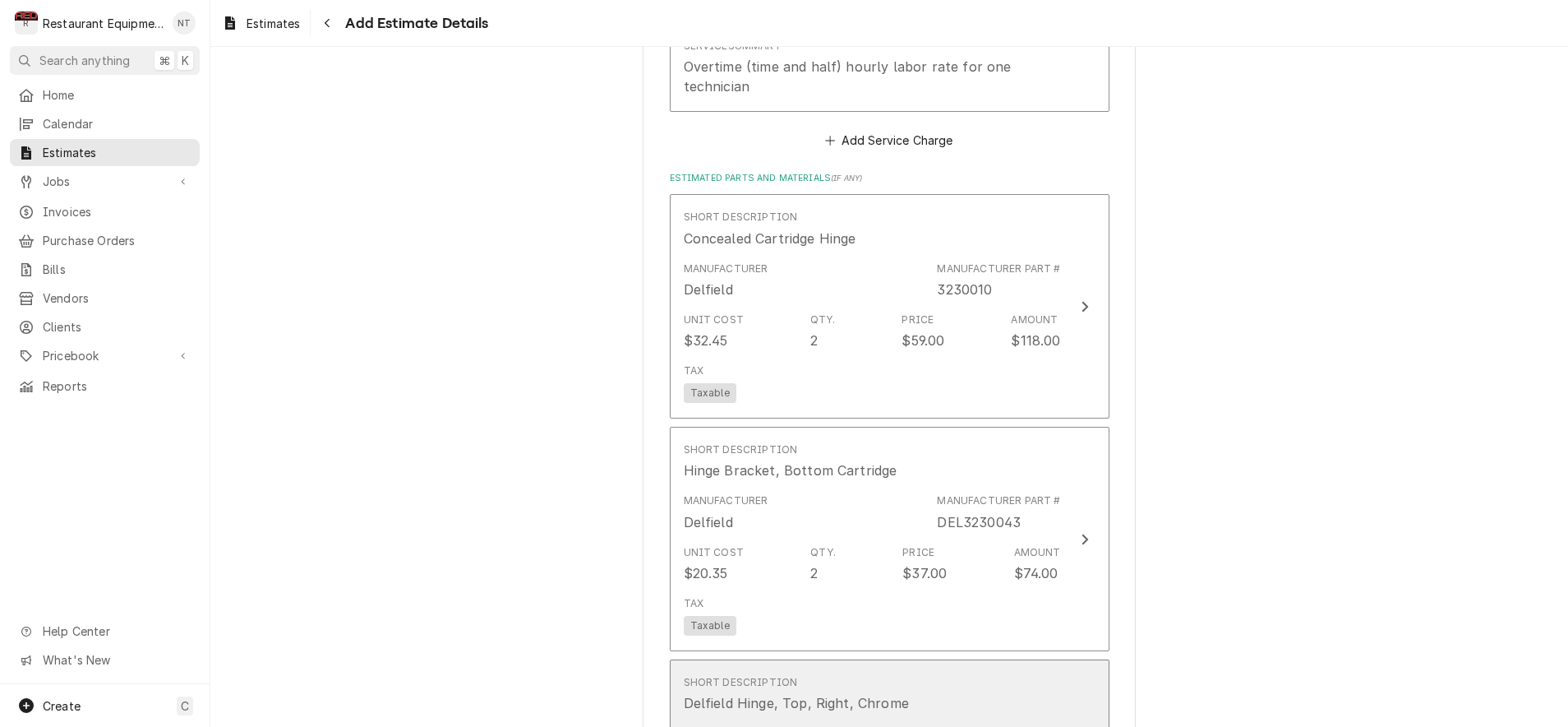
type textarea "x"
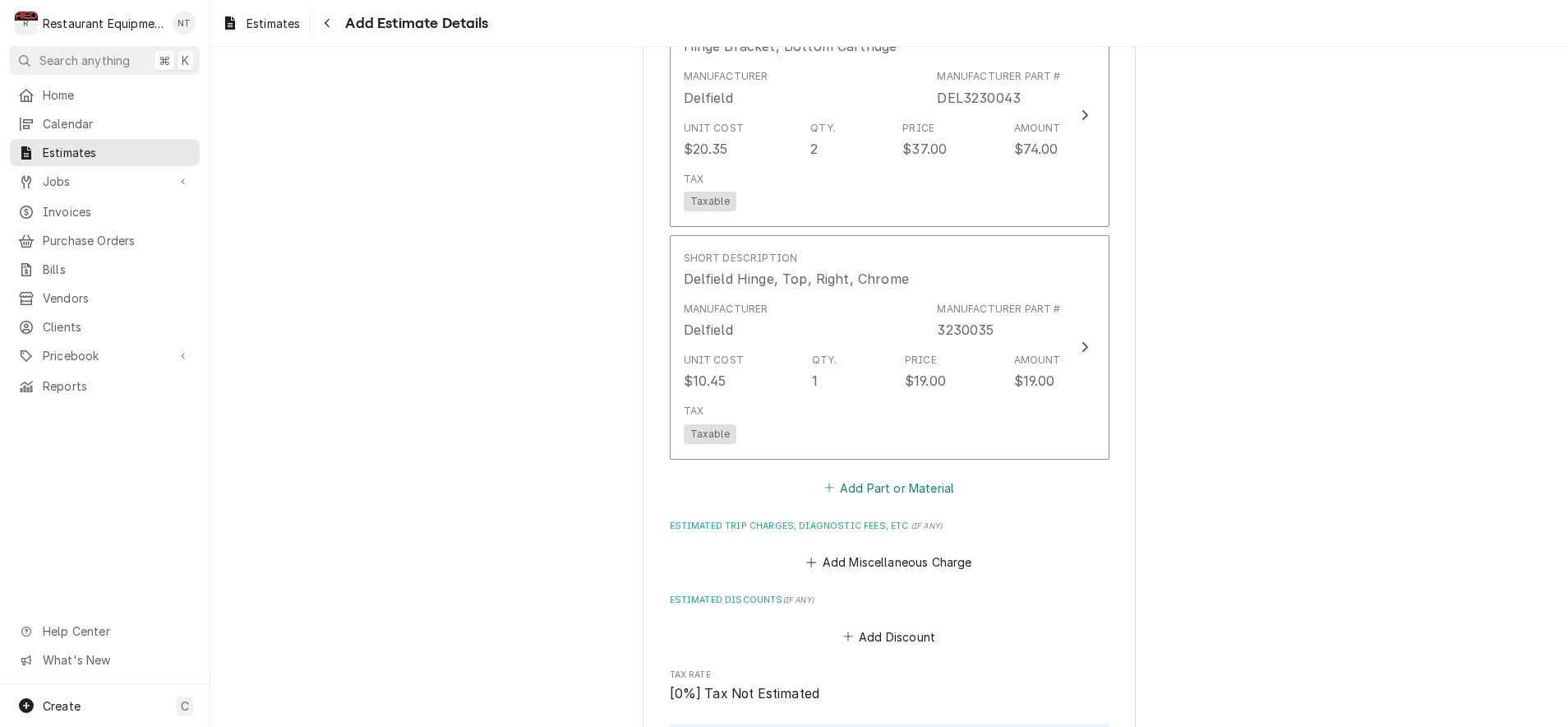
click at [868, 476] on button "Add Part or Material" at bounding box center [889, 487] width 136 height 23
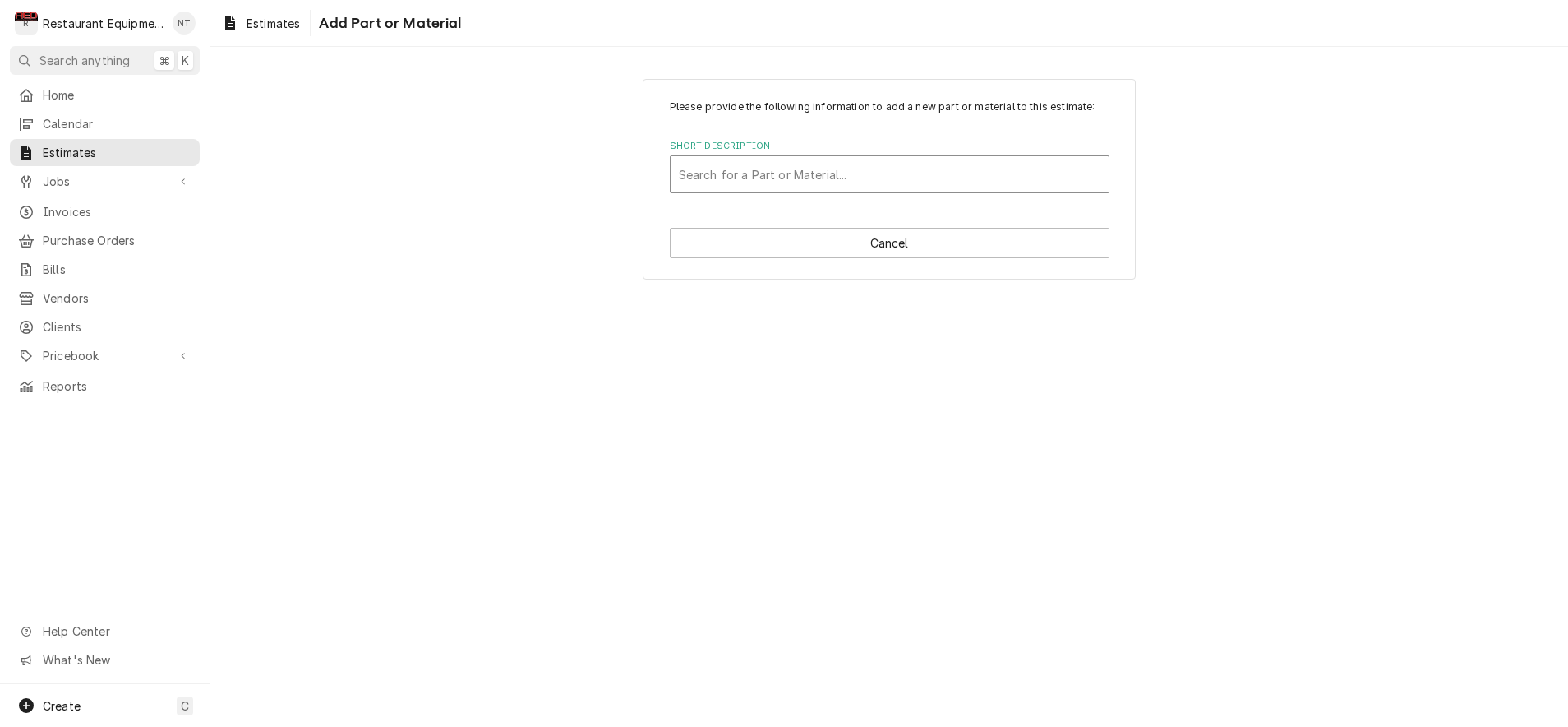
click at [777, 169] on div "Search for a Part or Material..." at bounding box center [890, 175] width 422 height 17
type input "1702774"
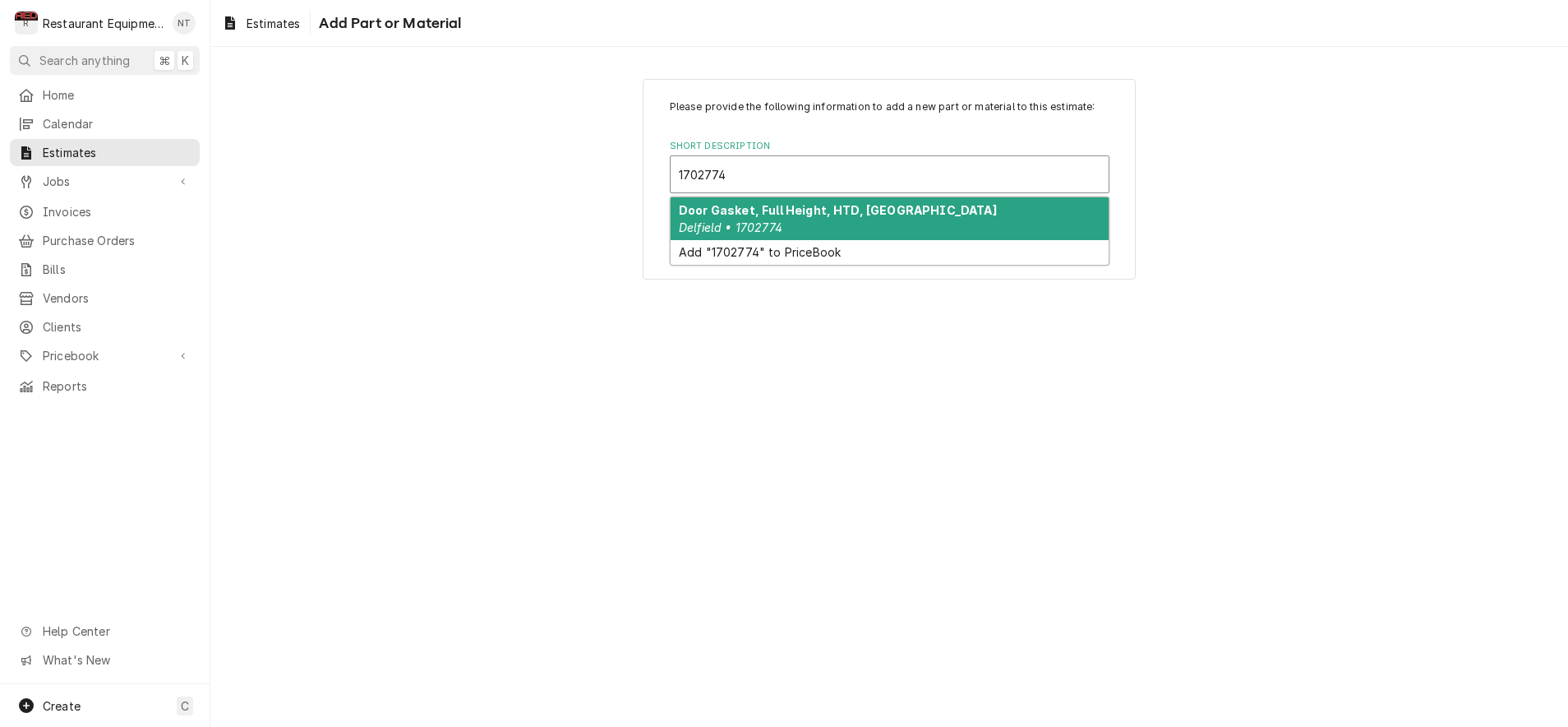
click at [837, 220] on div "Door Gasket, Full Height, HTD, GA Delfield • 1702774" at bounding box center [889, 218] width 438 height 43
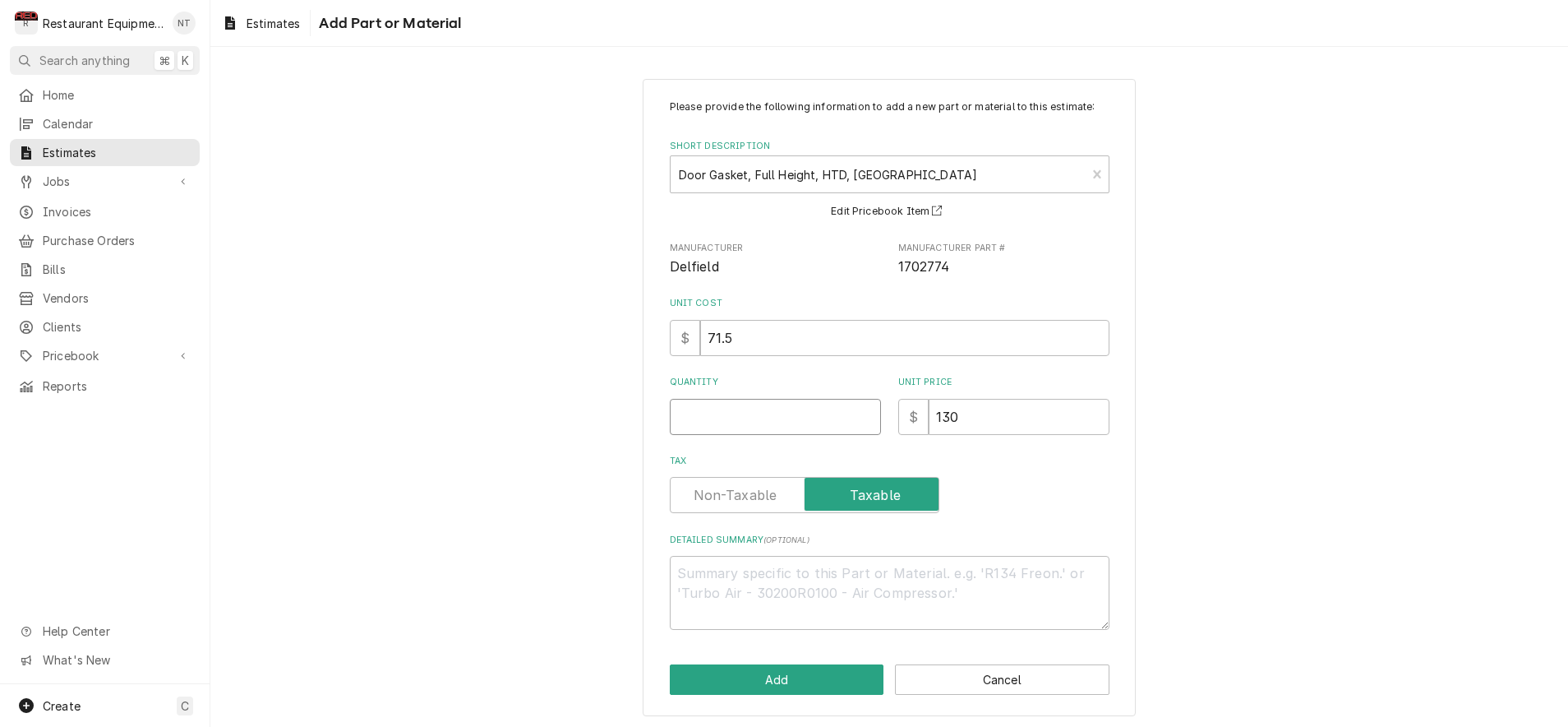
click at [706, 413] on input "Quantity" at bounding box center [775, 416] width 212 height 36
type textarea "x"
type input "1"
click at [856, 674] on button "Add" at bounding box center [776, 678] width 214 height 30
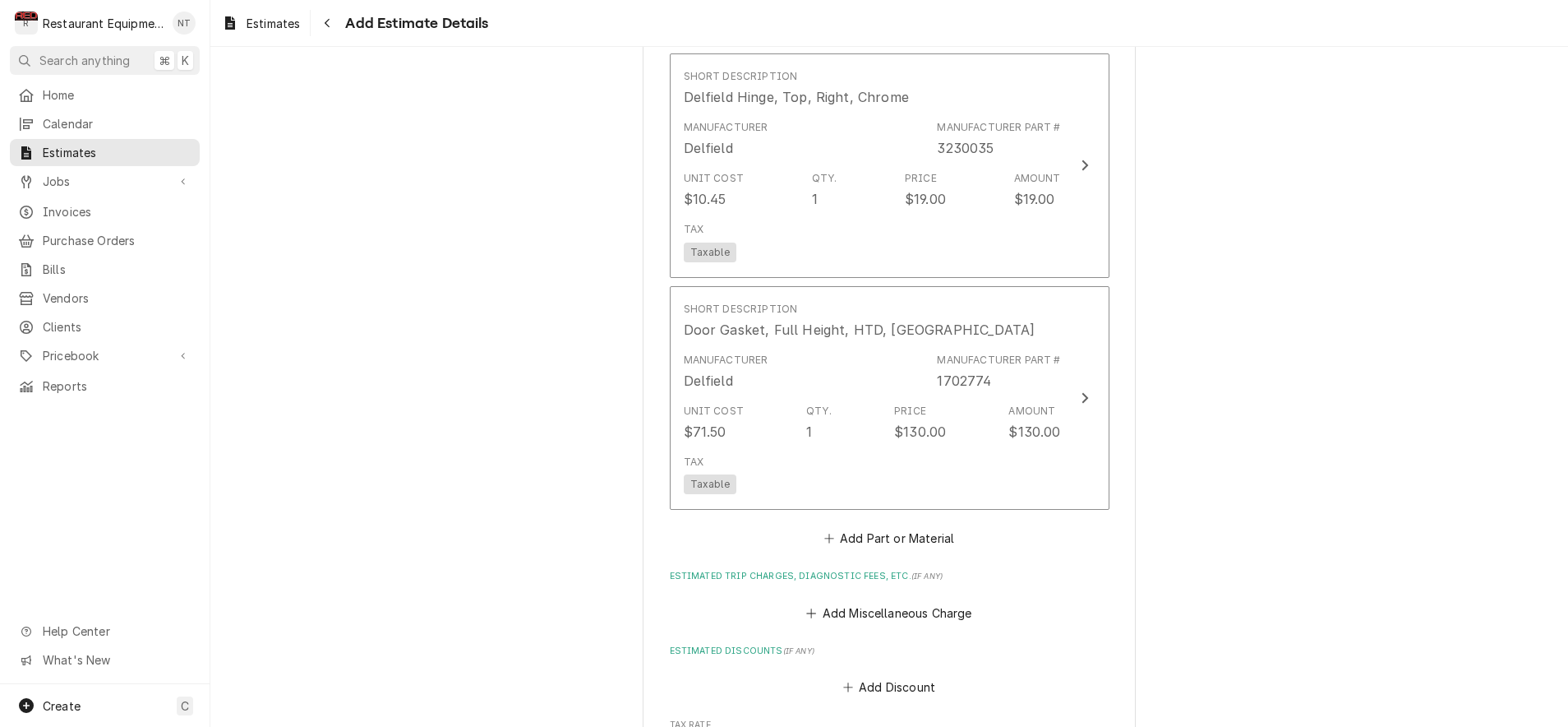
scroll to position [2326, 0]
click at [923, 595] on button "Add Miscellaneous Charge" at bounding box center [889, 607] width 171 height 23
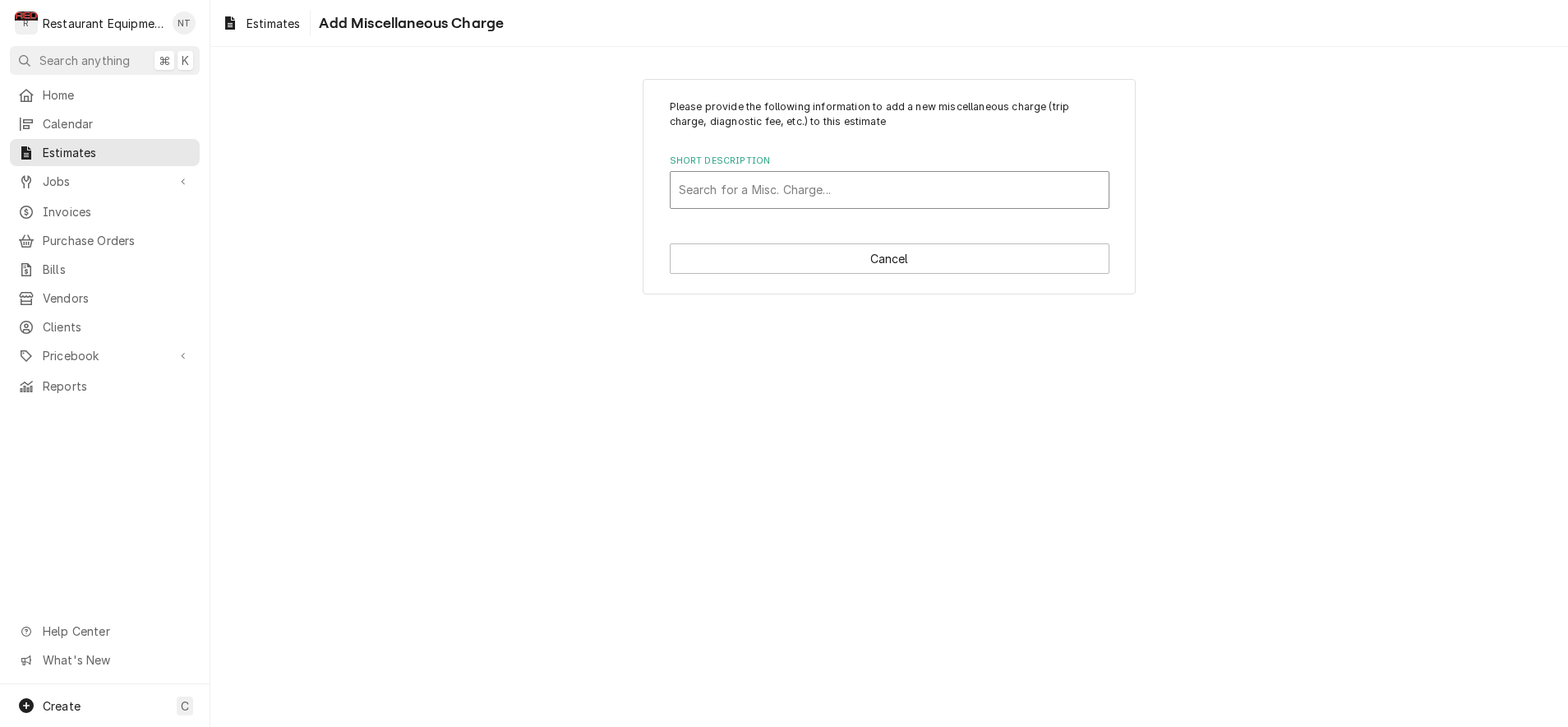
click at [763, 198] on div "Short Description" at bounding box center [890, 189] width 422 height 29
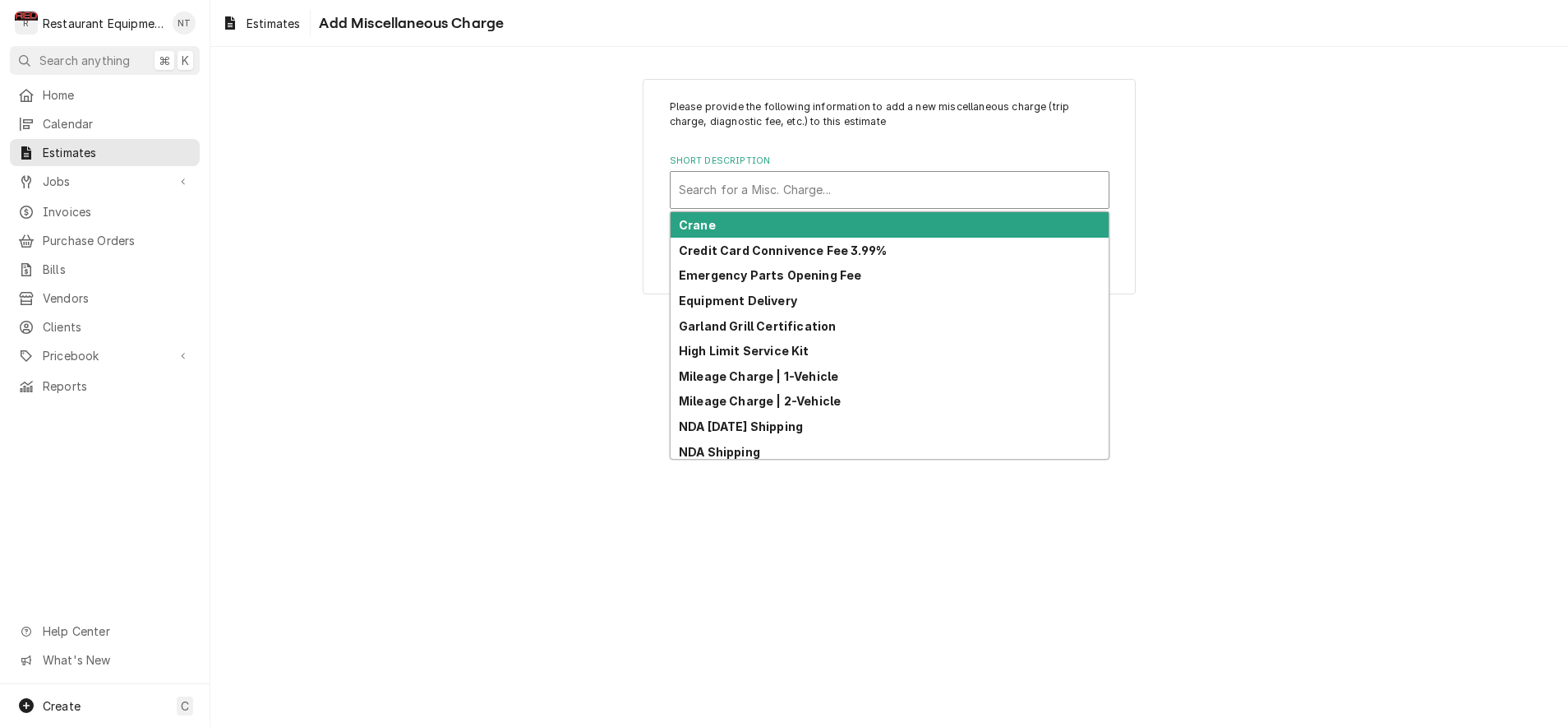
click at [823, 182] on div "Search for a Misc. Charge..." at bounding box center [890, 189] width 422 height 17
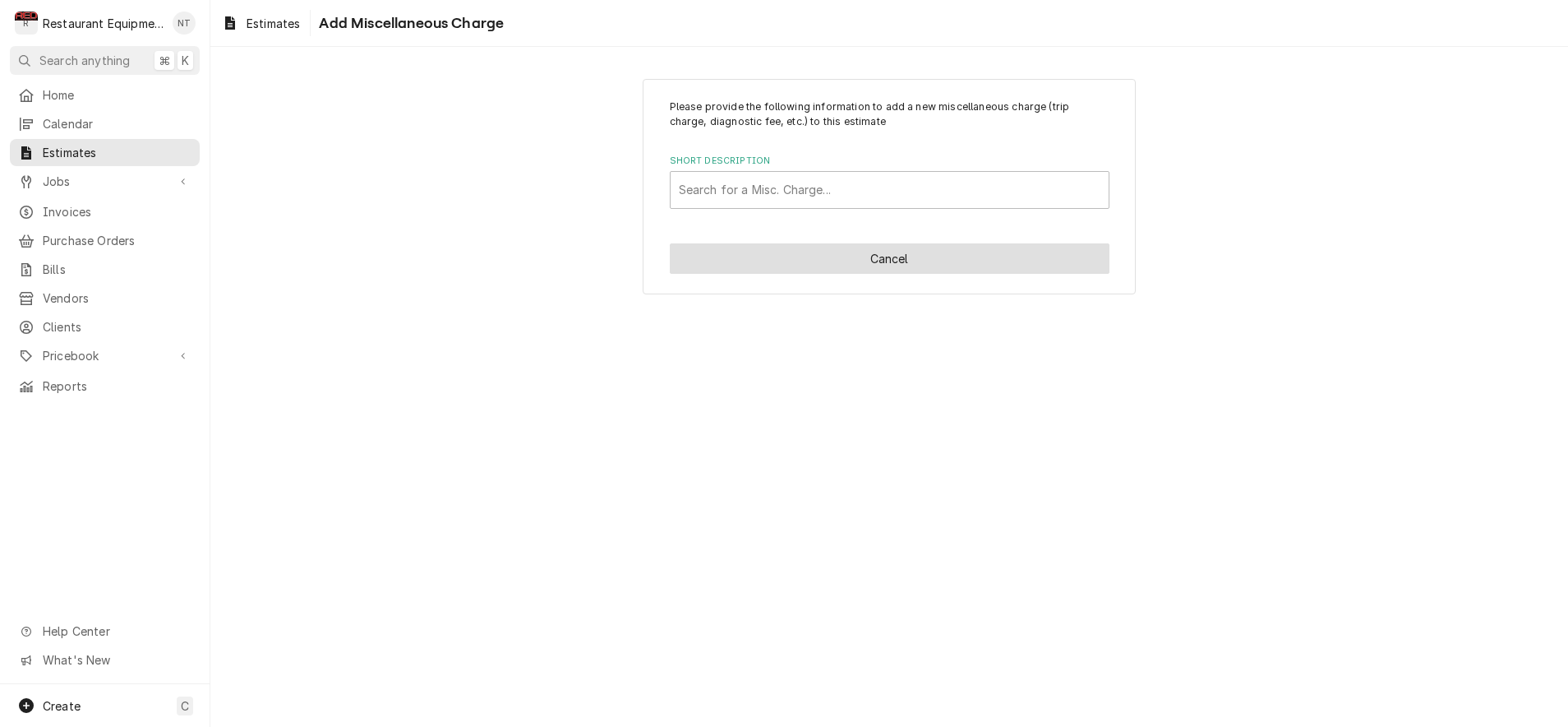
click at [760, 250] on button "Cancel" at bounding box center [889, 258] width 440 height 30
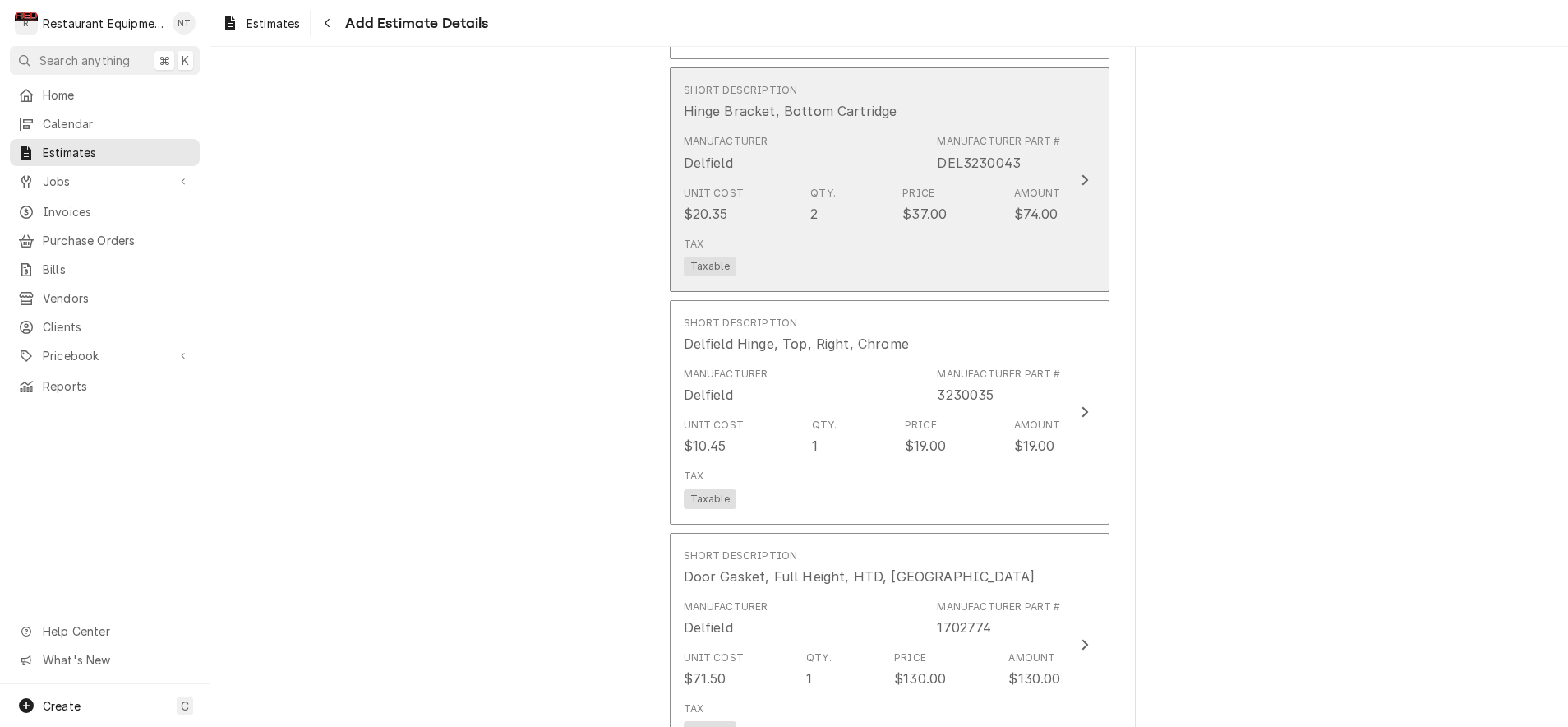
type textarea "x"
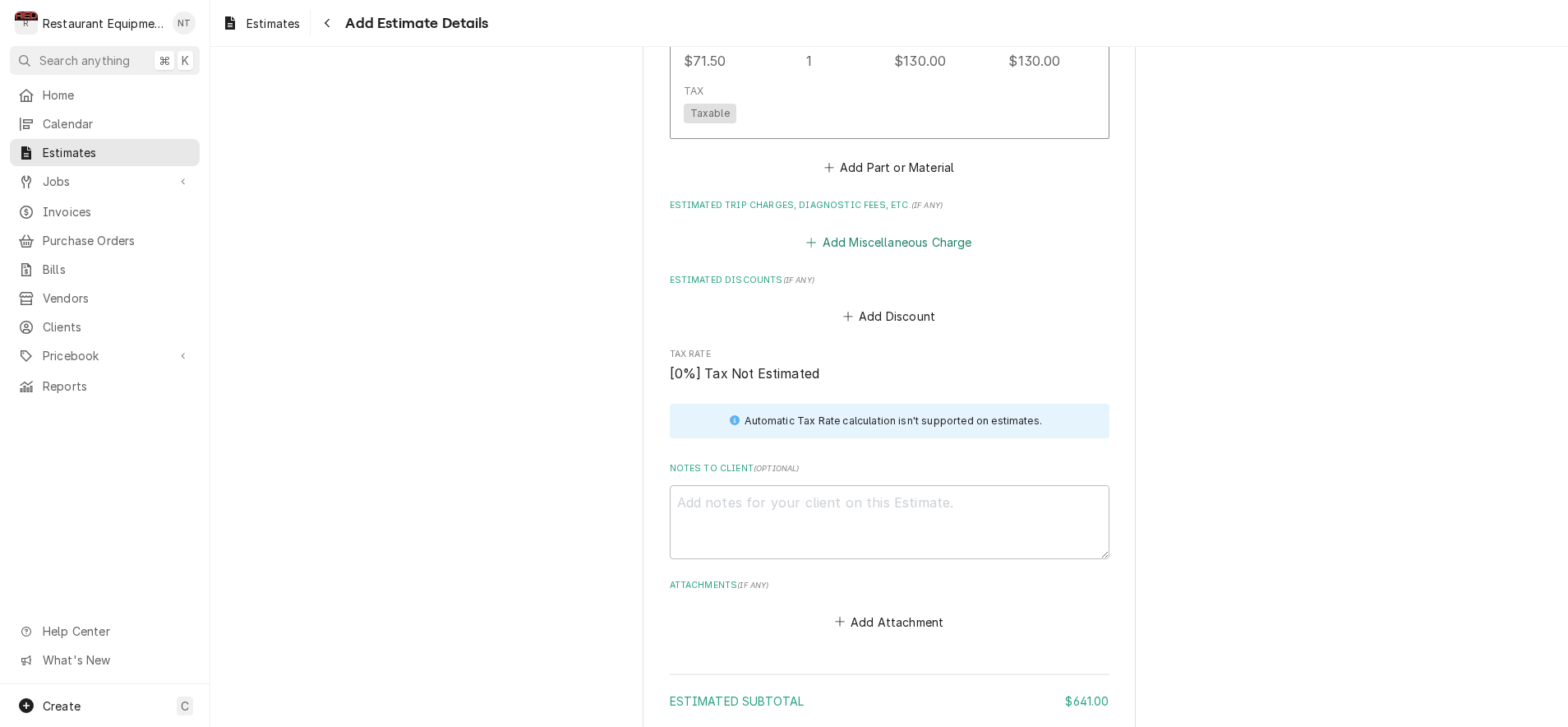
scroll to position [2699, 0]
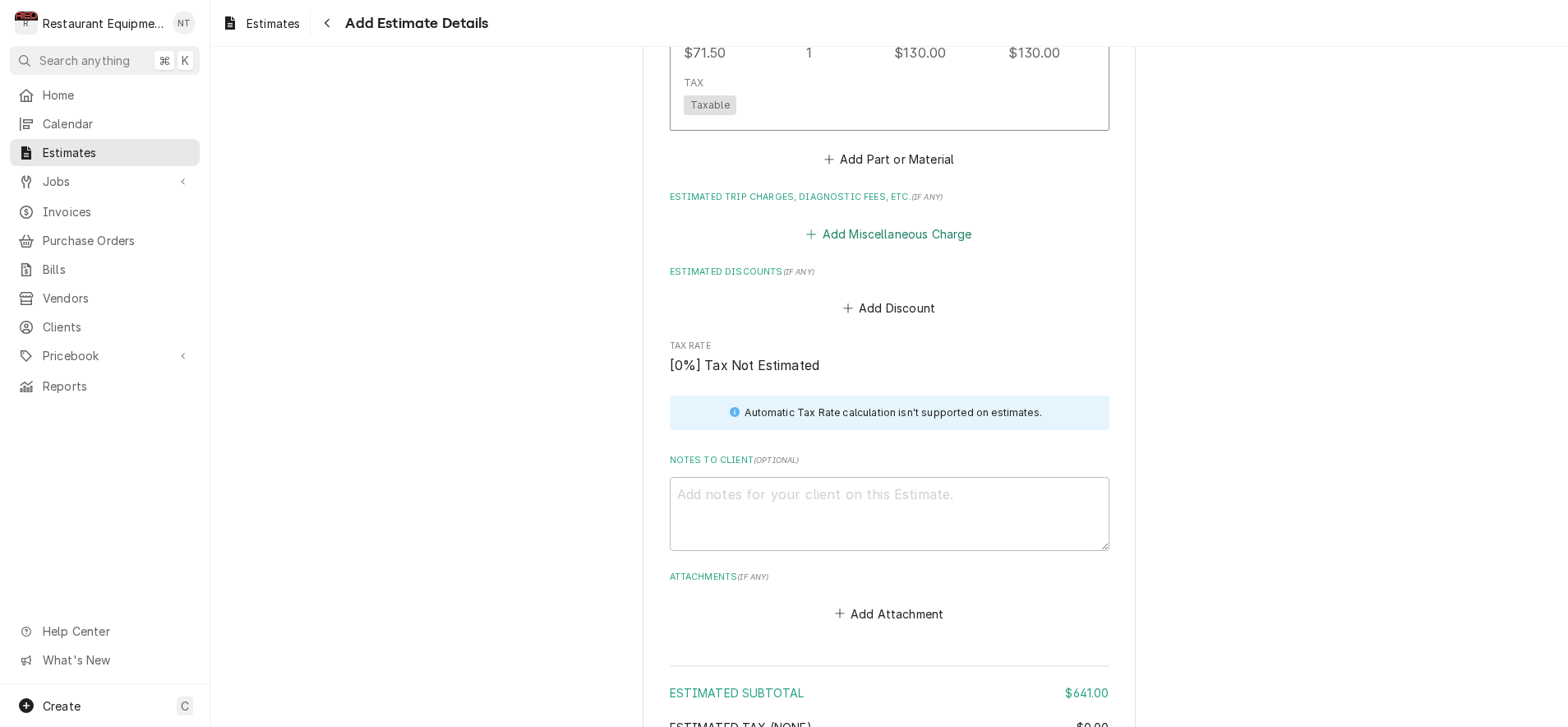
click at [885, 222] on button "Add Miscellaneous Charge" at bounding box center [889, 234] width 171 height 23
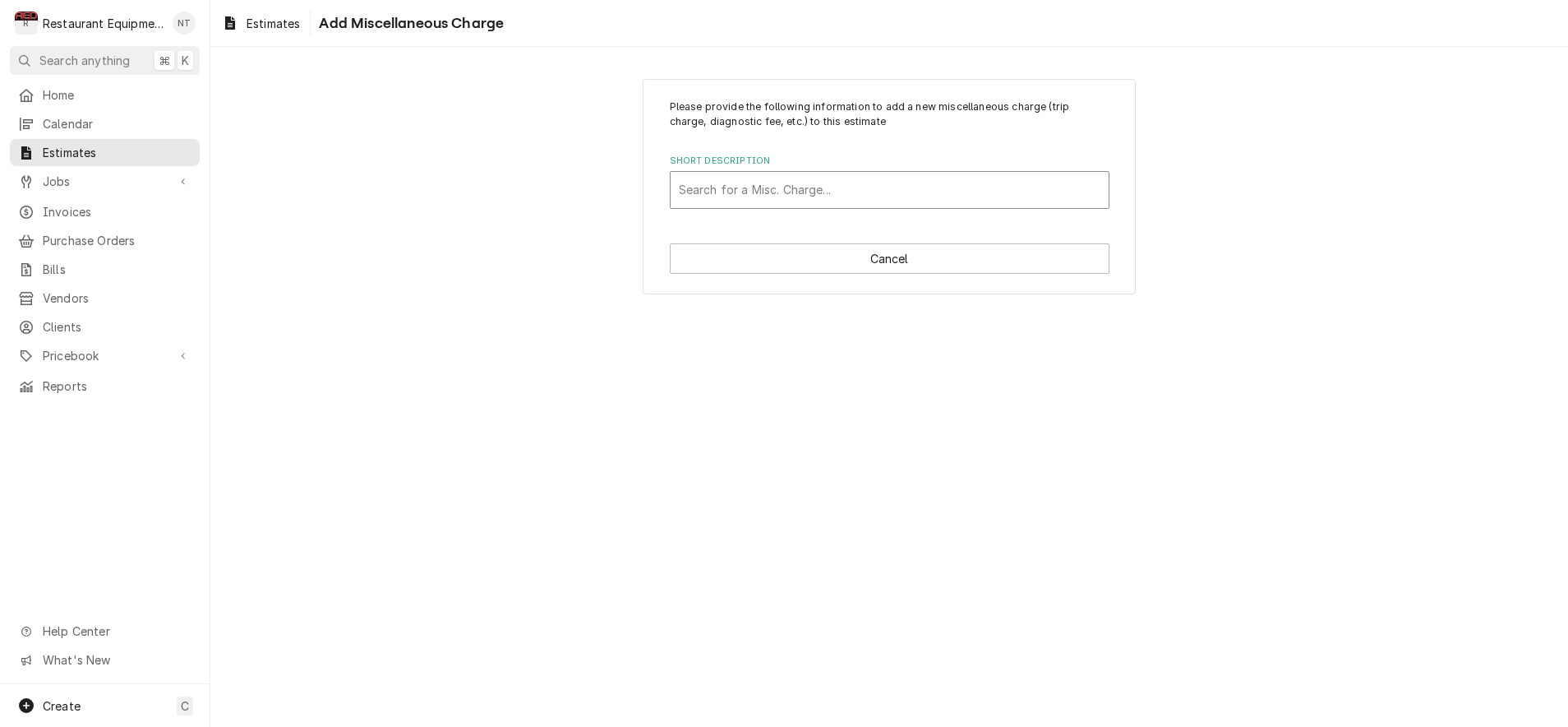
click at [835, 196] on div "Short Description" at bounding box center [890, 189] width 422 height 29
type input "ship"
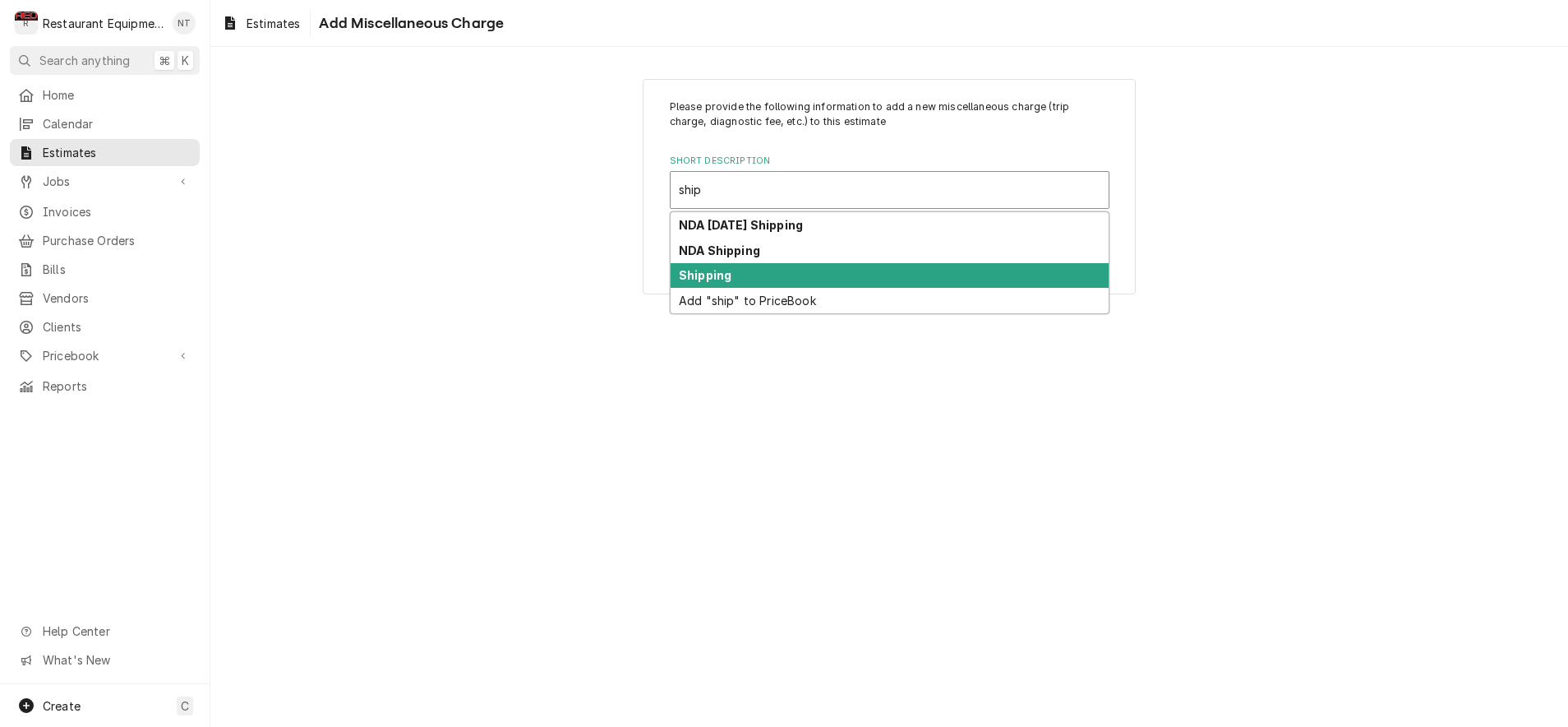
click at [808, 271] on div "Shipping" at bounding box center [889, 276] width 438 height 25
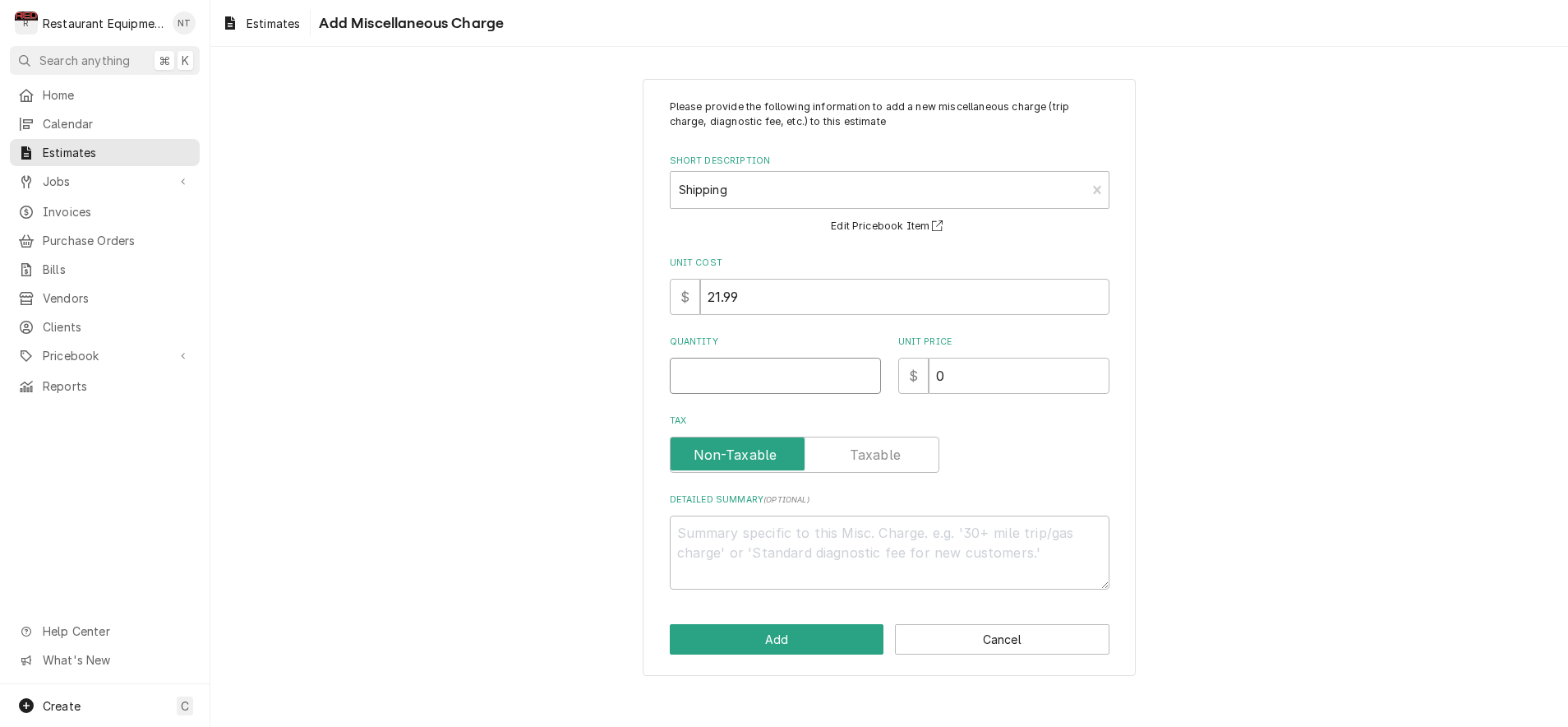
click at [778, 369] on input "Quantity" at bounding box center [775, 375] width 212 height 36
type textarea "x"
type input "1"
type textarea "x"
type input "7"
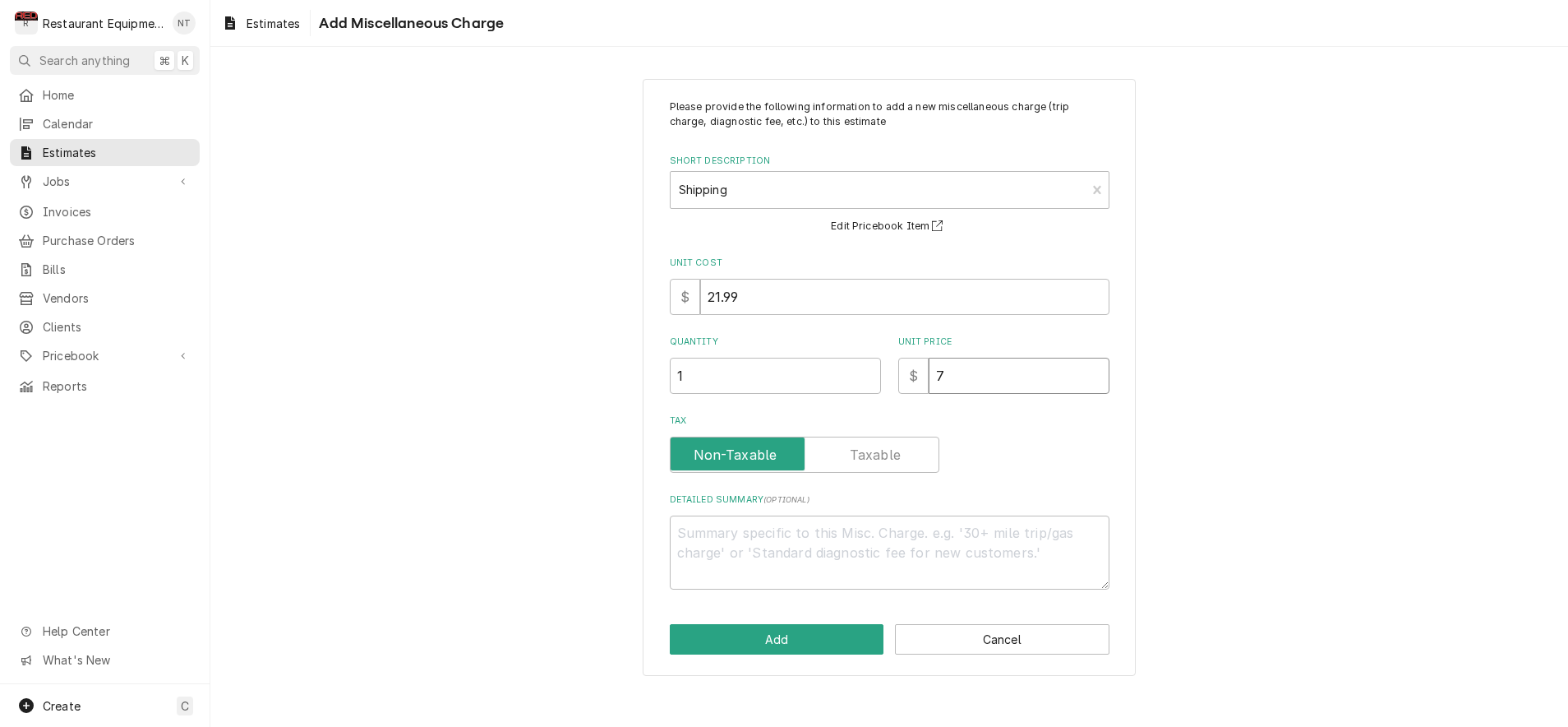
type textarea "x"
type input "76"
type textarea "x"
type input "76.6"
type textarea "x"
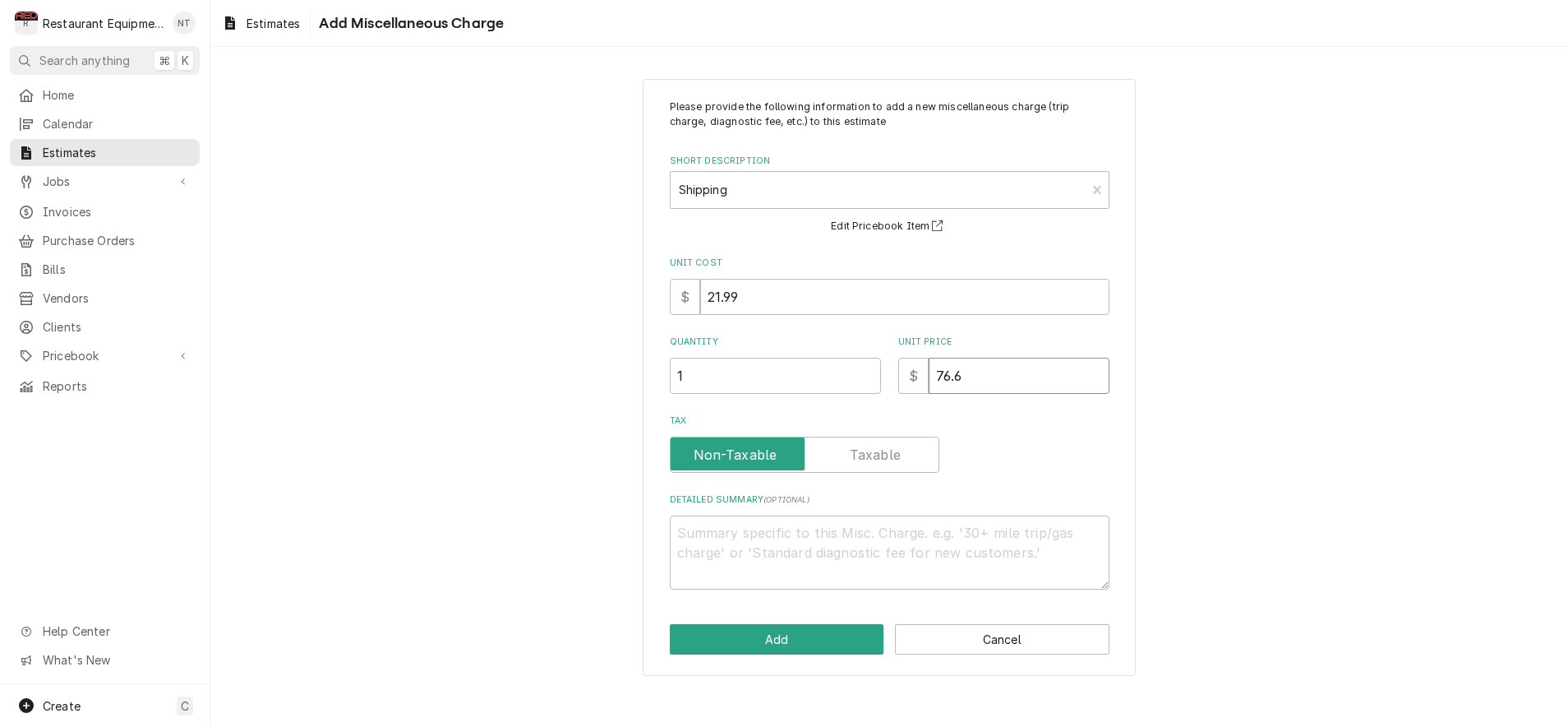
type input "76.68"
type textarea "x"
type input "76.68"
click at [820, 630] on button "Add" at bounding box center [776, 639] width 214 height 30
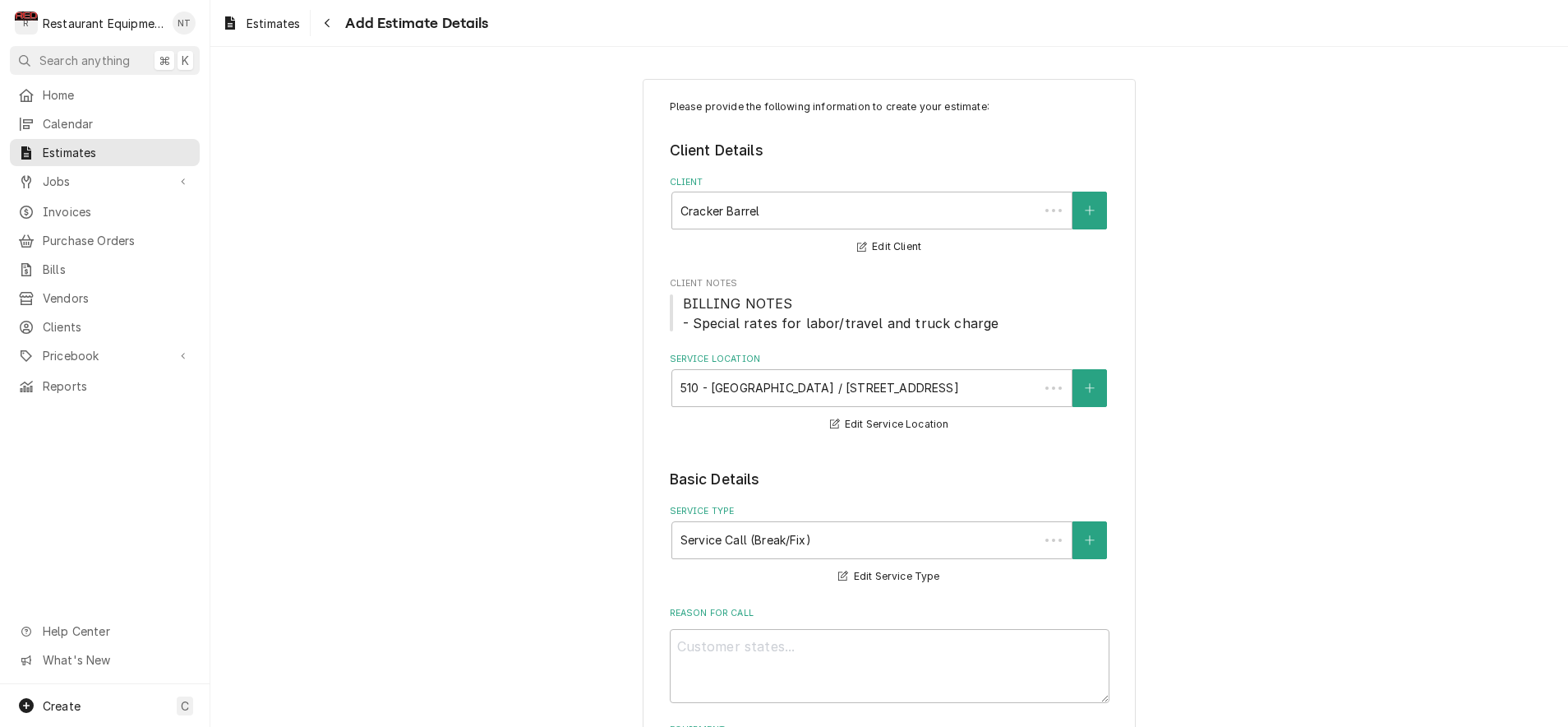
scroll to position [2699, 0]
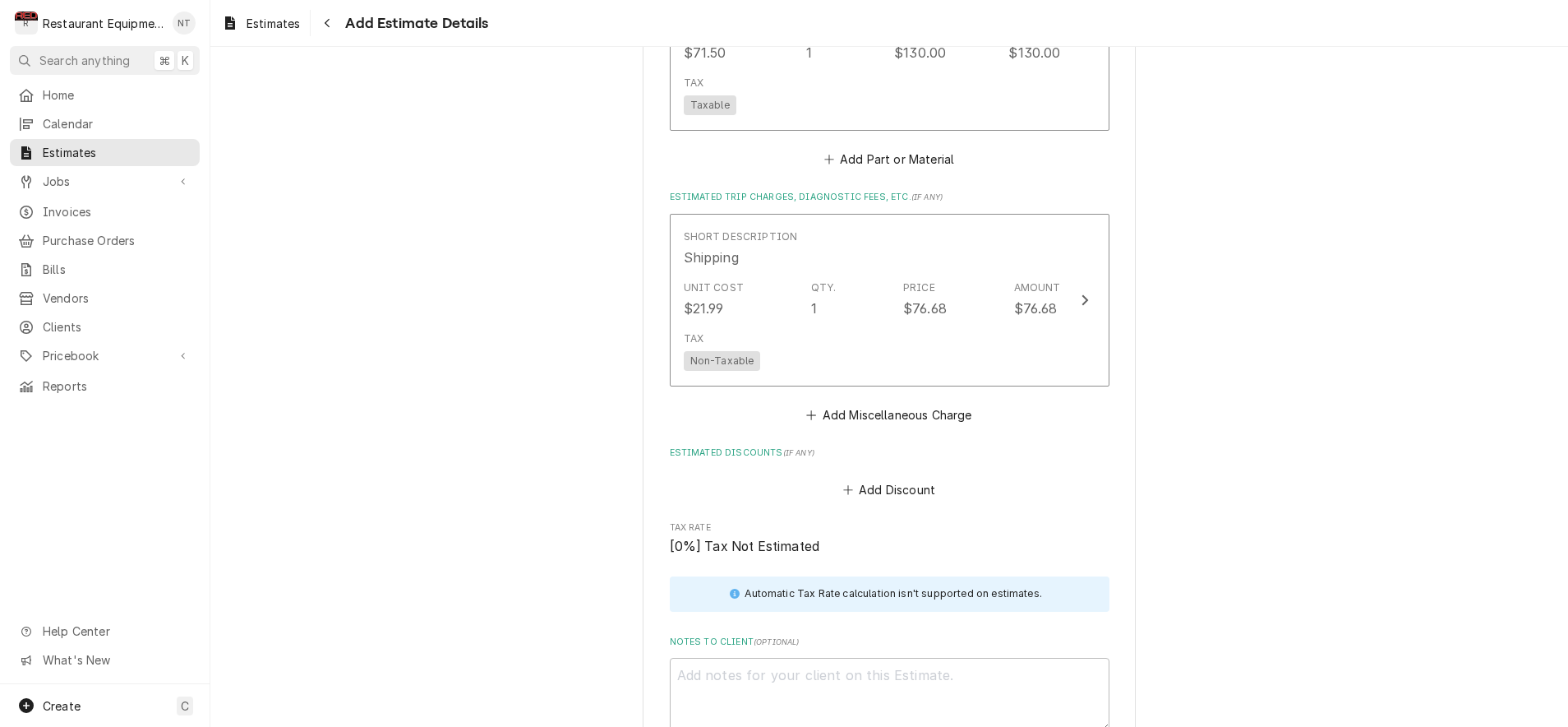
type textarea "x"
click at [886, 404] on button "Add Miscellaneous Charge" at bounding box center [889, 415] width 171 height 23
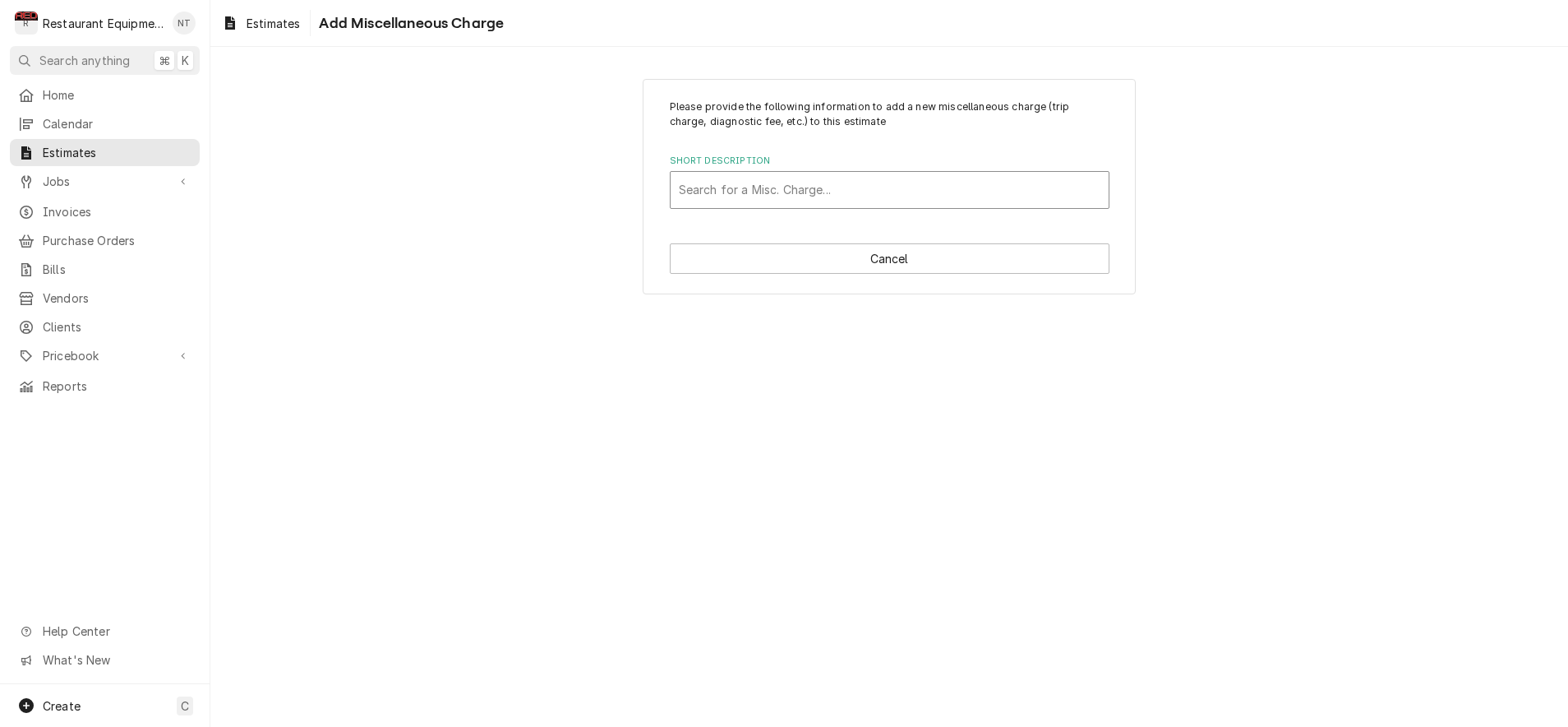
click at [763, 175] on div "Short Description" at bounding box center [890, 189] width 422 height 29
type input "truck"
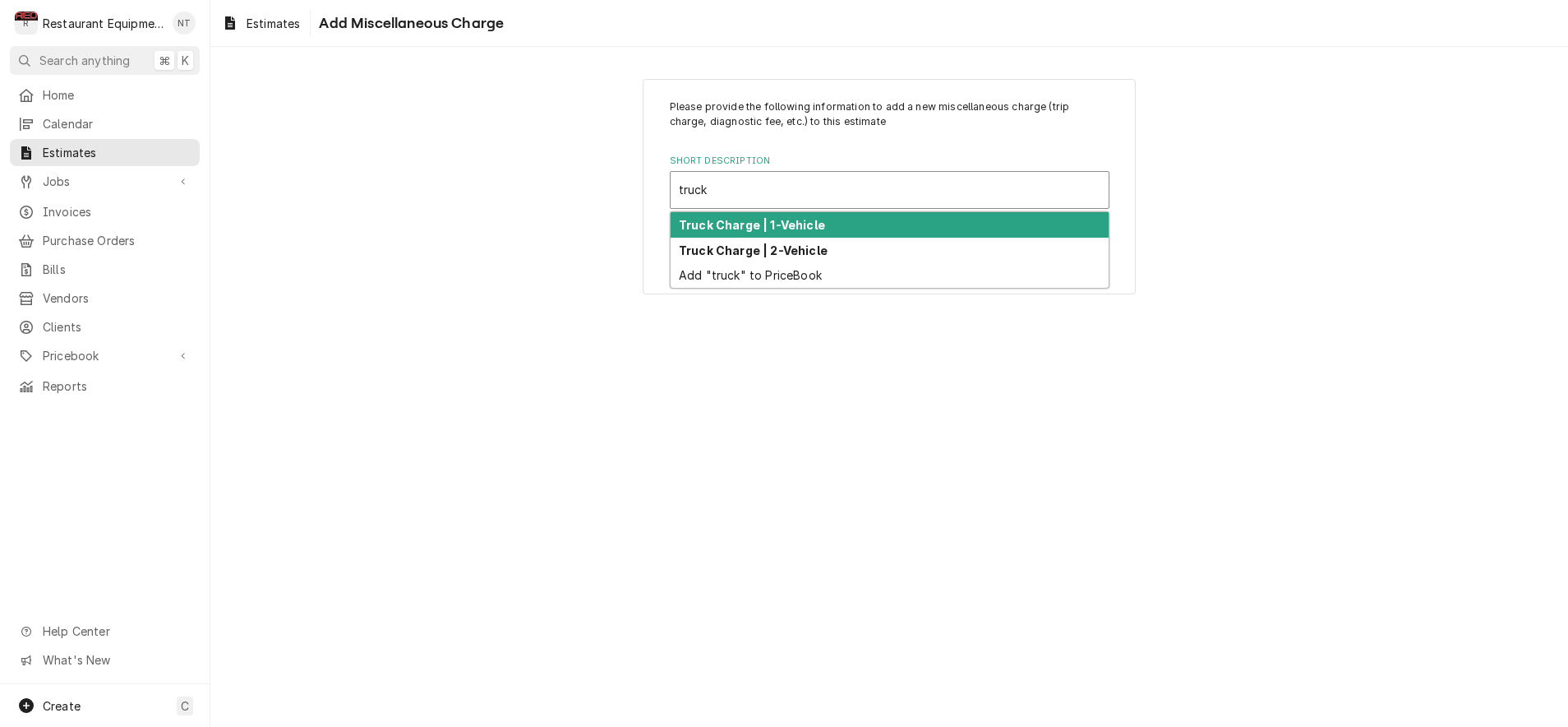
click at [806, 221] on strong "Truck Charge | 1-Vehicle" at bounding box center [752, 224] width 147 height 14
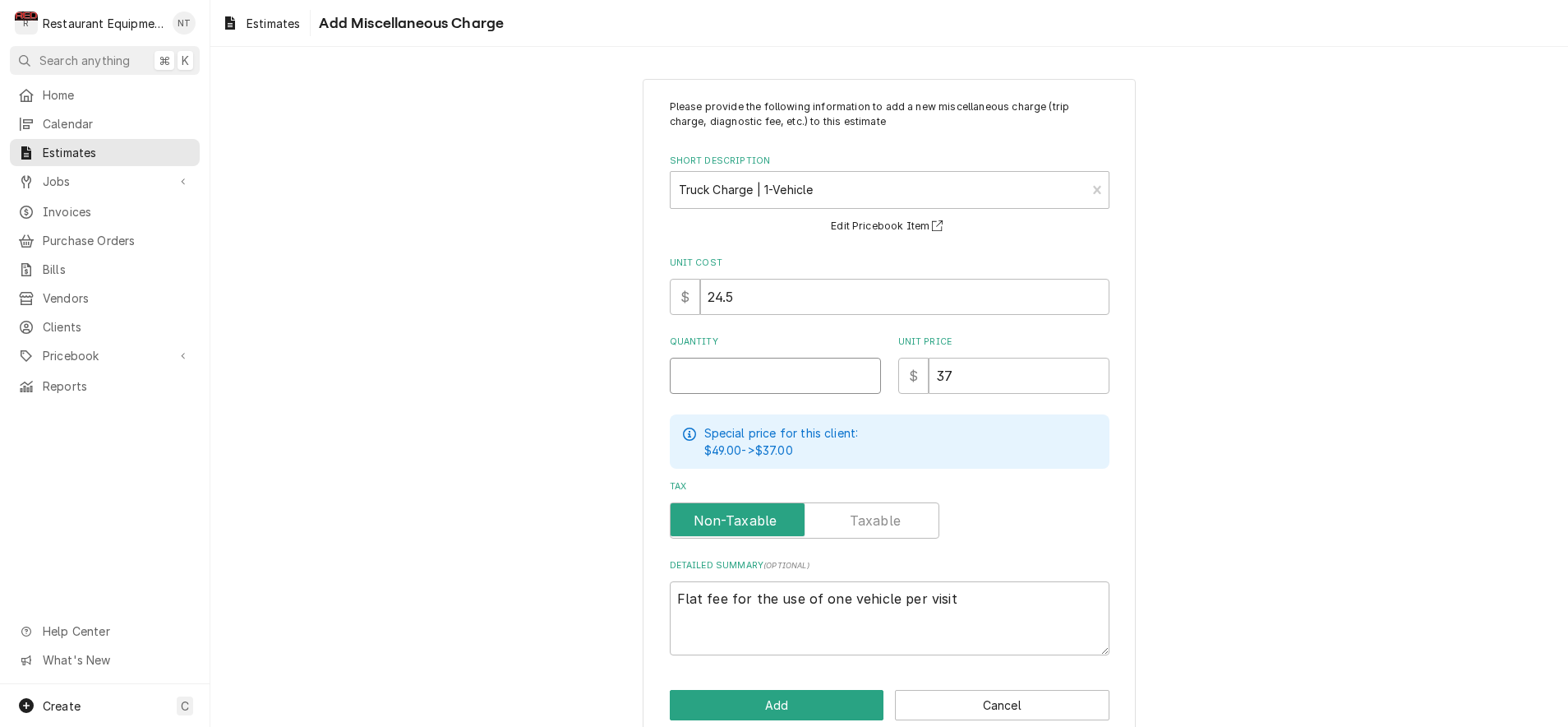
click at [809, 362] on input "Quantity" at bounding box center [775, 375] width 212 height 36
click at [688, 432] on icon "Line Item Create/Update Form" at bounding box center [690, 434] width 14 height 14
click at [693, 433] on icon "Line Item Create/Update Form" at bounding box center [690, 434] width 14 height 14
click at [744, 435] on p "Special price for this client:" at bounding box center [781, 433] width 154 height 17
click at [767, 373] on input "Quantity" at bounding box center [775, 375] width 212 height 36
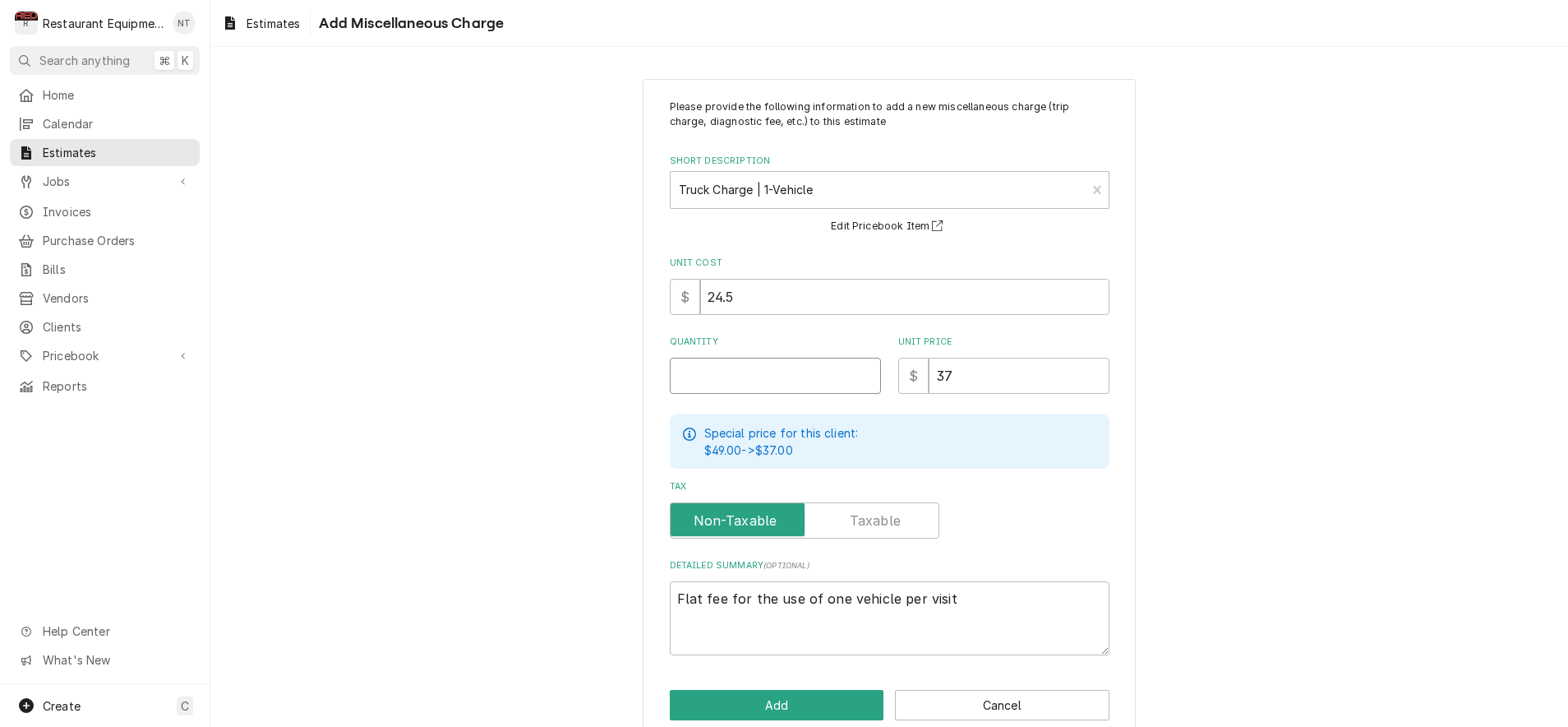
click at [810, 376] on input "Quantity" at bounding box center [775, 375] width 212 height 36
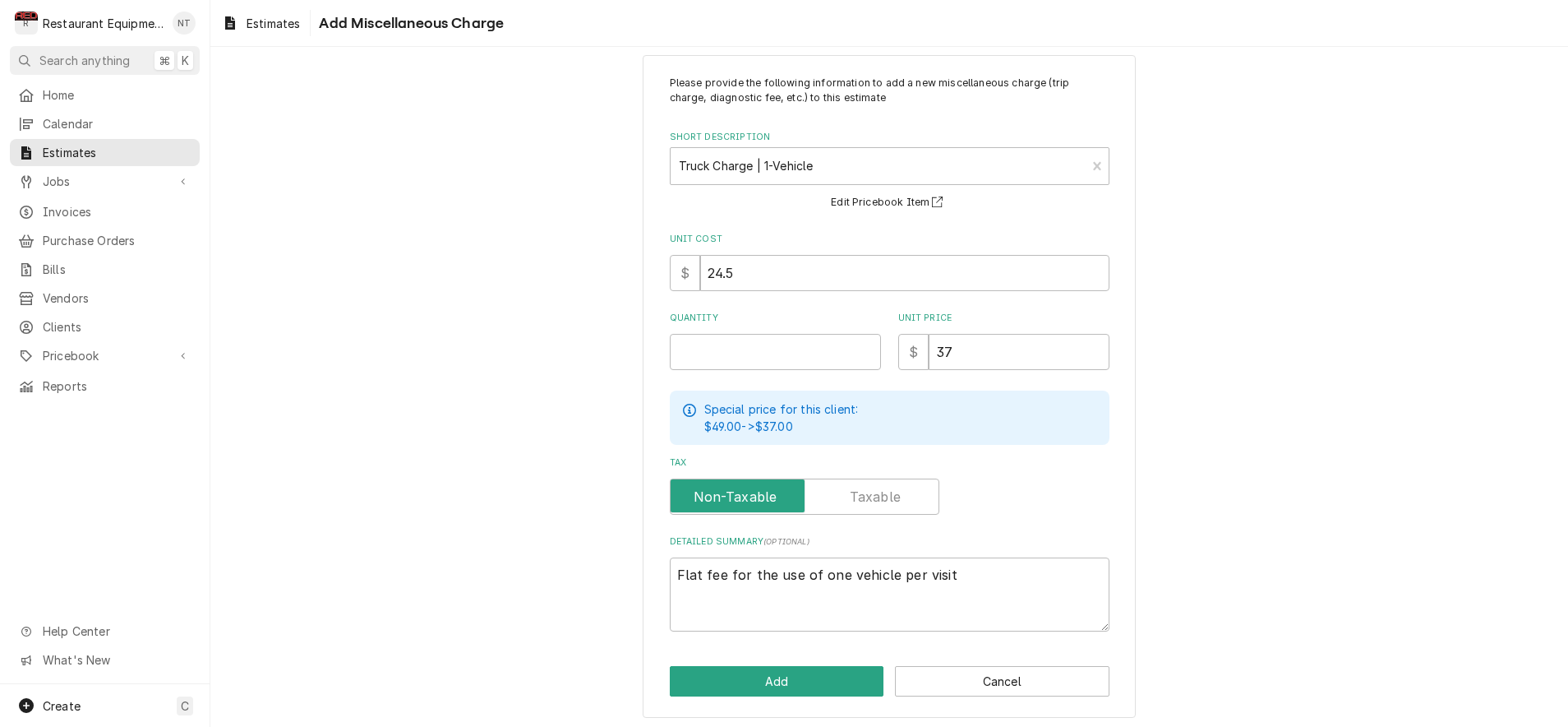
scroll to position [23, 0]
click at [799, 354] on input "Quantity" at bounding box center [775, 352] width 212 height 36
drag, startPoint x: 799, startPoint y: 354, endPoint x: 782, endPoint y: 352, distance: 17.1
click at [793, 353] on input "Quantity" at bounding box center [775, 352] width 212 height 36
click at [755, 356] on input "Quantity" at bounding box center [775, 352] width 212 height 36
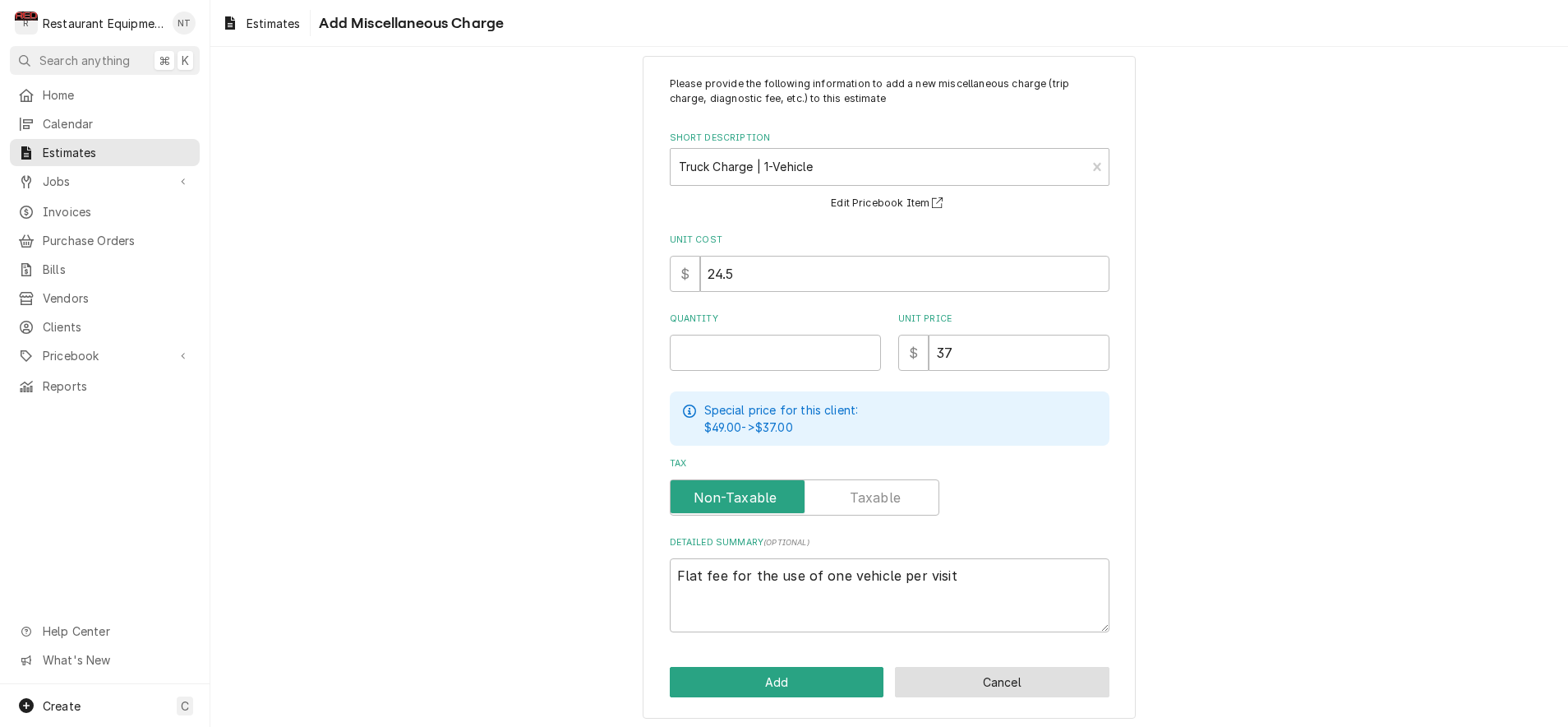
click at [1007, 667] on button "Cancel" at bounding box center [1001, 681] width 214 height 30
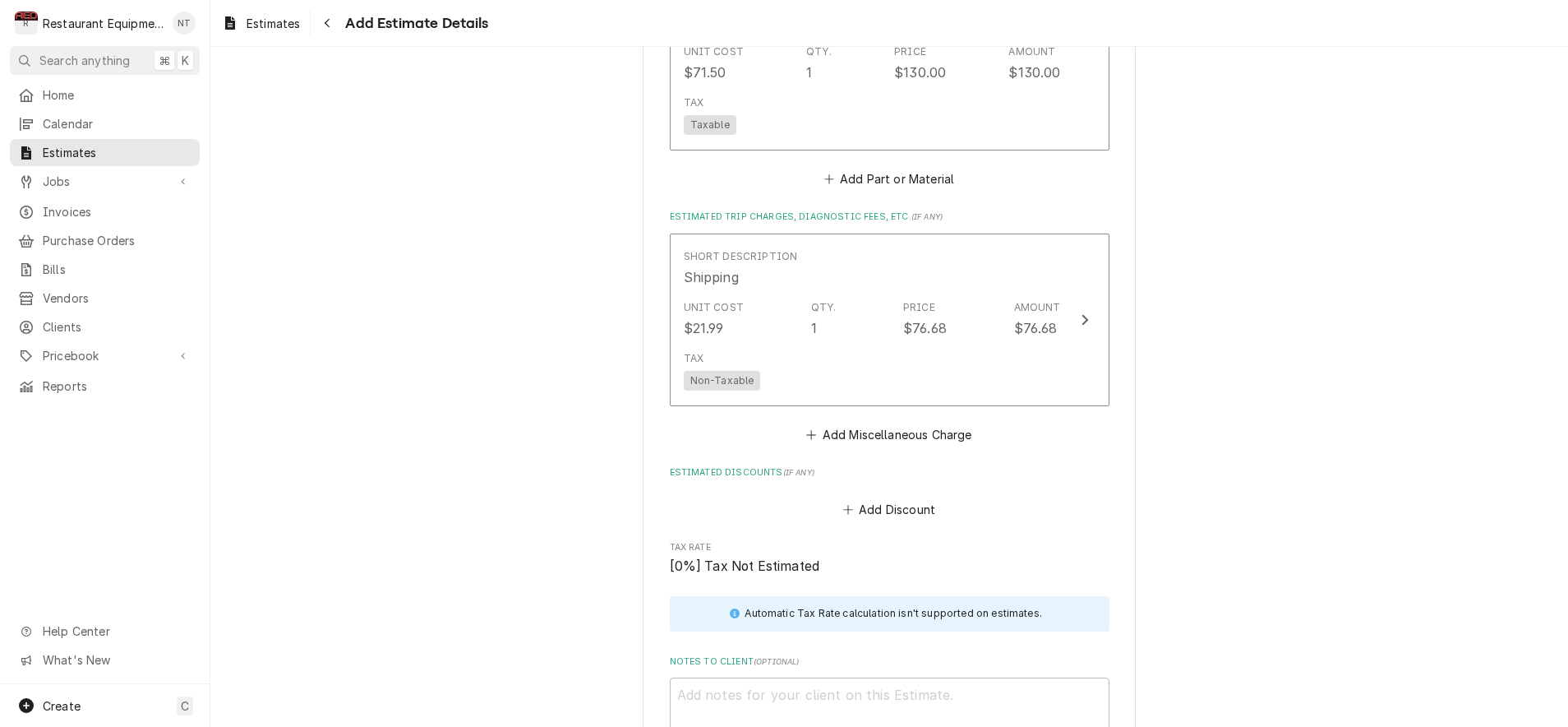
type textarea "x"
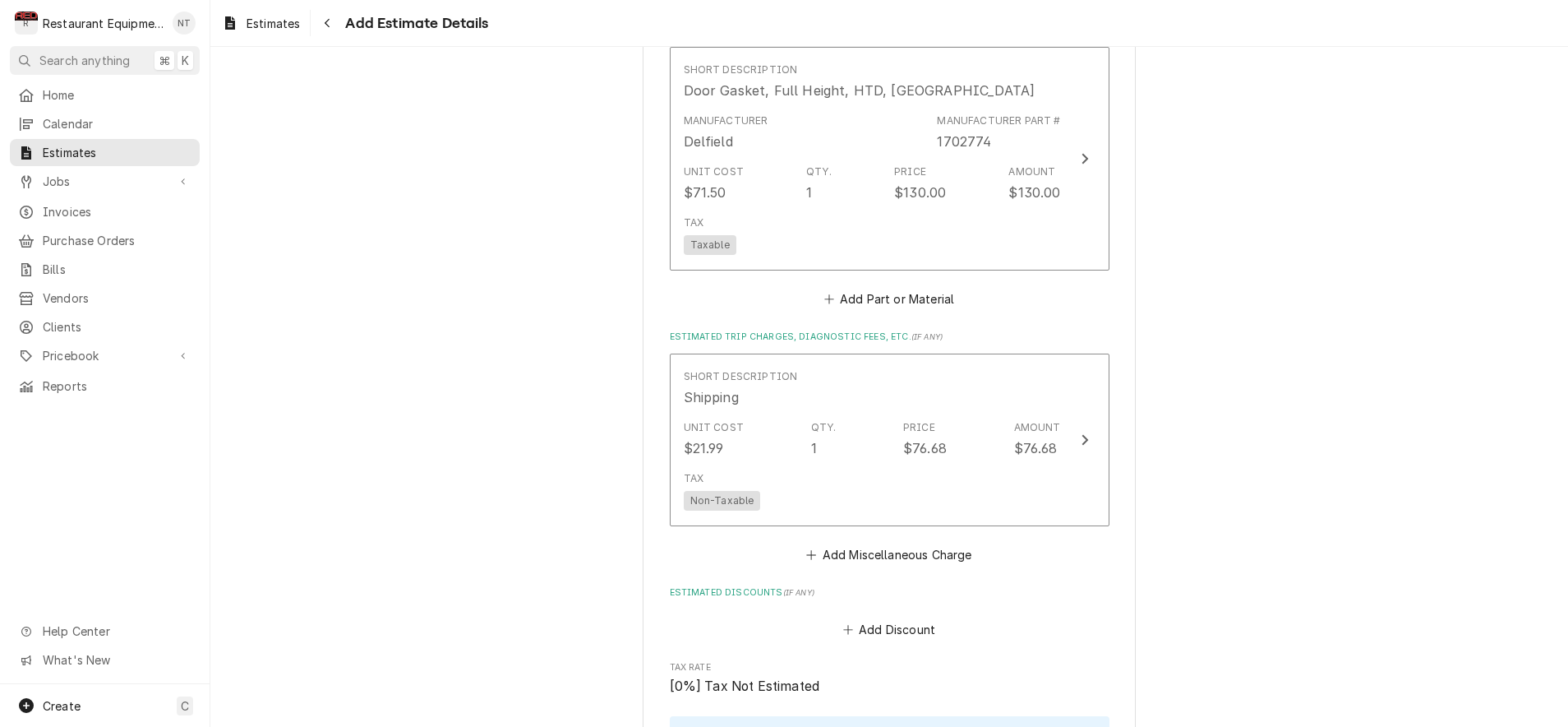
scroll to position [2561, 0]
click at [900, 542] on button "Add Miscellaneous Charge" at bounding box center [889, 553] width 171 height 23
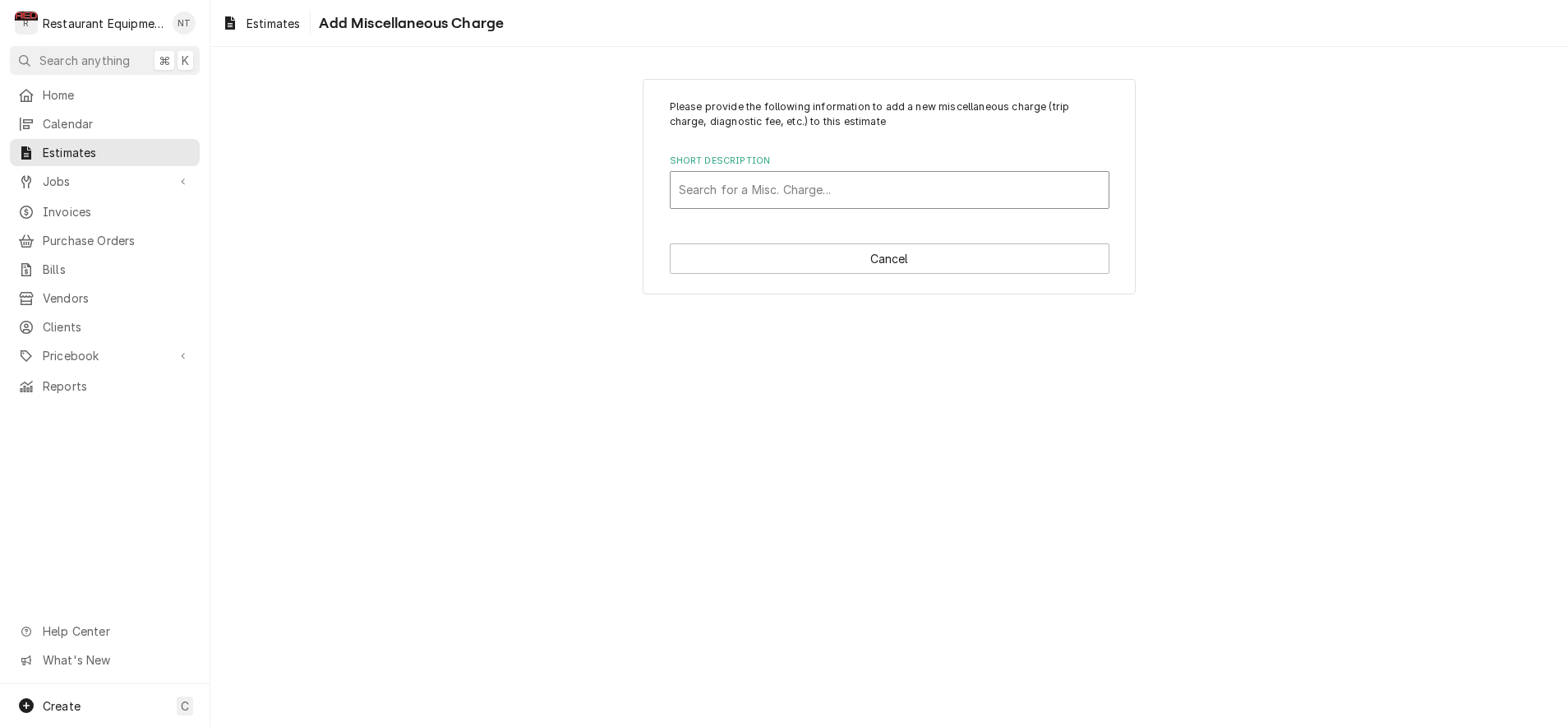
click at [860, 208] on div "Please provide the following information to add a new miscellaneous charge (tri…" at bounding box center [889, 186] width 493 height 216
click at [846, 202] on div "Short Description" at bounding box center [890, 189] width 422 height 29
type input "truc"
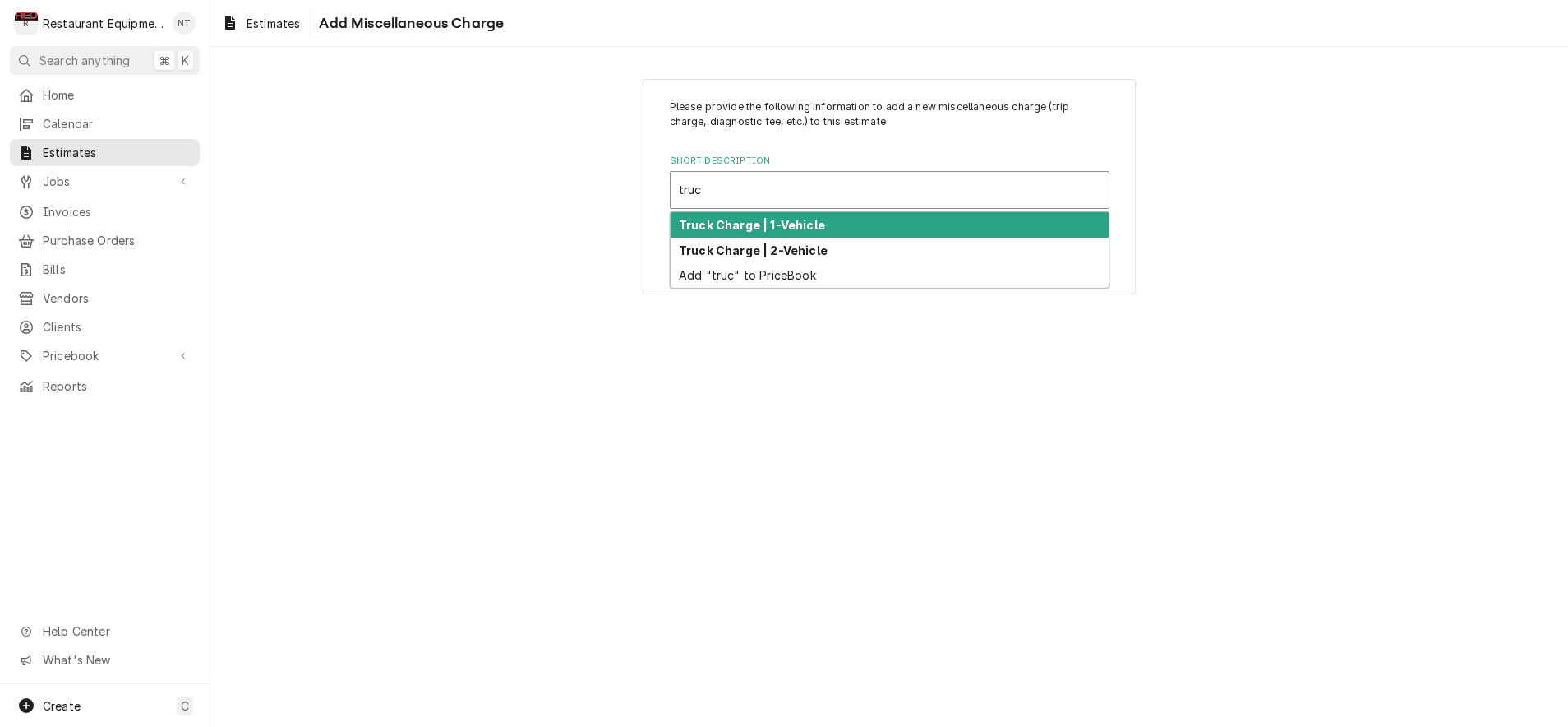
click at [836, 226] on div "Truck Charge | 1-Vehicle" at bounding box center [889, 225] width 438 height 25
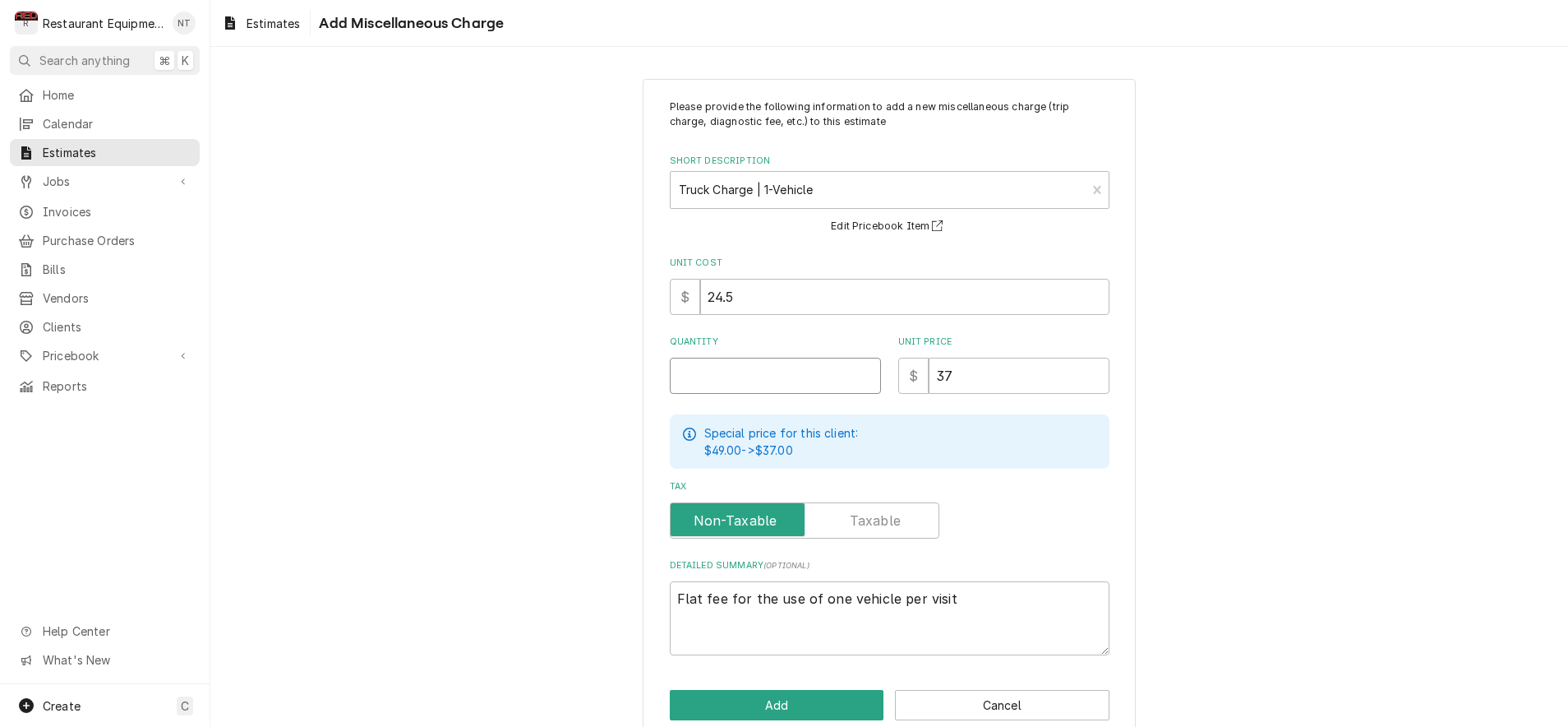
click at [801, 366] on input "Quantity" at bounding box center [775, 375] width 212 height 36
type textarea "x"
type input "1"
type textarea "x"
type input "1"
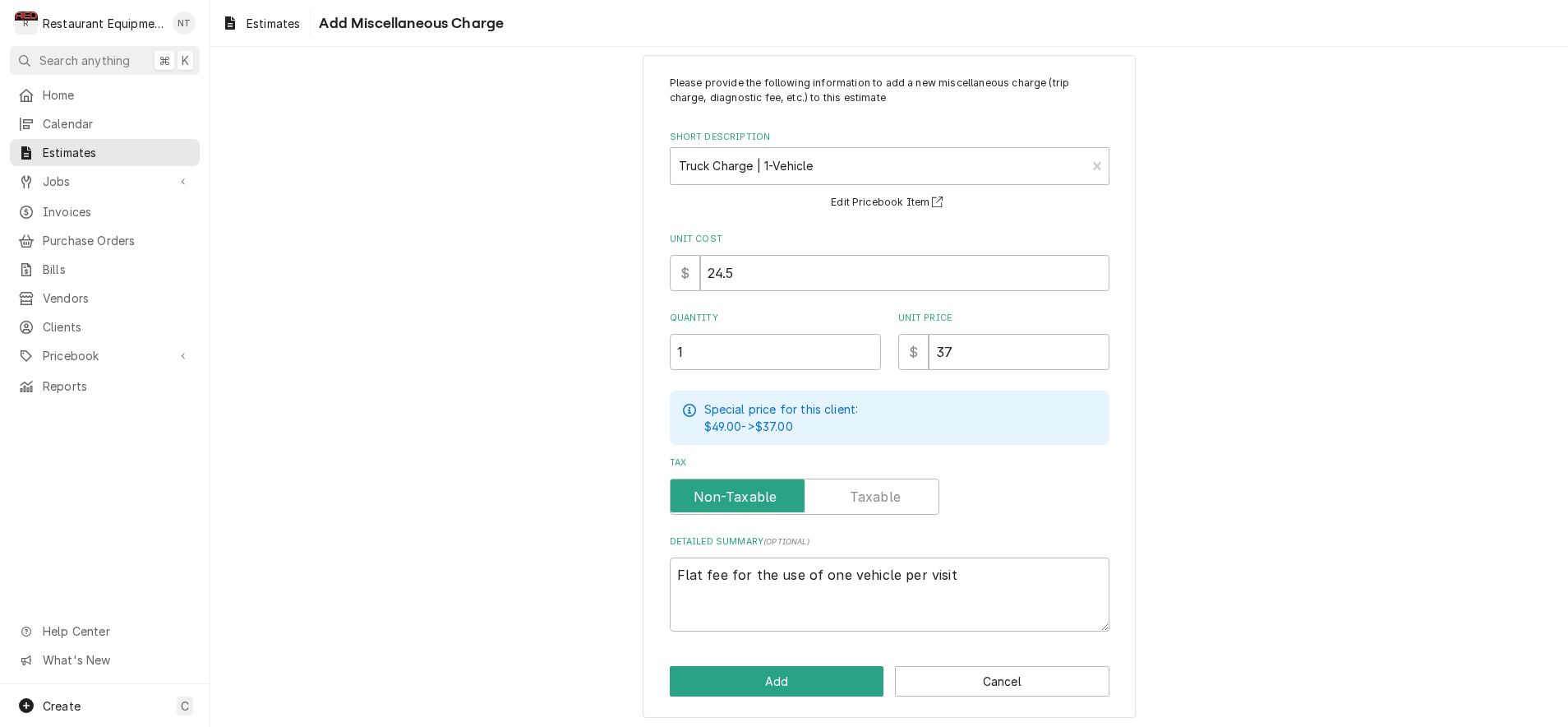
scroll to position [23, 0]
click at [840, 667] on button "Add" at bounding box center [776, 681] width 214 height 30
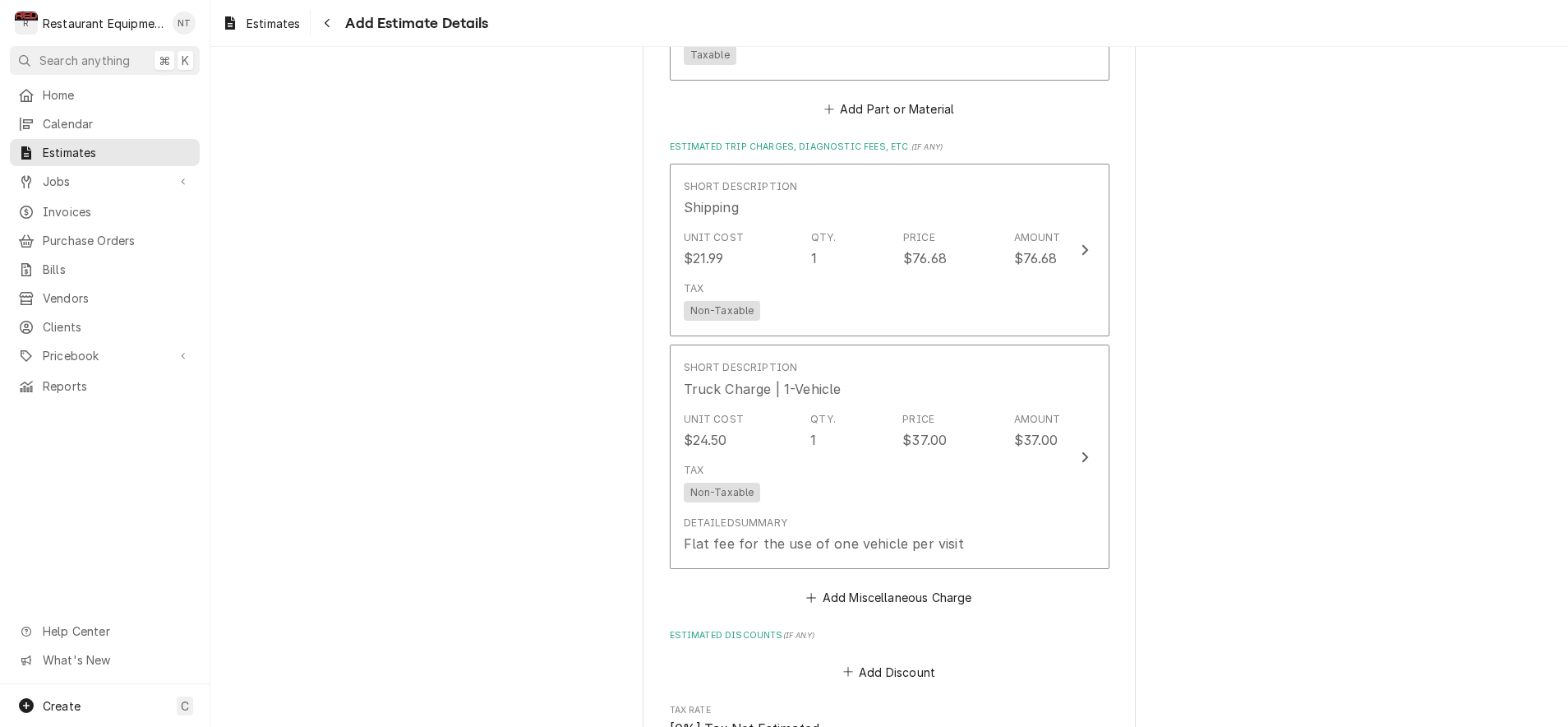
scroll to position [2771, 0]
click at [899, 584] on button "Add Miscellaneous Charge" at bounding box center [889, 596] width 171 height 23
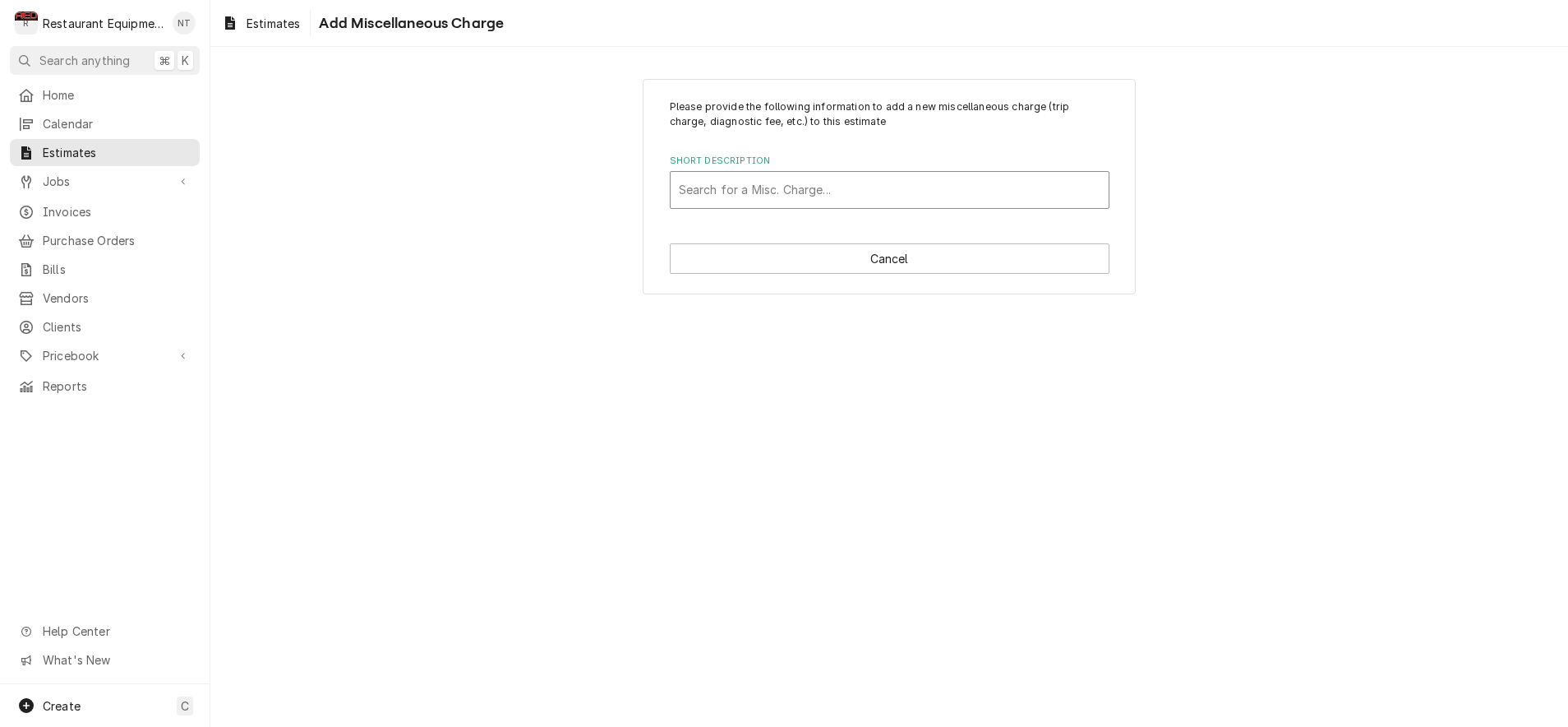
click at [789, 195] on div "Search for a Misc. Charge..." at bounding box center [889, 189] width 438 height 36
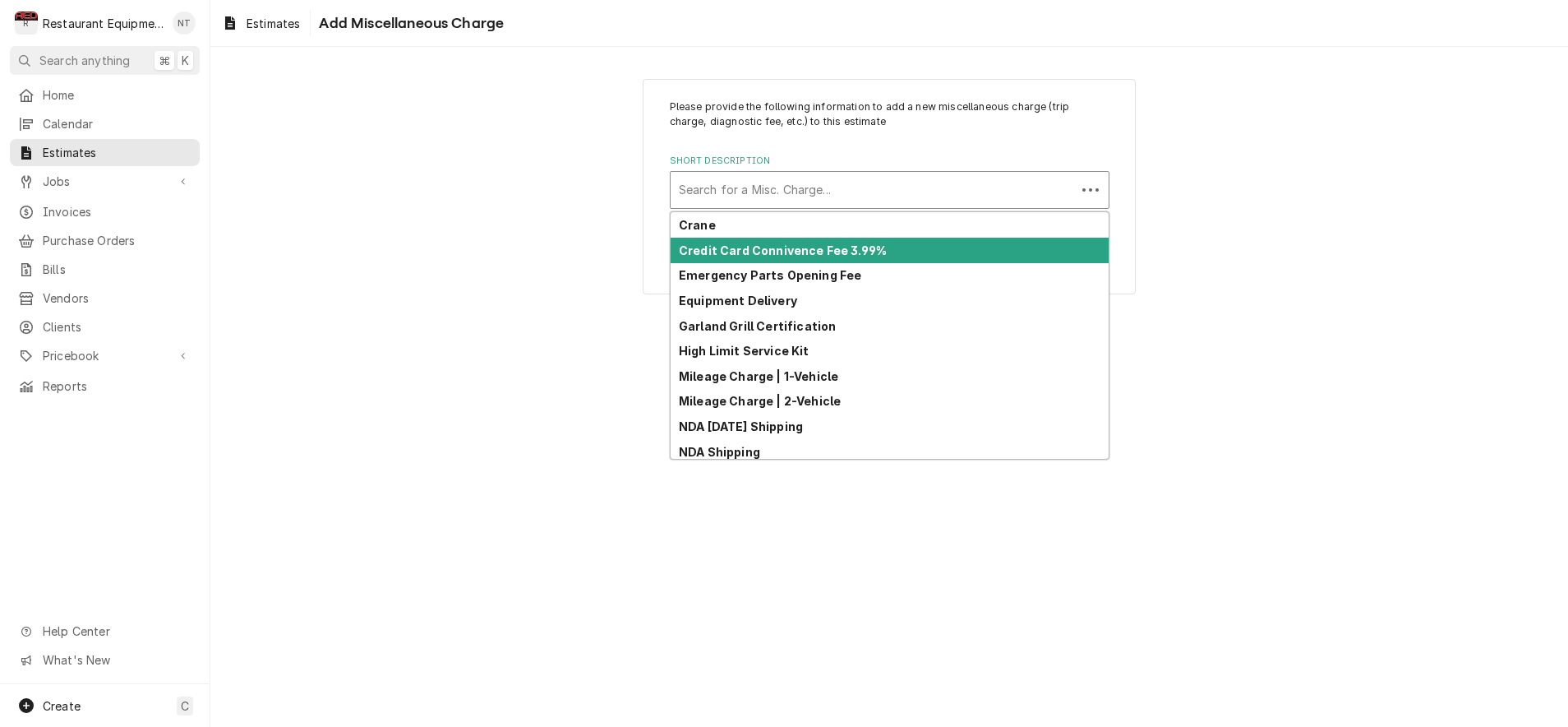
click at [547, 287] on div "Please provide the following information to add a new miscellaneous charge (tri…" at bounding box center [889, 186] width 1357 height 245
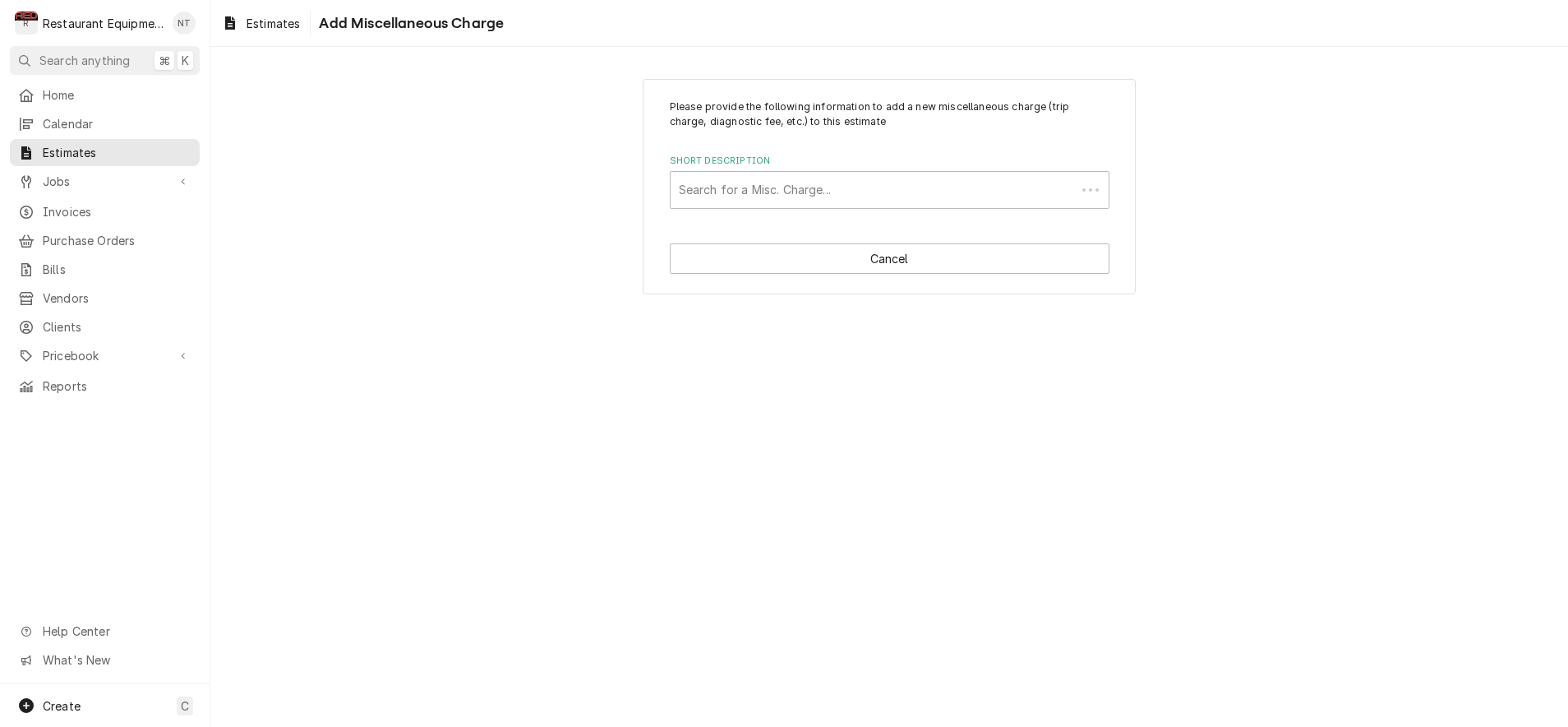
click at [867, 277] on div "Please provide the following information to add a new miscellaneous charge (tri…" at bounding box center [889, 186] width 493 height 216
click at [866, 266] on button "Cancel" at bounding box center [889, 258] width 440 height 30
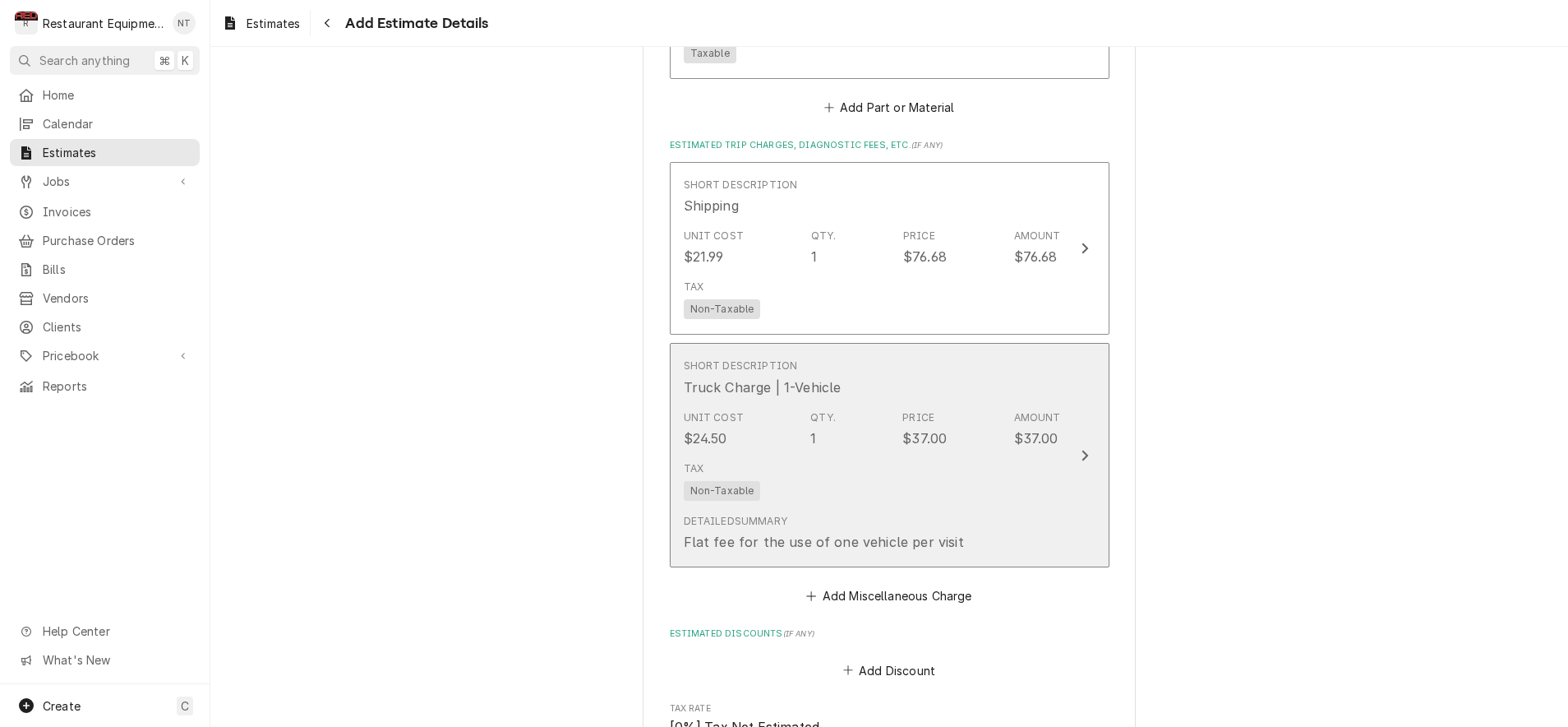
type textarea "x"
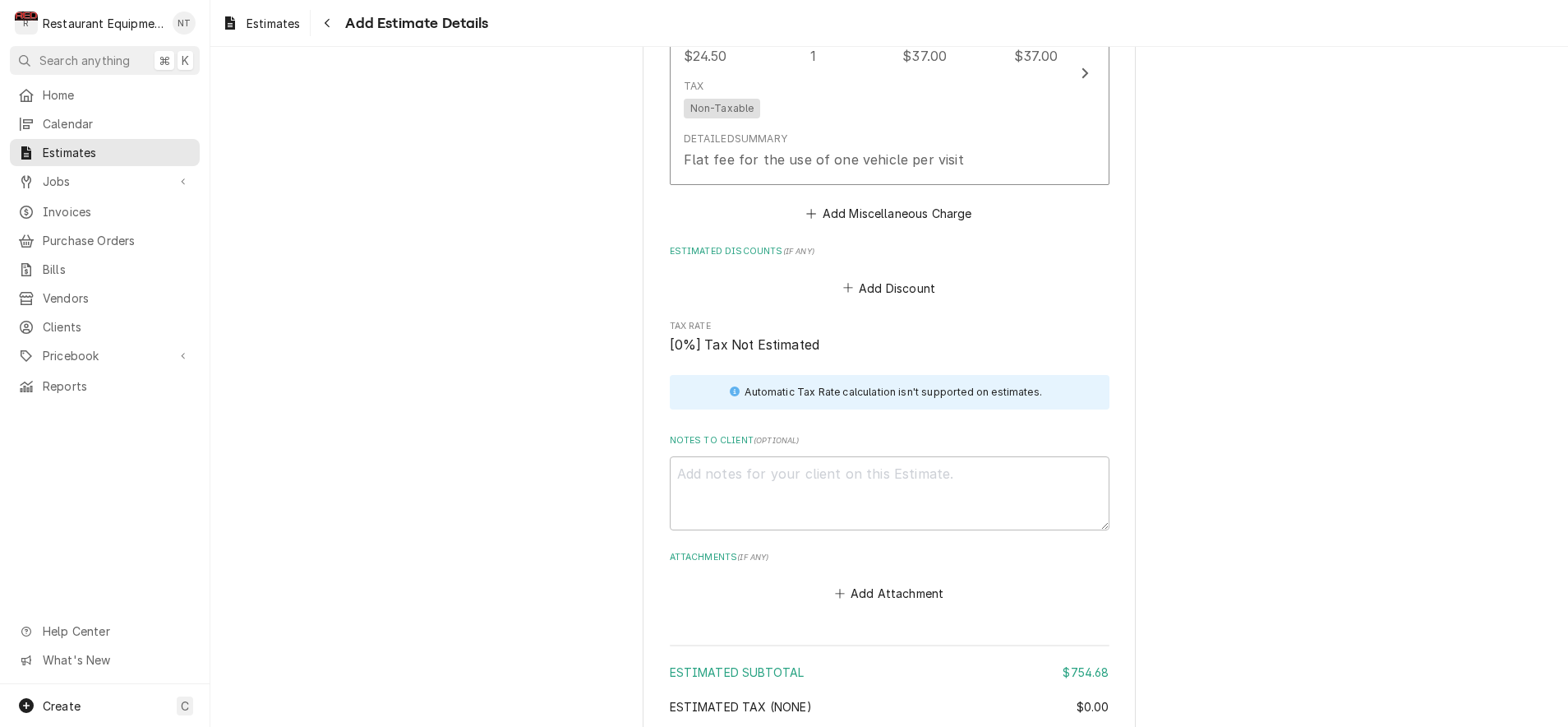
scroll to position [3147, 0]
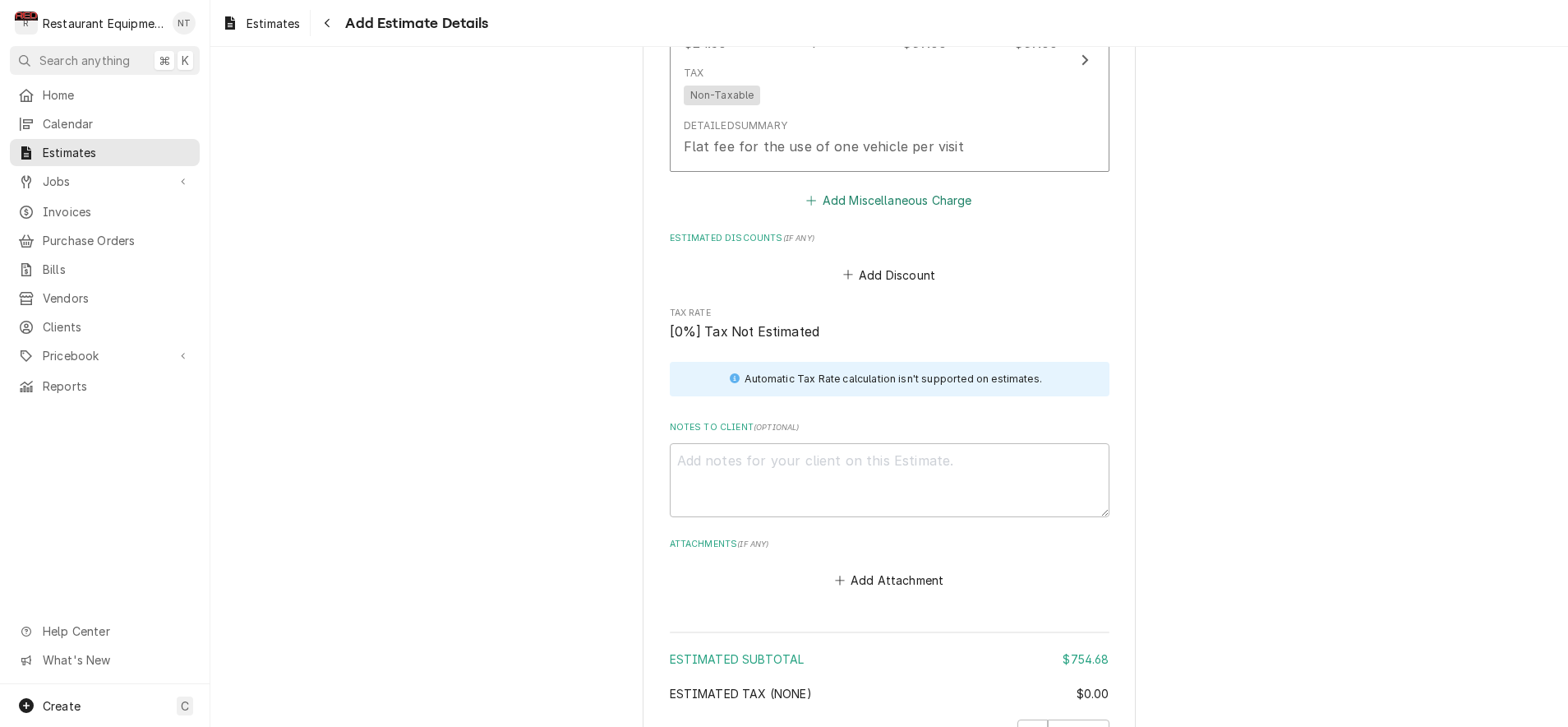
click at [933, 189] on button "Add Miscellaneous Charge" at bounding box center [889, 201] width 171 height 23
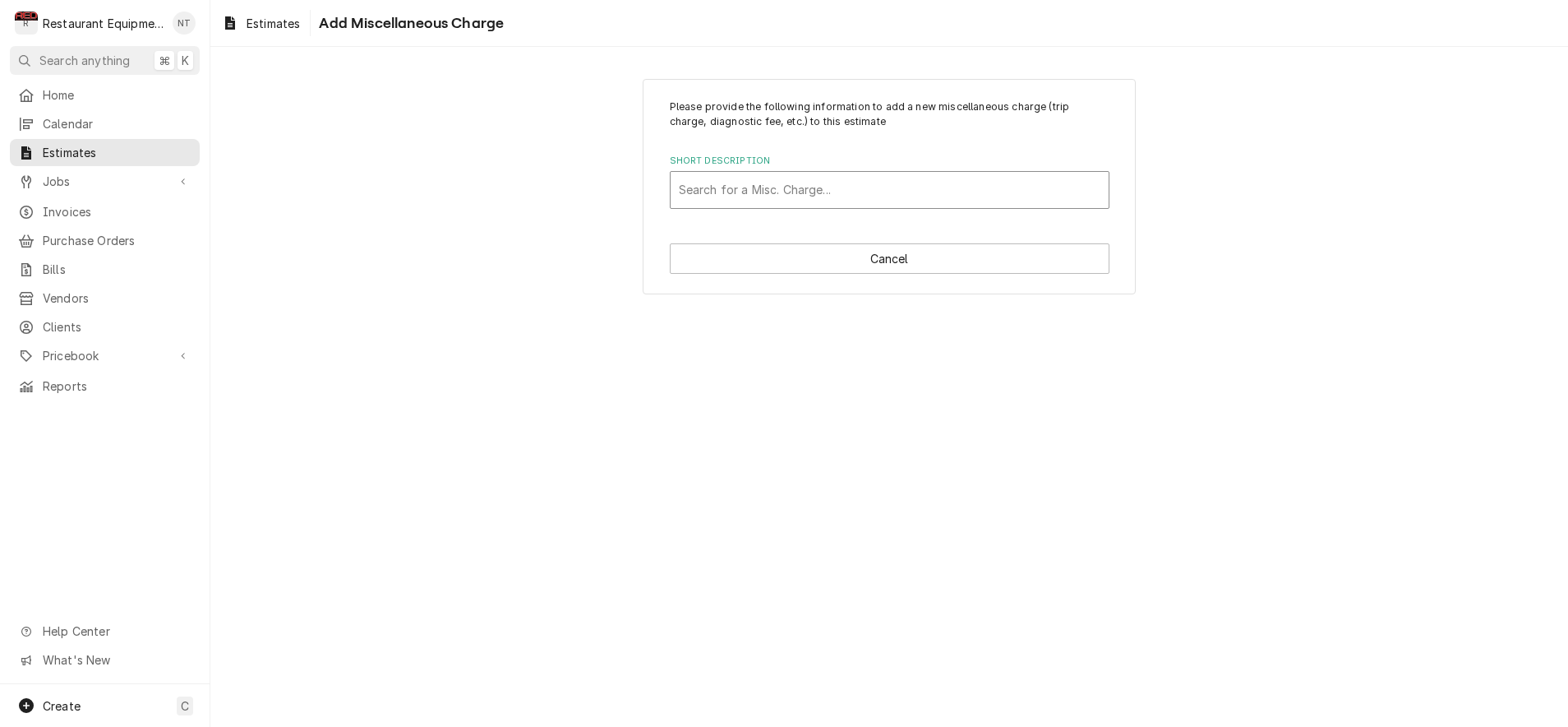
click at [932, 183] on div "Short Description" at bounding box center [890, 189] width 422 height 29
type input "tax"
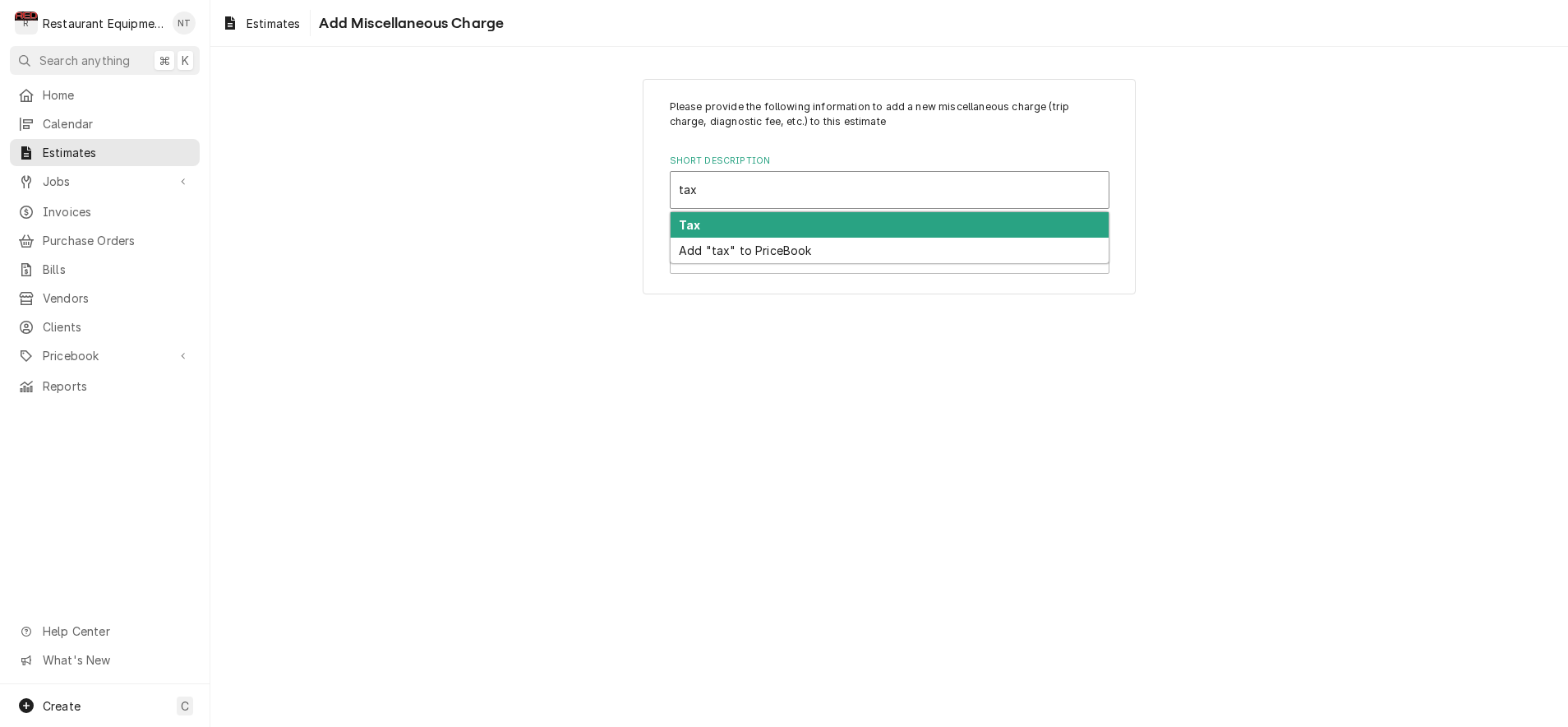
click at [900, 216] on div "Tax" at bounding box center [889, 225] width 438 height 25
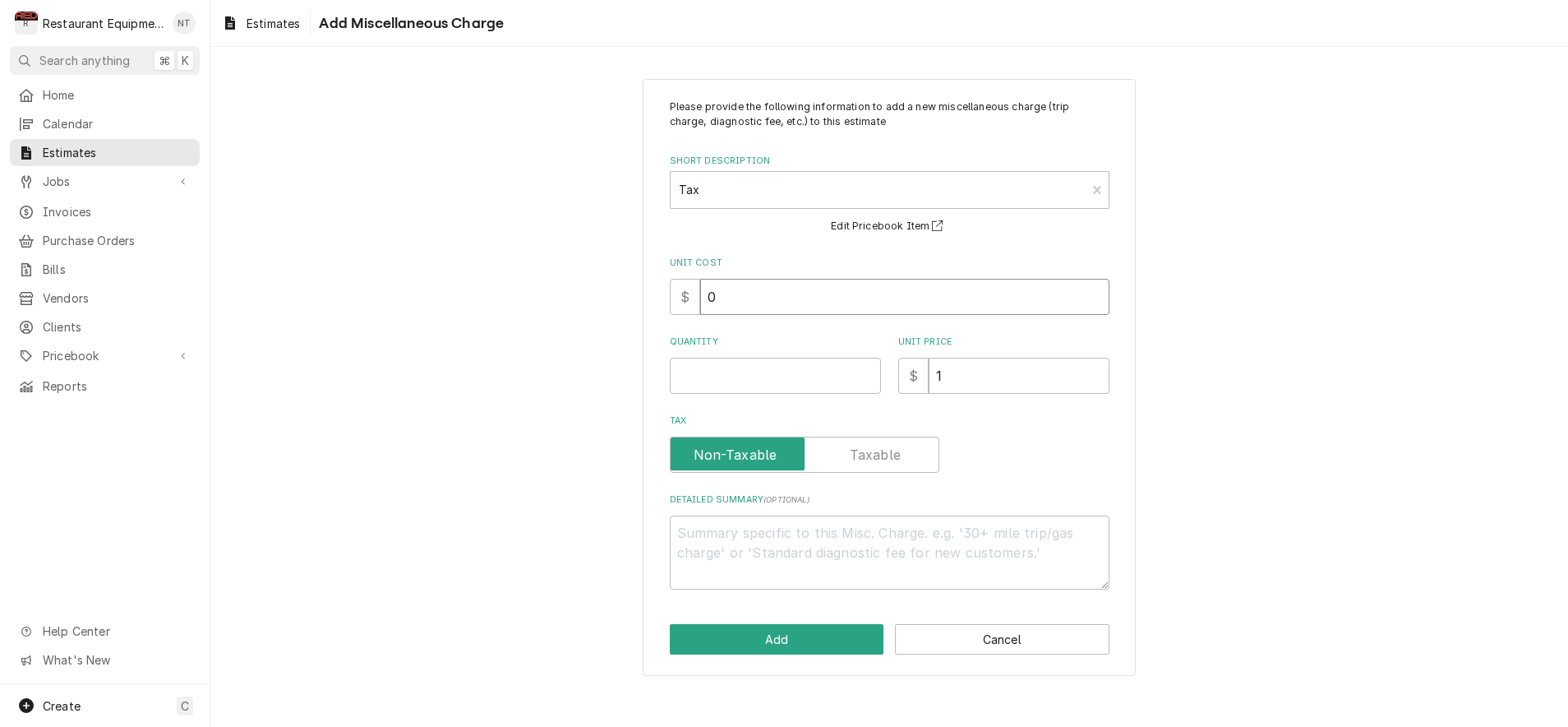
drag, startPoint x: 876, startPoint y: 292, endPoint x: 760, endPoint y: 303, distance: 116.5
click at [760, 303] on input "0" at bounding box center [905, 296] width 409 height 36
type textarea "x"
type input "3"
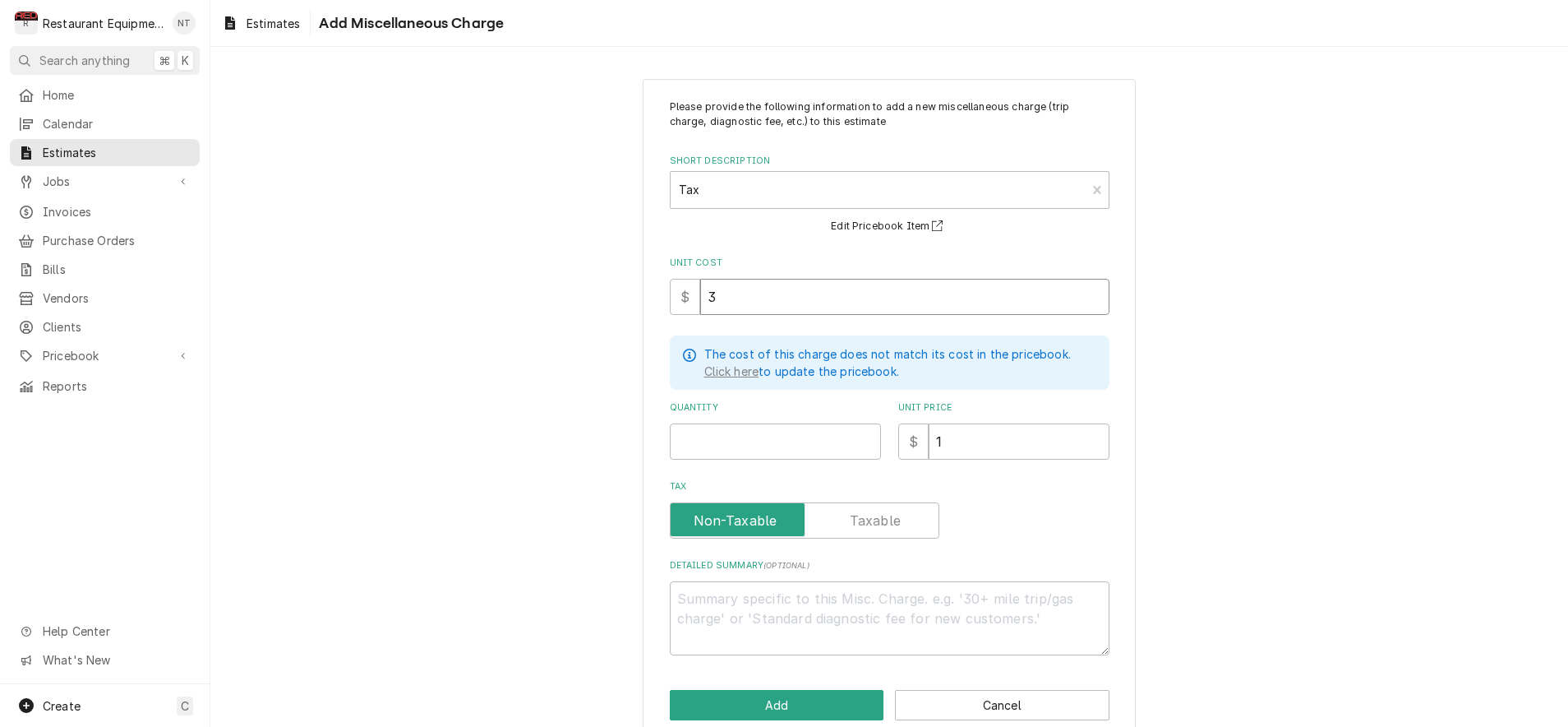
type textarea "x"
type input "34"
type textarea "x"
type input "34.3"
type textarea "x"
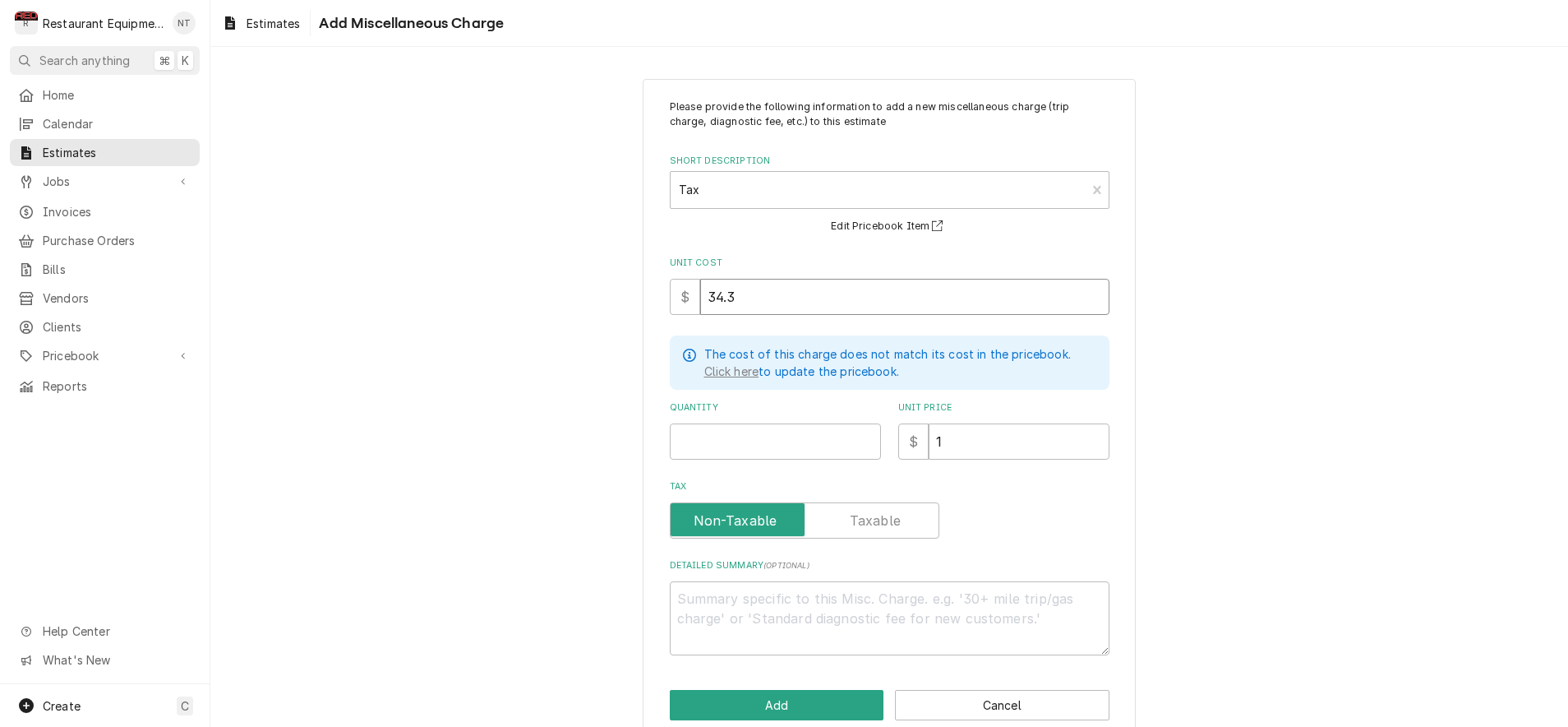
type input "34.37"
type textarea "x"
type input "34.37"
click at [772, 423] on input "Quantity" at bounding box center [775, 441] width 212 height 36
type textarea "x"
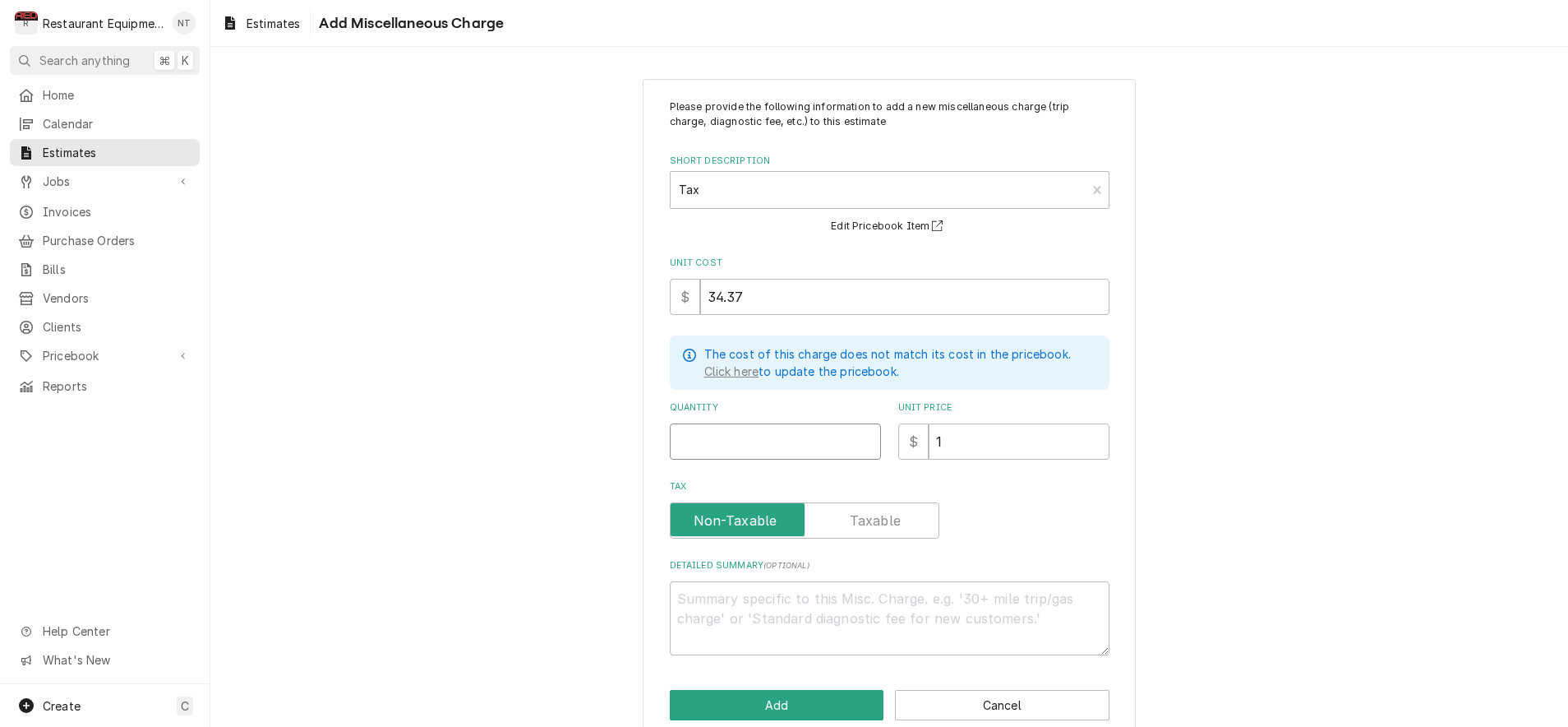
type input "1"
type textarea "x"
type input "1"
drag, startPoint x: 976, startPoint y: 434, endPoint x: 882, endPoint y: 443, distance: 94.4
click at [882, 443] on div "Quantity 1 Unit Price $ 1" at bounding box center [889, 430] width 440 height 58
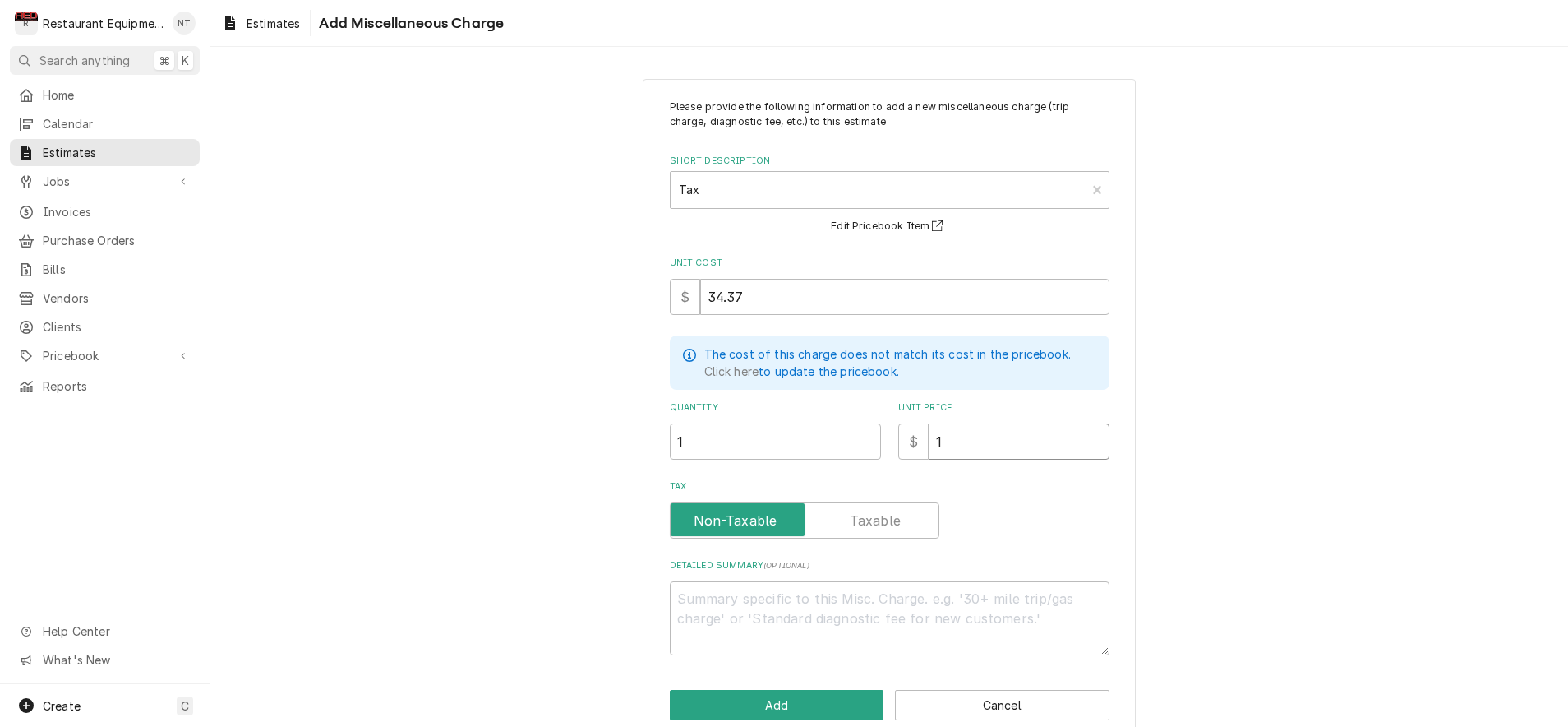
type textarea "x"
type input "3"
type textarea "x"
type input "34"
type textarea "x"
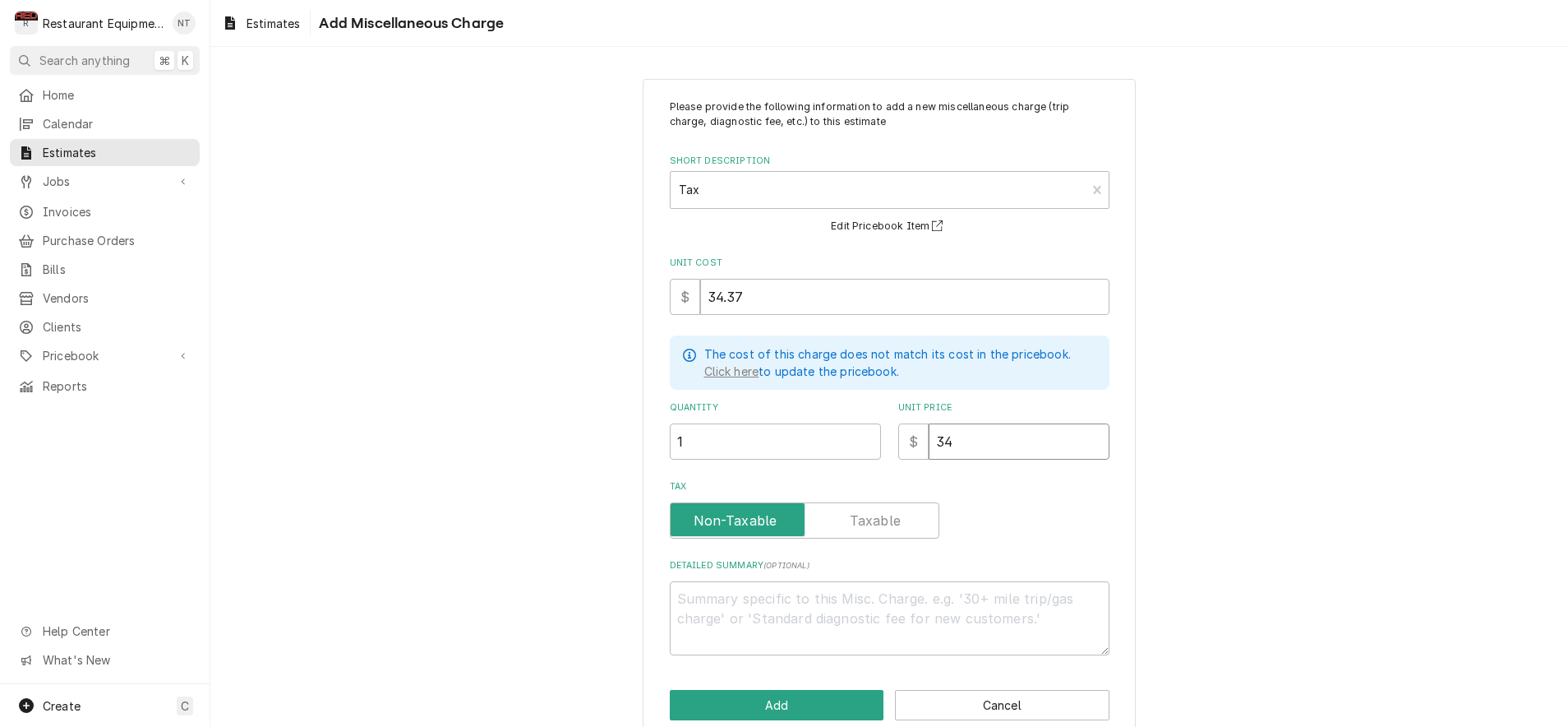
type input "34.3"
type textarea "x"
type input "34.37"
type textarea "x"
type input "34.37"
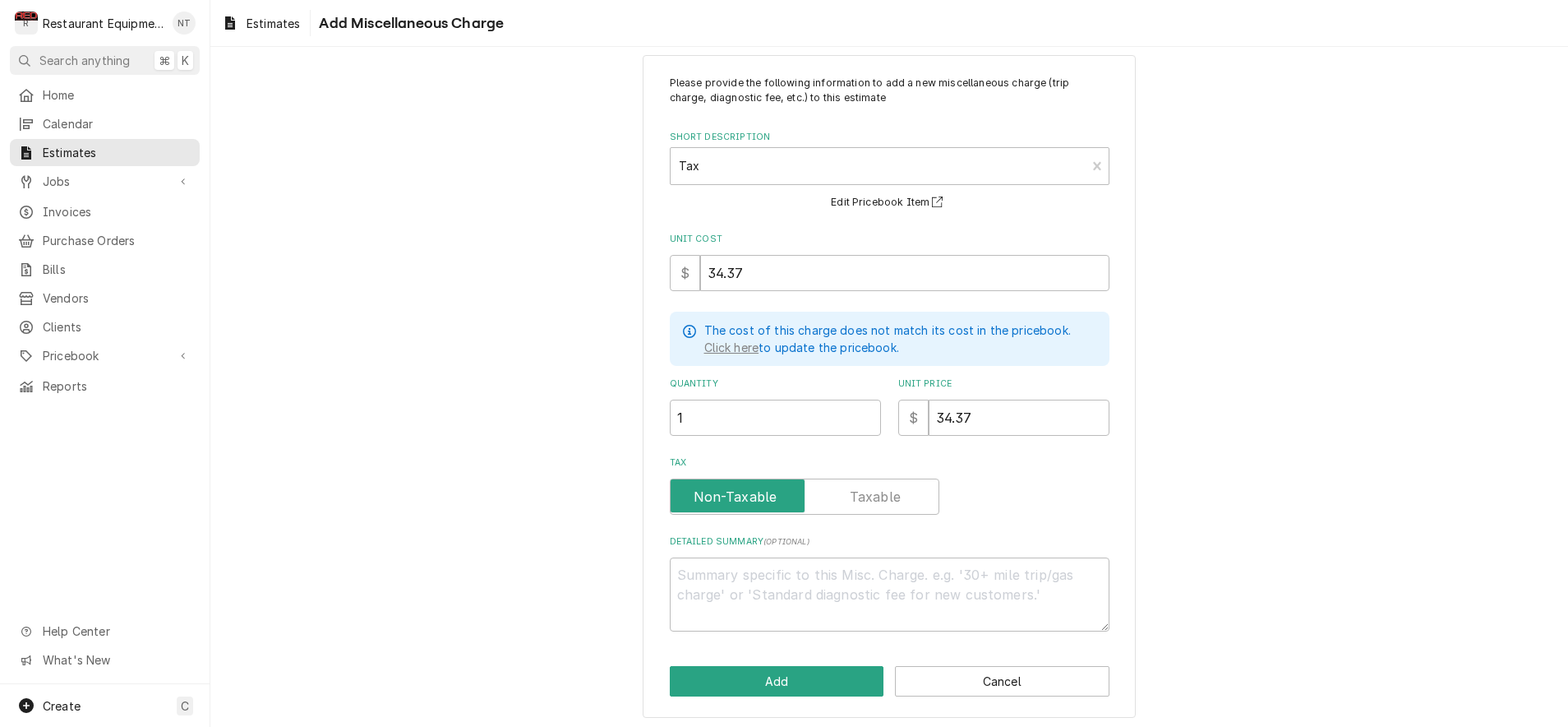
scroll to position [23, 0]
click at [852, 683] on button "Add" at bounding box center [776, 681] width 214 height 30
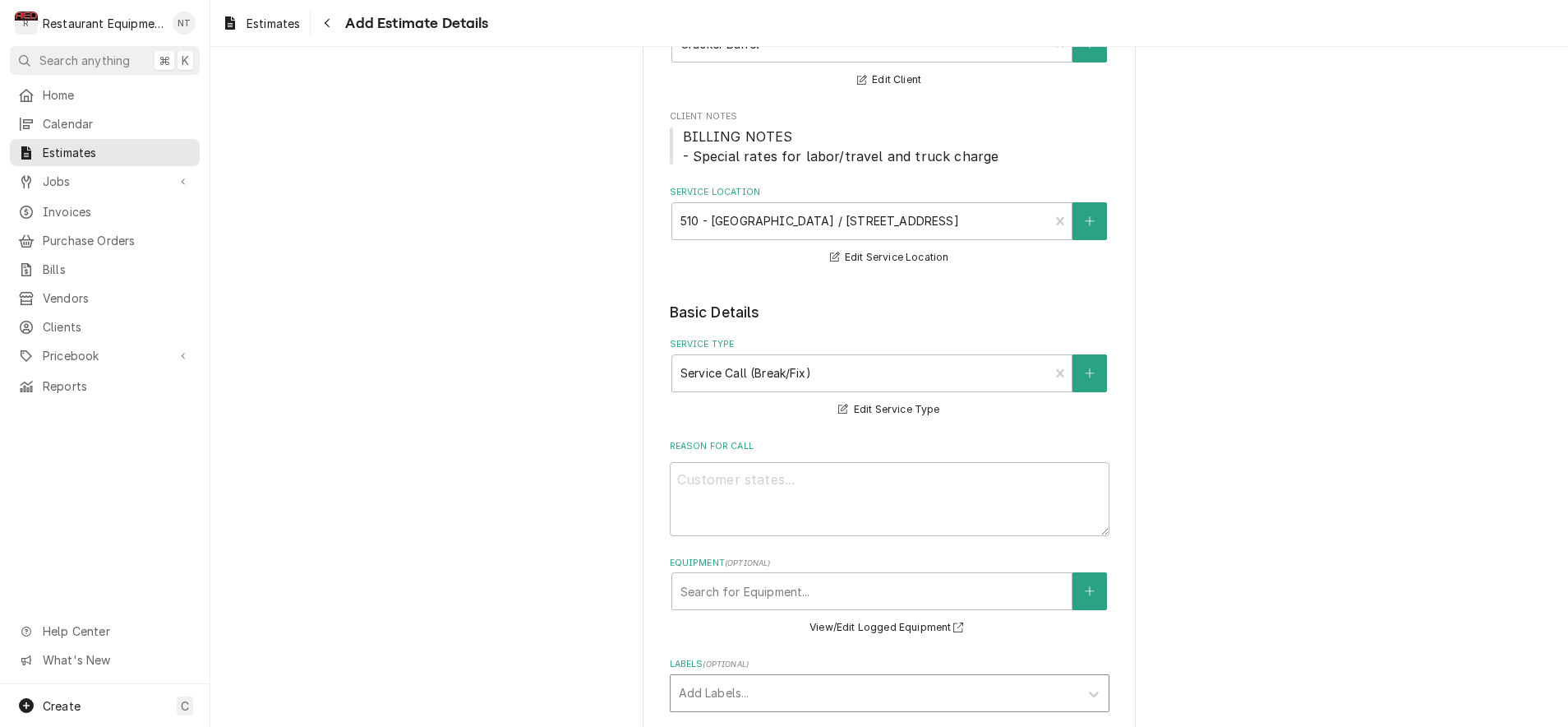
click at [841, 679] on div "Labels" at bounding box center [875, 693] width 392 height 29
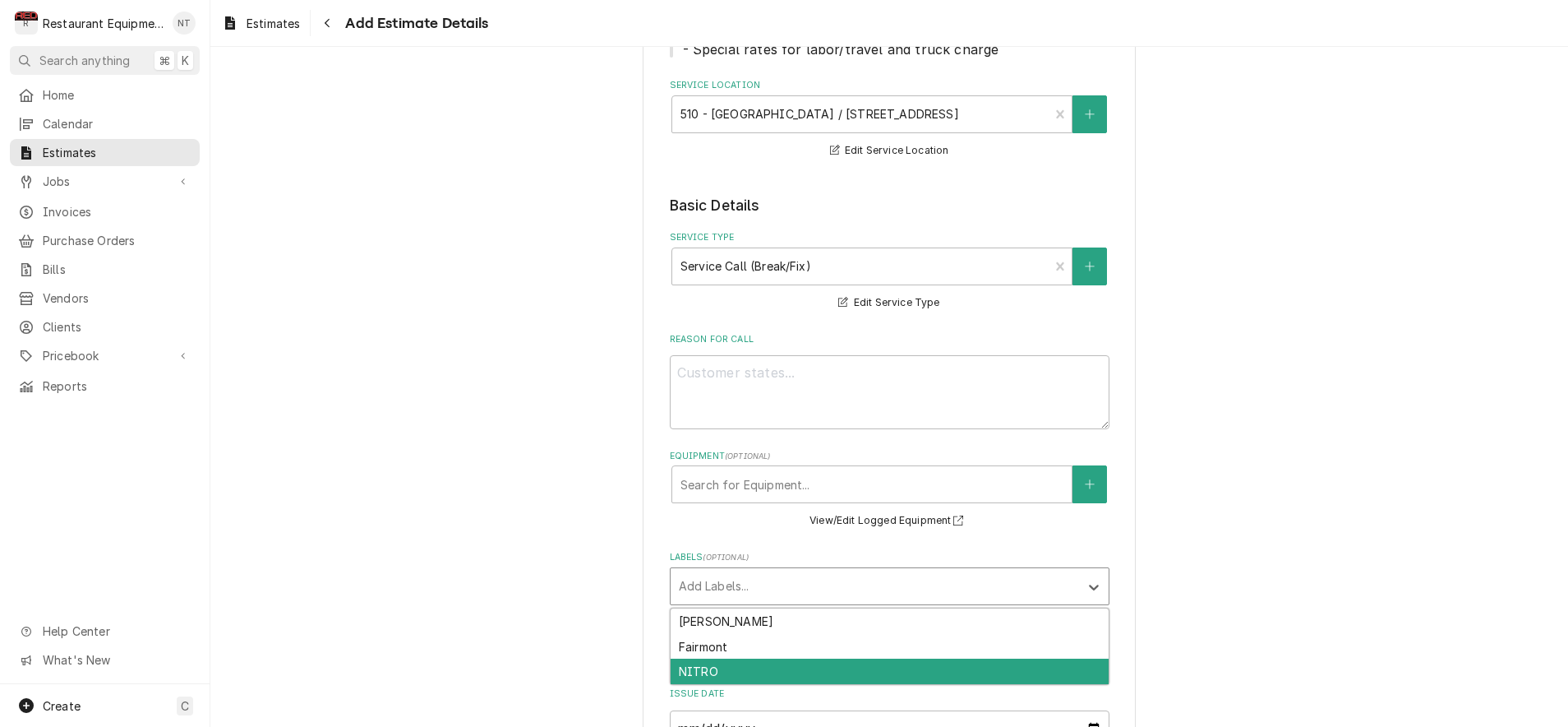
click at [814, 668] on div "NITRO" at bounding box center [889, 671] width 438 height 25
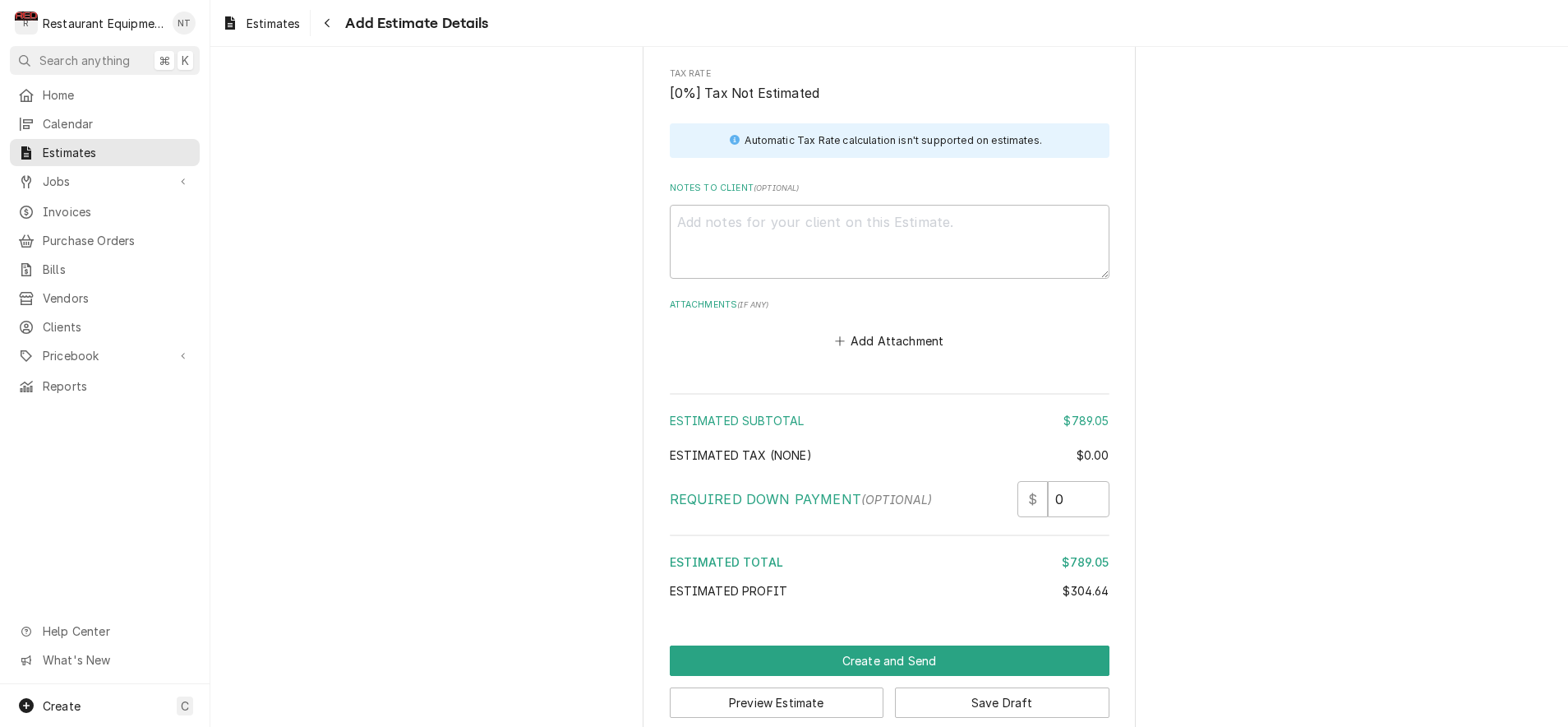
scroll to position [3566, 0]
click at [765, 224] on textarea "Notes to Client ( optional )" at bounding box center [889, 243] width 440 height 74
click at [879, 206] on textarea "Notes to Client ( optional )" at bounding box center [889, 243] width 440 height 74
click at [881, 206] on textarea "Notes to Client ( optional )" at bounding box center [889, 243] width 440 height 74
click at [880, 206] on textarea "Notes to Client ( optional )" at bounding box center [889, 243] width 440 height 74
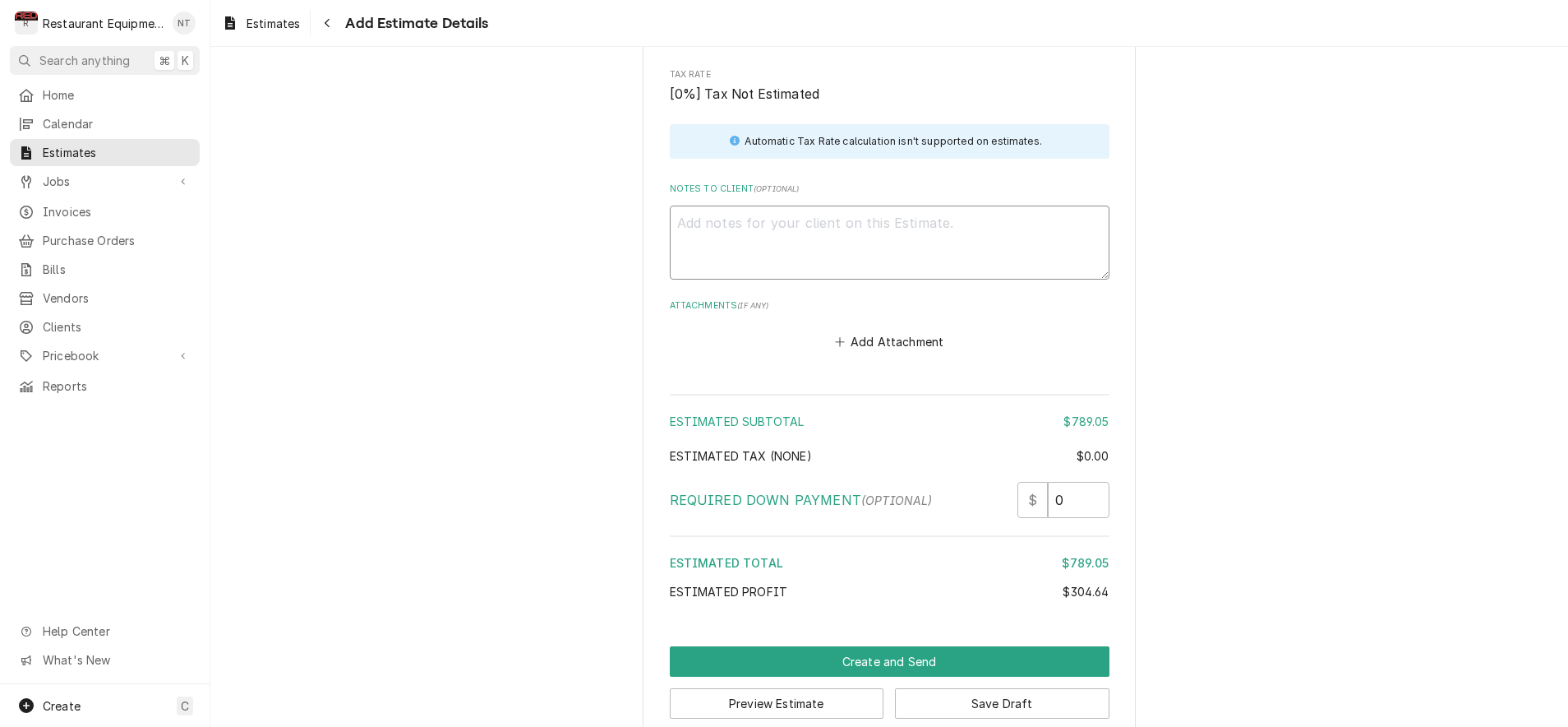
click at [881, 206] on textarea "Notes to Client ( optional )" at bounding box center [889, 243] width 440 height 74
click at [879, 206] on textarea "Notes to Client ( optional )" at bounding box center [889, 243] width 440 height 74
click at [878, 206] on textarea "Notes to Client ( optional )" at bounding box center [889, 243] width 440 height 74
click at [875, 206] on textarea "Notes to Client ( optional )" at bounding box center [889, 243] width 440 height 74
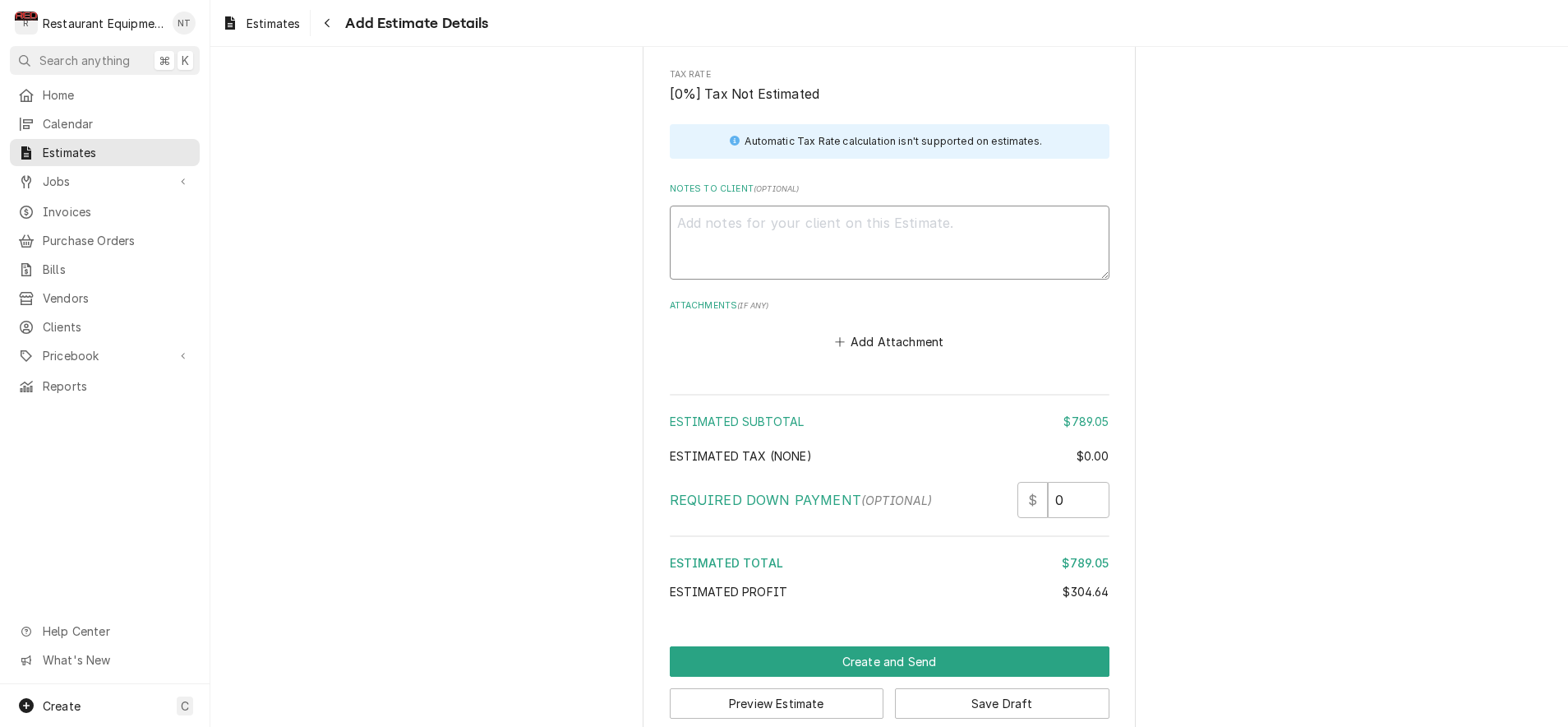
click at [873, 206] on textarea "Notes to Client ( optional )" at bounding box center [889, 243] width 440 height 74
click at [872, 206] on textarea "Notes to Client ( optional )" at bounding box center [889, 243] width 440 height 74
click at [870, 206] on textarea "Notes to Client ( optional )" at bounding box center [889, 243] width 440 height 74
click at [870, 207] on textarea "Notes to Client ( optional )" at bounding box center [889, 244] width 440 height 74
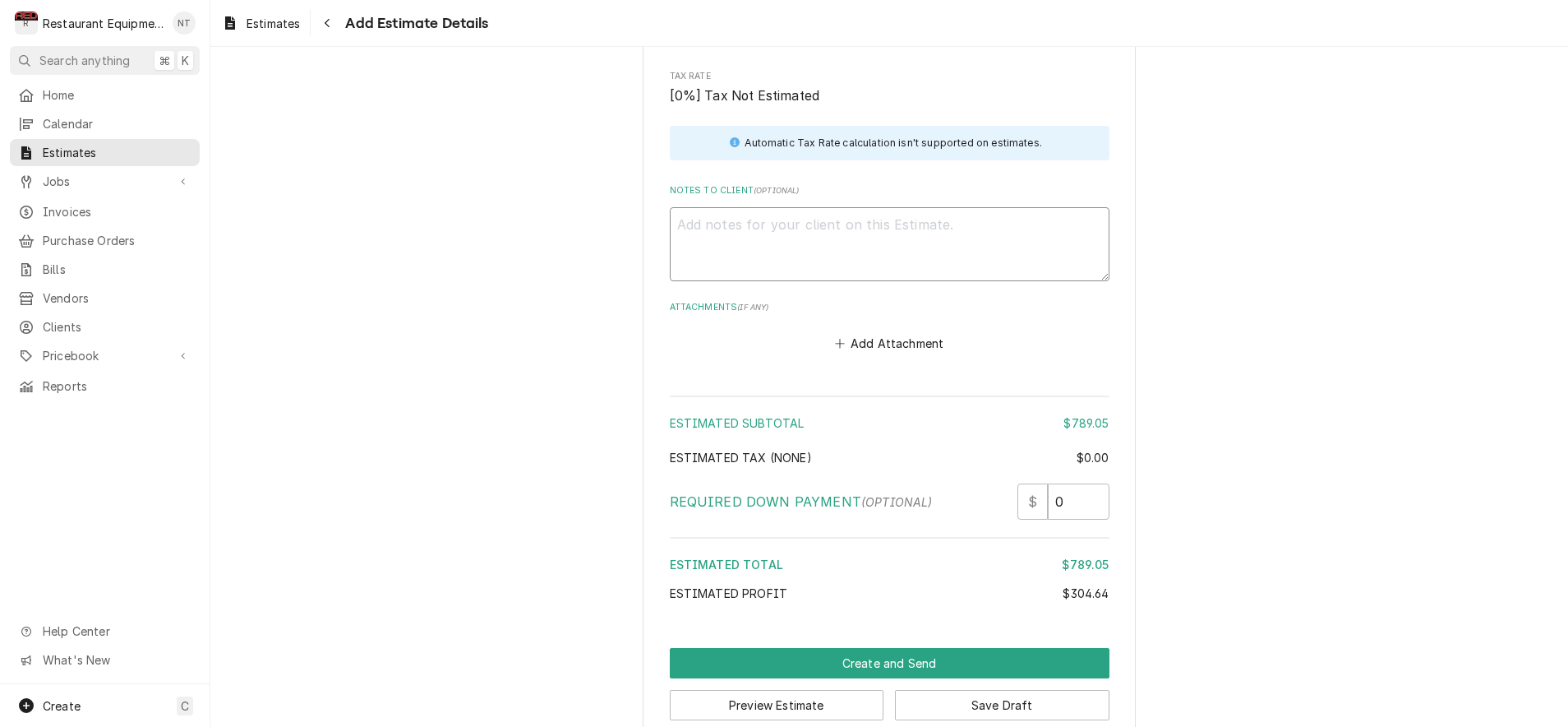
type textarea "x"
type textarea "9"
type textarea "x"
type textarea "9/"
type textarea "x"
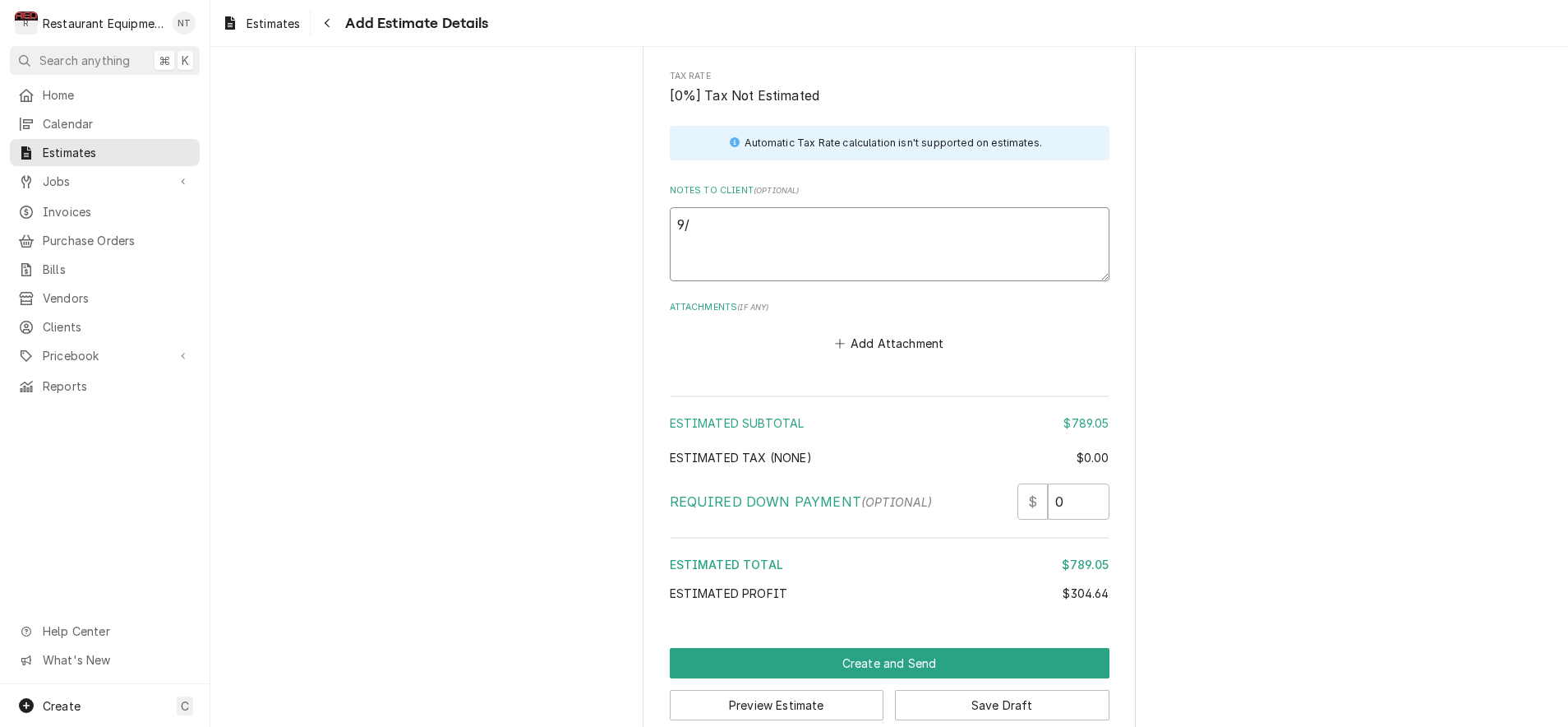
type textarea "9/7"
type textarea "x"
type textarea "9/7/"
type textarea "x"
type textarea "9/7/2"
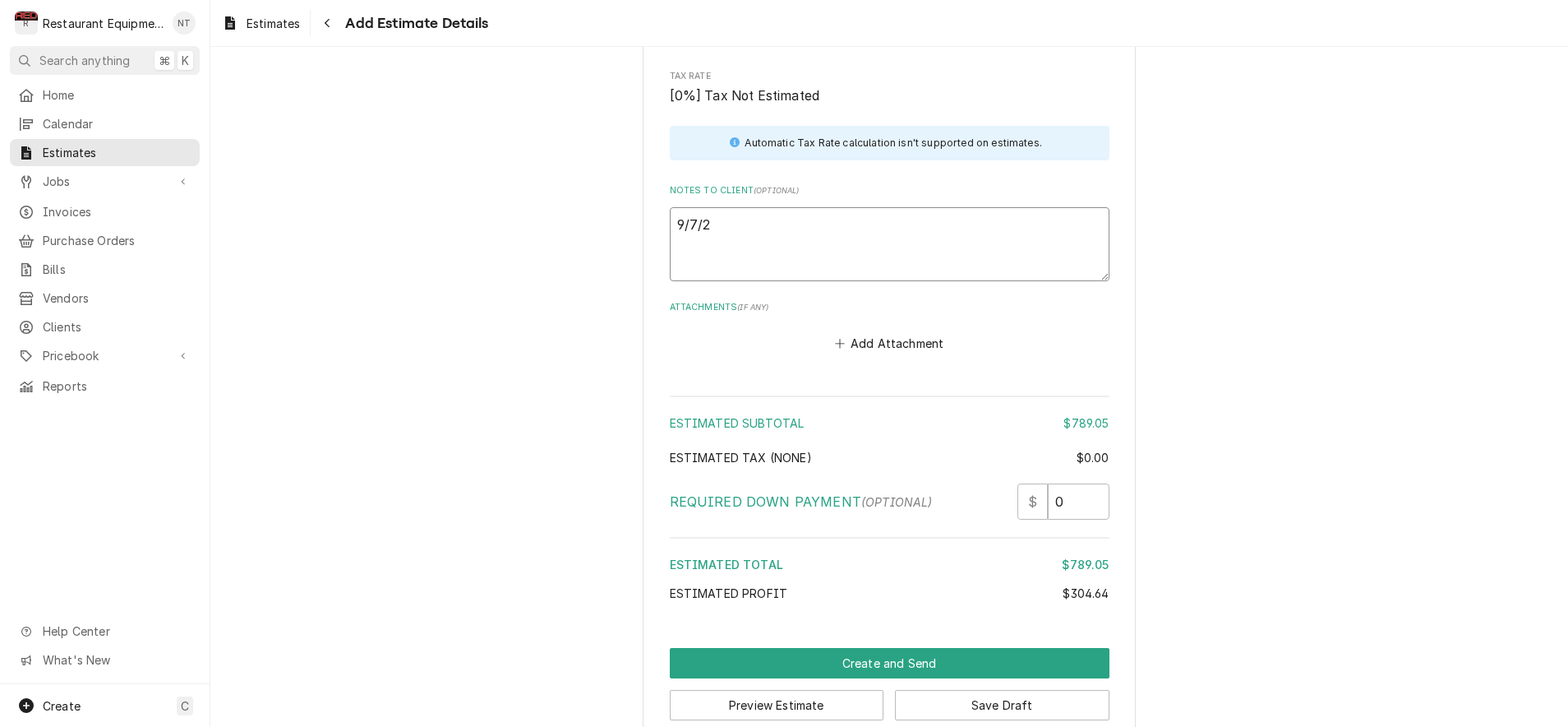
type textarea "x"
type textarea "9/7/25"
type textarea "x"
type textarea "9/7/25"
type textarea "x"
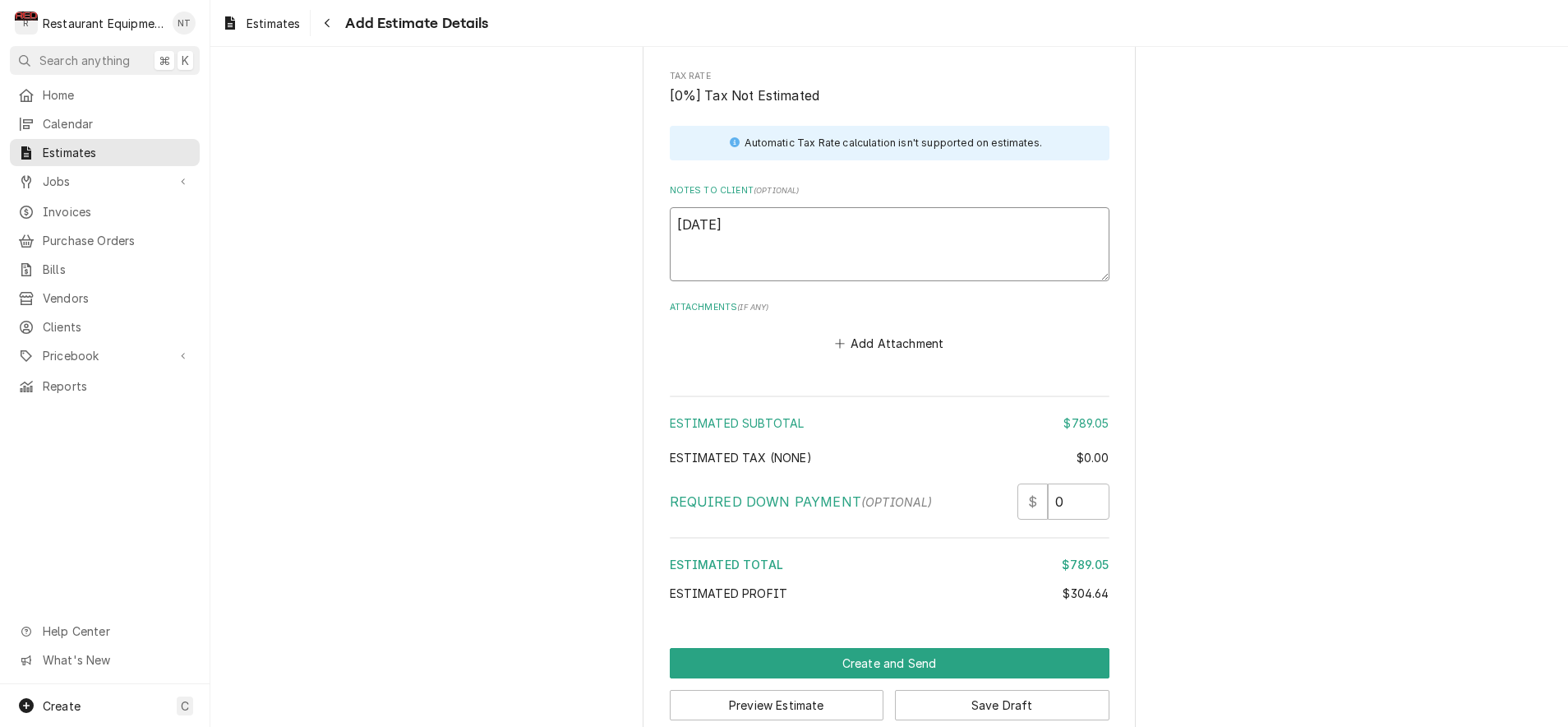
type textarea "9/7/25 T"
type textarea "x"
type textarea "9/7/25 Ti"
type textarea "x"
type textarea "9/7/25 Tim"
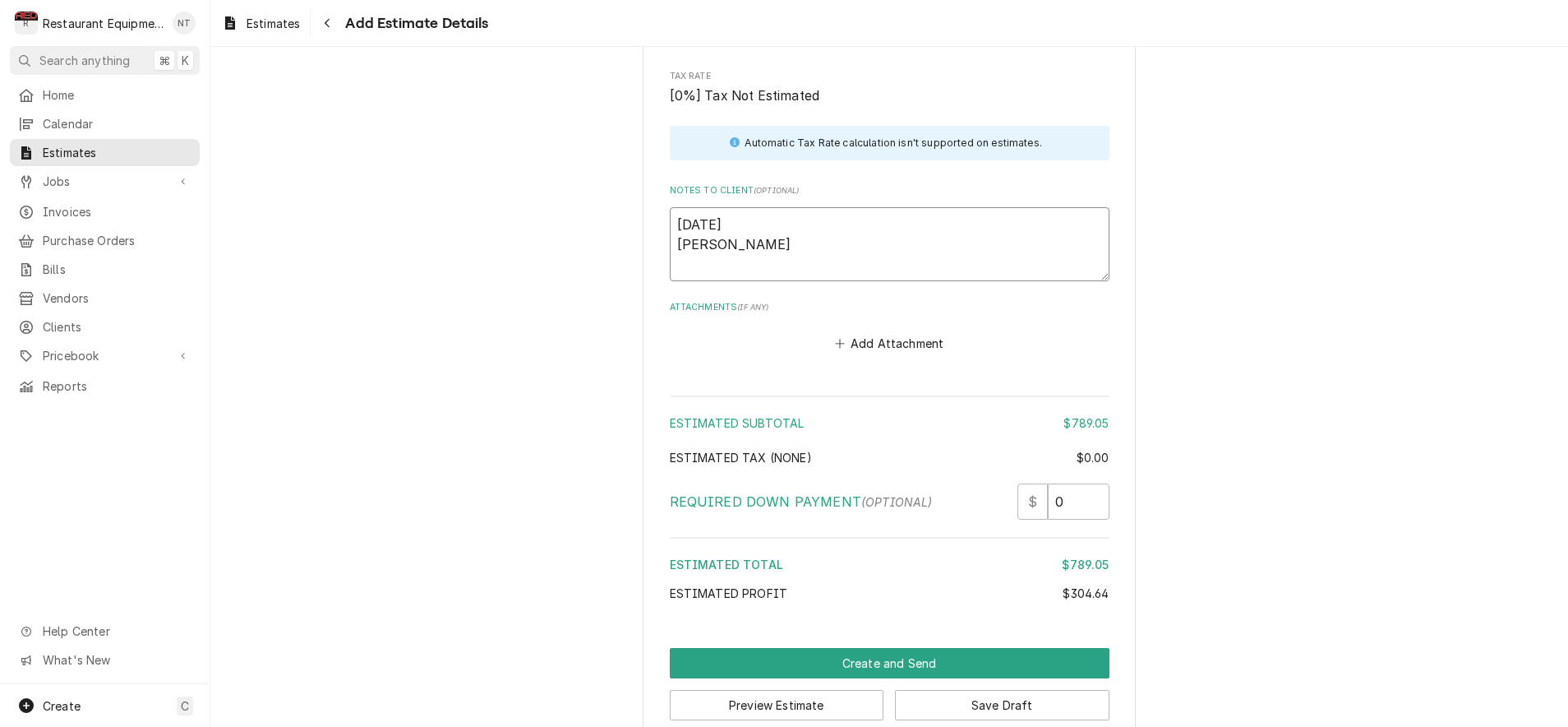
type textarea "x"
type textarea "9/7/25 Time"
type textarea "x"
type textarea "9/7/25 Time"
type textarea "x"
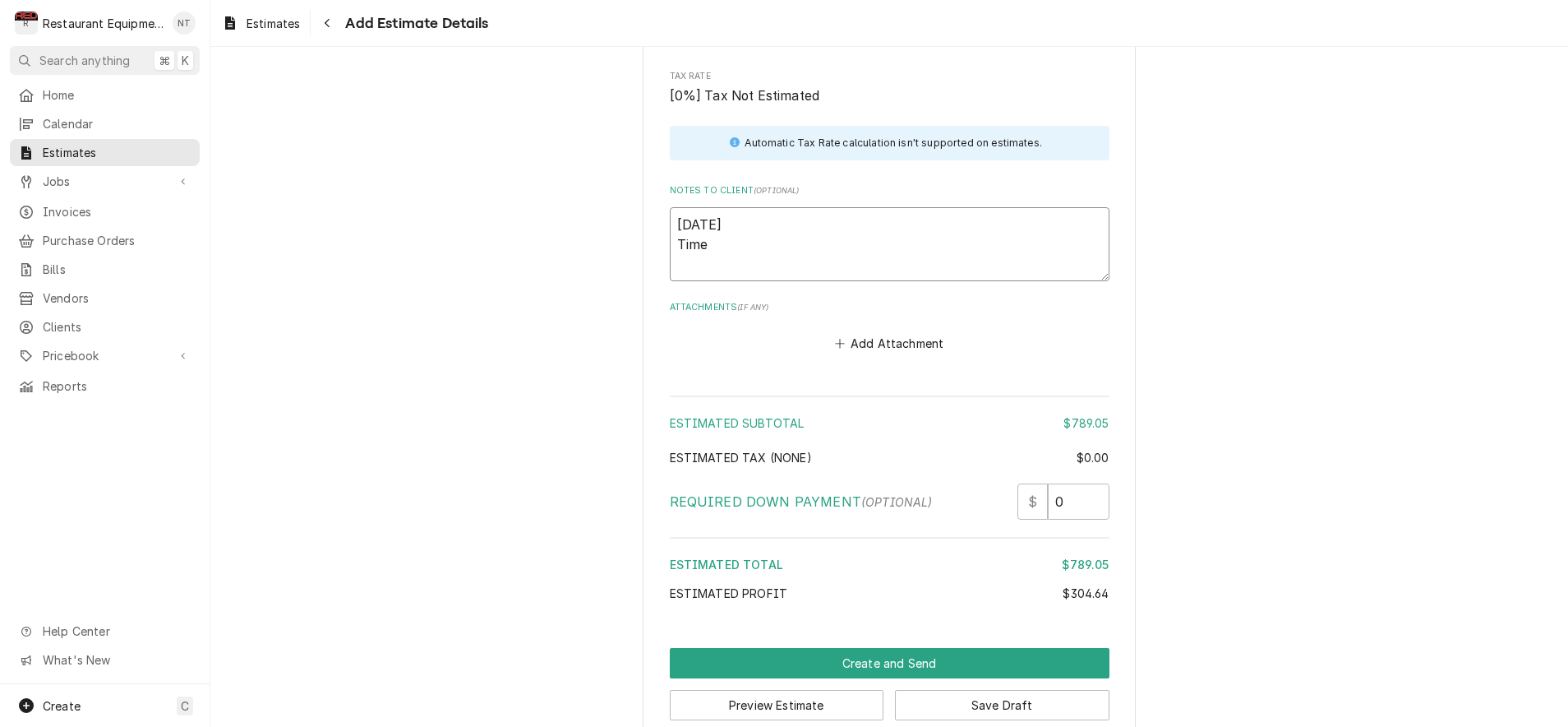
type textarea "9/7/25 Time i"
type textarea "x"
type textarea "9/7/25 Time in"
type textarea "x"
type textarea "9/7/25 Time in"
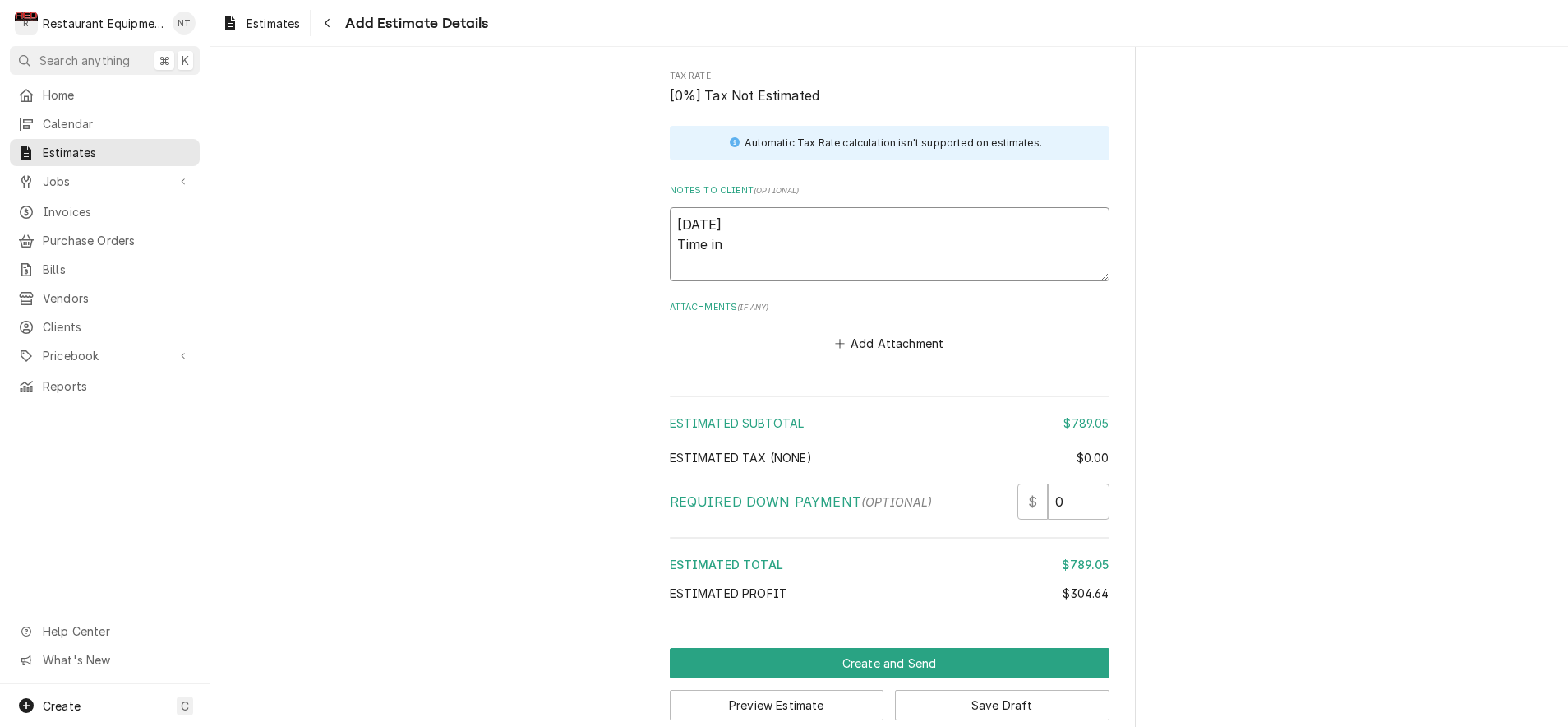
type textarea "x"
type textarea "9/7/25 Time in 2"
type textarea "x"
type textarea "9/7/25 Time in 2:"
type textarea "x"
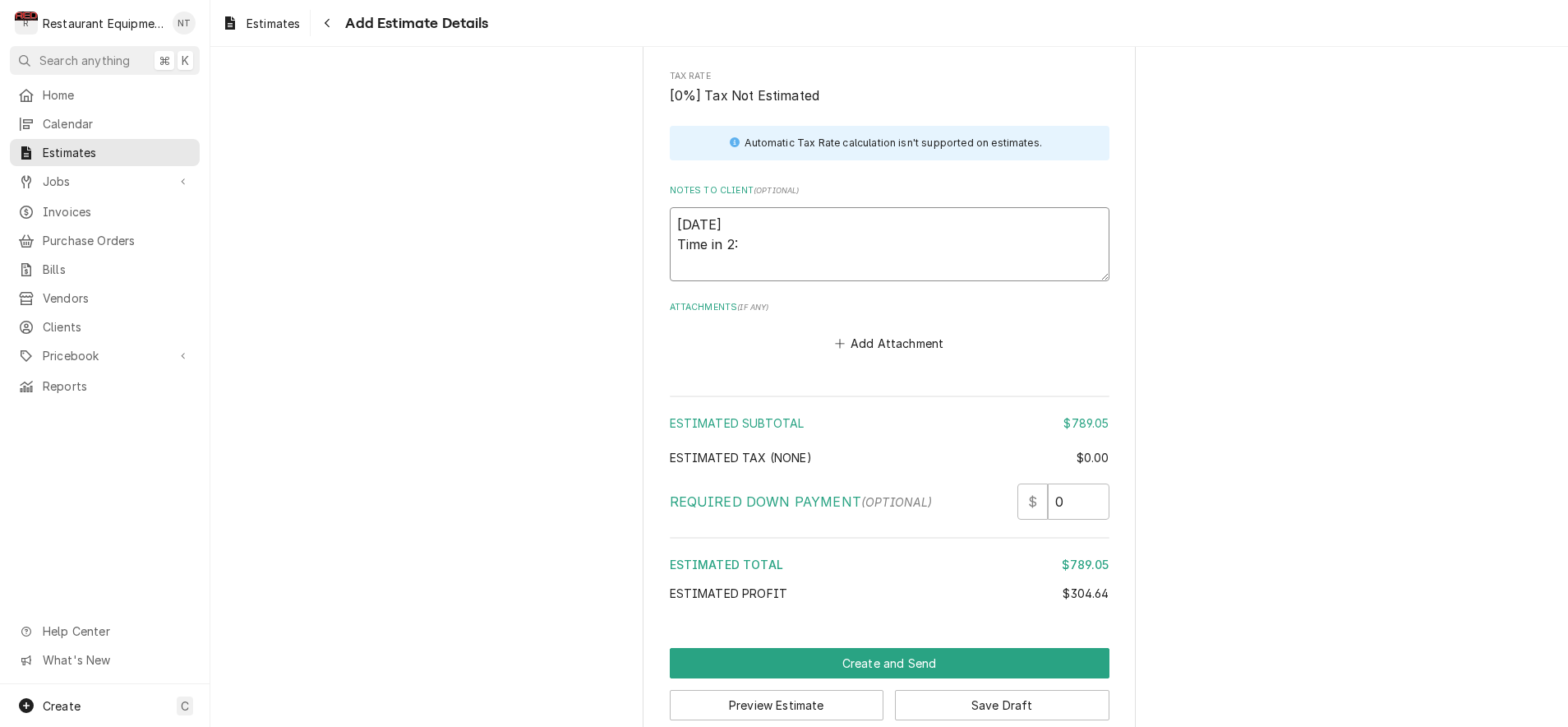
type textarea "9/7/25 Time in 2:4"
type textarea "x"
type textarea "9/7/25 Time in 2:45"
type textarea "x"
type textarea "9/7/25 Time in 2:45"
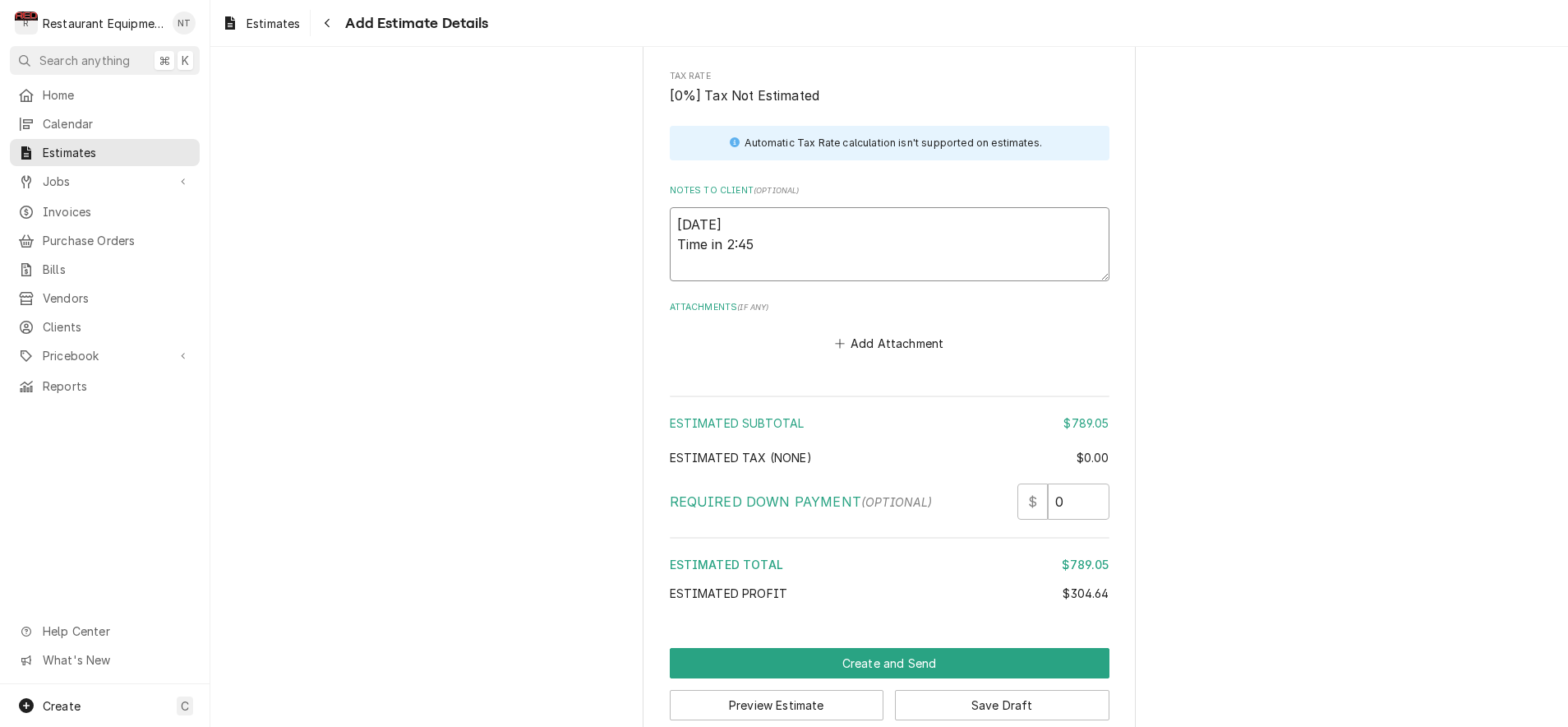
type textarea "x"
type textarea "9/7/25 Time in 2:45 T"
type textarea "x"
type textarea "9/7/25 Time in 2:45 Ti"
type textarea "x"
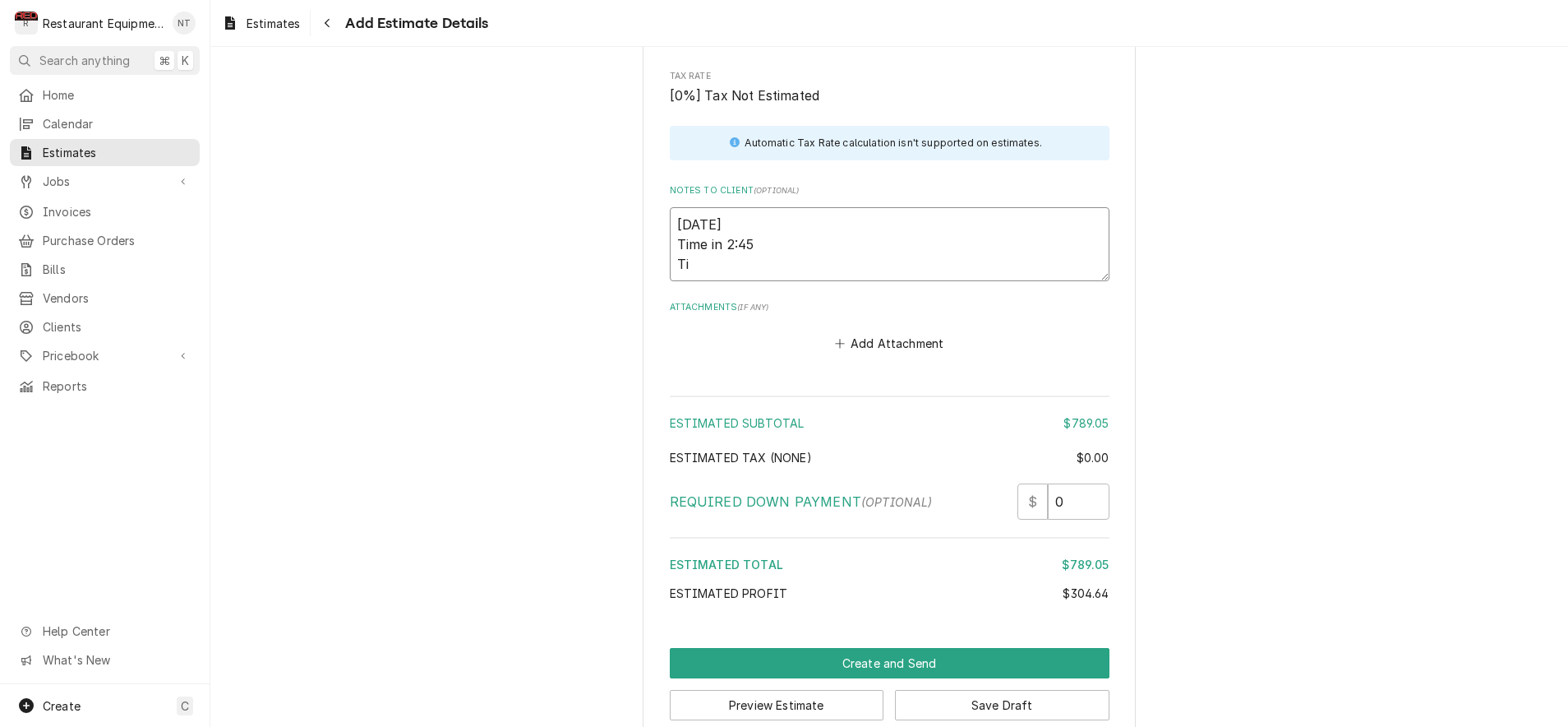
type textarea "9/7/25 Time in 2:45 Tim"
type textarea "x"
type textarea "9/7/25 Time in 2:45 Time"
type textarea "x"
type textarea "9/7/25 Time in 2:45 Time"
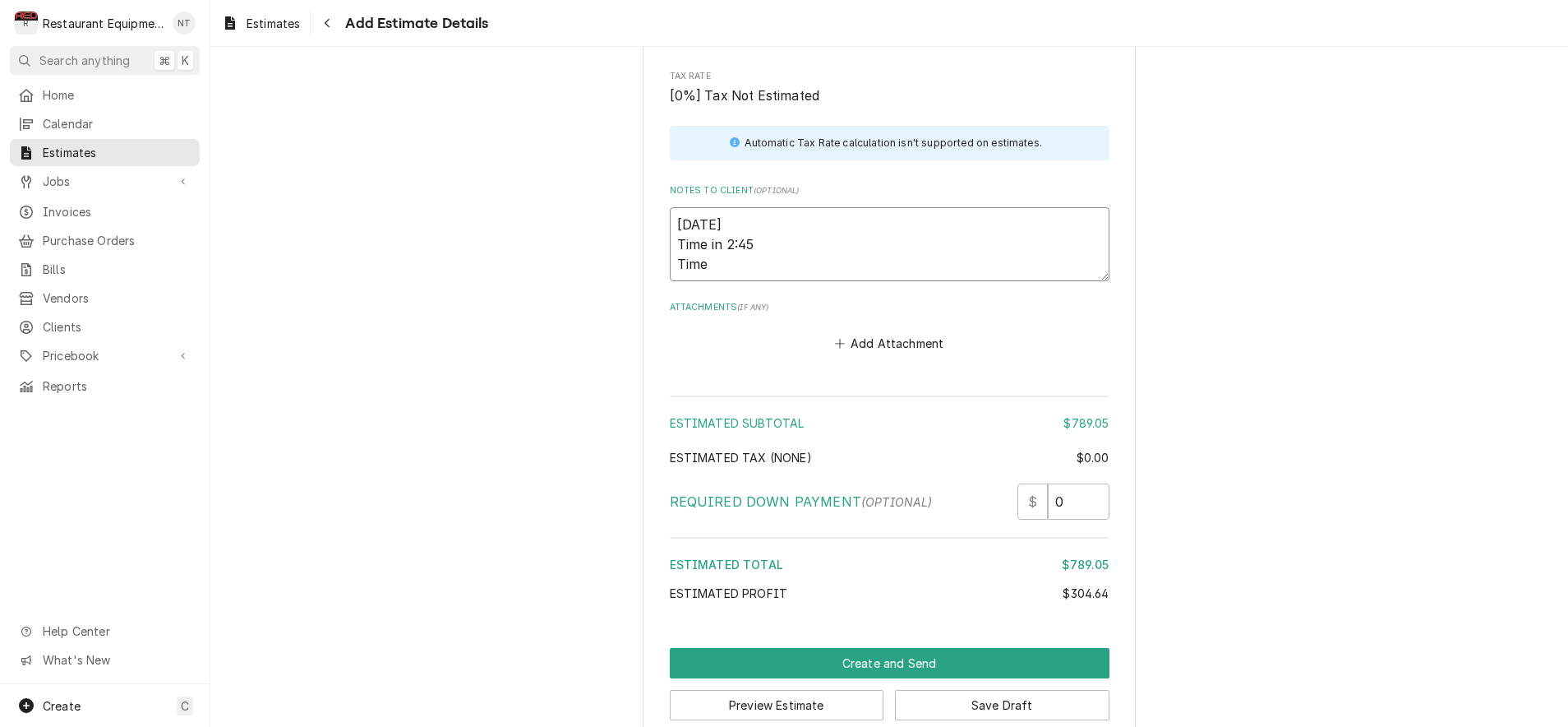
type textarea "x"
type textarea "9/7/25 Time in 2:45 Time o"
type textarea "x"
type textarea "9/7/25 Time in 2:45 Time ou"
type textarea "x"
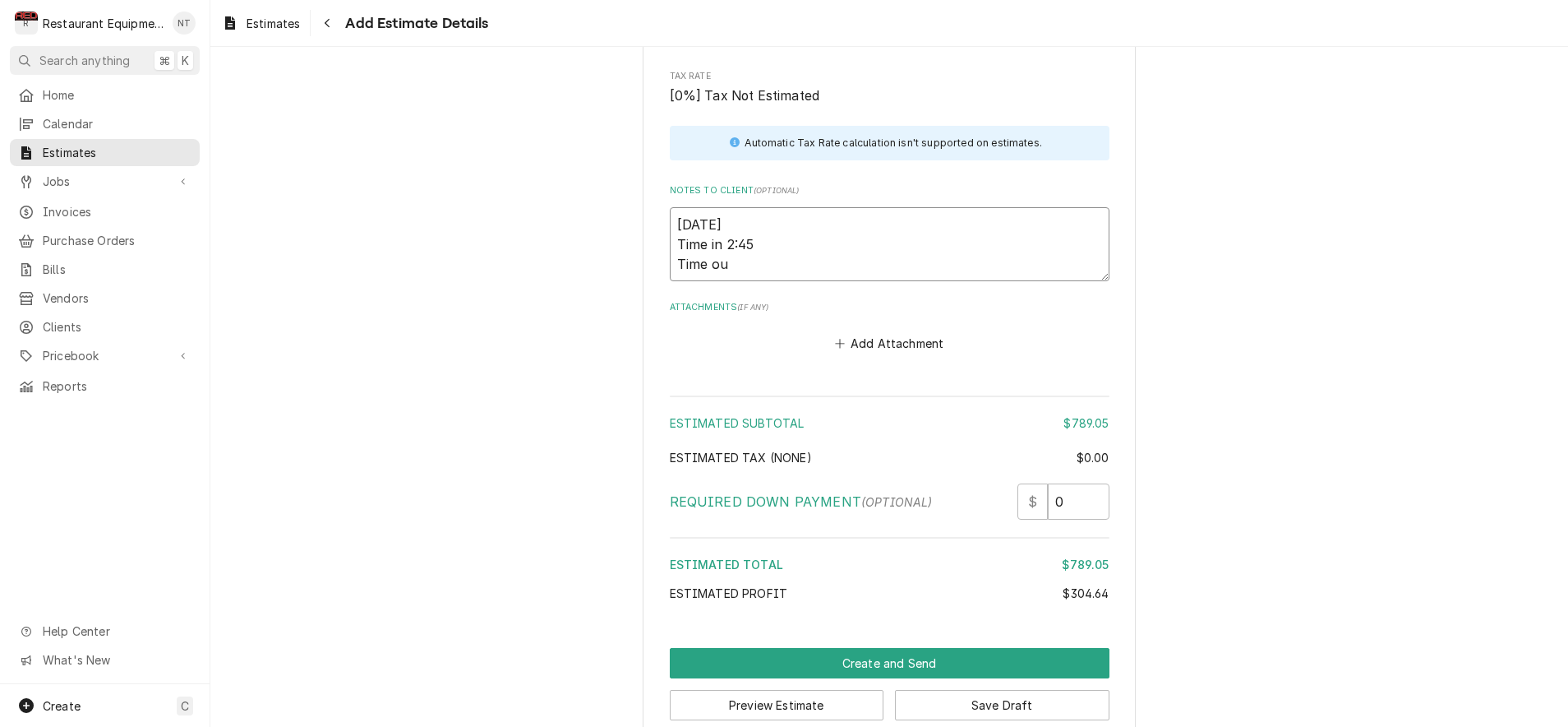
type textarea "9/7/25 Time in 2:45 Time out"
type textarea "x"
type textarea "9/7/25 Time in 2:45 Time out"
type textarea "x"
type textarea "9/7/25 Time in 2:45 Time out #"
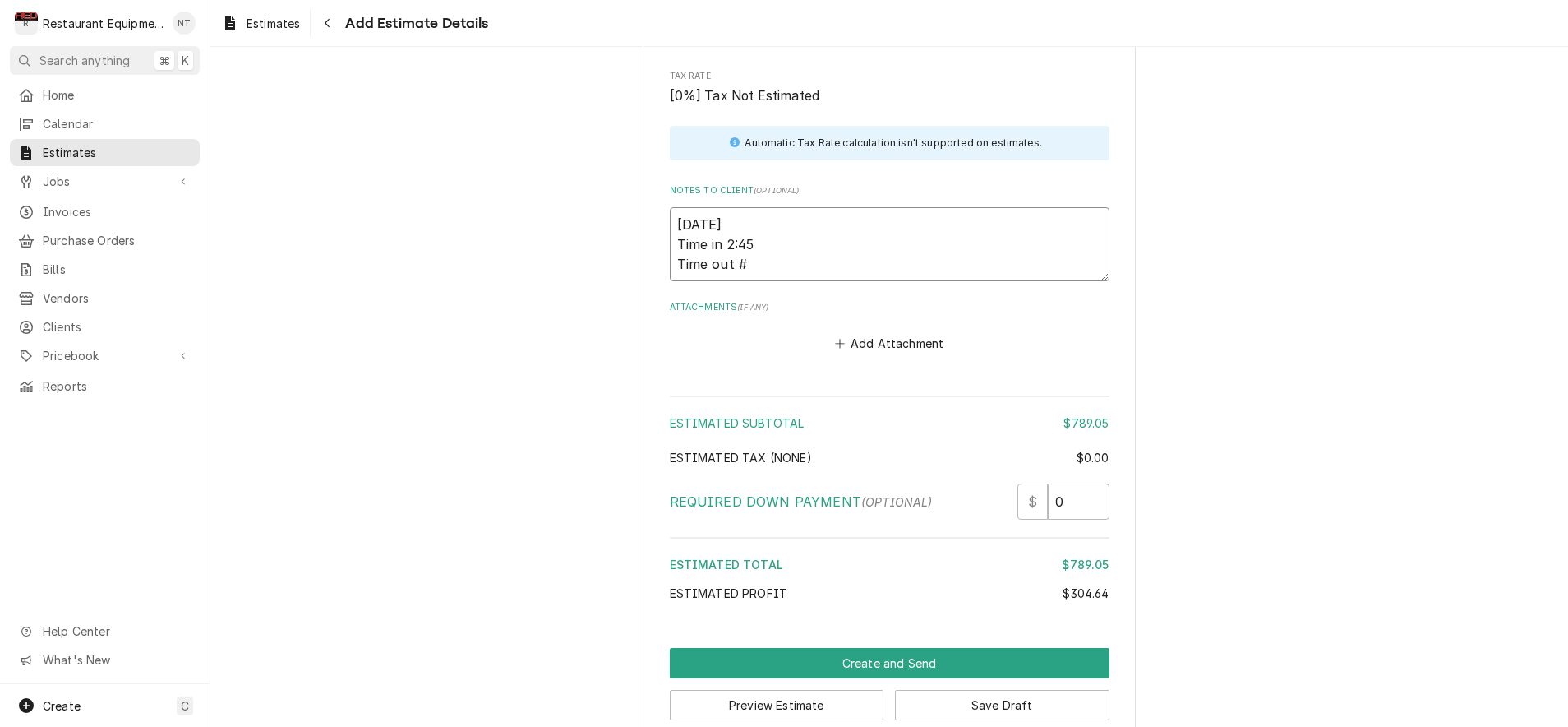
type textarea "x"
type textarea "9/7/25 Time in 2:45 Time out #;"
type textarea "x"
type textarea "9/7/25 Time in 2:45 Time out #;3"
type textarea "x"
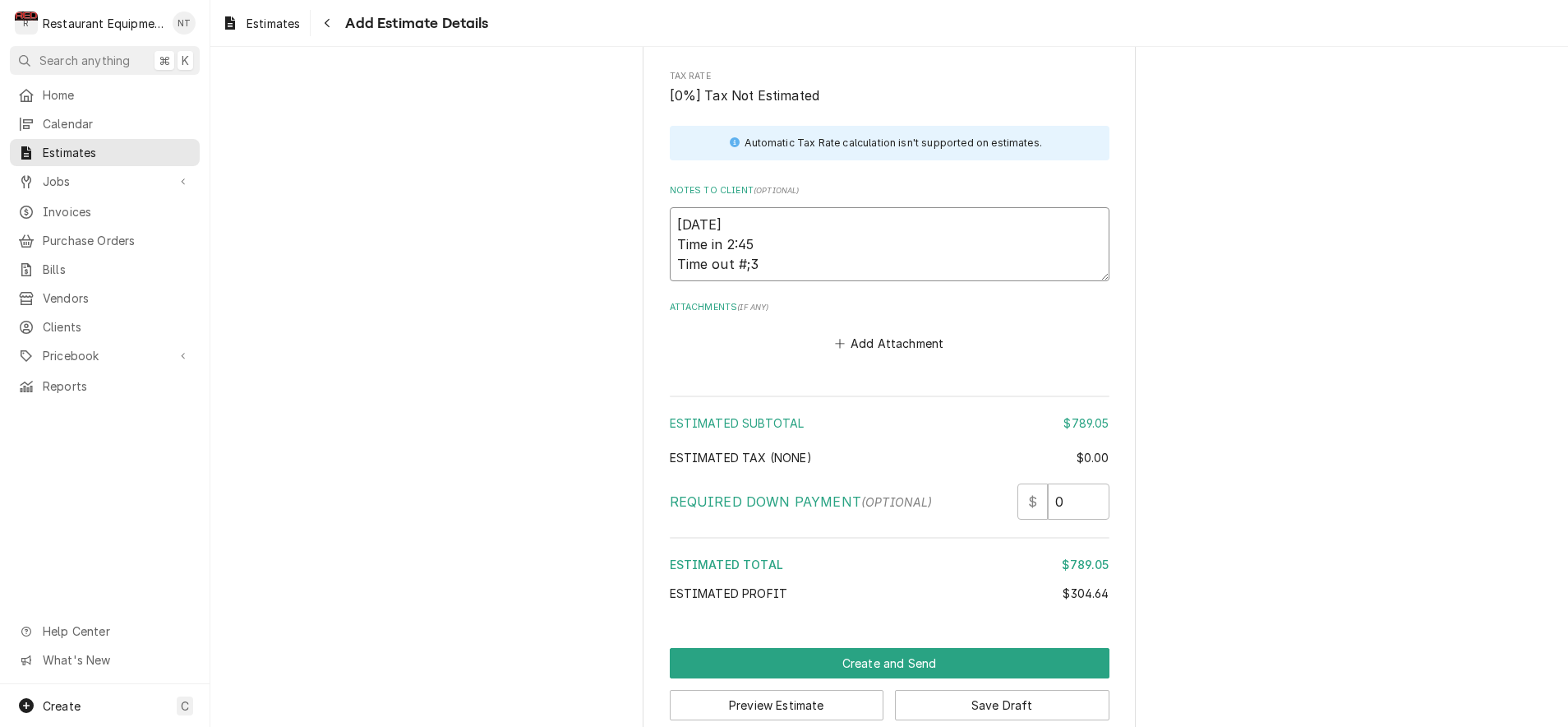
type textarea "9/7/25 Time in 2:45 Time out #;30"
type textarea "x"
type textarea "9/7/25 Time in 2:45 Time out #;3"
type textarea "x"
type textarea "9/7/25 Time in 2:45 Time out #;"
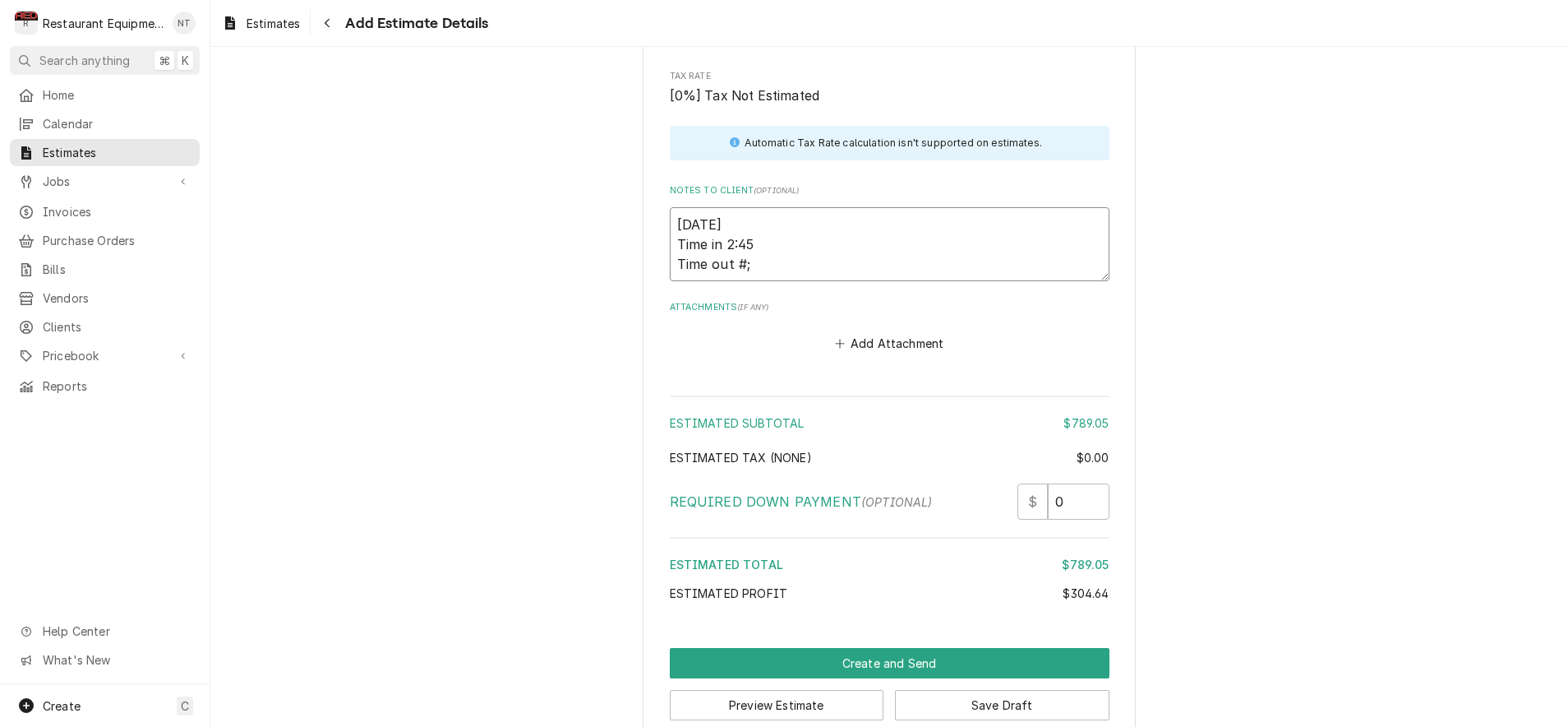
type textarea "x"
type textarea "9/7/25 Time in 2:45 Time out #"
type textarea "x"
type textarea "9/7/25 Time in 2:45 Time out"
type textarea "x"
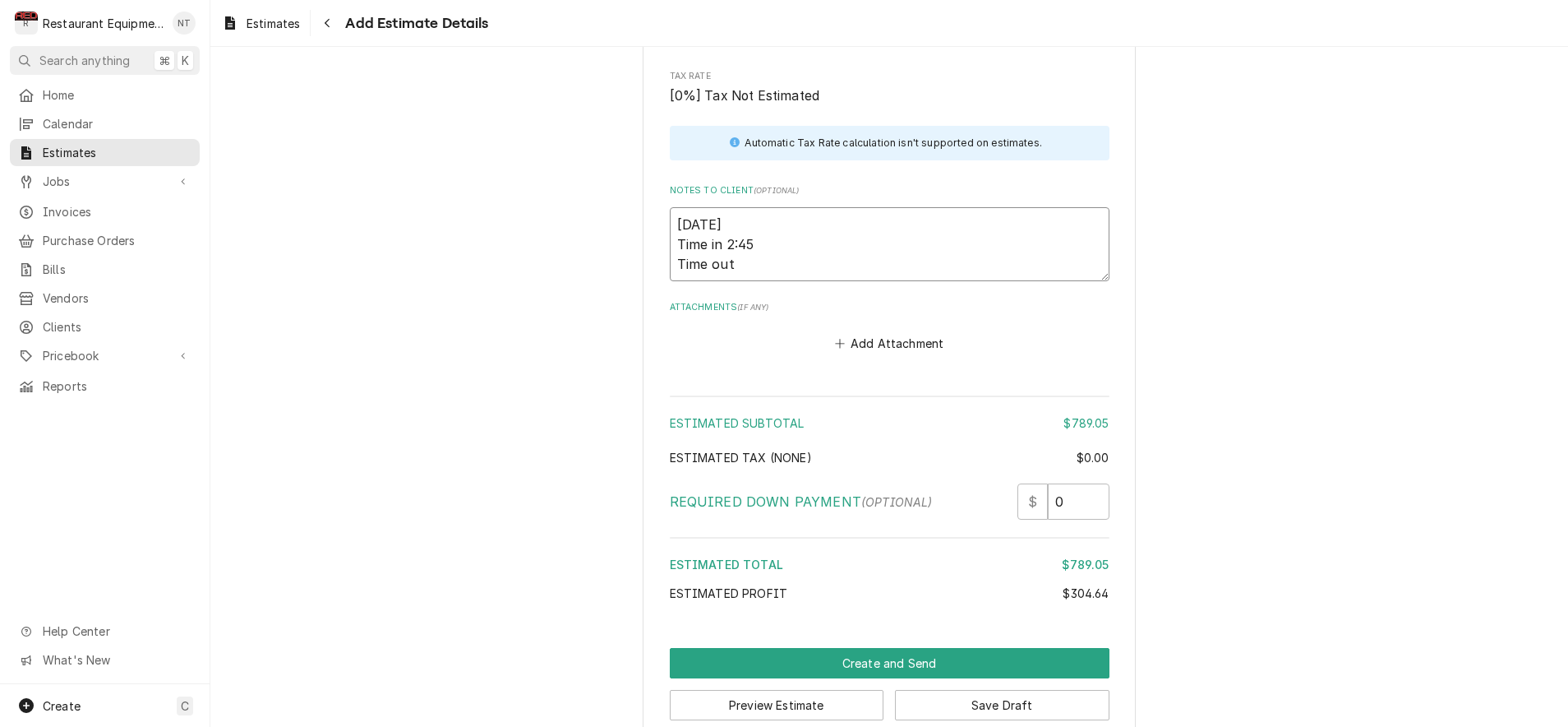
type textarea "9/7/25 Time in 2:45 Time out 3"
type textarea "x"
type textarea "9/7/25 Time in 2:45 Time out 3:"
type textarea "x"
type textarea "9/7/25 Time in 2:45 Time out 3:3"
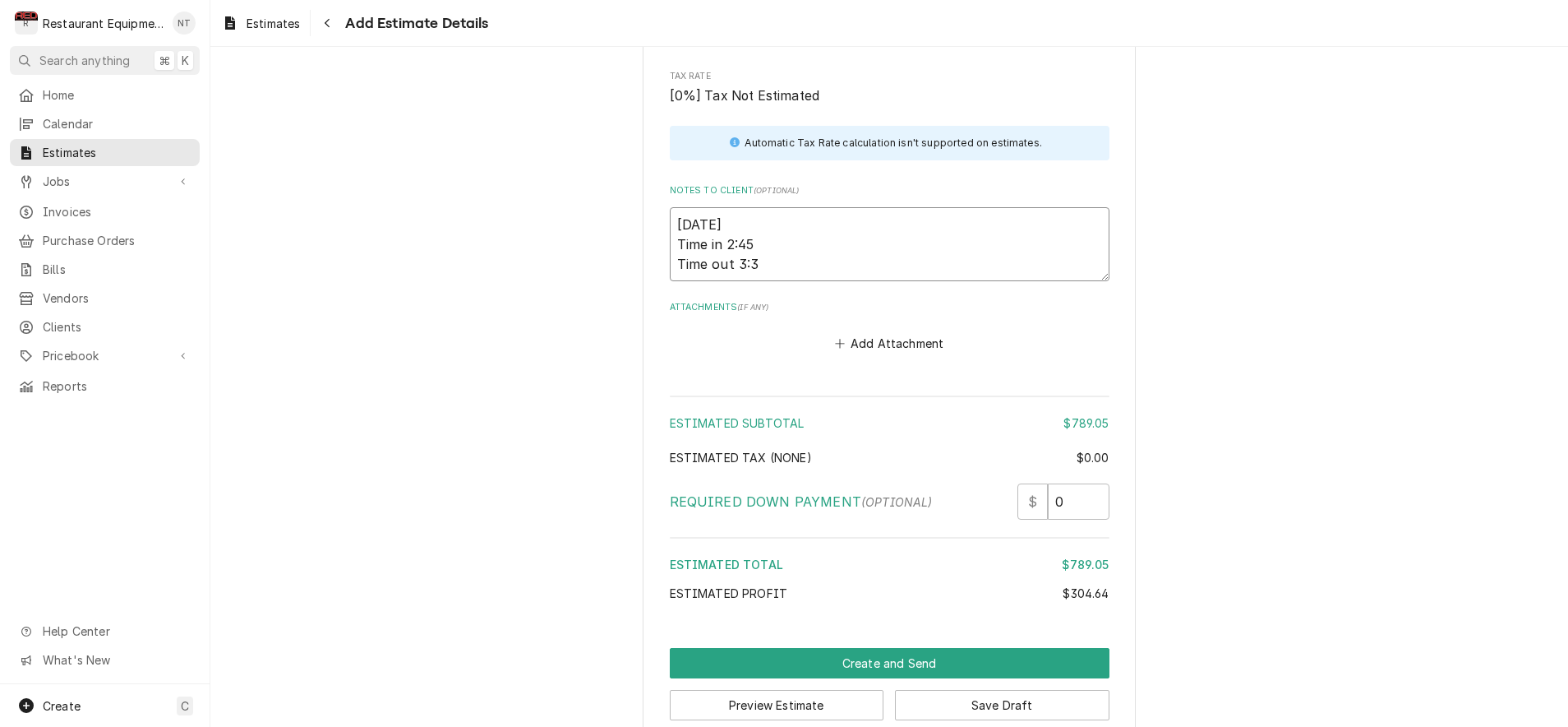
type textarea "x"
type textarea "9/7/25 Time in 2:45 Time out 3:30"
type textarea "x"
type textarea "9/7/25 Time in 2:45 Time out 3:30"
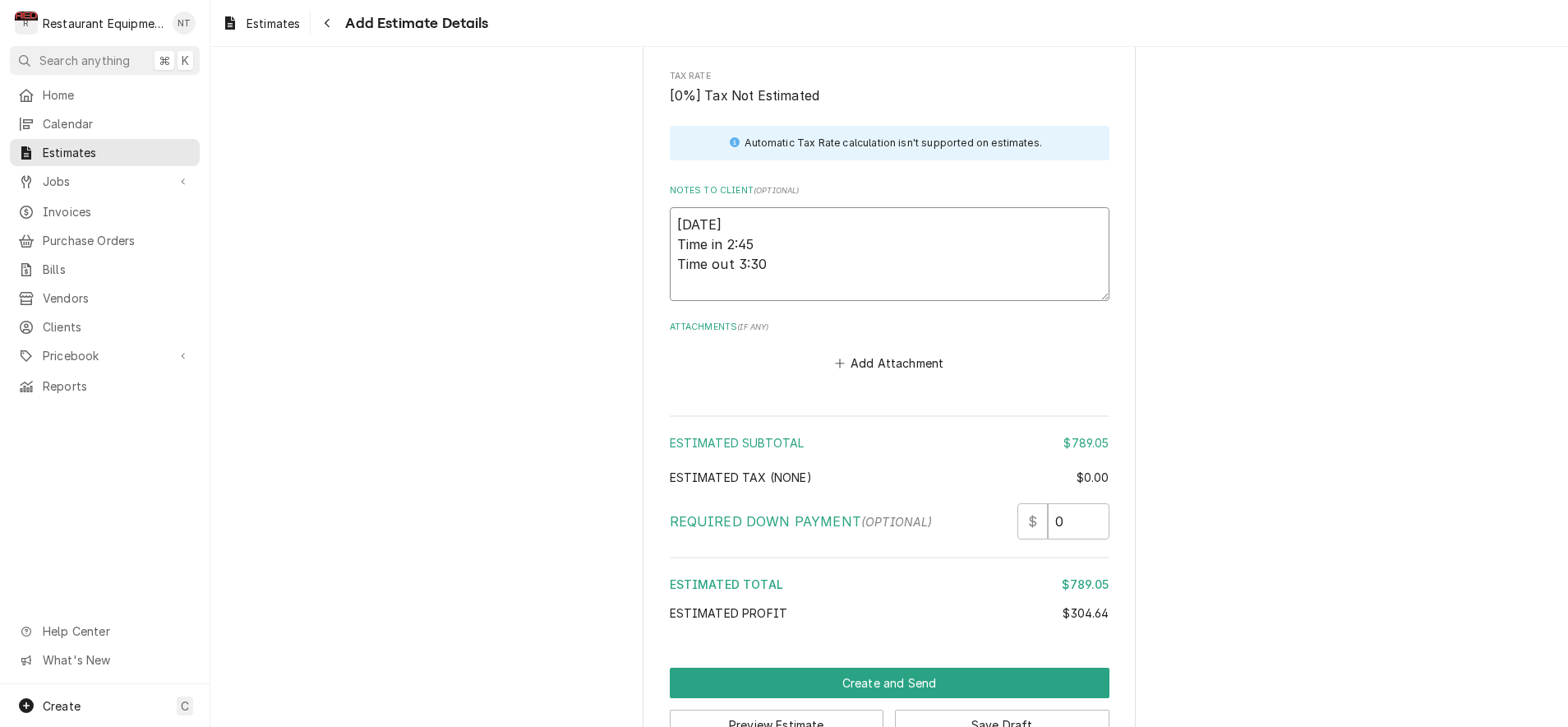
type textarea "x"
type textarea "9/7/25 Time in 2:45 Time out 3:30"
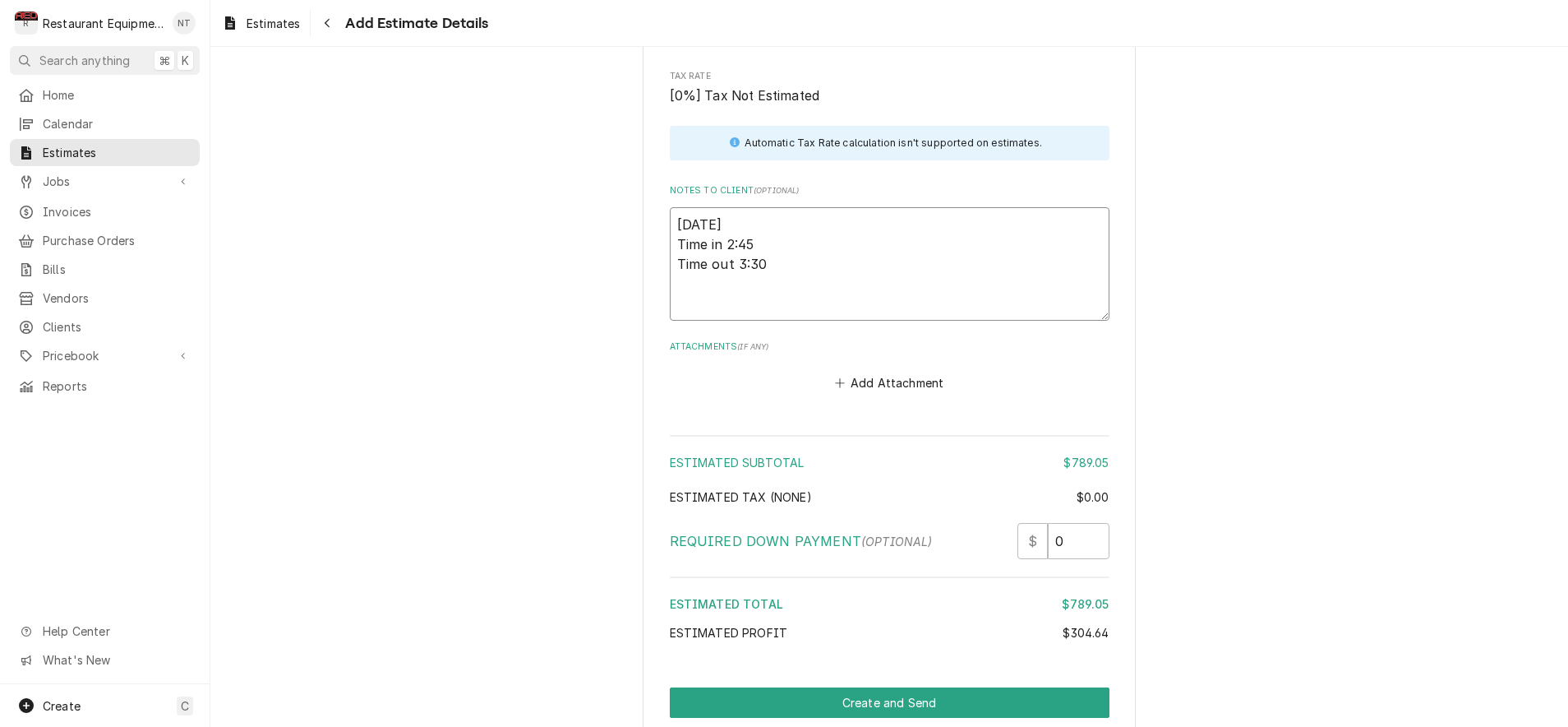
type textarea "x"
type textarea "9/7/25 Time in 2:45 Time out 3:30 D"
type textarea "x"
type textarea "9/7/25 Time in 2:45 Time out 3:30 DE"
type textarea "x"
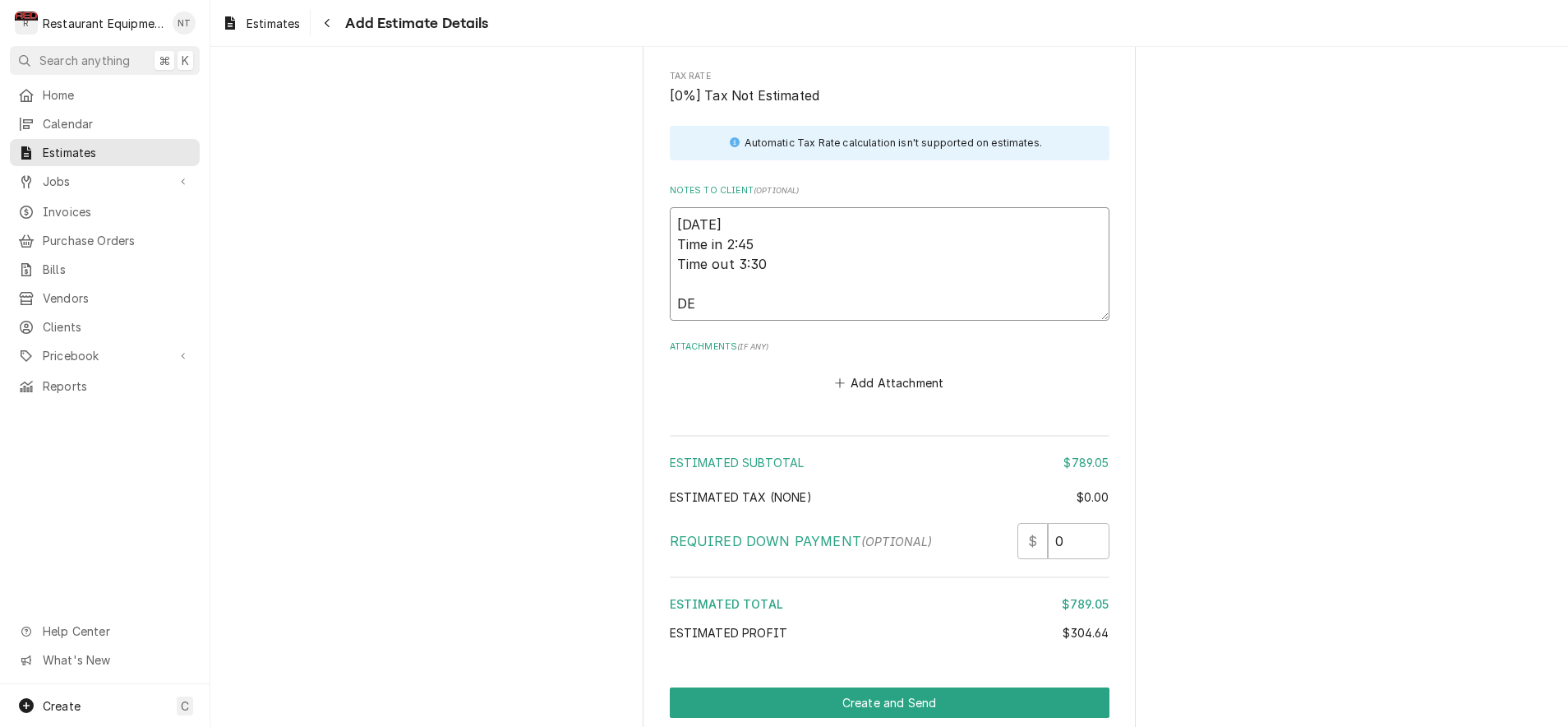
type textarea "9/7/25 Time in 2:45 Time out 3:30 D"
type textarea "x"
type textarea "9/7/25 Time in 2:45 Time out 3:30 De"
type textarea "x"
type textarea "9/7/25 Time in 2:45 Time out 3:30 Del"
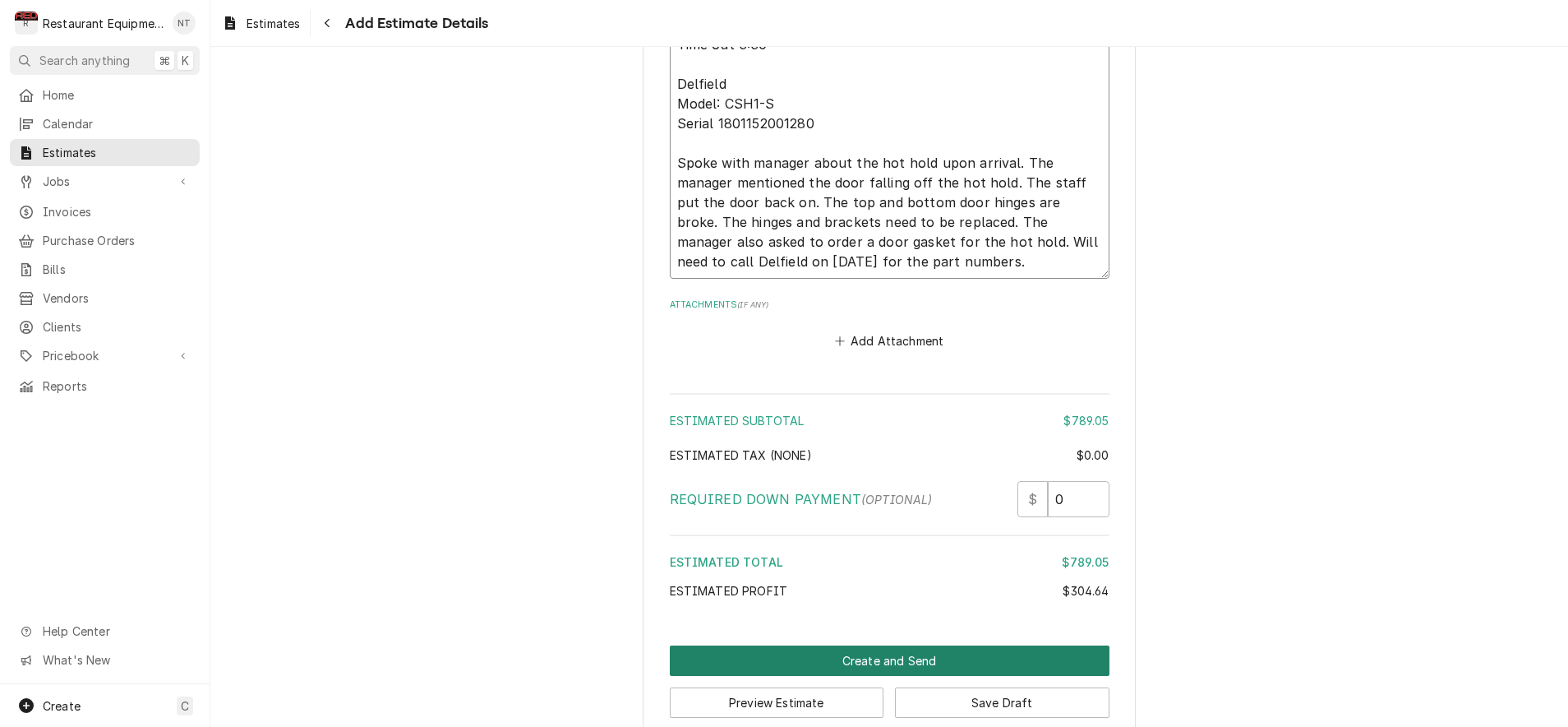
scroll to position [3783, 0]
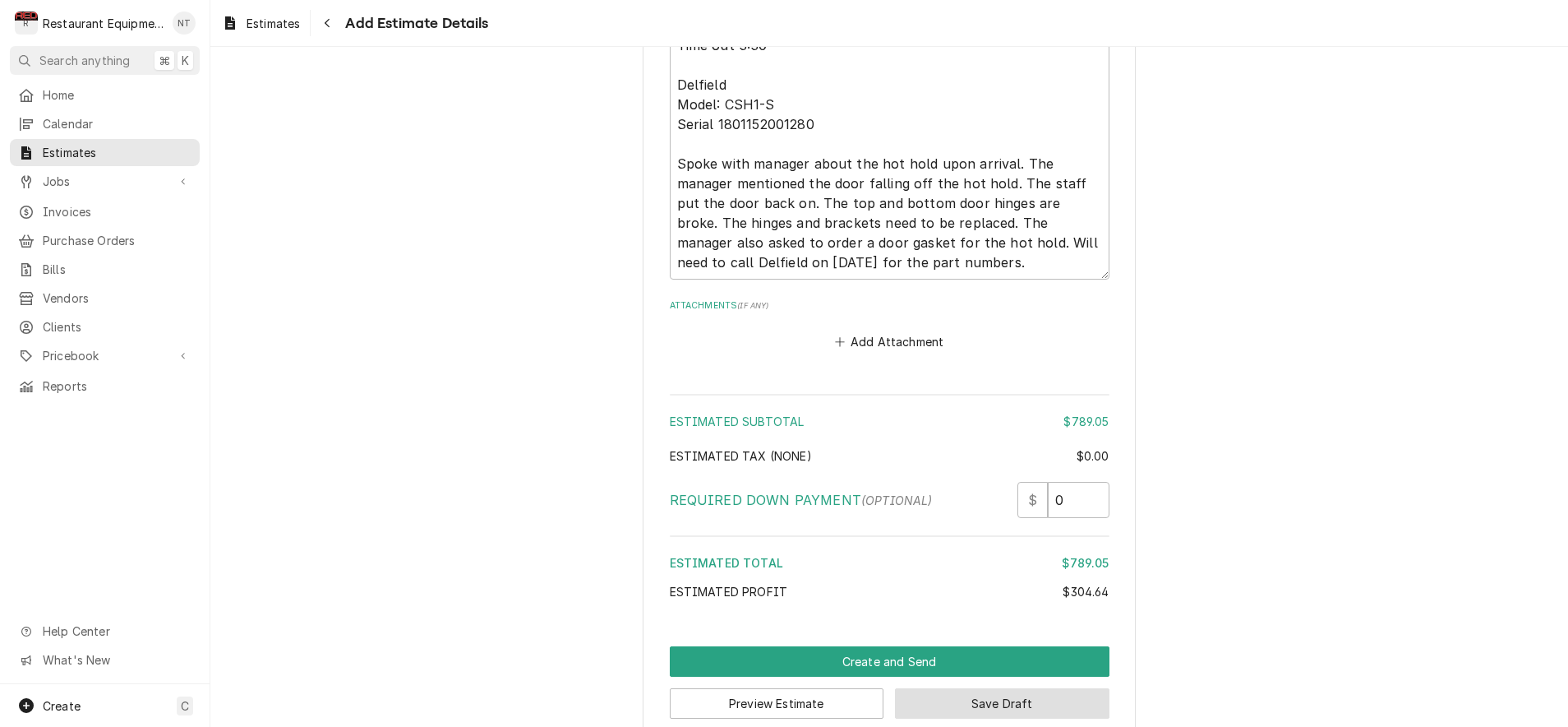
click at [1059, 688] on button "Save Draft" at bounding box center [1001, 703] width 214 height 30
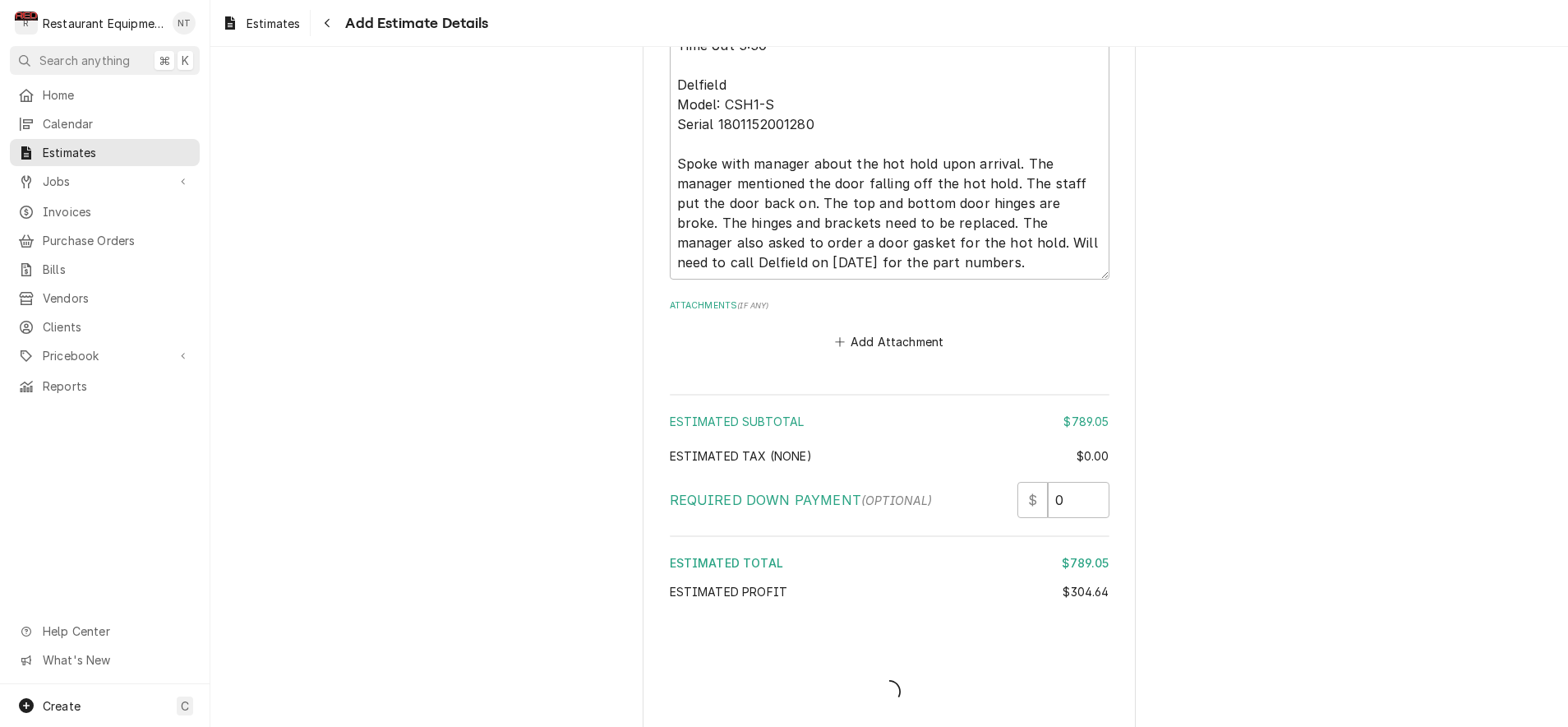
scroll to position [3774, 0]
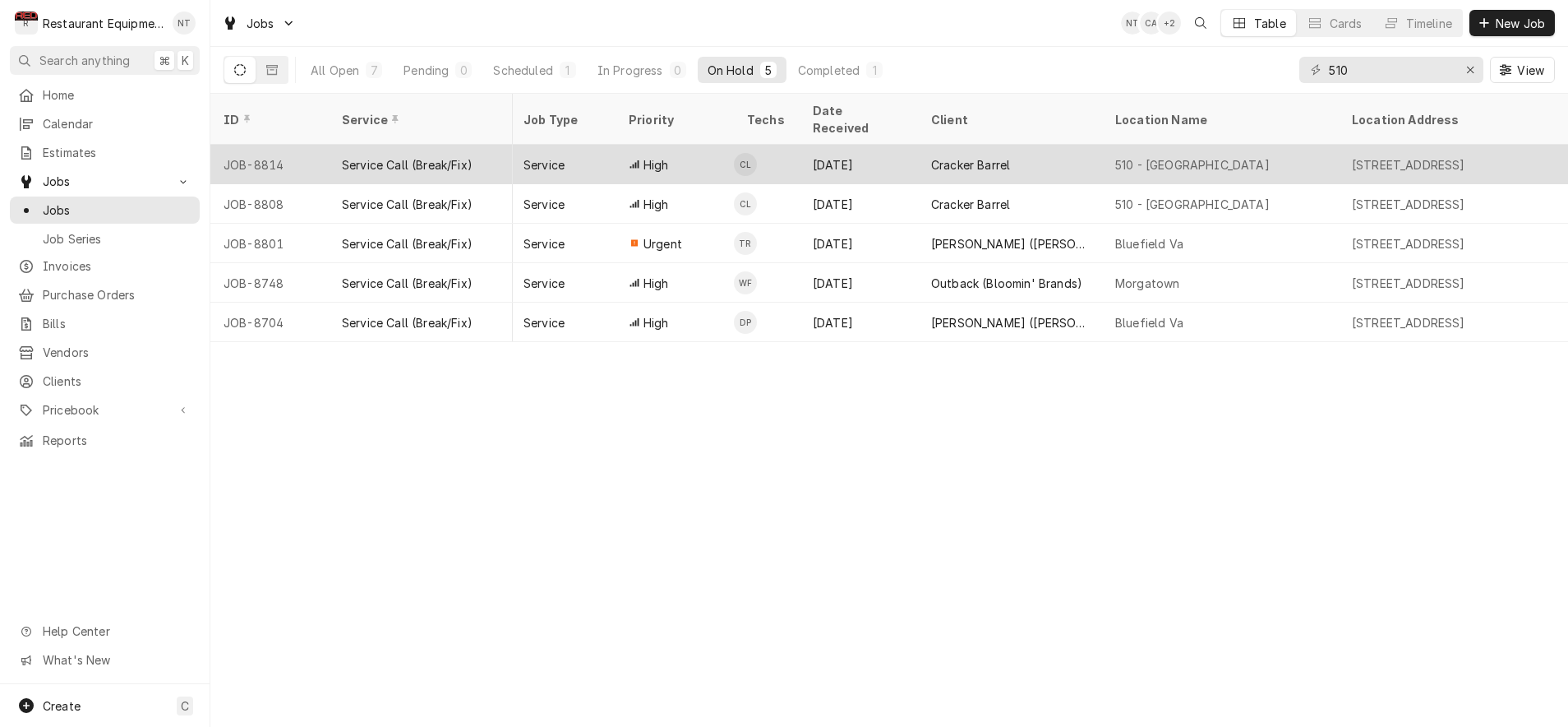
scroll to position [0, 412]
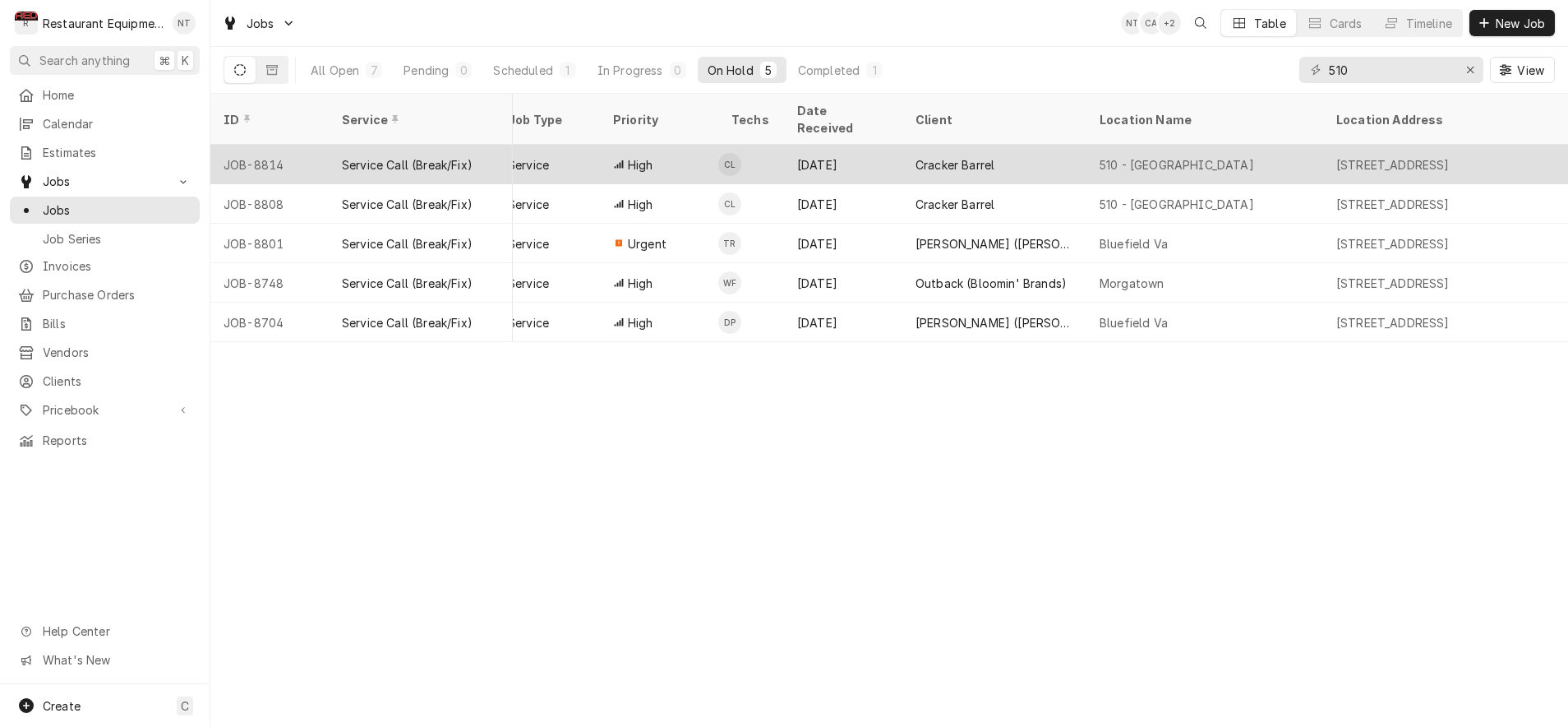
click at [1080, 145] on div "Cracker Barrel" at bounding box center [995, 164] width 184 height 40
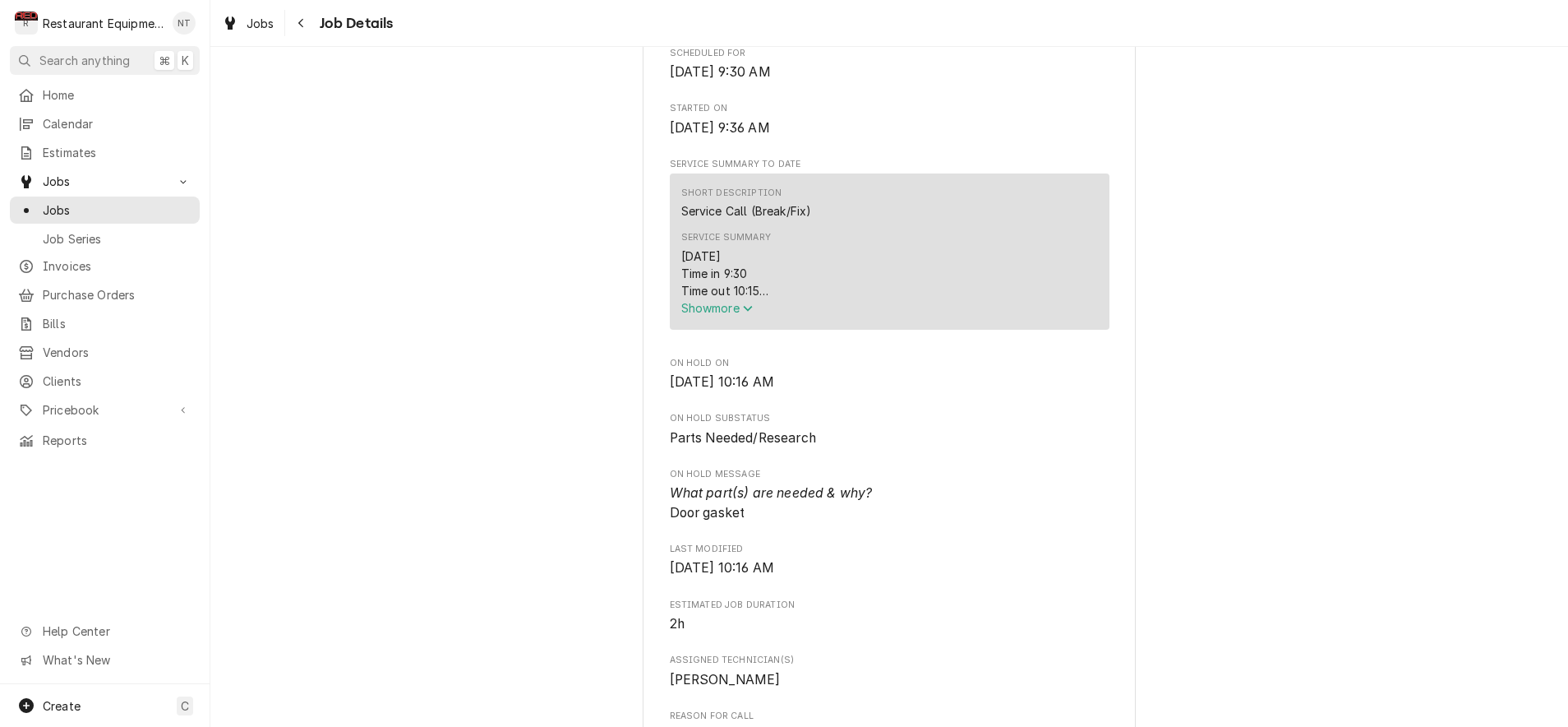
scroll to position [549, 0]
click at [758, 297] on div "[DATE] Time in 9:30 Time out 10:15 208 Delfield Model: CSH1-S-CB1 Serial: 17061…" at bounding box center [889, 270] width 416 height 51
click at [746, 306] on icon "Service Summary" at bounding box center [748, 306] width 10 height 12
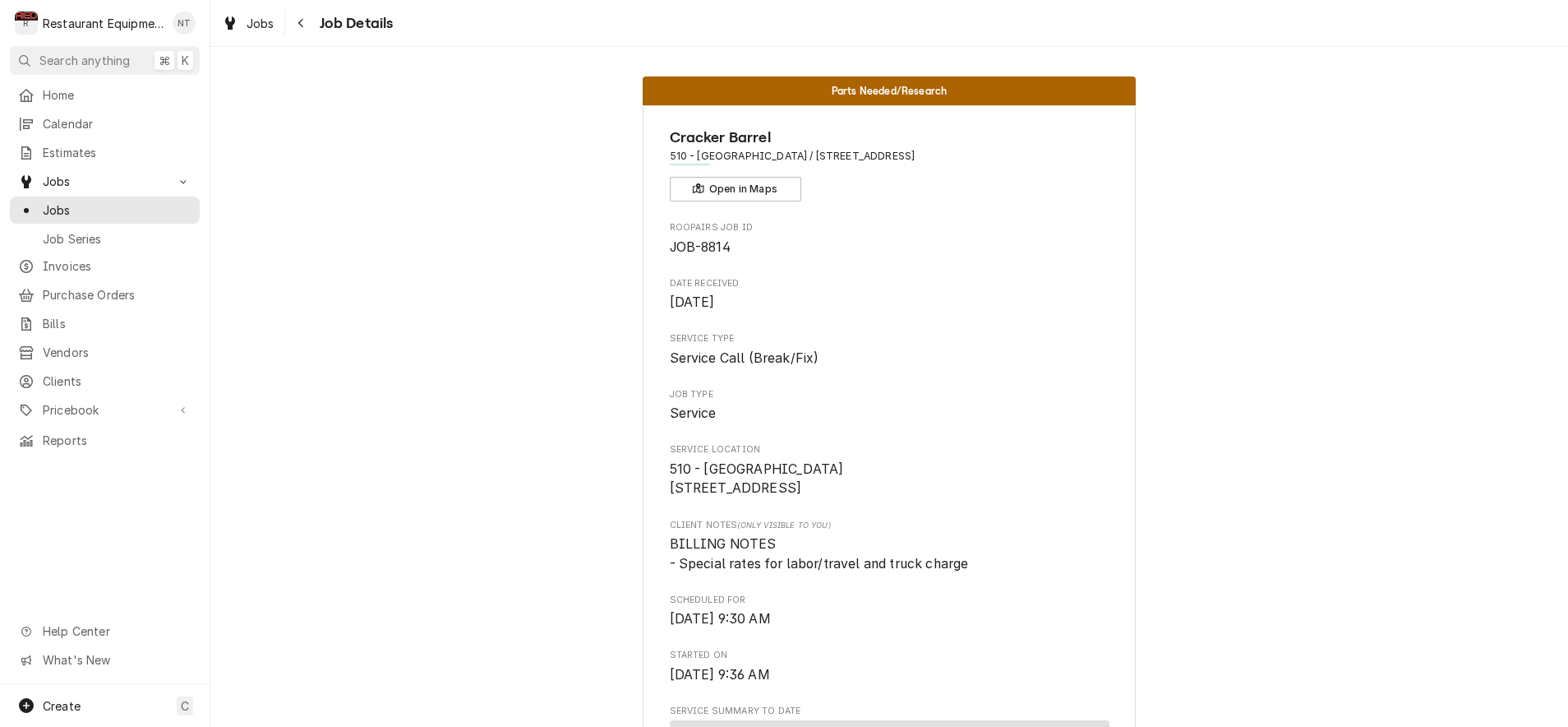
scroll to position [0, 0]
click at [270, 33] on link "Jobs" at bounding box center [248, 23] width 66 height 27
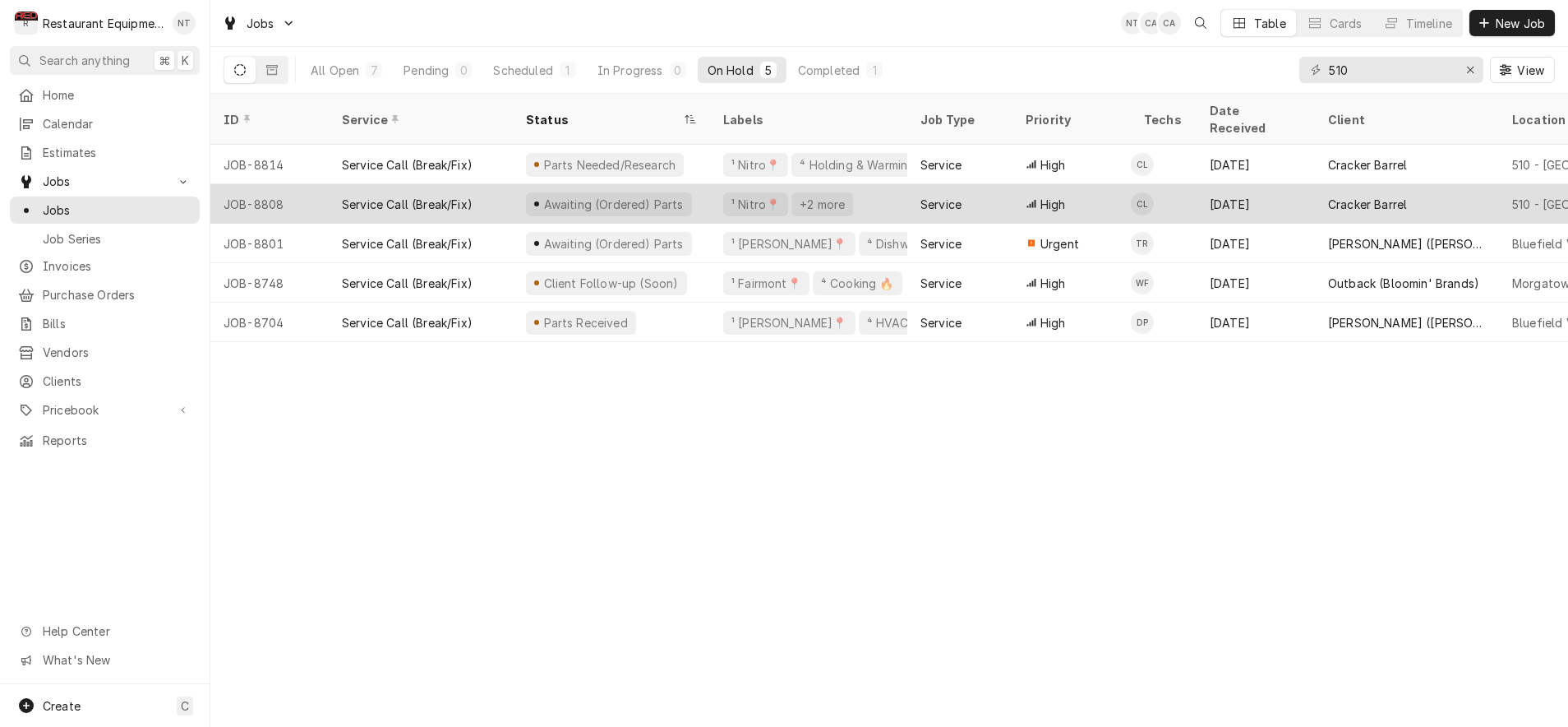
click at [1313, 188] on div "[DATE]" at bounding box center [1256, 204] width 118 height 40
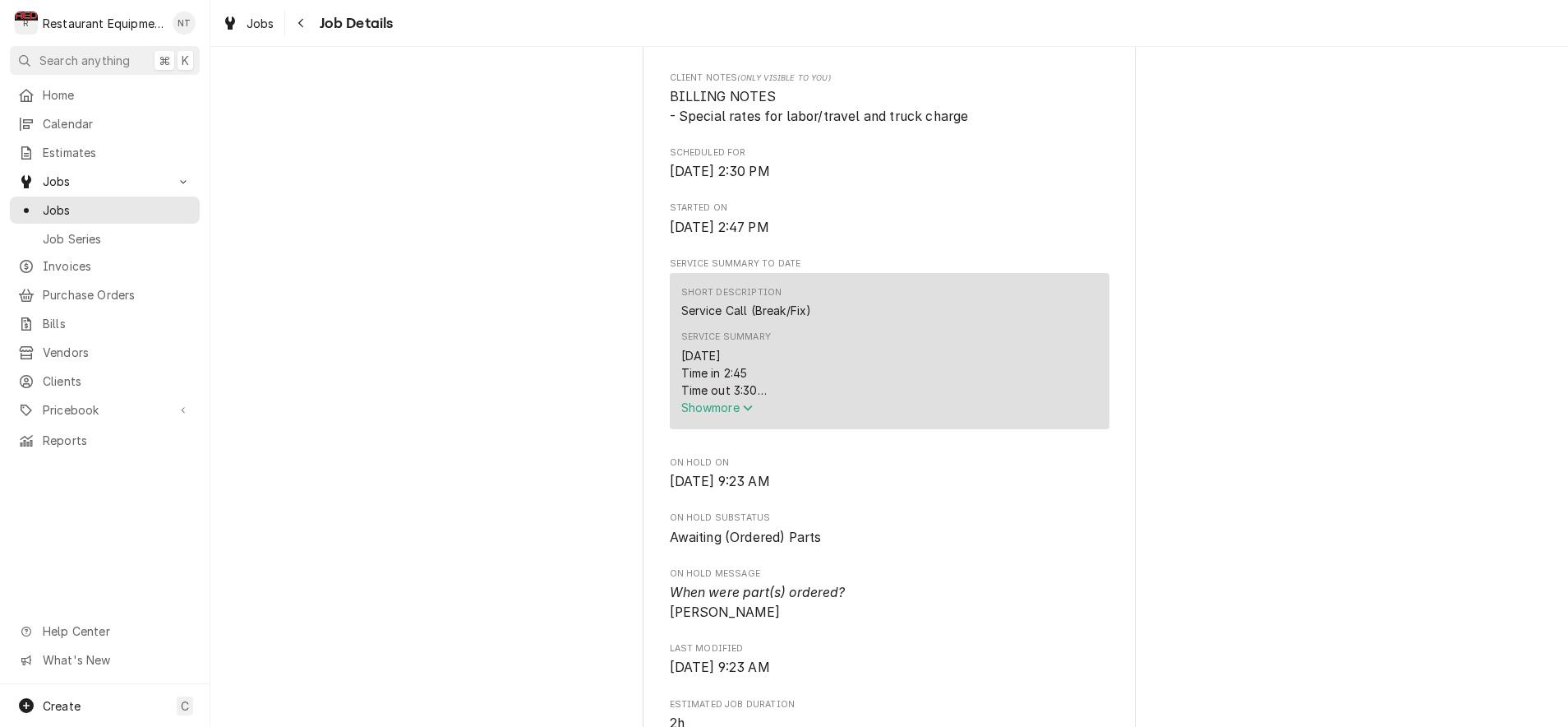
scroll to position [448, 0]
click at [739, 412] on span "Show more" at bounding box center [717, 407] width 73 height 14
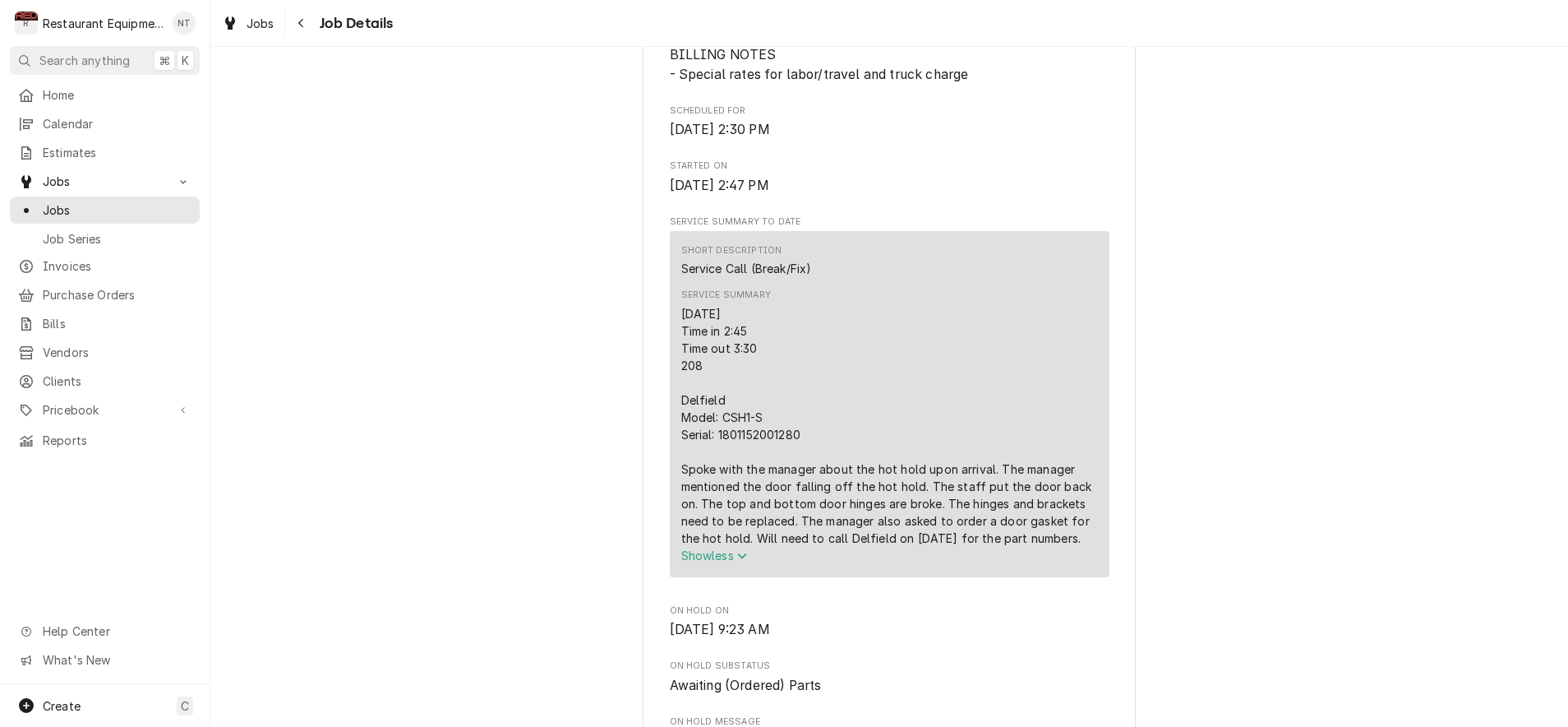
scroll to position [524, 0]
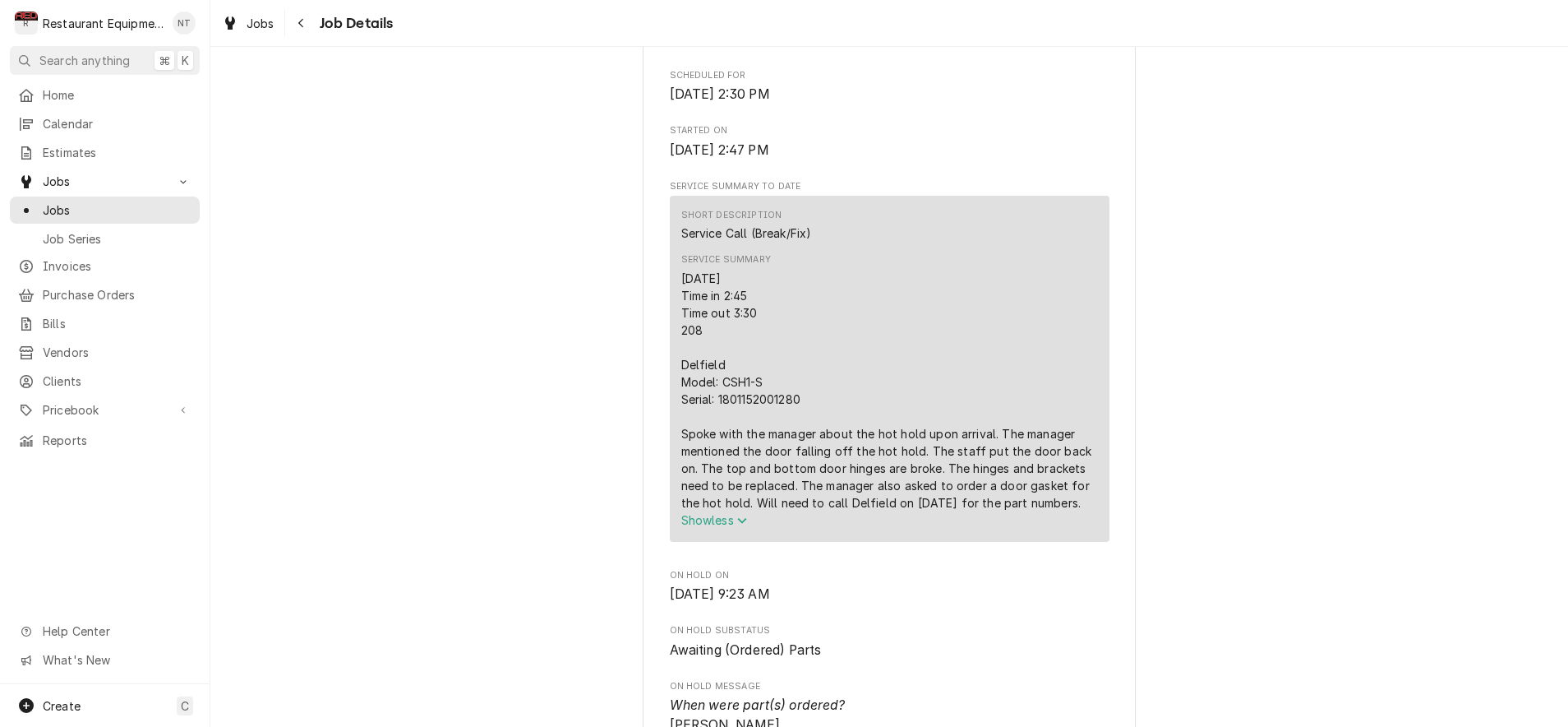
click at [755, 324] on div "[DATE] Time in 2:45 Time out 3:30 208 Delfield Model: CSH1-S Serial: 1801152001…" at bounding box center [889, 390] width 416 height 242
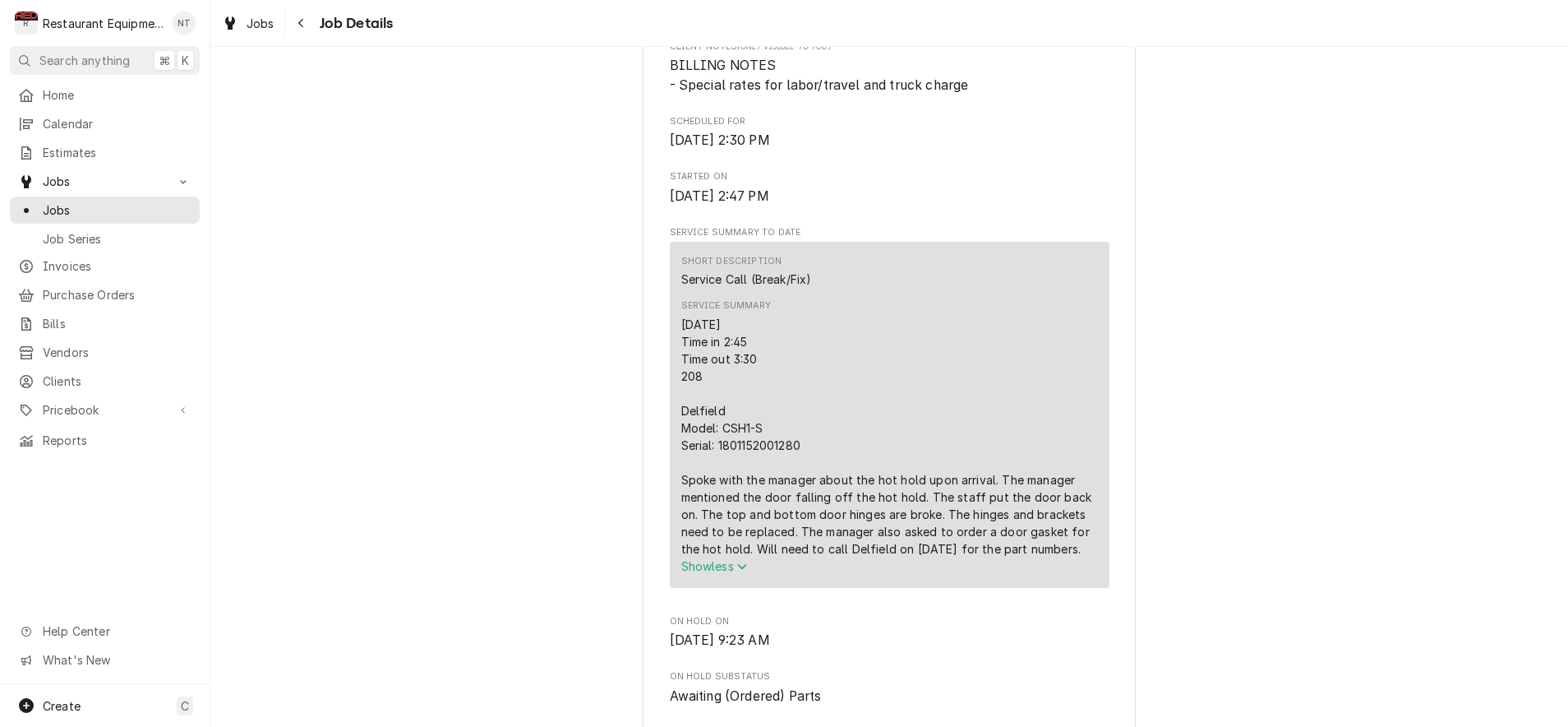
scroll to position [481, 0]
click at [722, 571] on span "Show less" at bounding box center [714, 563] width 67 height 14
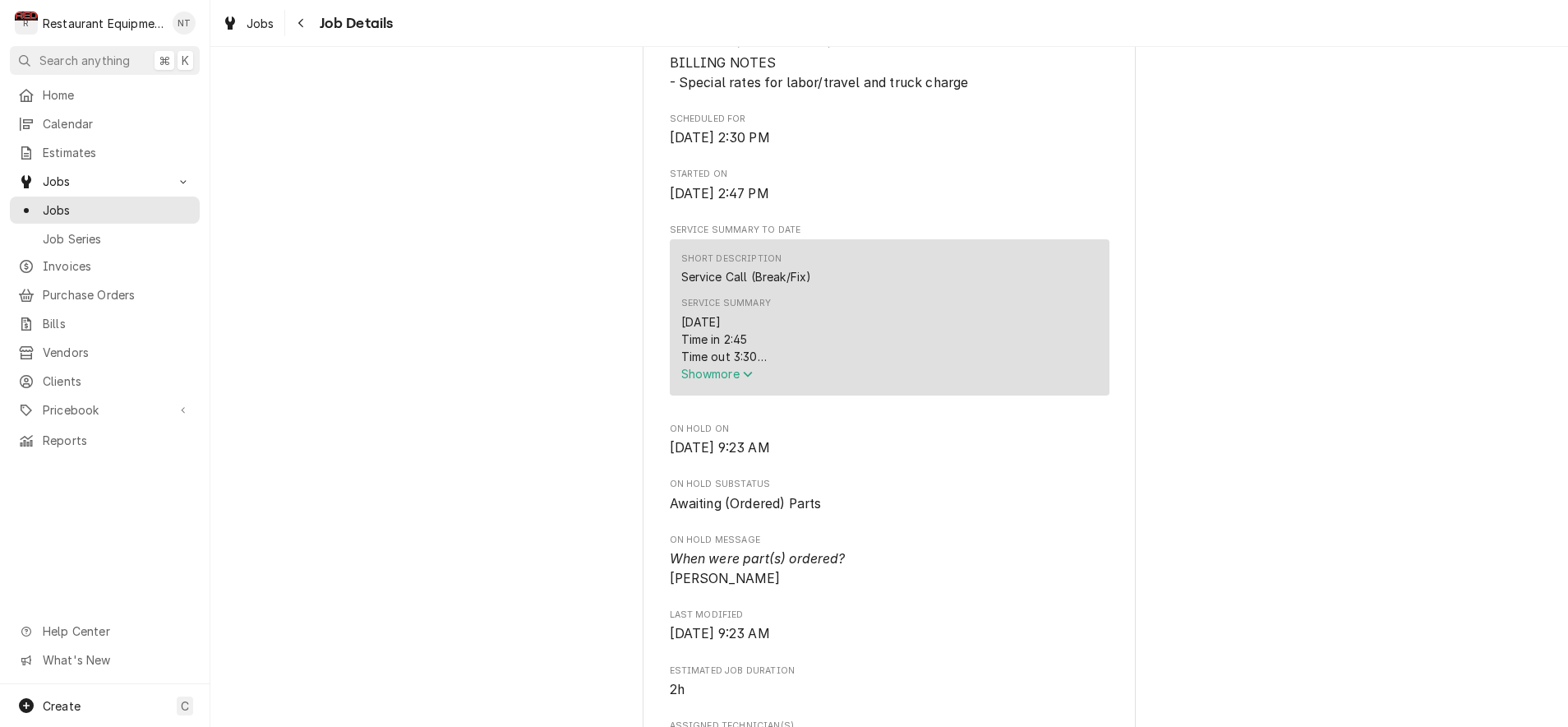
click at [750, 378] on icon "Service Summary" at bounding box center [747, 375] width 9 height 6
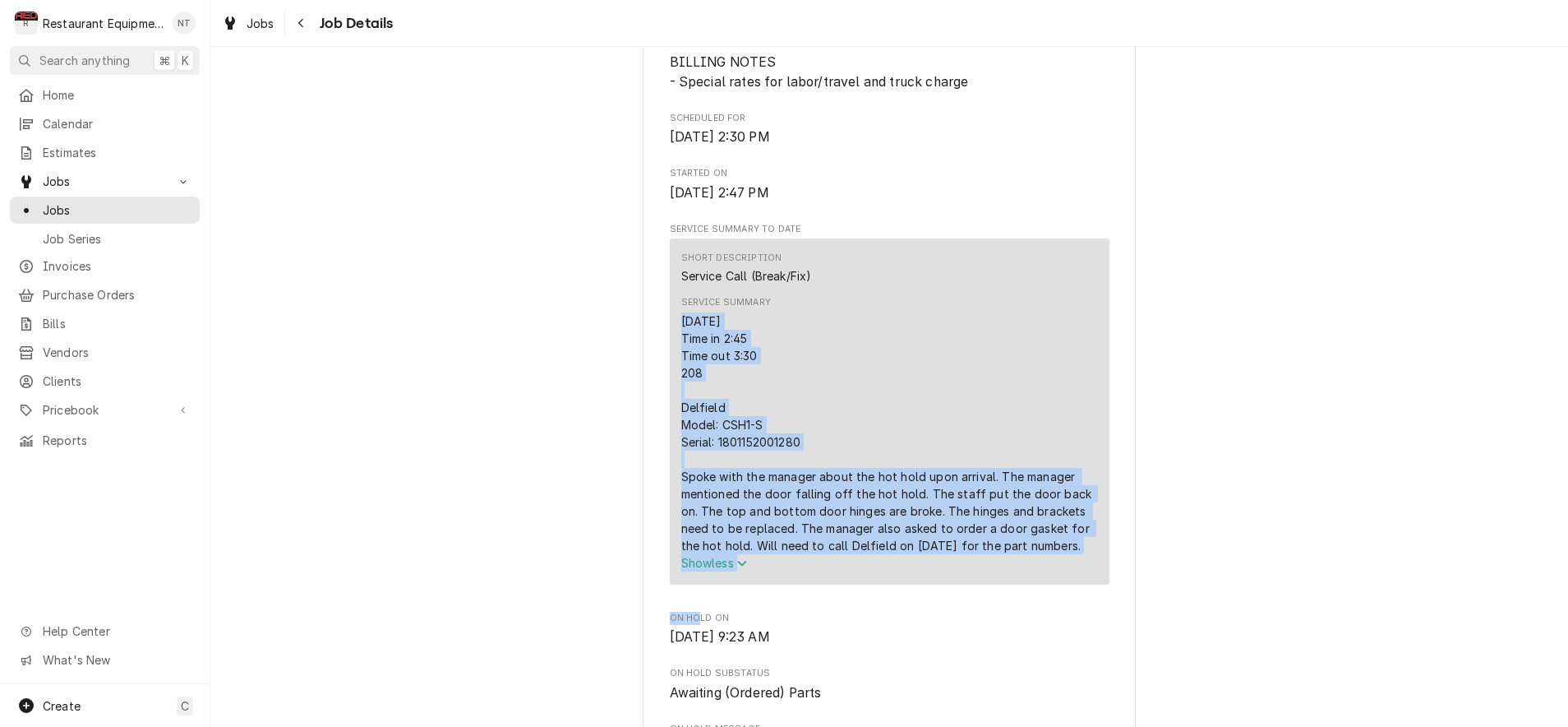
scroll to position [482, 0]
drag, startPoint x: 681, startPoint y: 331, endPoint x: 1003, endPoint y: 548, distance: 388.3
click at [1029, 552] on div "[DATE] Time in 2:45 Time out 3:30 208 Delfield Model: CSH1-S Serial: 1801152001…" at bounding box center [889, 432] width 416 height 242
click at [996, 545] on div "9/7/25 Time in 2:45 Time out 3:30 208 Delfield Model: CSH1-S Serial: 1801152001…" at bounding box center [889, 435] width 416 height 242
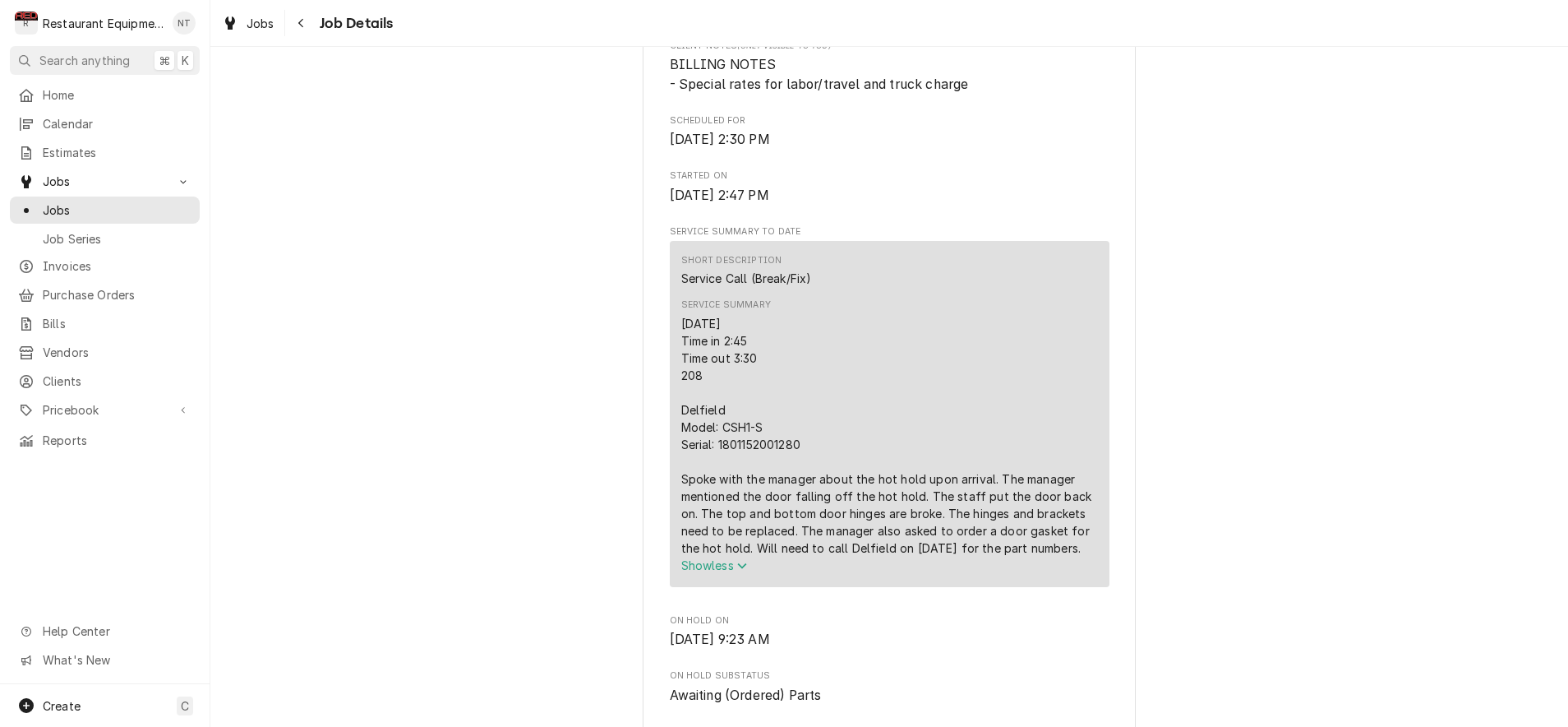
scroll to position [475, 0]
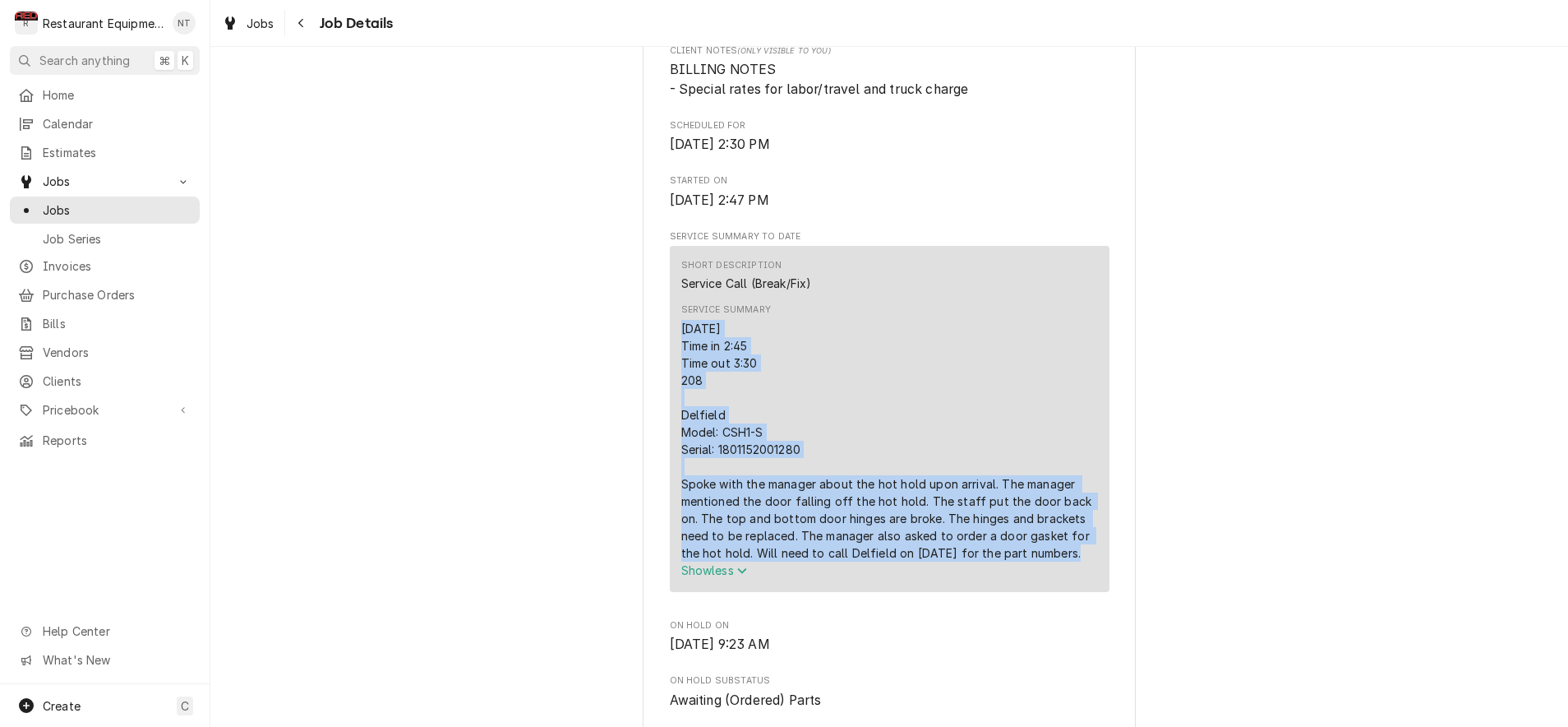
drag, startPoint x: 683, startPoint y: 332, endPoint x: 1026, endPoint y: 560, distance: 411.9
click at [1026, 560] on div "9/7/25 Time in 2:45 Time out 3:30 208 Delfield Model: CSH1-S Serial: 1801152001…" at bounding box center [889, 441] width 416 height 242
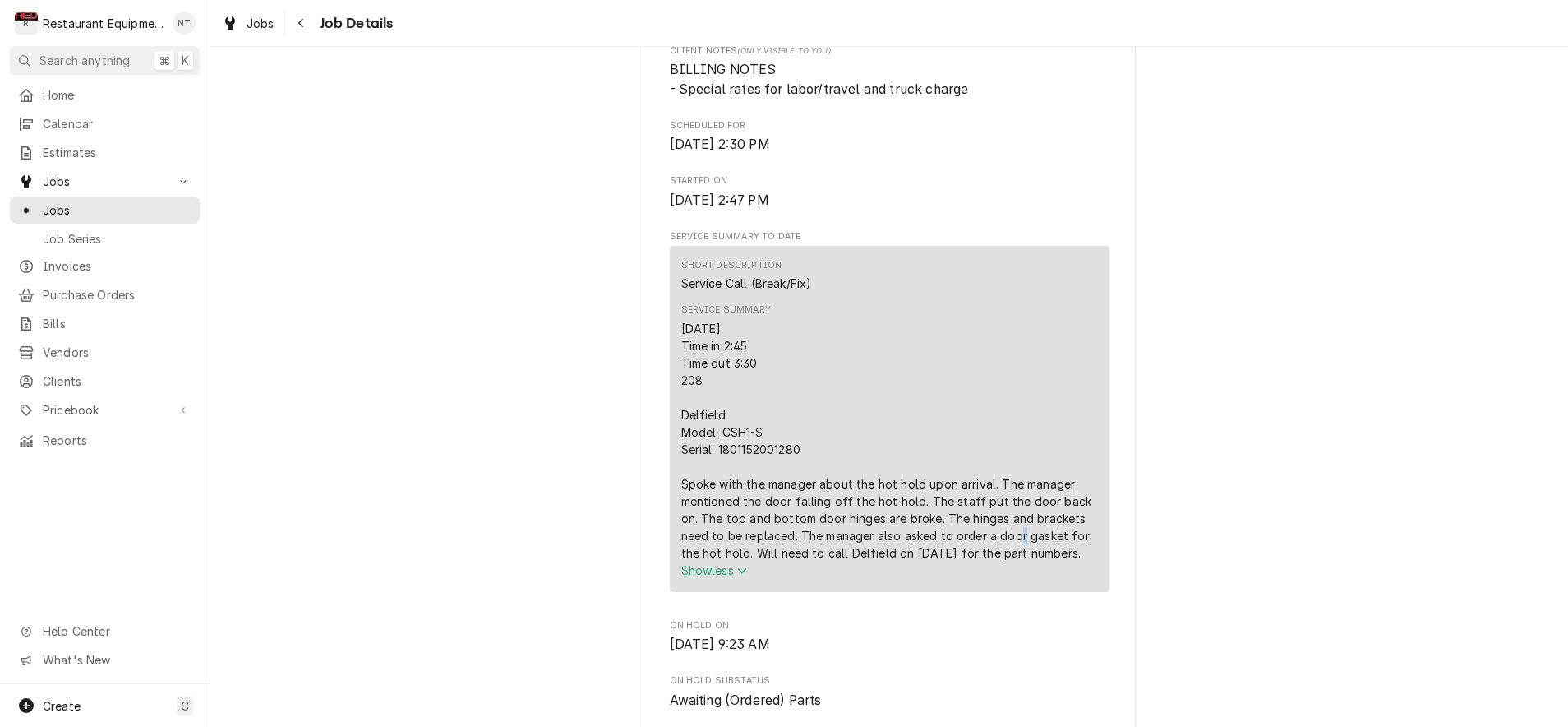
click at [989, 545] on div "9/7/25 Time in 2:45 Time out 3:30 208 Delfield Model: CSH1-S Serial: 1801152001…" at bounding box center [889, 441] width 416 height 242
click at [951, 460] on div "9/7/25 Time in 2:45 Time out 3:30 208 Delfield Model: CSH1-S Serial: 1801152001…" at bounding box center [889, 446] width 416 height 242
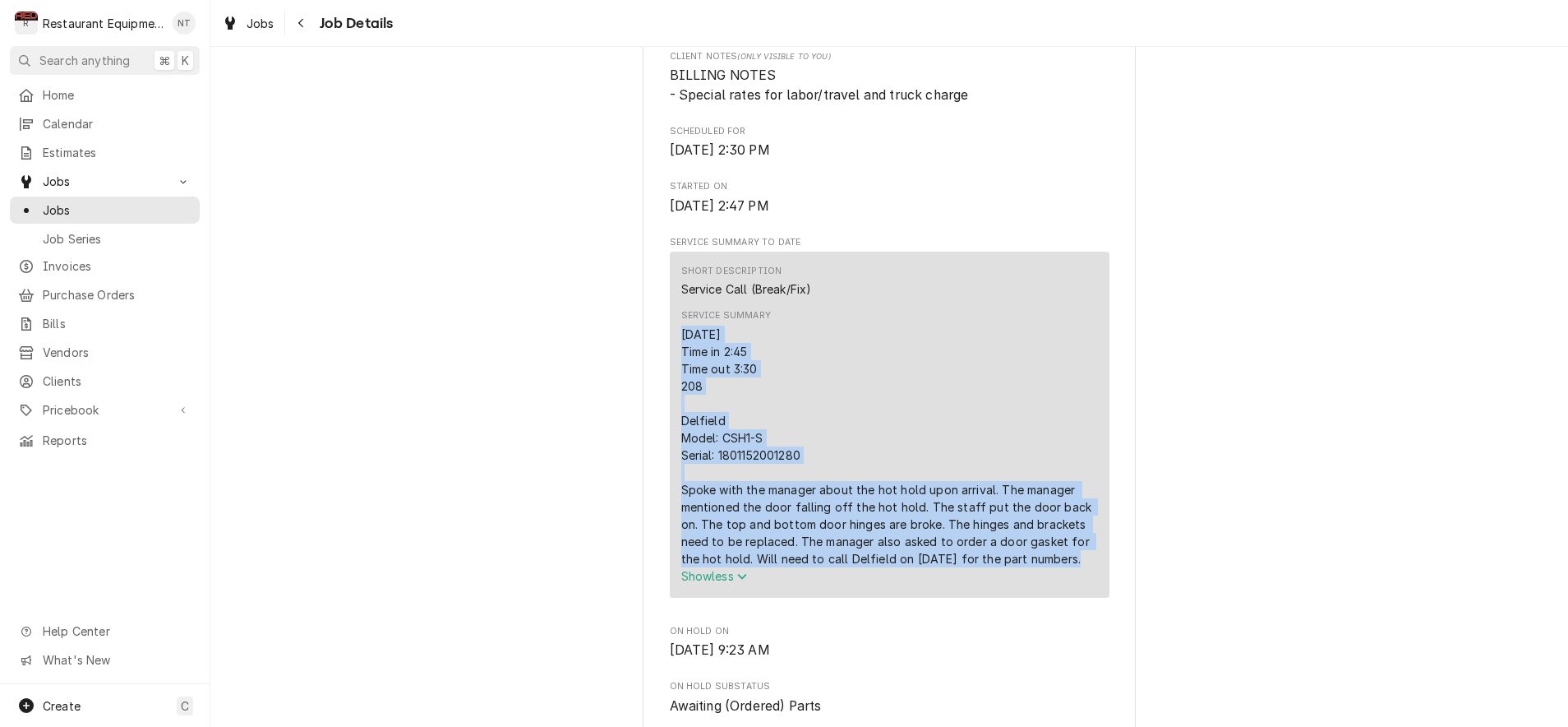
drag, startPoint x: 682, startPoint y: 336, endPoint x: 1028, endPoint y: 566, distance: 415.5
click at [1028, 566] on div "9/7/25 Time in 2:45 Time out 3:30 208 Delfield Model: CSH1-S Serial: 1801152001…" at bounding box center [889, 446] width 416 height 242
click at [969, 541] on div "9/7/25 Time in 2:45 Time out 3:30 208 Delfield Model: CSH1-S Serial: 1801152001…" at bounding box center [889, 446] width 416 height 242
drag, startPoint x: 679, startPoint y: 338, endPoint x: 1029, endPoint y: 567, distance: 418.3
click at [1029, 567] on div "Short Description Service Call (Break/Fix) Service Summary 9/7/25 Time in 2:45 …" at bounding box center [889, 424] width 440 height 346
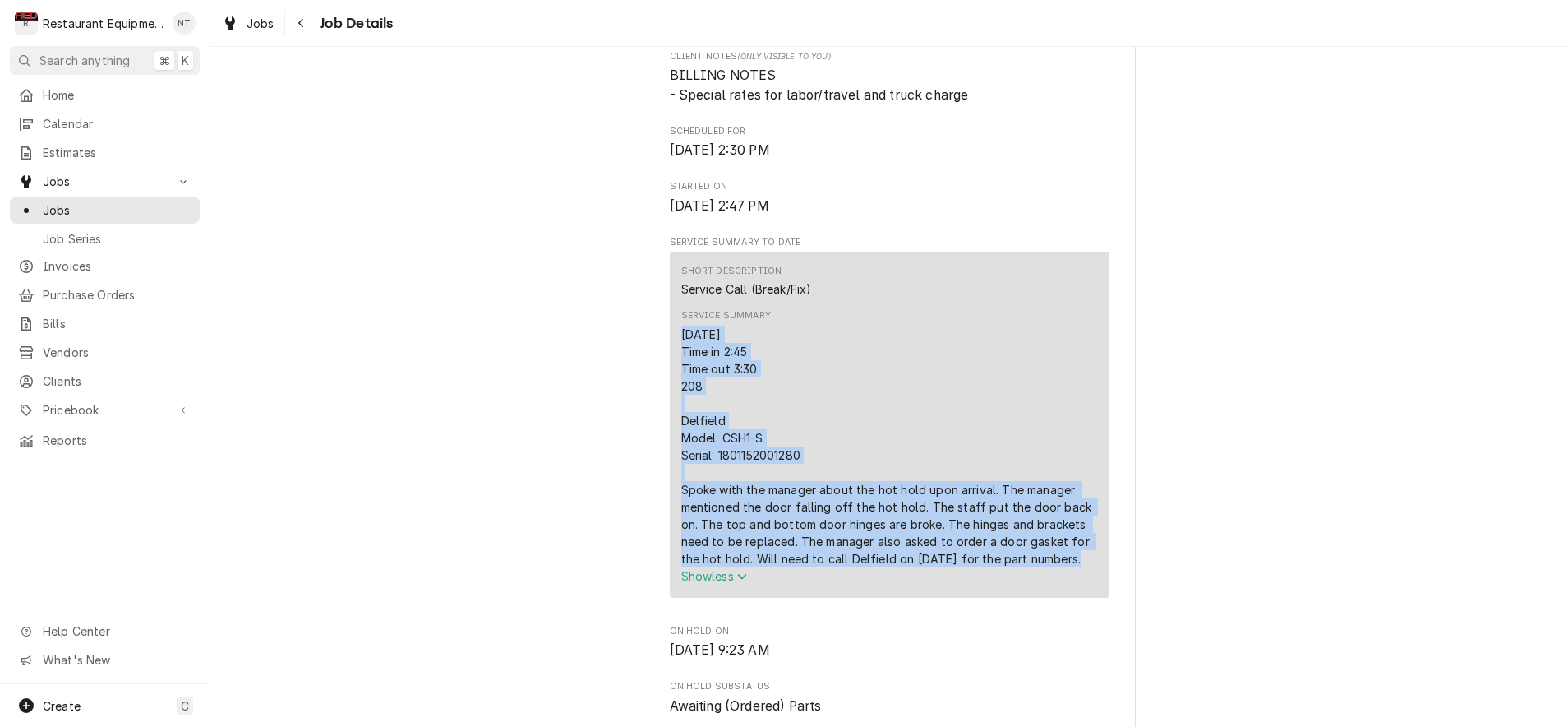
click at [989, 544] on div "9/7/25 Time in 2:45 Time out 3:30 208 Delfield Model: CSH1-S Serial: 1801152001…" at bounding box center [889, 446] width 416 height 242
drag, startPoint x: 684, startPoint y: 338, endPoint x: 1024, endPoint y: 563, distance: 407.7
click at [1024, 563] on div "9/7/25 Time in 2:45 Time out 3:30 208 Delfield Model: CSH1-S Serial: 1801152001…" at bounding box center [889, 446] width 416 height 242
click at [1002, 553] on div "9/7/25 Time in 2:45 Time out 3:30 208 Delfield Model: CSH1-S Serial: 1801152001…" at bounding box center [889, 446] width 416 height 242
drag, startPoint x: 684, startPoint y: 340, endPoint x: 1033, endPoint y: 565, distance: 415.2
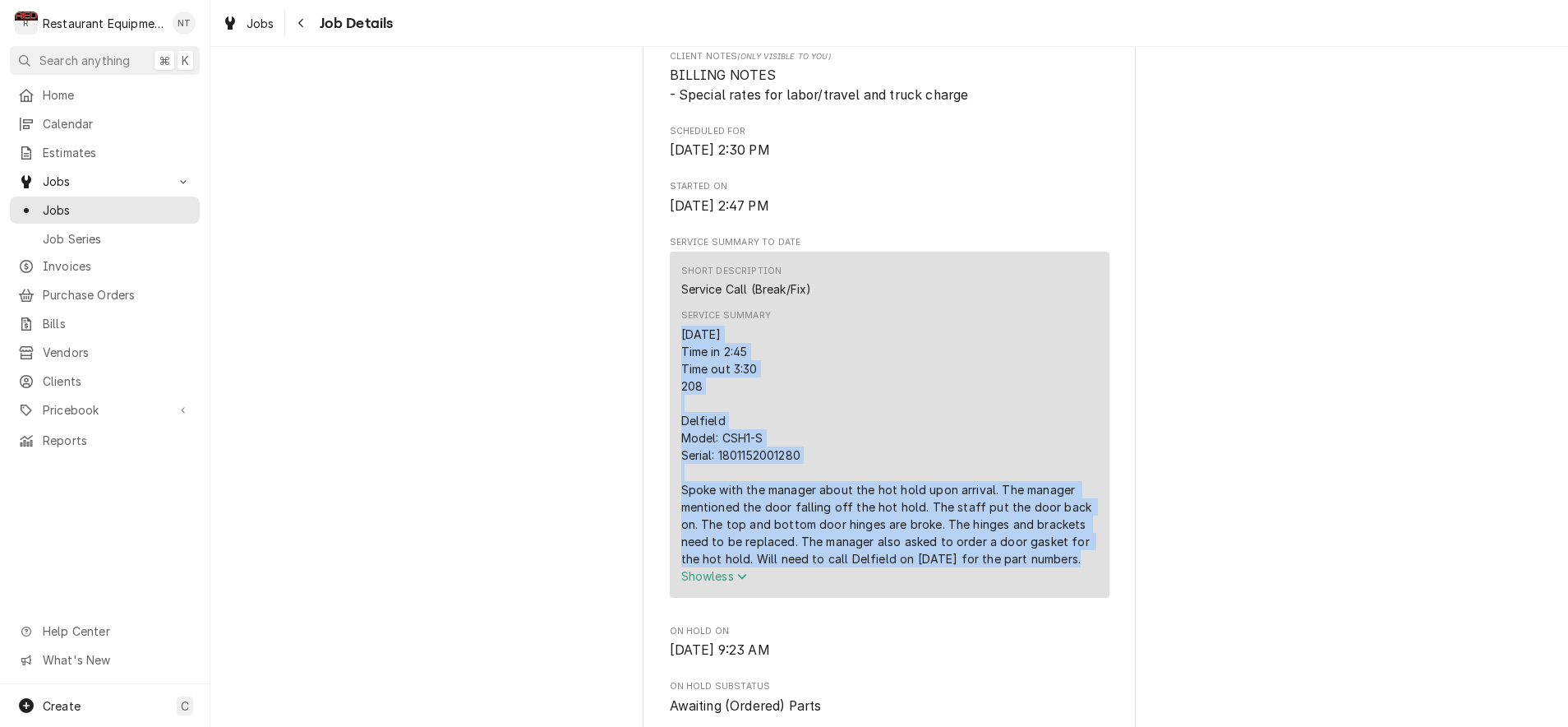
click at [1033, 565] on div "9/7/25 Time in 2:45 Time out 3:30 208 Delfield Model: CSH1-S Serial: 1801152001…" at bounding box center [889, 446] width 416 height 242
click at [969, 545] on div "9/7/25 Time in 2:45 Time out 3:30 208 Delfield Model: CSH1-S Serial: 1801152001…" at bounding box center [889, 446] width 416 height 242
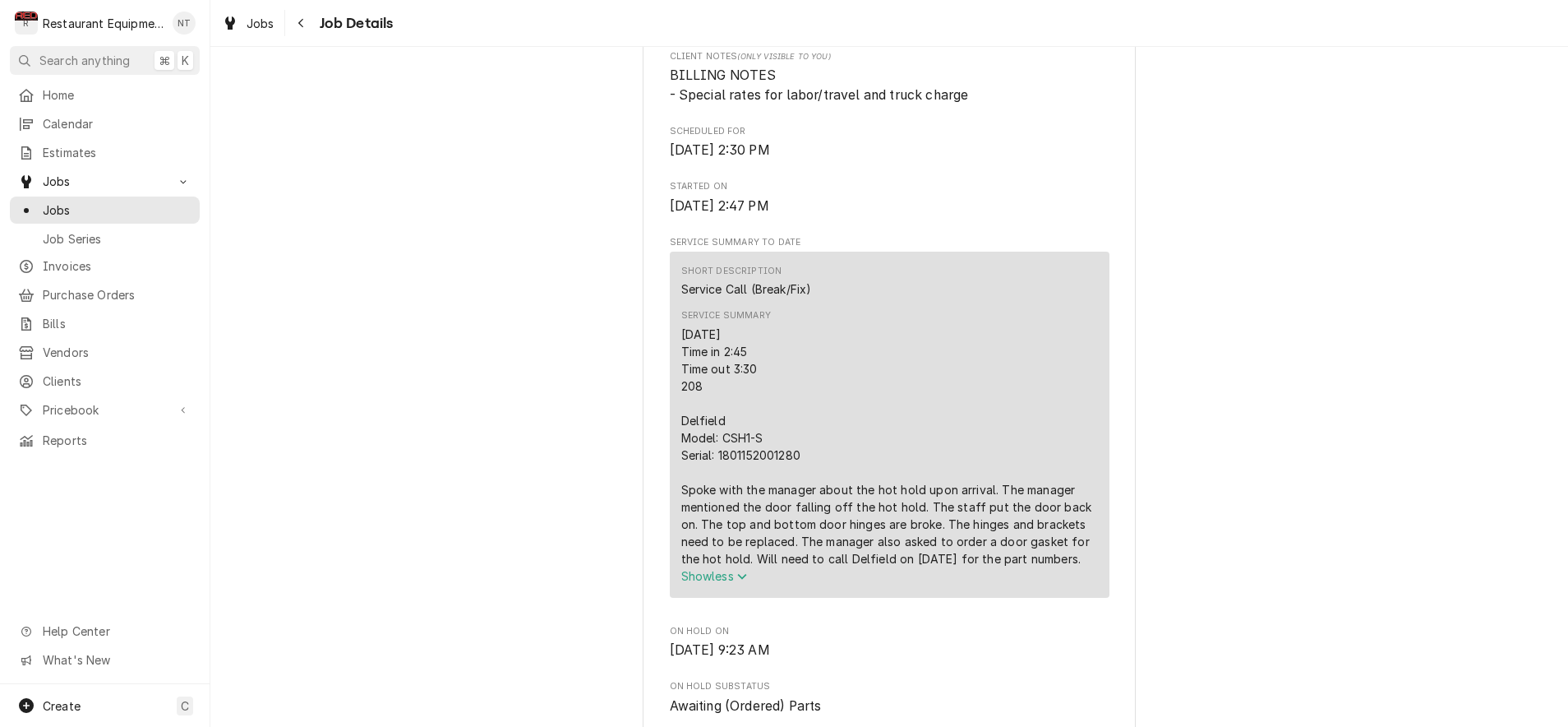
click at [965, 477] on div "9/7/25 Time in 2:45 Time out 3:30 208 Delfield Model: CSH1-S Serial: 1801152001…" at bounding box center [889, 446] width 416 height 242
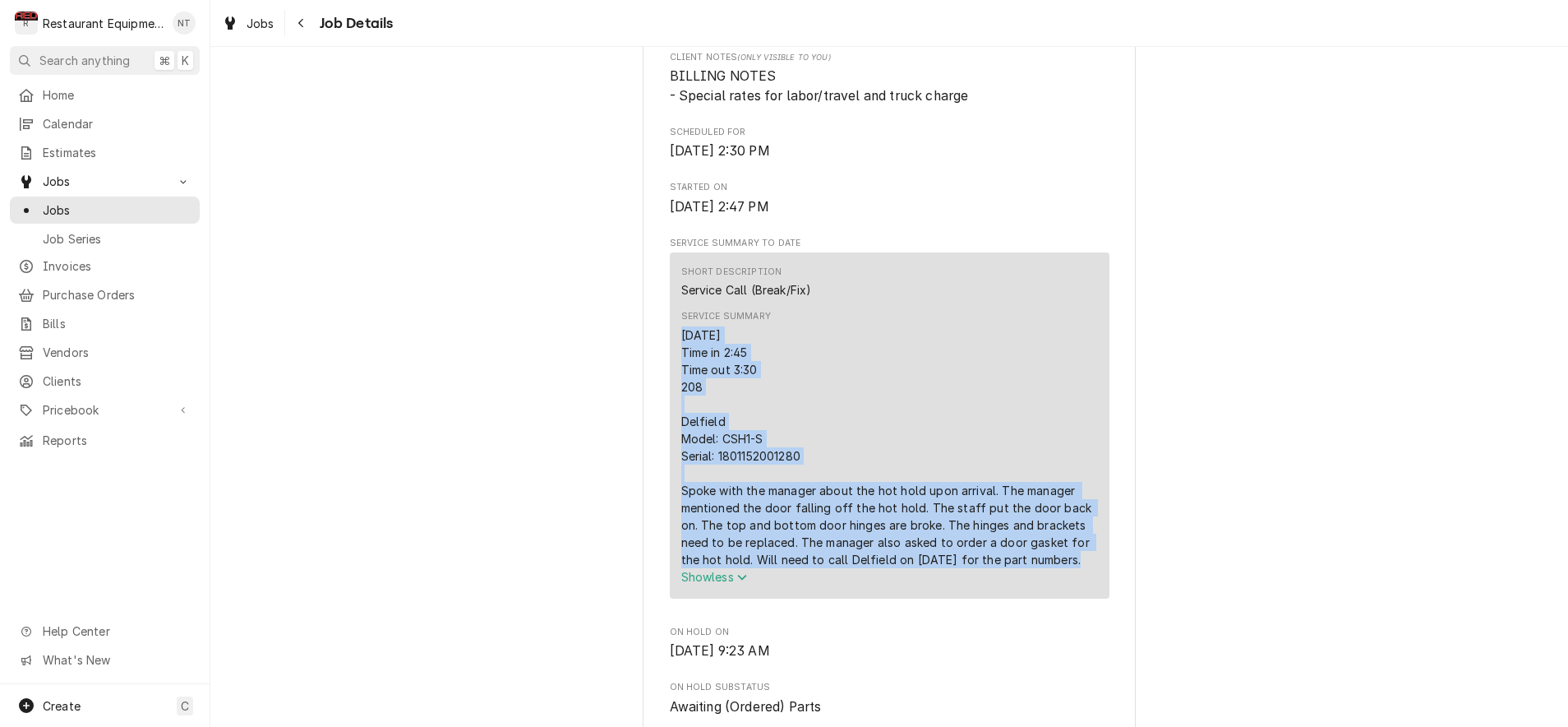
drag, startPoint x: 680, startPoint y: 342, endPoint x: 1027, endPoint y: 563, distance: 411.4
click at [1027, 563] on div "Short Description Service Call (Break/Fix) Service Summary 9/7/25 Time in 2:45 …" at bounding box center [889, 425] width 440 height 346
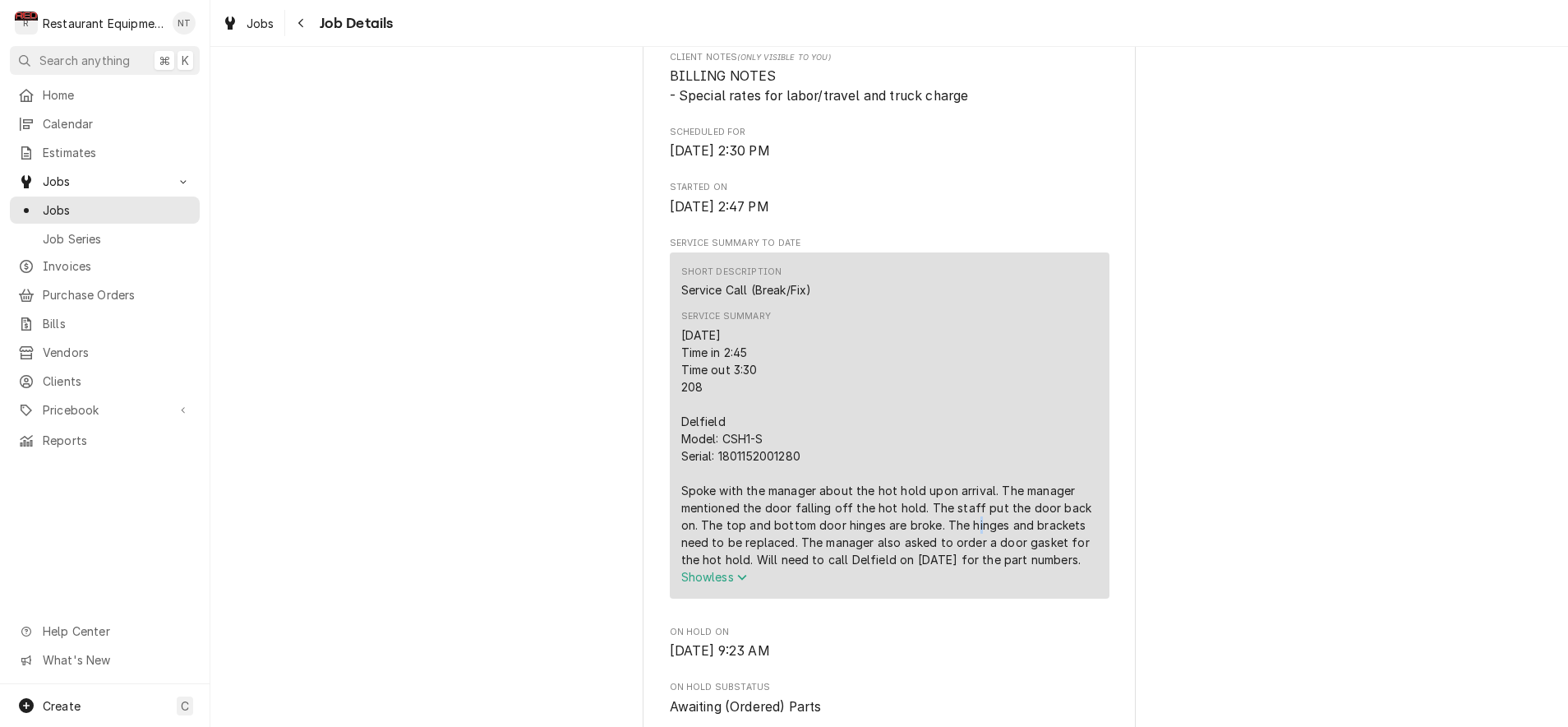
click at [955, 536] on div "9/7/25 Time in 2:45 Time out 3:30 208 Delfield Model: CSH1-S Serial: 1801152001…" at bounding box center [889, 446] width 416 height 242
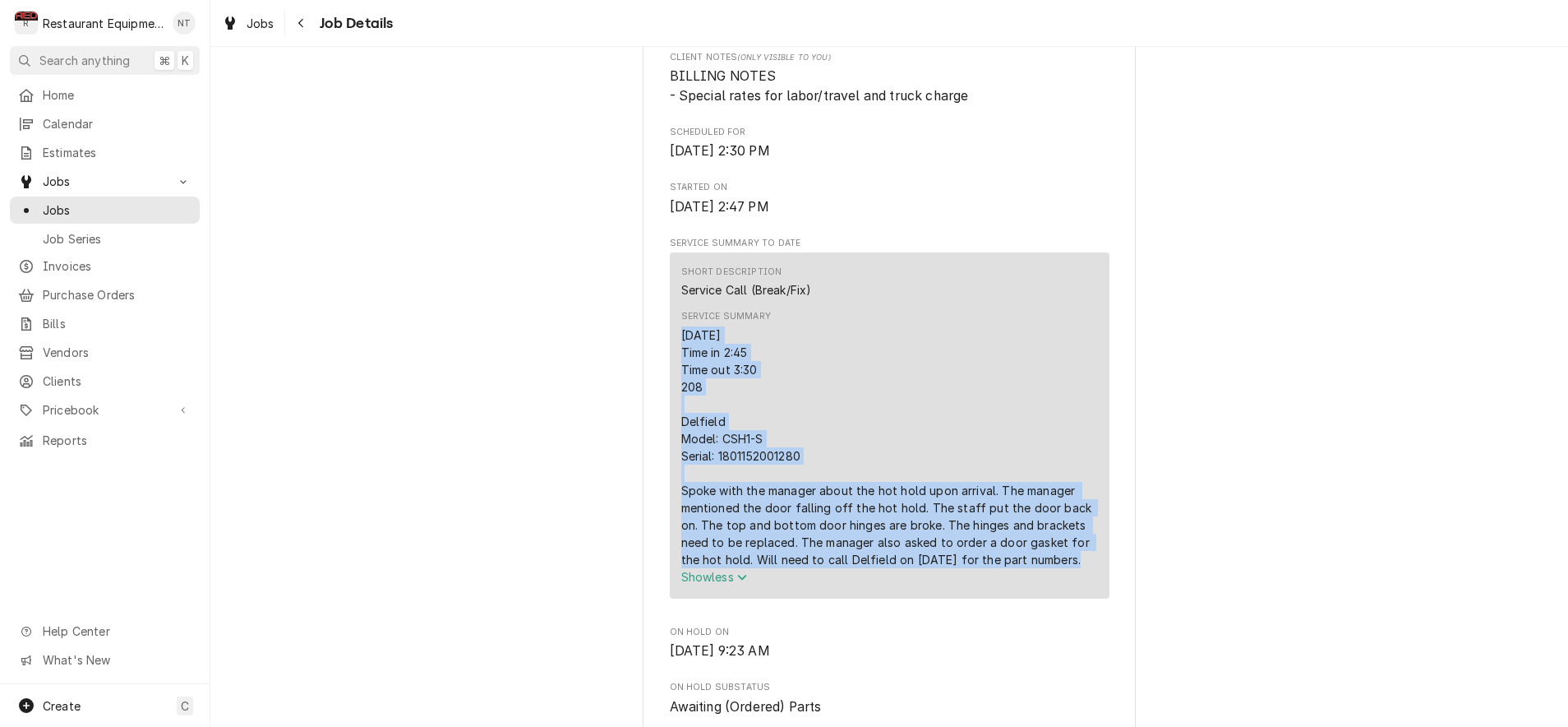
drag, startPoint x: 682, startPoint y: 340, endPoint x: 1029, endPoint y: 568, distance: 415.2
click at [1029, 568] on div "9/7/25 Time in 2:45 Time out 3:30 208 Delfield Model: CSH1-S Serial: 1801152001…" at bounding box center [889, 446] width 416 height 242
click at [986, 545] on div "9/7/25 Time in 2:45 Time out 3:30 208 Delfield Model: CSH1-S Serial: 1801152001…" at bounding box center [889, 446] width 416 height 242
drag, startPoint x: 679, startPoint y: 338, endPoint x: 1029, endPoint y: 569, distance: 419.4
click at [1029, 569] on div "Short Description Service Call (Break/Fix) Service Summary 9/7/25 Time in 2:45 …" at bounding box center [889, 425] width 440 height 346
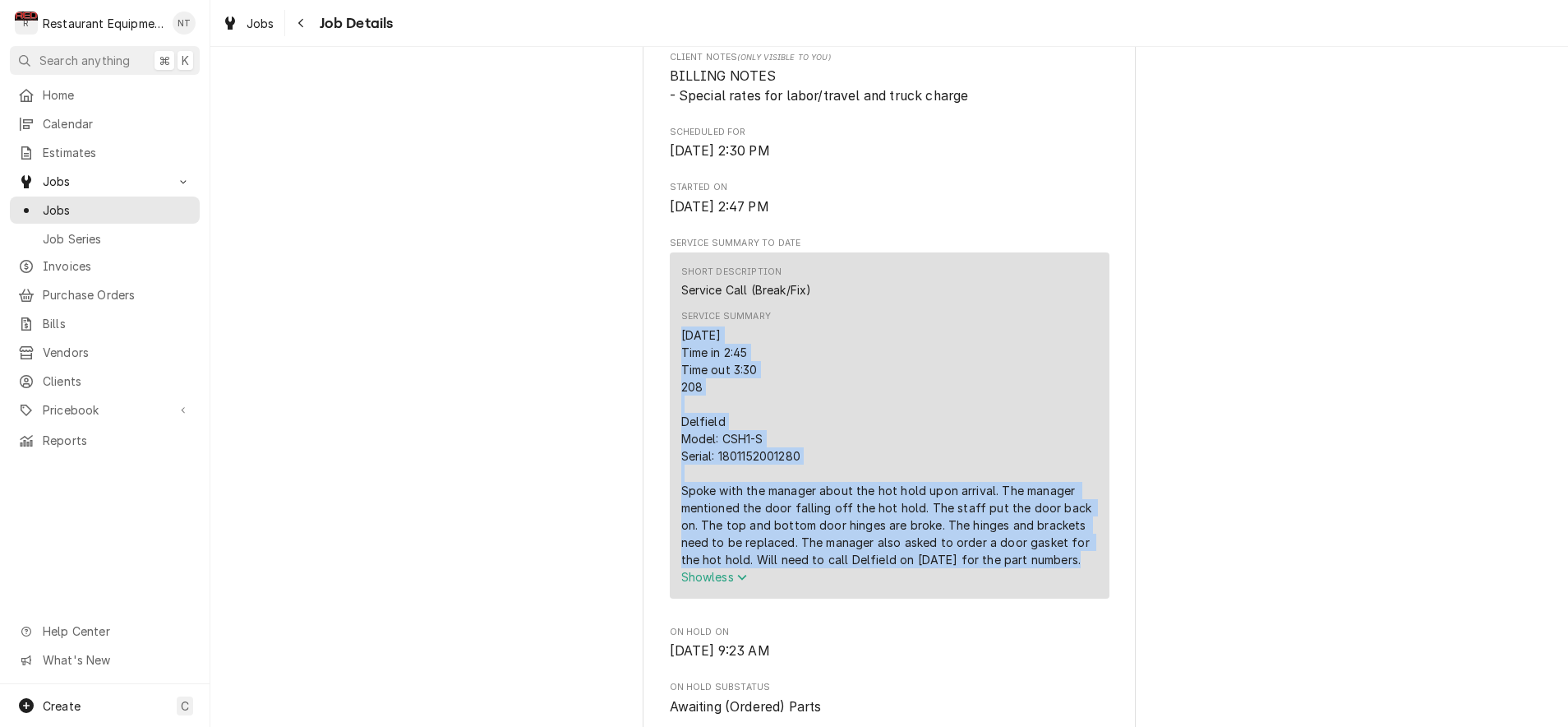
click at [998, 551] on div "9/7/25 Time in 2:45 Time out 3:30 208 Delfield Model: CSH1-S Serial: 1801152001…" at bounding box center [889, 446] width 416 height 242
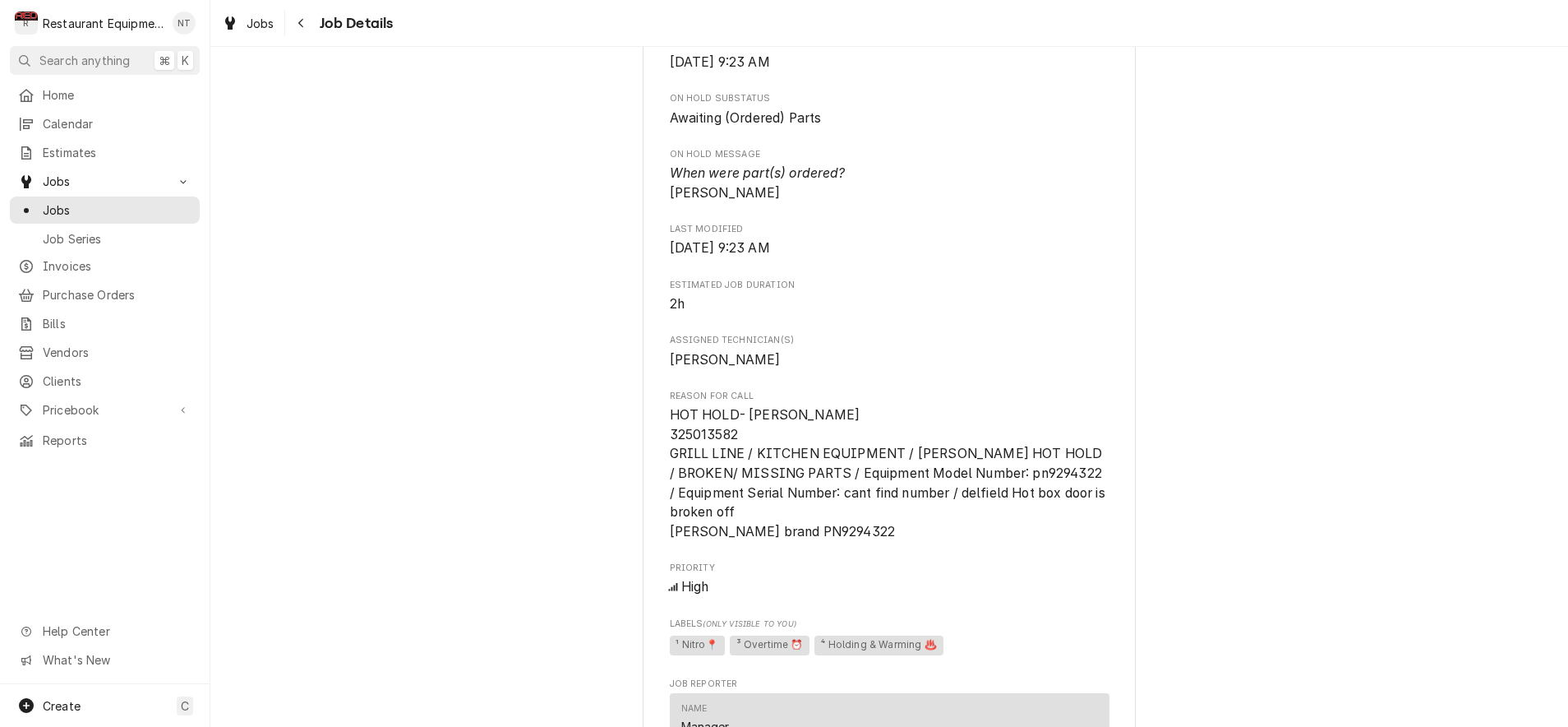
scroll to position [1058, 0]
drag, startPoint x: 672, startPoint y: 430, endPoint x: 738, endPoint y: 433, distance: 66.1
click at [738, 433] on span "HOT HOLD- HENNY PENNY 325013582 GRILL LINE / KITCHEN EQUIPMENT / HENNY PENNY HO…" at bounding box center [889, 471] width 439 height 132
click at [738, 431] on span "HOT HOLD- HENNY PENNY 325013582 GRILL LINE / KITCHEN EQUIPMENT / HENNY PENNY HO…" at bounding box center [889, 472] width 439 height 132
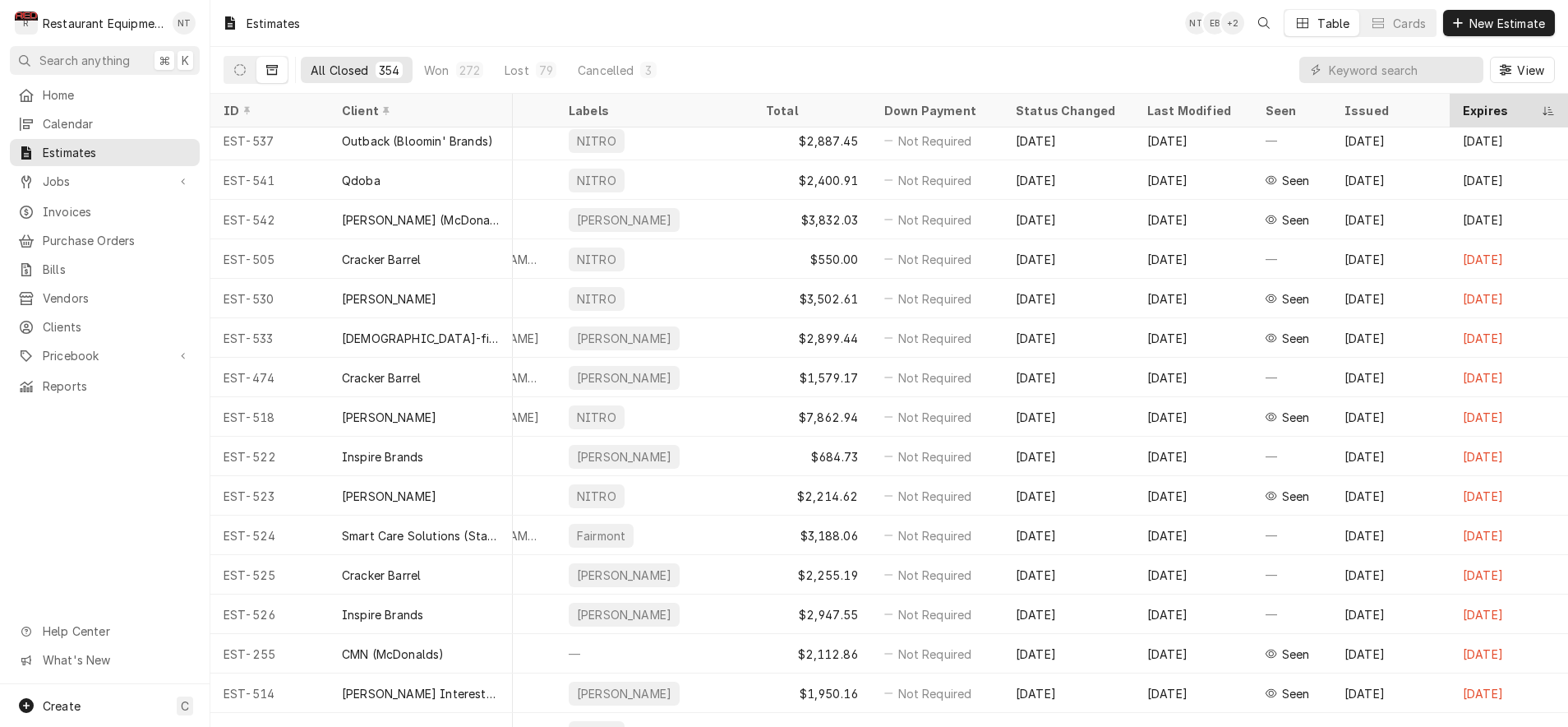
scroll to position [7, 865]
click at [1185, 107] on div "Last Modified" at bounding box center [1191, 111] width 88 height 17
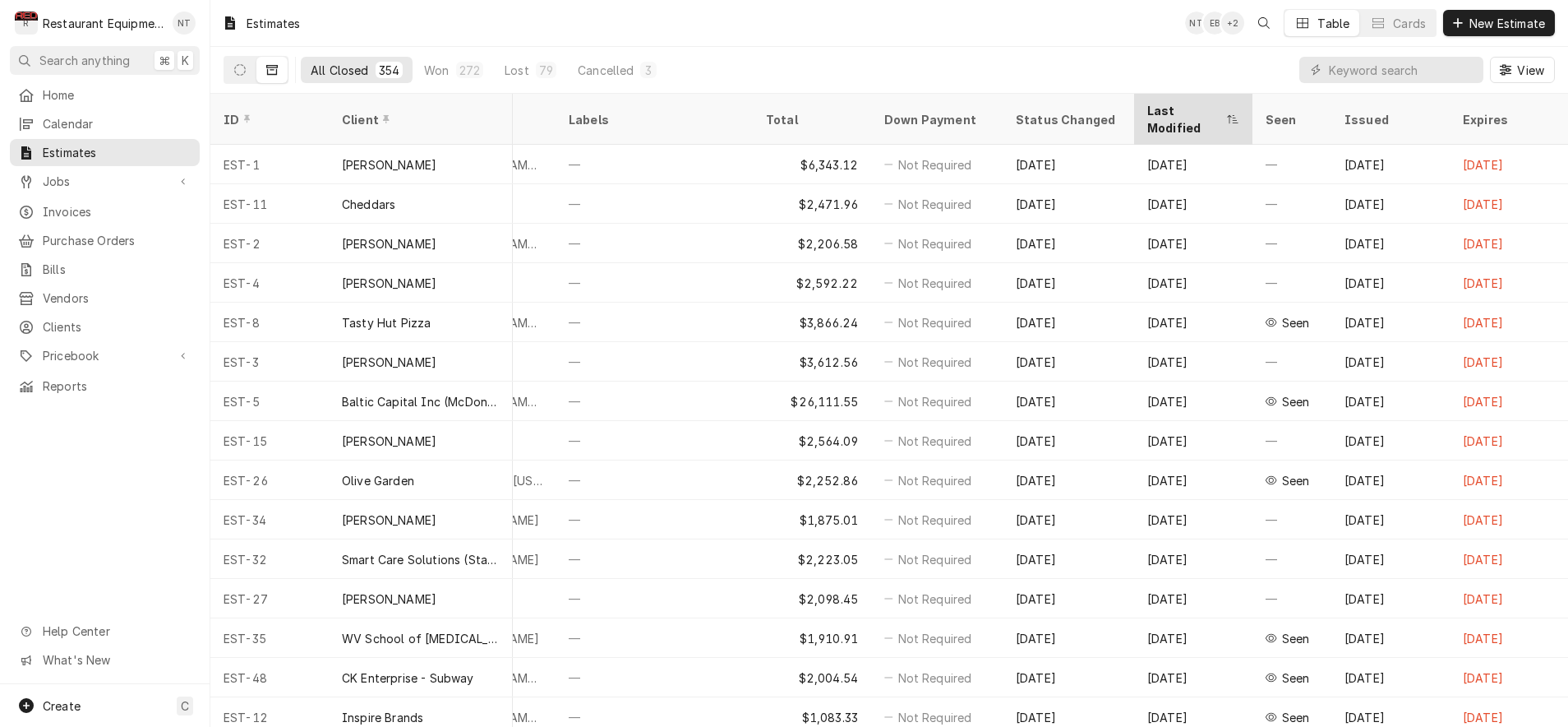
scroll to position [0, 865]
click at [1195, 102] on div "Last Modified" at bounding box center [1192, 119] width 112 height 45
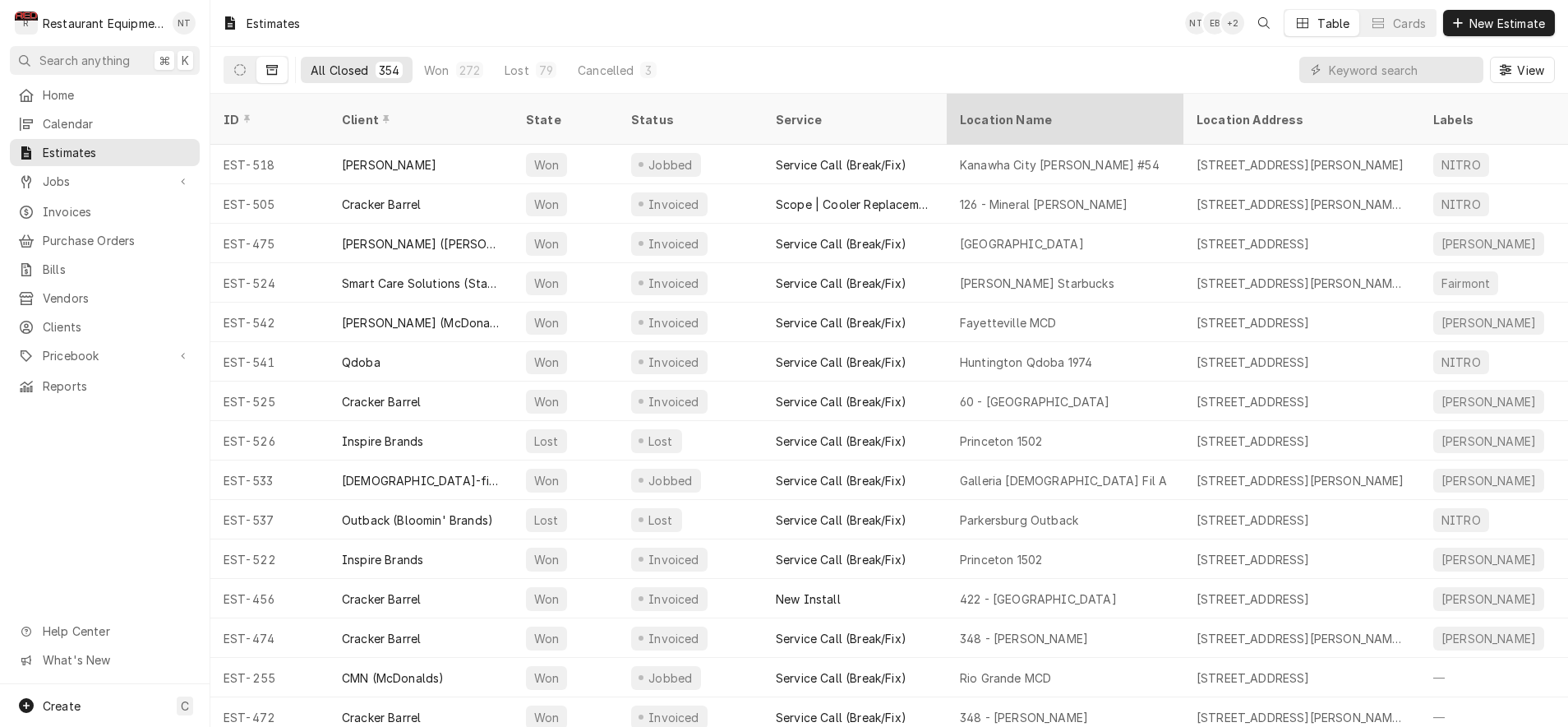
scroll to position [0, 0]
click at [1528, 72] on span "View" at bounding box center [1530, 71] width 34 height 17
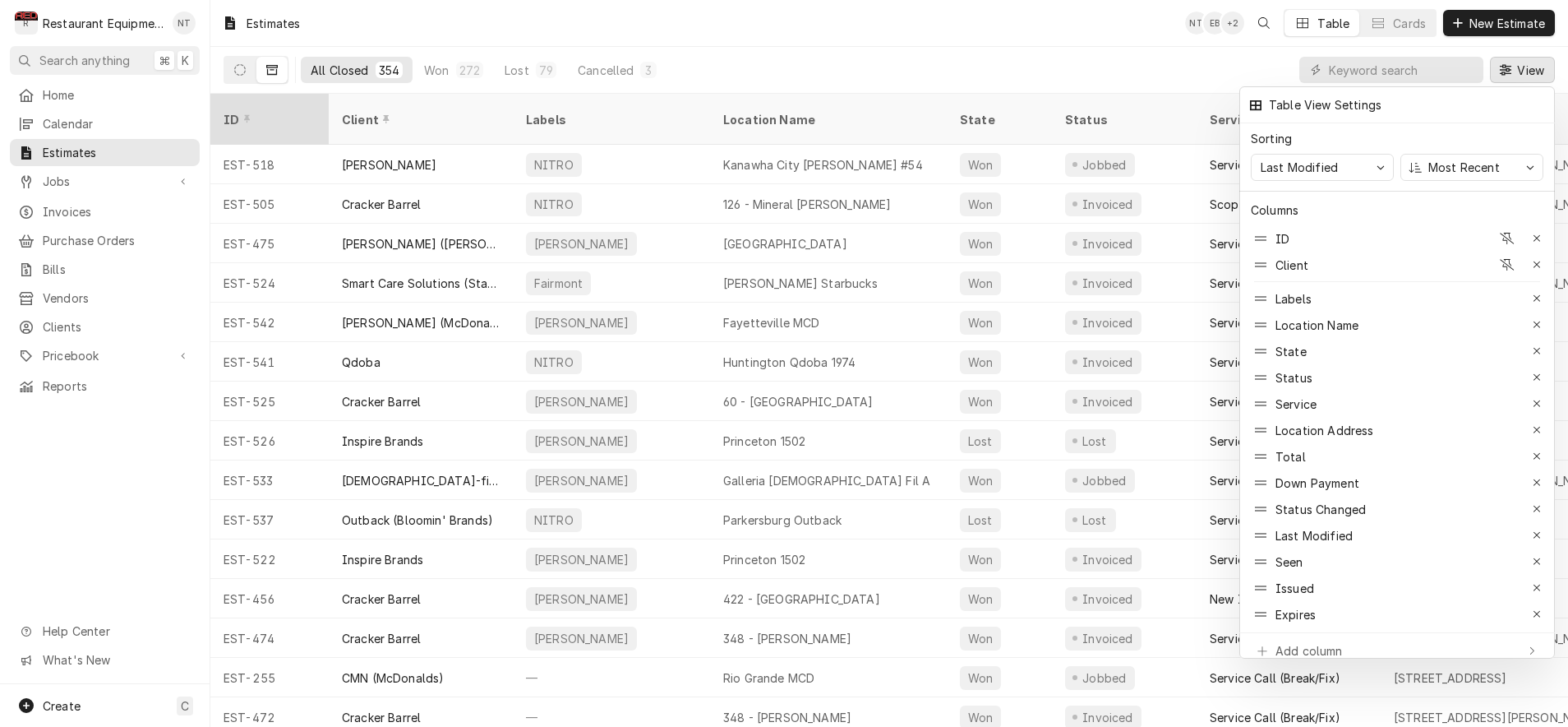
click at [262, 109] on div at bounding box center [784, 363] width 1568 height 727
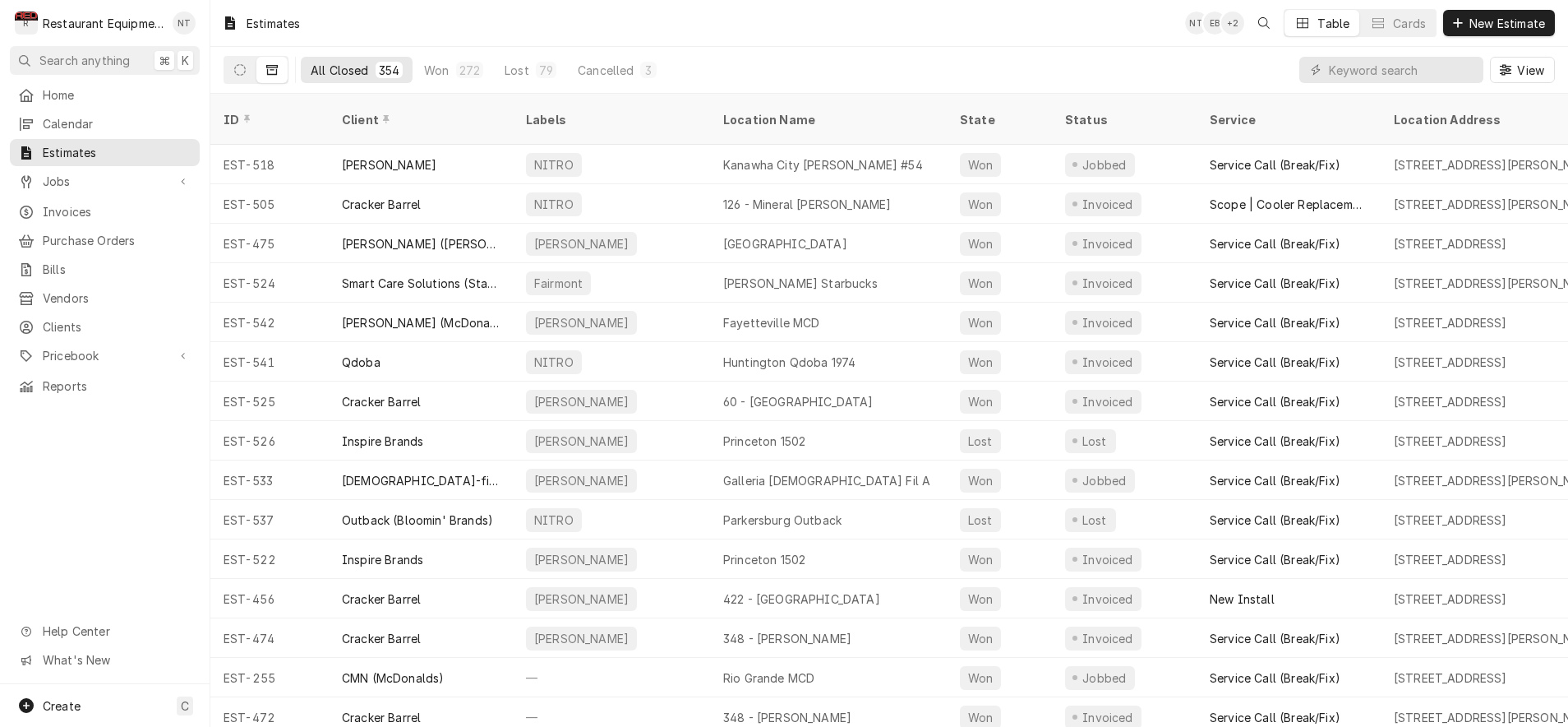
click at [234, 111] on div "ID" at bounding box center [267, 119] width 88 height 17
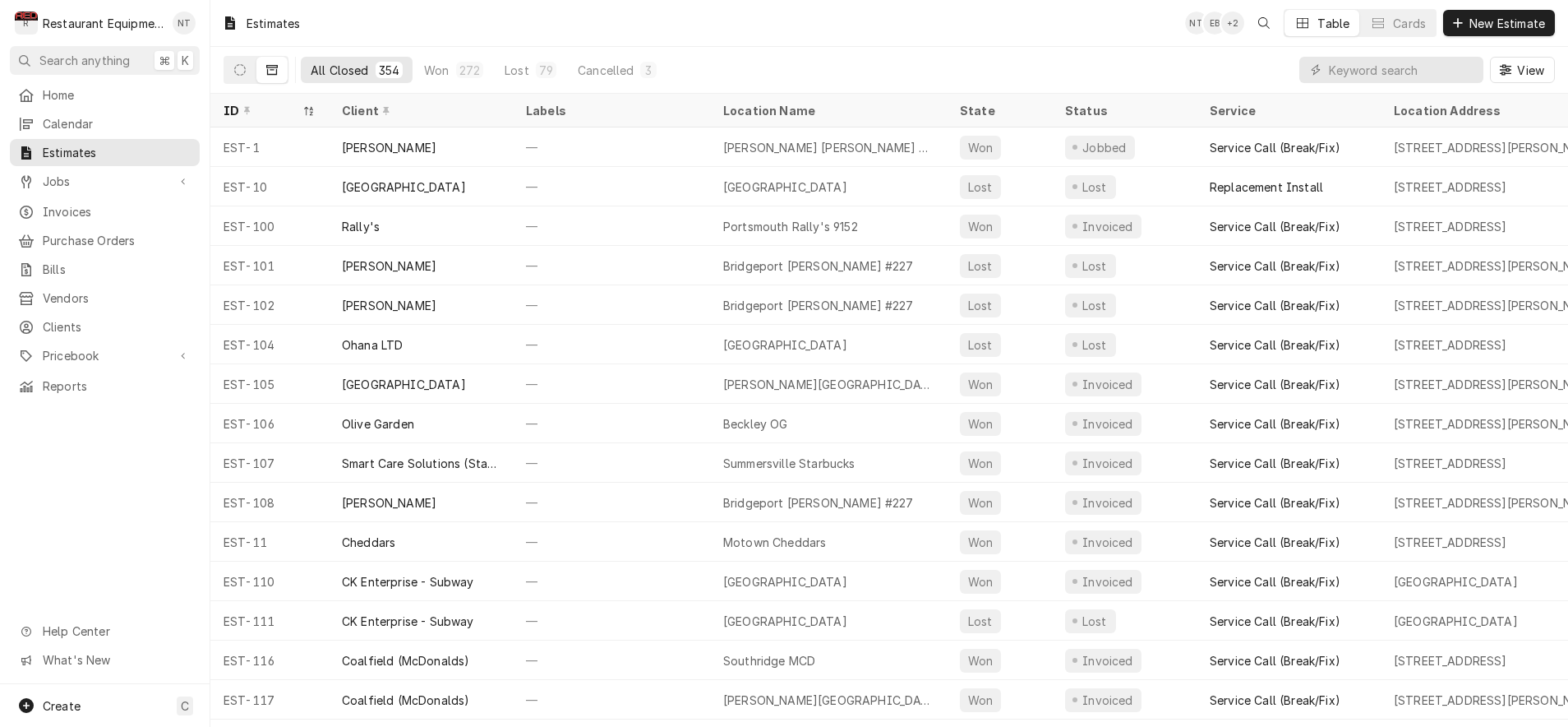
click at [265, 98] on div "ID" at bounding box center [269, 111] width 112 height 27
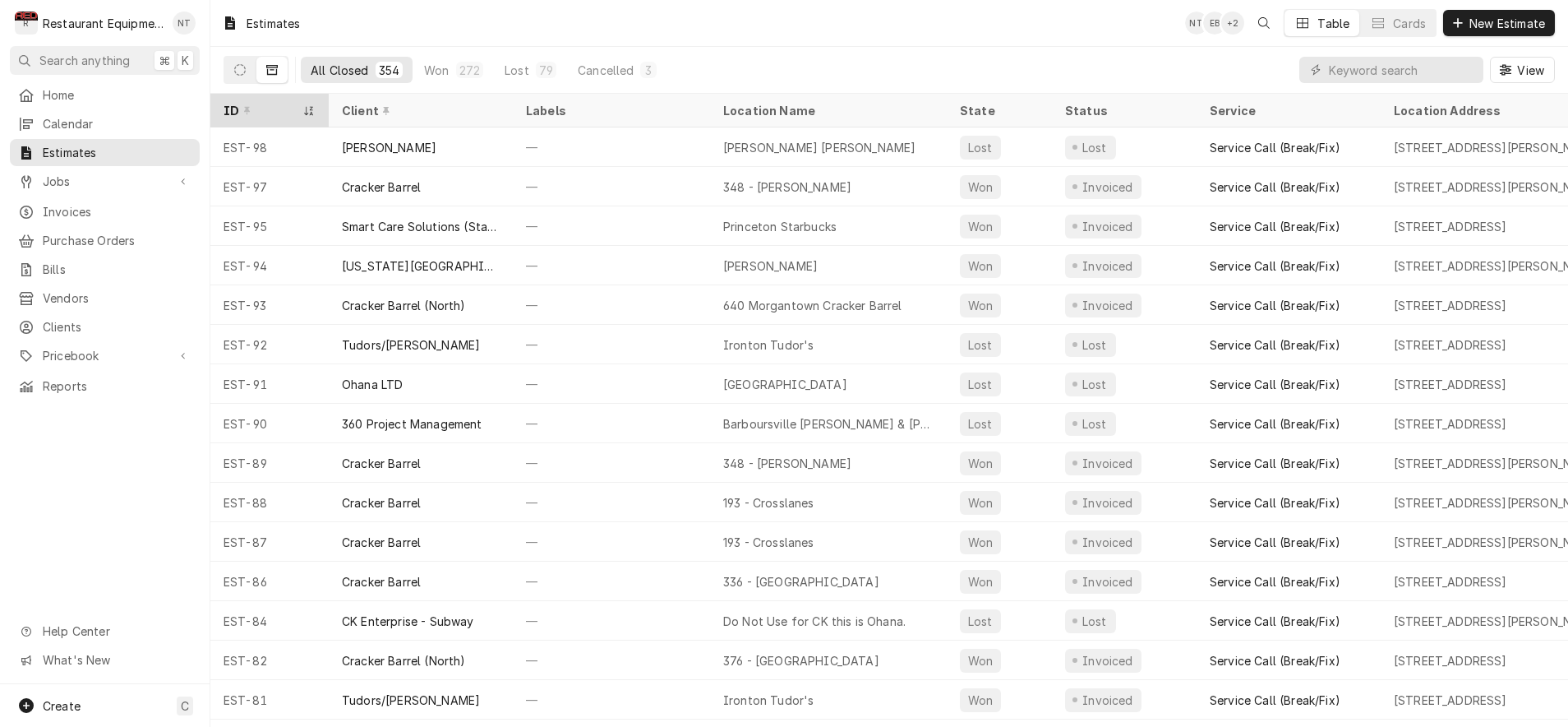
click at [315, 109] on div "ID" at bounding box center [269, 111] width 112 height 27
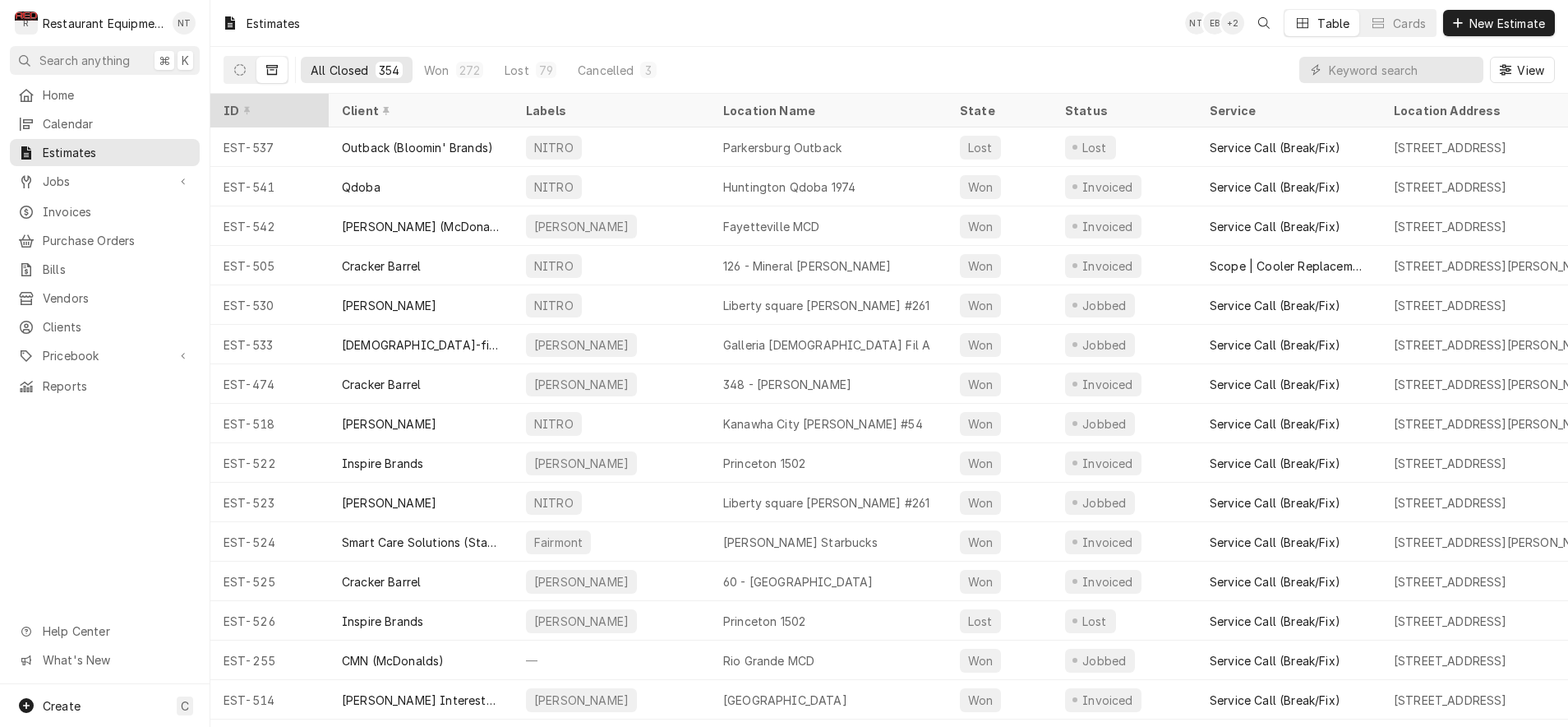
click at [290, 106] on div "ID" at bounding box center [267, 111] width 88 height 17
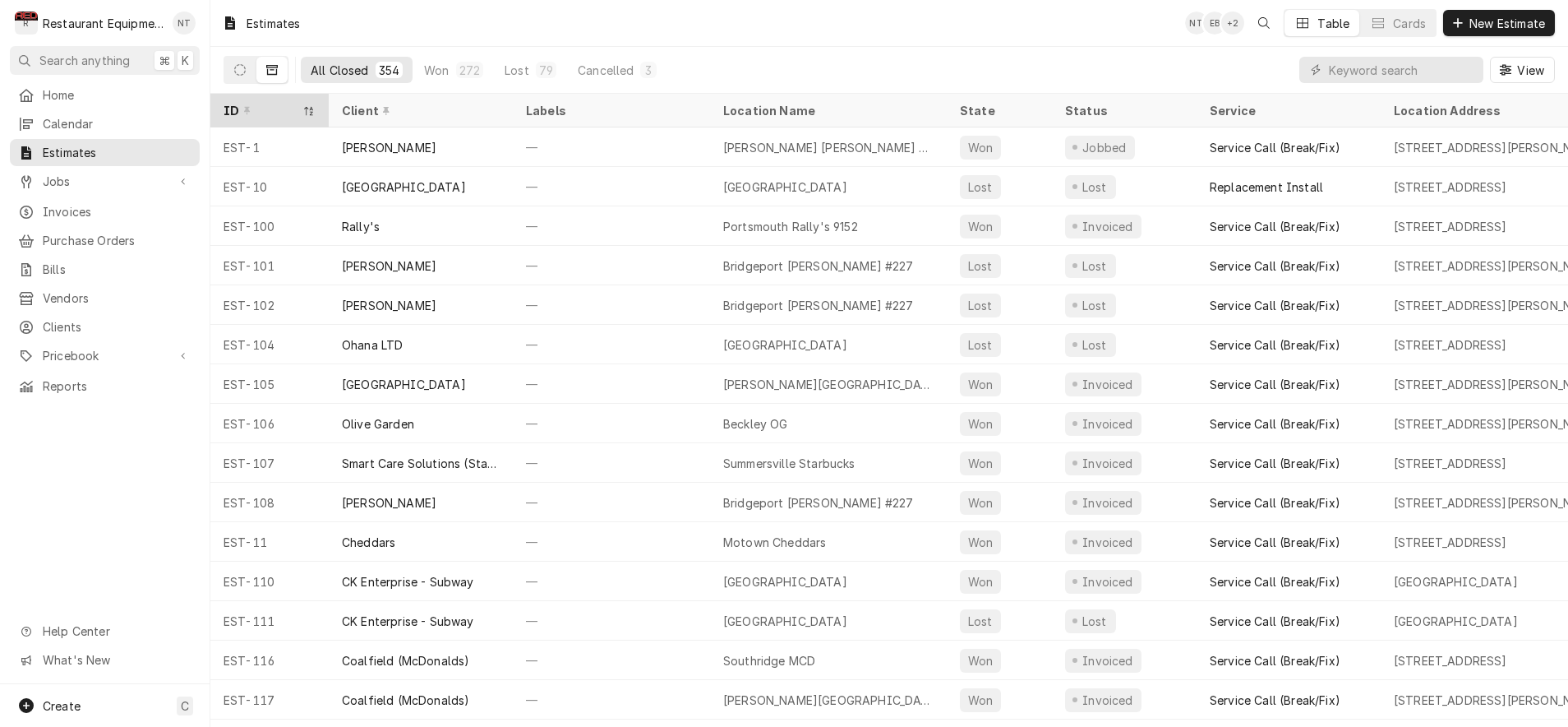
click at [290, 106] on div "ID" at bounding box center [261, 111] width 76 height 17
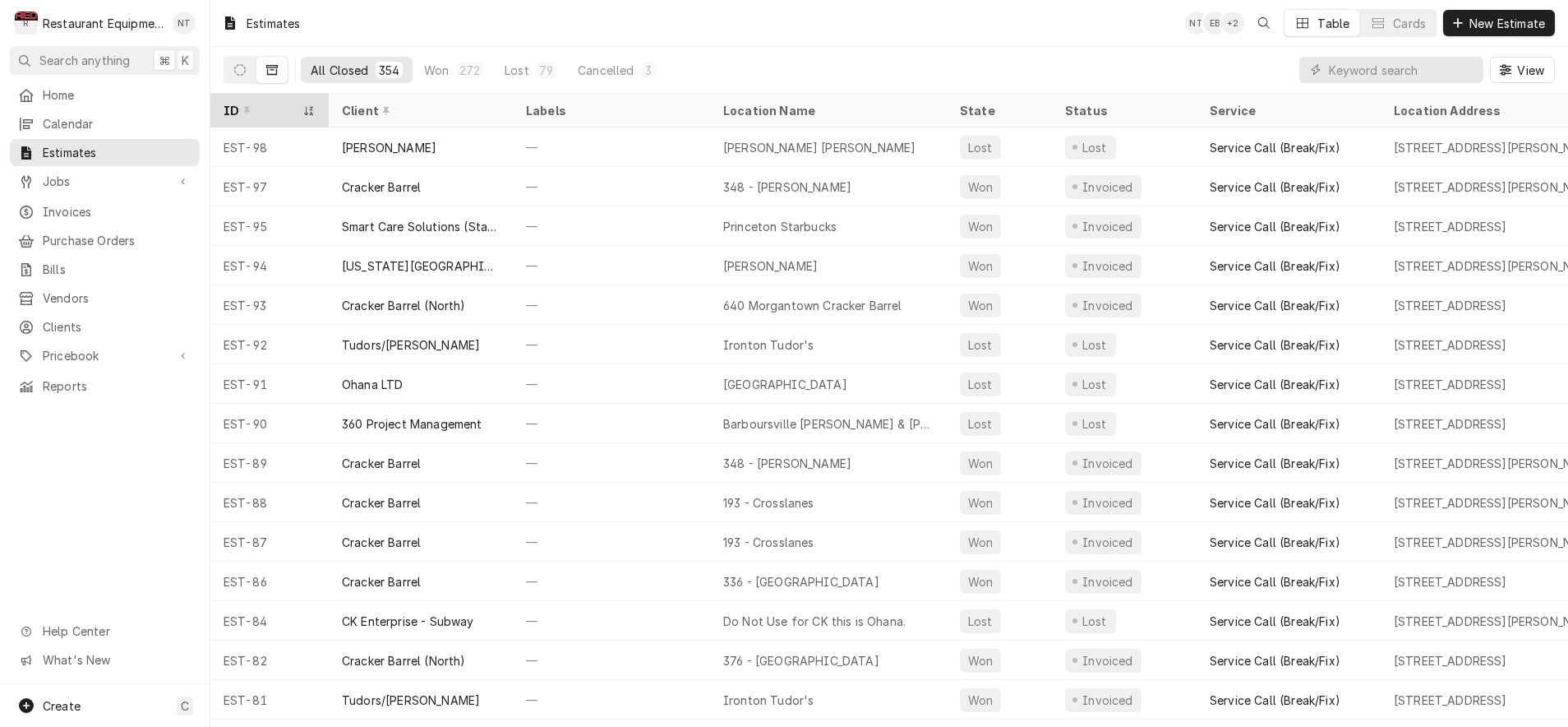
click at [311, 109] on icon "Dynamic Content Wrapper" at bounding box center [310, 111] width 12 height 10
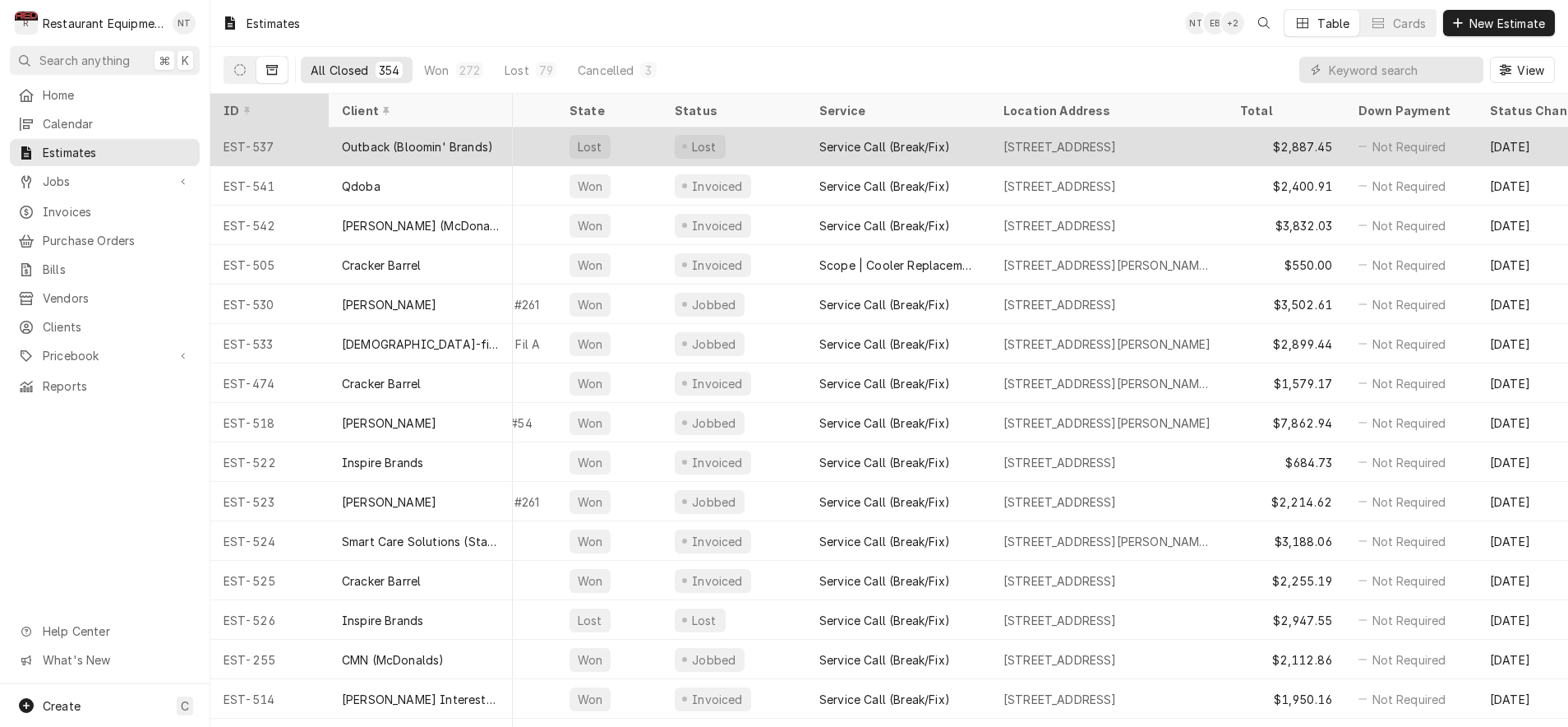
scroll to position [1, 385]
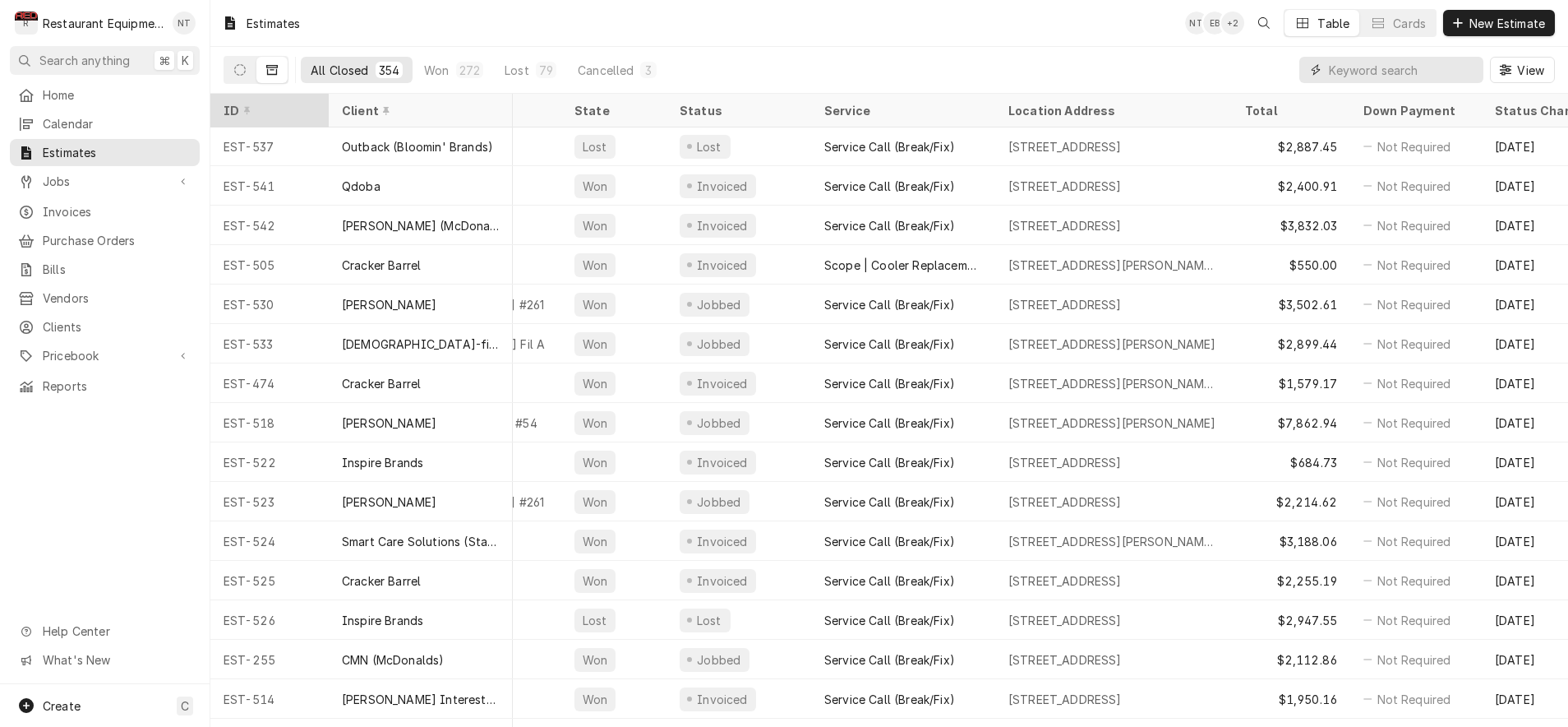
click at [1372, 66] on input "Dynamic Content Wrapper" at bounding box center [1402, 69] width 147 height 26
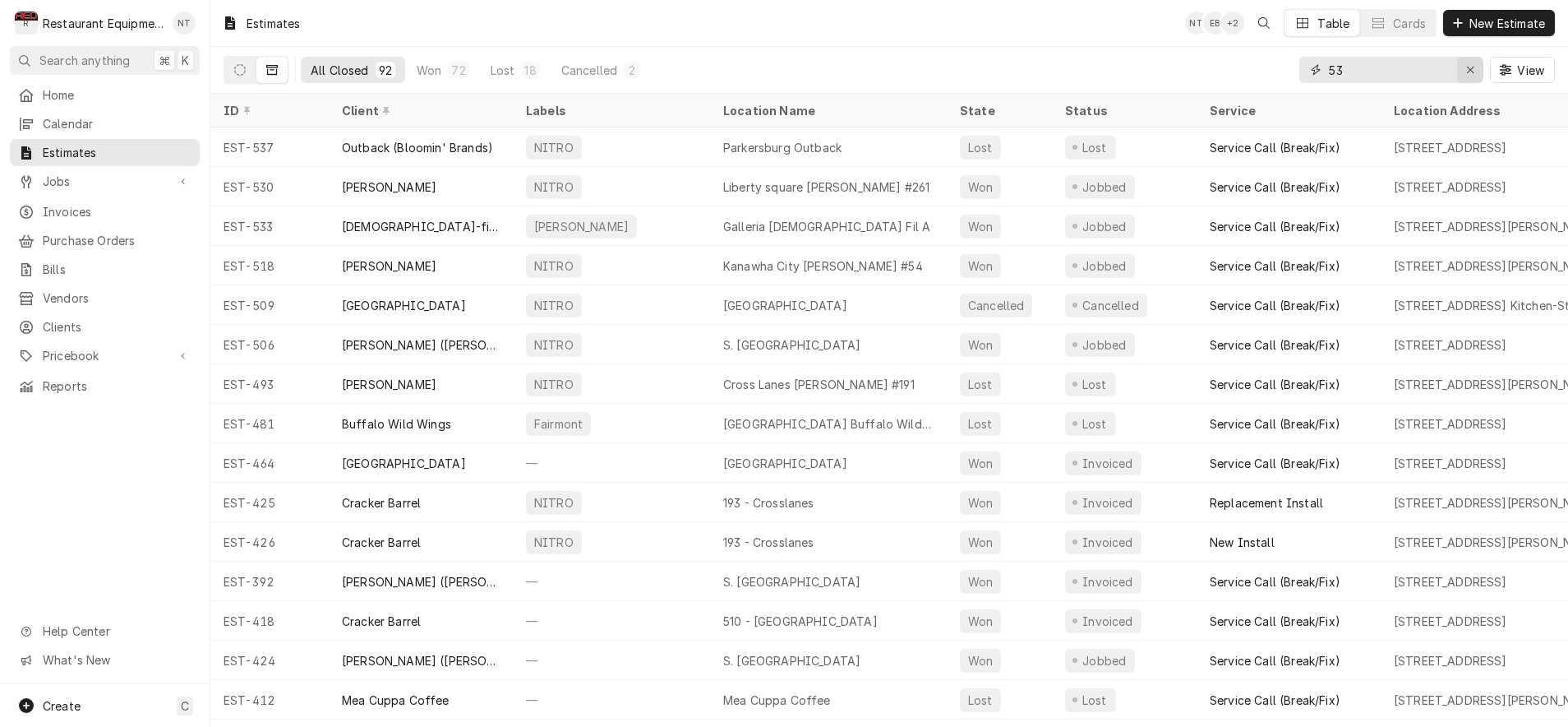
type input "5"
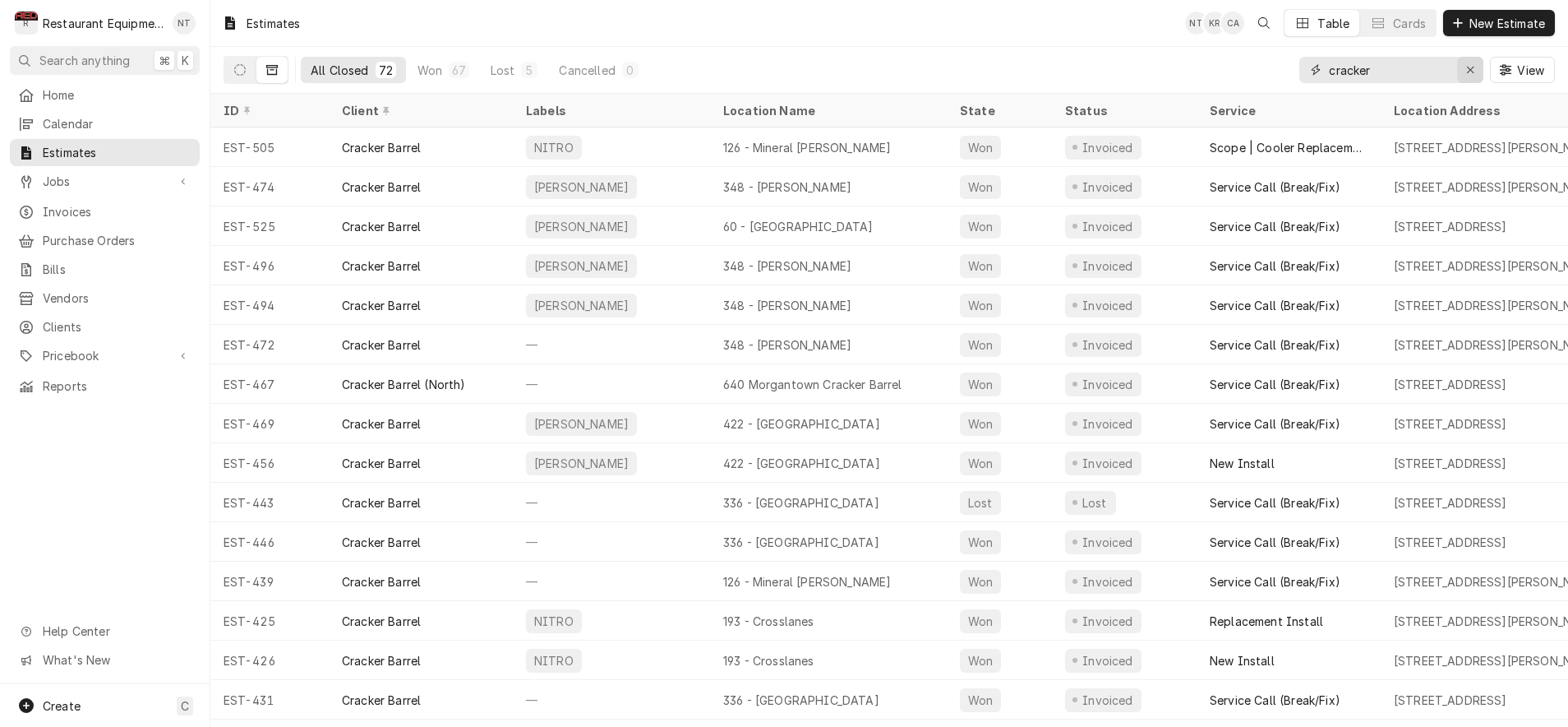
type input "cracker"
click at [1466, 75] on icon "Erase input" at bounding box center [1470, 70] width 9 height 12
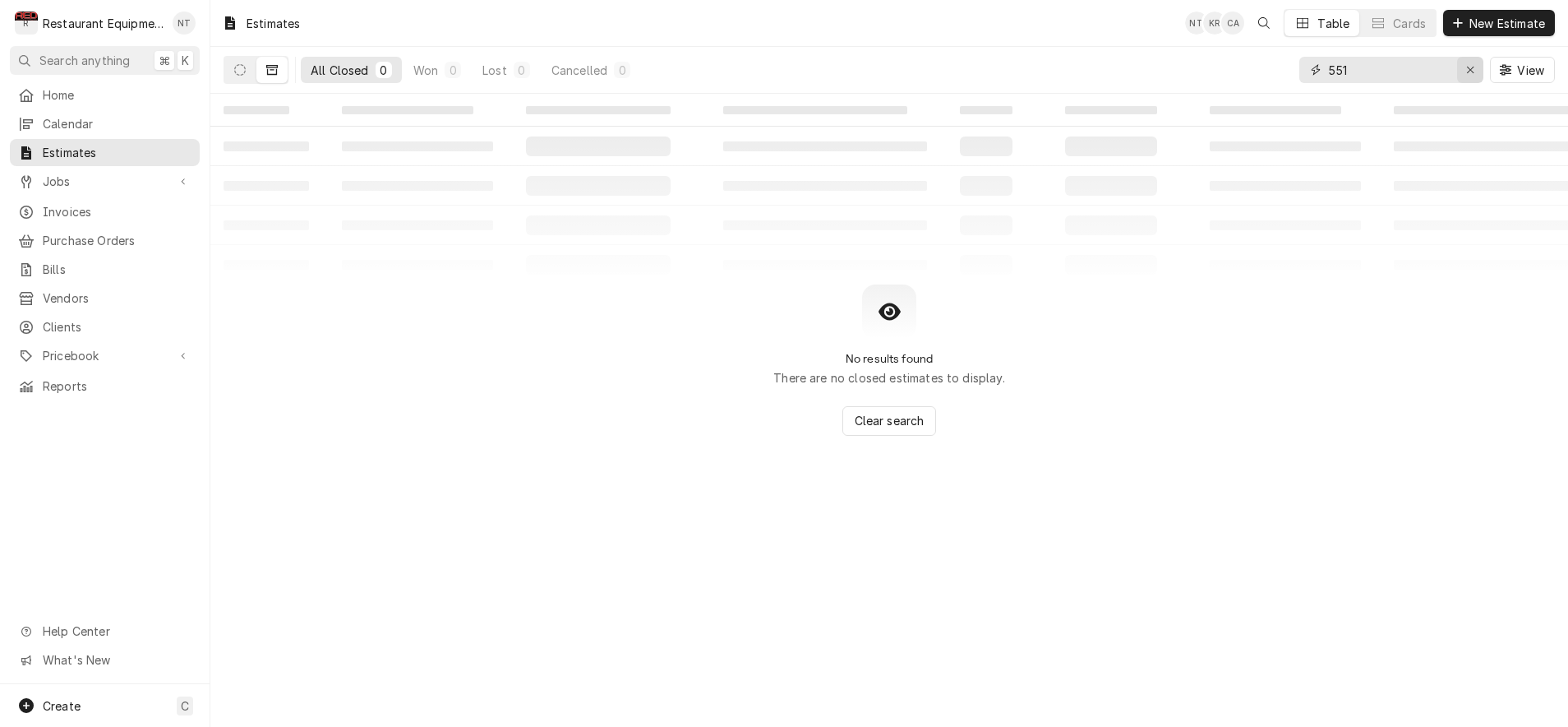
type input "551"
click at [1474, 62] on div "Erase input" at bounding box center [1470, 70] width 16 height 17
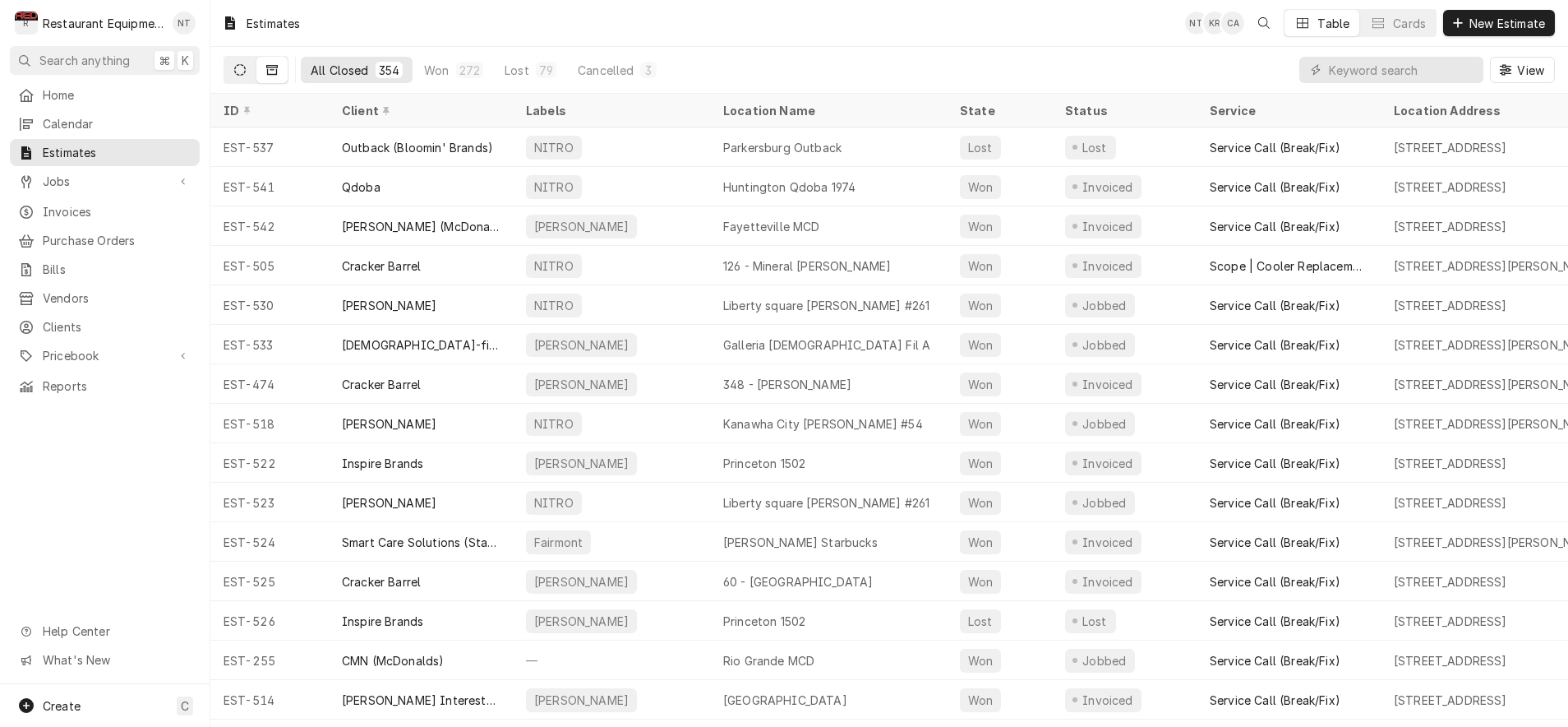
click at [246, 71] on button "Dynamic Content Wrapper" at bounding box center [240, 69] width 31 height 26
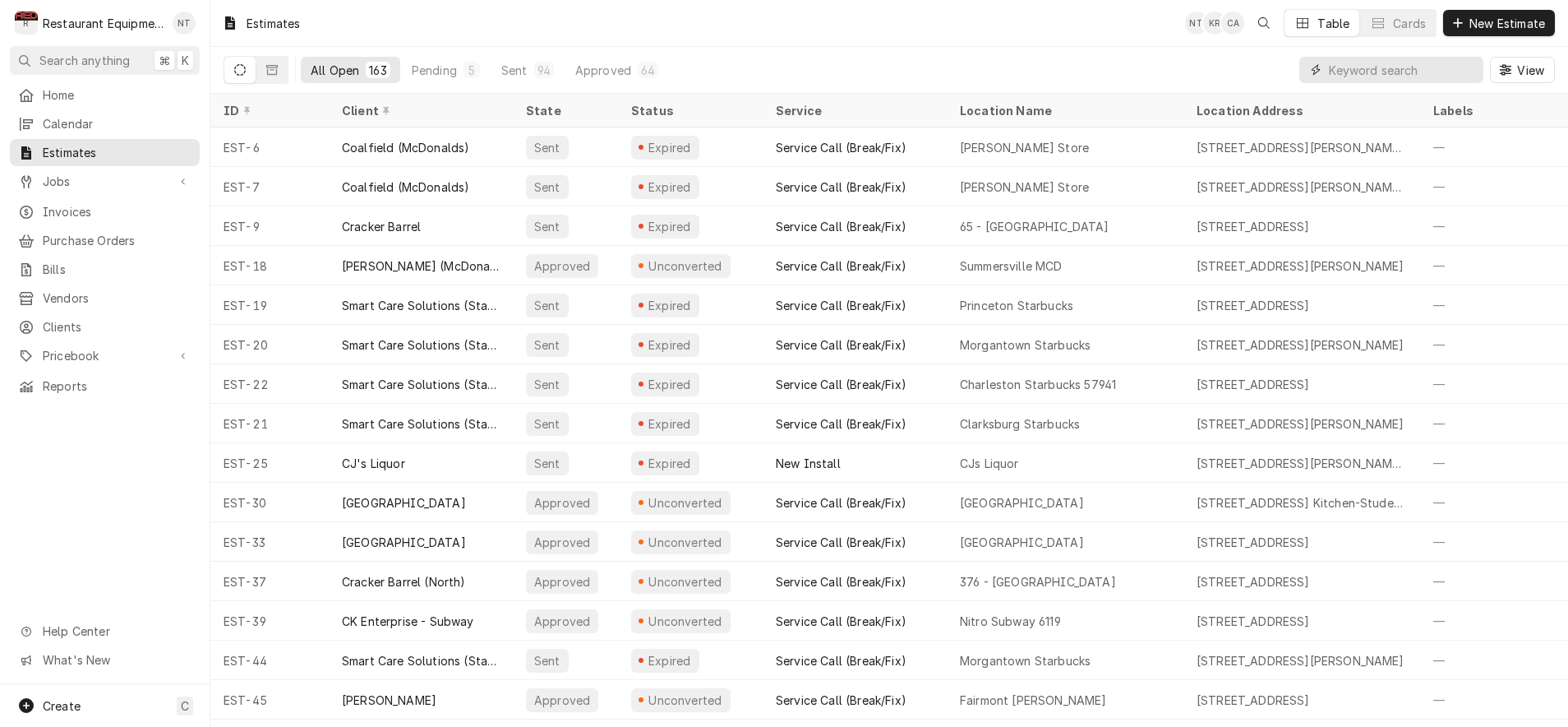
click at [1364, 67] on input "Dynamic Content Wrapper" at bounding box center [1402, 69] width 147 height 26
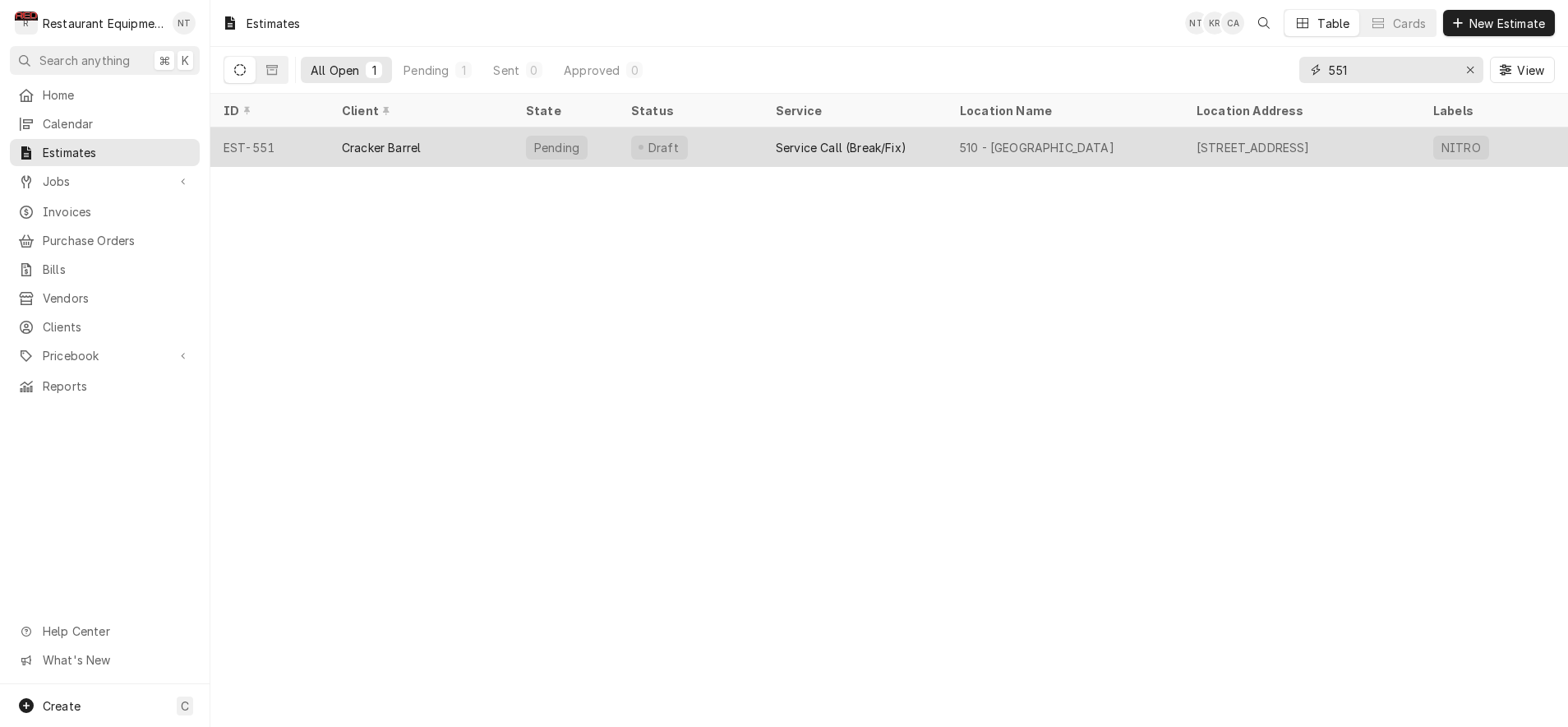
type input "551"
click at [1094, 144] on div "510 - Charleston" at bounding box center [1065, 147] width 237 height 40
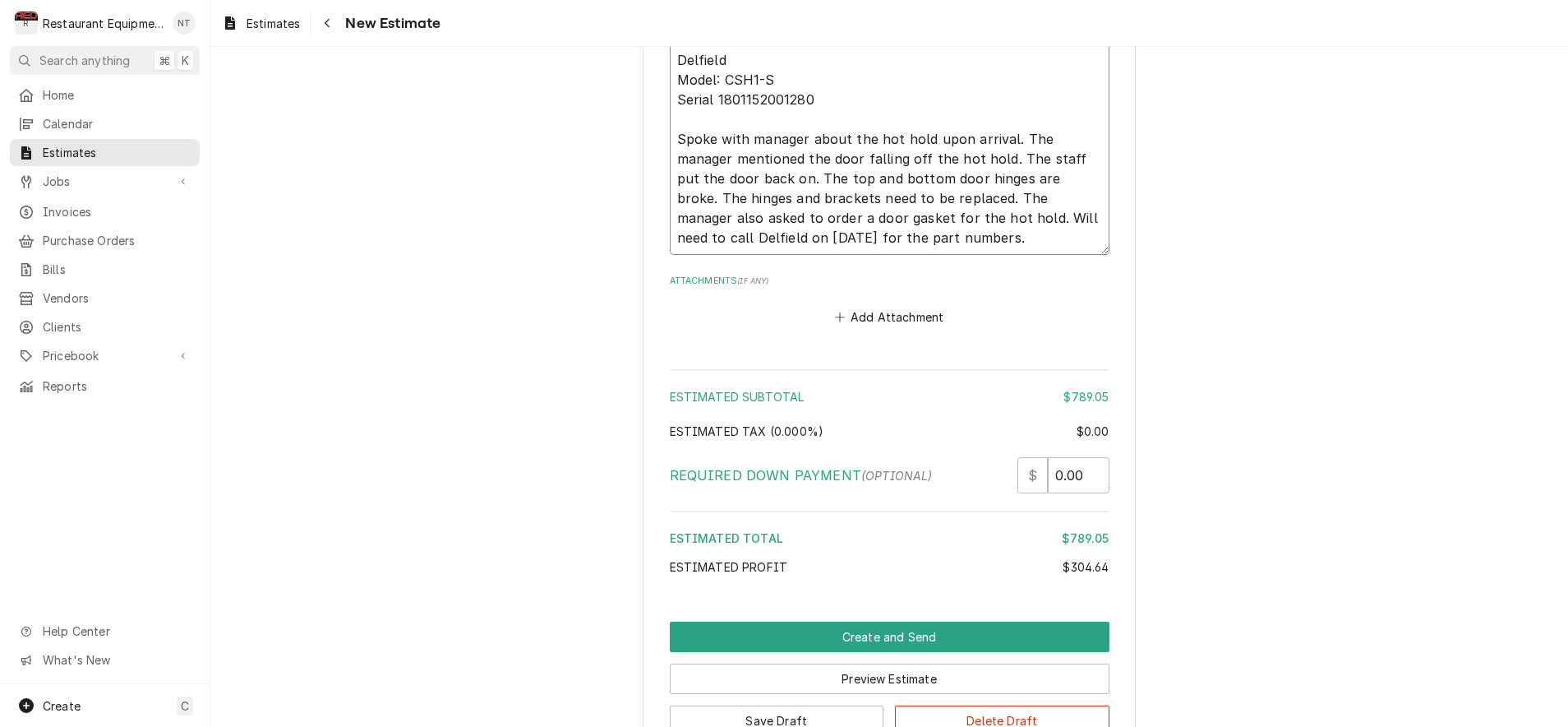
scroll to position [3814, 0]
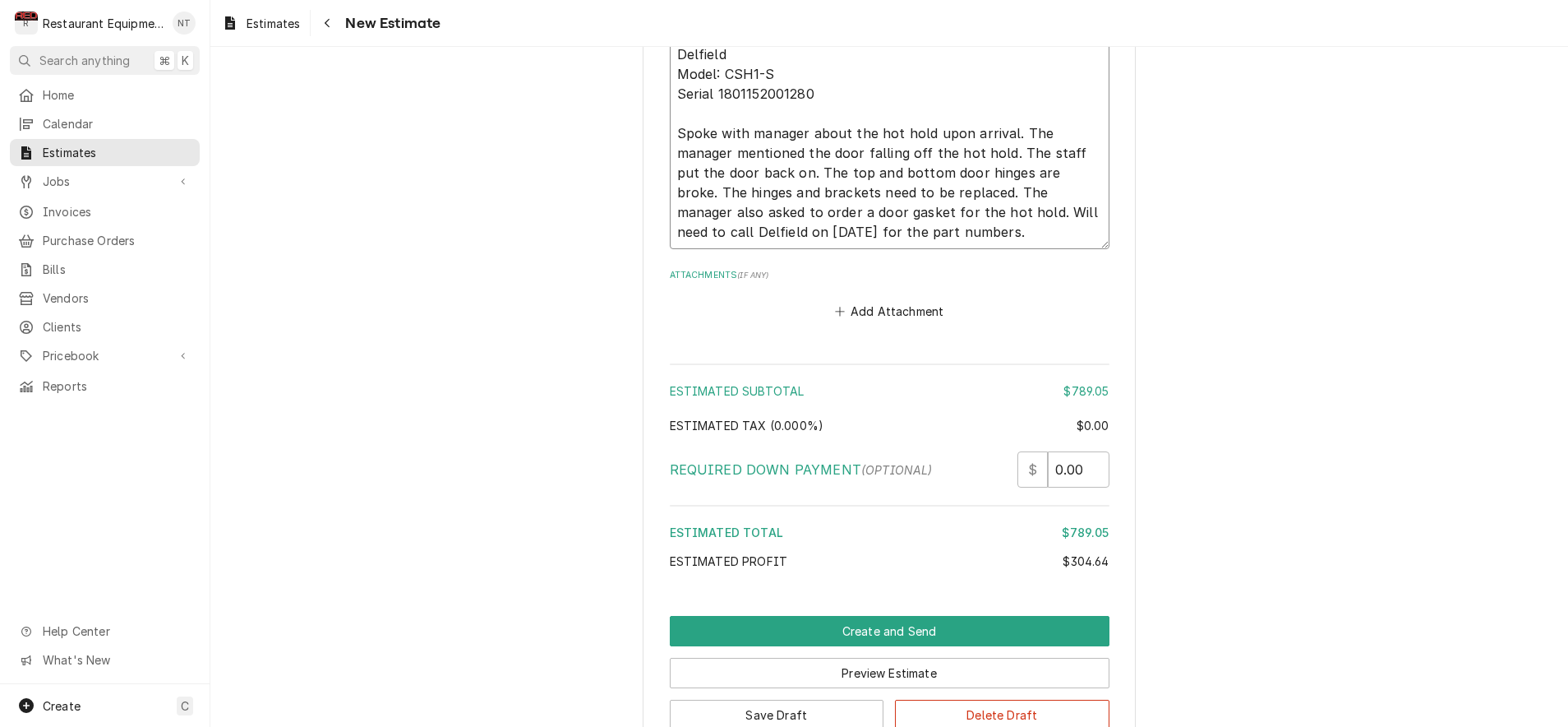
click at [980, 210] on textarea "[DATE] Time in 2:45 Time out 3:30 Delfield Model: CSH1-S Serial 1801152001280 S…" at bounding box center [889, 104] width 440 height 291
click at [979, 210] on textarea "[DATE] Time in 2:45 Time out 3:30 Delfield Model: CSH1-S Serial 1801152001280 S…" at bounding box center [889, 104] width 440 height 291
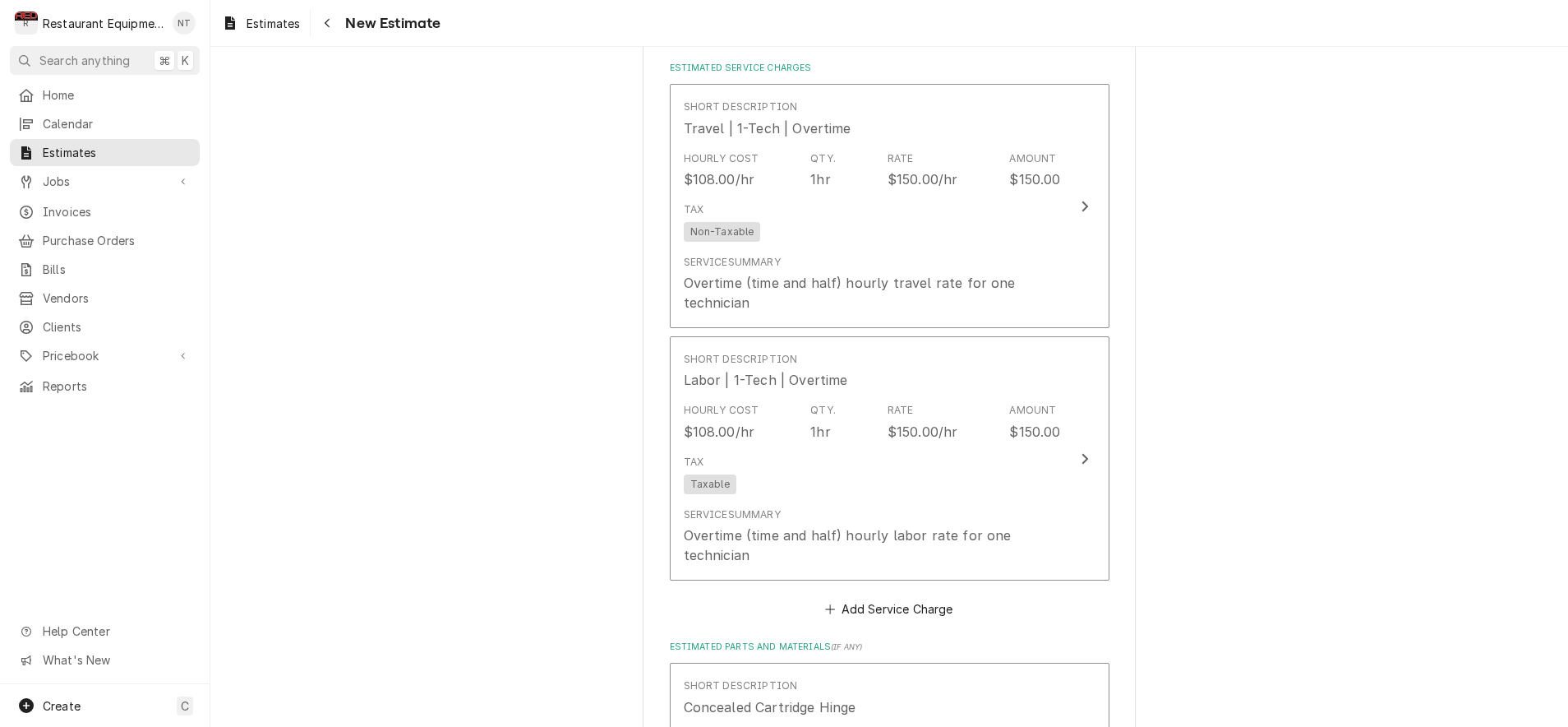
scroll to position [1244, 0]
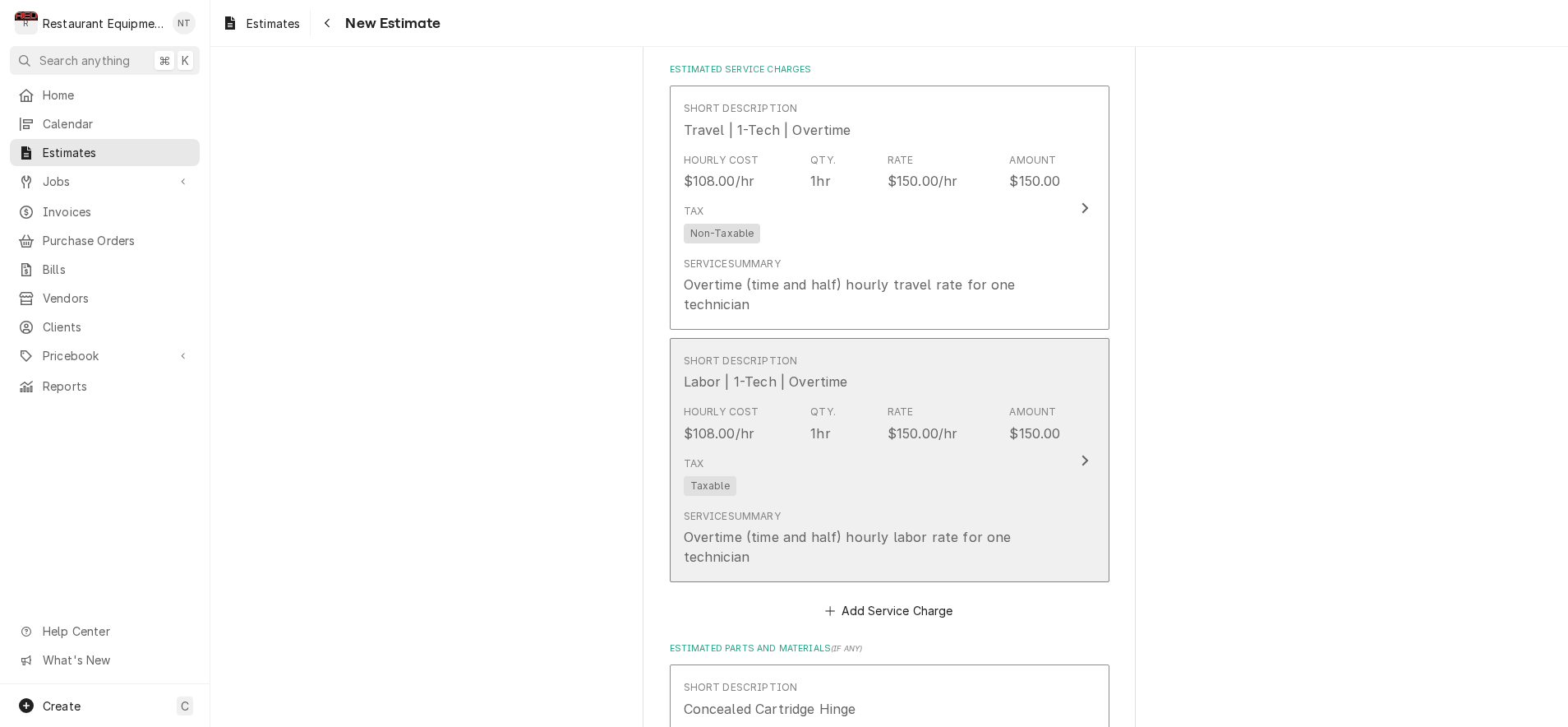
click at [1056, 347] on div "Short Description Labor | 1-Tech | Overtime" at bounding box center [872, 372] width 377 height 51
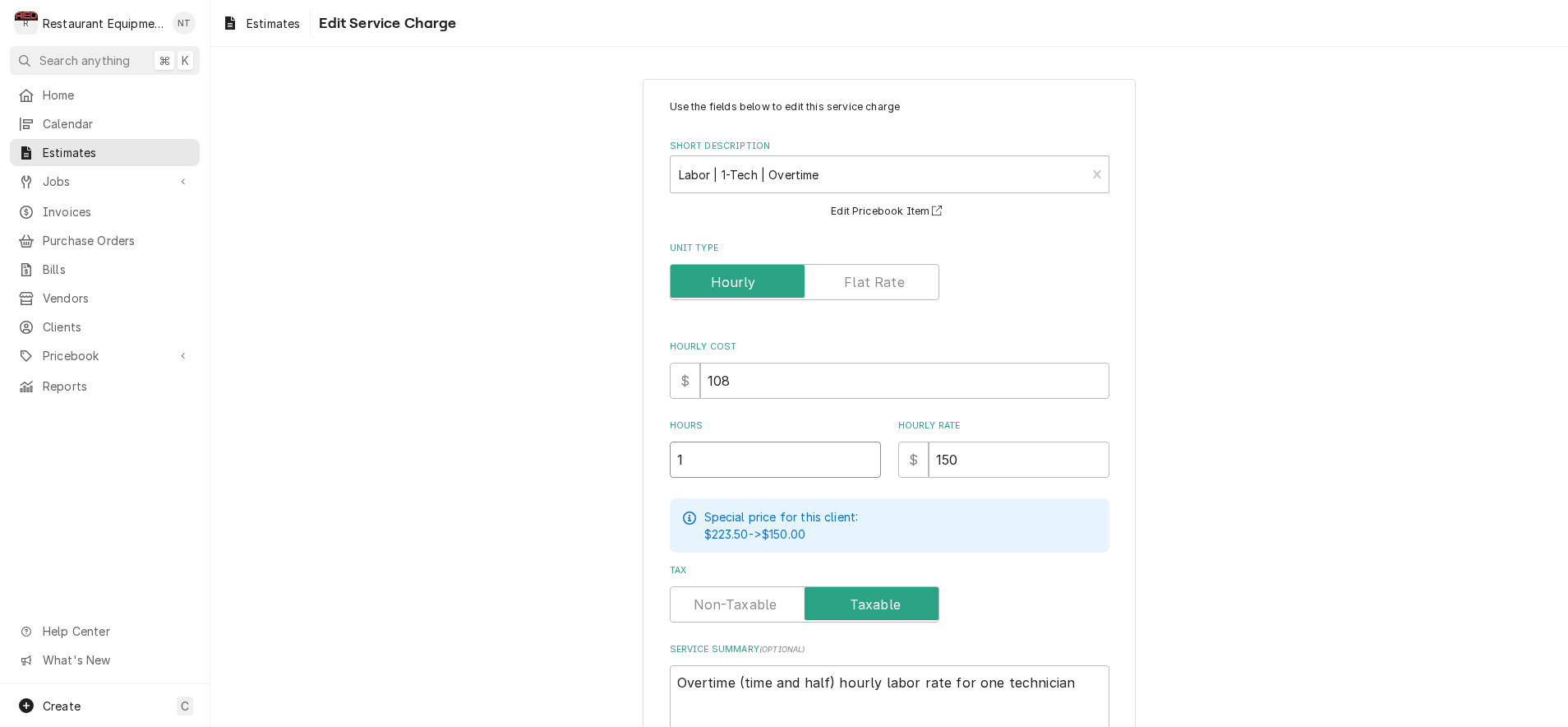
click at [770, 455] on input "1" at bounding box center [775, 459] width 212 height 36
type textarea "x"
type input "1.5"
type textarea "x"
type input "1.5"
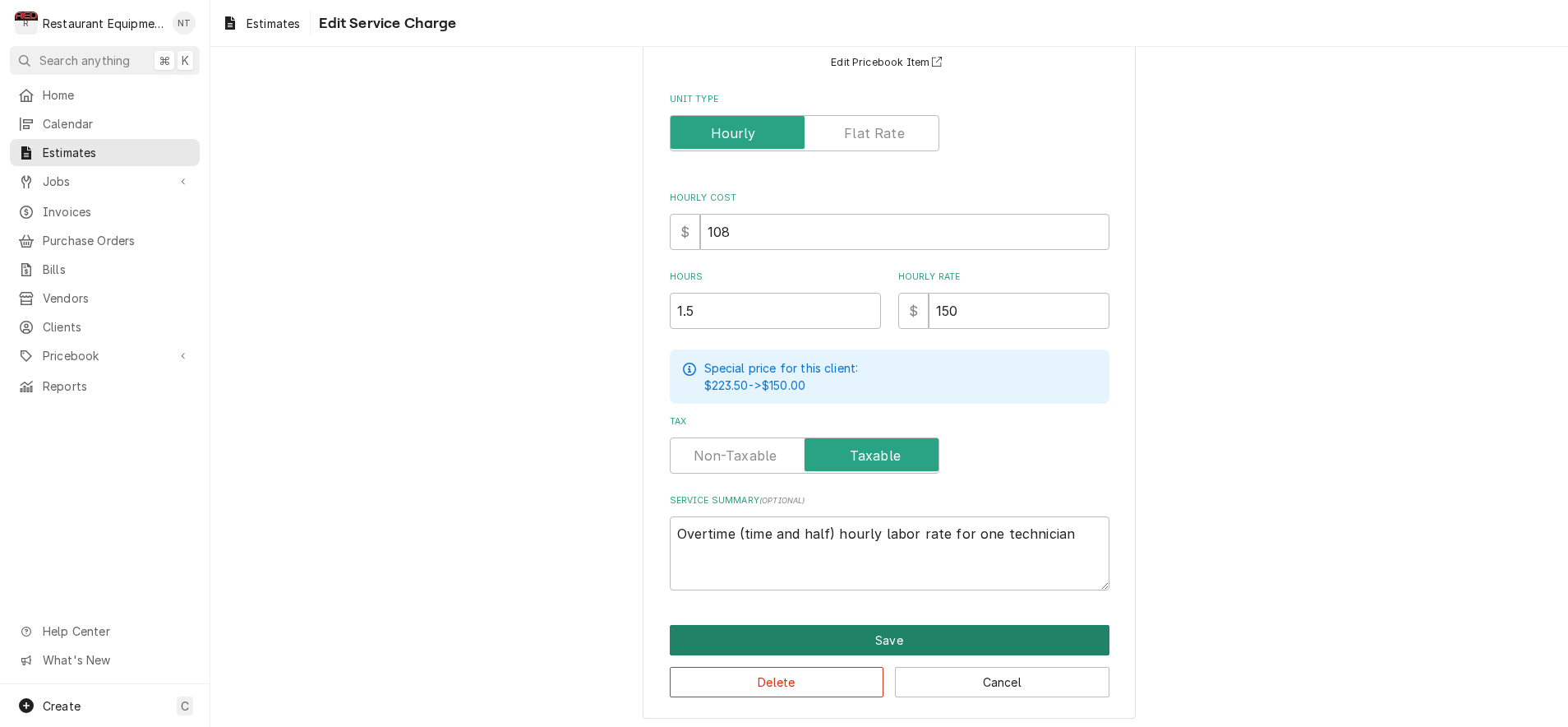
click at [926, 626] on button "Save" at bounding box center [889, 640] width 440 height 30
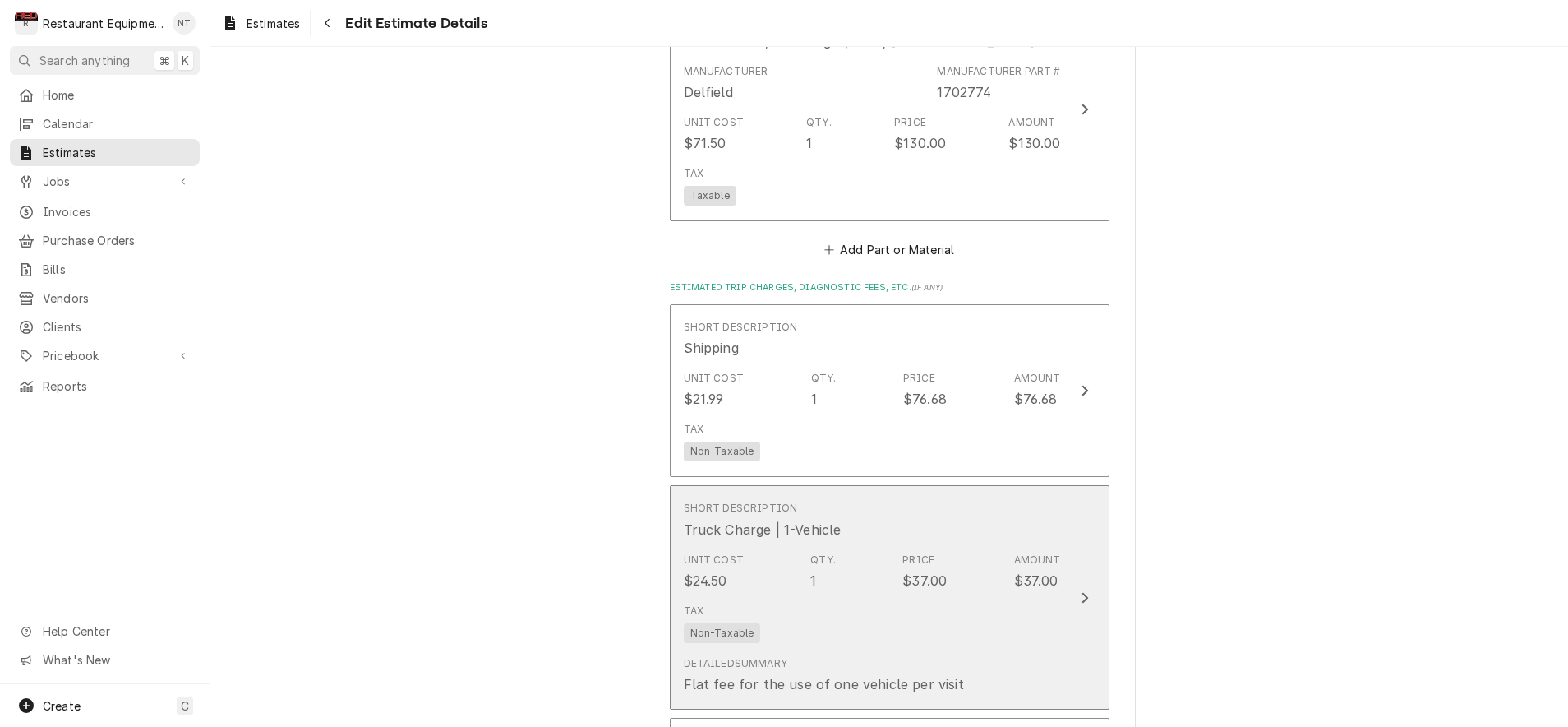
scroll to position [2610, 0]
click at [1079, 484] on button "Short Description Truck Charge | 1-Vehicle Unit Cost $24.50 Qty. 1 Price $37.00…" at bounding box center [889, 596] width 440 height 224
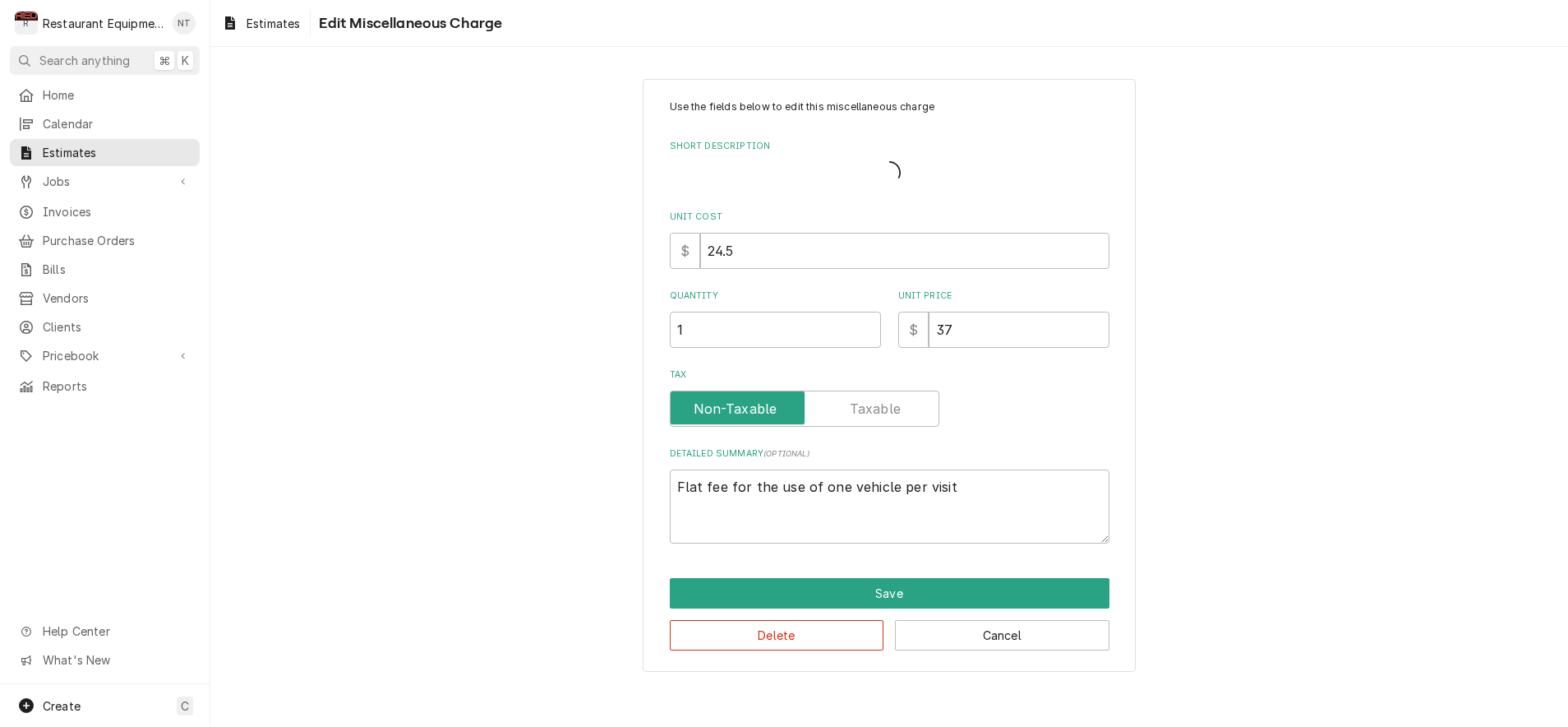
type textarea "x"
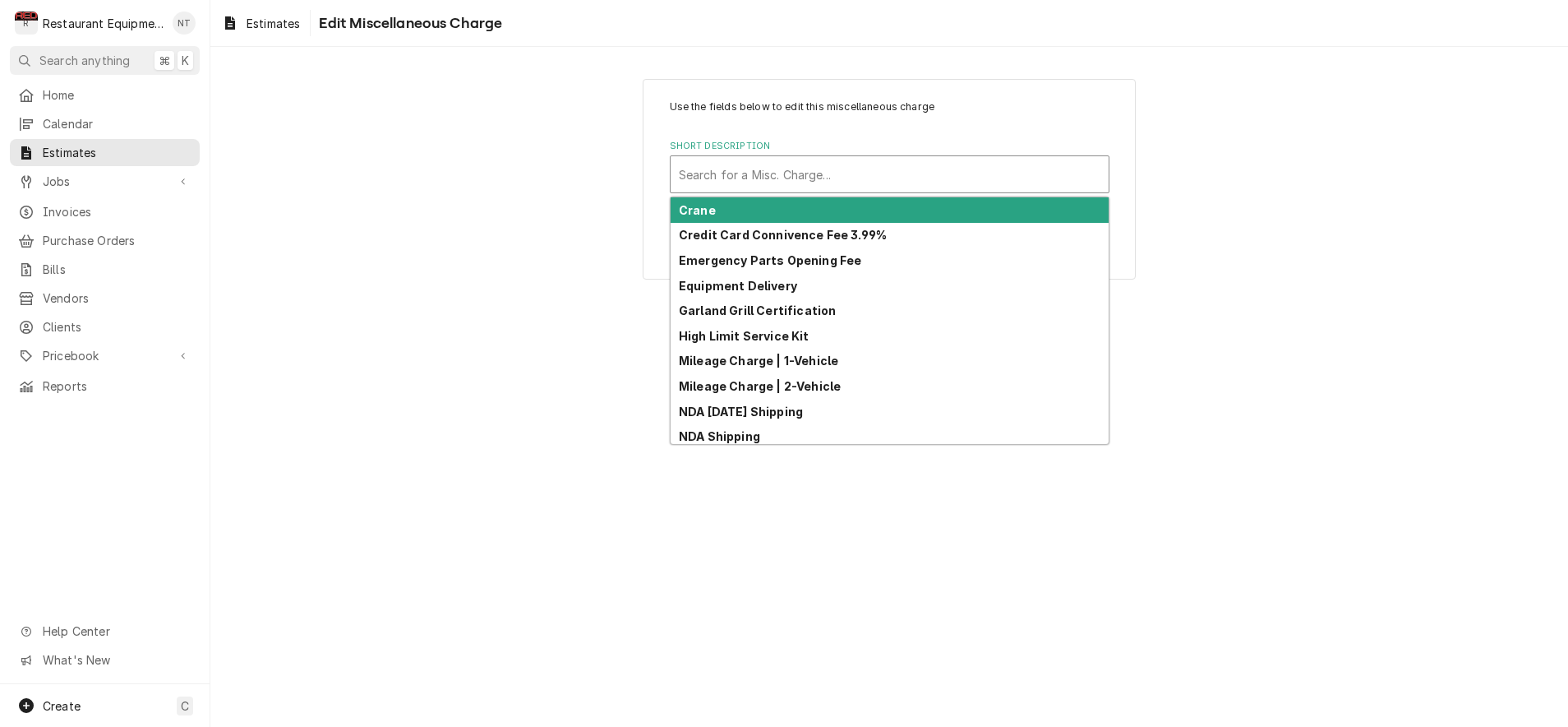
click at [930, 189] on div "Search for a Misc. Charge..." at bounding box center [889, 174] width 438 height 36
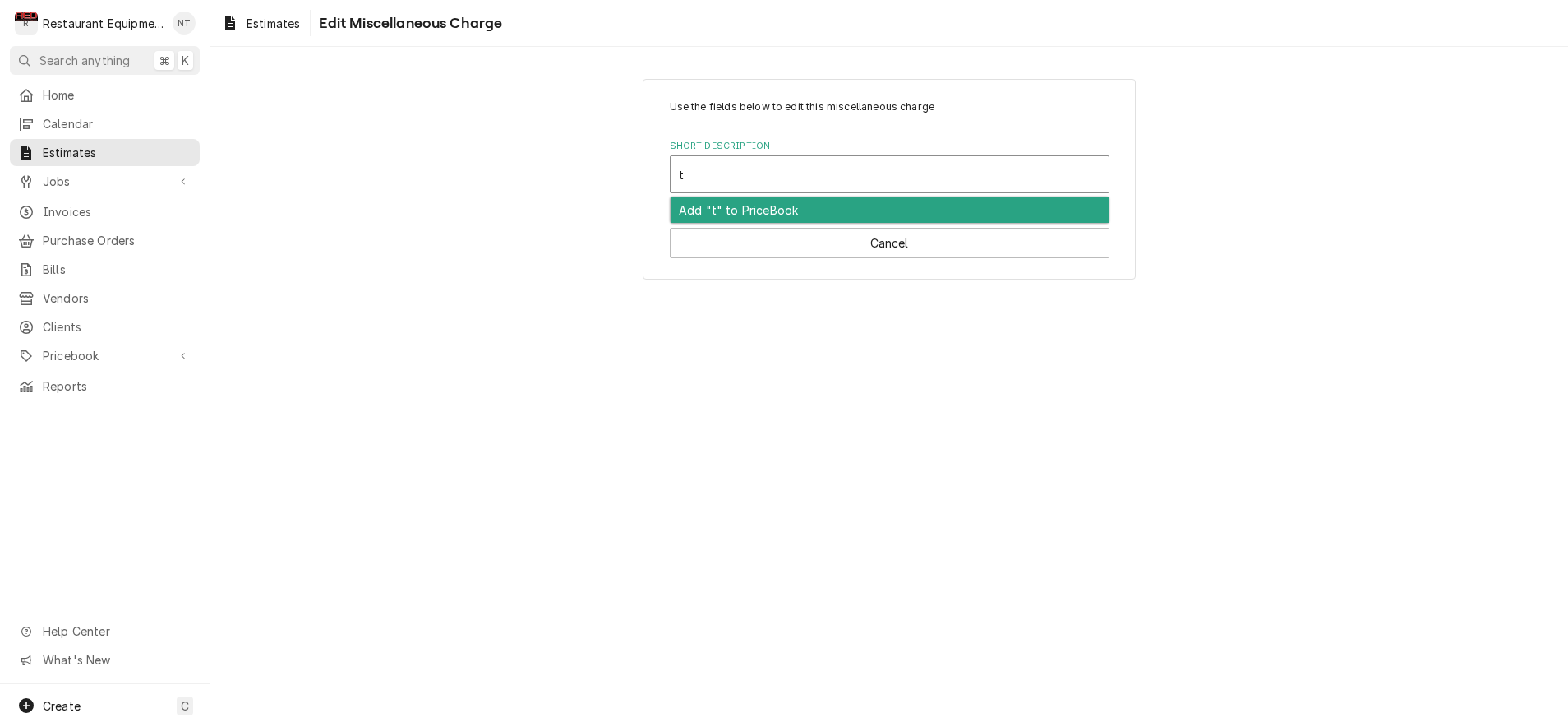
type input "tr"
click at [894, 208] on div "Truck Charge | 1-Vehicle" at bounding box center [889, 210] width 438 height 25
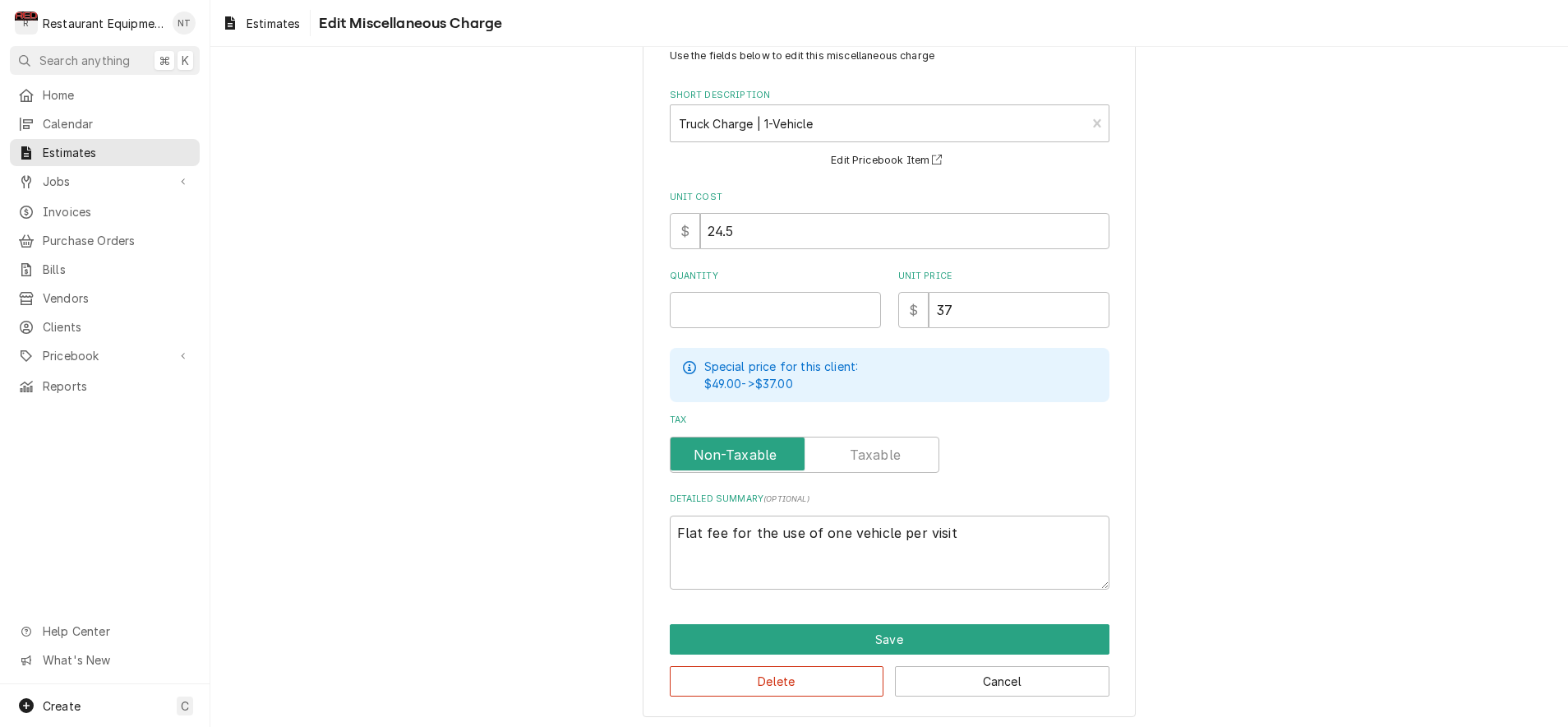
scroll to position [50, 0]
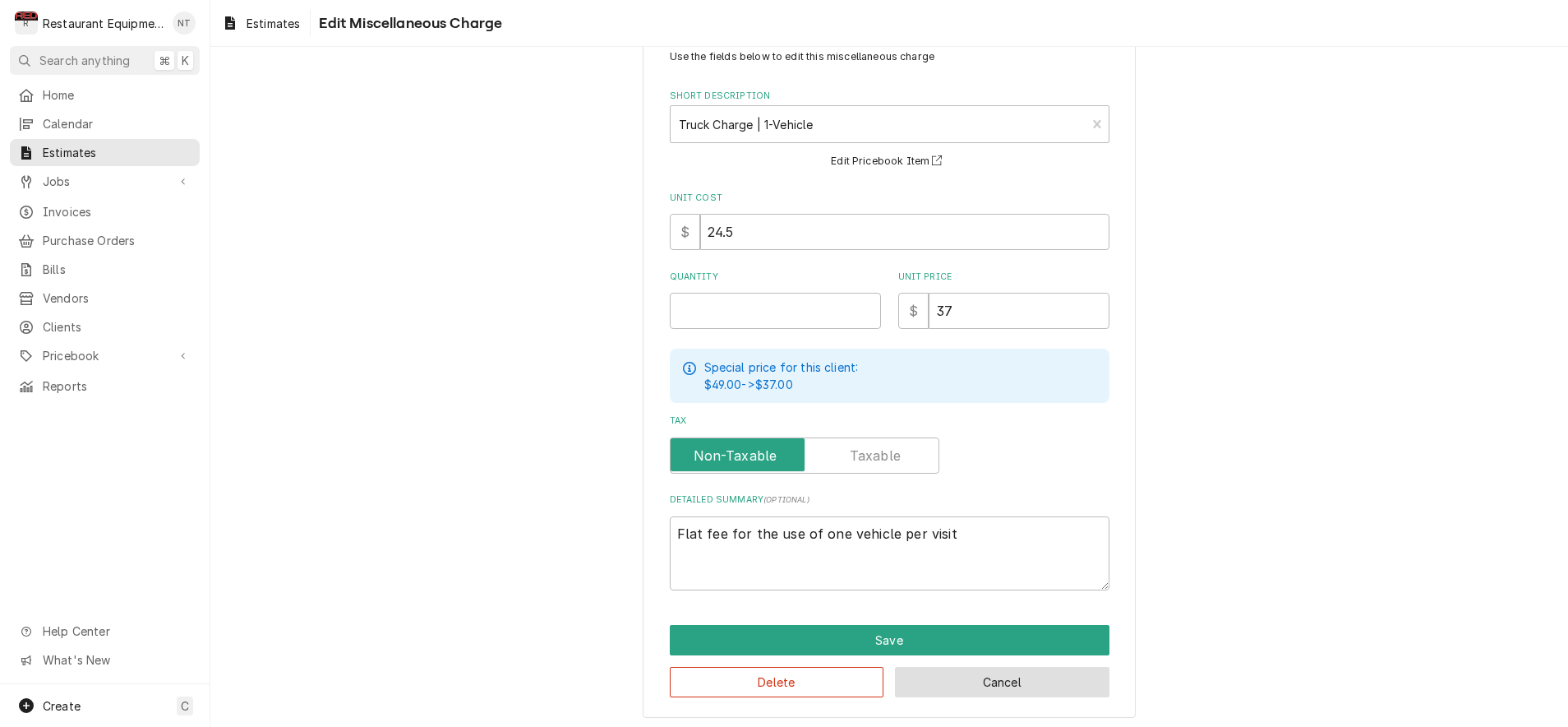
click at [1023, 677] on button "Cancel" at bounding box center [1001, 681] width 214 height 30
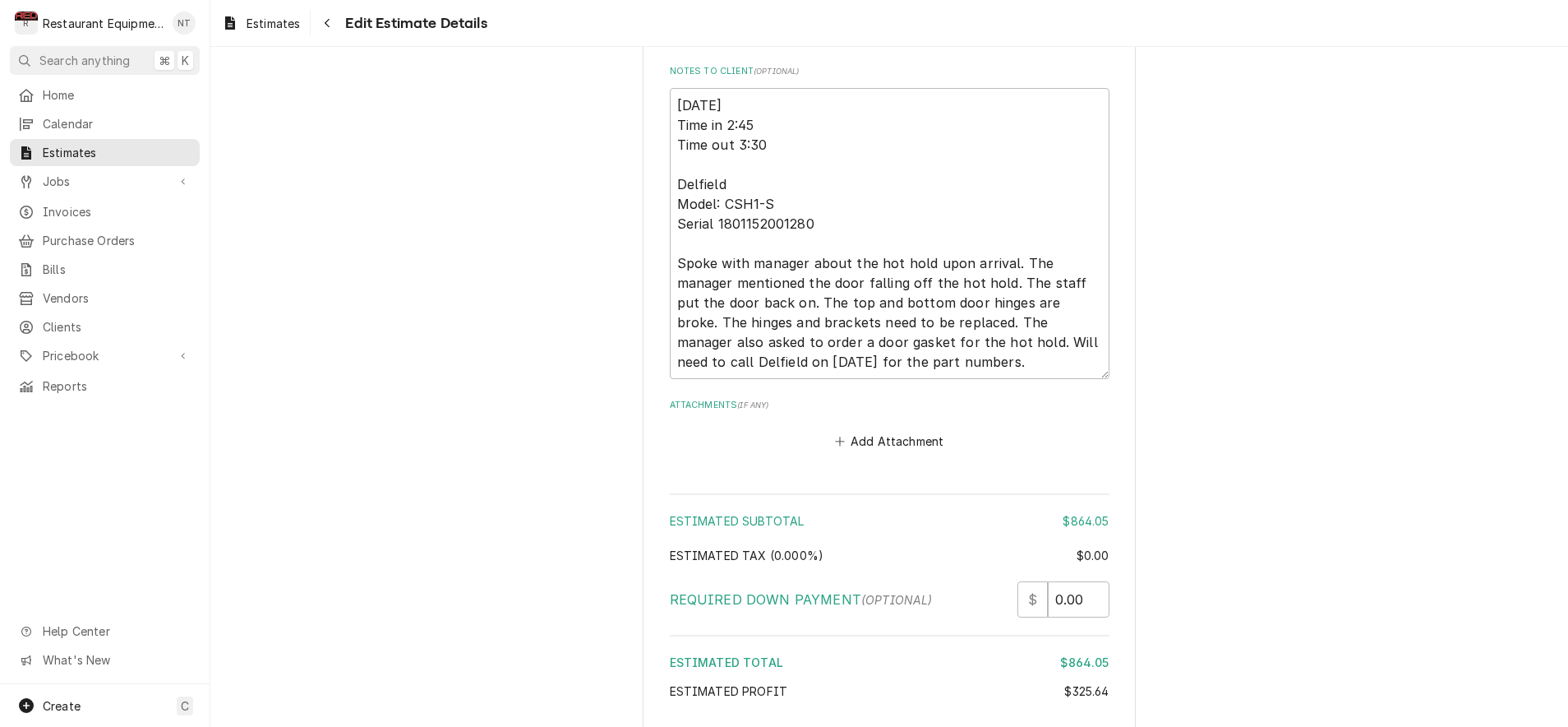
scroll to position [3682, 0]
click at [927, 346] on textarea "9/7/25 Time in 2:45 Time out 3:30 Delfield Model: CSH1-S Serial 1801152001280 S…" at bounding box center [889, 235] width 440 height 291
type textarea "x"
type textarea "9/7/25 Time in 2:45 Time out 3:30 Delfield Model: CSH1-S Serial 1801152001280 S…"
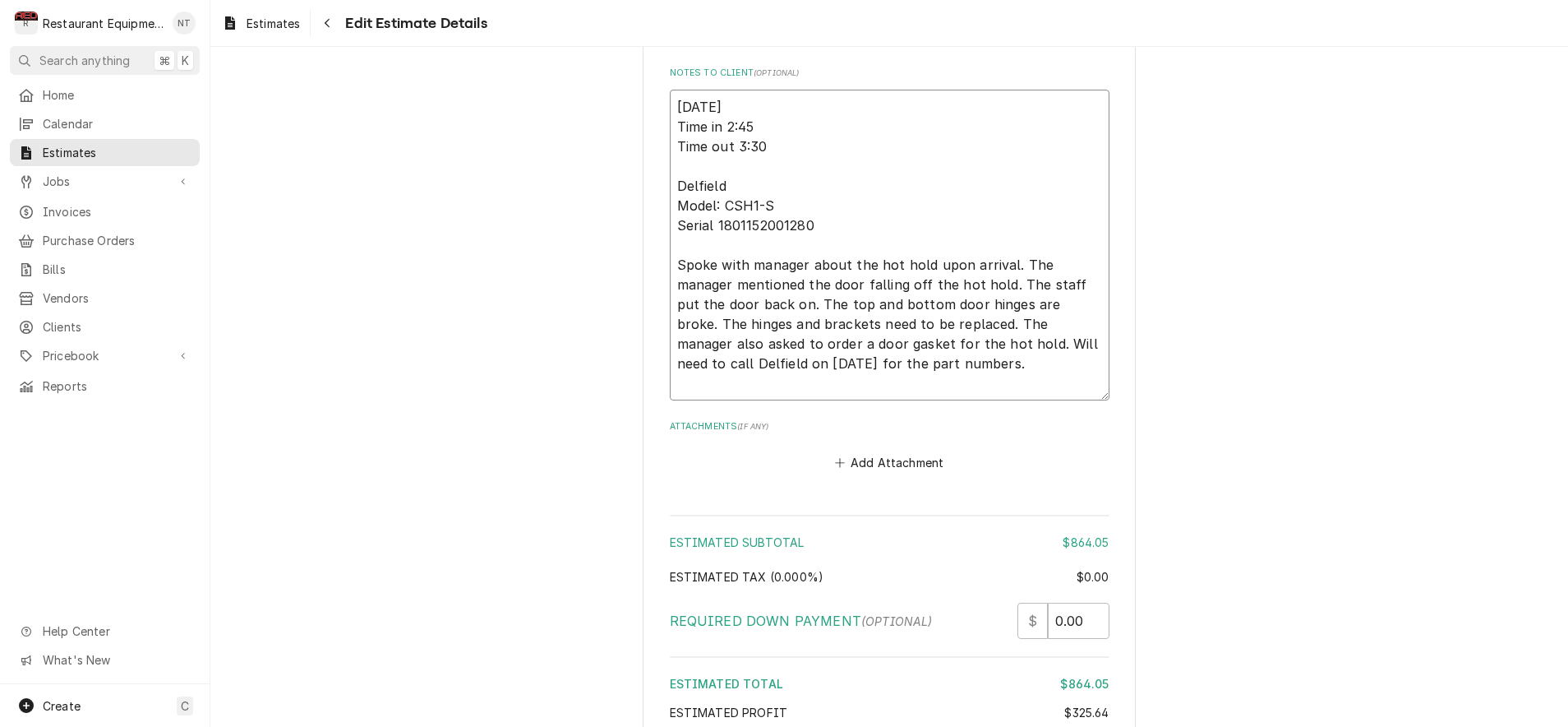
type textarea "x"
type textarea "9/7/25 Time in 2:45 Time out 3:30 Delfield Model: CSH1-S Serial 1801152001280 S…"
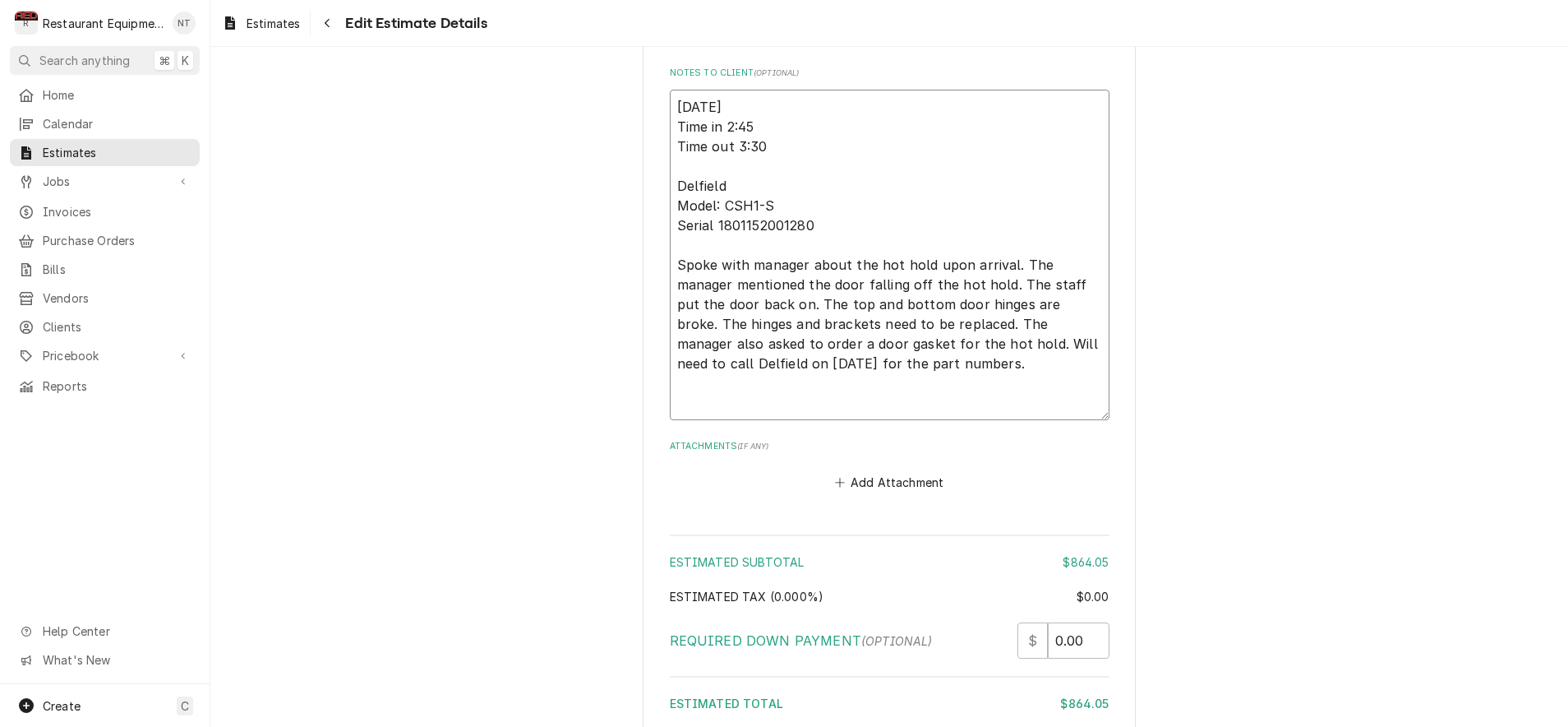
type textarea "x"
type textarea "9/7/25 Time in 2:45 Time out 3:30 Delfield Model: CSH1-S Serial 1801152001280 S…"
type textarea "x"
type textarea "9/7/25 Time in 2:45 Time out 3:30 Delfield Model: CSH1-S Serial 1801152001280 S…"
type textarea "x"
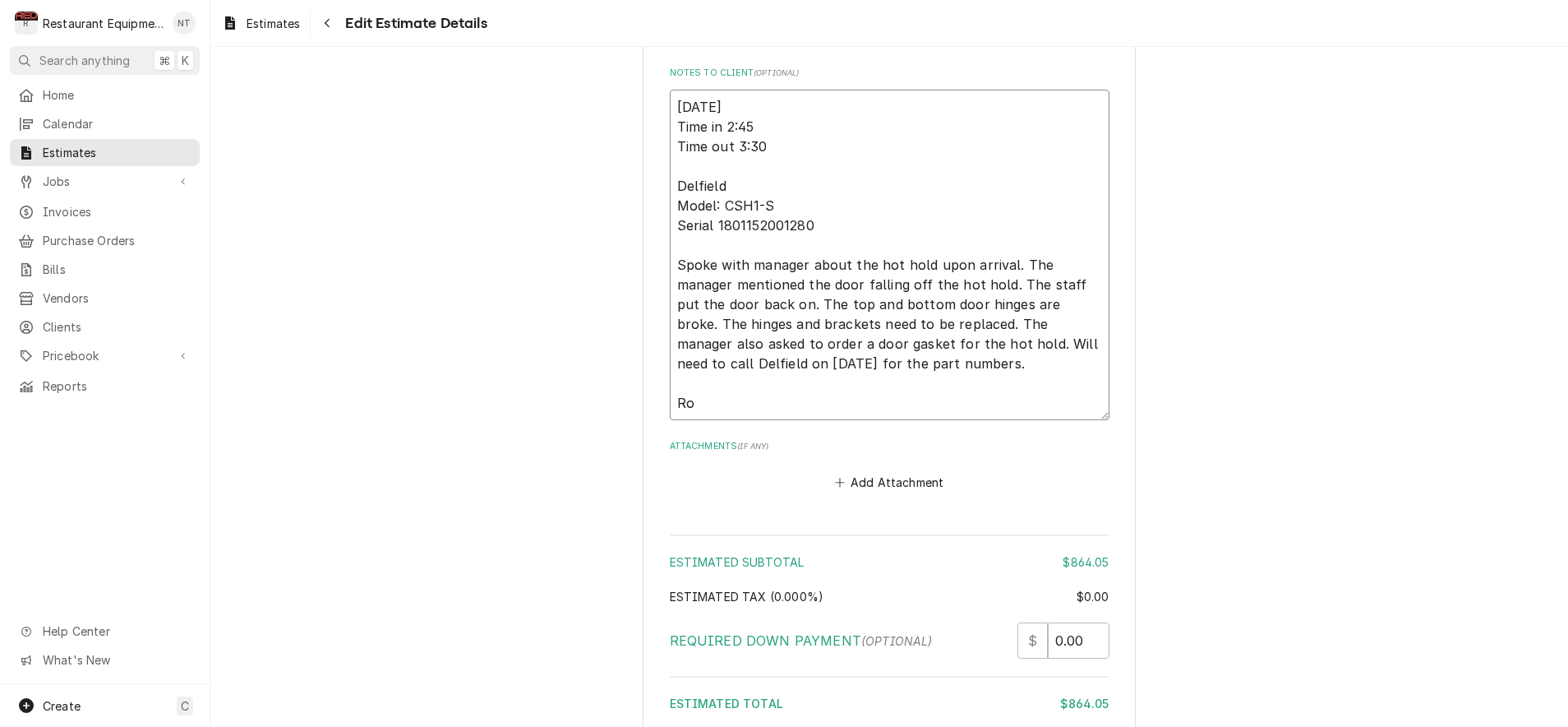
type textarea "9/7/25 Time in 2:45 Time out 3:30 Delfield Model: CSH1-S Serial 1801152001280 S…"
type textarea "x"
type textarea "9/7/25 Time in 2:45 Time out 3:30 Delfield Model: CSH1-S Serial 1801152001280 S…"
type textarea "x"
type textarea "9/7/25 Time in 2:45 Time out 3:30 Delfield Model: CSH1-S Serial 1801152001280 S…"
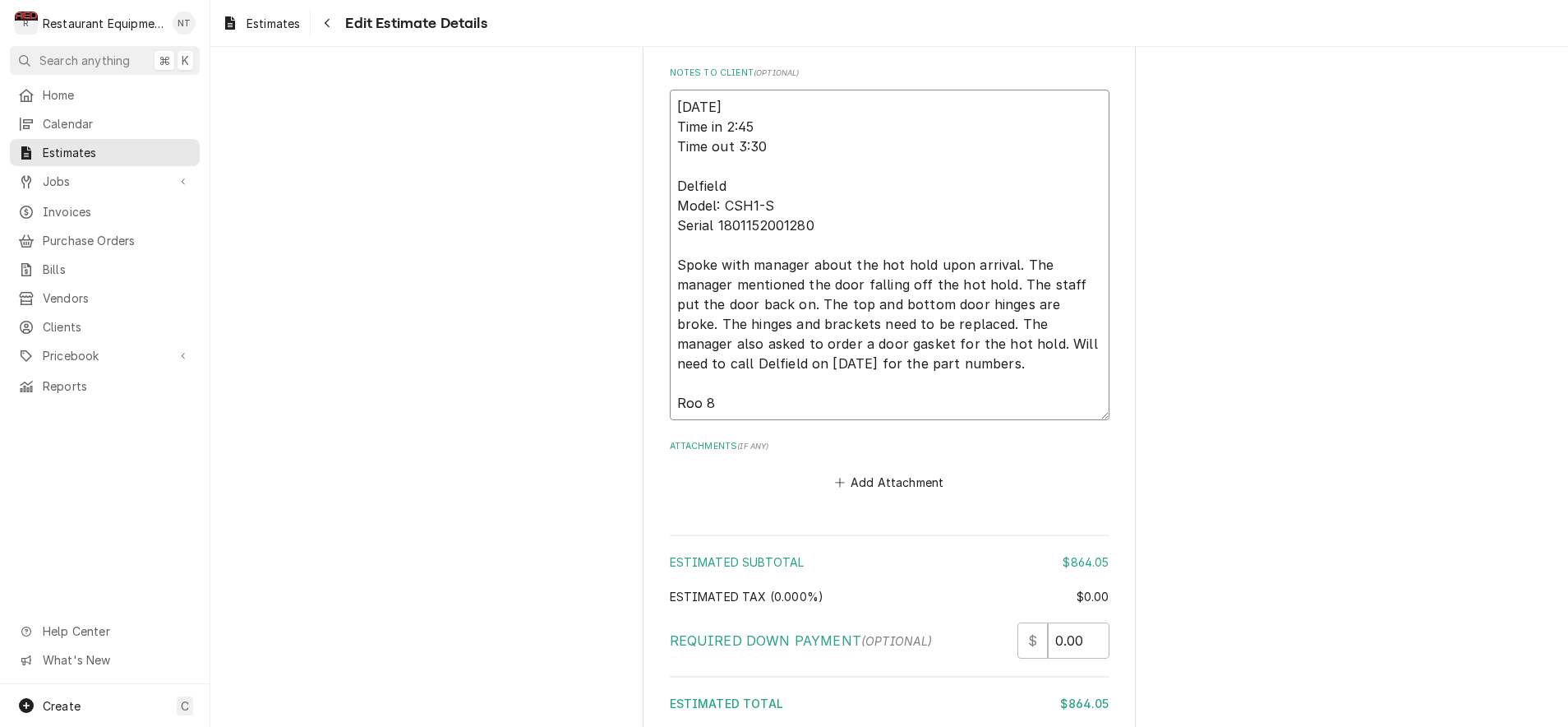
type textarea "x"
type textarea "9/7/25 Time in 2:45 Time out 3:30 Delfield Model: CSH1-S Serial 1801152001280 S…"
type textarea "x"
type textarea "9/7/25 Time in 2:45 Time out 3:30 Delfield Model: CSH1-S Serial 1801152001280 S…"
type textarea "x"
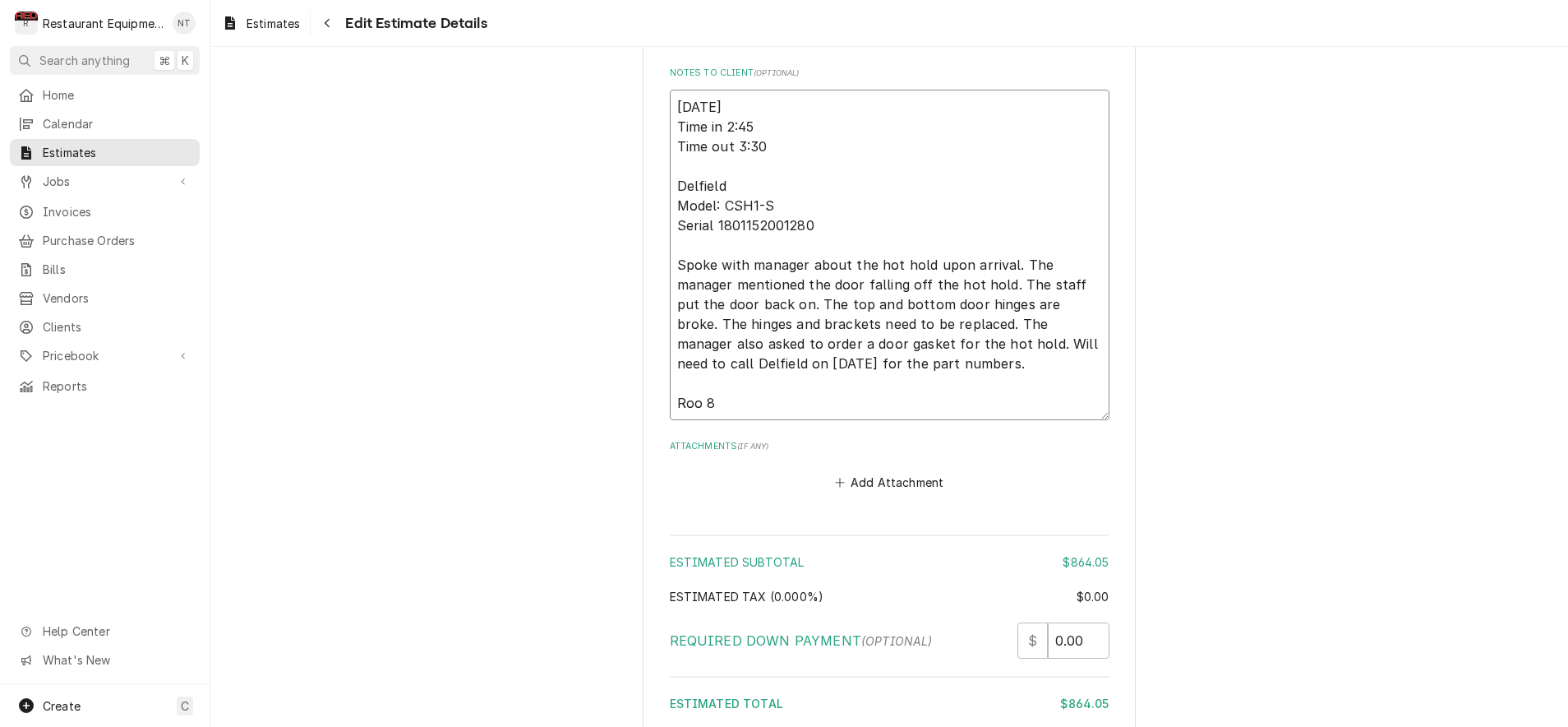
type textarea "9/7/25 Time in 2:45 Time out 3:30 Delfield Model: CSH1-S Serial 1801152001280 S…"
type textarea "x"
type textarea "9/7/25 Time in 2:45 Time out 3:30 Delfield Model: CSH1-S Serial 1801152001280 S…"
type textarea "x"
type textarea "9/7/25 Time in 2:45 Time out 3:30 Delfield Model: CSH1-S Serial 1801152001280 S…"
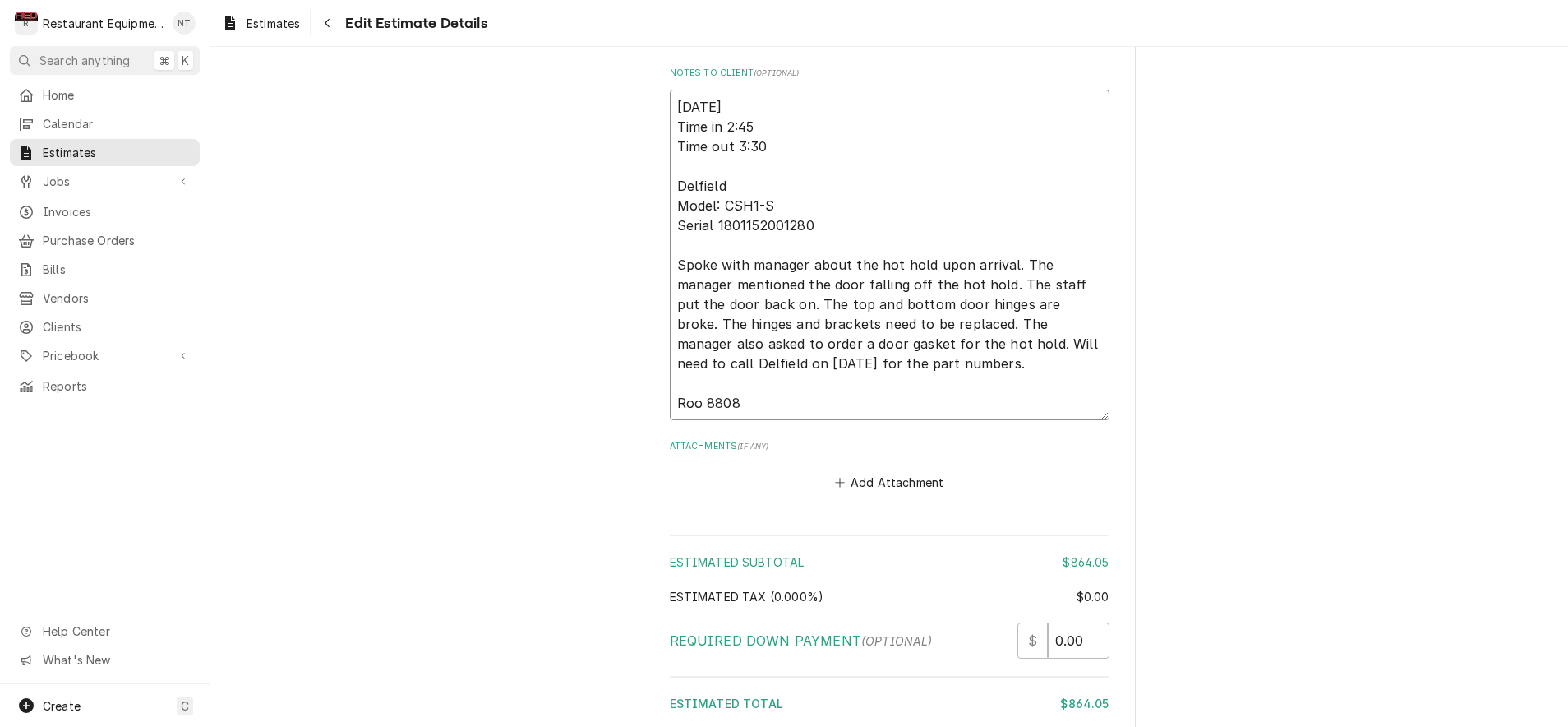
type textarea "x"
type textarea "9/7/25 Time in 2:45 Time out 3:30 Delfield Model: CSH1-S Serial 1801152001280 S…"
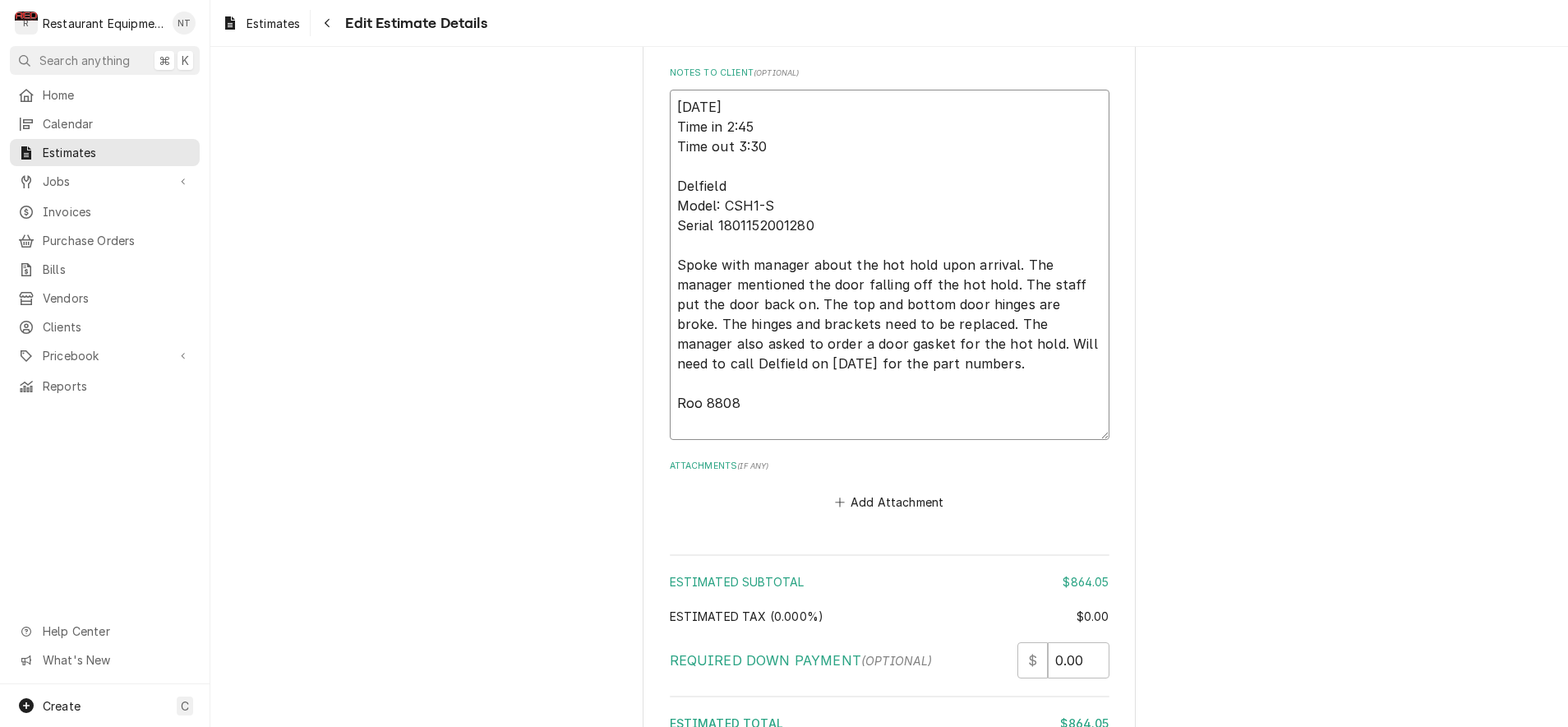
type textarea "x"
type textarea "9/7/25 Time in 2:45 Time out 3:30 Delfield Model: CSH1-S Serial 1801152001280 S…"
type textarea "x"
type textarea "9/7/25 Time in 2:45 Time out 3:30 Delfield Model: CSH1-S Serial 1801152001280 S…"
type textarea "x"
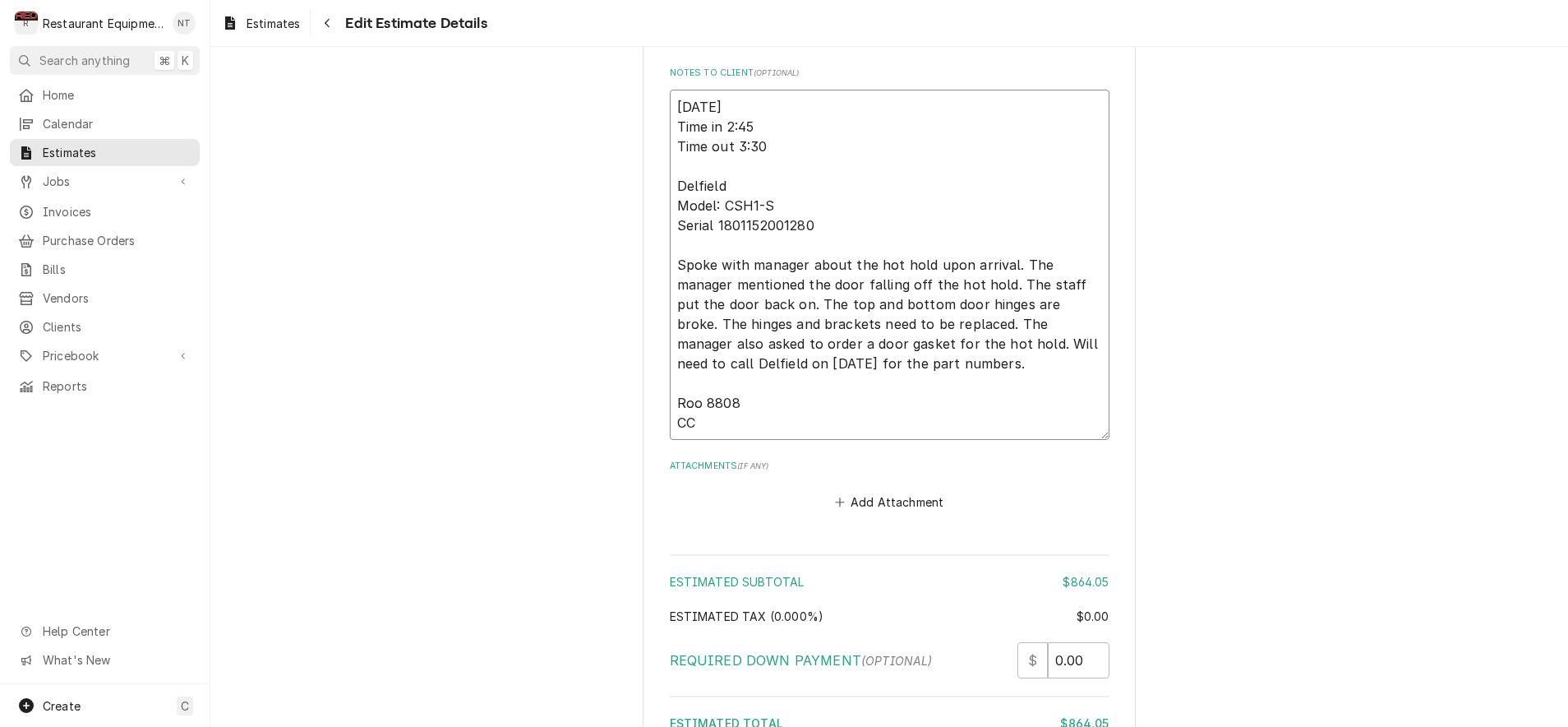
type textarea "9/7/25 Time in 2:45 Time out 3:30 Delfield Model: CSH1-S Serial 1801152001280 S…"
type textarea "x"
type textarea "9/7/25 Time in 2:45 Time out 3:30 Delfield Model: CSH1-S Serial 1801152001280 S…"
type textarea "x"
type textarea "9/7/25 Time in 2:45 Time out 3:30 Delfield Model: CSH1-S Serial 1801152001280 S…"
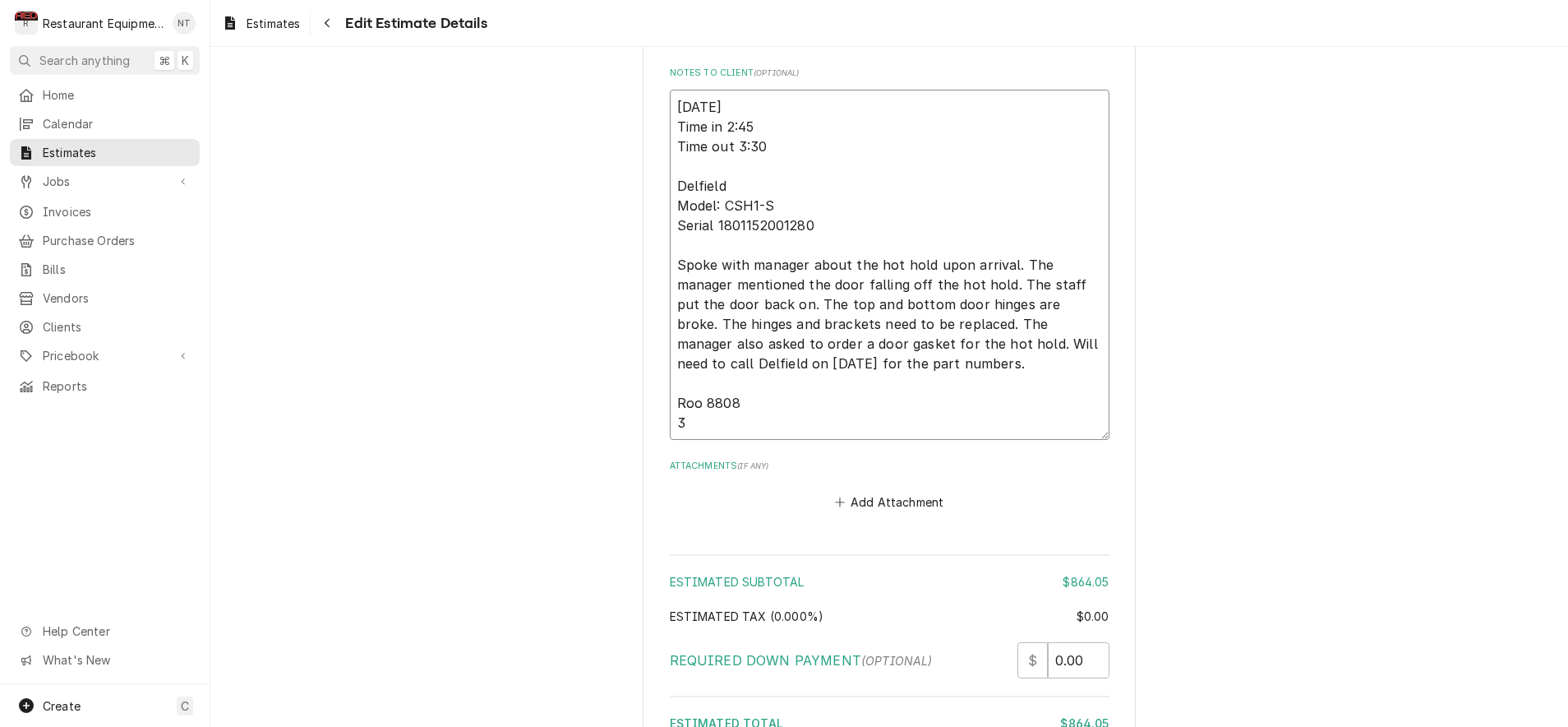
type textarea "x"
type textarea "9/7/25 Time in 2:45 Time out 3:30 Delfield Model: CSH1-S Serial 1801152001280 S…"
type textarea "x"
type textarea "9/7/25 Time in 2:45 Time out 3:30 Delfield Model: CSH1-S Serial 1801152001280 S…"
drag, startPoint x: 704, startPoint y: 394, endPoint x: 665, endPoint y: 395, distance: 39.0
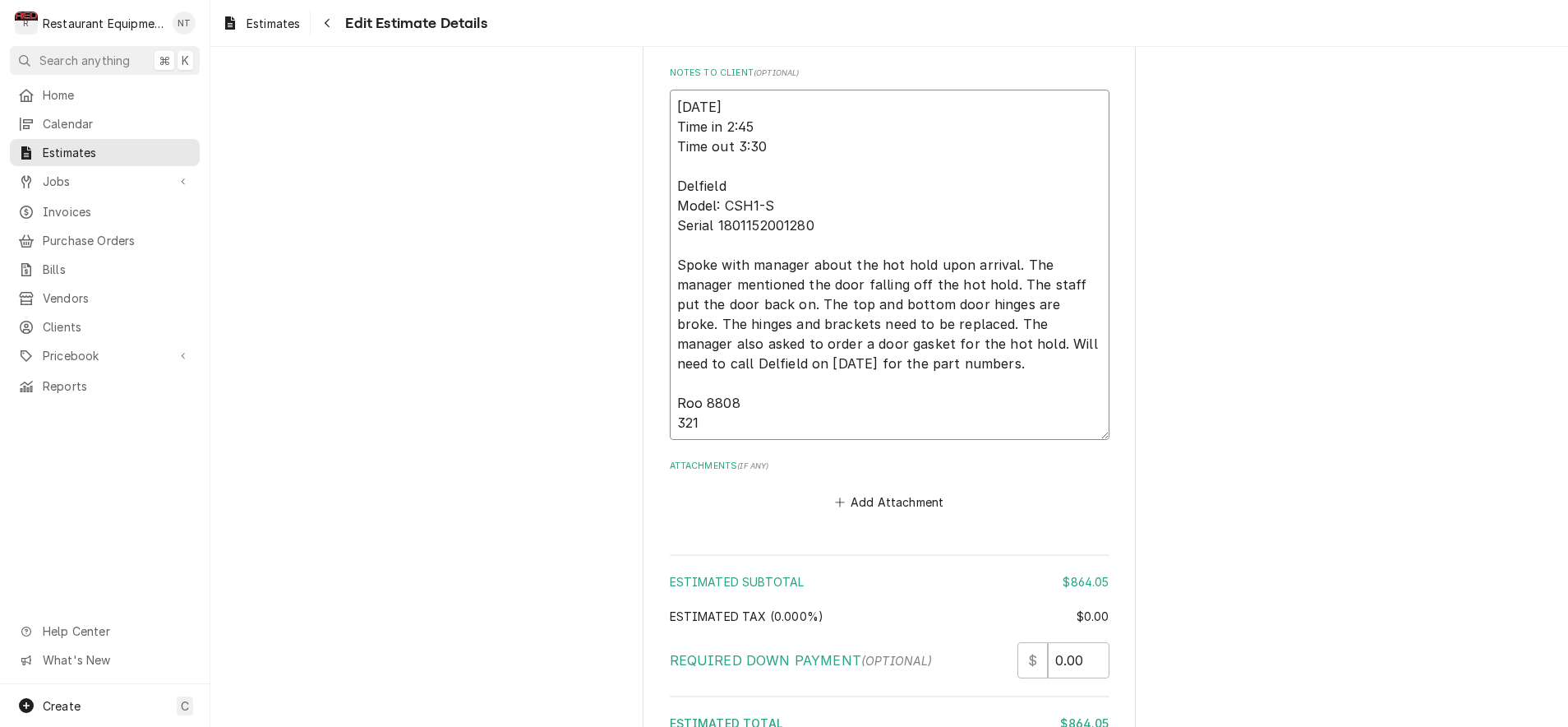
type textarea "x"
type textarea "9/7/25 Time in 2:45 Time out 3:30 Delfield Model: CSH1-S Serial 1801152001280 S…"
type textarea "x"
type textarea "9/7/25 Time in 2:45 Time out 3:30 Delfield Model: CSH1-S Serial 1801152001280 S…"
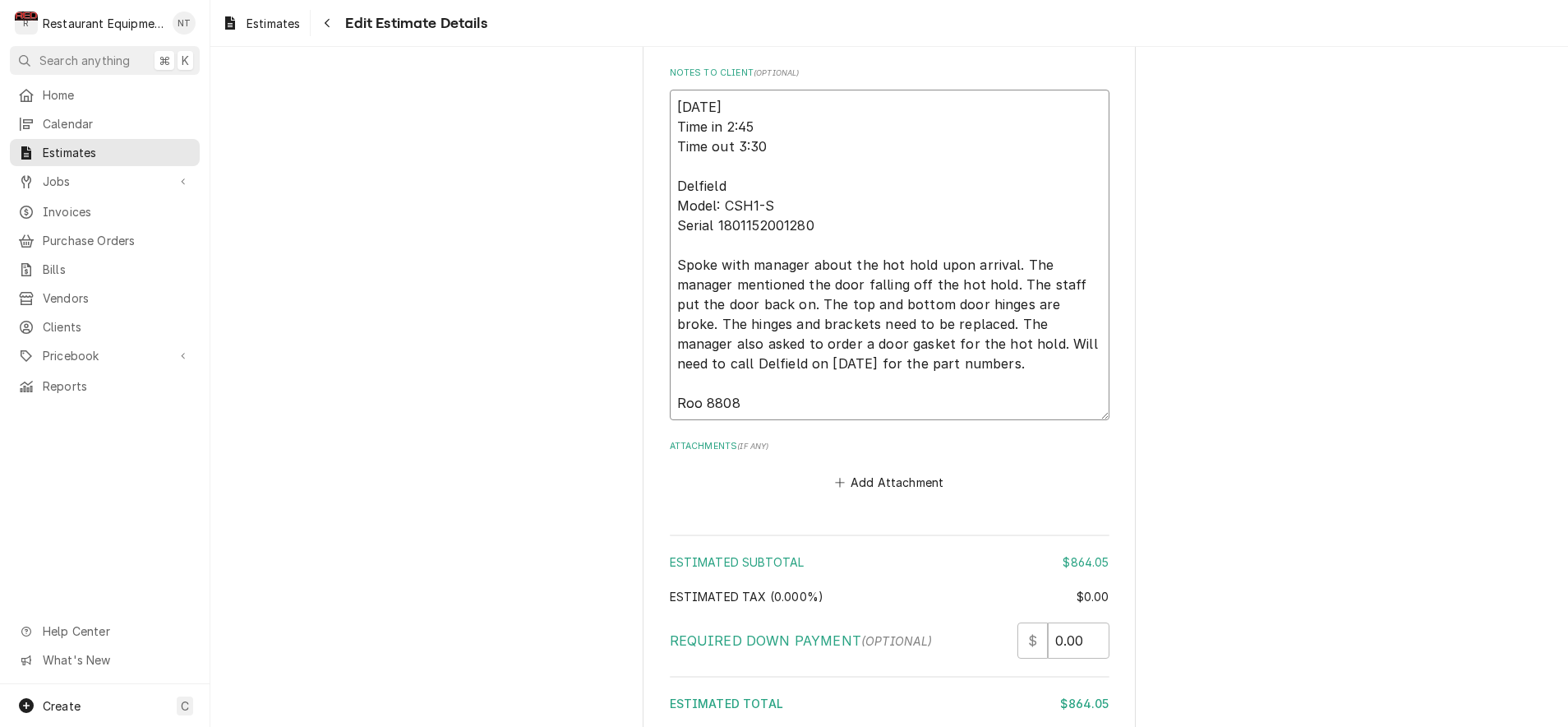
click at [723, 89] on textarea "9/7/25 Time in 2:45 Time out 3:30 Delfield Model: CSH1-S Serial 1801152001280 S…" at bounding box center [889, 254] width 440 height 331
click at [674, 90] on textarea "9/7/25 Time in 2:45 Time out 3:30 Delfield Model: CSH1-S Serial 1801152001280 S…" at bounding box center [889, 255] width 440 height 331
type textarea "x"
type textarea "9/7/25 Time in 2:45 Time out 3:30 Delfield Model: CSH1-S Serial 1801152001280 S…"
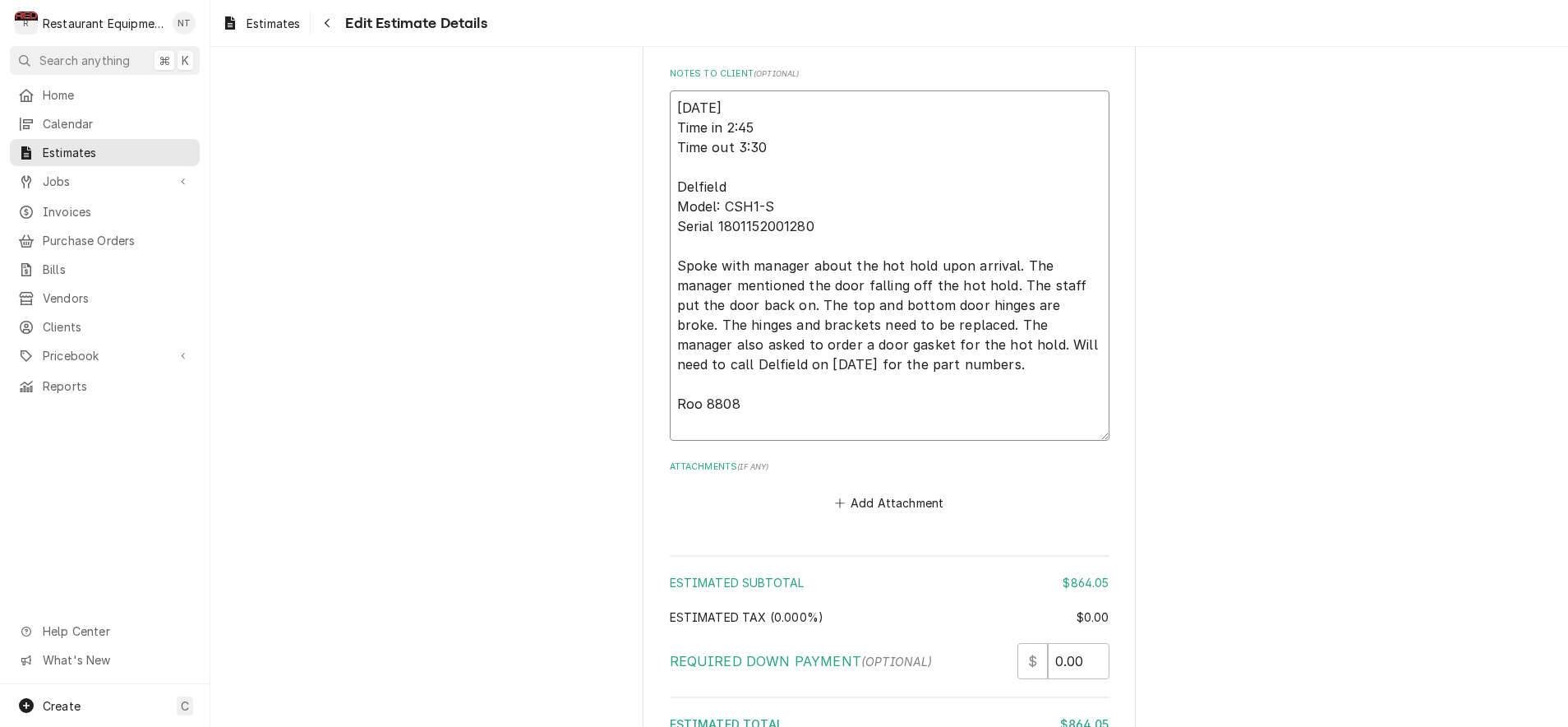
click at [723, 90] on textarea "9/7/25 Time in 2:45 Time out 3:30 Delfield Model: CSH1-S Serial 1801152001280 S…" at bounding box center [889, 265] width 440 height 350
type textarea "x"
type textarea "3 9/7/25 Time in 2:45 Time out 3:30 Delfield Model: CSH1-S Serial 1801152001280…"
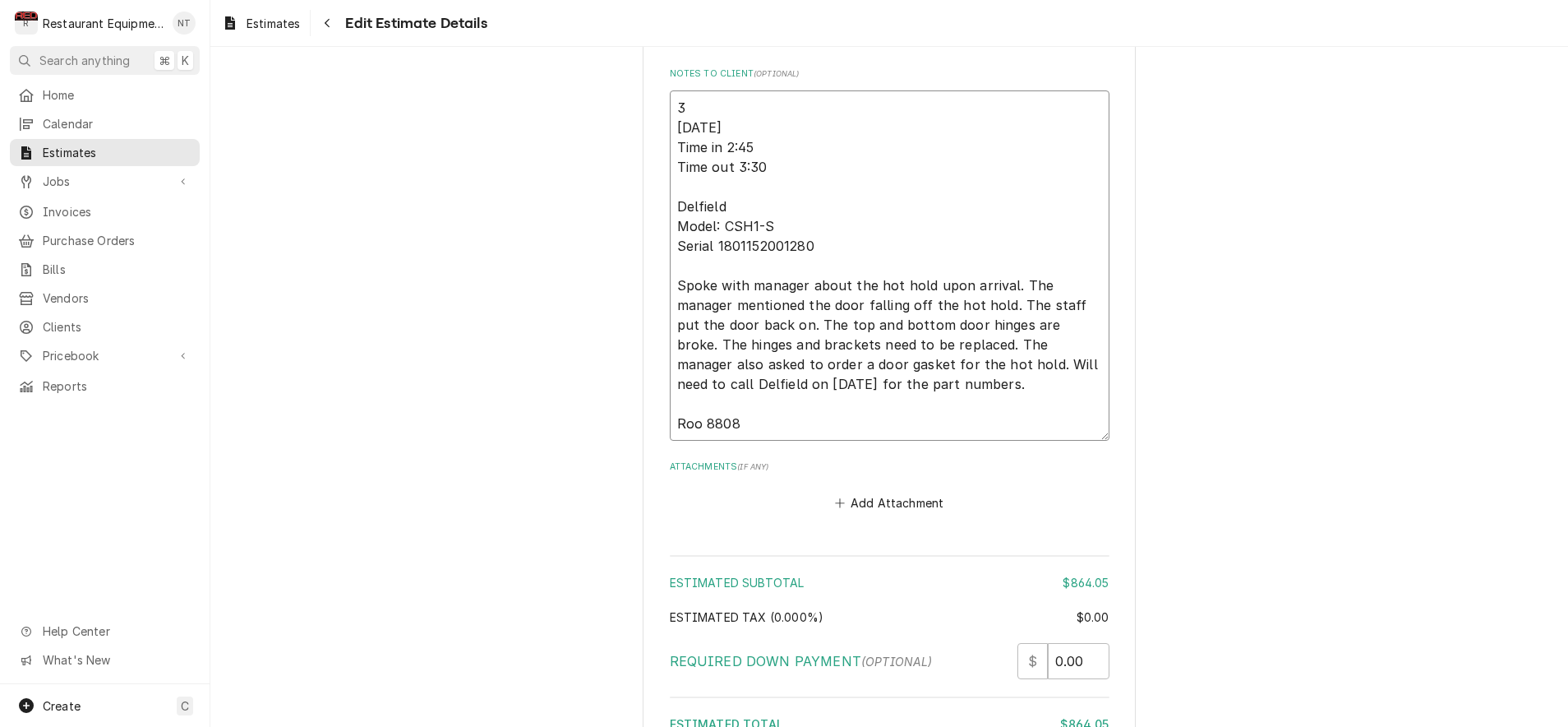
type textarea "x"
type textarea "32 9/7/25 Time in 2:45 Time out 3:30 Delfield Model: CSH1-S Serial 180115200128…"
type textarea "x"
type textarea "3 9/7/25 Time in 2:45 Time out 3:30 Delfield Model: CSH1-S Serial 1801152001280…"
type textarea "x"
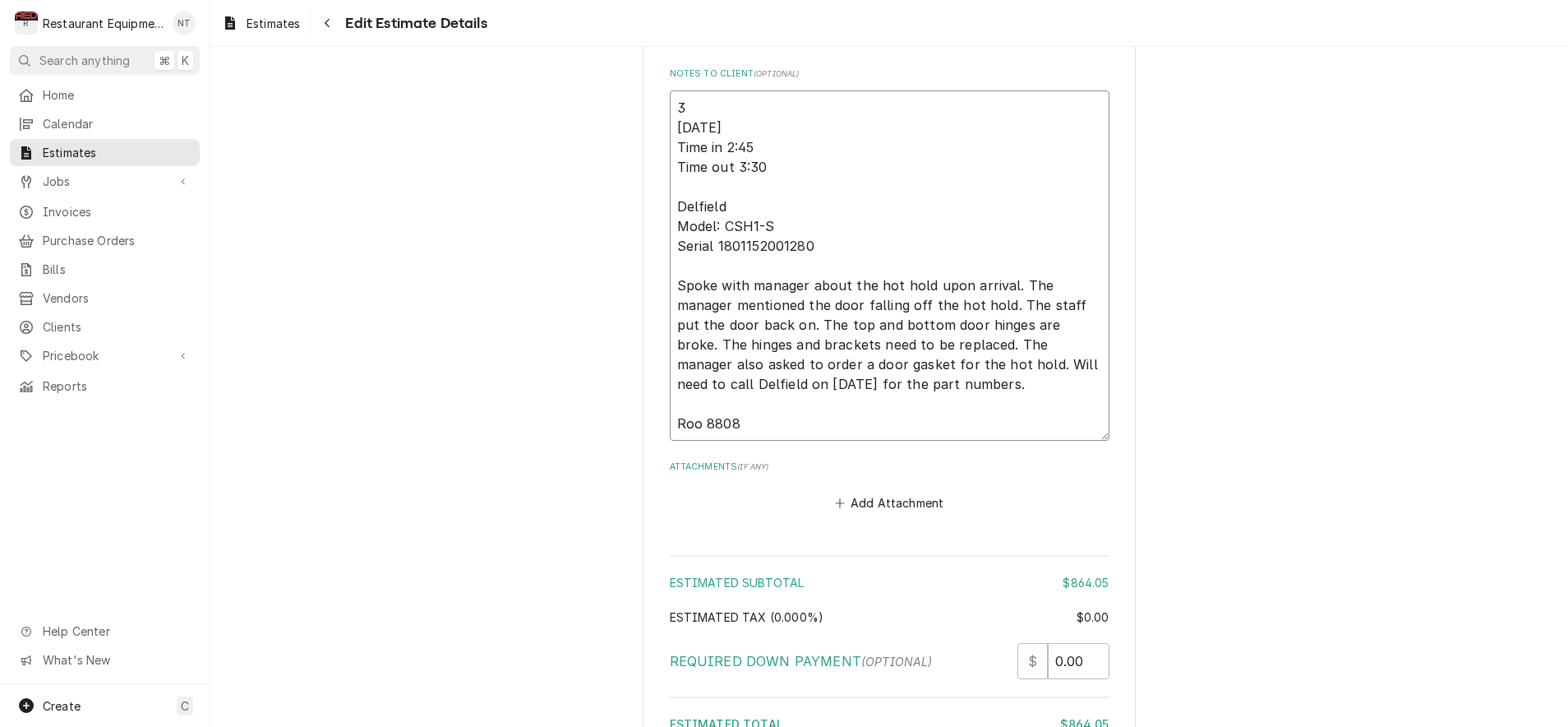
type textarea "9/7/25 Time in 2:45 Time out 3:30 Delfield Model: CSH1-S Serial 1801152001280 S…"
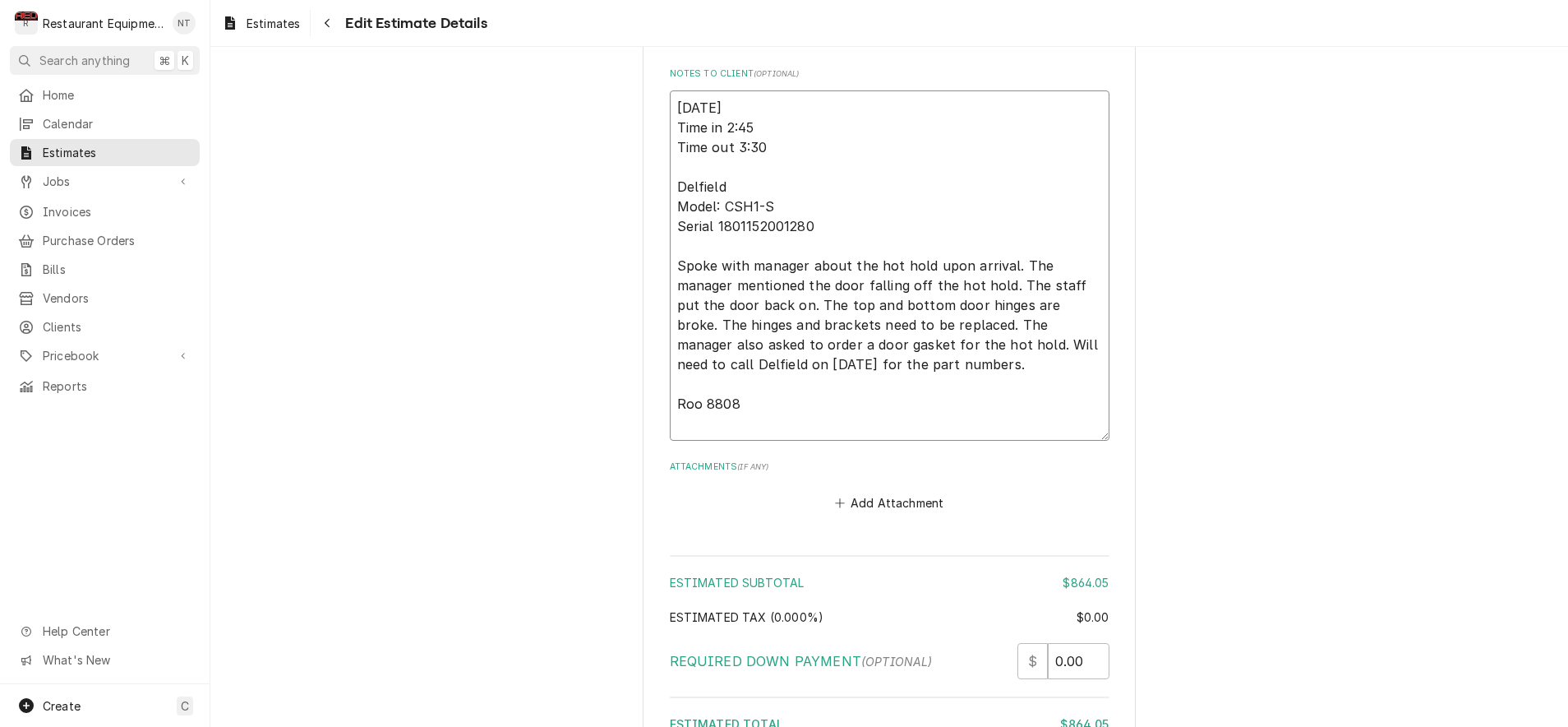
type textarea "x"
type textarea "T 9/7/25 Time in 2:45 Time out 3:30 Delfield Model: CSH1-S Serial 1801152001280…"
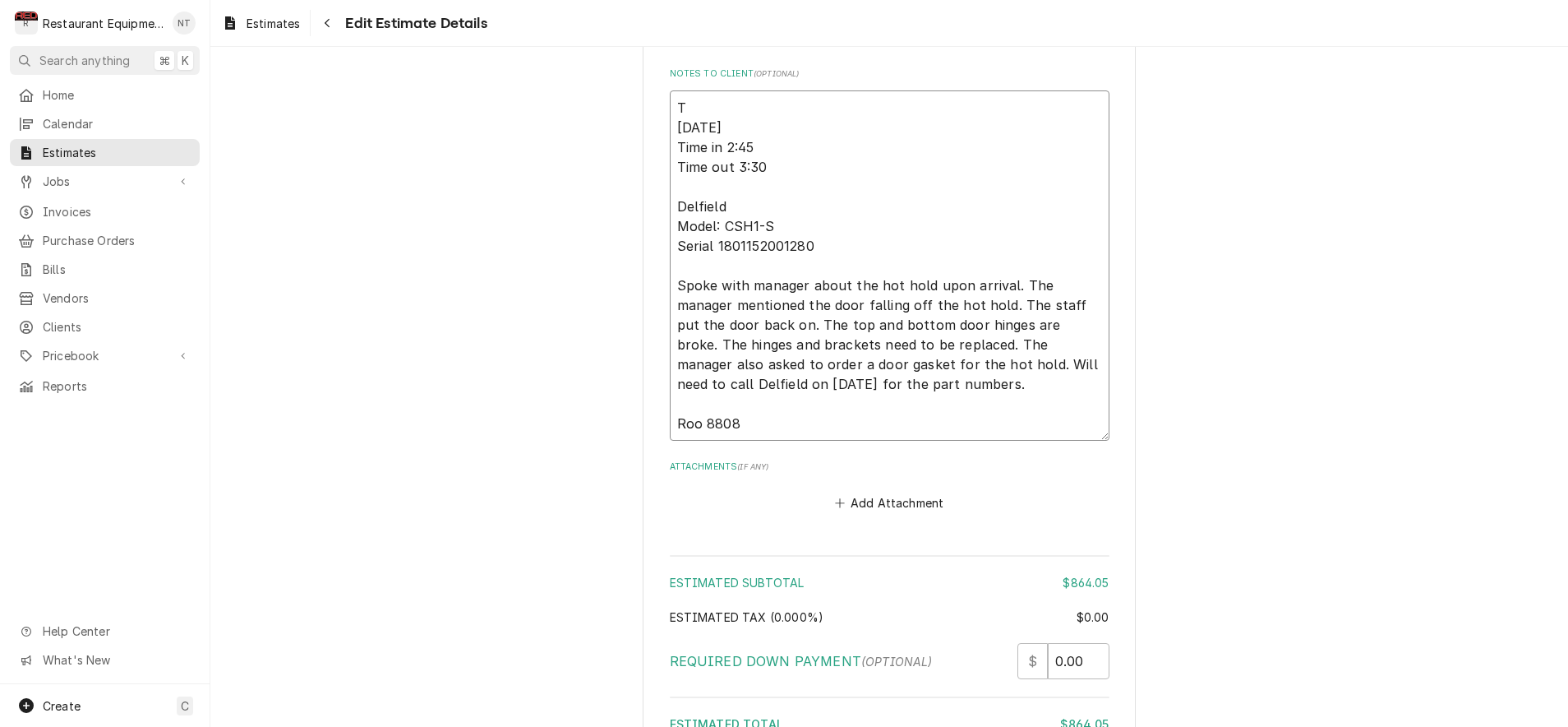
type textarea "x"
type textarea "TN 9/7/25 Time in 2:45 Time out 3:30 Delfield Model: CSH1-S Serial 180115200128…"
type textarea "x"
type textarea "TN# 9/7/25 Time in 2:45 Time out 3:30 Delfield Model: CSH1-S Serial 18011520012…"
type textarea "x"
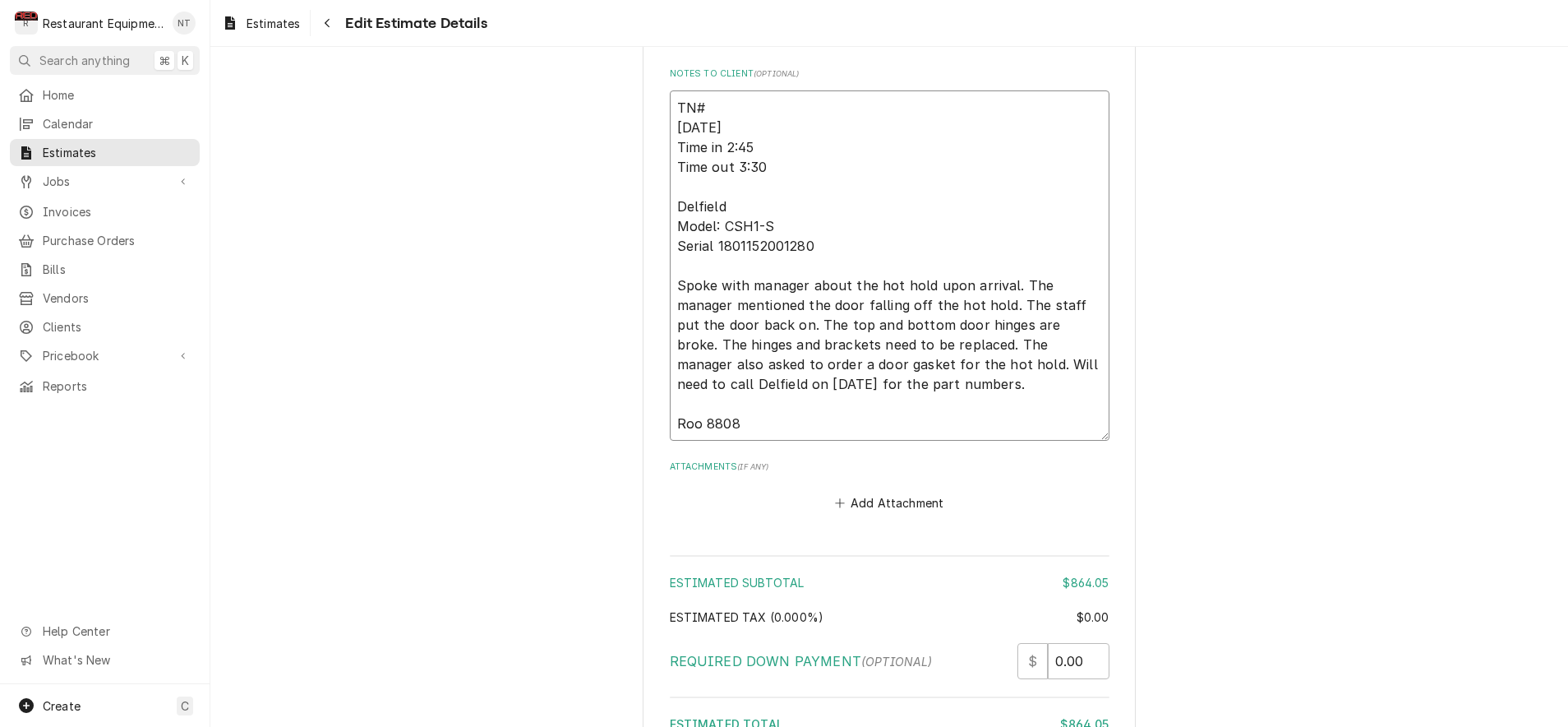
type textarea "TN# 9/7/25 Time in 2:45 Time out 3:30 Delfield Model: CSH1-S Serial 18011520012…"
type textarea "x"
type textarea "TN# 3 9/7/25 Time in 2:45 Time out 3:30 Delfield Model: CSH1-S Serial 180115200…"
type textarea "x"
type textarea "TN# 32 9/7/25 Time in 2:45 Time out 3:30 Delfield Model: CSH1-S Serial 18011520…"
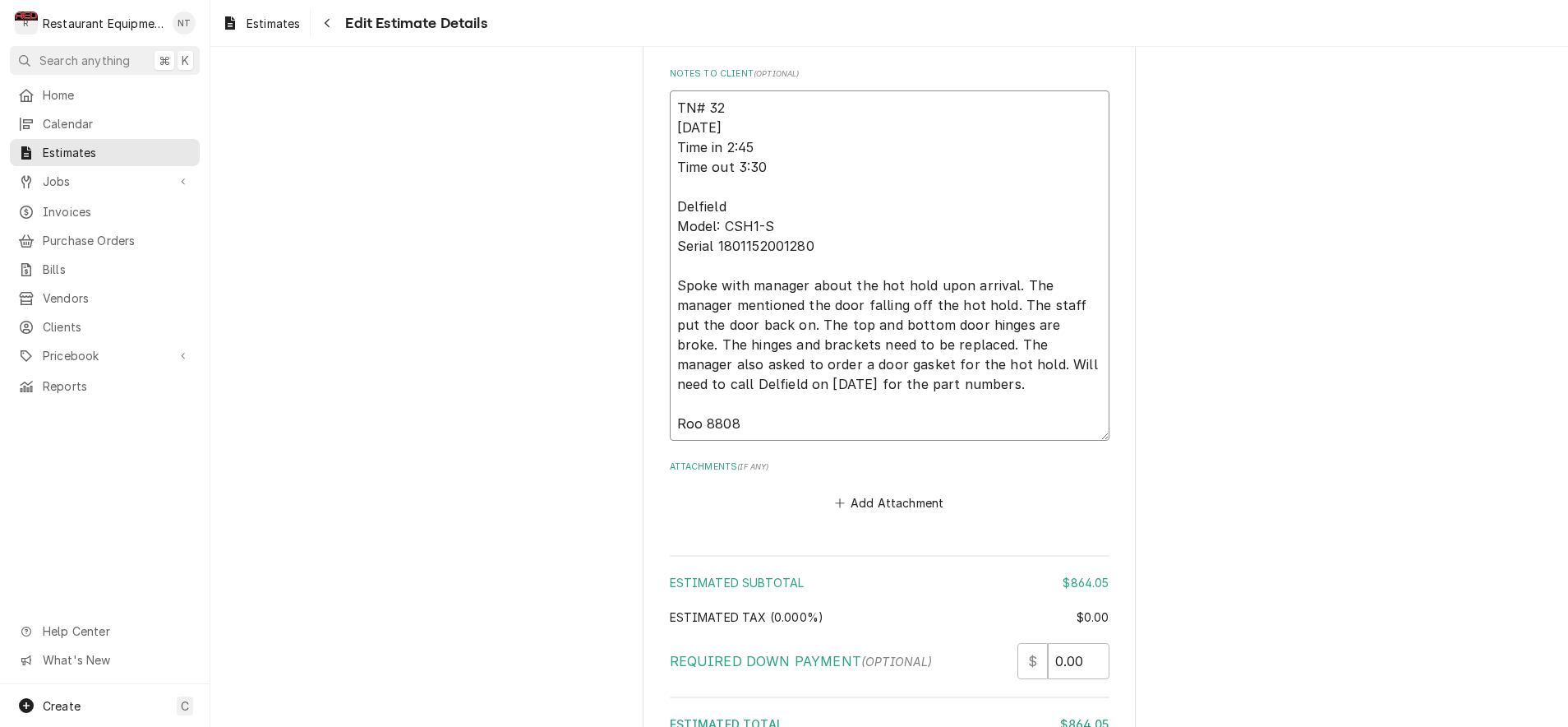
type textarea "x"
type textarea "TN# 321 9/7/25 Time in 2:45 Time out 3:30 Delfield Model: CSH1-S Serial 1801152…"
type textarea "x"
type textarea "TN# 32 9/7/25 Time in 2:45 Time out 3:30 Delfield Model: CSH1-S Serial 18011520…"
type textarea "x"
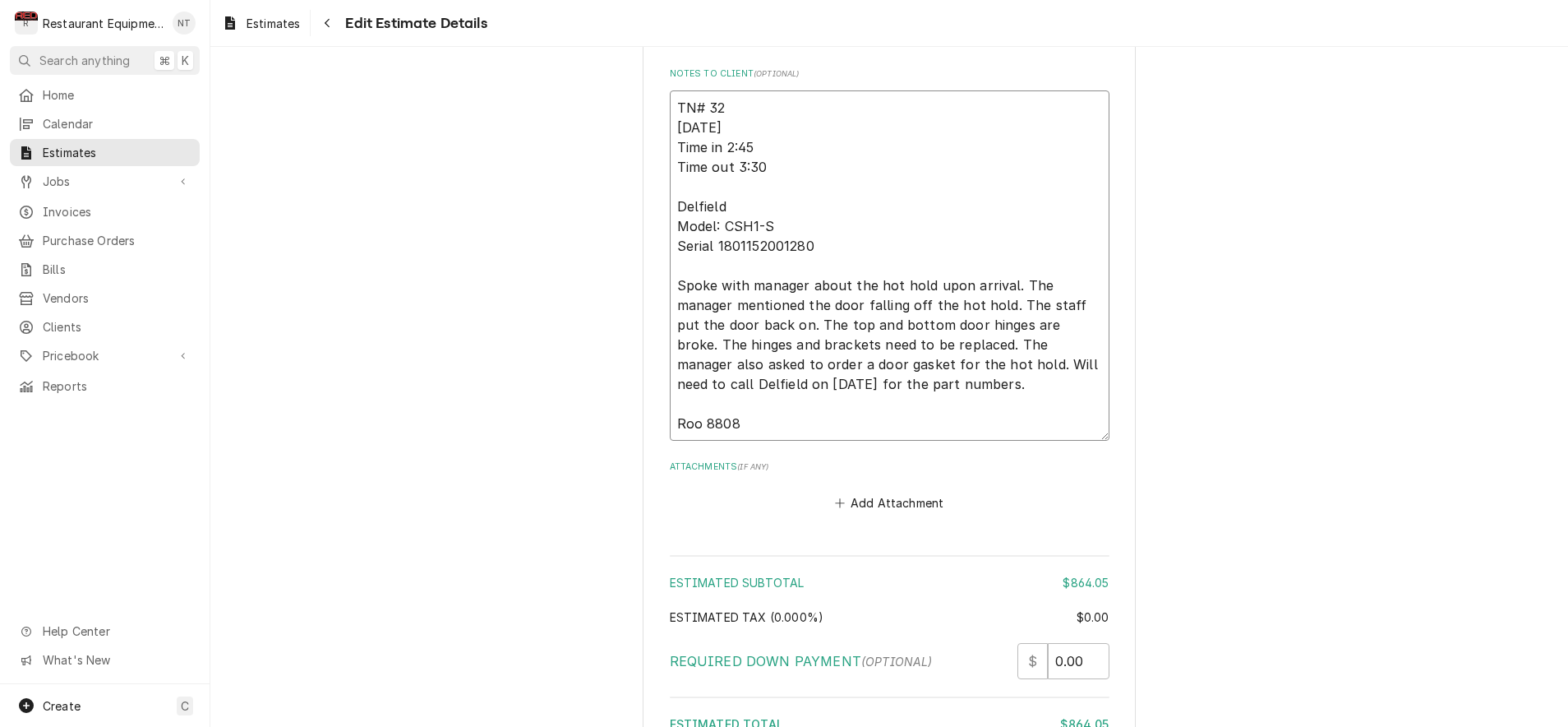
type textarea "TN# 325 9/7/25 Time in 2:45 Time out 3:30 Delfield Model: CSH1-S Serial 1801152…"
type textarea "x"
type textarea "TN# 325 9/7/25 Time in 2:45 Time out 3:30 Delfield Model: CSH1-S Serial 1801152…"
click at [546, 0] on div "Estimates Edit Estimate Details" at bounding box center [889, 22] width 1357 height 46
click at [759, 90] on textarea "TN# 325 9/7/25 Time in 2:45 Time out 3:30 Delfield Model: CSH1-S Serial 1801152…" at bounding box center [889, 265] width 440 height 350
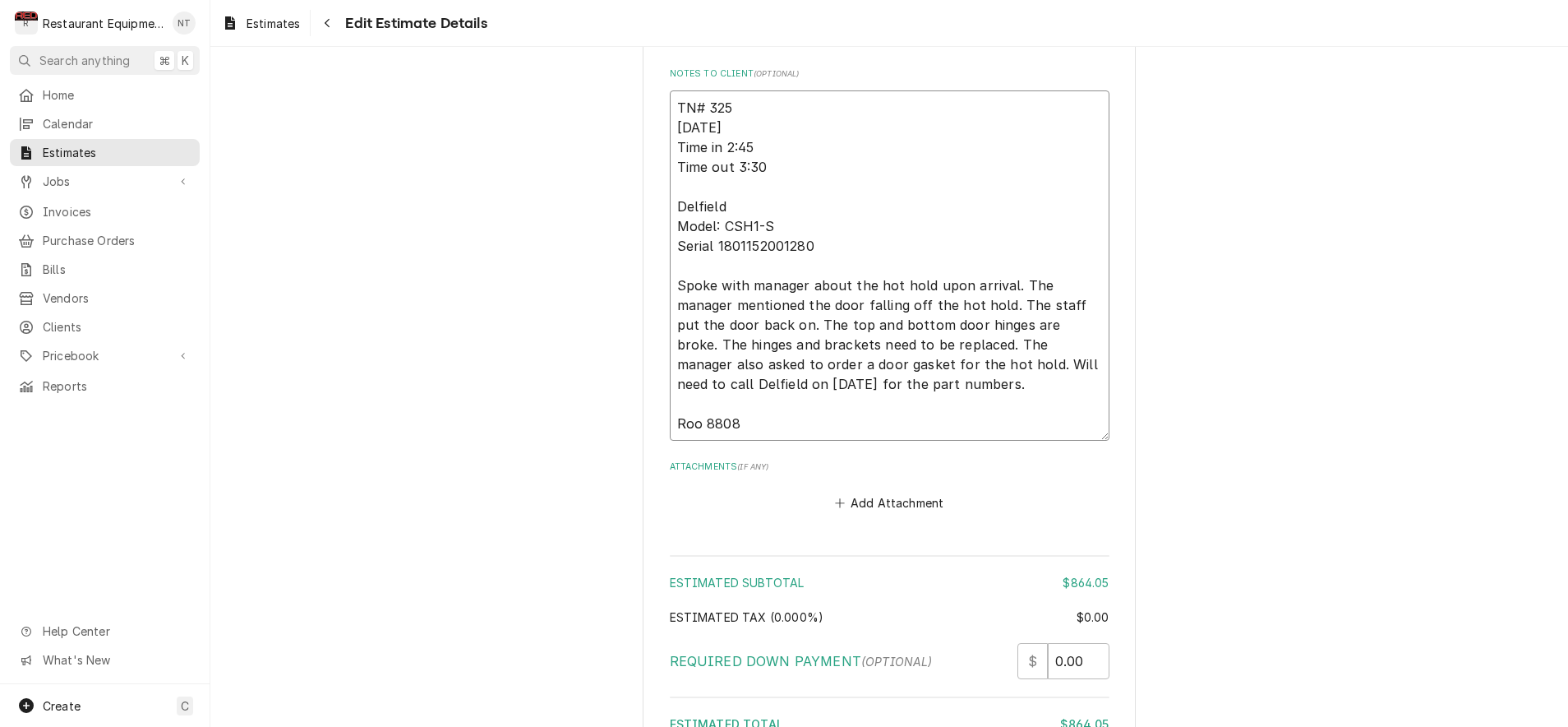
type textarea "x"
type textarea "TN# 3250 9/7/25 Time in 2:45 Time out 3:30 Delfield Model: CSH1-S Serial 180115…"
type textarea "x"
type textarea "TN# 32501 9/7/25 Time in 2:45 Time out 3:30 Delfield Model: CSH1-S Serial 18011…"
type textarea "x"
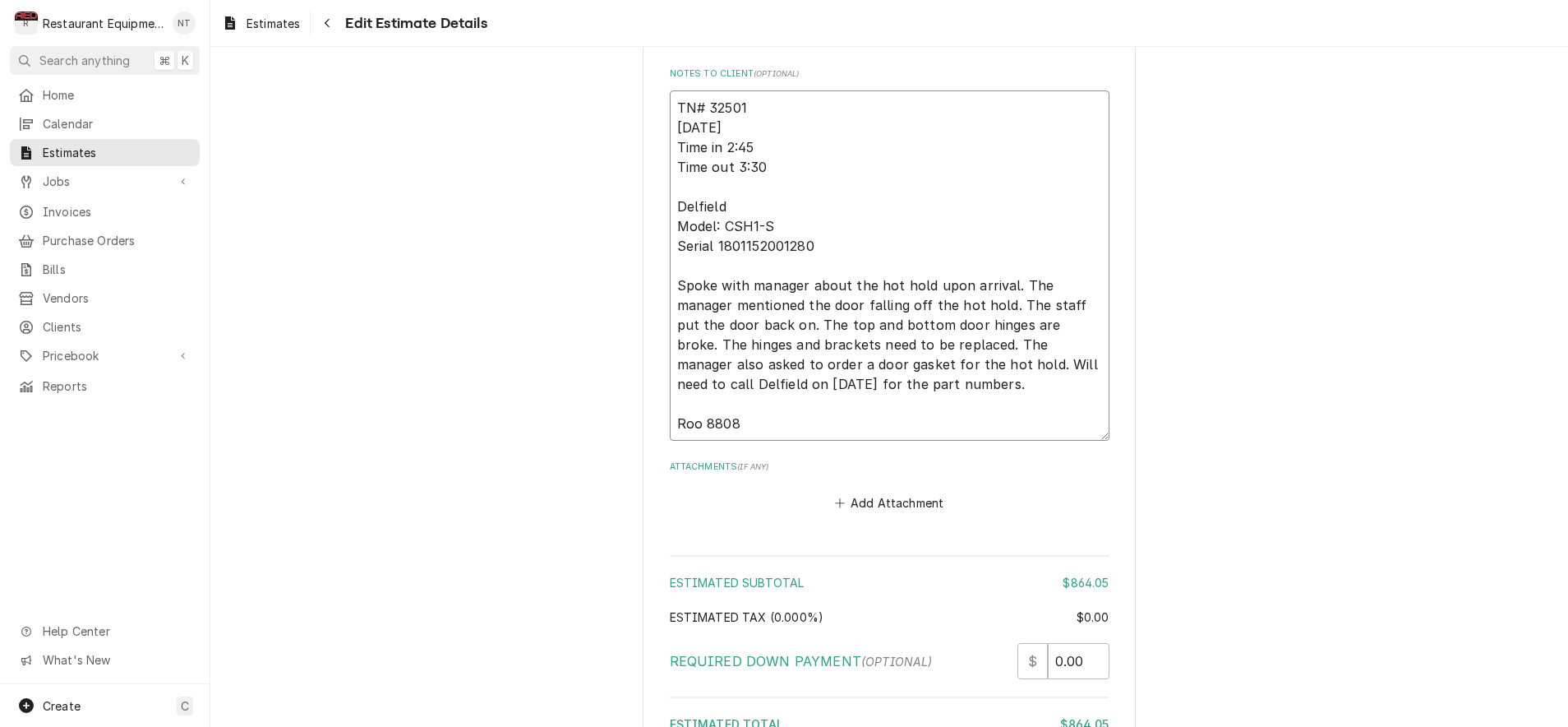
type textarea "TN# 325013 9/7/25 Time in 2:45 Time out 3:30 Delfield Model: CSH1-S Serial 1801…"
type textarea "x"
type textarea "TN# 3250135 9/7/25 Time in 2:45 Time out 3:30 Delfield Model: CSH1-S Serial 180…"
type textarea "x"
type textarea "TN# 32501358 9/7/25 Time in 2:45 Time out 3:30 Delfield Model: CSH1-S Serial 18…"
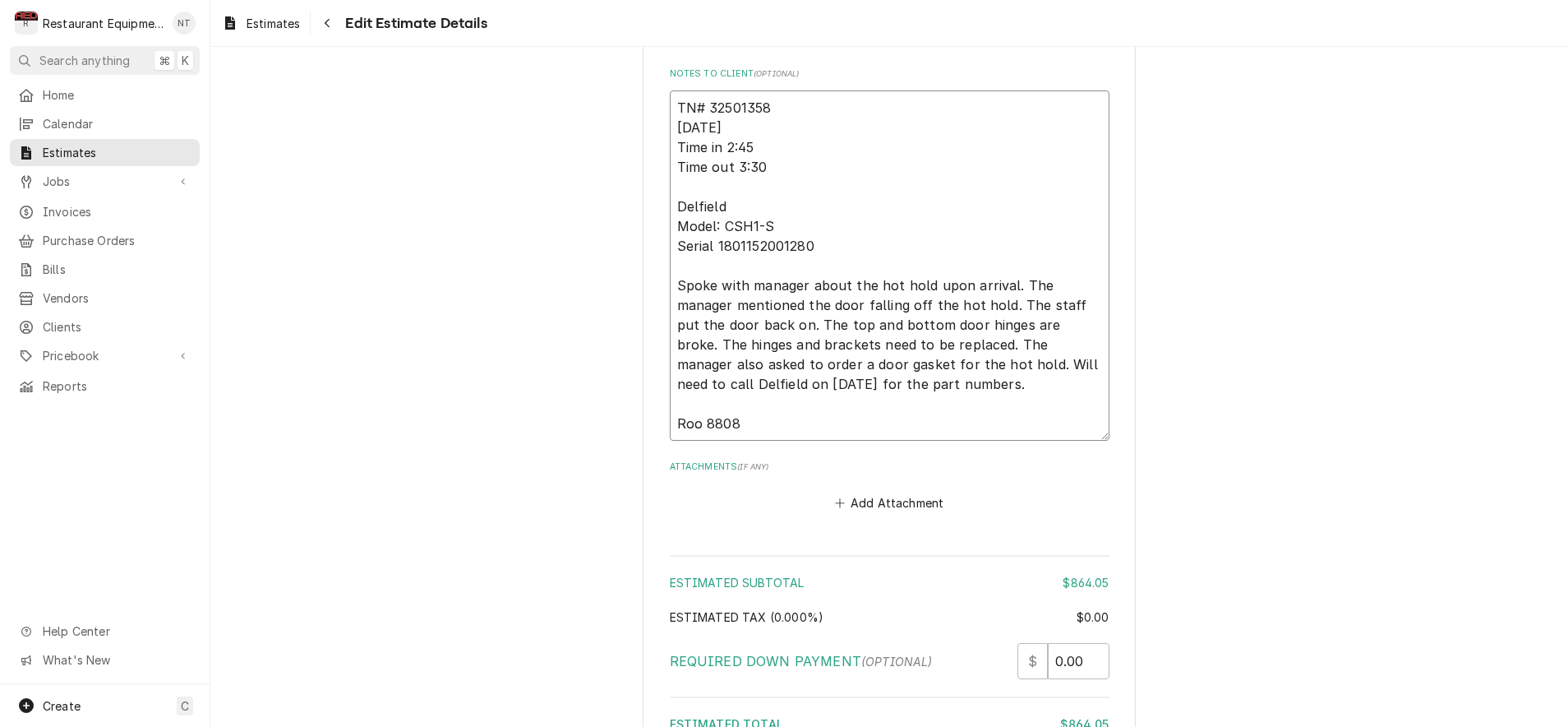
type textarea "x"
type textarea "TN# 325013582 [DATE] Time in 2:45 Time out 3:30 Delfield Model: CSH1-S Serial 1…"
type textarea "x"
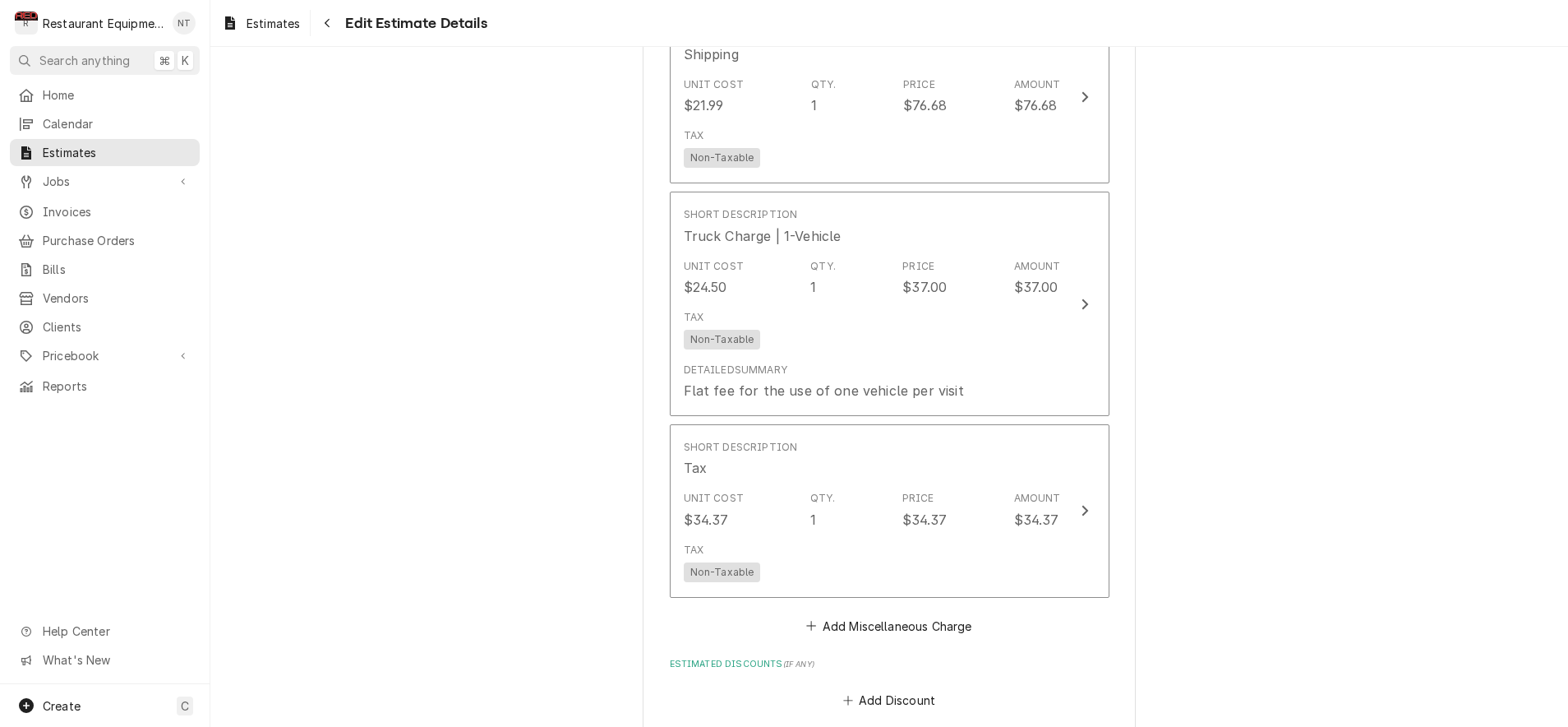
scroll to position [2949, 0]
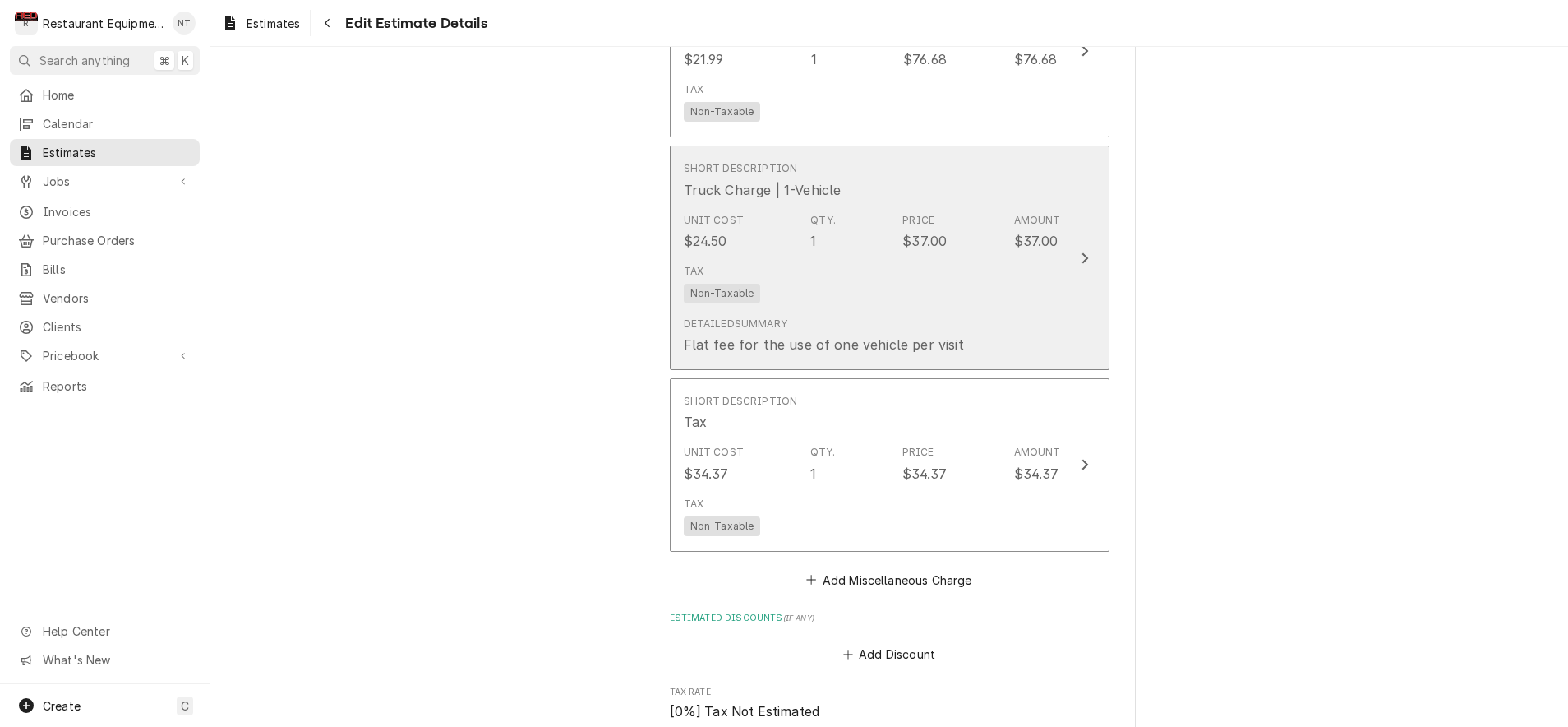
type textarea "TN# 325013582 [DATE] Time in 2:45 Time out 3:30 Delfield Model: CSH1-S Serial 1…"
click at [1097, 245] on button "Short Description Truck Charge | 1-Vehicle Unit Cost $24.50 Qty. 1 Price $37.00…" at bounding box center [889, 257] width 440 height 224
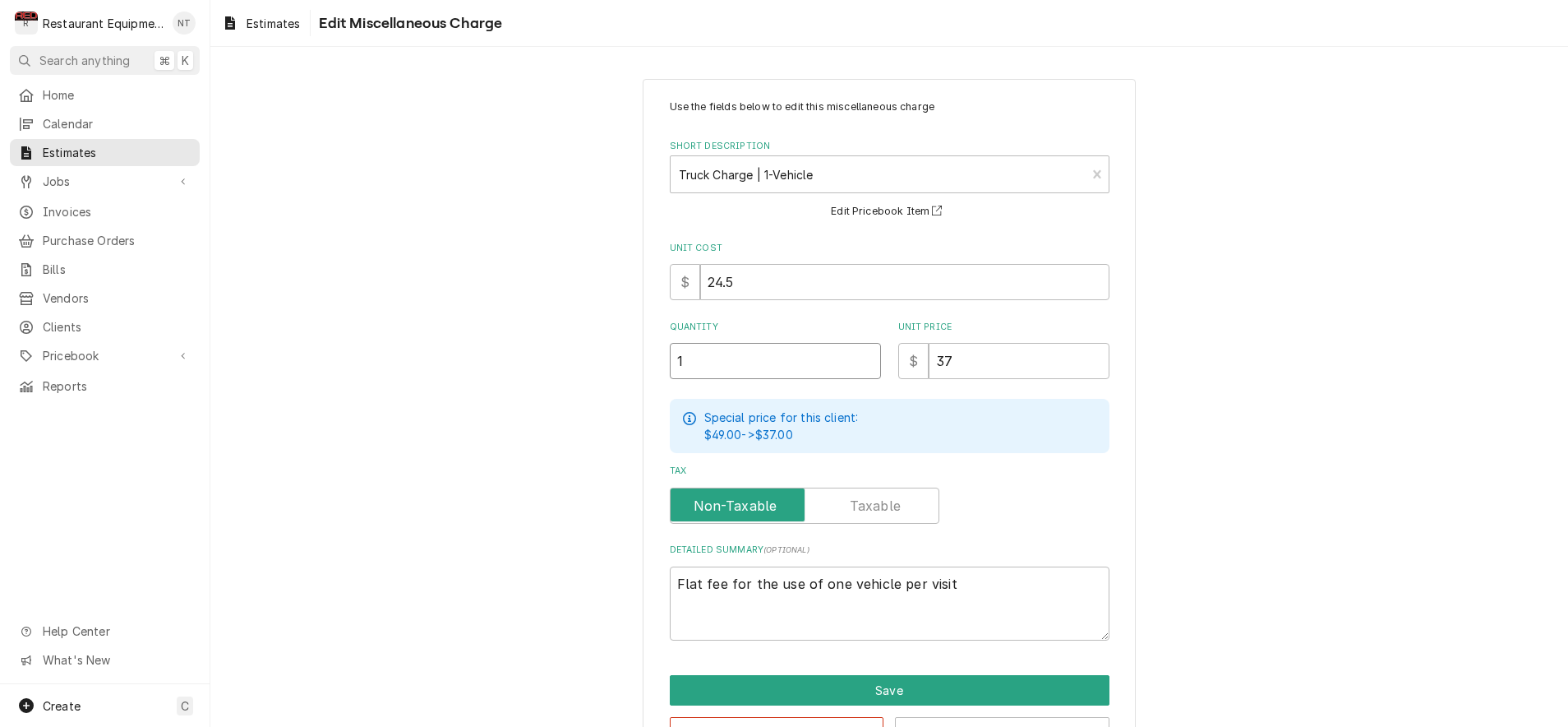
click at [760, 355] on input "1" at bounding box center [775, 360] width 212 height 36
type textarea "x"
type input "1.5"
type textarea "x"
type input "1.5"
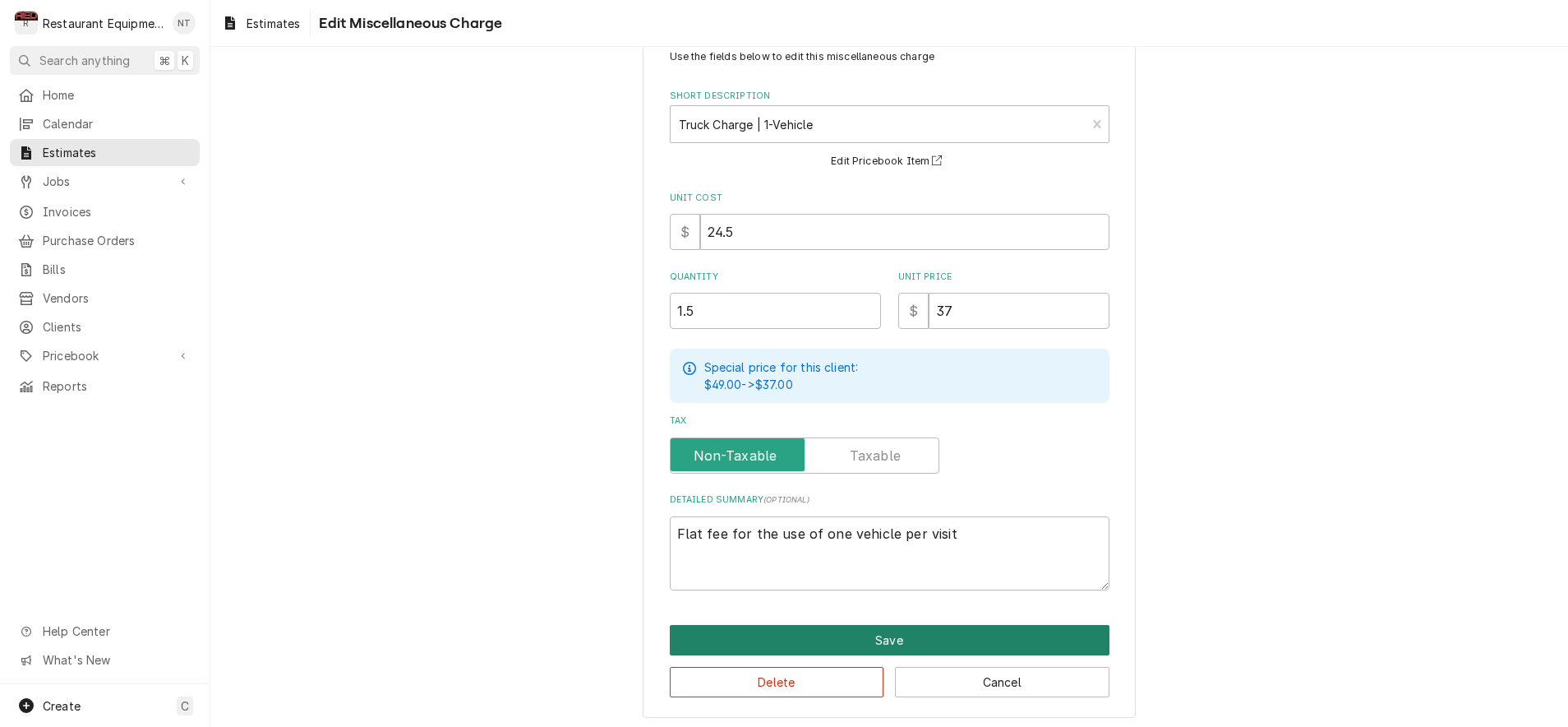
click at [949, 637] on button "Save" at bounding box center [889, 640] width 440 height 30
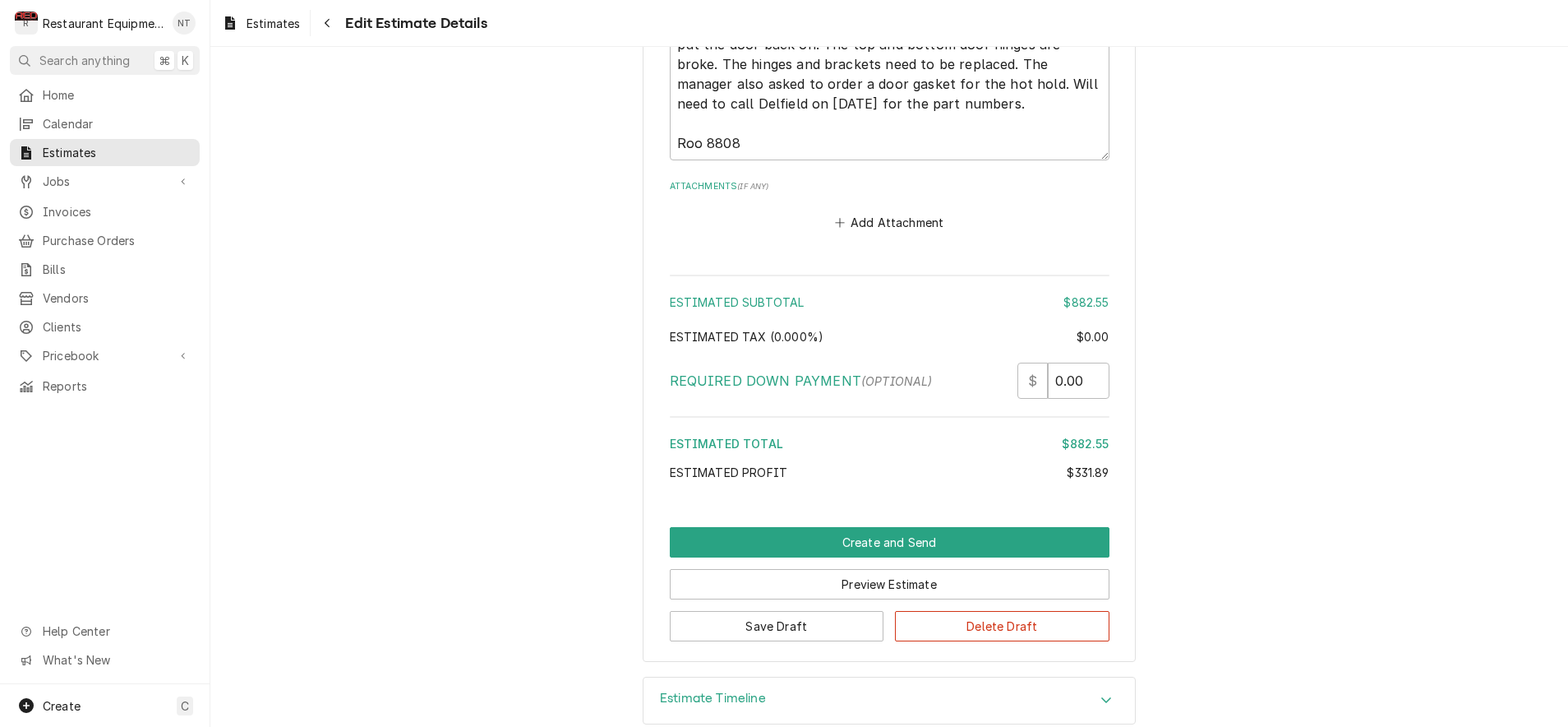
scroll to position [3960, 0]
click at [800, 611] on button "Save Draft" at bounding box center [776, 626] width 214 height 30
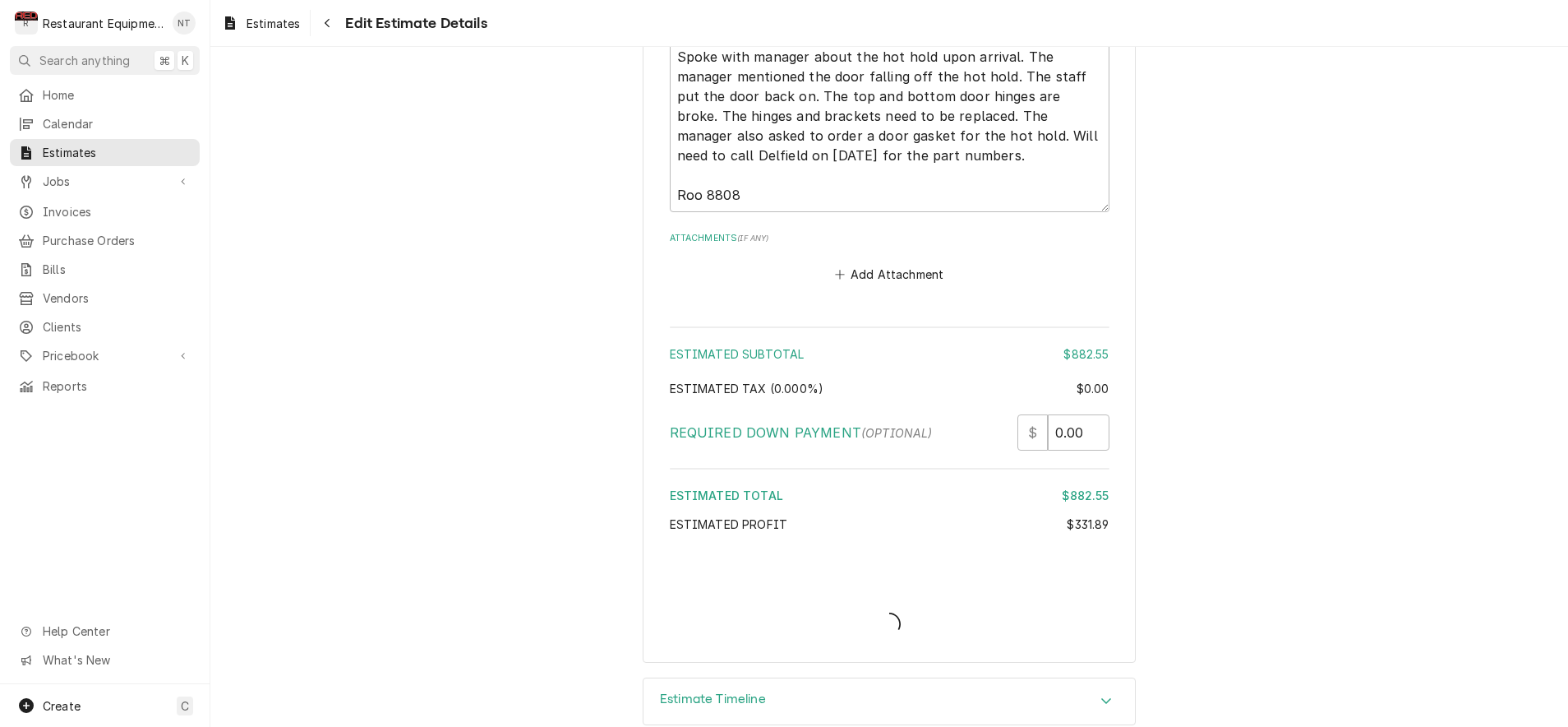
type textarea "x"
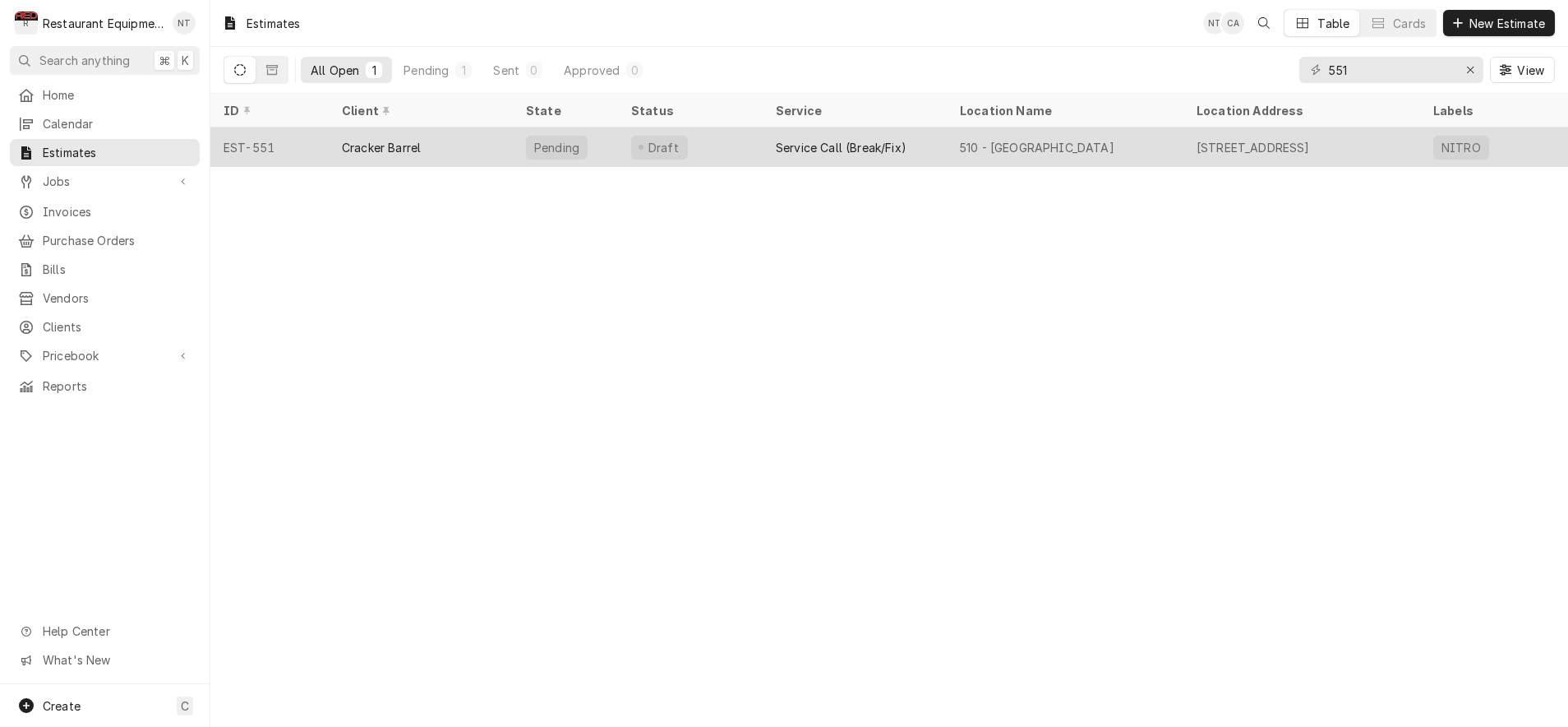
click at [479, 152] on div "Cracker Barrel" at bounding box center [421, 147] width 184 height 40
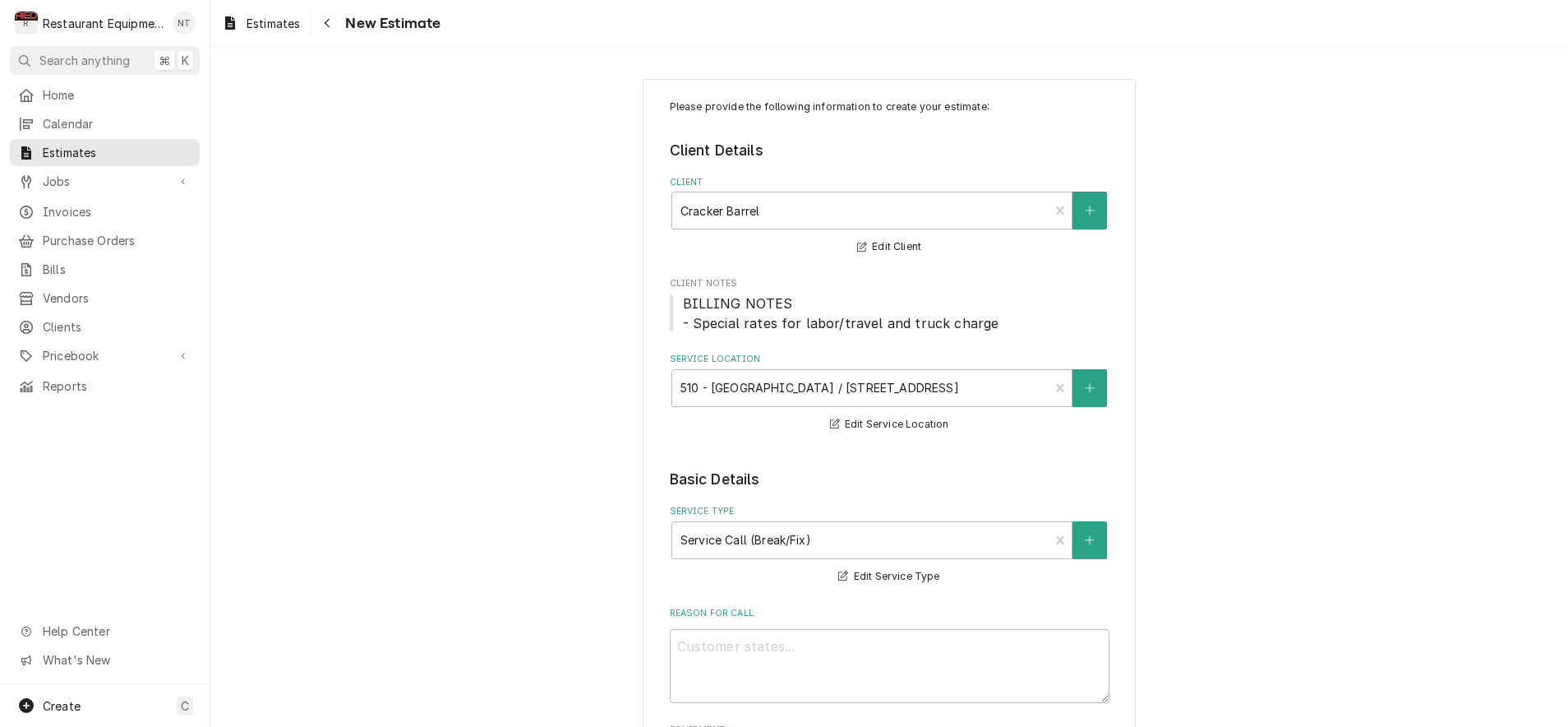
type textarea "x"
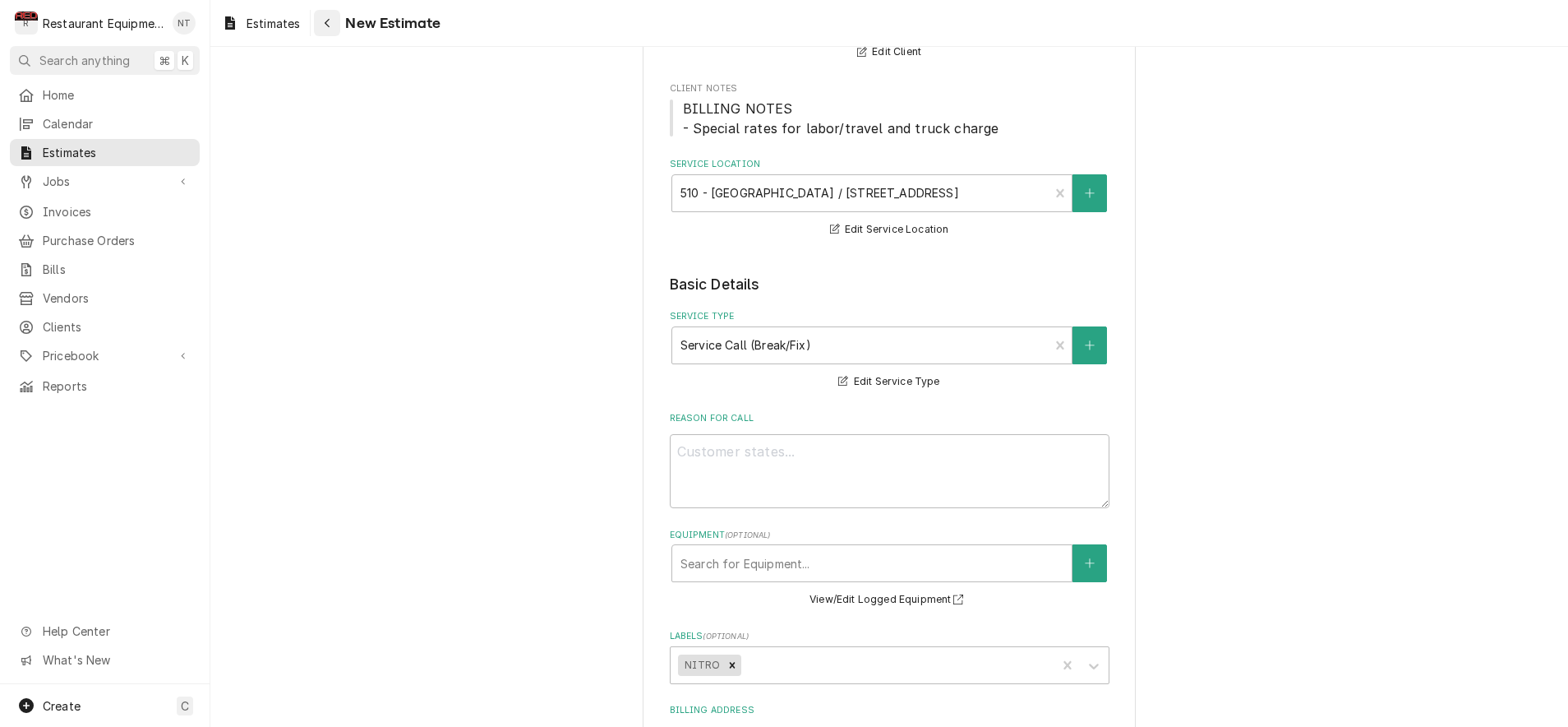
scroll to position [190, 0]
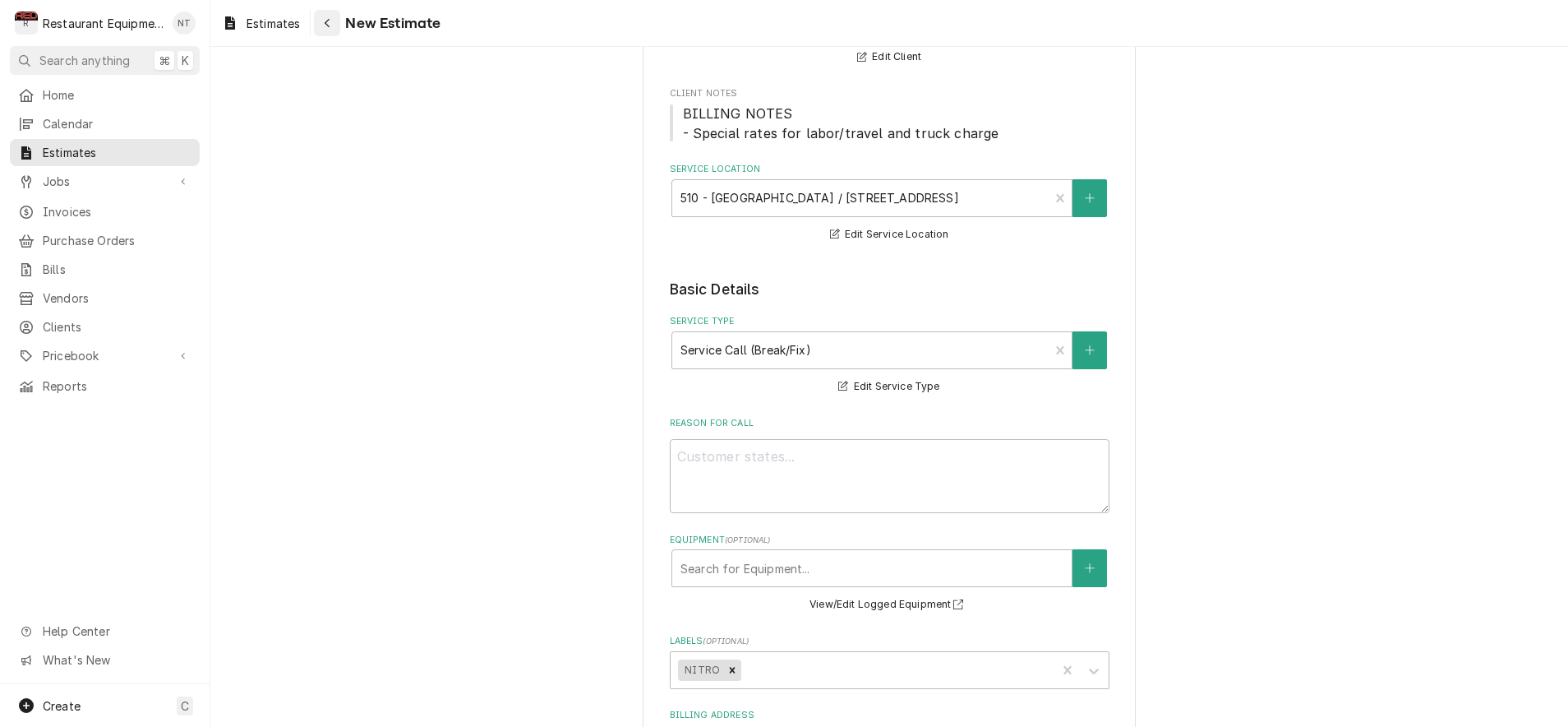
click at [322, 33] on button "Navigate back" at bounding box center [327, 22] width 26 height 26
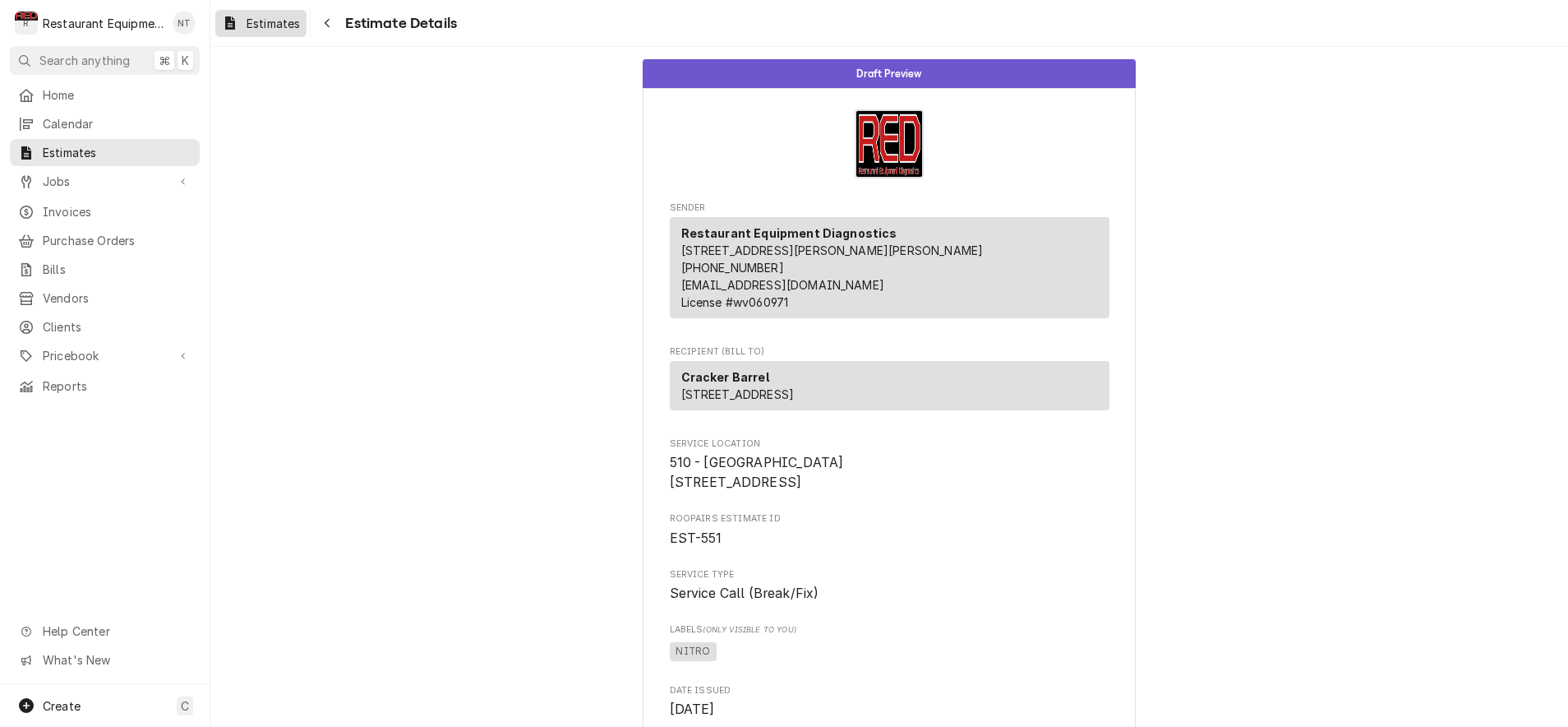
click at [234, 29] on div "Dynamic Content Wrapper" at bounding box center [230, 23] width 16 height 19
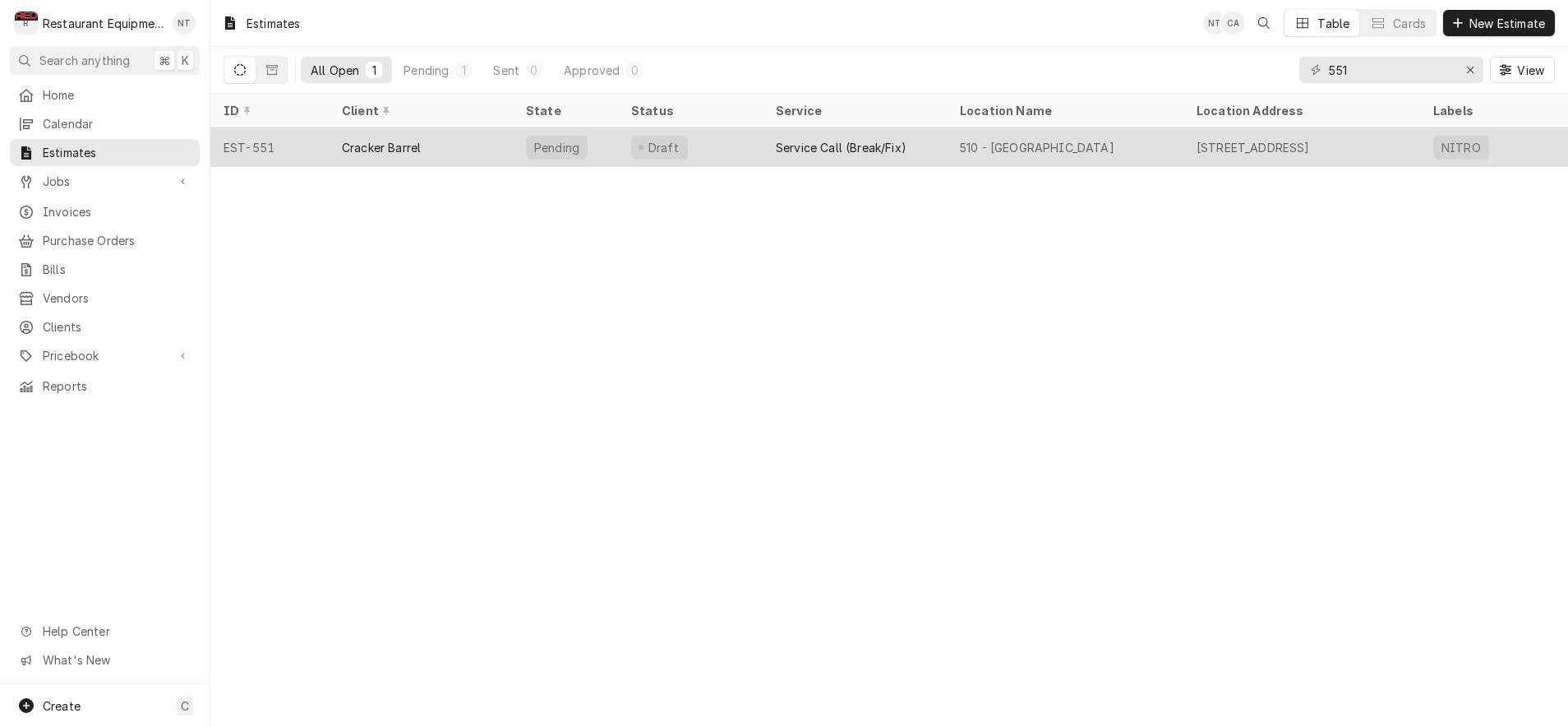
click at [422, 157] on div "Cracker Barrel" at bounding box center [421, 147] width 184 height 40
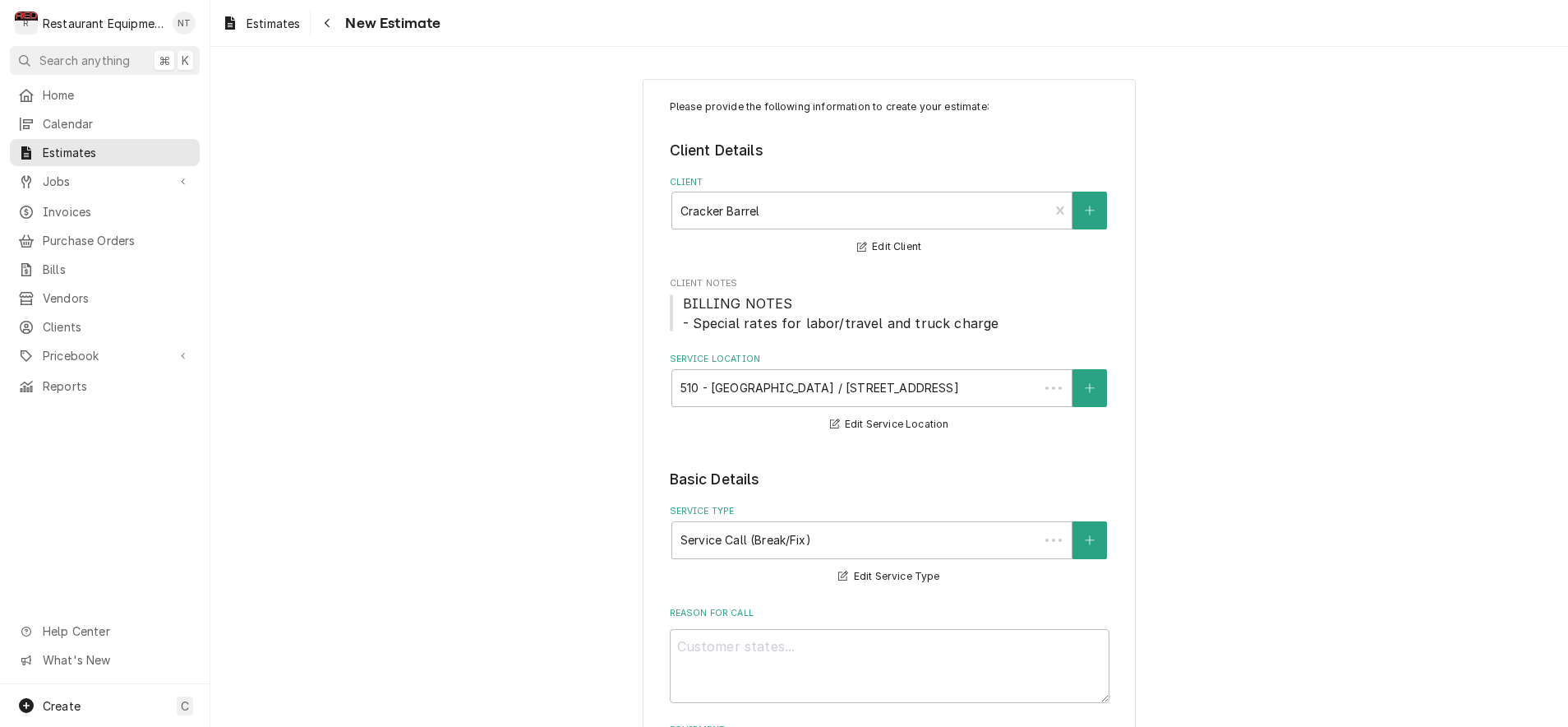
type textarea "x"
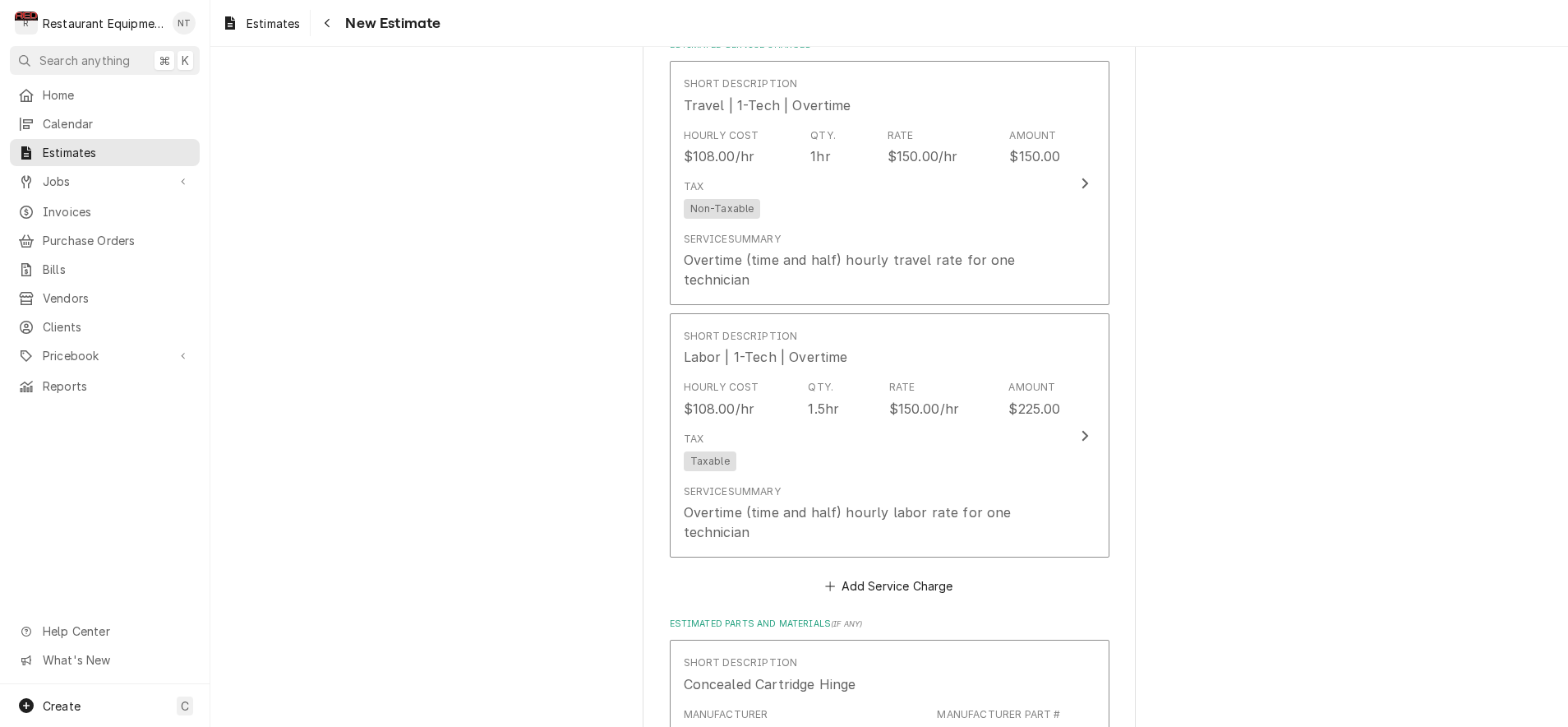
scroll to position [1274, 0]
click at [900, 568] on button "Add Service Charge" at bounding box center [889, 579] width 133 height 23
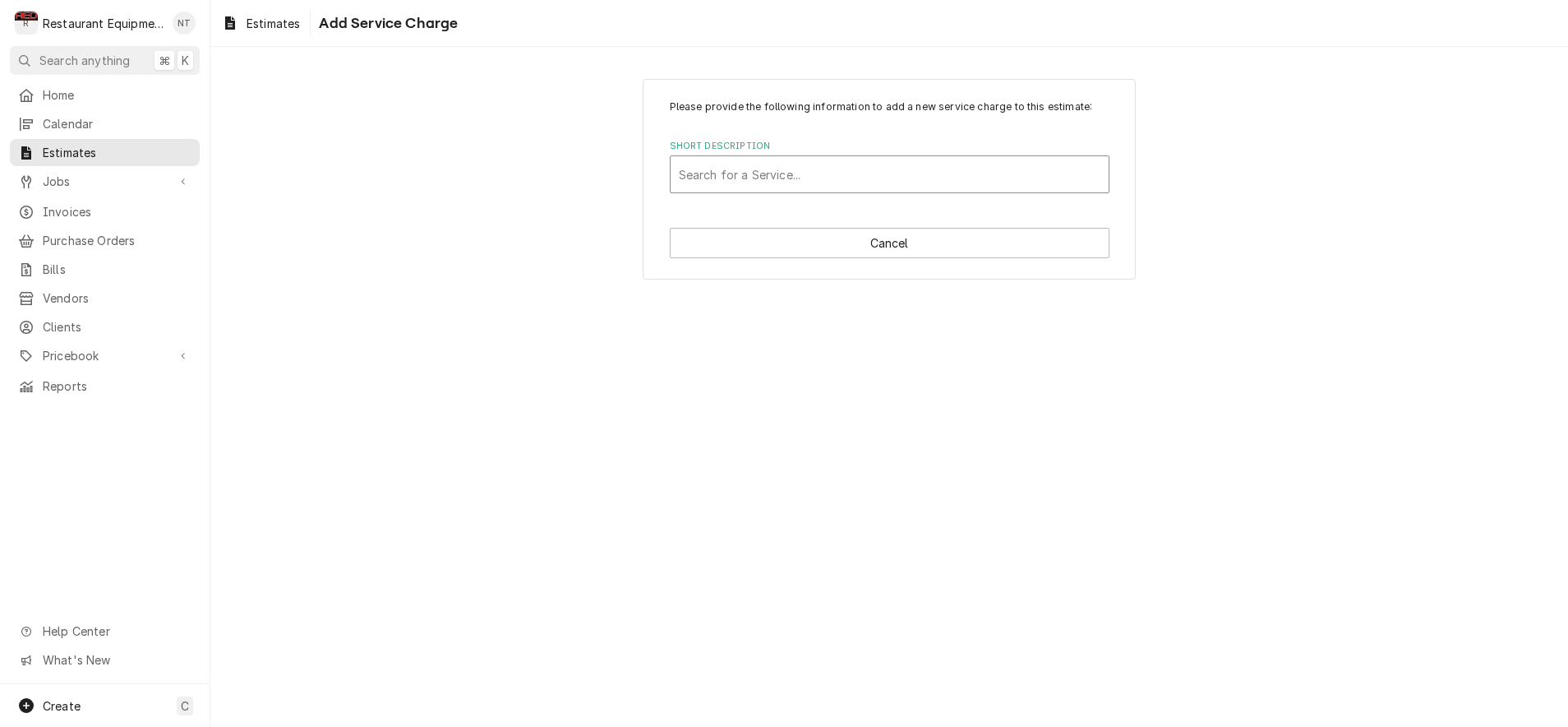
click at [772, 179] on div "Search for a Service..." at bounding box center [890, 175] width 422 height 17
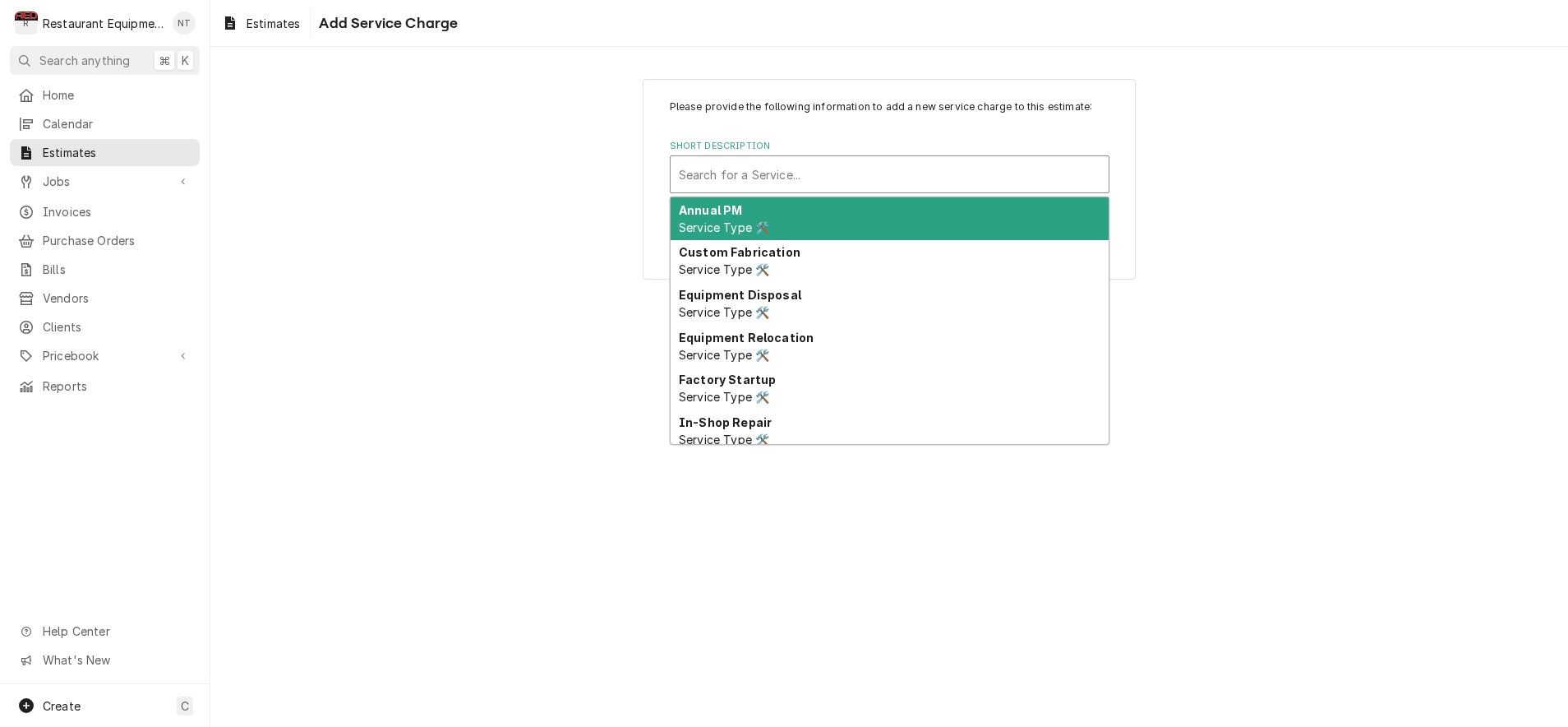
type input "l"
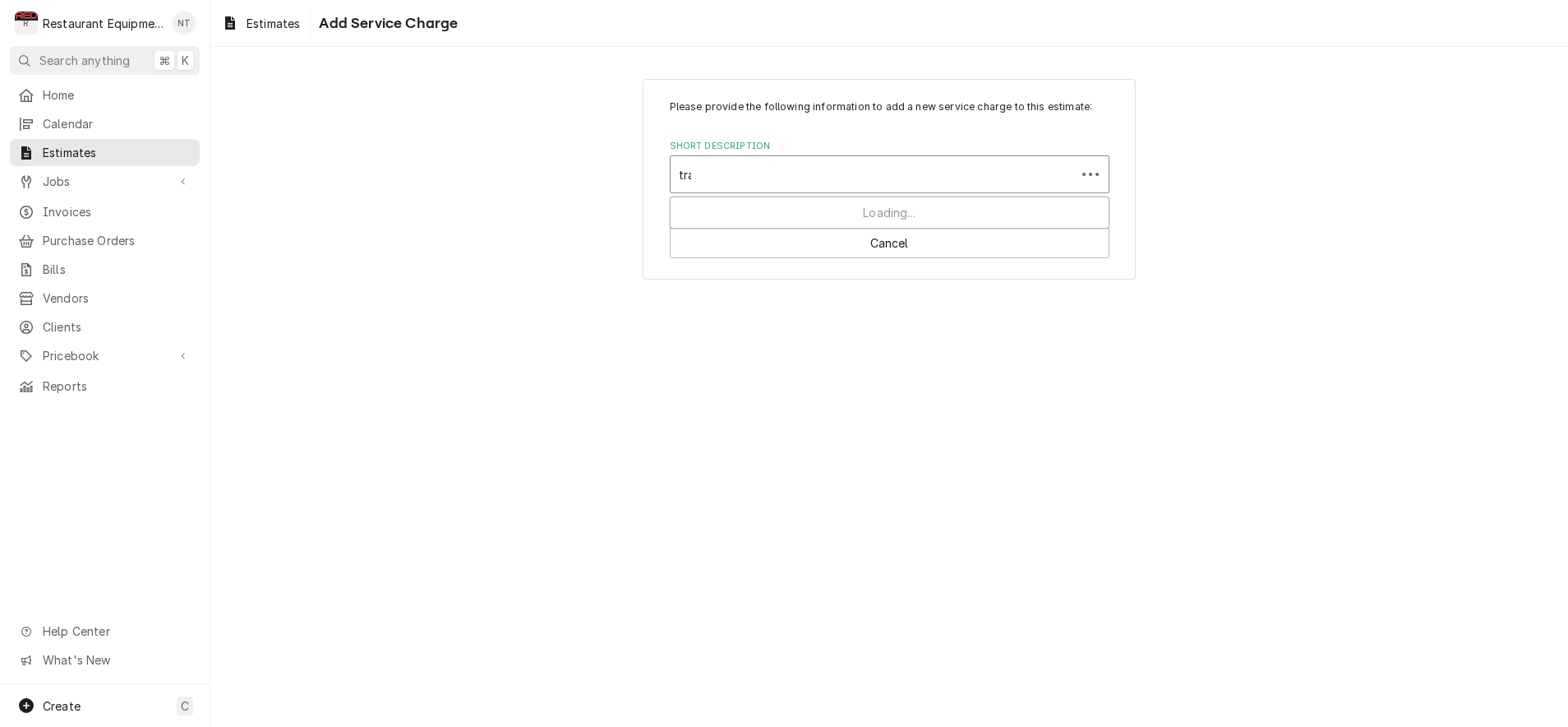
type input "trav"
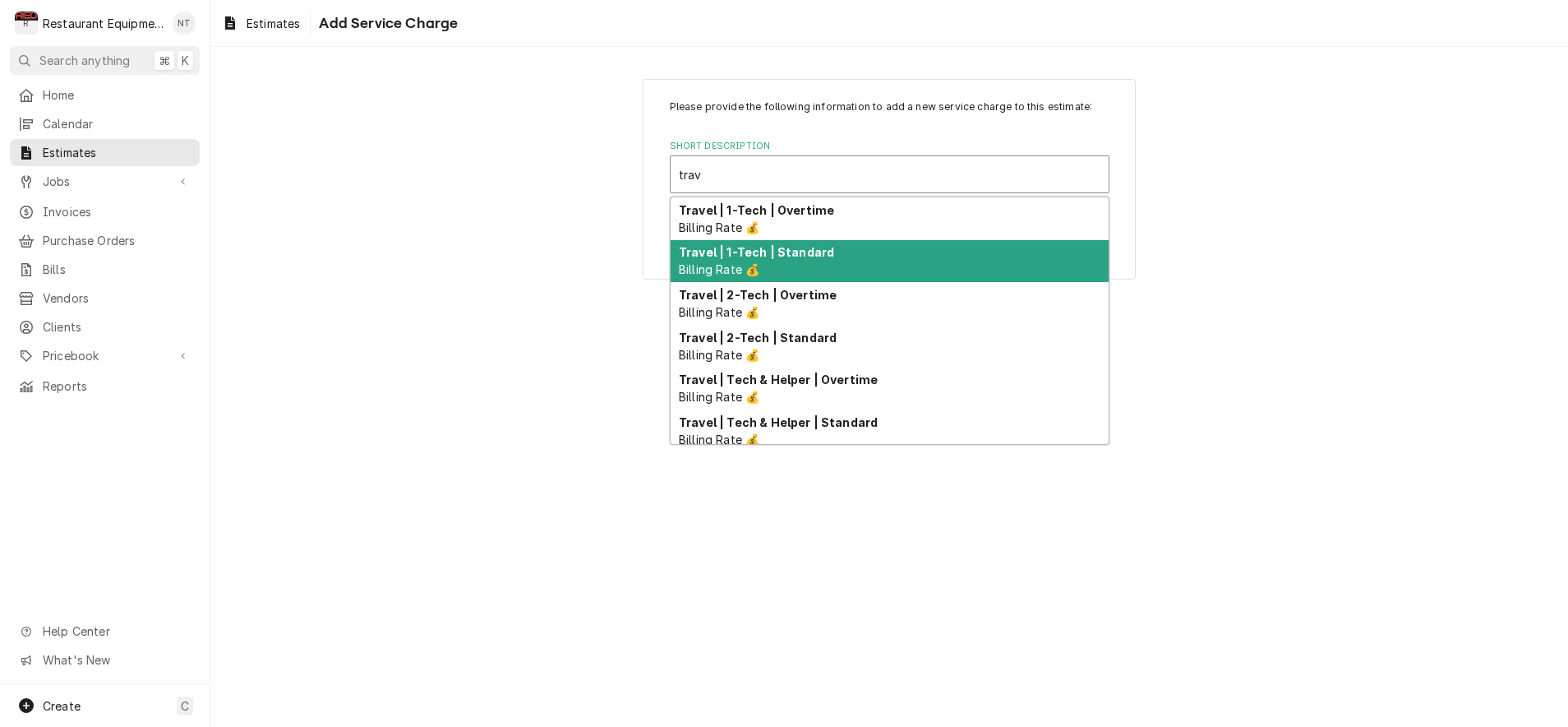
click at [831, 250] on div "Travel | 1-Tech | Standard Billing Rate 💰" at bounding box center [889, 261] width 438 height 43
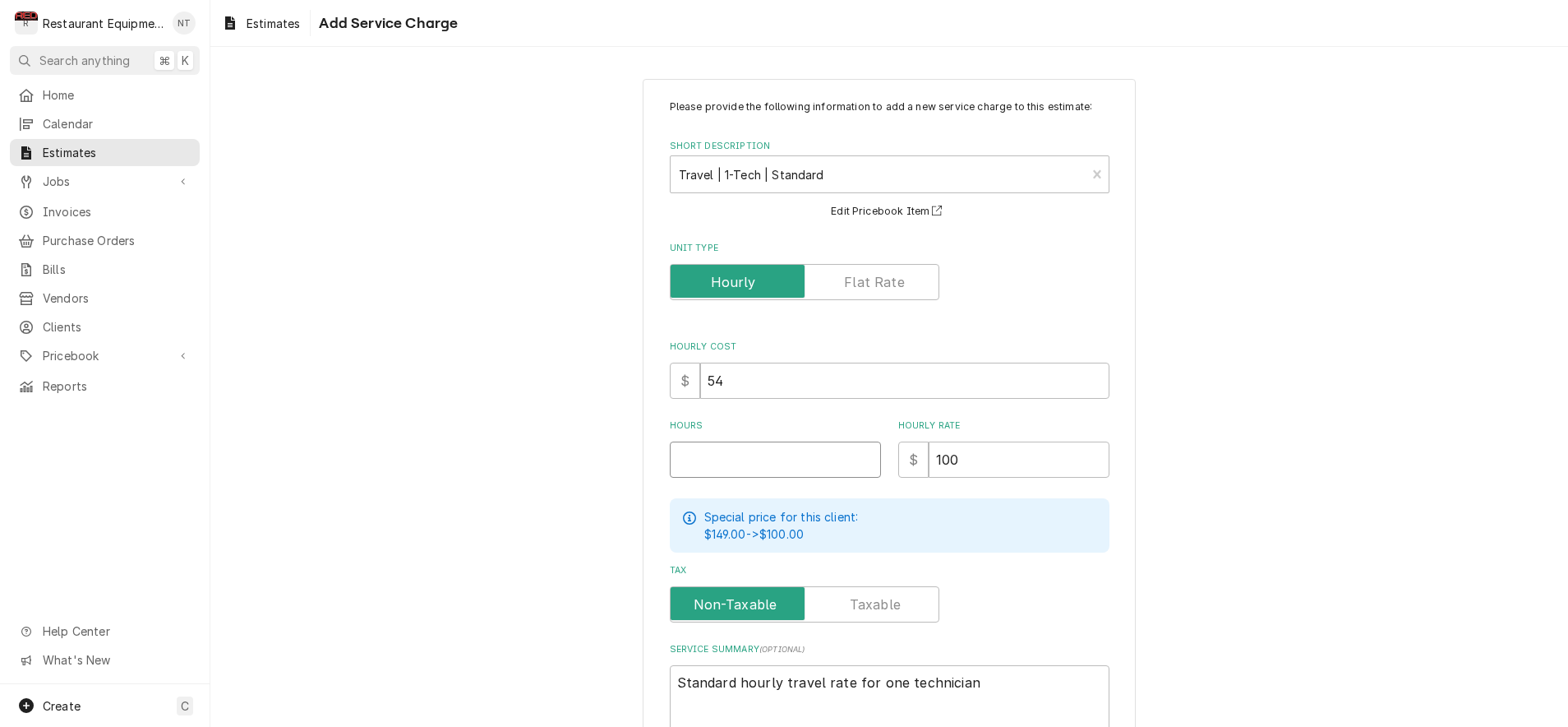
click at [780, 465] on input "Hours" at bounding box center [775, 459] width 212 height 36
type textarea "x"
type input "1"
type textarea "x"
type input "1"
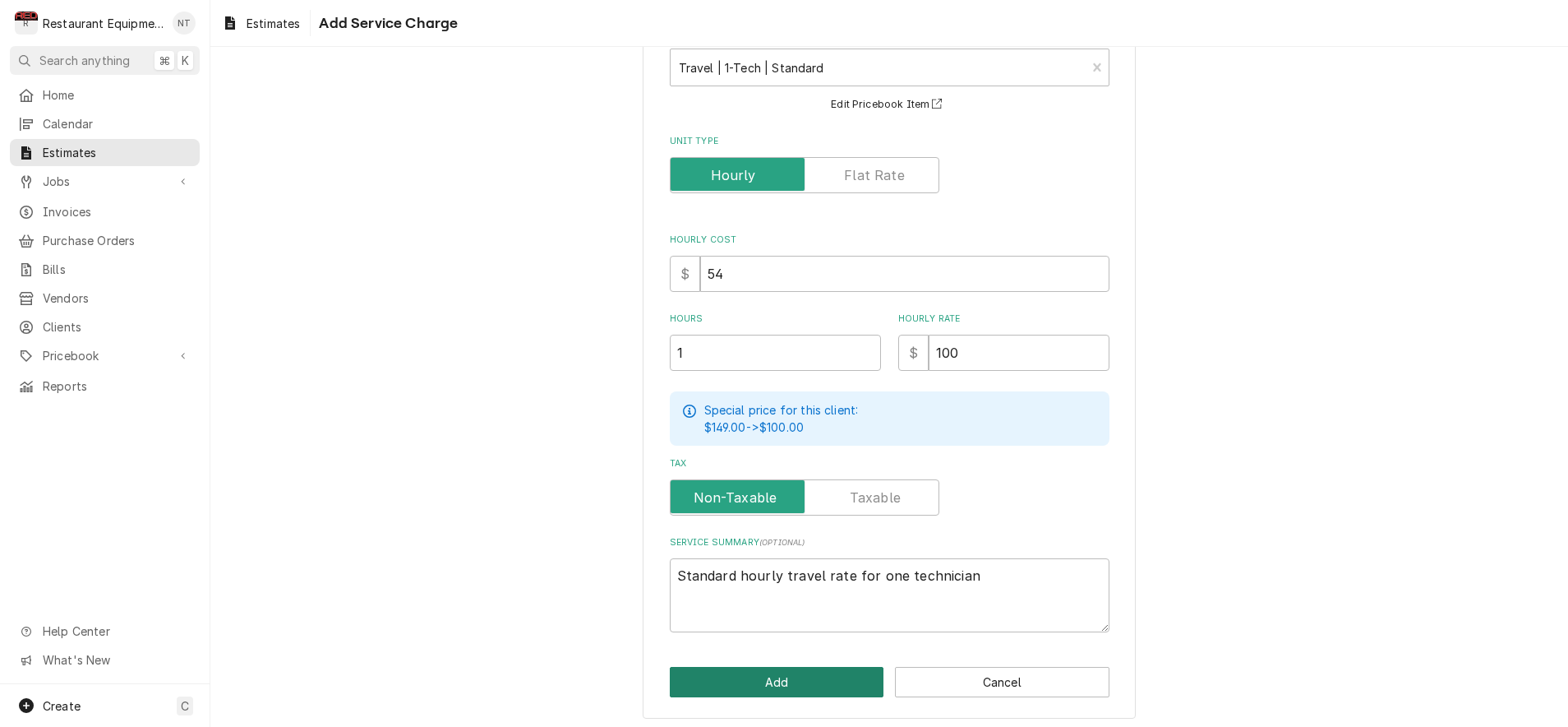
click at [854, 669] on button "Add" at bounding box center [776, 681] width 214 height 30
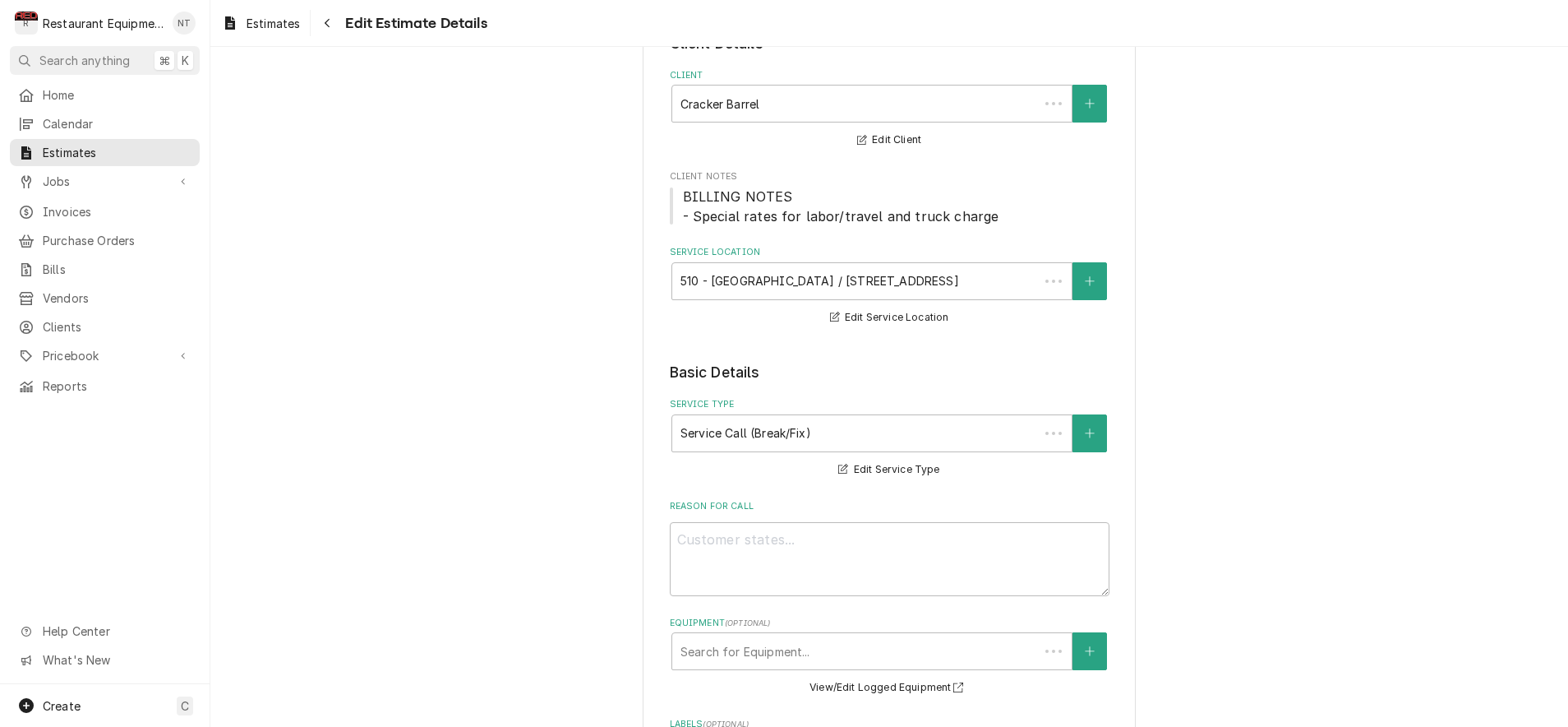
scroll to position [1274, 0]
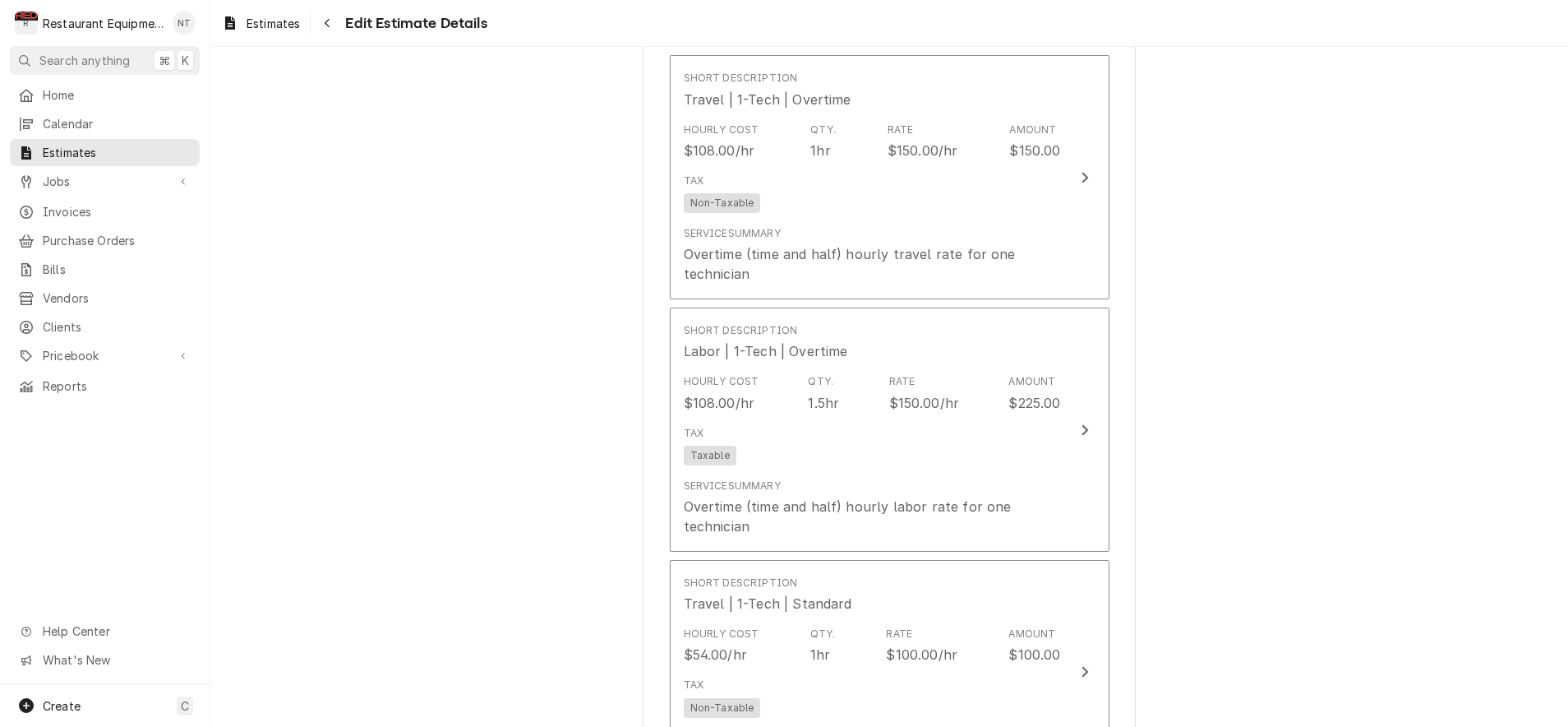
type textarea "x"
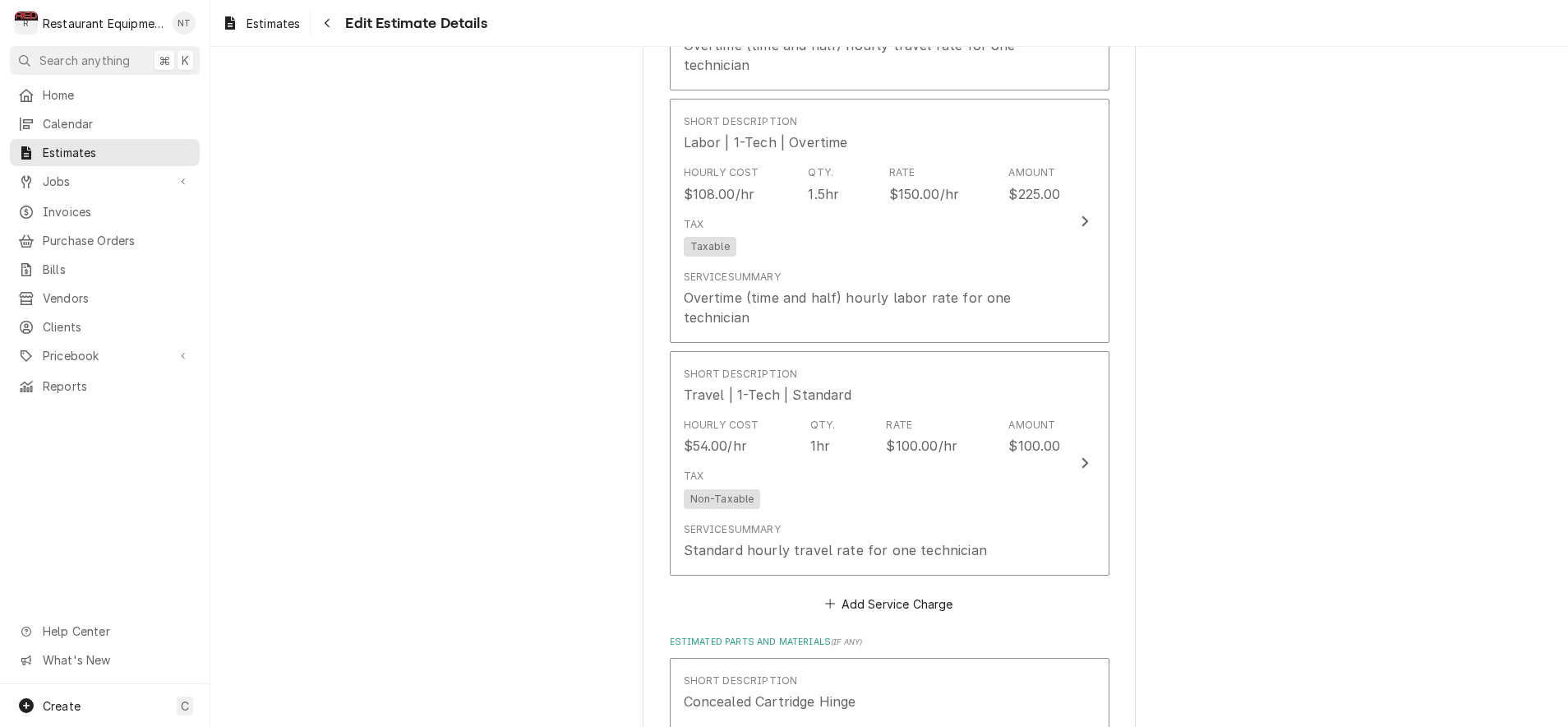
scroll to position [0, 1]
click at [907, 592] on button "Add Service Charge" at bounding box center [889, 604] width 133 height 23
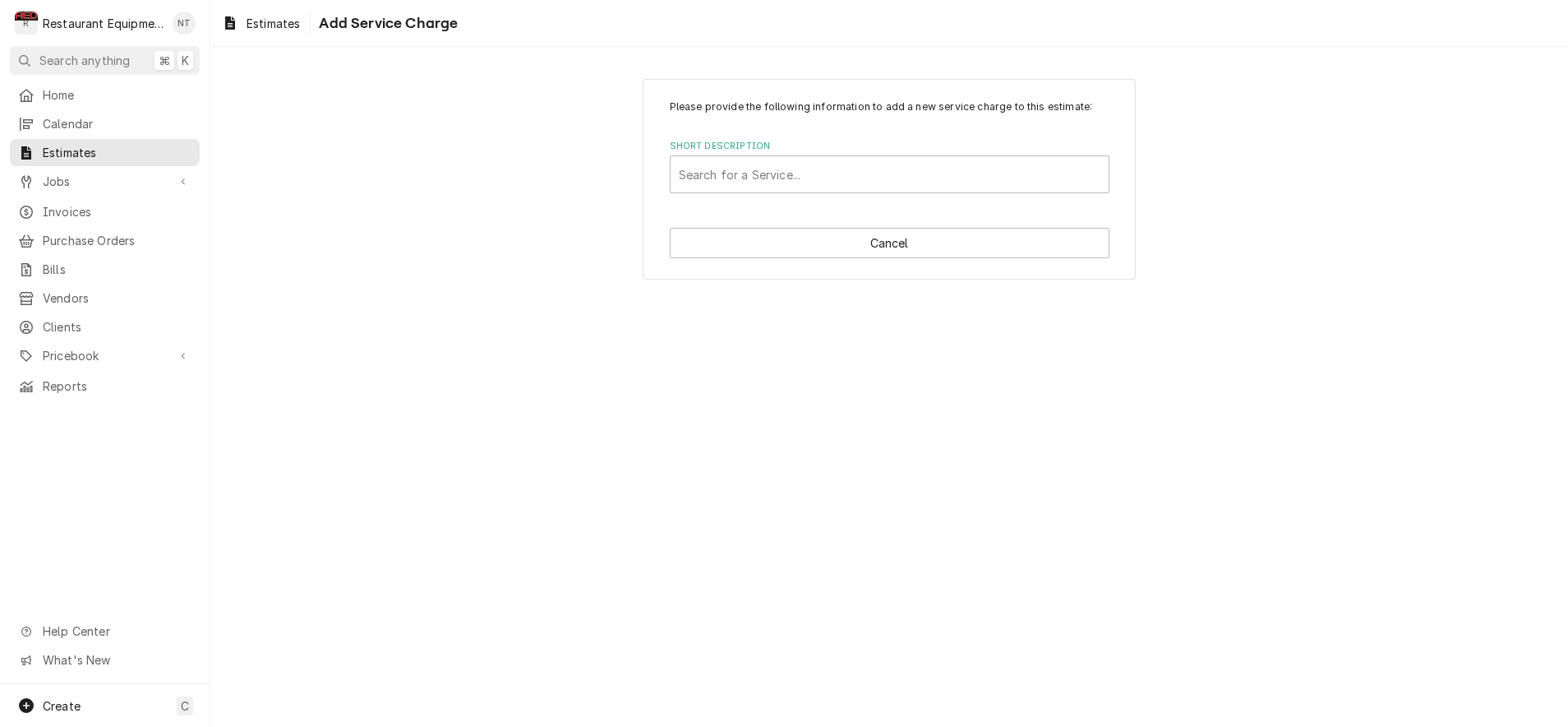
click at [852, 149] on label "Short Description" at bounding box center [889, 147] width 440 height 14
click at [852, 157] on div "Search for a Service..." at bounding box center [889, 174] width 438 height 36
type input "labo"
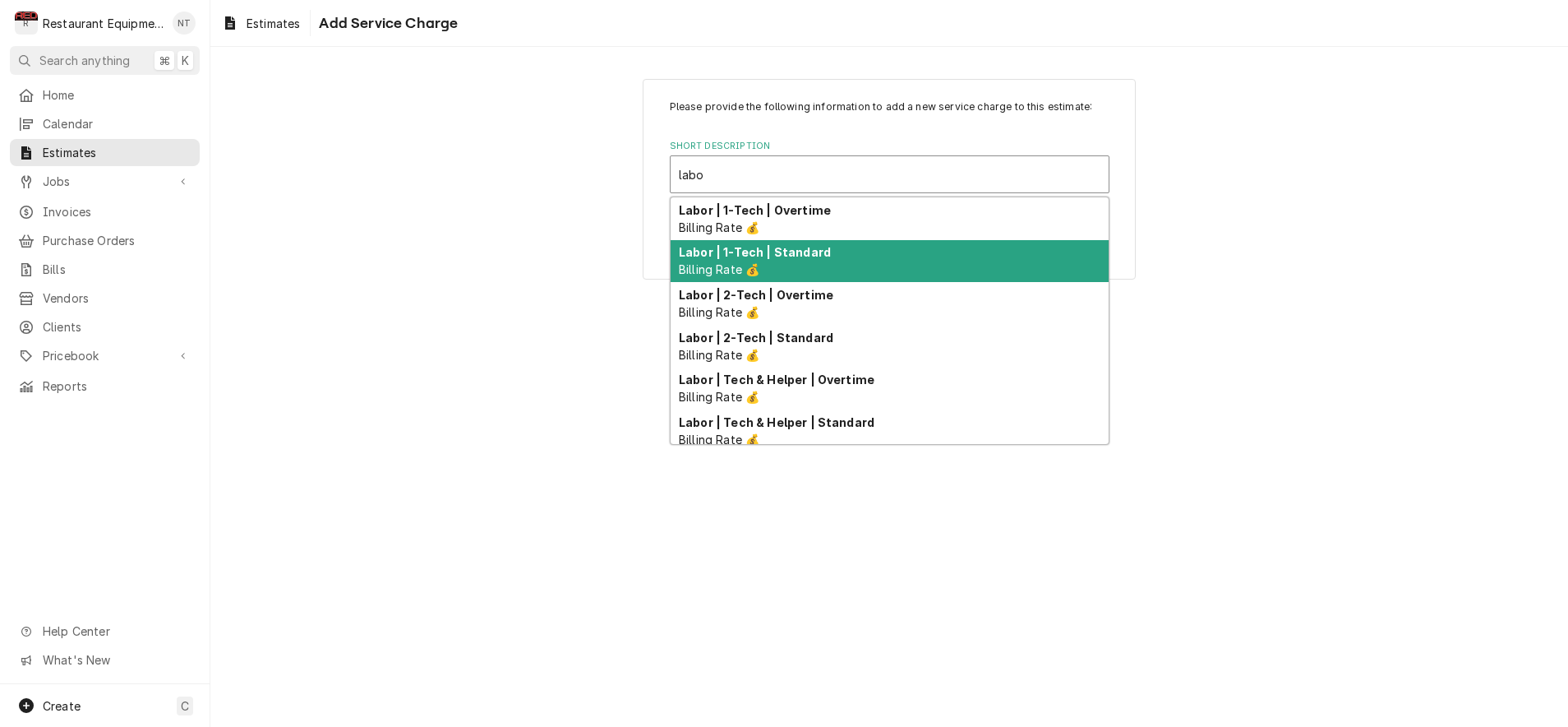
click at [857, 245] on div "Labor | 1-Tech | Standard Billing Rate 💰" at bounding box center [889, 261] width 438 height 43
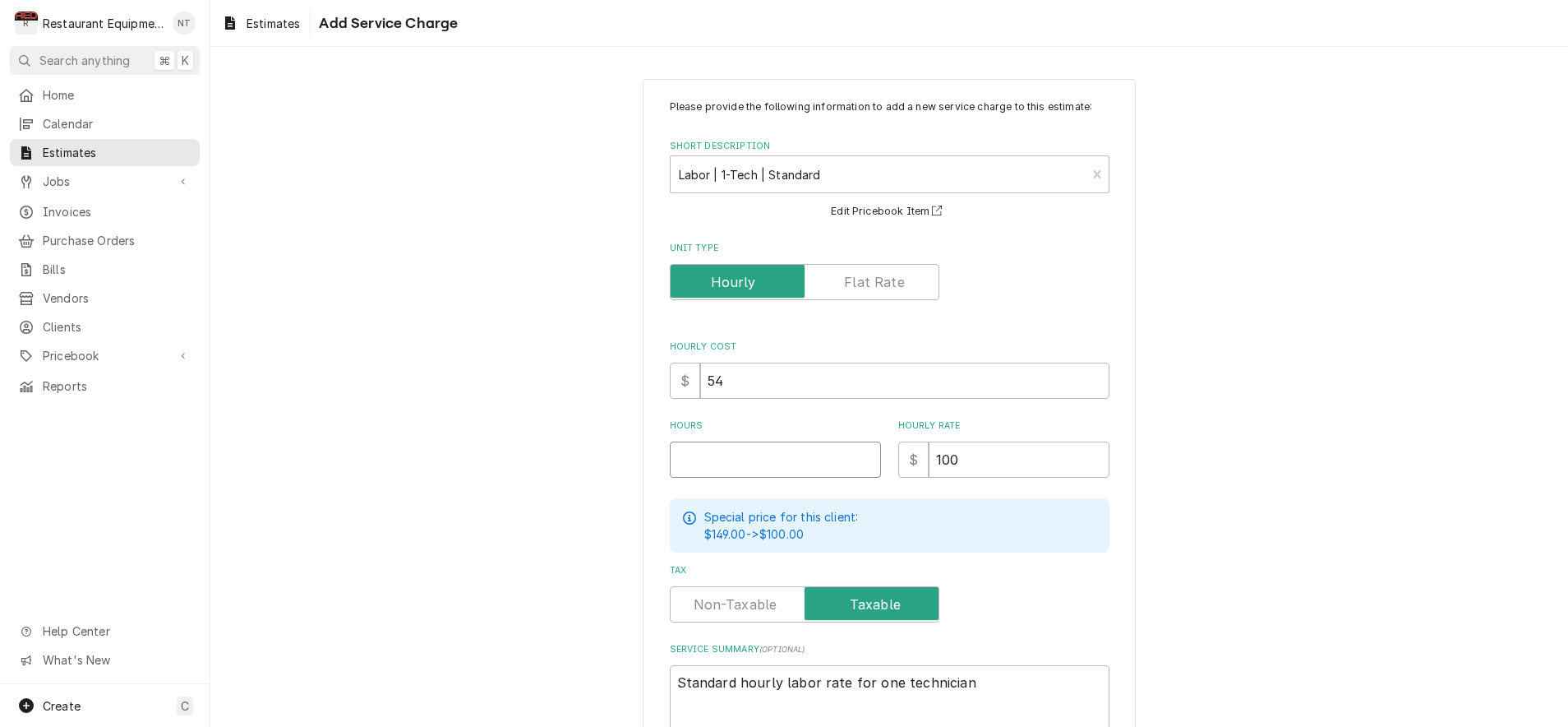
click at [791, 455] on input "Hours" at bounding box center [775, 459] width 212 height 36
type textarea "x"
type input "1"
type textarea "x"
type input "1.5"
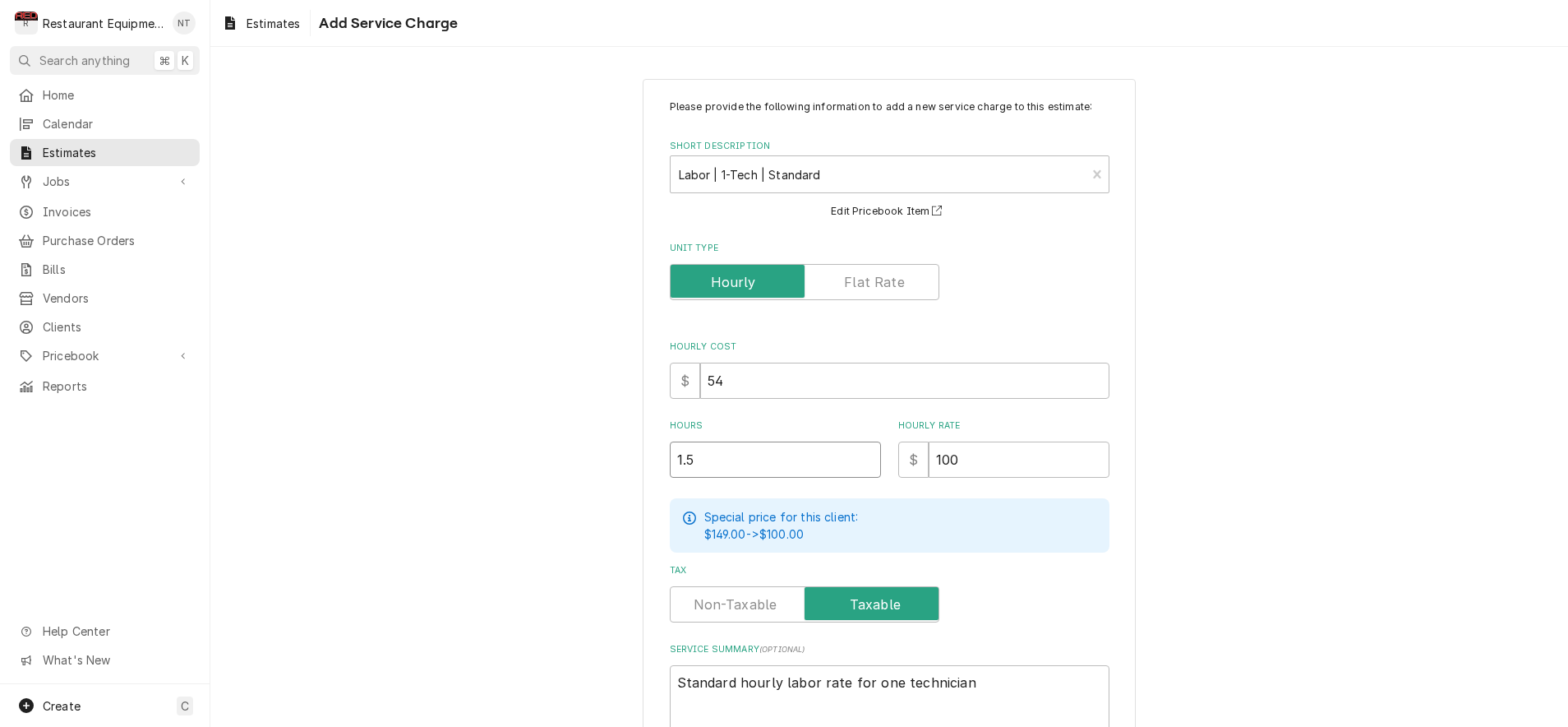
type textarea "x"
type input "1.5"
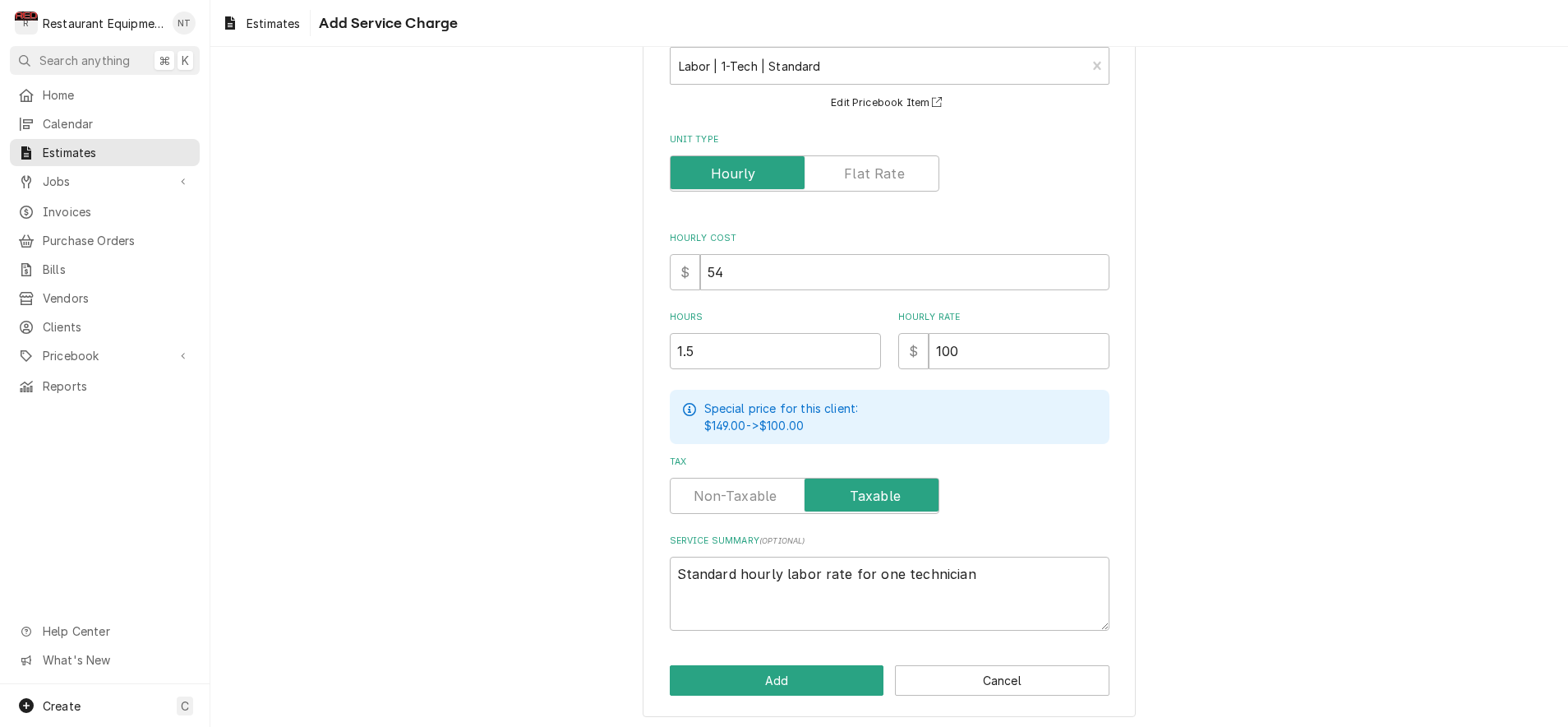
scroll to position [107, 0]
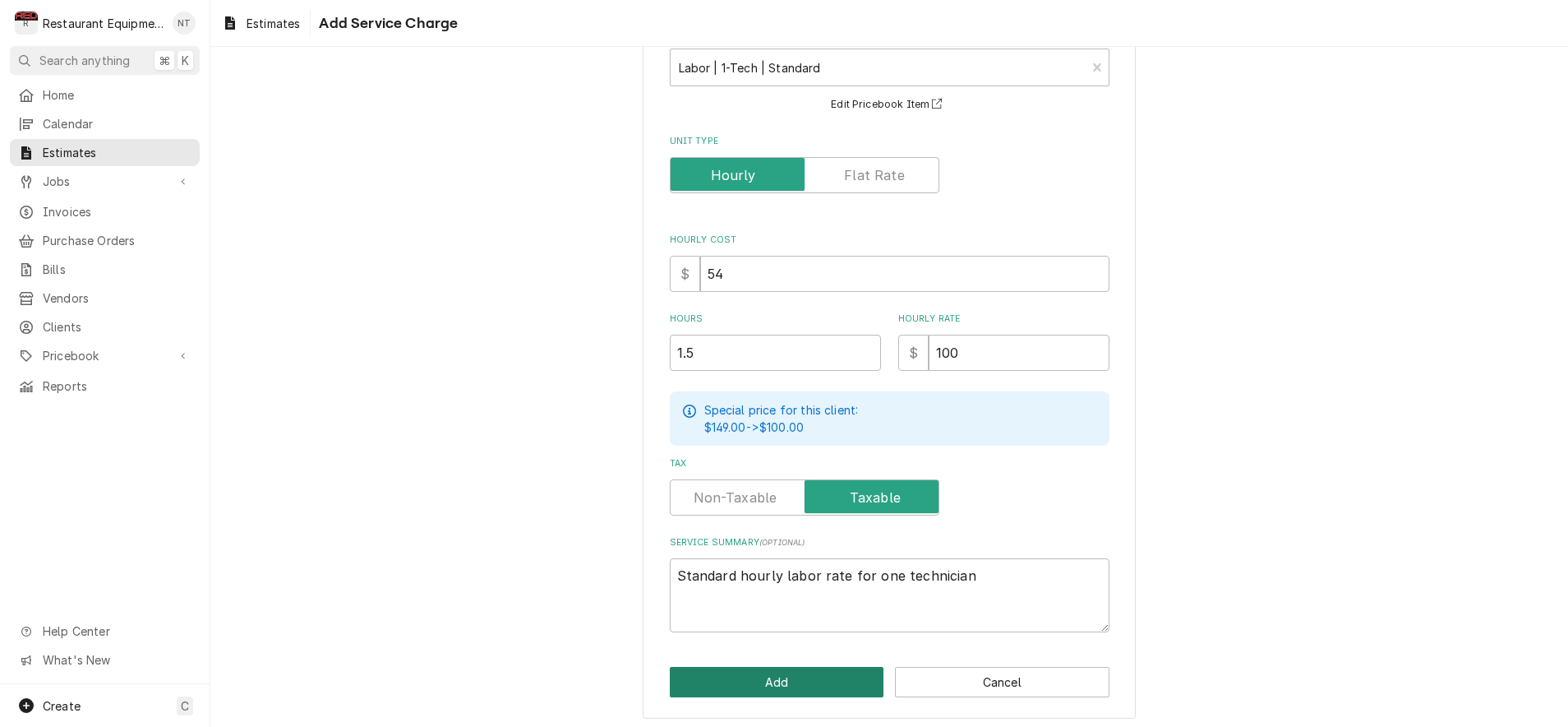
click at [841, 667] on button "Add" at bounding box center [776, 681] width 214 height 30
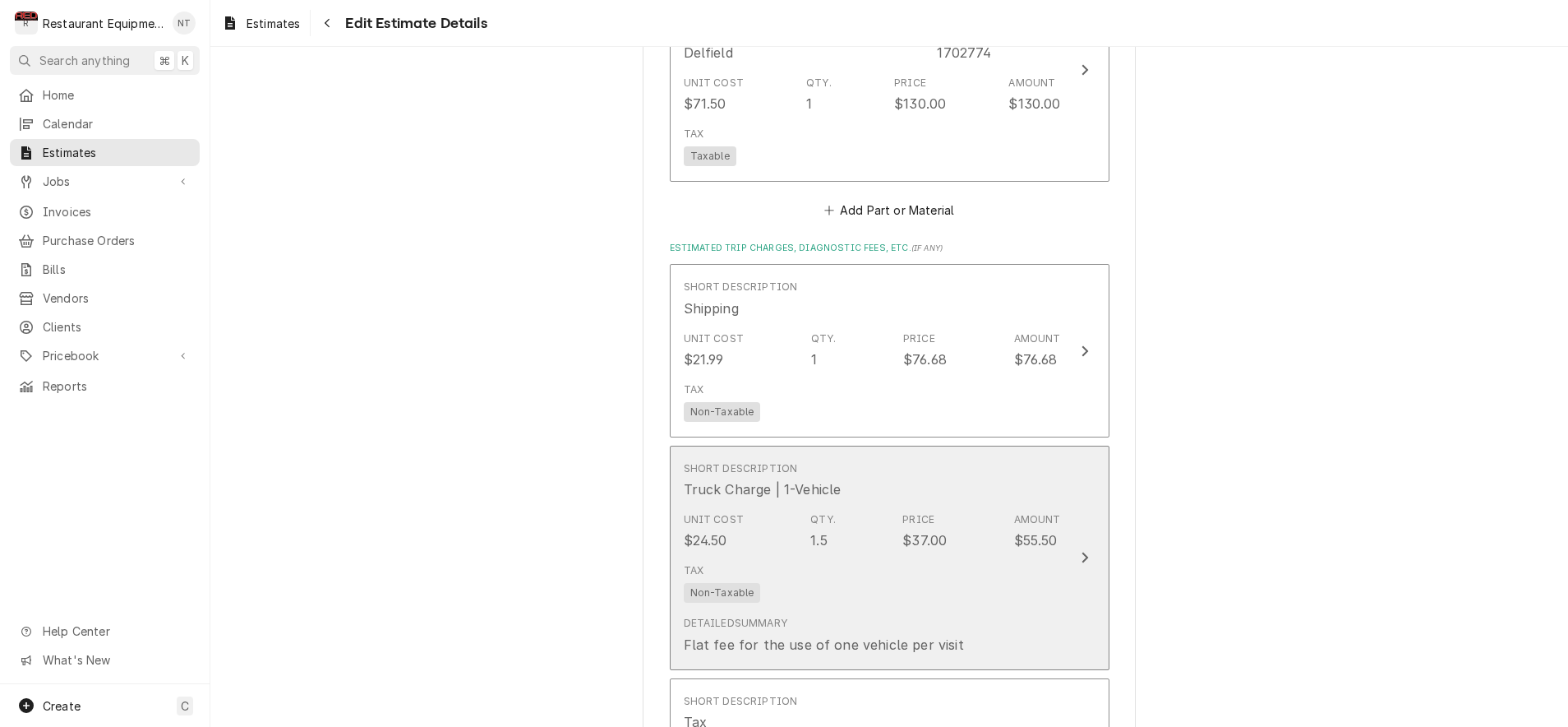
scroll to position [3127, 0]
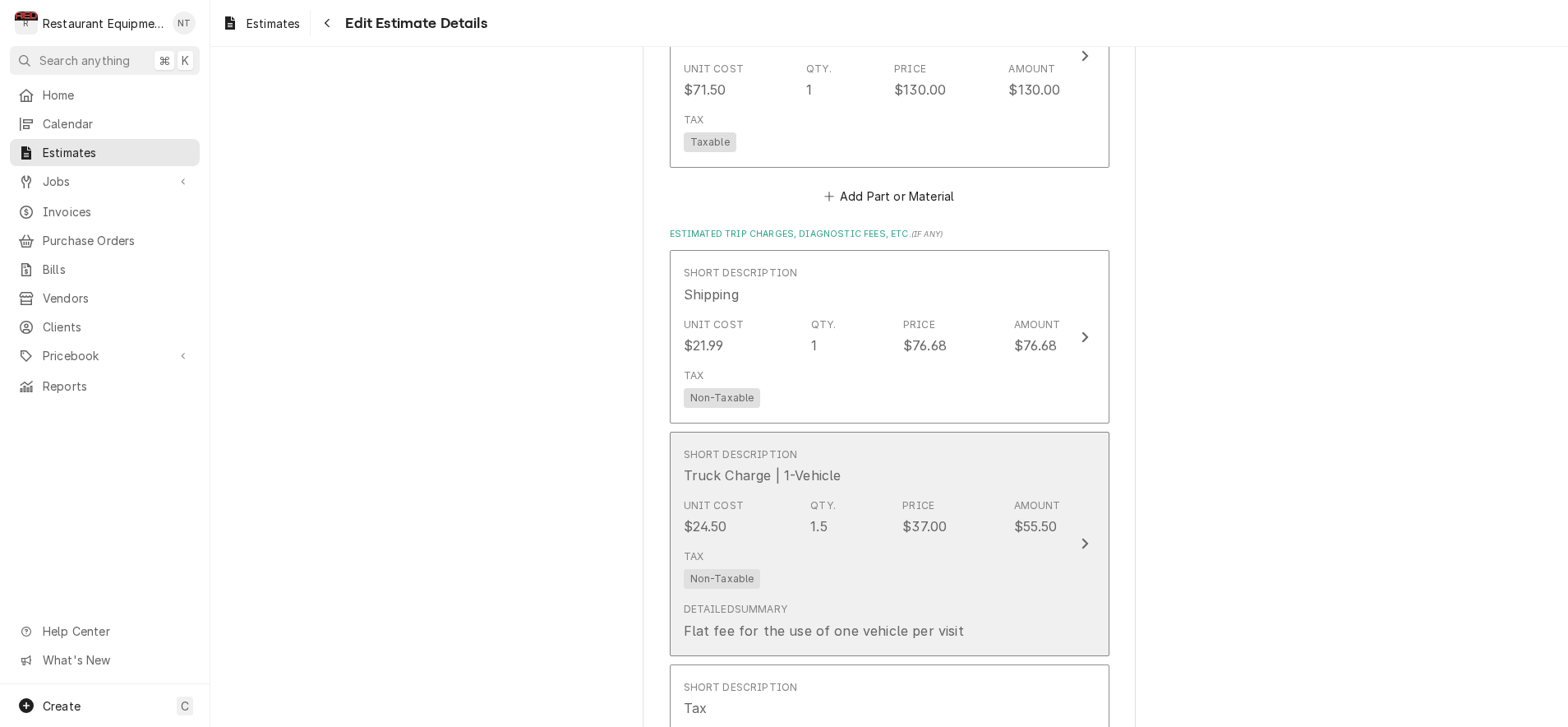
click at [1089, 477] on button "Short Description Truck Charge | 1-Vehicle Unit Cost $24.50 Qty. 1.5 Price $37.…" at bounding box center [889, 544] width 440 height 224
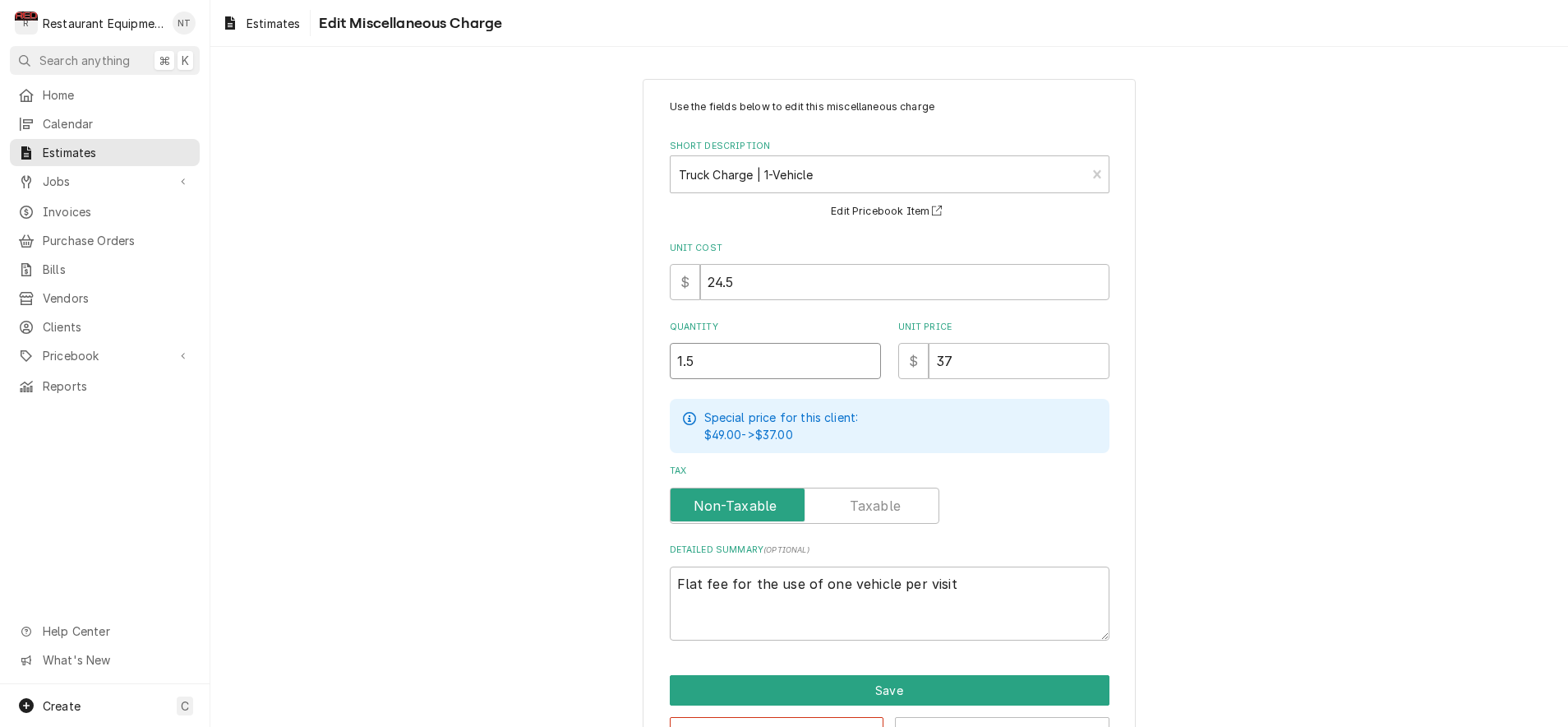
drag, startPoint x: 826, startPoint y: 361, endPoint x: 634, endPoint y: 363, distance: 192.0
click at [635, 363] on div "Use the fields below to edit this miscellaneous charge Short Description Truck …" at bounding box center [889, 423] width 1357 height 718
type textarea "x"
type input "2"
type textarea "x"
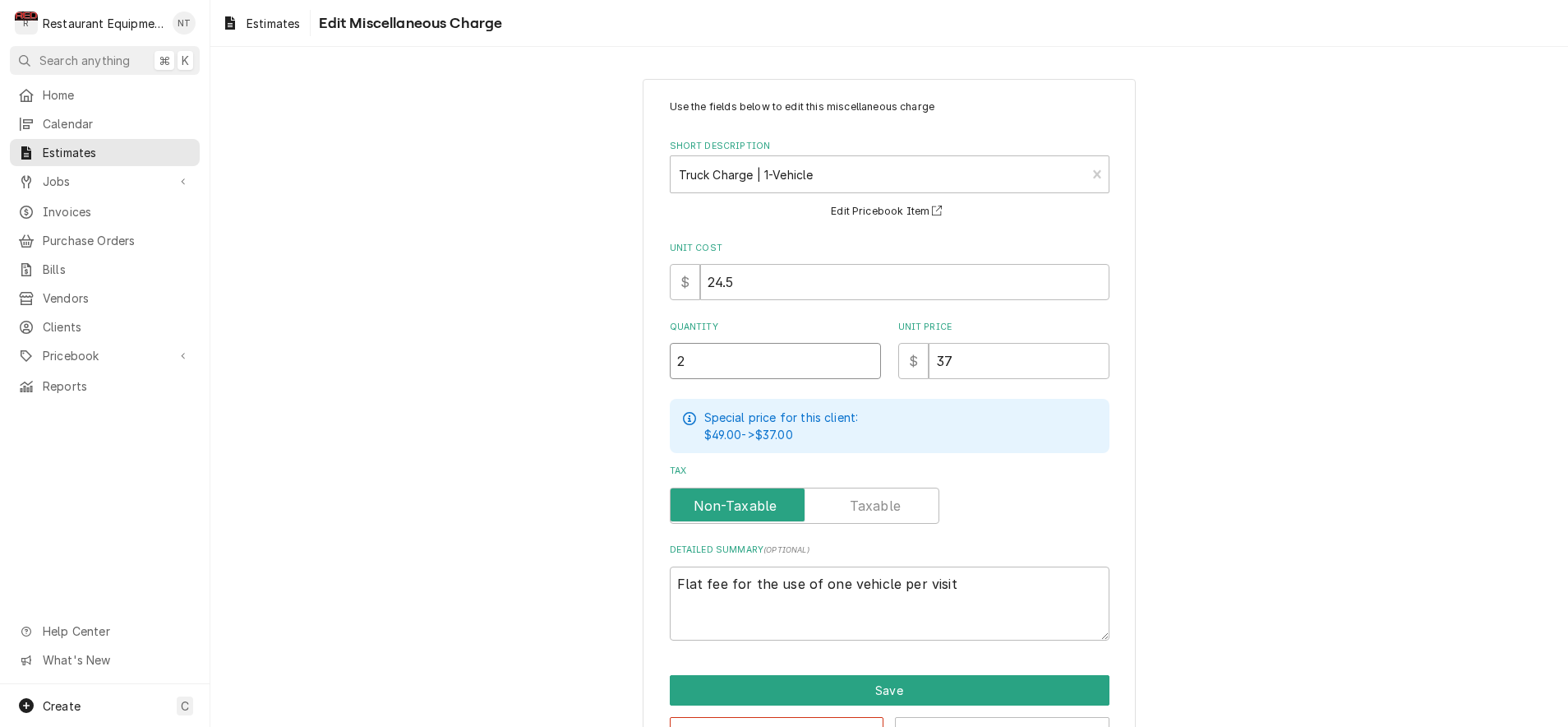
type input "2.5"
type textarea "x"
type input "2.5"
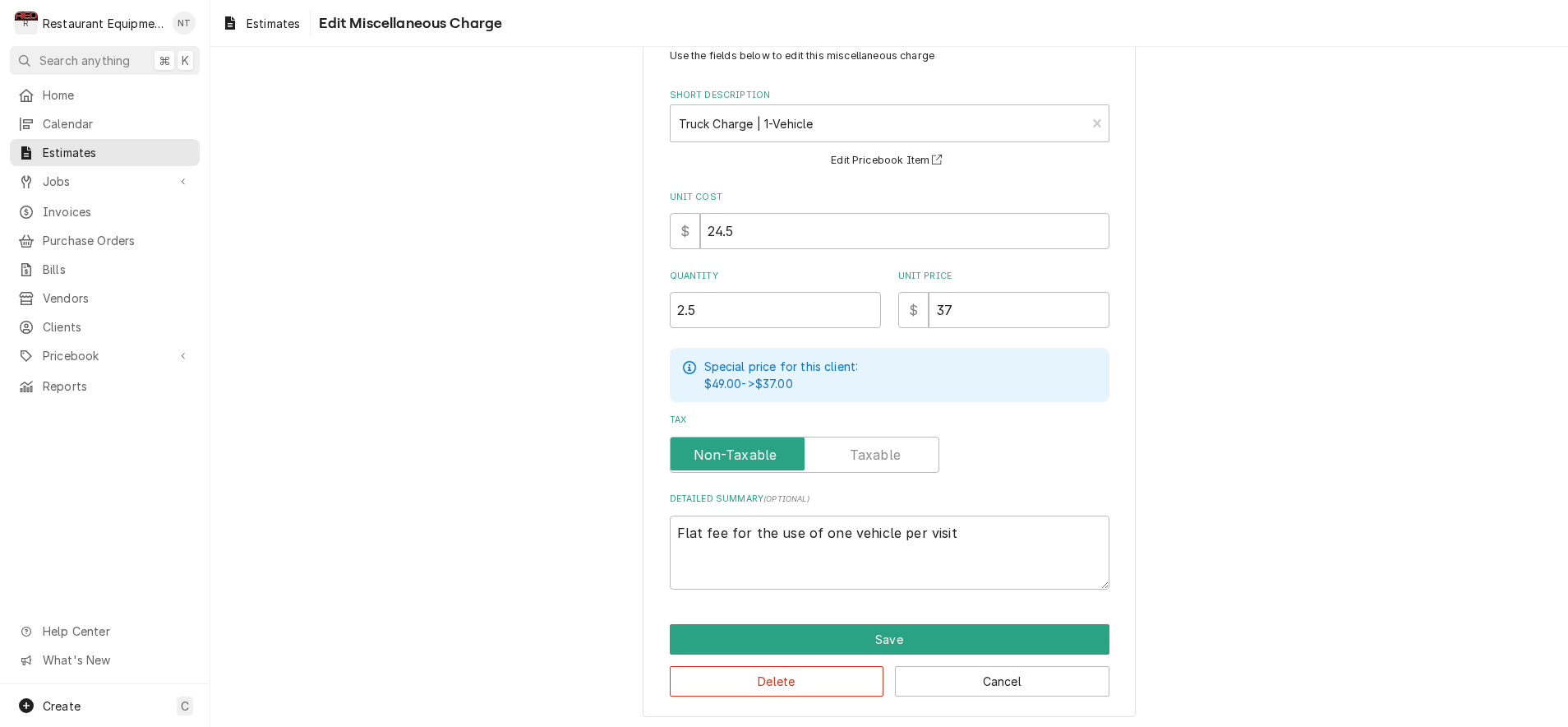
scroll to position [50, 0]
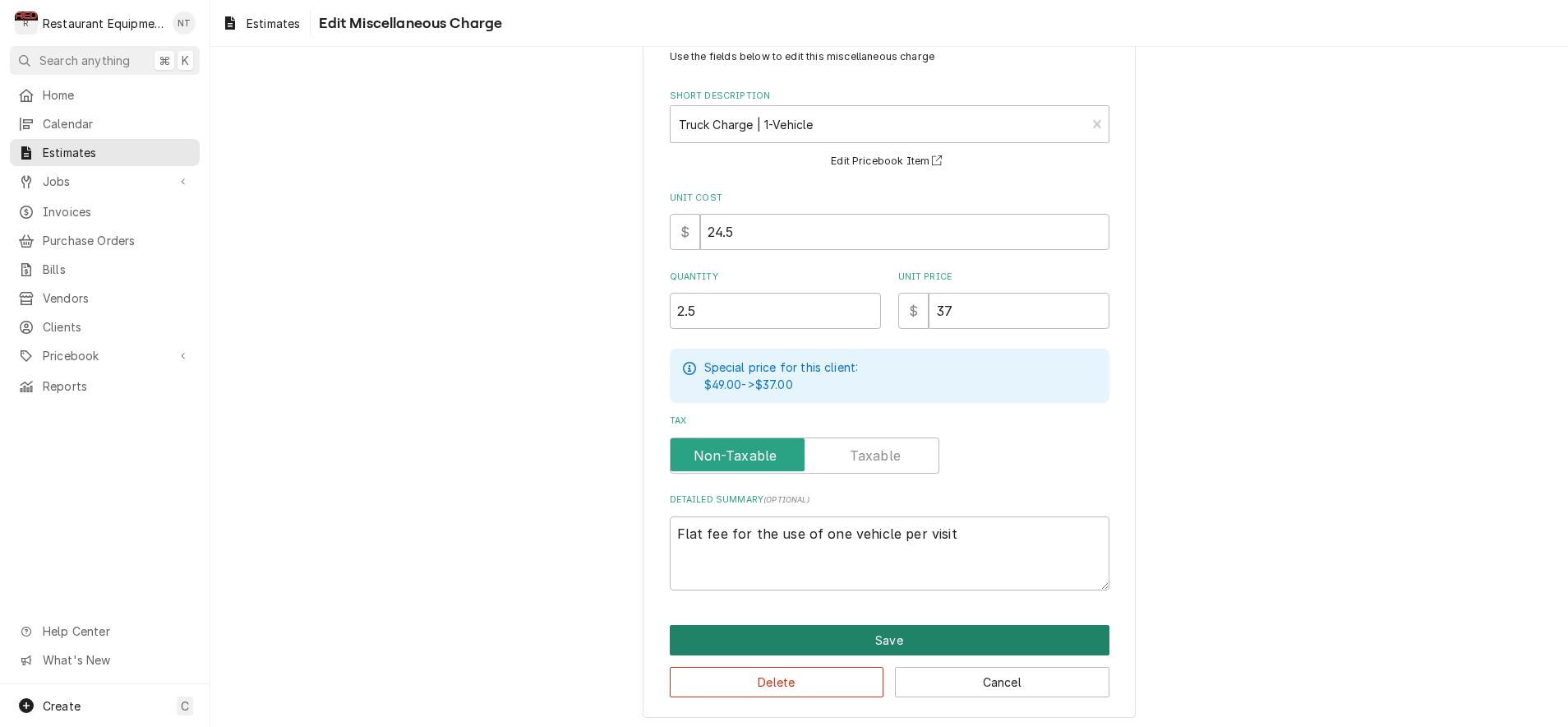
click at [983, 628] on button "Save" at bounding box center [889, 640] width 440 height 30
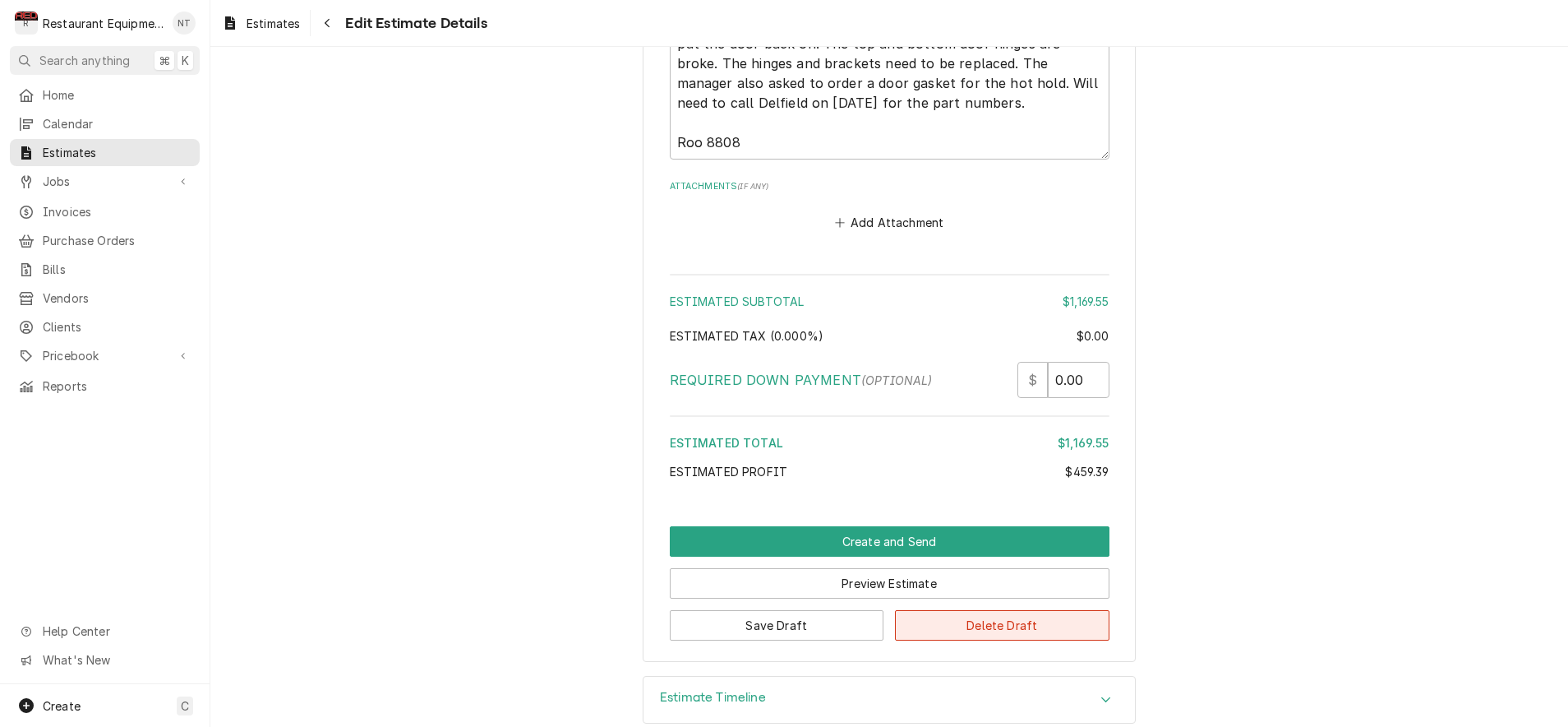
scroll to position [4426, 0]
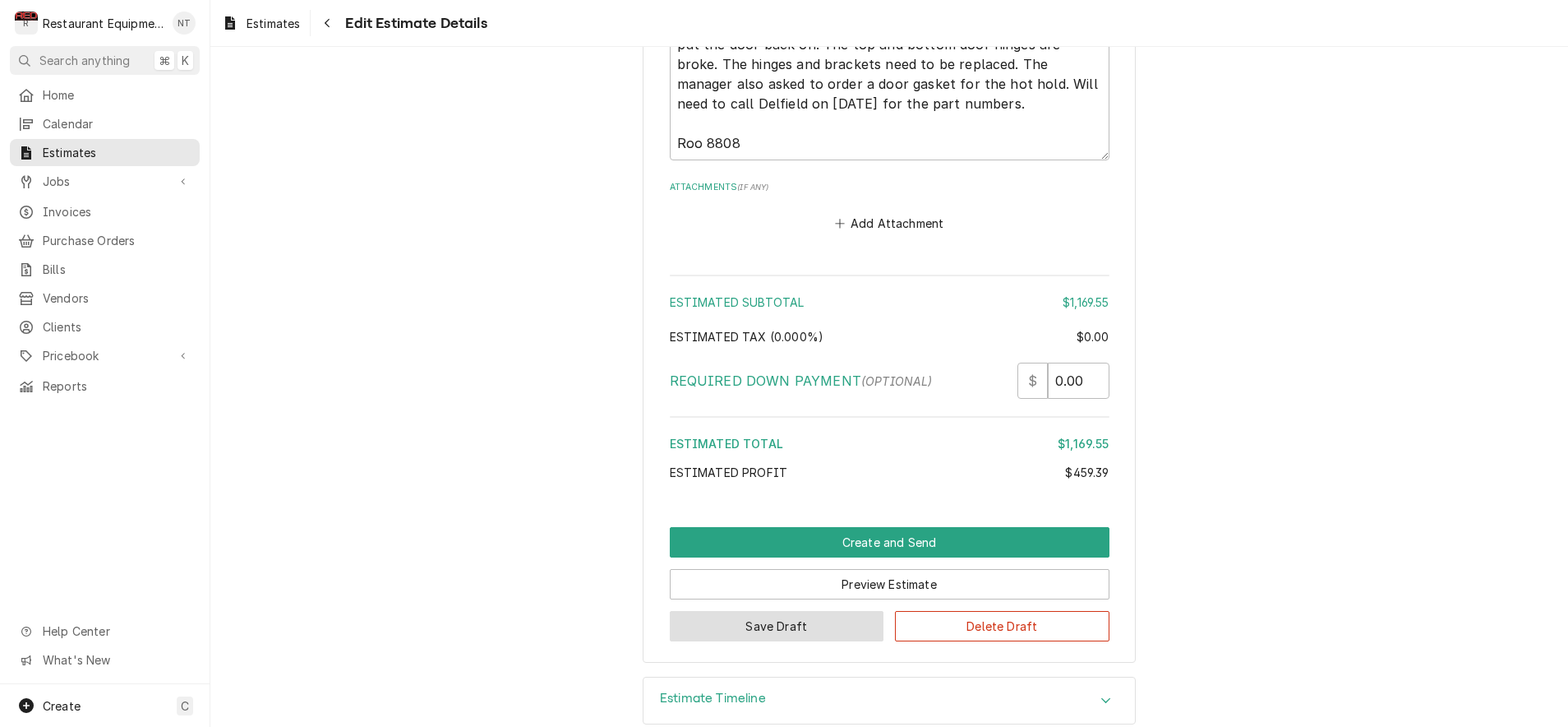
click at [809, 611] on button "Save Draft" at bounding box center [776, 625] width 214 height 30
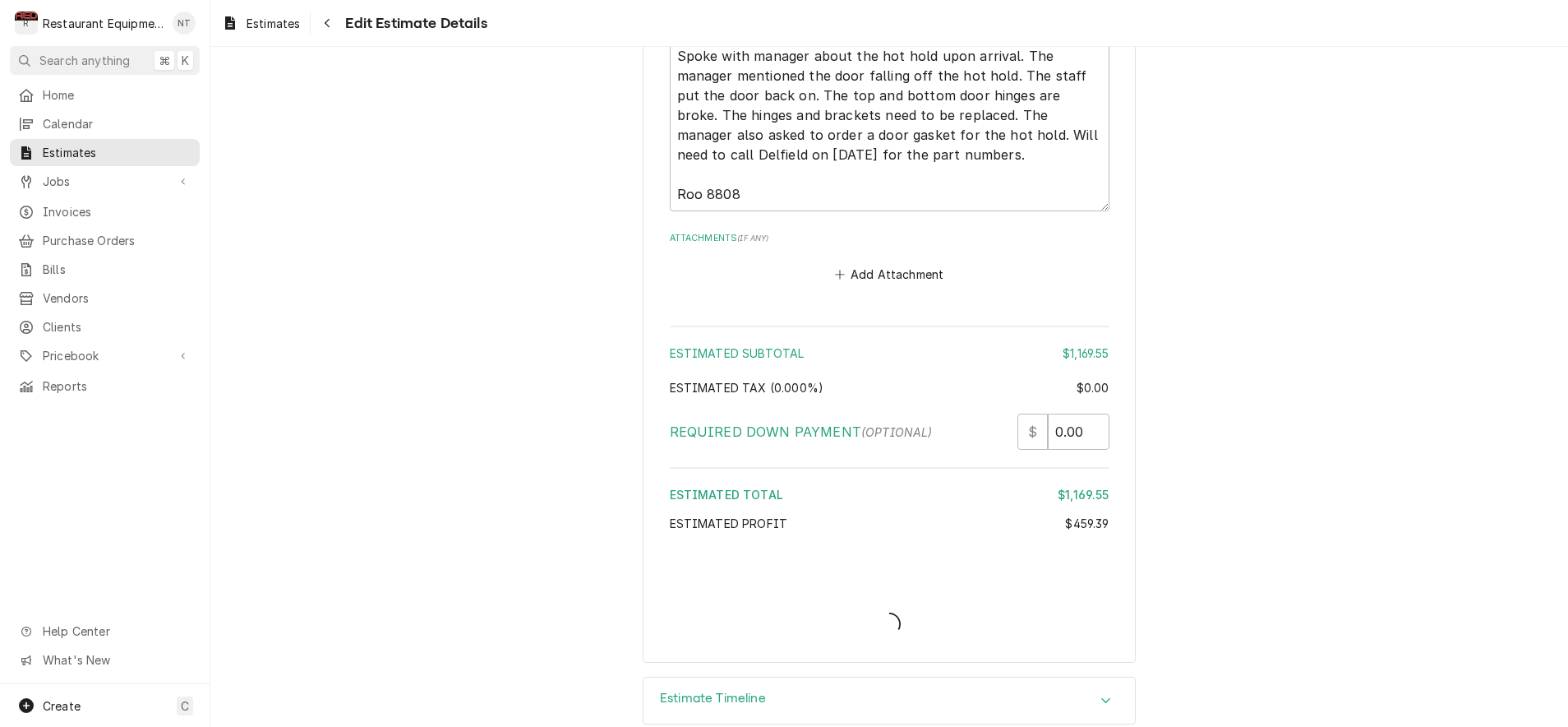
type textarea "x"
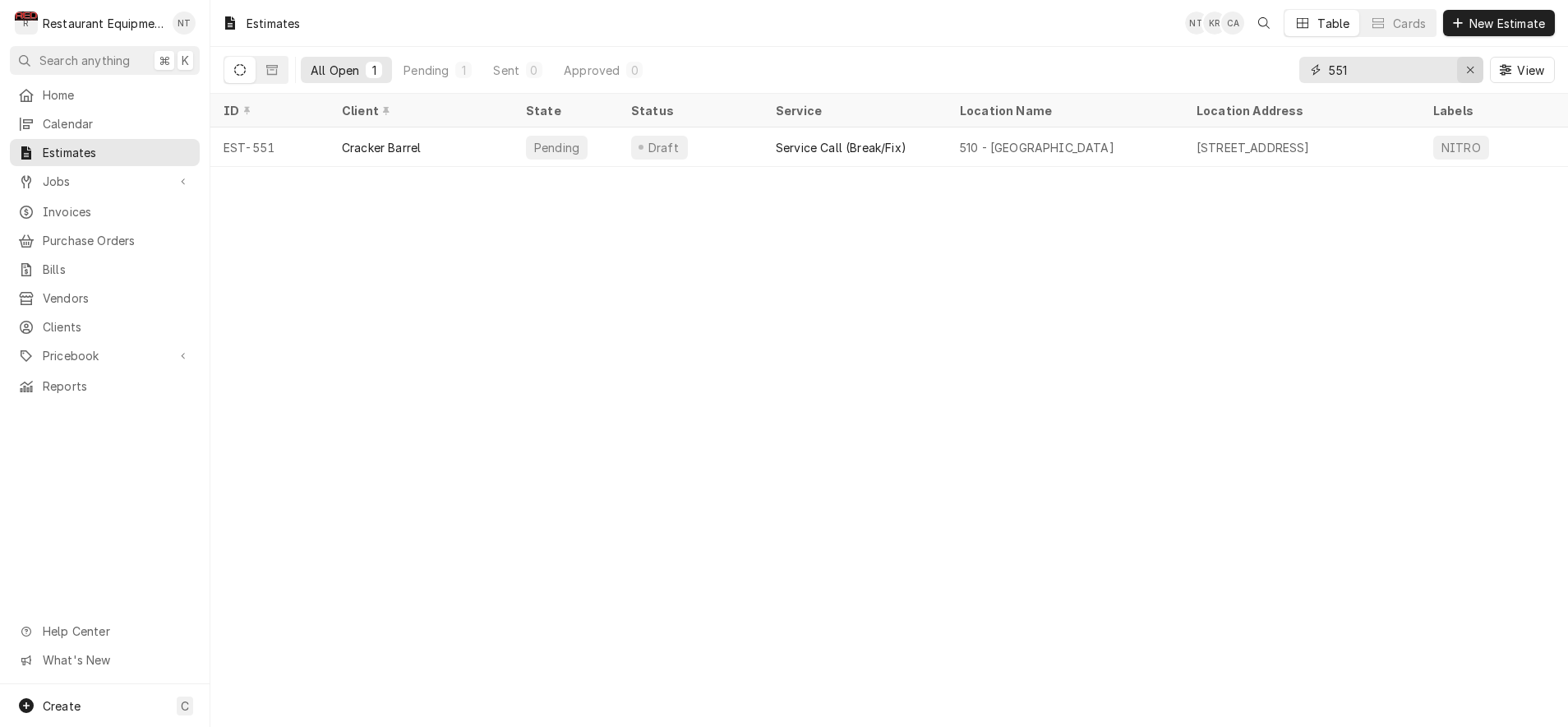
click at [1475, 68] on div "Erase input" at bounding box center [1470, 70] width 16 height 17
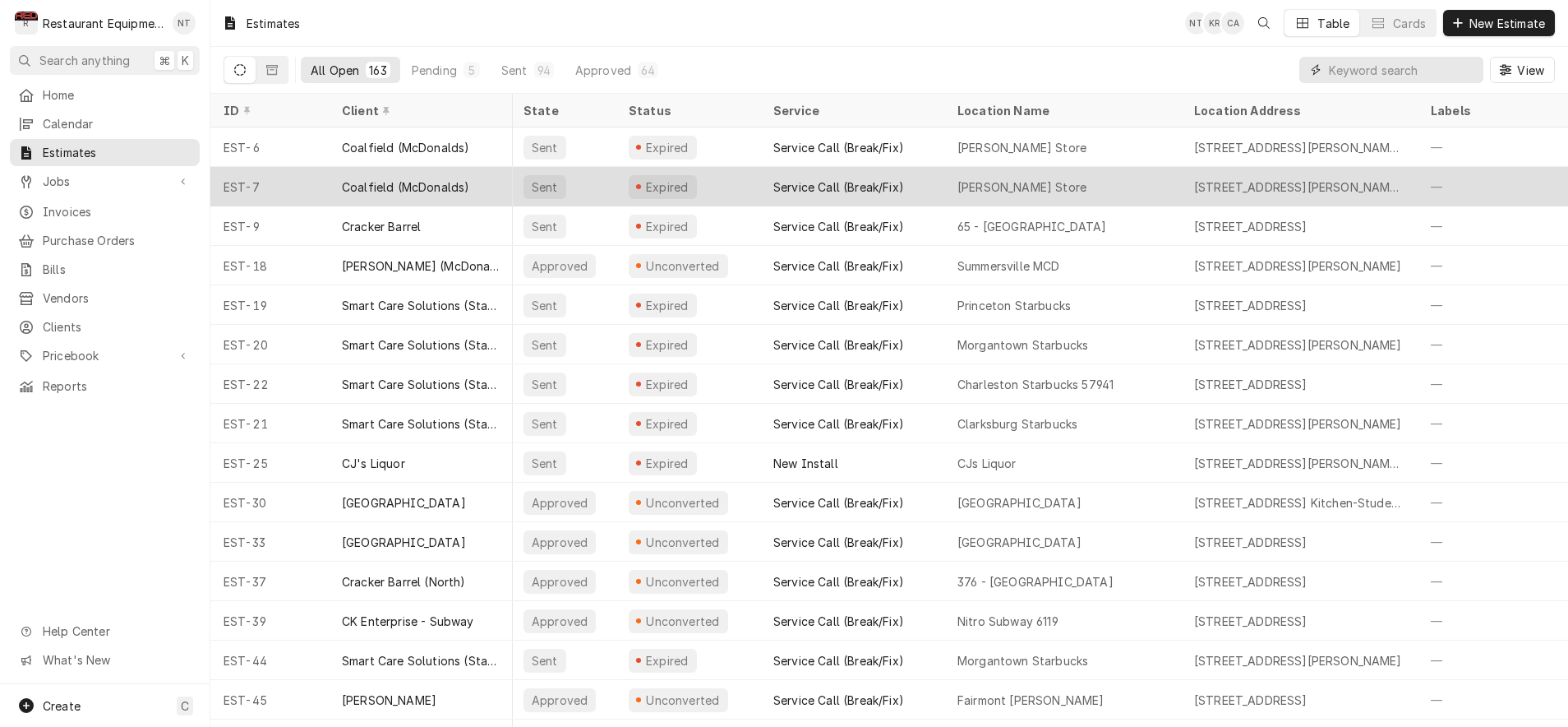
scroll to position [0, 3]
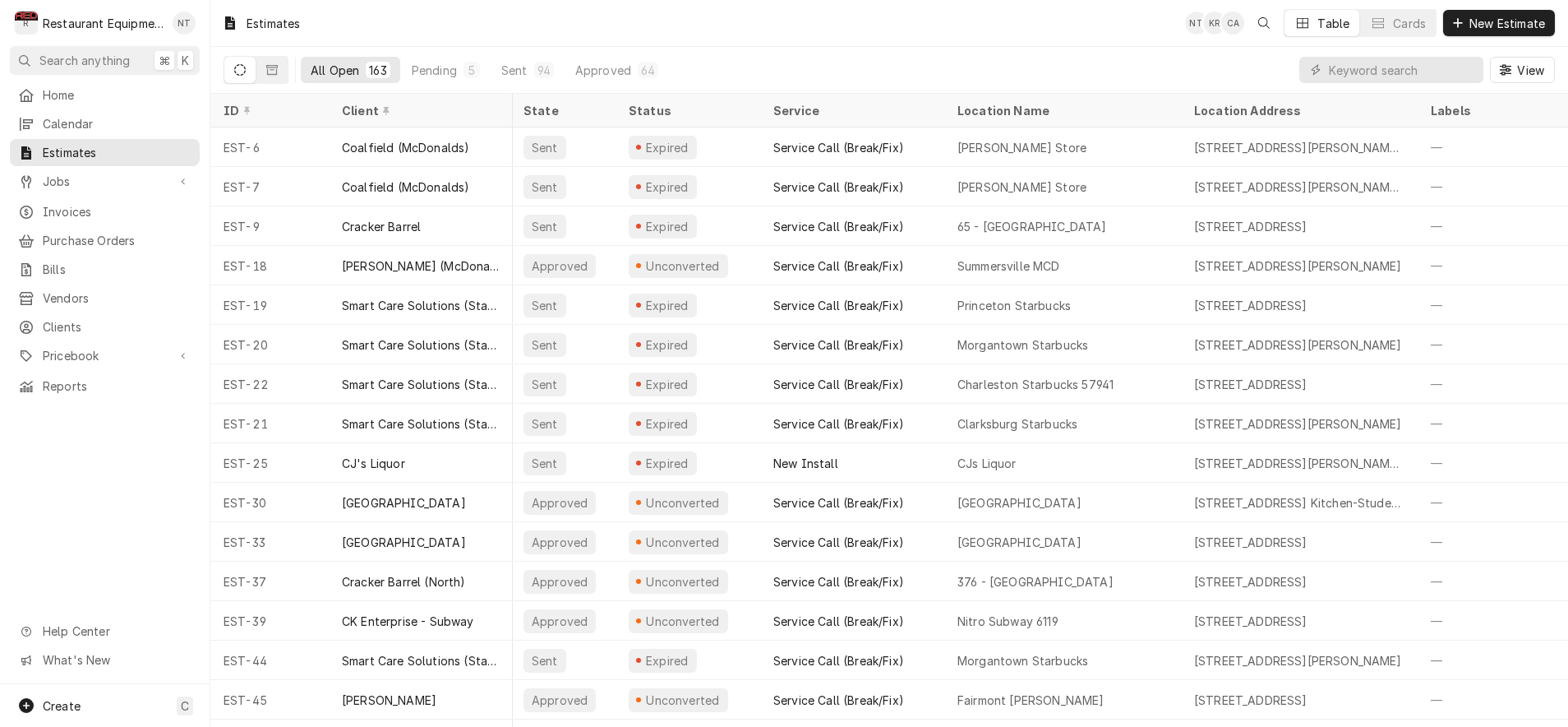
click at [277, 105] on div "ID" at bounding box center [267, 111] width 88 height 17
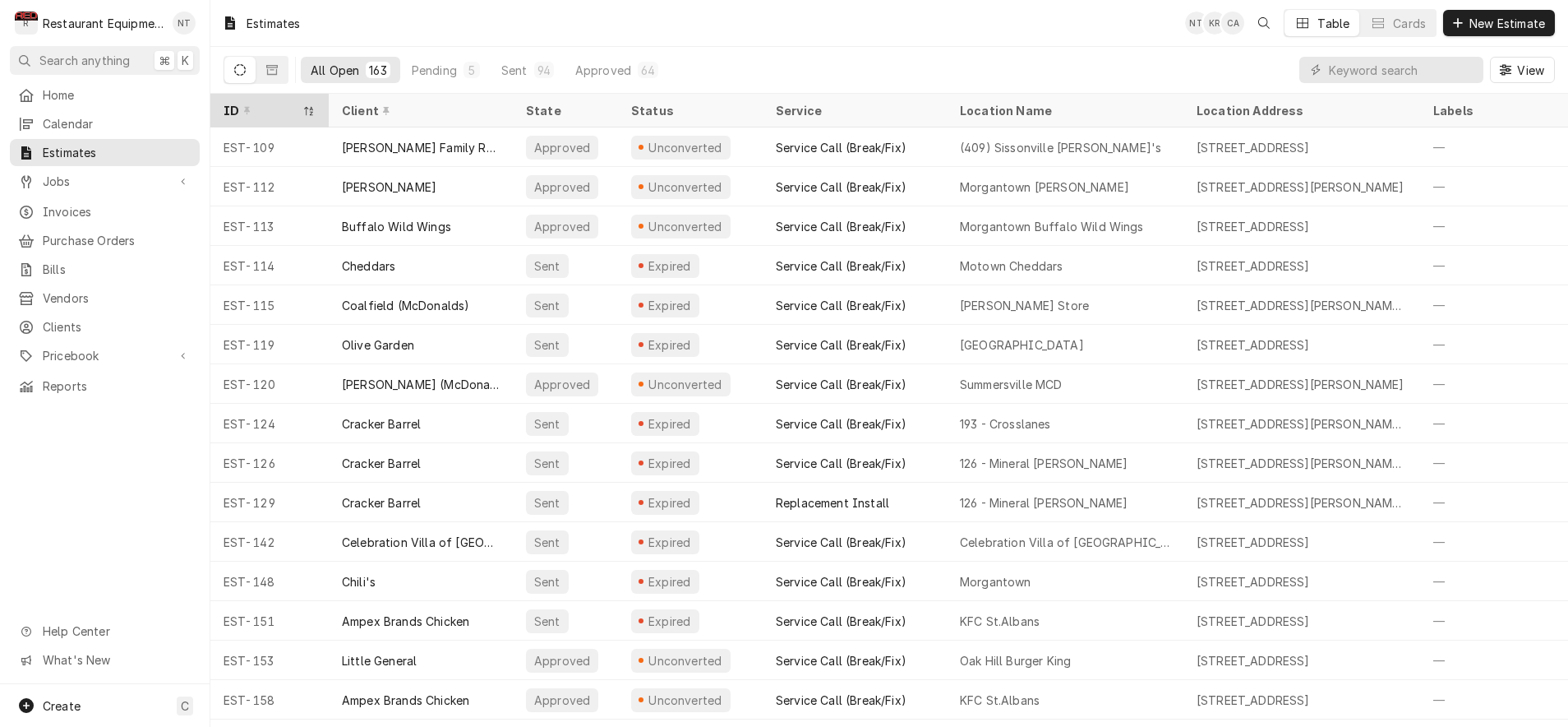
click at [245, 106] on icon "Dynamic Content Wrapper" at bounding box center [247, 111] width 7 height 12
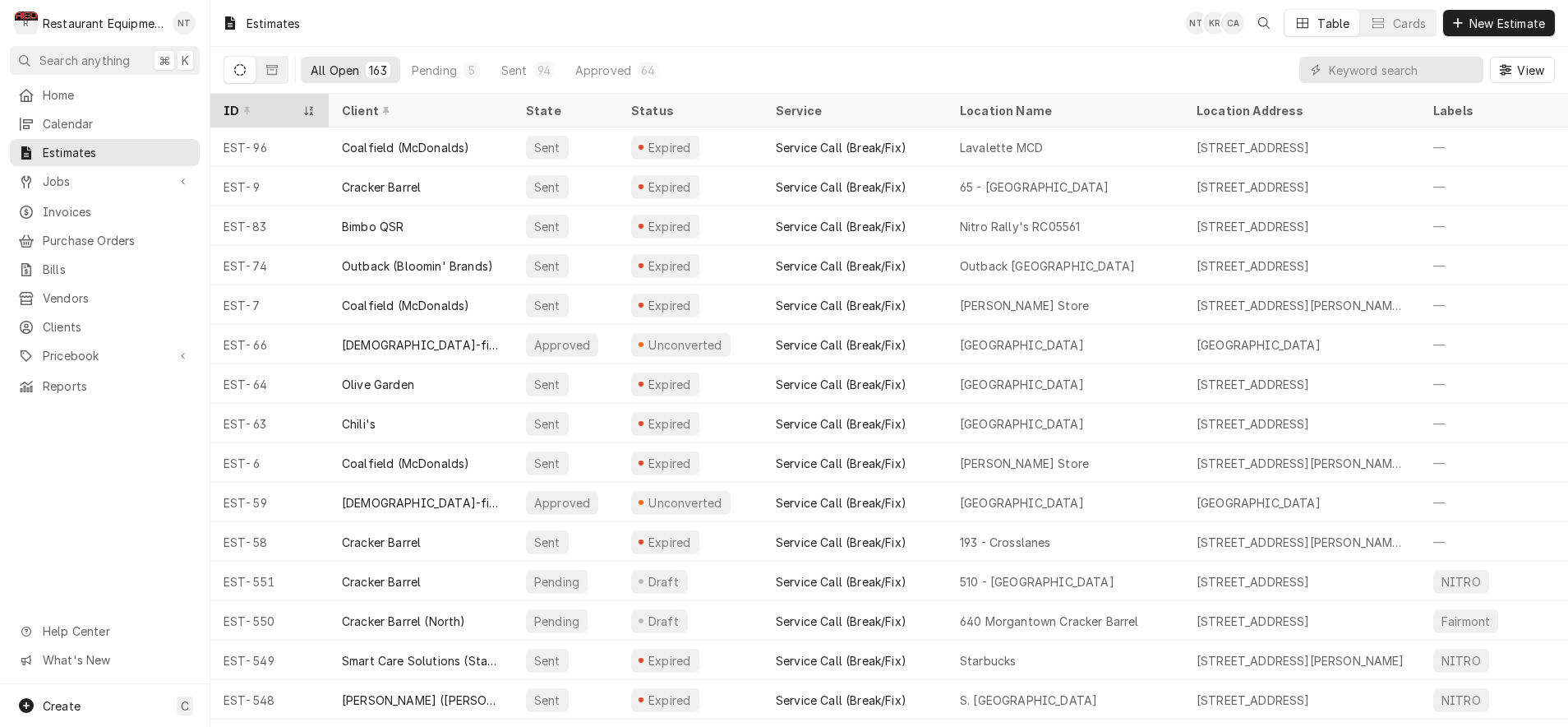
click at [315, 109] on div "ID" at bounding box center [269, 111] width 112 height 27
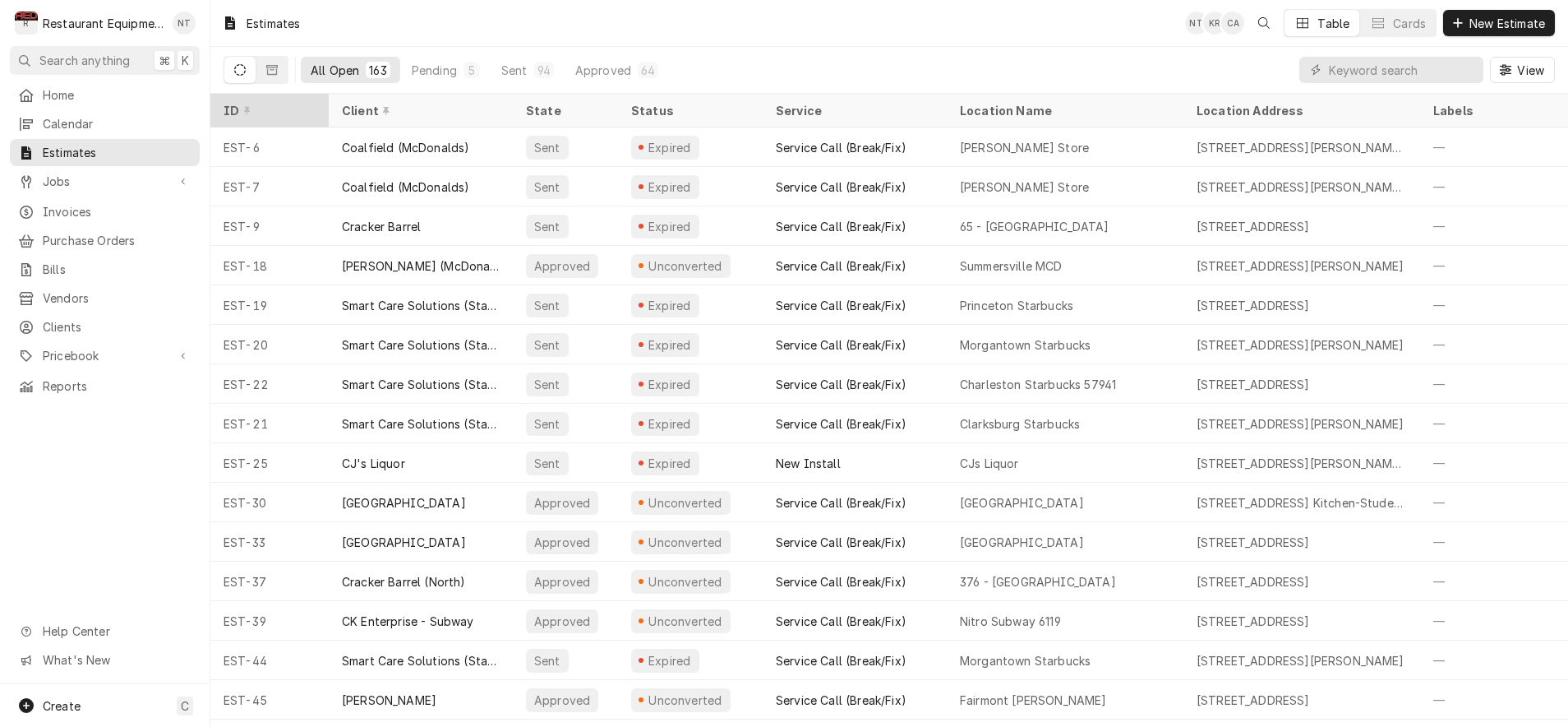
click at [315, 109] on div "ID" at bounding box center [269, 111] width 112 height 27
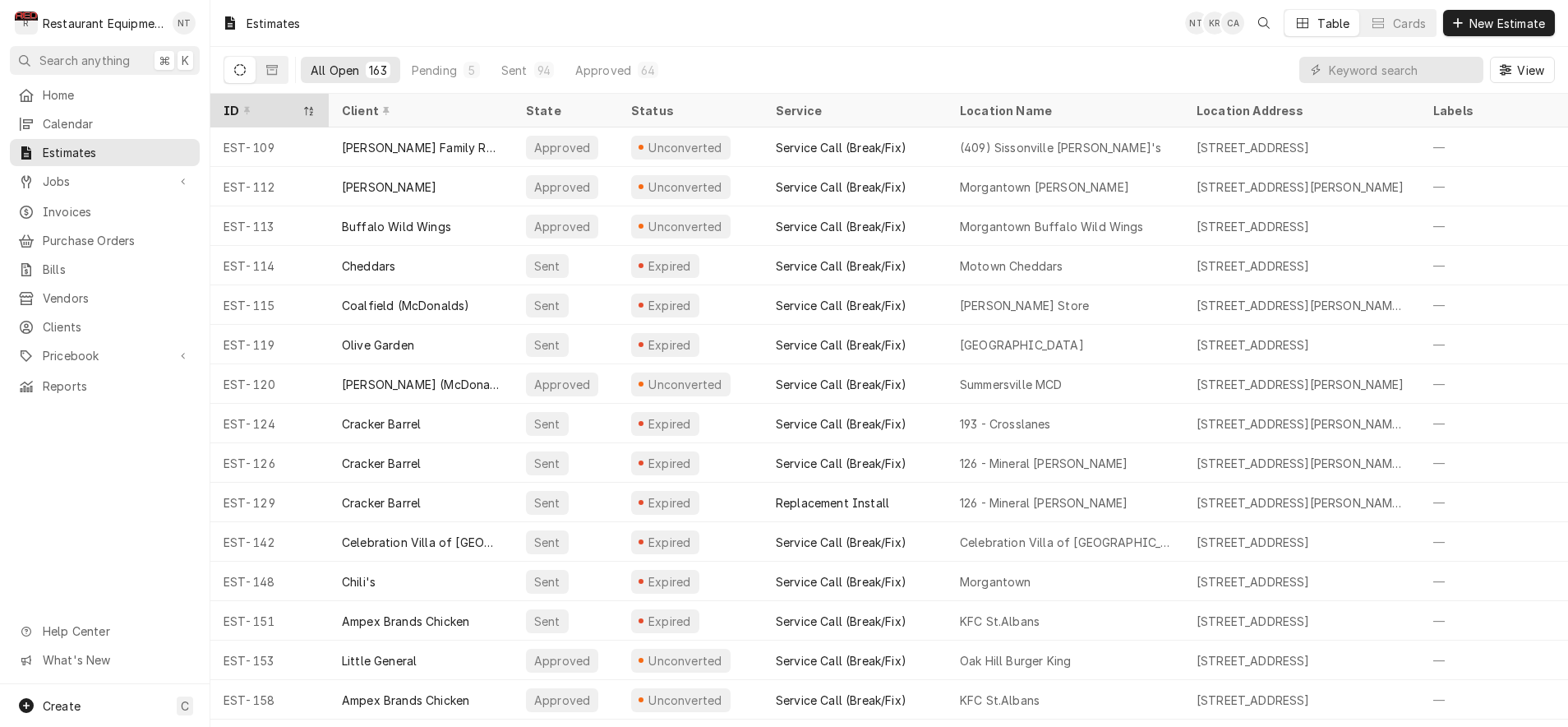
click at [303, 106] on div "Dynamic Content Wrapper" at bounding box center [310, 112] width 14 height 14
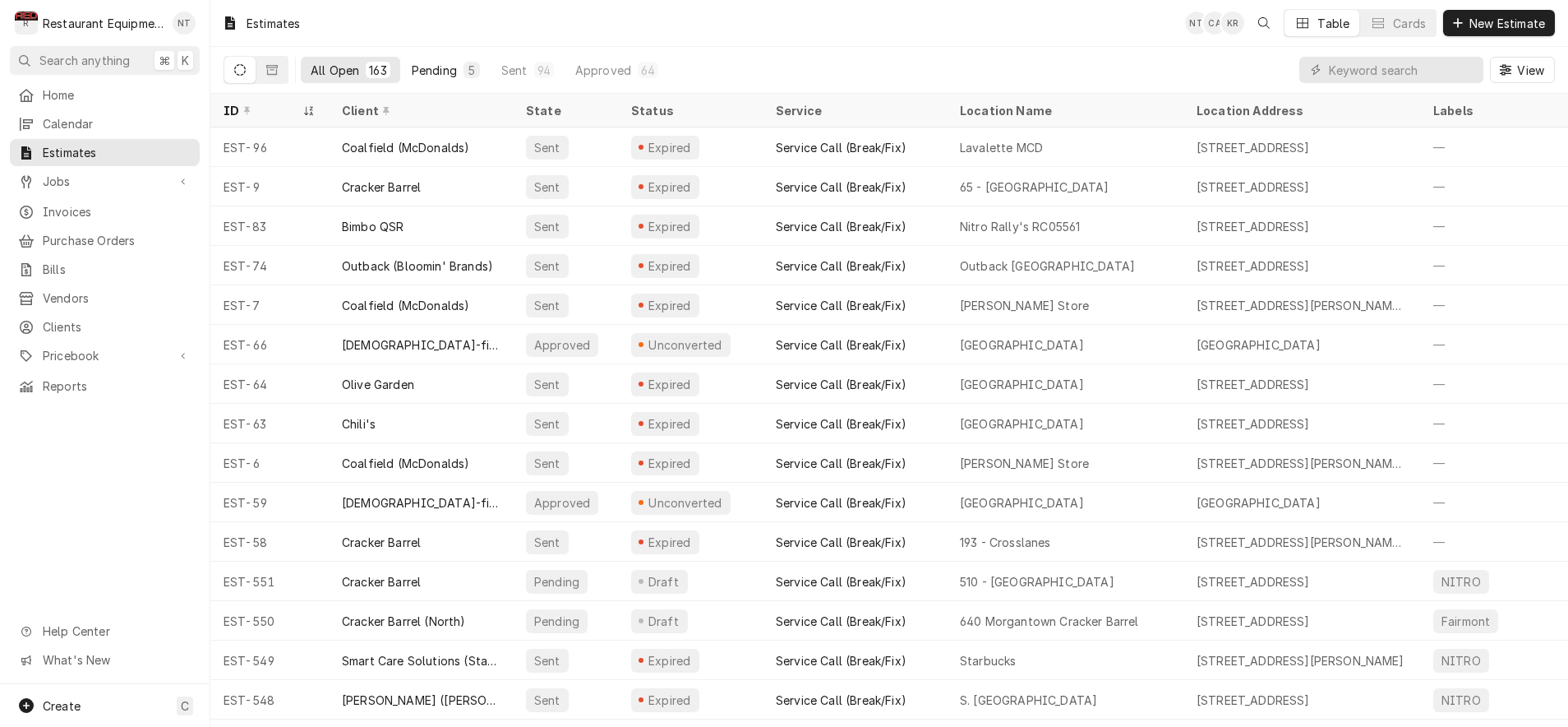
click at [441, 76] on div "Pending" at bounding box center [434, 71] width 46 height 17
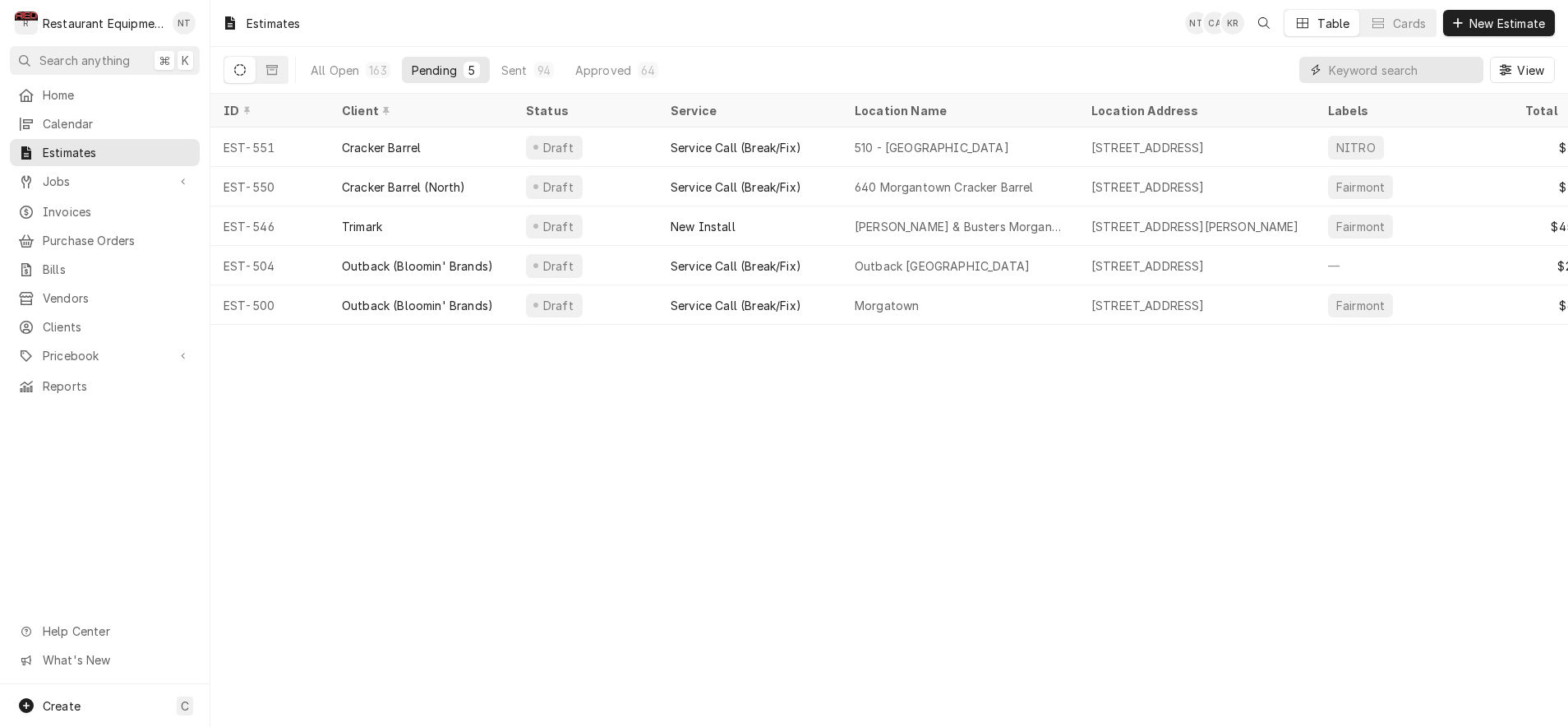
click at [1406, 75] on input "Dynamic Content Wrapper" at bounding box center [1402, 69] width 147 height 26
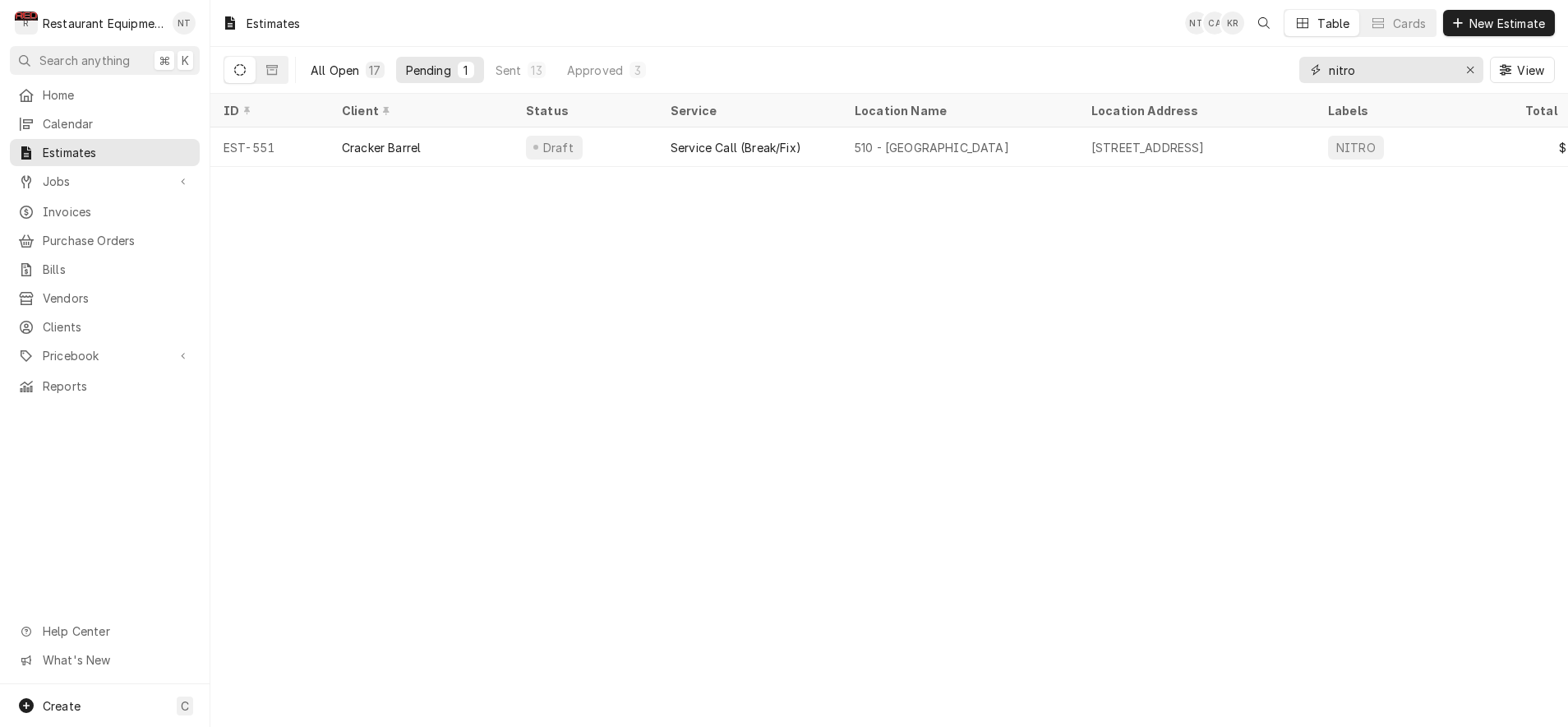
type input "nitro"
click at [366, 73] on div "17" at bounding box center [375, 70] width 18 height 17
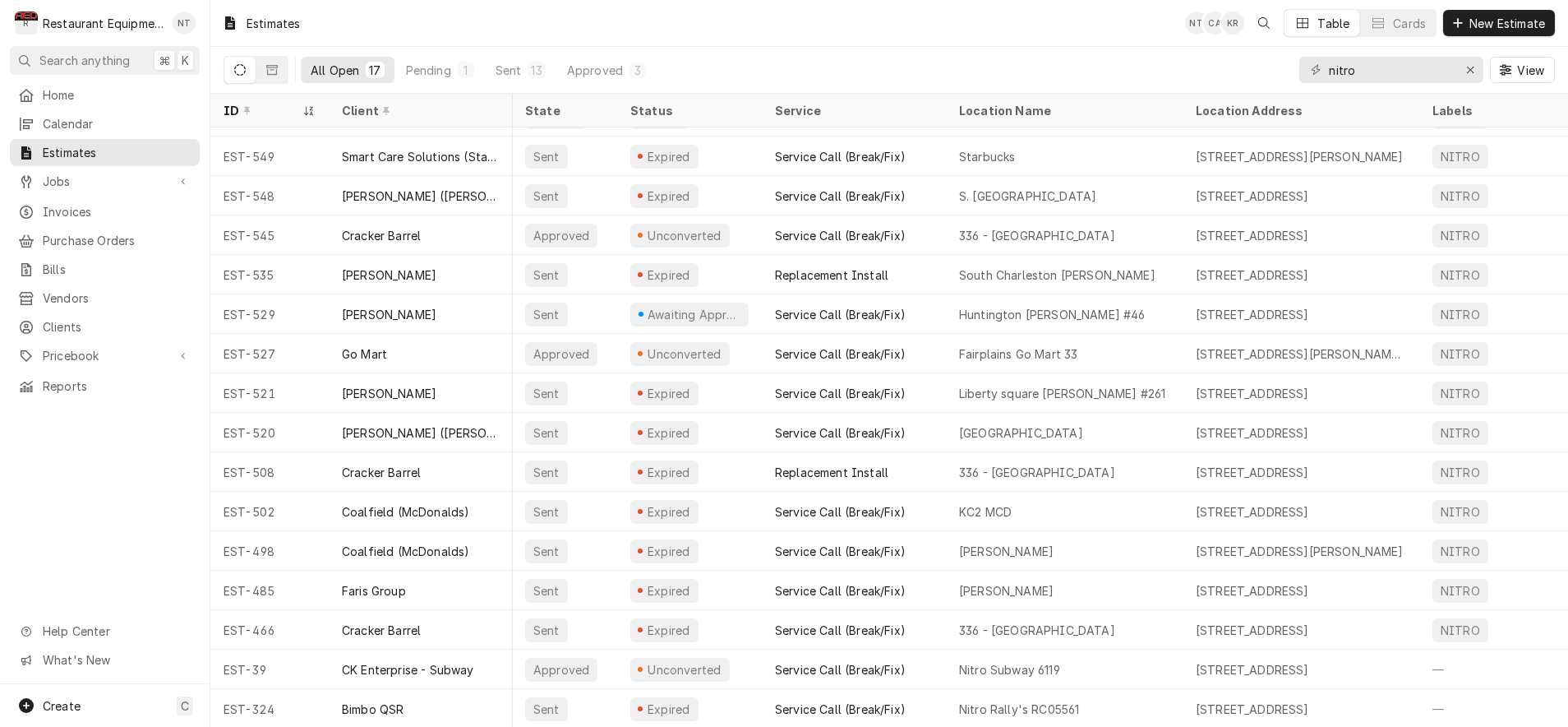
scroll to position [69, 1]
click at [446, 68] on div "Pending" at bounding box center [428, 71] width 46 height 17
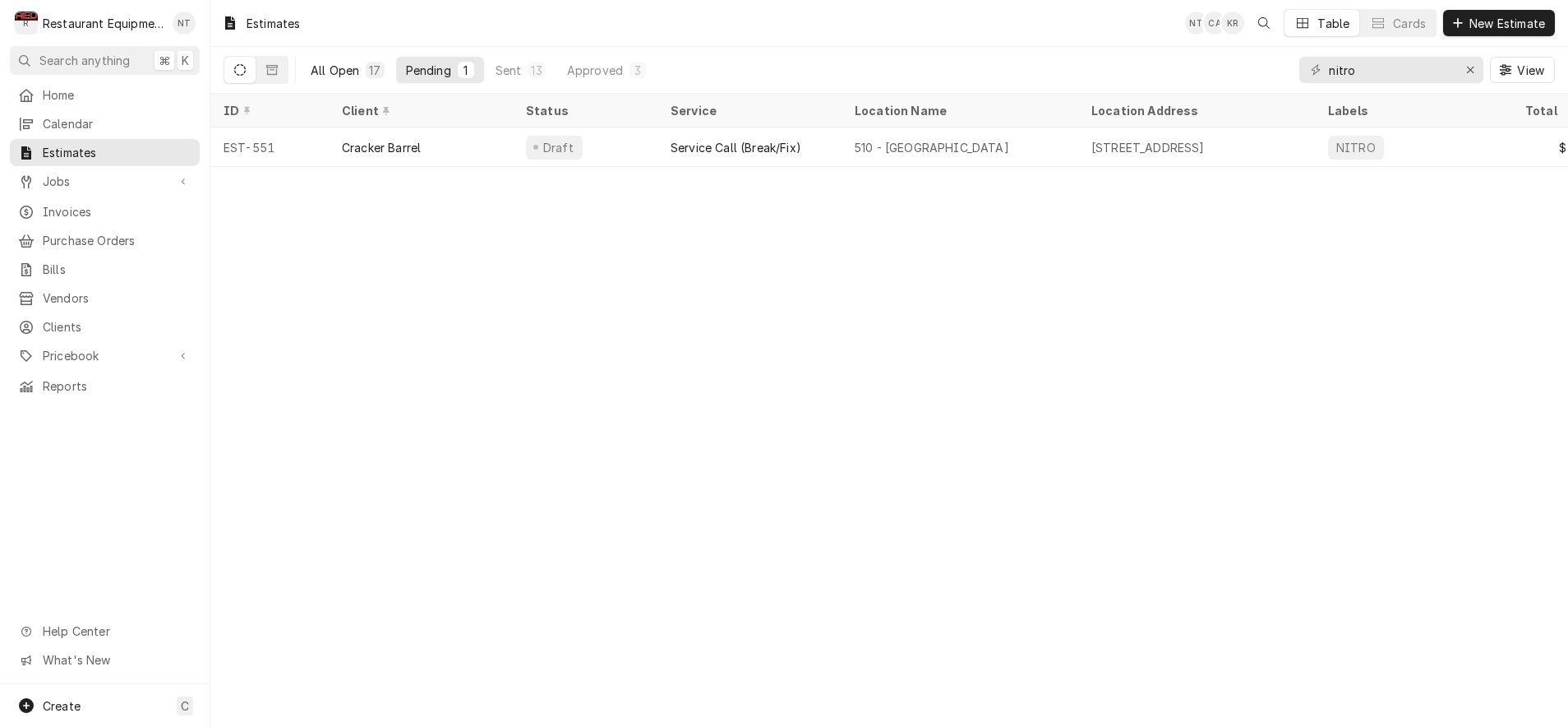
click at [366, 73] on div "17" at bounding box center [375, 70] width 18 height 17
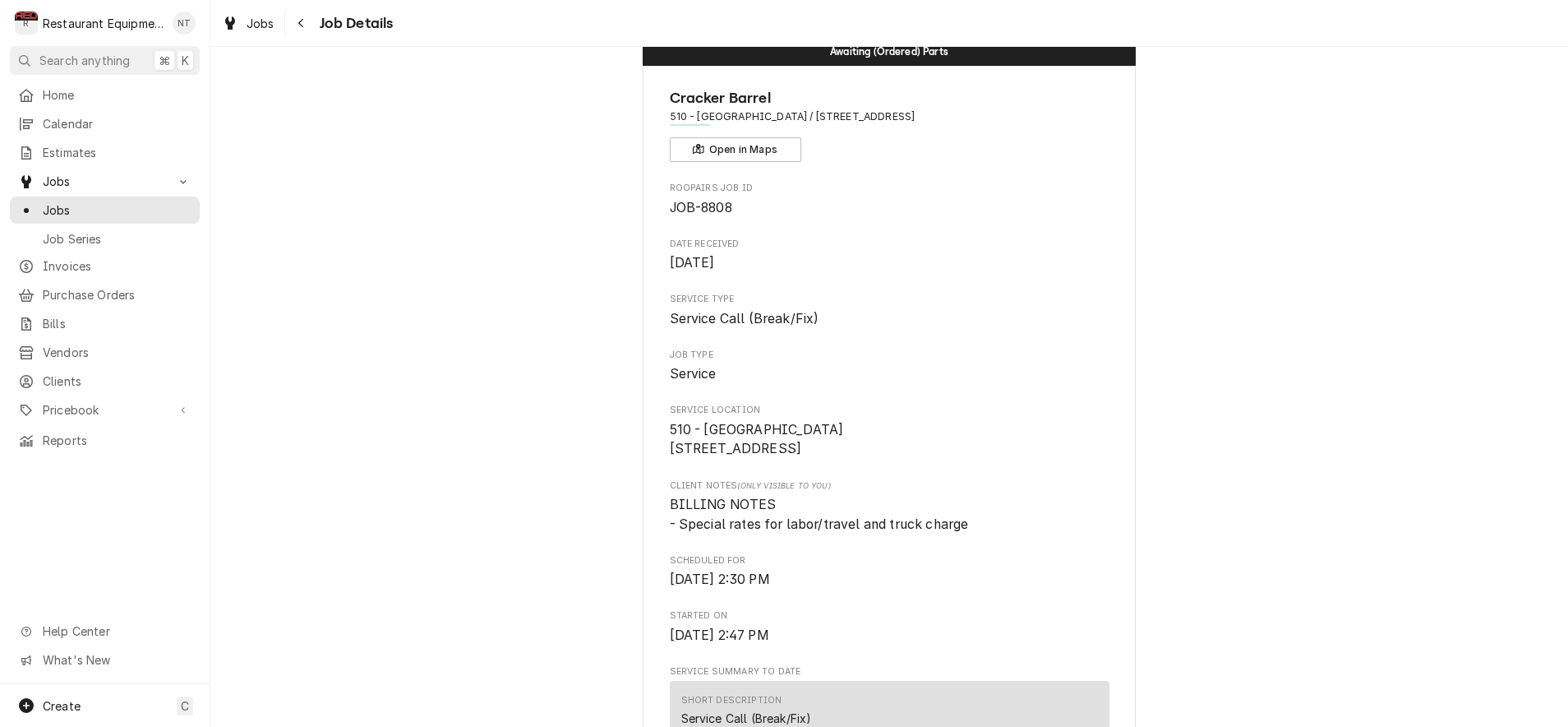
scroll to position [63, 0]
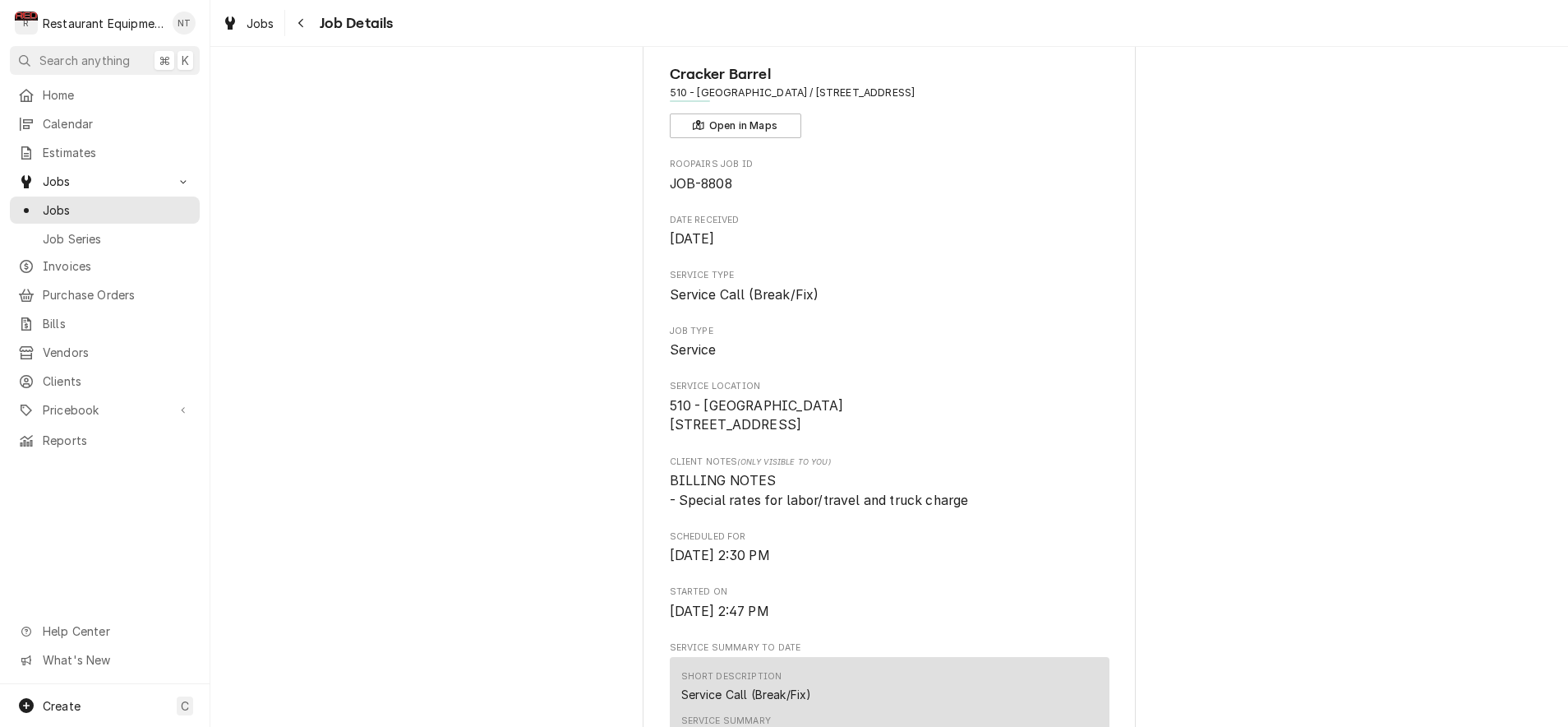
click at [258, 41] on div "Jobs Job Details" at bounding box center [889, 22] width 1357 height 46
click at [259, 27] on span "Jobs" at bounding box center [260, 23] width 28 height 17
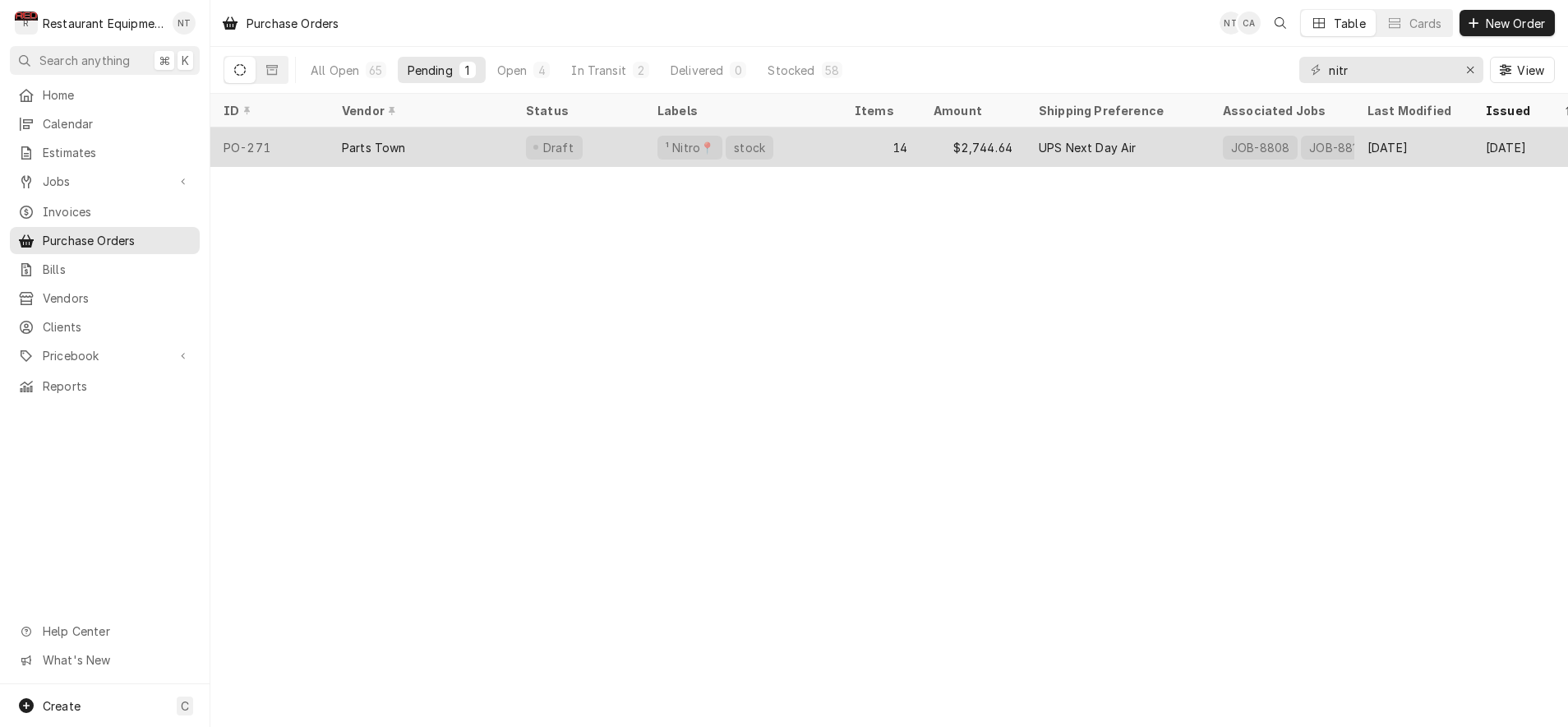
click at [459, 146] on div "Parts Town" at bounding box center [421, 147] width 184 height 40
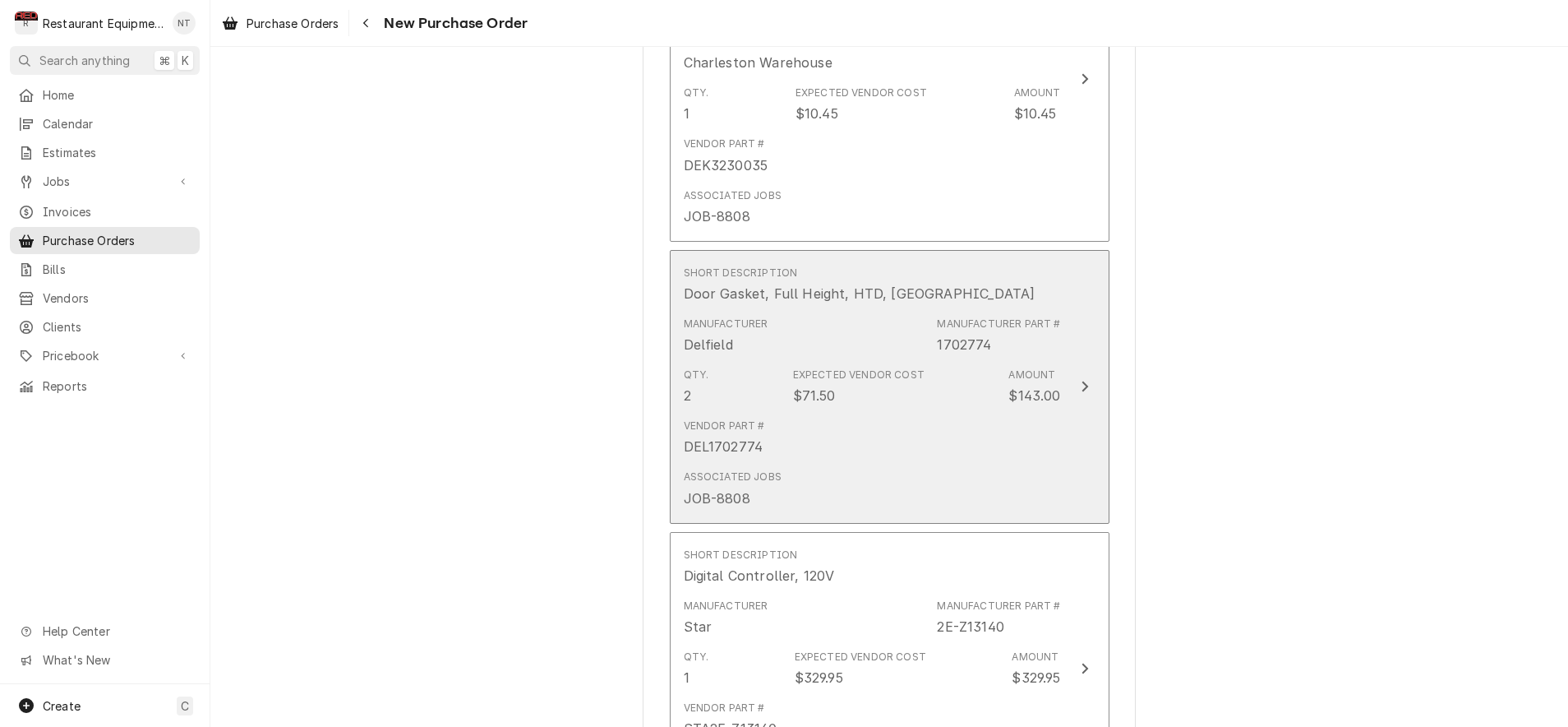
scroll to position [1748, 0]
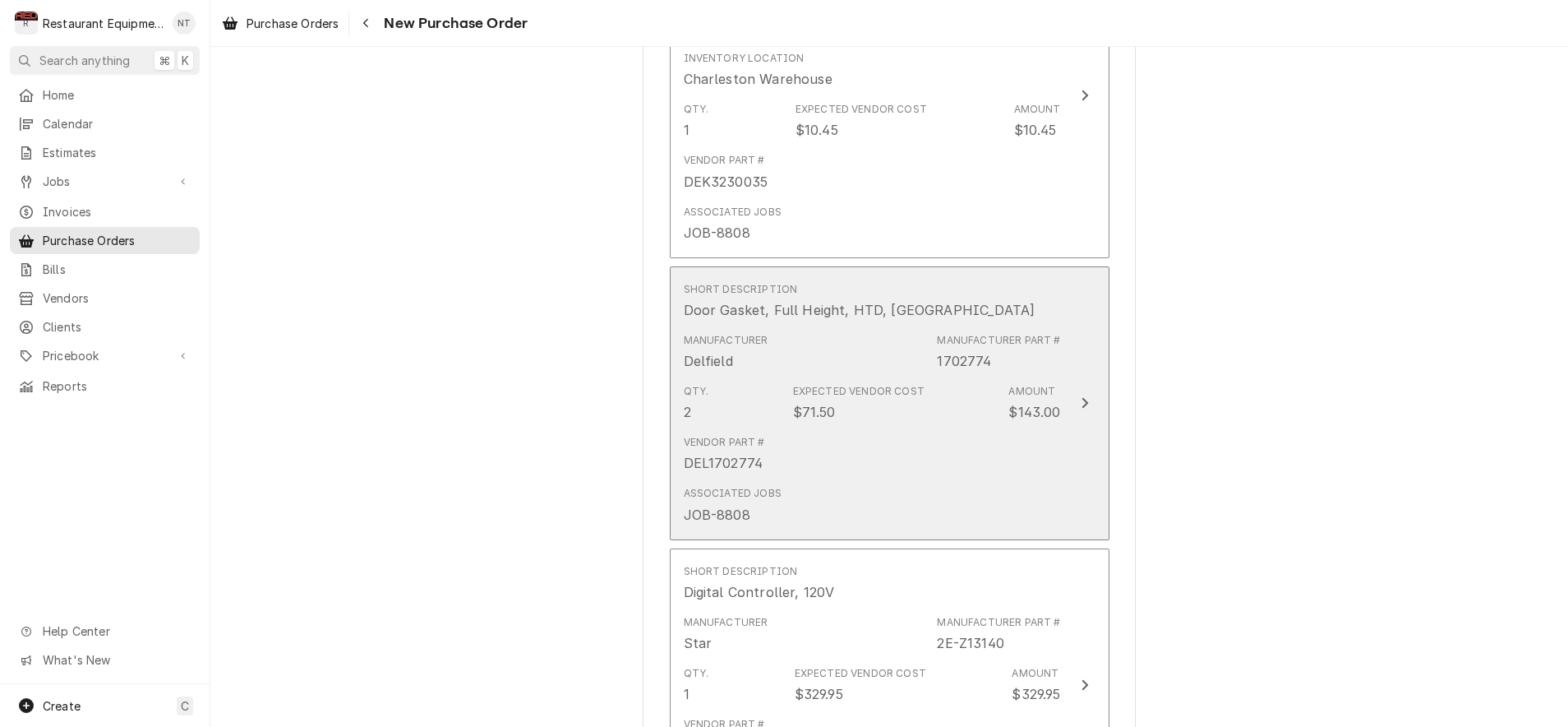
click at [846, 300] on div "Door Gasket, Full Height, HTD, GA" at bounding box center [860, 310] width 352 height 19
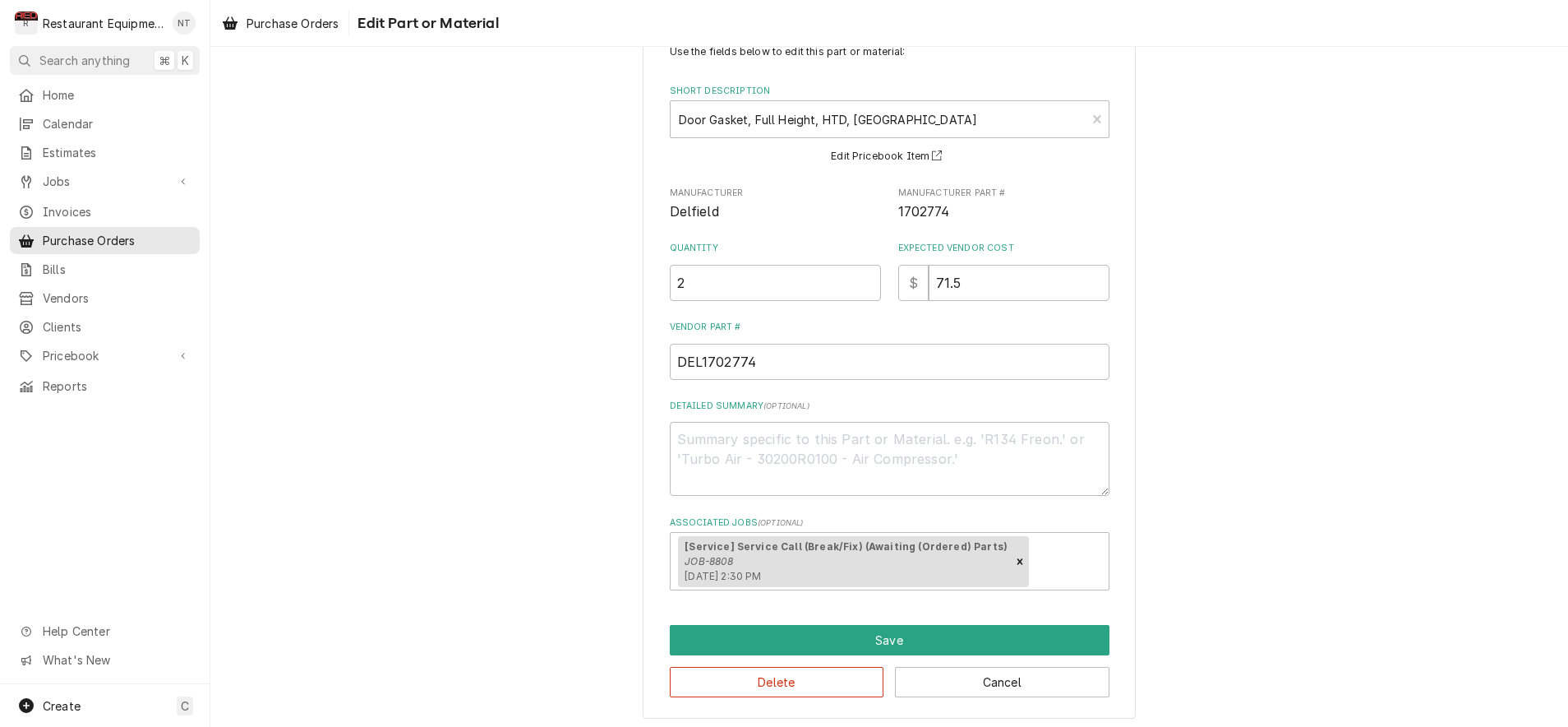
scroll to position [54, 0]
click at [1039, 670] on button "Cancel" at bounding box center [1001, 682] width 214 height 30
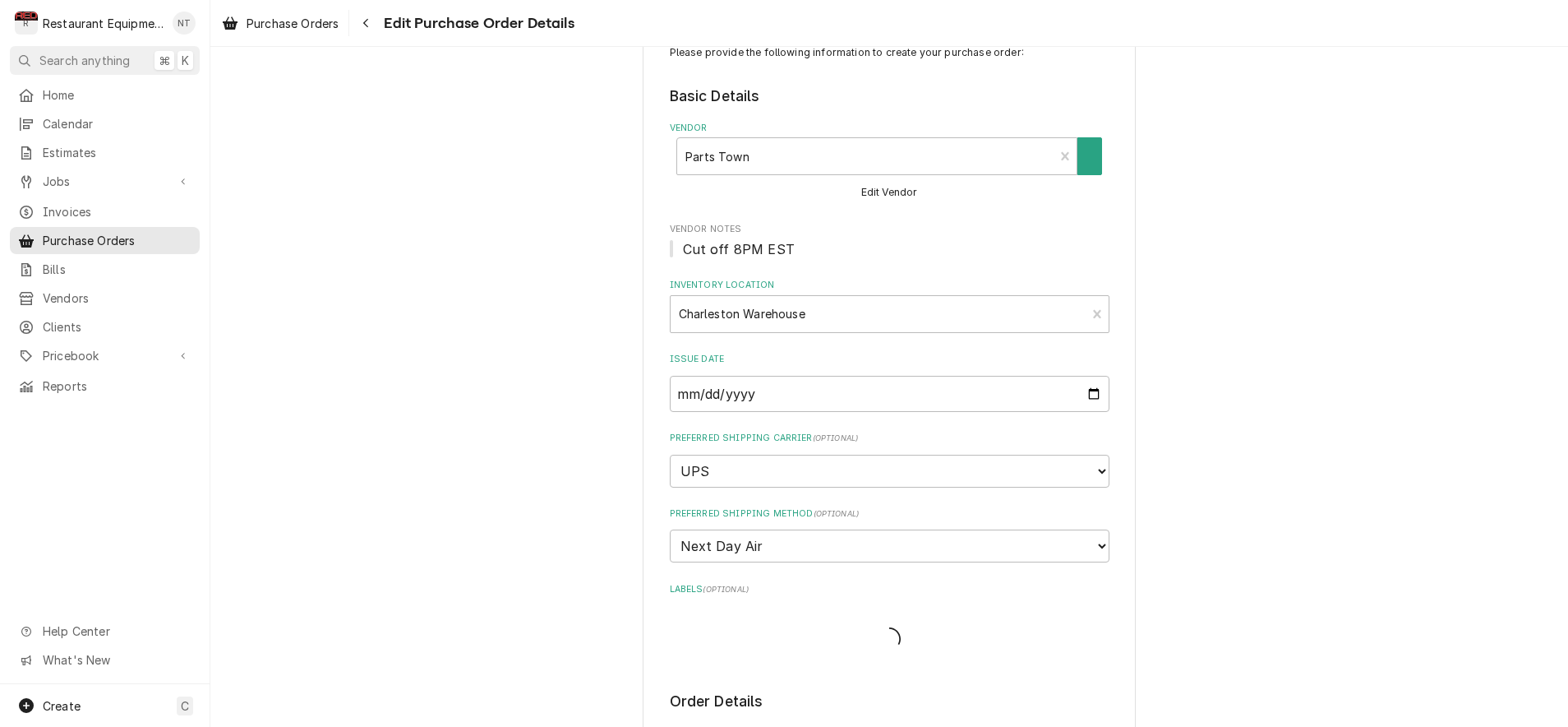
type textarea "x"
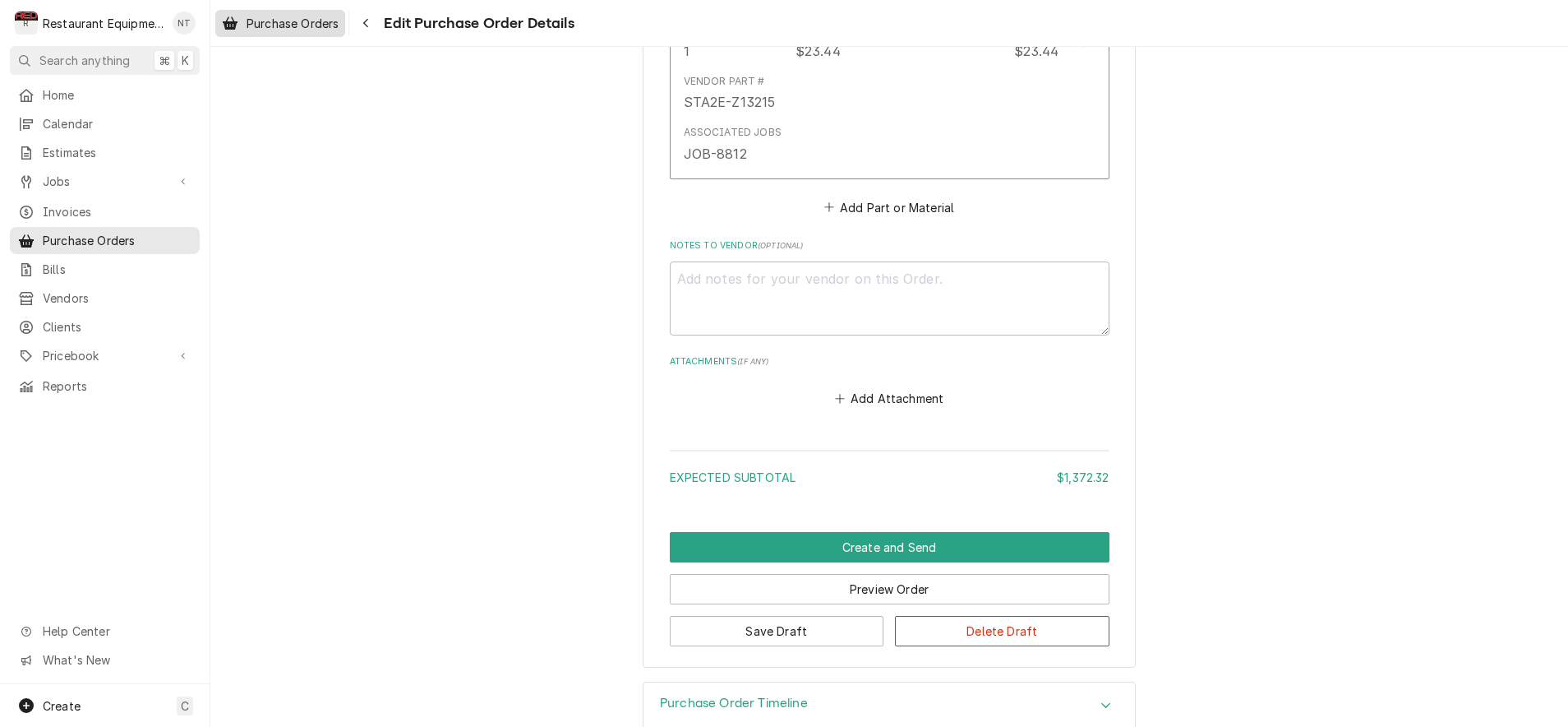
click at [309, 17] on span "Purchase Orders" at bounding box center [292, 23] width 92 height 17
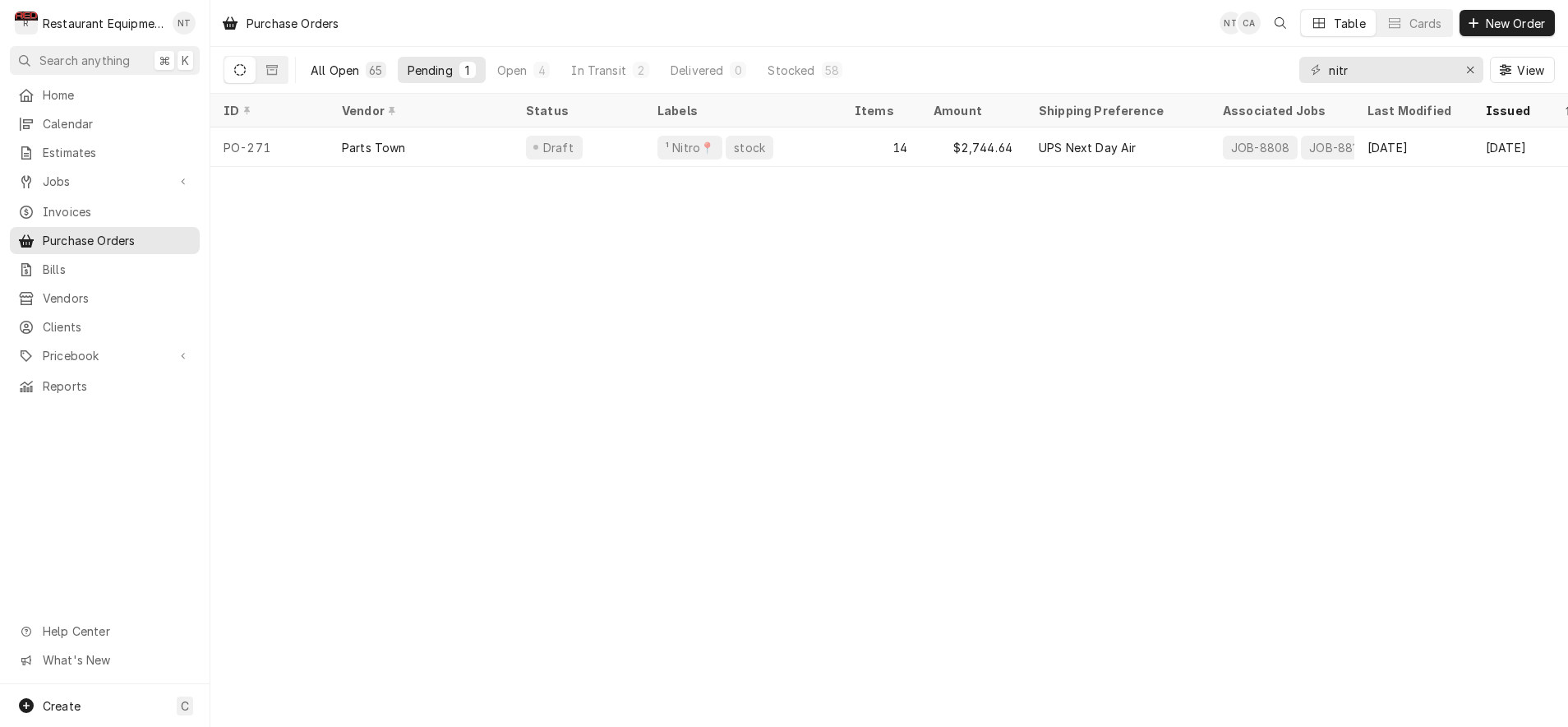
click at [356, 74] on div "All Open" at bounding box center [335, 71] width 49 height 17
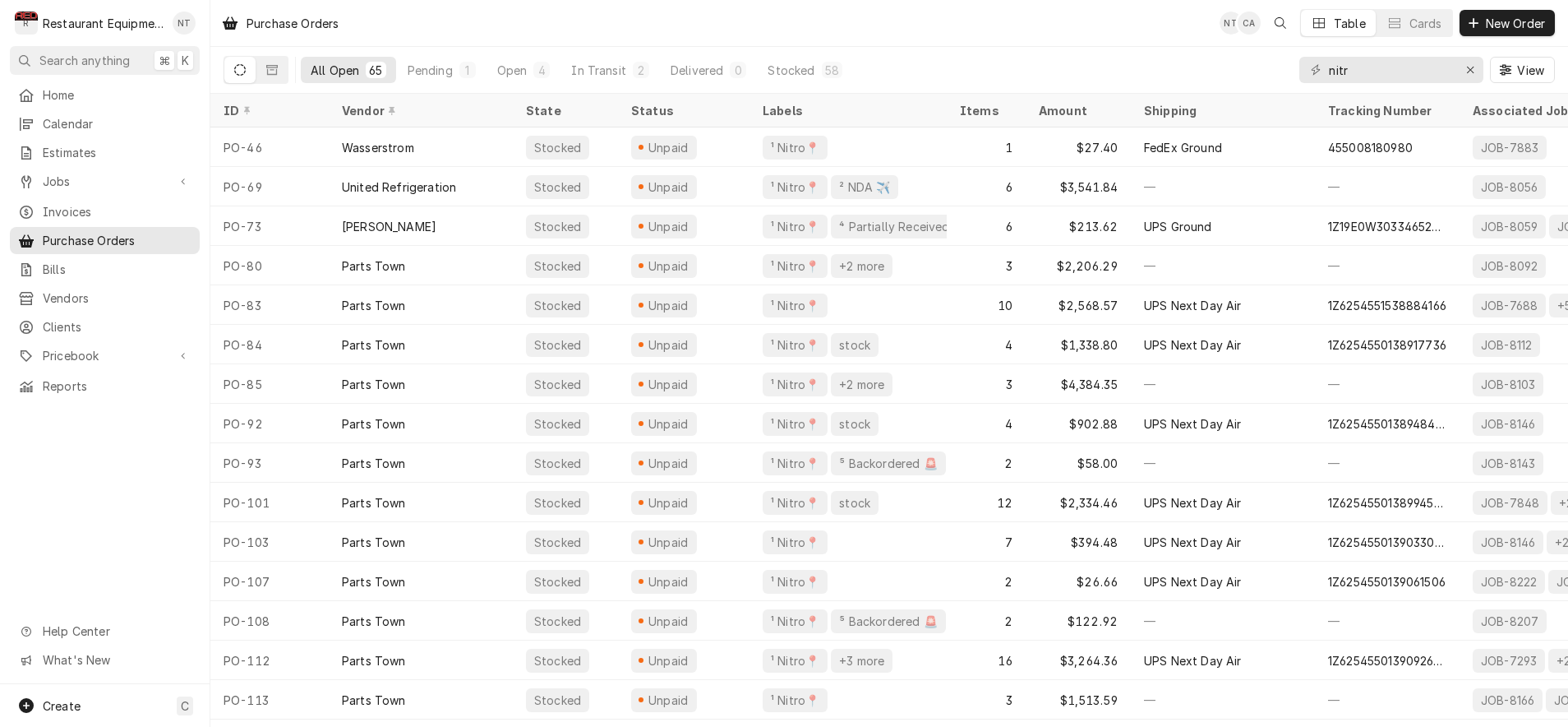
click at [389, 35] on div "Purchase Orders NT CA Table Cards New Order" at bounding box center [889, 22] width 1357 height 46
click at [516, 78] on button "Open 4" at bounding box center [523, 69] width 73 height 26
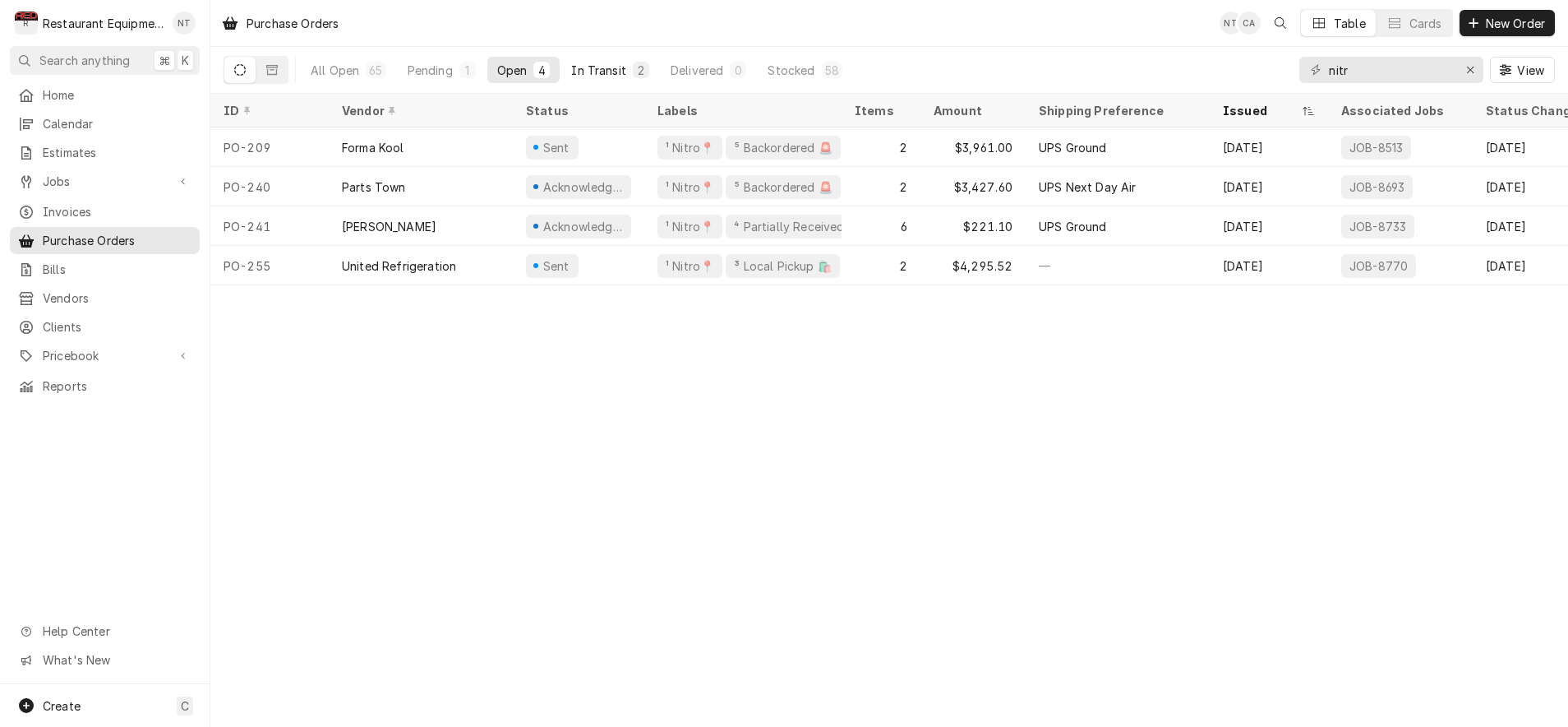
click at [607, 71] on div "In Transit" at bounding box center [599, 71] width 55 height 17
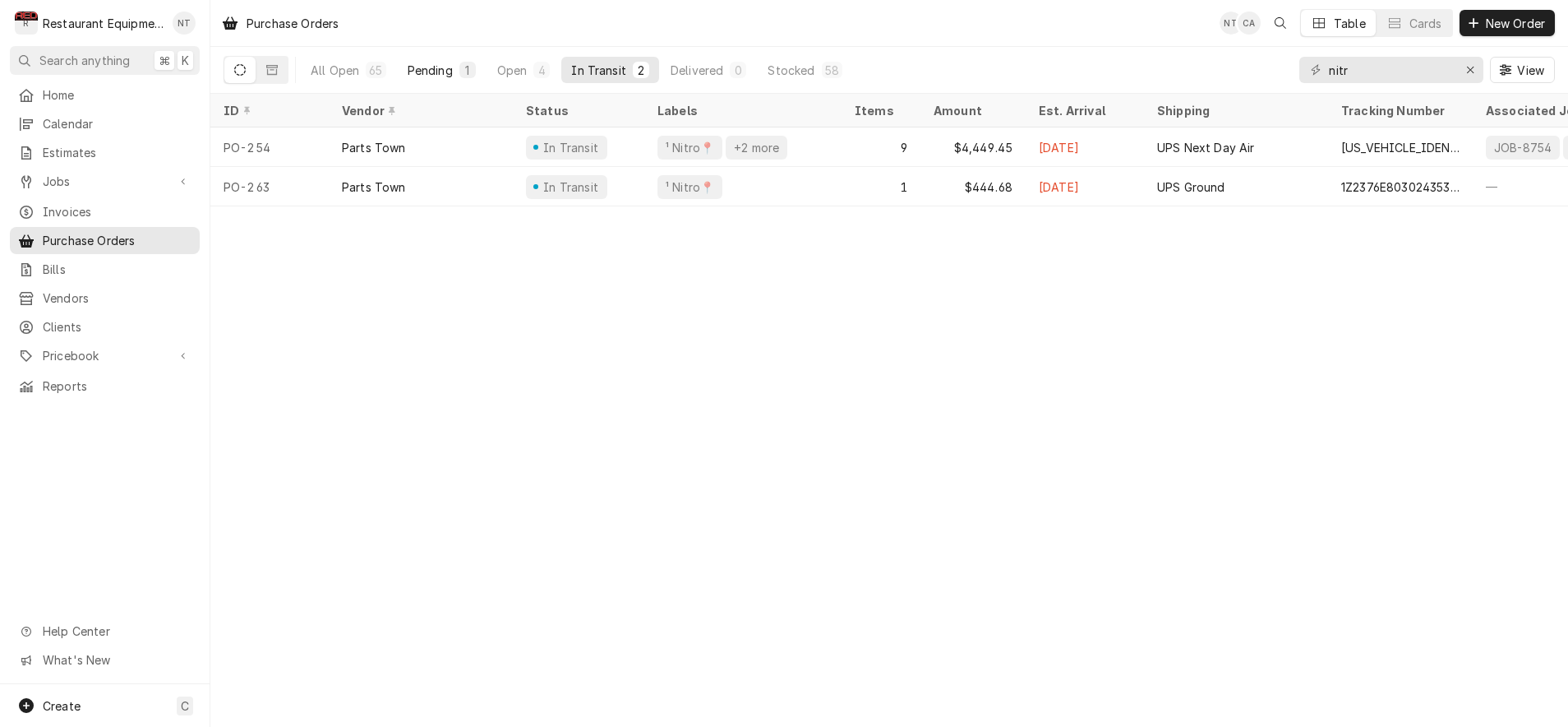
click at [451, 70] on div "Pending" at bounding box center [430, 71] width 46 height 17
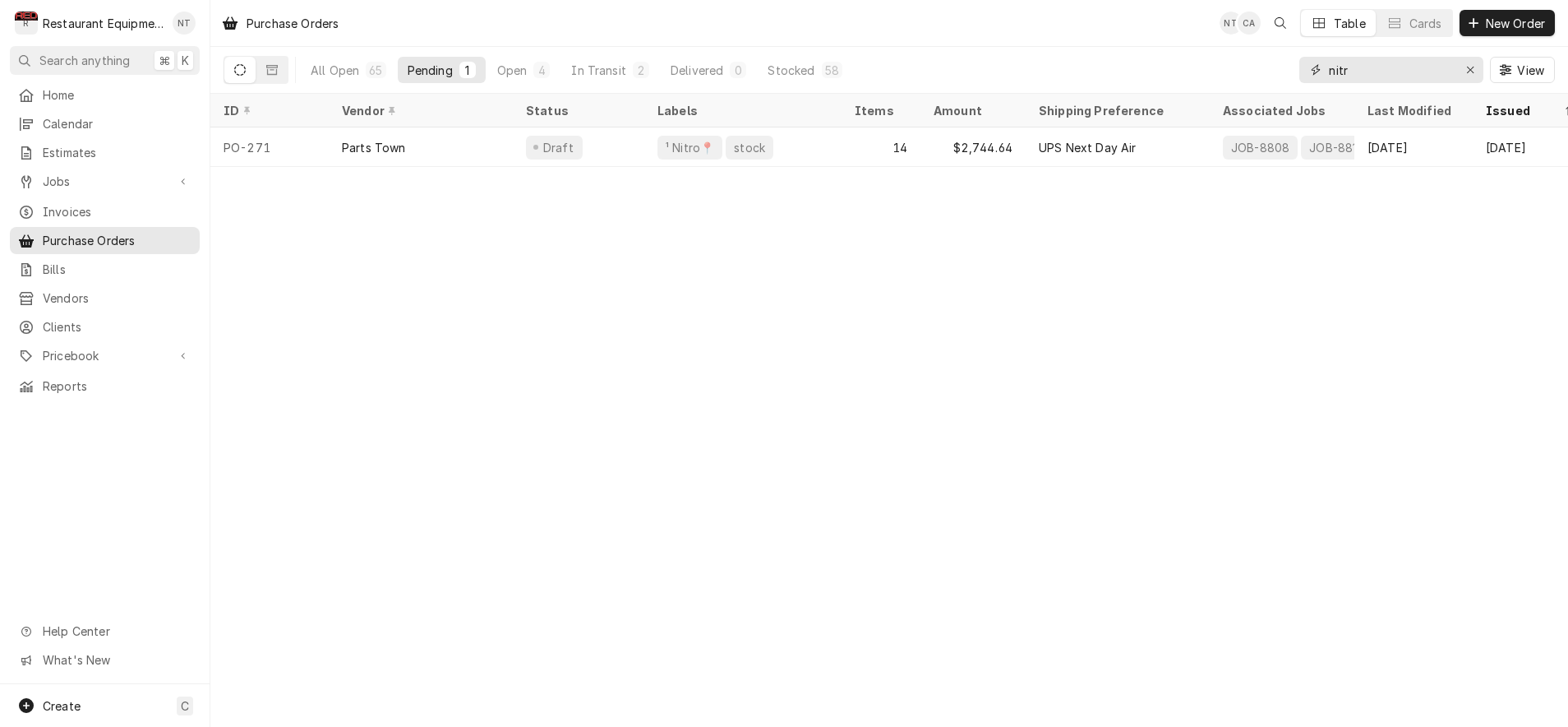
click at [1368, 78] on input "nitr" at bounding box center [1390, 69] width 123 height 26
type input "nitro"
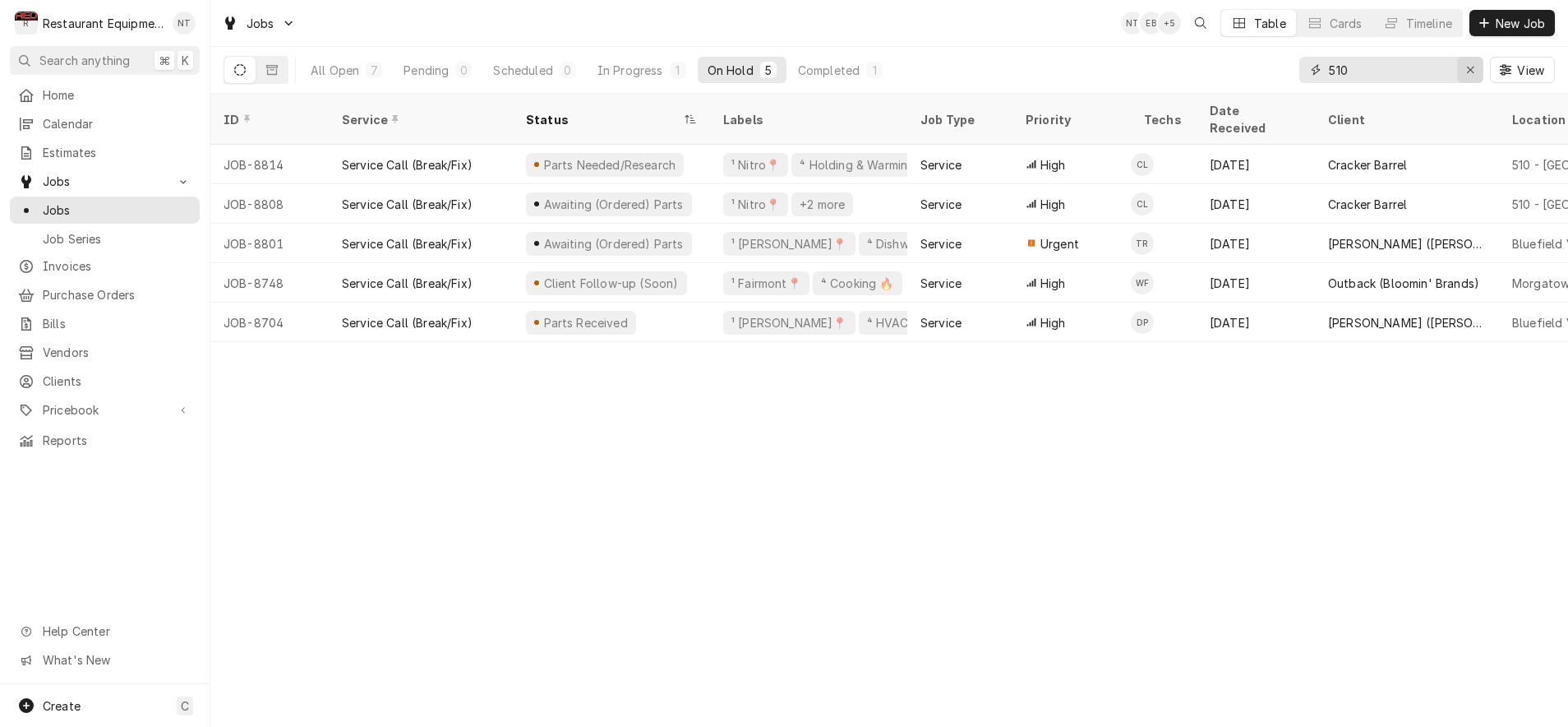
click at [1471, 73] on icon "Erase input" at bounding box center [1470, 70] width 9 height 12
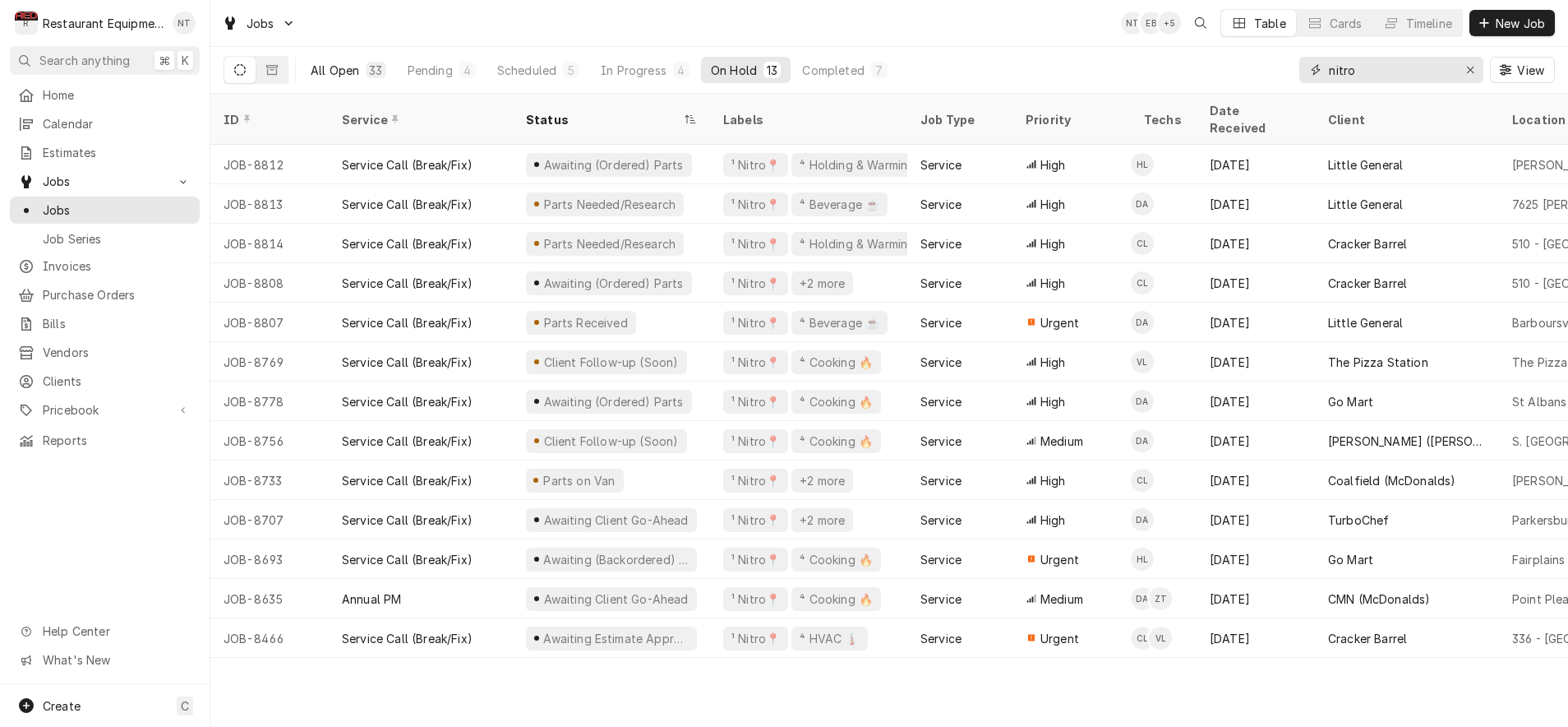
type input "nitro"
click at [354, 74] on div "All Open" at bounding box center [335, 71] width 49 height 17
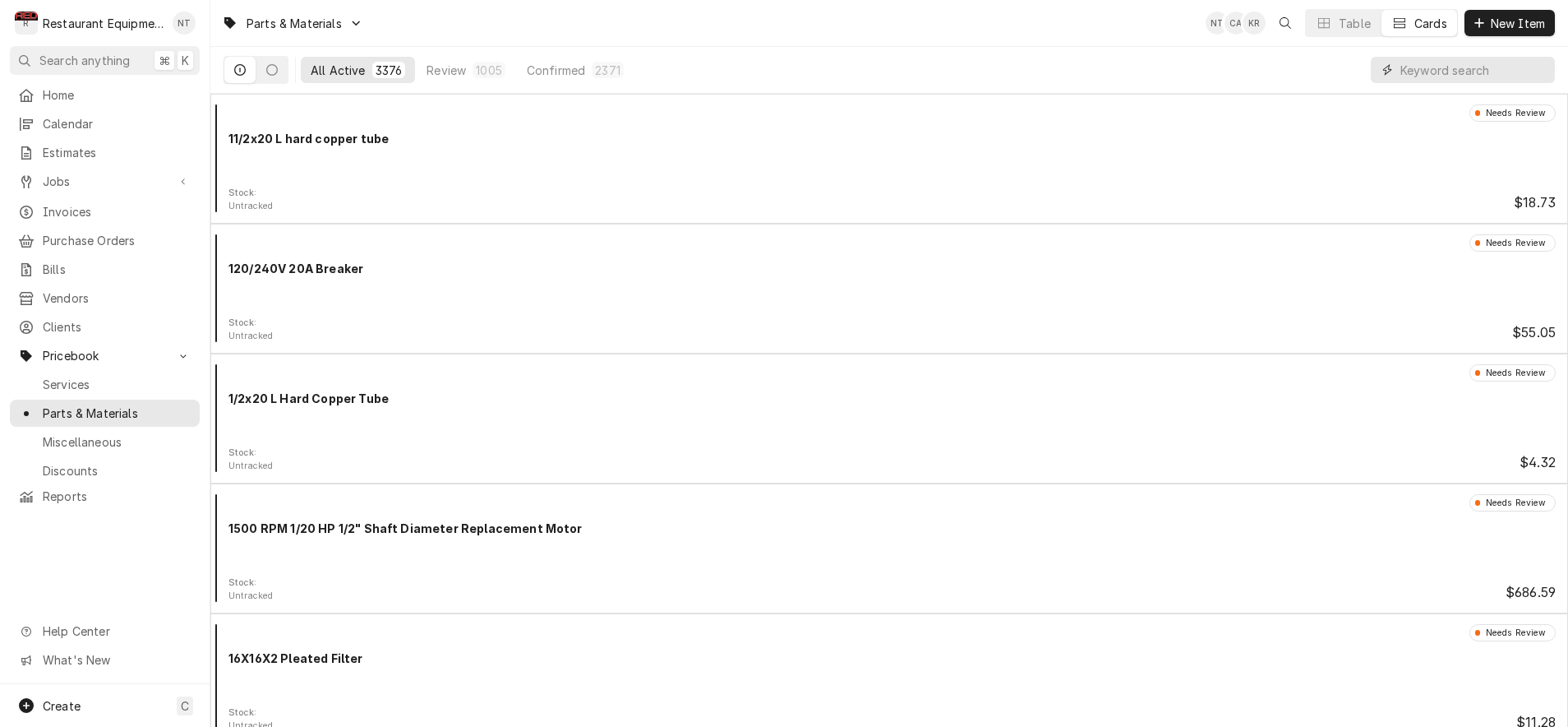
click at [1476, 73] on input "Dynamic Content Wrapper" at bounding box center [1473, 69] width 147 height 26
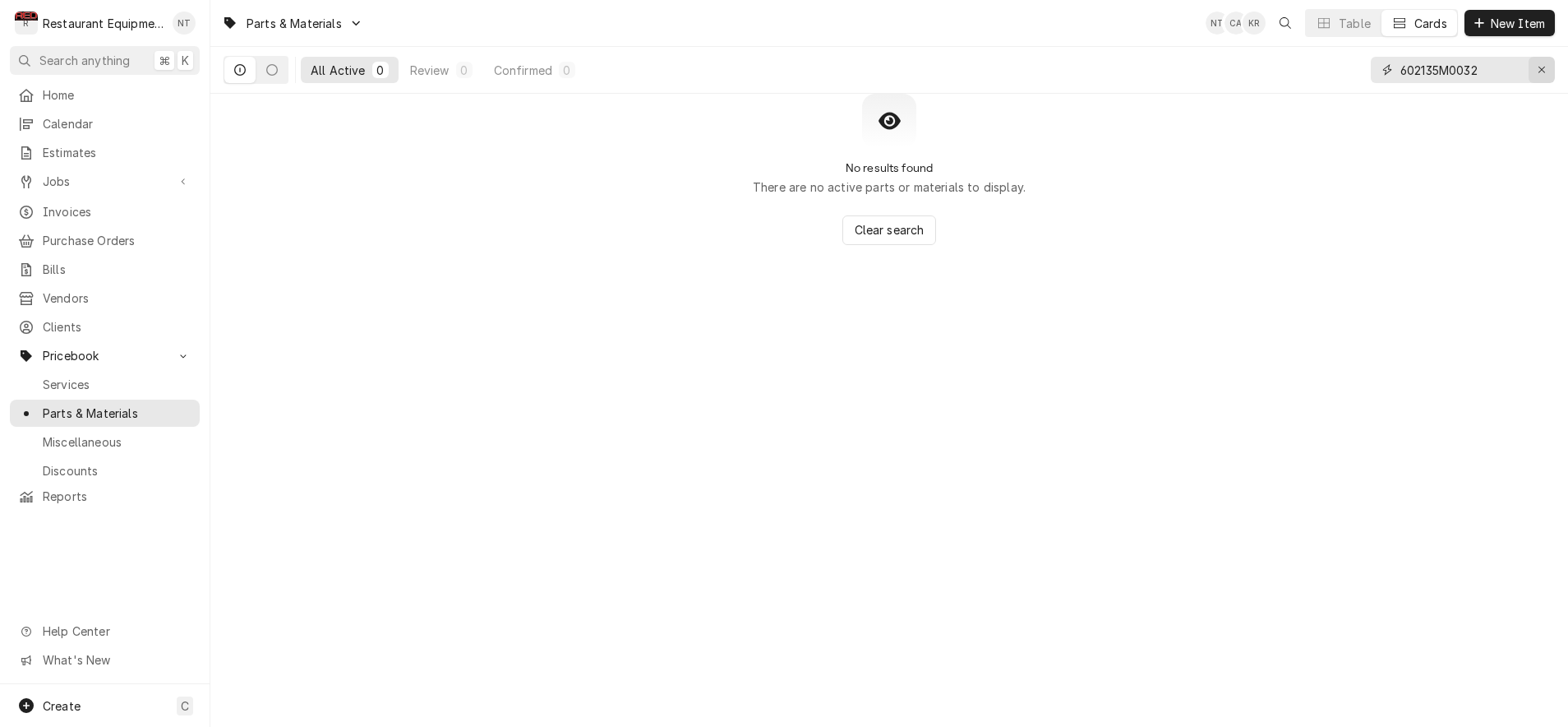
type input "602135M0032"
click at [1543, 75] on icon "Erase input" at bounding box center [1542, 70] width 9 height 12
